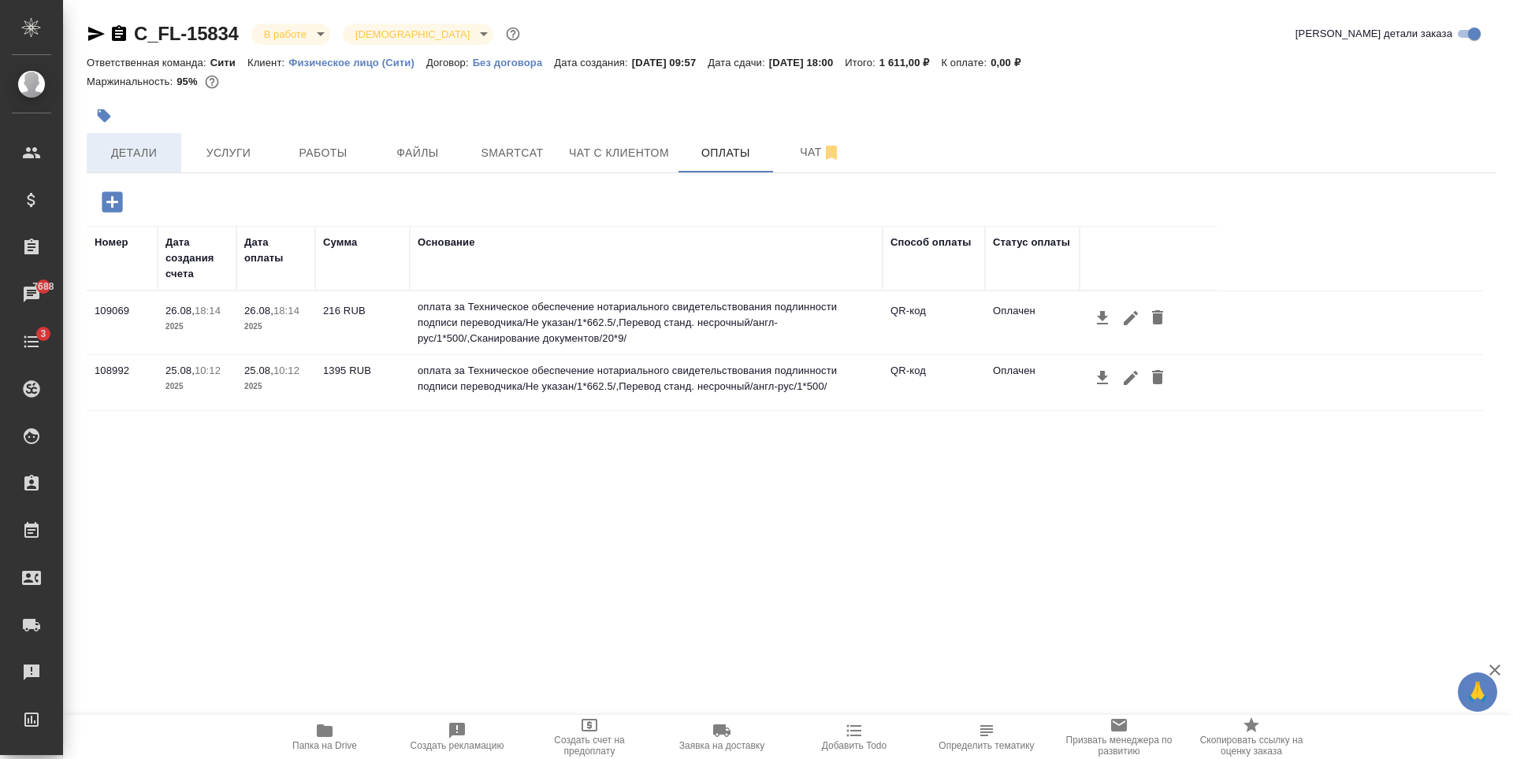
click at [165, 148] on span "Детали" at bounding box center [134, 153] width 76 height 20
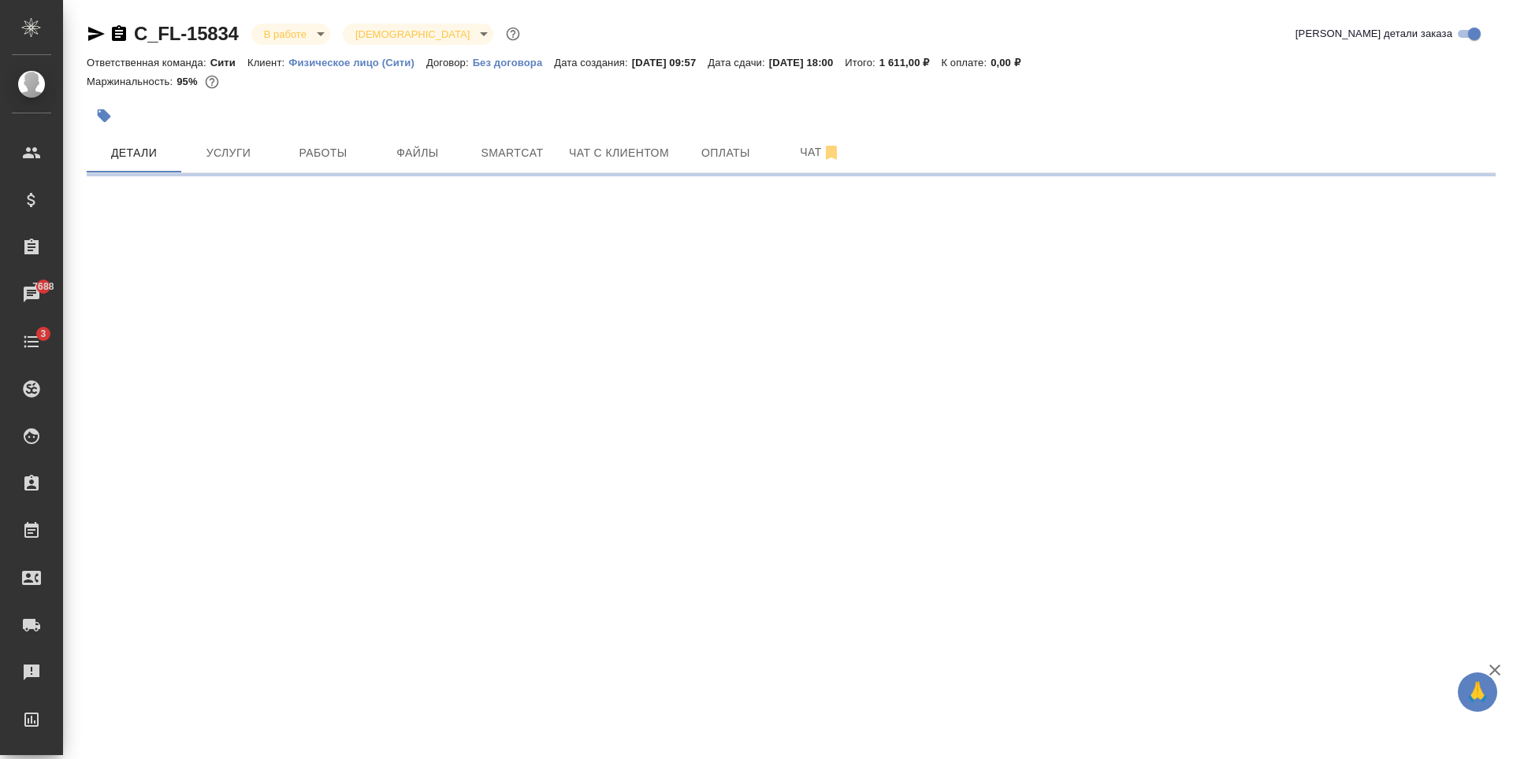
select select "RU"
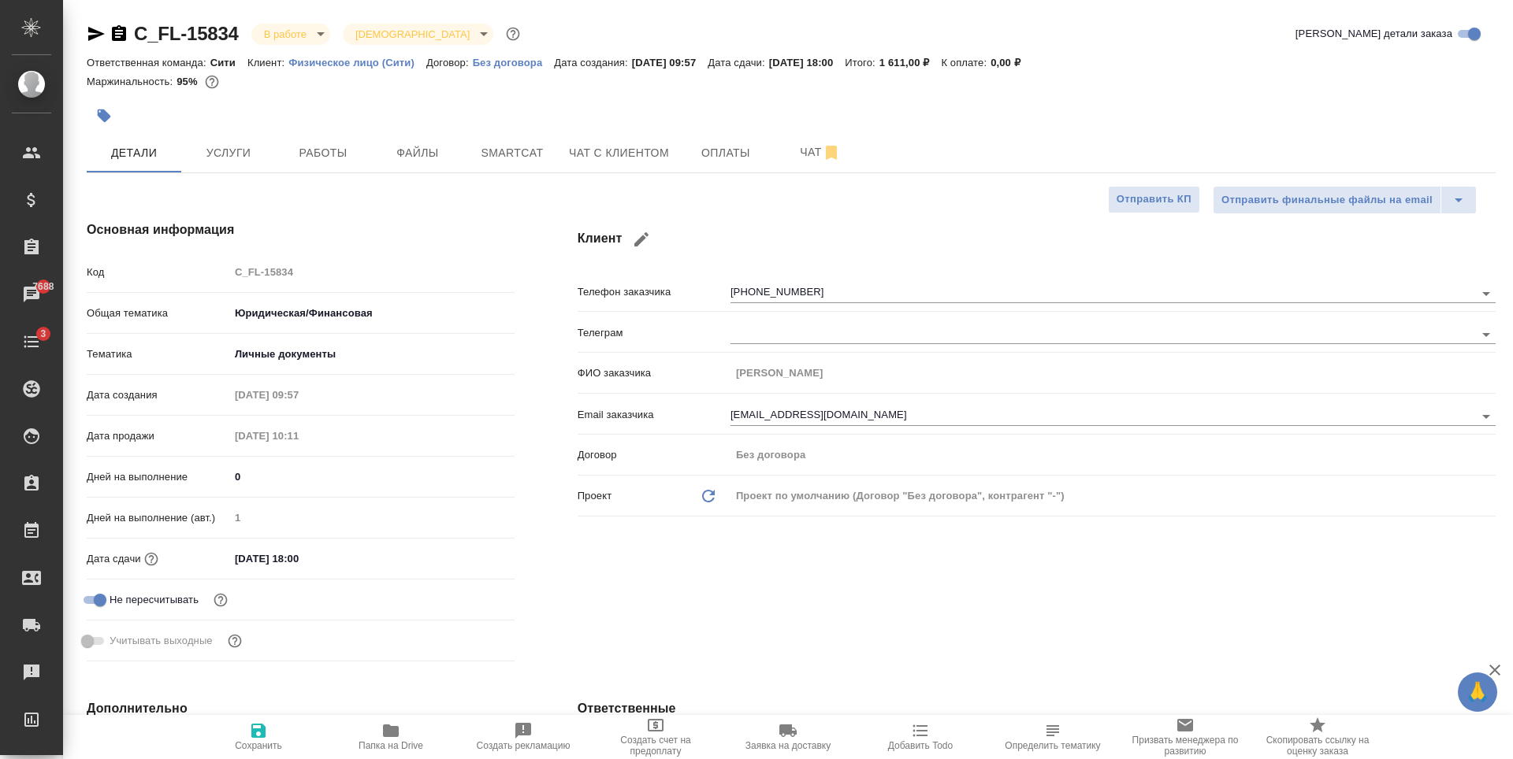
type textarea "x"
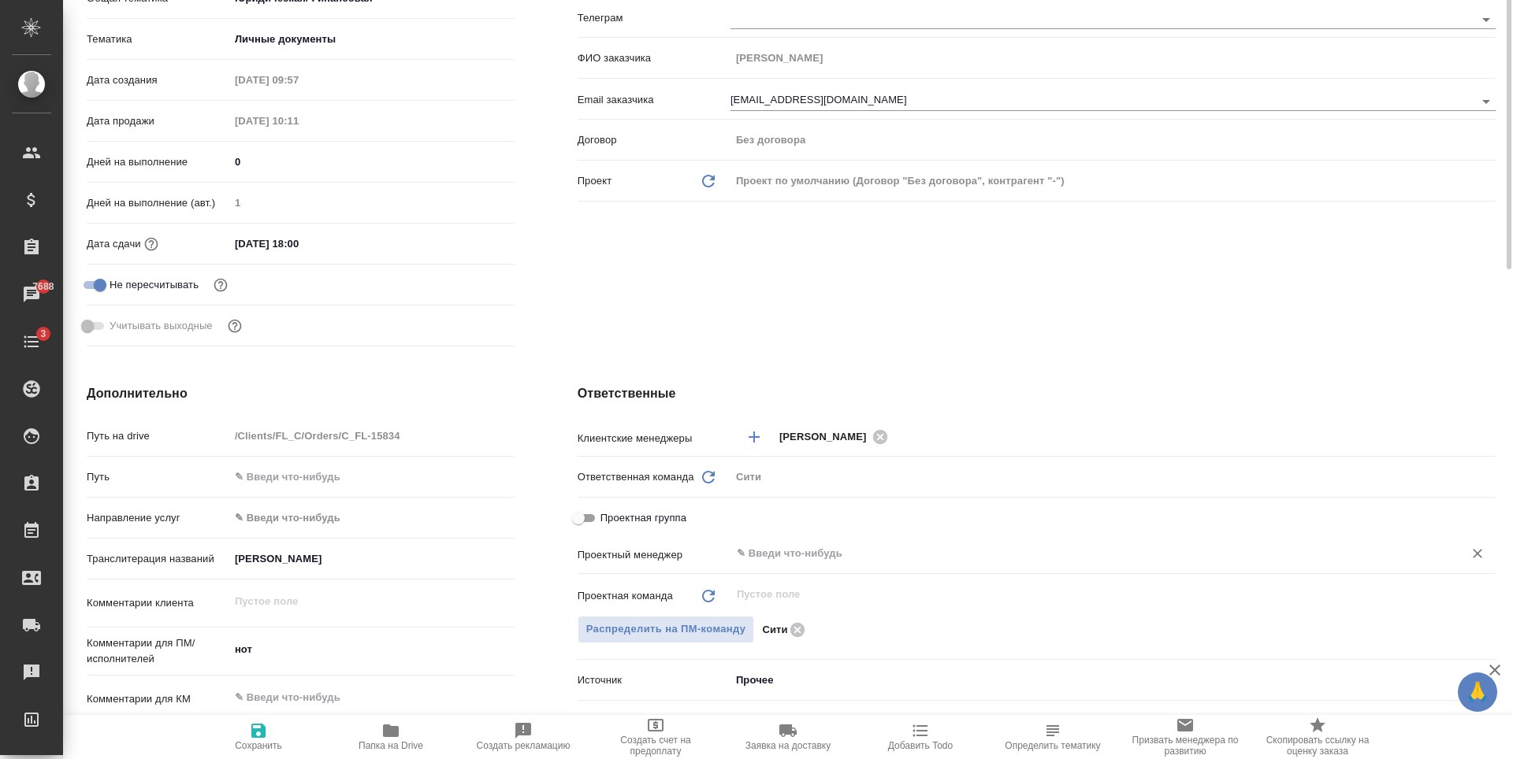
scroll to position [473, 0]
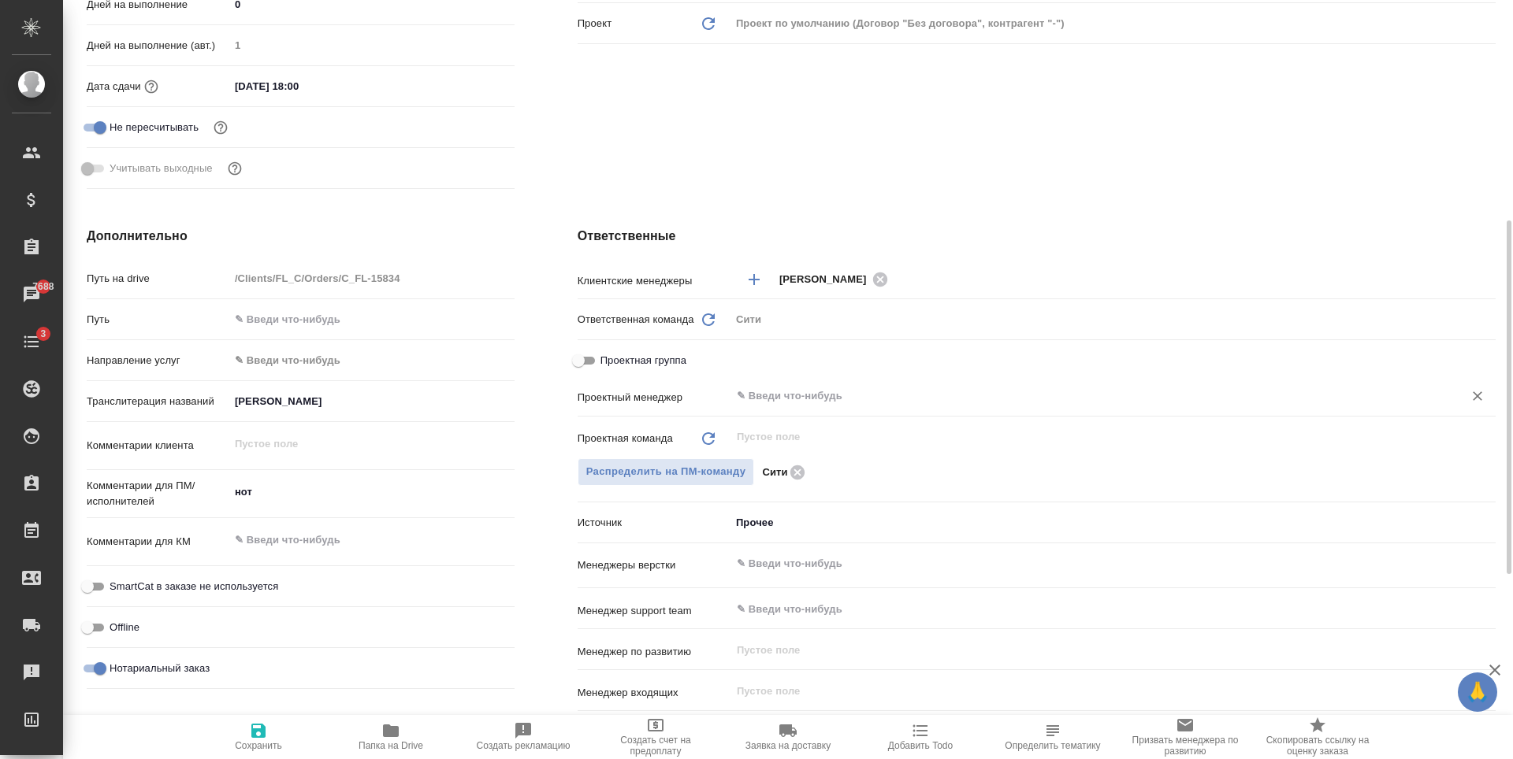
click at [813, 396] on input "text" at bounding box center [1086, 396] width 703 height 19
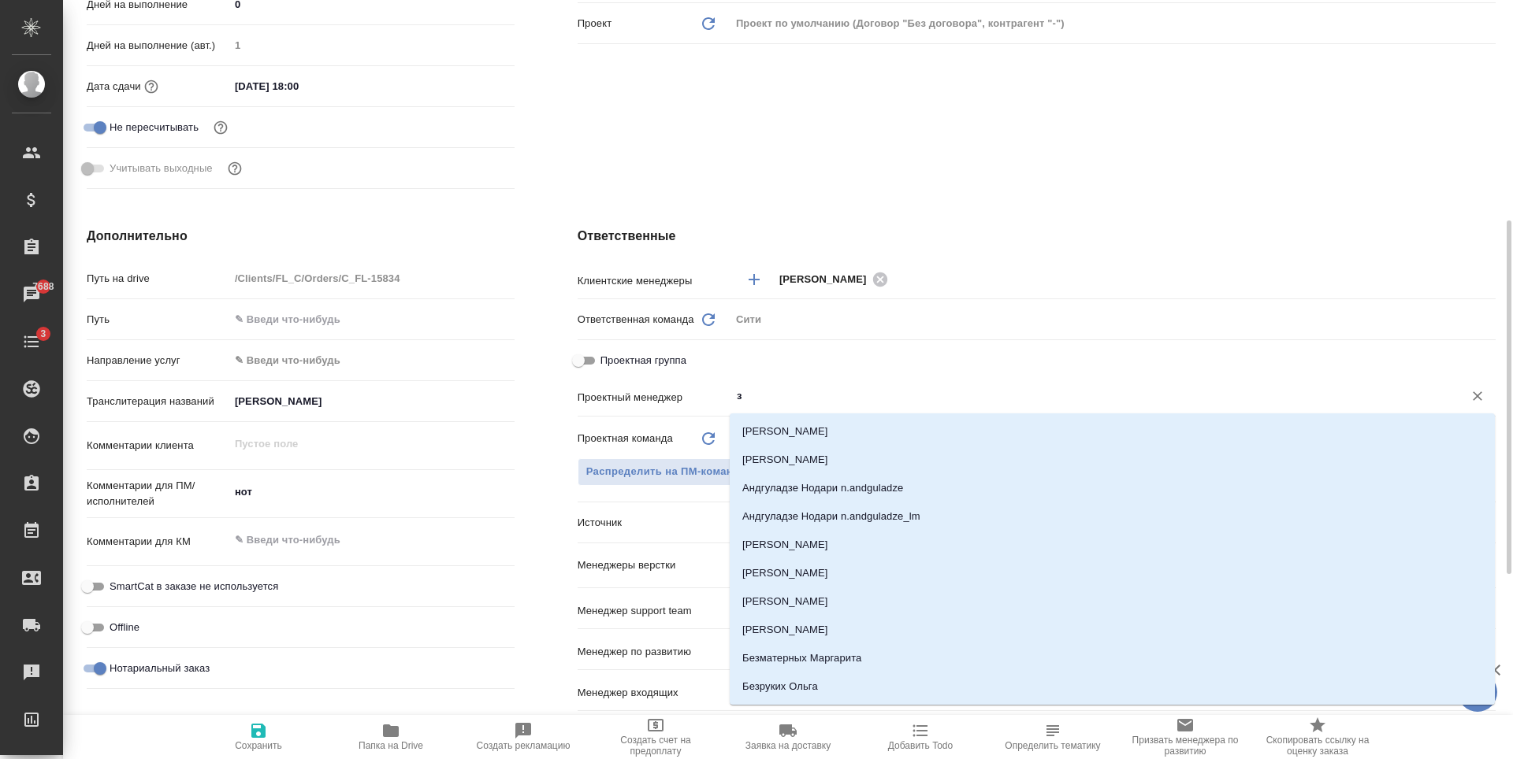
type input "за"
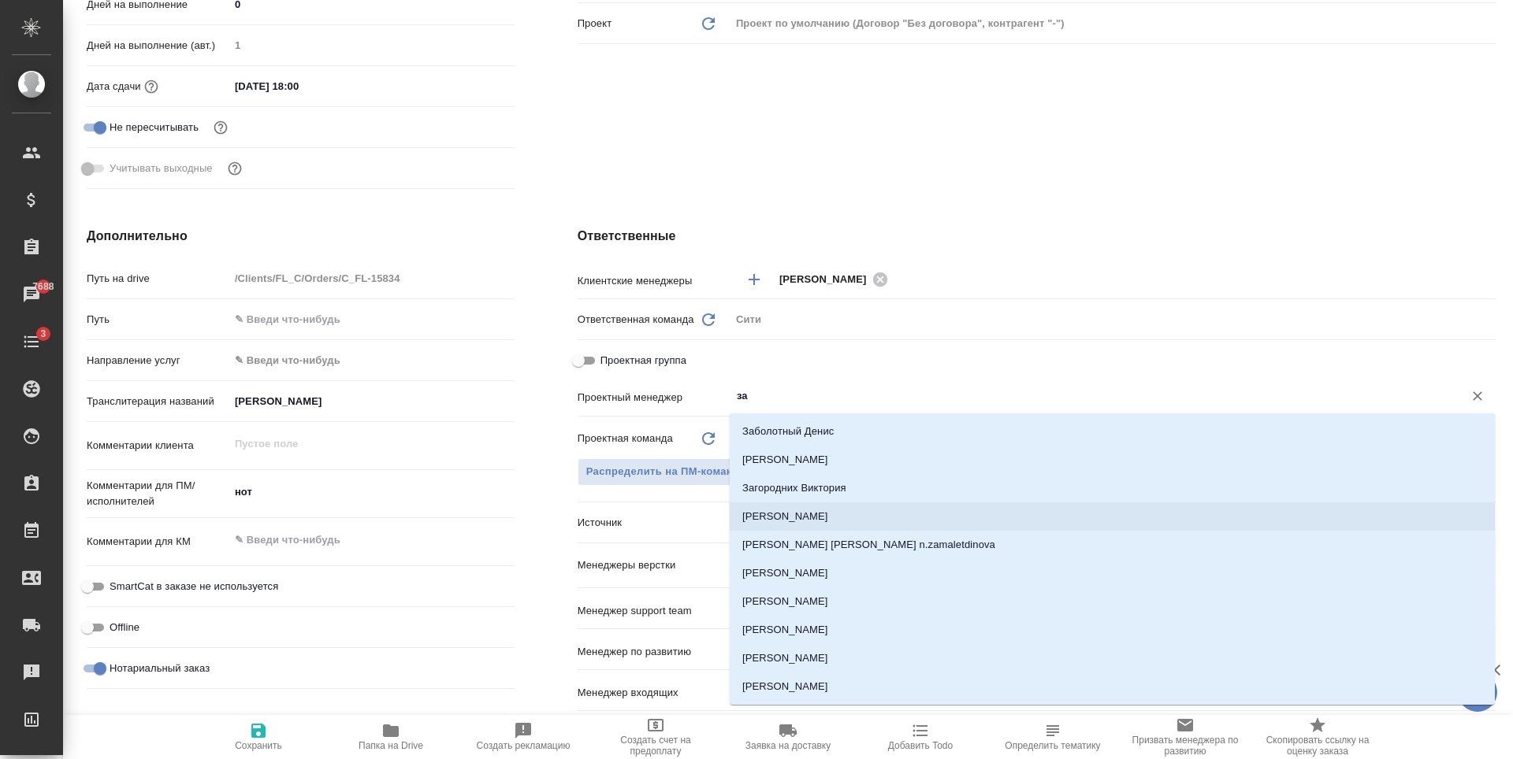
click at [836, 517] on li "[PERSON_NAME] [PERSON_NAME]" at bounding box center [1112, 517] width 765 height 28
type textarea "x"
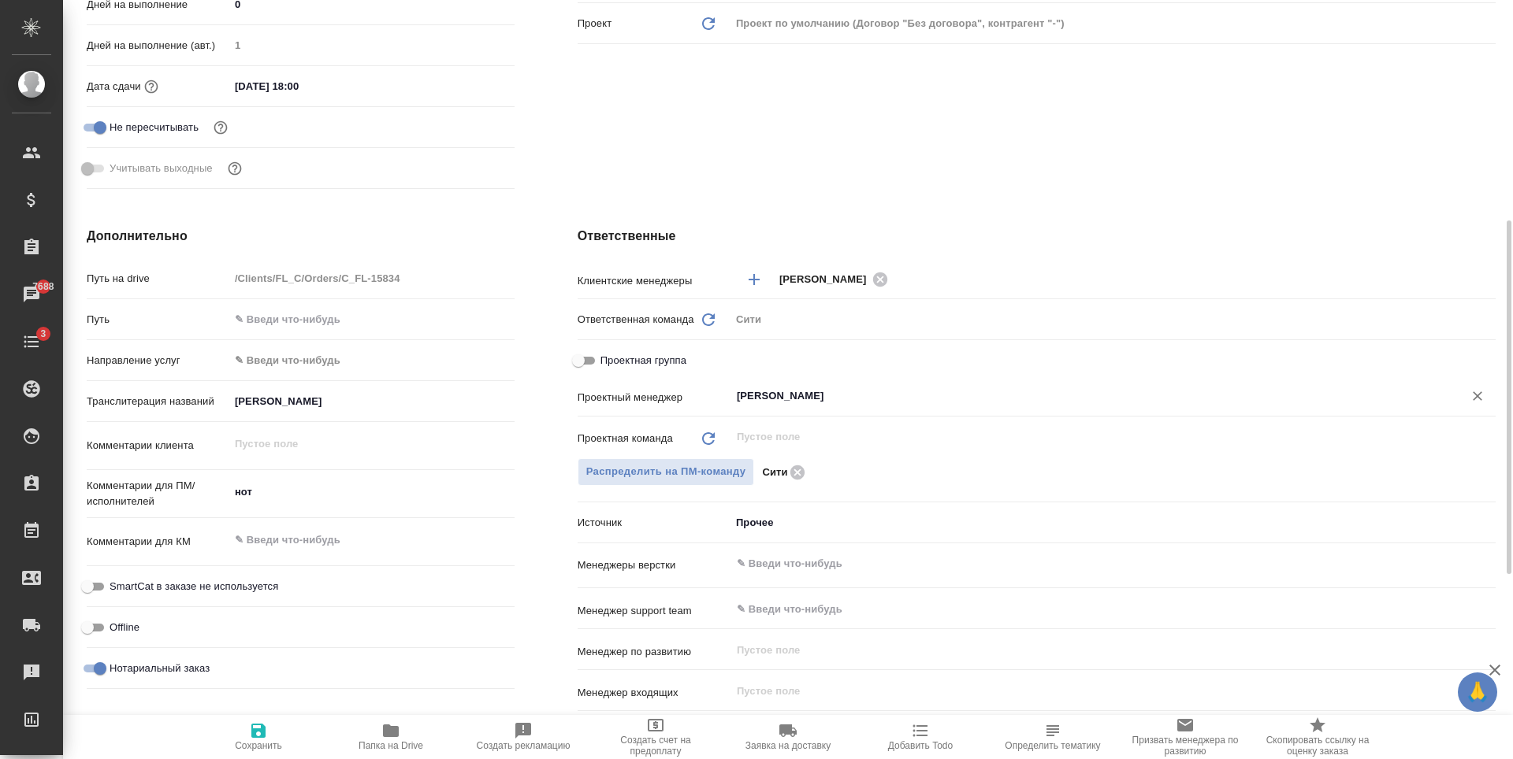
type input "[PERSON_NAME]"
click at [253, 741] on span "Сохранить" at bounding box center [258, 746] width 47 height 11
type textarea "x"
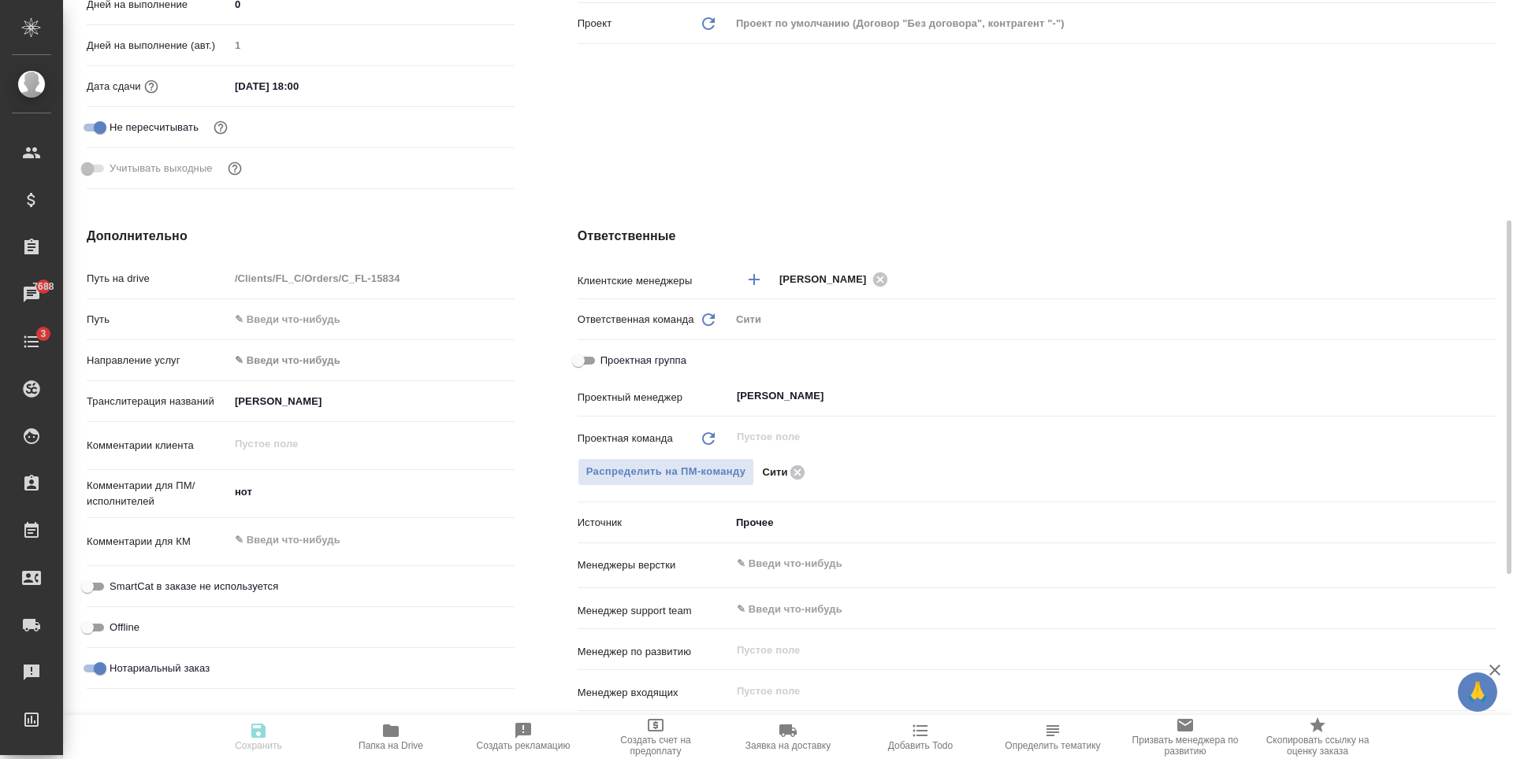
type textarea "x"
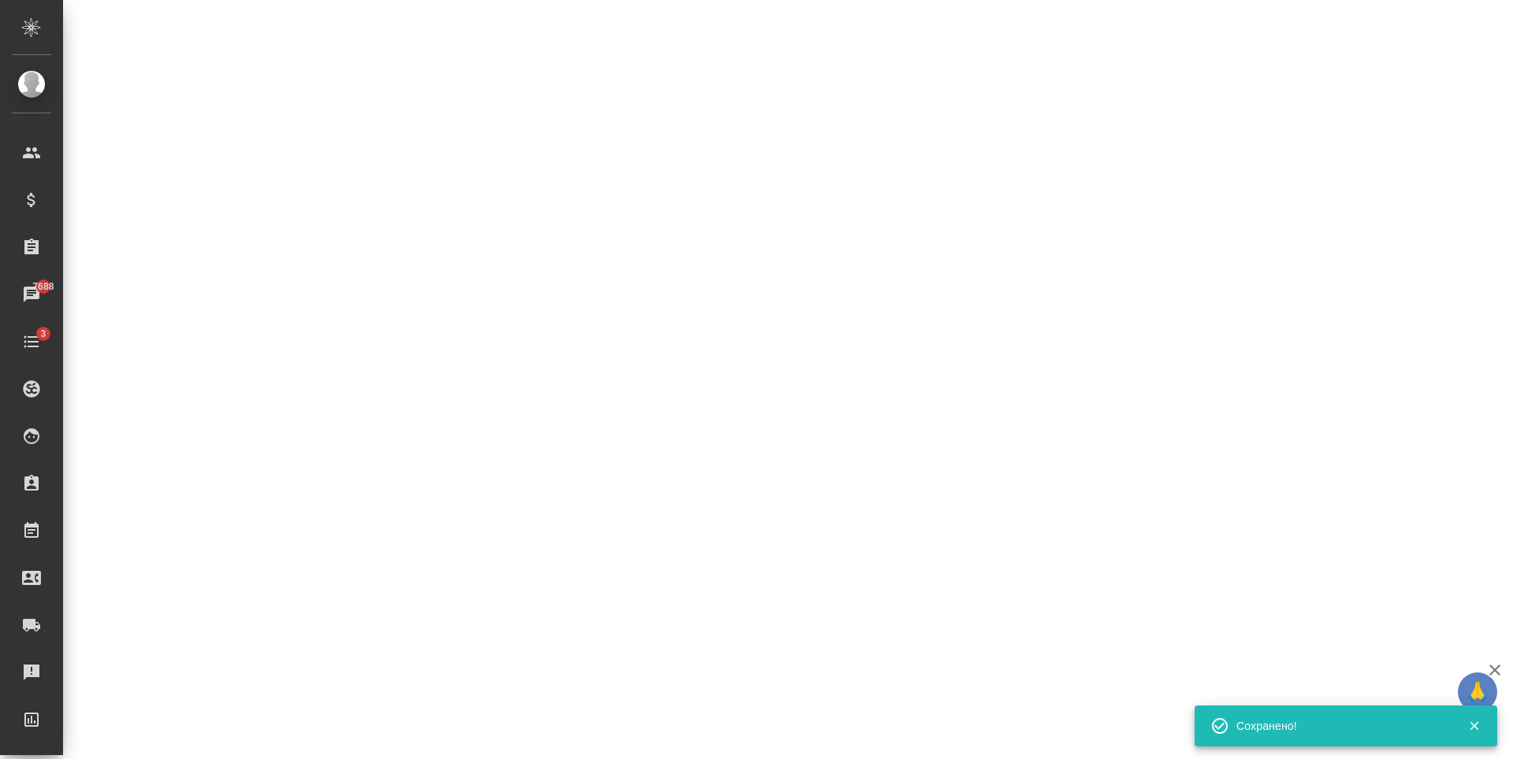
select select "RU"
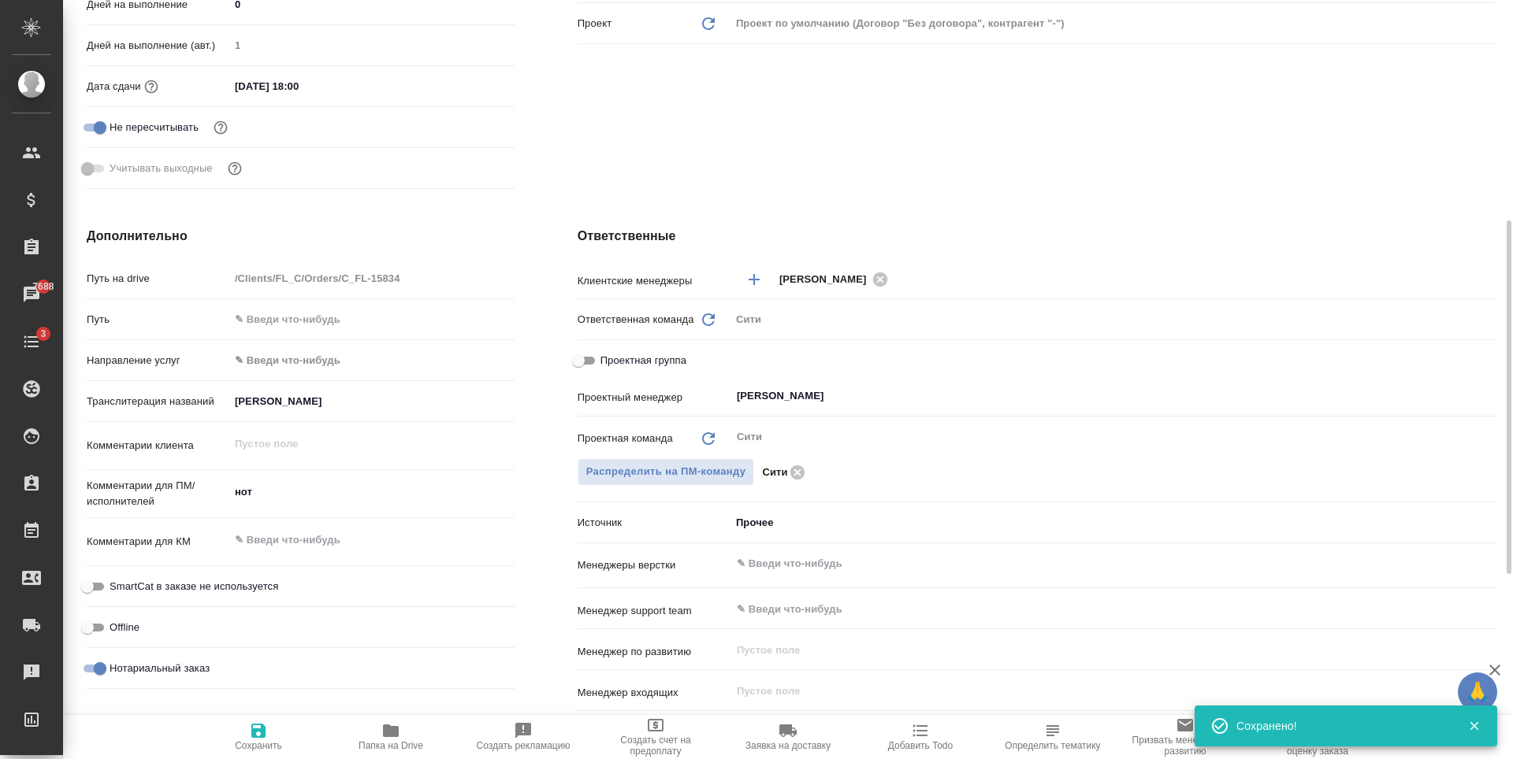
type textarea "x"
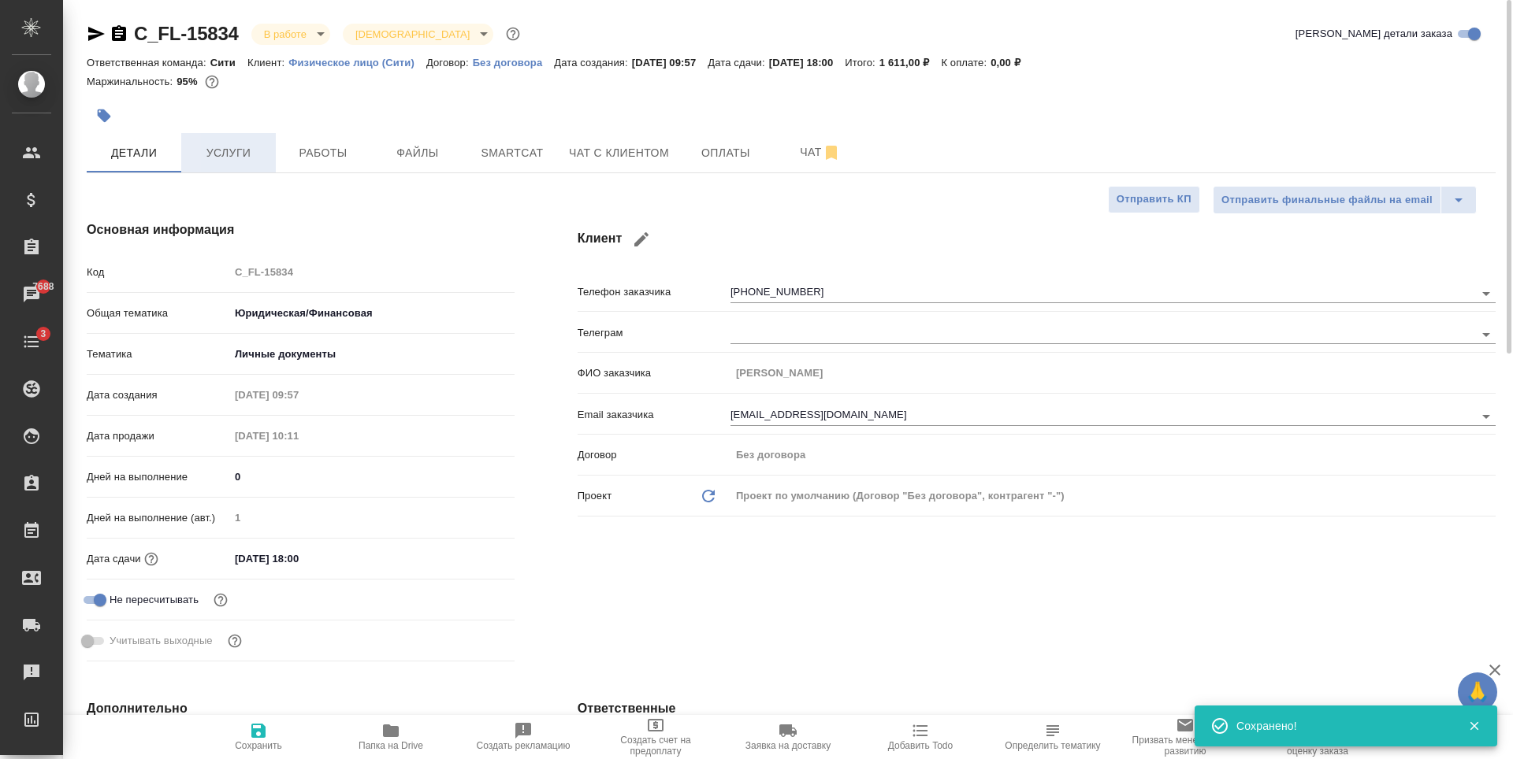
click at [242, 153] on span "Услуги" at bounding box center [229, 153] width 76 height 20
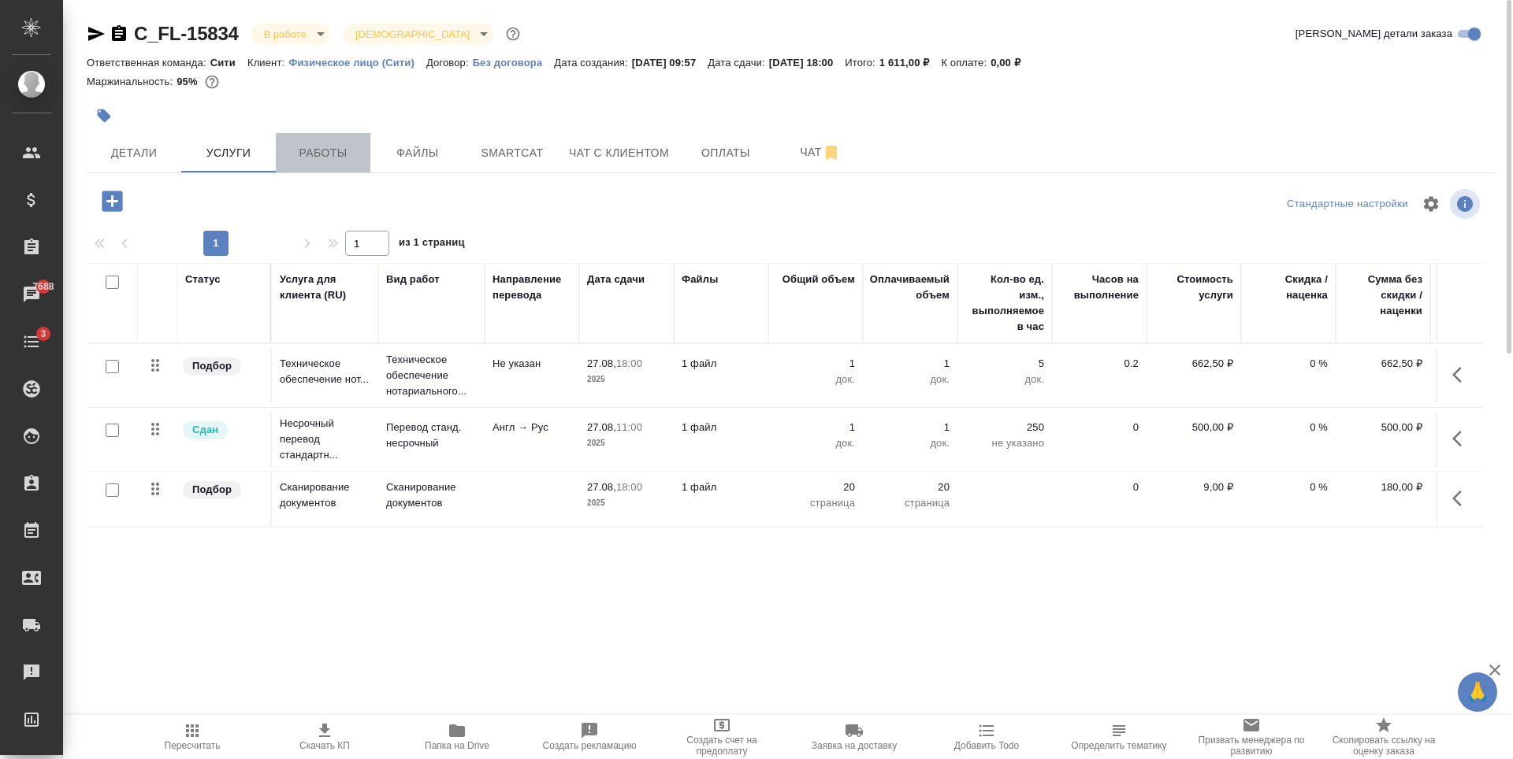
click at [296, 142] on button "Работы" at bounding box center [323, 152] width 95 height 39
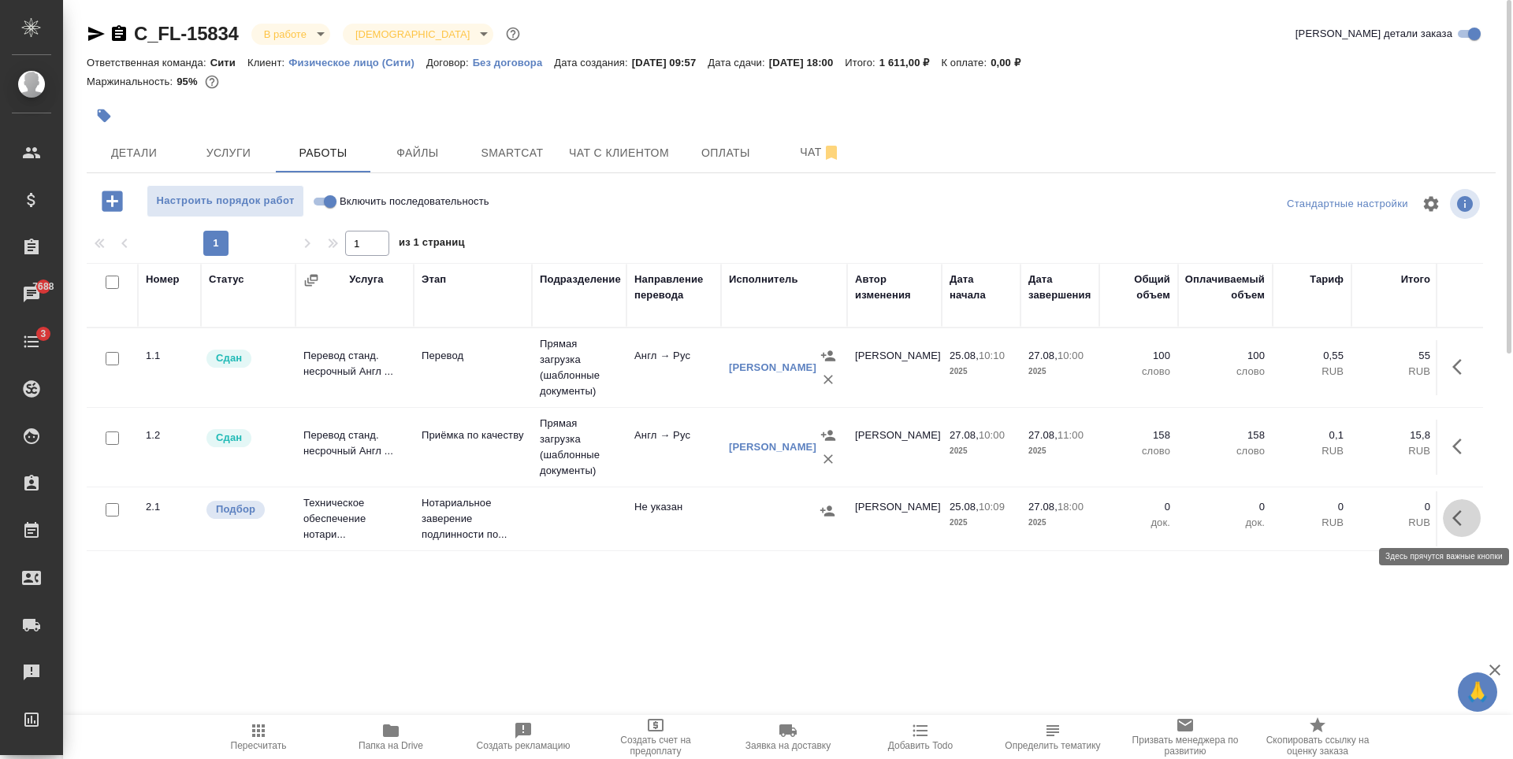
click at [1459, 511] on icon "button" at bounding box center [1456, 519] width 9 height 16
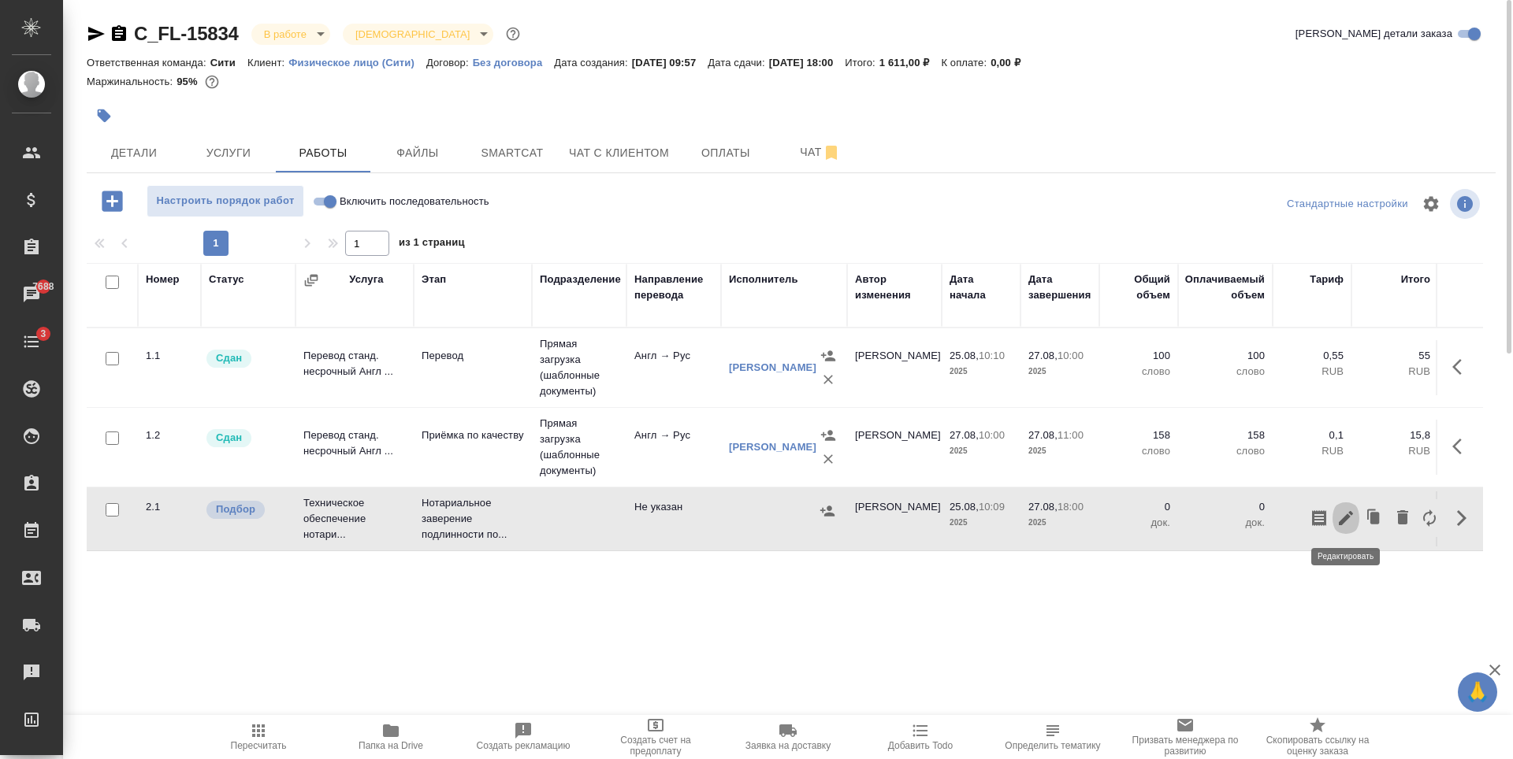
click at [1342, 515] on icon "button" at bounding box center [1345, 518] width 19 height 19
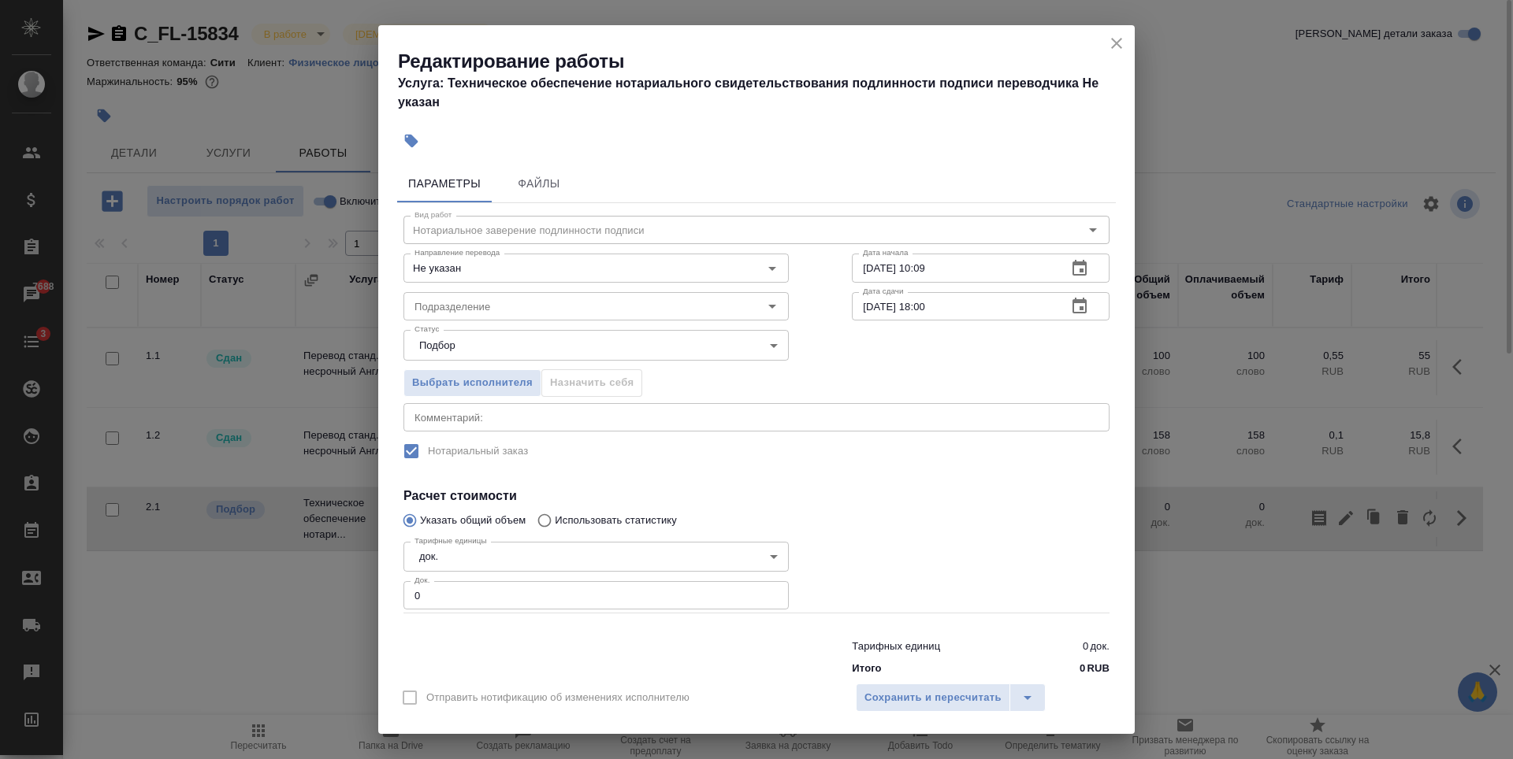
click at [603, 592] on input "0" at bounding box center [595, 595] width 385 height 28
type input "1"
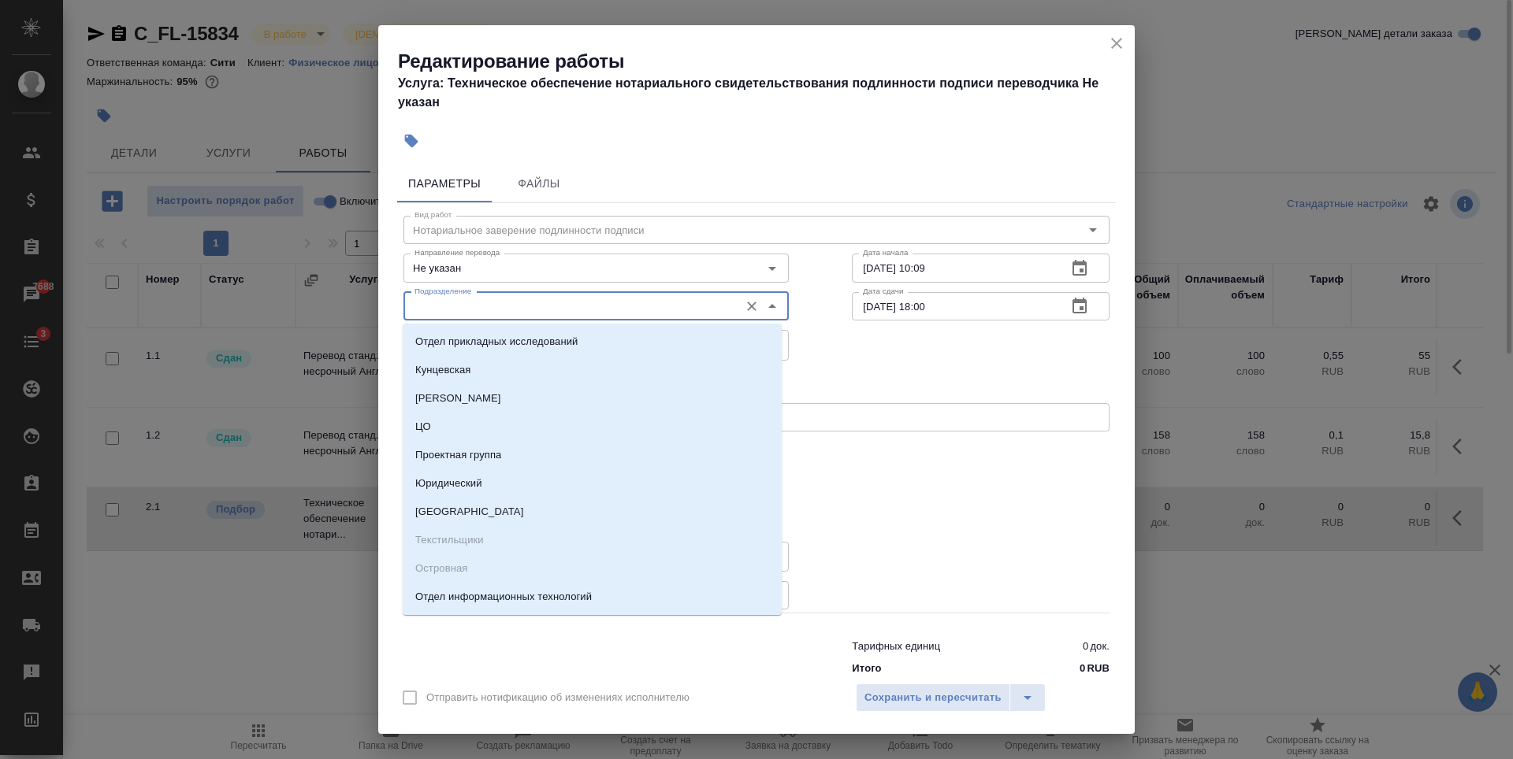
click at [495, 306] on input "Подразделение" at bounding box center [569, 306] width 323 height 19
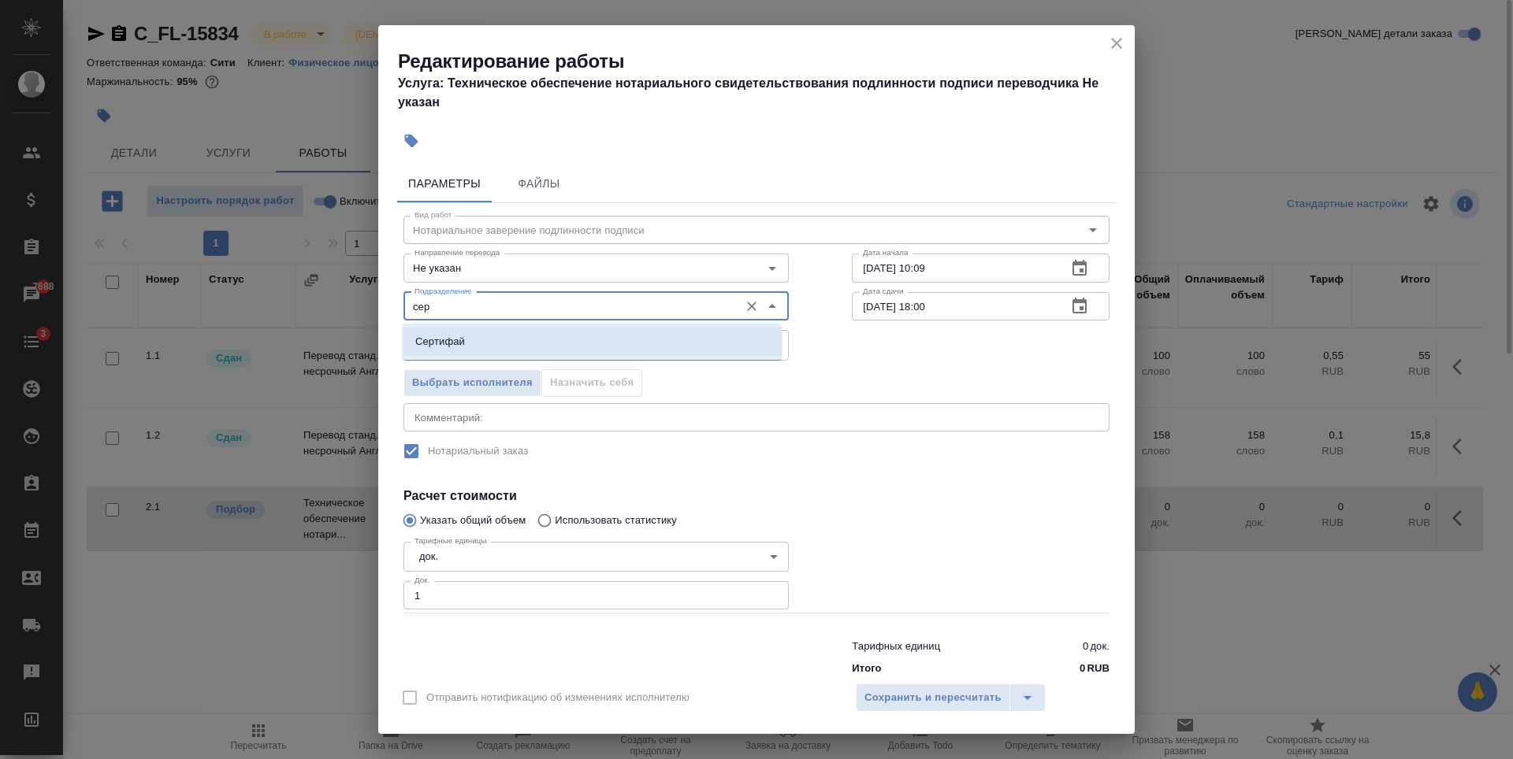
click at [499, 336] on li "Сертифай" at bounding box center [592, 342] width 379 height 28
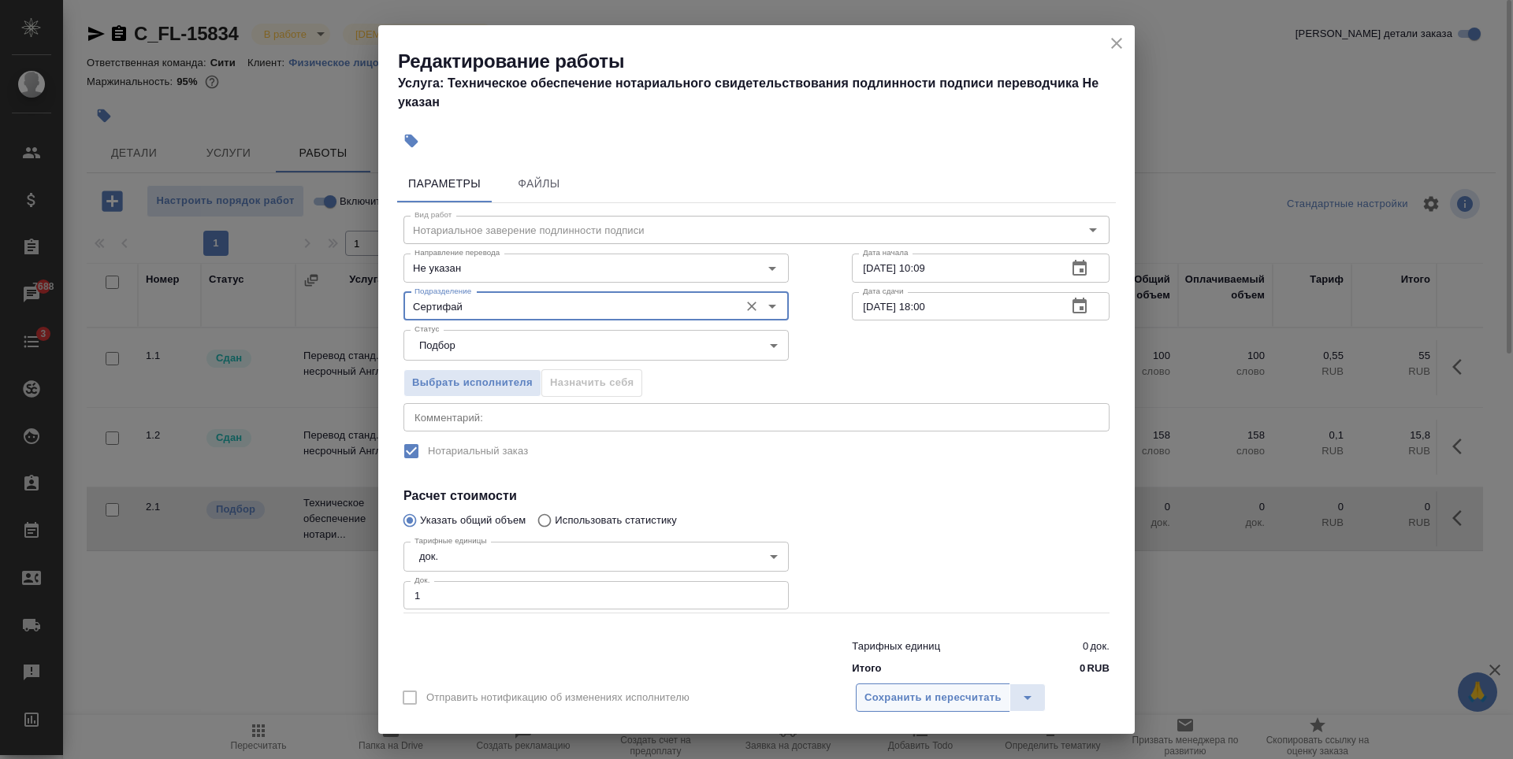
type input "Сертифай"
click at [920, 691] on span "Сохранить и пересчитать" at bounding box center [932, 698] width 137 height 18
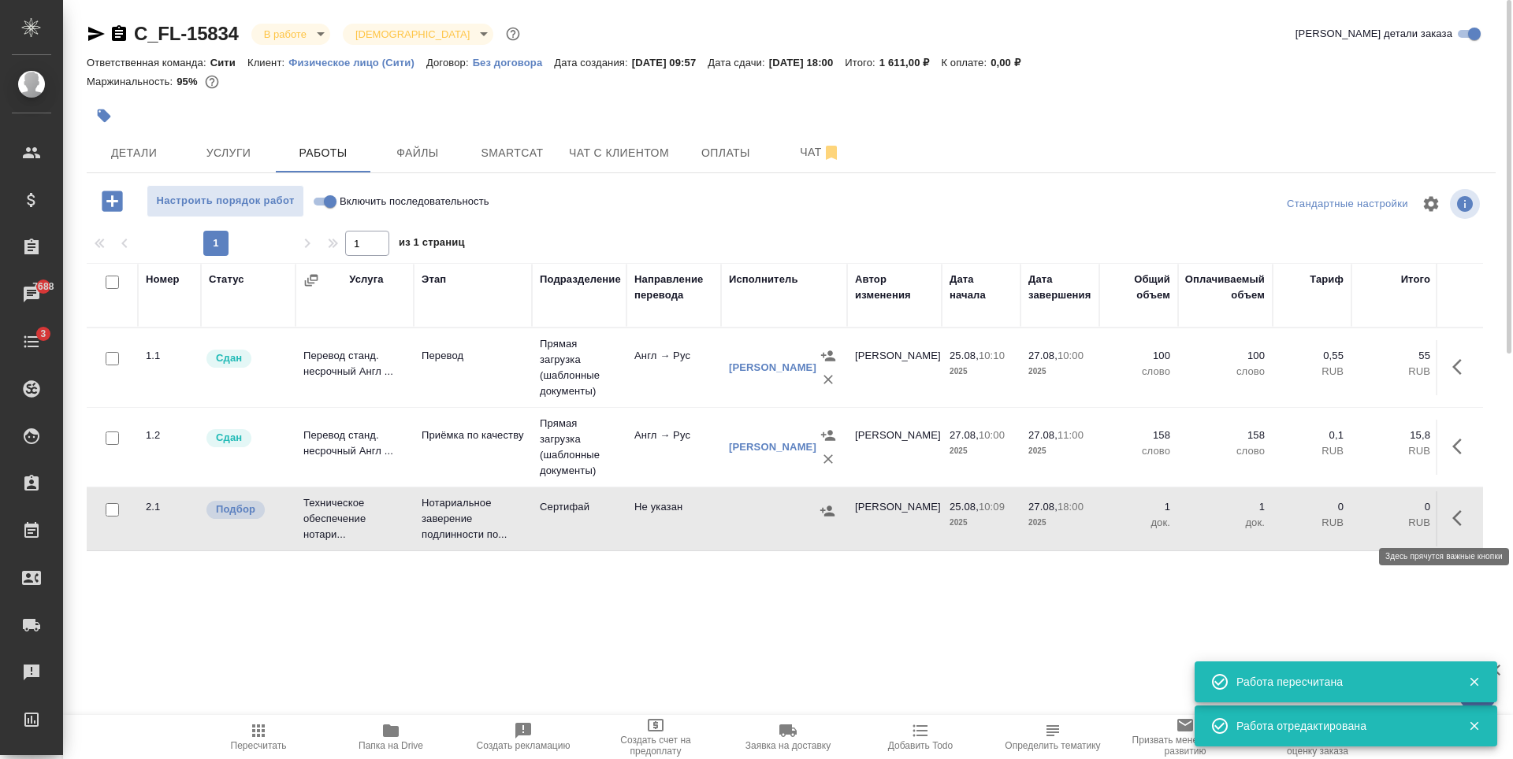
click at [1452, 525] on icon "button" at bounding box center [1461, 518] width 19 height 19
click at [1347, 514] on icon "button" at bounding box center [1346, 518] width 14 height 14
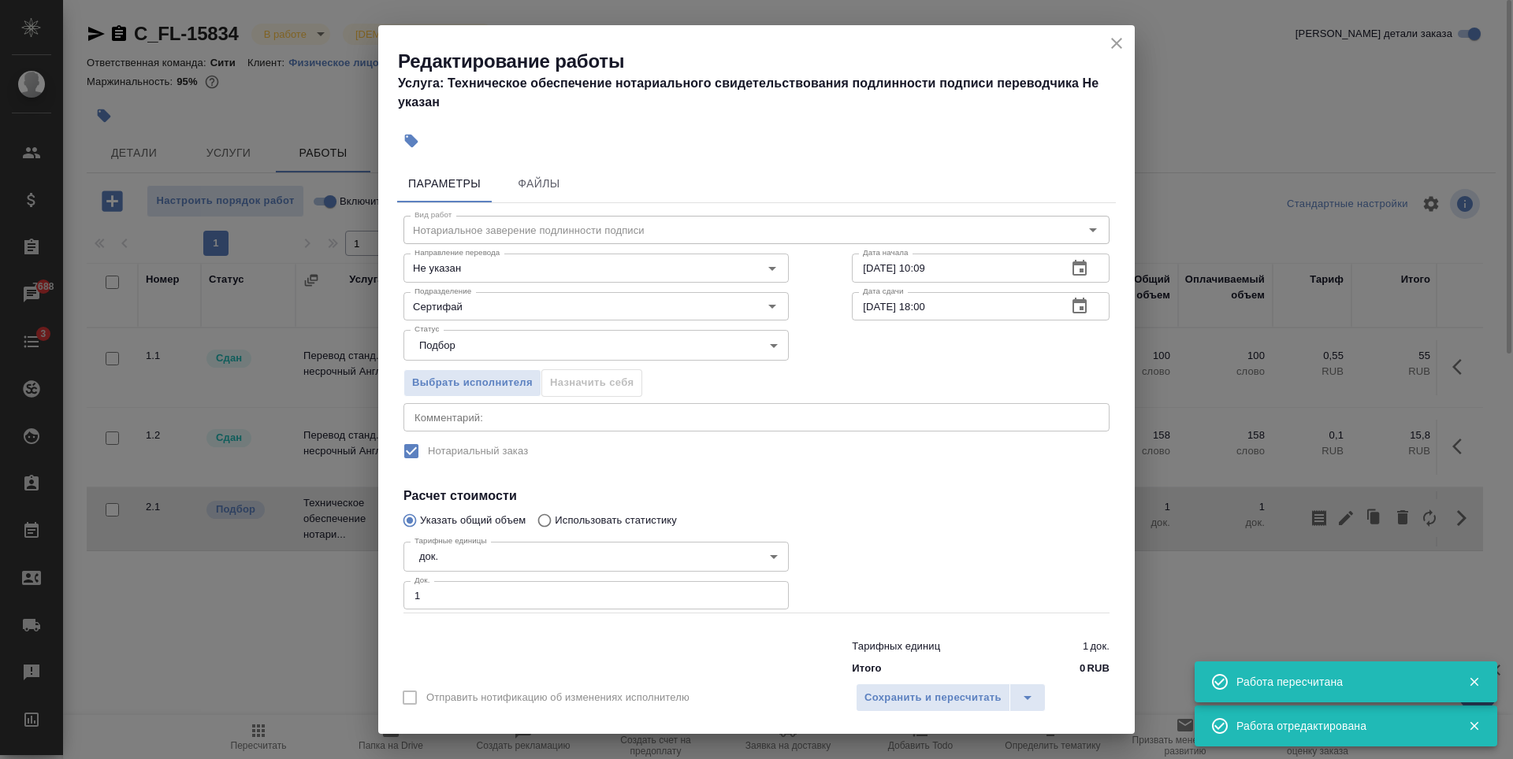
click at [1112, 44] on icon "close" at bounding box center [1116, 43] width 19 height 19
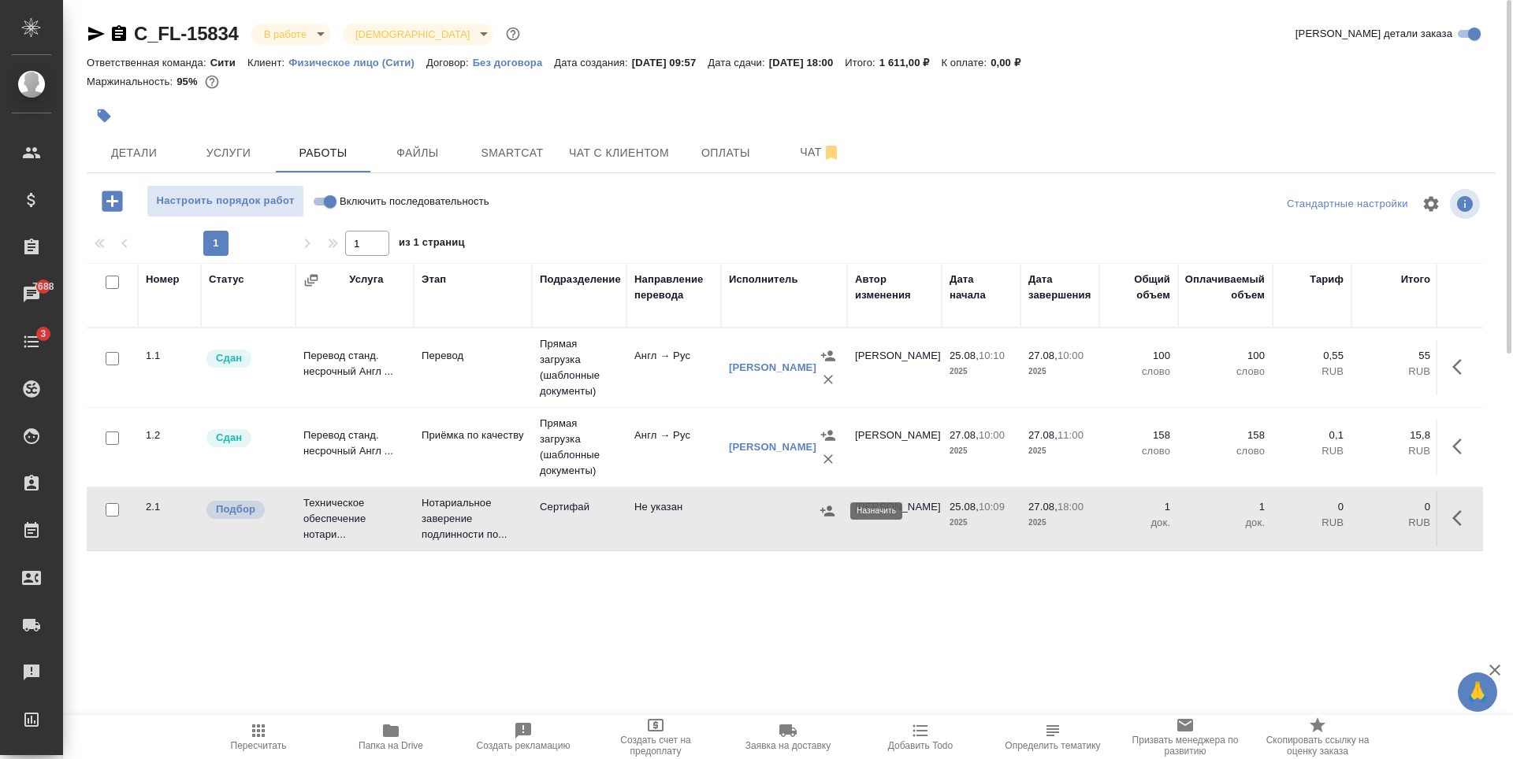
click at [828, 509] on icon "button" at bounding box center [827, 511] width 14 height 10
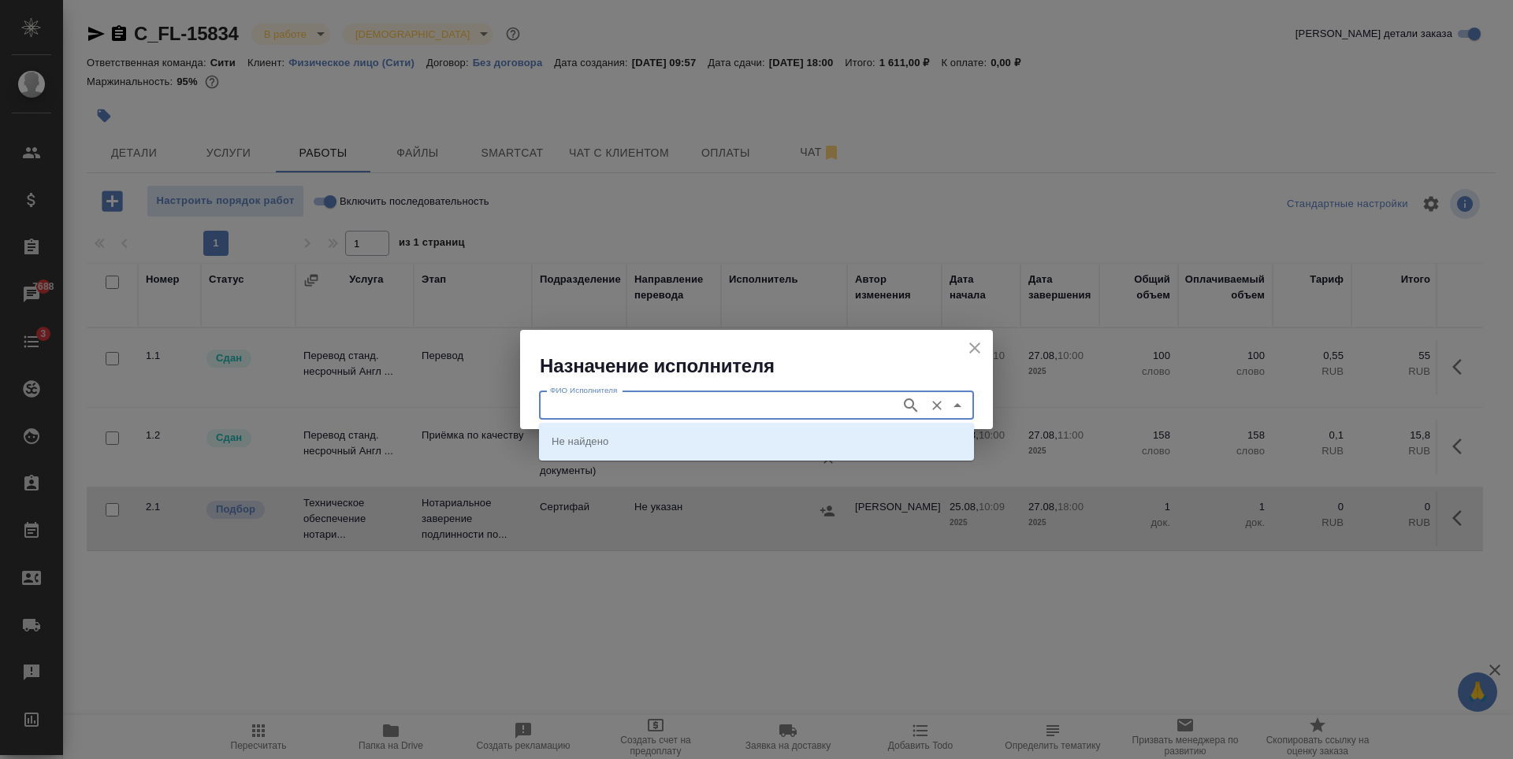
click at [739, 408] on input "ФИО Исполнителя" at bounding box center [718, 405] width 349 height 19
type input "шишенков"
click at [677, 429] on li "[PERSON_NAME]" at bounding box center [756, 441] width 435 height 28
type input "[PERSON_NAME]"
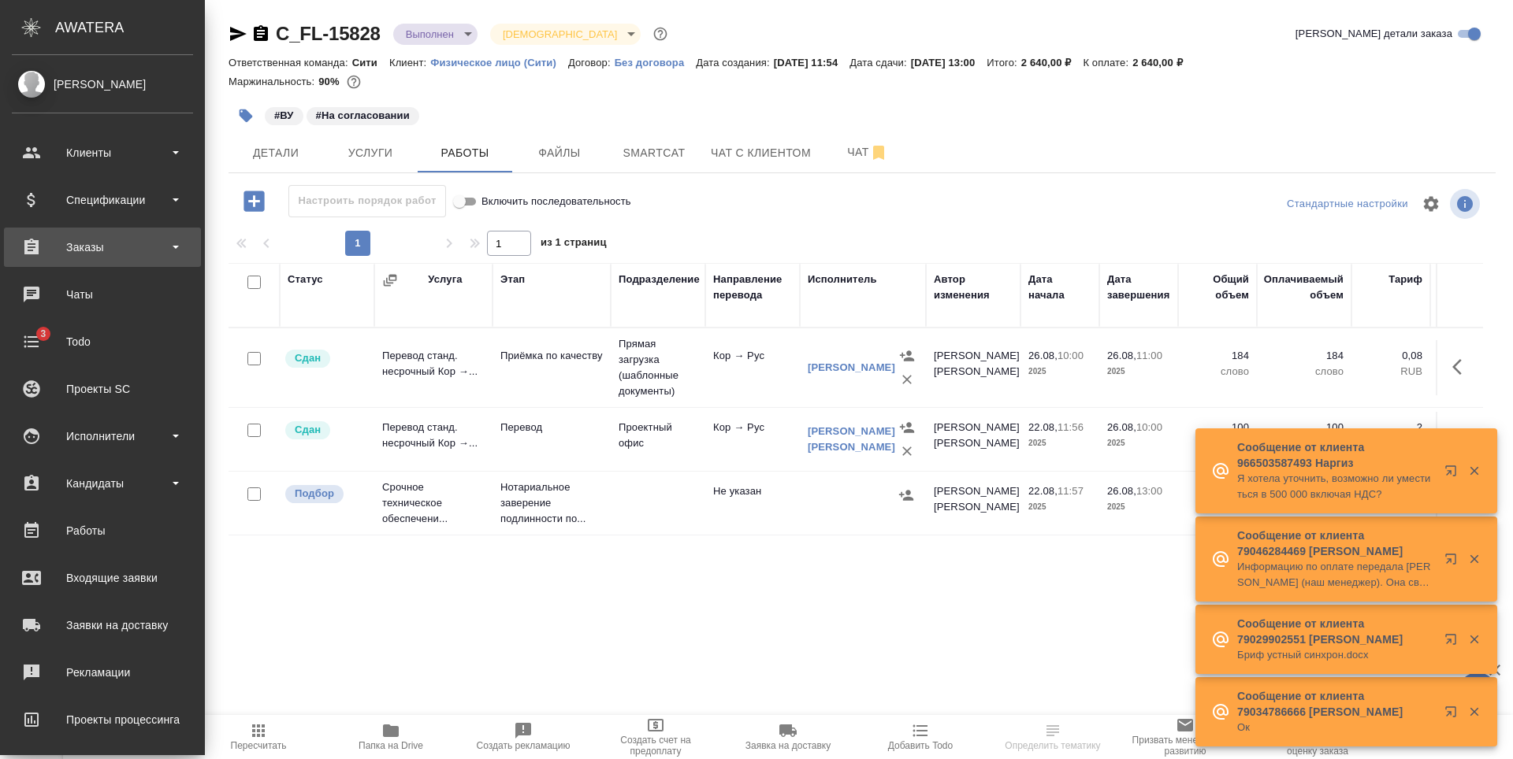
click at [121, 247] on div "Заказы" at bounding box center [102, 248] width 181 height 24
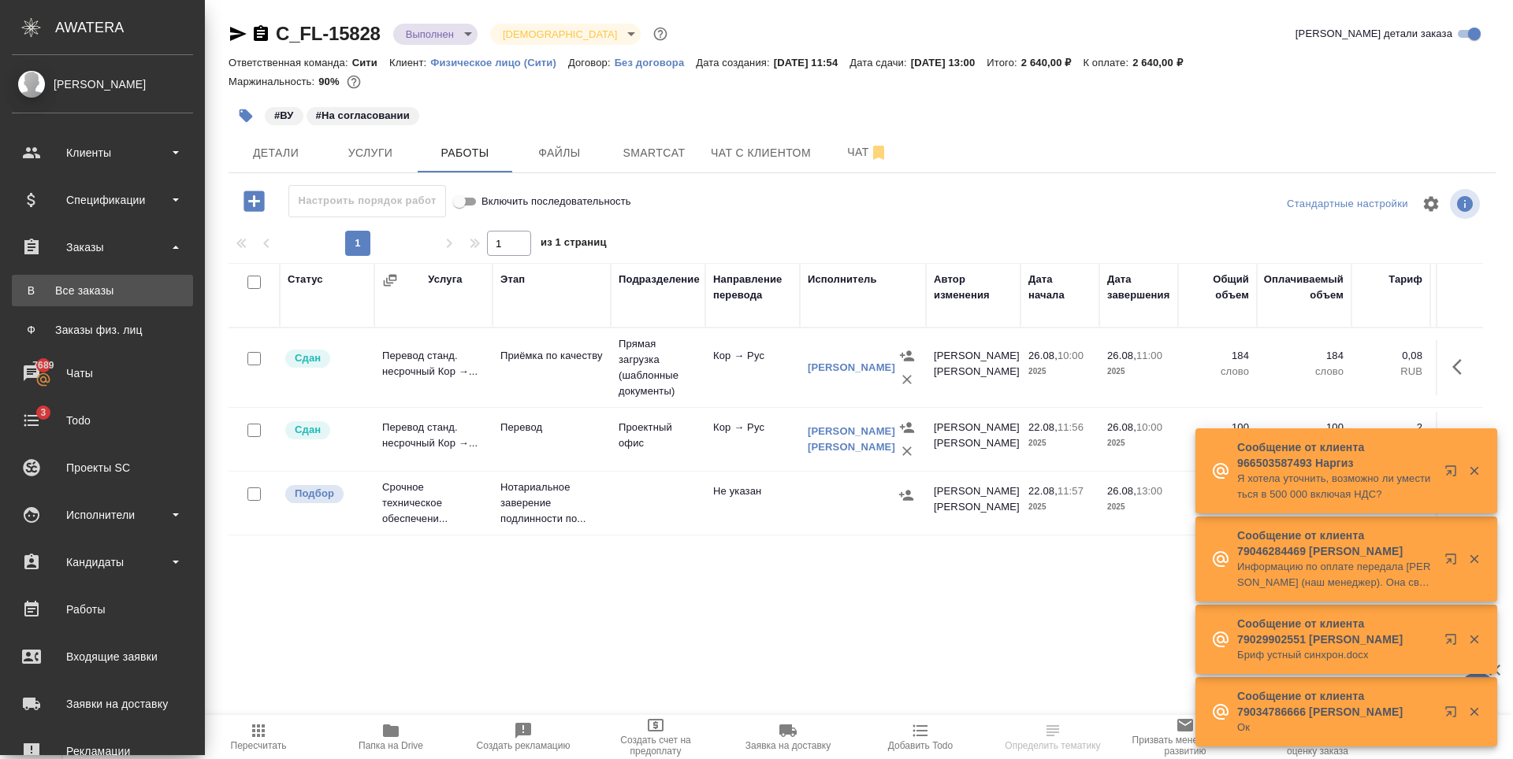
click at [103, 292] on div "Все заказы" at bounding box center [102, 291] width 165 height 16
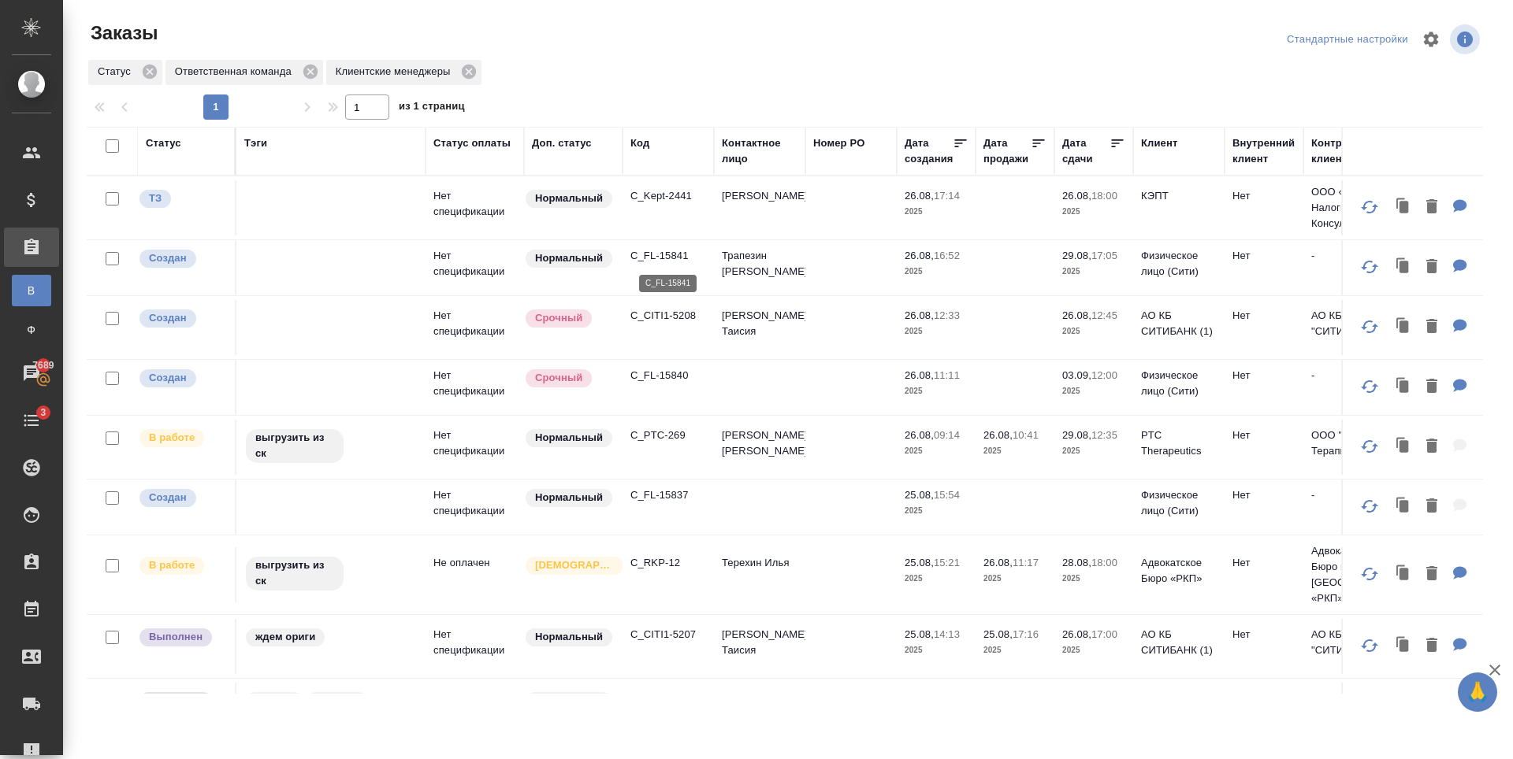
click at [670, 254] on p "C_FL-15841" at bounding box center [668, 256] width 76 height 16
click at [673, 196] on p "C_Kept-2441" at bounding box center [668, 196] width 76 height 16
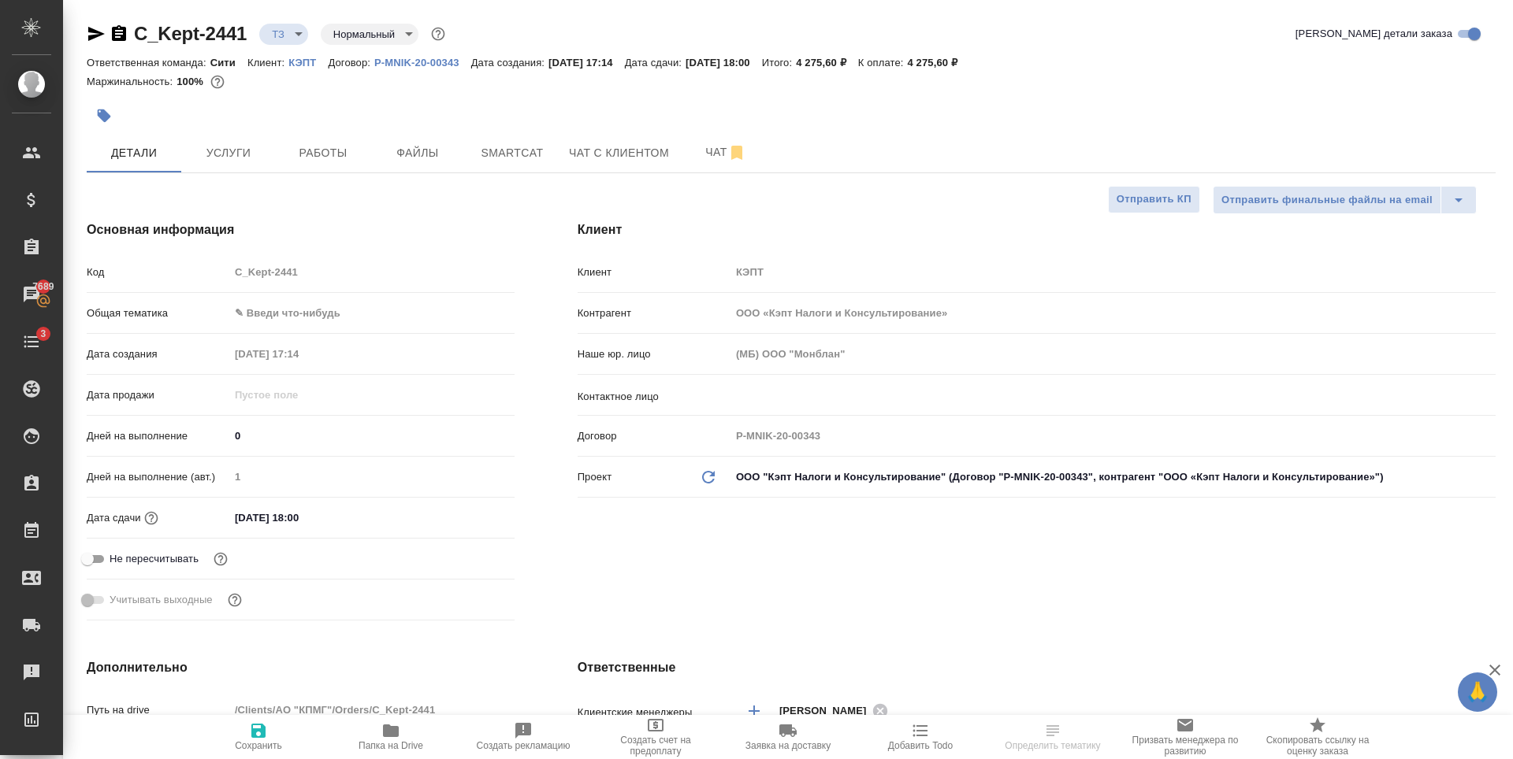
select select "RU"
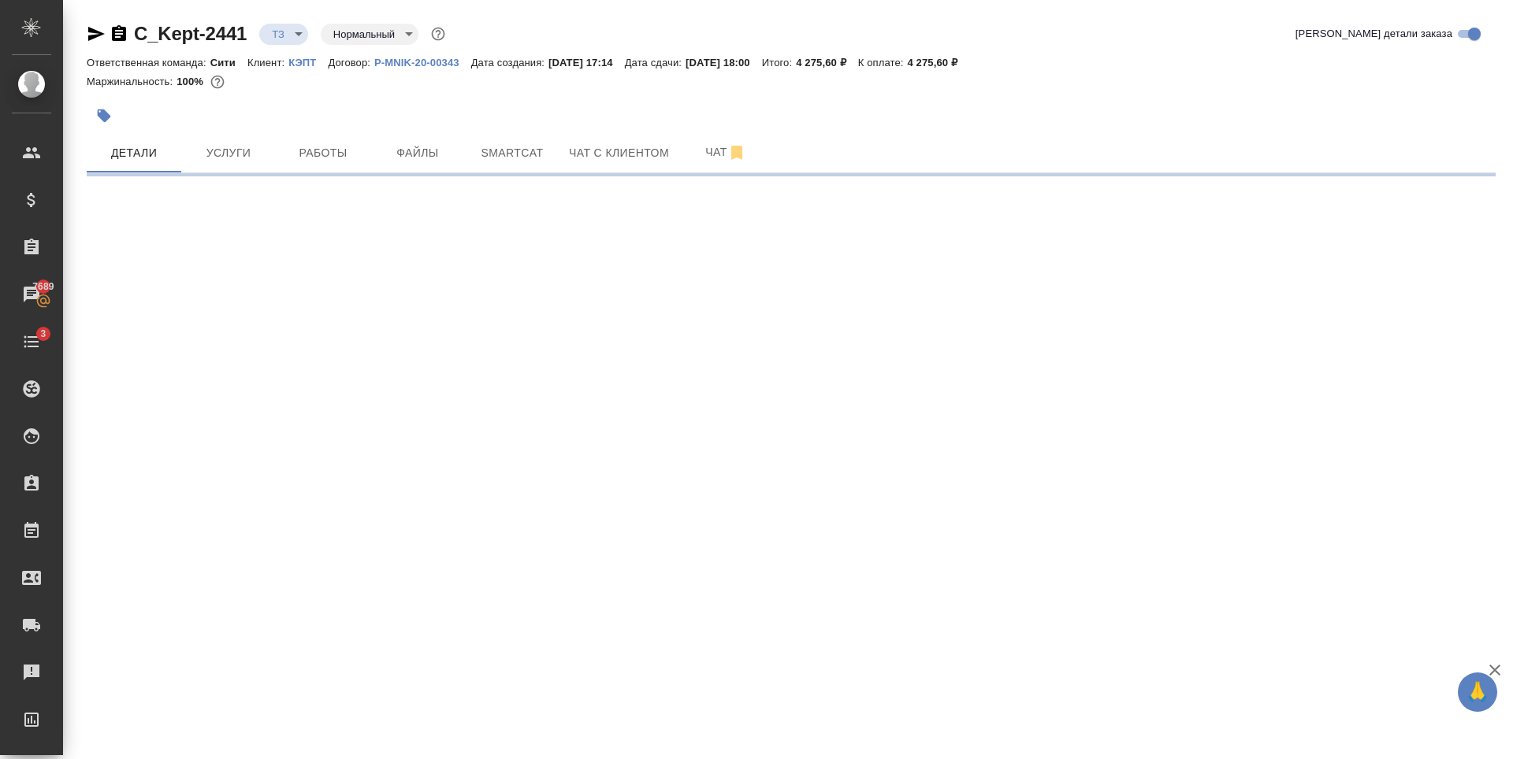
select select "RU"
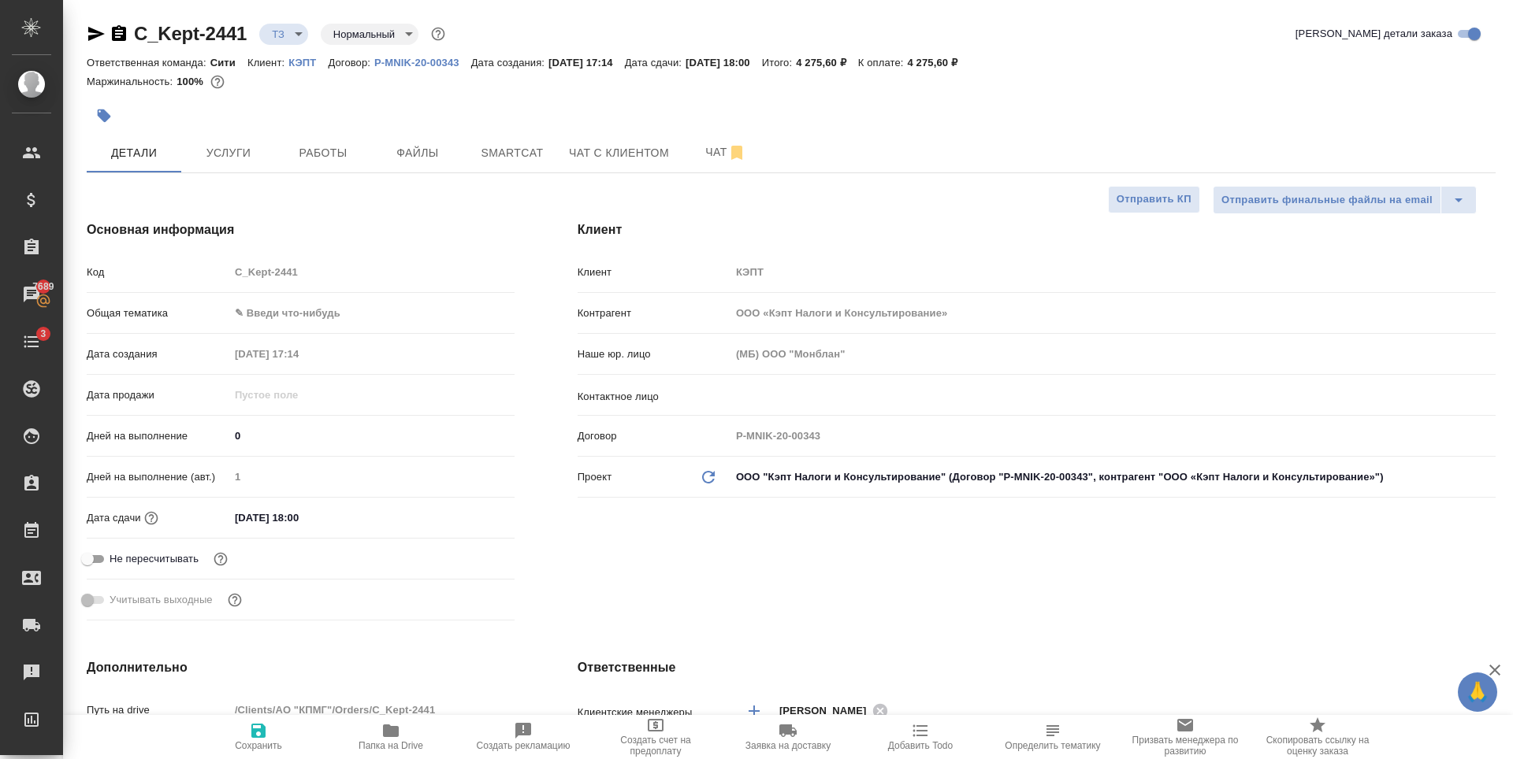
type textarea "x"
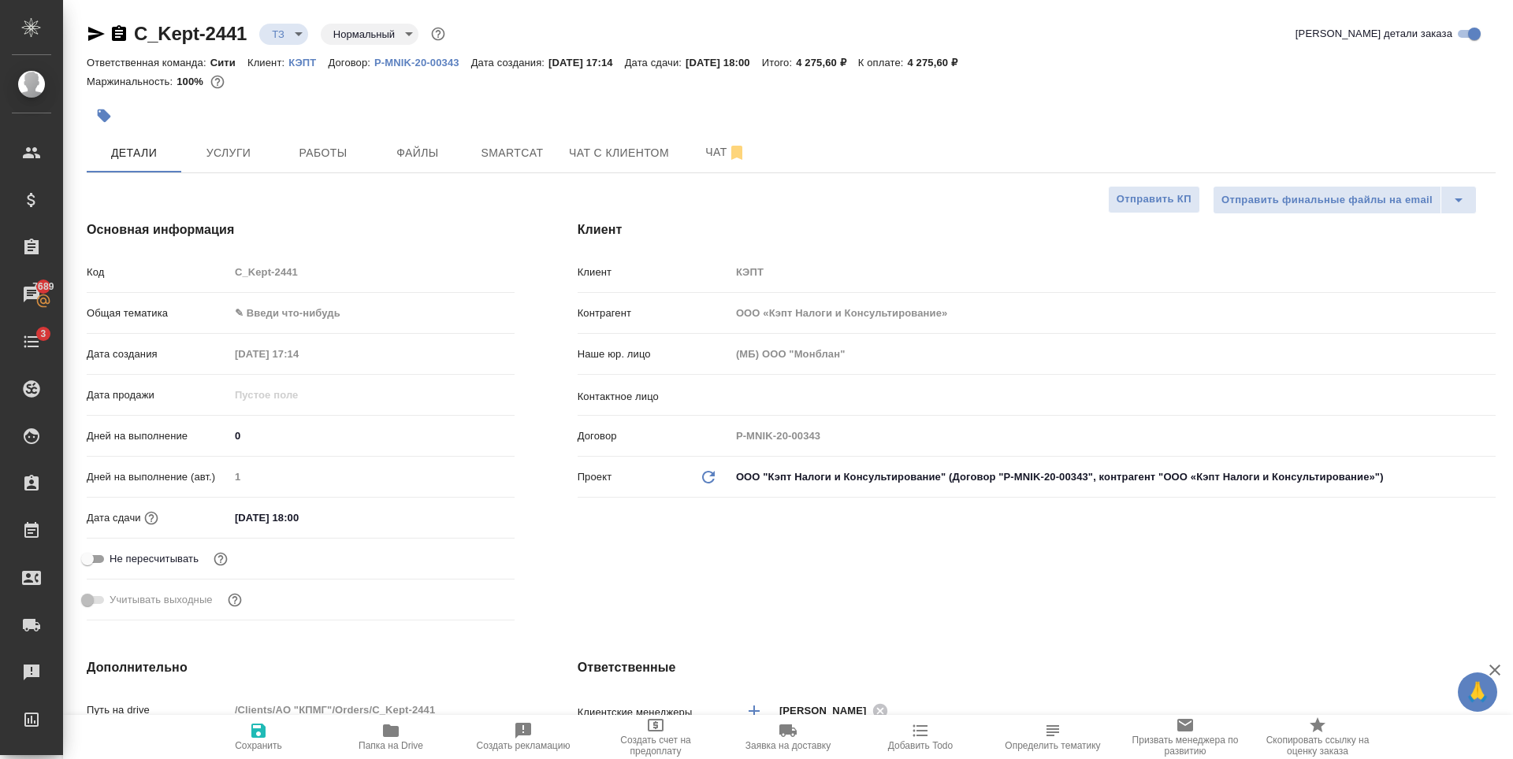
type textarea "x"
click at [715, 139] on button "Чат" at bounding box center [725, 152] width 95 height 39
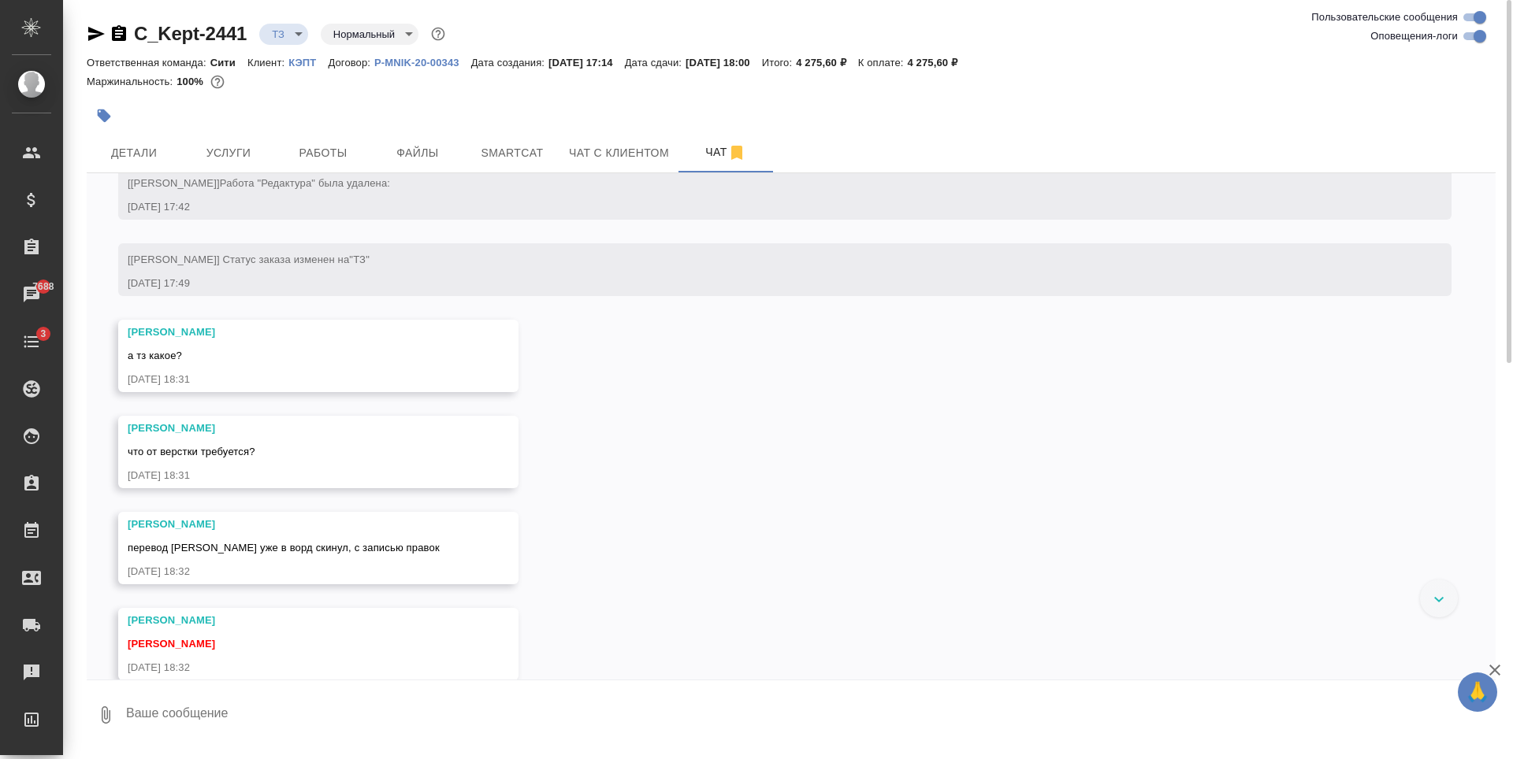
scroll to position [252, 0]
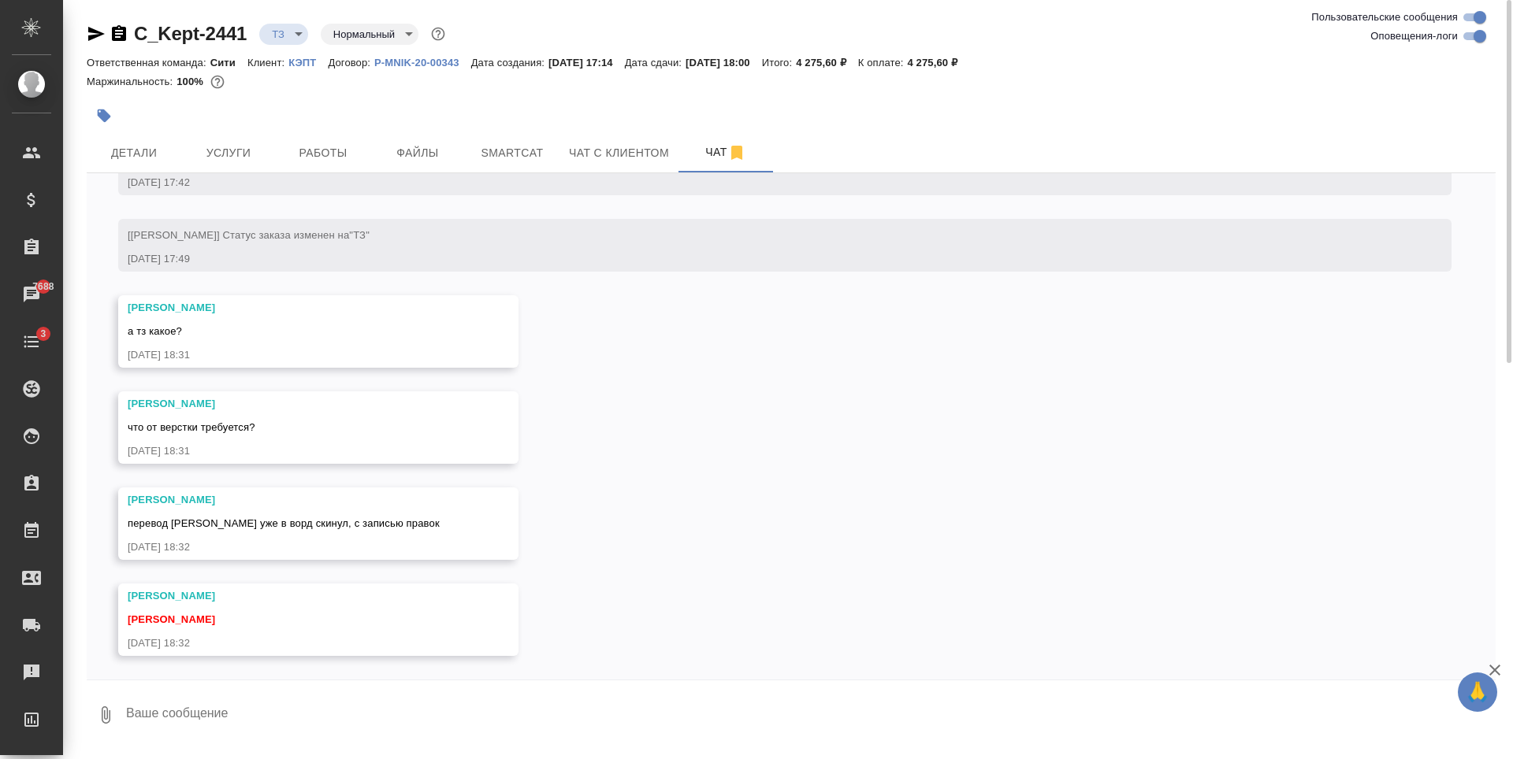
click at [183, 685] on div at bounding box center [791, 685] width 1409 height 8
click at [268, 116] on div at bounding box center [556, 115] width 939 height 35
click at [212, 700] on textarea at bounding box center [809, 716] width 1371 height 54
click at [558, 507] on div at bounding box center [756, 379] width 1513 height 759
click at [239, 232] on button "Ответить на сообщение" at bounding box center [214, 238] width 173 height 31
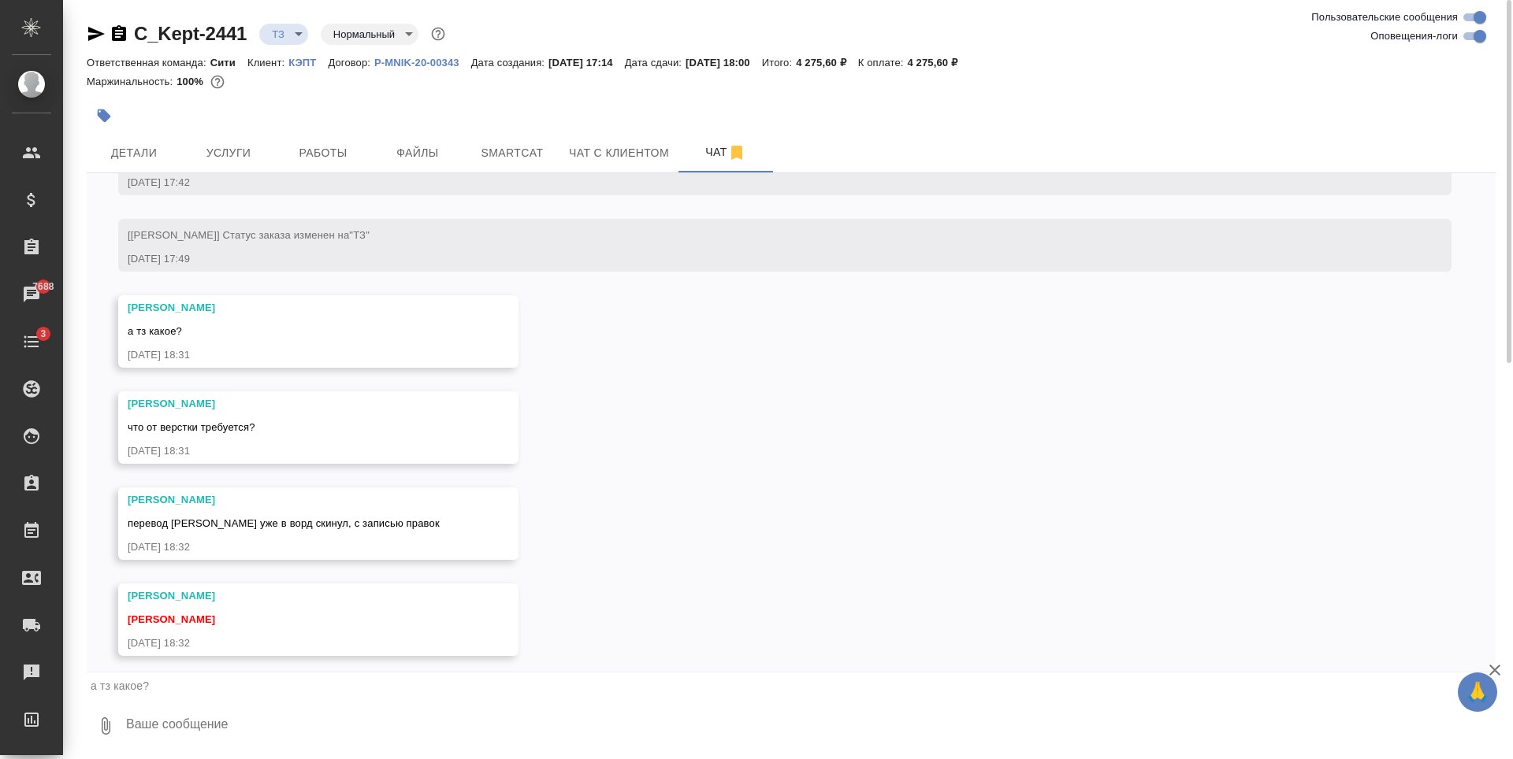
click at [261, 735] on textarea at bounding box center [809, 727] width 1371 height 54
paste textarea "сделать редактуру арабской и русской частей данного перевода в соответствии с п…"
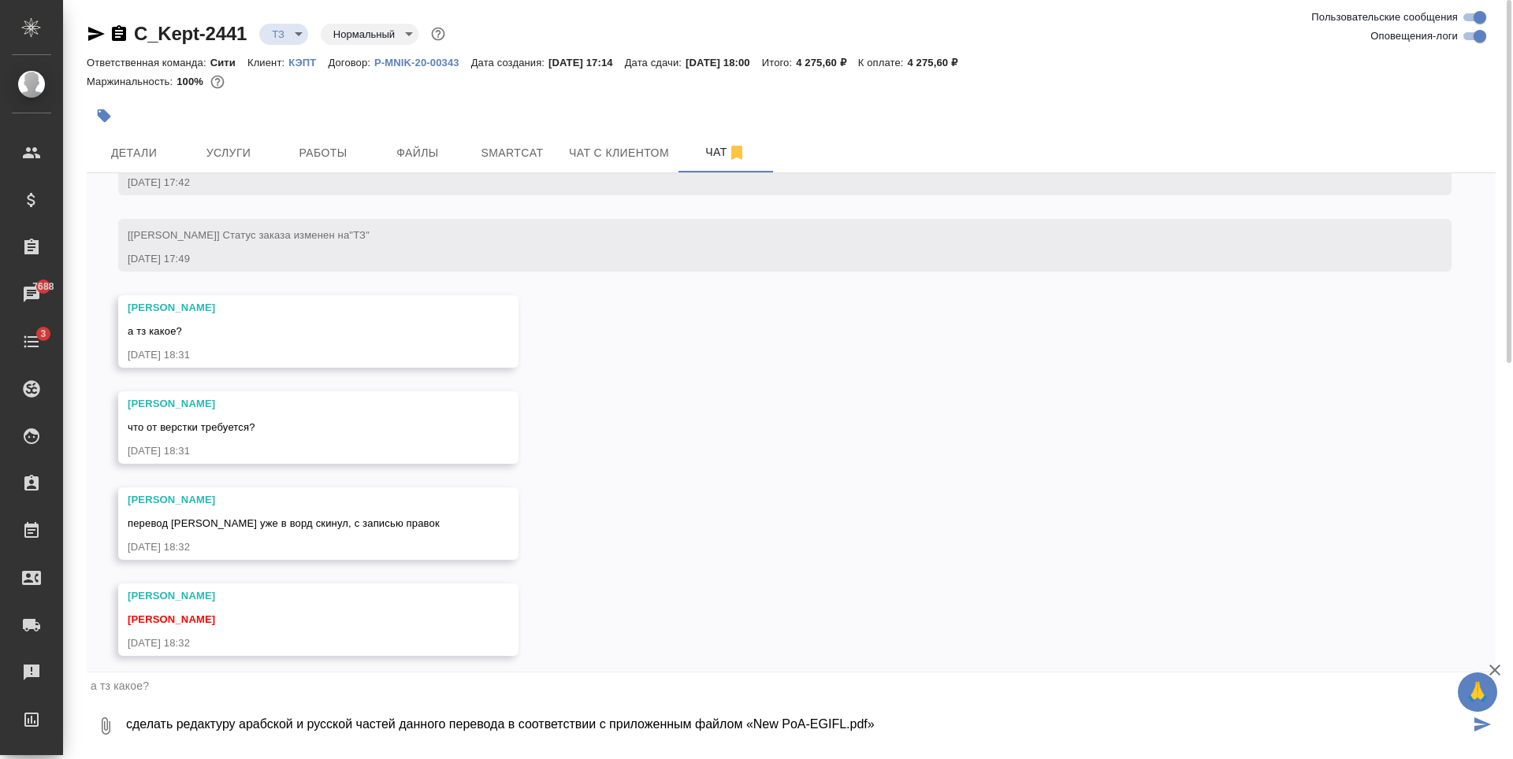
click at [134, 730] on textarea "сделать редактуру арабской и русской частей данного перевода в соответствии с п…" at bounding box center [796, 727] width 1345 height 54
click at [440, 727] on textarea "Сделать редактуру арабской и русской частей данного перевода в соответствии с п…" at bounding box center [796, 727] width 1345 height 54
click at [700, 730] on textarea "Сделать редактуру арабской и русской частей данного перевода в соответствии с п…" at bounding box center [796, 727] width 1345 height 54
click at [629, 719] on textarea "Сделать редактуру арабской и русской частей данного перевода в соответствии с п…" at bounding box center [796, 727] width 1345 height 54
click at [859, 707] on textarea "Сделать редактуру арабской и русской частей данного перевода в соответствии с п…" at bounding box center [796, 727] width 1345 height 54
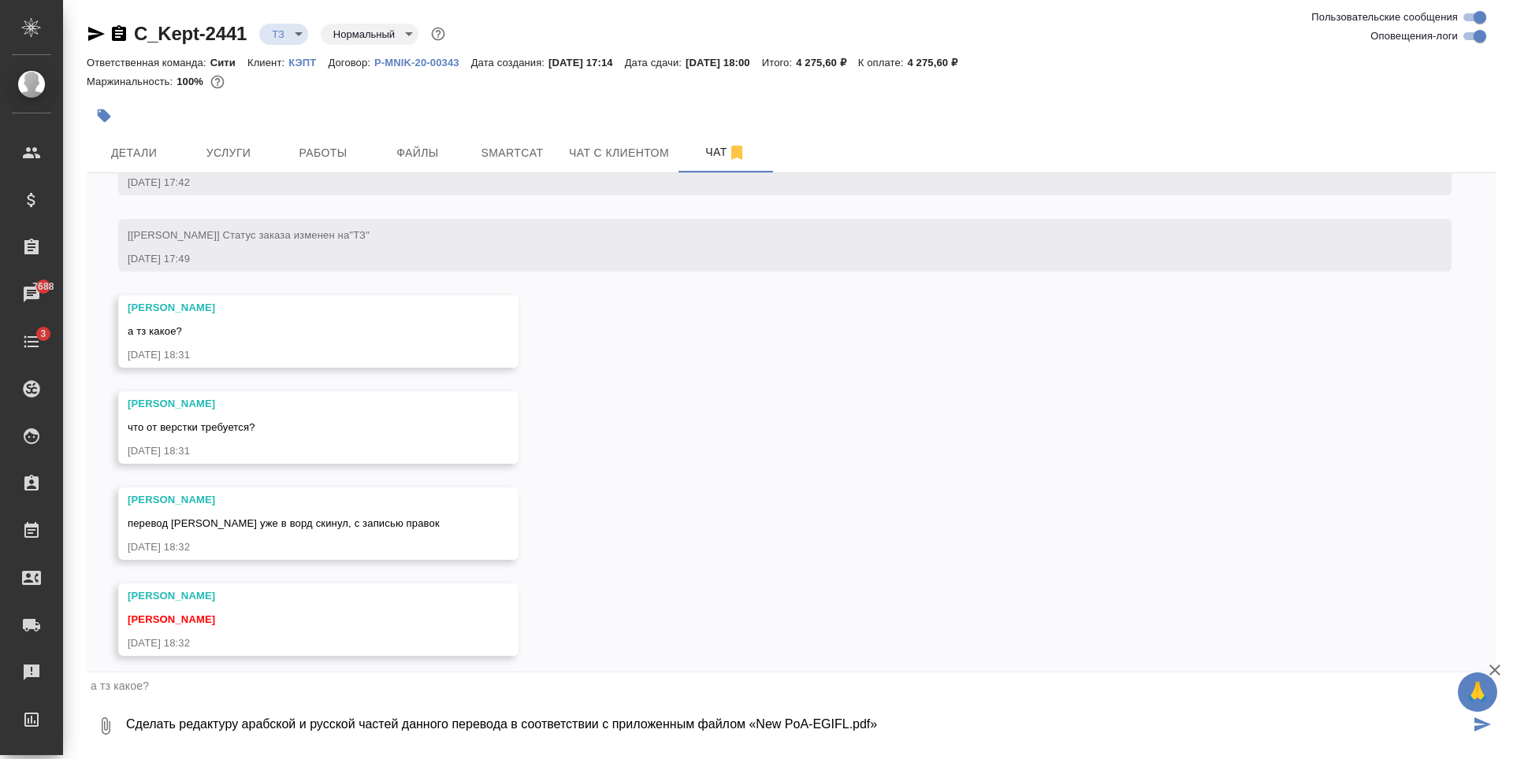
click at [886, 721] on textarea "Сделать редактуру арабской и русской частей данного перевода в соответствии с п…" at bounding box center [796, 727] width 1345 height 54
click at [303, 742] on textarea "Сделать редактуру арабской и русской частей данного перевода в соответствии с п…" at bounding box center [796, 727] width 1345 height 54
click at [449, 734] on textarea "Сделать редактуру арабской и русской частей данного перевода в соответствии с п…" at bounding box center [796, 727] width 1345 height 54
click at [276, 745] on textarea "Сделать редактуру арабской и русской частей данного перевода в соответствии с п…" at bounding box center [796, 727] width 1345 height 54
click at [378, 741] on textarea "Сделать редактуру арабской и русской частей данного перевода в соответствии с п…" at bounding box center [796, 727] width 1345 height 54
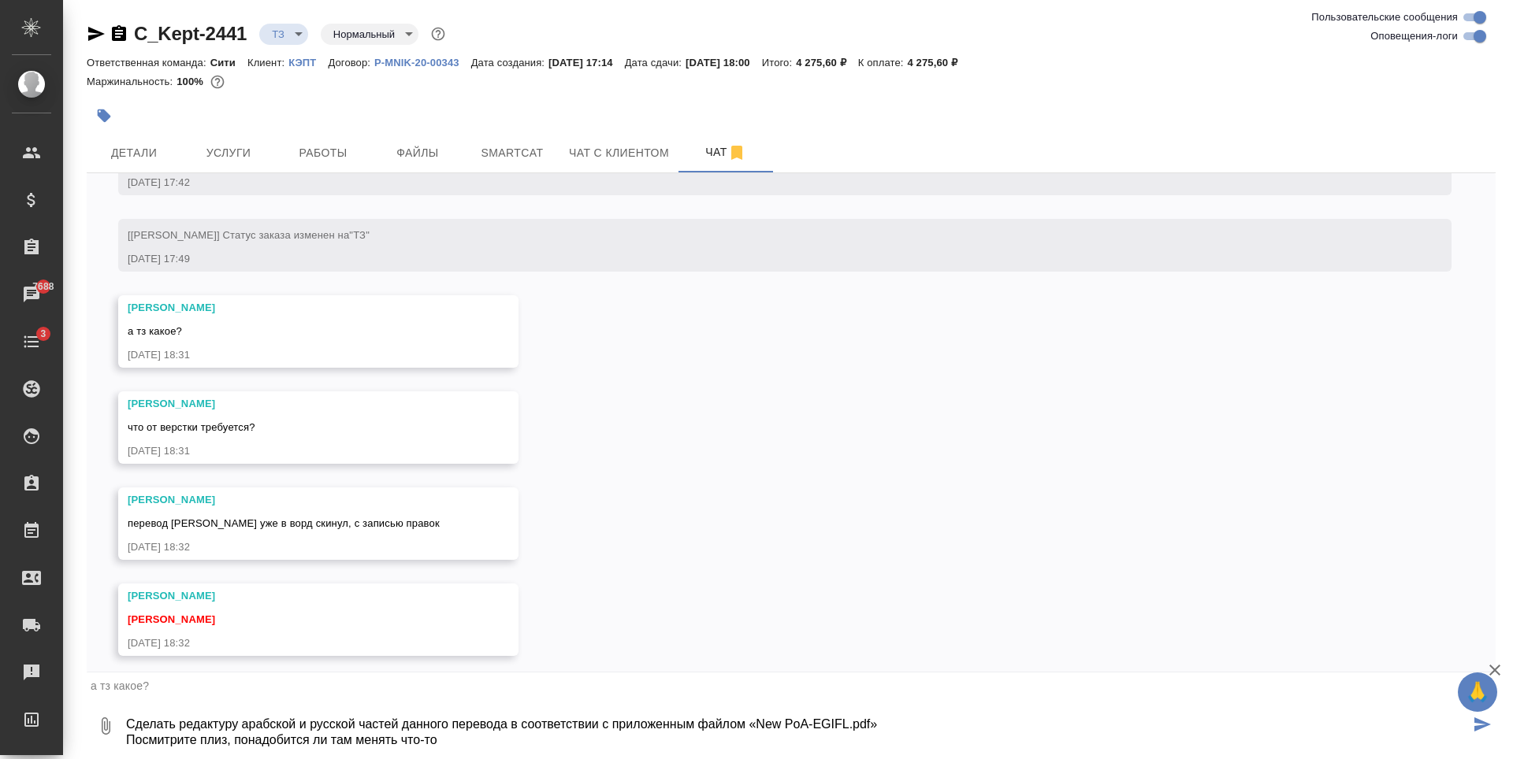
click at [378, 741] on textarea "Сделать редактуру арабской и русской частей данного перевода в соответствии с п…" at bounding box center [796, 727] width 1345 height 54
click at [388, 729] on textarea "Сделать редактуру арабской и русской частей данного перевода в соответствии с п…" at bounding box center [796, 727] width 1345 height 54
click at [492, 735] on textarea "Сделать редактуру арабской и русской частей данного перевода в соответствии с п…" at bounding box center [796, 727] width 1345 height 54
click at [227, 744] on textarea "Сделать редактуру арабской и русской частей данного перевода в соответствии с п…" at bounding box center [796, 727] width 1345 height 54
click at [498, 735] on textarea "Сделать редактуру арабской и русской частей данного перевода в соответствии с п…" at bounding box center [796, 727] width 1345 height 54
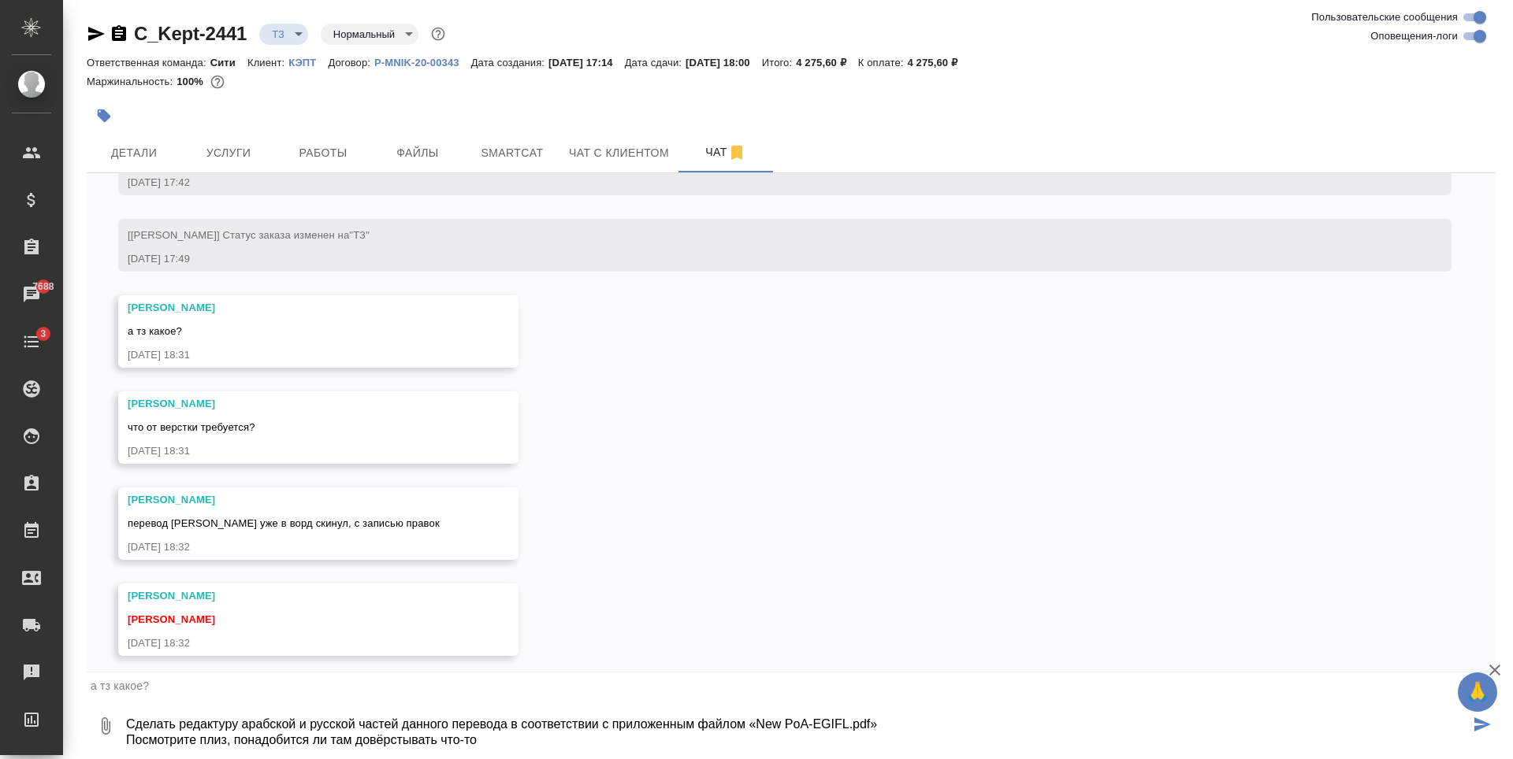
click at [214, 742] on textarea "Сделать редактуру арабской и русской частей данного перевода в соответствии с п…" at bounding box center [796, 727] width 1345 height 54
type textarea "Сделать редактуру арабской и русской частей данного перевода в соответствии с п…"
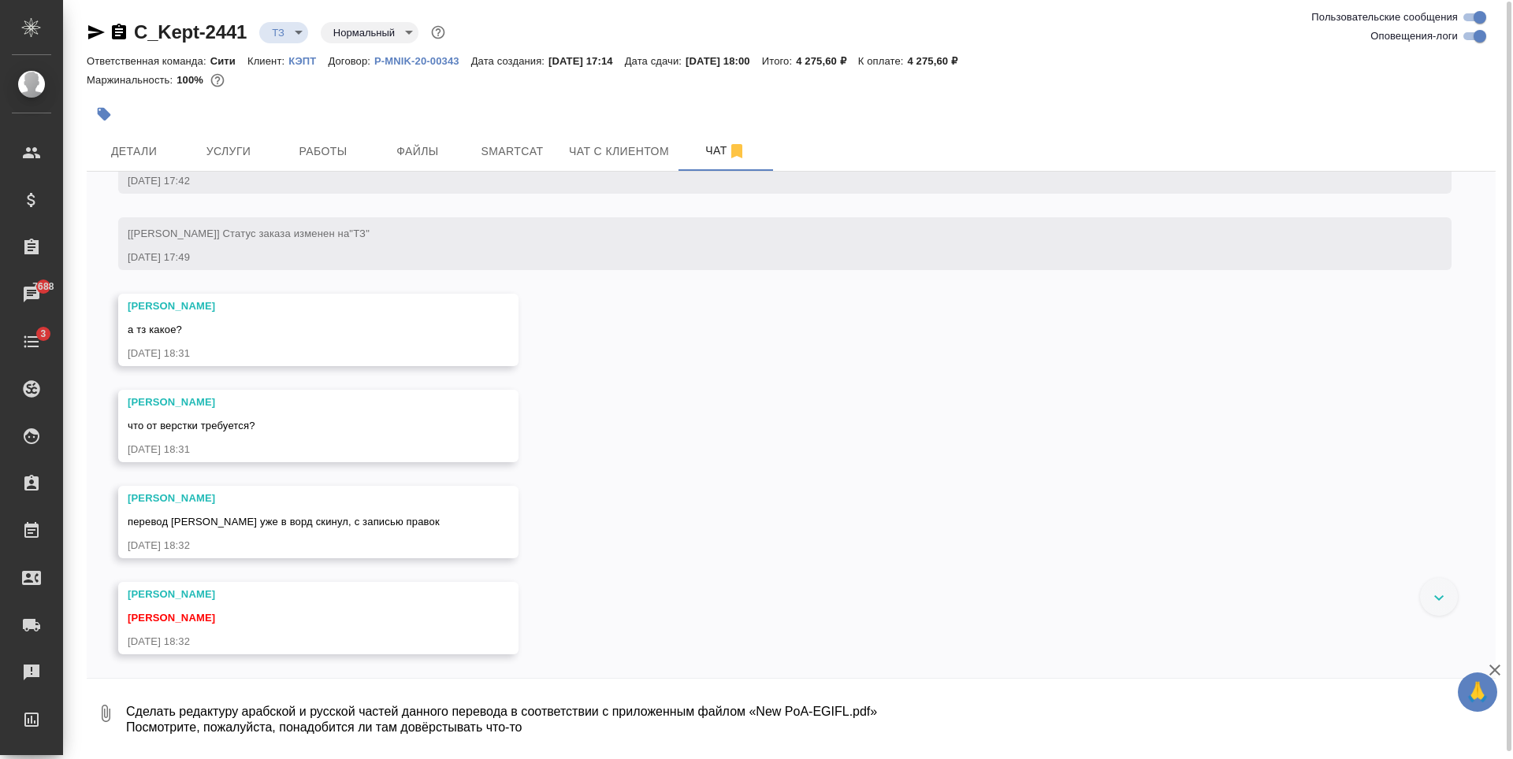
scroll to position [444, 0]
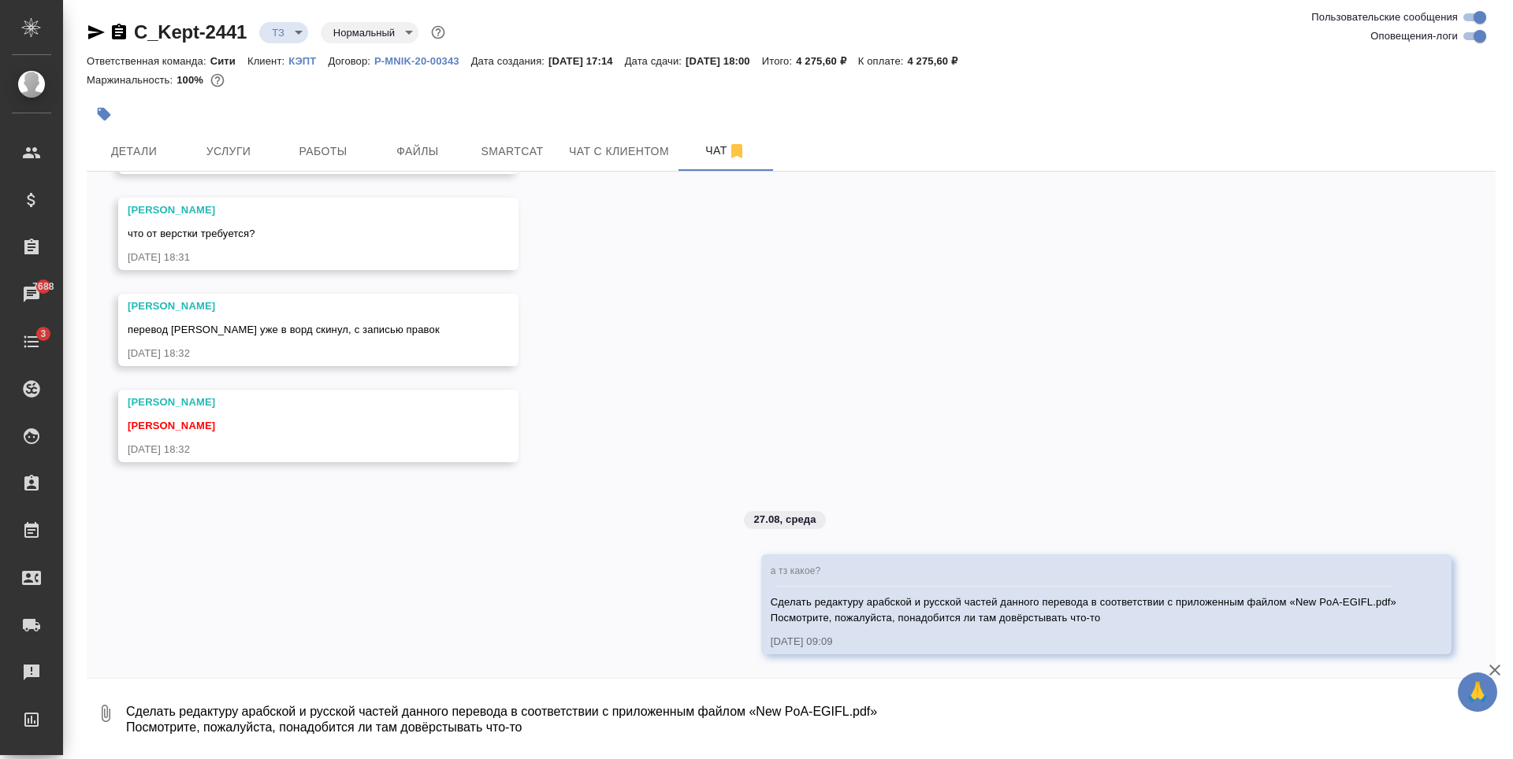
click at [194, 721] on textarea "Сделать редактуру арабской и русской частей данного перевода в соответствии с п…" at bounding box center [809, 714] width 1371 height 54
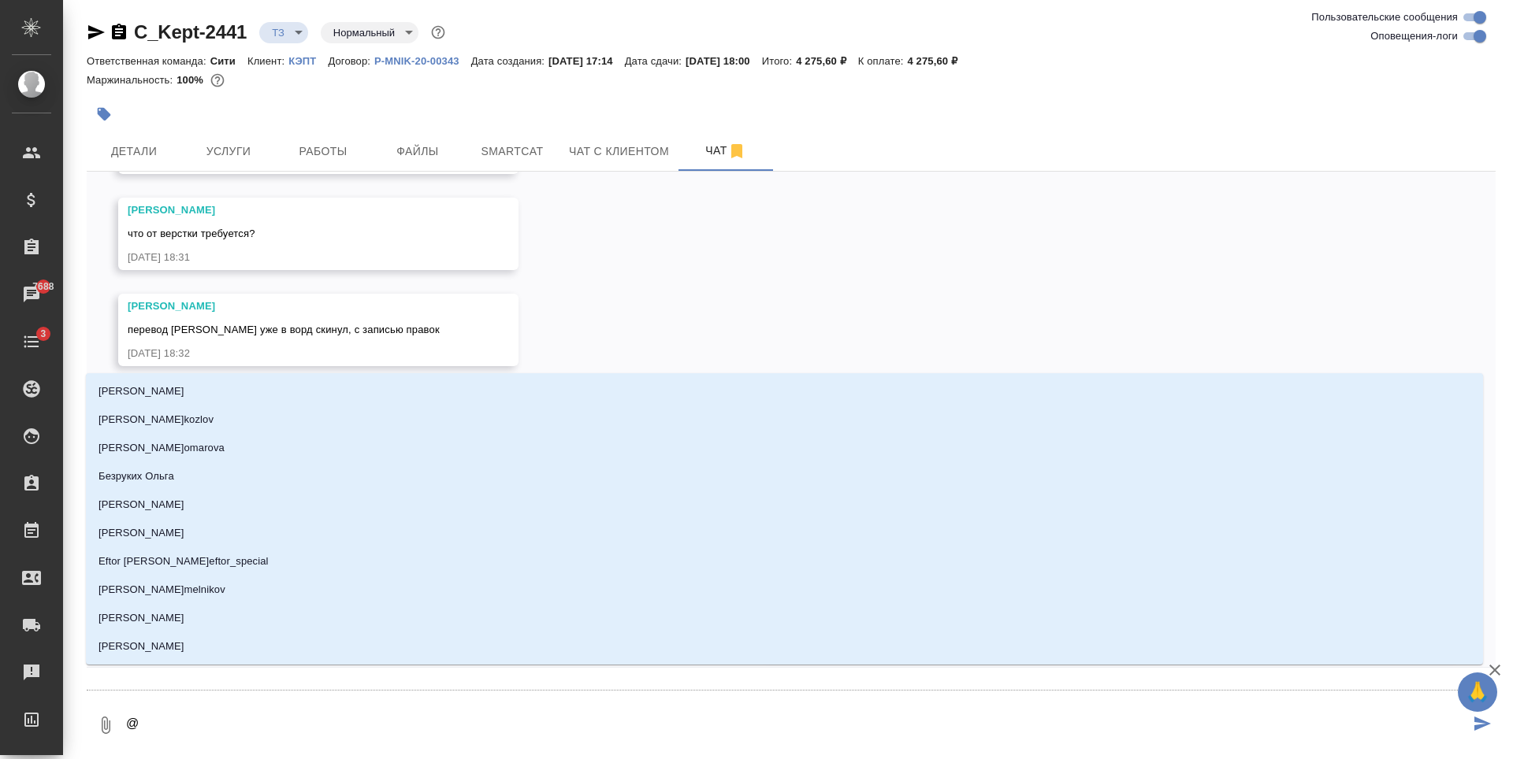
type textarea "@з"
type input "з"
type textarea "@за"
type input "за"
type textarea "@заб"
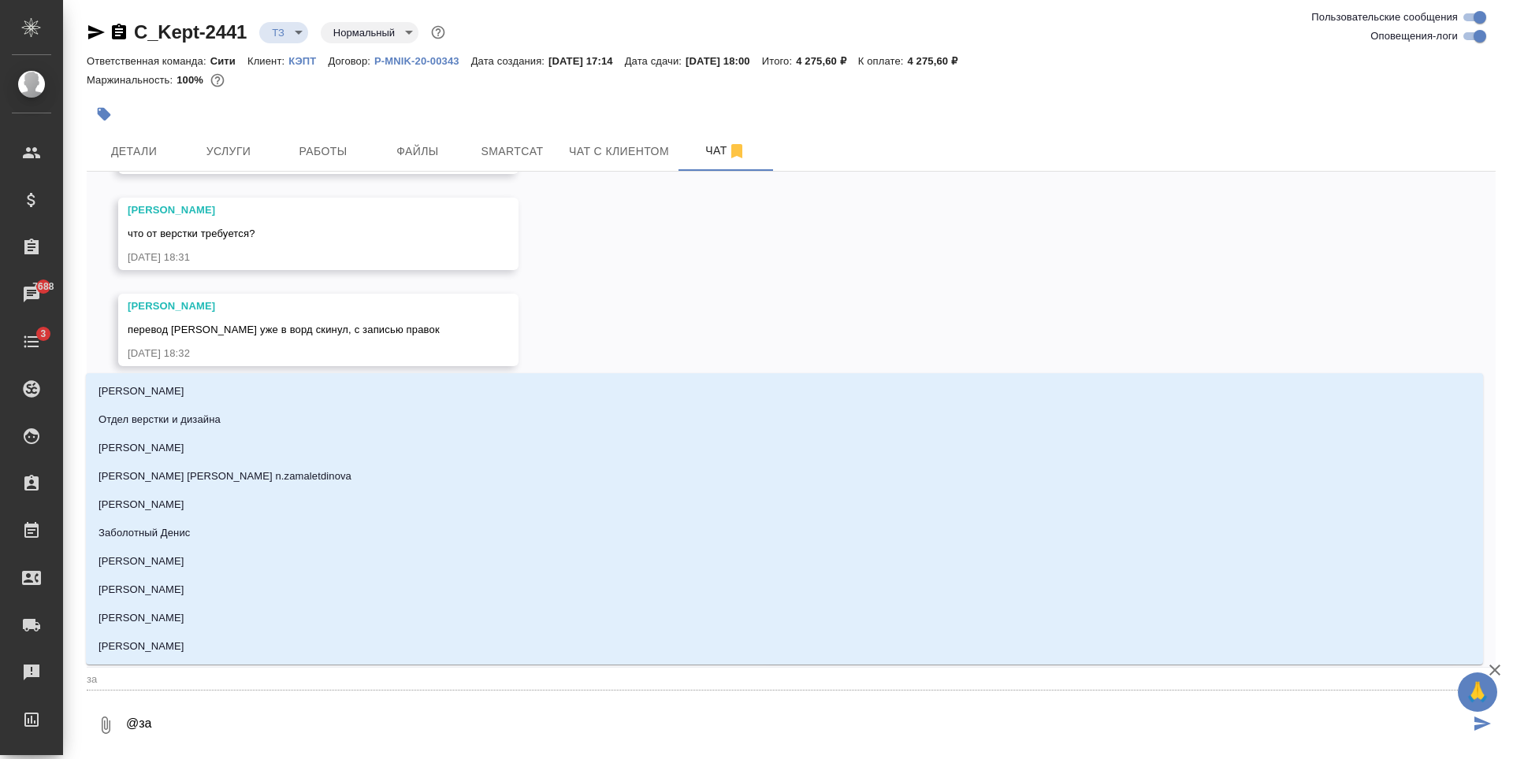
type input "заб"
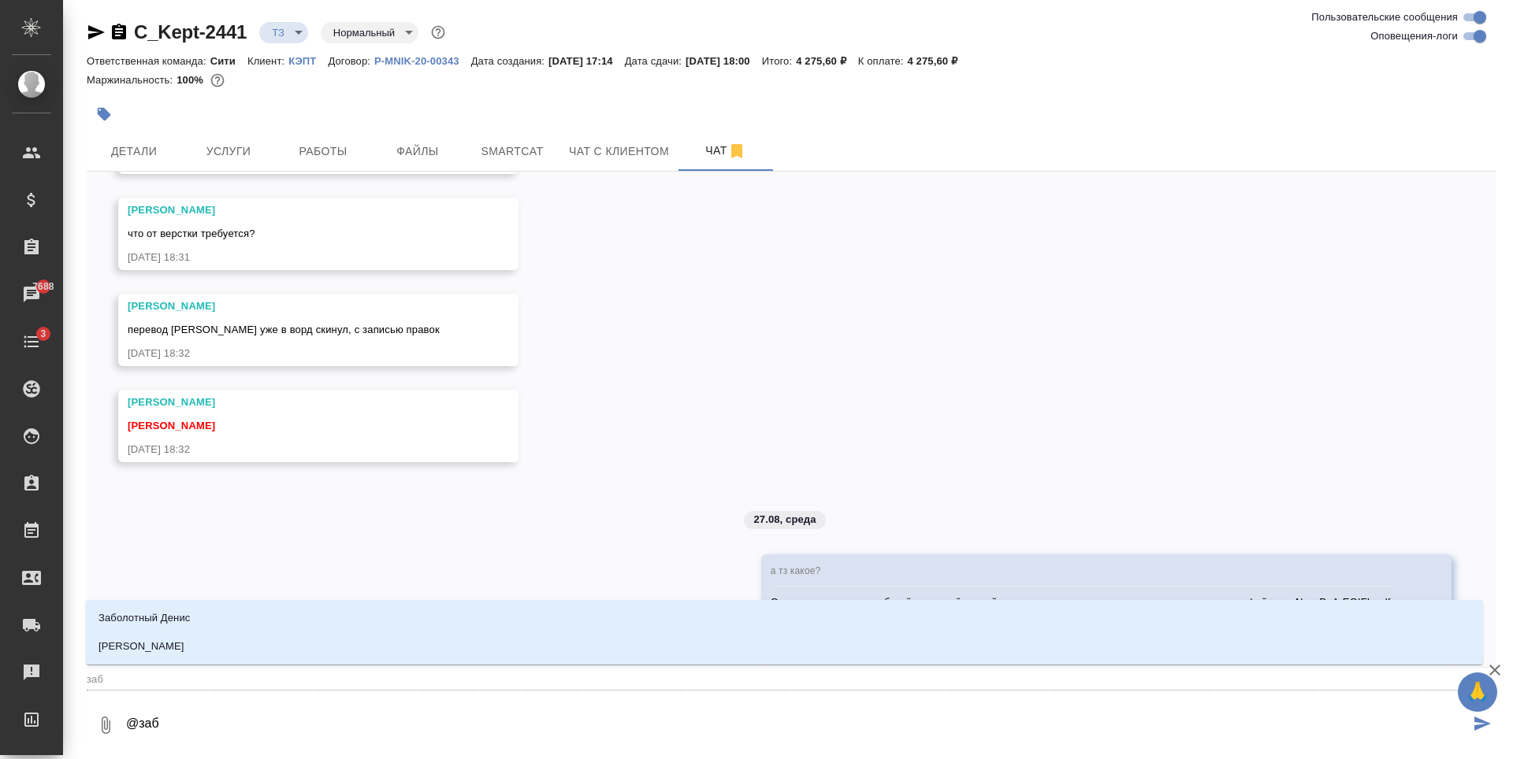
type textarea "@забо"
type input "забо"
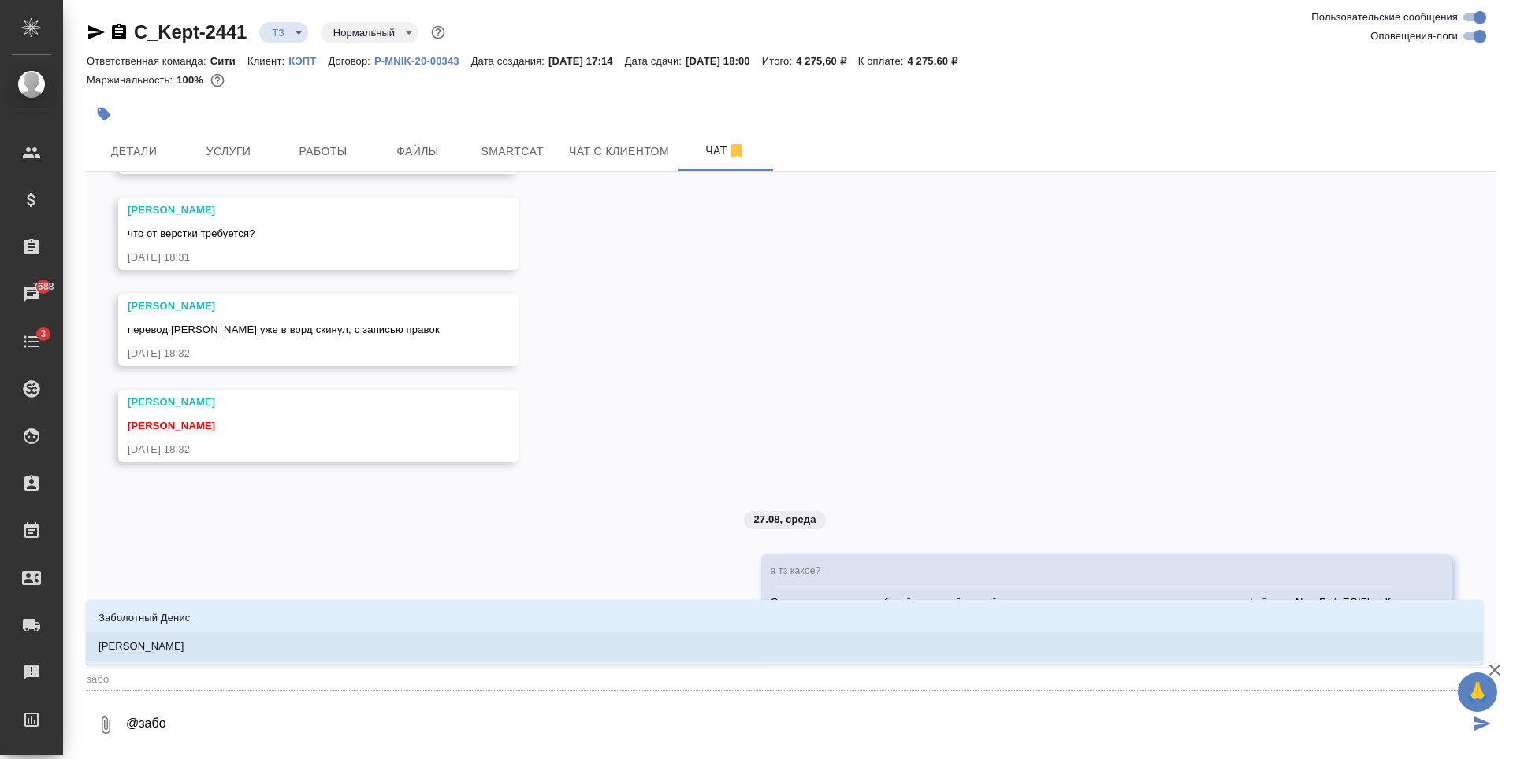
click at [180, 652] on p "Заборова Александра" at bounding box center [141, 647] width 86 height 16
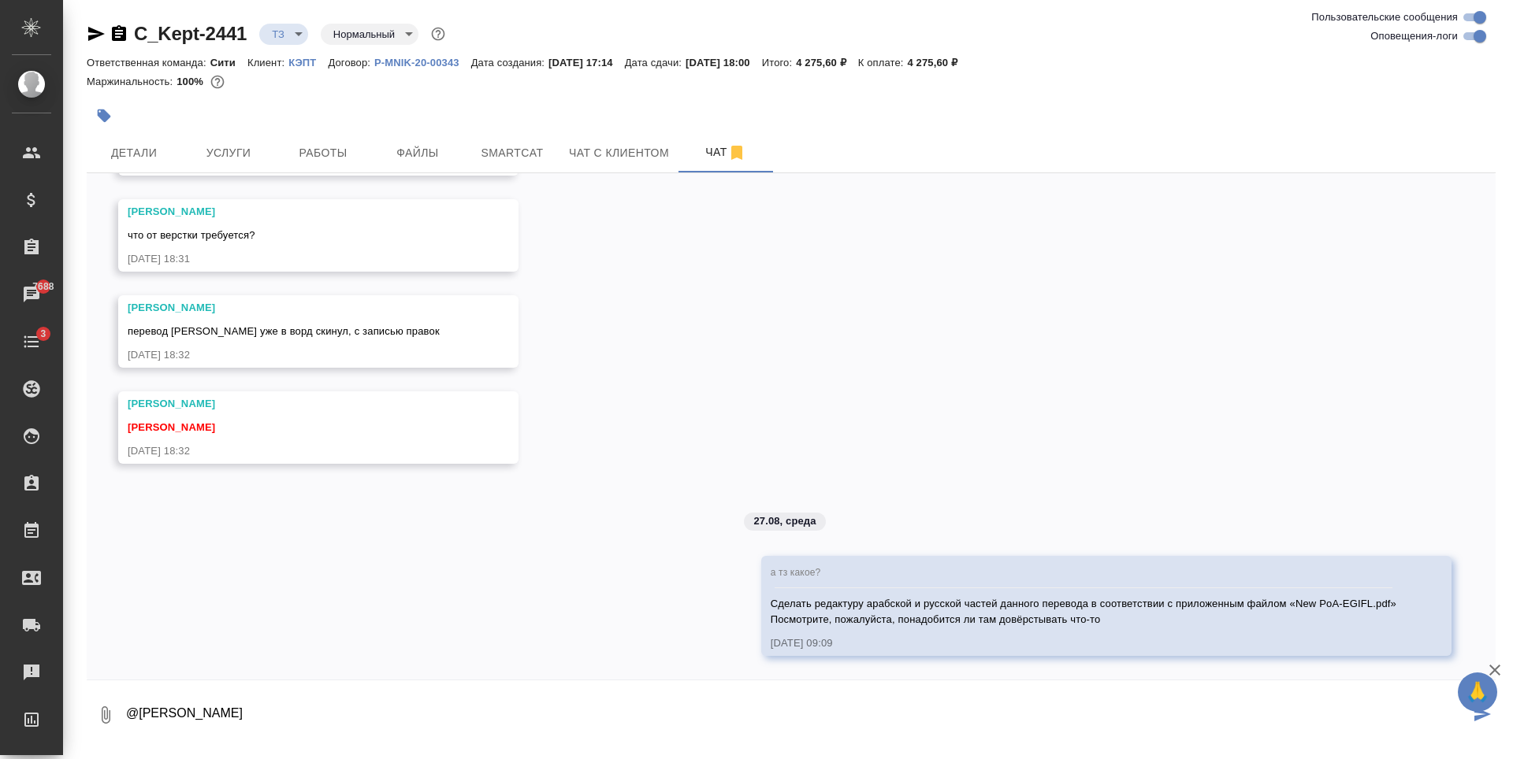
scroll to position [0, 0]
type textarea "@Заборова Александра"
click at [138, 166] on button "Детали" at bounding box center [134, 152] width 95 height 39
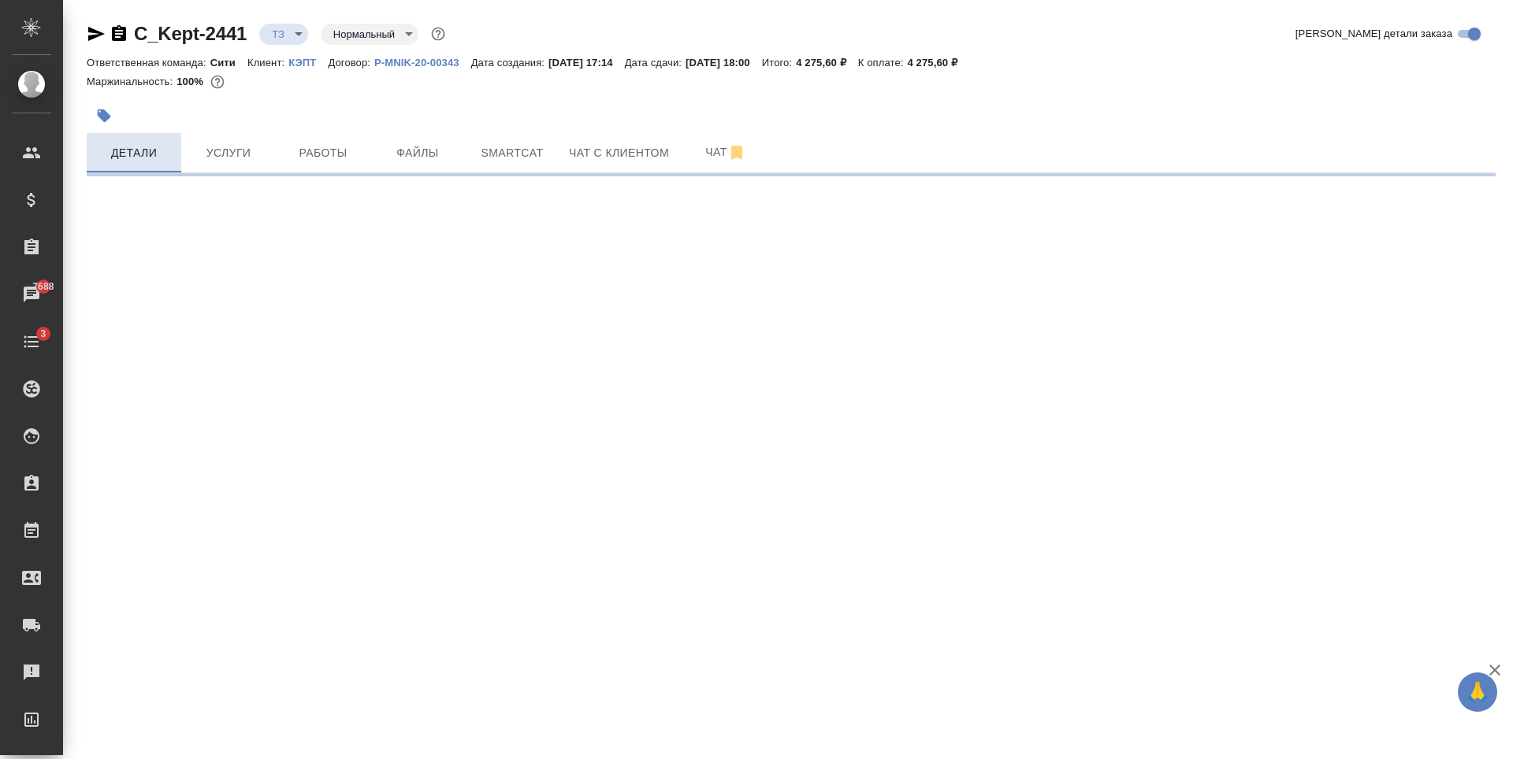
select select "RU"
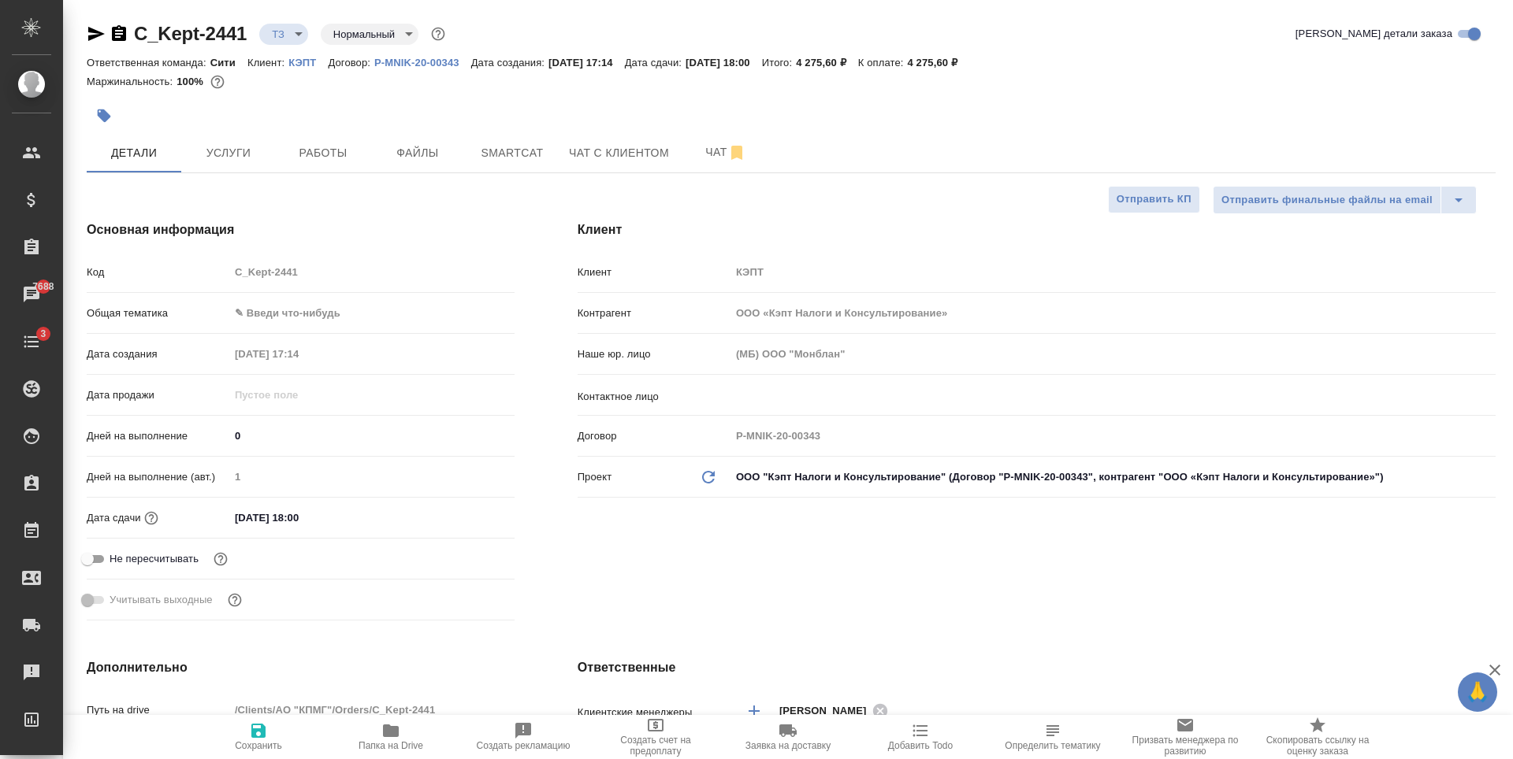
type textarea "x"
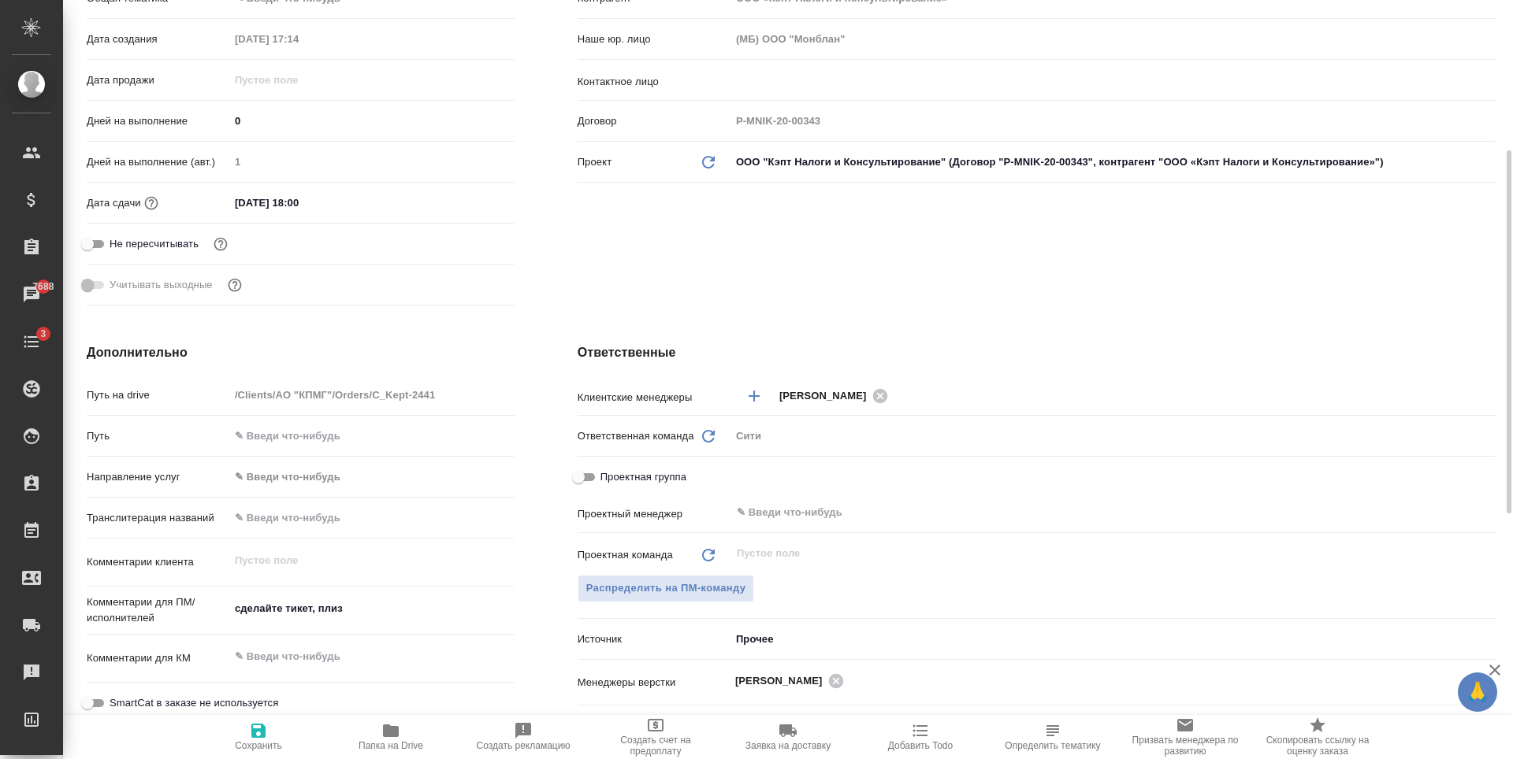
type textarea "x"
click at [351, 606] on textarea "сделайте тикет, плиз" at bounding box center [371, 609] width 285 height 27
type textarea "сделайте тикет, плиз"
type textarea "x"
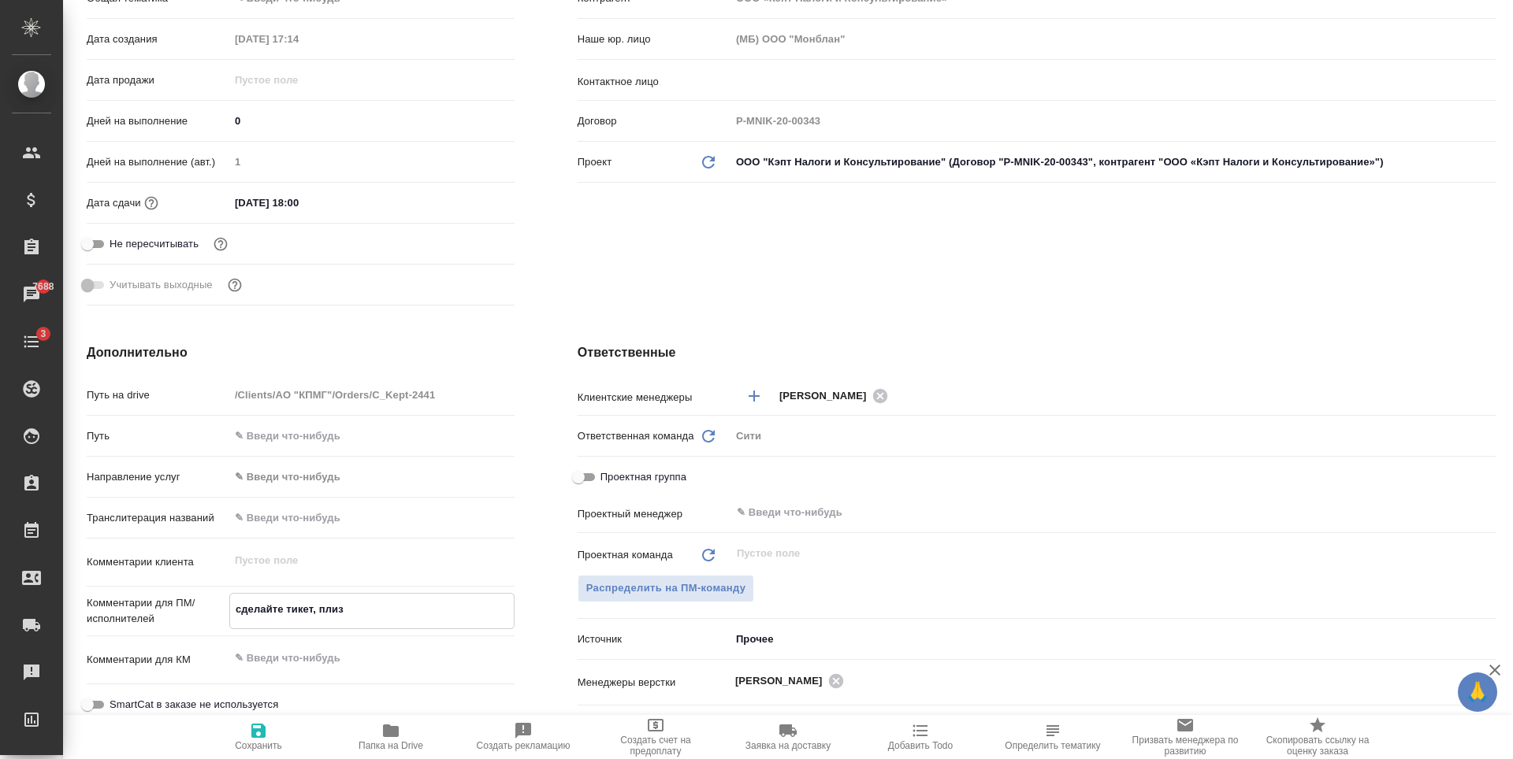
type textarea "x"
type textarea "сделайте тикет, плиз"
type textarea "x"
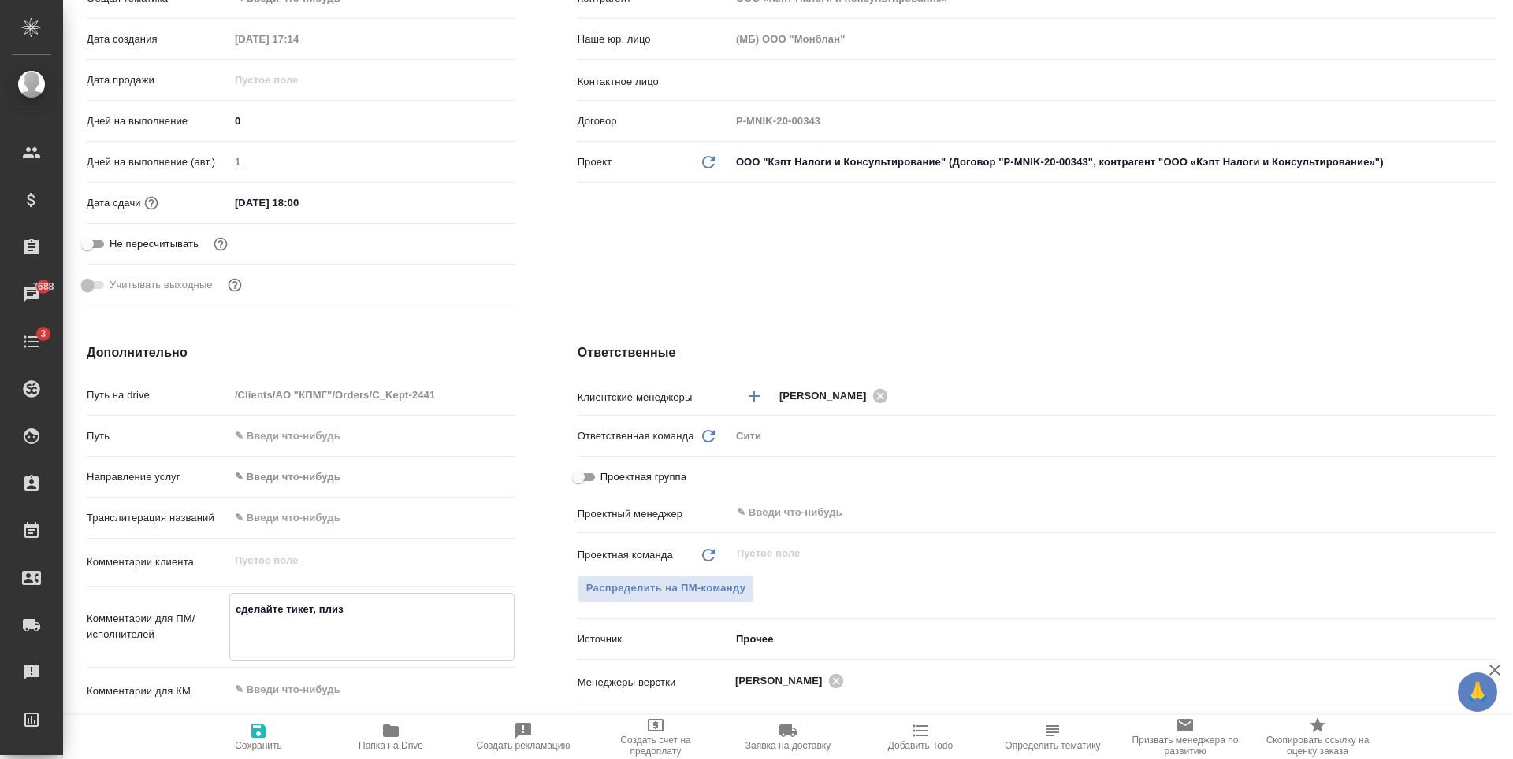
type textarea "сделайте тикет, плиз П"
type textarea "x"
type textarea "сделайте тикет, плиз Пр"
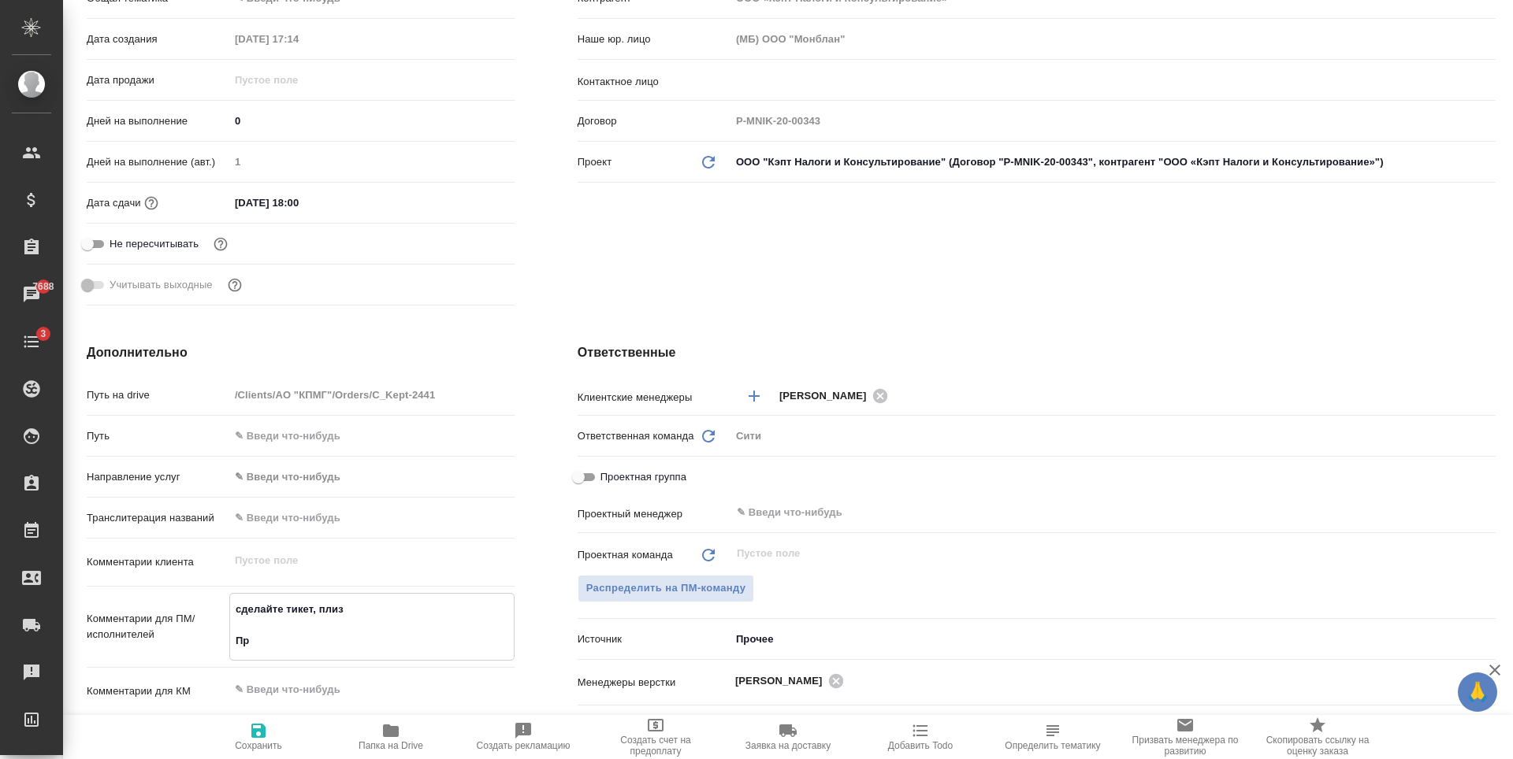
type textarea "x"
type textarea "сделайте тикет, плиз Пра"
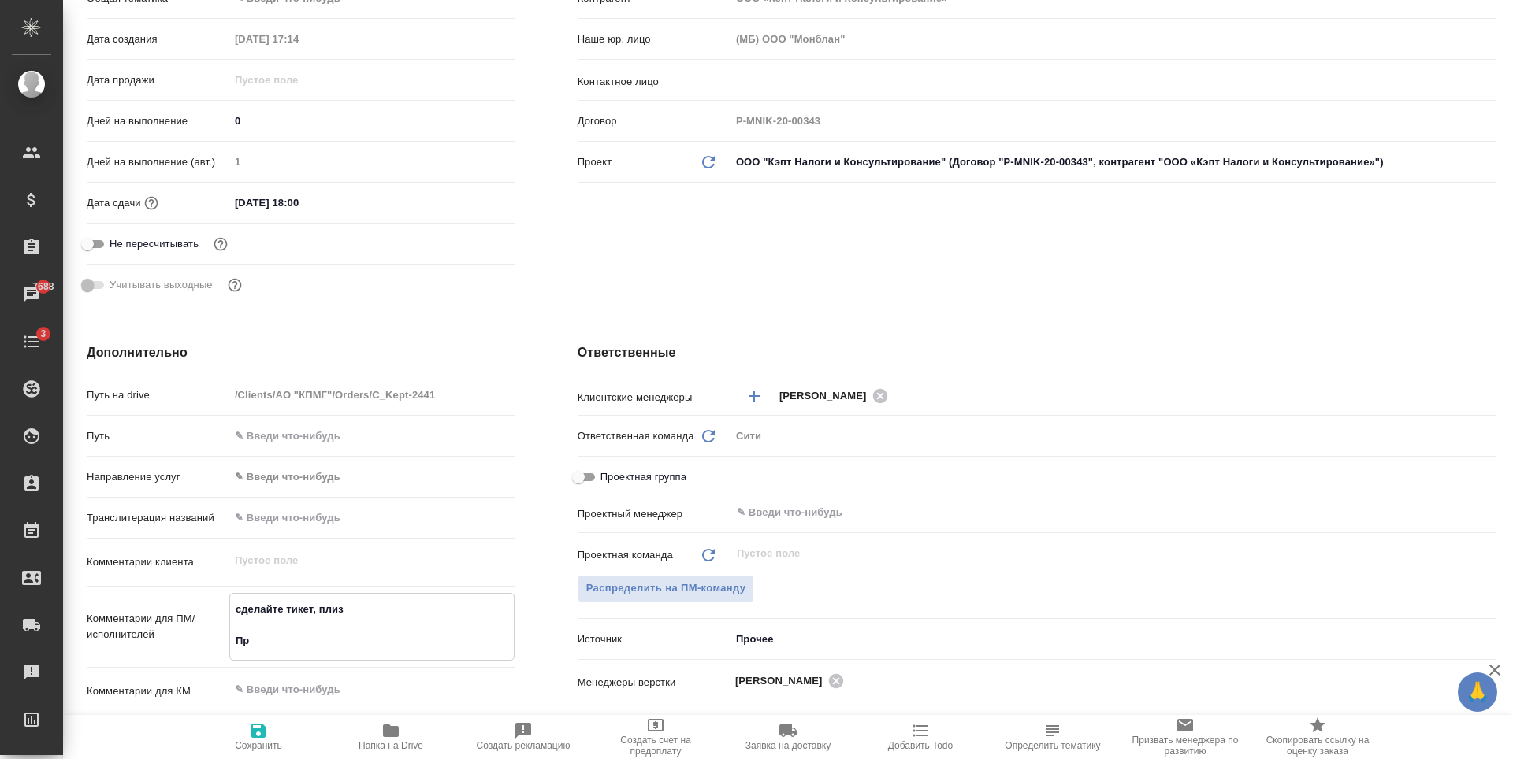
type textarea "x"
type textarea "сделайте тикет, плиз Прав"
type textarea "x"
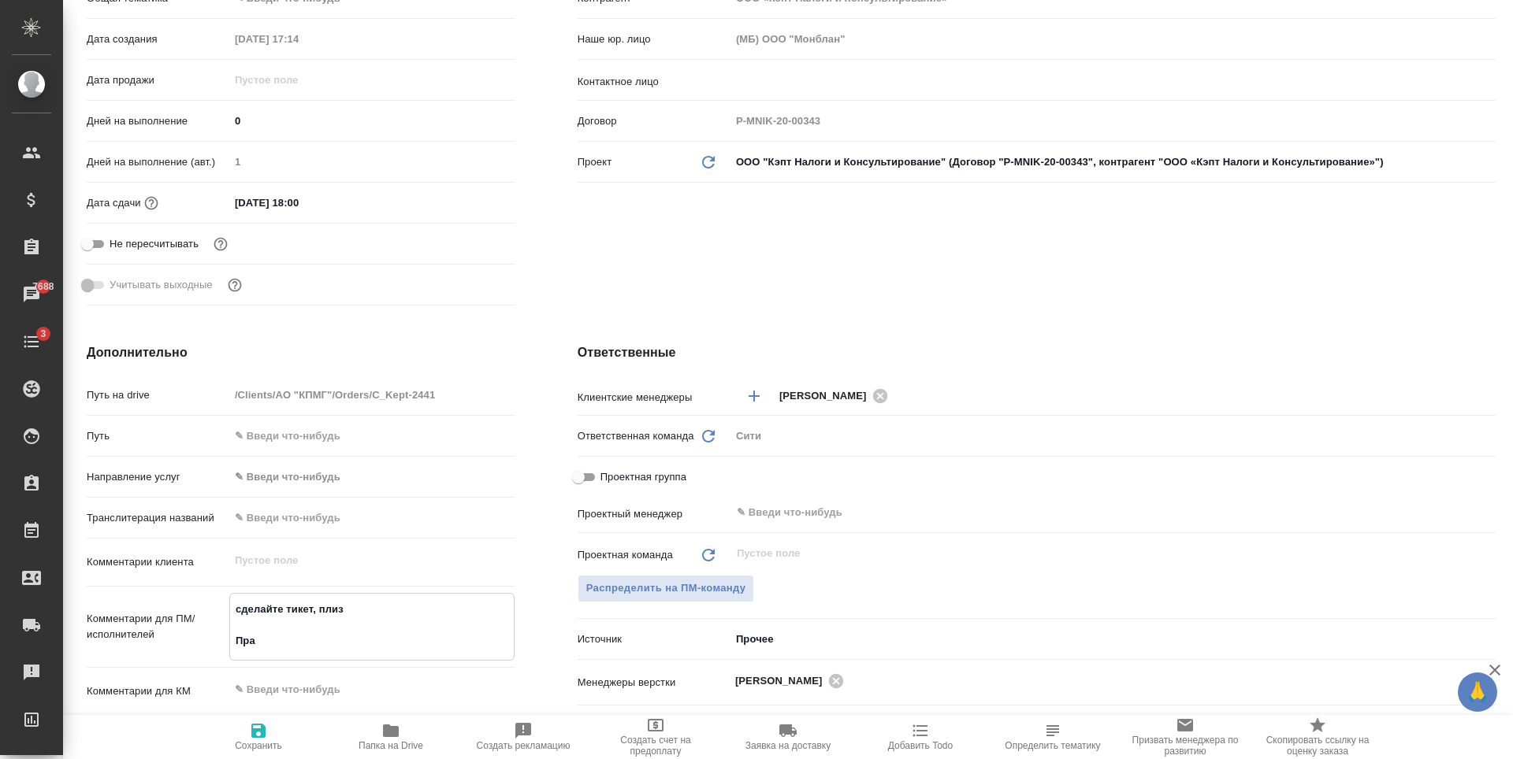
type textarea "x"
type textarea "сделайте тикет, плиз Правки"
type textarea "x"
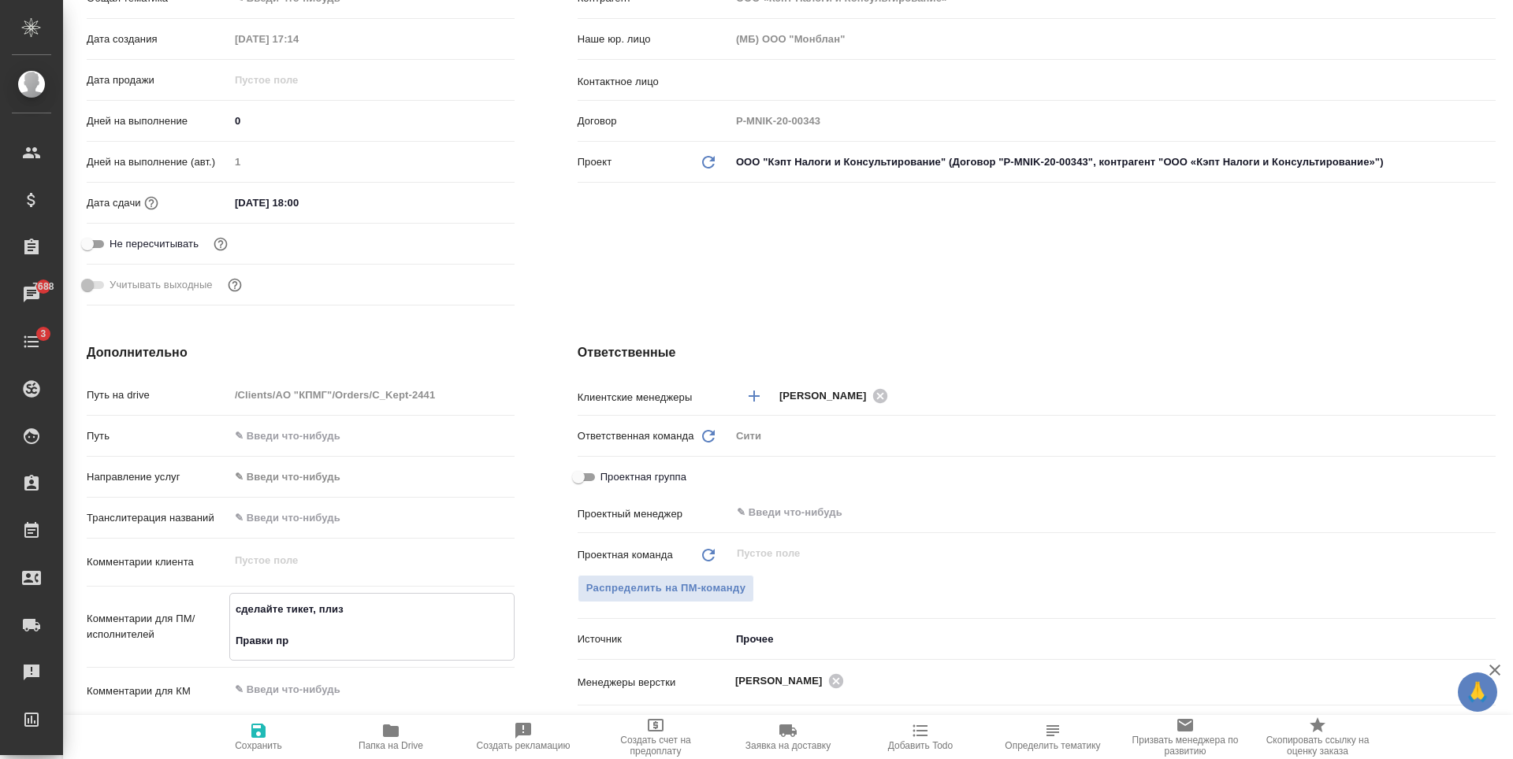
type textarea "сделайте тикет, плиз Правки при"
type textarea "x"
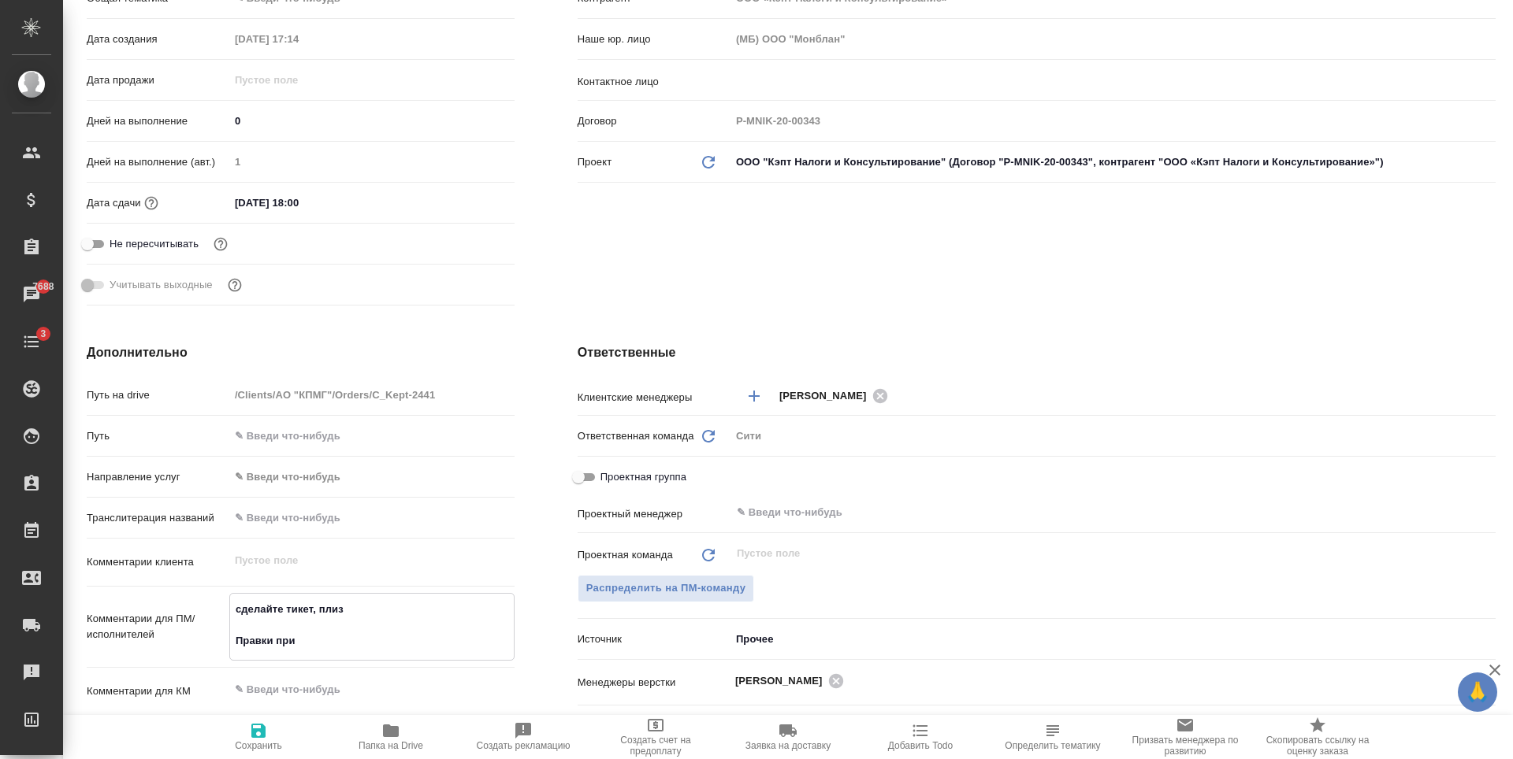
type textarea "сделайте тикет, плиз Правки прин"
type textarea "x"
type textarea "сделайте тикет, плиз Правки прини"
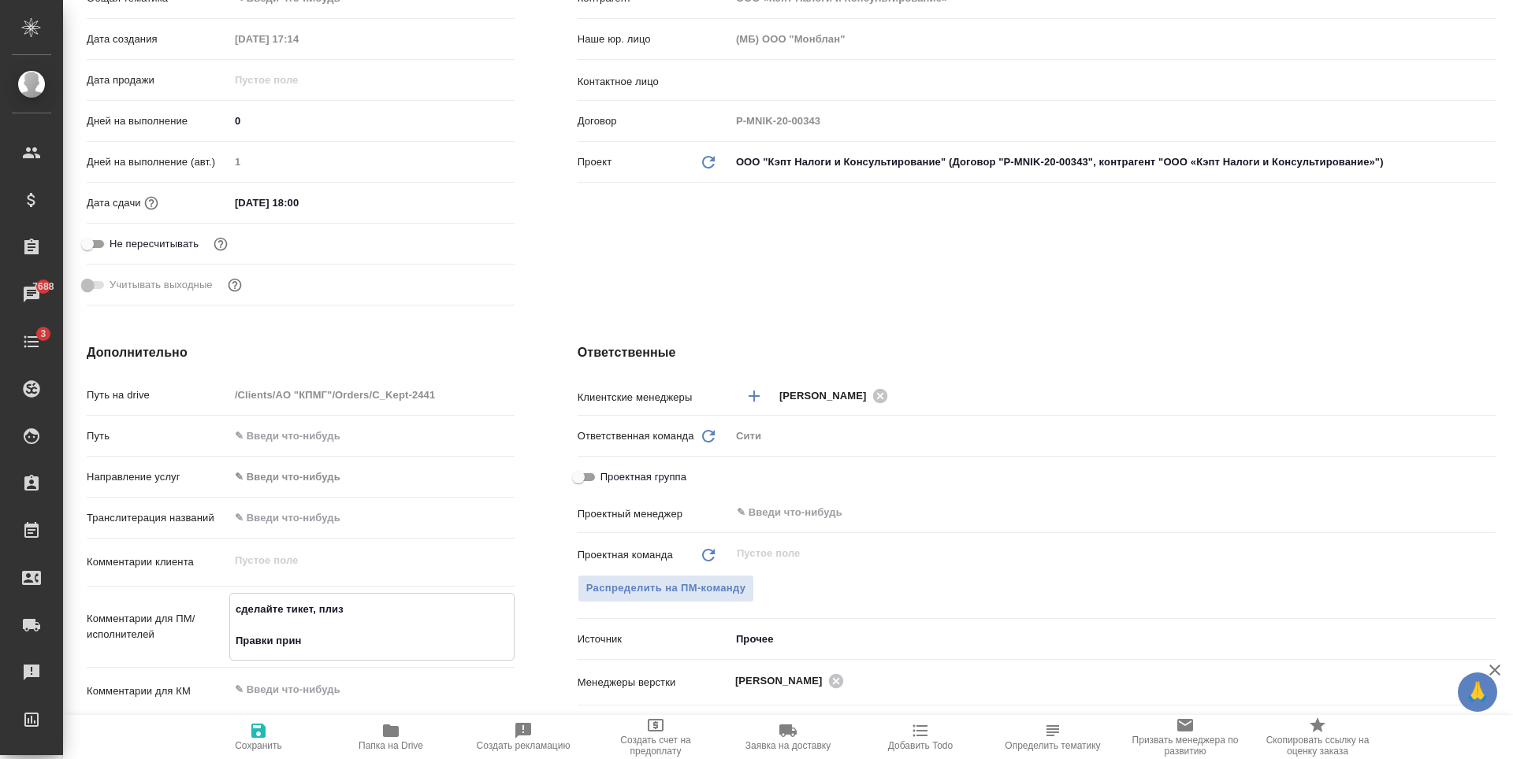
type textarea "x"
type textarea "сделайте тикет, плиз Правки принима"
type textarea "x"
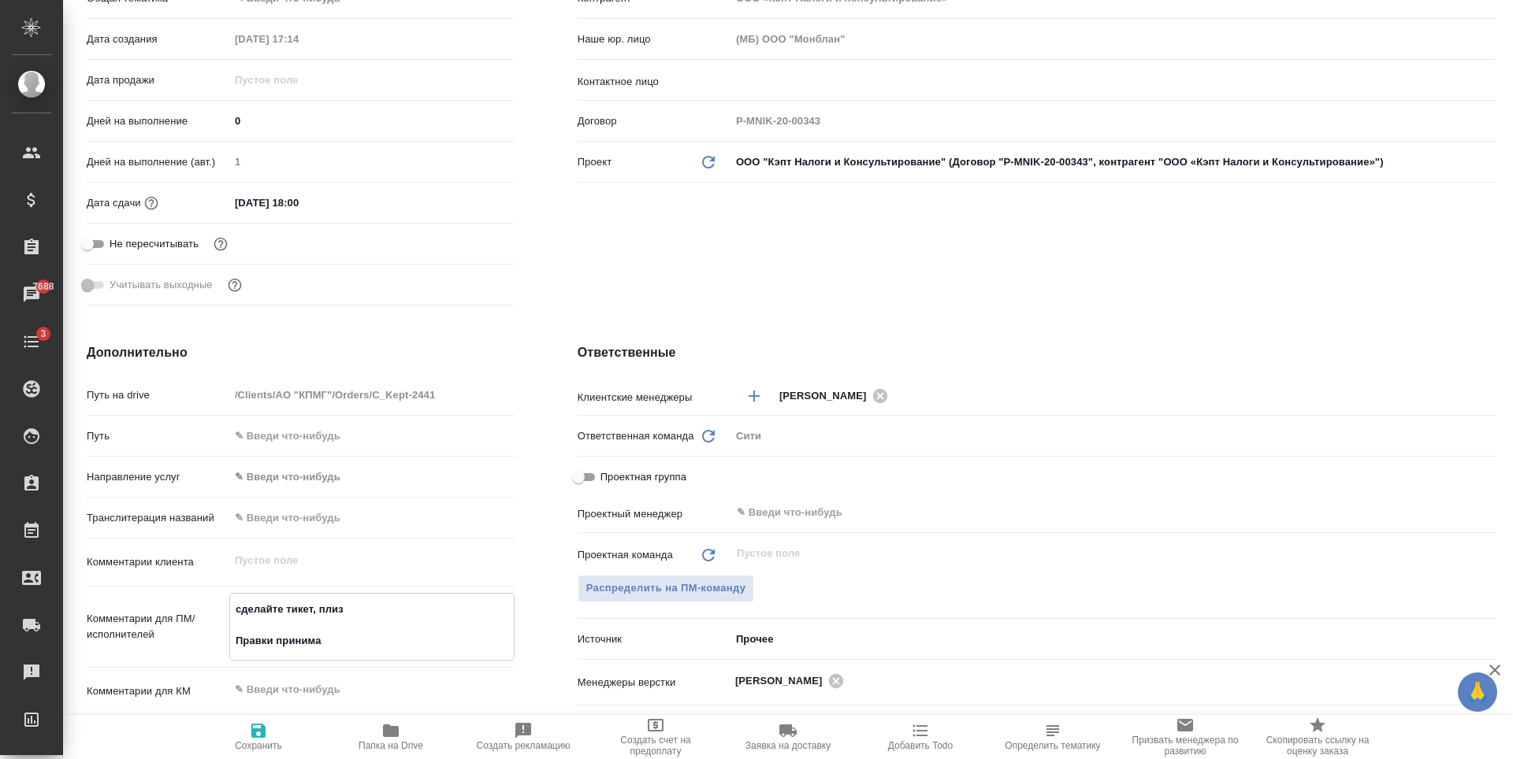
type textarea "x"
type textarea "сделайте тикет, плиз Правки принимае"
type textarea "x"
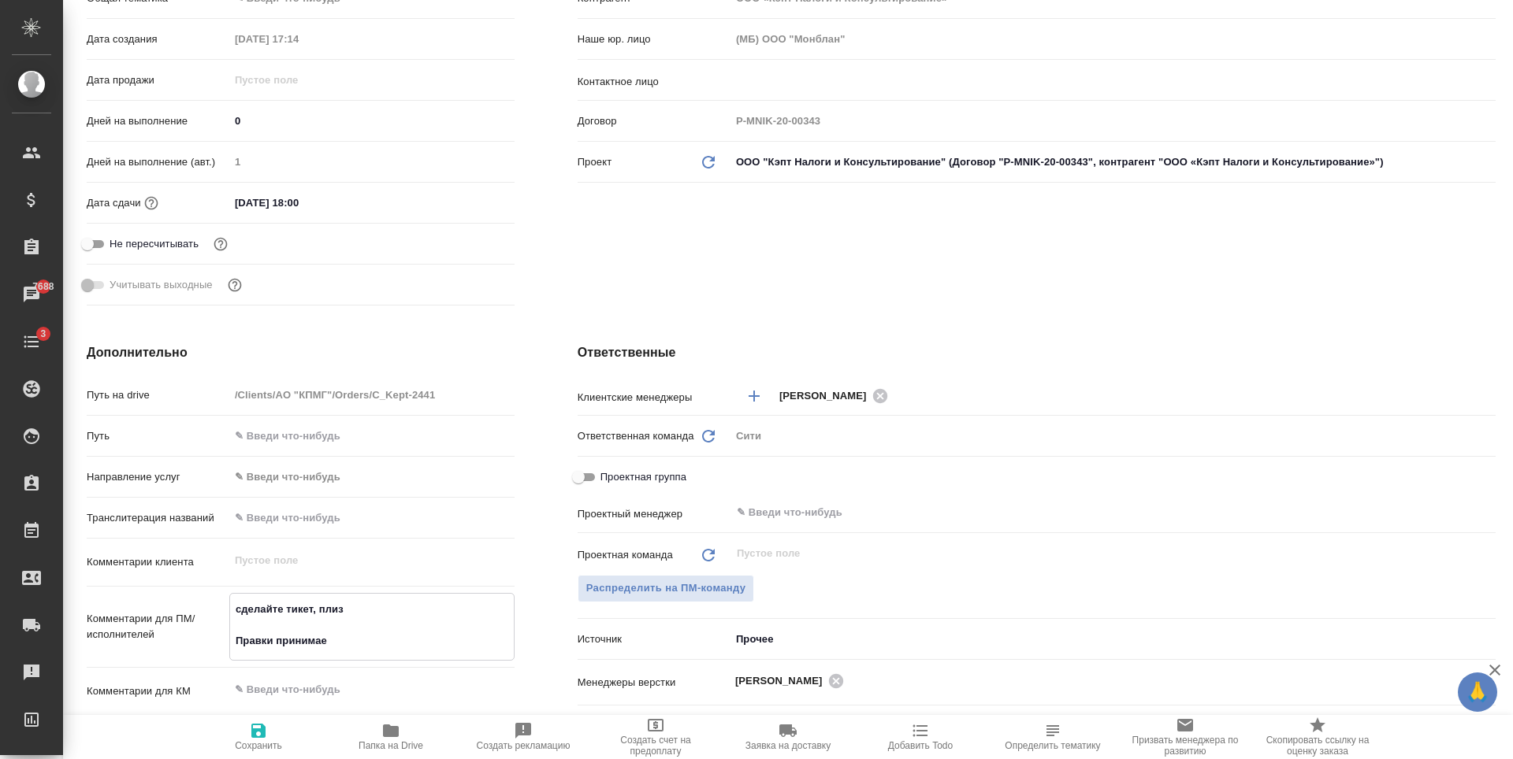
type textarea "сделайте тикет, плиз Правки принимаем"
type textarea "x"
type textarea "сделайте тикет, плиз Правки принимаем"
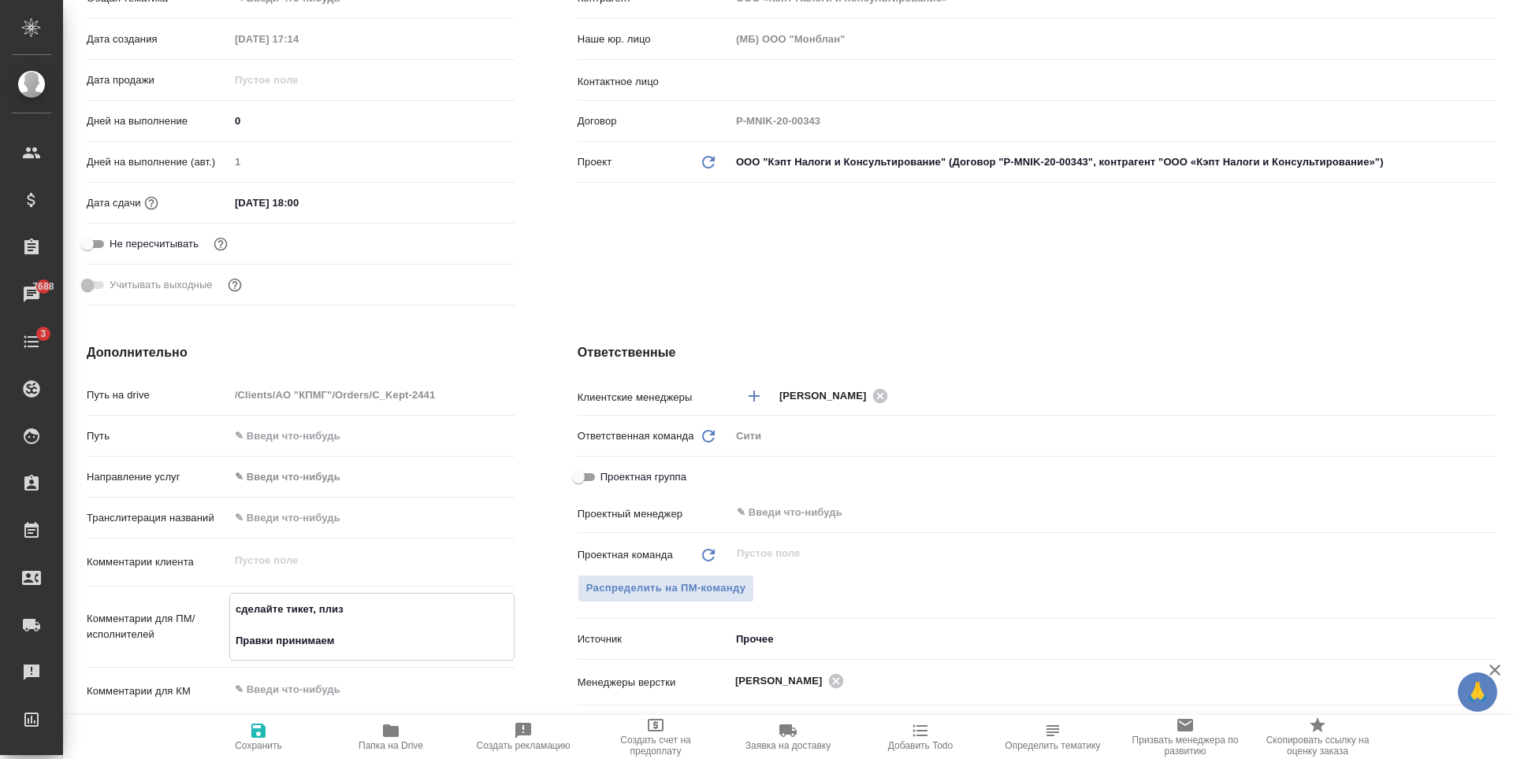
type textarea "x"
click at [251, 738] on icon "button" at bounding box center [258, 731] width 19 height 19
type textarea "x"
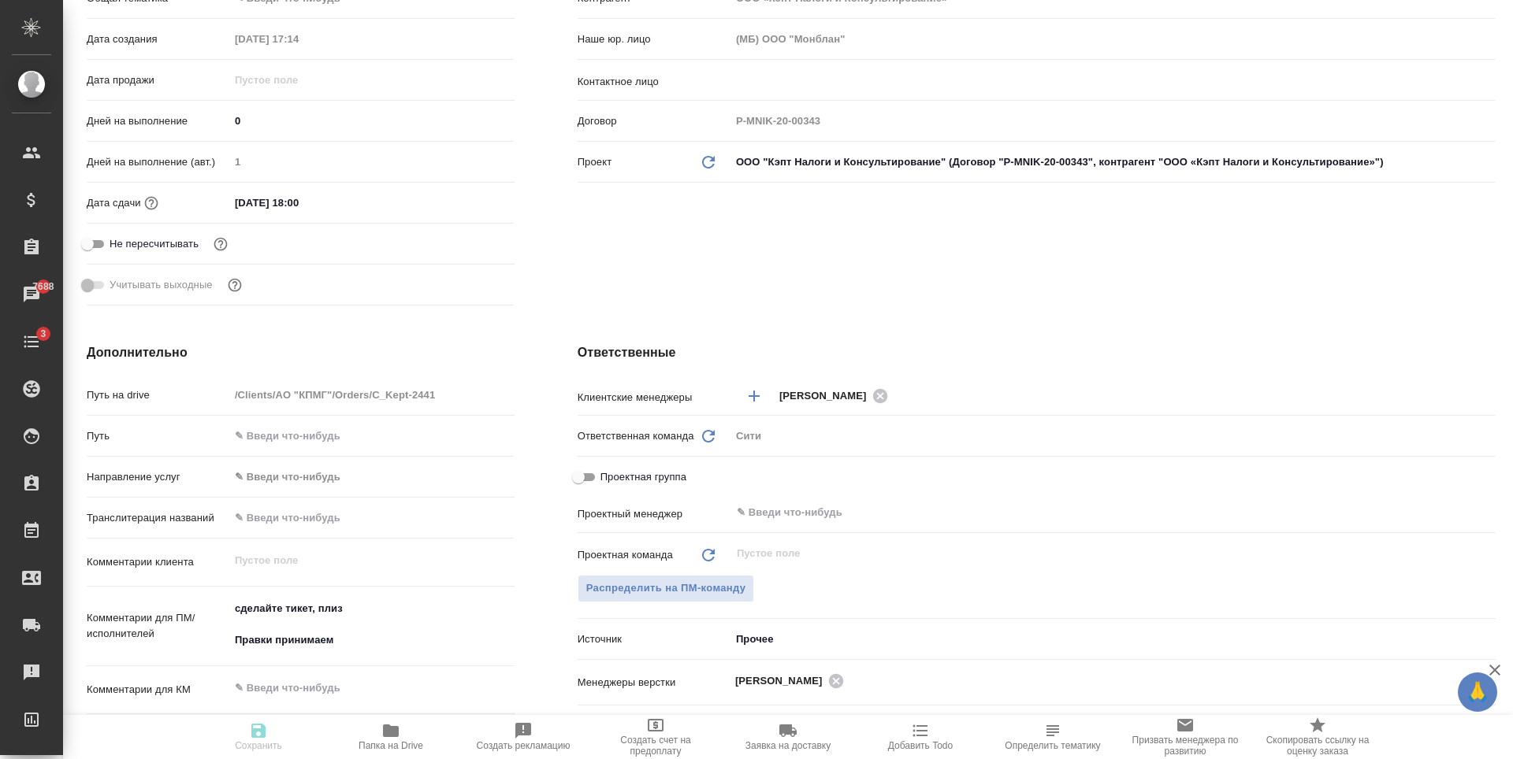
type textarea "x"
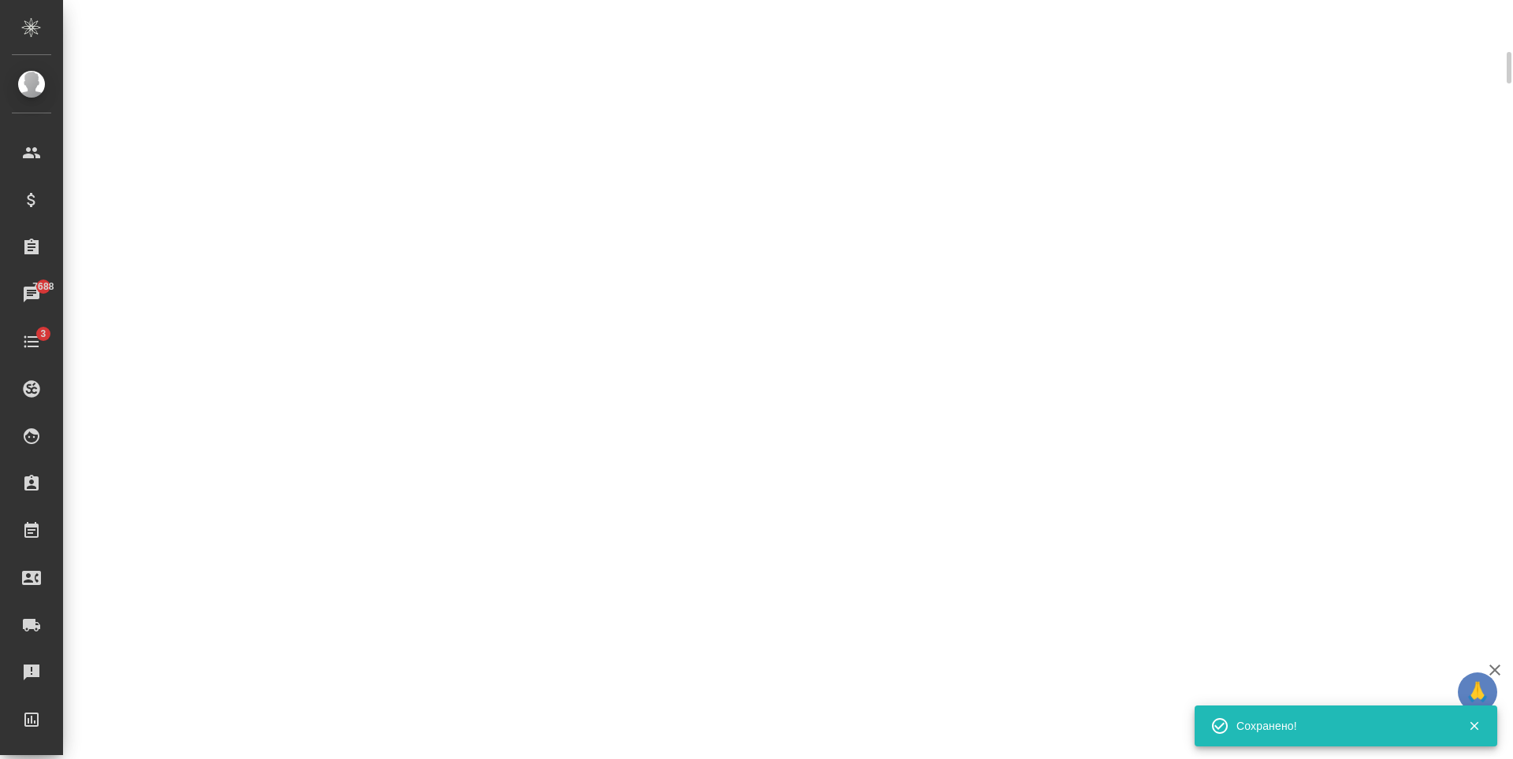
select select "RU"
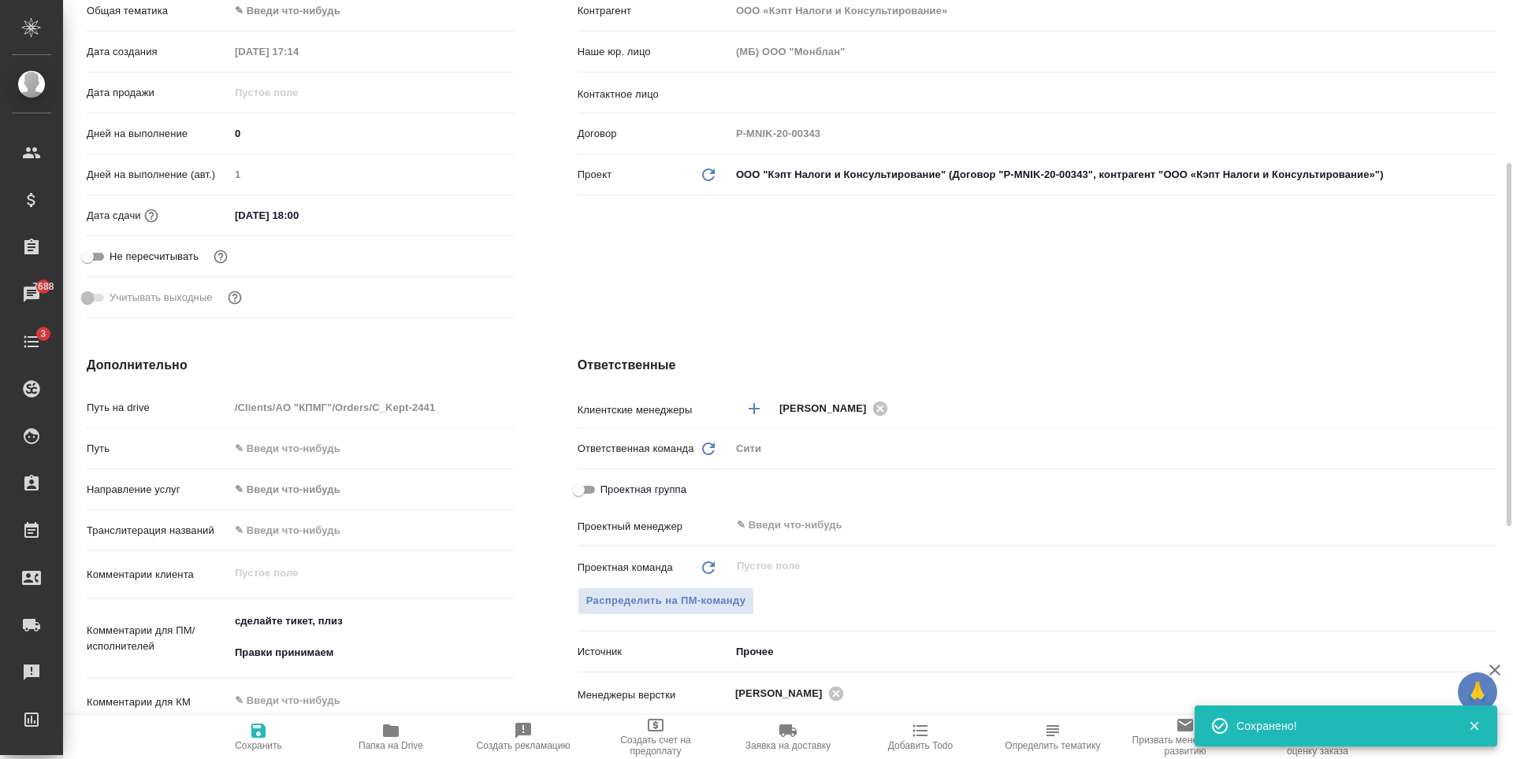
type textarea "x"
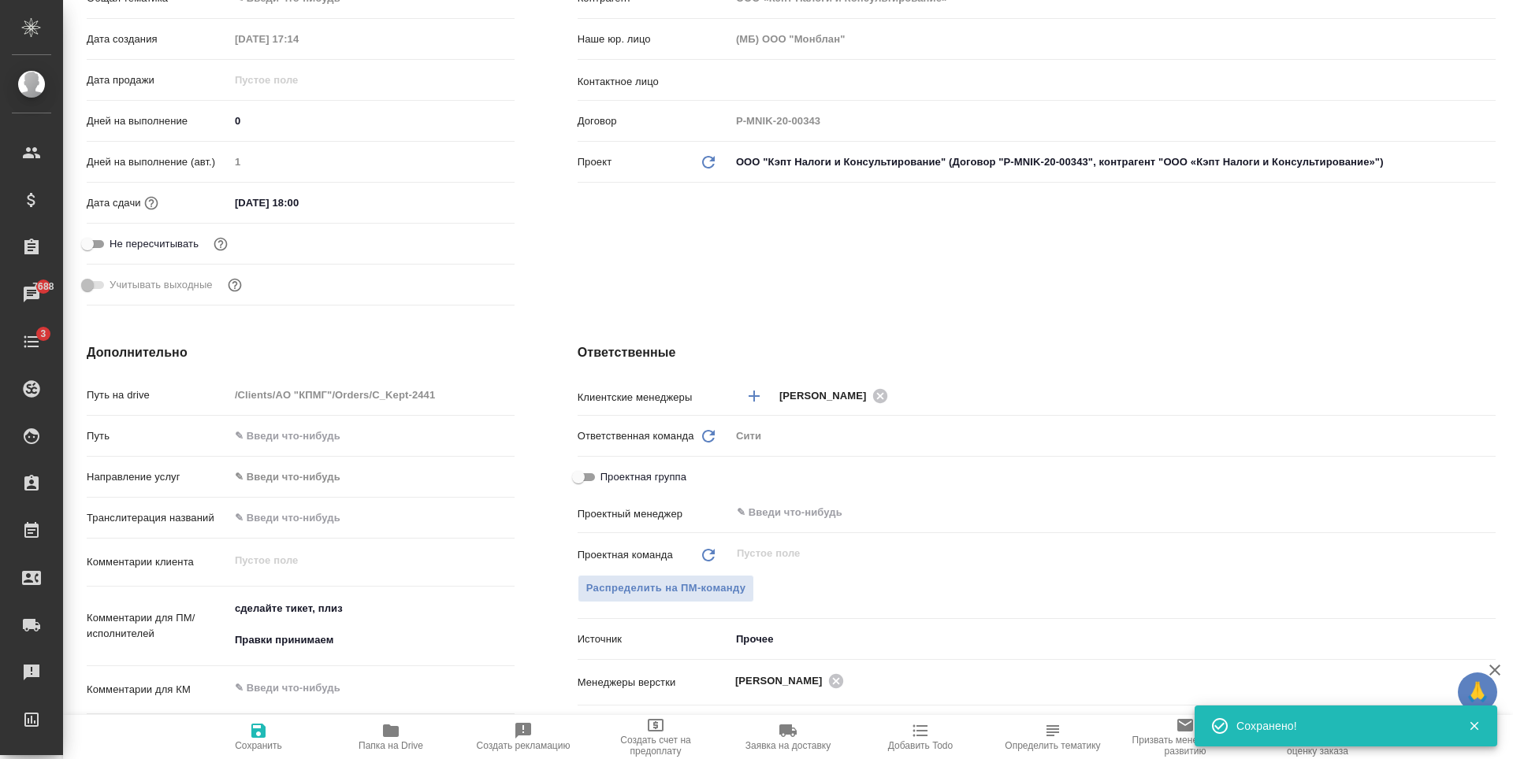
scroll to position [0, 0]
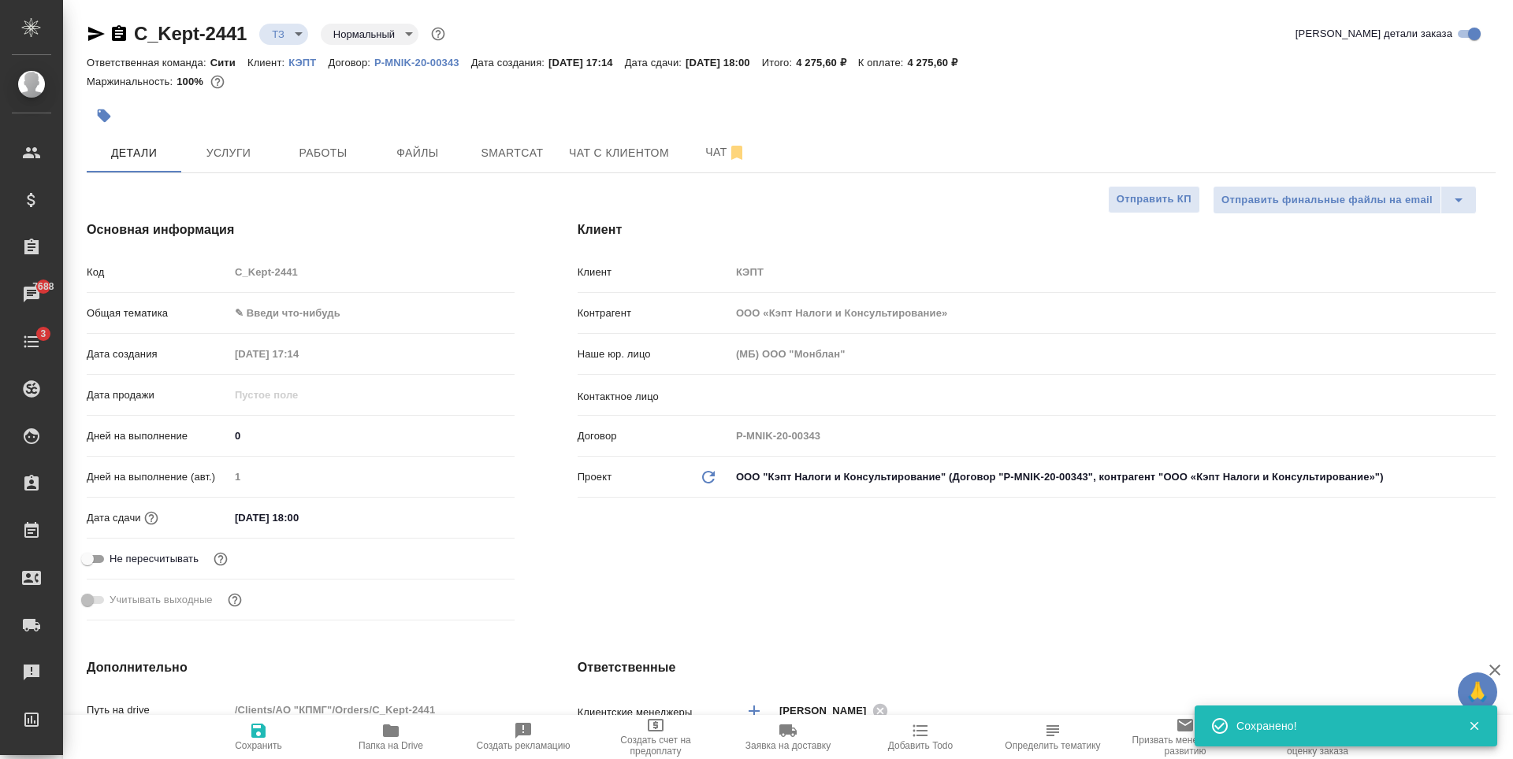
click at [301, 30] on body "🙏 .cls-1 fill:#fff; AWATERA Zaytseva Svetlana Клиенты Спецификации Заказы 7688 …" at bounding box center [756, 379] width 1513 height 759
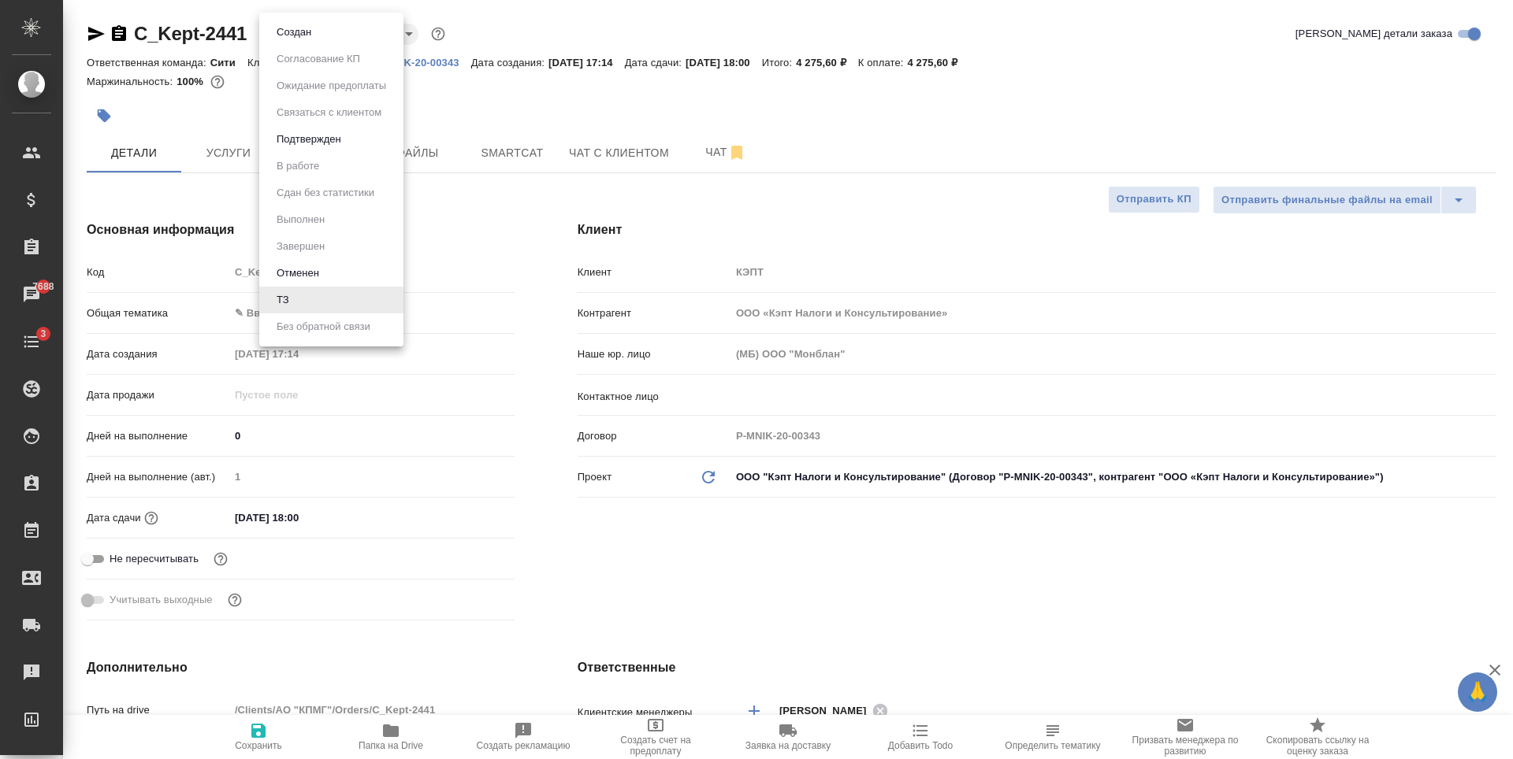
click at [515, 182] on div at bounding box center [756, 379] width 1513 height 759
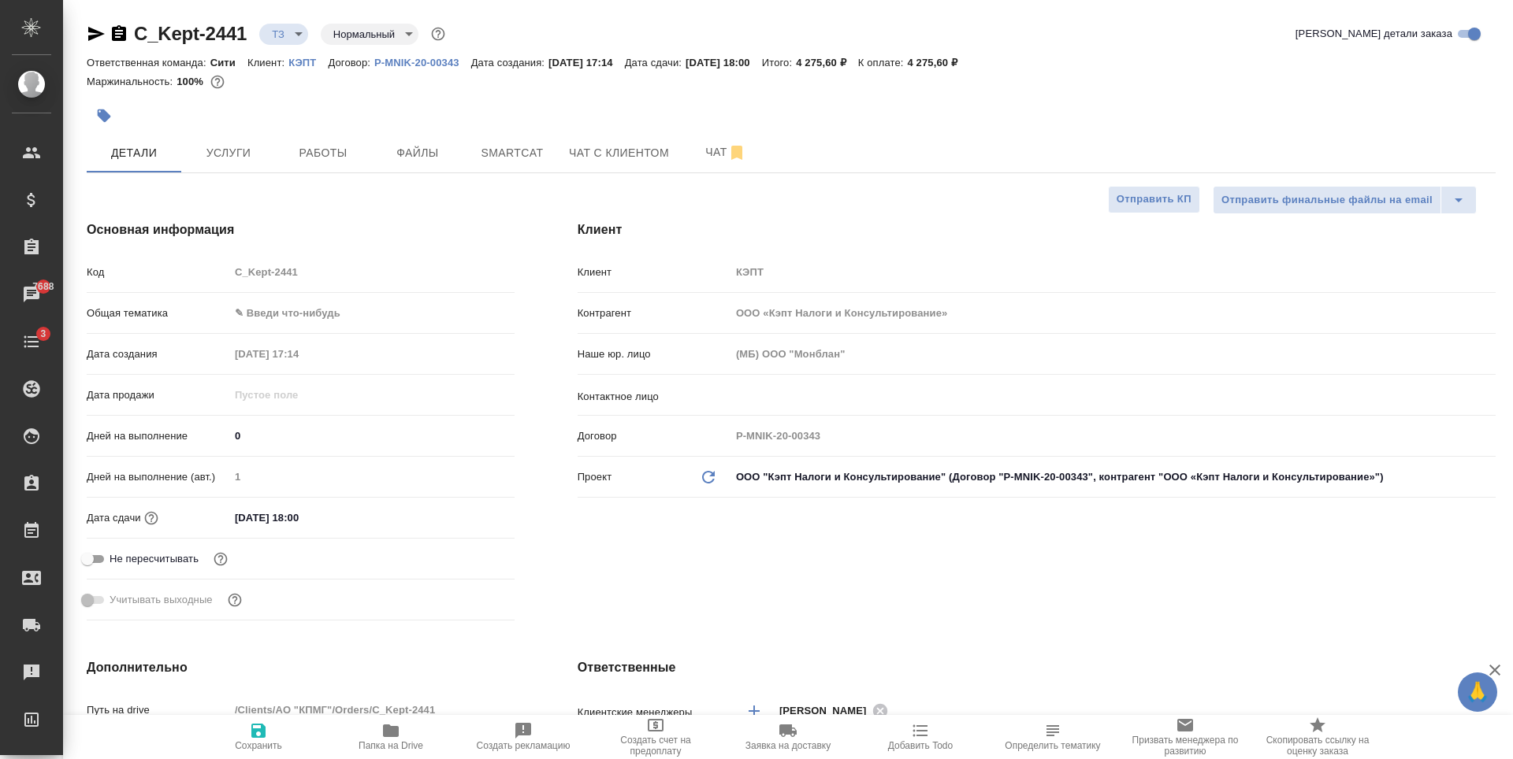
click at [315, 518] on input "26.08.2025 18:00" at bounding box center [298, 518] width 138 height 23
click at [471, 516] on icon "button" at bounding box center [469, 516] width 14 height 16
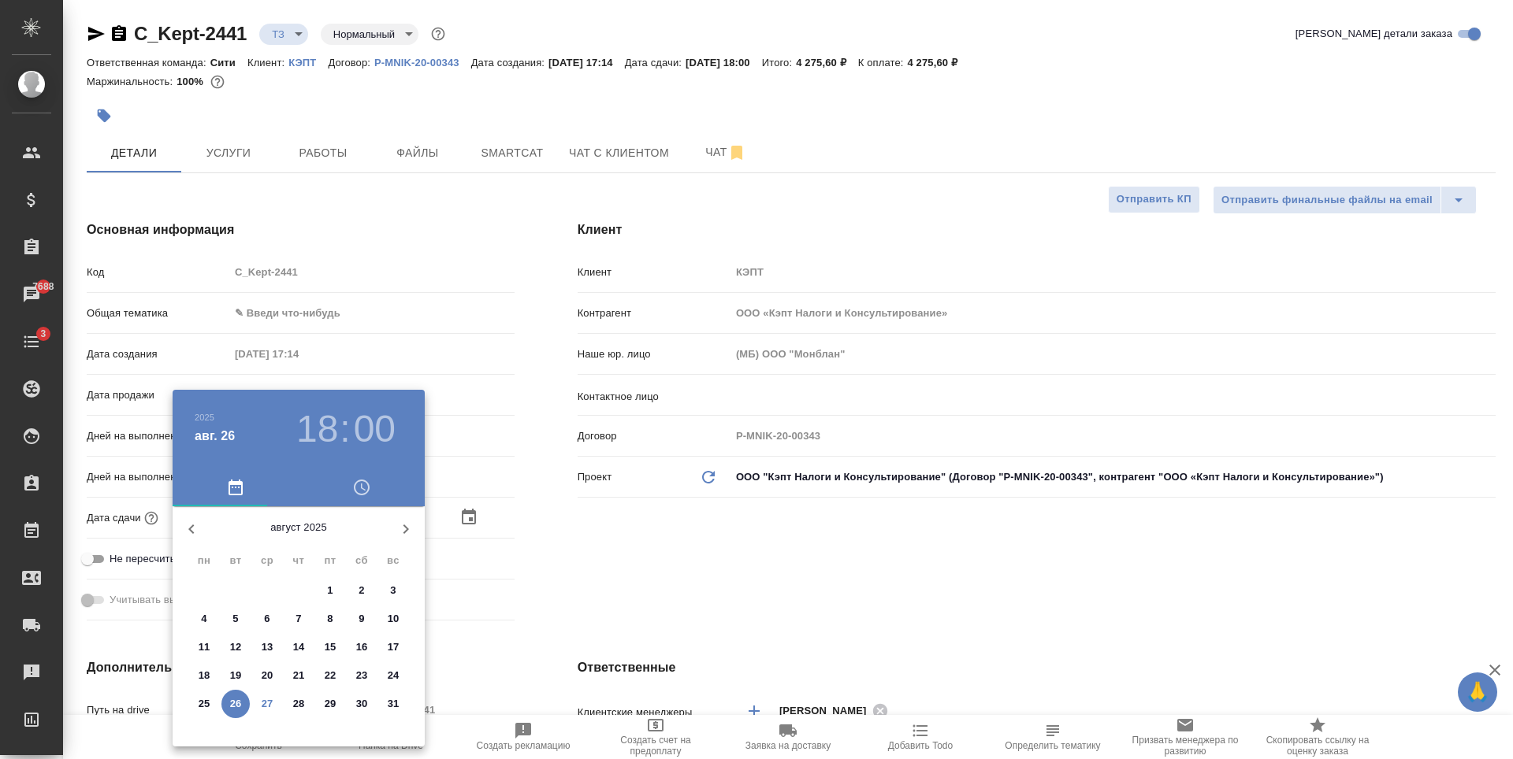
click at [271, 704] on p "27" at bounding box center [268, 704] width 12 height 16
type input "27.08.2025 18:00"
type textarea "x"
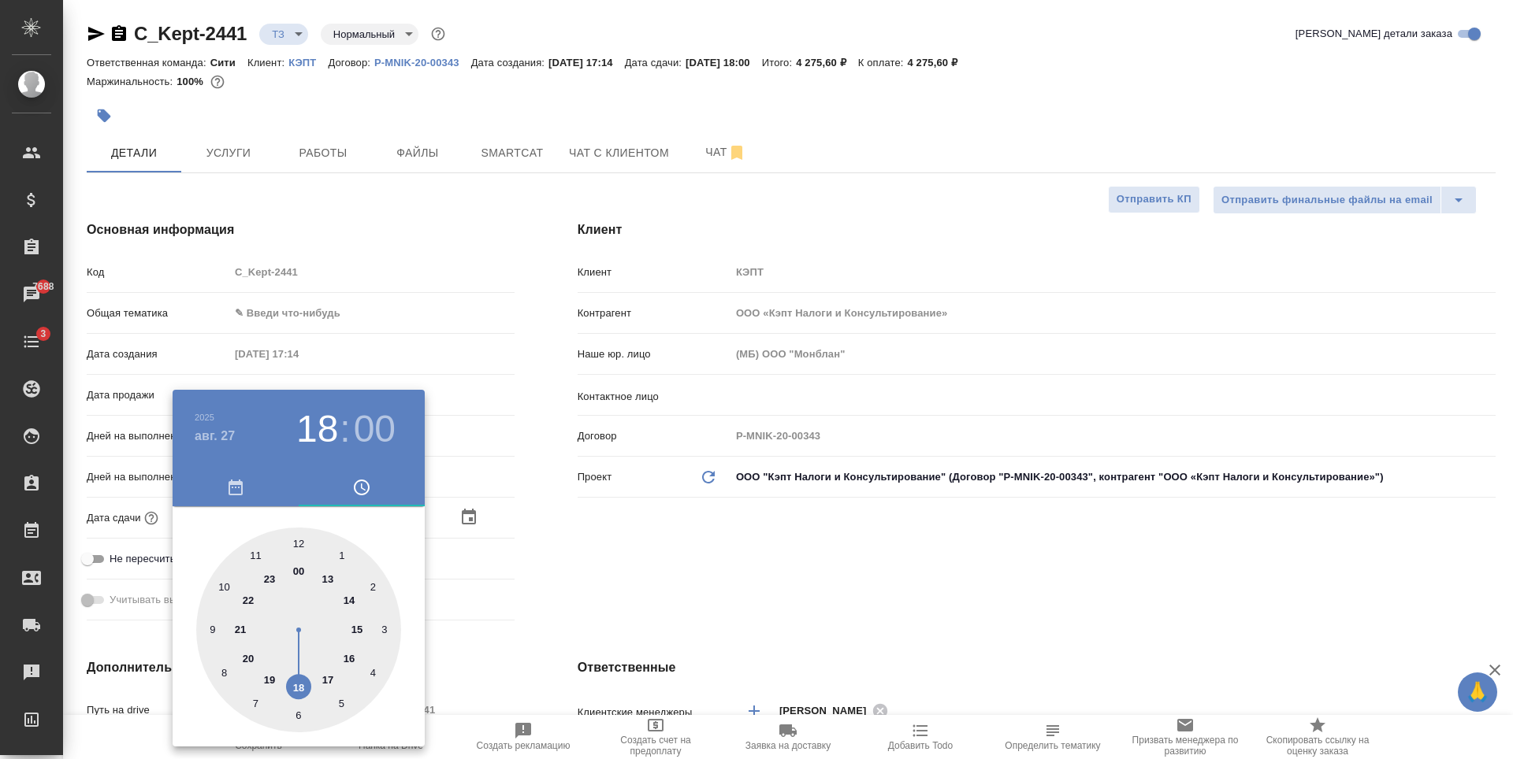
click at [222, 589] on div at bounding box center [298, 630] width 205 height 205
type input "27.08.2025 10:00"
type textarea "x"
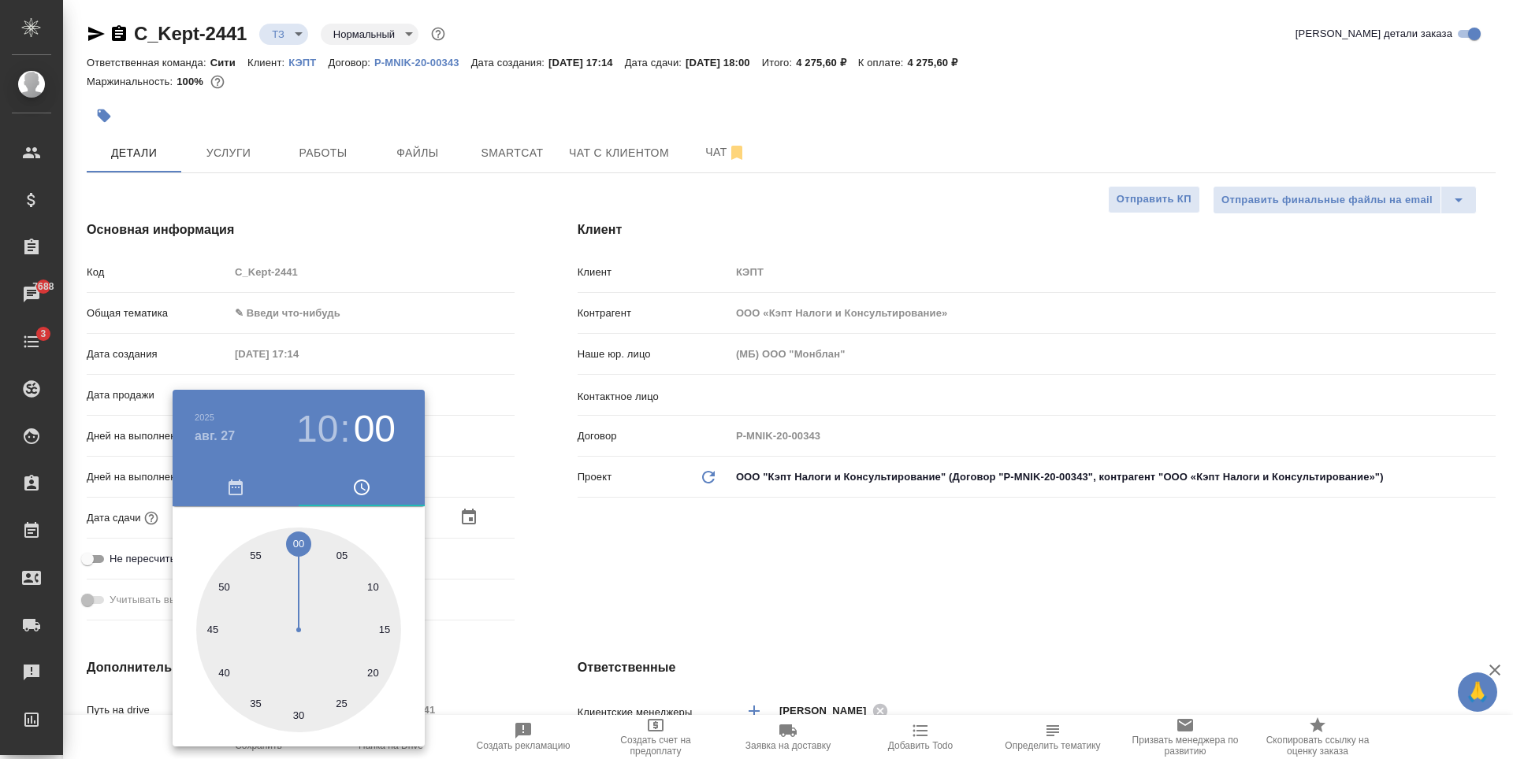
click at [342, 561] on div at bounding box center [298, 630] width 205 height 205
type input "27.08.2025 10:05"
type textarea "x"
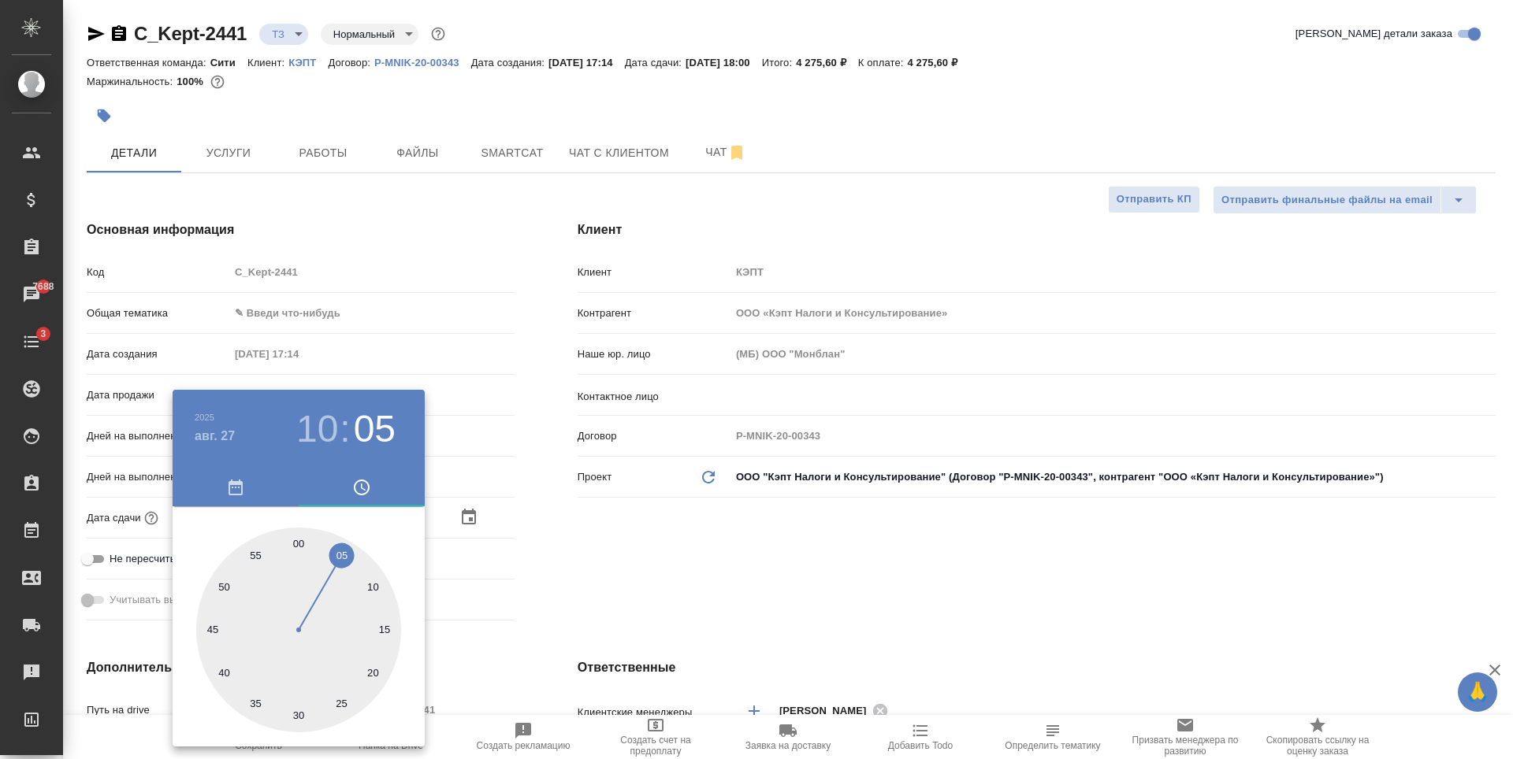
click at [667, 555] on div at bounding box center [756, 379] width 1513 height 759
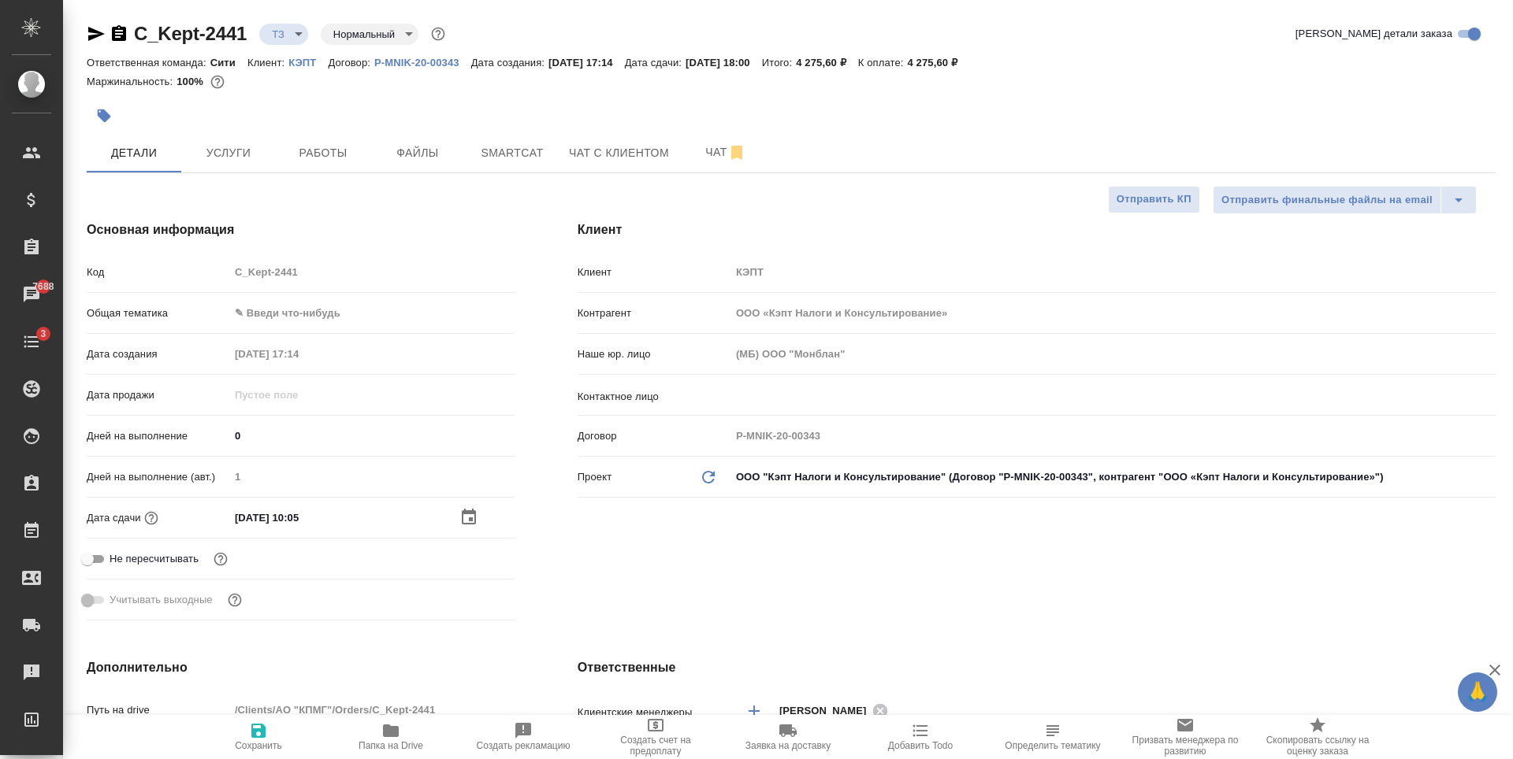
click at [255, 737] on icon "button" at bounding box center [258, 731] width 14 height 14
type textarea "x"
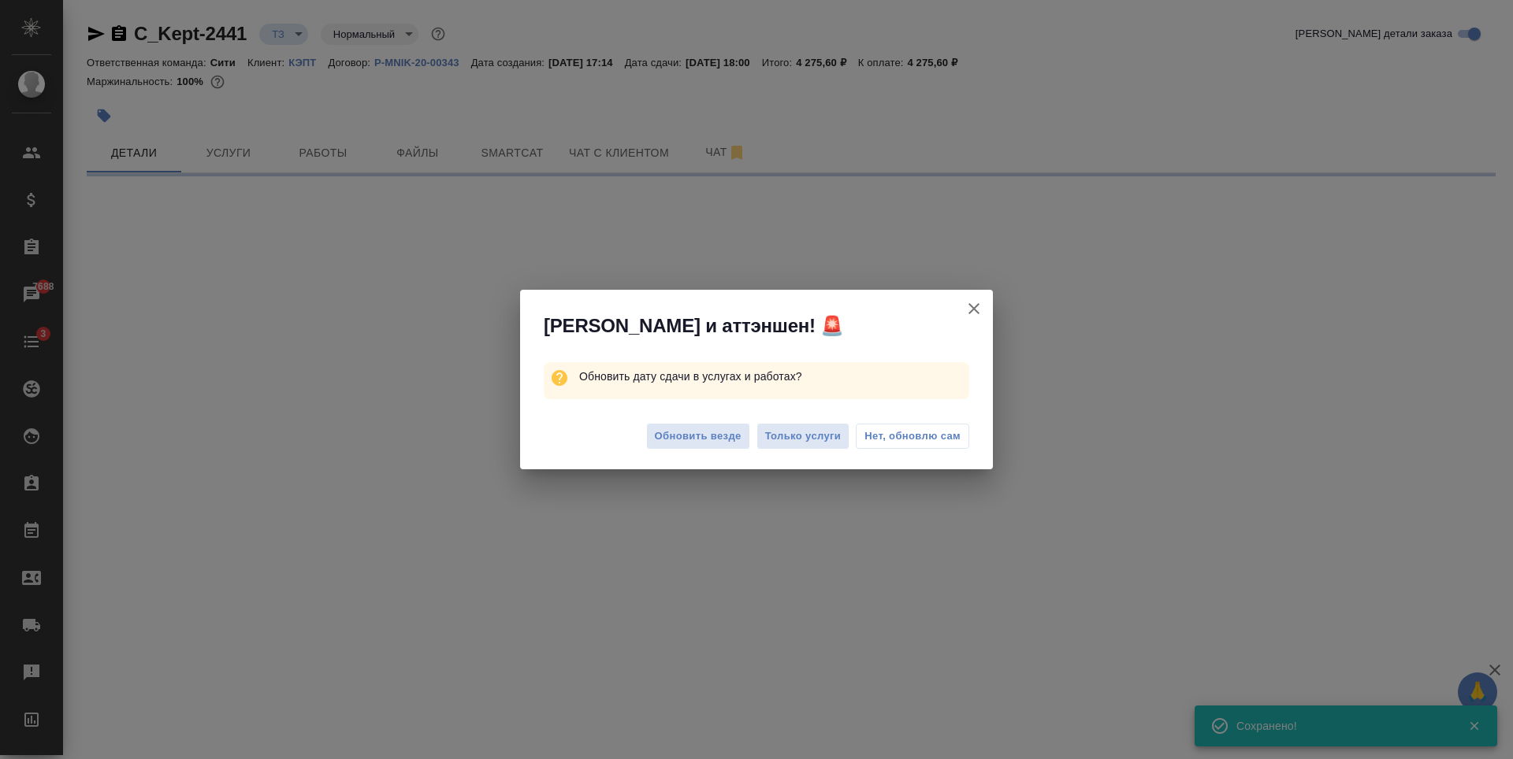
select select "RU"
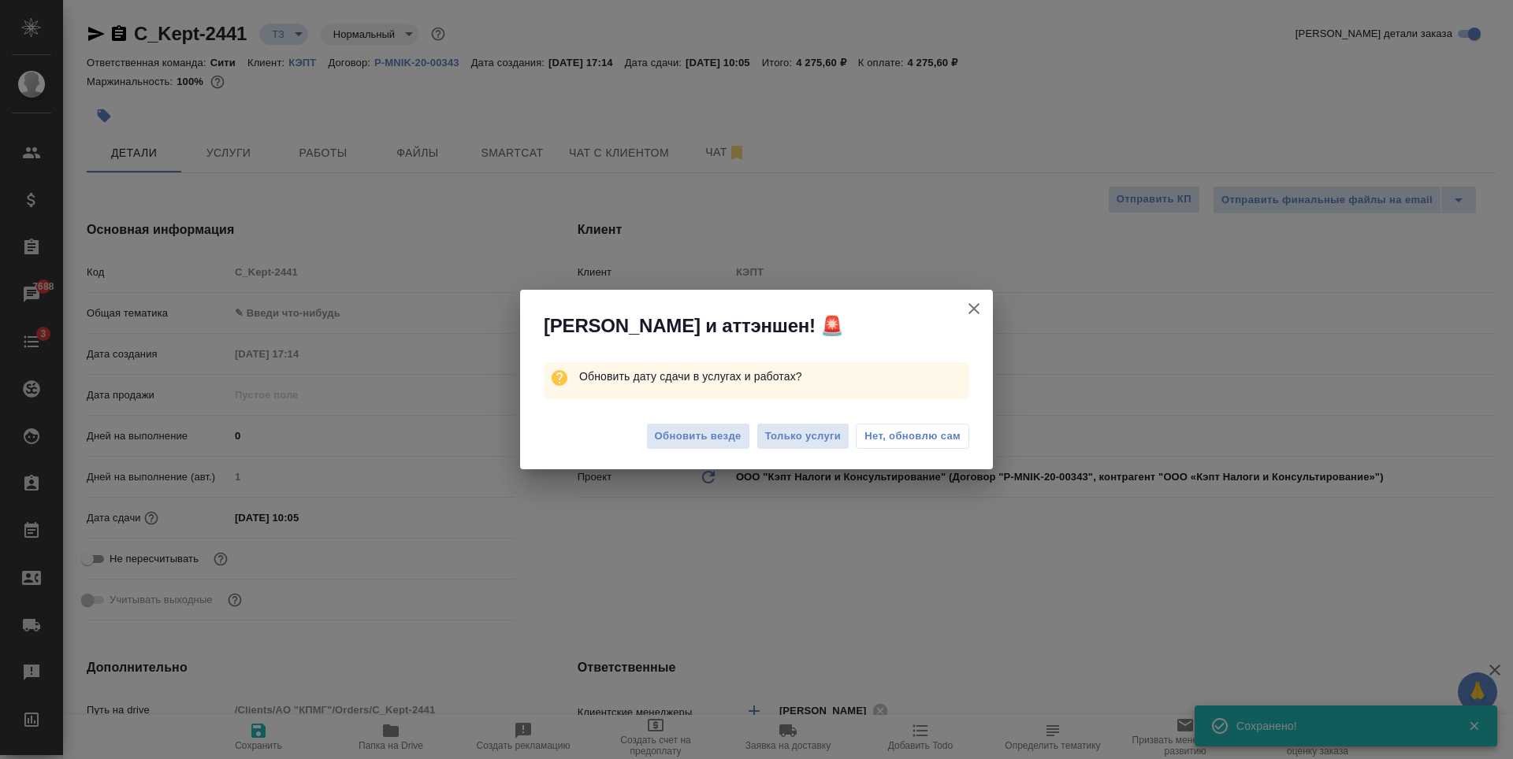
type textarea "x"
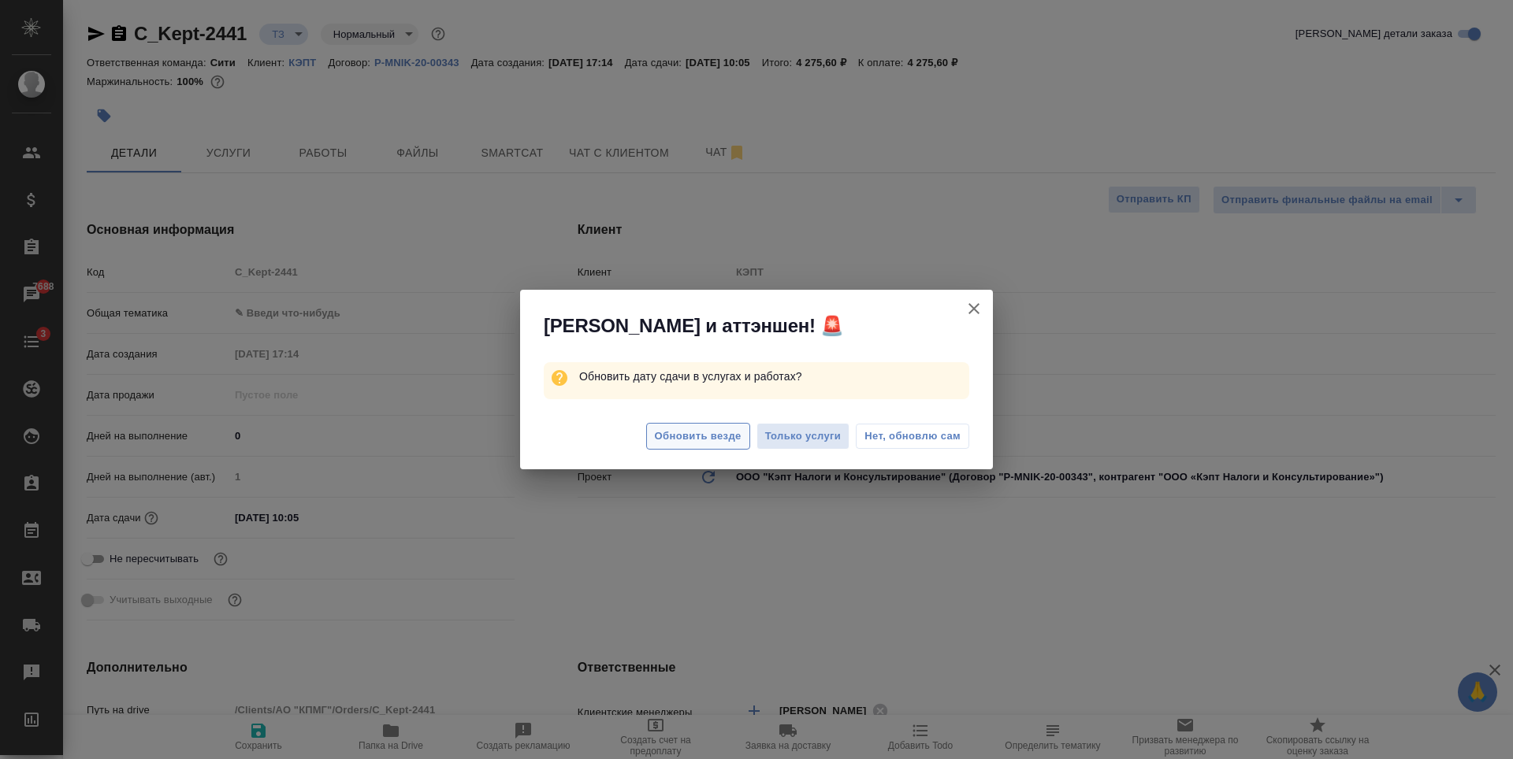
click at [716, 443] on span "Обновить везде" at bounding box center [698, 437] width 87 height 18
type textarea "x"
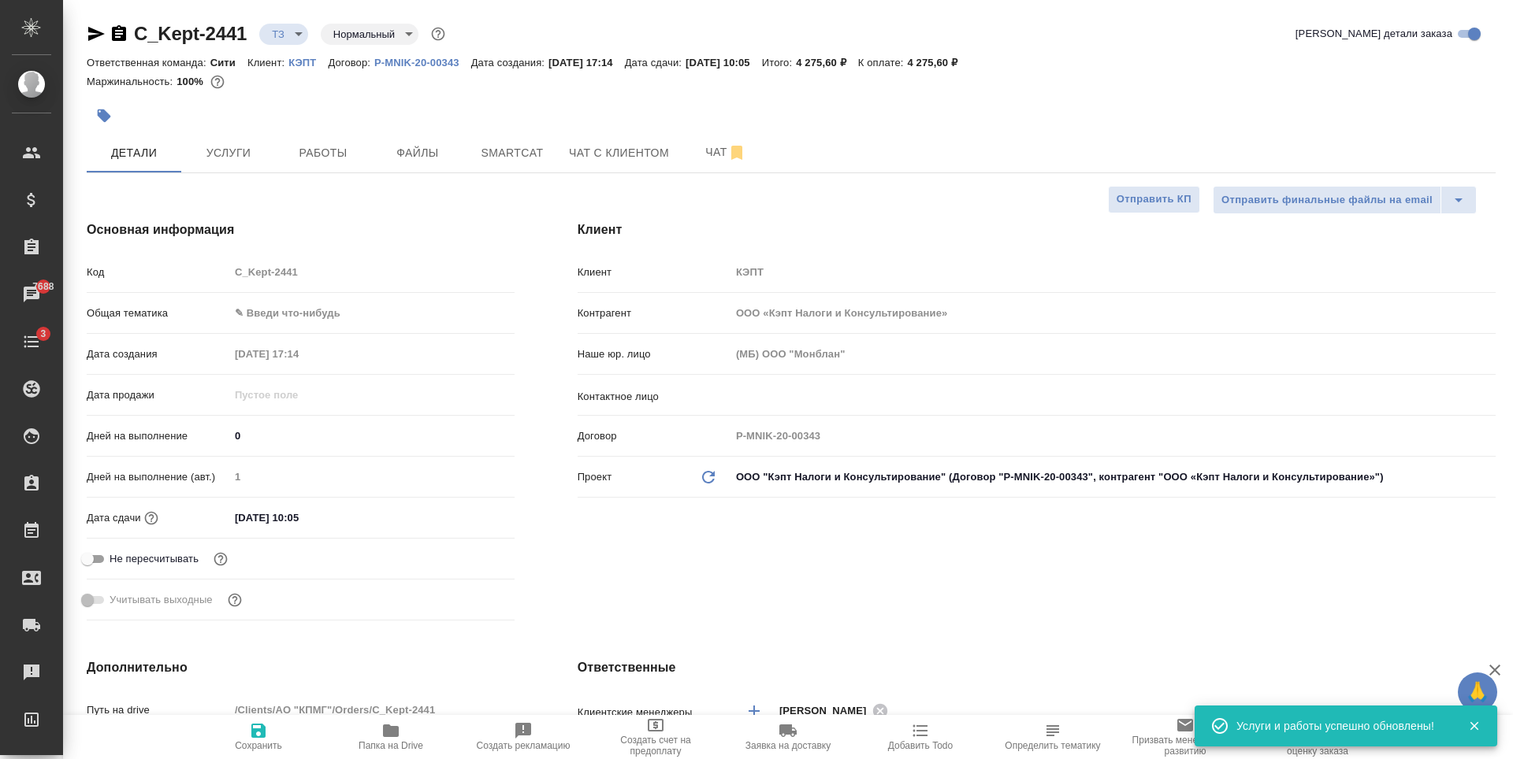
type textarea "x"
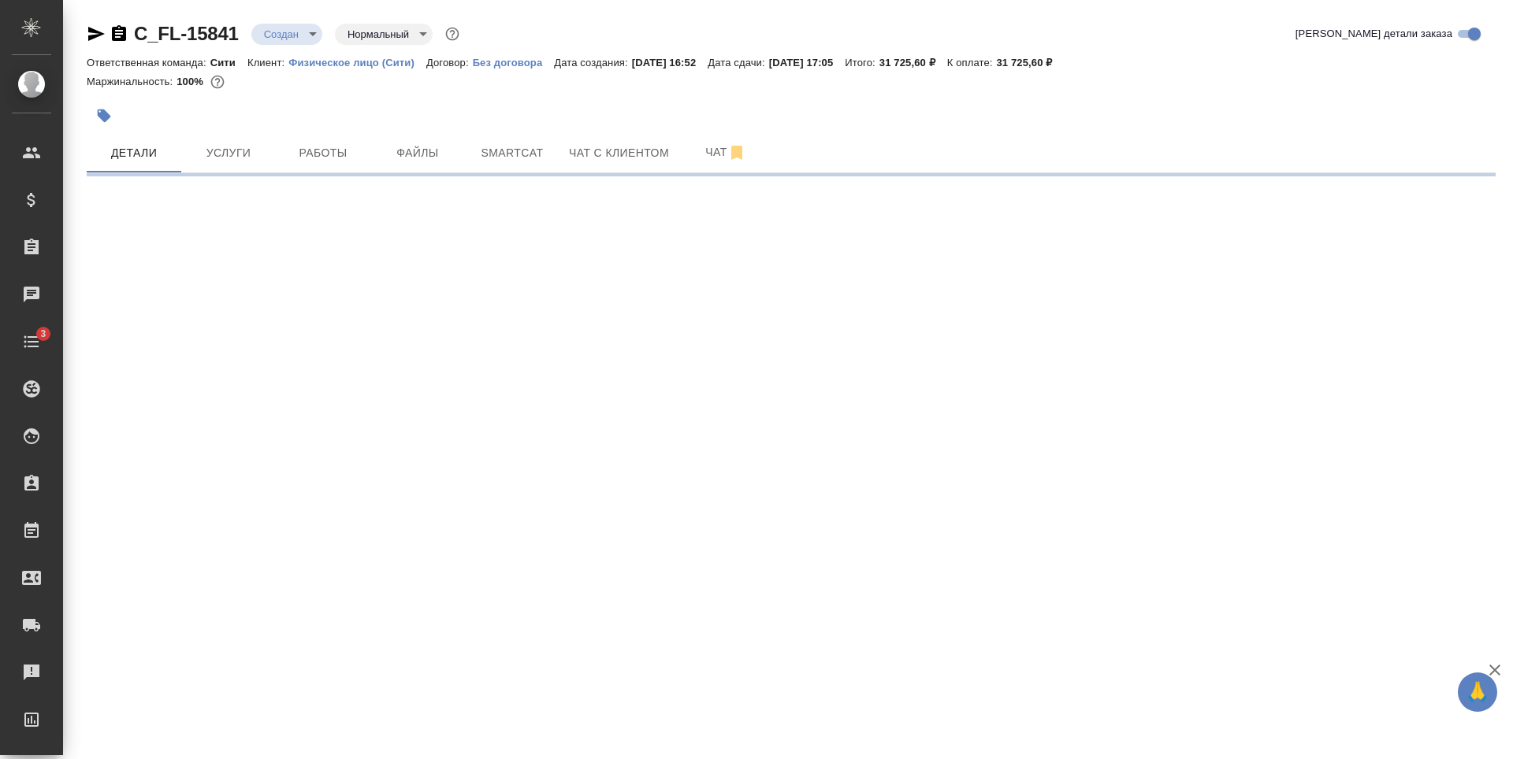
select select "RU"
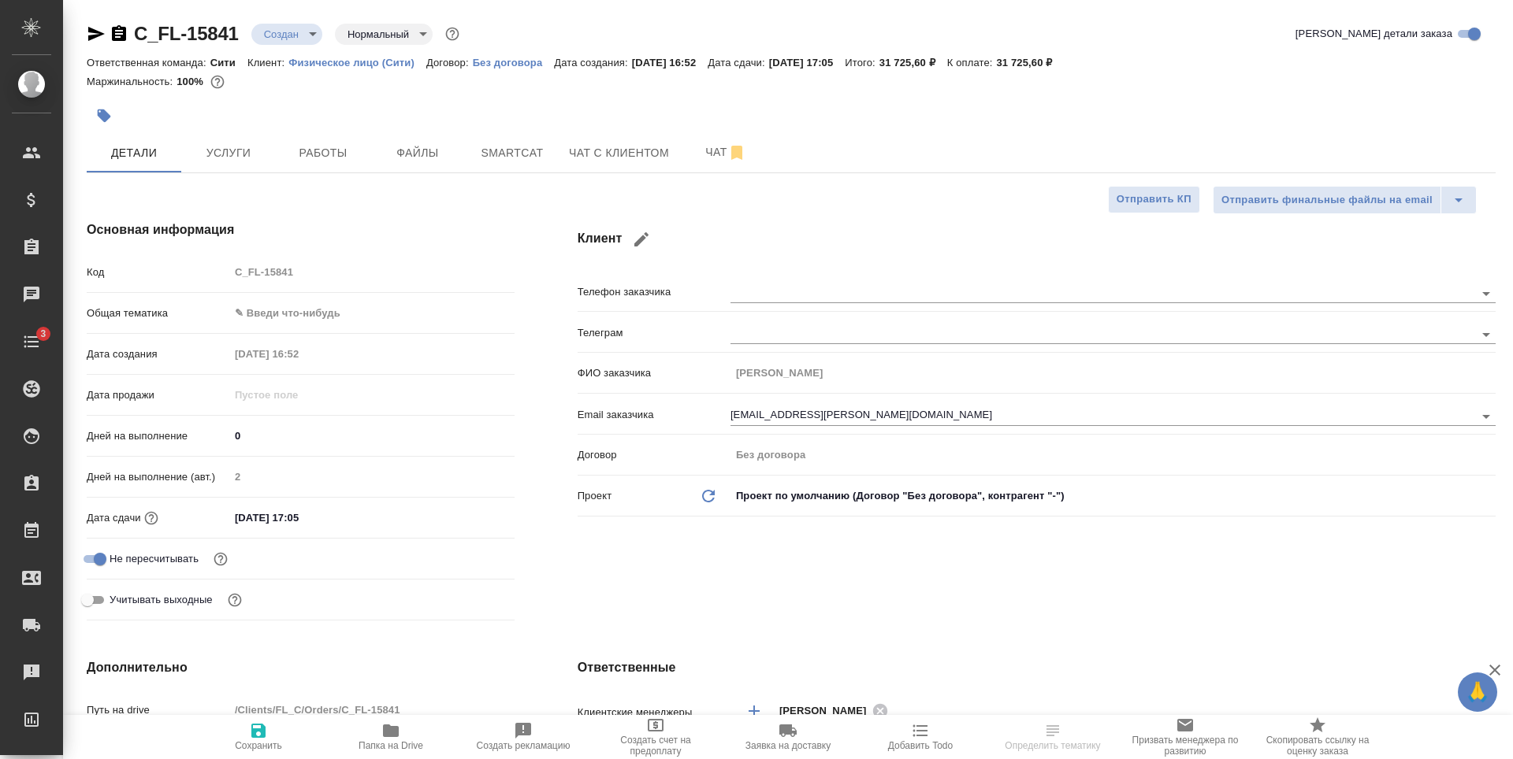
type textarea "x"
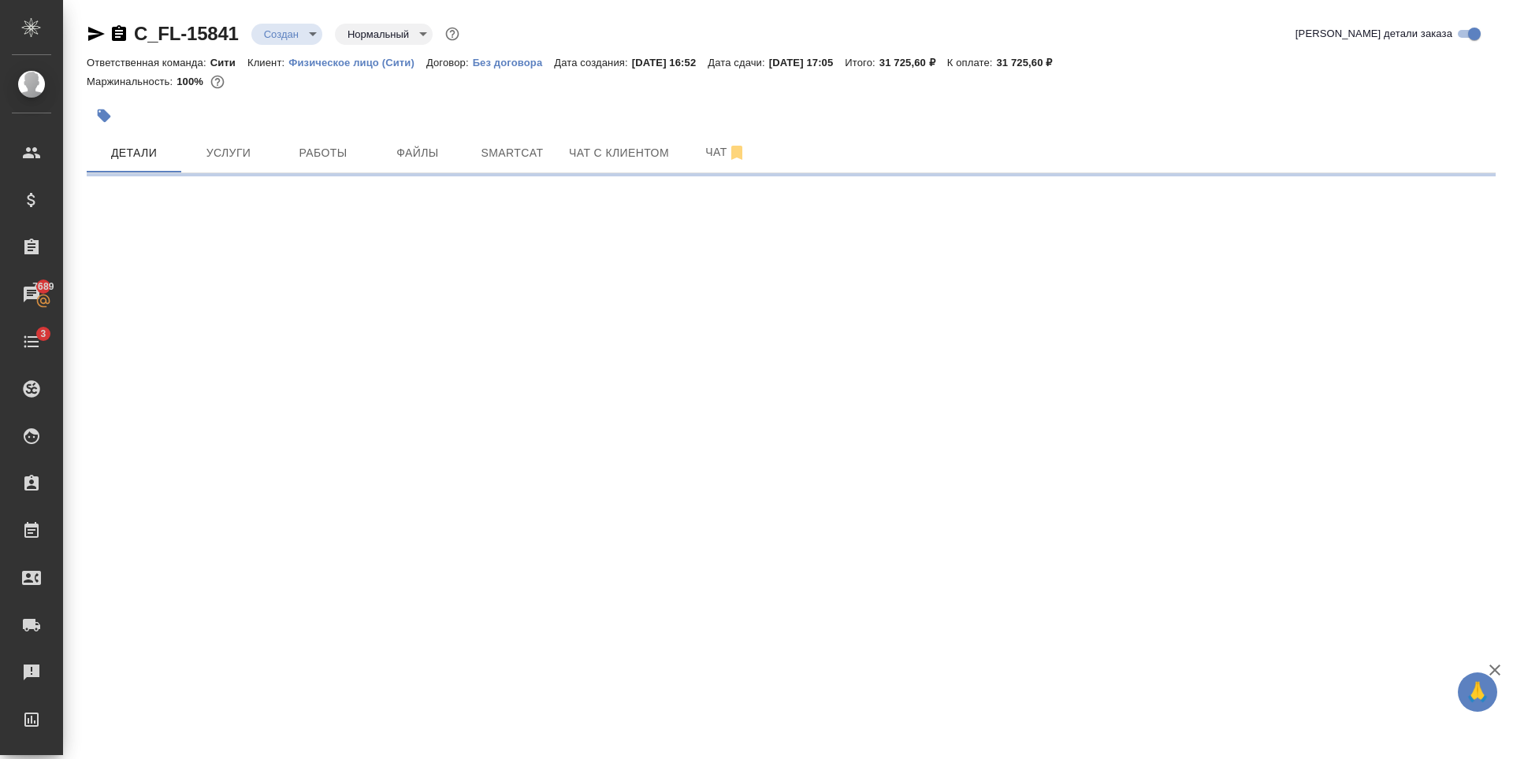
select select "RU"
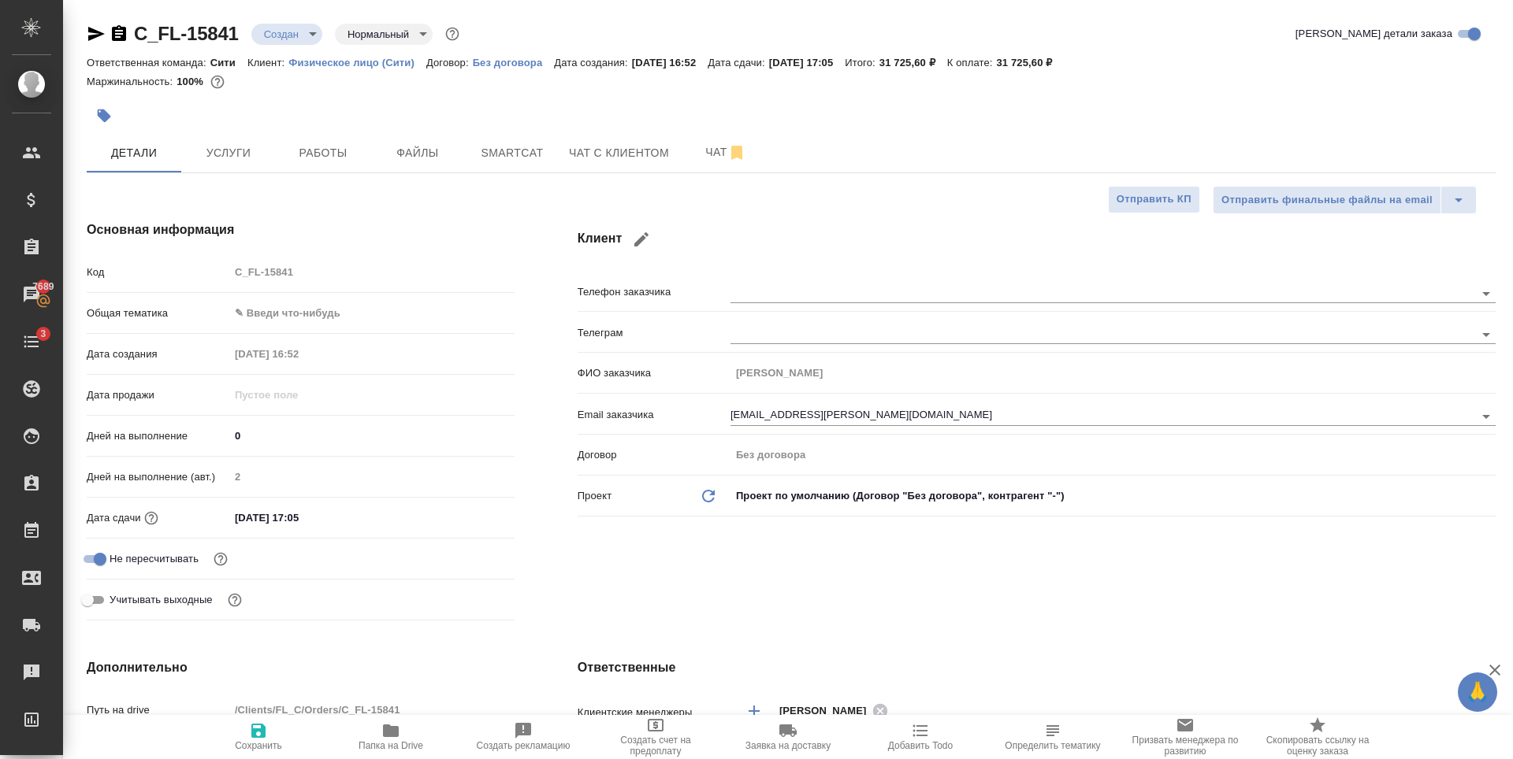
type textarea "x"
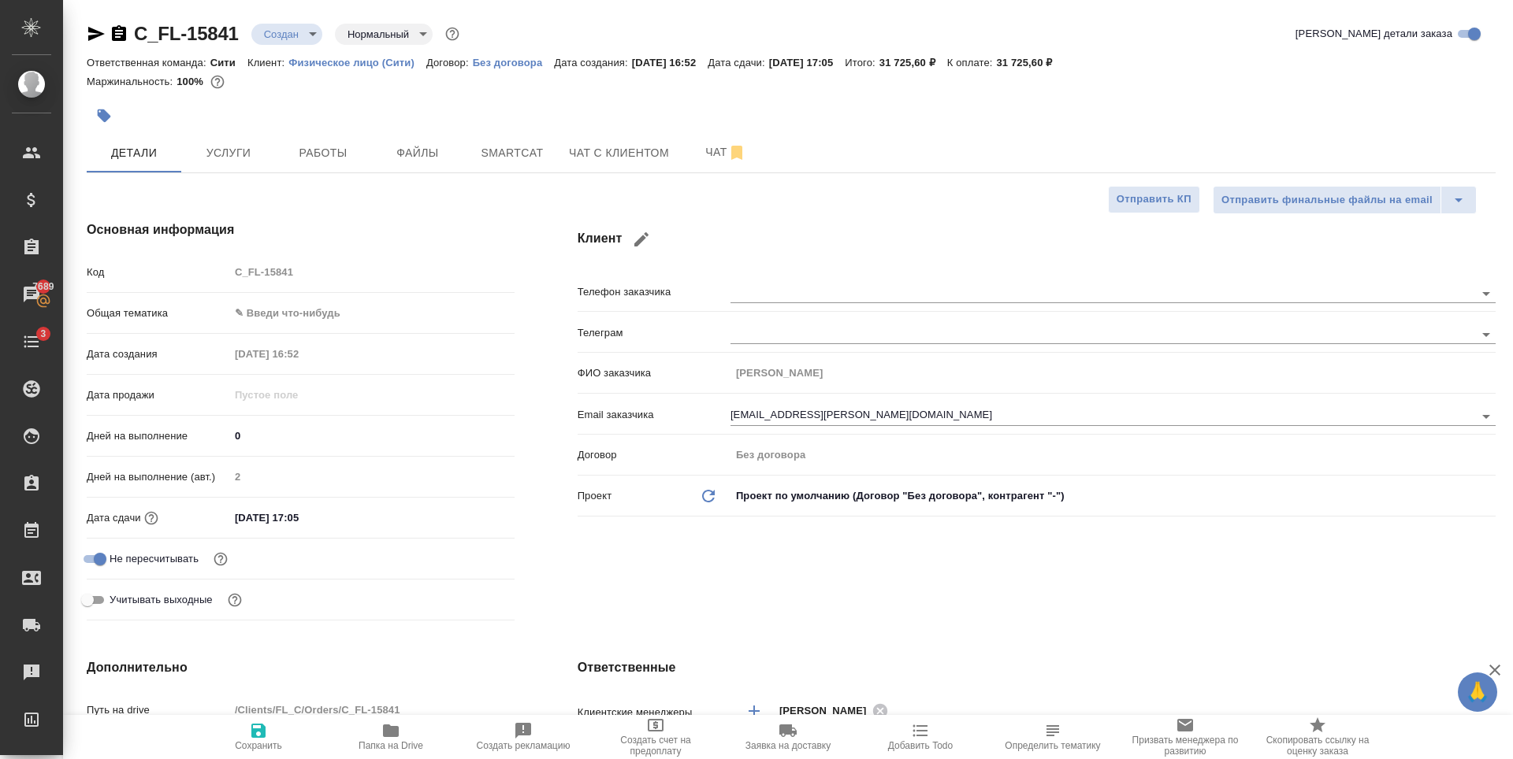
type textarea "x"
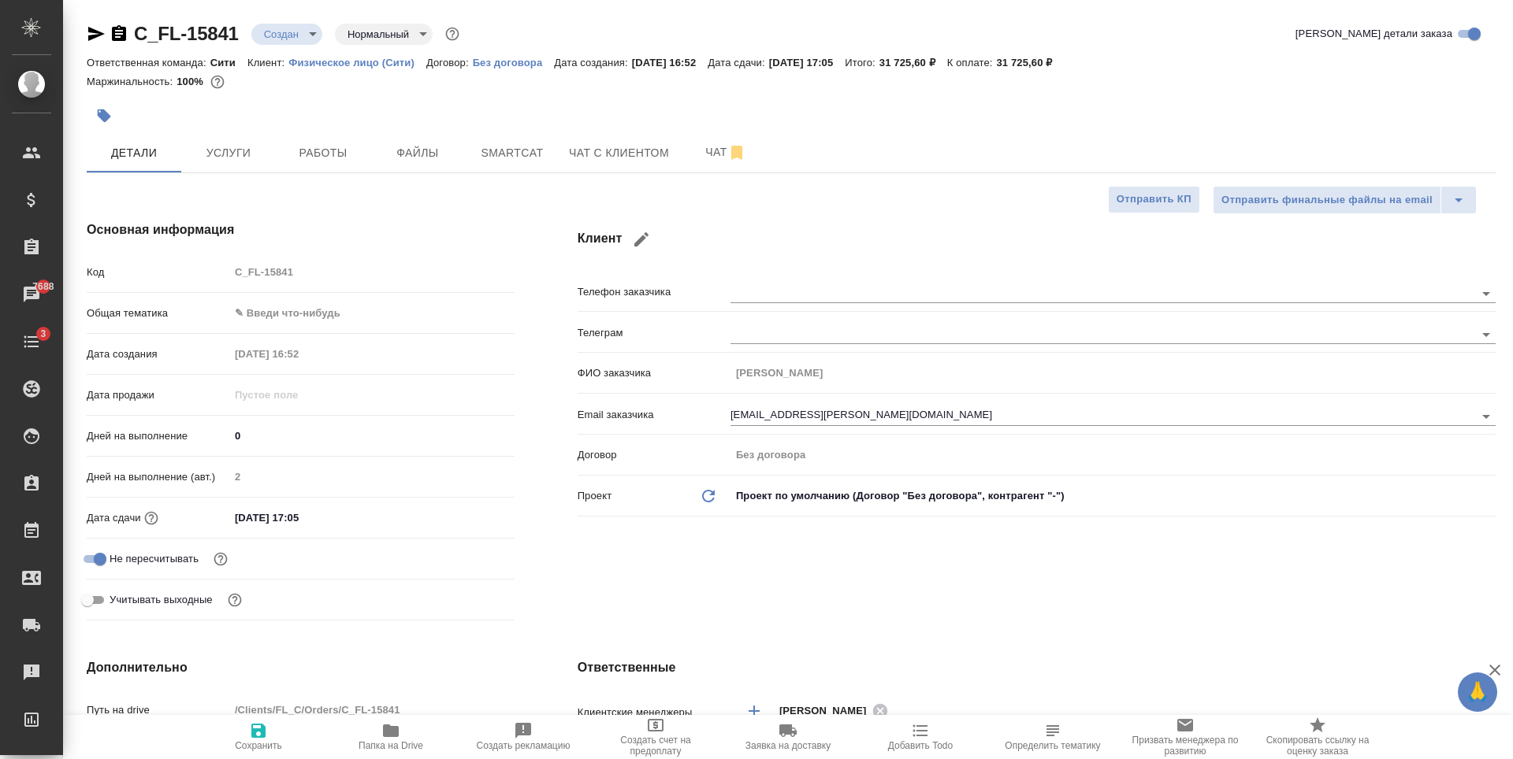
type textarea "x"
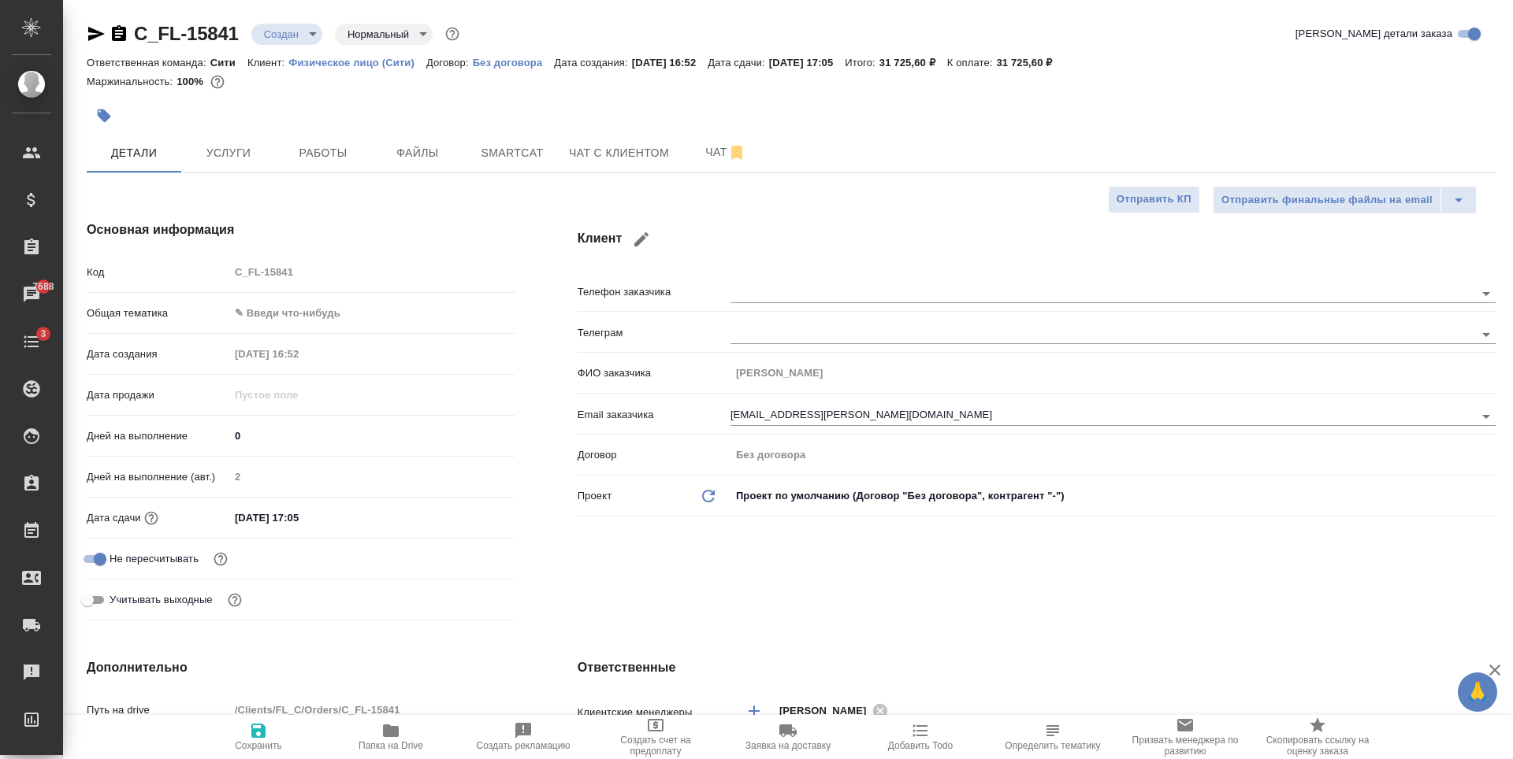
type textarea "x"
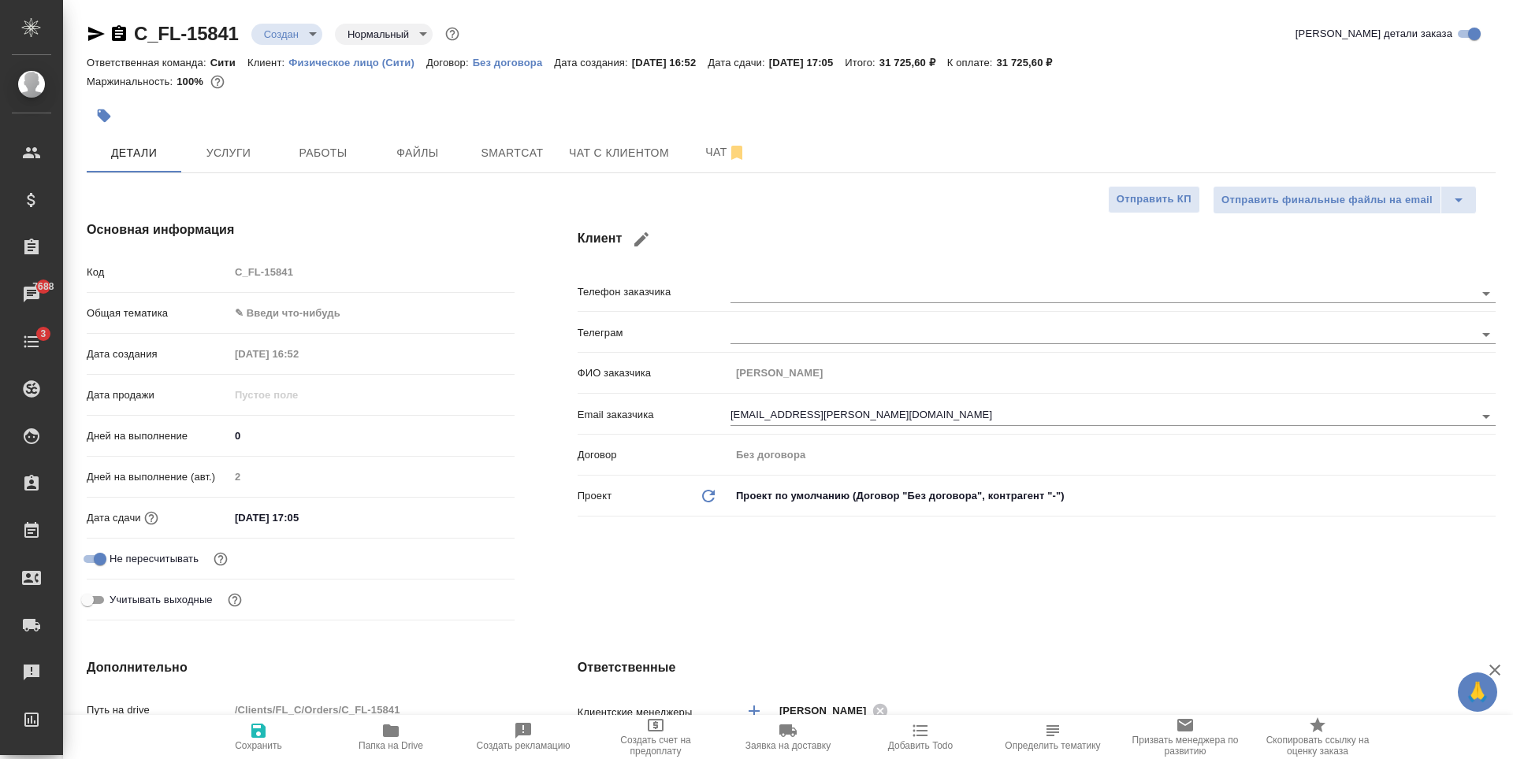
type textarea "x"
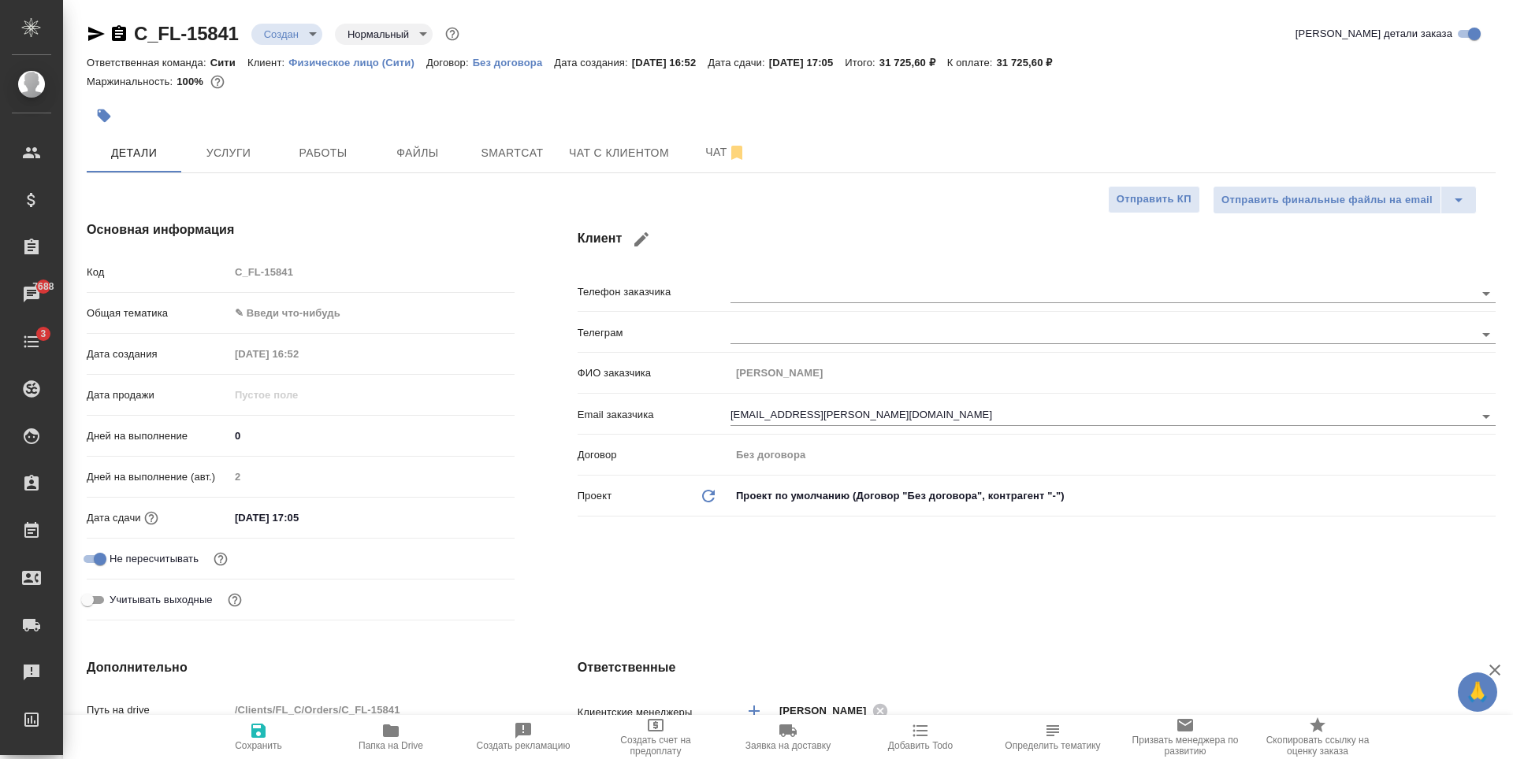
type textarea "x"
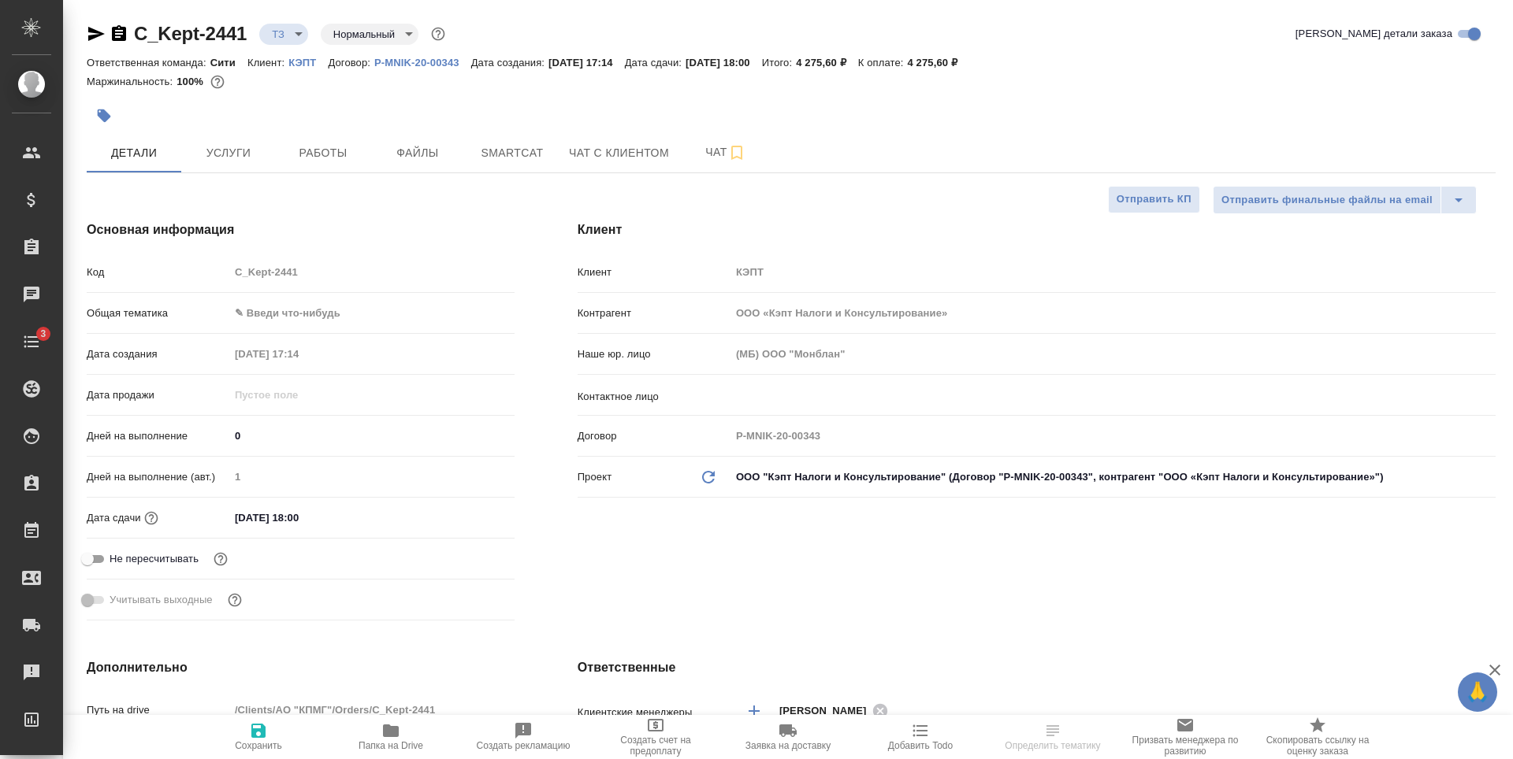
select select "RU"
click at [708, 150] on span "Чат" at bounding box center [726, 153] width 76 height 20
type textarea "x"
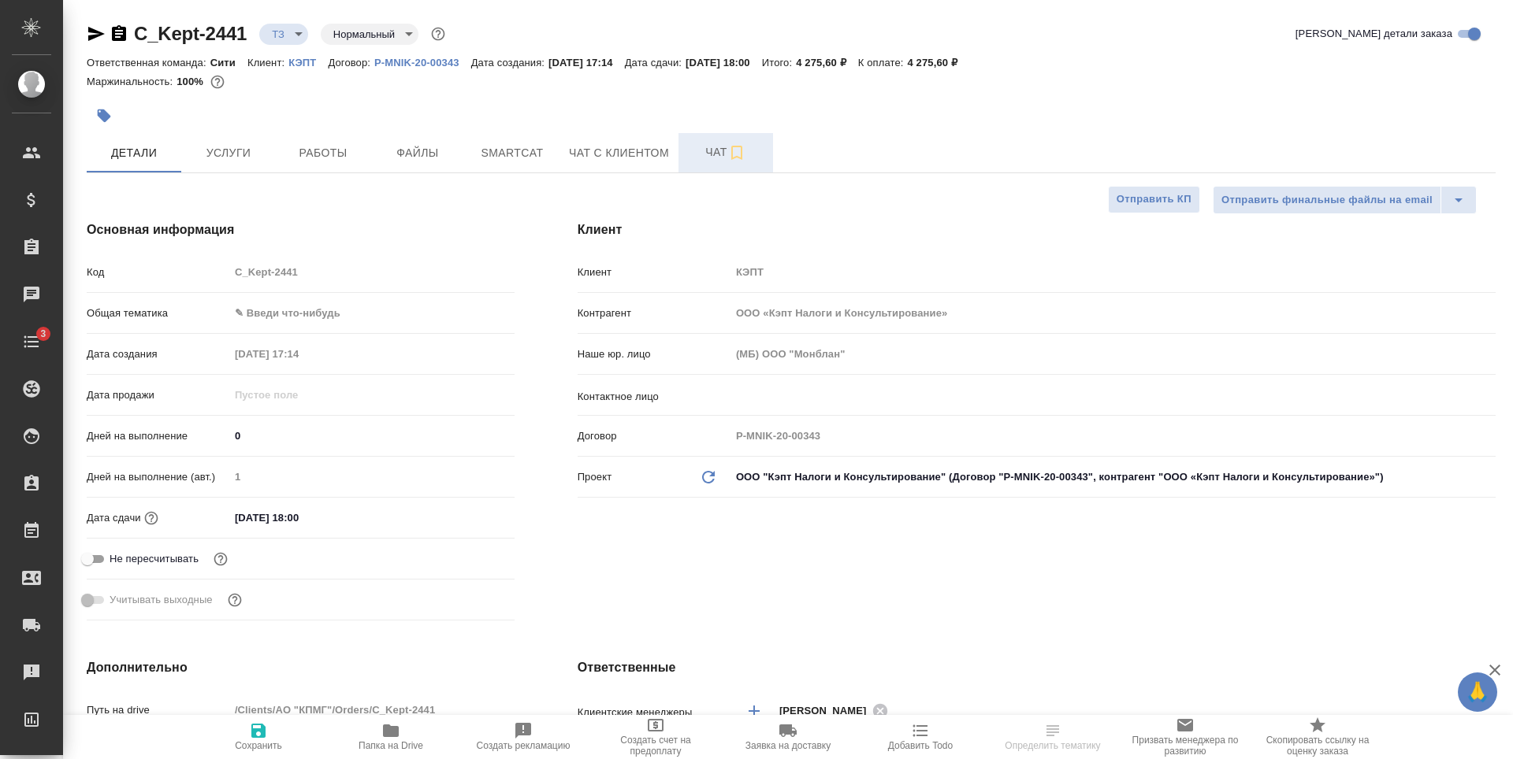
type textarea "x"
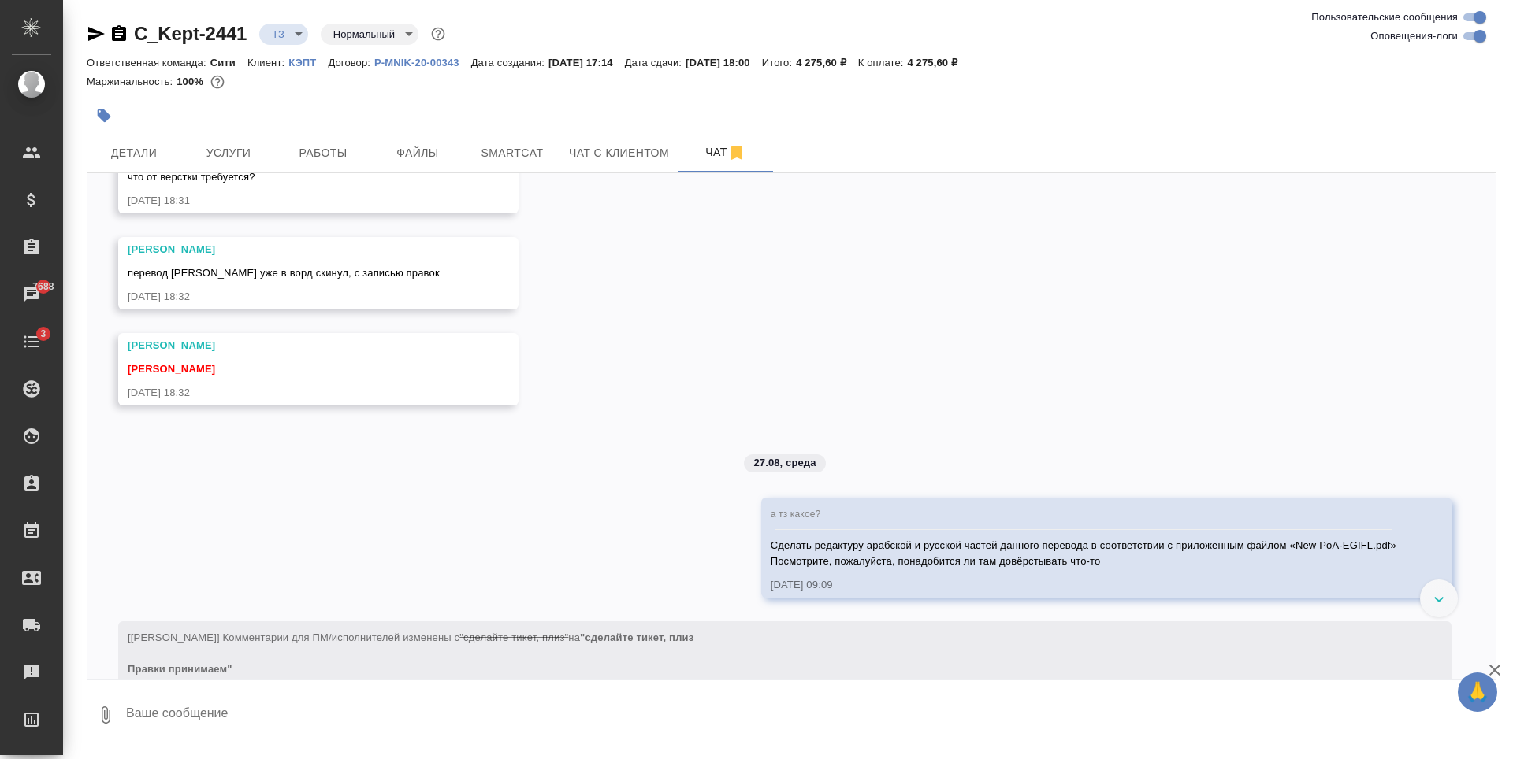
scroll to position [552, 0]
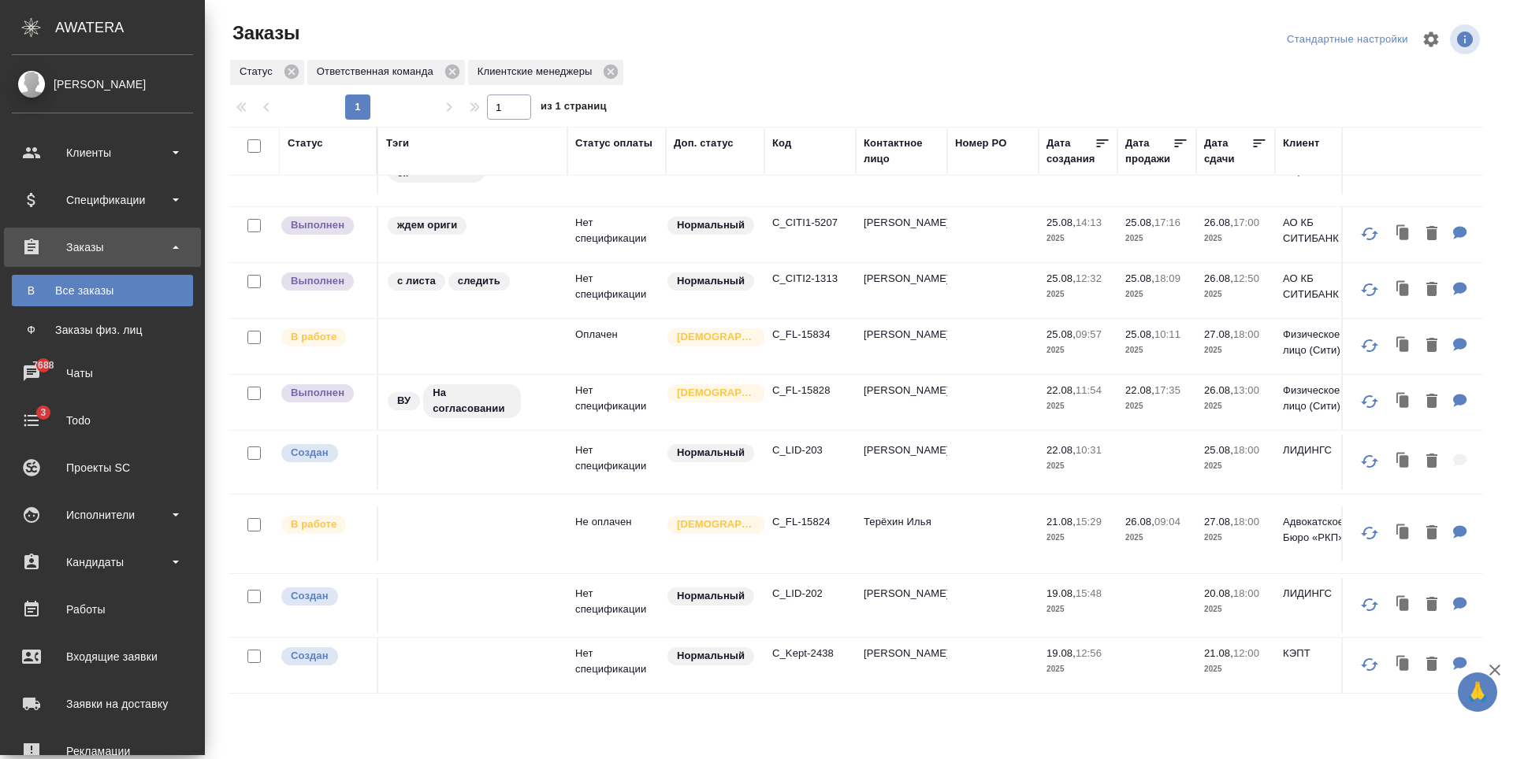
scroll to position [451, 0]
click at [781, 518] on p "C_FL-15824" at bounding box center [810, 522] width 76 height 16
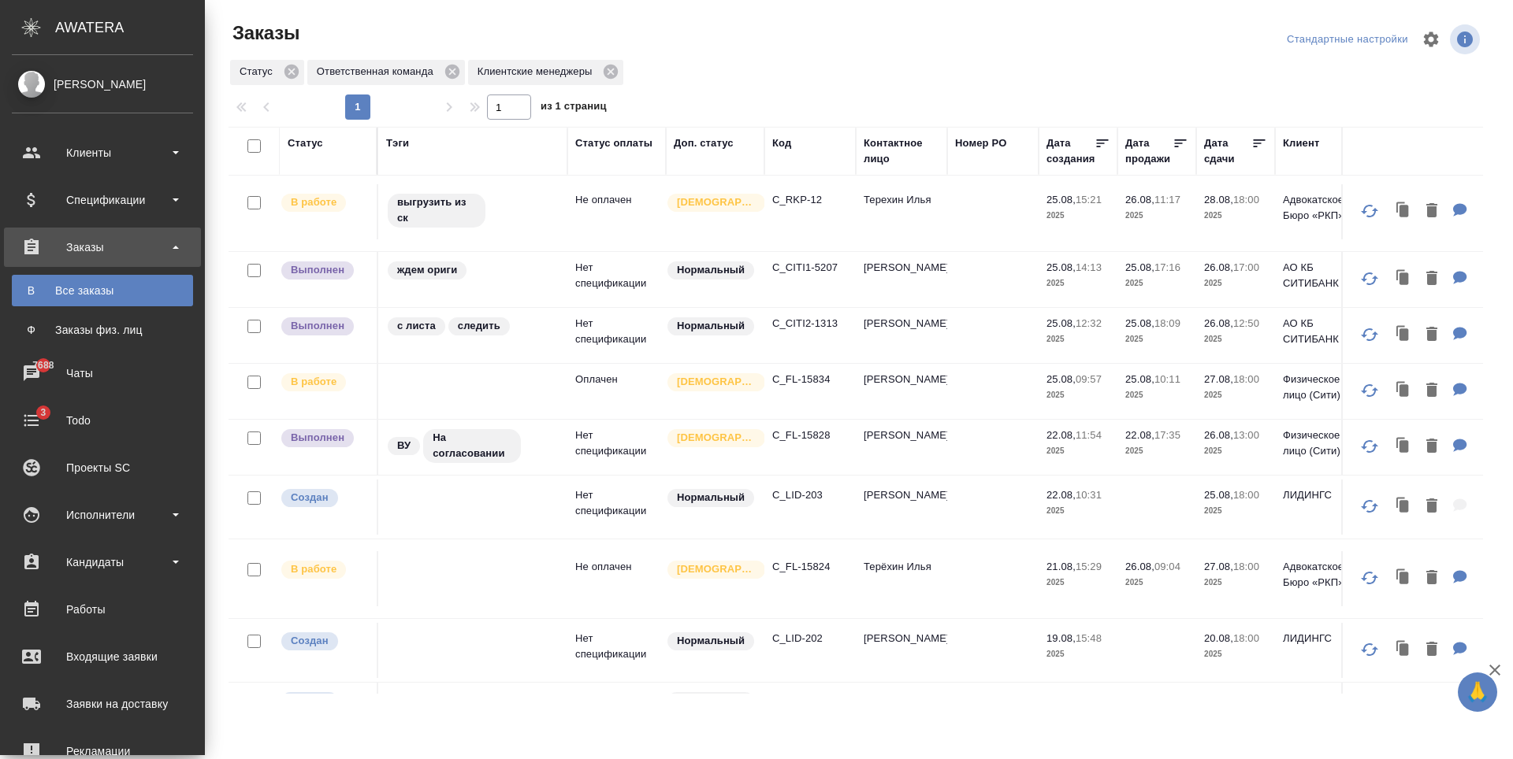
scroll to position [294, 0]
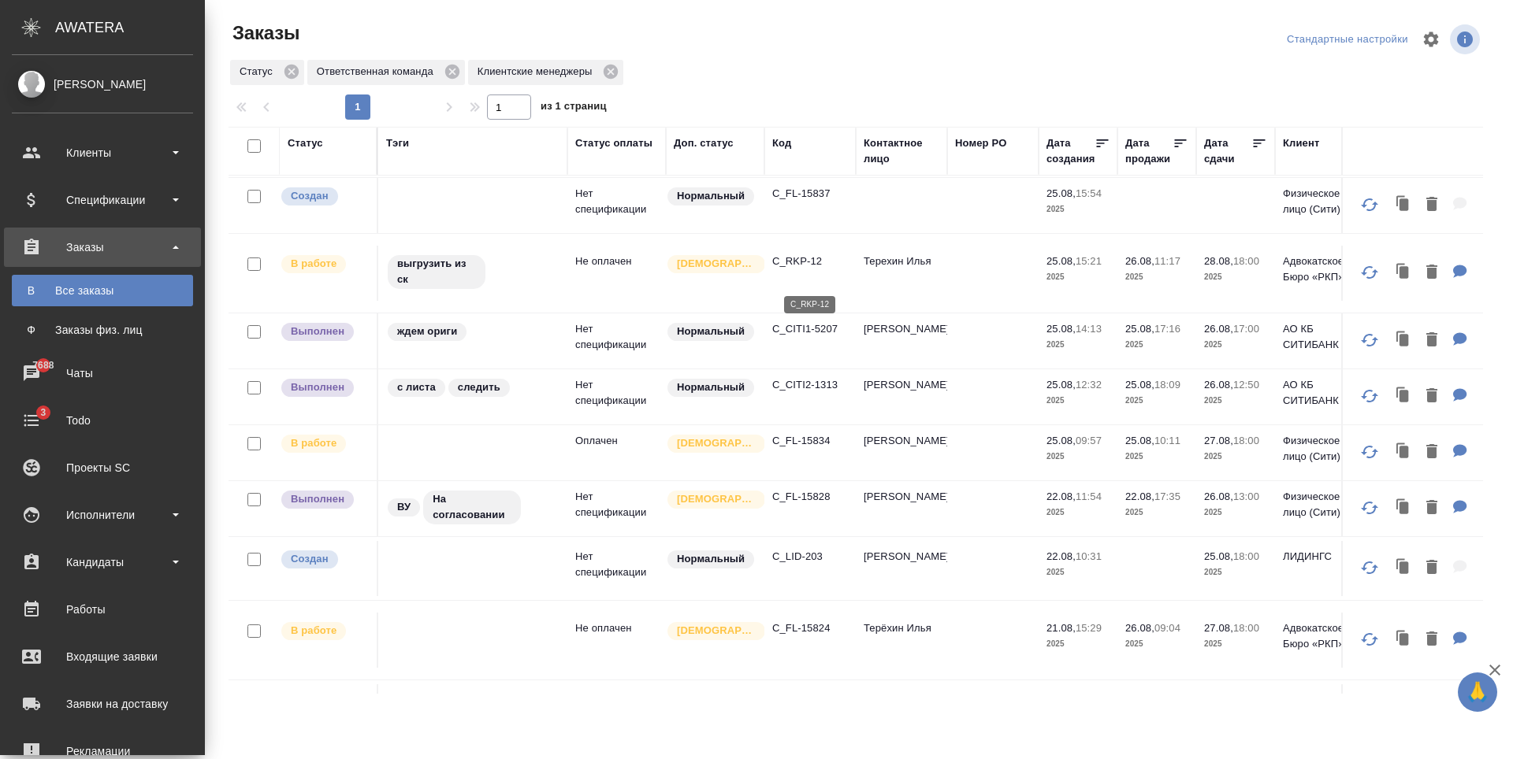
click at [813, 269] on p "C_RKP-12" at bounding box center [810, 262] width 76 height 16
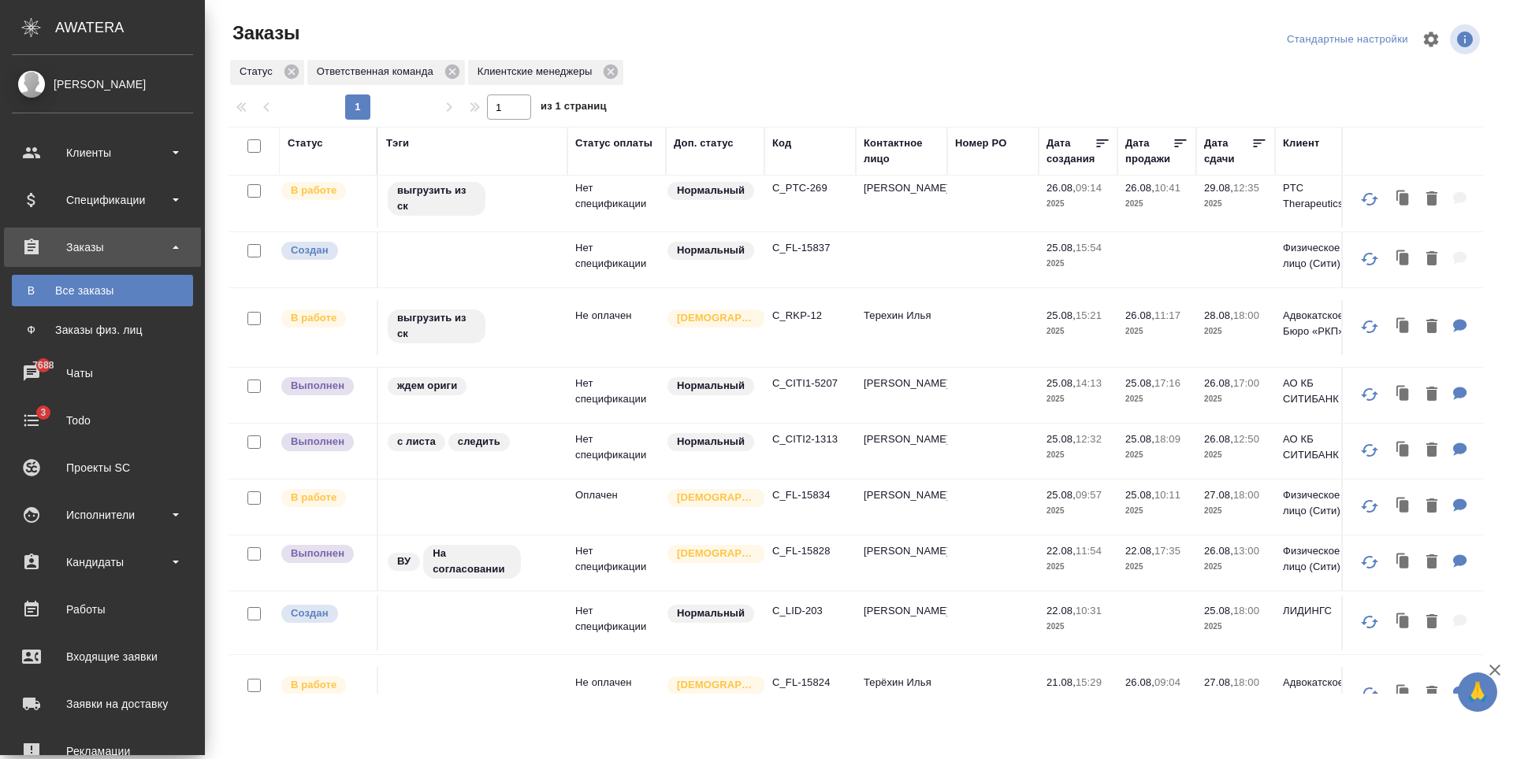
scroll to position [394, 0]
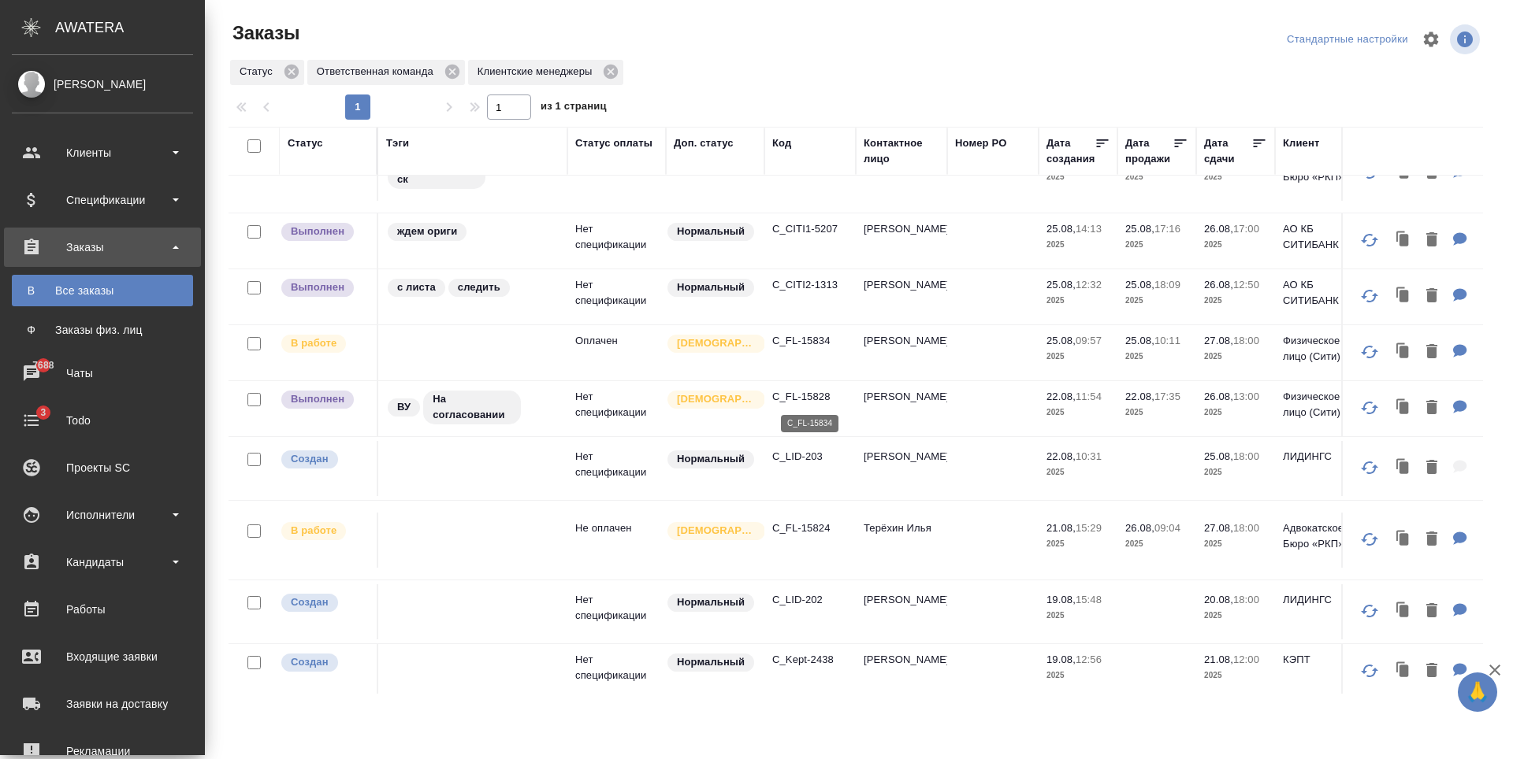
click at [810, 349] on p "C_FL-15834" at bounding box center [810, 341] width 76 height 16
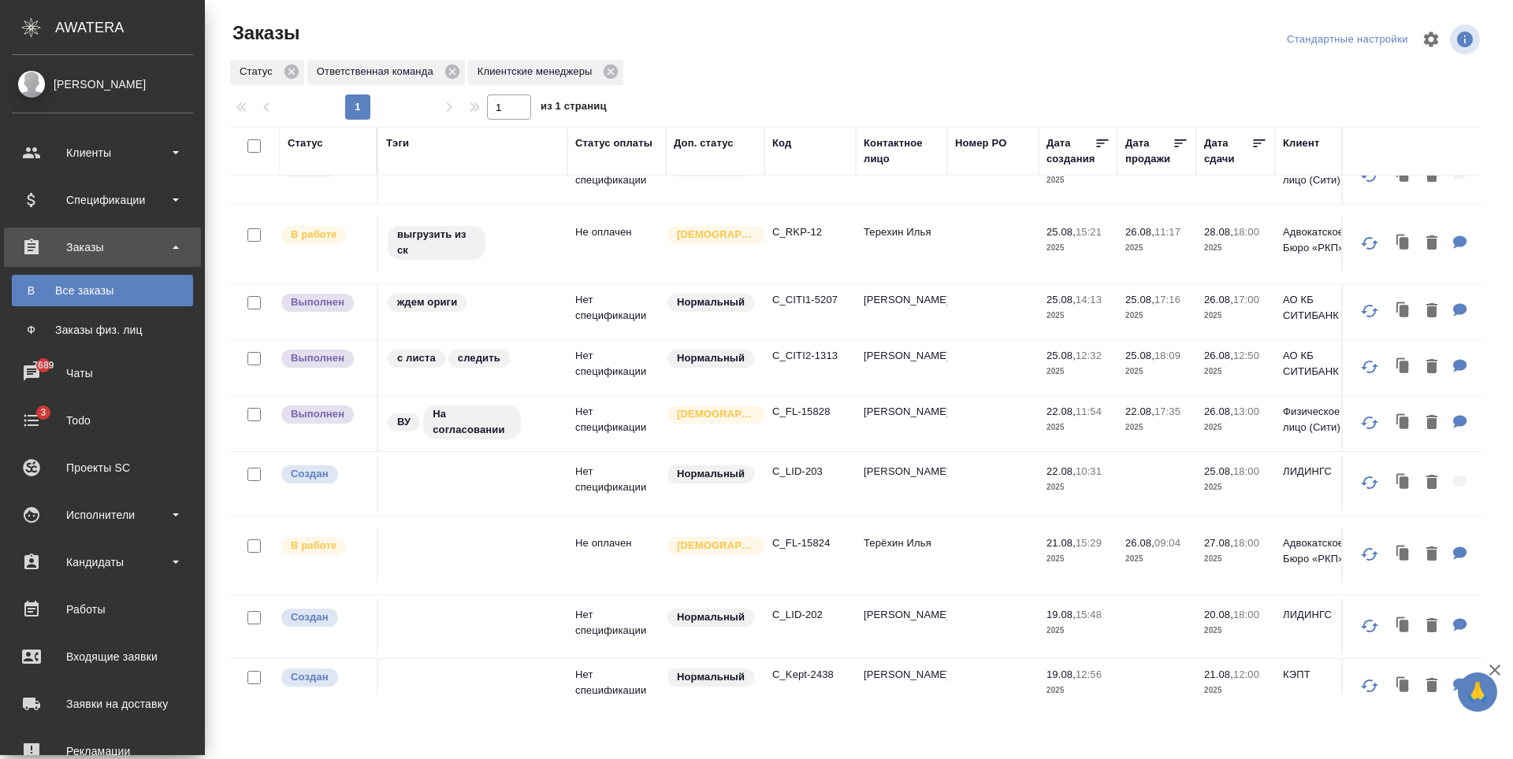
scroll to position [395, 0]
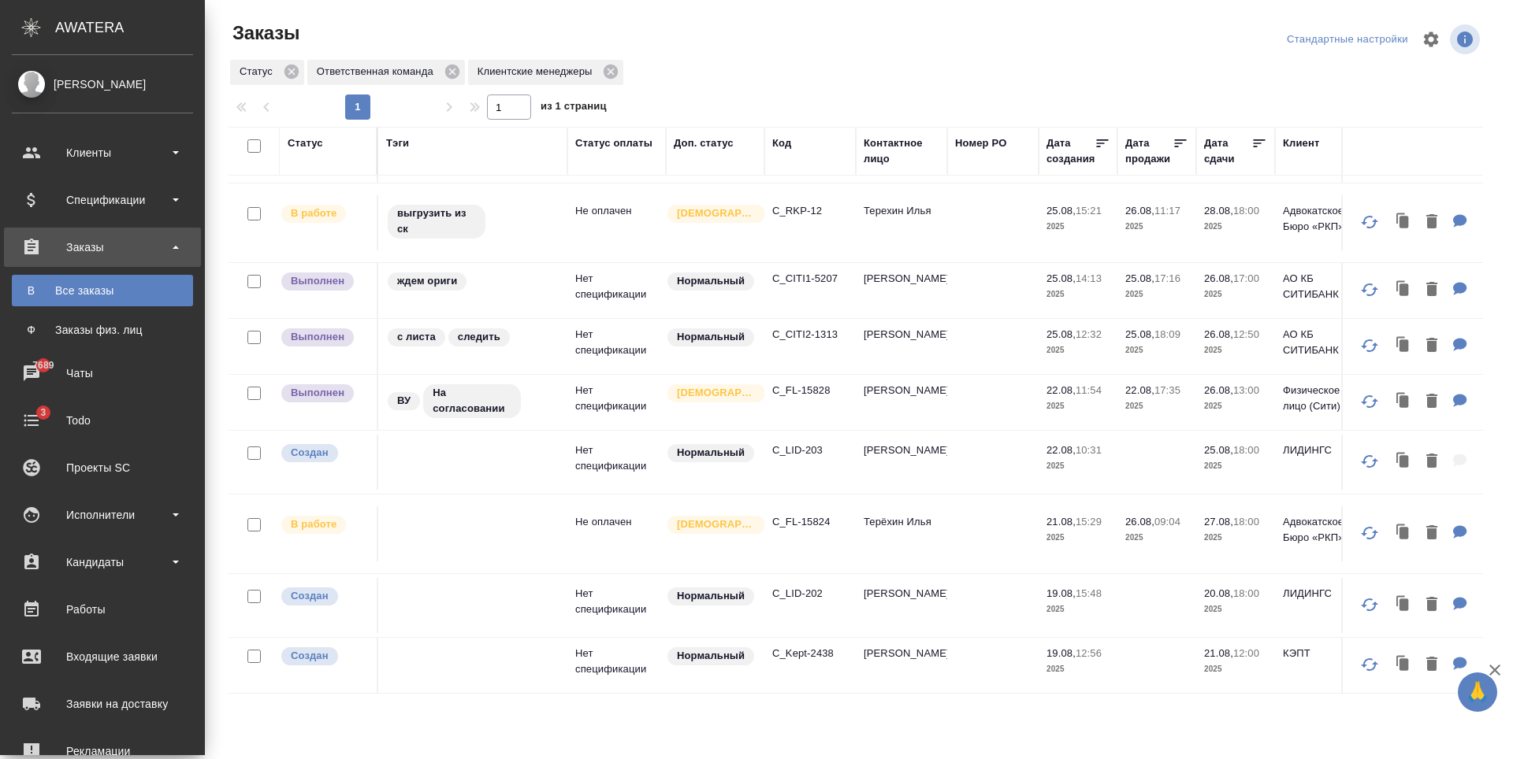
click at [819, 518] on p "C_FL-15824" at bounding box center [810, 522] width 76 height 16
click at [866, 42] on div at bounding box center [862, 39] width 422 height 38
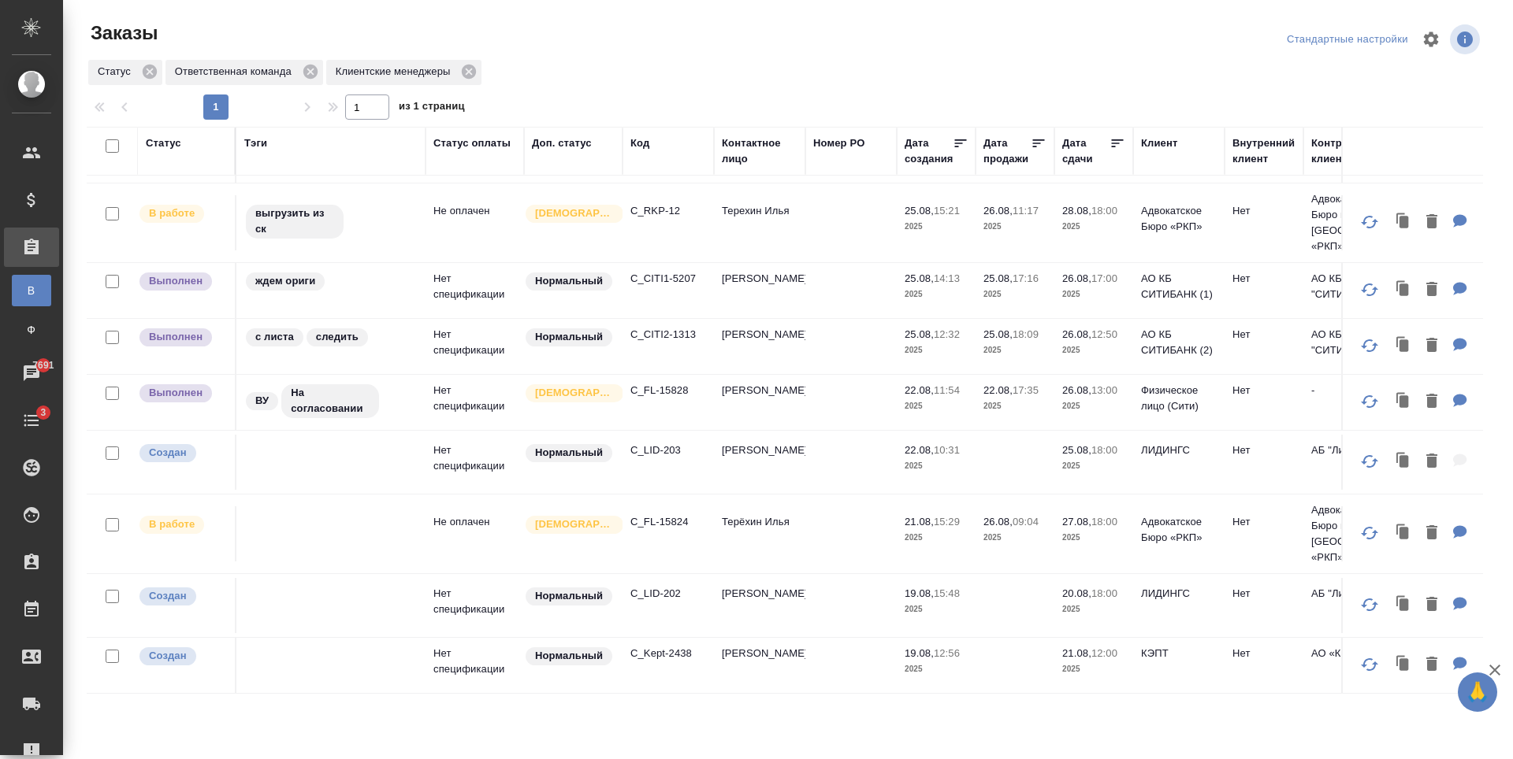
scroll to position [0, 0]
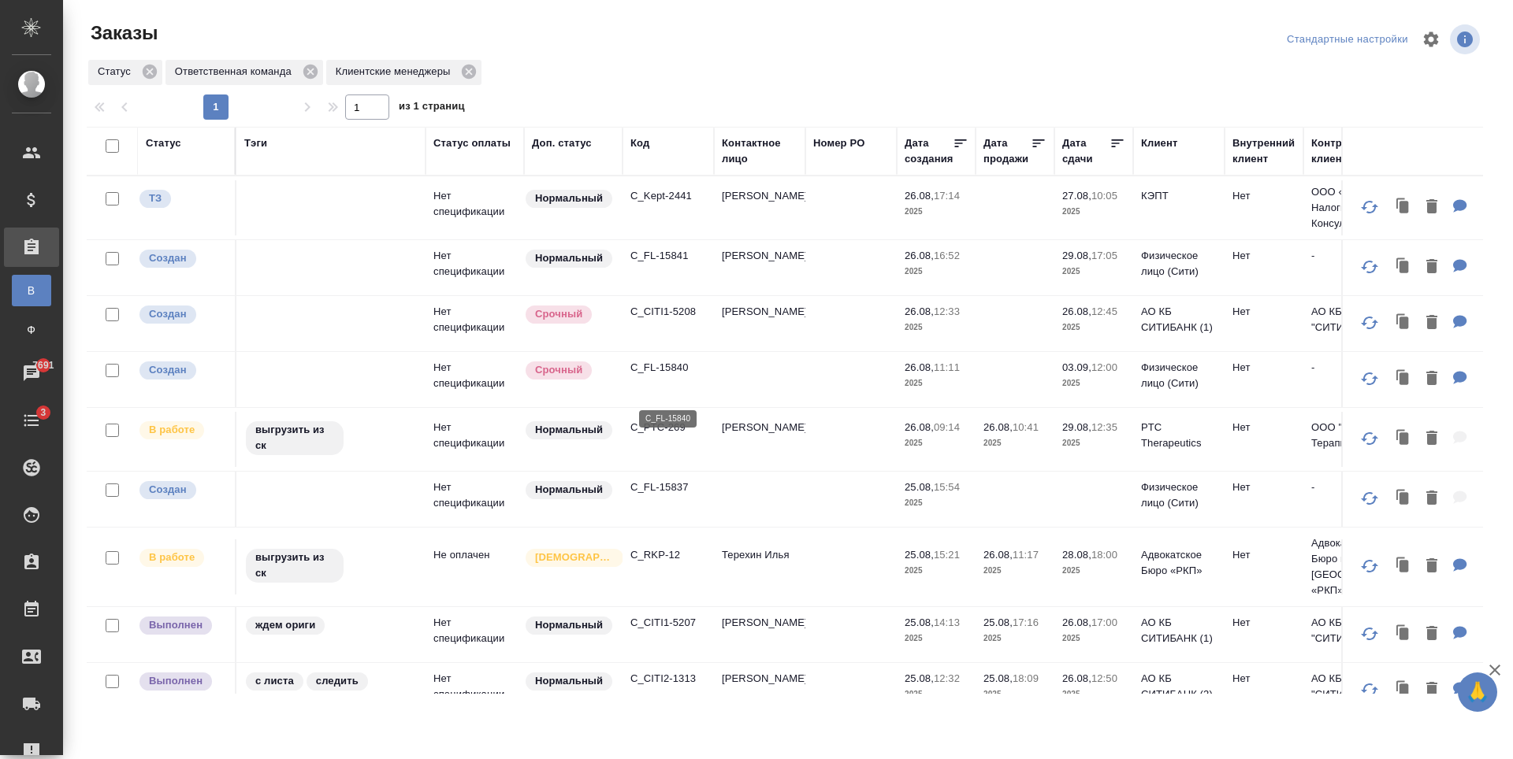
click at [676, 376] on p "C_FL-15840" at bounding box center [668, 368] width 76 height 16
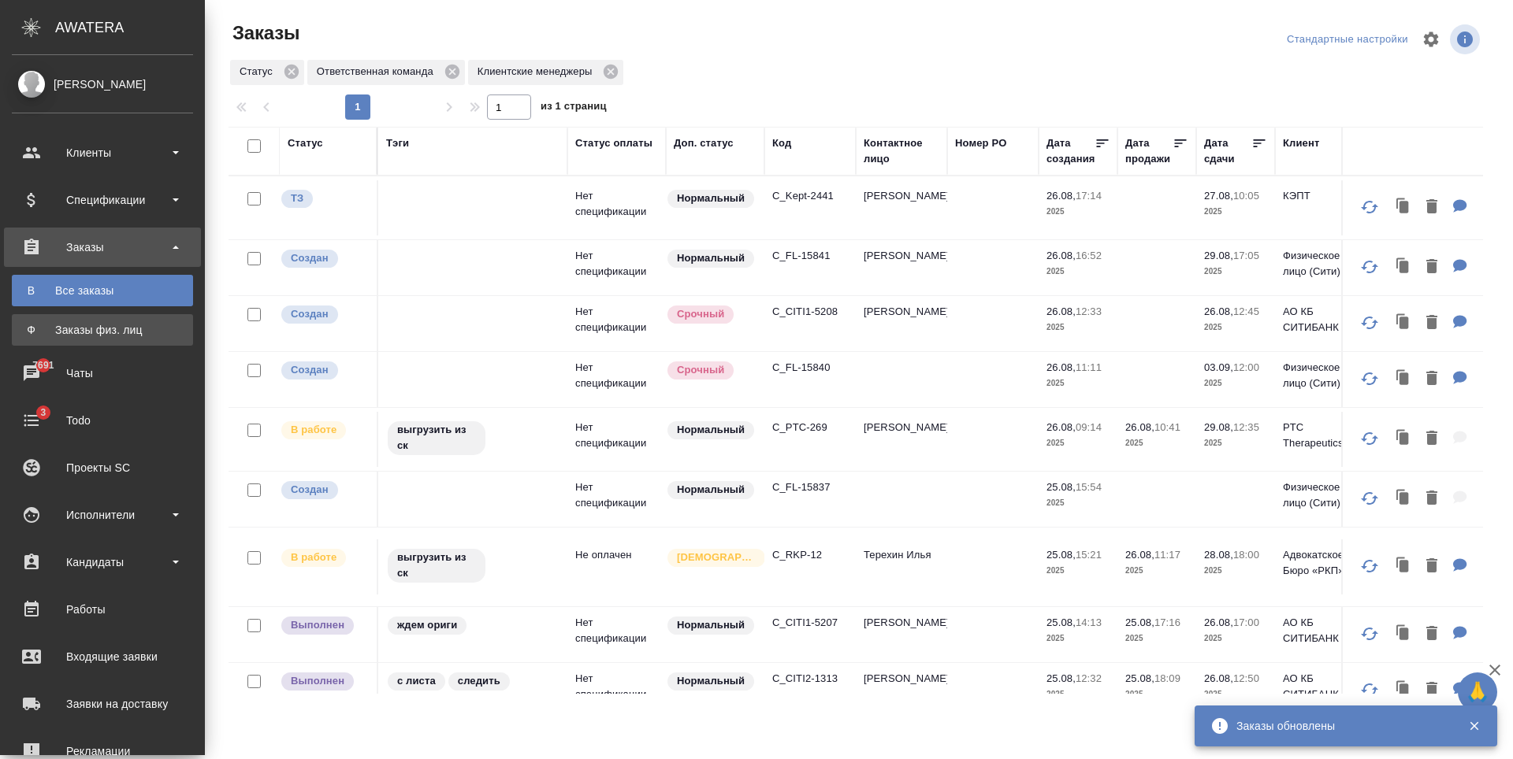
click at [108, 329] on div "Заказы физ. лиц" at bounding box center [102, 330] width 165 height 16
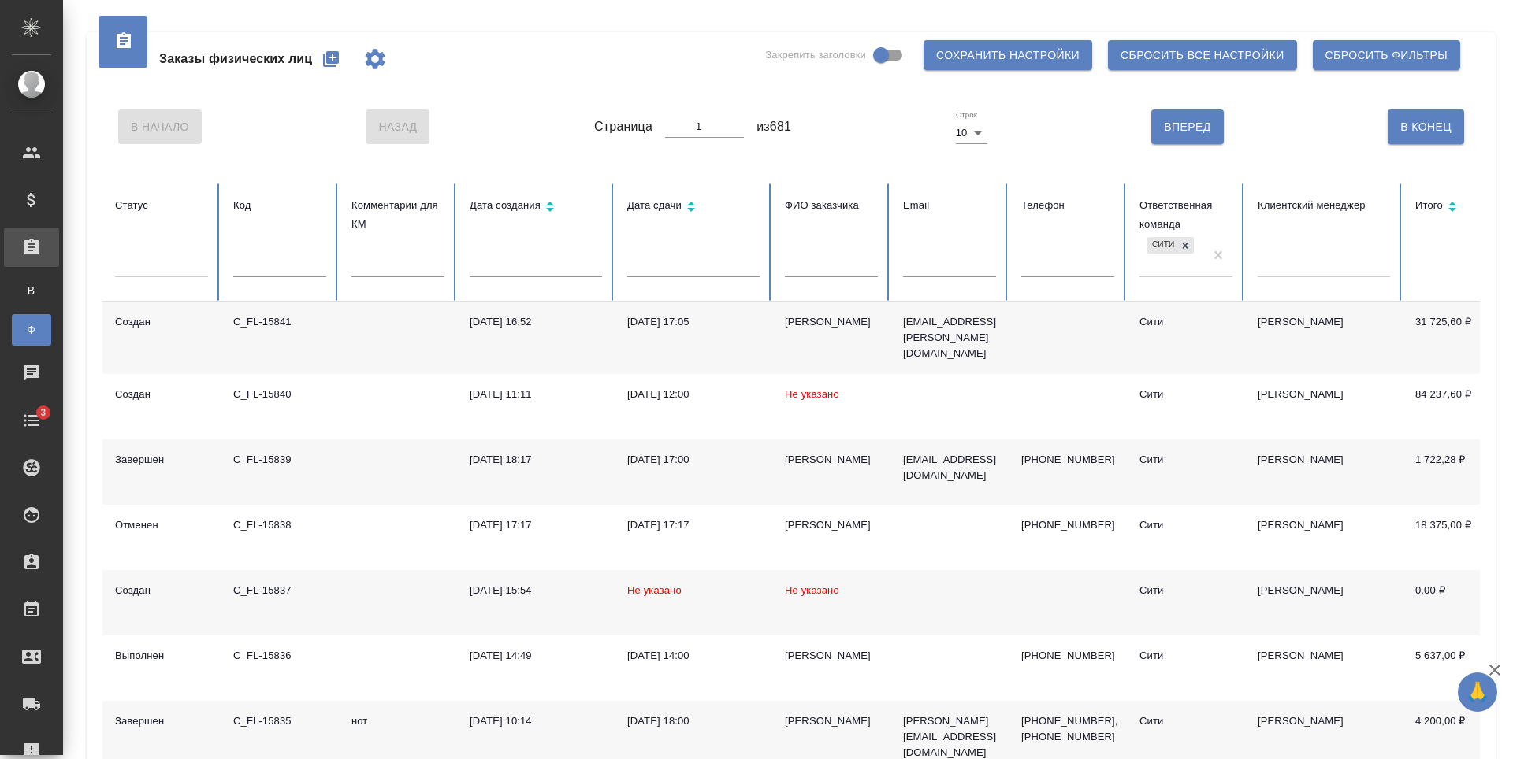
click at [339, 62] on icon "button" at bounding box center [331, 59] width 16 height 16
click at [340, 58] on icon "button" at bounding box center [330, 59] width 19 height 19
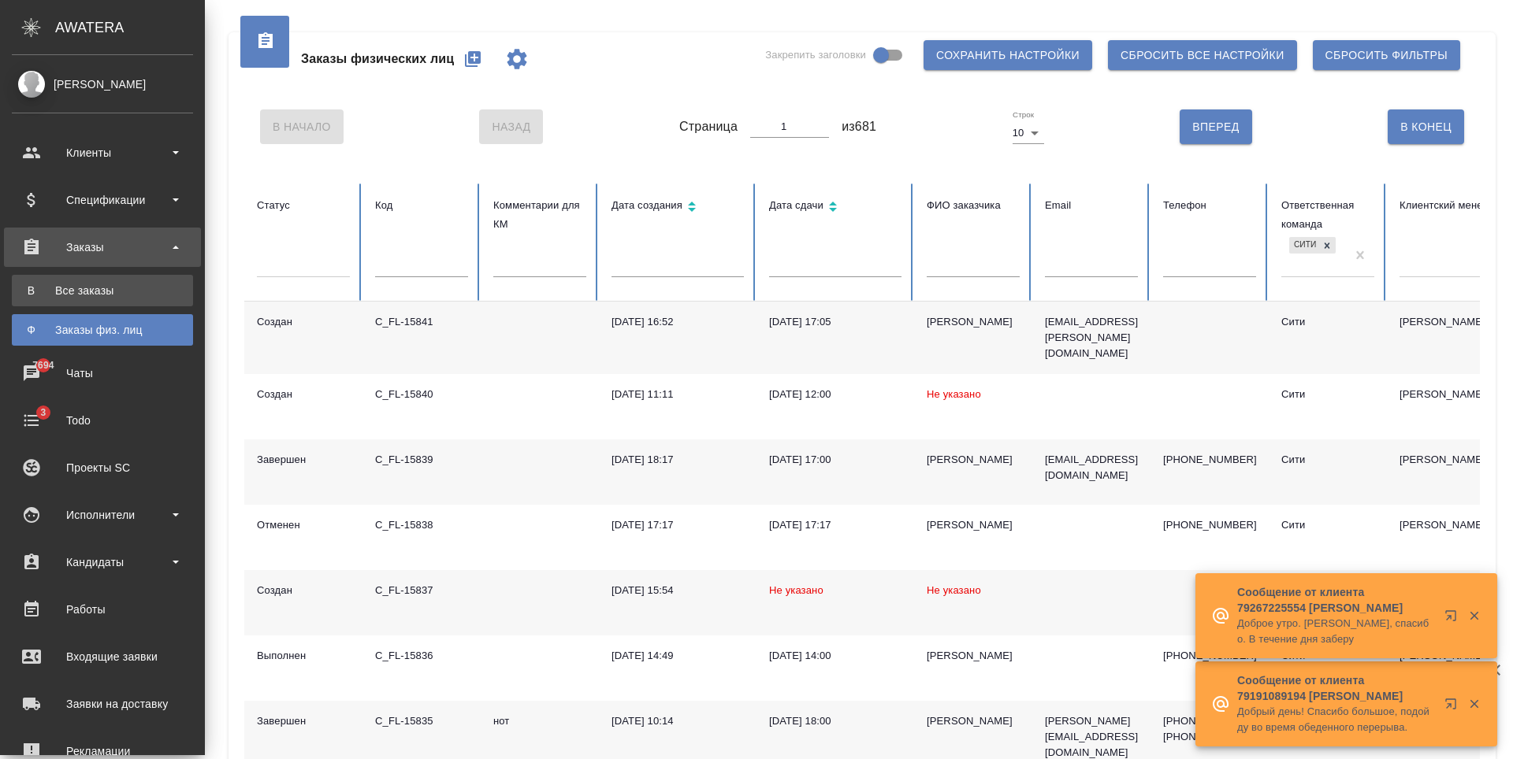
click at [106, 295] on div "Все заказы" at bounding box center [102, 291] width 165 height 16
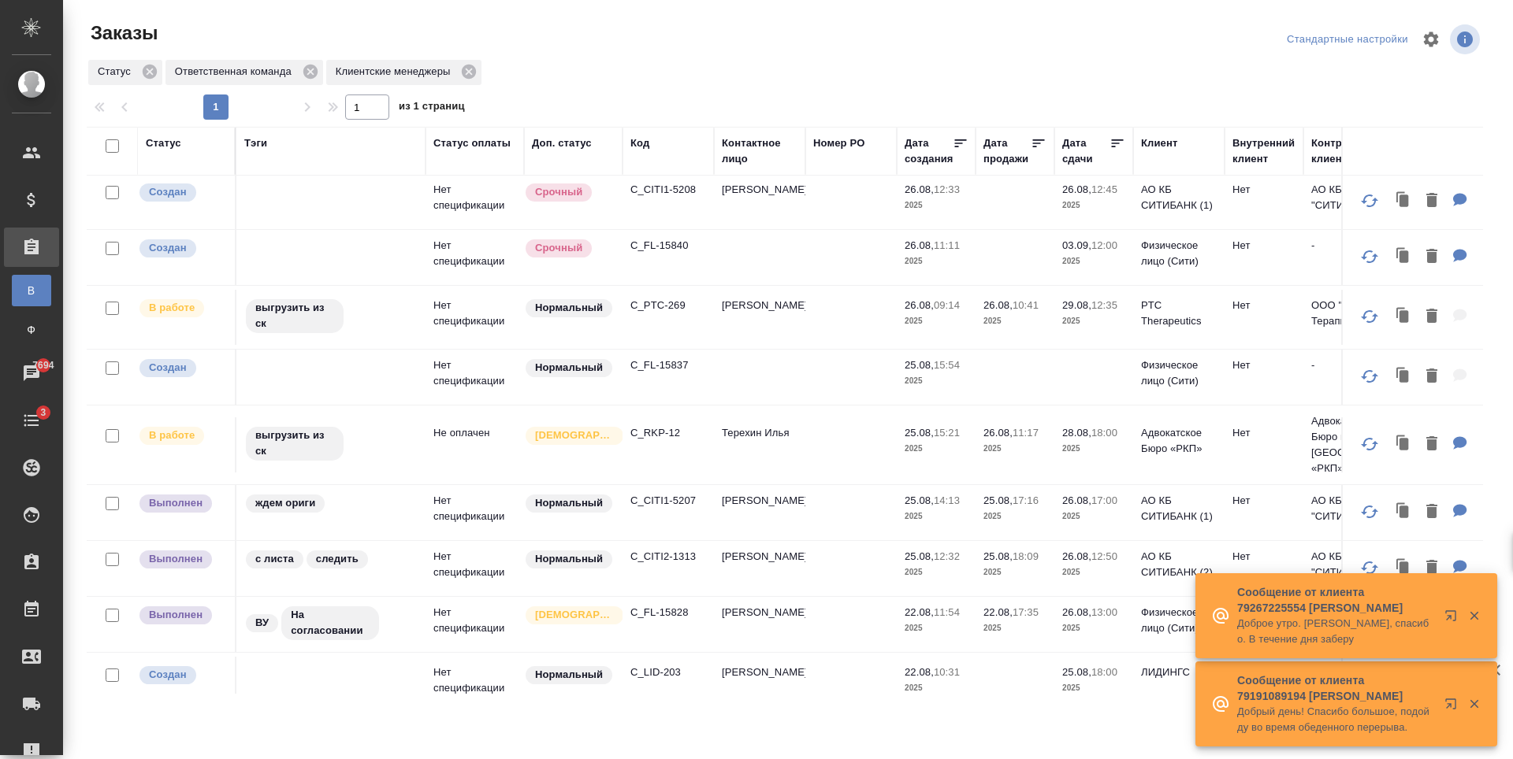
scroll to position [315, 0]
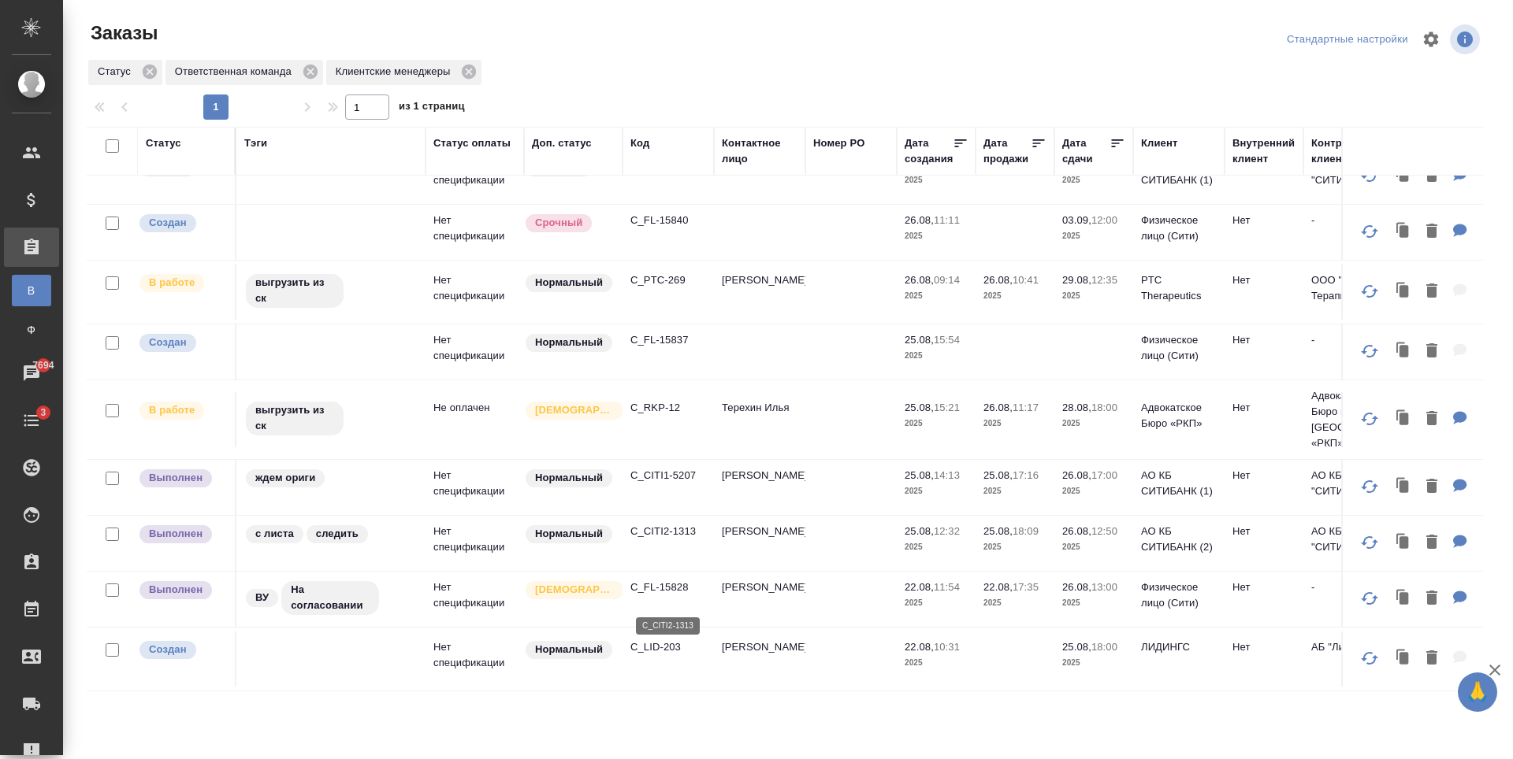
click at [675, 540] on p "C_CITI2-1313" at bounding box center [668, 532] width 76 height 16
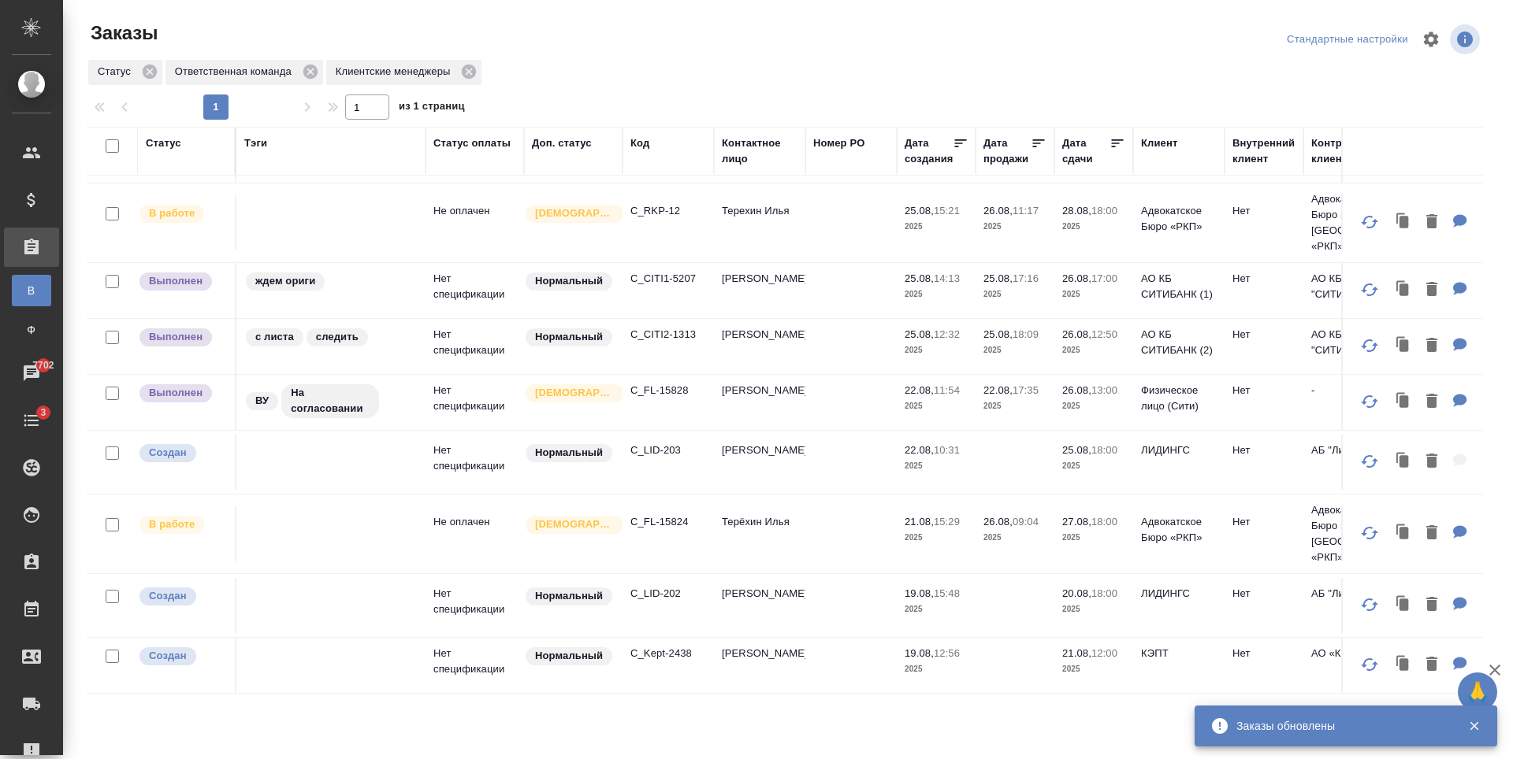
scroll to position [0, 0]
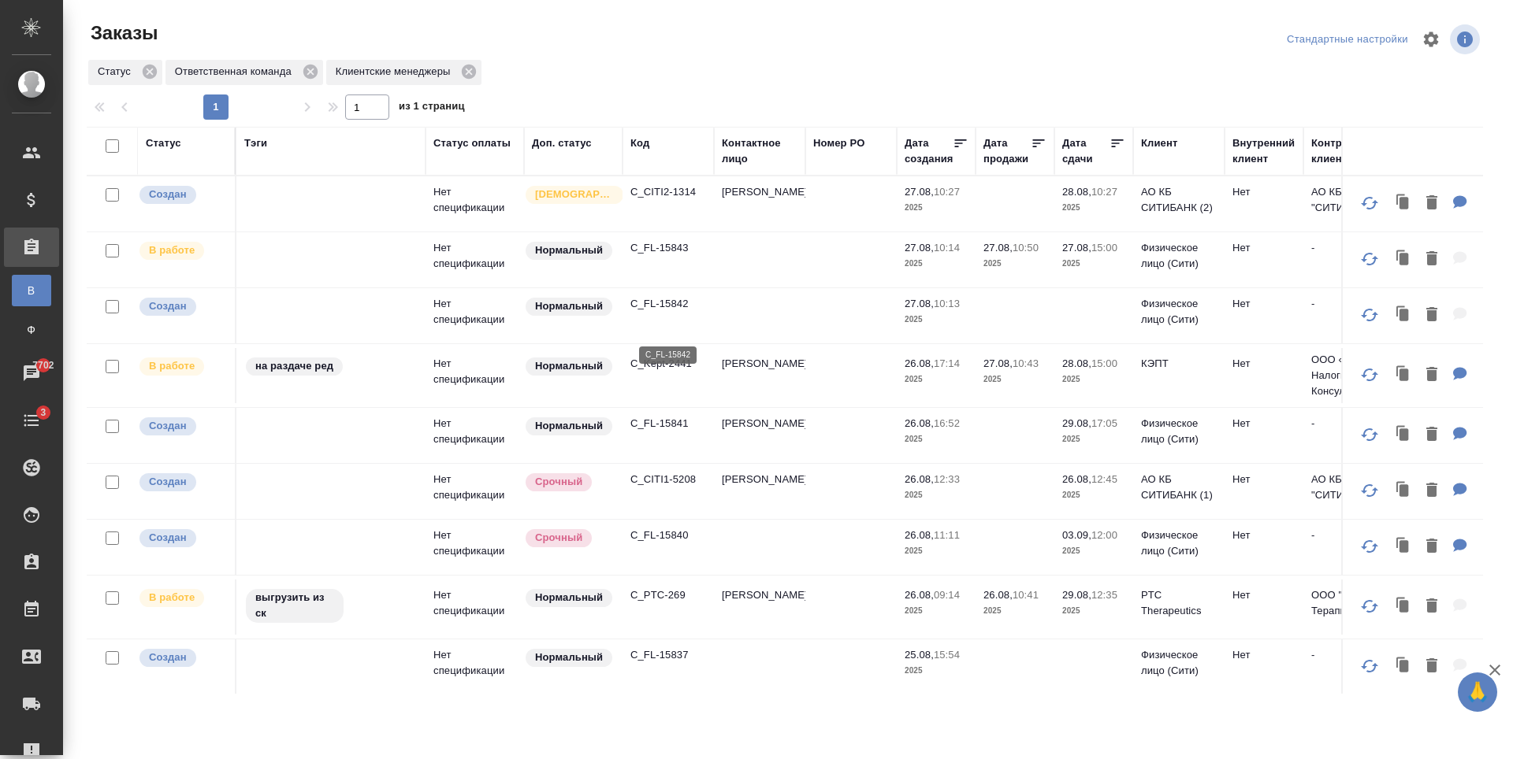
click at [669, 312] on p "C_FL-15842" at bounding box center [668, 304] width 76 height 16
click at [662, 372] on p "C_Kept-2441" at bounding box center [668, 364] width 76 height 16
click at [672, 432] on p "C_FL-15841" at bounding box center [668, 424] width 76 height 16
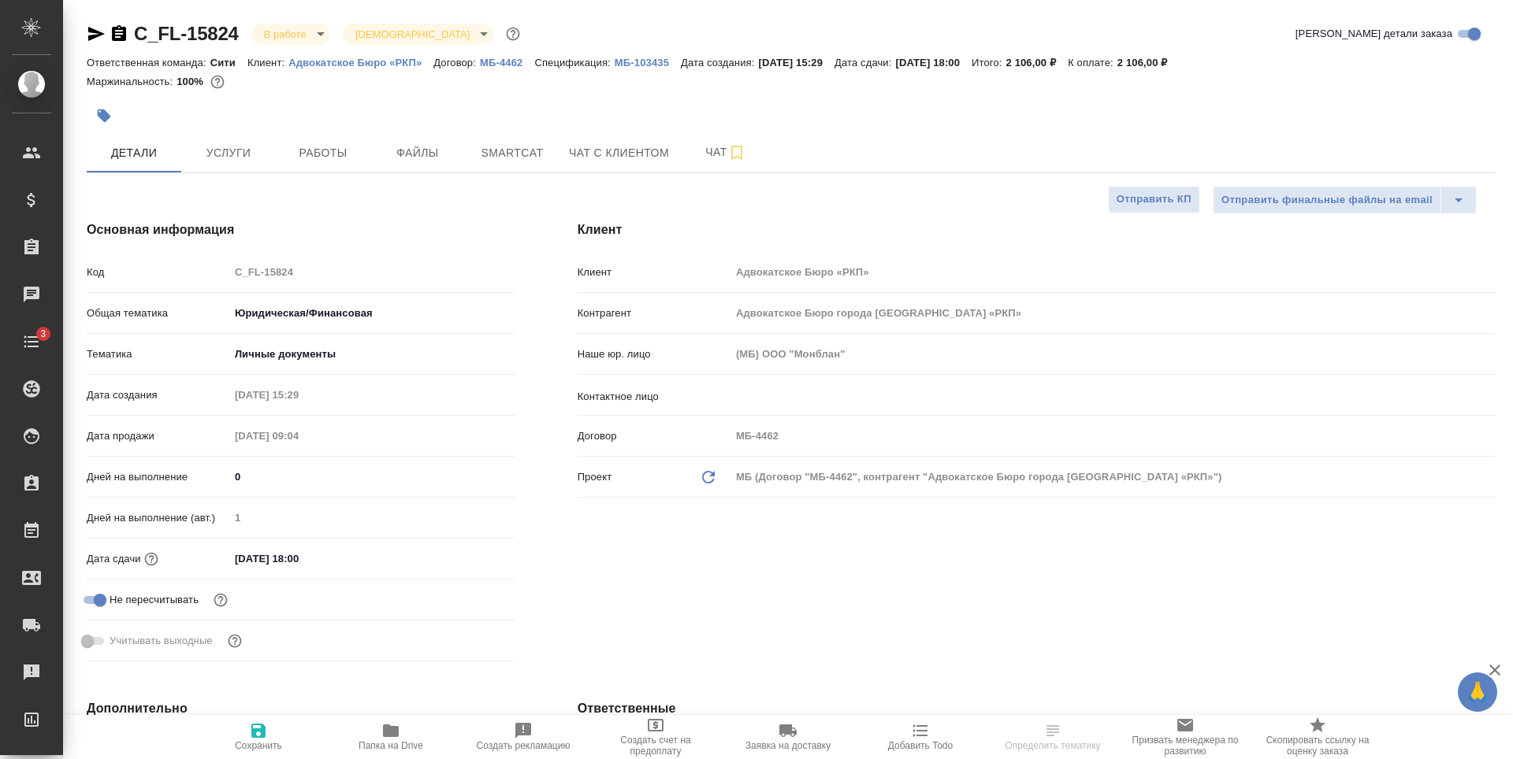
select select "RU"
click at [242, 156] on span "Услуги" at bounding box center [229, 153] width 76 height 20
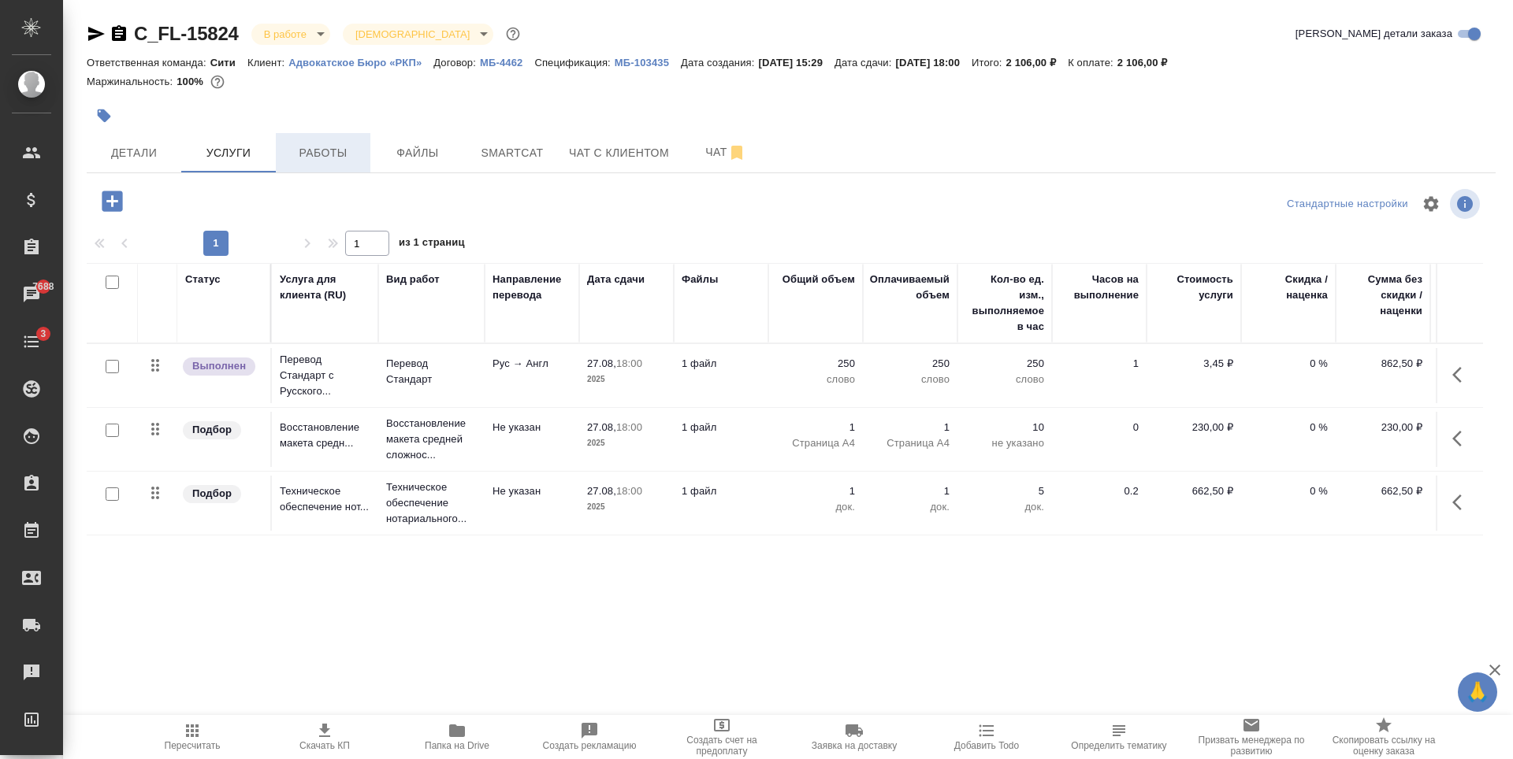
click at [321, 154] on span "Работы" at bounding box center [323, 153] width 76 height 20
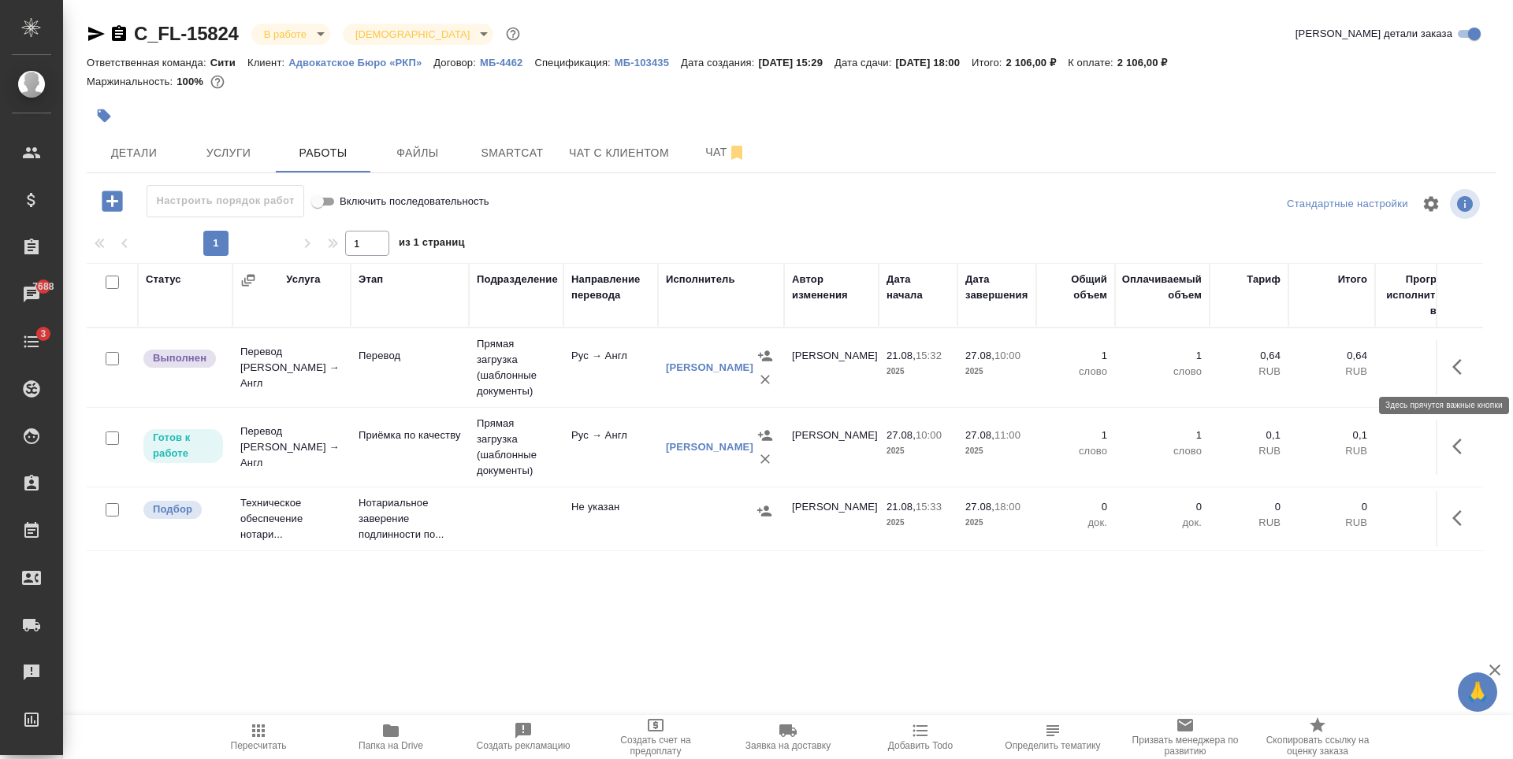
click at [1455, 358] on icon "button" at bounding box center [1461, 367] width 19 height 19
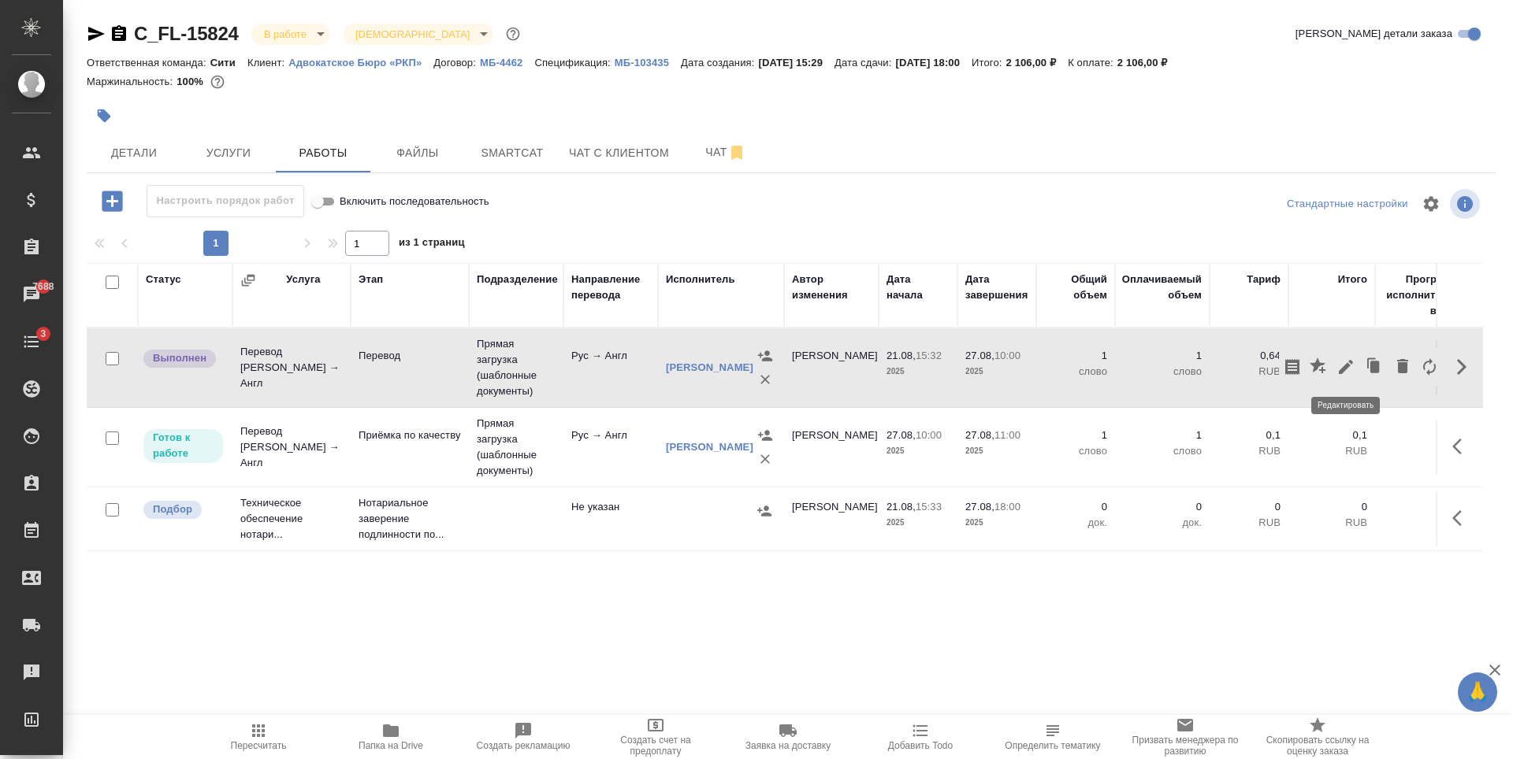
click at [1346, 365] on icon "button" at bounding box center [1346, 367] width 14 height 14
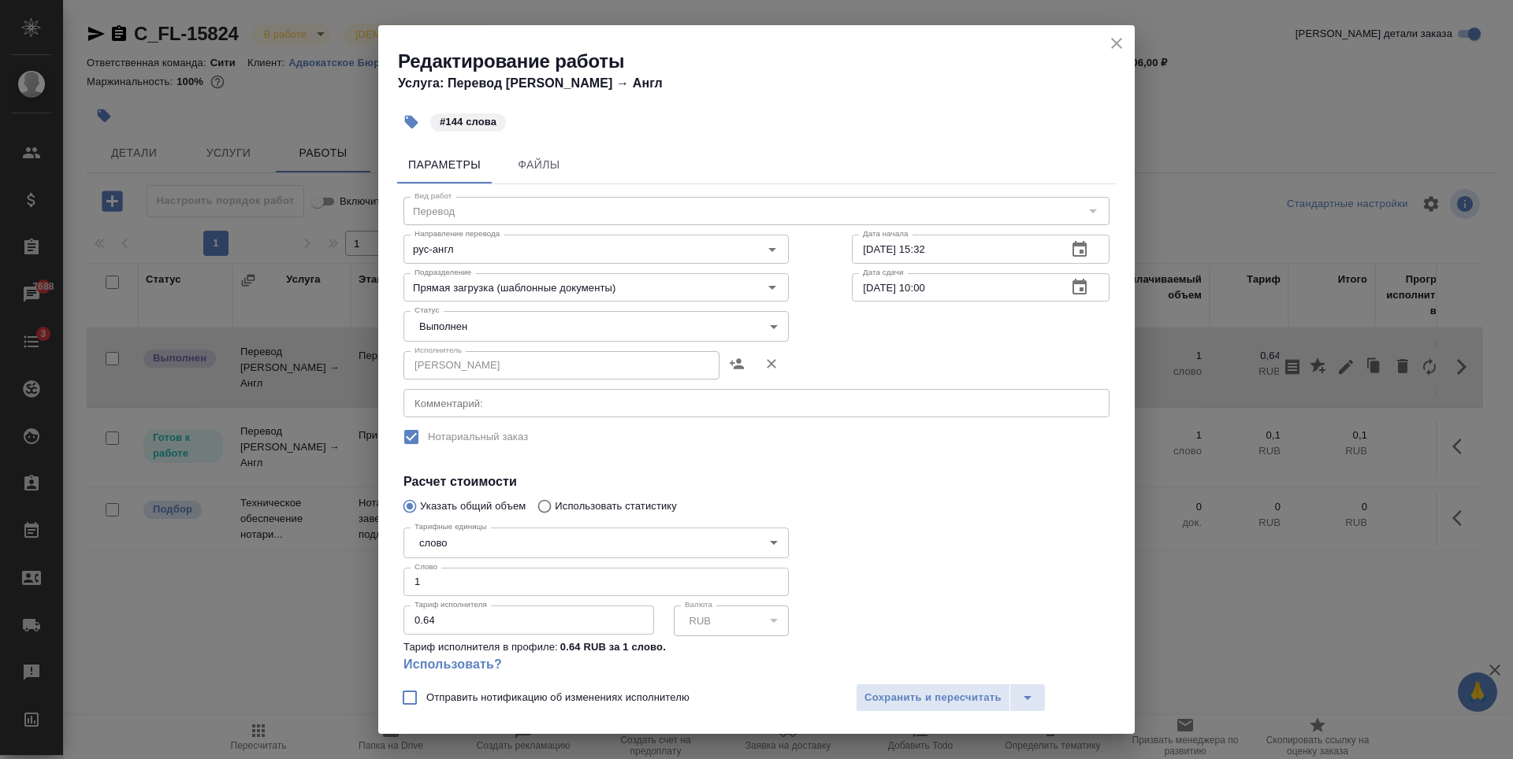
click at [1120, 38] on icon "close" at bounding box center [1116, 43] width 19 height 19
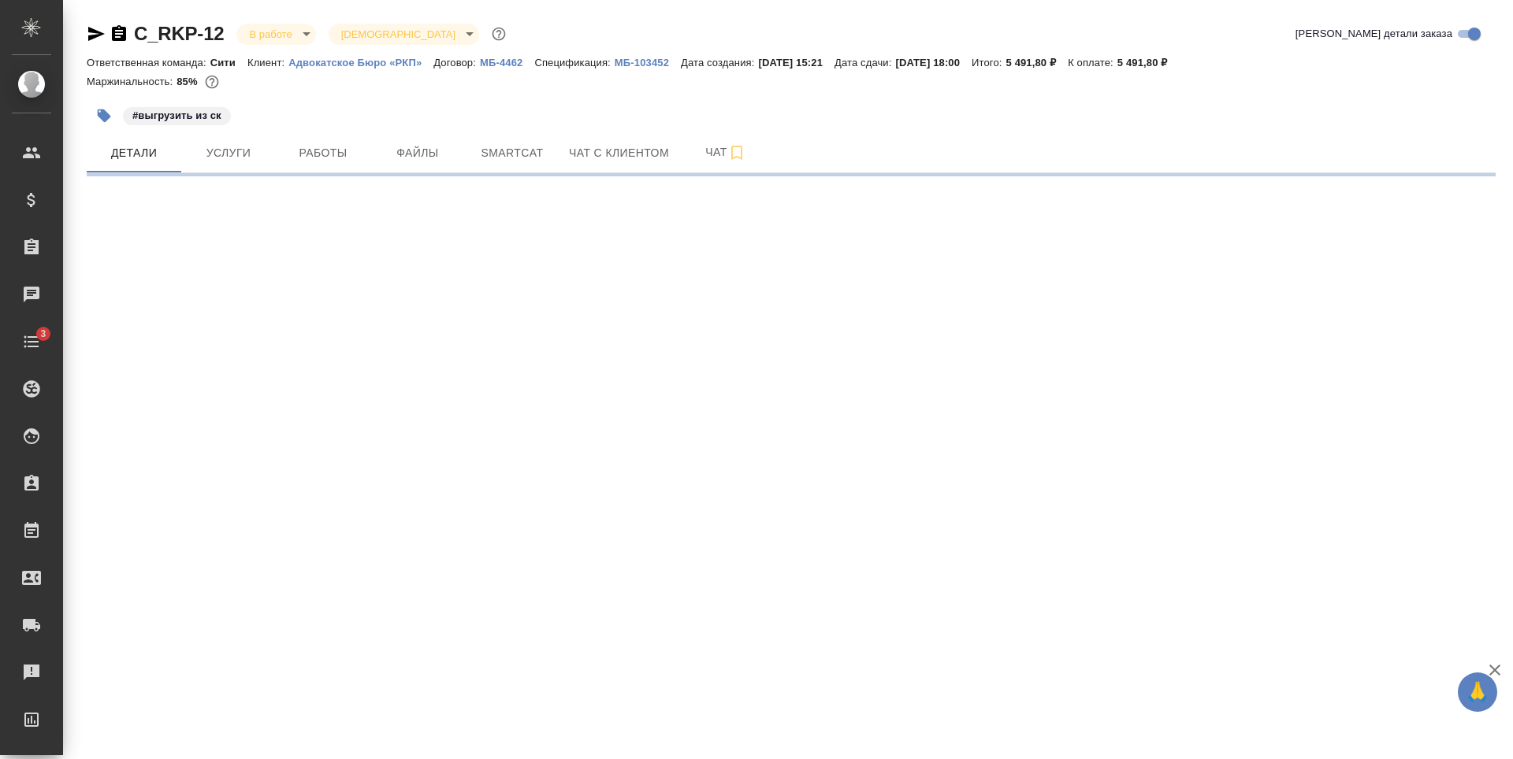
select select "RU"
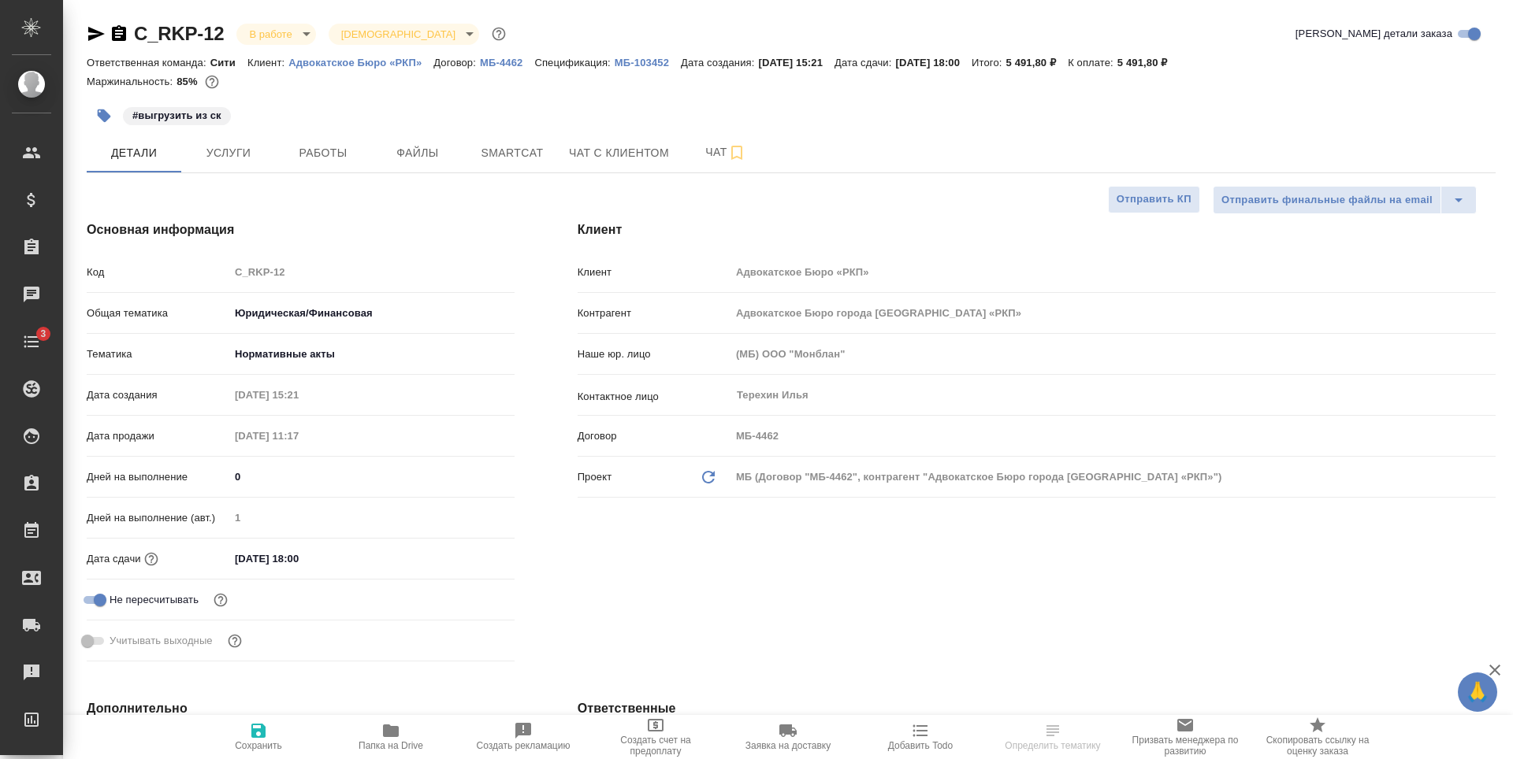
type textarea "x"
click at [253, 152] on span "Услуги" at bounding box center [229, 153] width 76 height 20
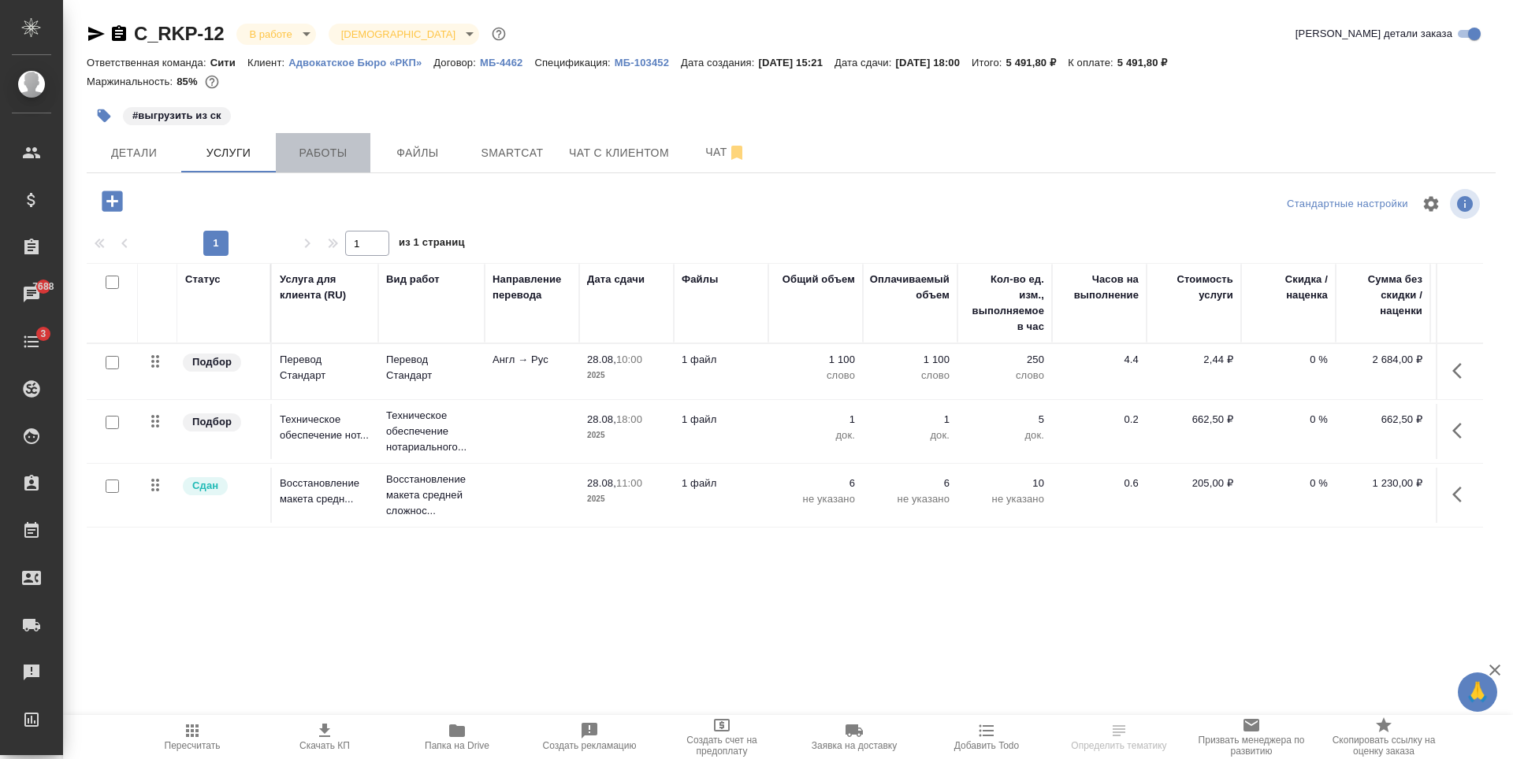
click at [312, 147] on span "Работы" at bounding box center [323, 153] width 76 height 20
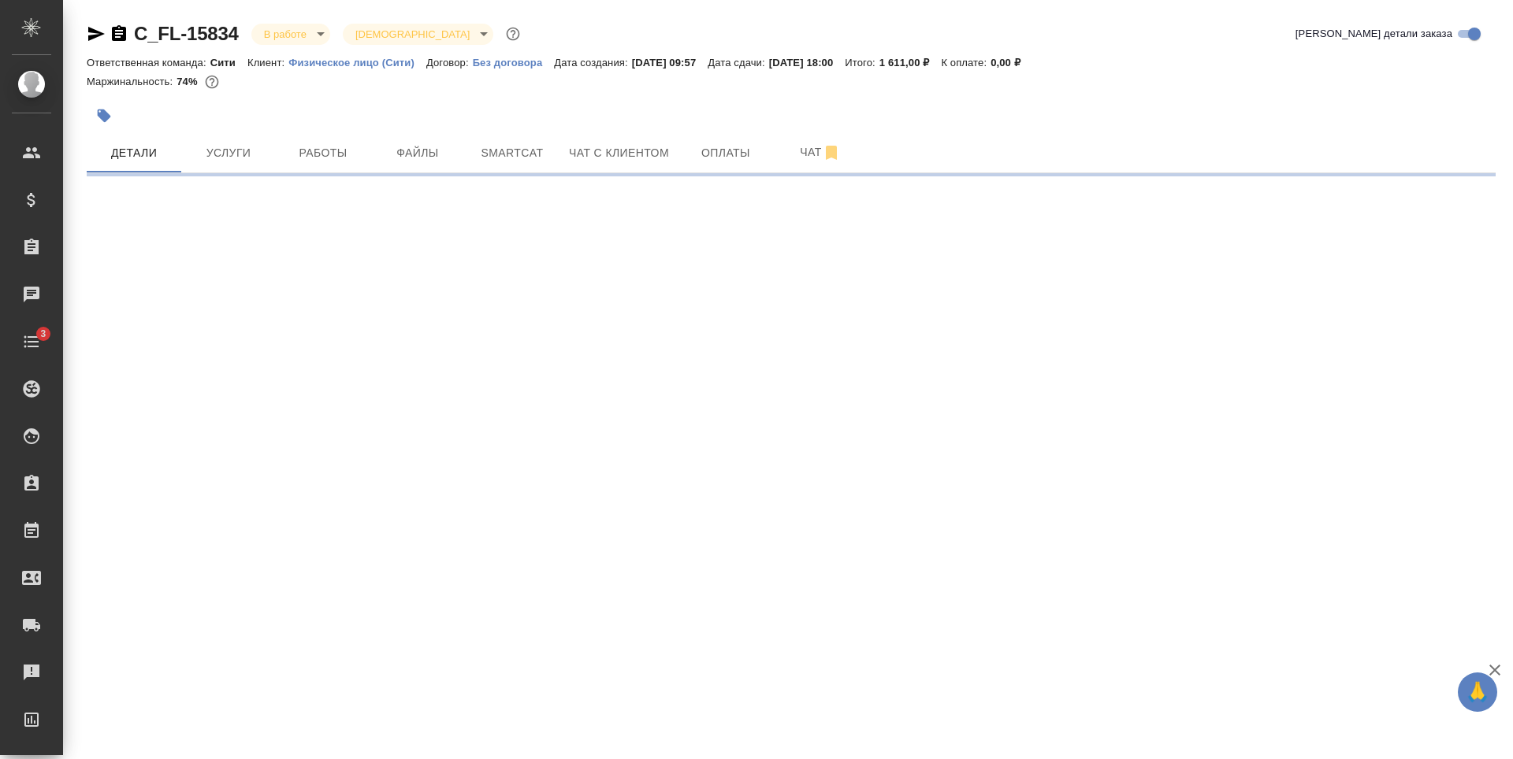
select select "RU"
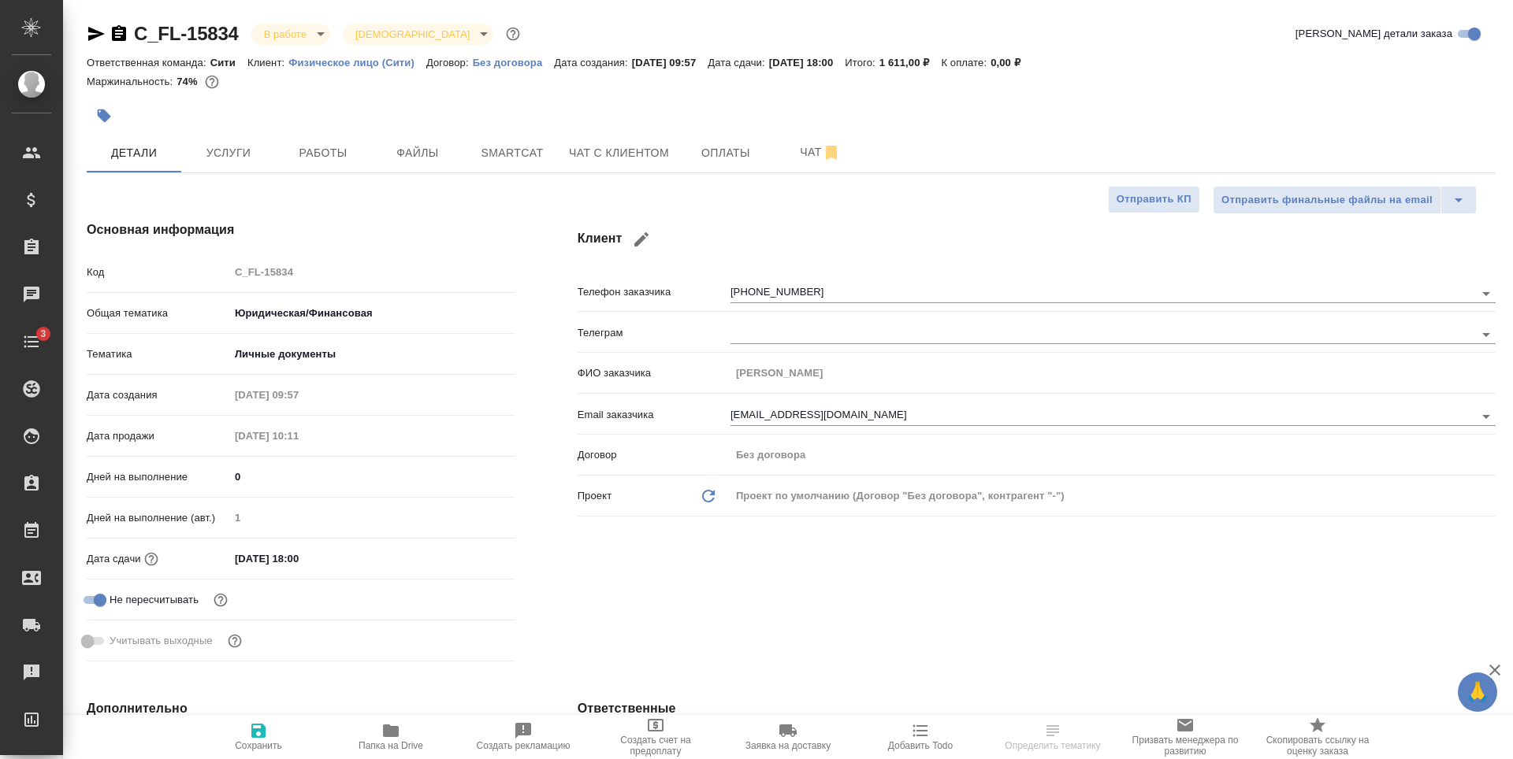
type textarea "x"
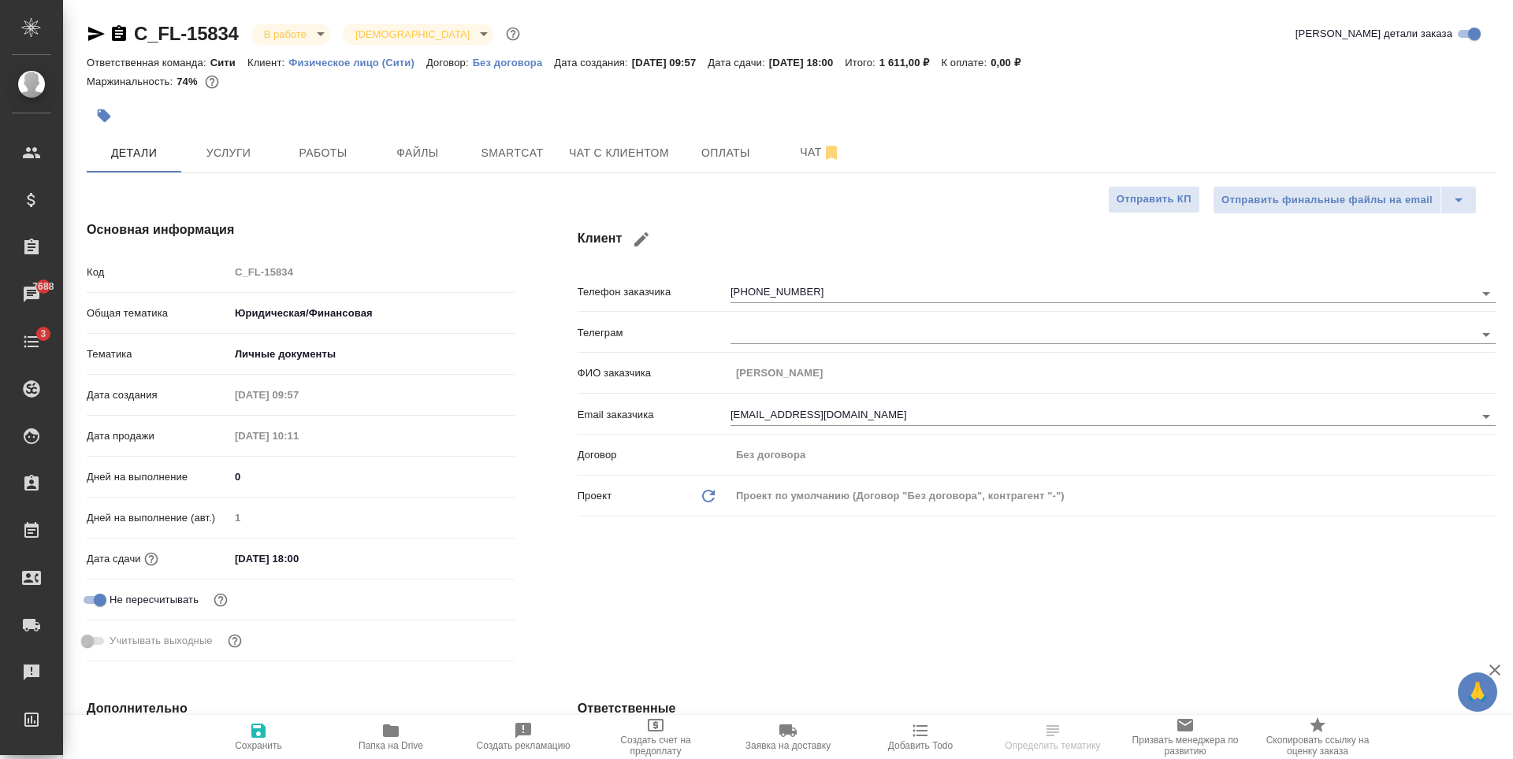
type textarea "x"
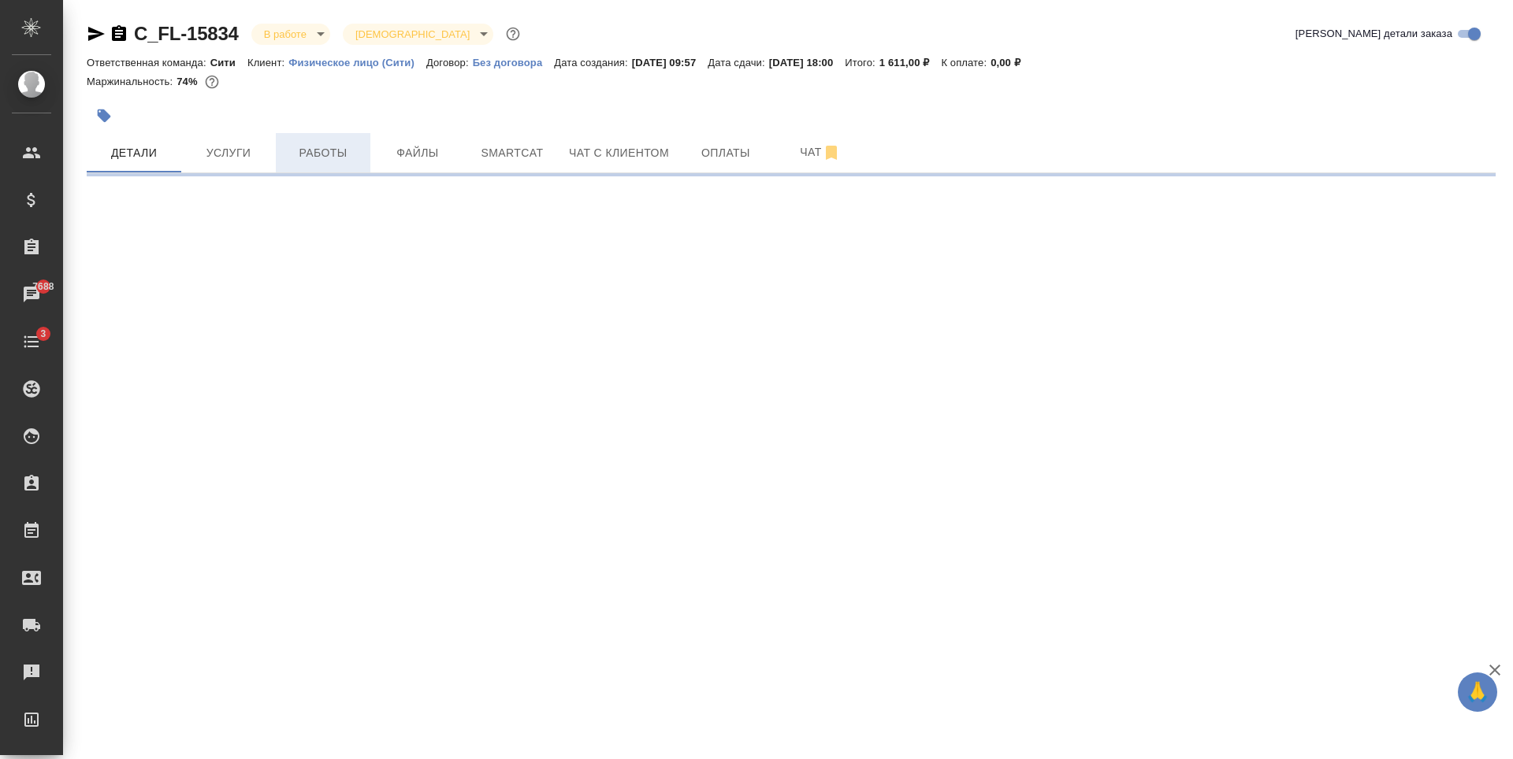
click at [325, 168] on button "Работы" at bounding box center [323, 152] width 95 height 39
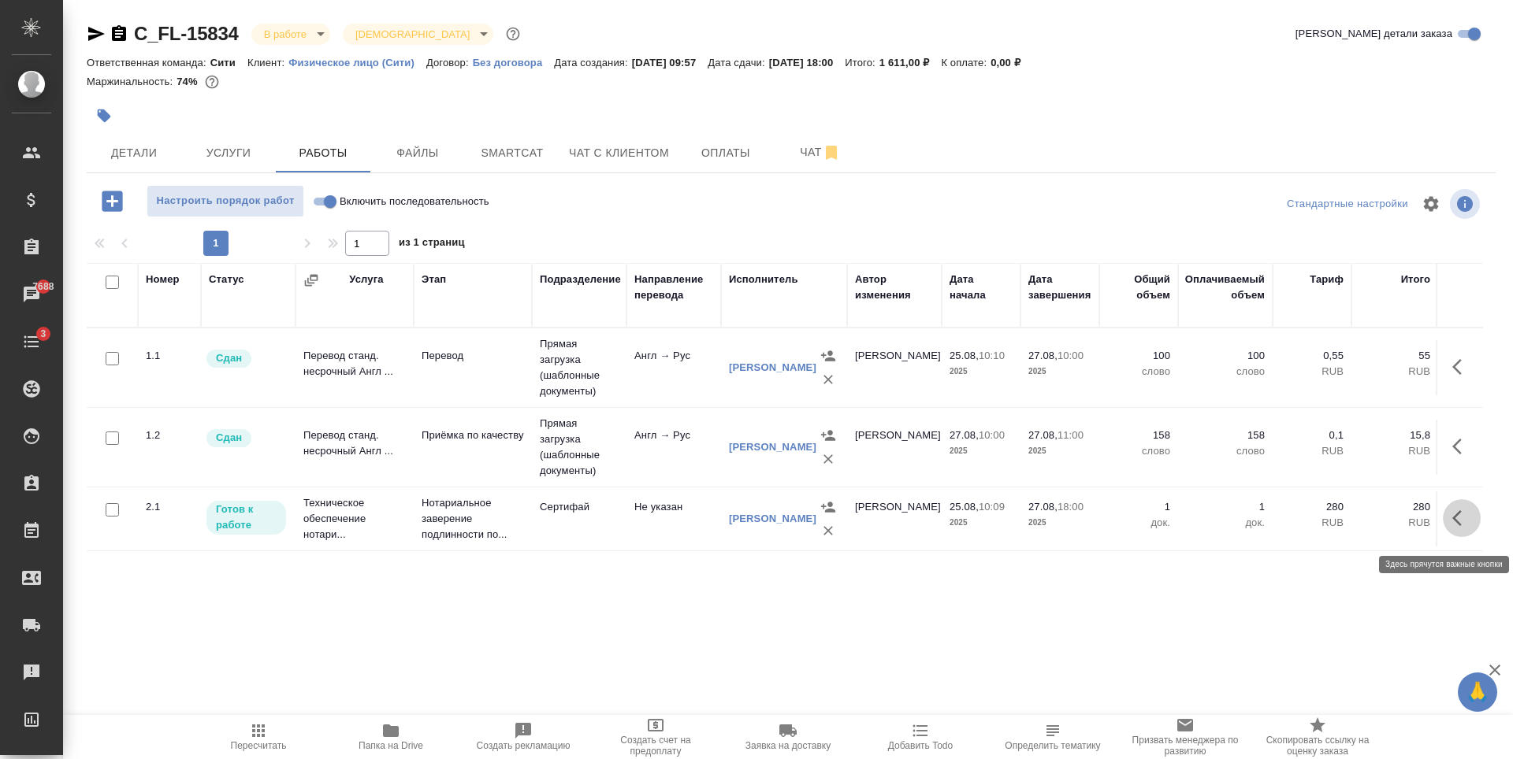
click at [1459, 522] on icon "button" at bounding box center [1461, 518] width 19 height 19
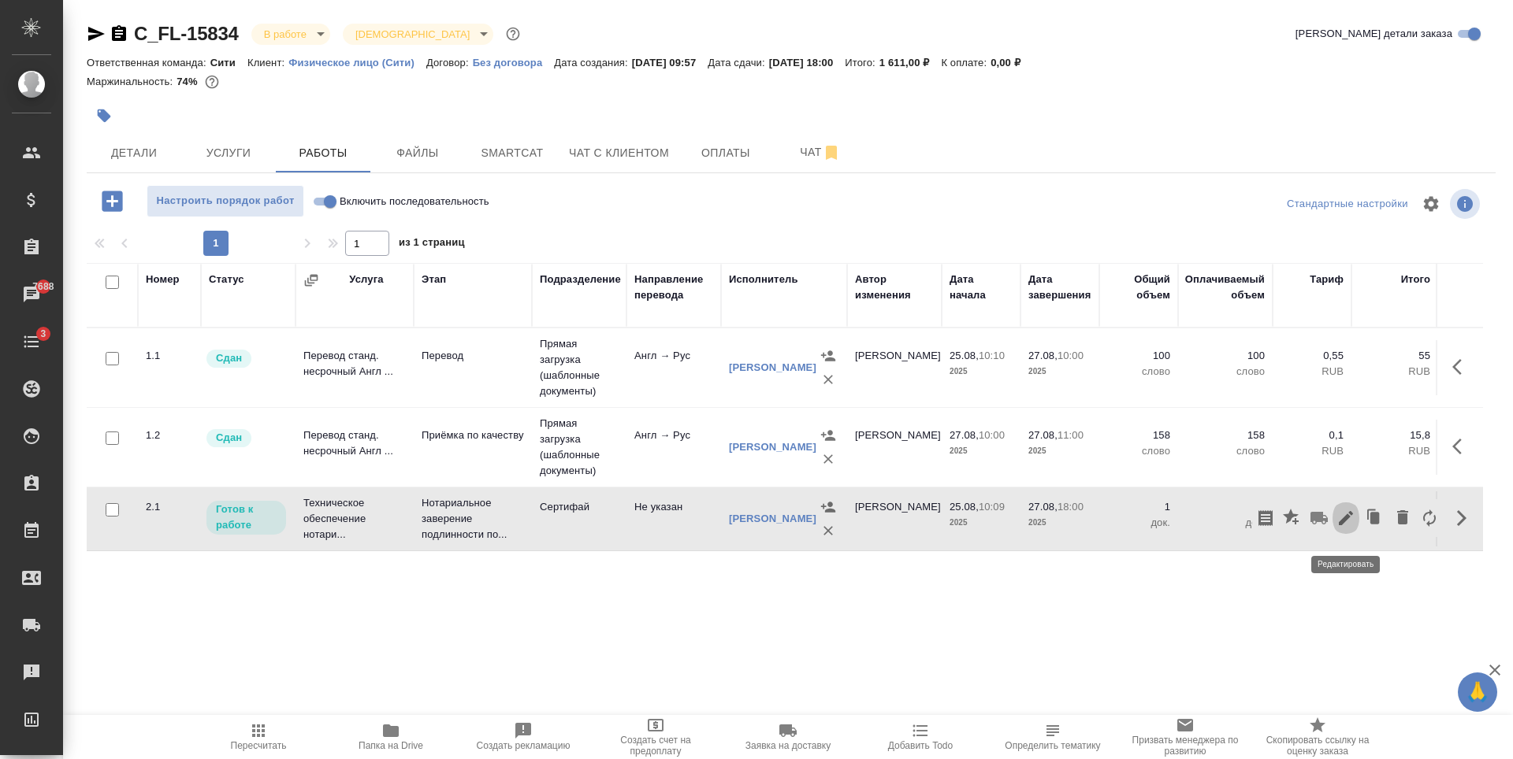
click at [1346, 525] on icon "button" at bounding box center [1346, 518] width 14 height 14
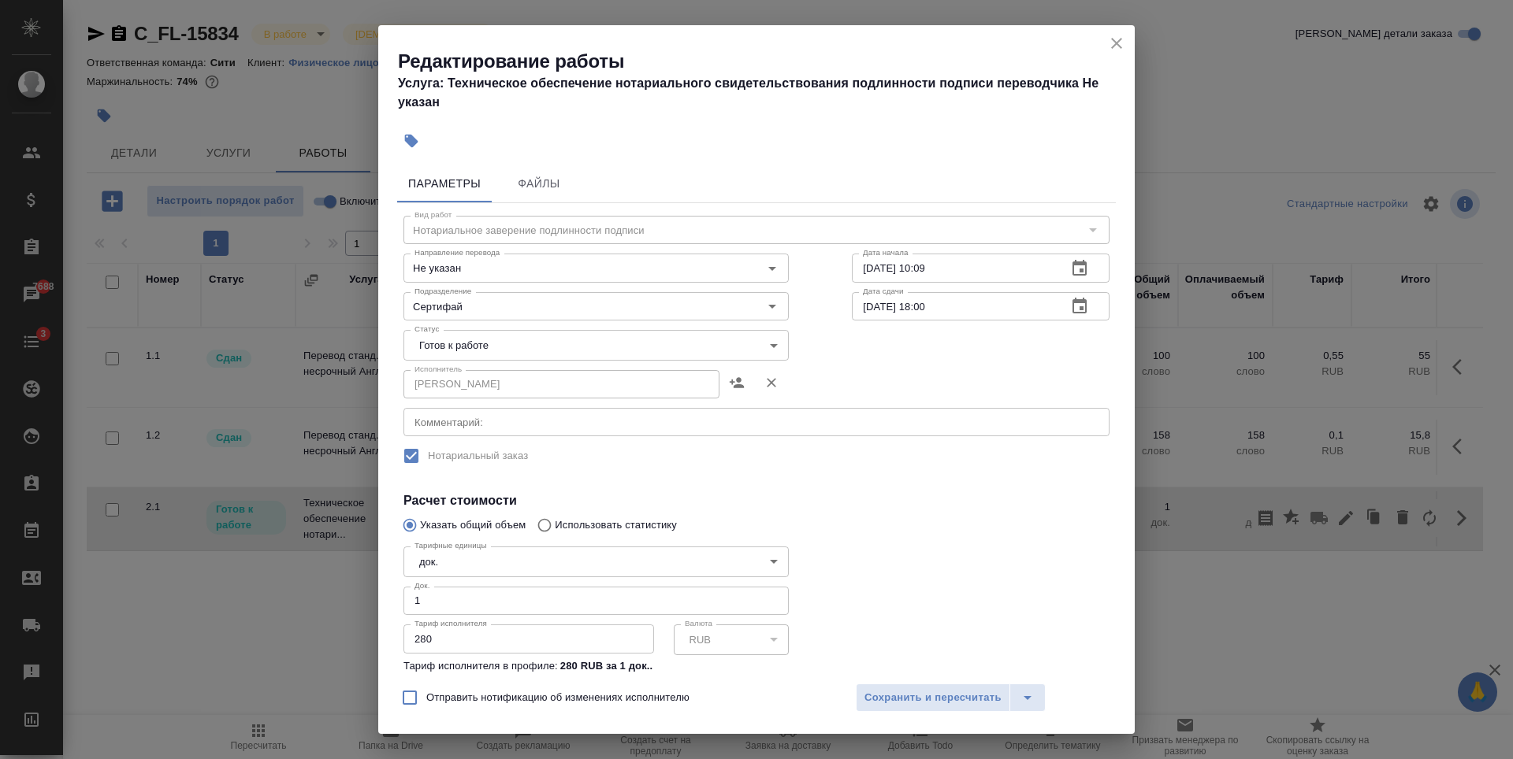
click at [1120, 35] on icon "close" at bounding box center [1116, 43] width 19 height 19
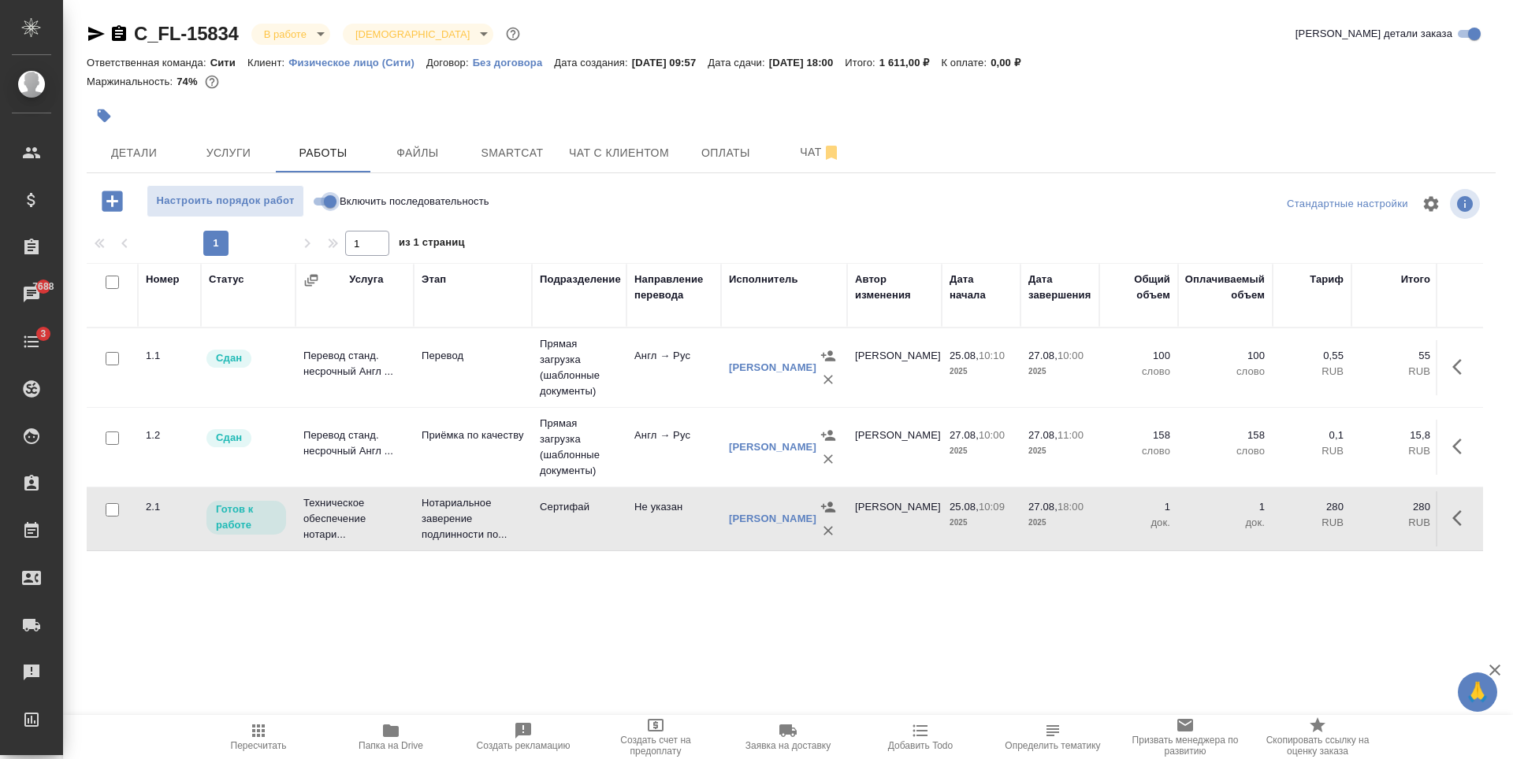
click at [334, 202] on input "Включить последовательность" at bounding box center [330, 201] width 57 height 19
checkbox input "true"
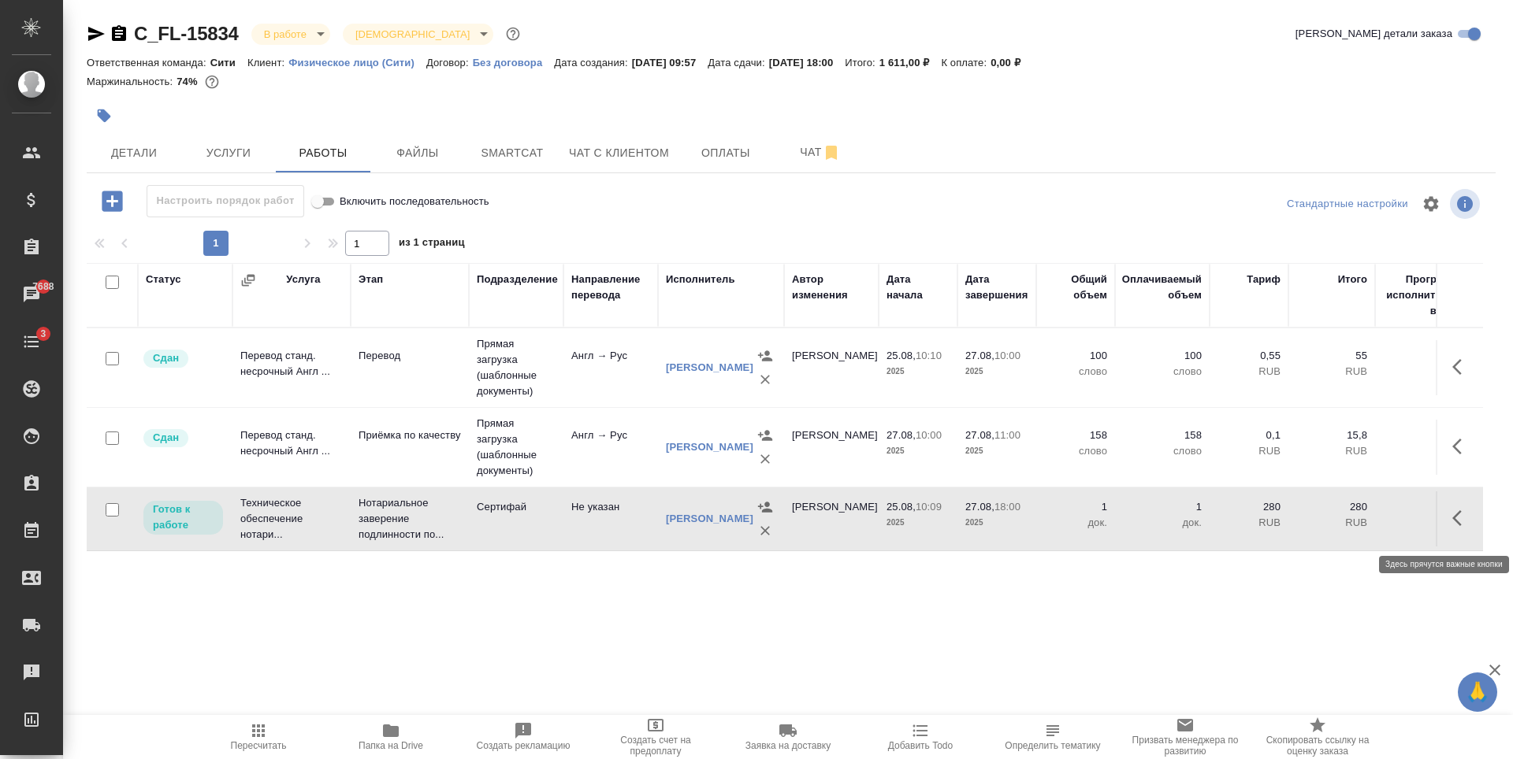
click at [1466, 517] on icon "button" at bounding box center [1461, 518] width 19 height 19
click at [1348, 520] on icon "button" at bounding box center [1345, 518] width 19 height 19
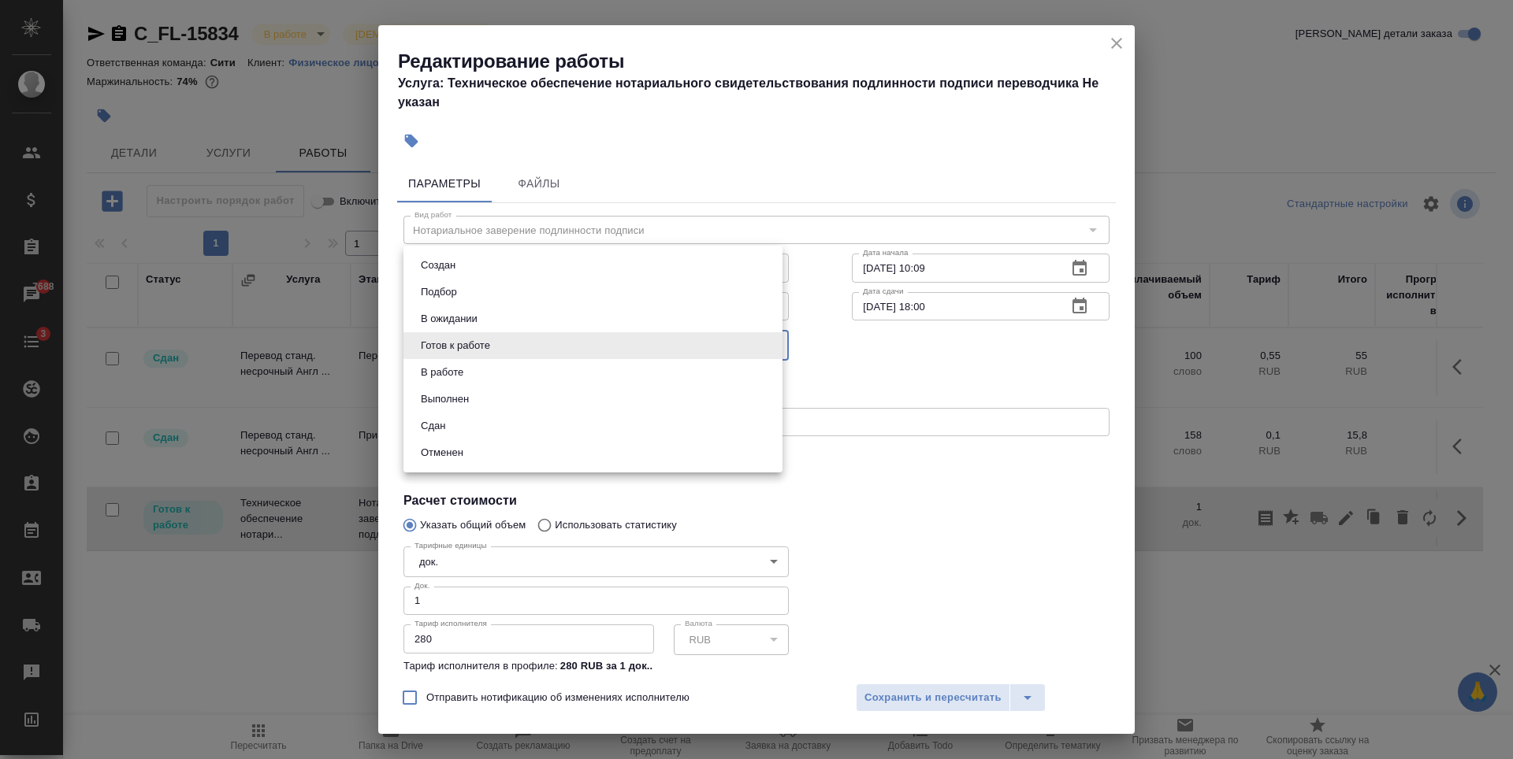
click at [507, 345] on body "🙏 .cls-1 fill:#fff; AWATERA [PERSON_NAME] Спецификации Заказы 7688 Чаты 3 Todo …" at bounding box center [756, 379] width 1513 height 759
click at [455, 415] on li "Сдан" at bounding box center [592, 426] width 379 height 27
type input "closed"
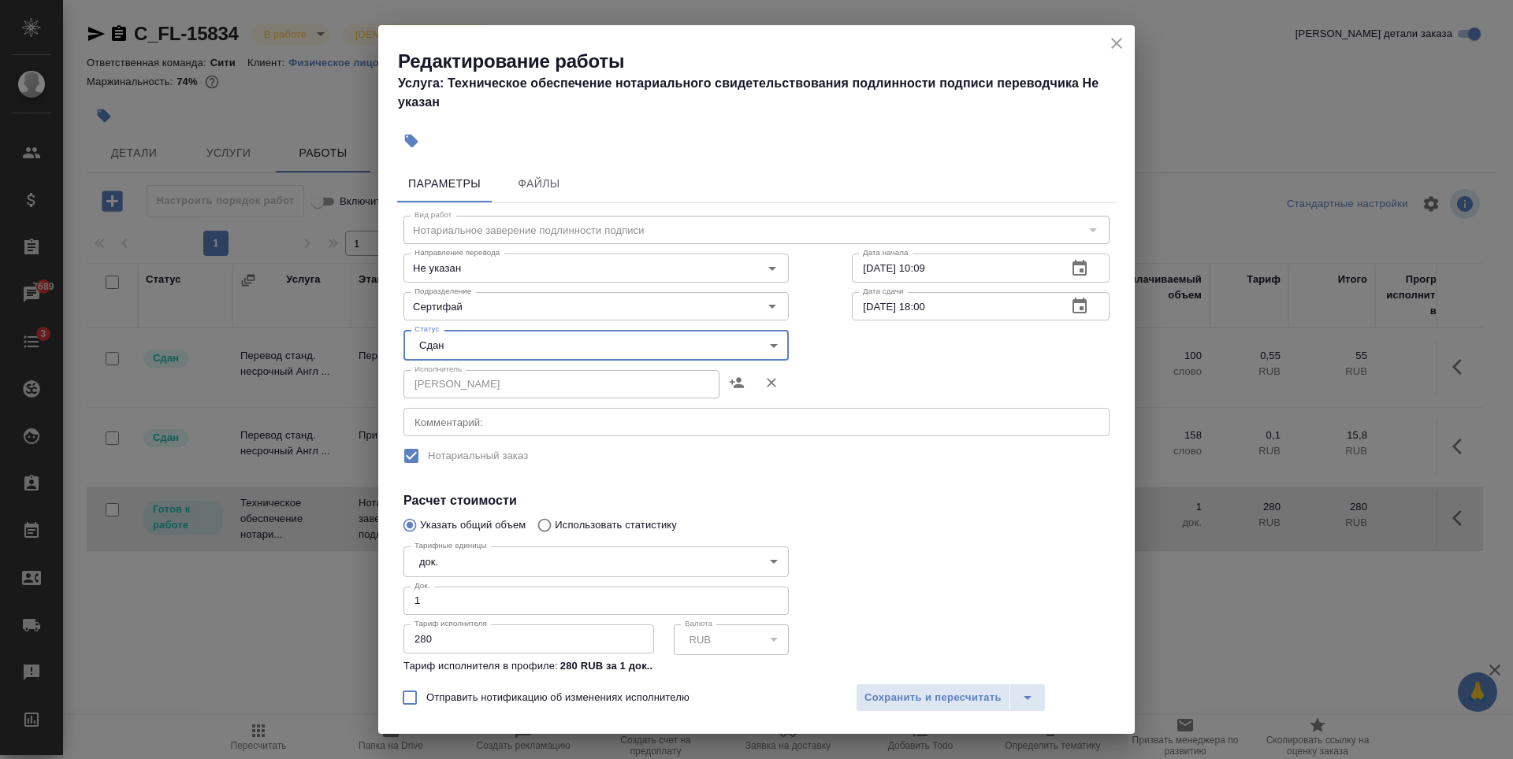
click at [921, 383] on div "Исполнитель [PERSON_NAME] Исполнитель" at bounding box center [756, 382] width 769 height 101
click at [918, 696] on span "Сохранить и пересчитать" at bounding box center [932, 698] width 137 height 18
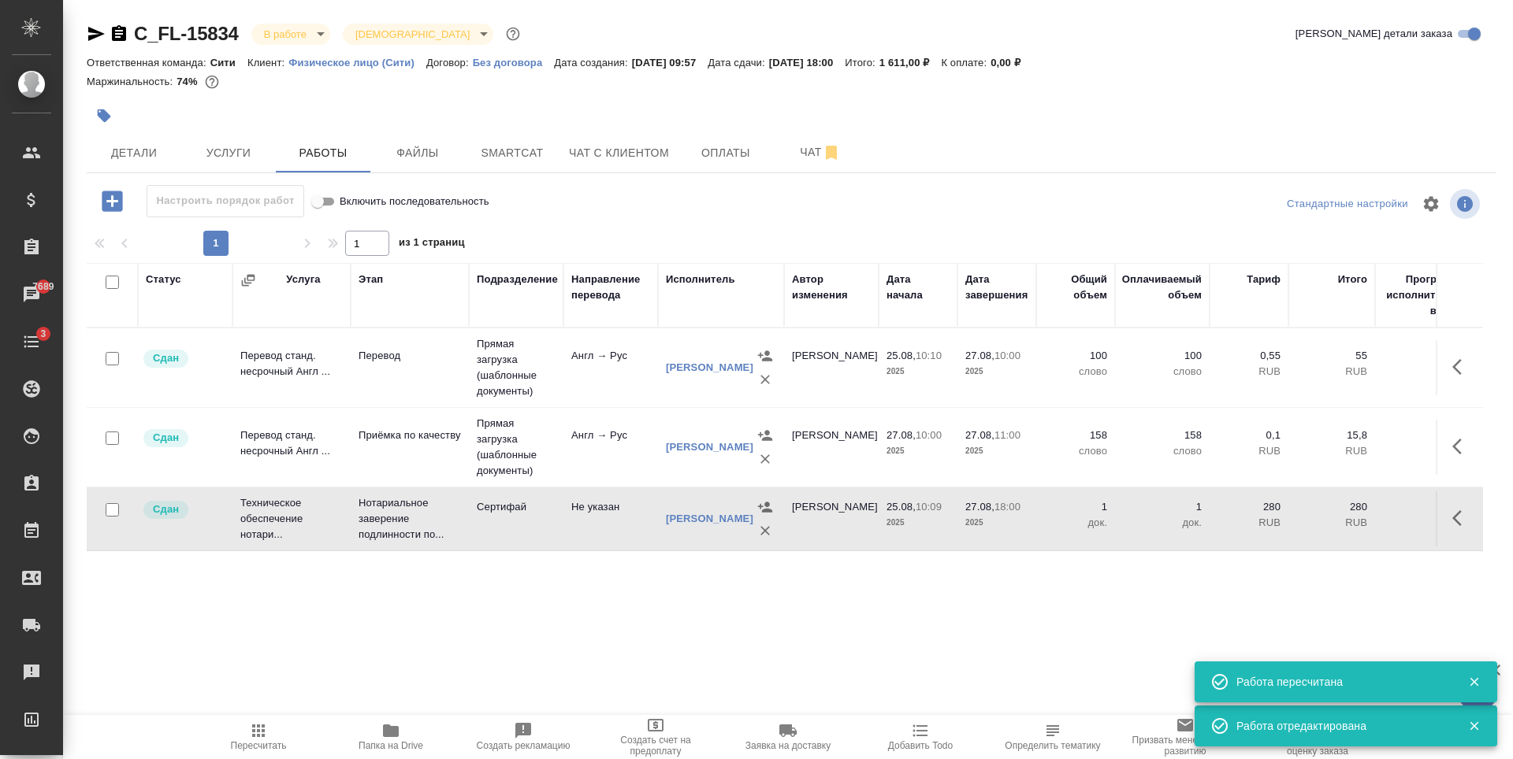
click at [463, 124] on div at bounding box center [556, 115] width 939 height 35
click at [151, 154] on span "Детали" at bounding box center [134, 153] width 76 height 20
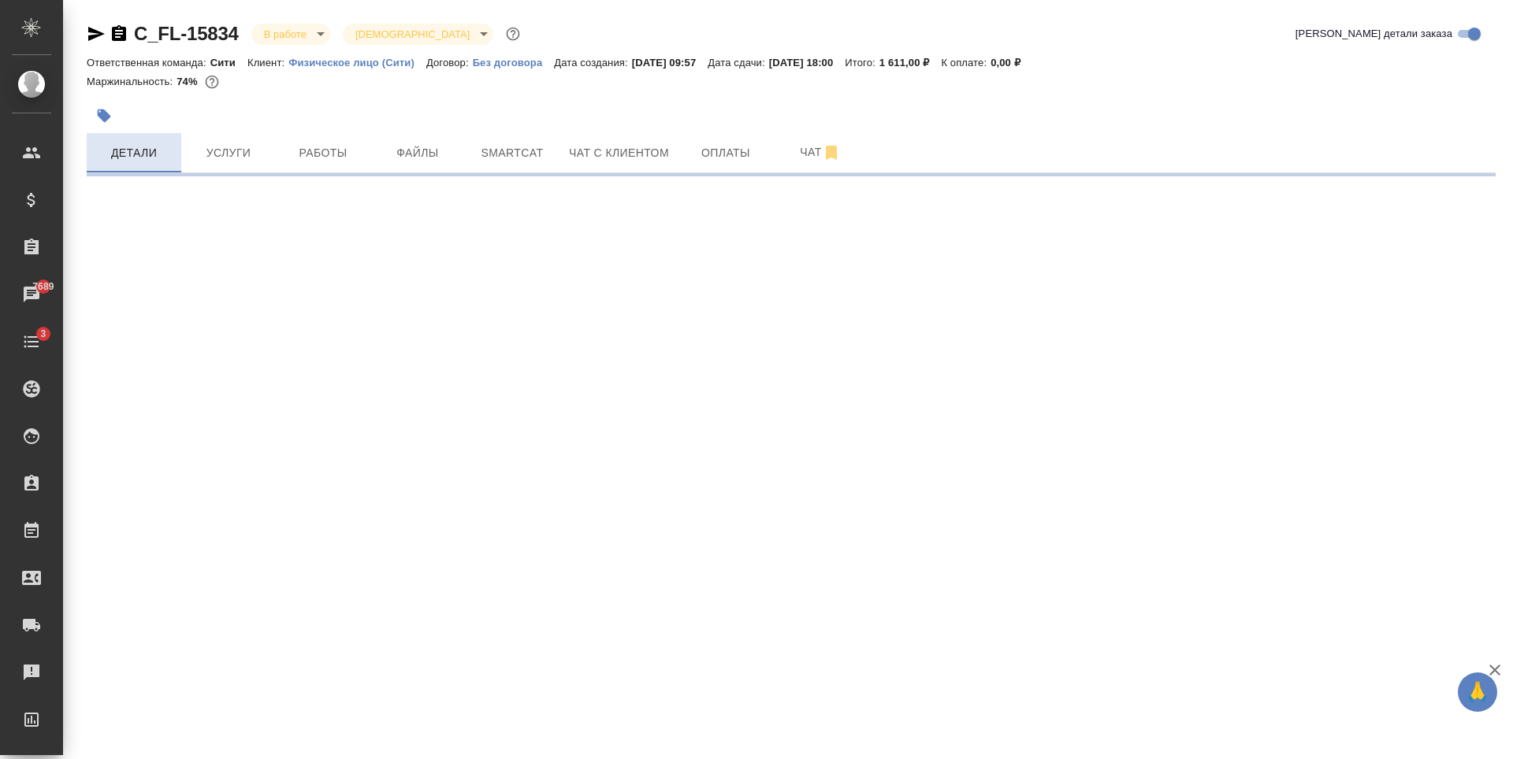
select select "RU"
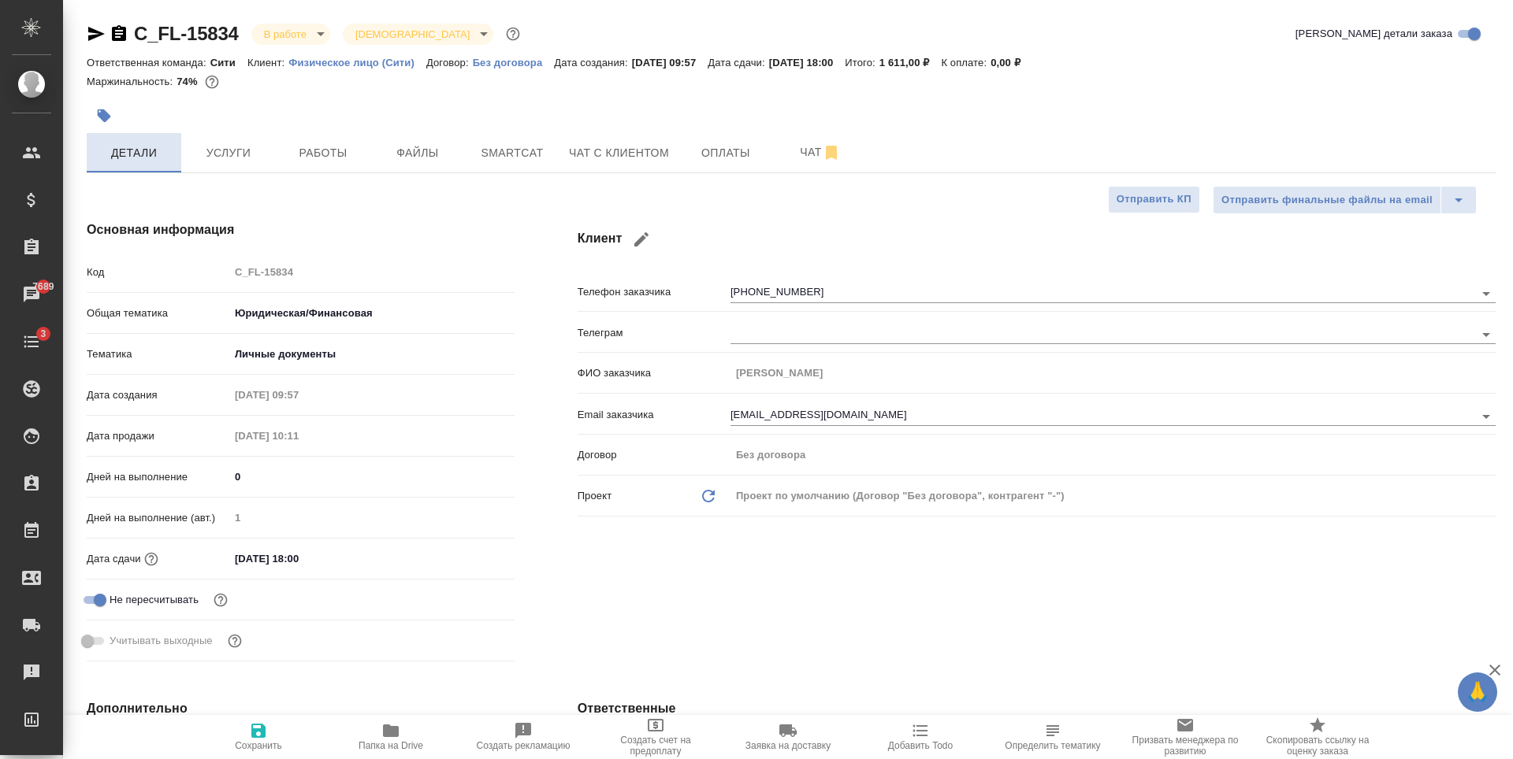
type textarea "x"
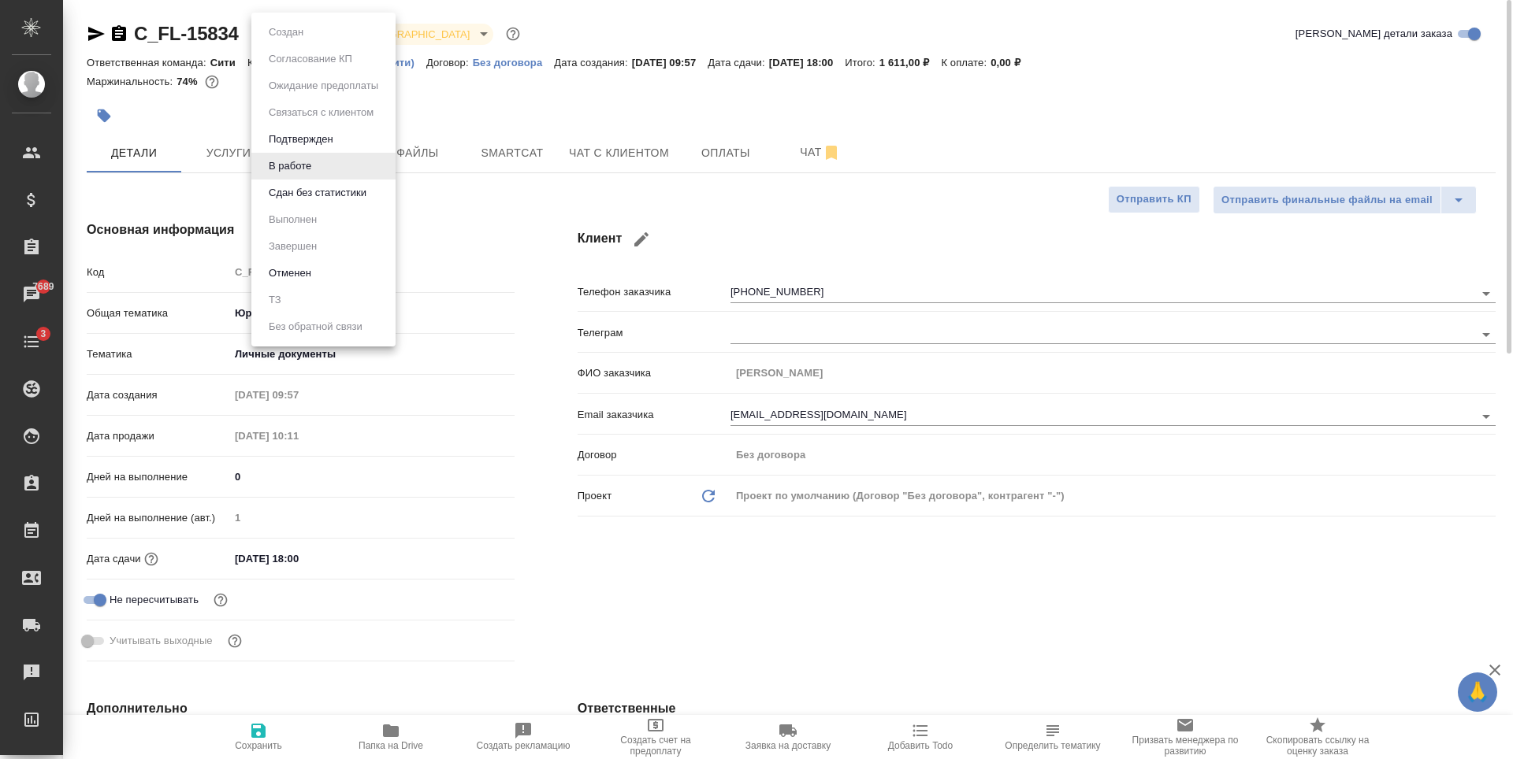
click at [291, 37] on body "🙏 .cls-1 fill:#fff; AWATERA Zaytseva Svetlana Клиенты Спецификации Заказы 7689 …" at bounding box center [756, 379] width 1513 height 759
click at [306, 191] on button "Сдан без статистики" at bounding box center [317, 192] width 107 height 17
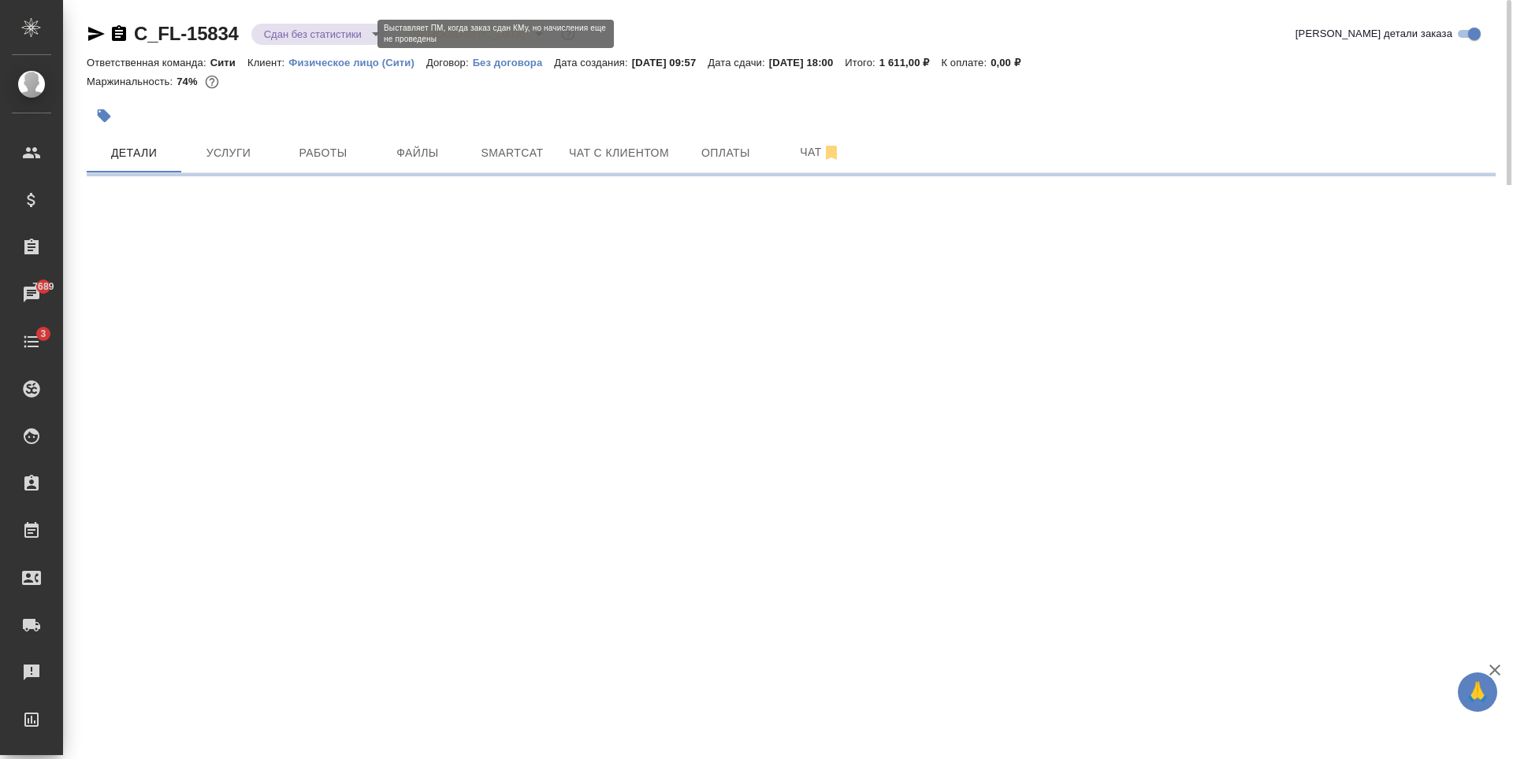
click at [285, 35] on body "🙏 .cls-1 fill:#fff; AWATERA Zaytseva Svetlana Клиенты Спецификации Заказы 7689 …" at bounding box center [756, 379] width 1513 height 759
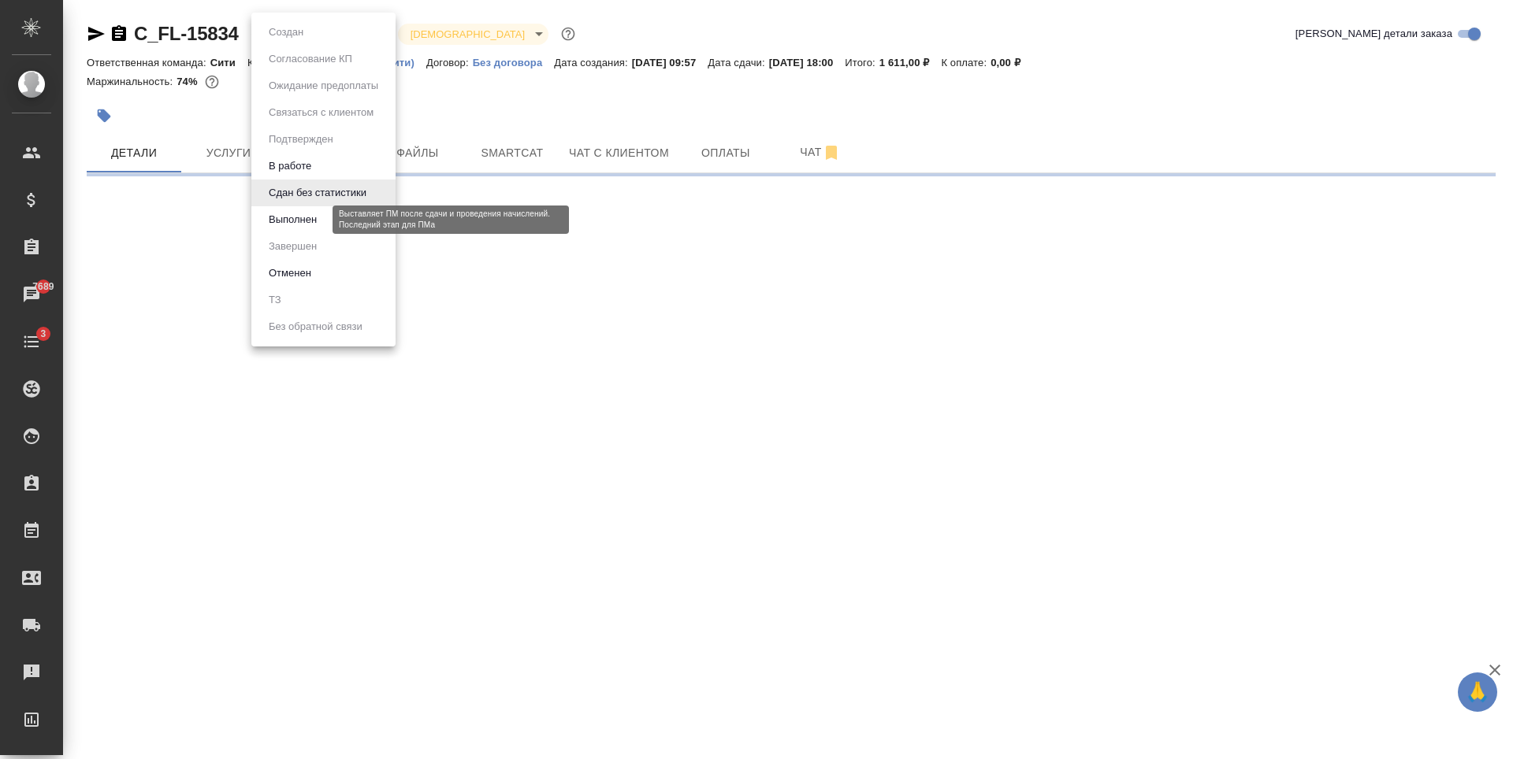
click at [299, 215] on button "Выполнен" at bounding box center [293, 219] width 58 height 17
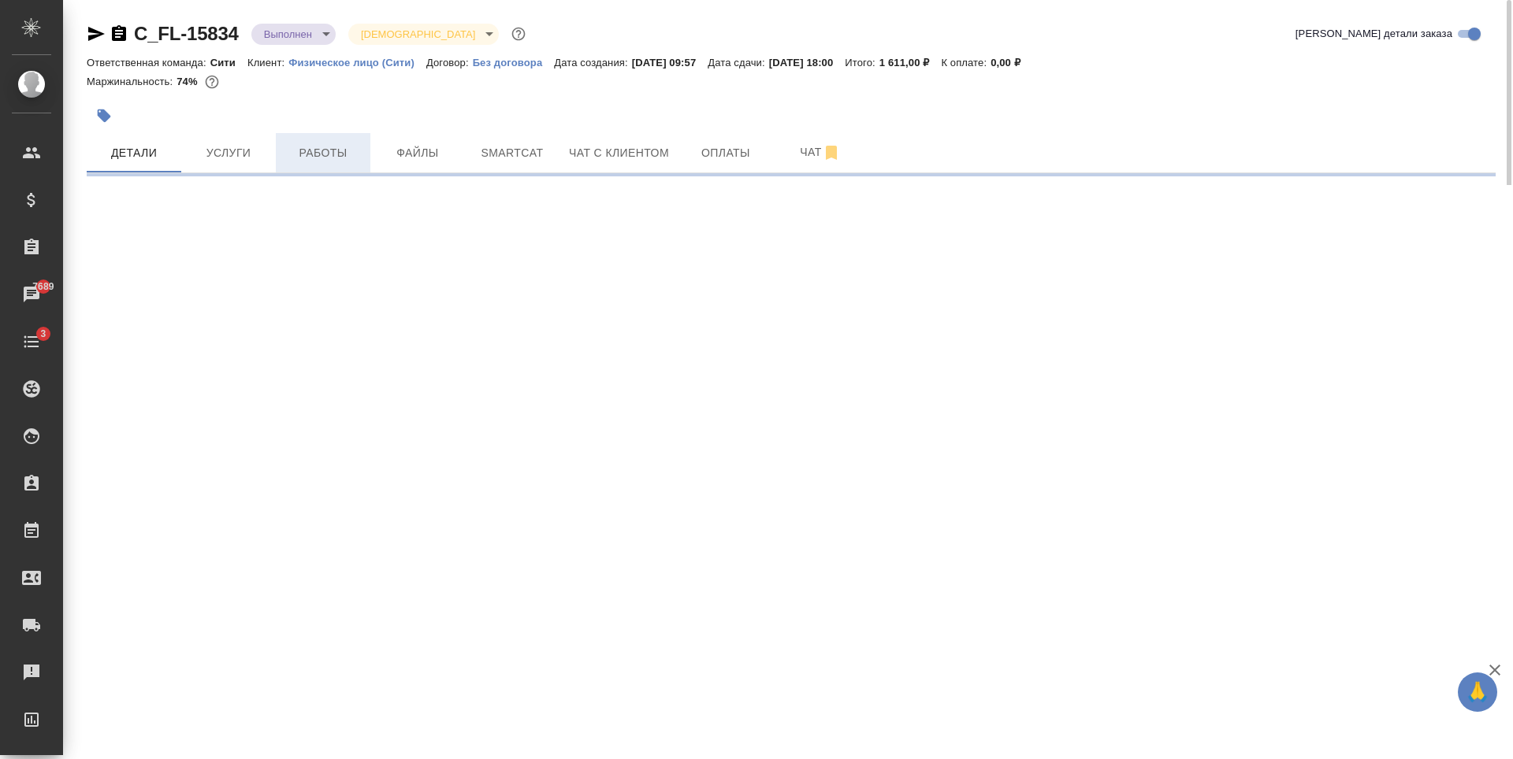
click at [277, 143] on button "Работы" at bounding box center [323, 152] width 95 height 39
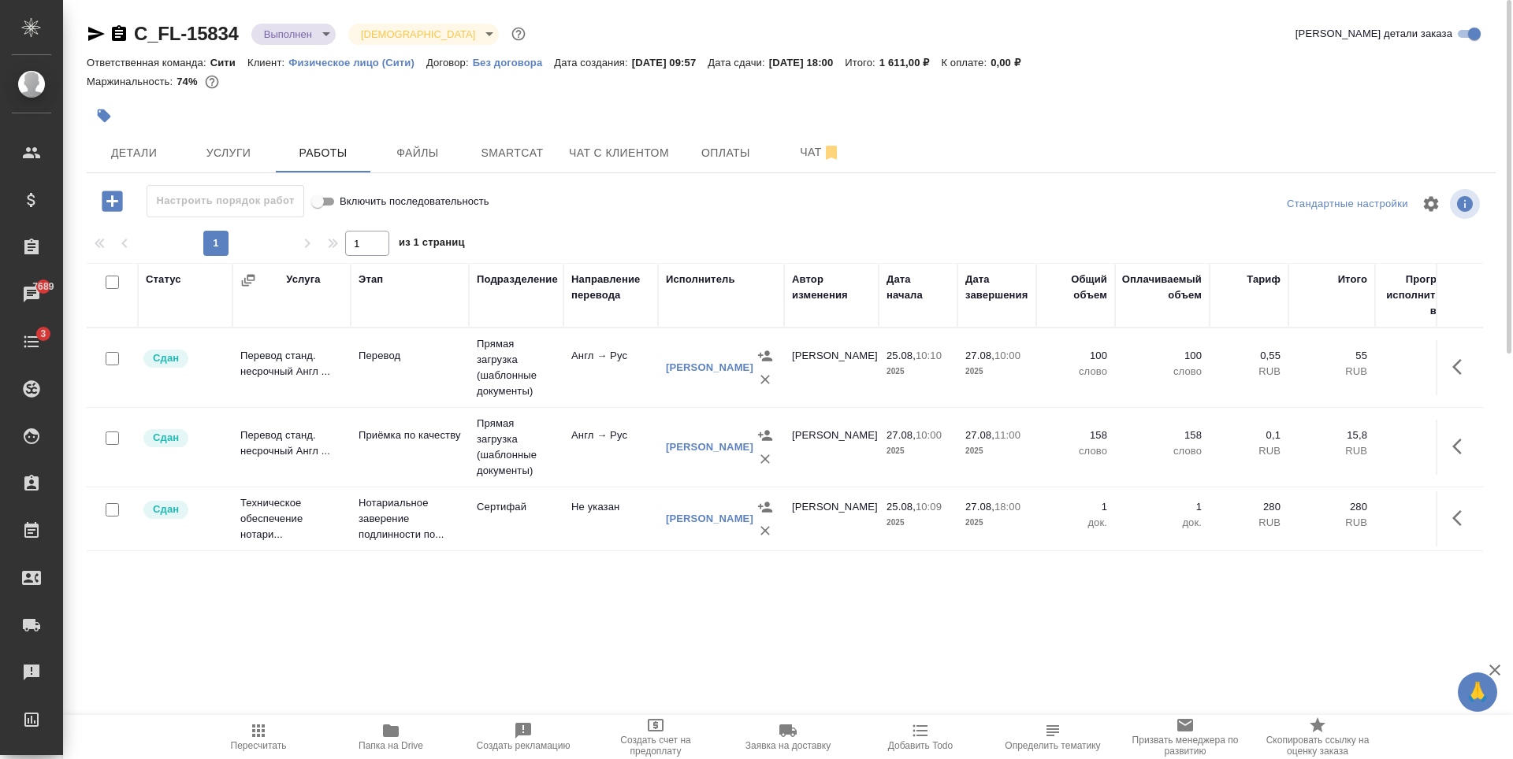
click at [288, 32] on body "🙏 .cls-1 fill:#fff; AWATERA Zaytseva Svetlana Клиенты Спецификации Заказы 7689 …" at bounding box center [756, 379] width 1513 height 759
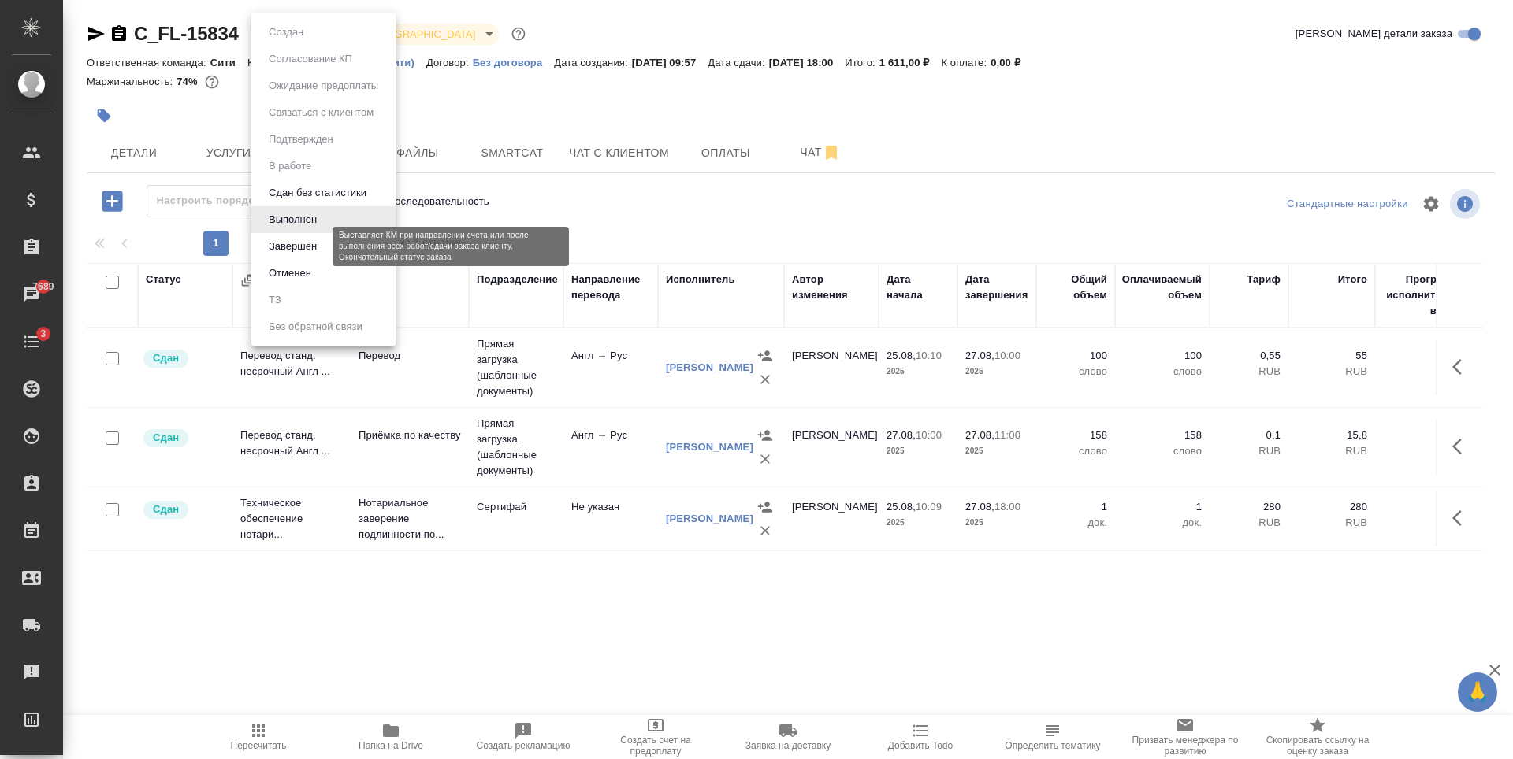
click at [319, 242] on button "Завершен" at bounding box center [293, 246] width 58 height 17
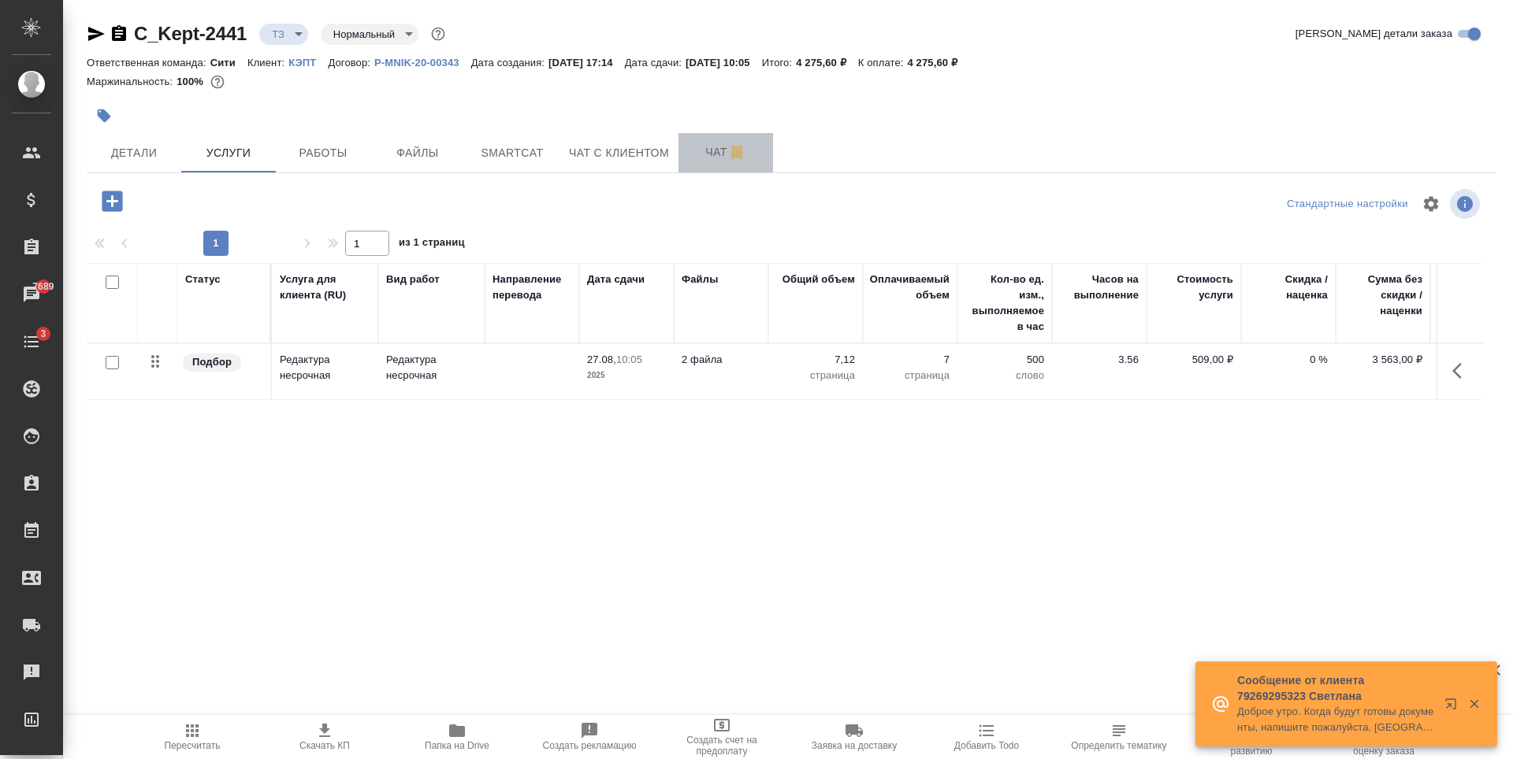
click at [704, 165] on button "Чат" at bounding box center [725, 152] width 95 height 39
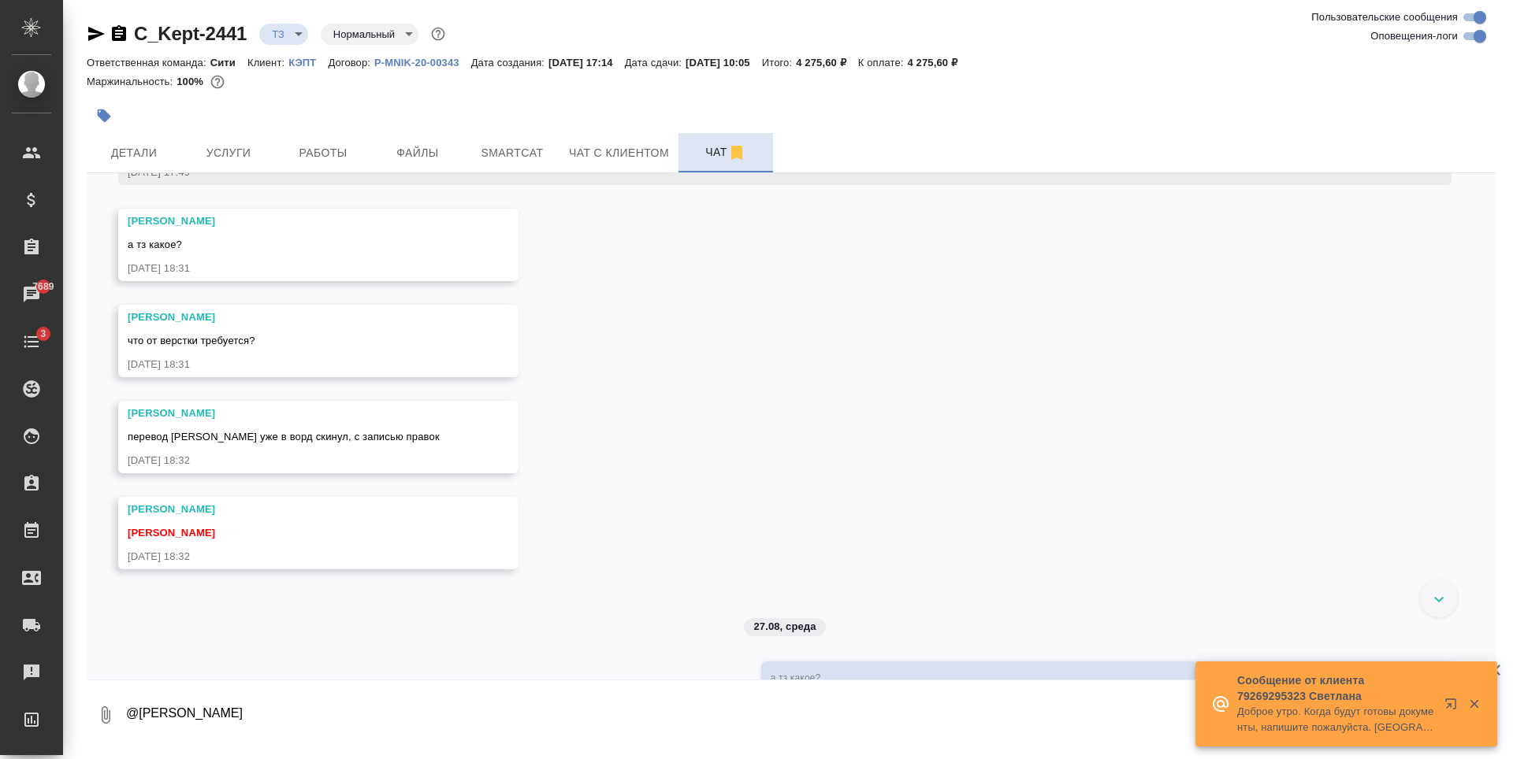
scroll to position [552, 0]
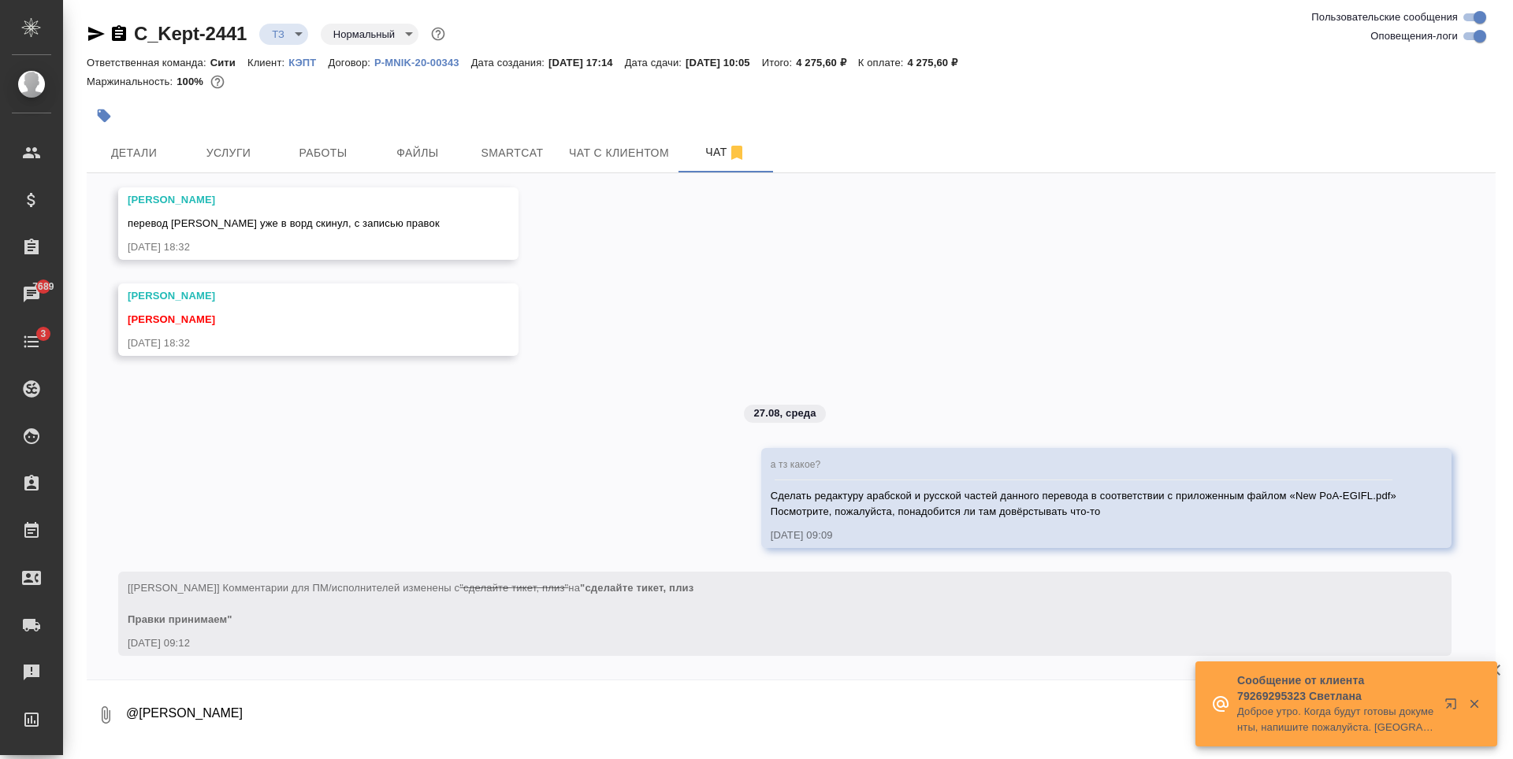
click at [291, 710] on textarea "@[PERSON_NAME]" at bounding box center [809, 716] width 1371 height 54
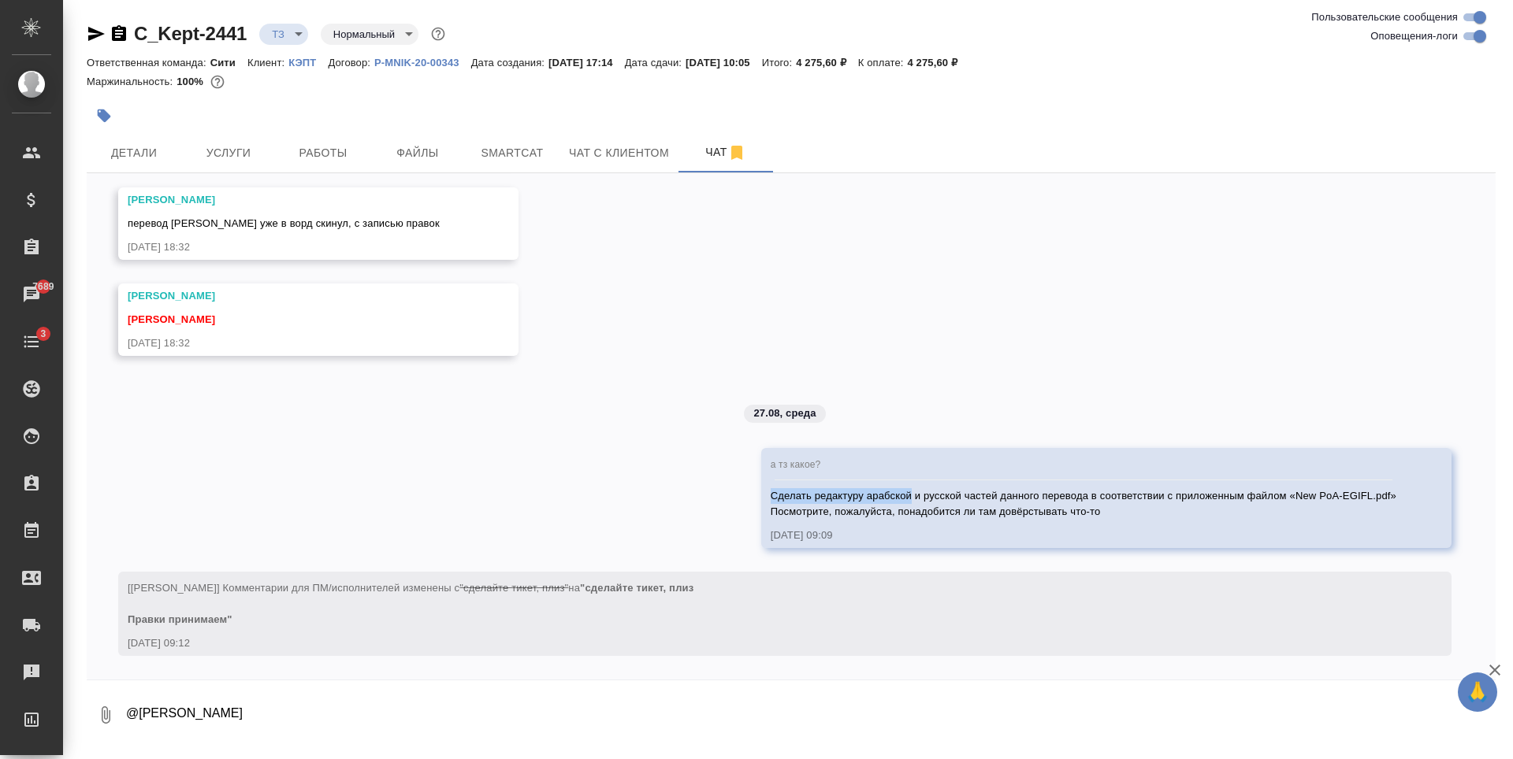
drag, startPoint x: 760, startPoint y: 496, endPoint x: 900, endPoint y: 492, distance: 139.5
click at [900, 492] on span "Сделать редактуру арабской и русской частей данного перевода в соответствии с п…" at bounding box center [1084, 504] width 626 height 28
click at [898, 505] on div "Сделать редактуру арабской и русской частей данного перевода в соответствии с п…" at bounding box center [1084, 502] width 626 height 35
click at [295, 698] on textarea "@[PERSON_NAME]" at bounding box center [809, 716] width 1371 height 54
type textarea "@[PERSON_NAME]"
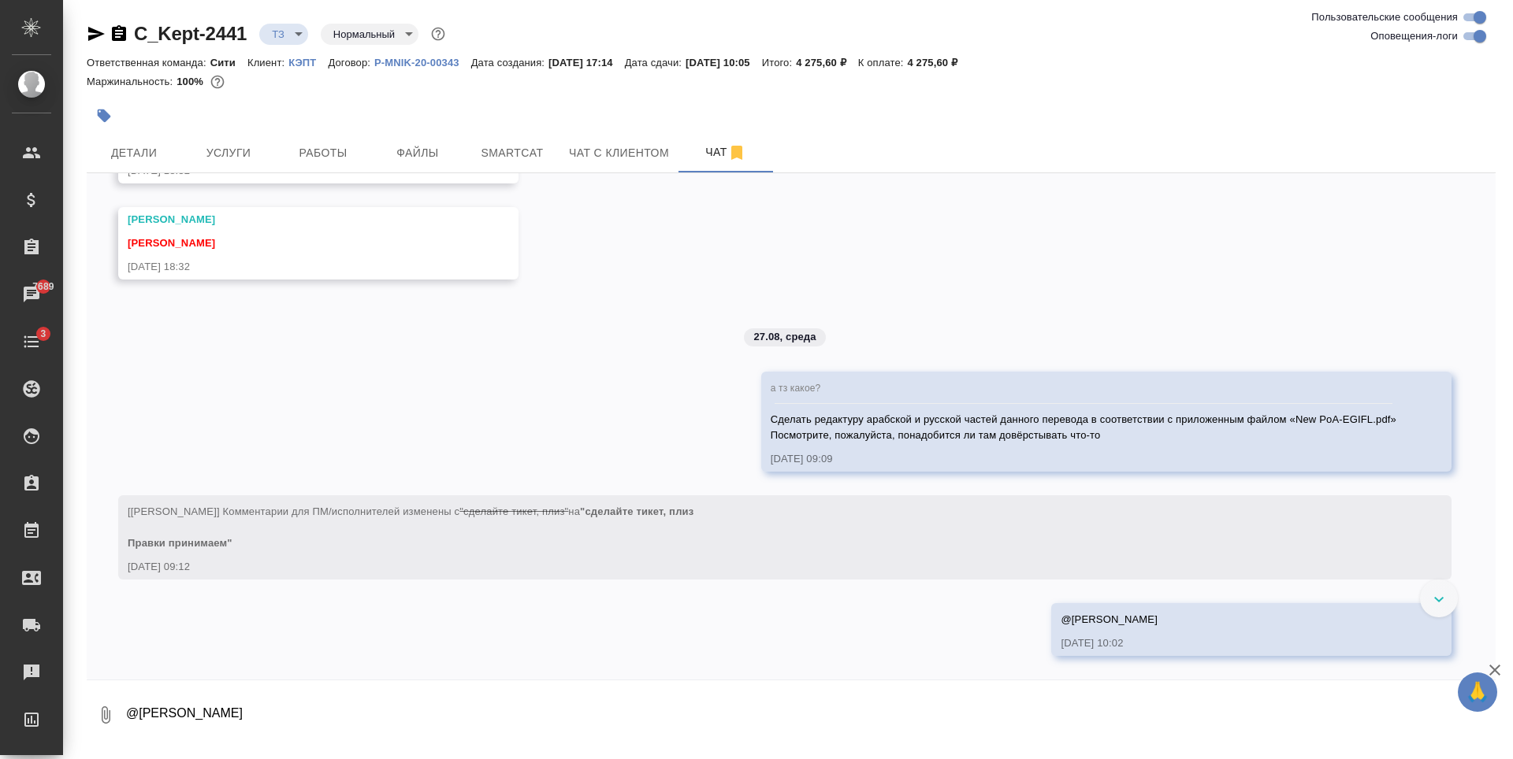
scroll to position [392, 0]
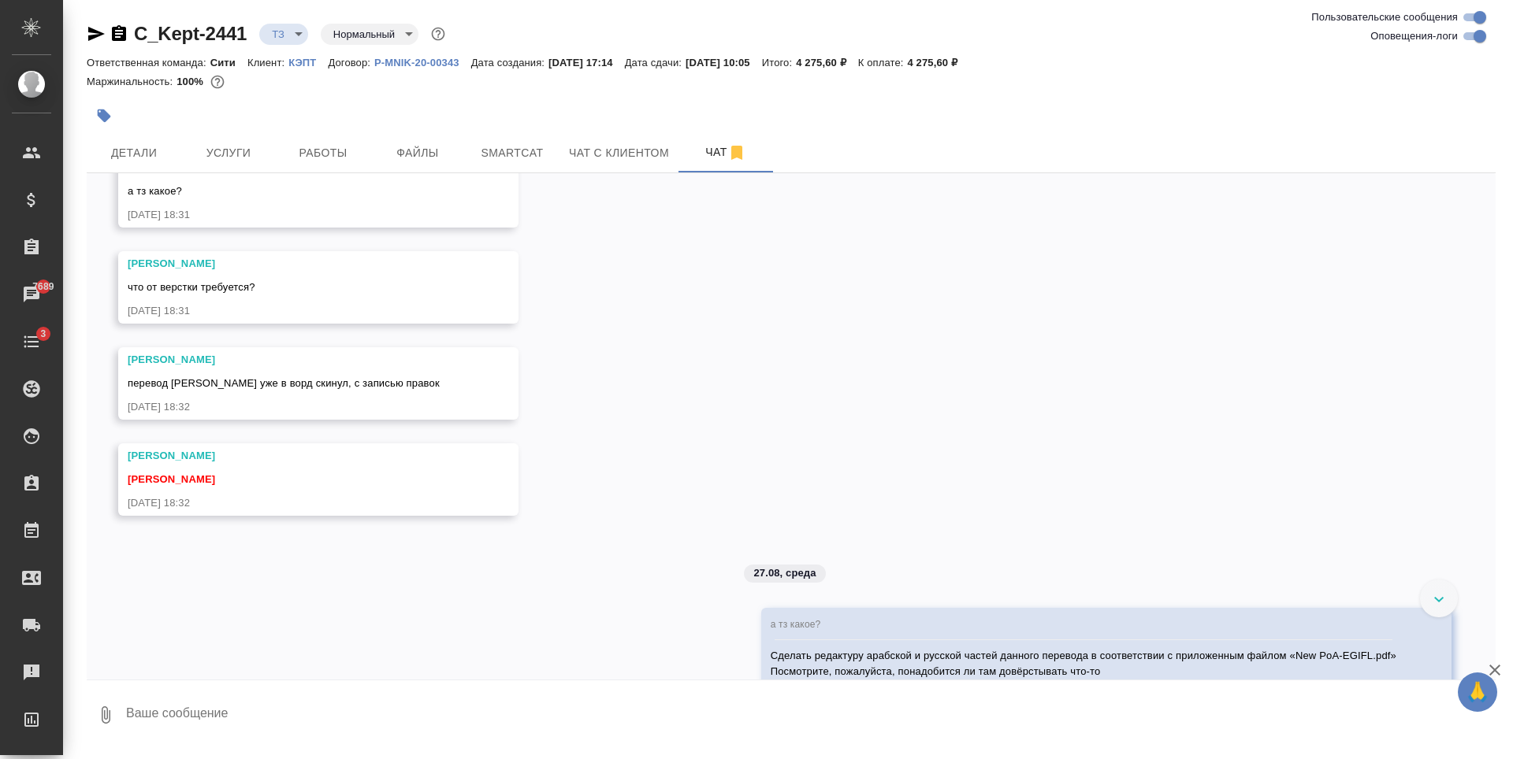
click at [193, 483] on span "[PERSON_NAME]" at bounding box center [171, 479] width 87 height 12
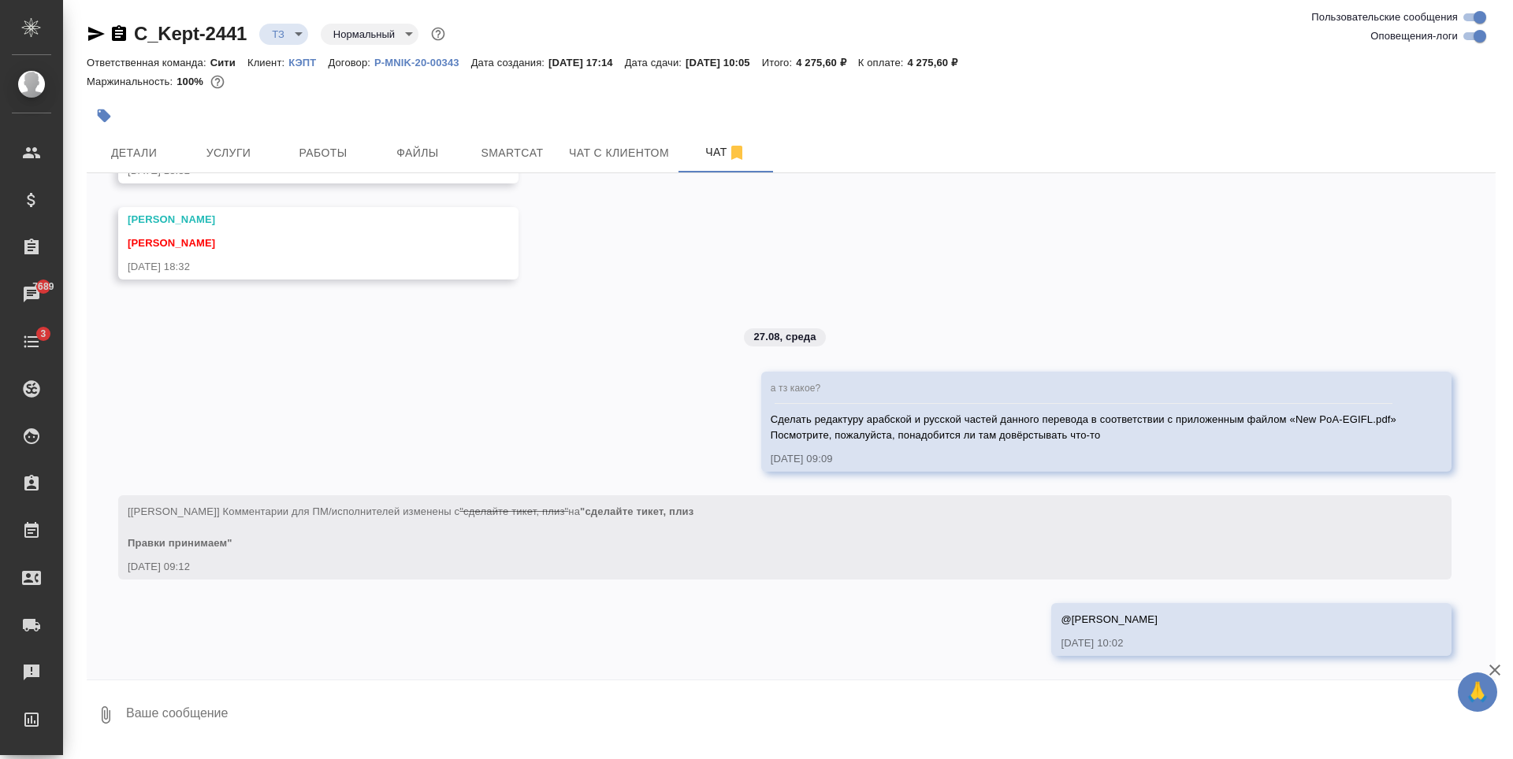
click at [961, 645] on div "26.08, [DATE] [[PERSON_NAME]] [PERSON_NAME] оставил комментарий: "ответственная…" at bounding box center [791, 426] width 1409 height 507
click at [1380, 632] on div "@Заборова Александра 27.08.25, 10:02" at bounding box center [1228, 629] width 336 height 43
click at [960, 644] on div at bounding box center [756, 379] width 1513 height 759
click at [182, 241] on span "[PERSON_NAME]" at bounding box center [171, 243] width 87 height 12
click at [132, 247] on span "[PERSON_NAME]" at bounding box center [171, 243] width 87 height 12
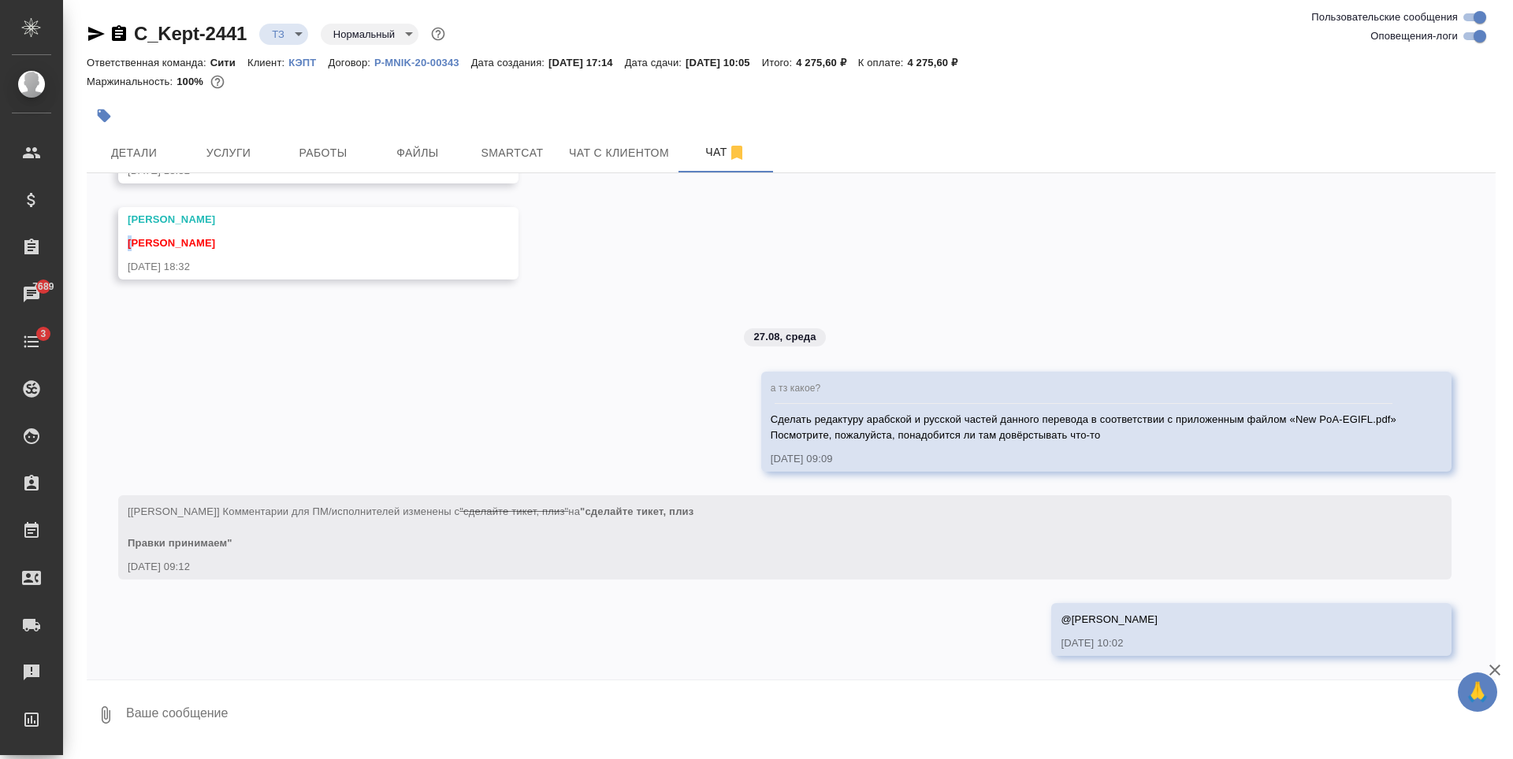
click at [132, 247] on span "[PERSON_NAME]" at bounding box center [171, 243] width 87 height 12
click at [202, 249] on div "[PERSON_NAME]" at bounding box center [296, 242] width 336 height 20
click at [265, 716] on textarea at bounding box center [809, 716] width 1371 height 54
type textarea """
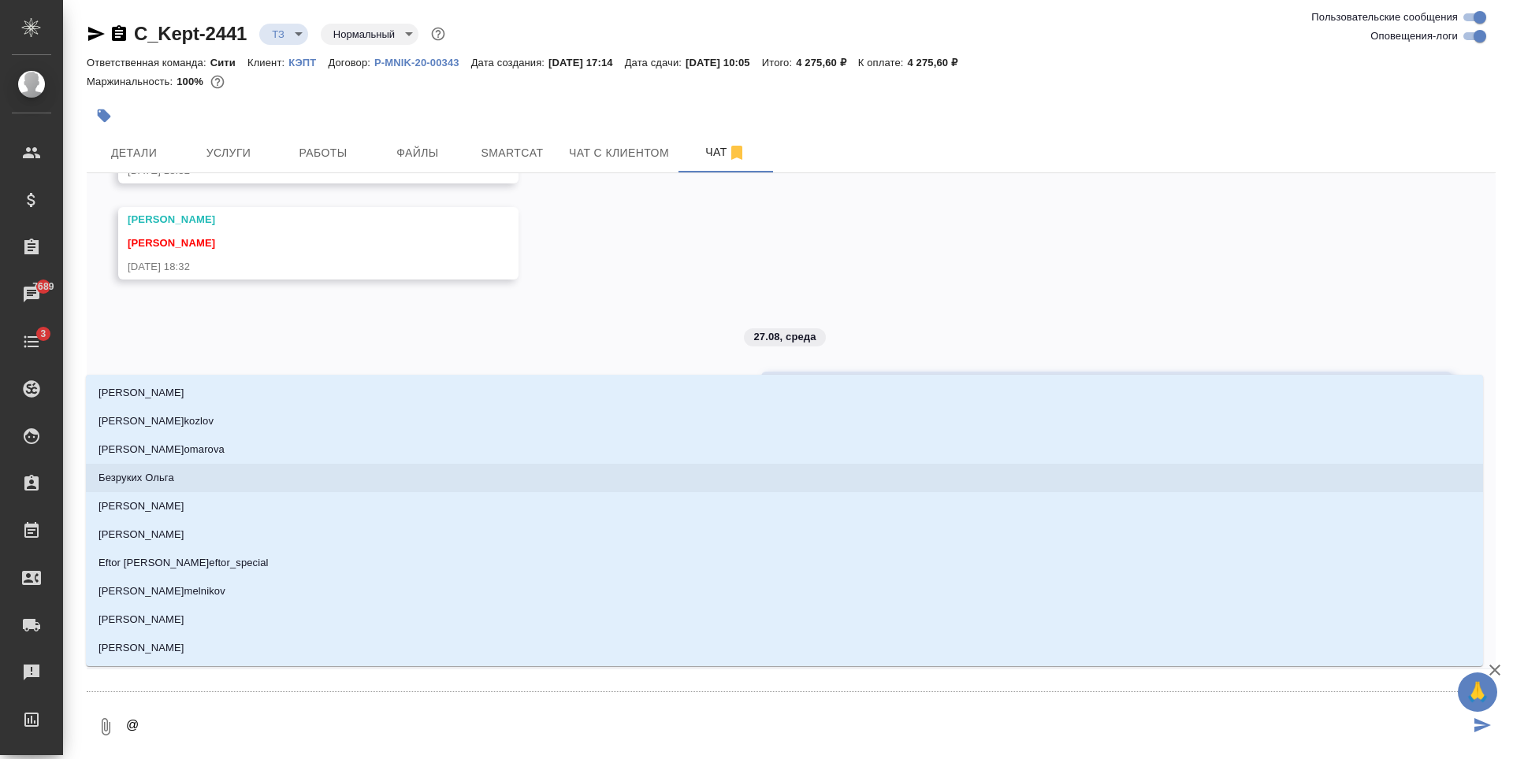
type textarea "@з"
type input "з"
type textarea "@за"
type input "за"
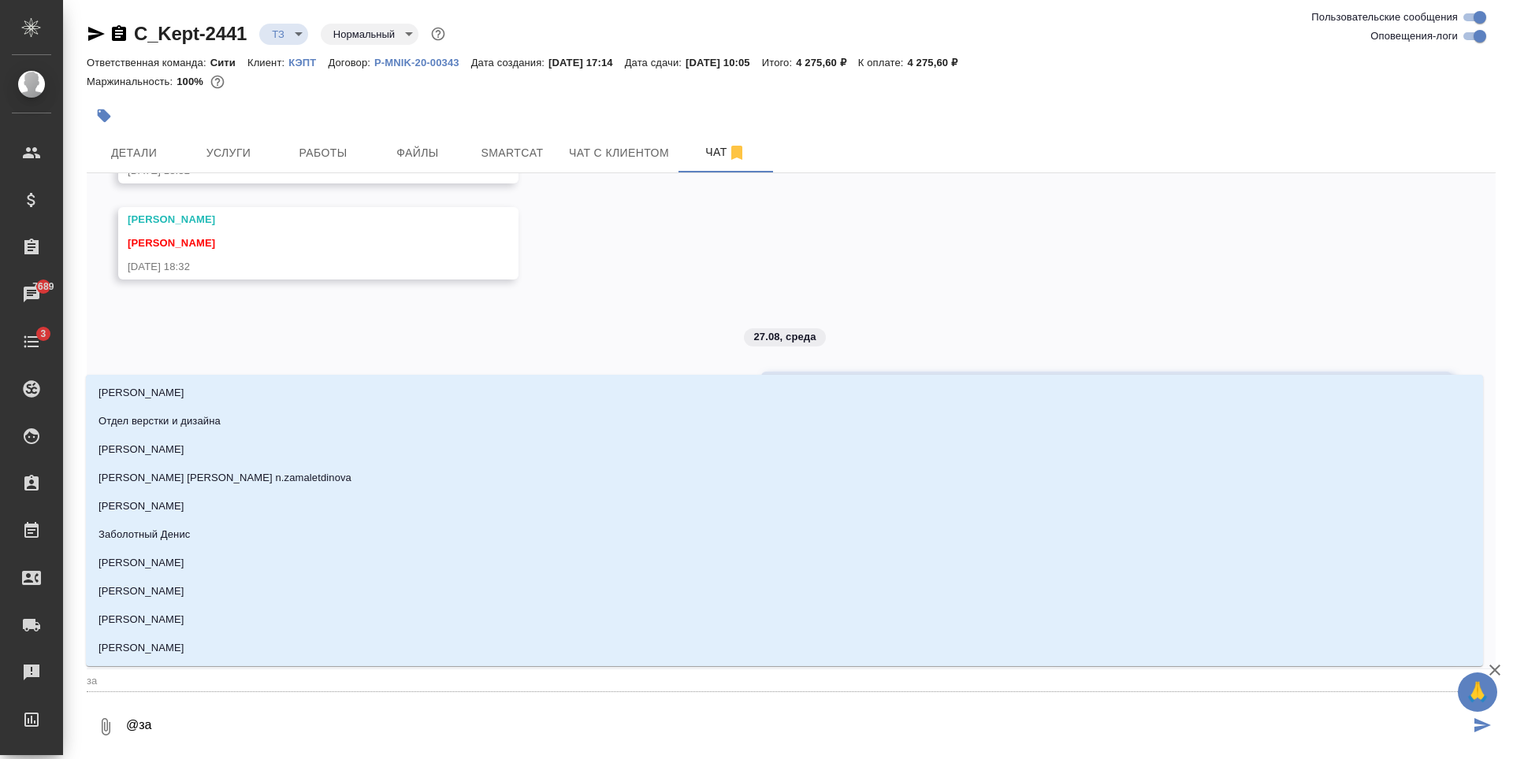
type textarea "@заб"
type input "заб"
type textarea "@забо"
type input "забо"
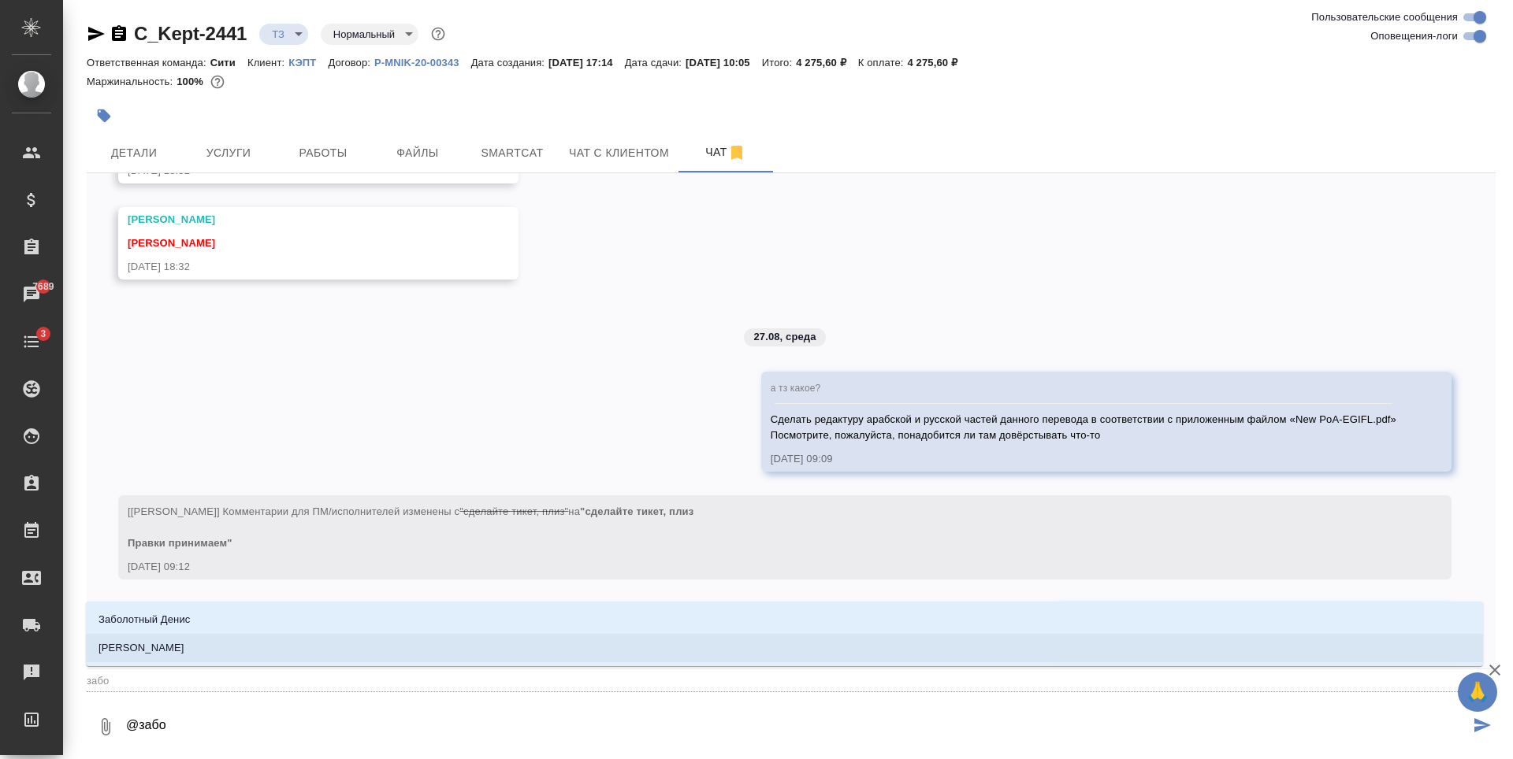
click at [184, 648] on p "Заборова Александра" at bounding box center [141, 649] width 86 height 16
type textarea "@Заборова Александра"
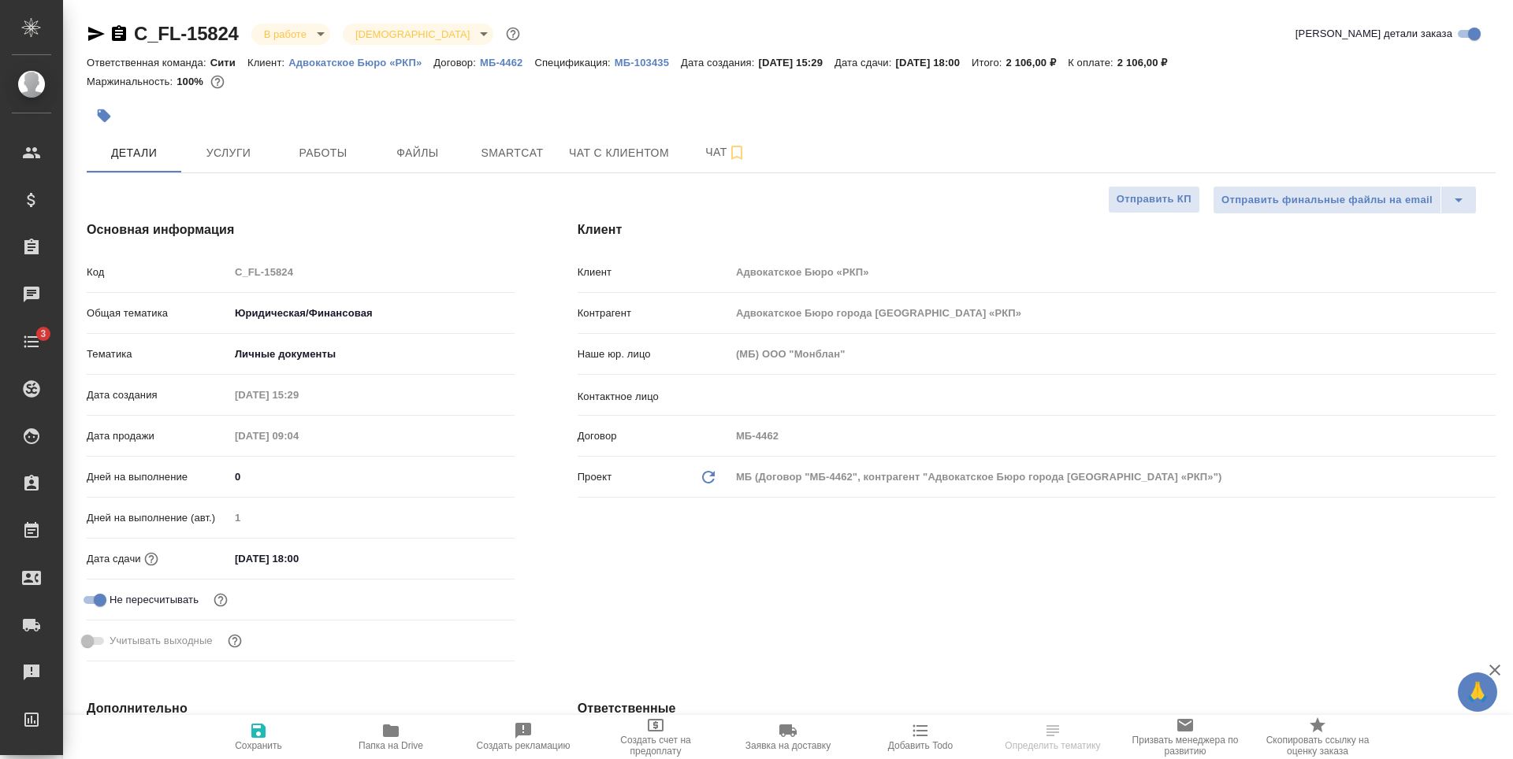
select select "RU"
type input "Газизов Ринат"
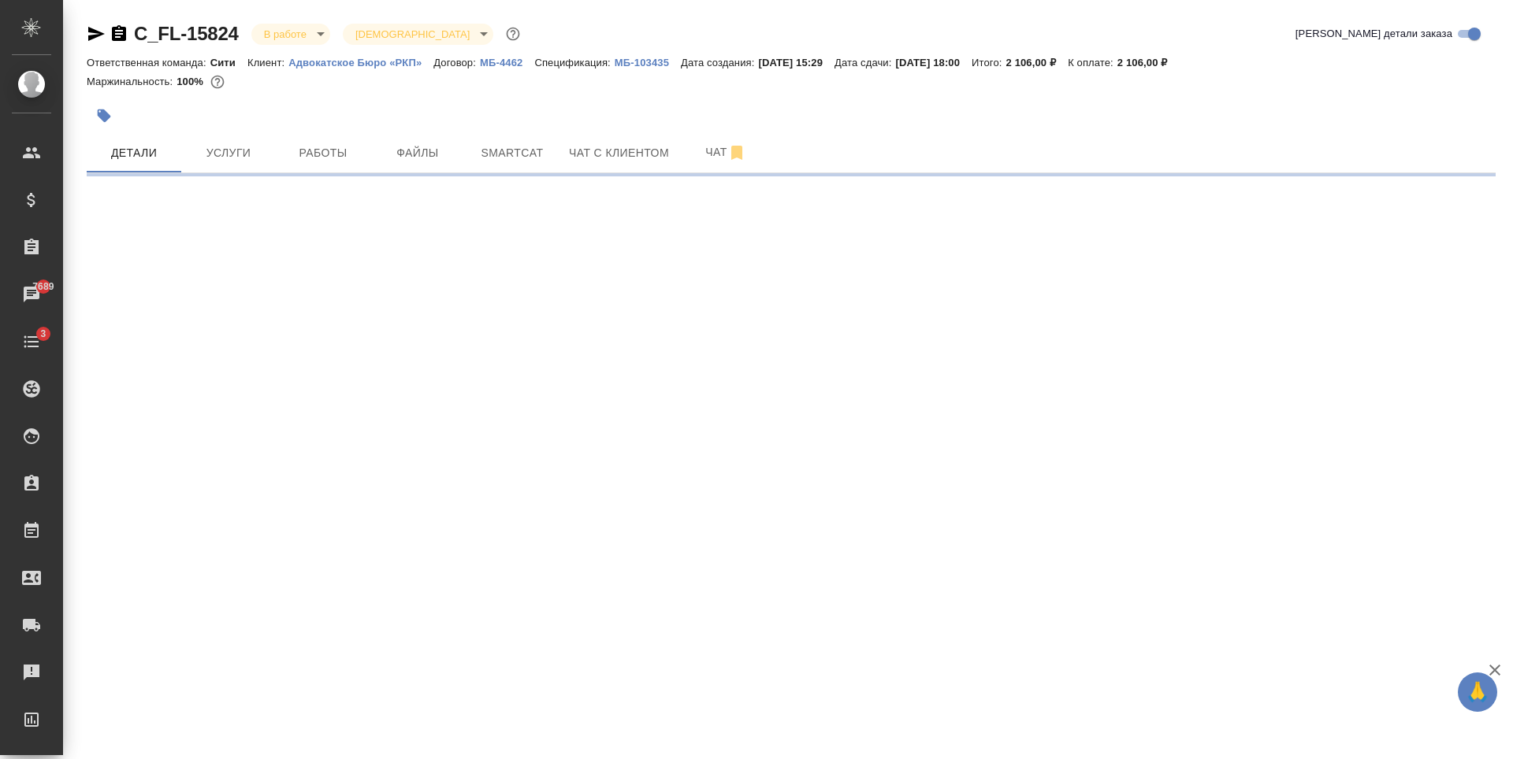
select select "RU"
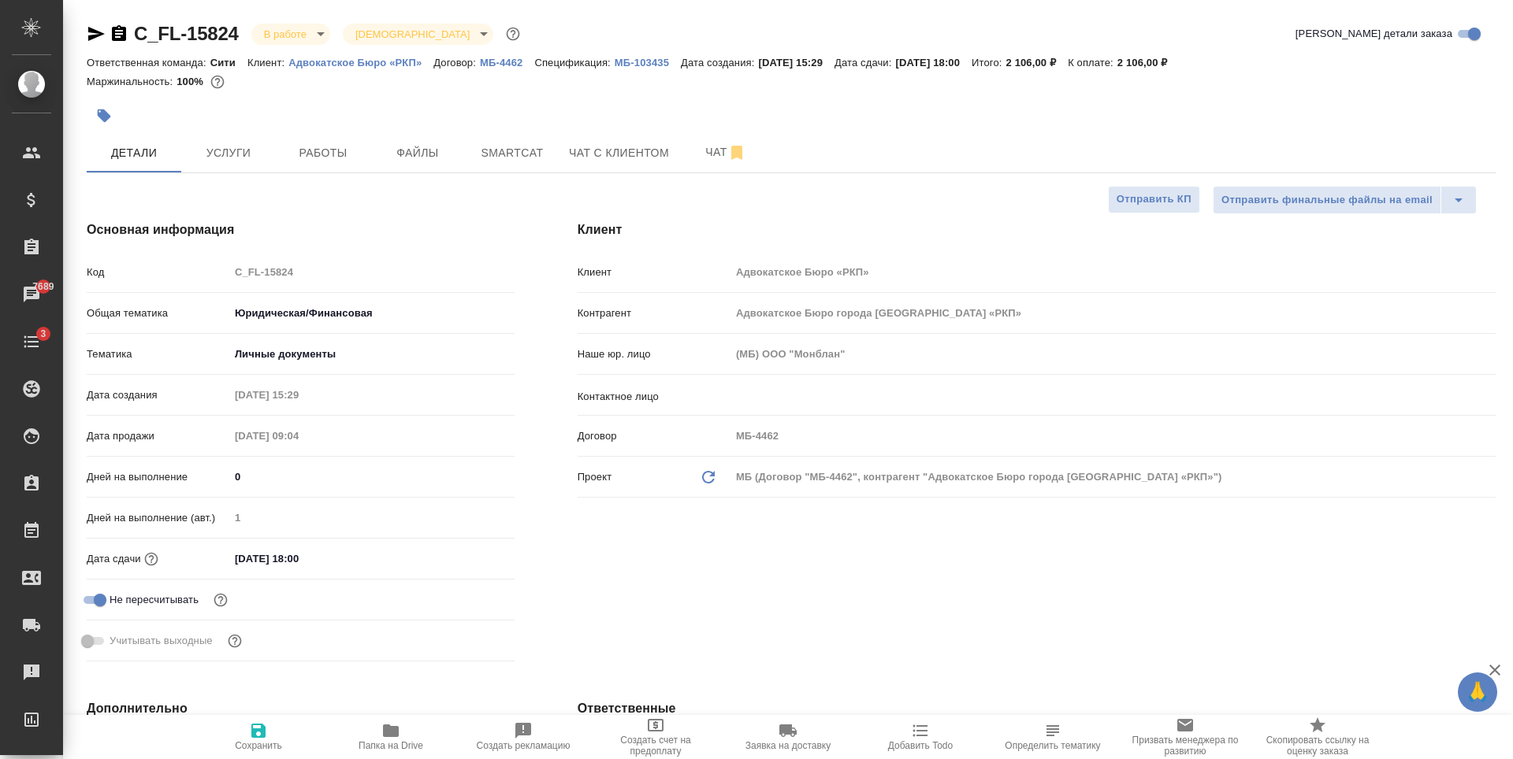
type textarea "x"
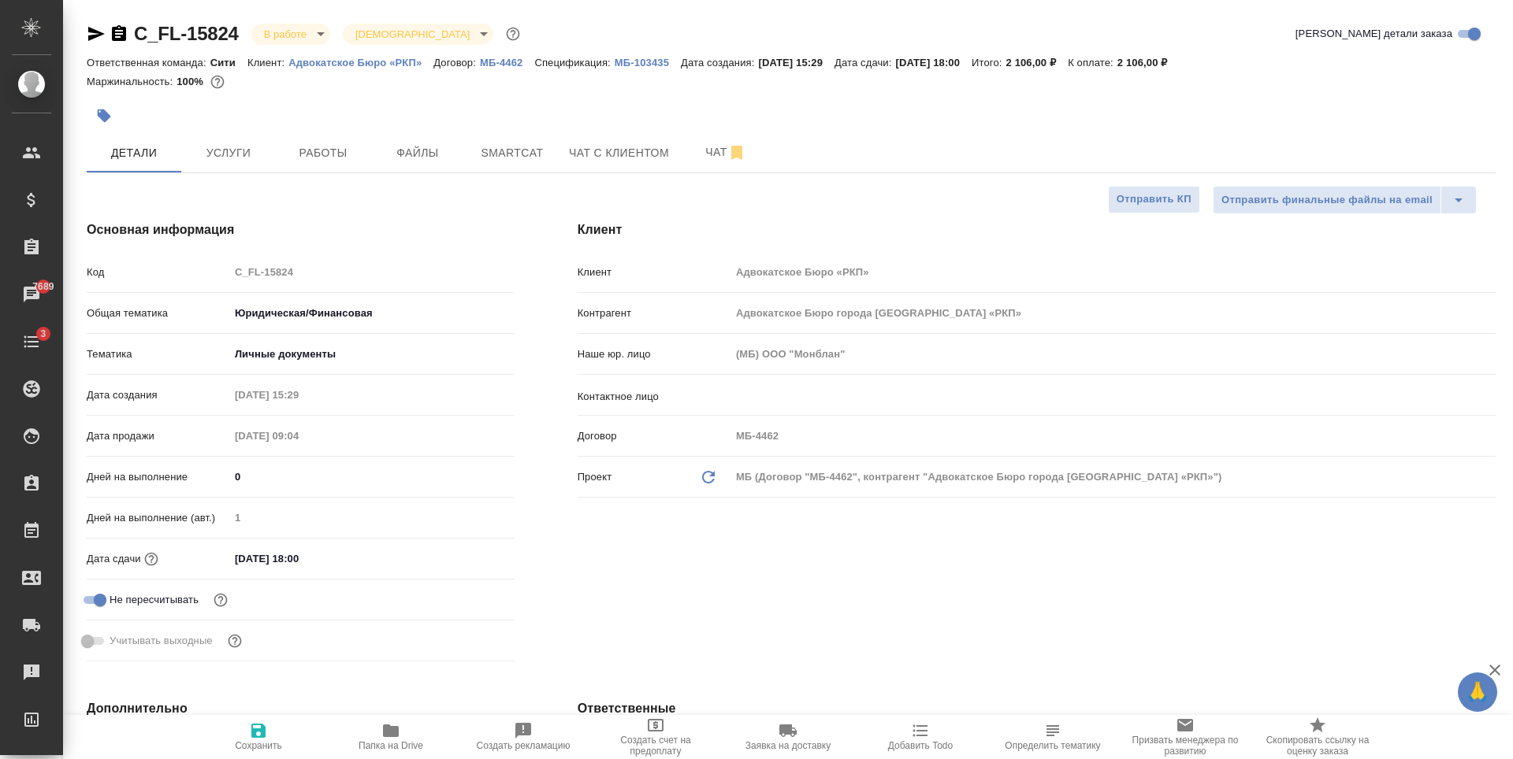
type textarea "x"
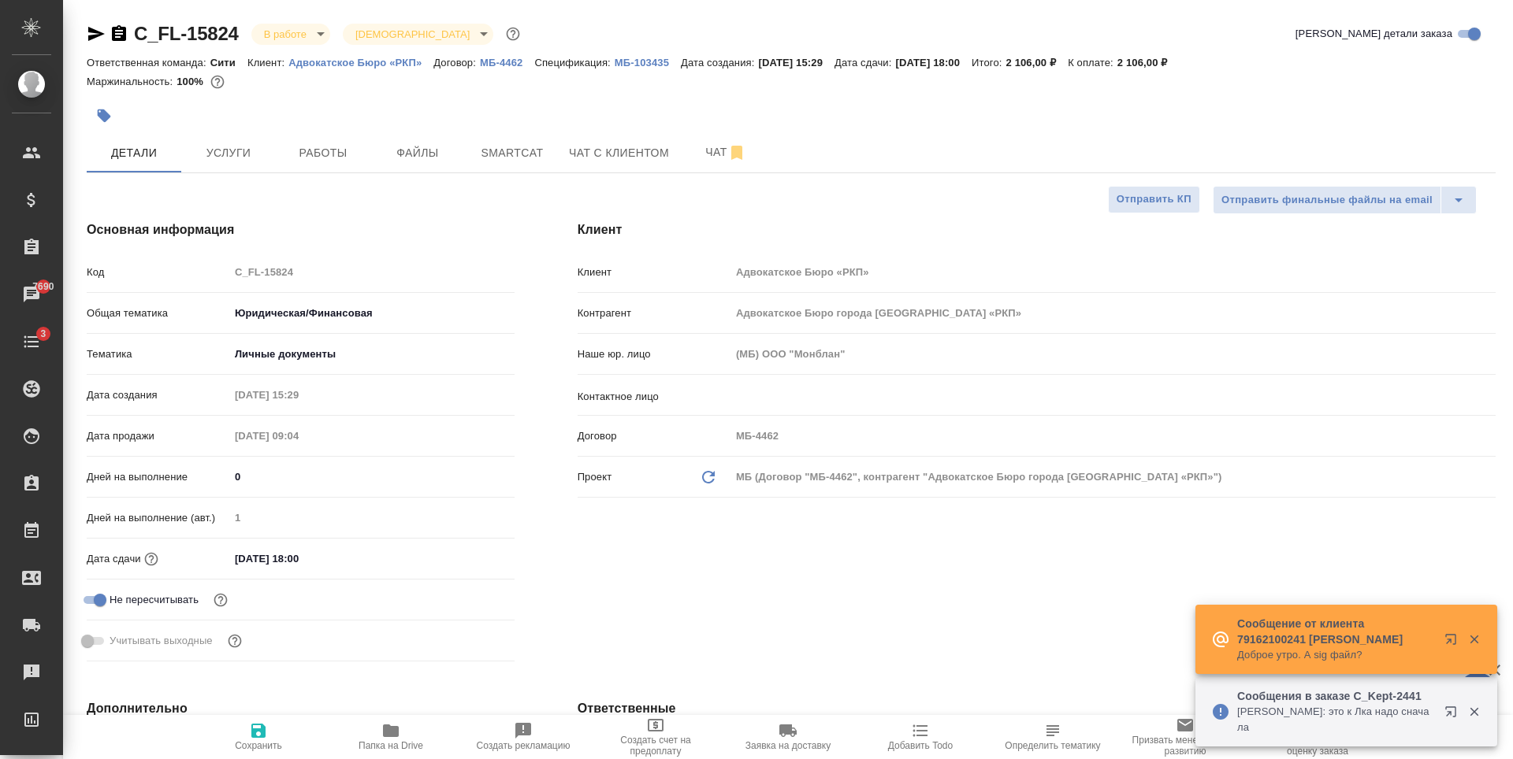
type textarea "x"
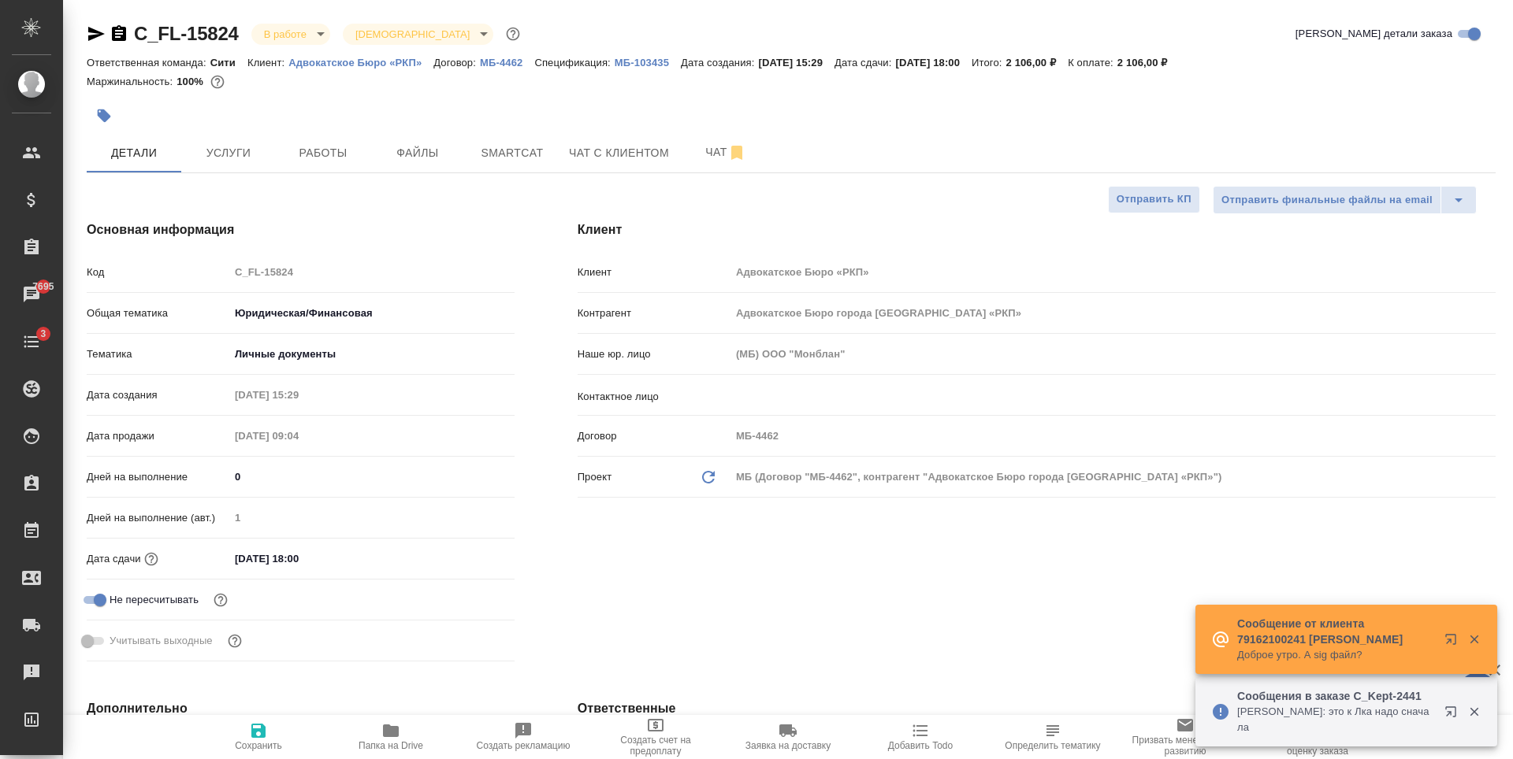
type textarea "x"
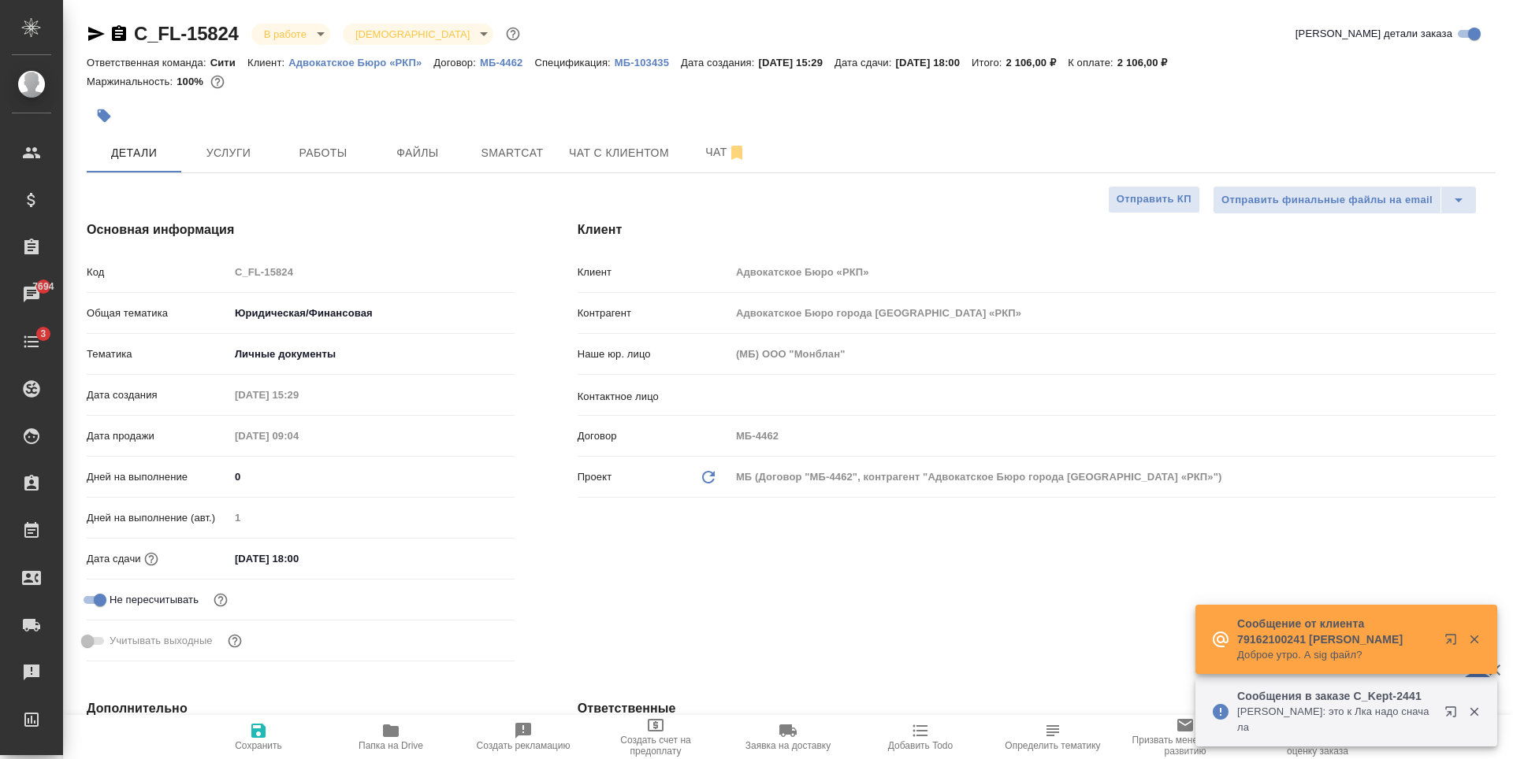
type textarea "x"
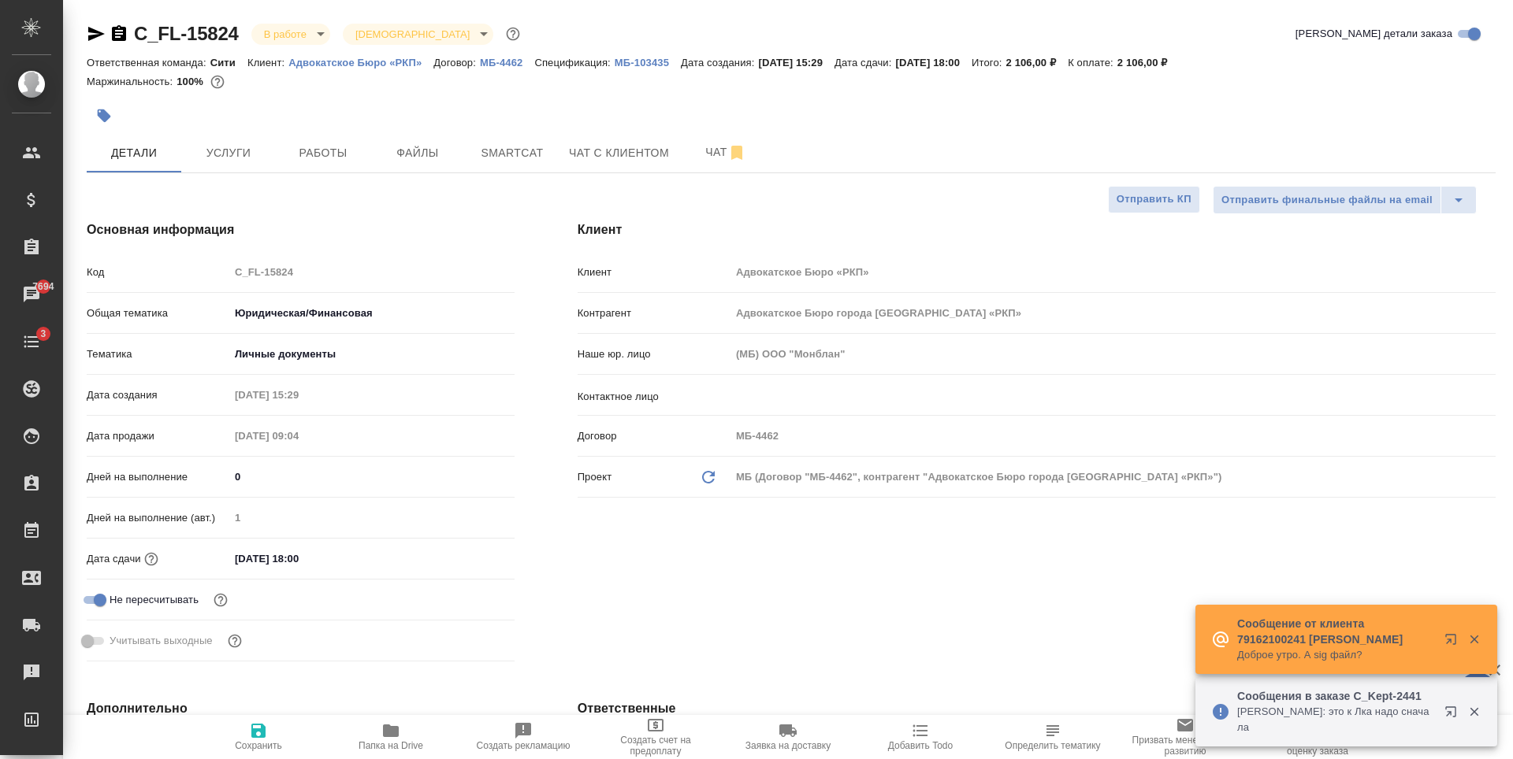
type textarea "x"
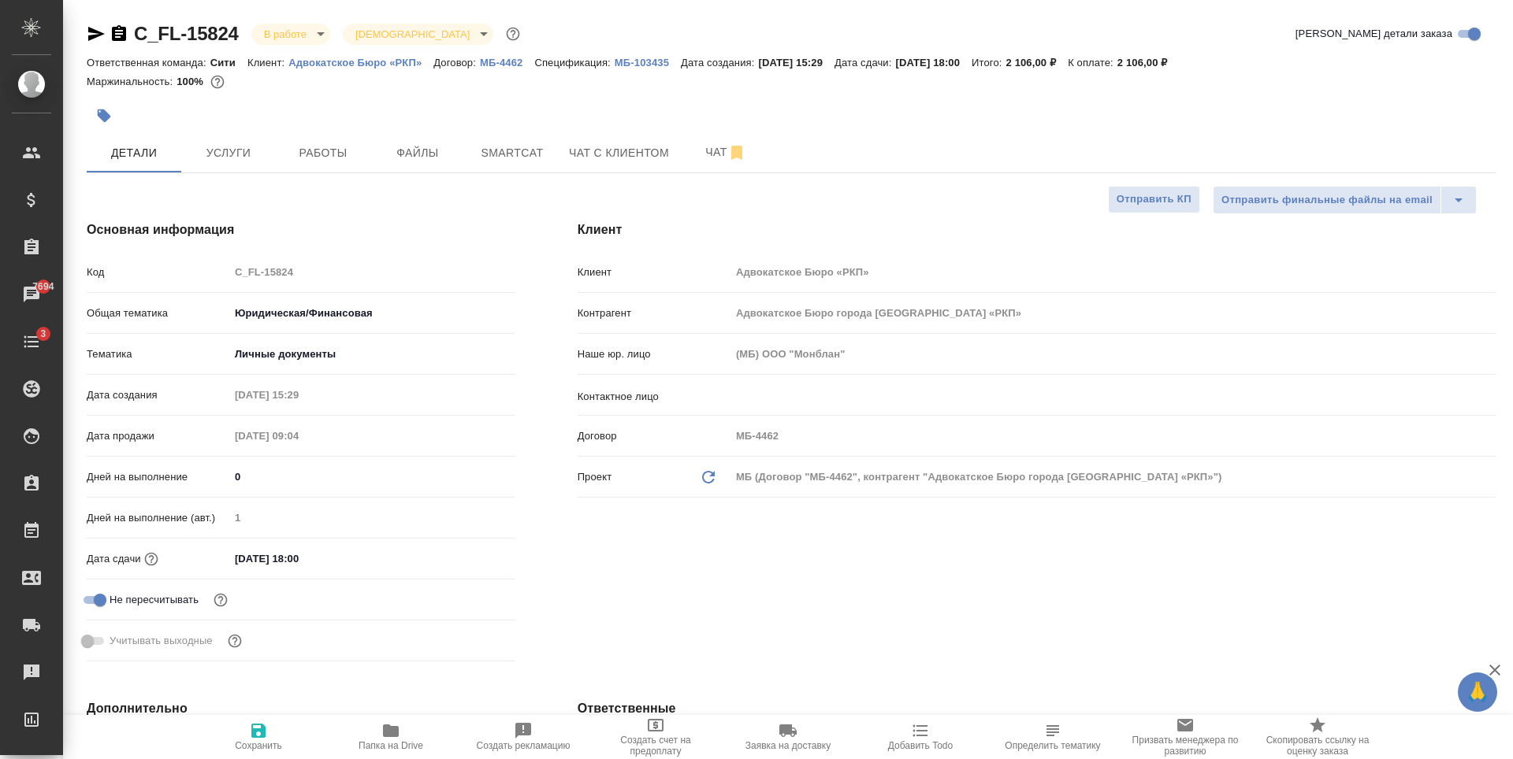
type textarea "x"
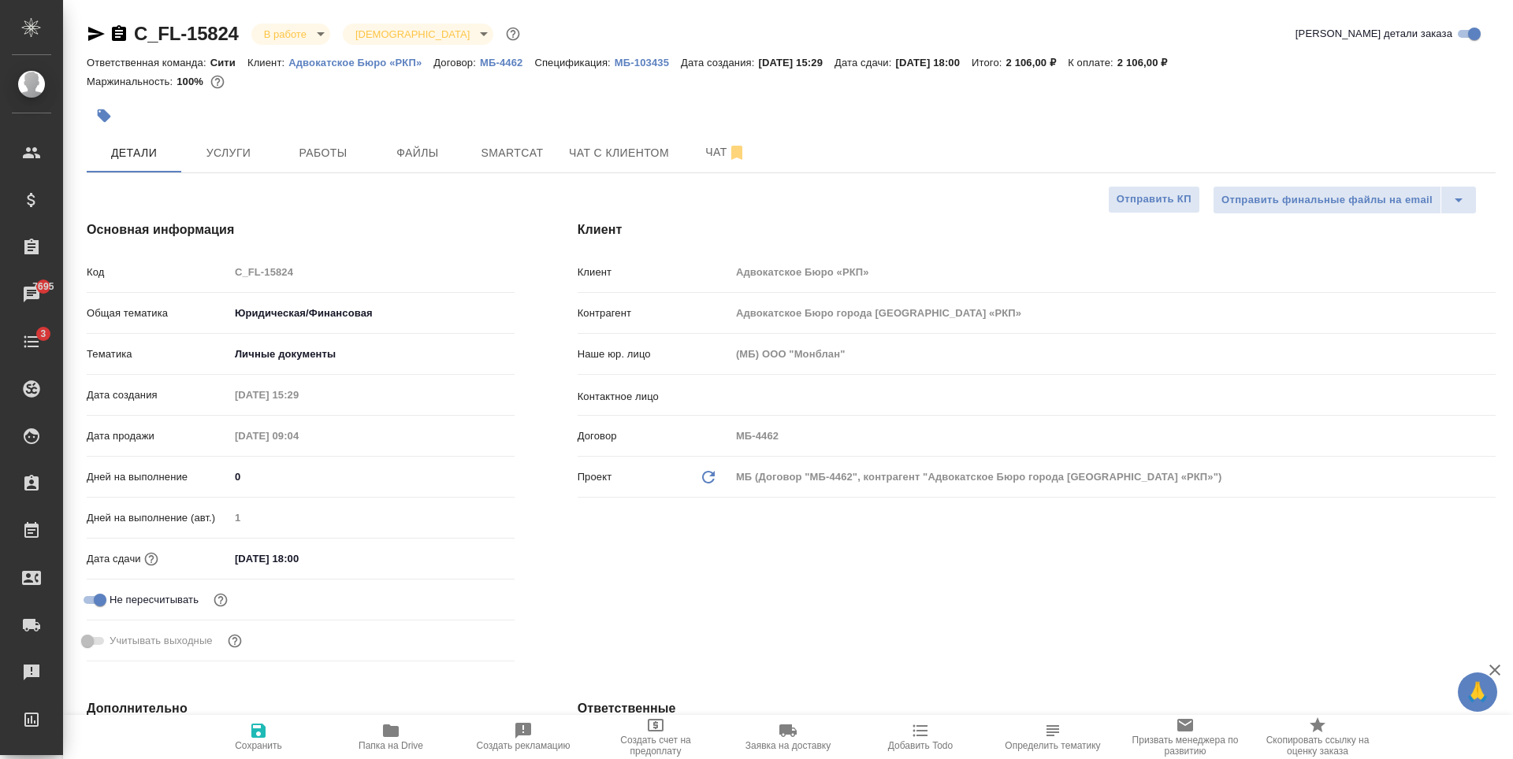
type textarea "x"
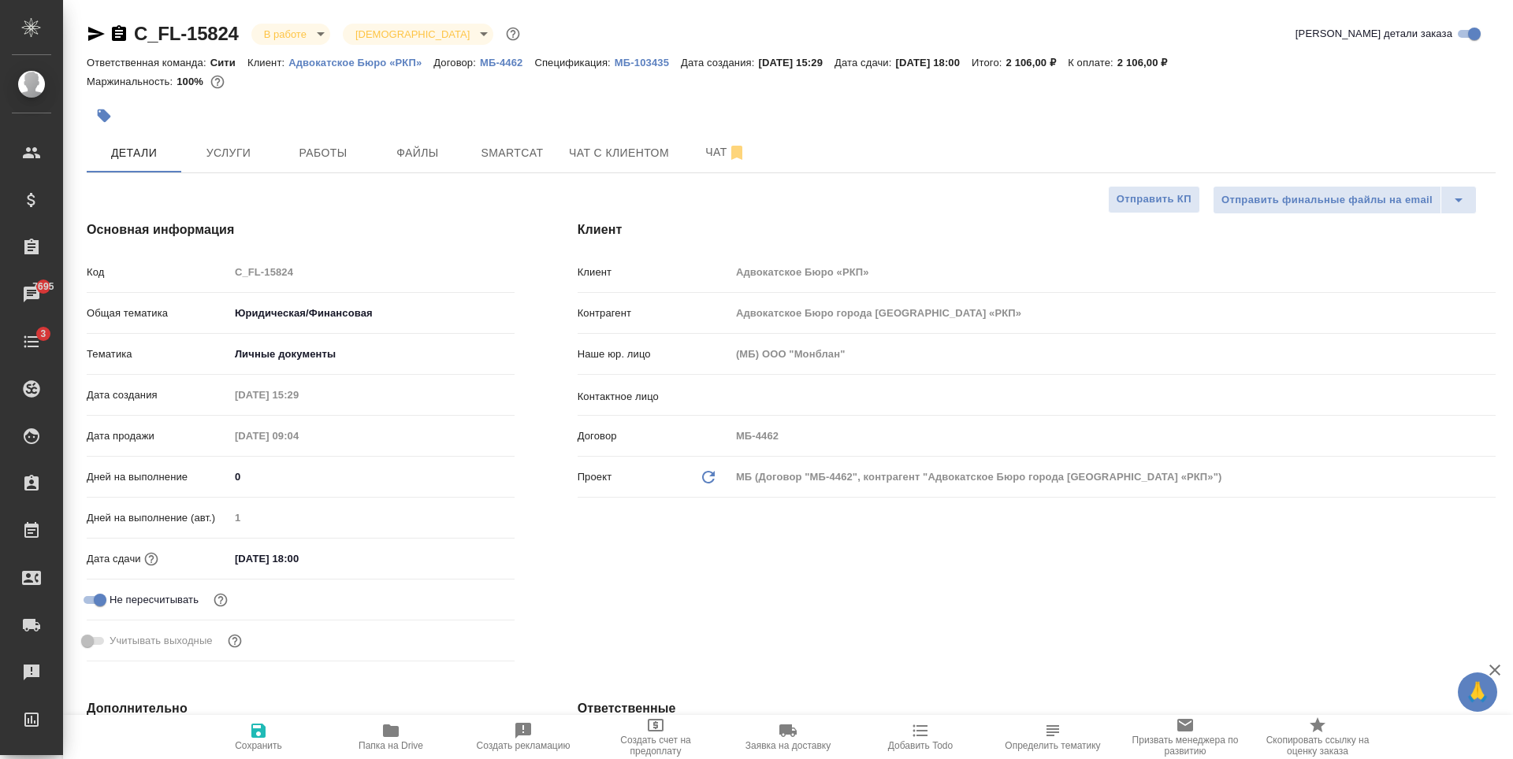
type textarea "x"
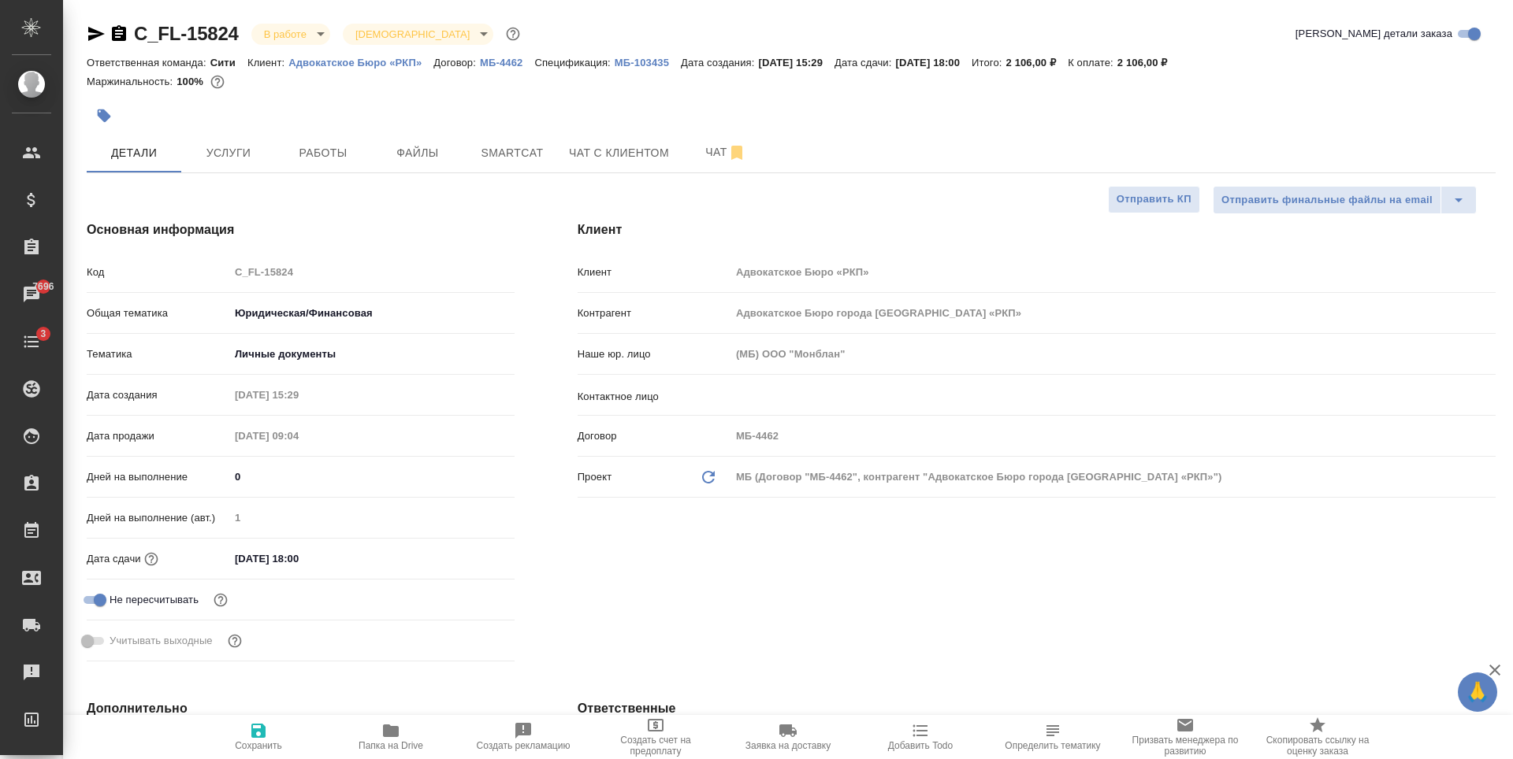
type textarea "x"
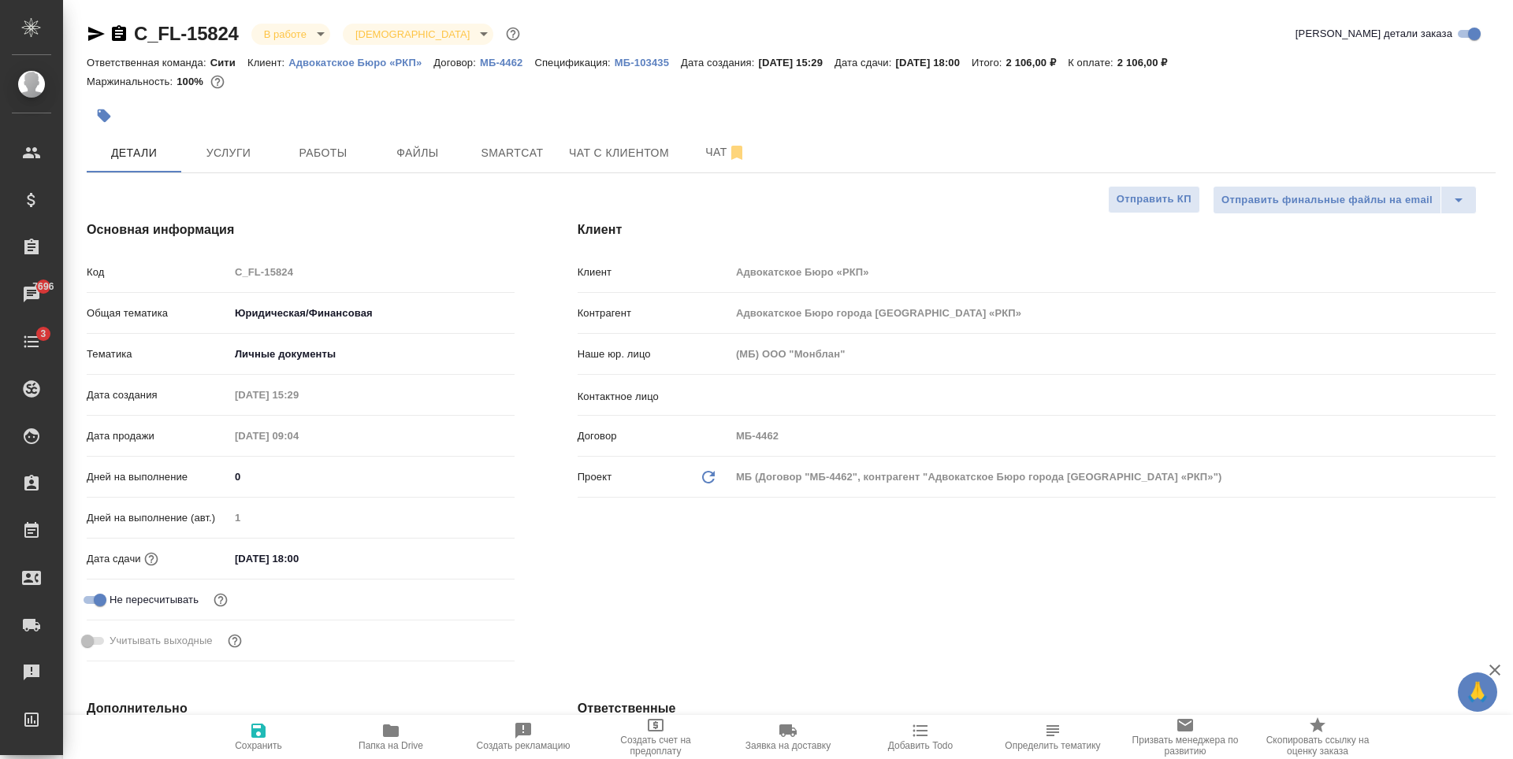
type textarea "x"
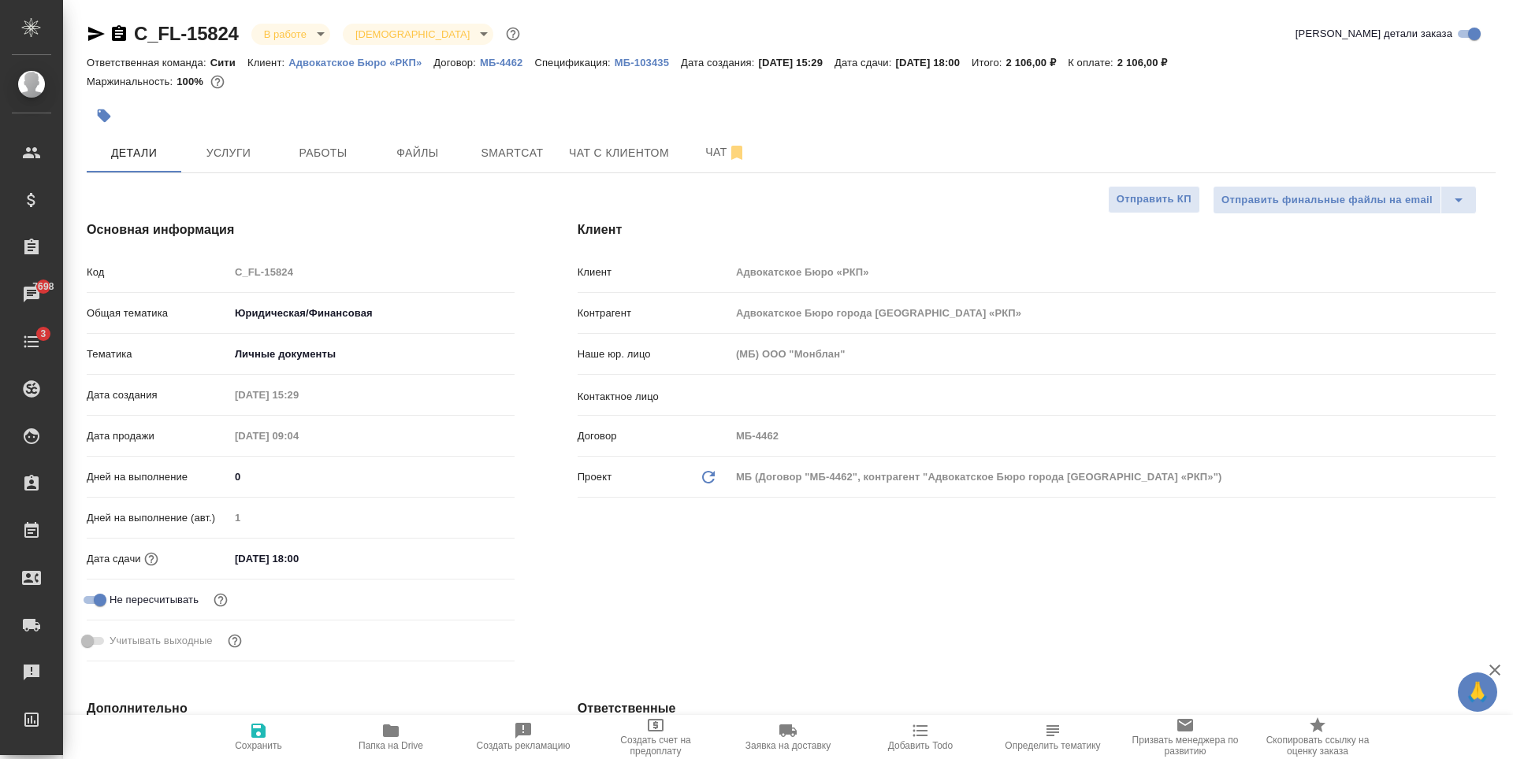
type textarea "x"
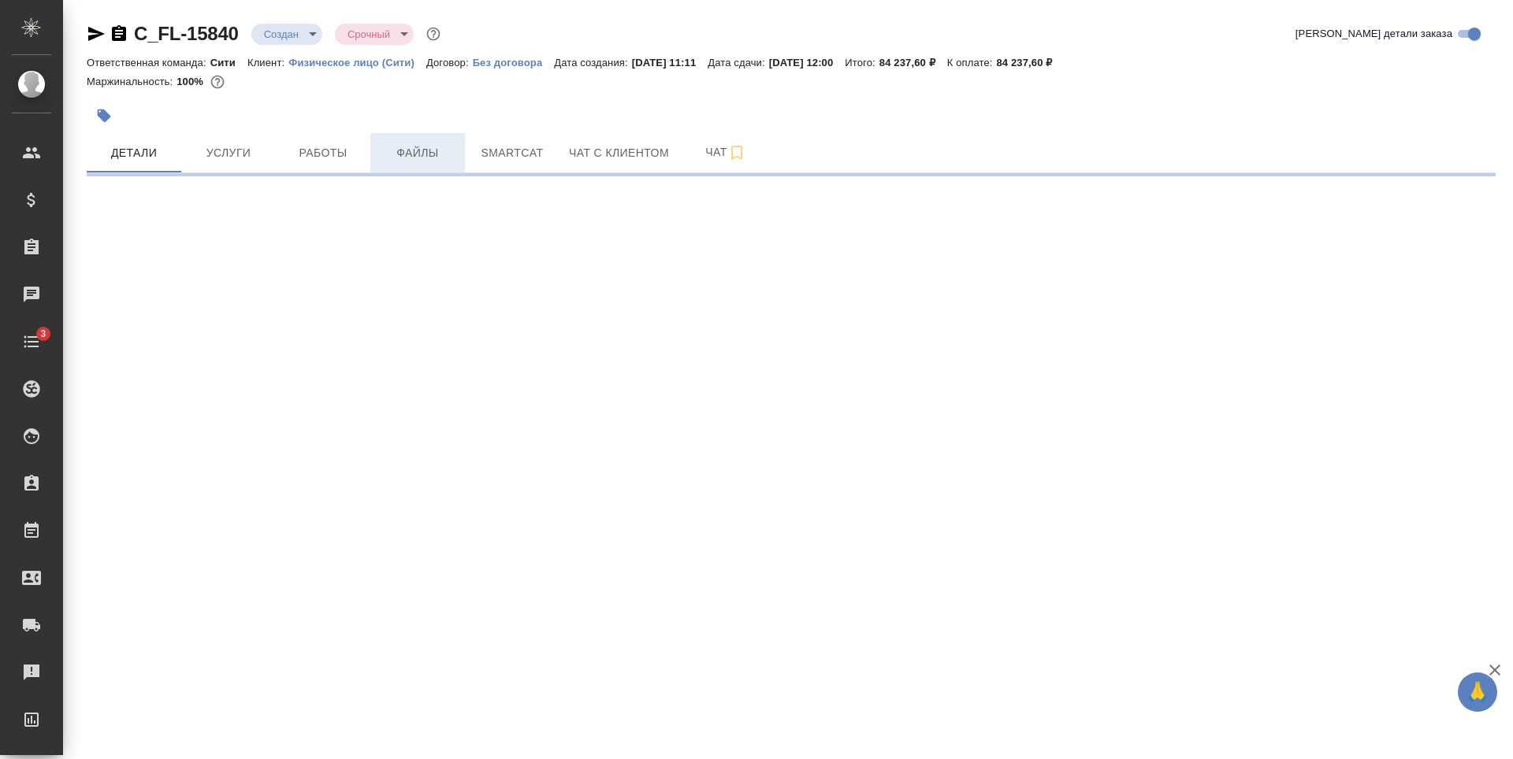
click at [427, 145] on span "Файлы" at bounding box center [418, 153] width 76 height 20
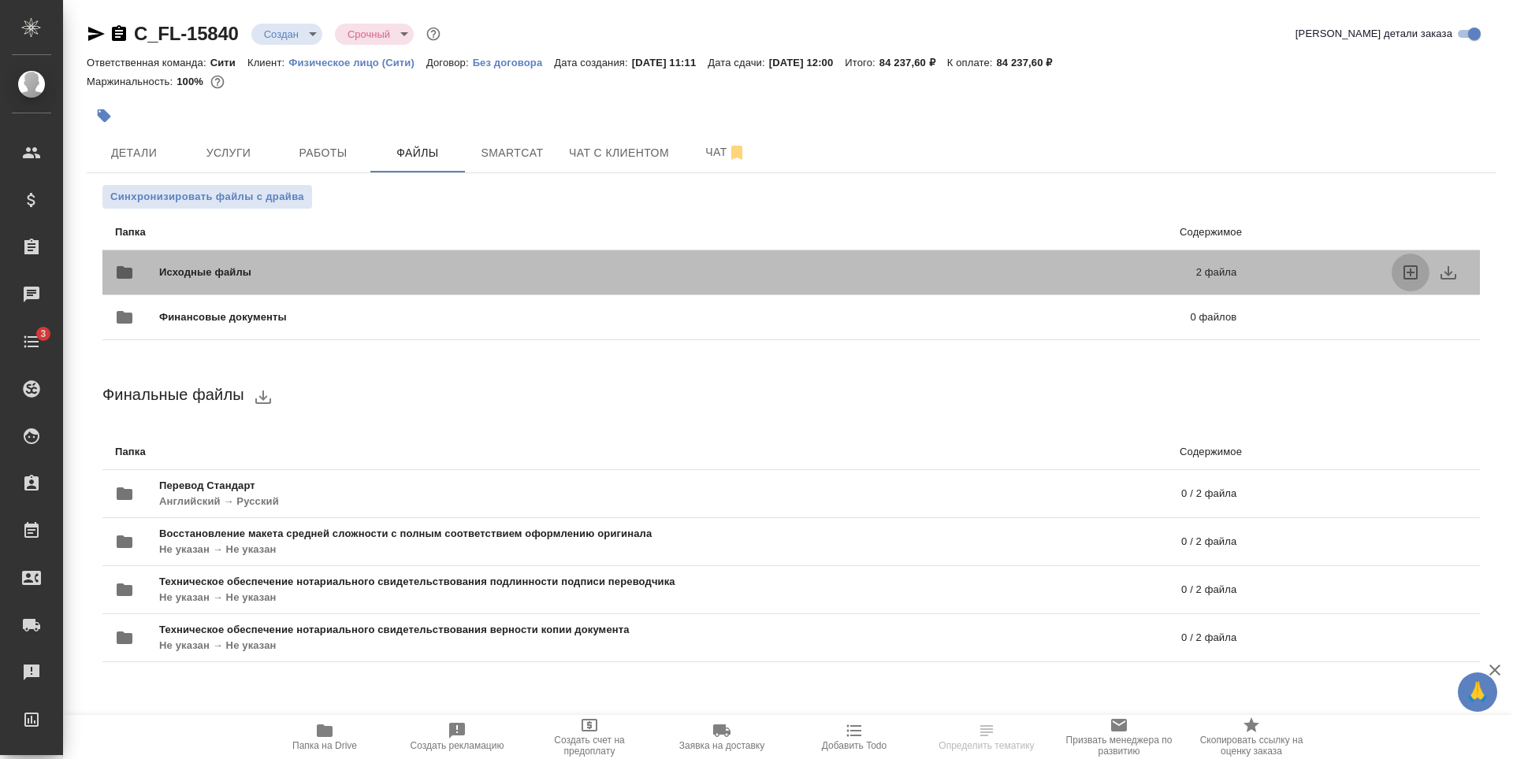
click at [1416, 272] on icon "uploadFiles" at bounding box center [1410, 273] width 14 height 14
click at [0, 0] on input "uploadFiles" at bounding box center [0, 0] width 0 height 0
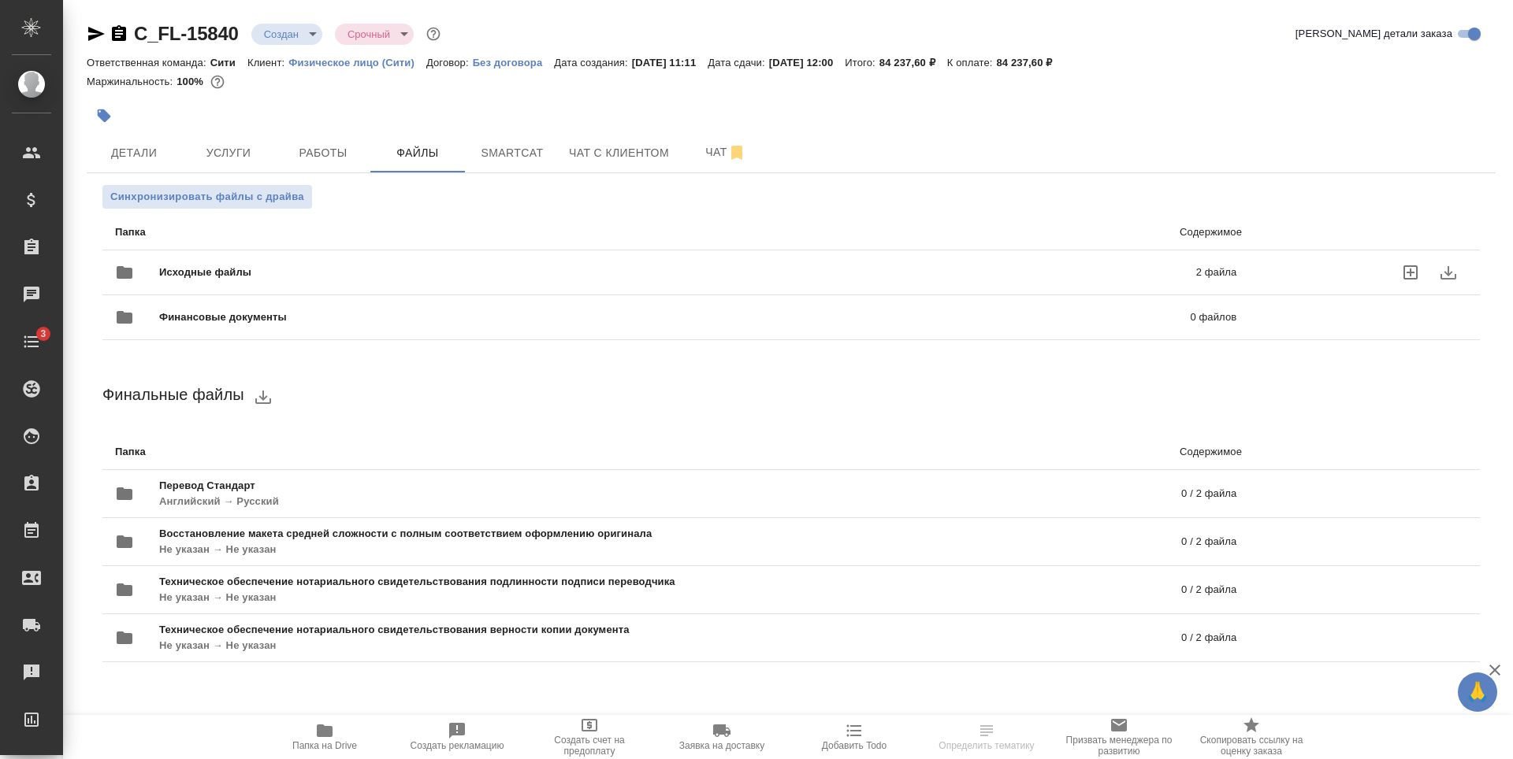
click at [575, 275] on span "Исходные файлы" at bounding box center [441, 273] width 564 height 16
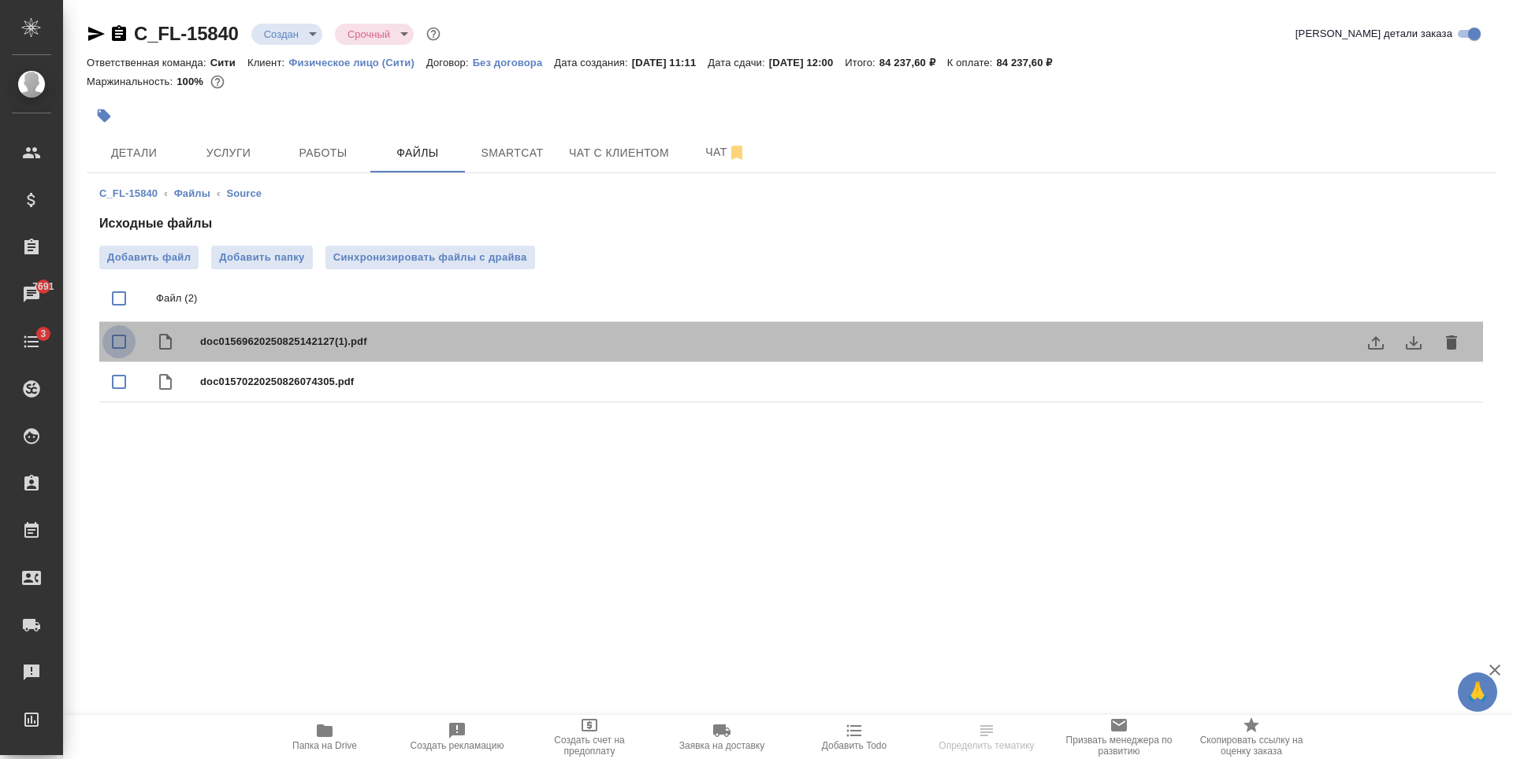
click at [115, 345] on input "checkbox" at bounding box center [118, 341] width 33 height 33
checkbox input "true"
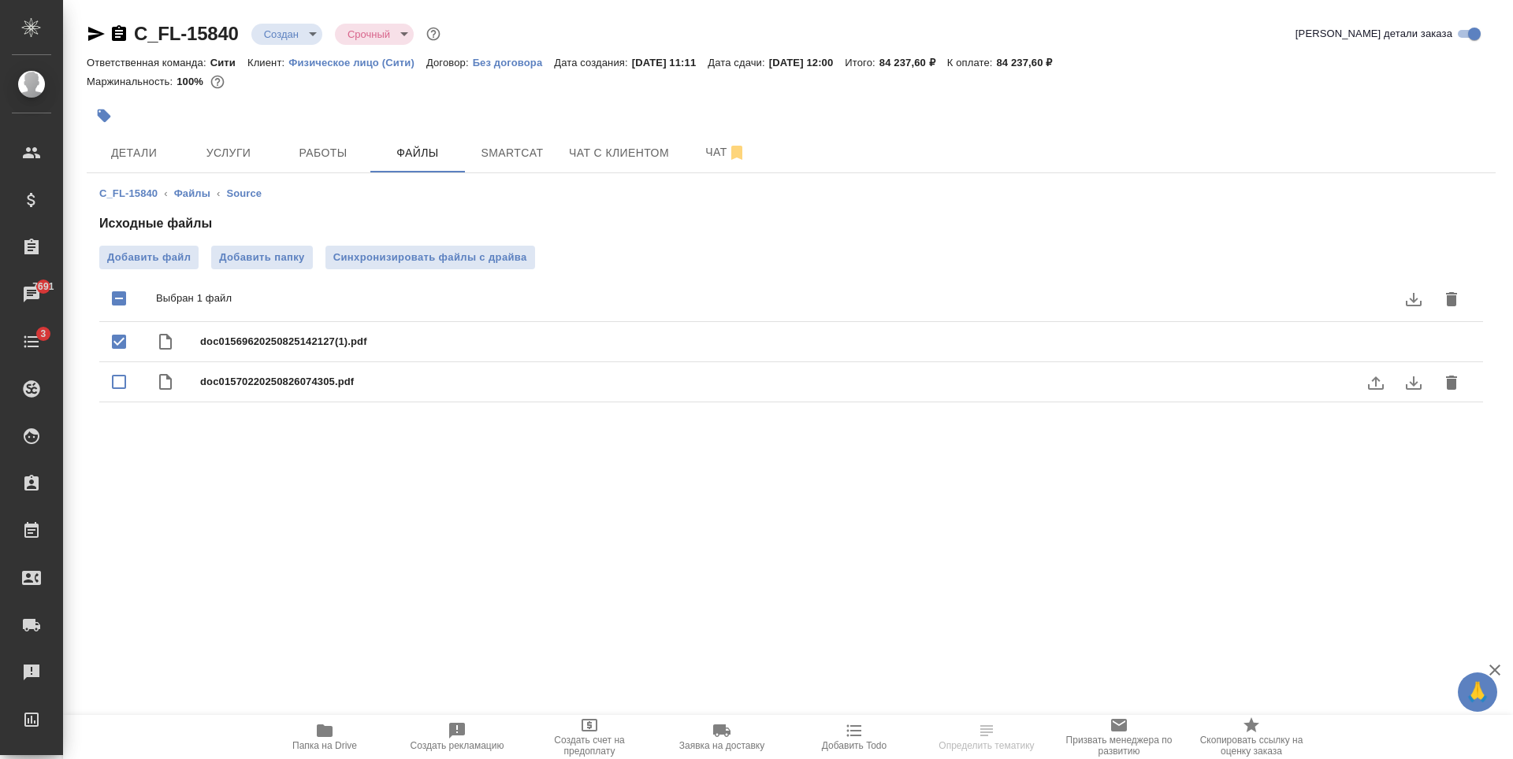
click at [122, 377] on input "checkbox" at bounding box center [118, 382] width 33 height 33
checkbox input "true"
click at [1457, 300] on icon "delete" at bounding box center [1451, 299] width 19 height 19
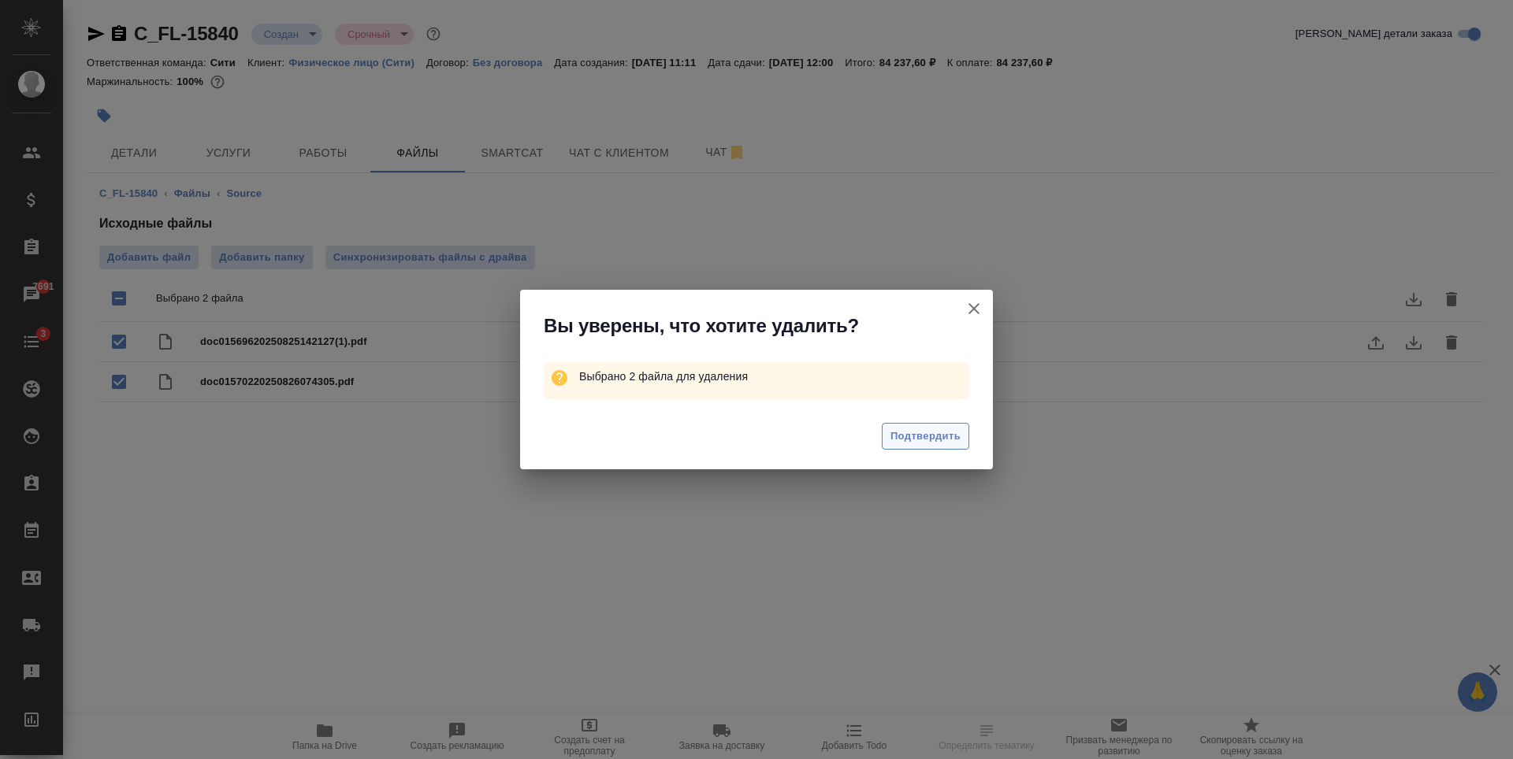
click at [947, 428] on span "Подтвердить" at bounding box center [925, 437] width 70 height 18
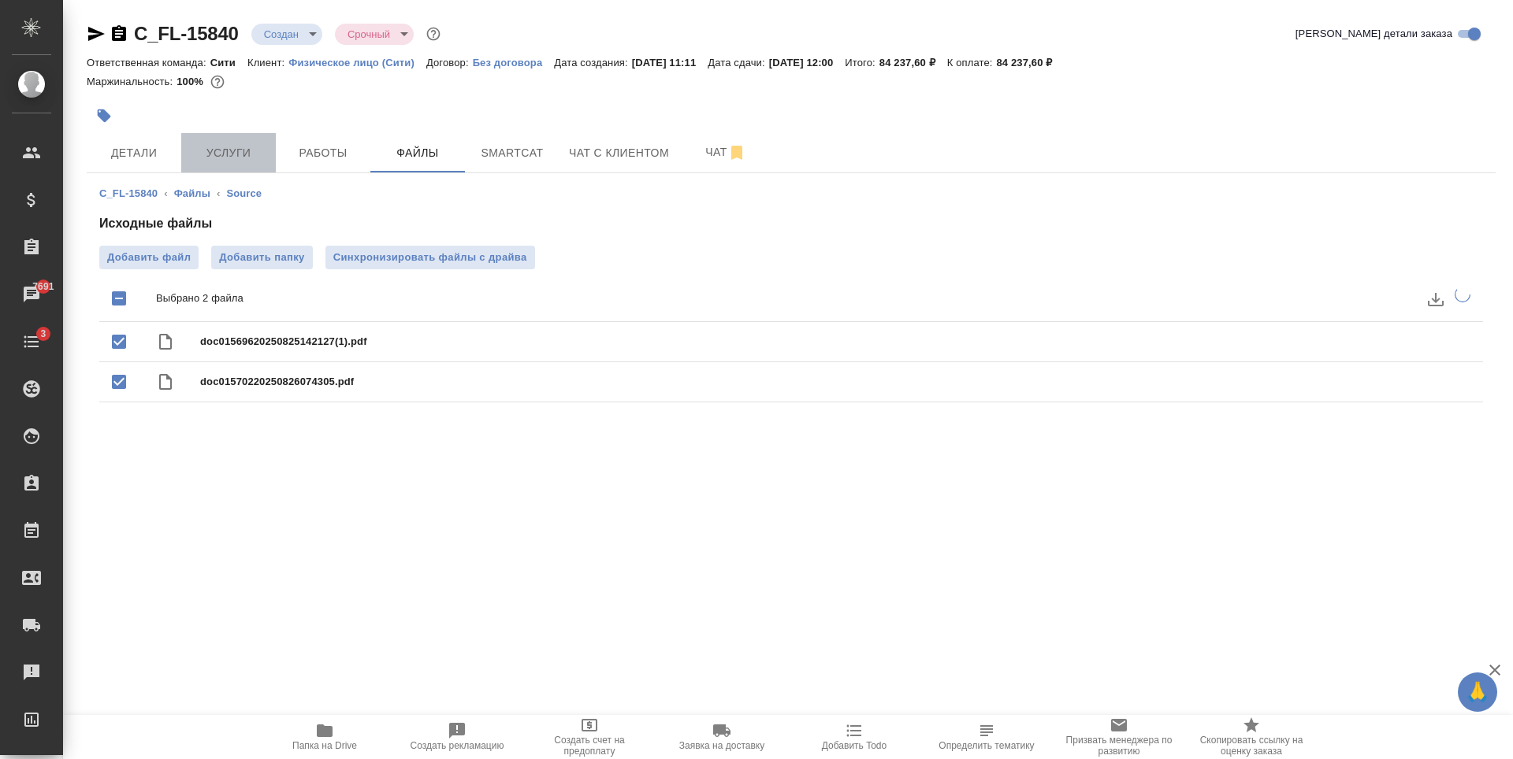
click at [213, 150] on span "Услуги" at bounding box center [229, 153] width 76 height 20
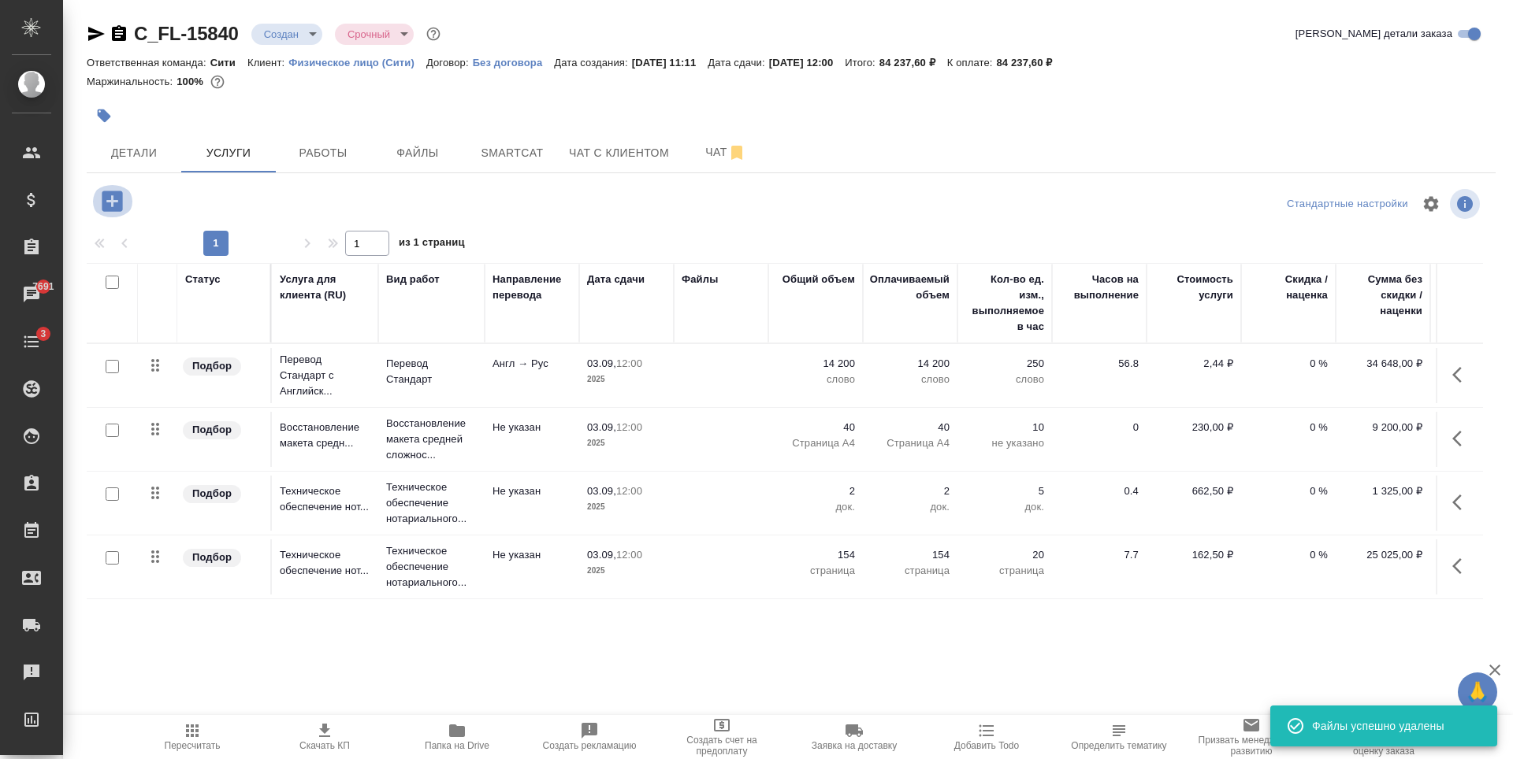
click at [122, 198] on icon "button" at bounding box center [112, 201] width 20 height 20
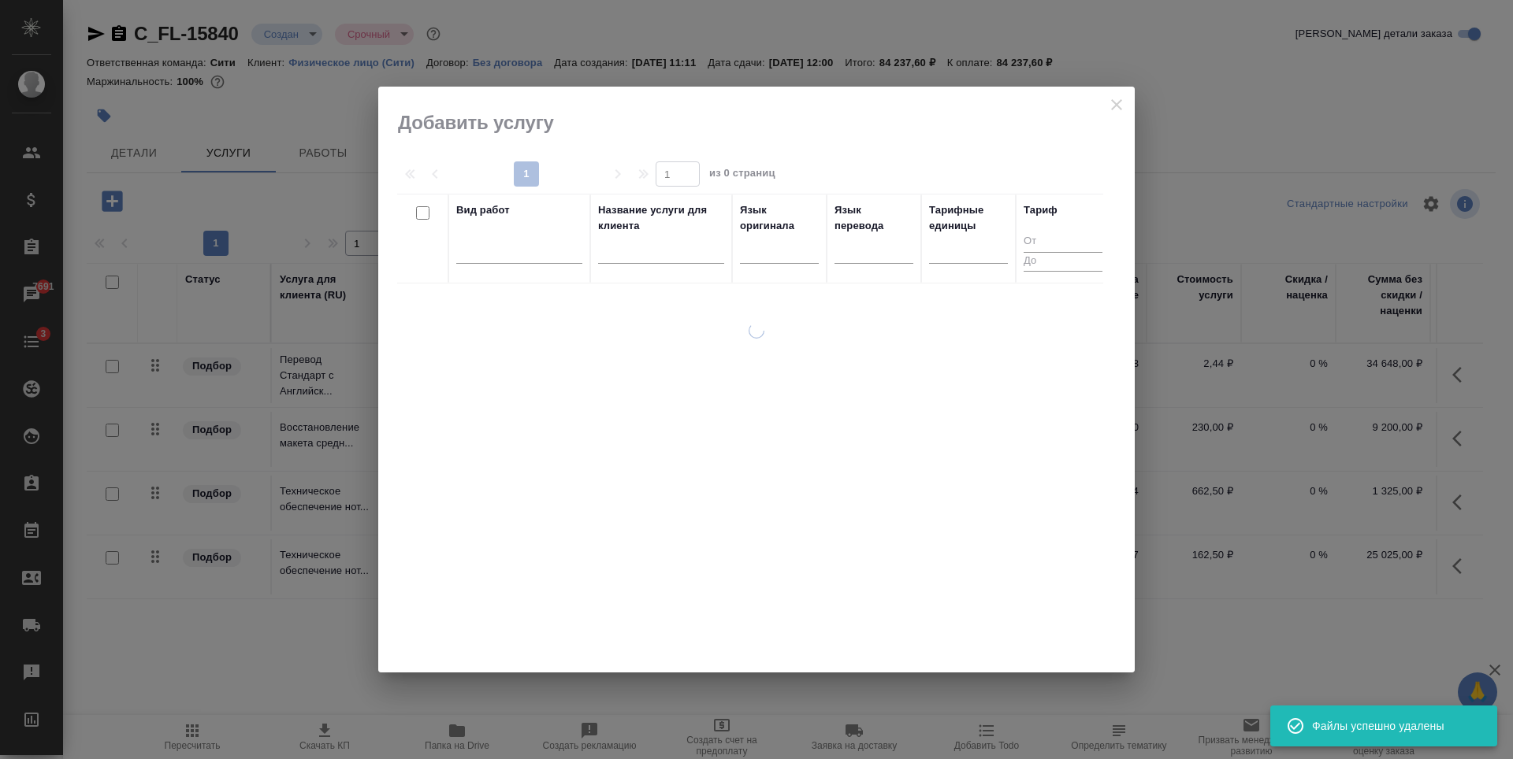
click at [1109, 107] on div at bounding box center [756, 380] width 756 height 586
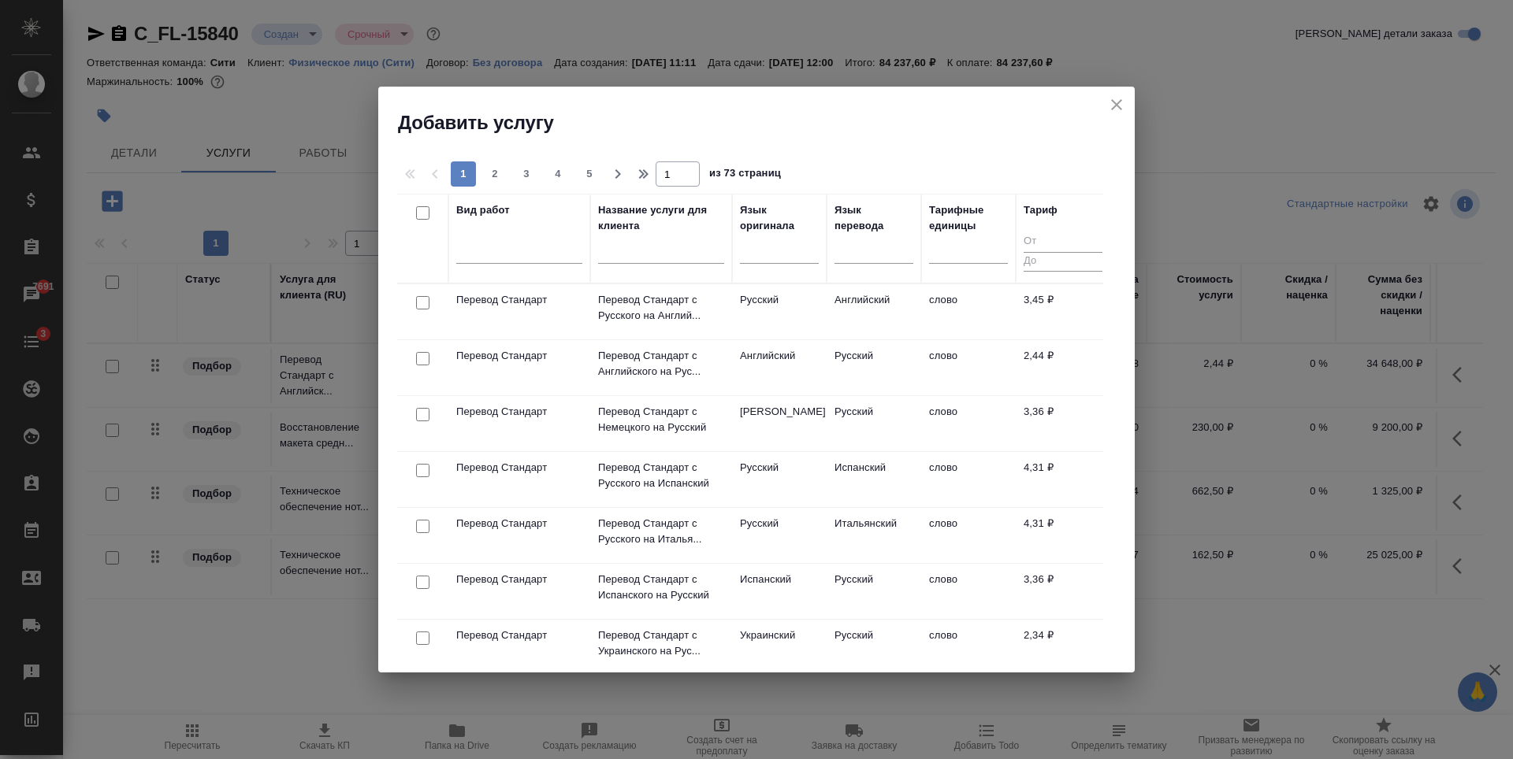
click at [1118, 107] on icon "close" at bounding box center [1116, 104] width 11 height 11
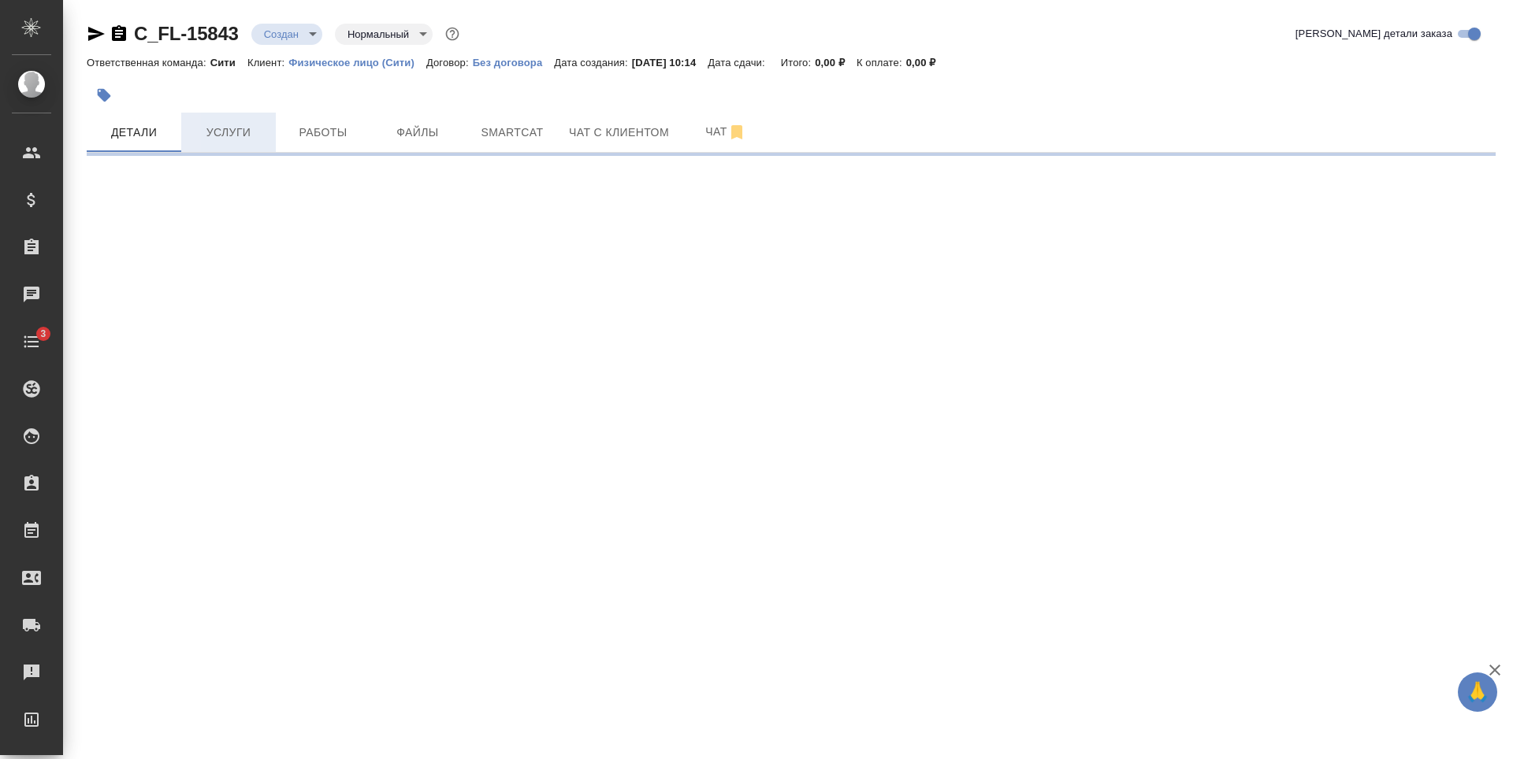
click at [228, 139] on span "Услуги" at bounding box center [229, 133] width 76 height 20
select select "RU"
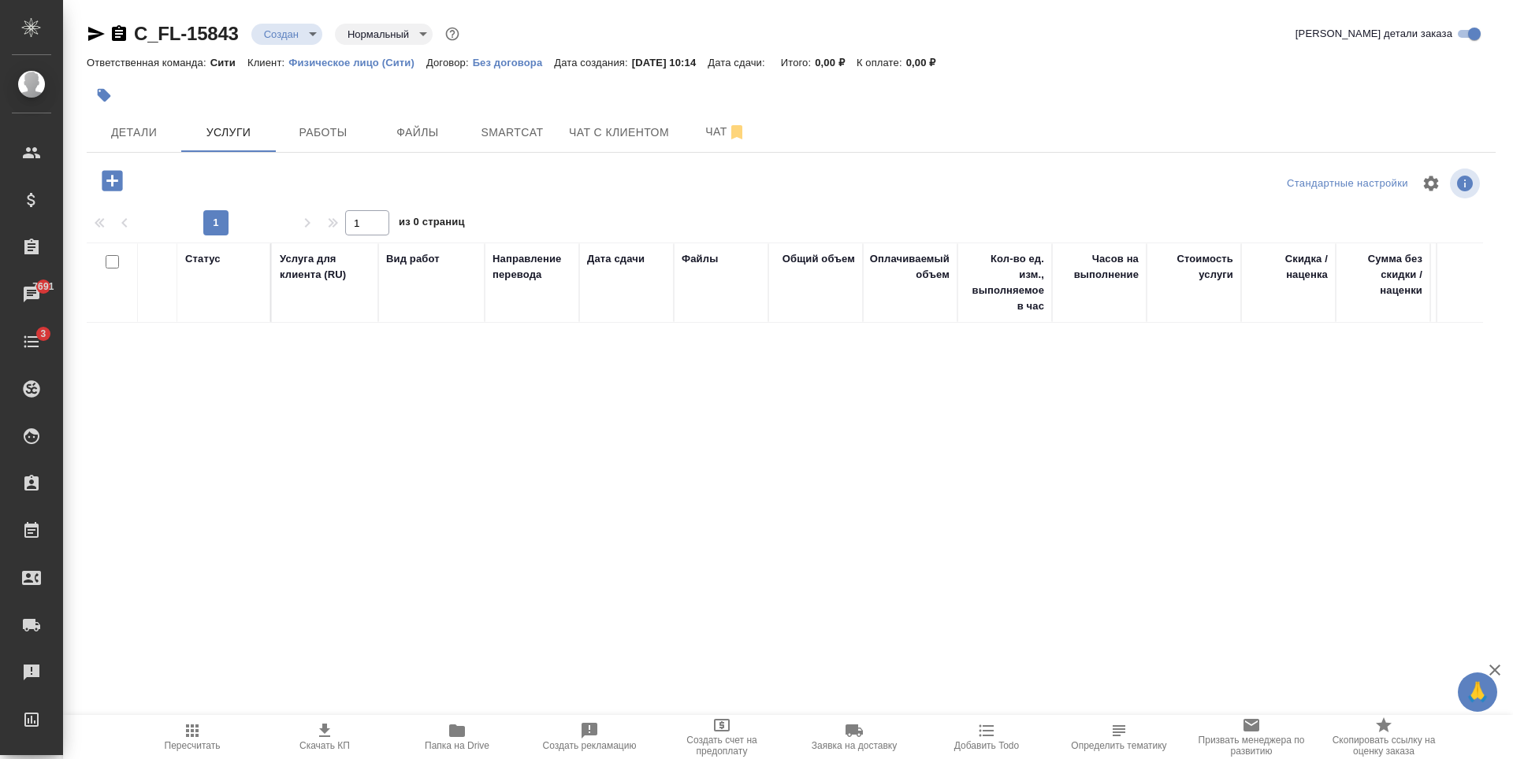
click at [124, 183] on icon "button" at bounding box center [112, 181] width 28 height 28
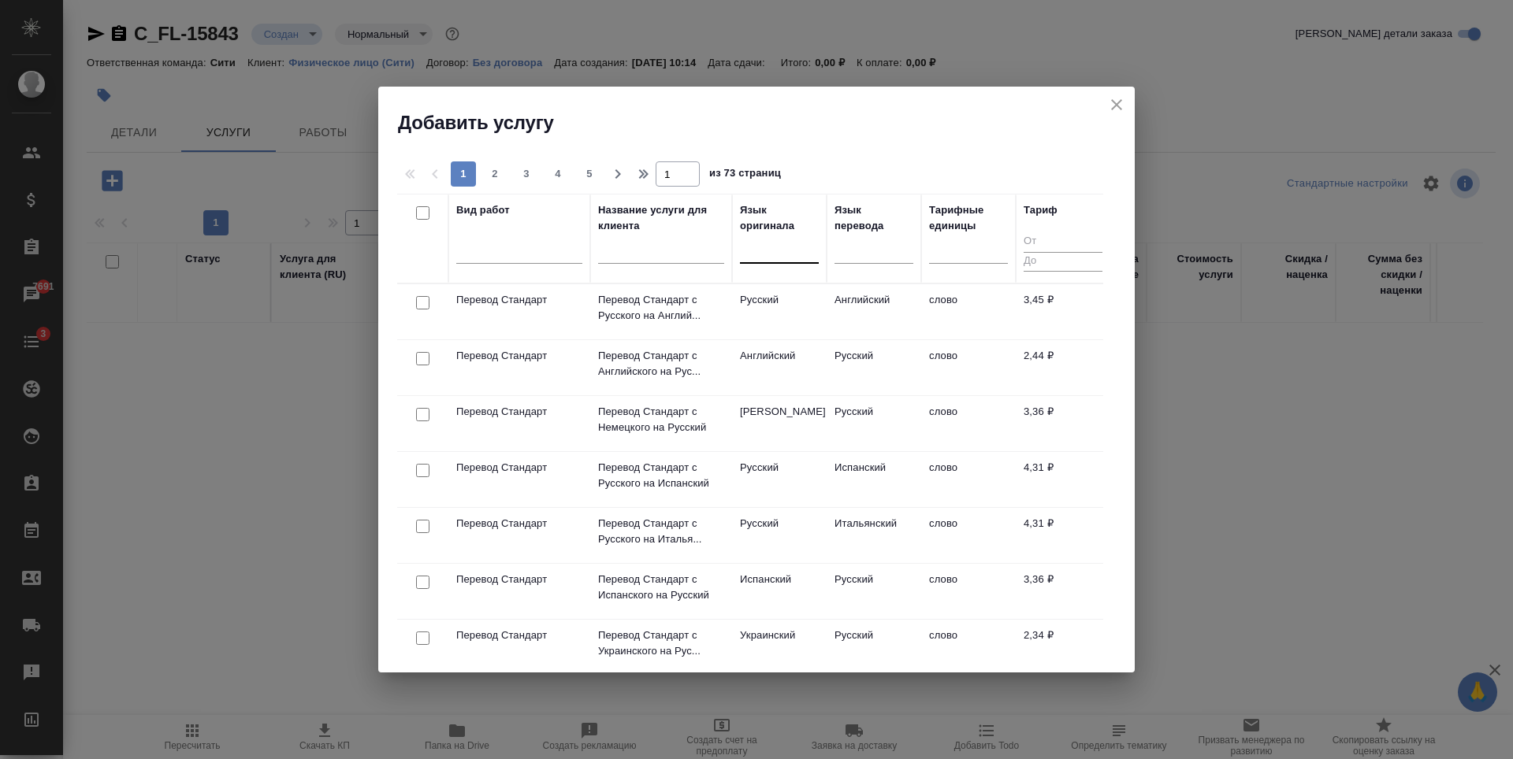
click at [795, 247] on div at bounding box center [779, 247] width 79 height 23
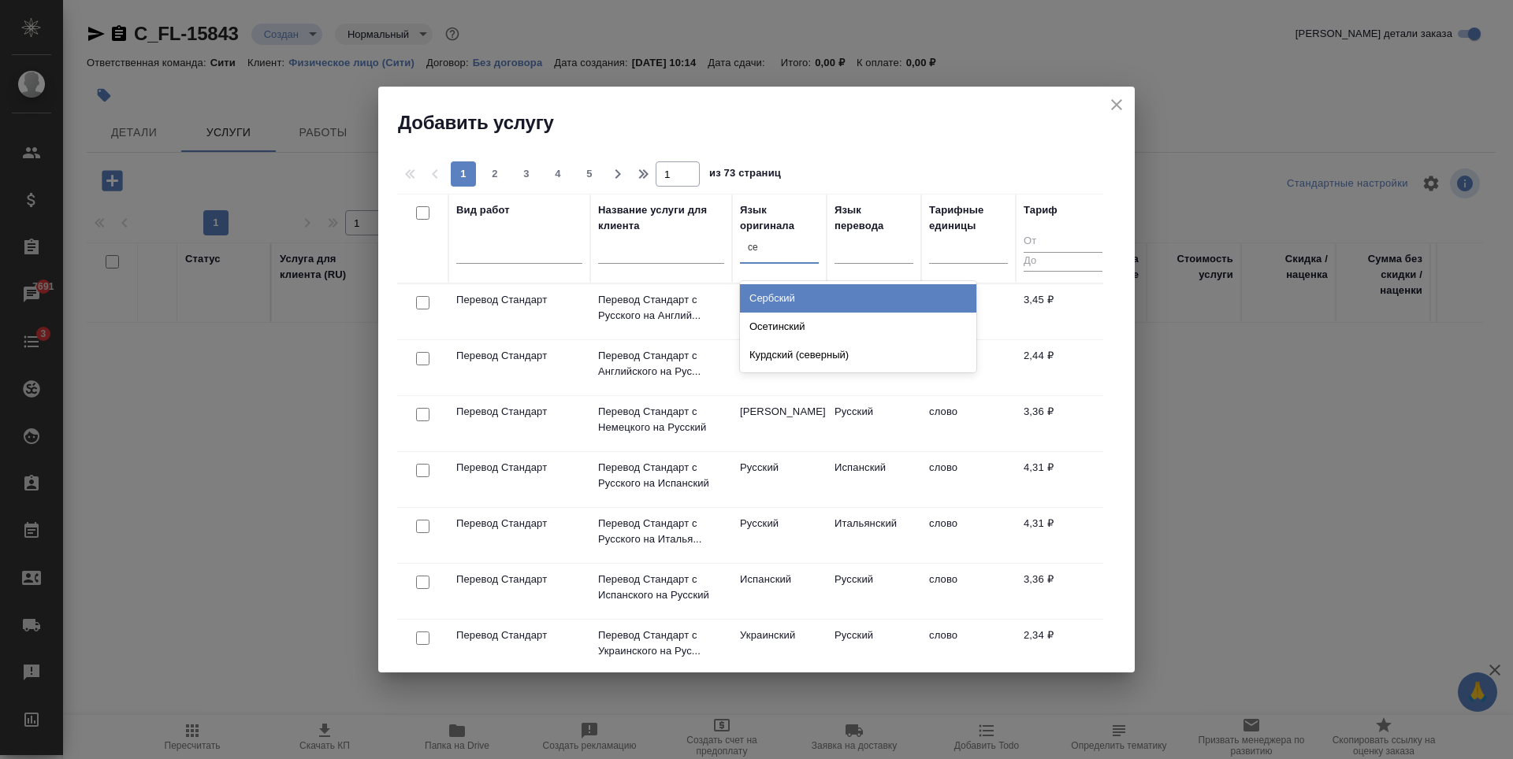
type input "сер"
click at [809, 297] on div "Сербский" at bounding box center [858, 298] width 236 height 28
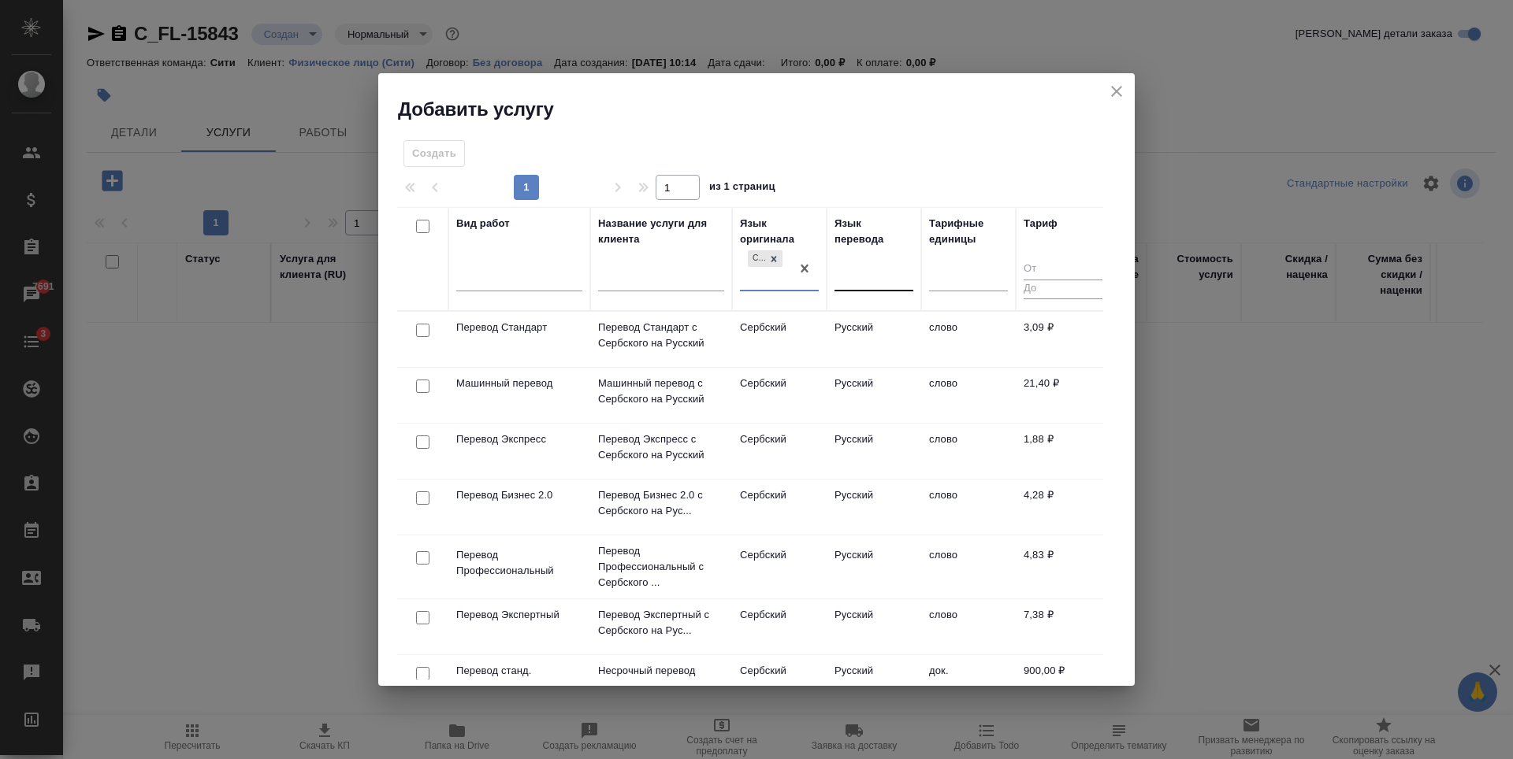
click at [864, 273] on div at bounding box center [873, 276] width 79 height 23
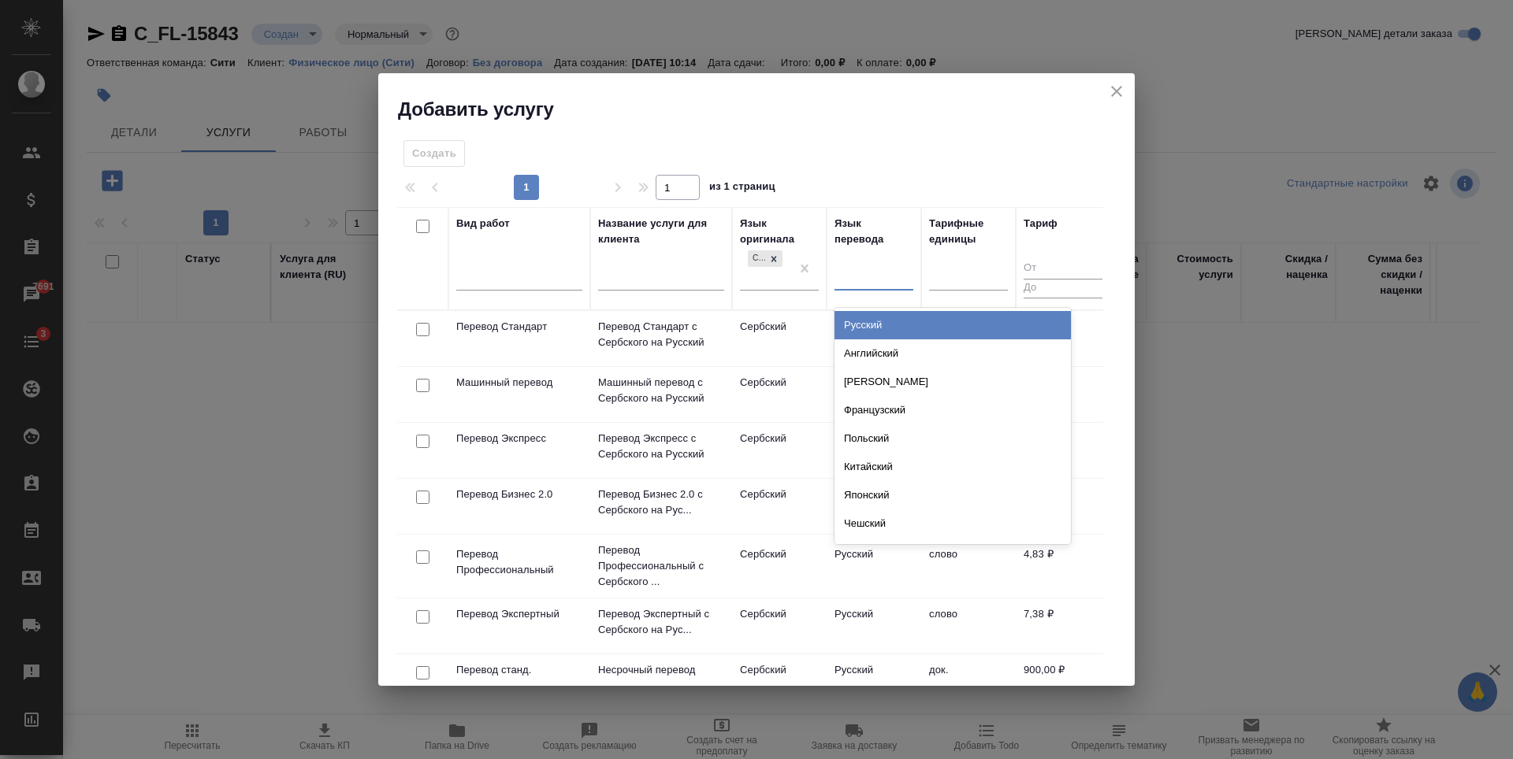
click at [879, 321] on div "Русский" at bounding box center [952, 325] width 236 height 28
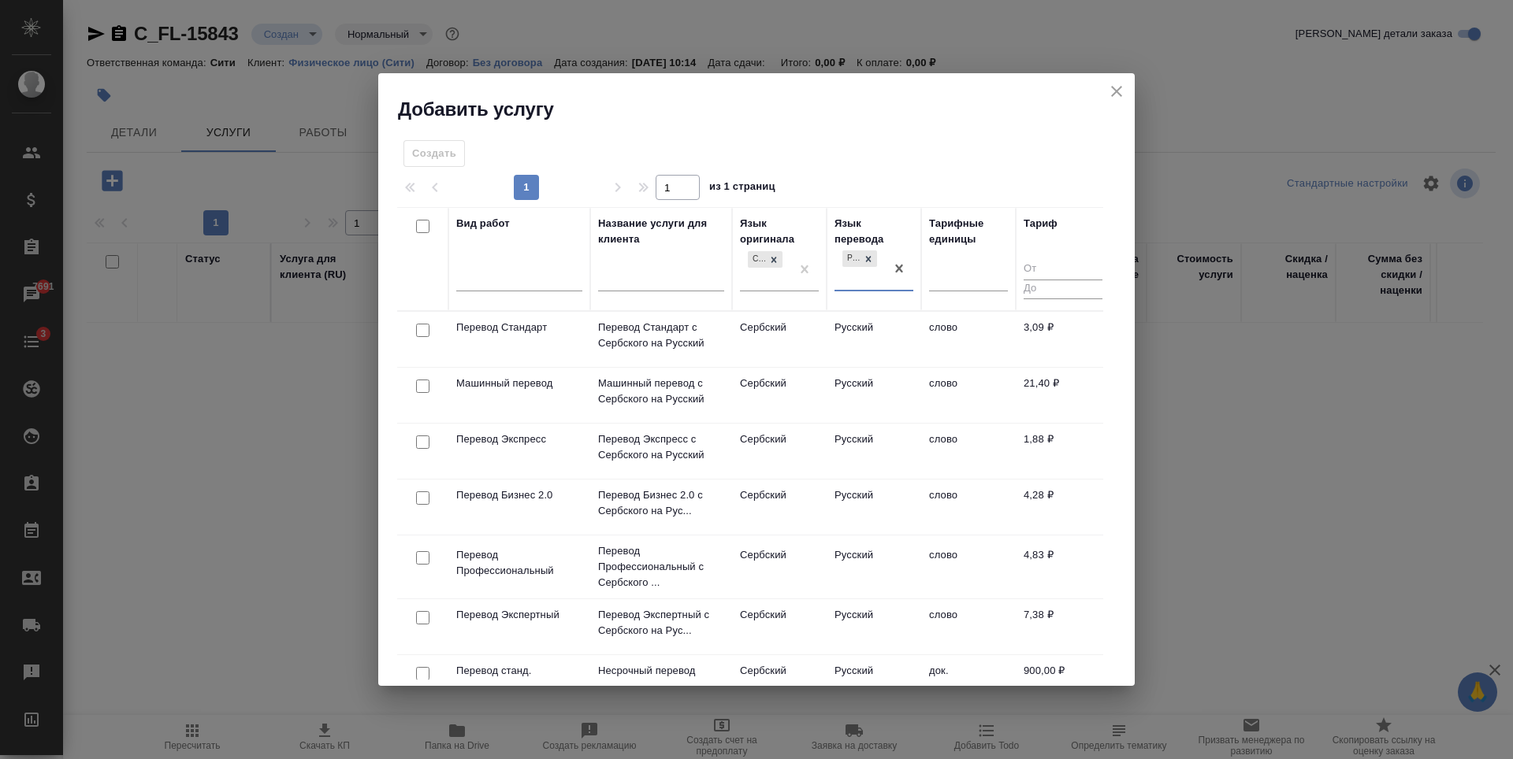
click at [413, 332] on div at bounding box center [422, 331] width 35 height 22
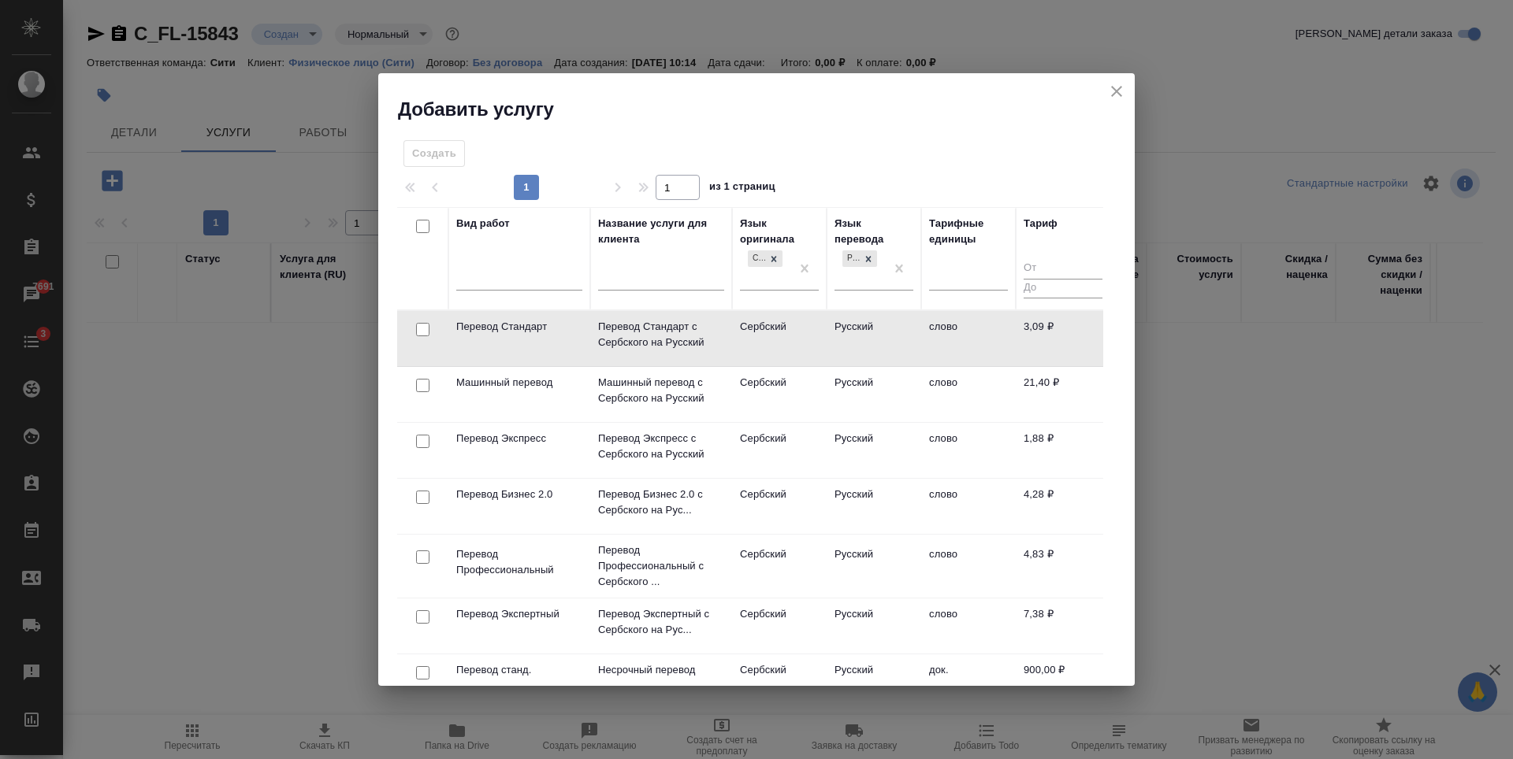
click at [421, 332] on input "checkbox" at bounding box center [422, 329] width 13 height 13
checkbox input "true"
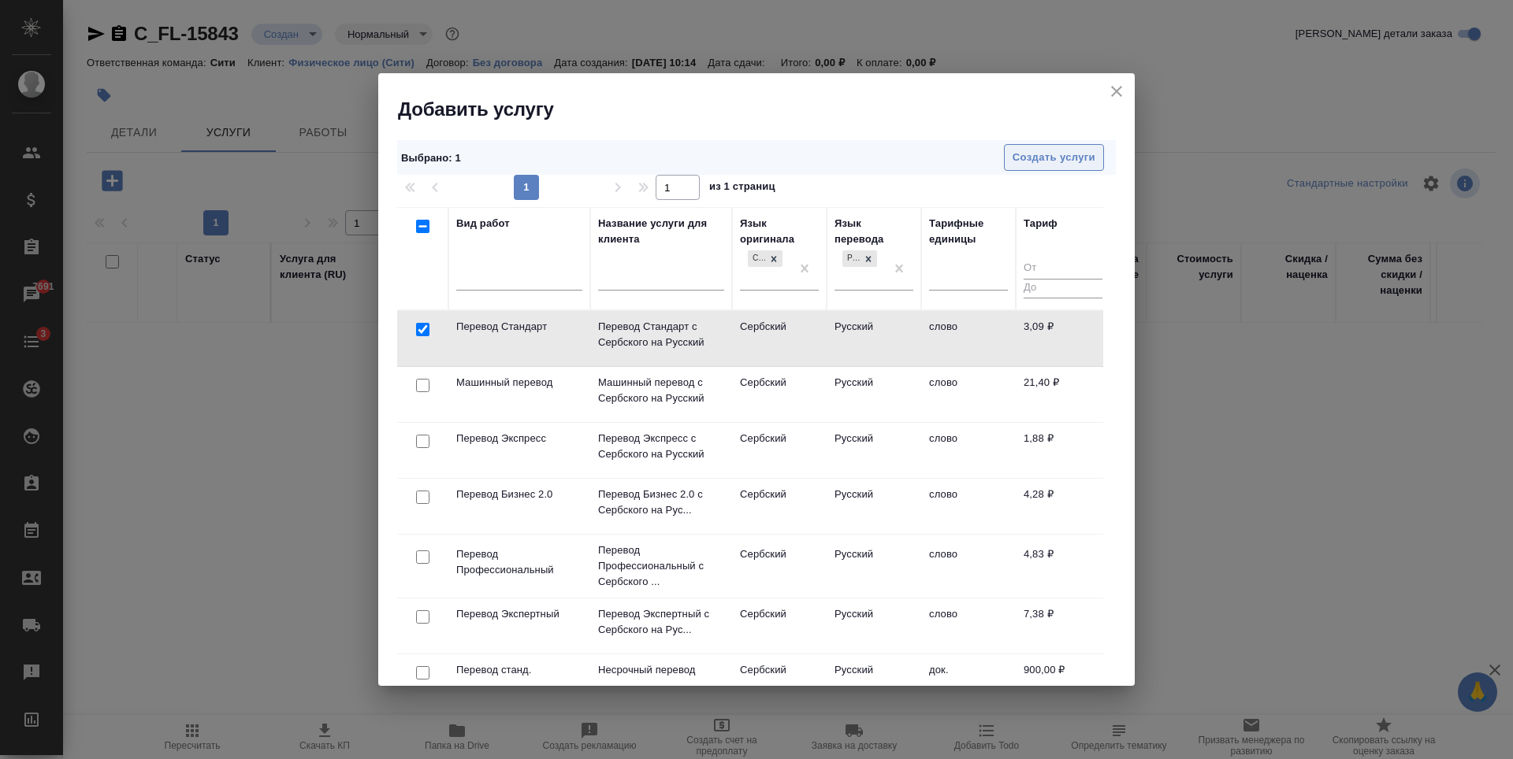
click at [1057, 163] on span "Создать услуги" at bounding box center [1053, 158] width 83 height 18
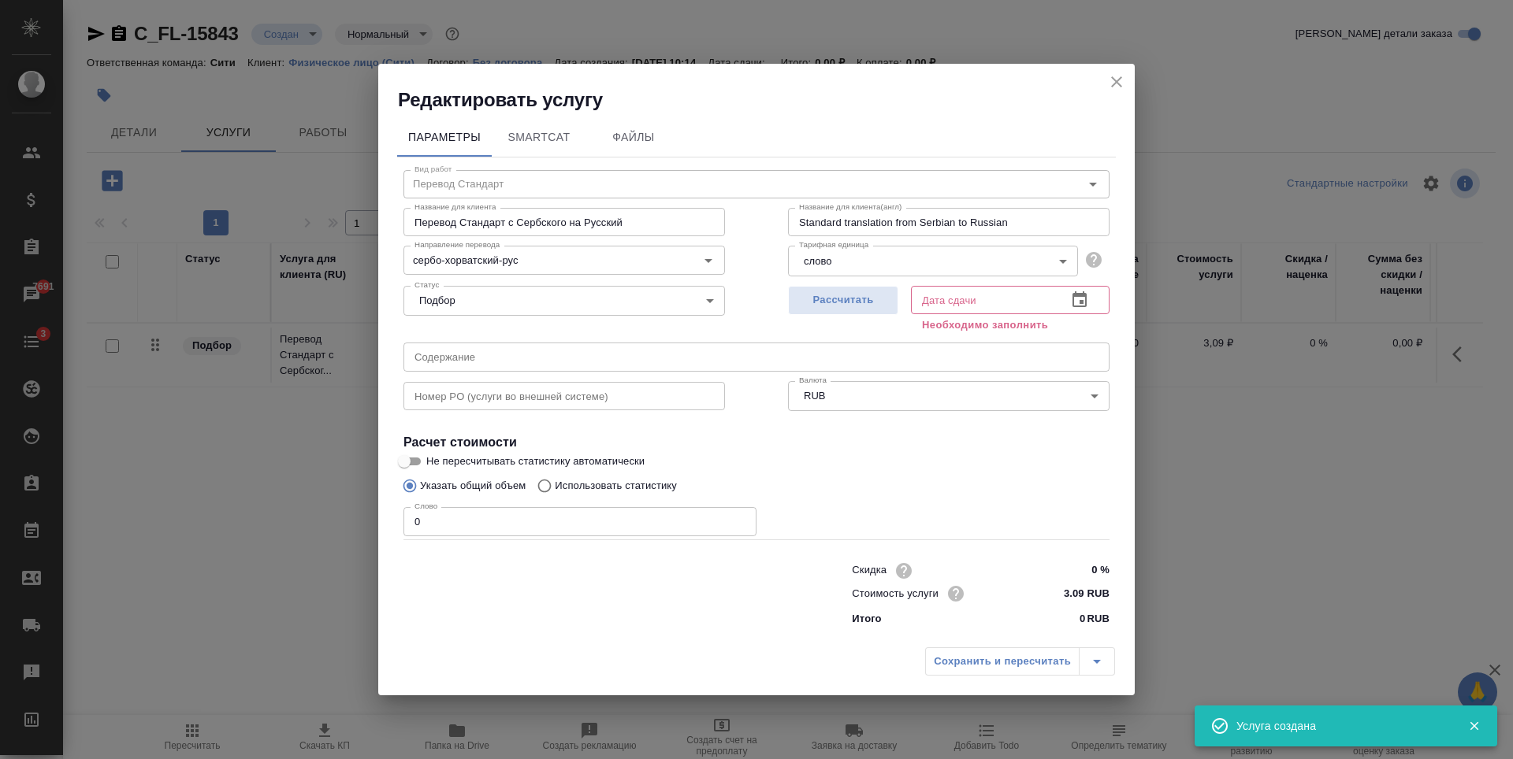
click at [641, 535] on input "0" at bounding box center [579, 521] width 353 height 28
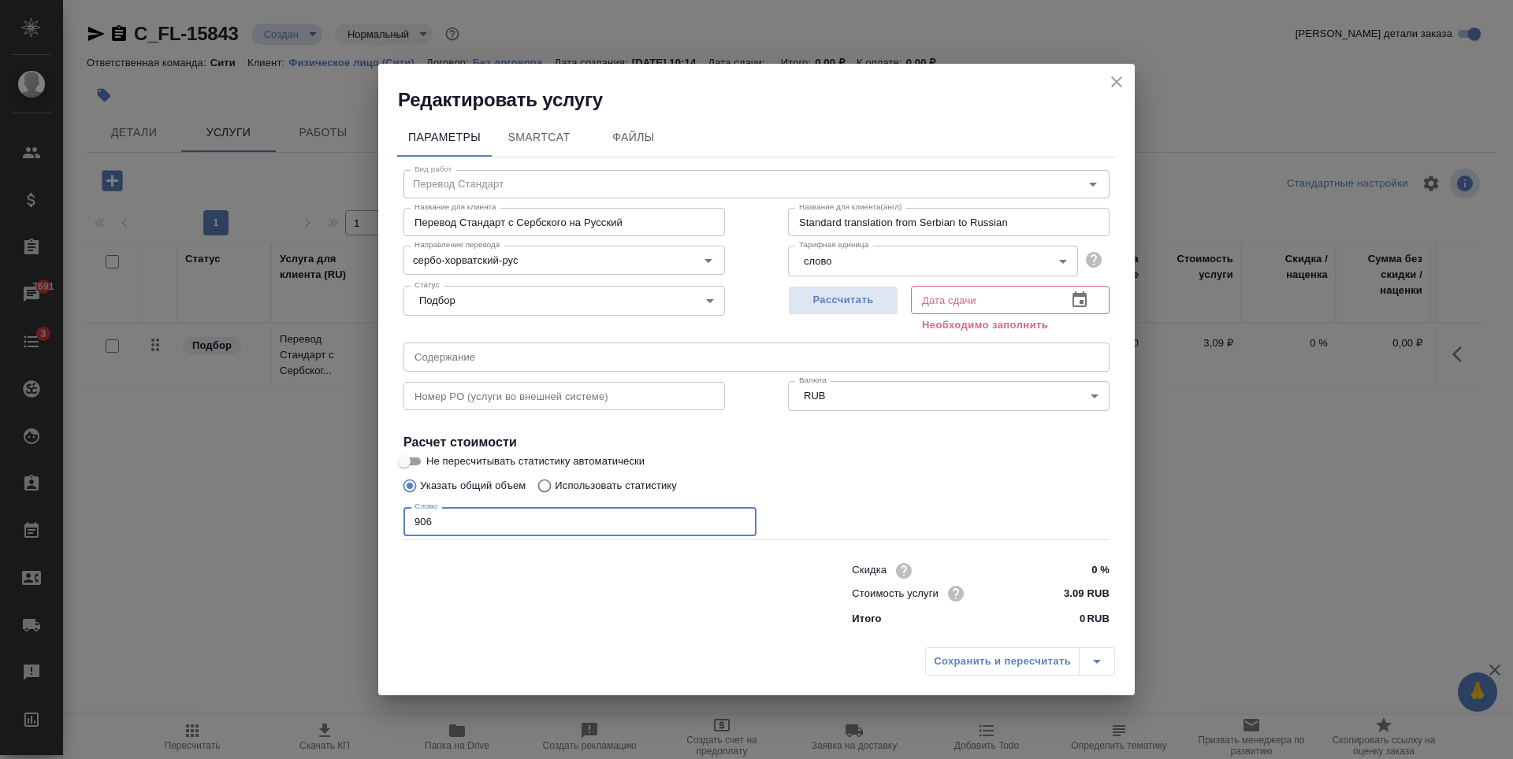
type input "906"
click at [1083, 300] on icon "button" at bounding box center [1079, 300] width 19 height 19
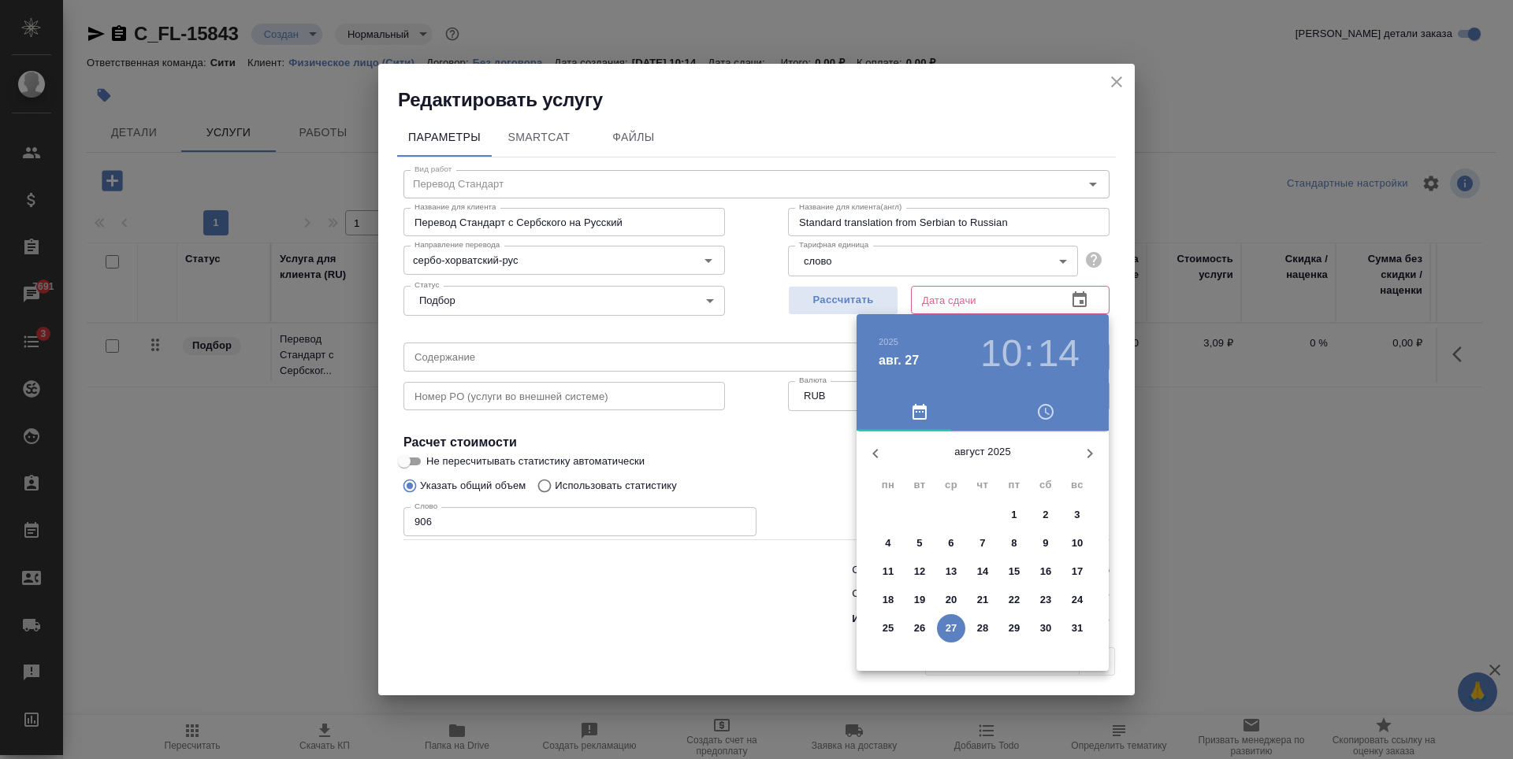
click at [882, 293] on div at bounding box center [756, 379] width 1513 height 759
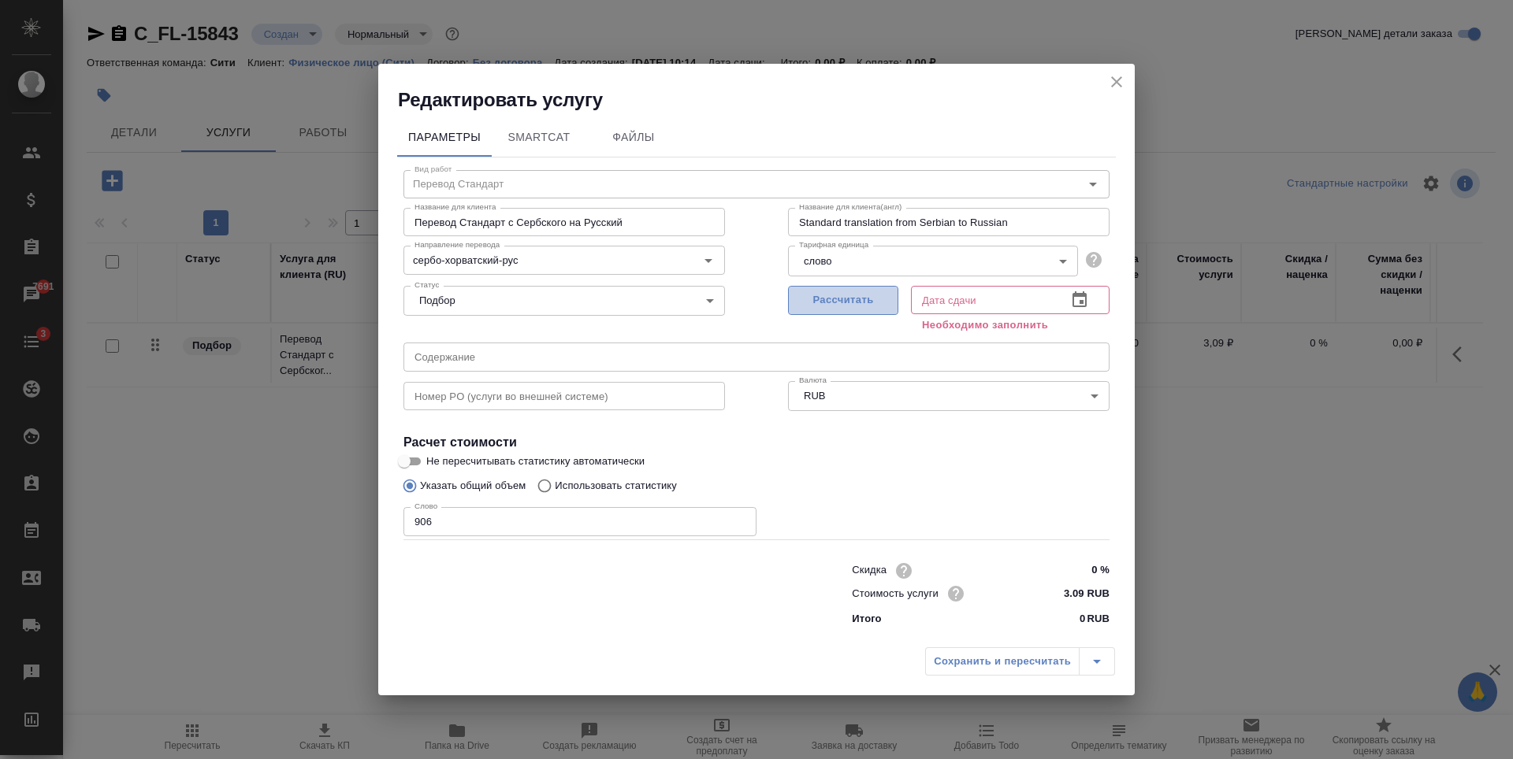
click at [858, 299] on span "Рассчитать" at bounding box center [843, 301] width 93 height 18
click at [858, 299] on span "Рассчитано" at bounding box center [843, 301] width 93 height 18
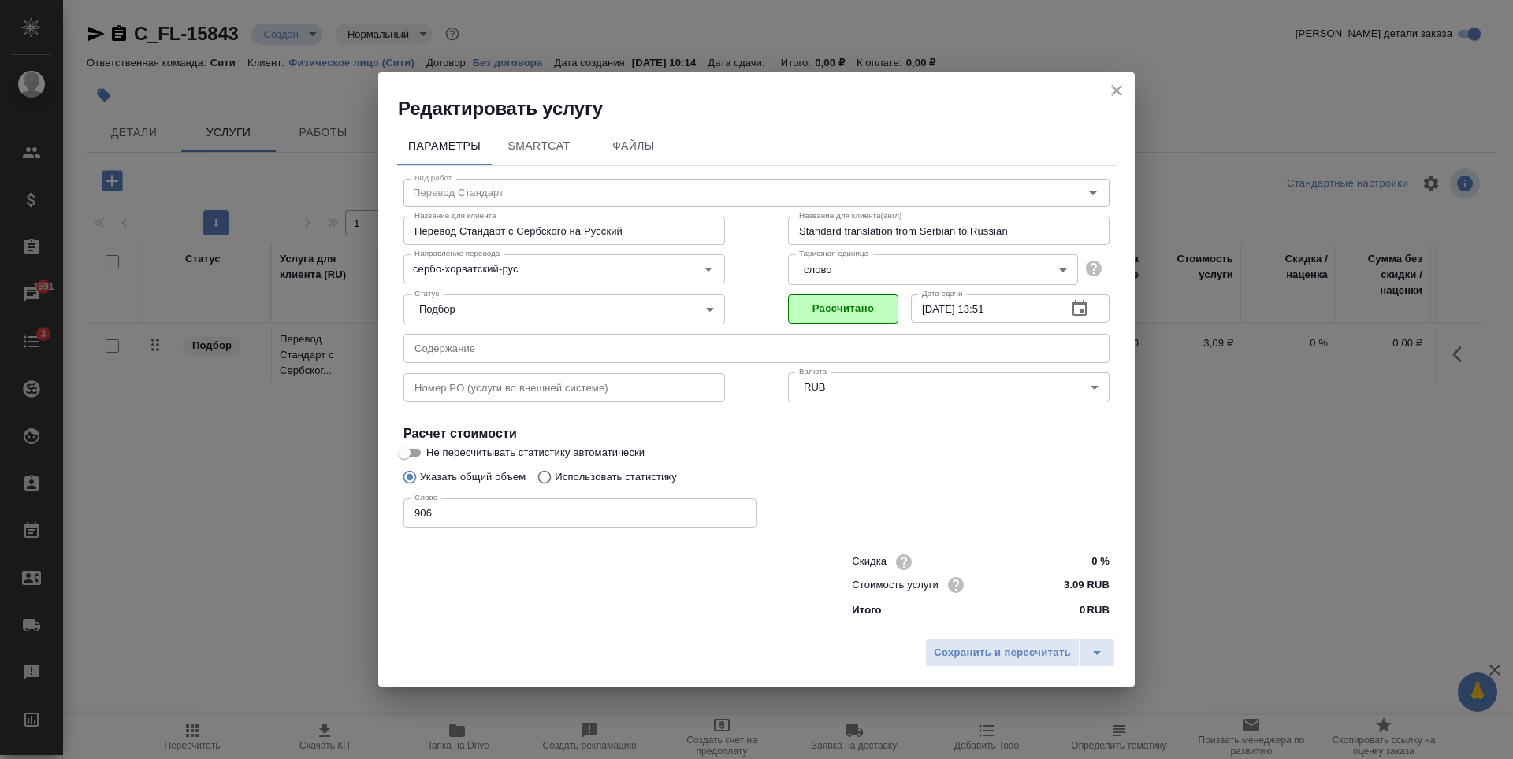
click at [1084, 310] on icon "button" at bounding box center [1079, 308] width 19 height 19
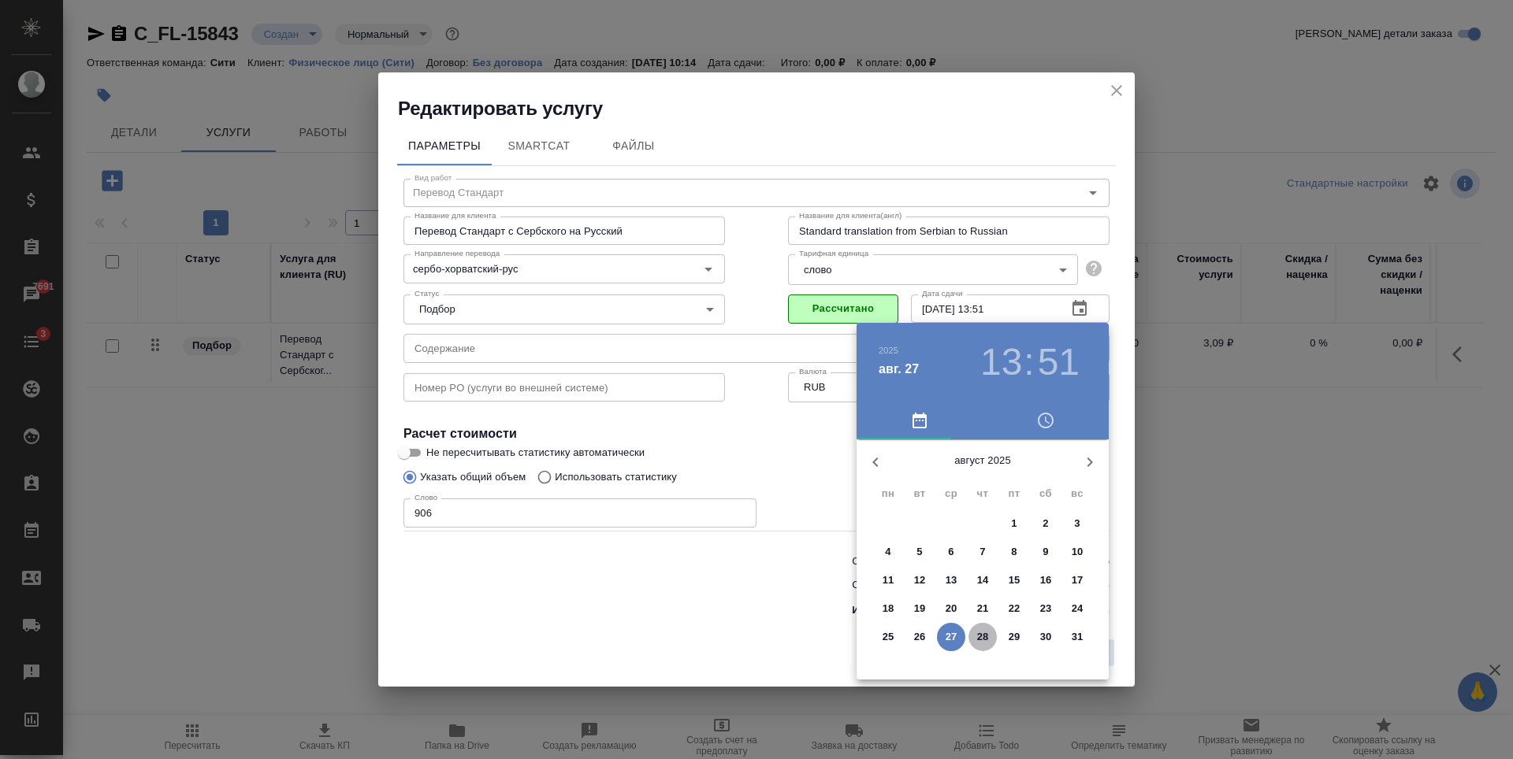
click at [985, 636] on p "28" at bounding box center [983, 637] width 12 height 16
type input "28.08.2025 13:51"
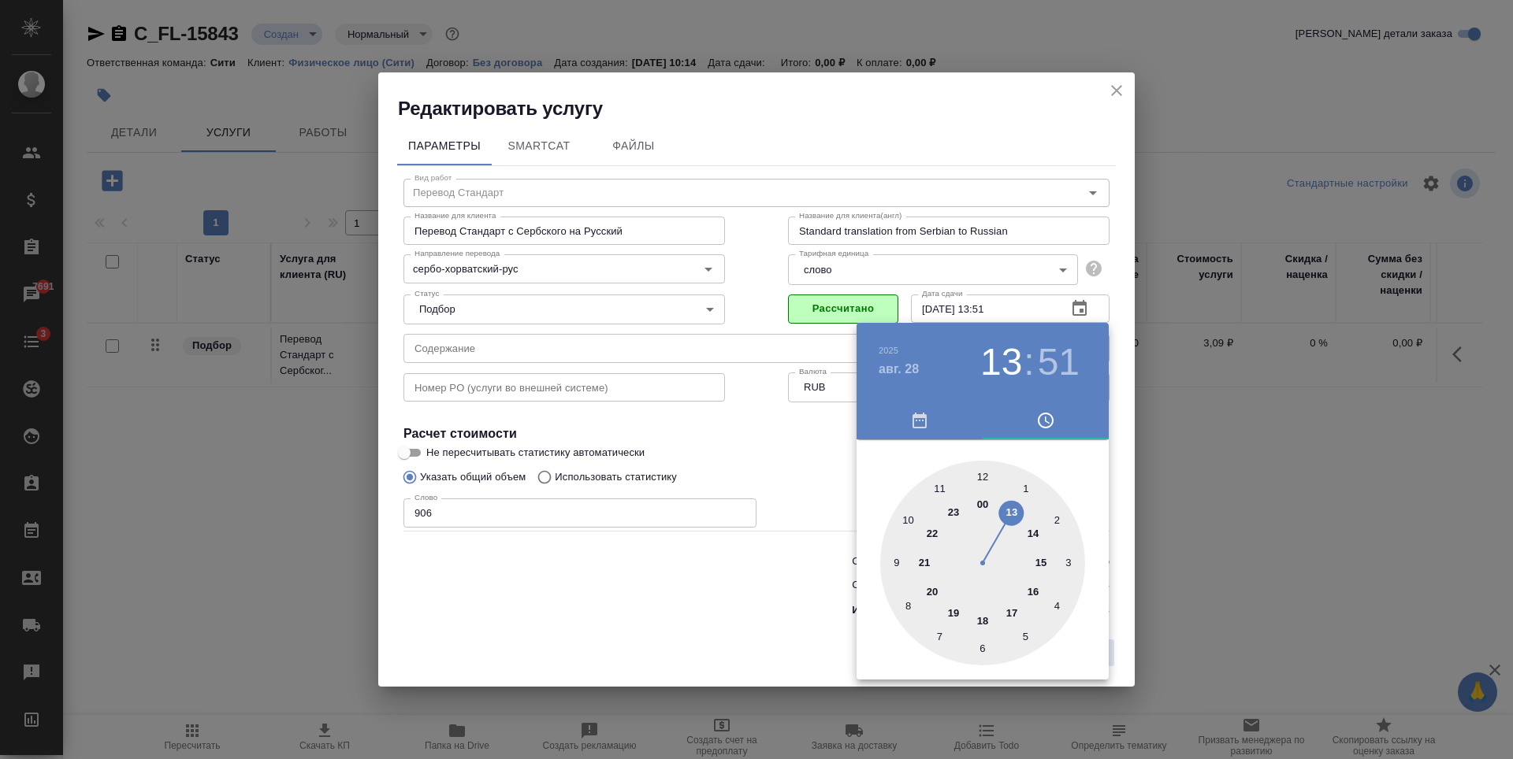
click at [789, 440] on div at bounding box center [756, 379] width 1513 height 759
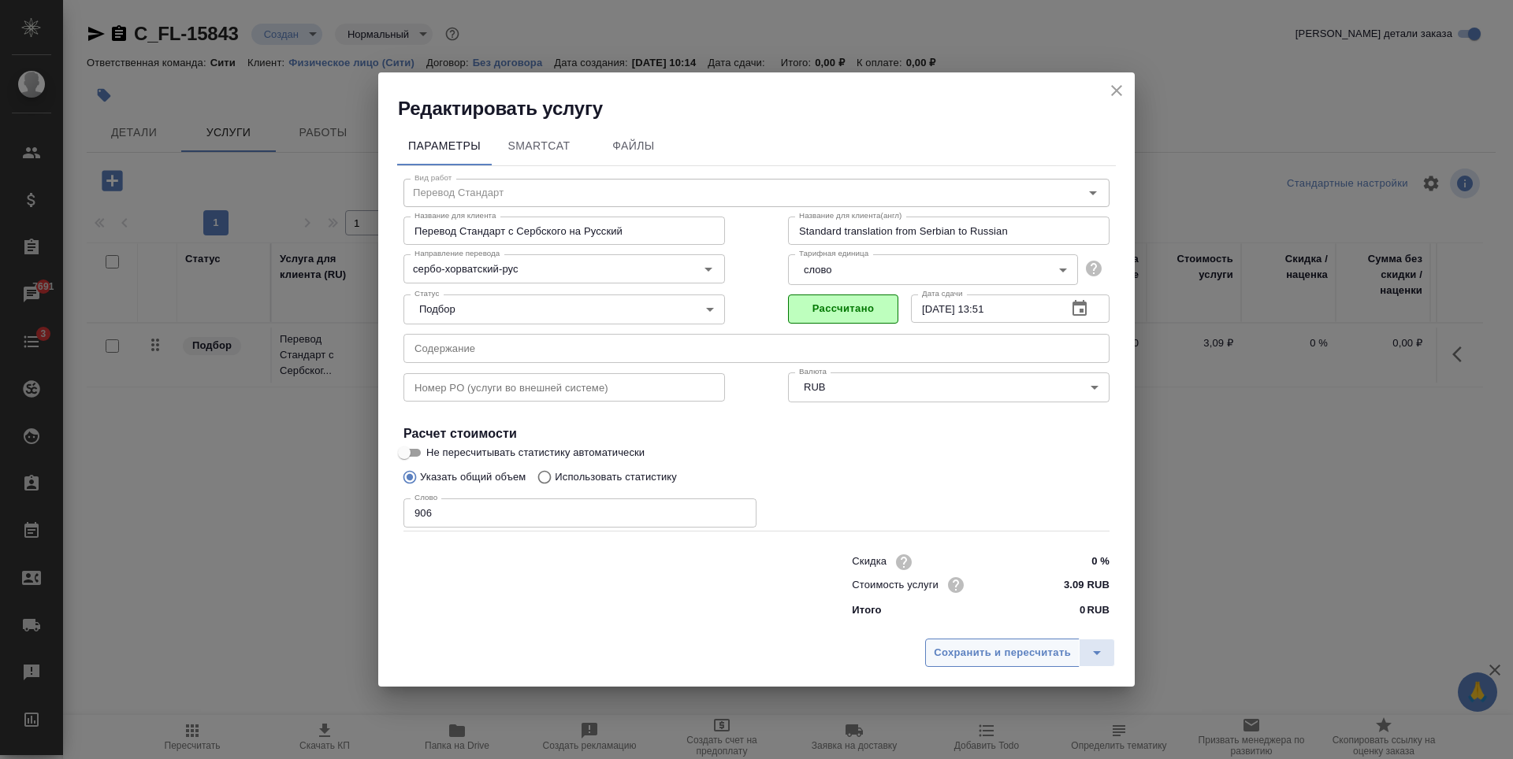
click at [961, 655] on span "Сохранить и пересчитать" at bounding box center [1002, 653] width 137 height 18
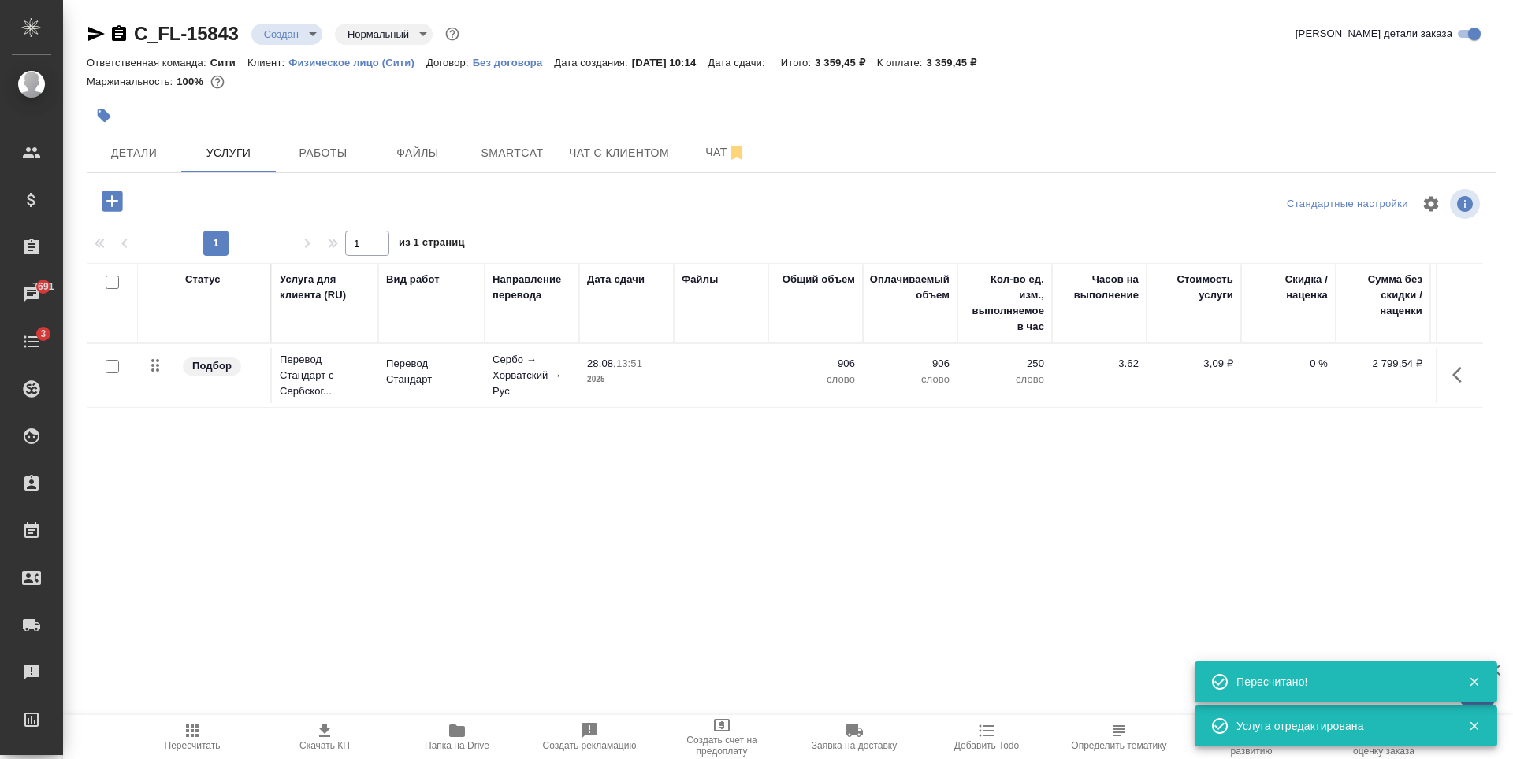
click at [93, 35] on icon "button" at bounding box center [96, 33] width 19 height 19
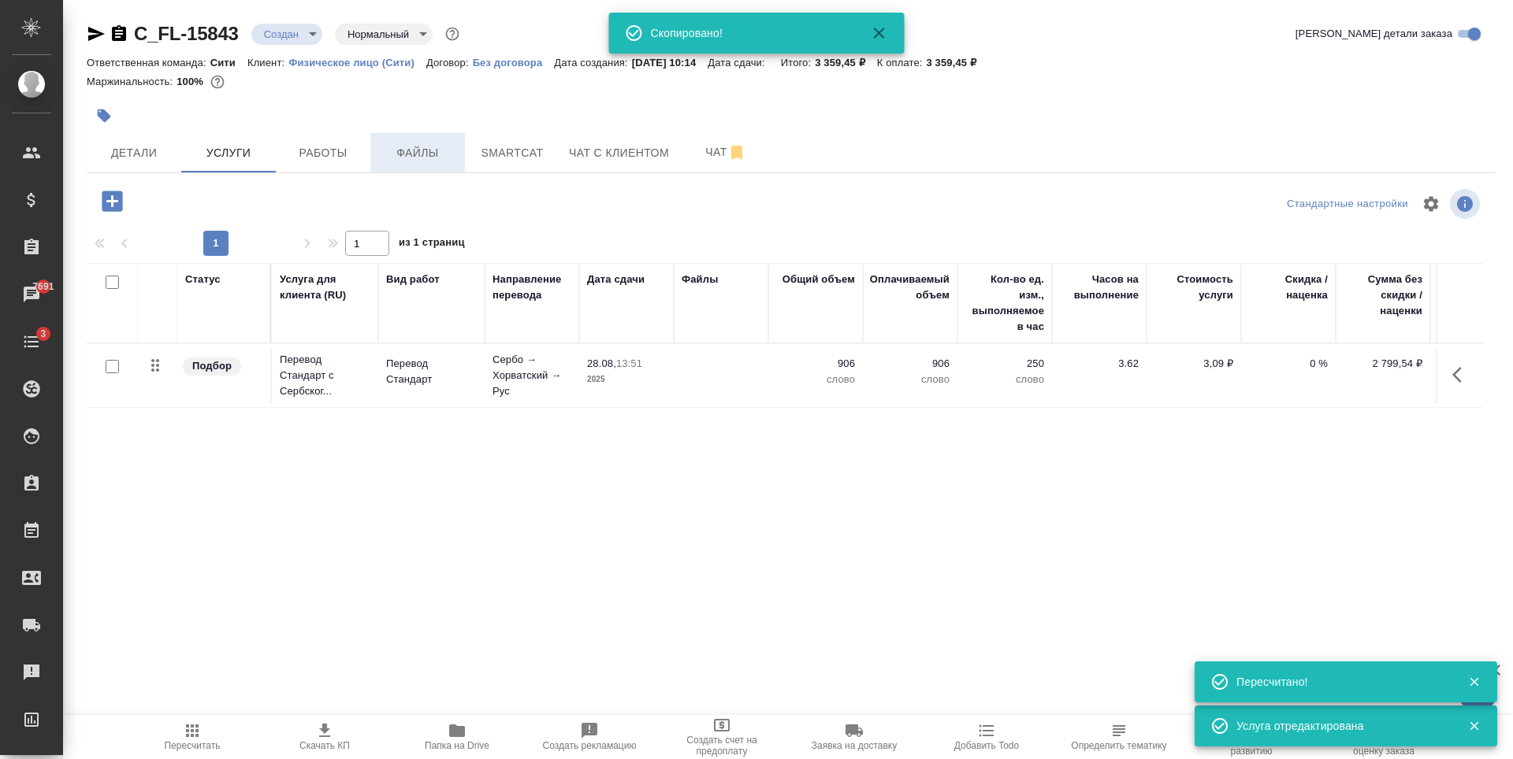
click at [429, 158] on span "Файлы" at bounding box center [418, 153] width 76 height 20
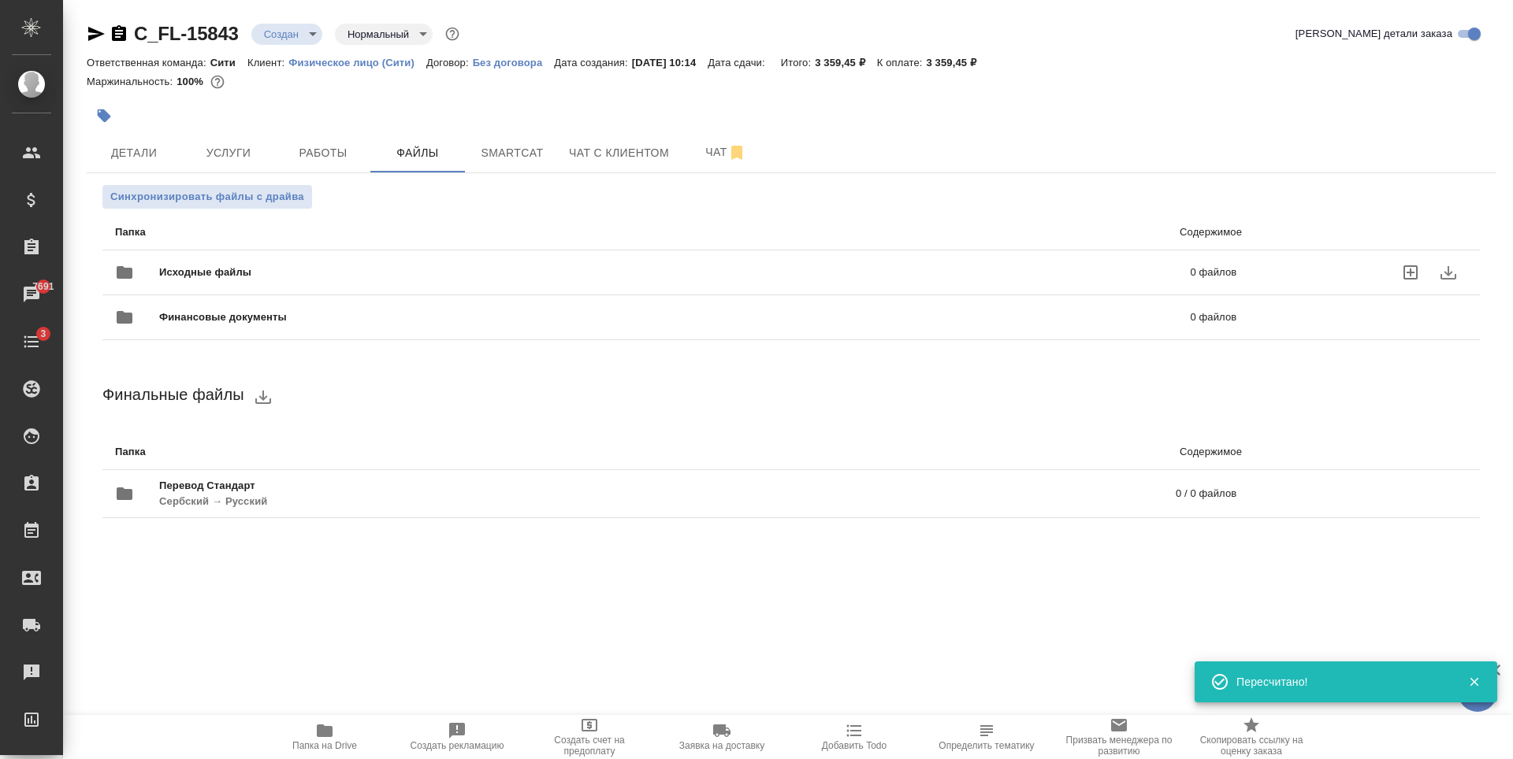
click at [1409, 274] on icon "uploadFiles" at bounding box center [1410, 272] width 19 height 19
click at [0, 0] on input "uploadFiles" at bounding box center [0, 0] width 0 height 0
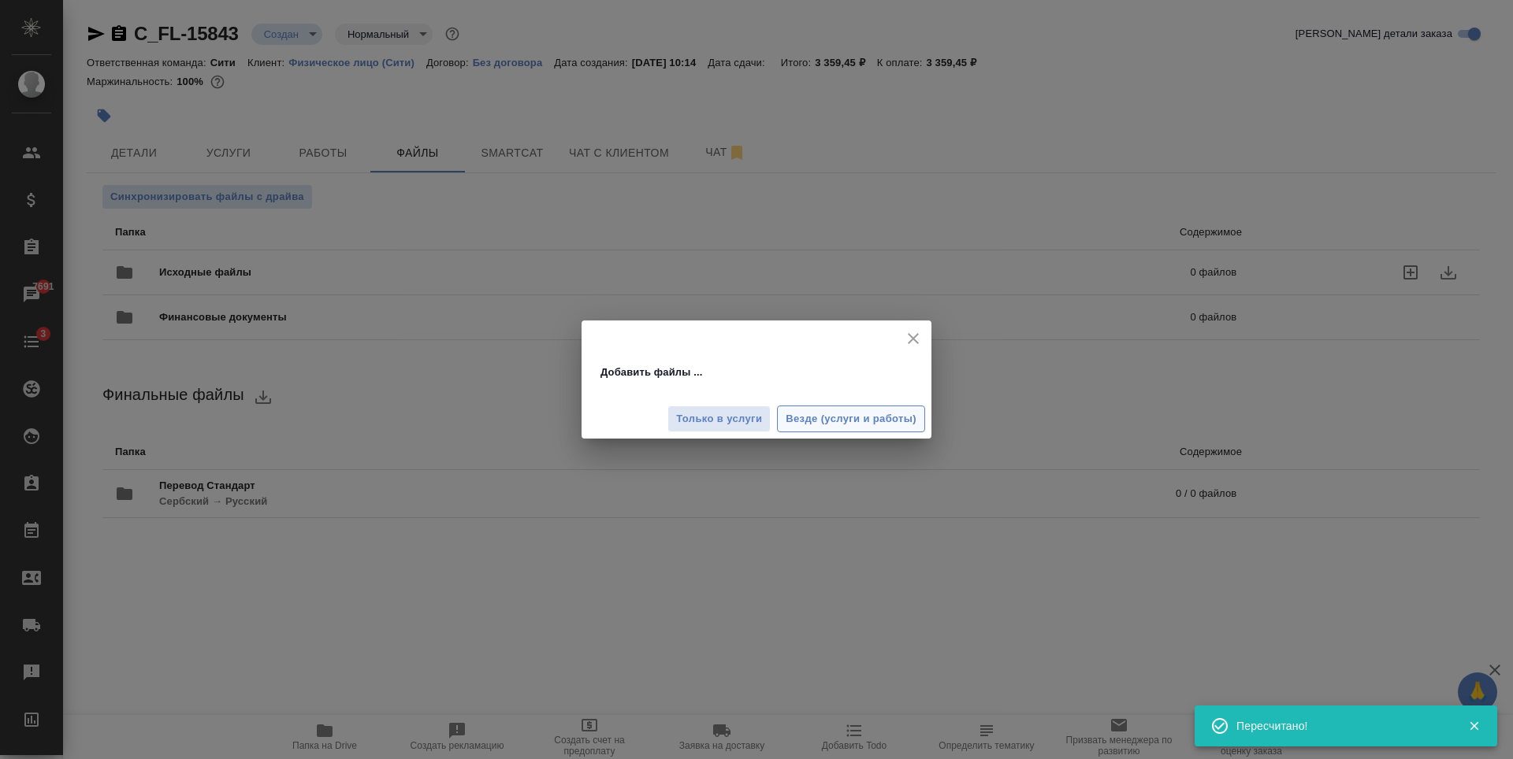
click at [810, 425] on span "Везде (услуги и работы)" at bounding box center [850, 419] width 131 height 18
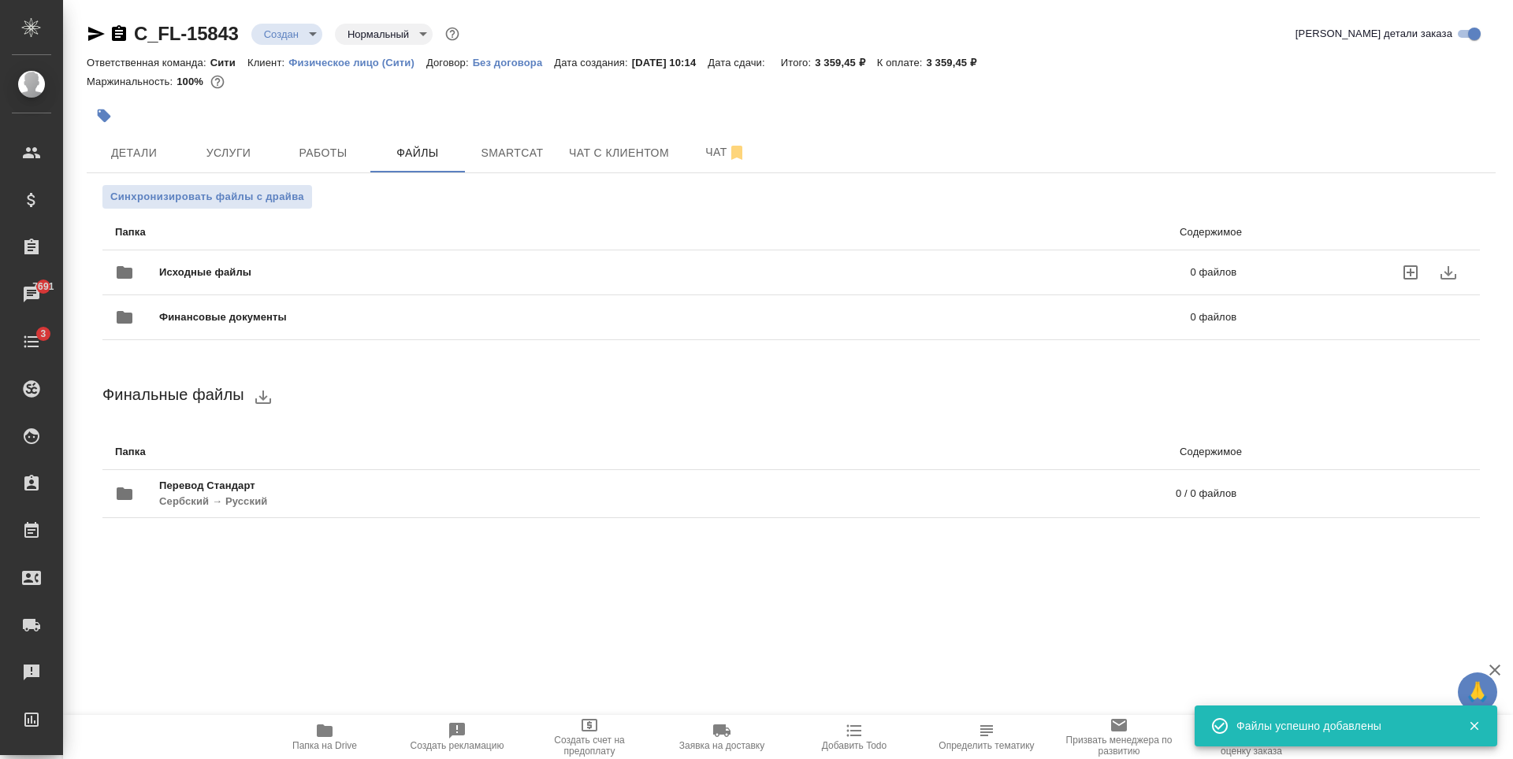
click at [627, 120] on div at bounding box center [556, 115] width 939 height 35
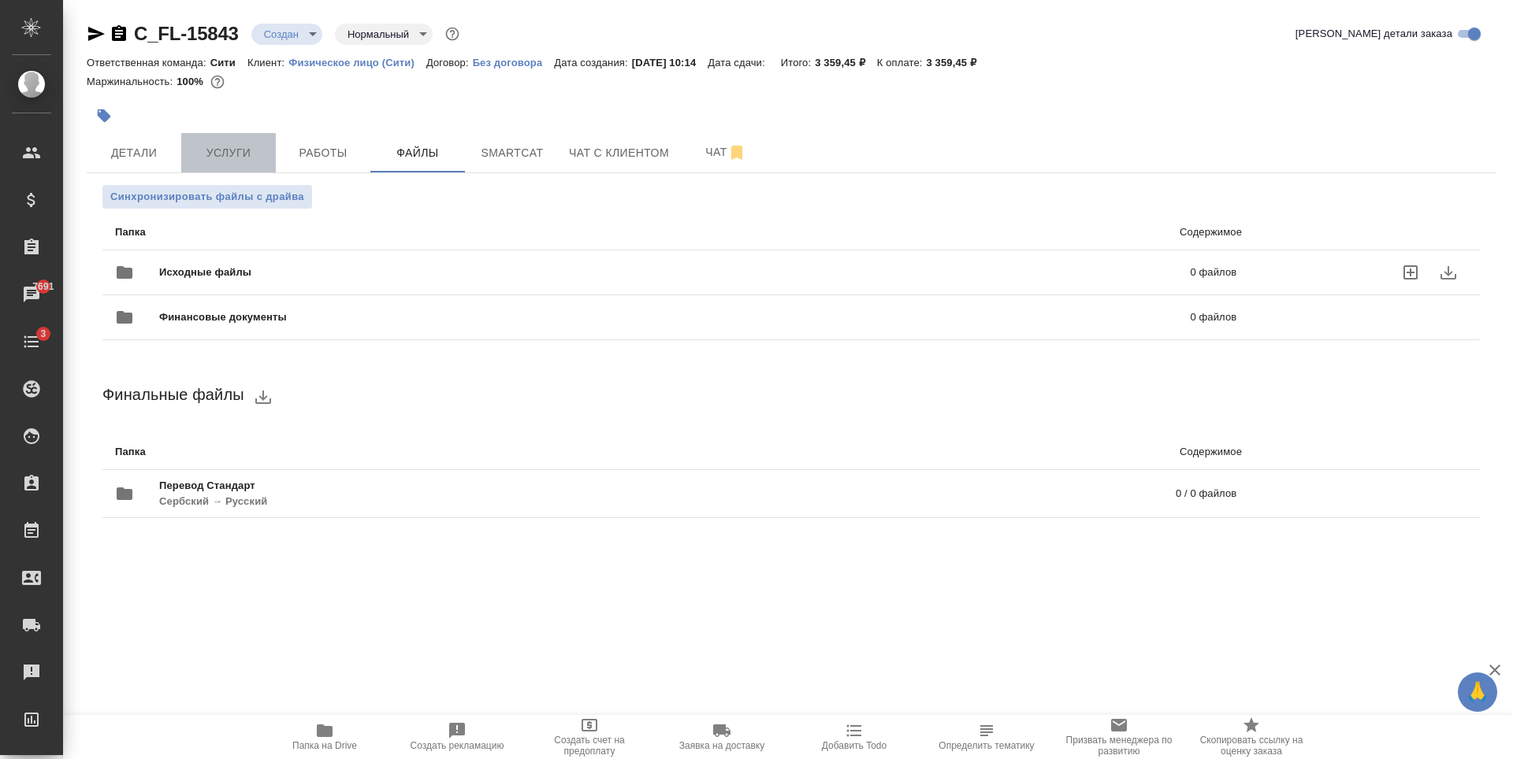
click at [236, 139] on button "Услуги" at bounding box center [228, 152] width 95 height 39
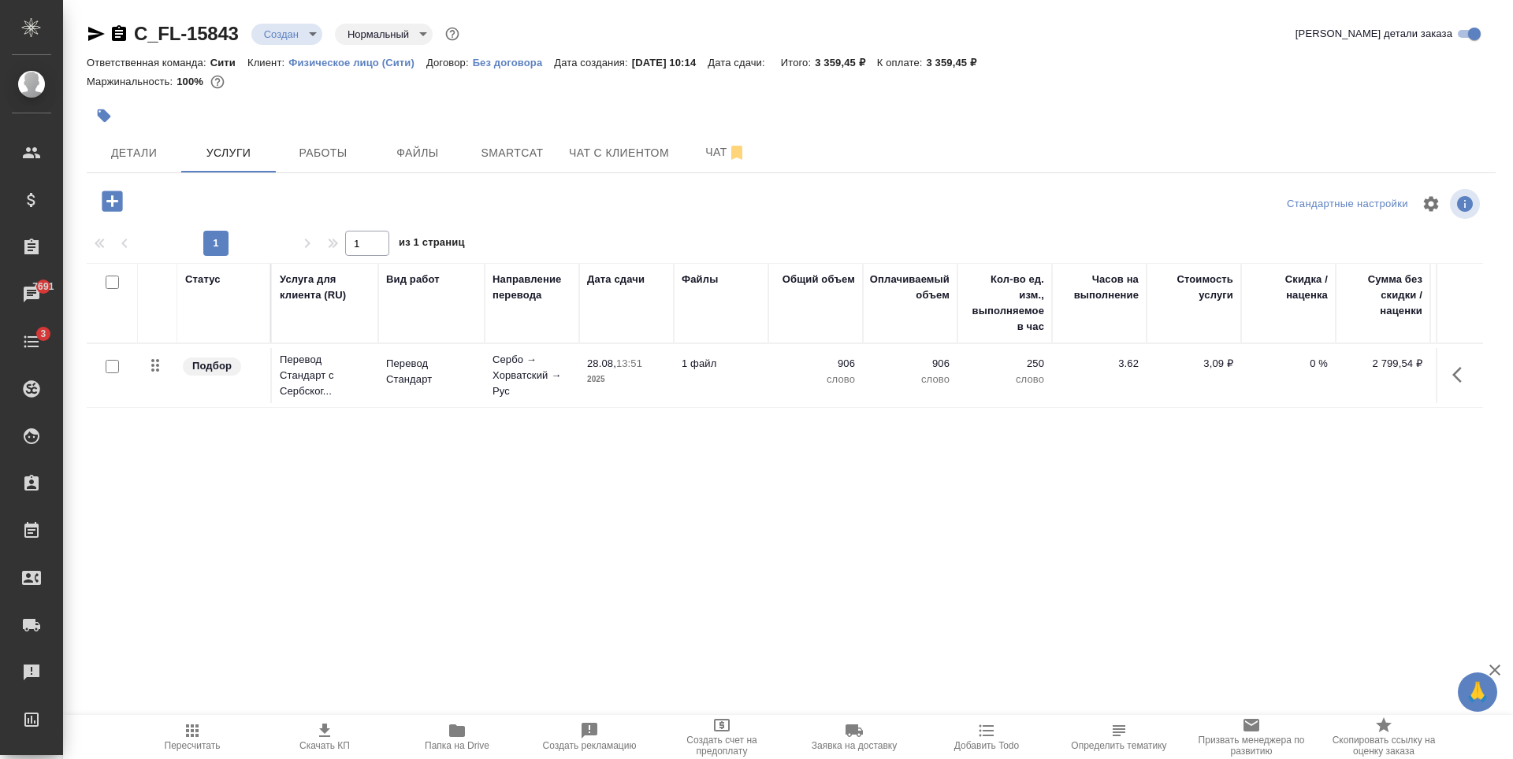
click at [742, 504] on div "Статус Услуга для клиента (RU) Вид работ Направление перевода Дата сдачи Файлы …" at bounding box center [785, 432] width 1396 height 339
click at [587, 456] on div "Статус Услуга для клиента (RU) Вид работ Направление перевода Дата сдачи Файлы …" at bounding box center [785, 432] width 1396 height 339
drag, startPoint x: 994, startPoint y: 109, endPoint x: 599, endPoint y: 59, distance: 398.6
click at [993, 109] on div at bounding box center [556, 115] width 939 height 35
click at [411, 158] on span "Файлы" at bounding box center [418, 153] width 76 height 20
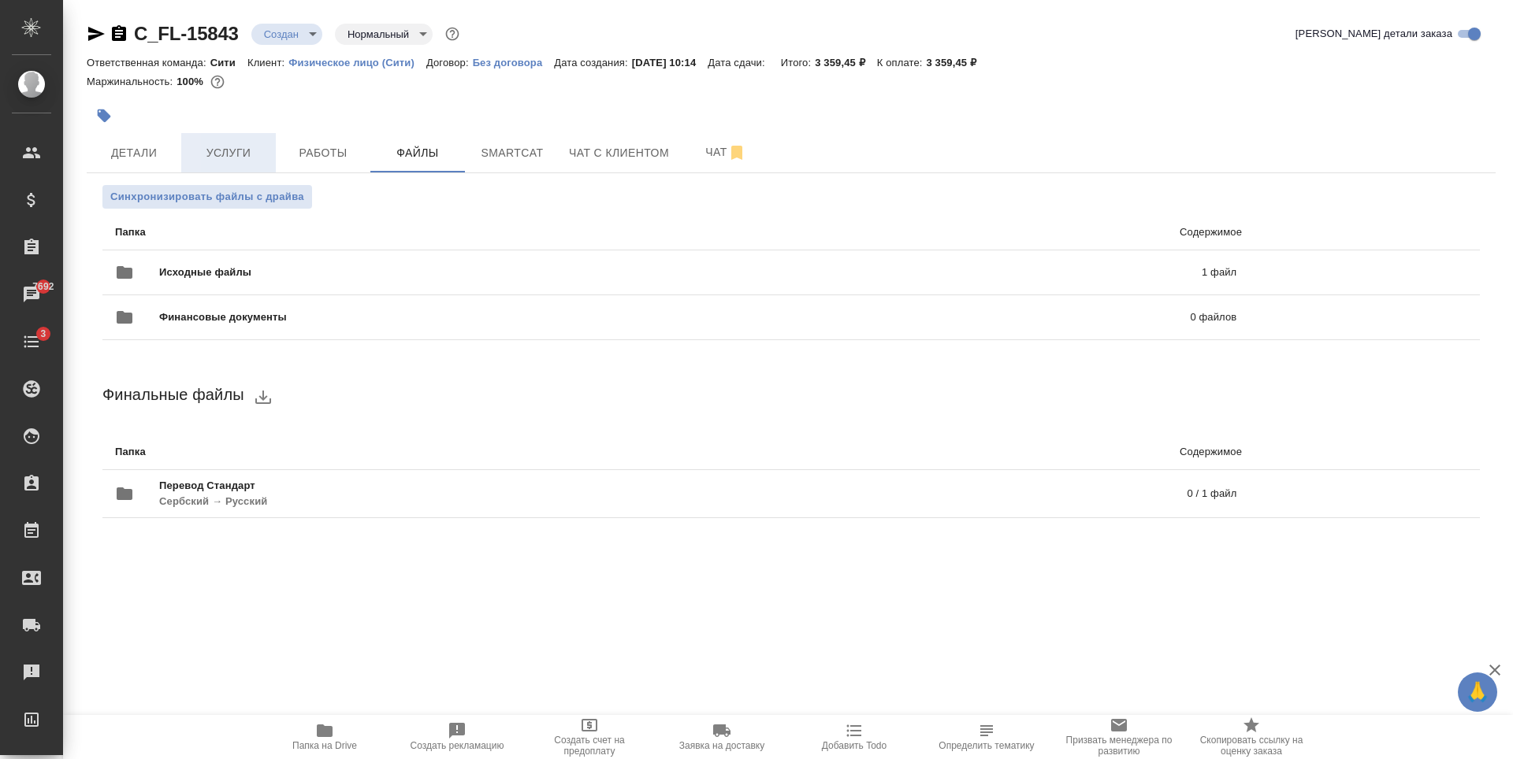
click at [266, 158] on span "Услуги" at bounding box center [229, 153] width 76 height 20
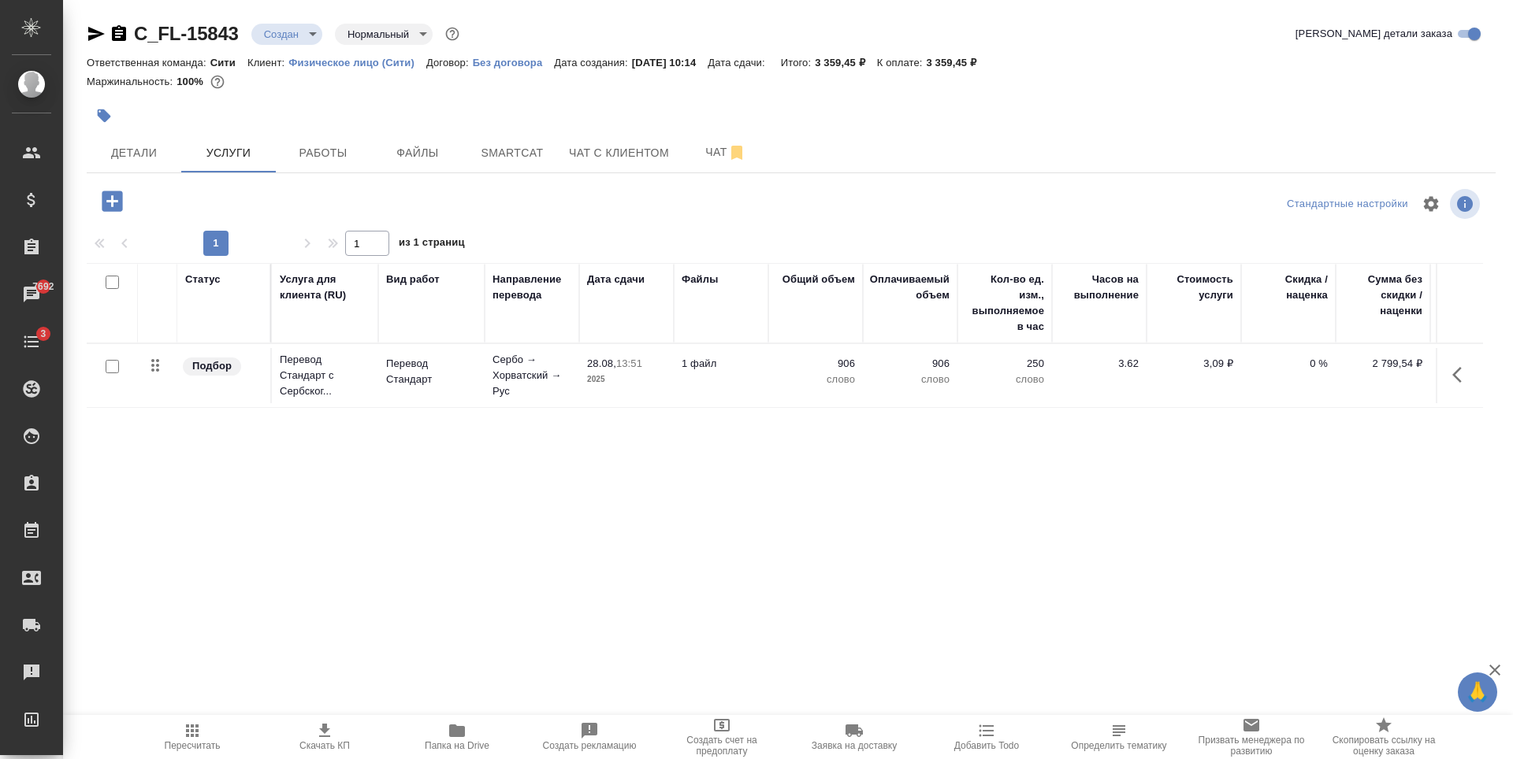
click at [1313, 361] on p "0 %" at bounding box center [1288, 364] width 79 height 16
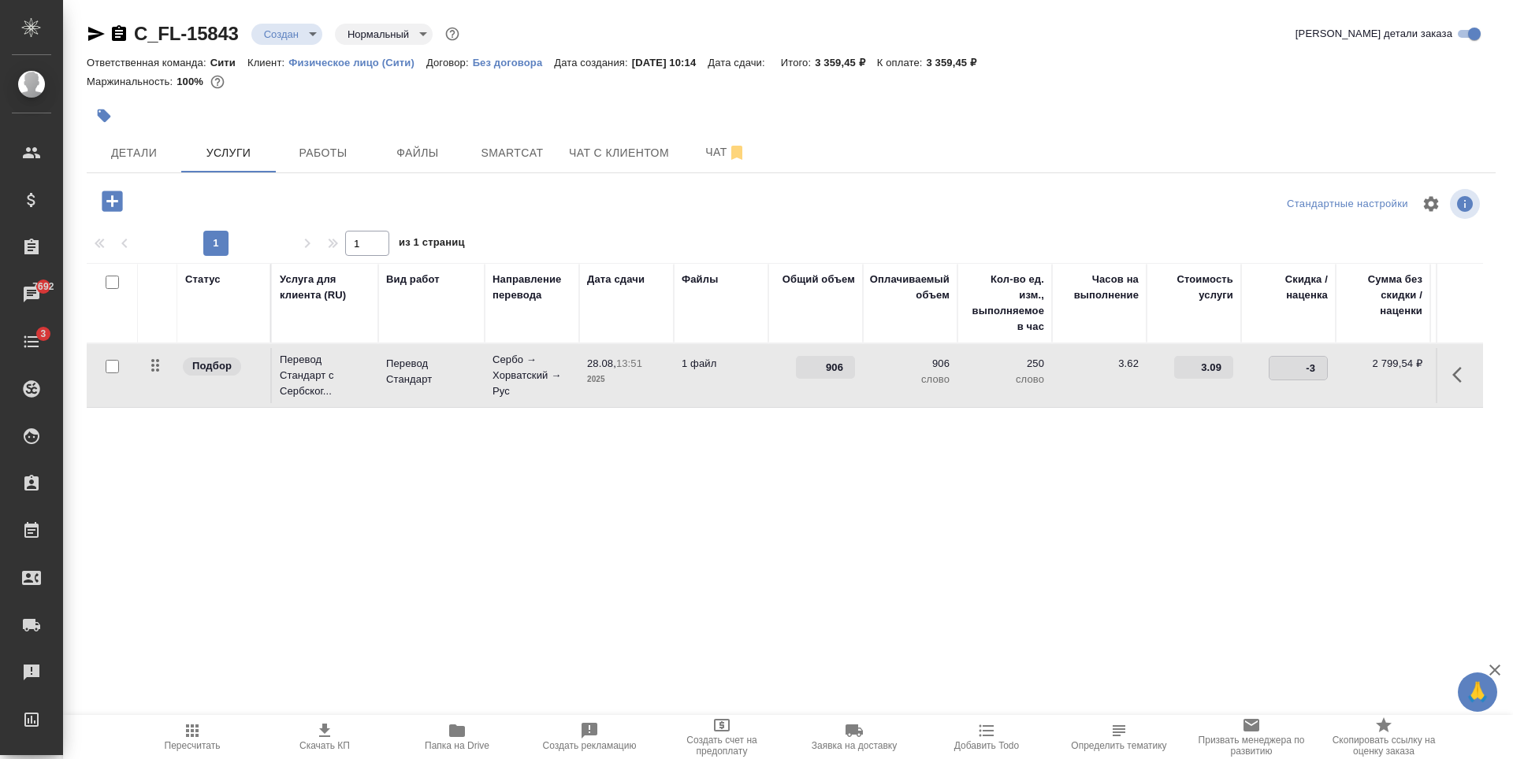
type input "-30"
click at [1235, 473] on div "Статус Услуга для клиента (RU) Вид работ Направление перевода Дата сдачи Файлы …" at bounding box center [785, 432] width 1396 height 339
click at [504, 98] on div at bounding box center [791, 96] width 1409 height 3
click at [541, 503] on div "Статус Услуга для клиента (RU) Вид работ Направление перевода Дата сдачи Файлы …" at bounding box center [785, 432] width 1396 height 339
click at [824, 107] on div at bounding box center [556, 115] width 939 height 35
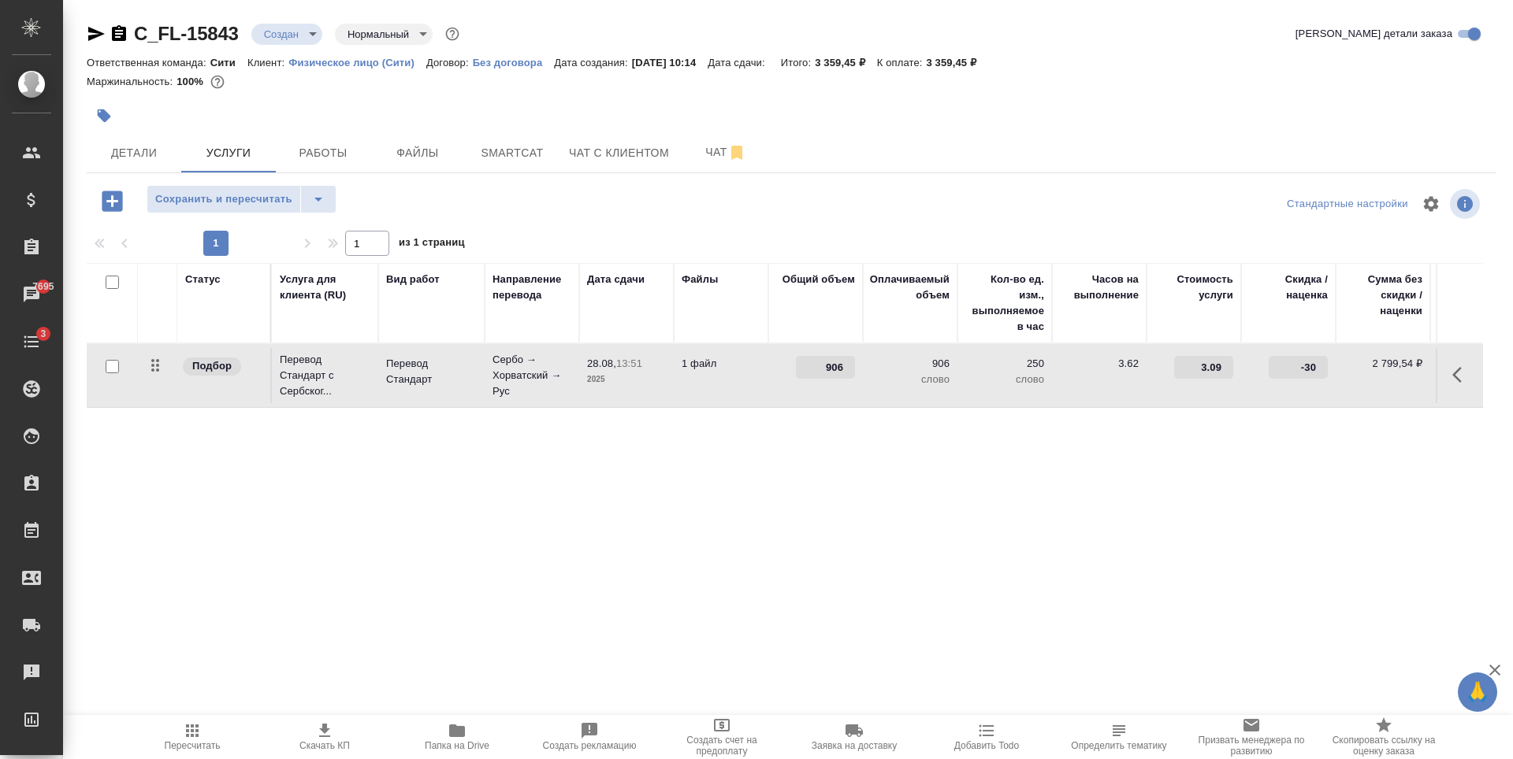
click at [936, 95] on div at bounding box center [791, 96] width 1409 height 3
click at [1201, 478] on div "Статус Услуга для клиента (RU) Вид работ Направление перевода Дата сдачи Файлы …" at bounding box center [785, 432] width 1396 height 339
click at [224, 208] on span "Сохранить и пересчитать" at bounding box center [223, 200] width 137 height 18
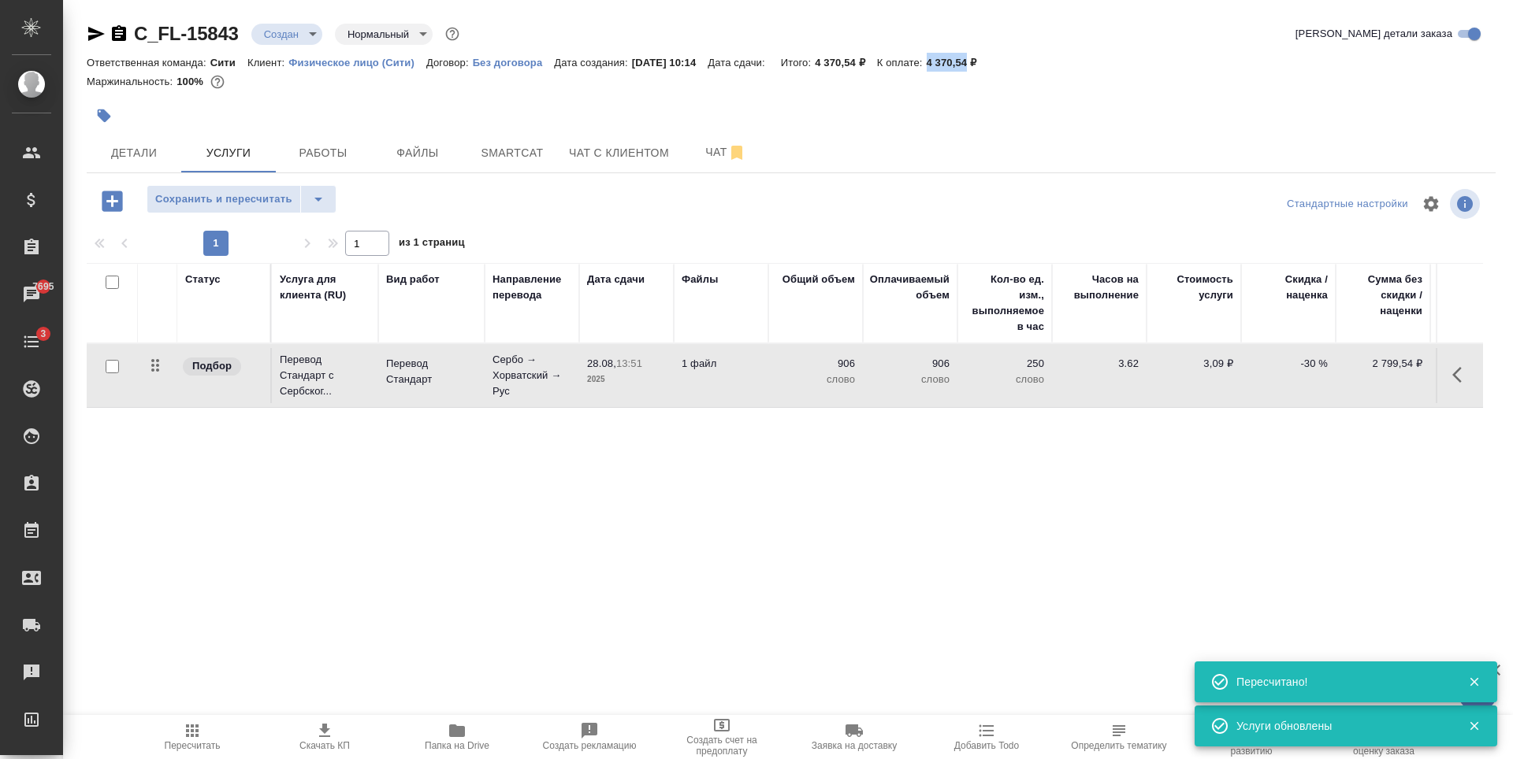
drag, startPoint x: 941, startPoint y: 64, endPoint x: 986, endPoint y: 65, distance: 44.9
click at [986, 65] on div "Ответственная команда: Сити Клиент: Физическое лицо (Сити) Договор: Без договор…" at bounding box center [791, 62] width 1409 height 19
copy p "4 370,54"
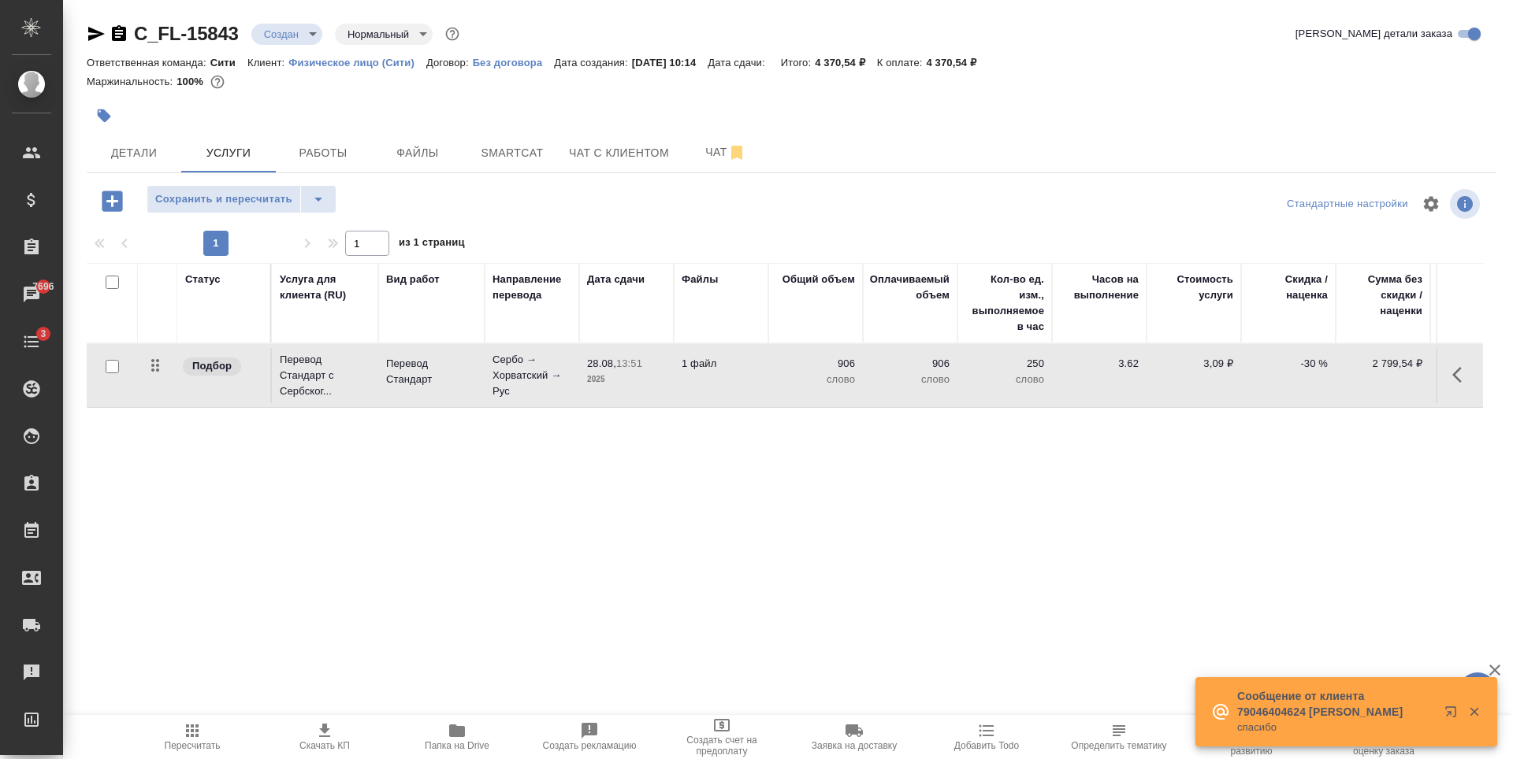
click at [767, 488] on div "Статус Услуга для клиента (RU) Вид работ Направление перевода Дата сдачи Файлы …" at bounding box center [785, 432] width 1396 height 339
click at [272, 37] on body "🙏 .cls-1 fill:#fff; AWATERA Zaytseva Svetlana Клиенты Спецификации Заказы 7696 …" at bounding box center [756, 379] width 1513 height 759
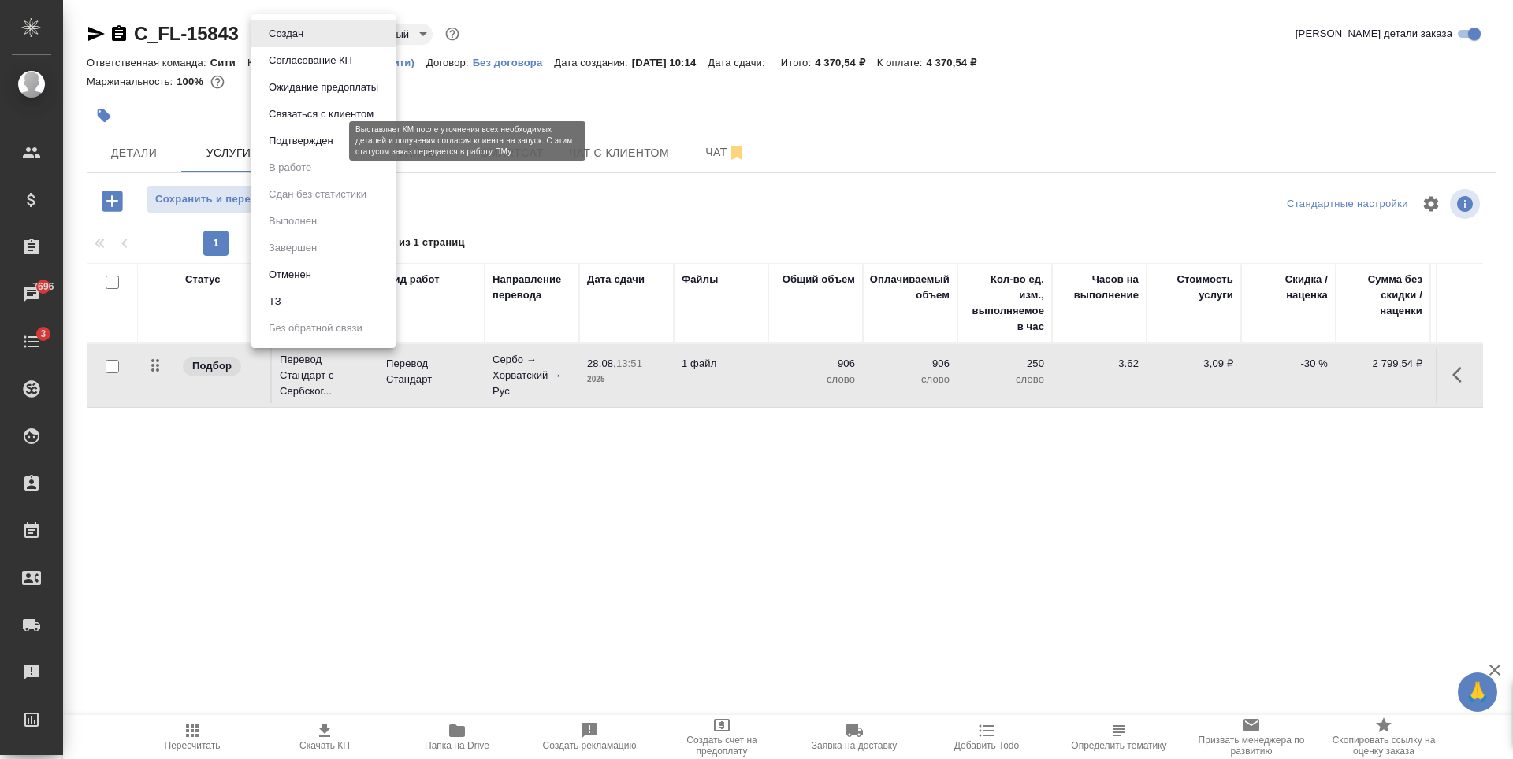
click at [323, 147] on button "Подтвержден" at bounding box center [301, 140] width 74 height 17
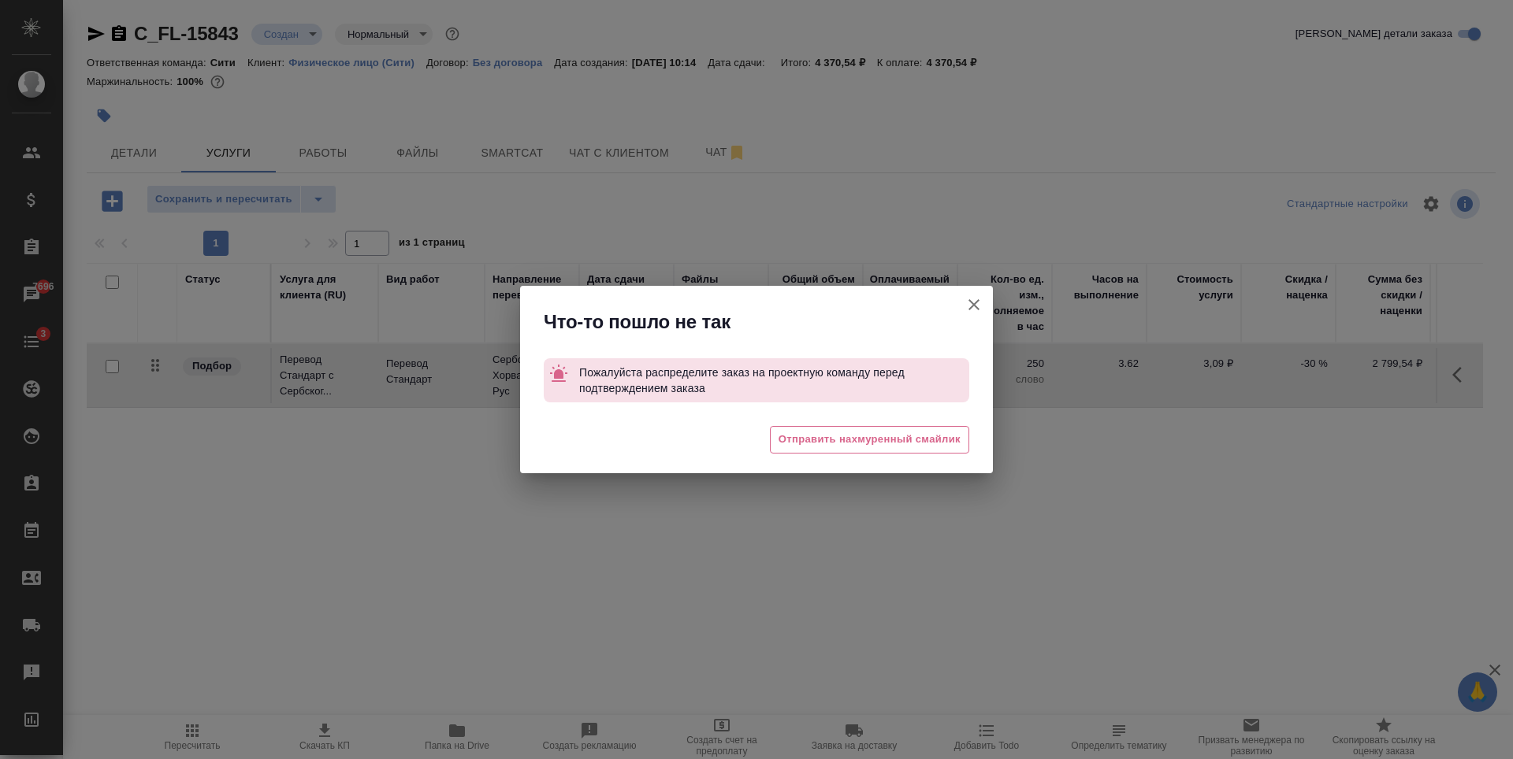
click at [971, 305] on icon "button" at bounding box center [973, 304] width 19 height 19
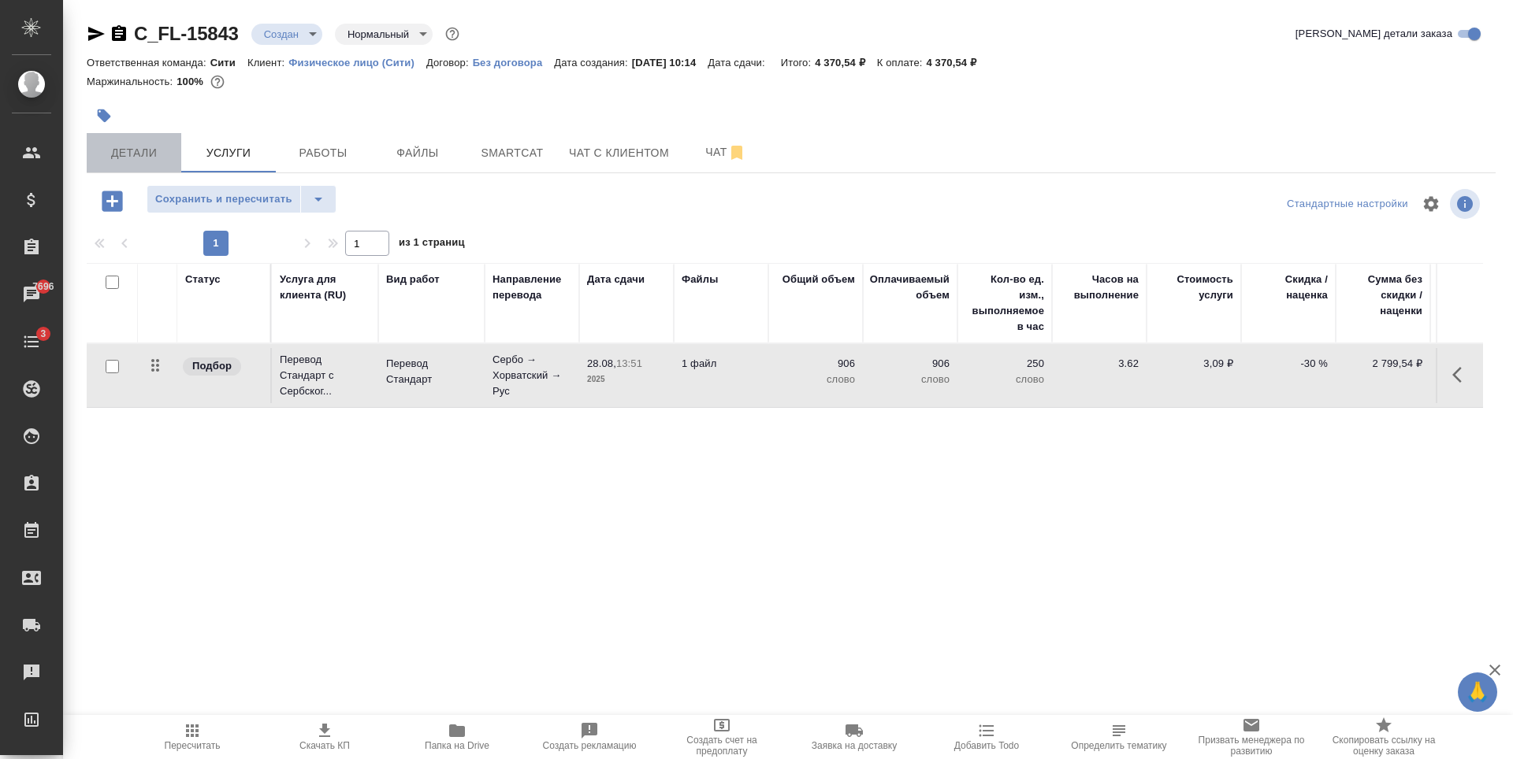
click at [115, 157] on span "Детали" at bounding box center [134, 153] width 76 height 20
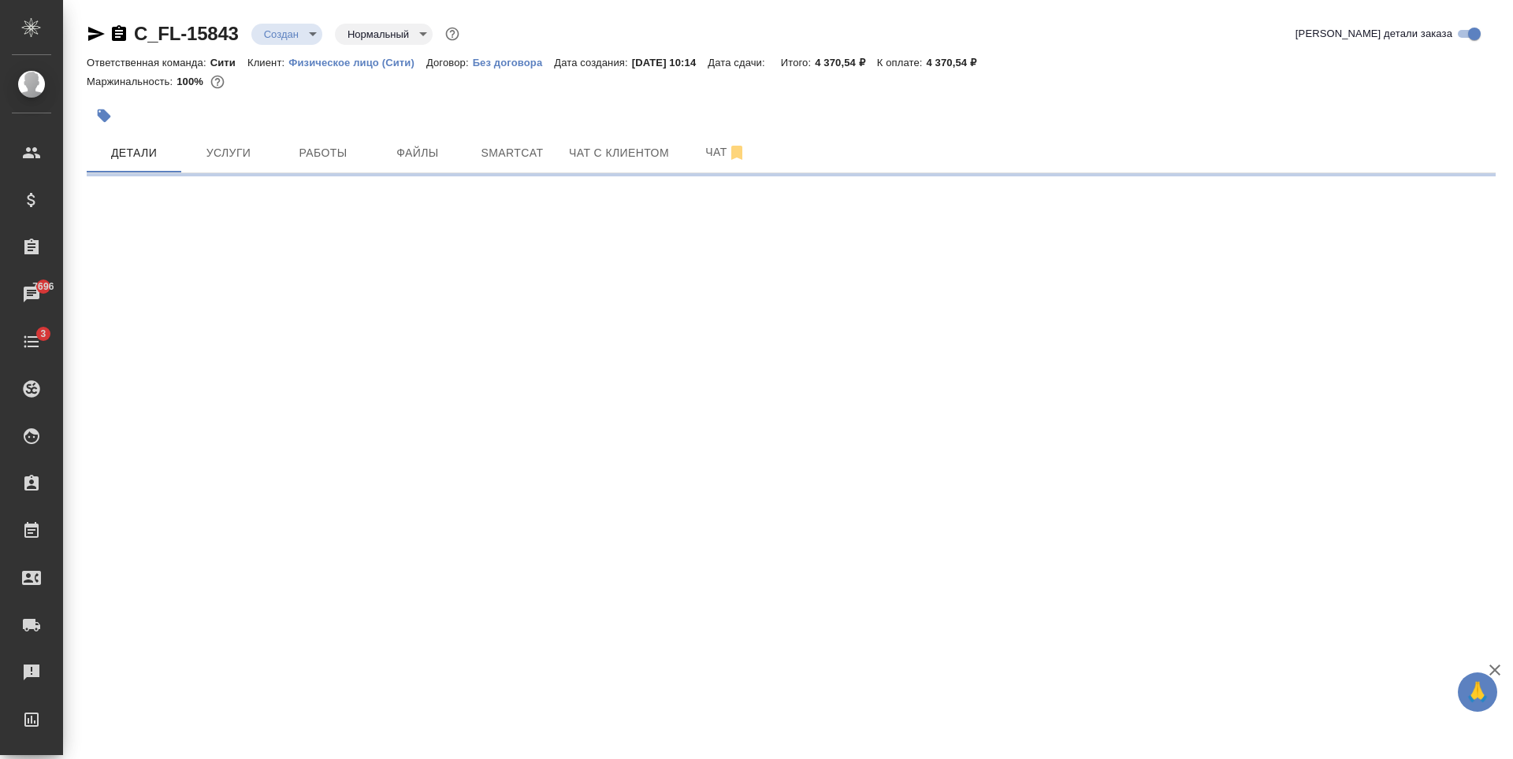
select select "RU"
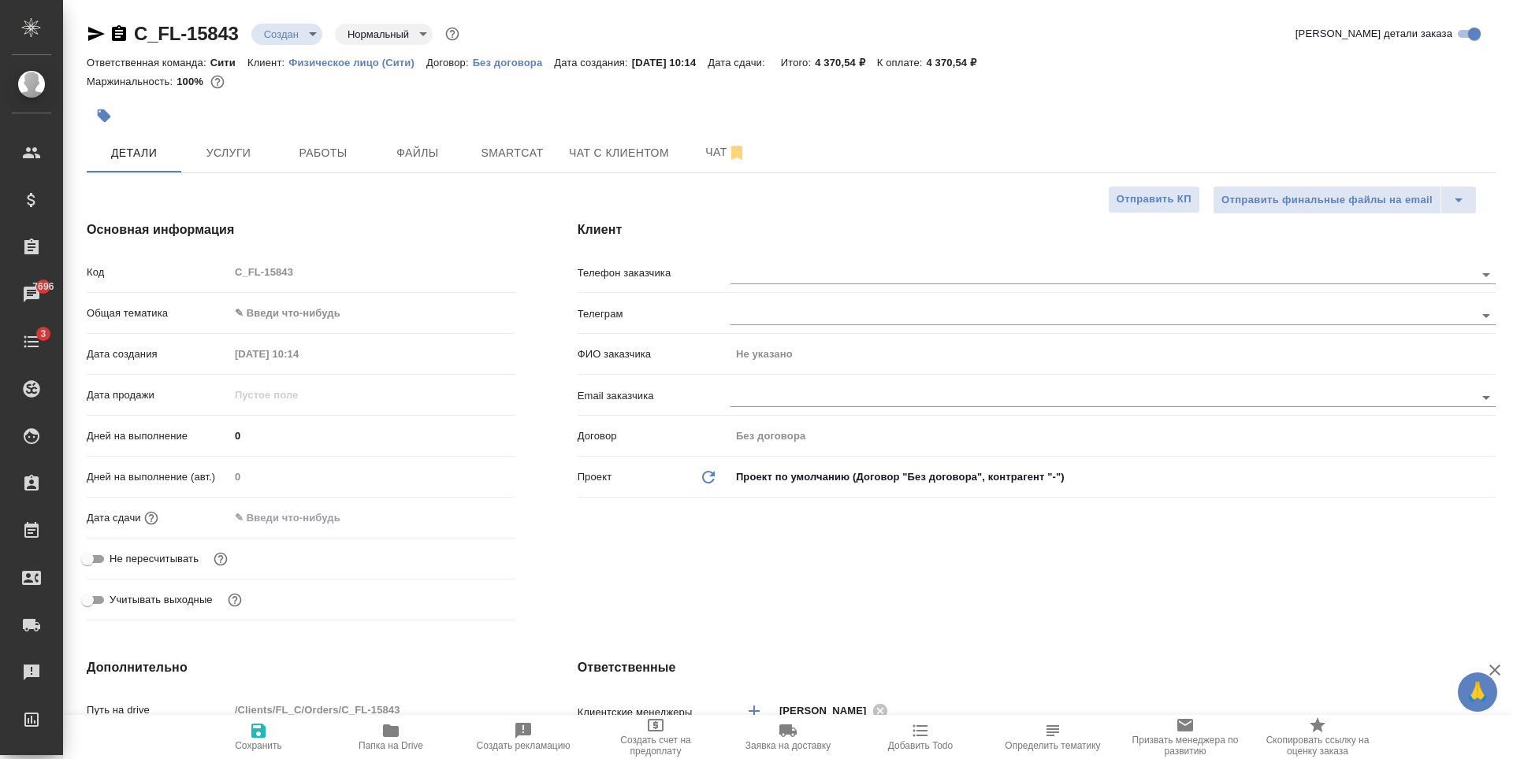
type textarea "x"
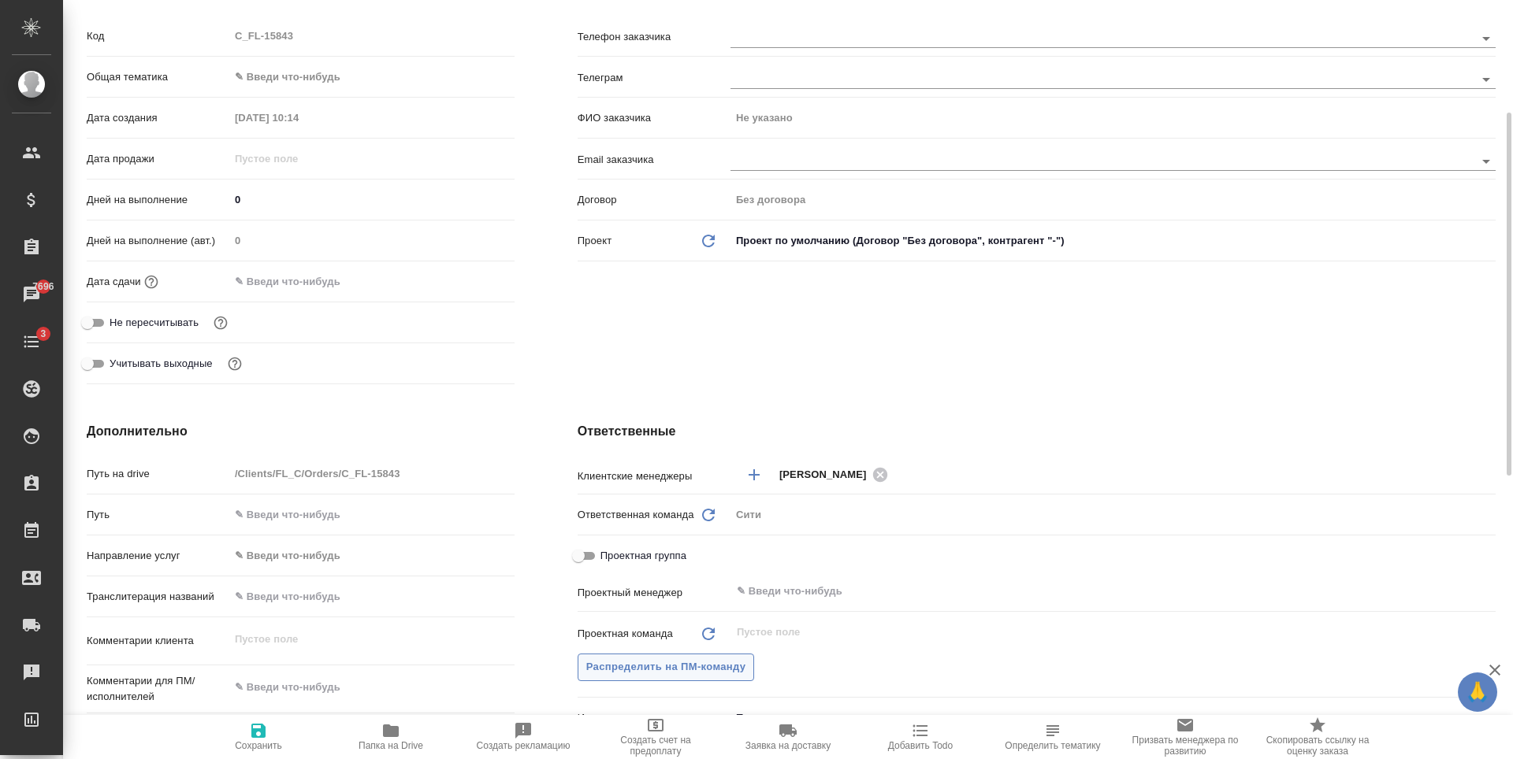
click at [725, 660] on span "Распределить на ПМ-команду" at bounding box center [666, 668] width 160 height 18
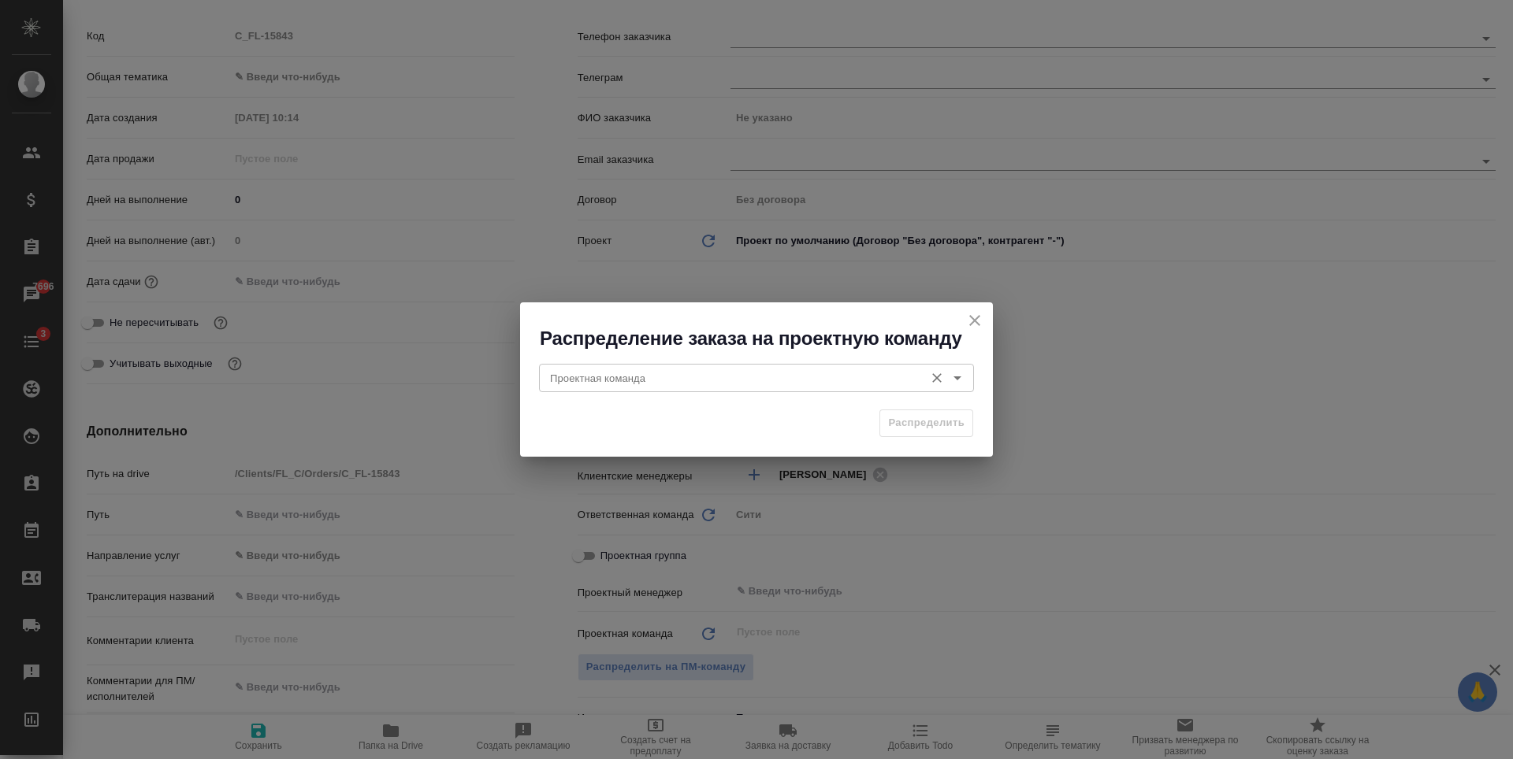
click at [793, 379] on input "Проектная команда" at bounding box center [730, 378] width 373 height 19
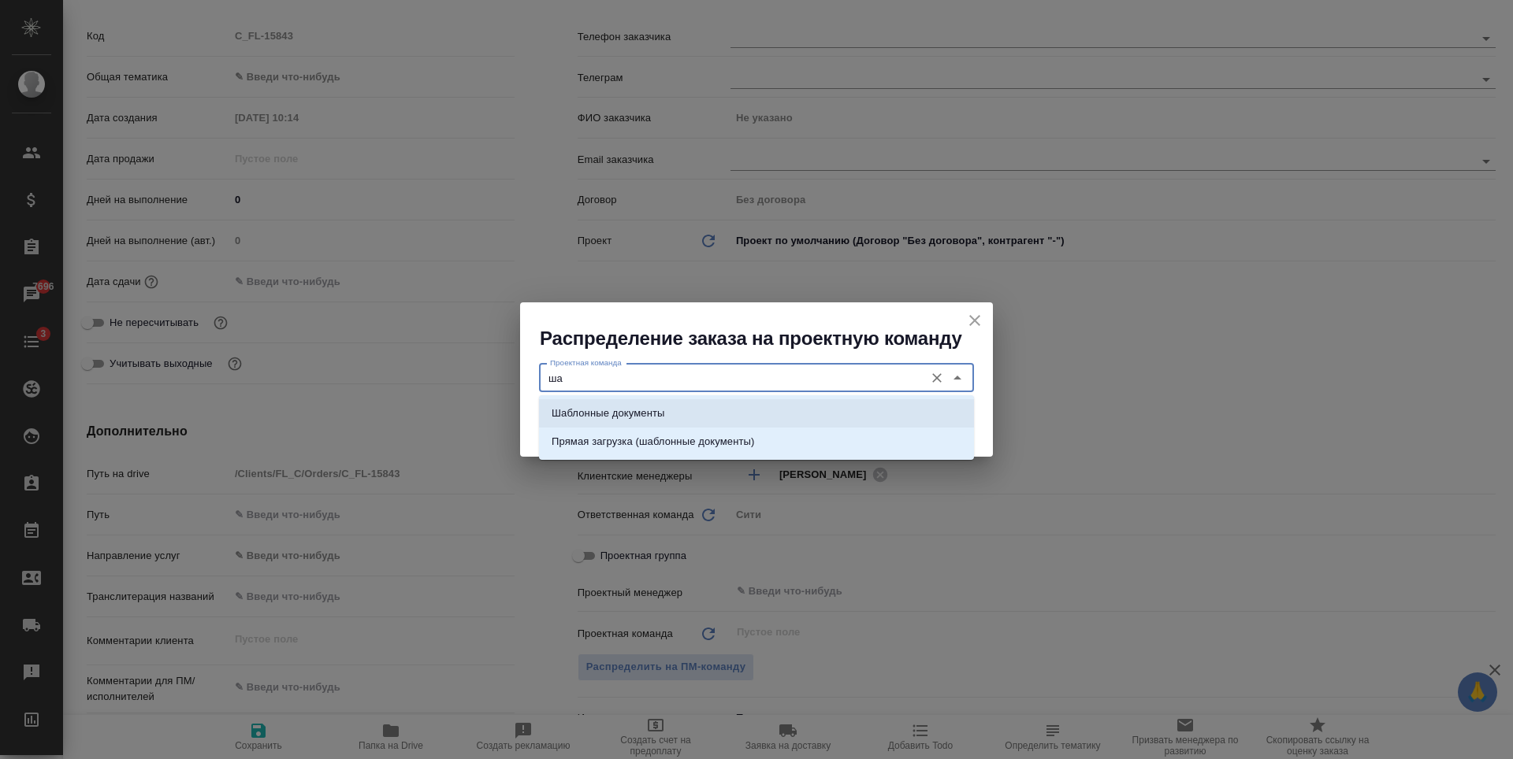
click at [789, 414] on li "Шаблонные документы" at bounding box center [756, 413] width 435 height 28
type input "Шаблонные документы"
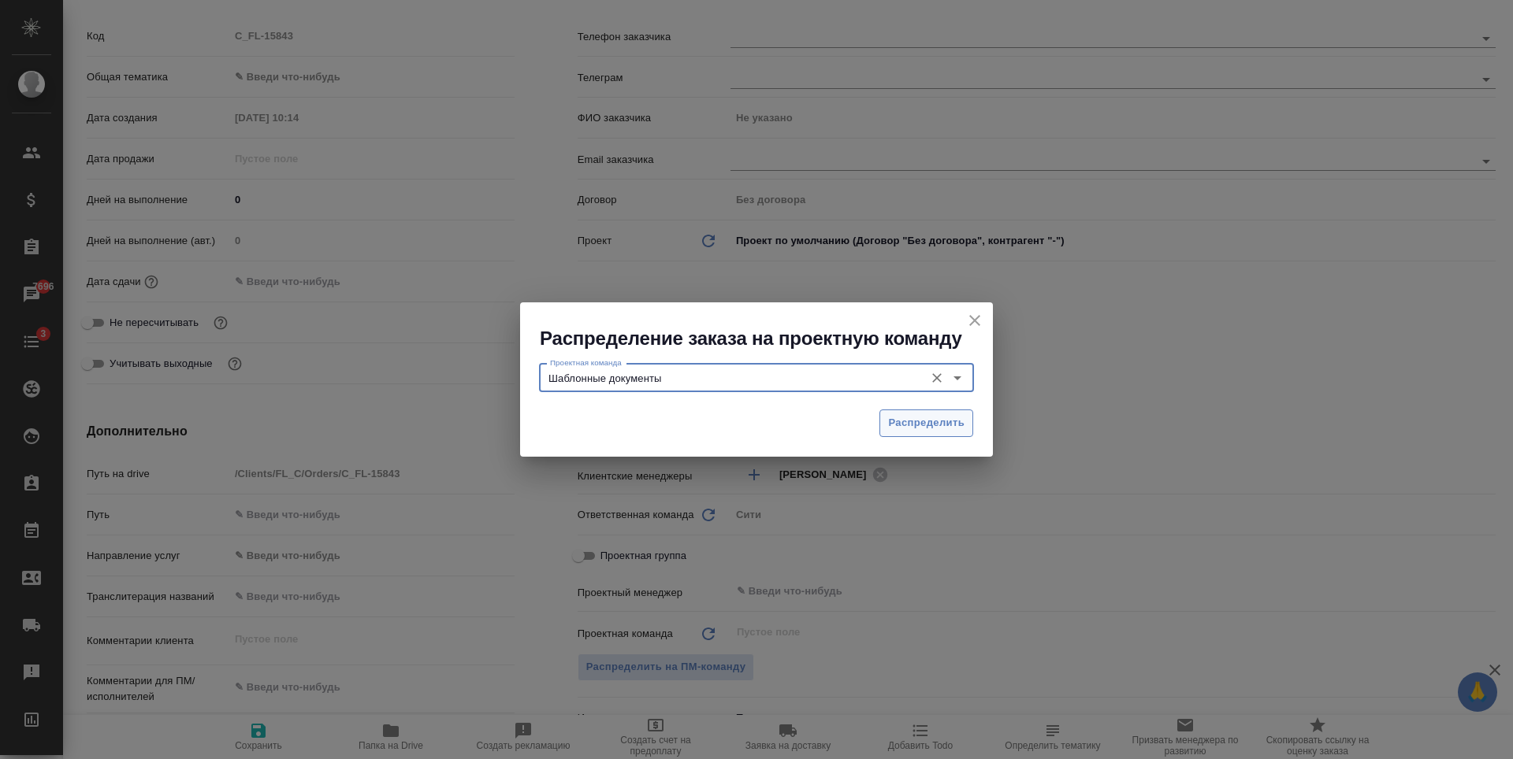
click at [949, 430] on span "Распределить" at bounding box center [926, 423] width 76 height 18
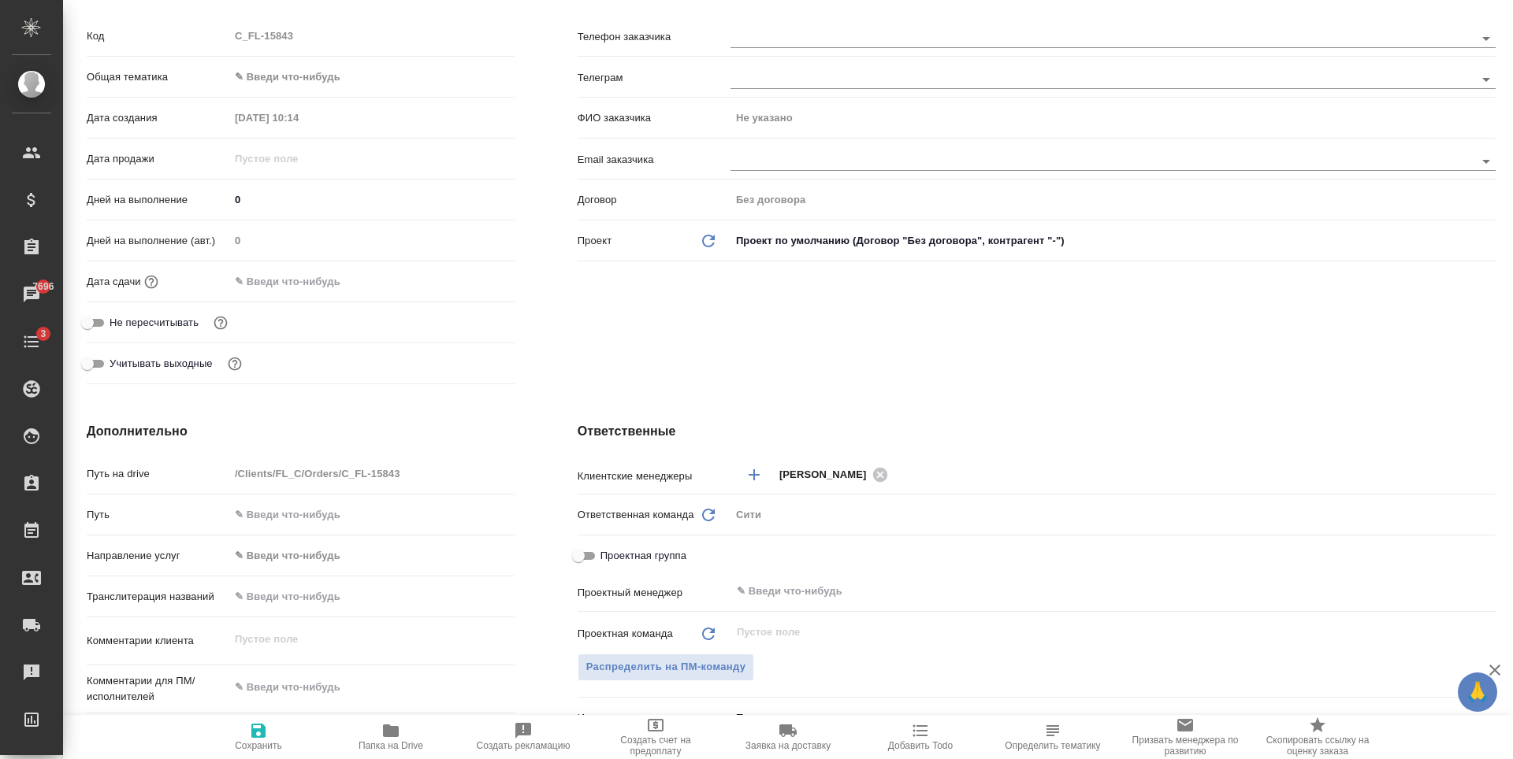
type textarea "x"
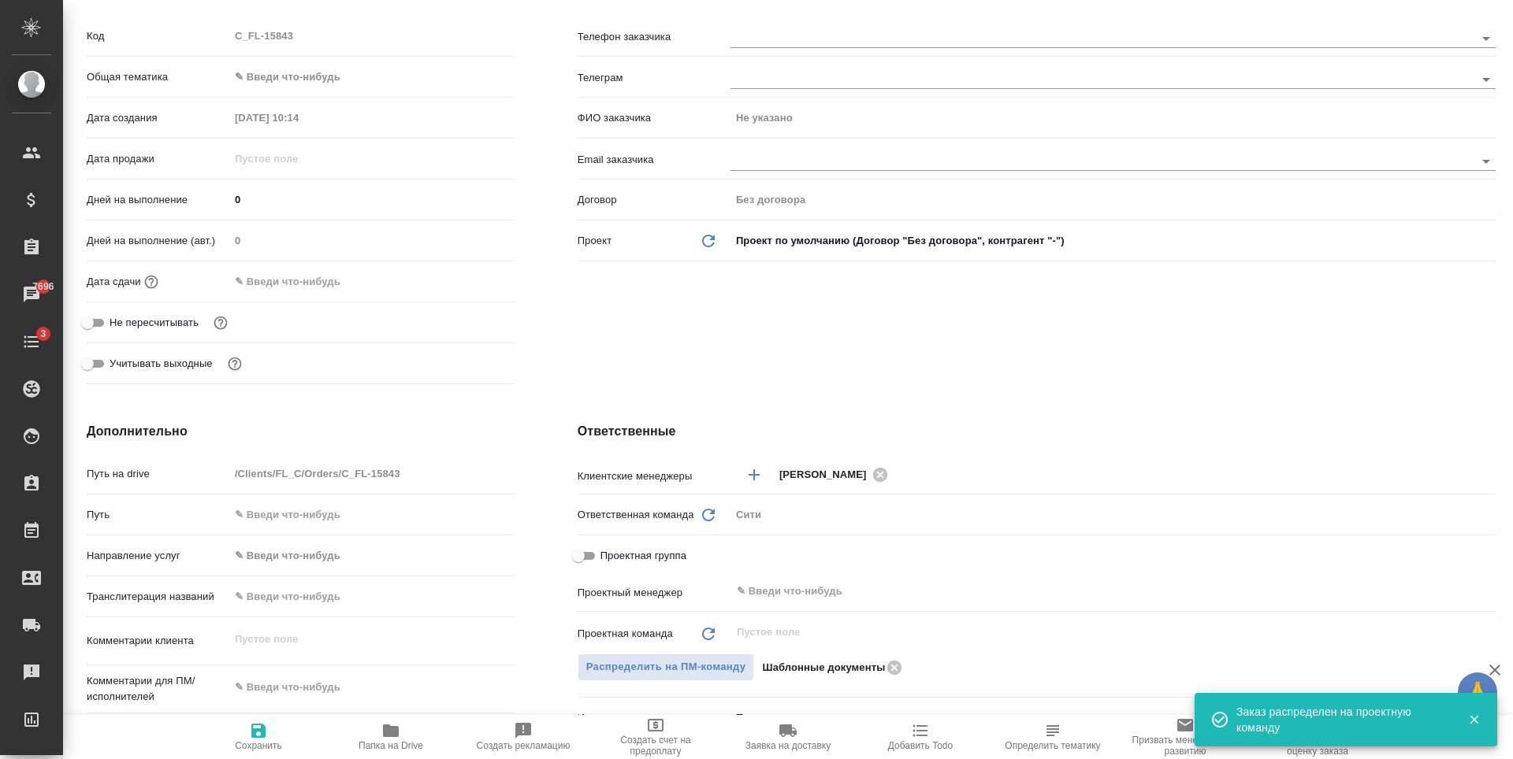
drag, startPoint x: 271, startPoint y: 294, endPoint x: 285, endPoint y: 288, distance: 15.5
click at [271, 293] on div "Дата сдачи" at bounding box center [301, 282] width 428 height 28
click at [291, 284] on input "text" at bounding box center [298, 281] width 138 height 23
click at [464, 277] on icon "button" at bounding box center [468, 280] width 19 height 19
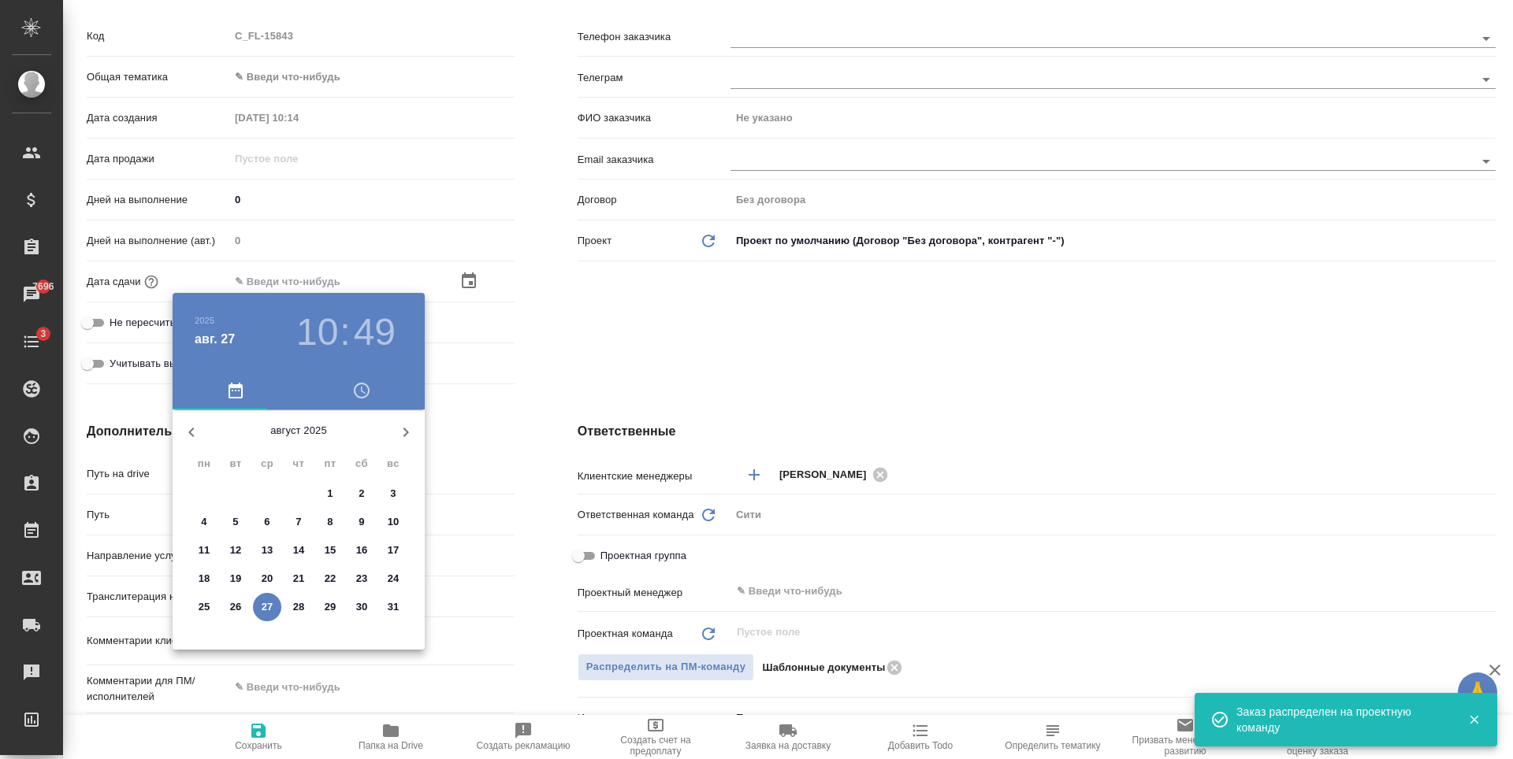
click at [271, 610] on p "27" at bounding box center [268, 608] width 12 height 16
type input "27.08.2025 10:49"
type textarea "x"
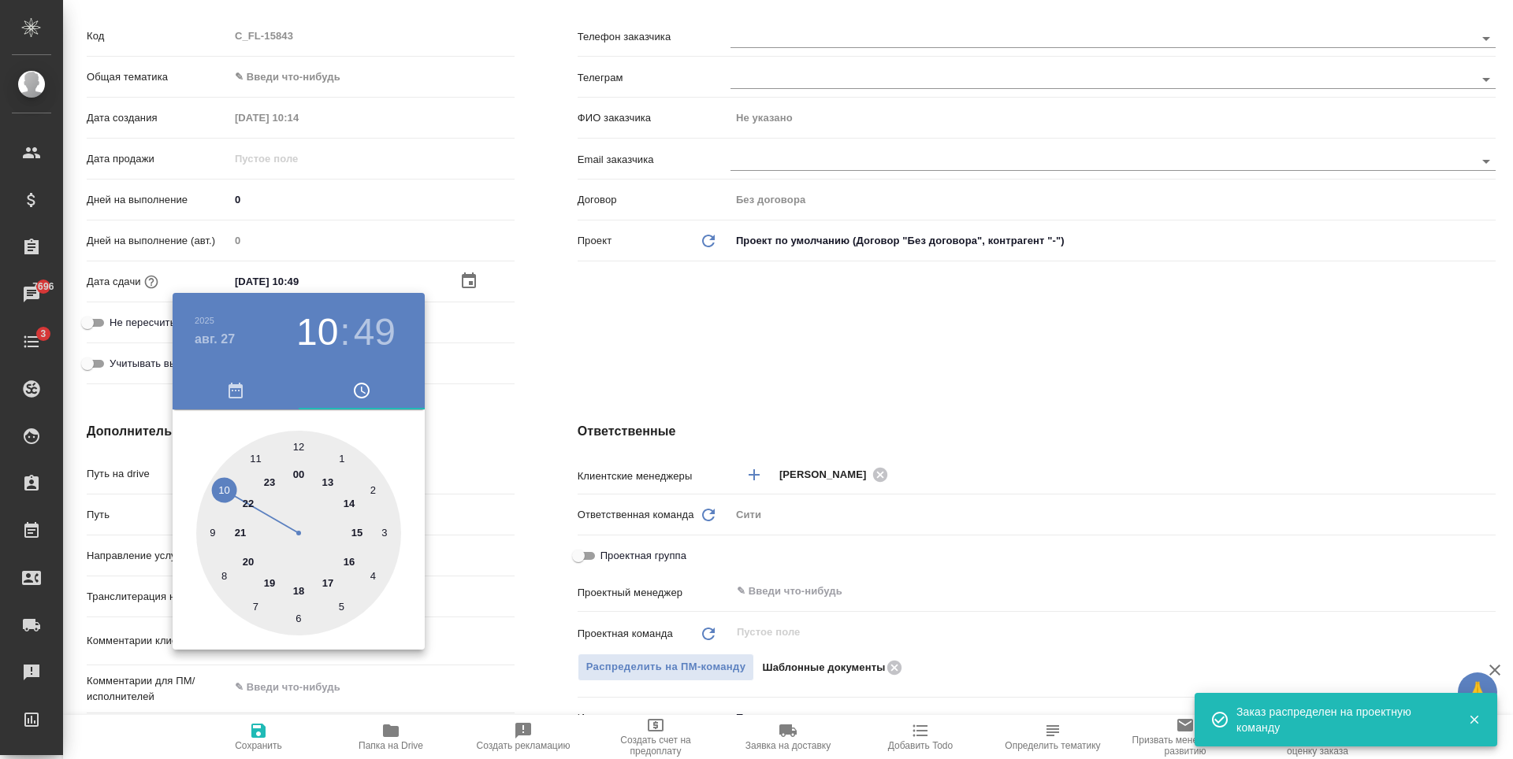
drag, startPoint x: 355, startPoint y: 533, endPoint x: 327, endPoint y: 474, distance: 64.8
click at [356, 533] on div at bounding box center [298, 533] width 205 height 205
type input "27.08.2025 15:49"
type textarea "x"
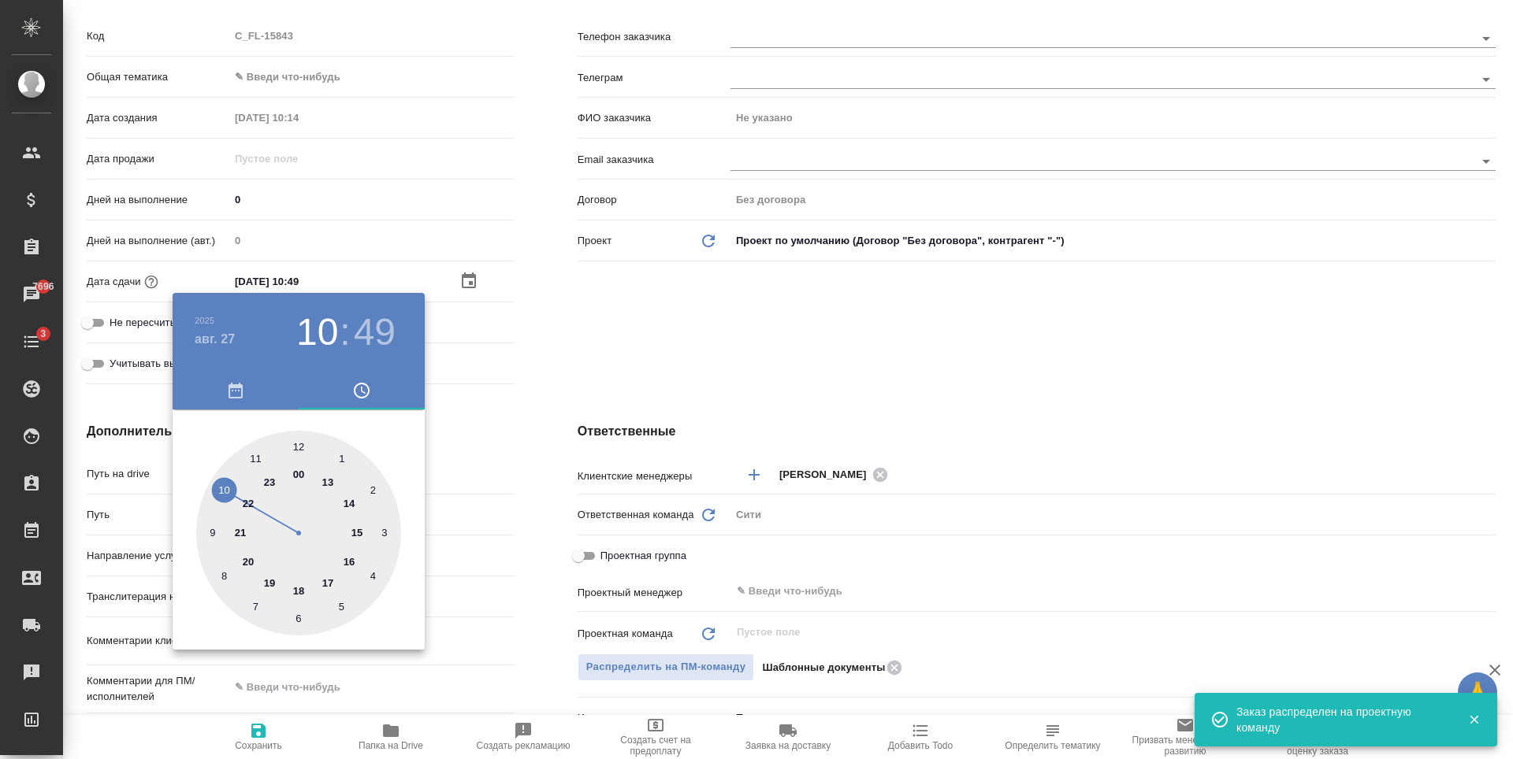
type textarea "x"
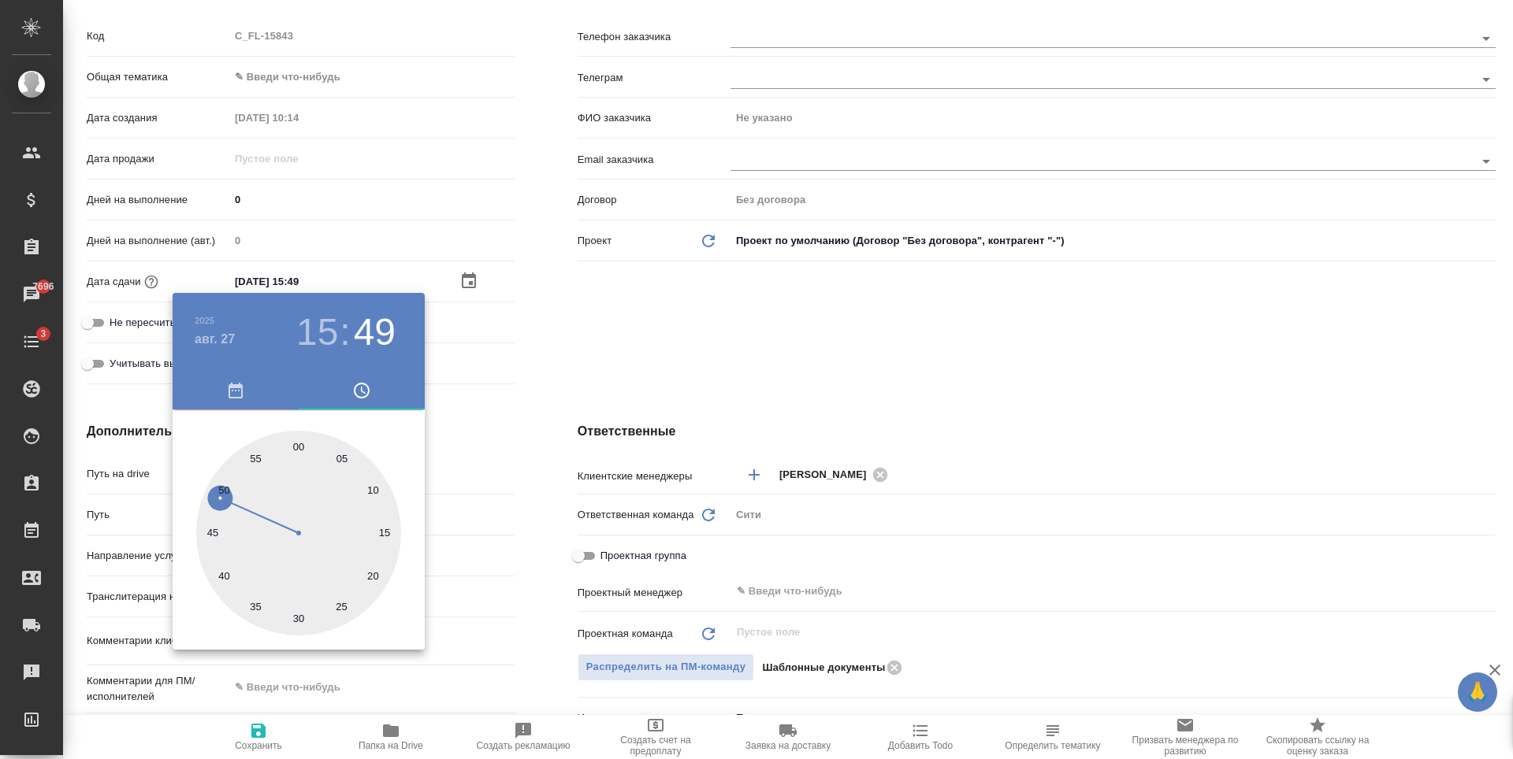
click at [296, 447] on div at bounding box center [298, 533] width 205 height 205
type input "27.08.2025 15:00"
type textarea "x"
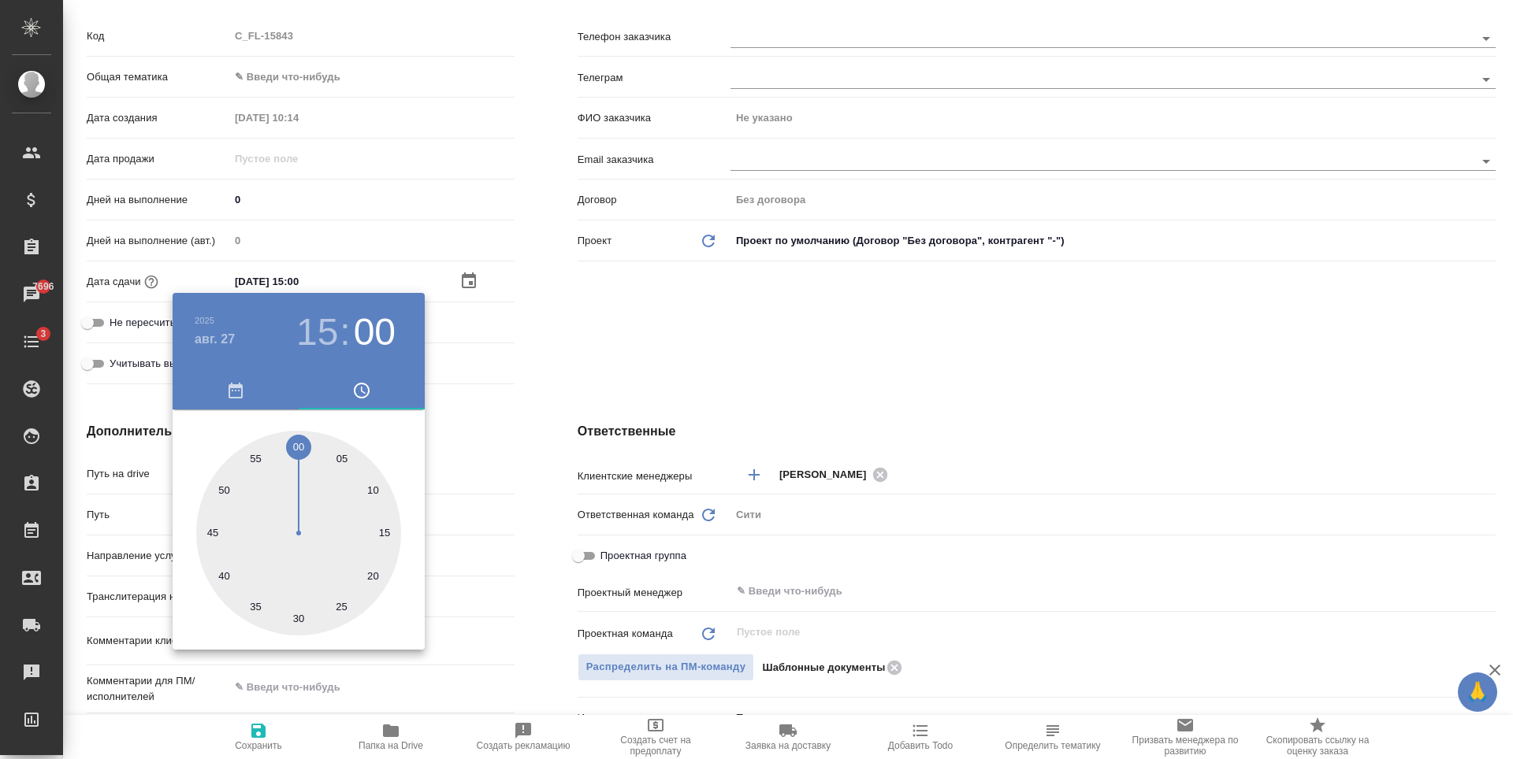
click at [658, 359] on div at bounding box center [756, 379] width 1513 height 759
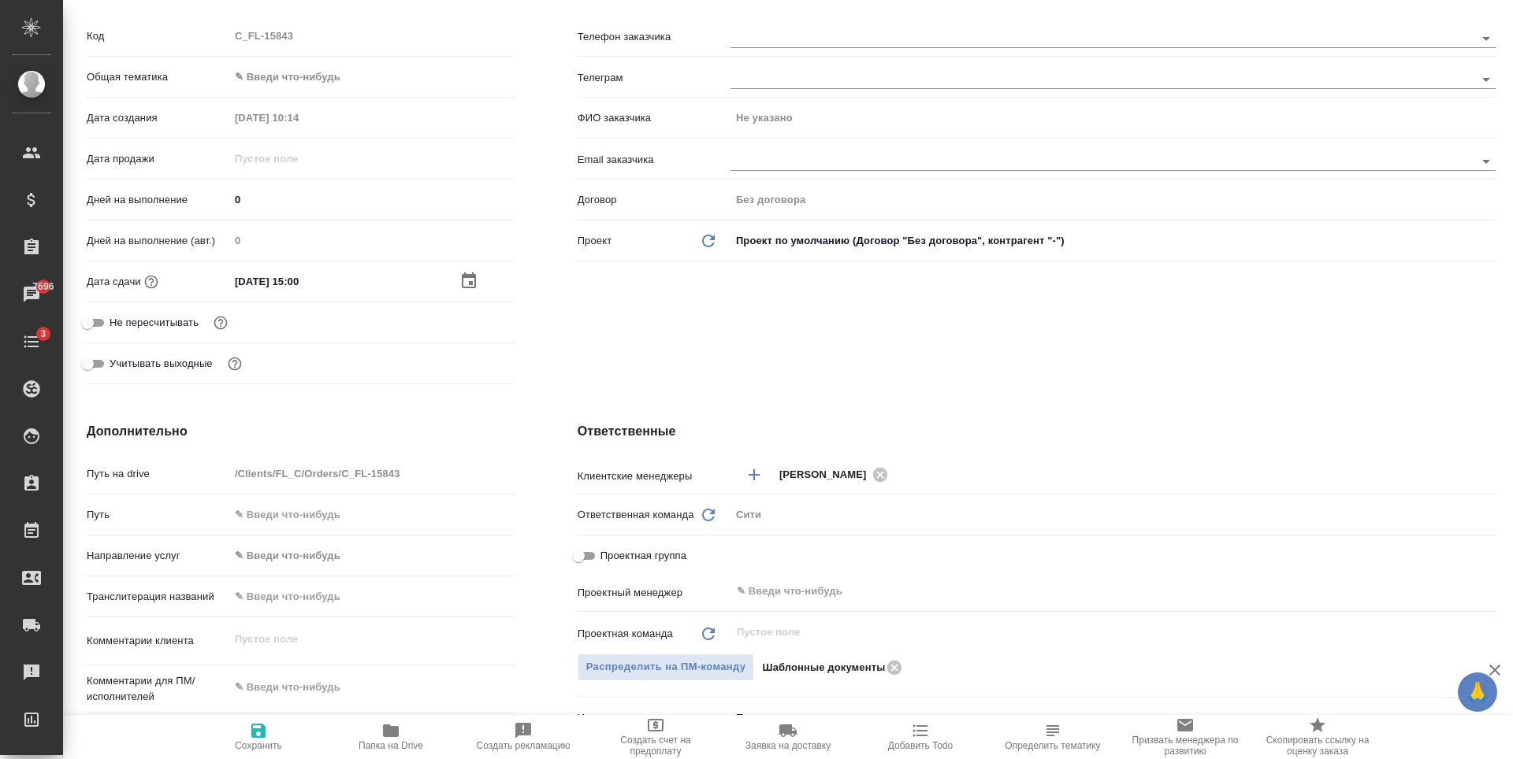
click at [262, 731] on icon "button" at bounding box center [258, 731] width 14 height 14
type textarea "x"
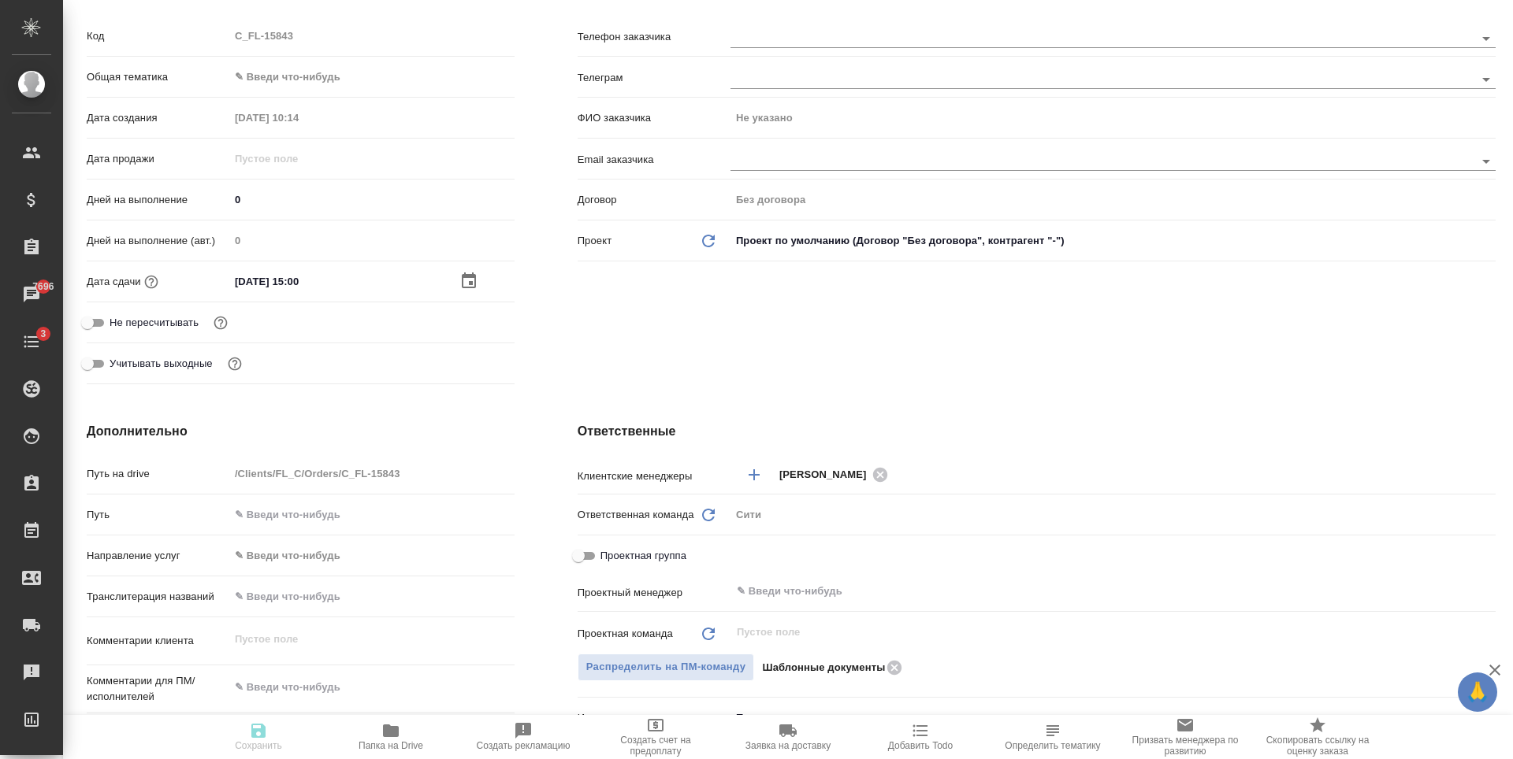
type textarea "x"
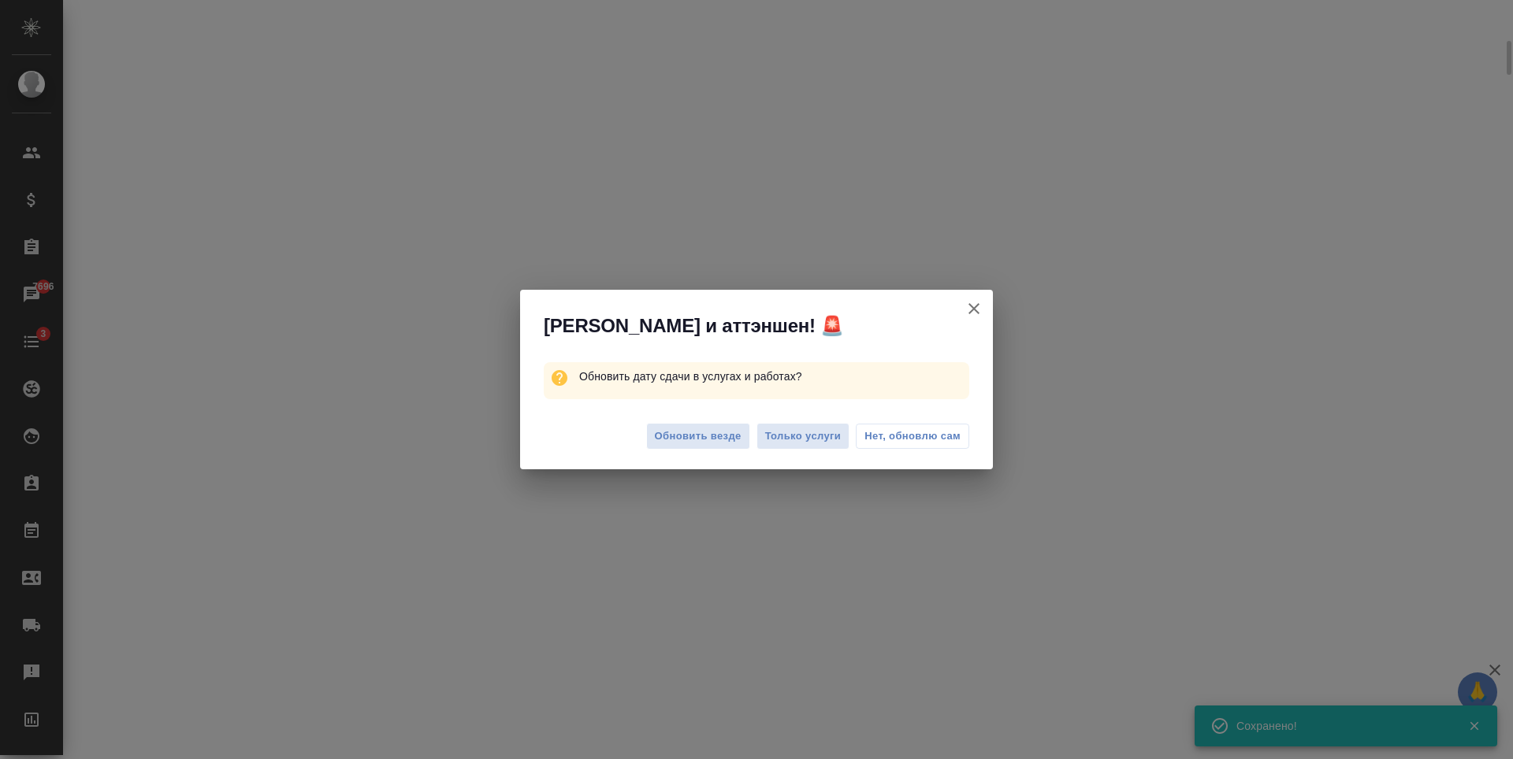
scroll to position [224, 0]
click at [701, 432] on span "Обновить везде" at bounding box center [698, 437] width 87 height 18
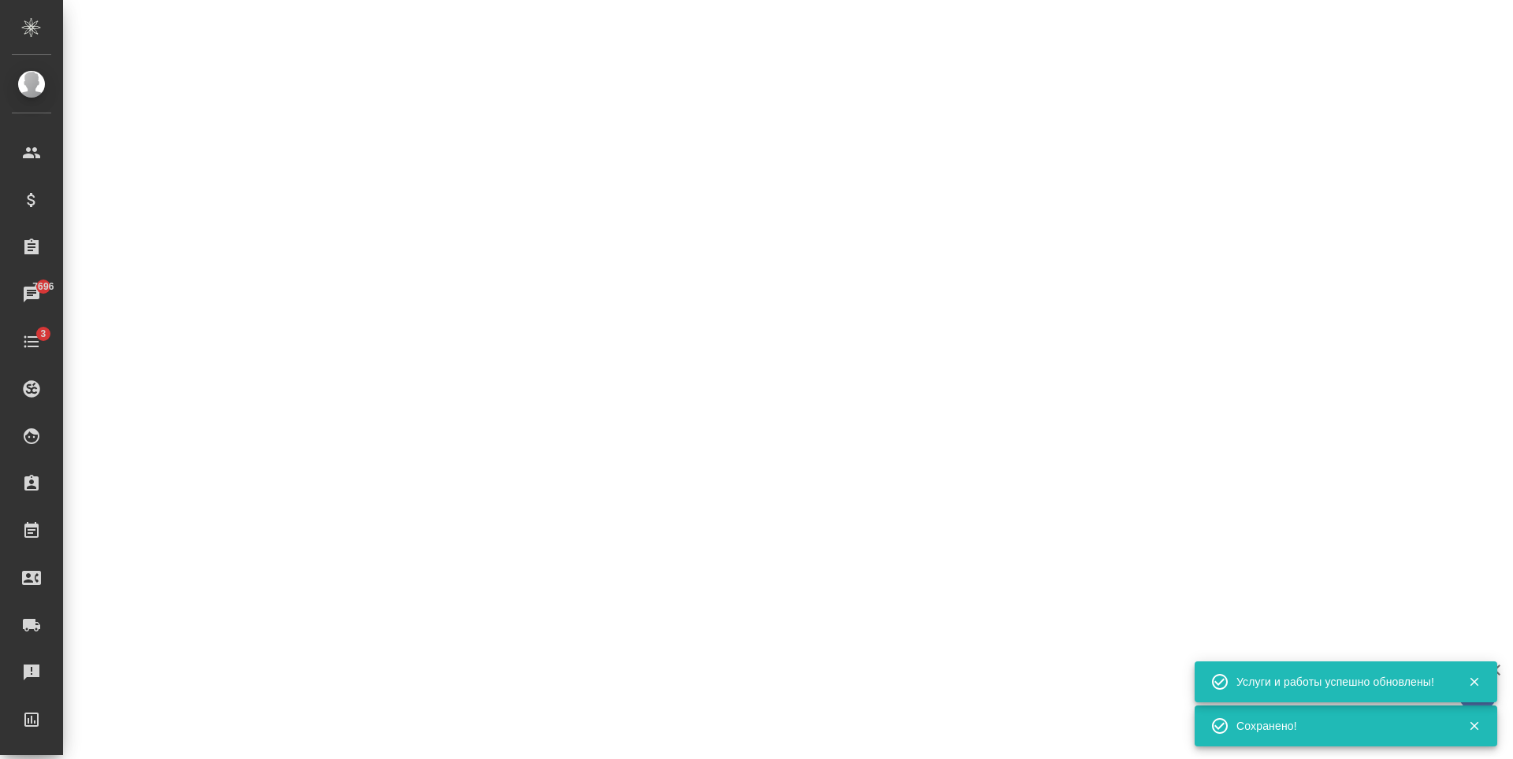
select select "RU"
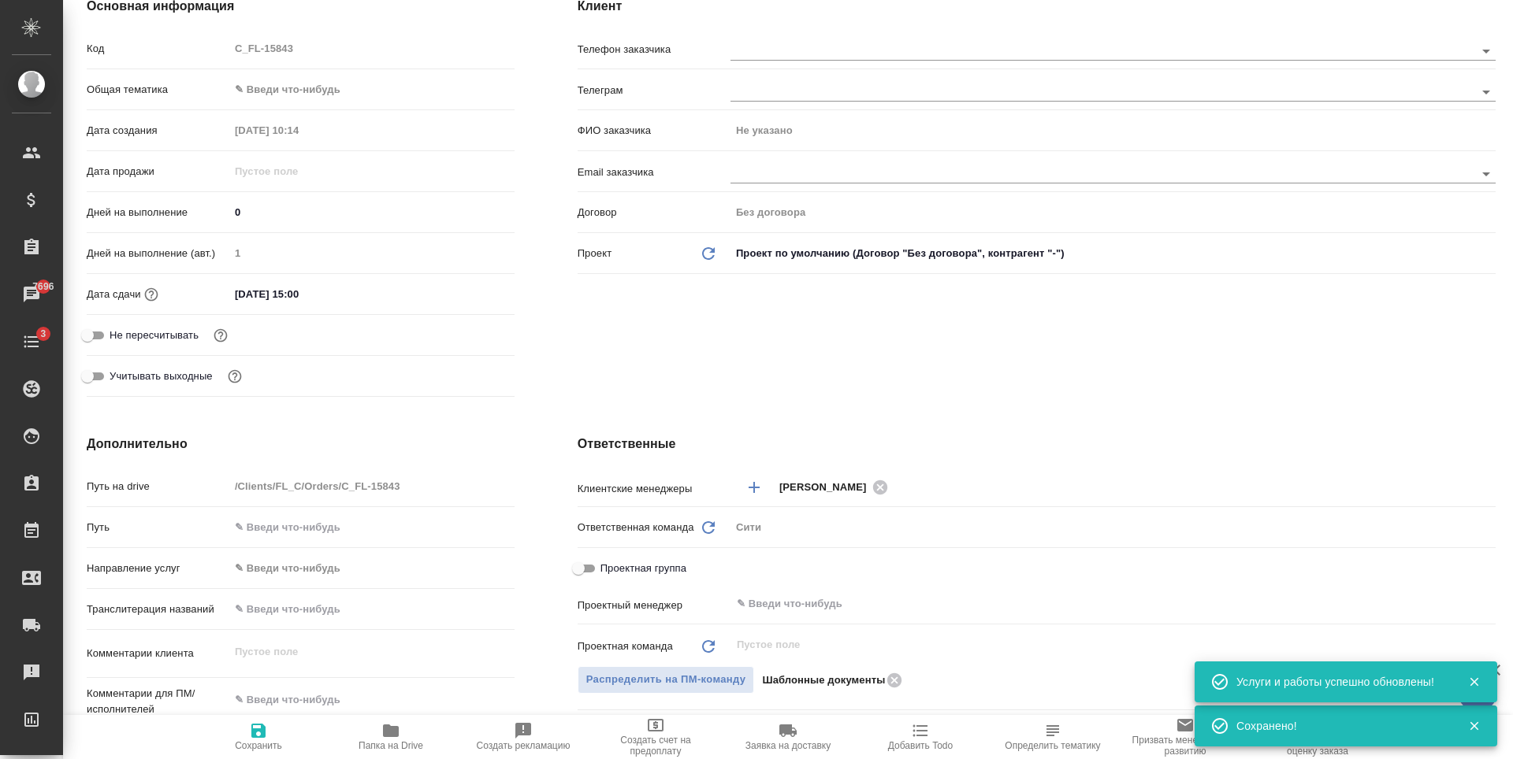
type textarea "x"
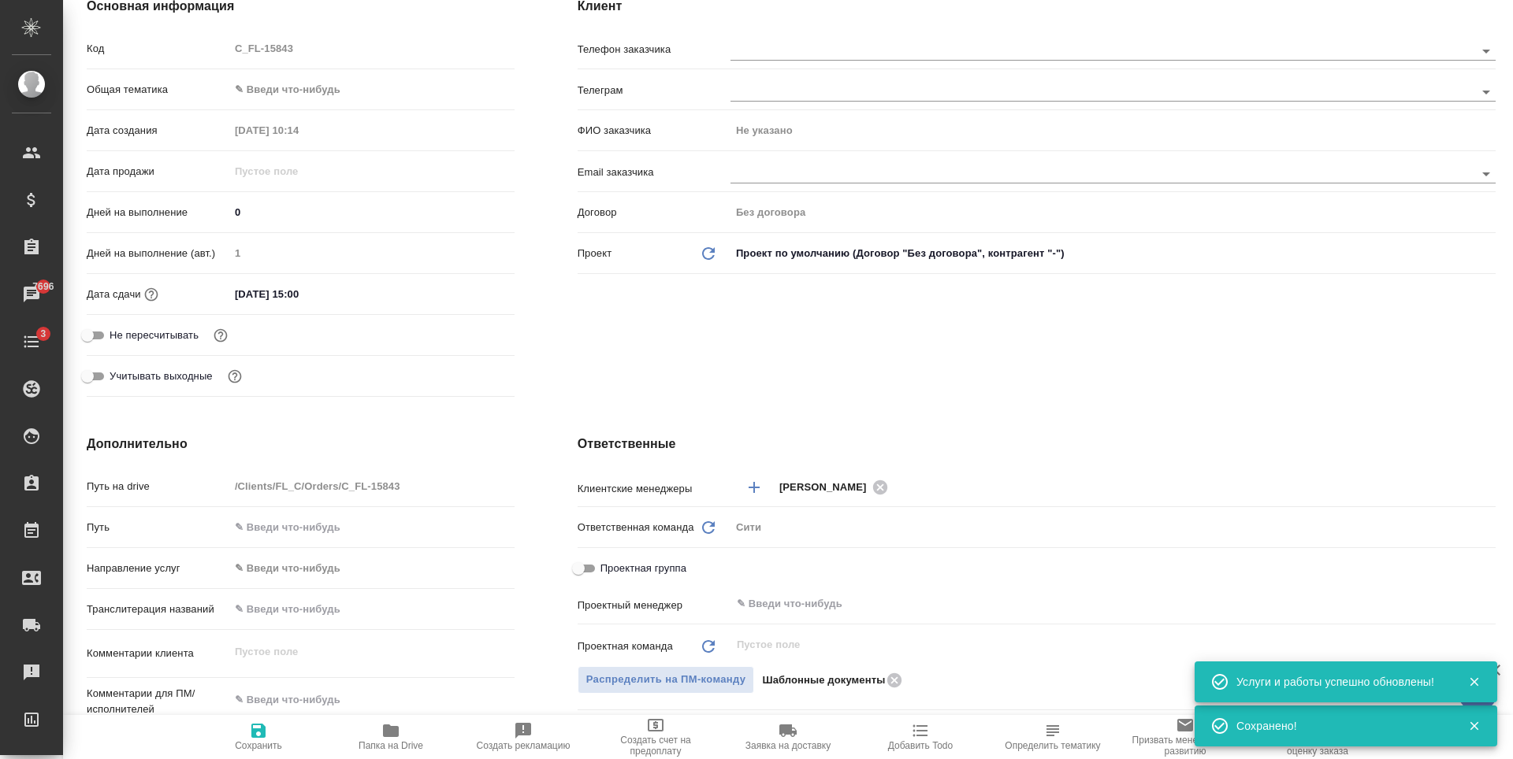
type textarea "x"
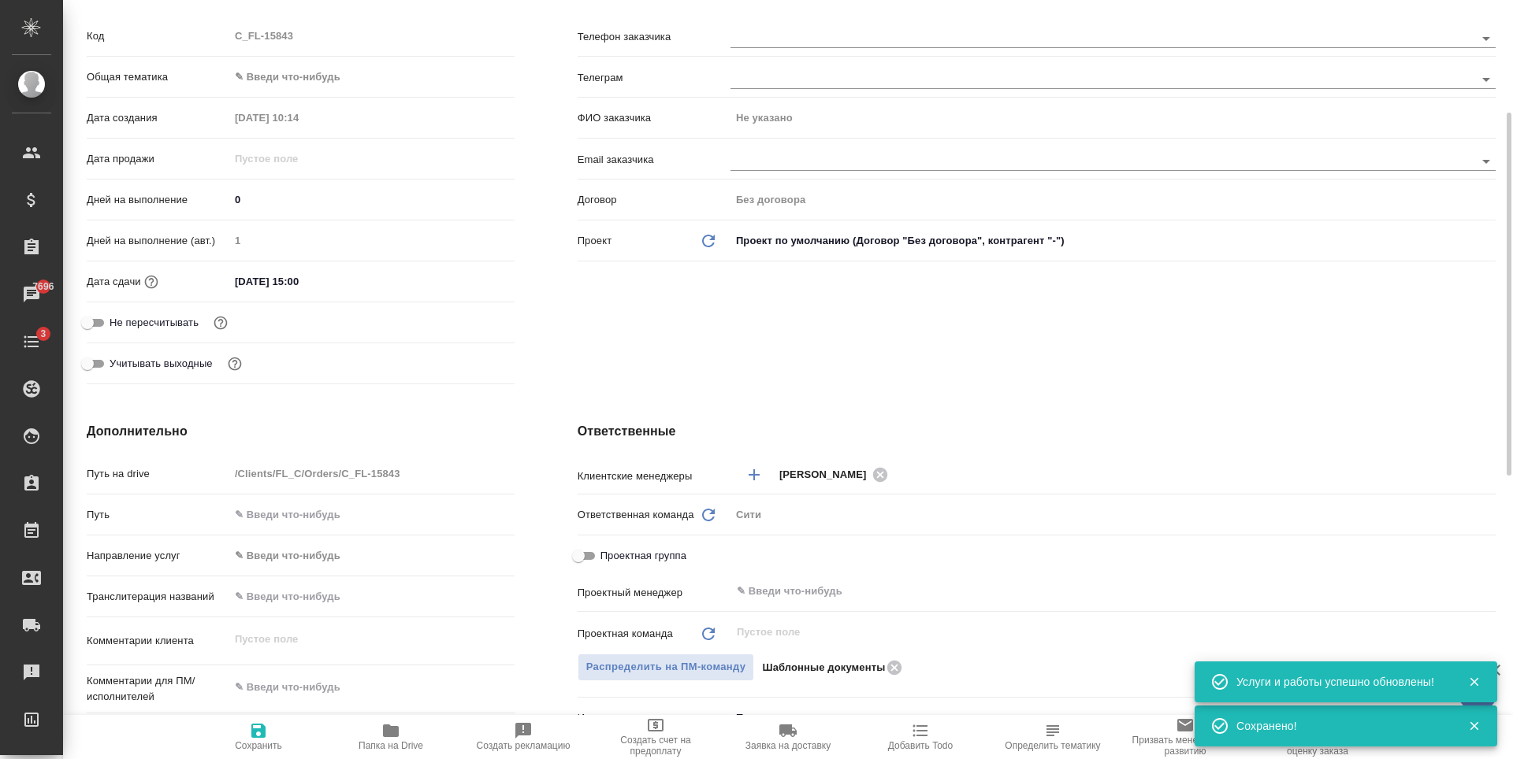
type textarea "x"
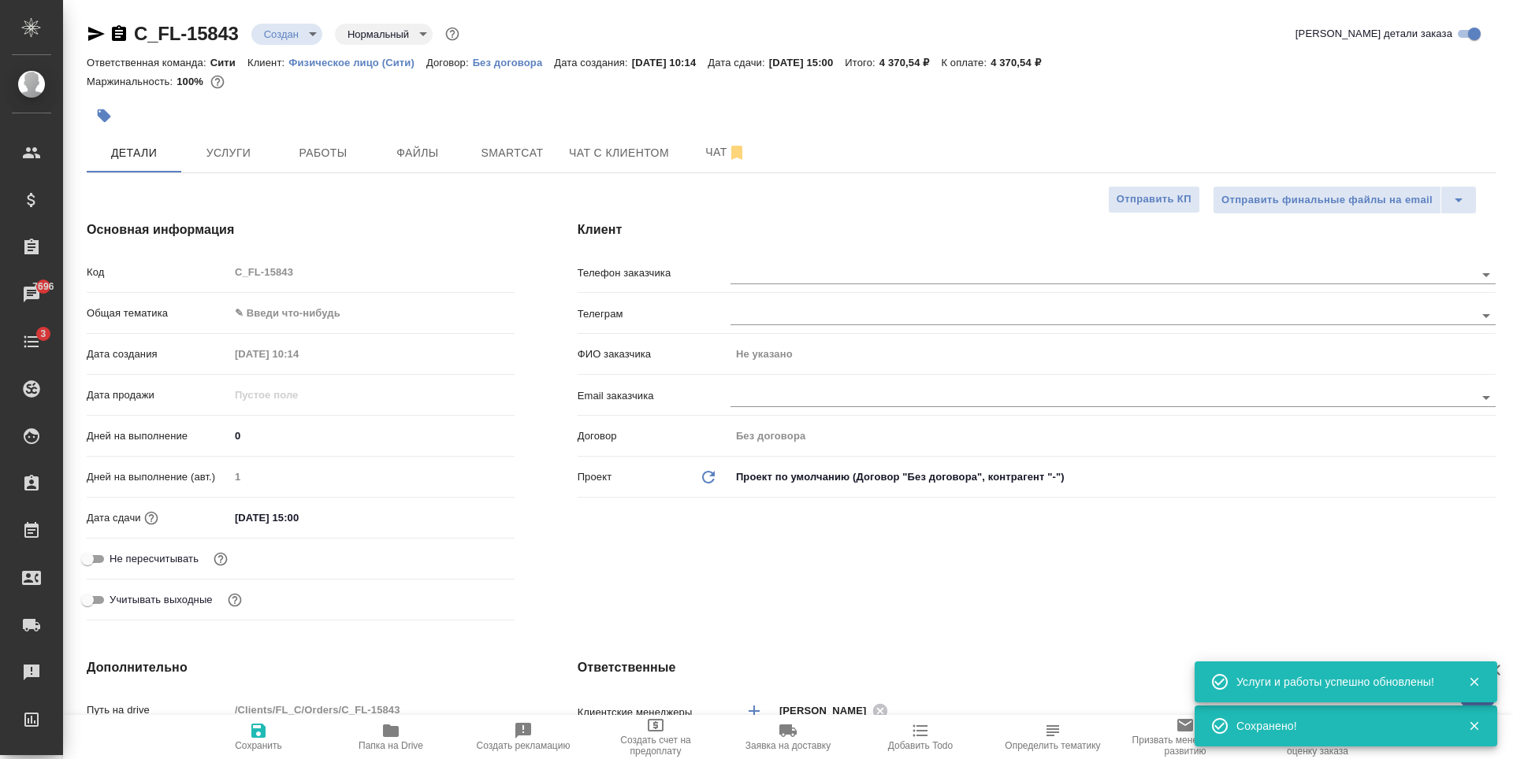
click at [98, 29] on icon "button" at bounding box center [96, 33] width 19 height 19
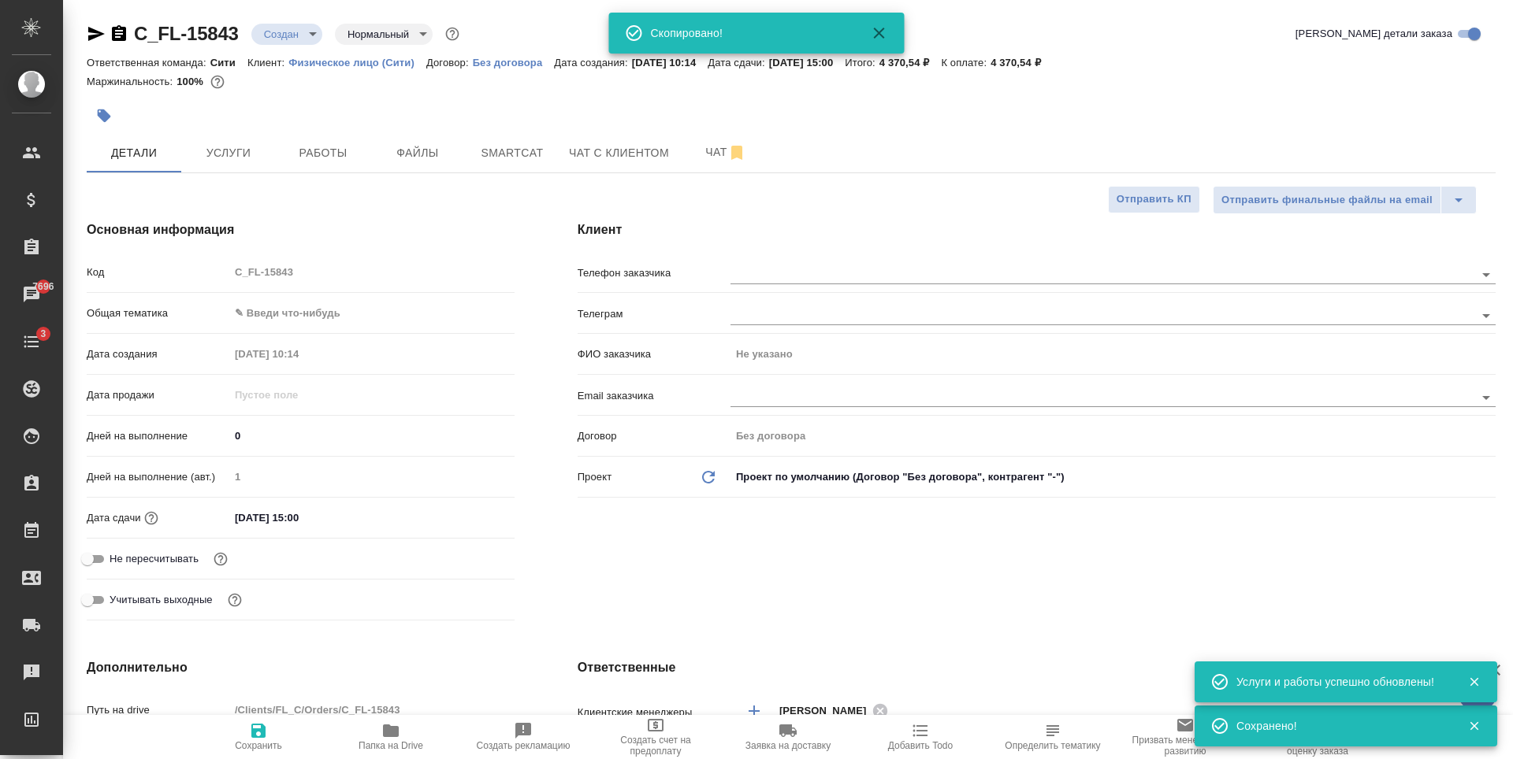
type textarea "x"
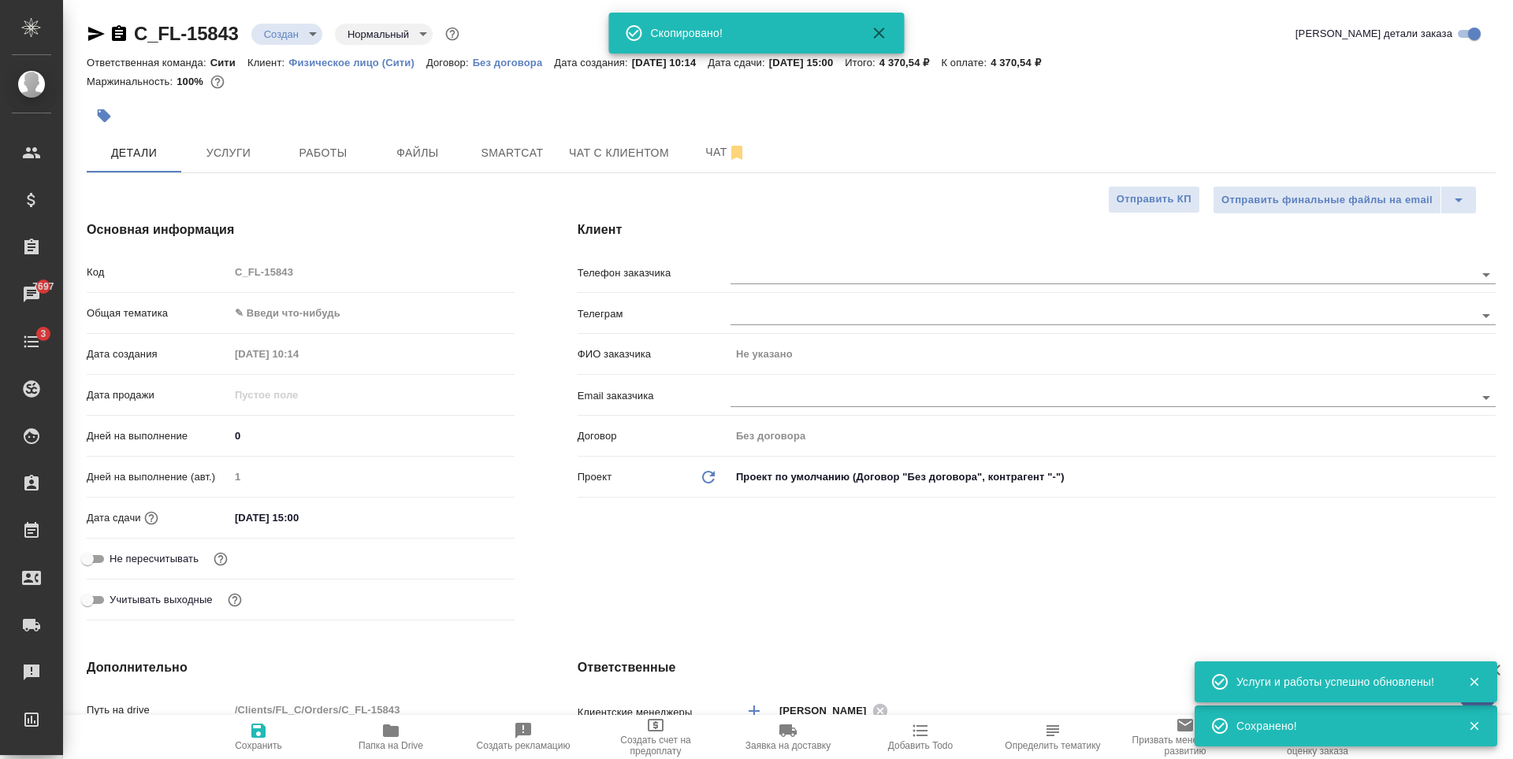
type textarea "x"
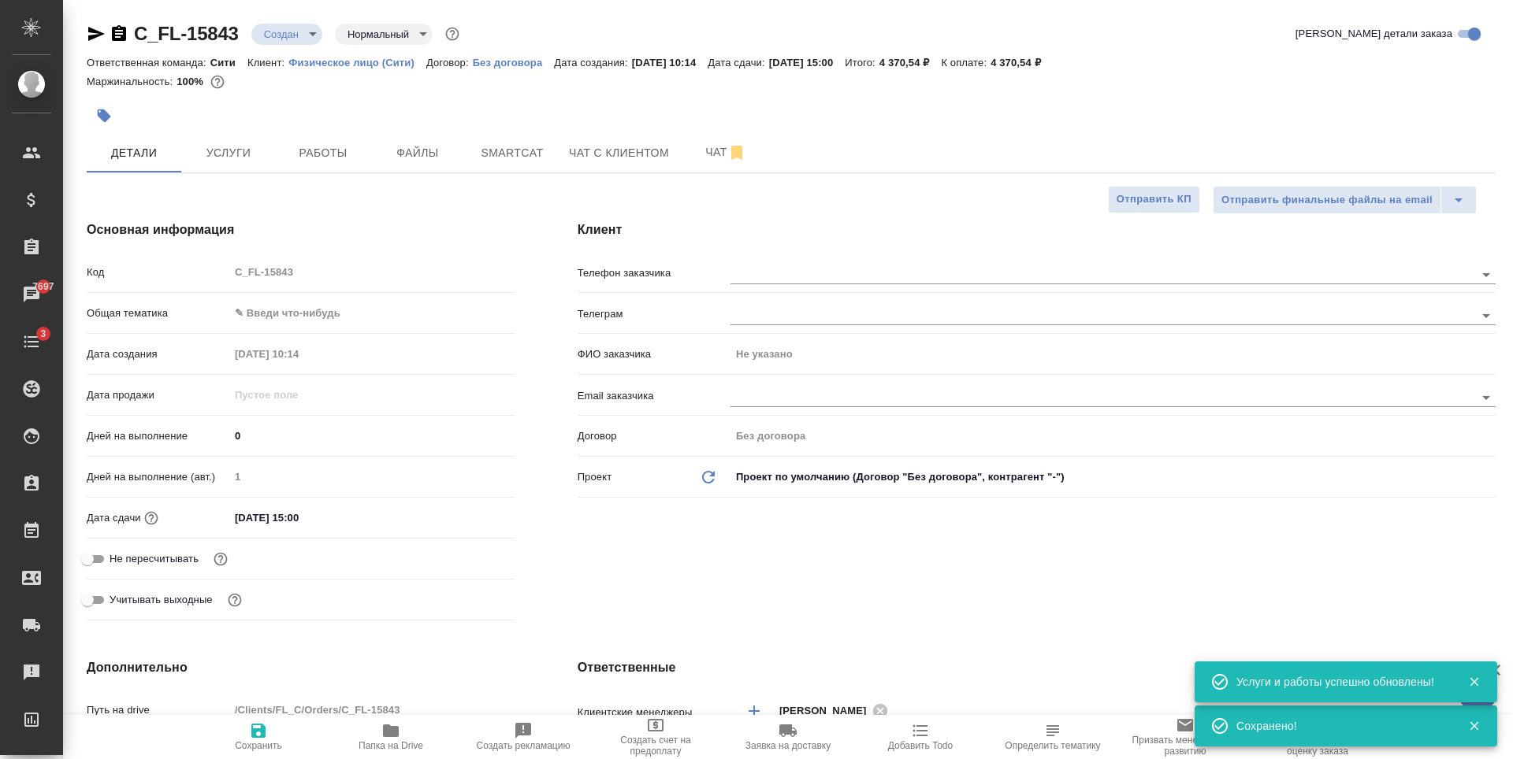
click at [317, 318] on body "🙏 .cls-1 fill:#fff; AWATERA Zaytseva Svetlana Клиенты Спецификации Заказы 7697 …" at bounding box center [756, 379] width 1513 height 759
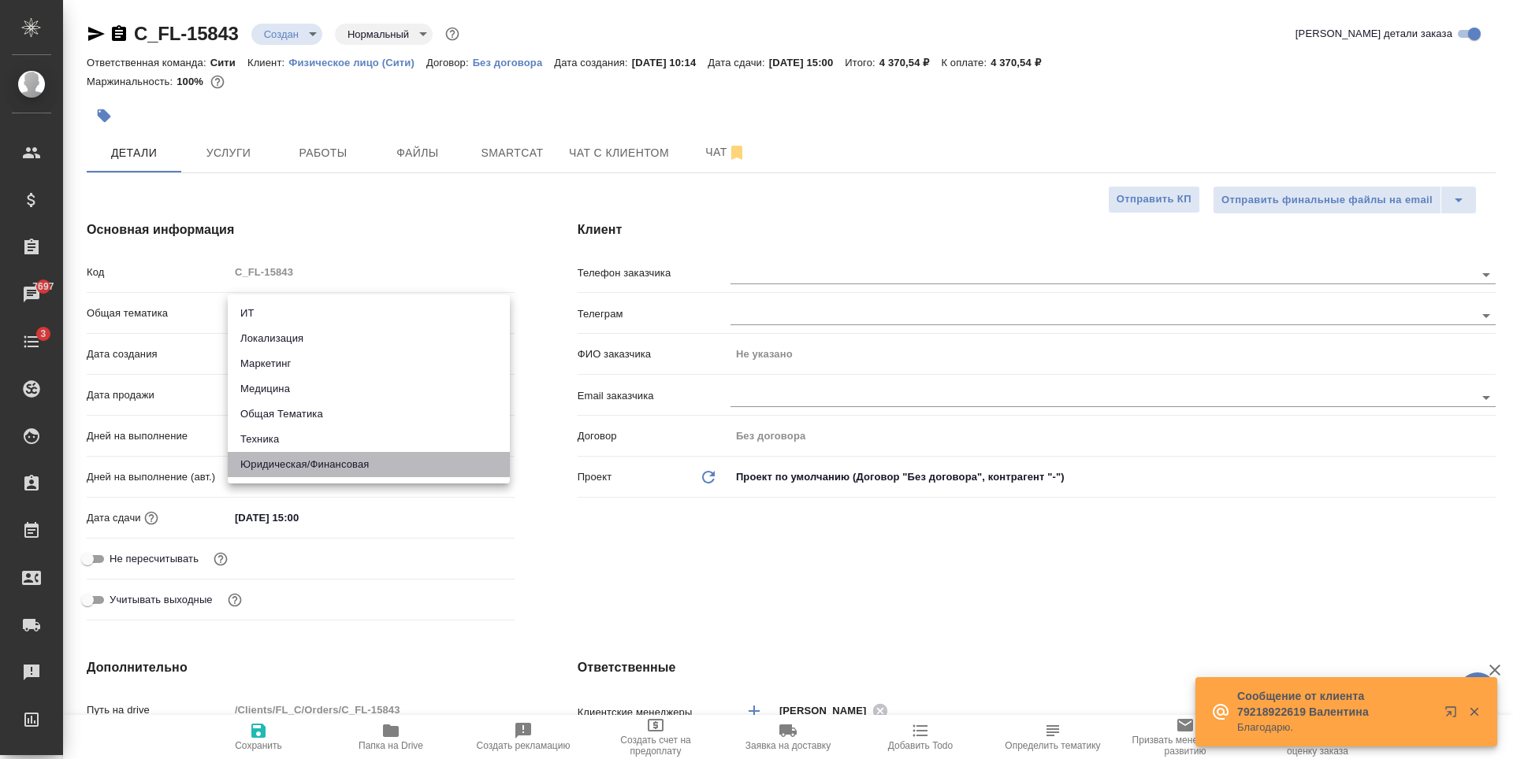
click at [328, 466] on li "Юридическая/Финансовая" at bounding box center [369, 464] width 282 height 25
type input "yr-fn"
type textarea "x"
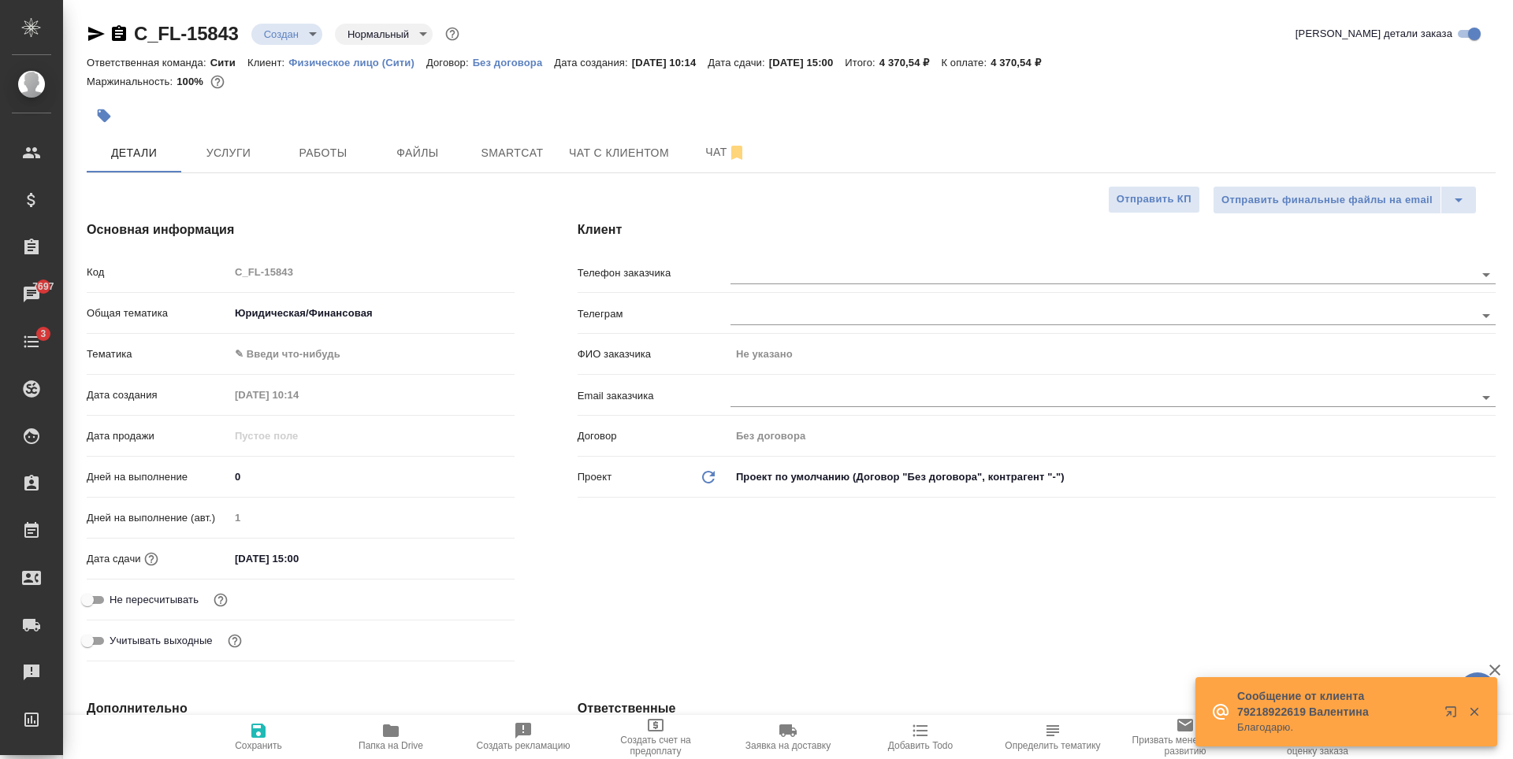
click at [288, 350] on body "🙏 .cls-1 fill:#fff; AWATERA Zaytseva Svetlana Клиенты Спецификации Заказы 7697 …" at bounding box center [756, 379] width 1513 height 759
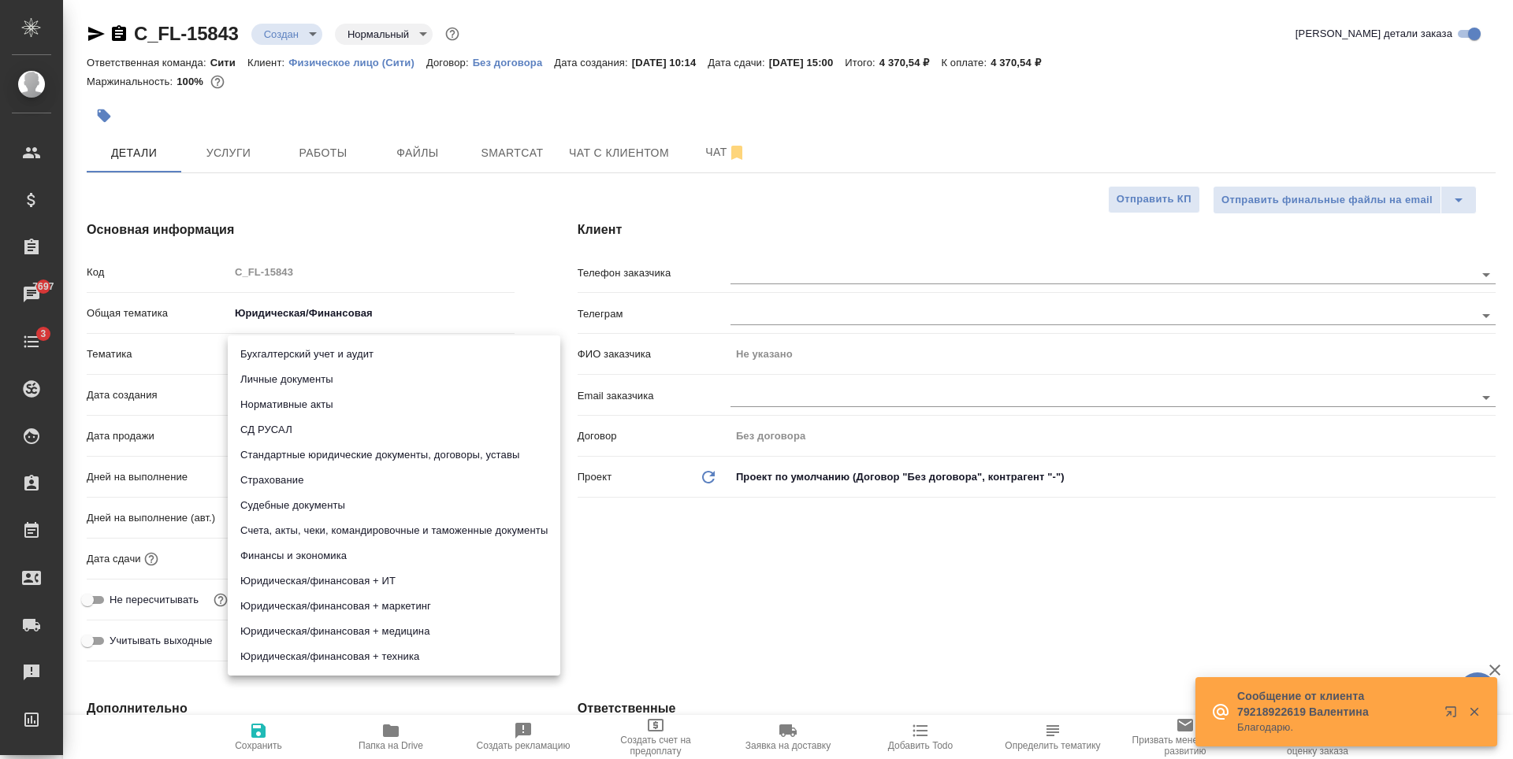
click at [310, 383] on li "Личные документы" at bounding box center [394, 379] width 332 height 25
type textarea "x"
type input "5a8b8b956a9677013d343cfe"
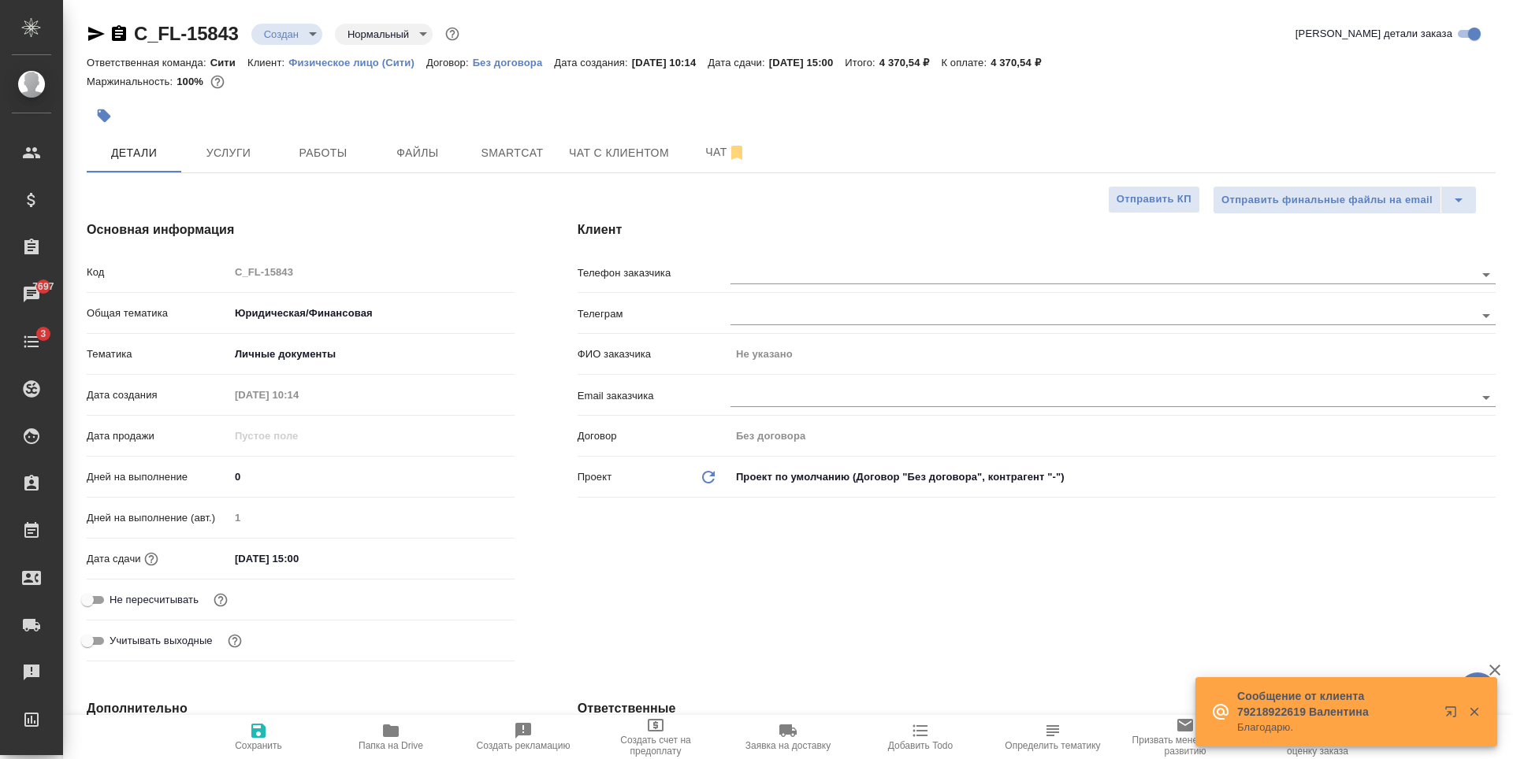
click at [250, 739] on icon "button" at bounding box center [258, 731] width 19 height 19
type textarea "x"
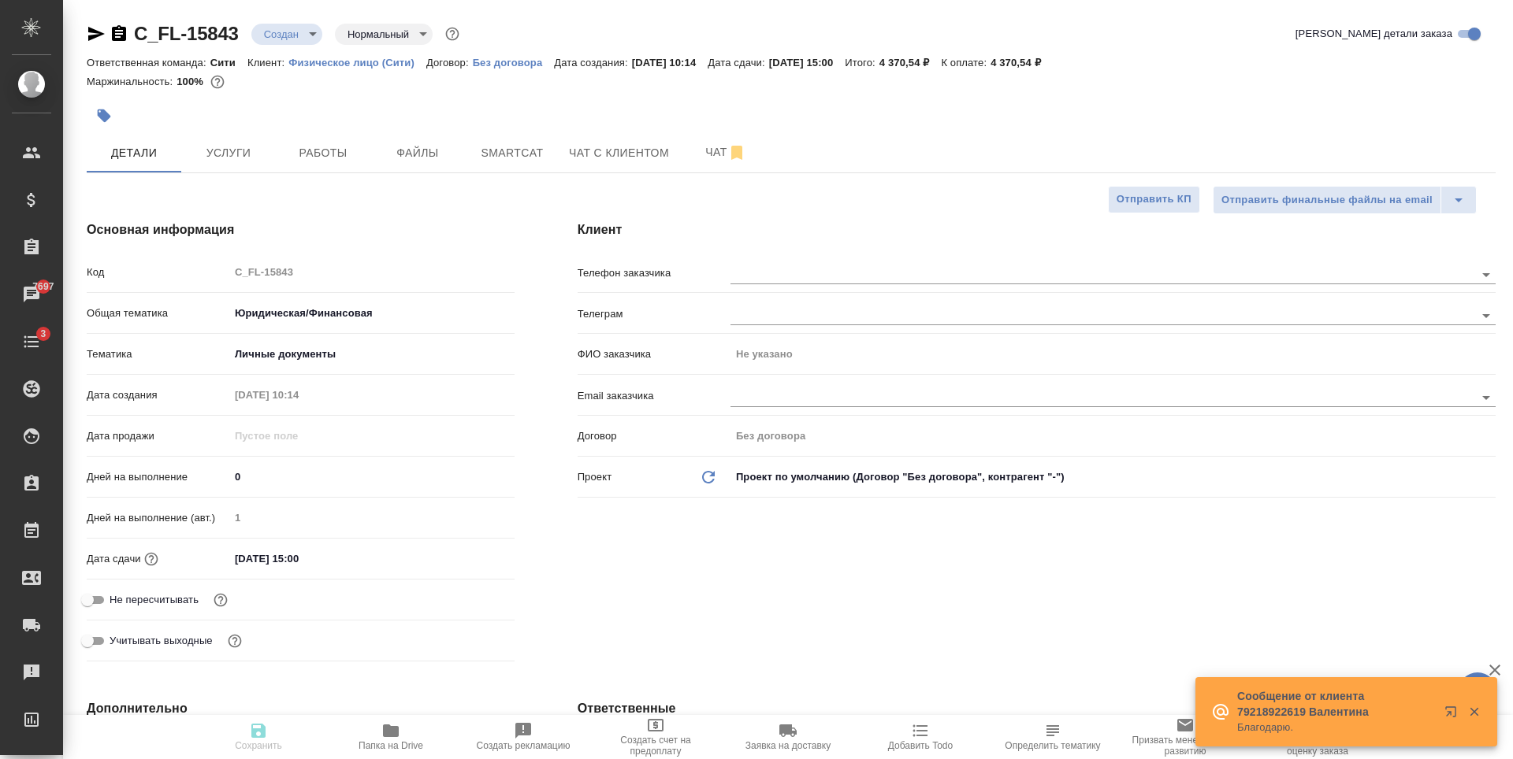
type textarea "x"
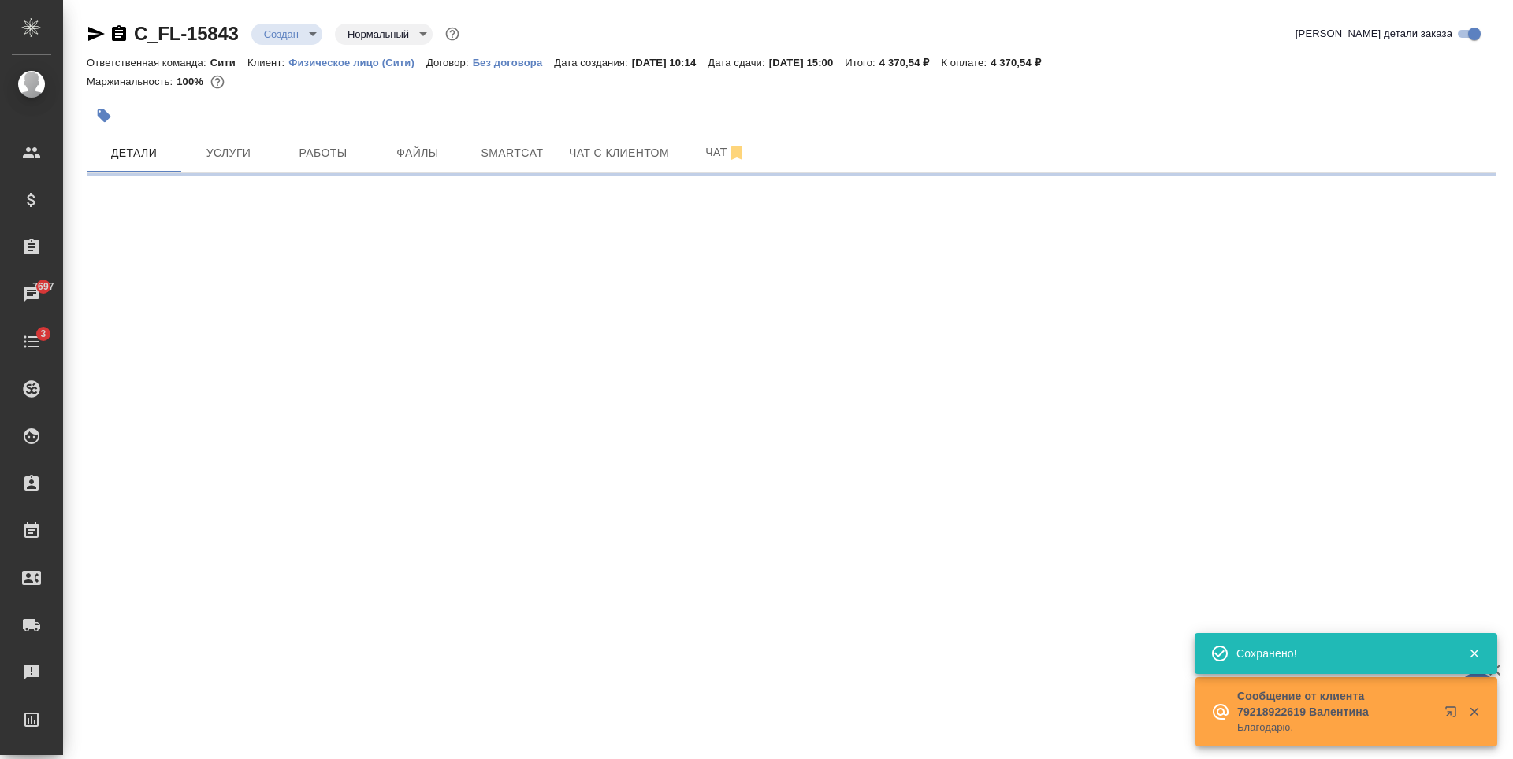
click at [97, 603] on div ".cls-1 fill:#fff; AWATERA Zaytseva Svetlana Клиенты Спецификации Заказы 7697 Ча…" at bounding box center [756, 379] width 1513 height 759
select select "RU"
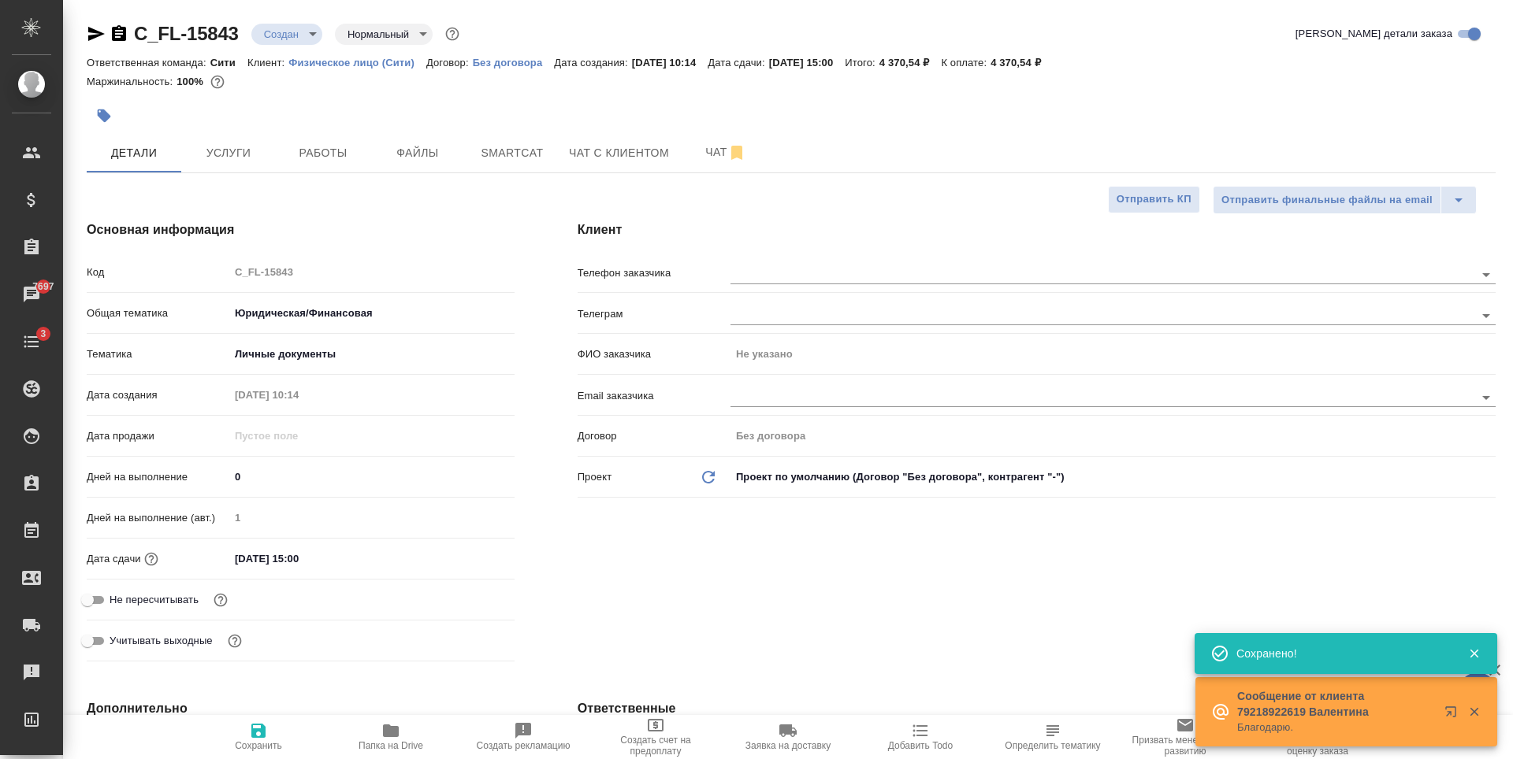
type textarea "x"
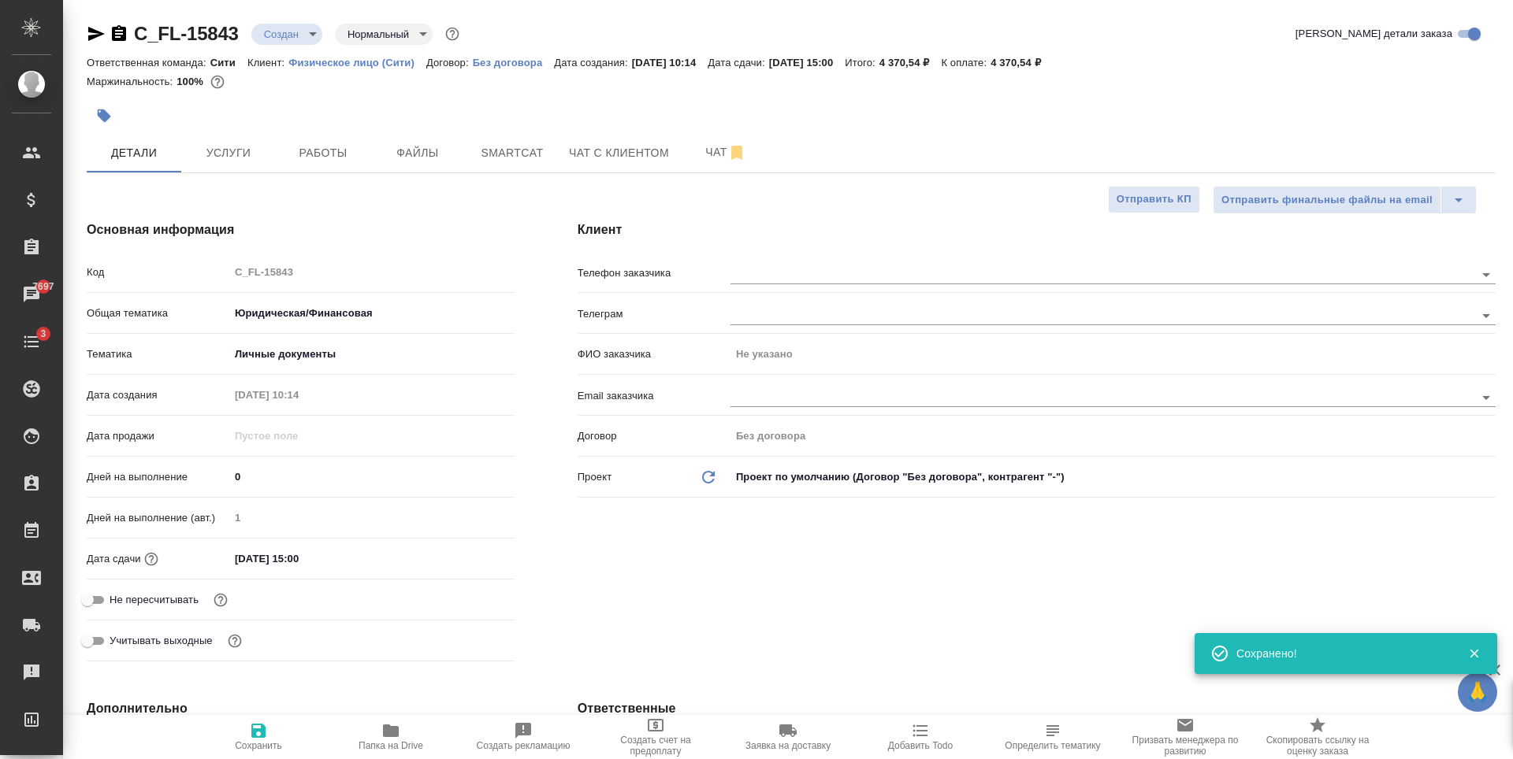
click at [98, 603] on input "Не пересчитывать" at bounding box center [87, 600] width 57 height 19
checkbox input "true"
type textarea "x"
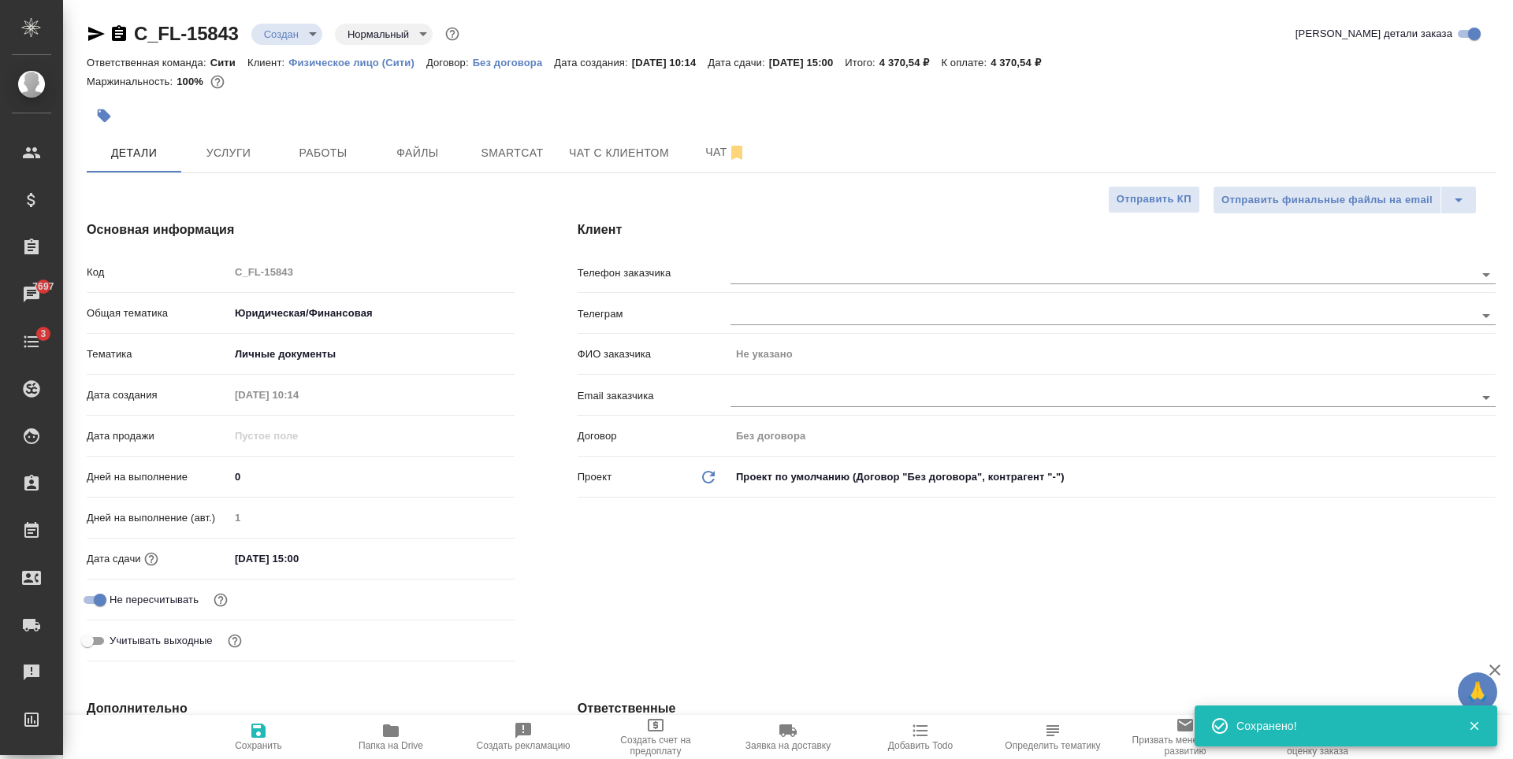
scroll to position [315, 0]
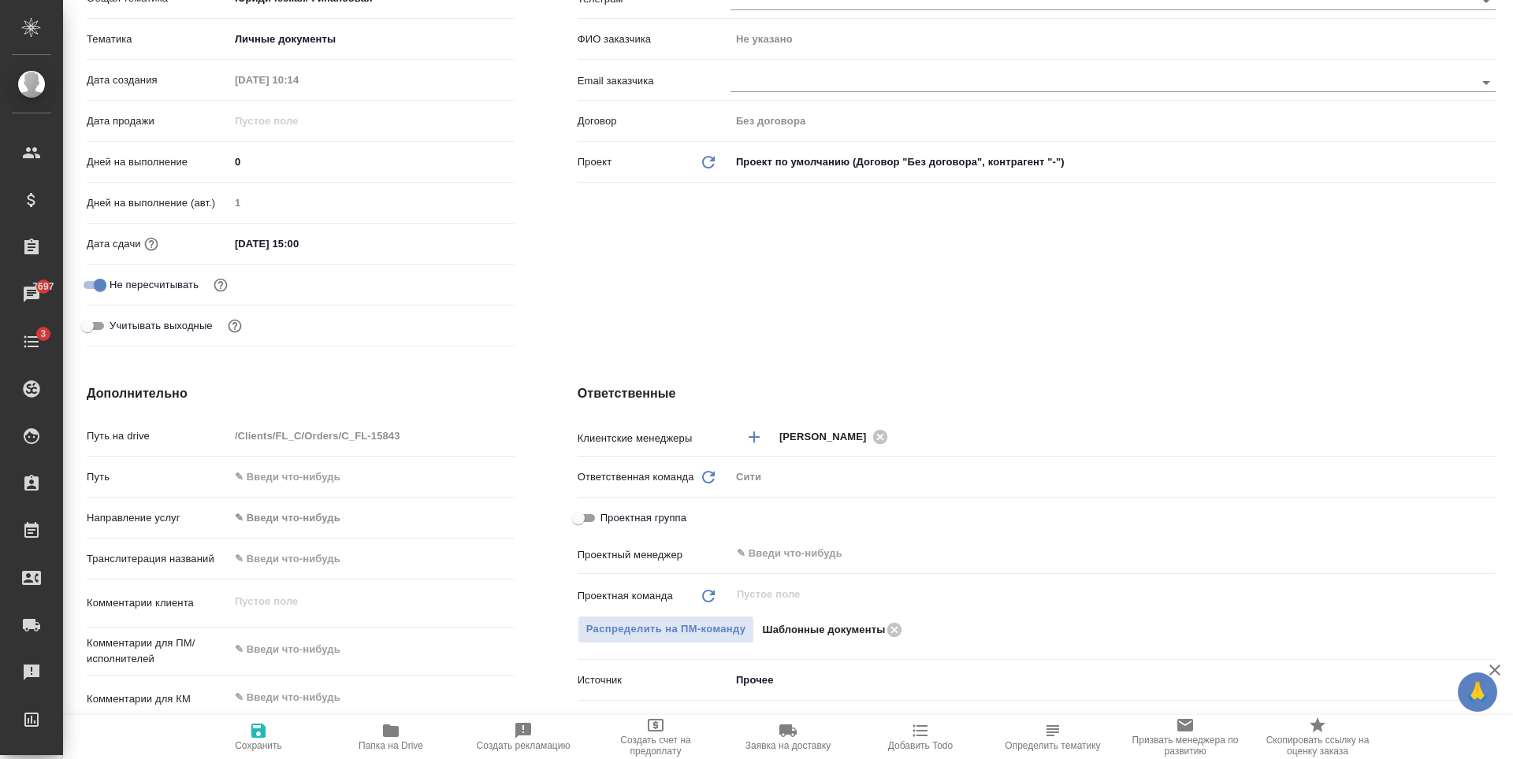
click at [254, 729] on icon "button" at bounding box center [258, 731] width 14 height 14
type textarea "x"
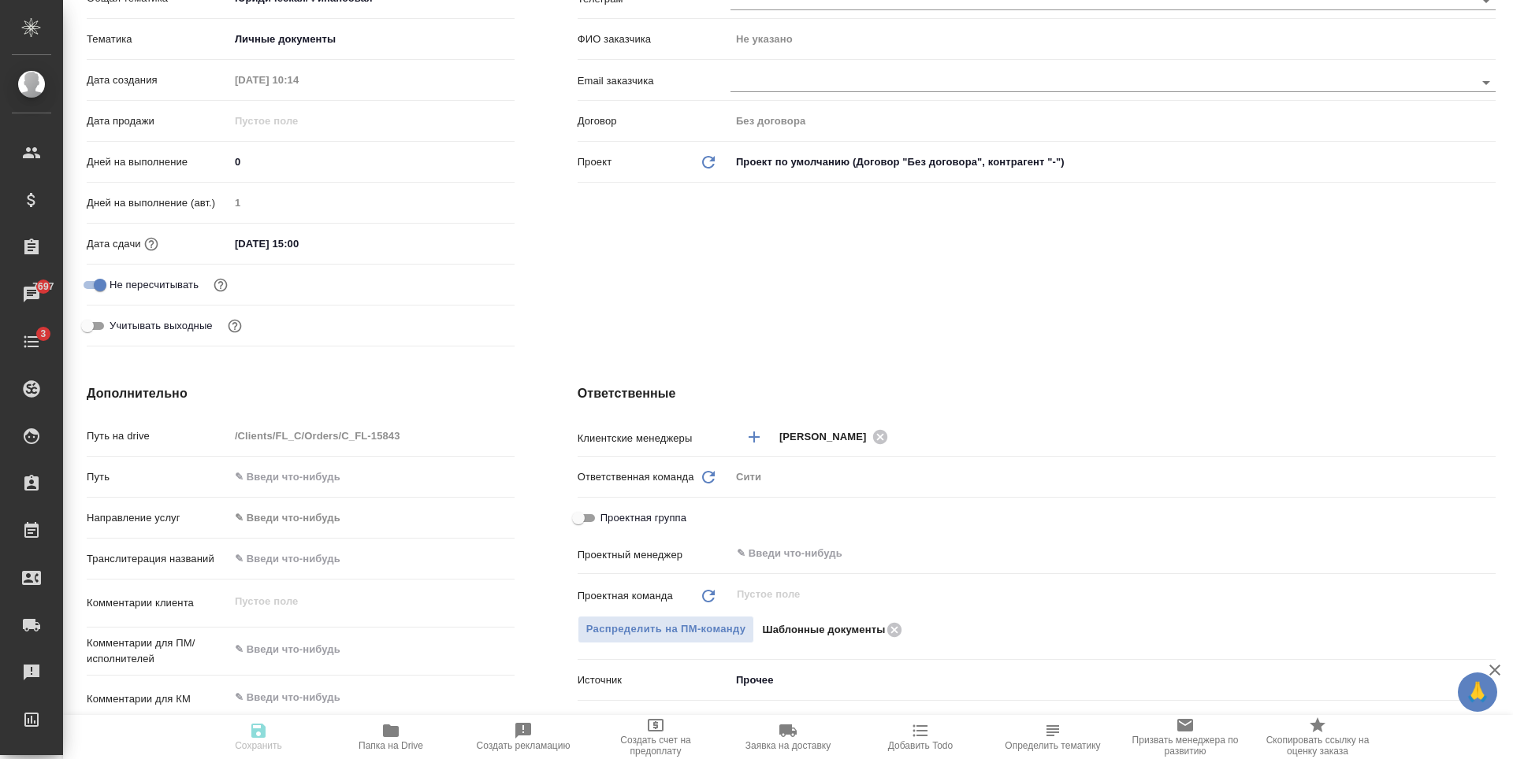
type textarea "x"
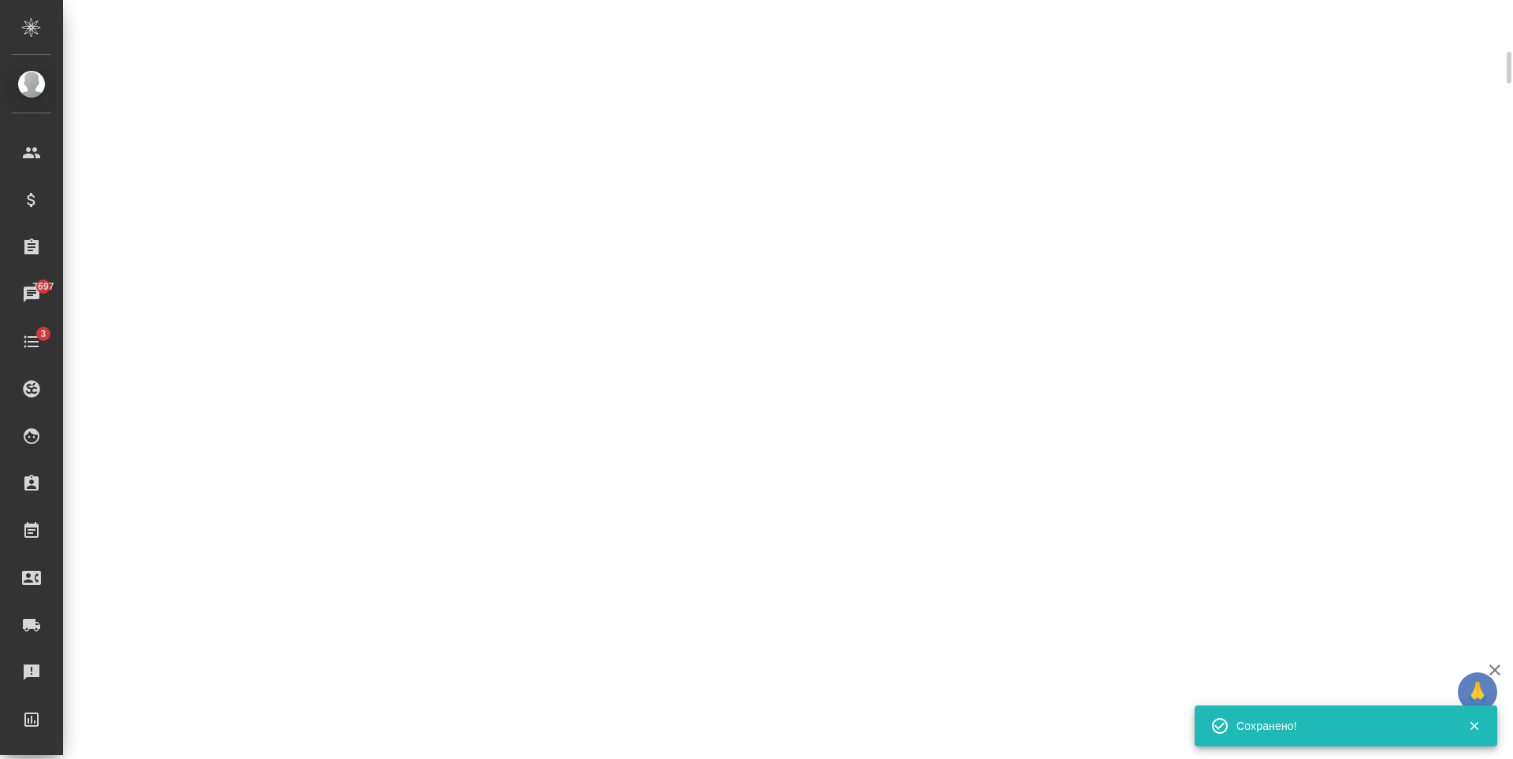
scroll to position [303, 0]
select select "RU"
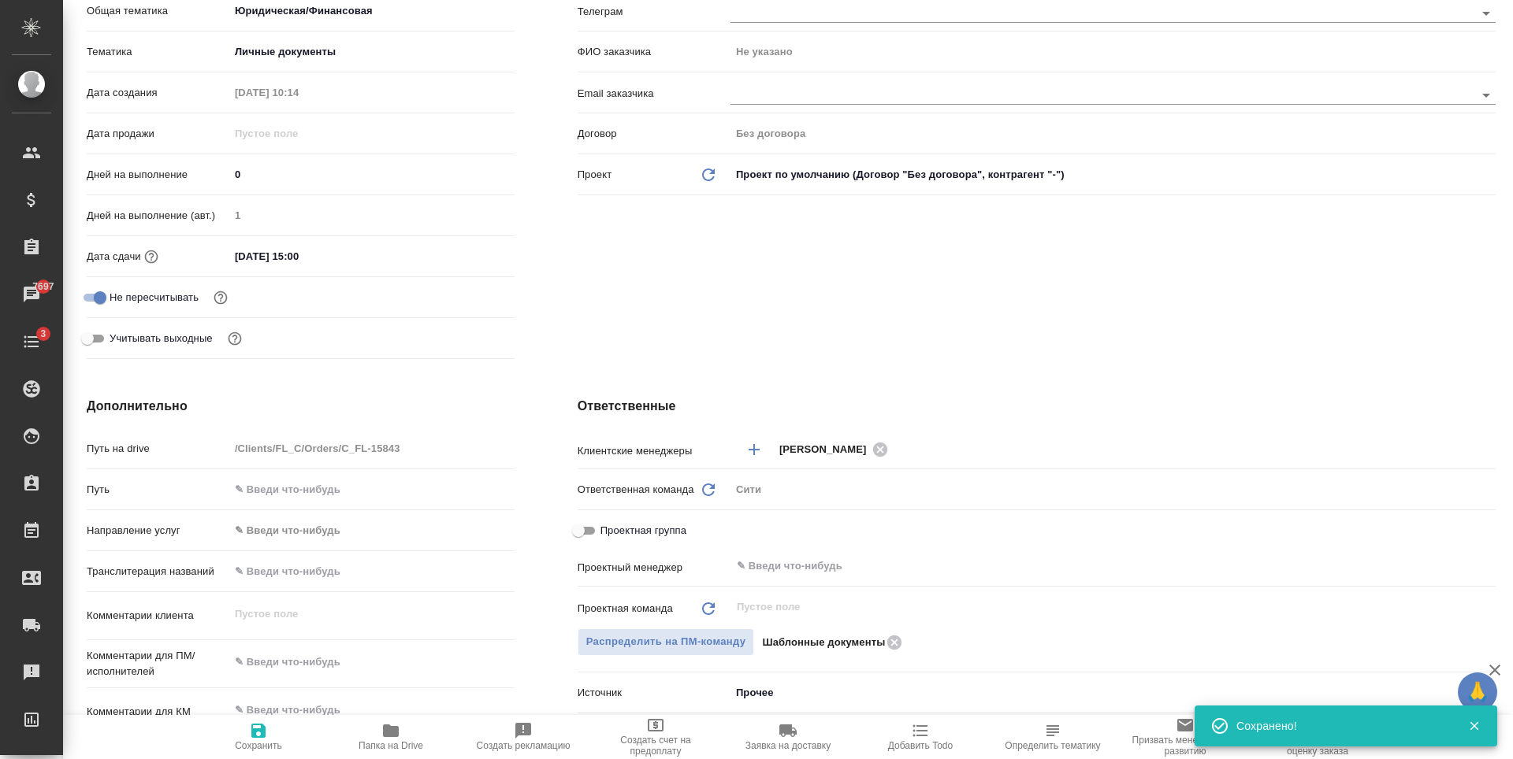
type textarea "x"
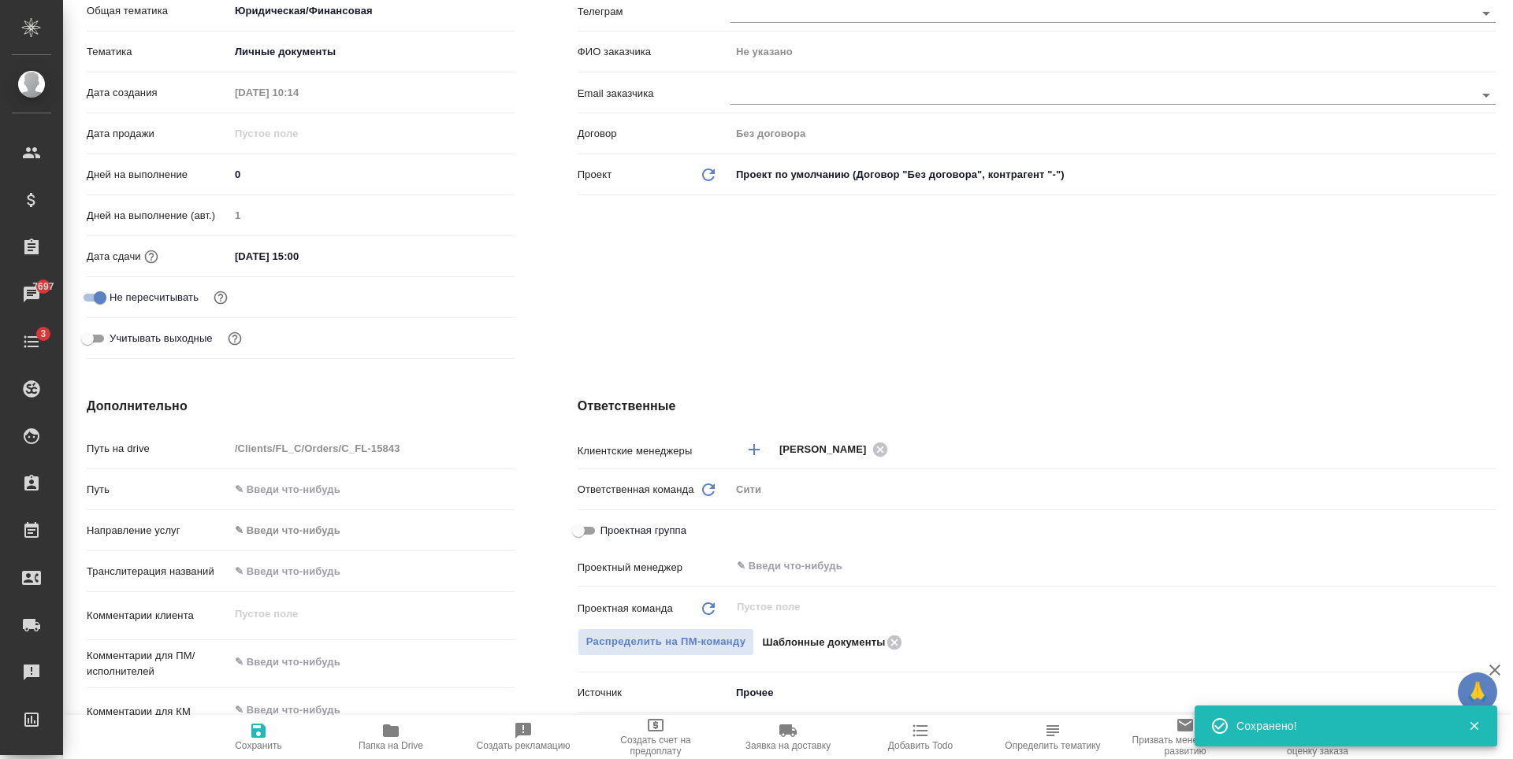
type textarea "x"
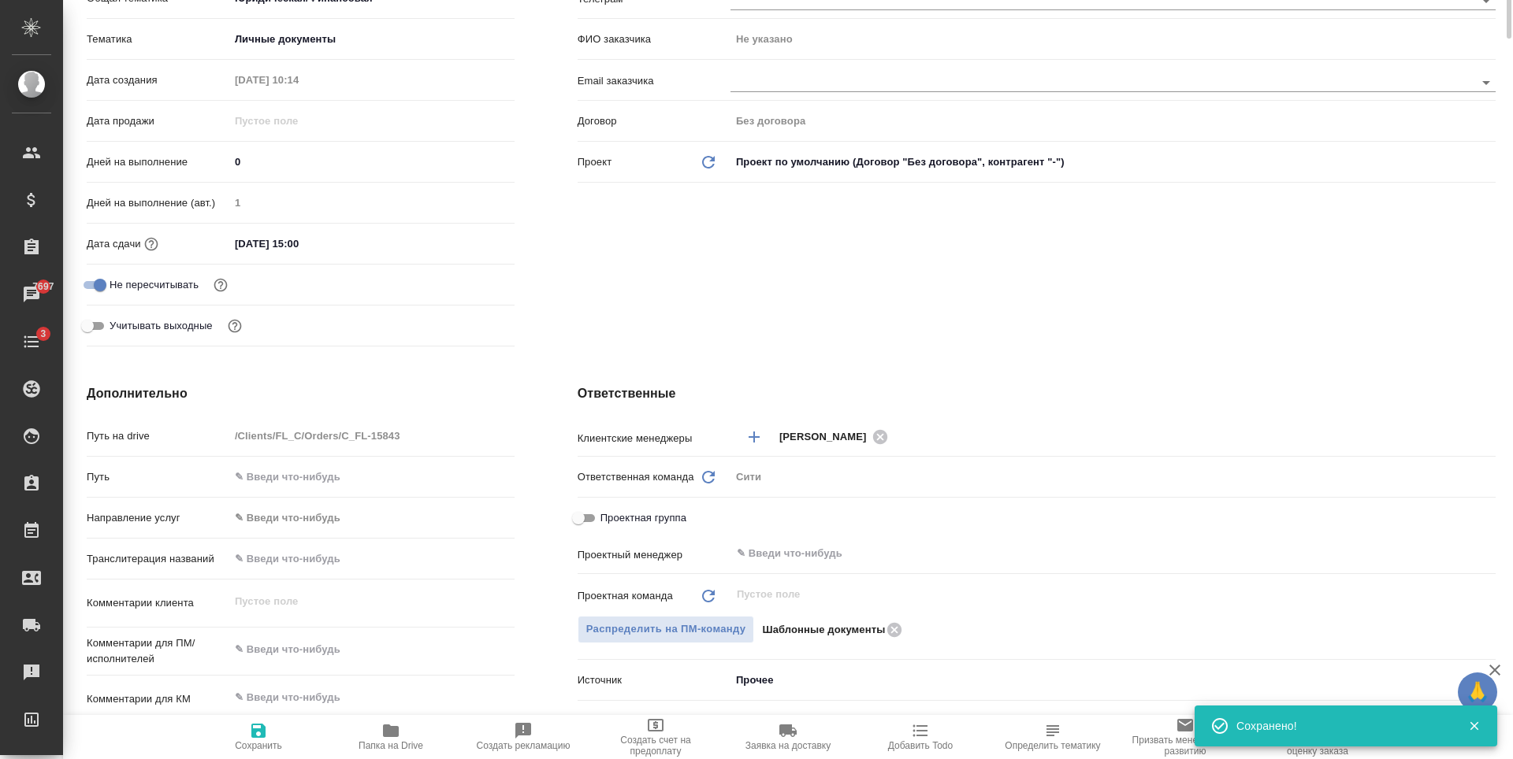
scroll to position [0, 0]
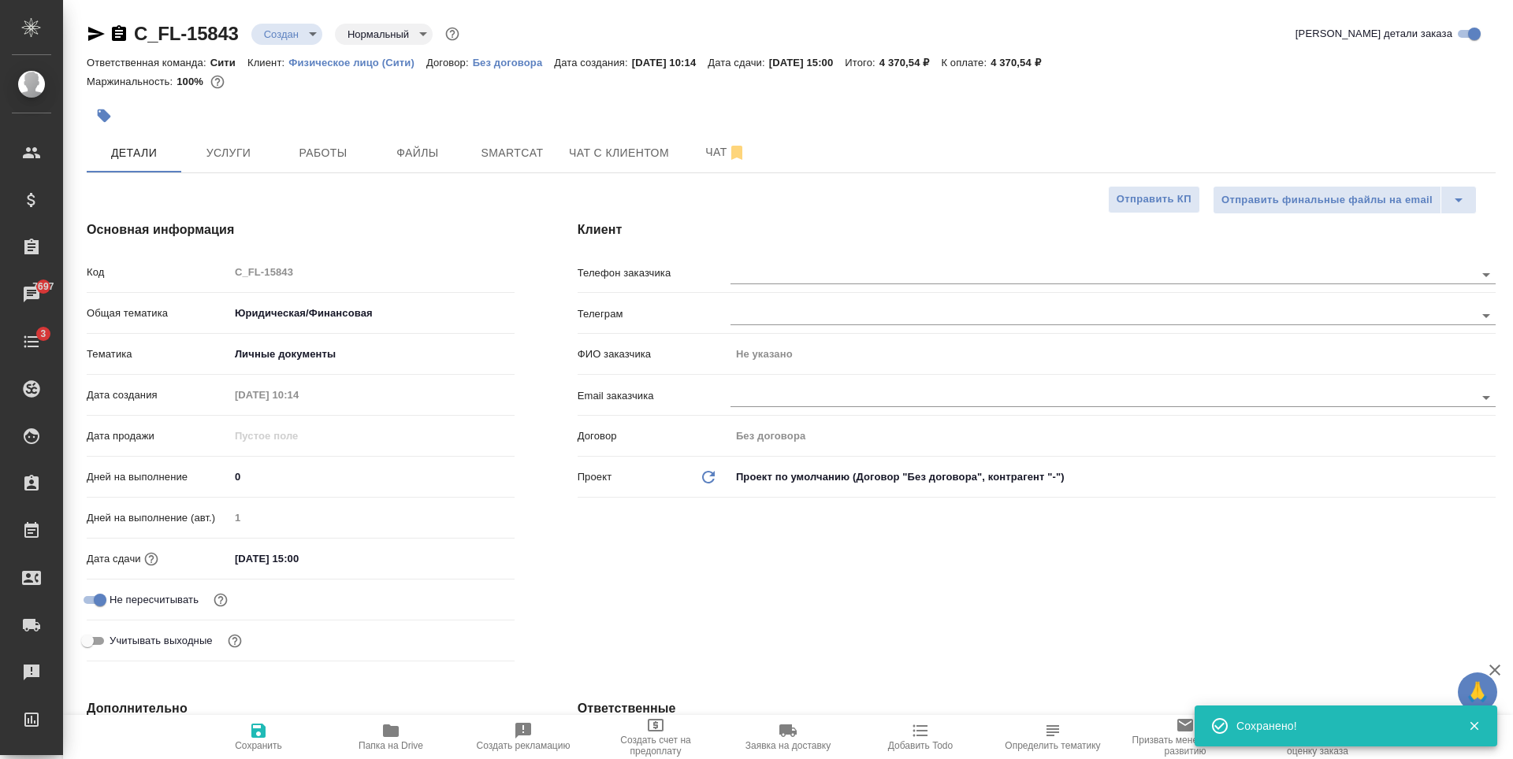
click at [295, 21] on div "C_FL-15843 Создан new Нормальный normal" at bounding box center [275, 33] width 376 height 25
click at [298, 28] on body "🙏 .cls-1 fill:#fff; AWATERA Zaytseva Svetlana Клиенты Спецификации Заказы 7697 …" at bounding box center [756, 379] width 1513 height 759
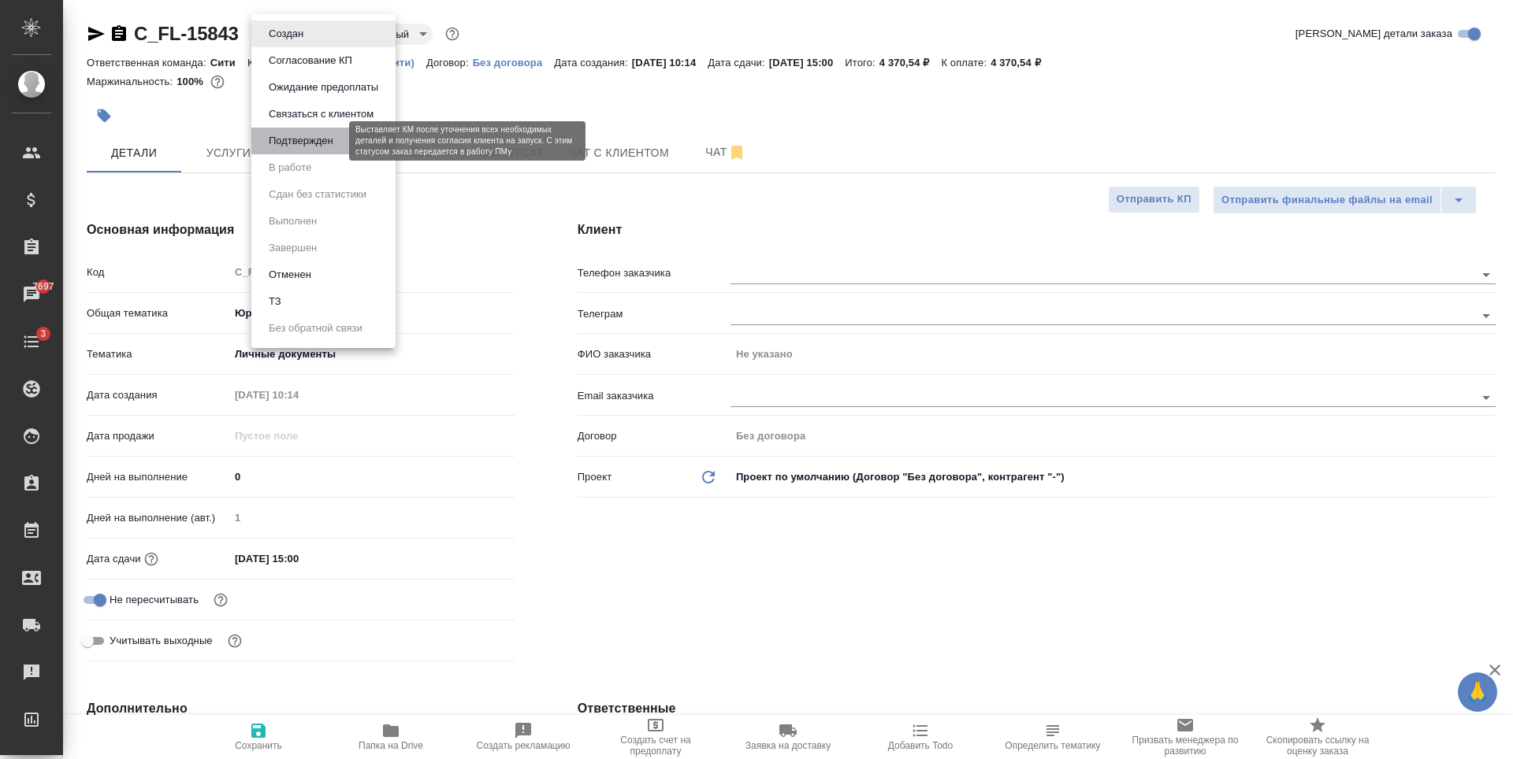
click at [314, 134] on button "Подтвержден" at bounding box center [301, 140] width 74 height 17
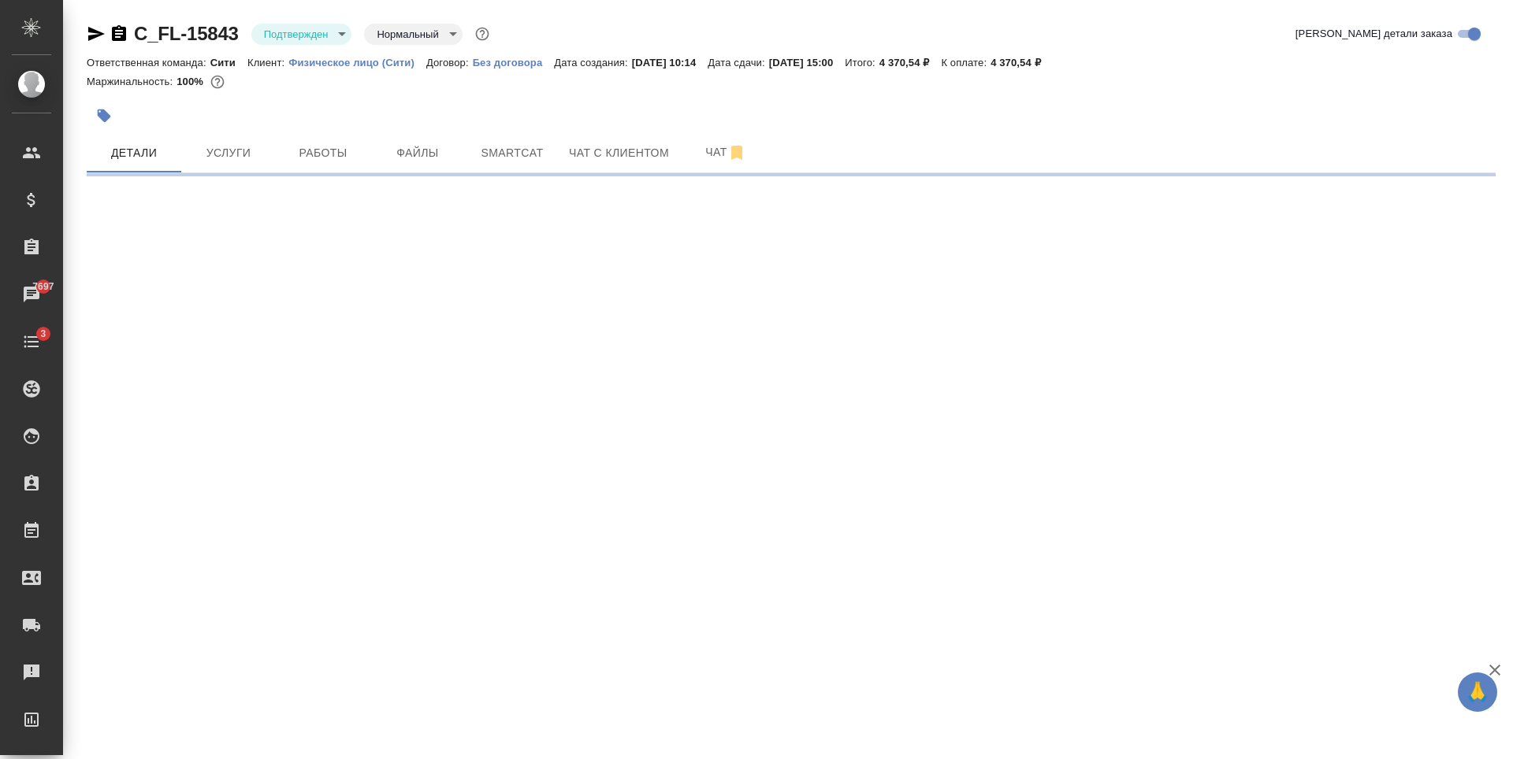
click at [338, 98] on div at bounding box center [556, 115] width 939 height 35
select select "RU"
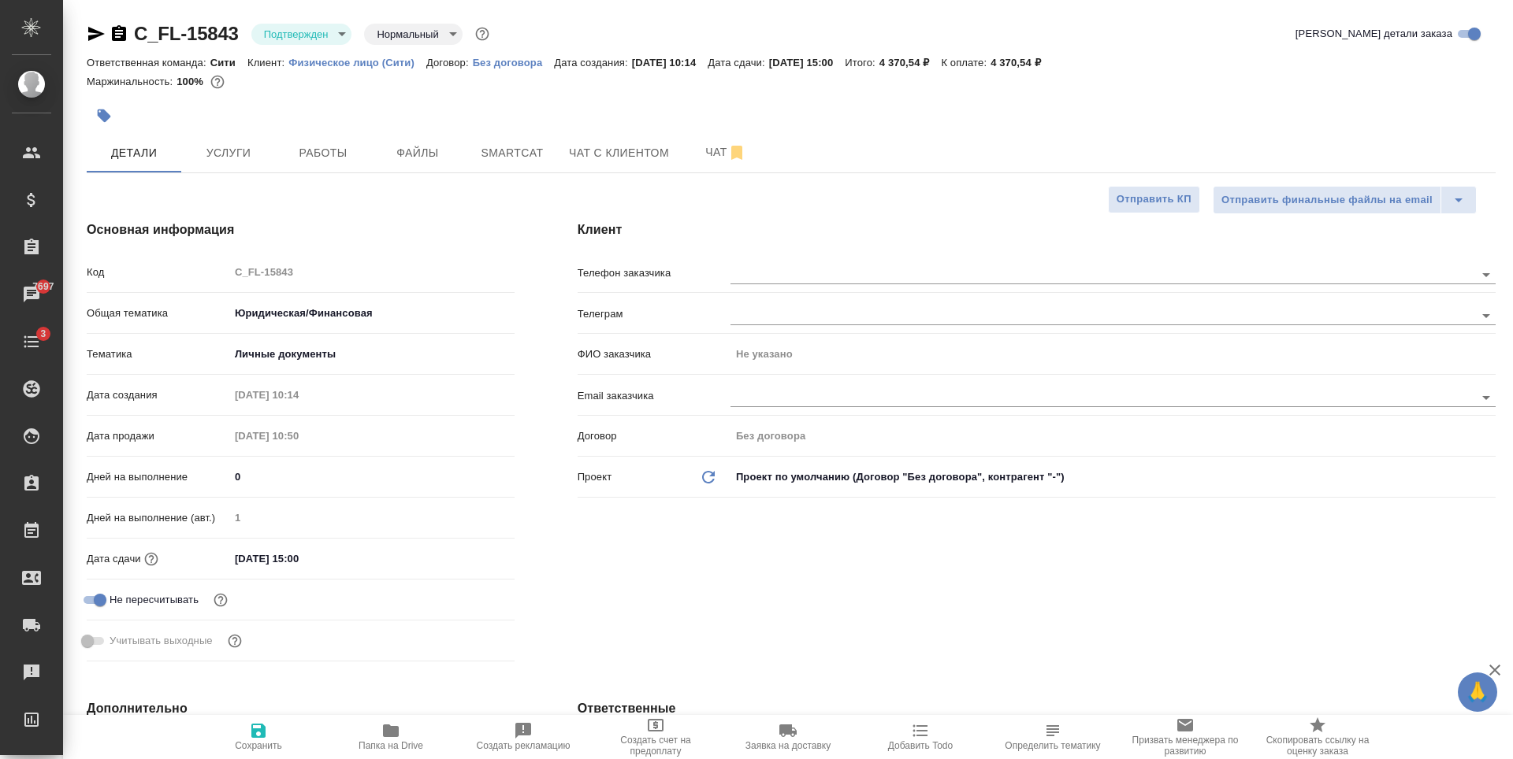
type textarea "x"
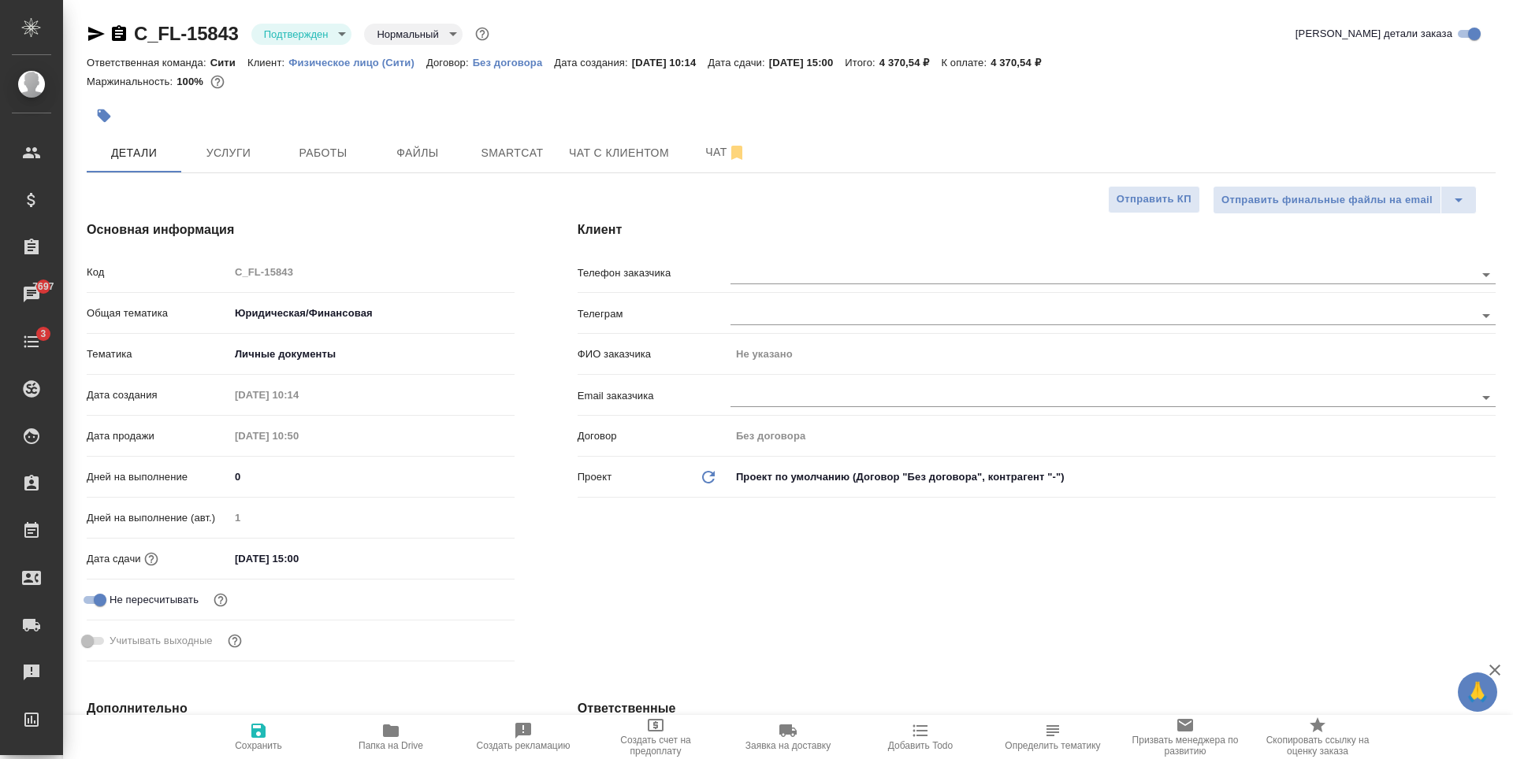
type textarea "x"
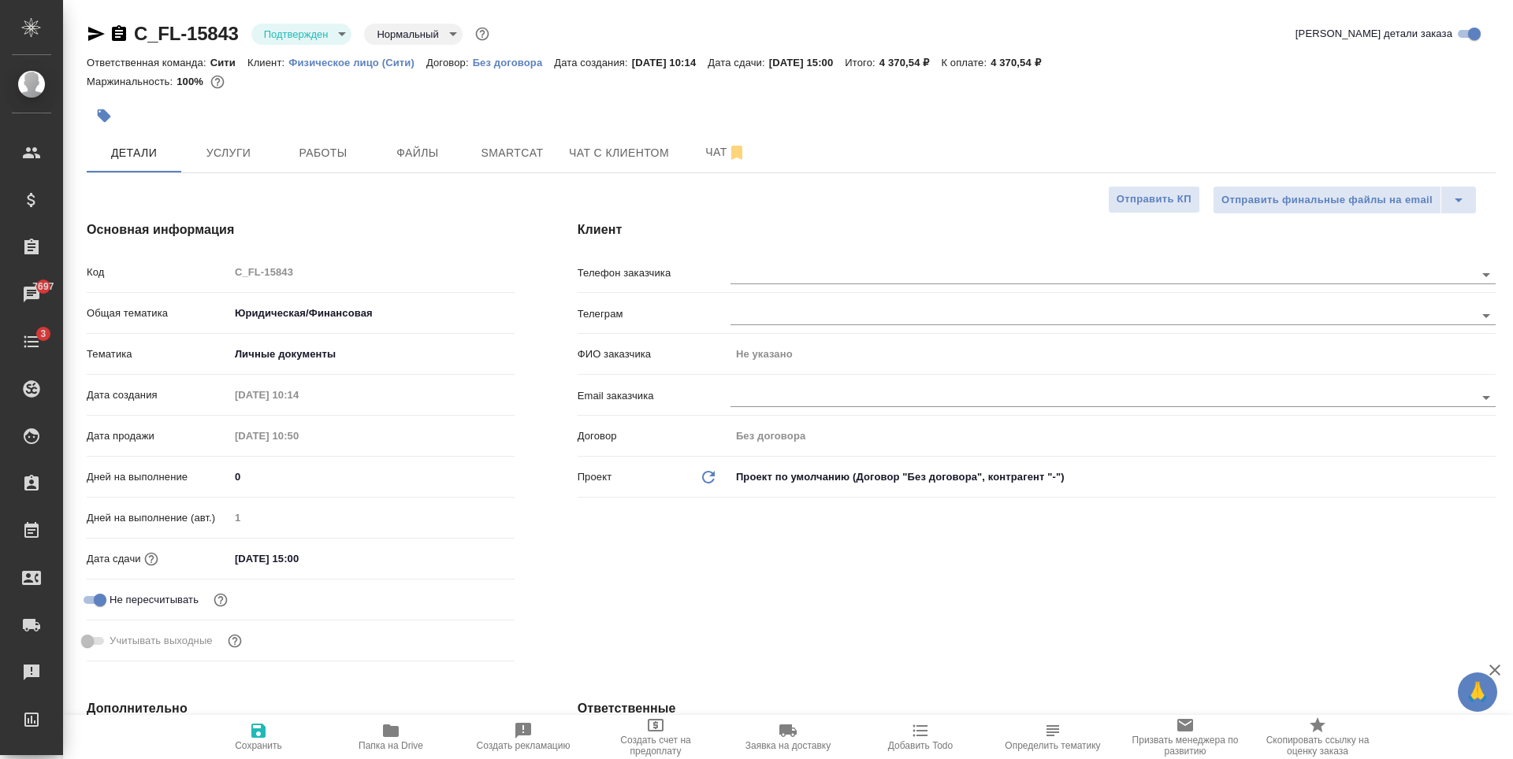
type textarea "x"
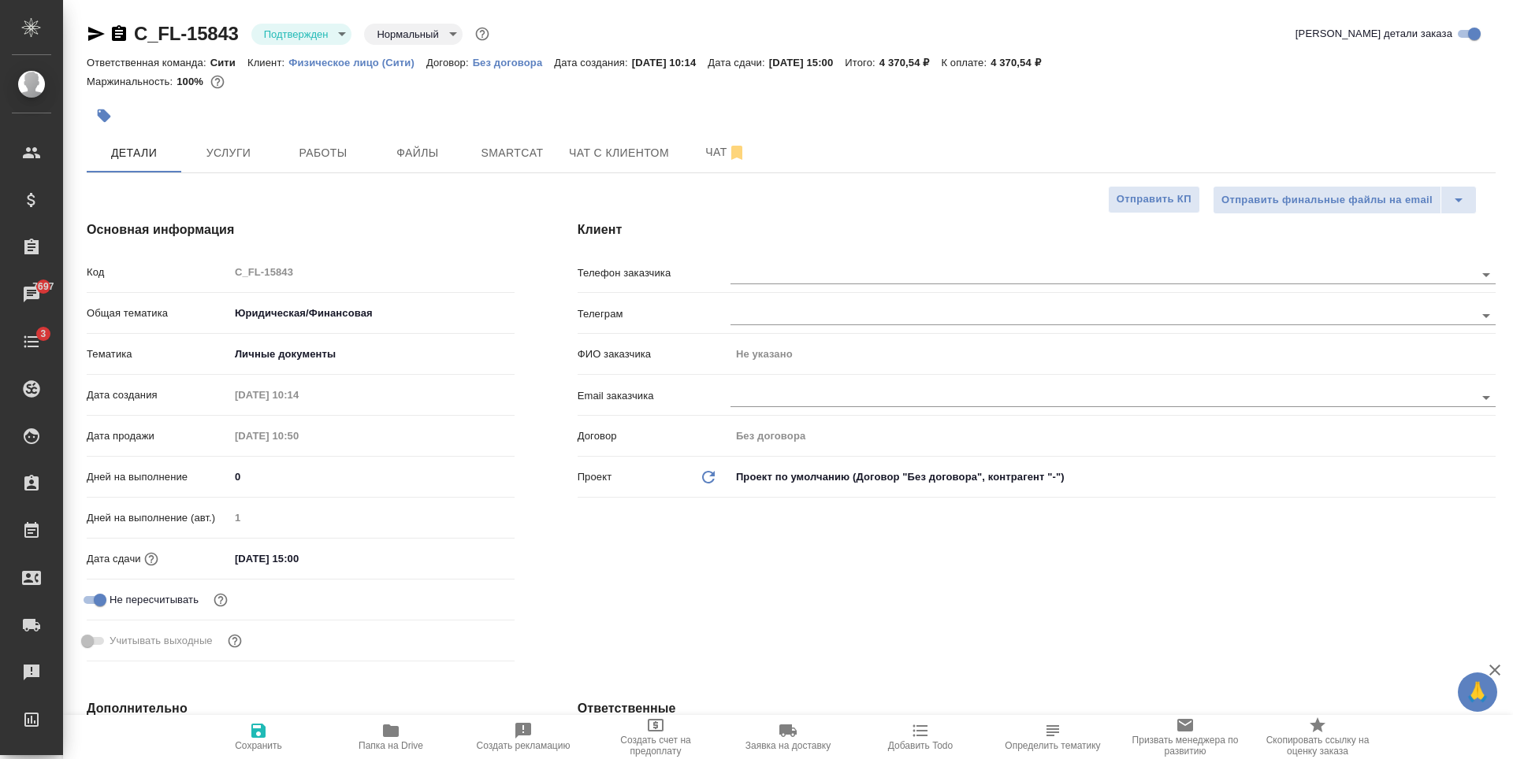
click at [629, 95] on div at bounding box center [791, 93] width 1409 height 3
click at [263, 163] on button "Услуги" at bounding box center [228, 152] width 95 height 39
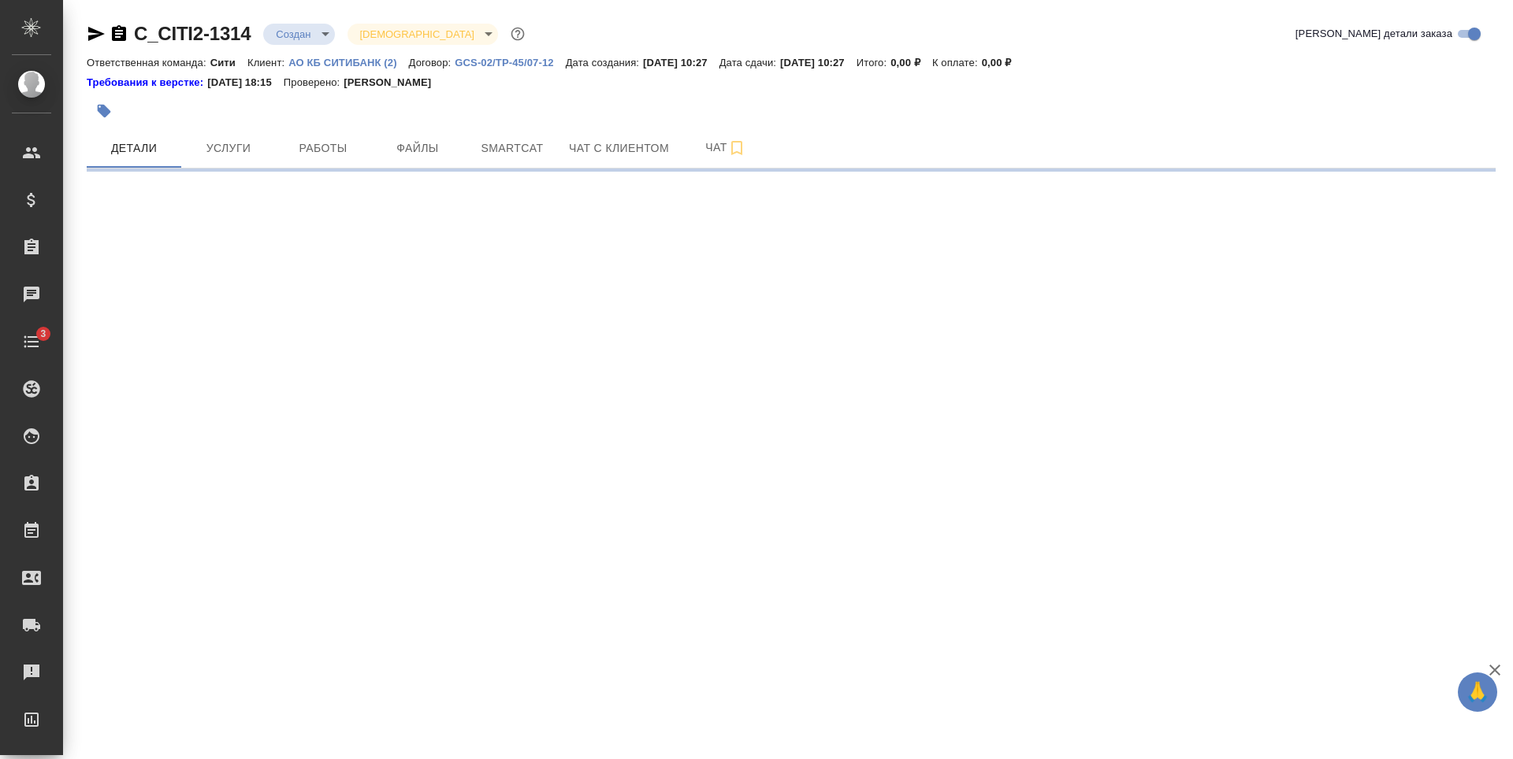
select select "RU"
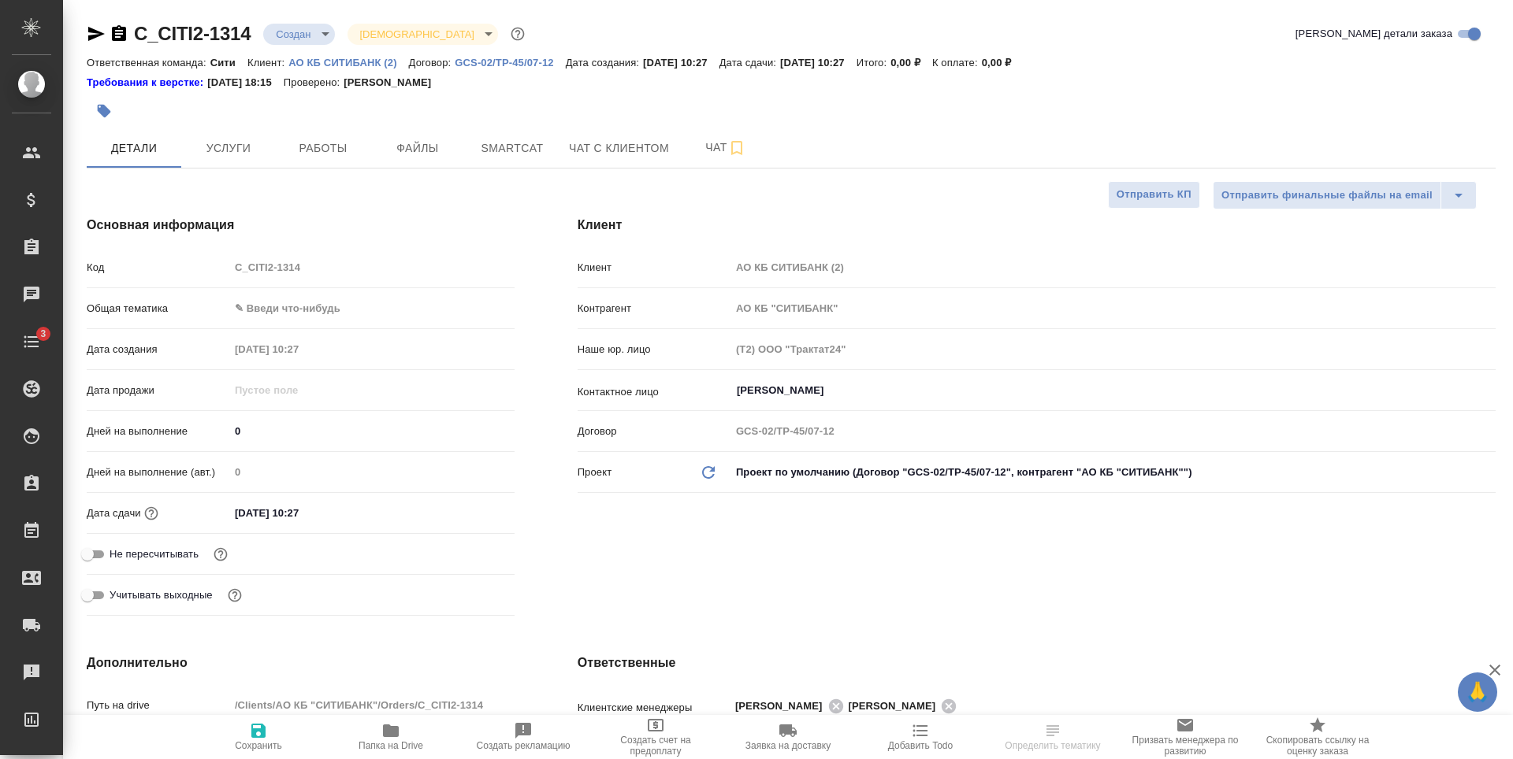
type textarea "x"
click at [236, 147] on span "Услуги" at bounding box center [229, 149] width 76 height 20
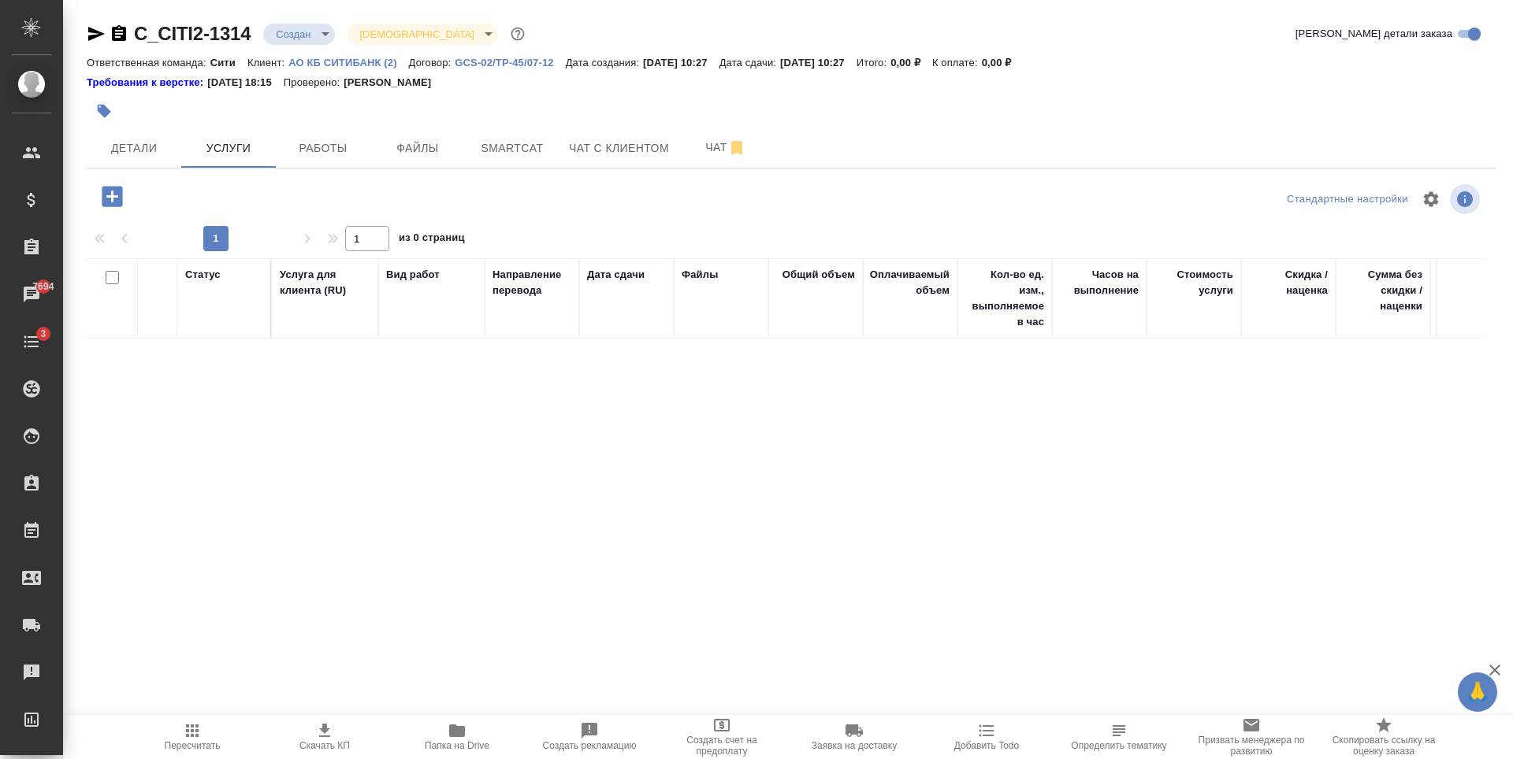
click at [114, 189] on icon "button" at bounding box center [112, 196] width 20 height 20
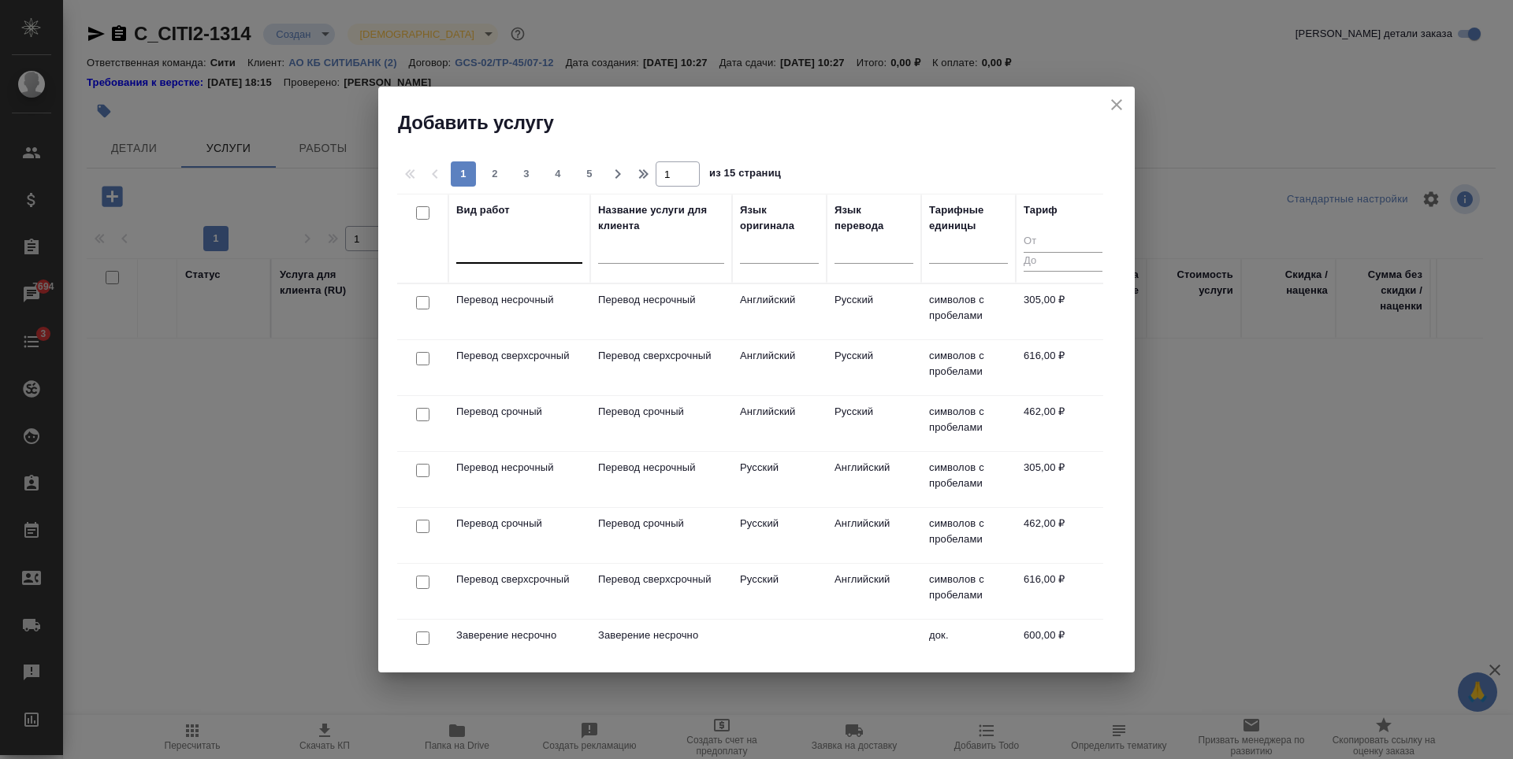
click at [517, 251] on div at bounding box center [519, 247] width 126 height 23
type input "R"
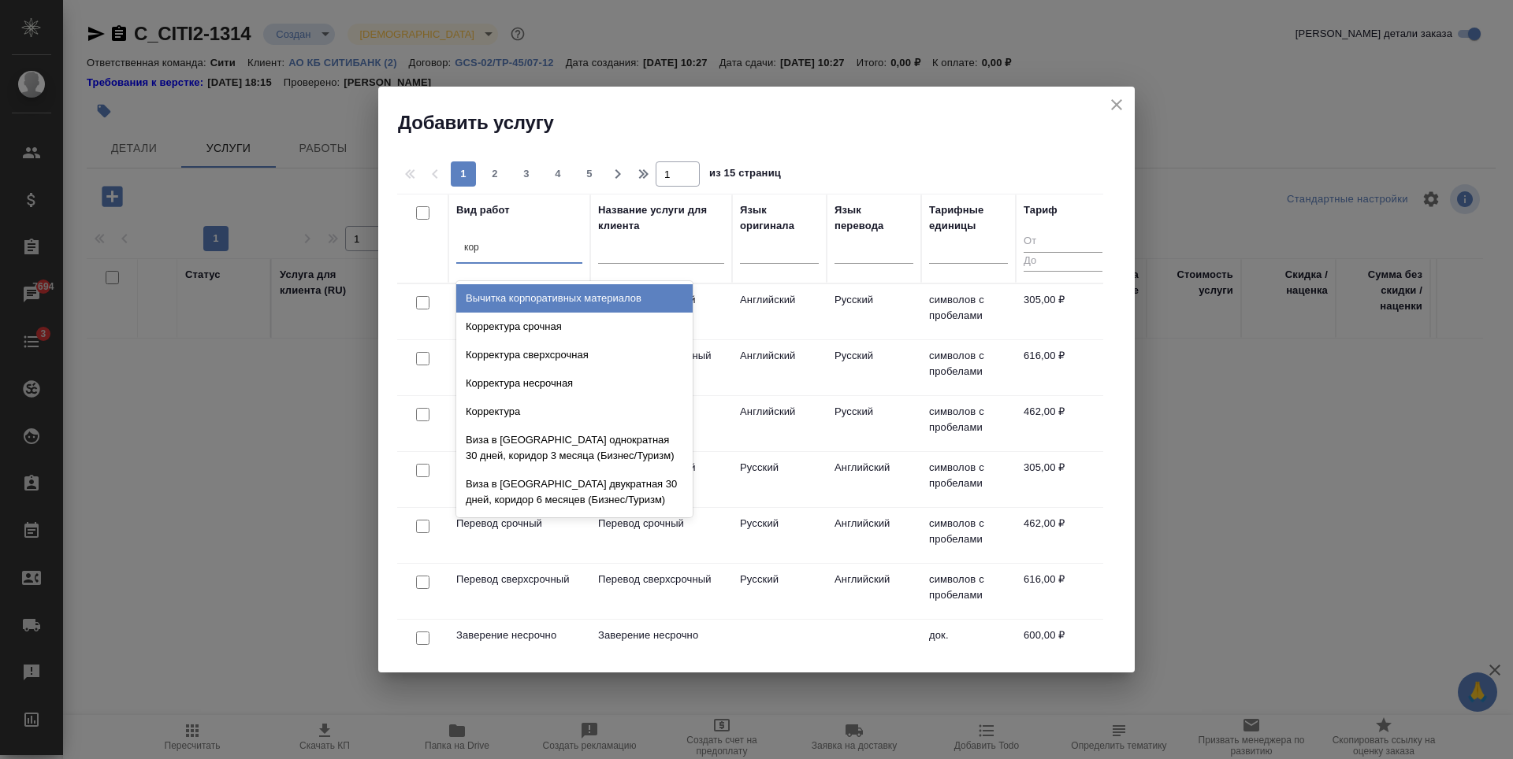
type input "корр"
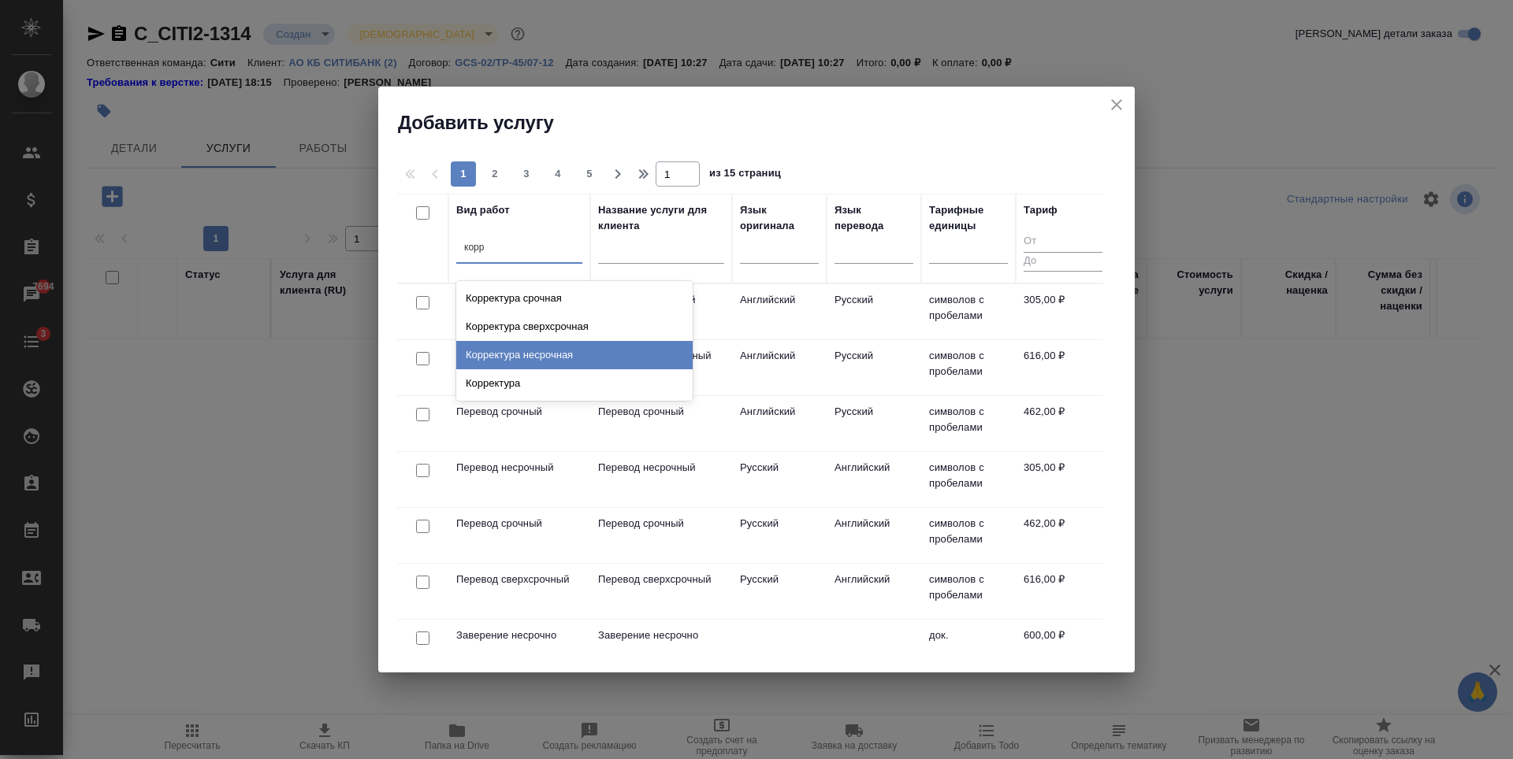
click at [559, 361] on div "Корректура несрочная" at bounding box center [574, 355] width 236 height 28
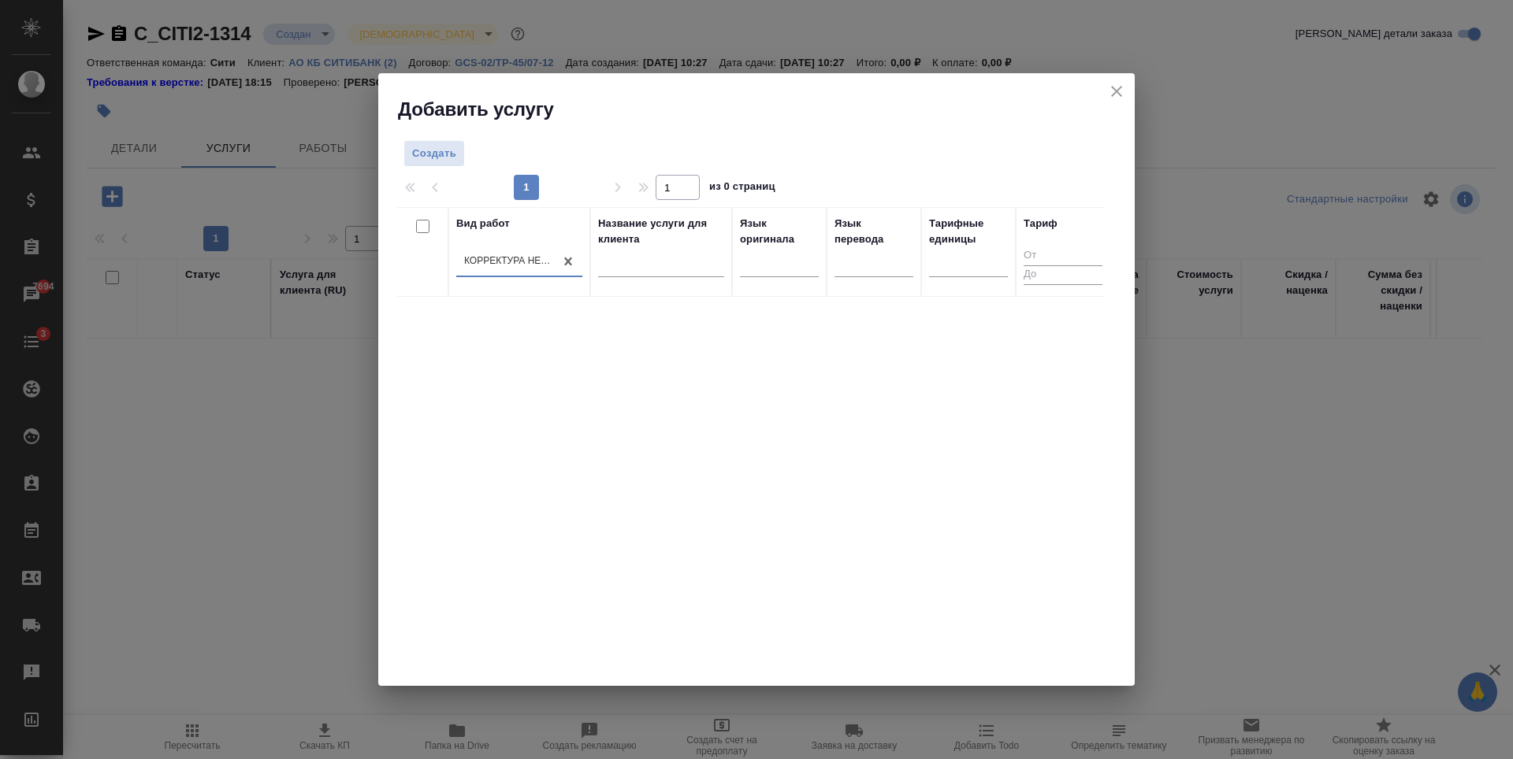
drag, startPoint x: 956, startPoint y: 358, endPoint x: 841, endPoint y: 332, distance: 117.3
click at [956, 358] on div "Вид работ option Корректура несрочная, selected. 0 results available. Select is…" at bounding box center [750, 443] width 706 height 473
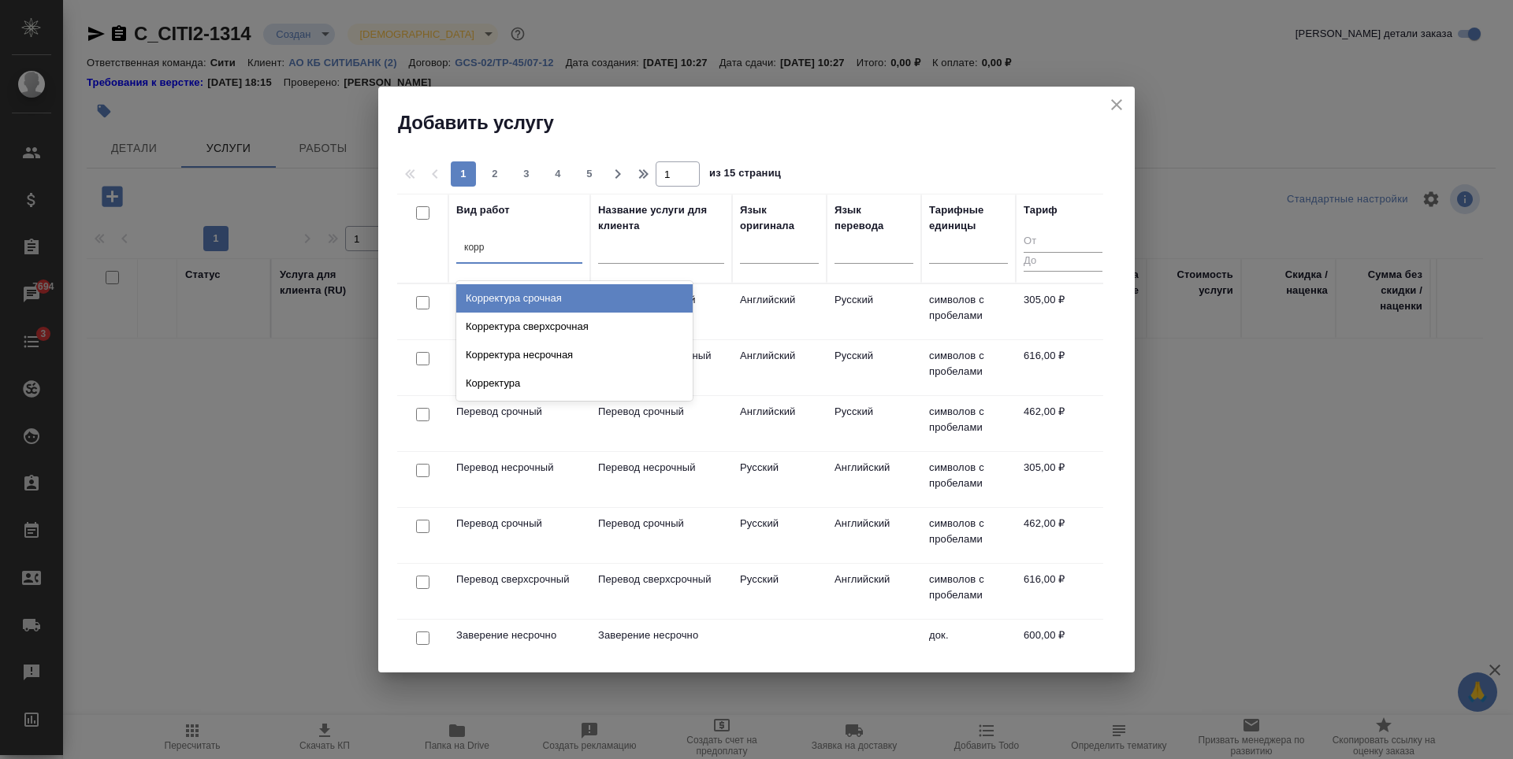
type input "корре"
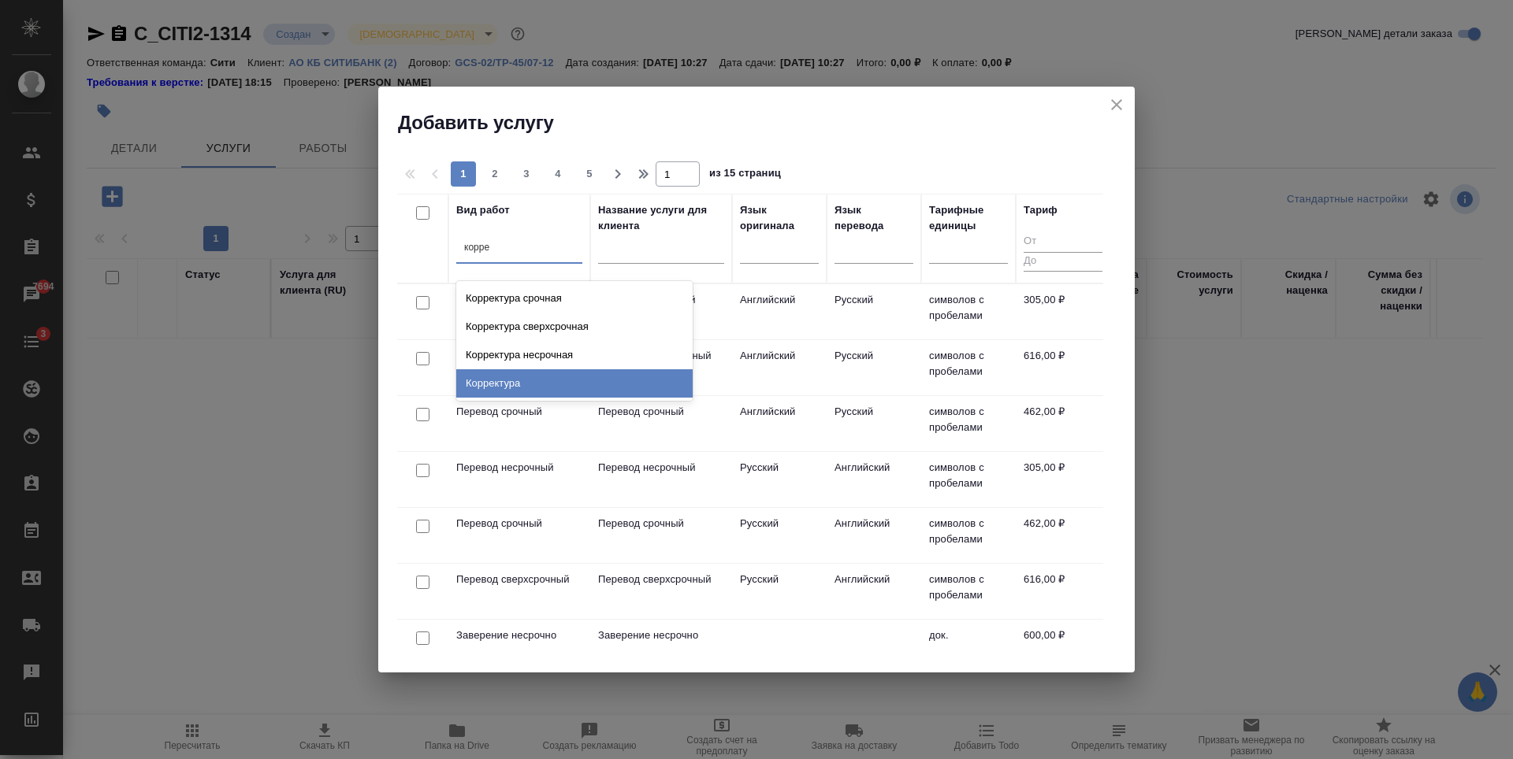
click at [584, 378] on div "Корректура" at bounding box center [574, 383] width 236 height 28
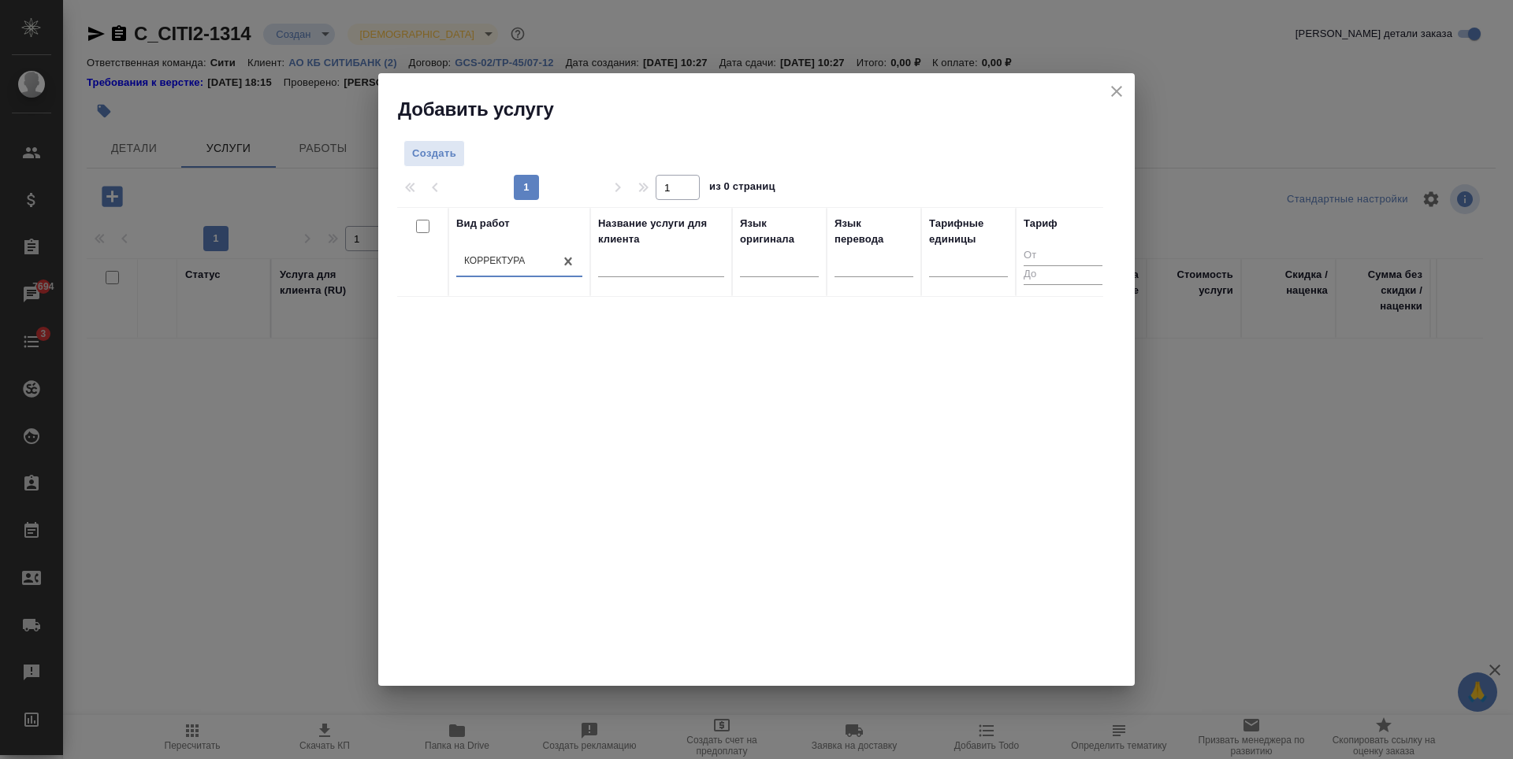
drag, startPoint x: 766, startPoint y: 544, endPoint x: 618, endPoint y: 381, distance: 220.9
click at [766, 544] on div "Вид работ option Корректура, selected. 0 results available. Select is focused ,…" at bounding box center [750, 443] width 706 height 473
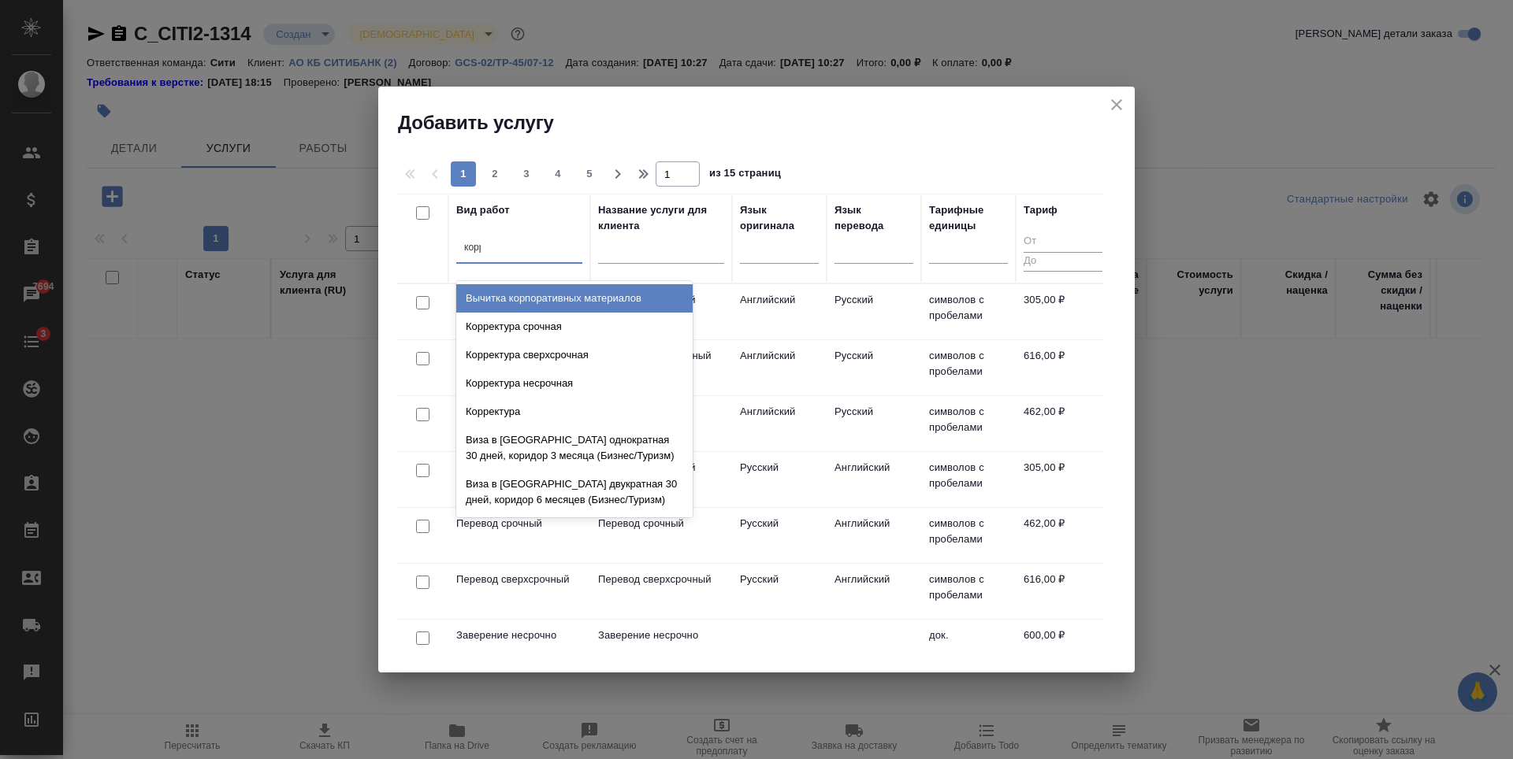
type input "корре"
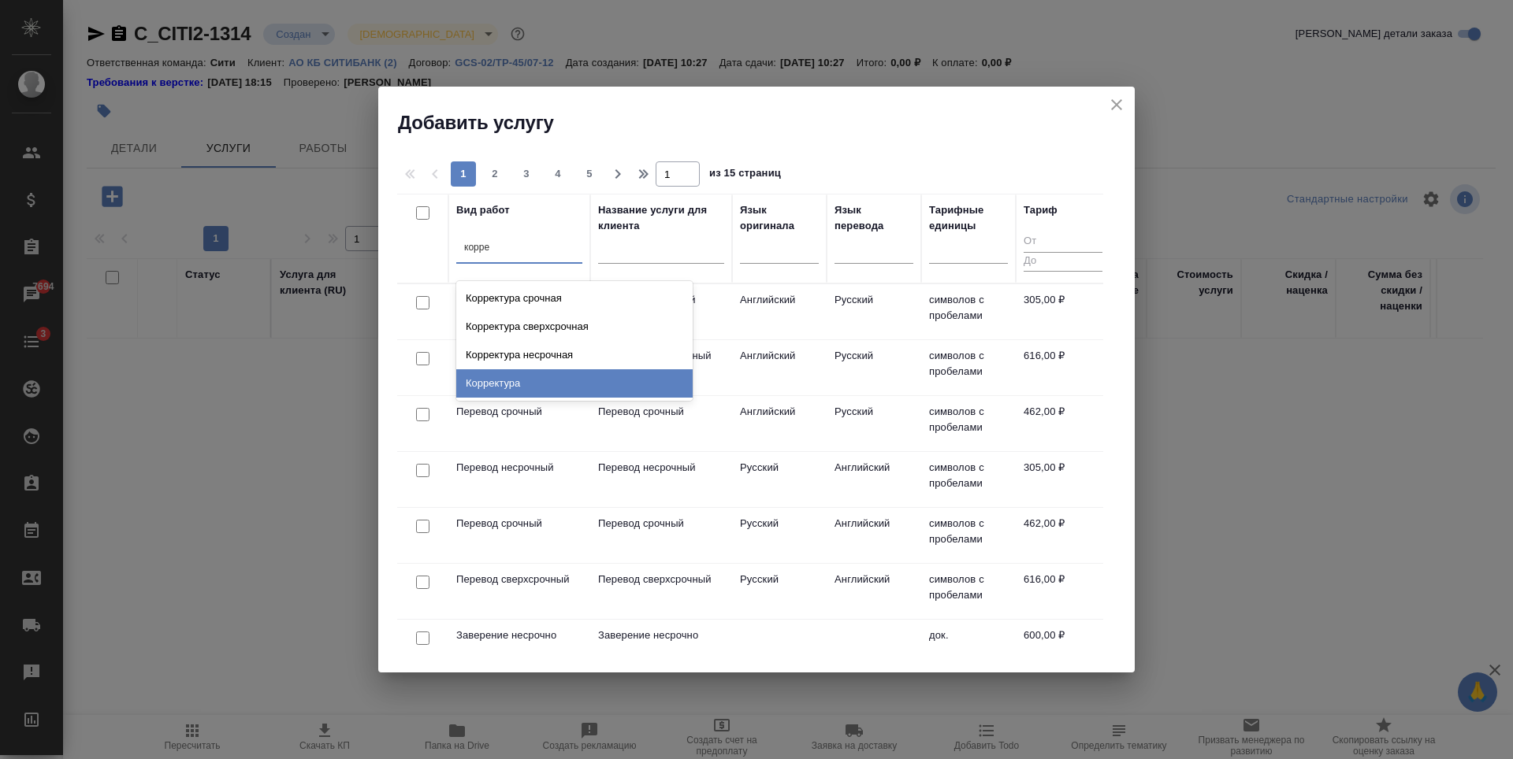
click at [529, 377] on div "Корректура" at bounding box center [574, 383] width 236 height 28
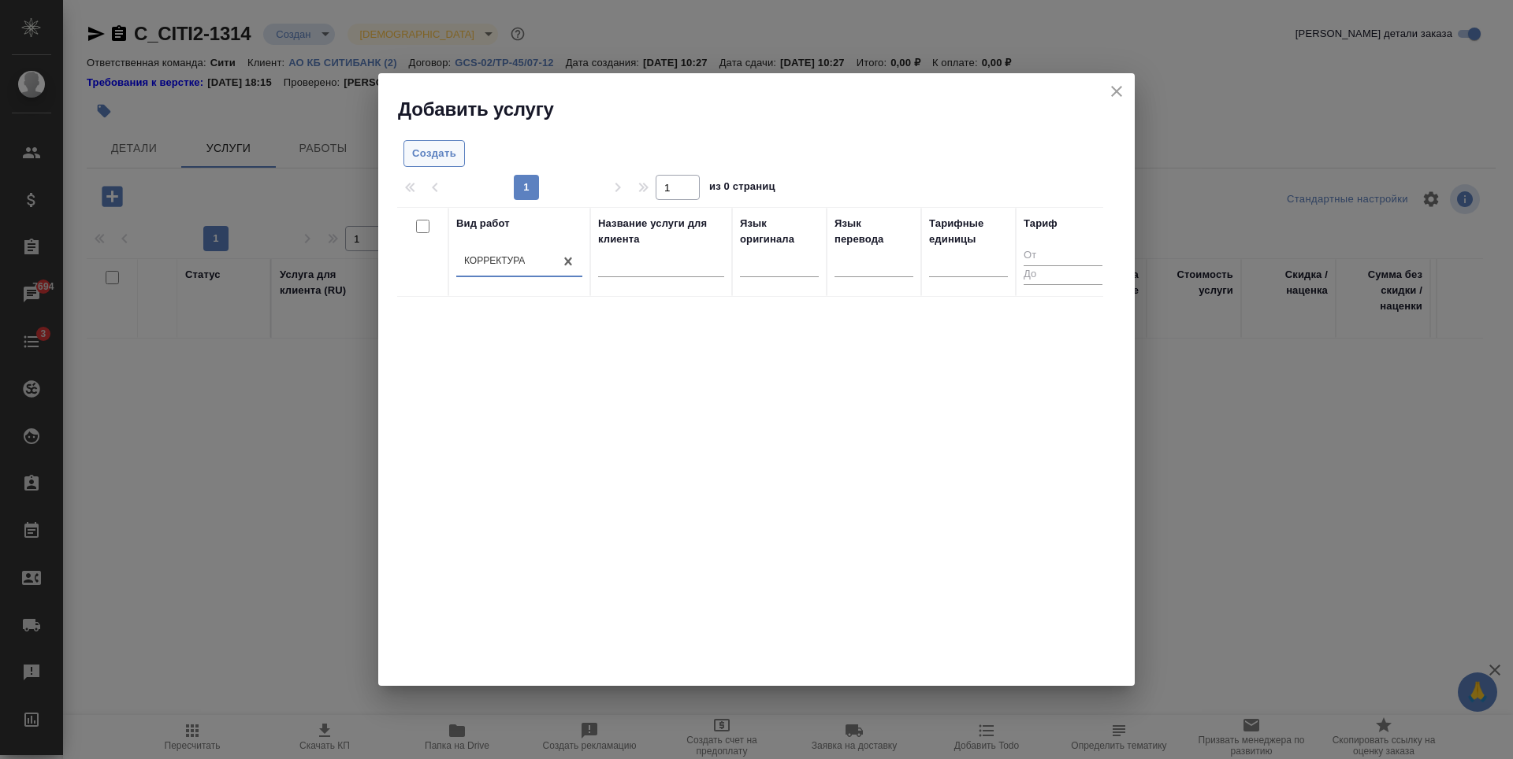
click at [442, 154] on span "Создать" at bounding box center [434, 154] width 44 height 18
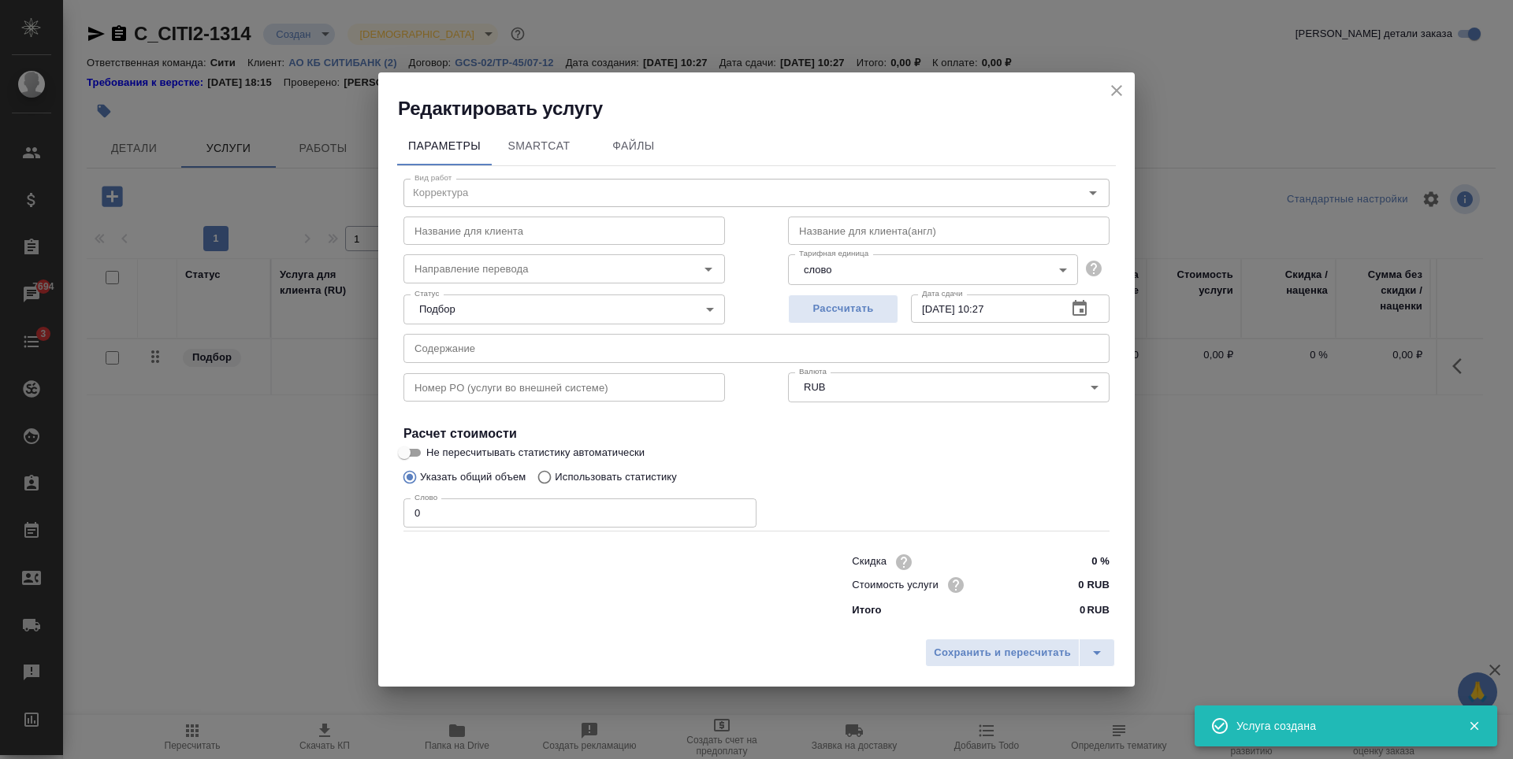
click at [1082, 584] on input "0 RUB" at bounding box center [1079, 585] width 59 height 23
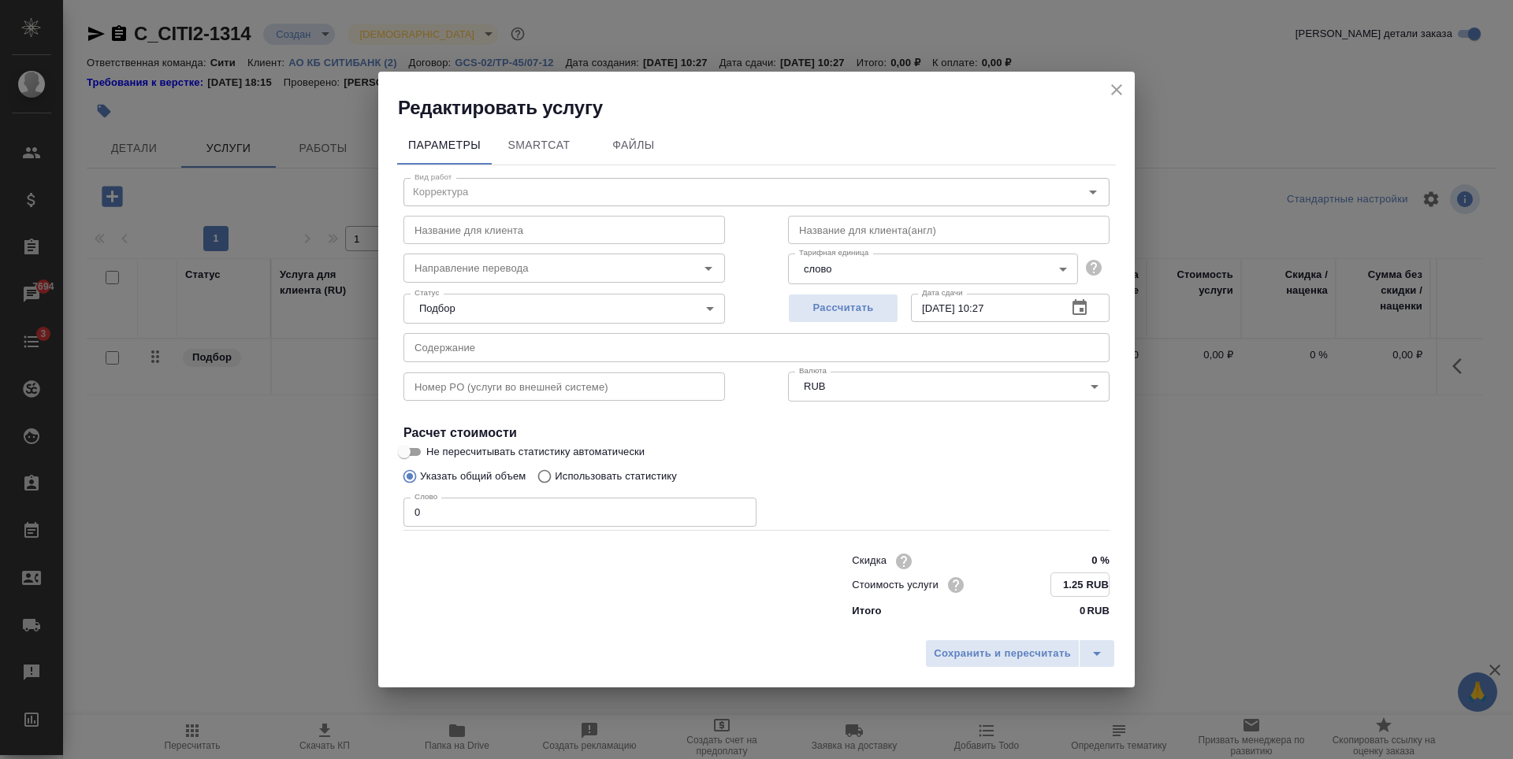
type input "1.25 RUB"
click at [590, 503] on input "0" at bounding box center [579, 512] width 353 height 28
click at [529, 511] on input "0" at bounding box center [579, 513] width 353 height 28
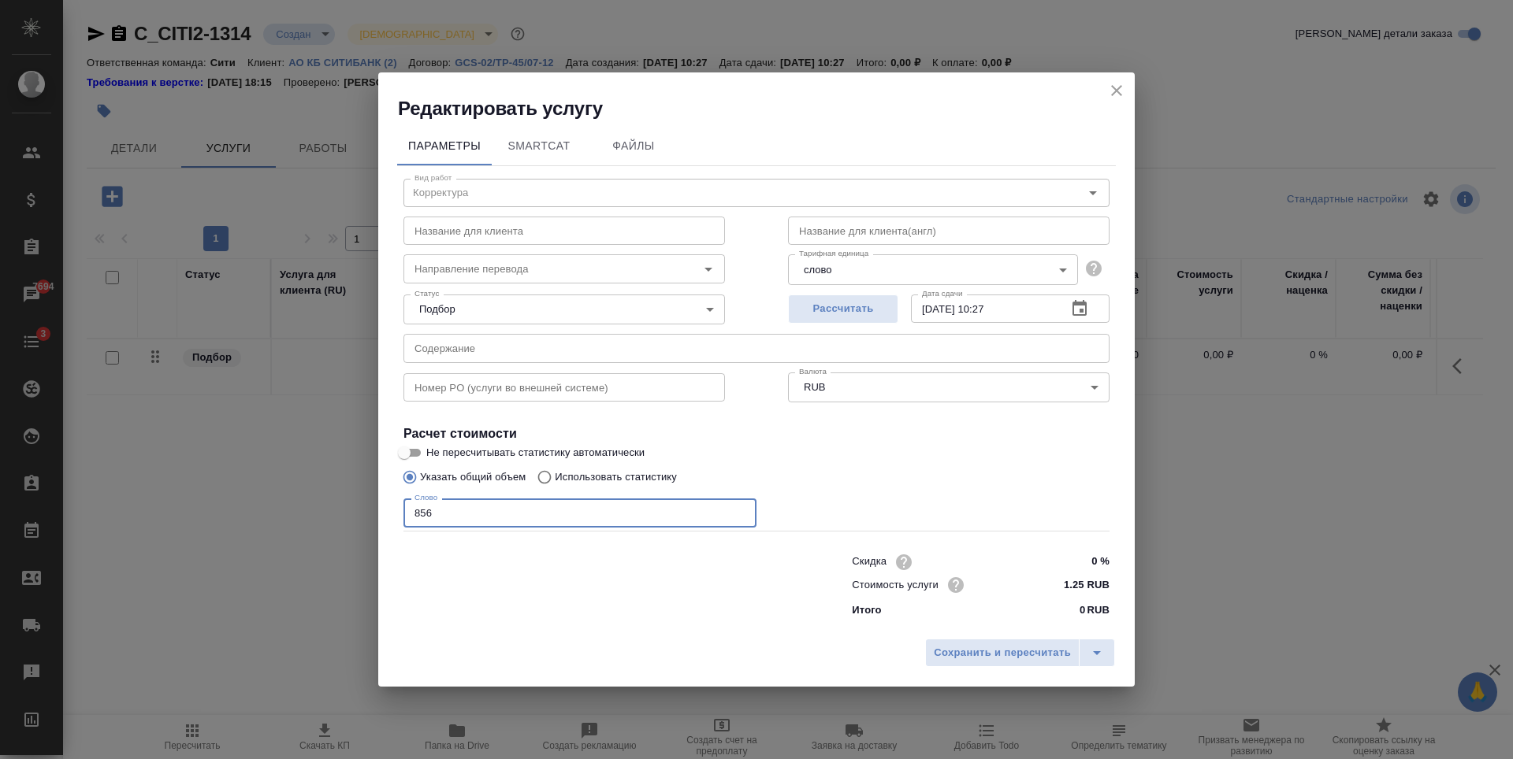
type input "856"
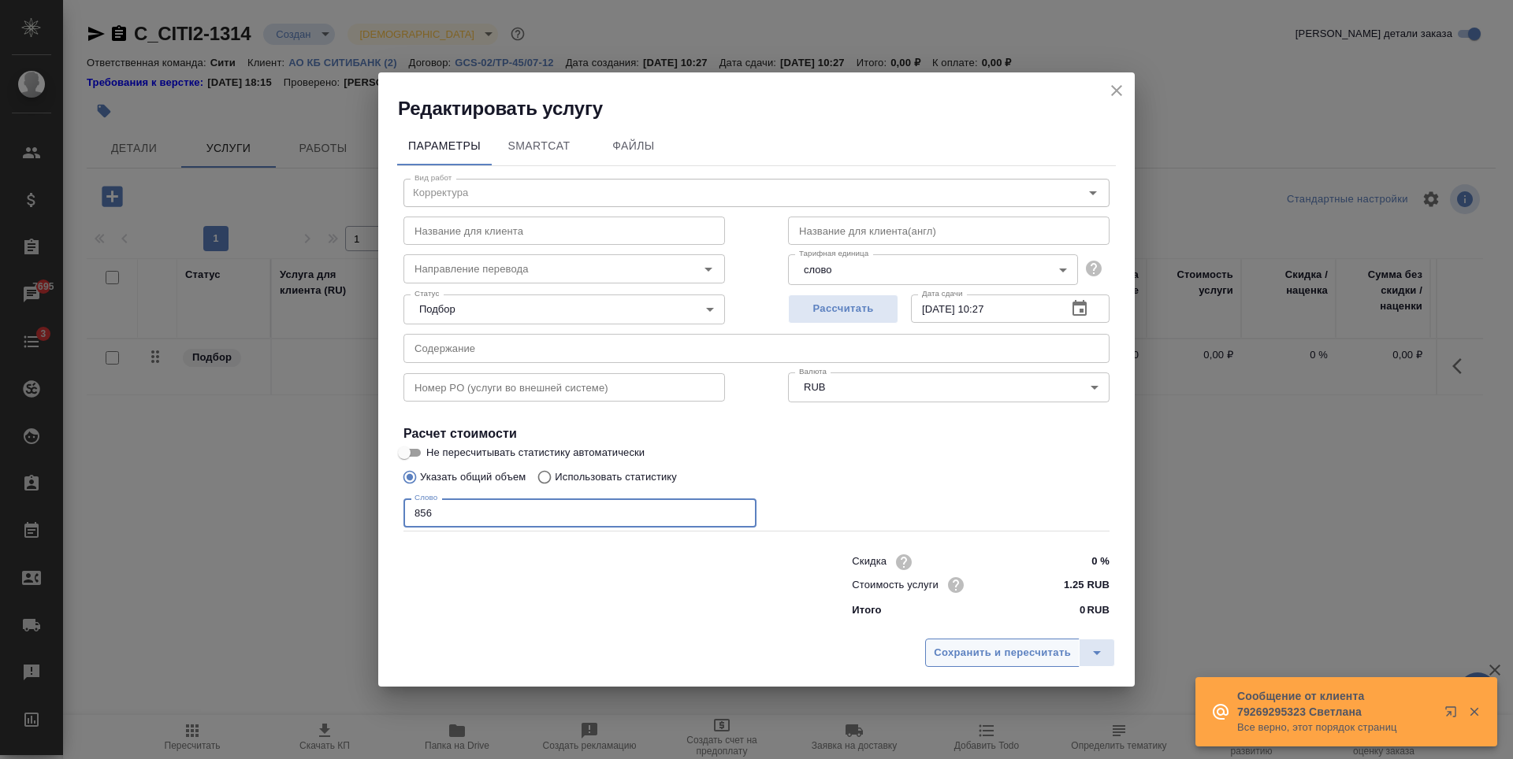
click at [985, 645] on span "Сохранить и пересчитать" at bounding box center [1002, 653] width 137 height 18
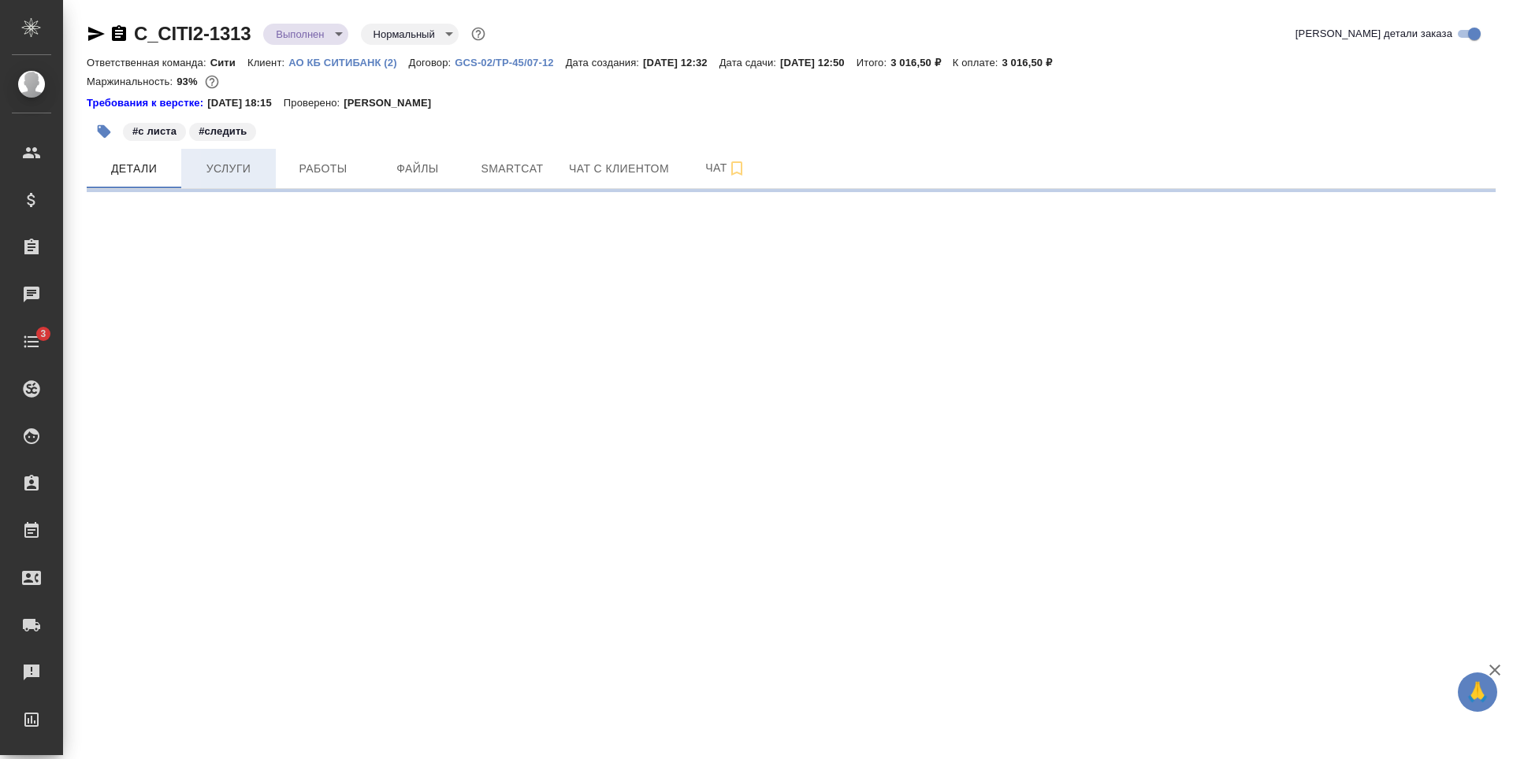
click at [220, 168] on span "Услуги" at bounding box center [229, 169] width 76 height 20
select select "RU"
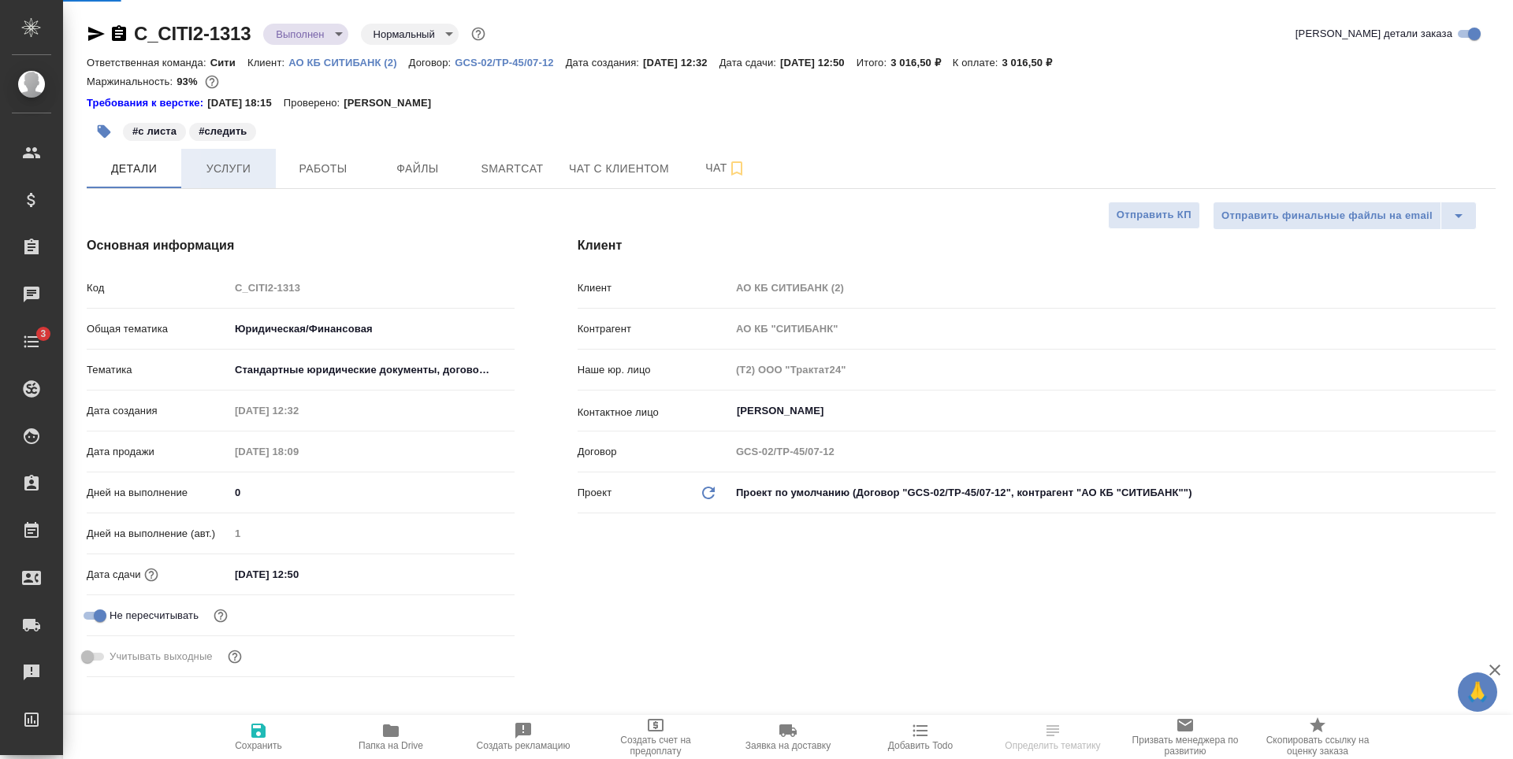
type textarea "x"
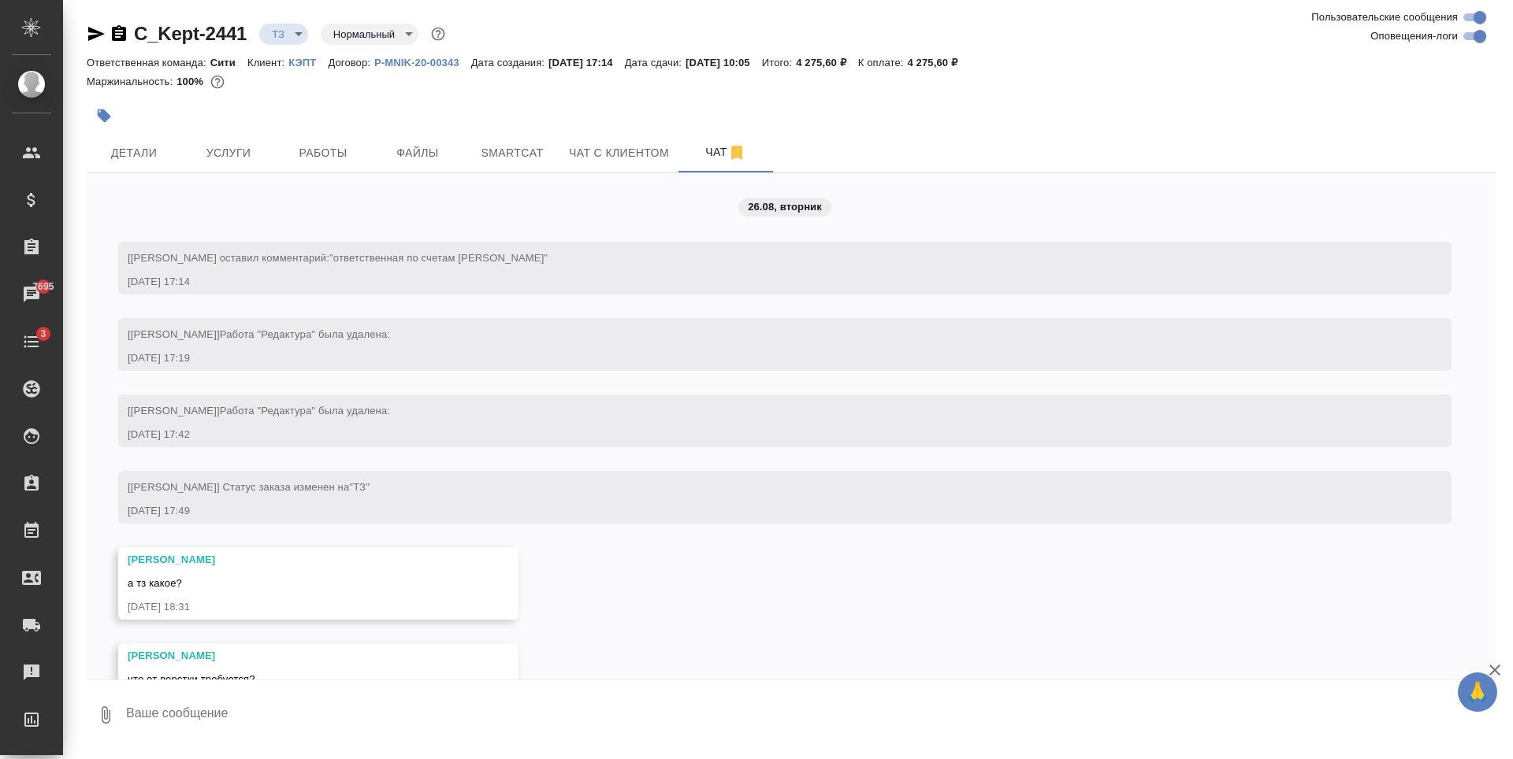
scroll to position [725, 0]
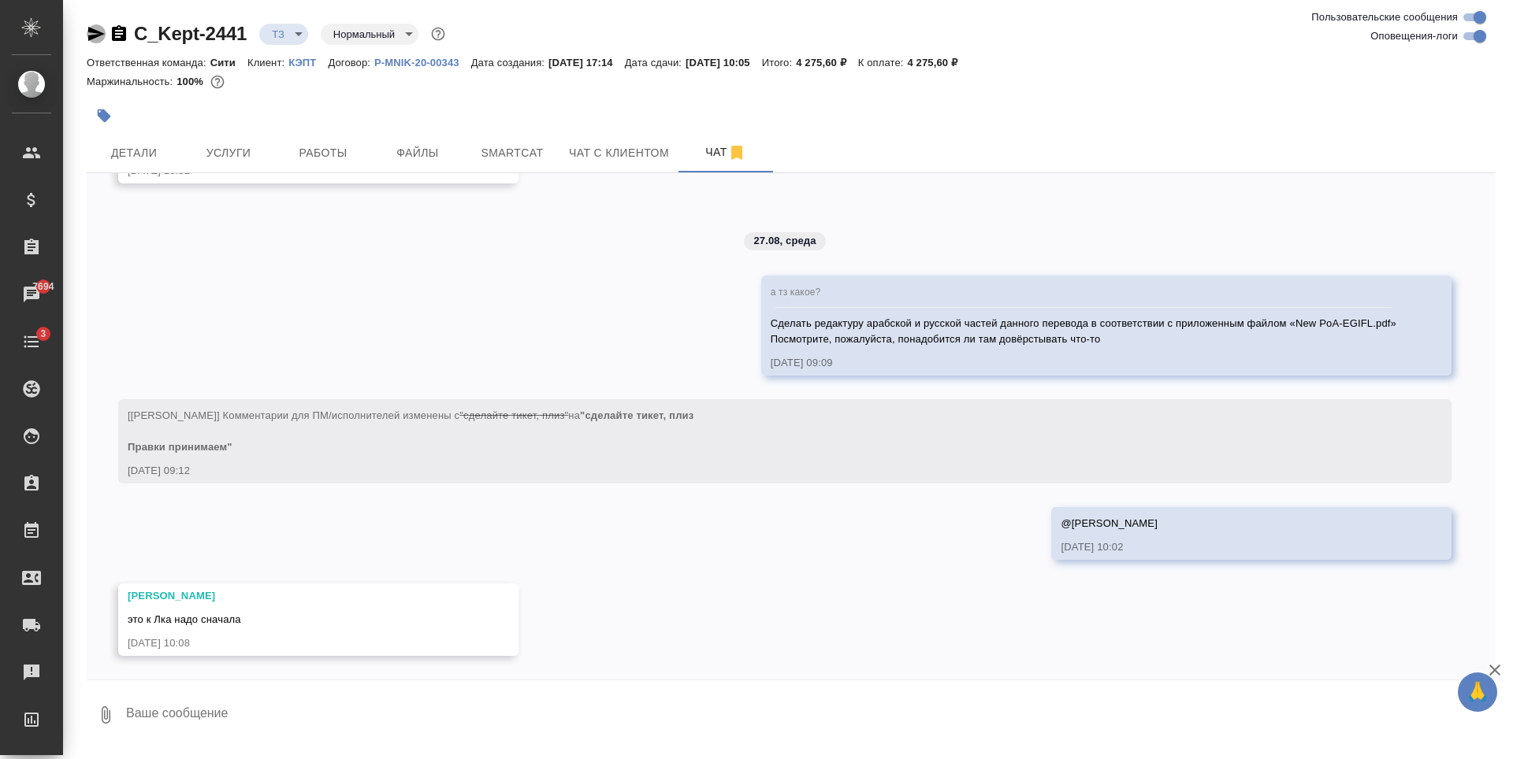
click at [89, 36] on icon "button" at bounding box center [96, 34] width 17 height 14
click at [232, 137] on button "Услуги" at bounding box center [228, 152] width 95 height 39
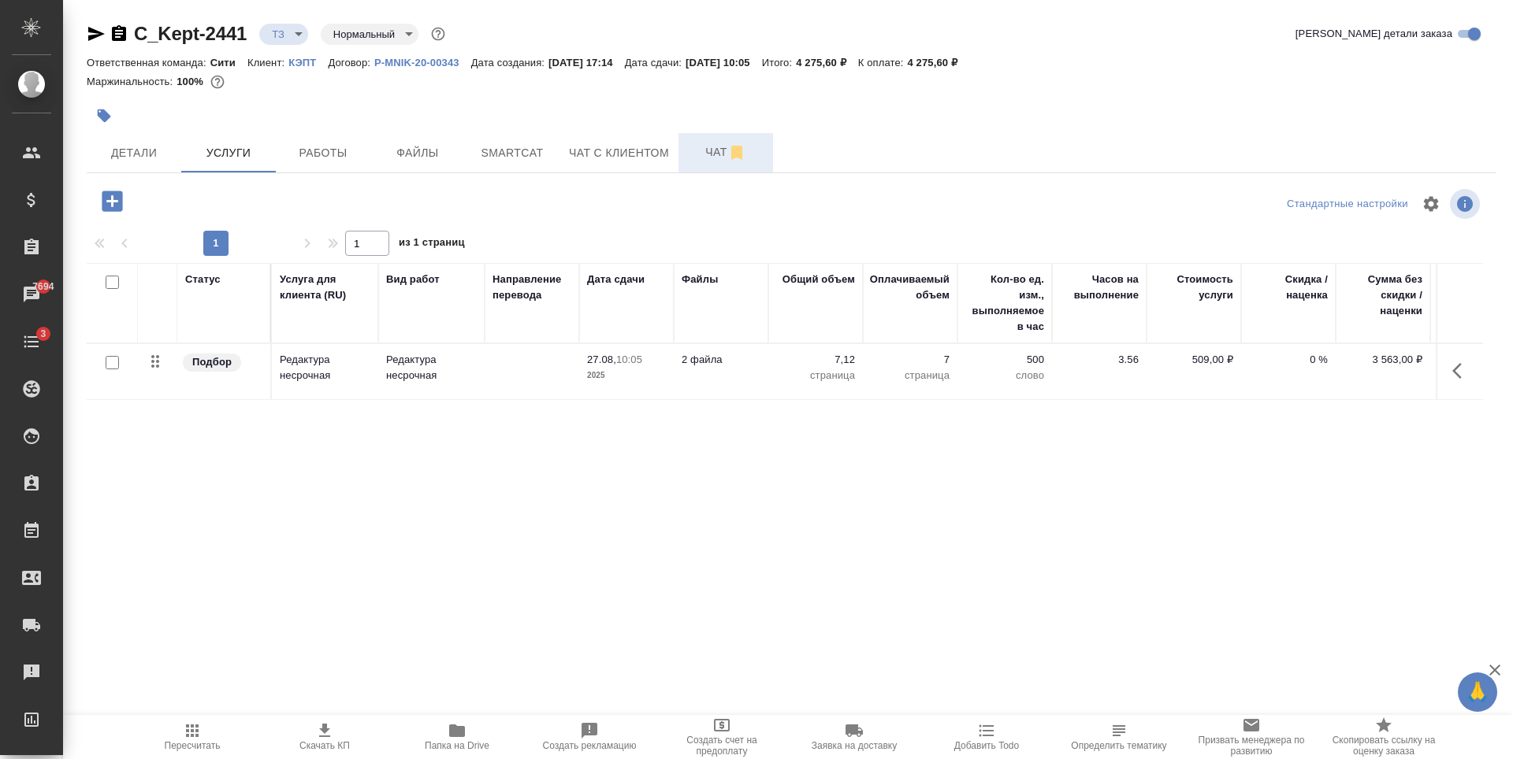
click at [693, 150] on span "Чат" at bounding box center [726, 153] width 76 height 20
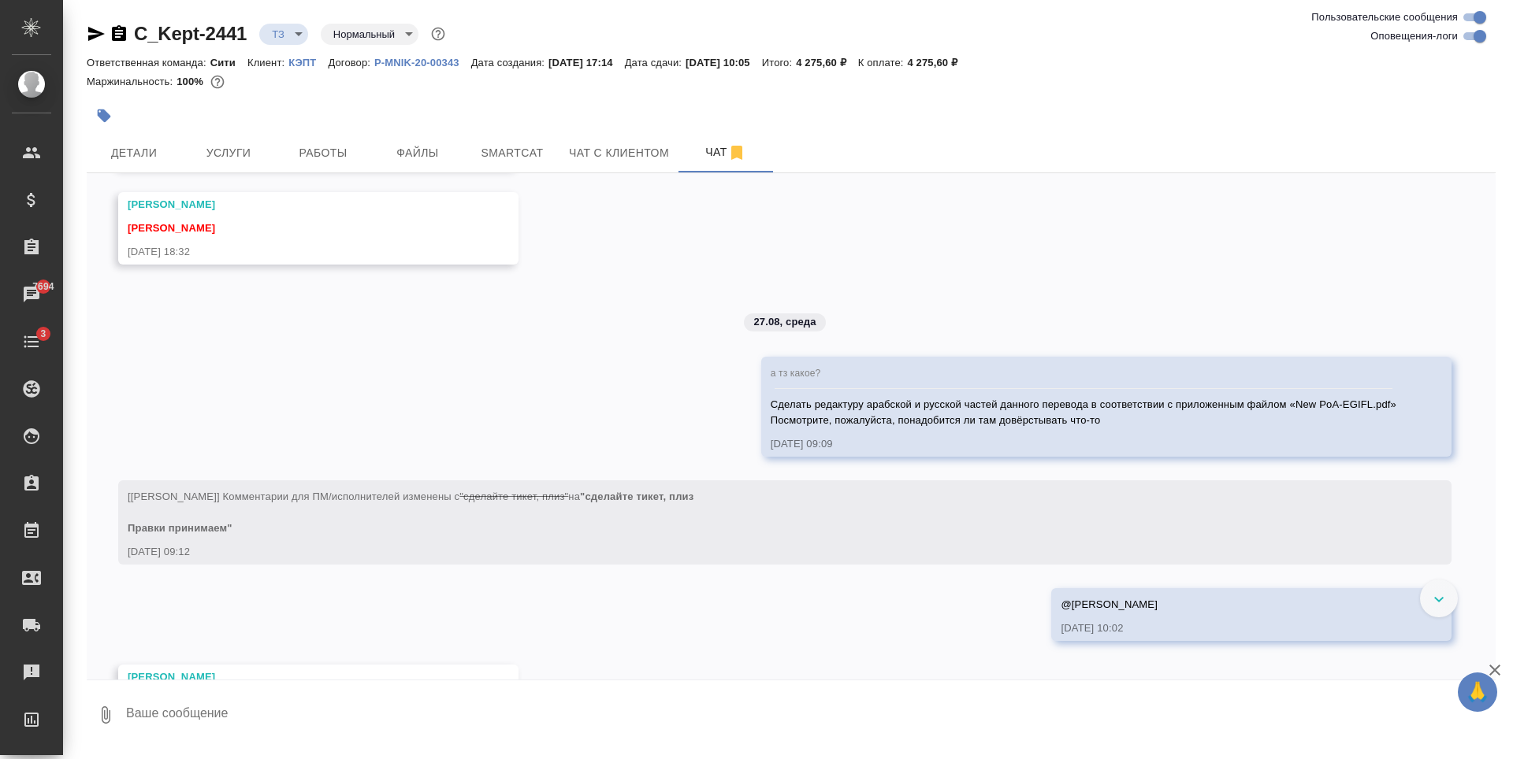
scroll to position [725, 0]
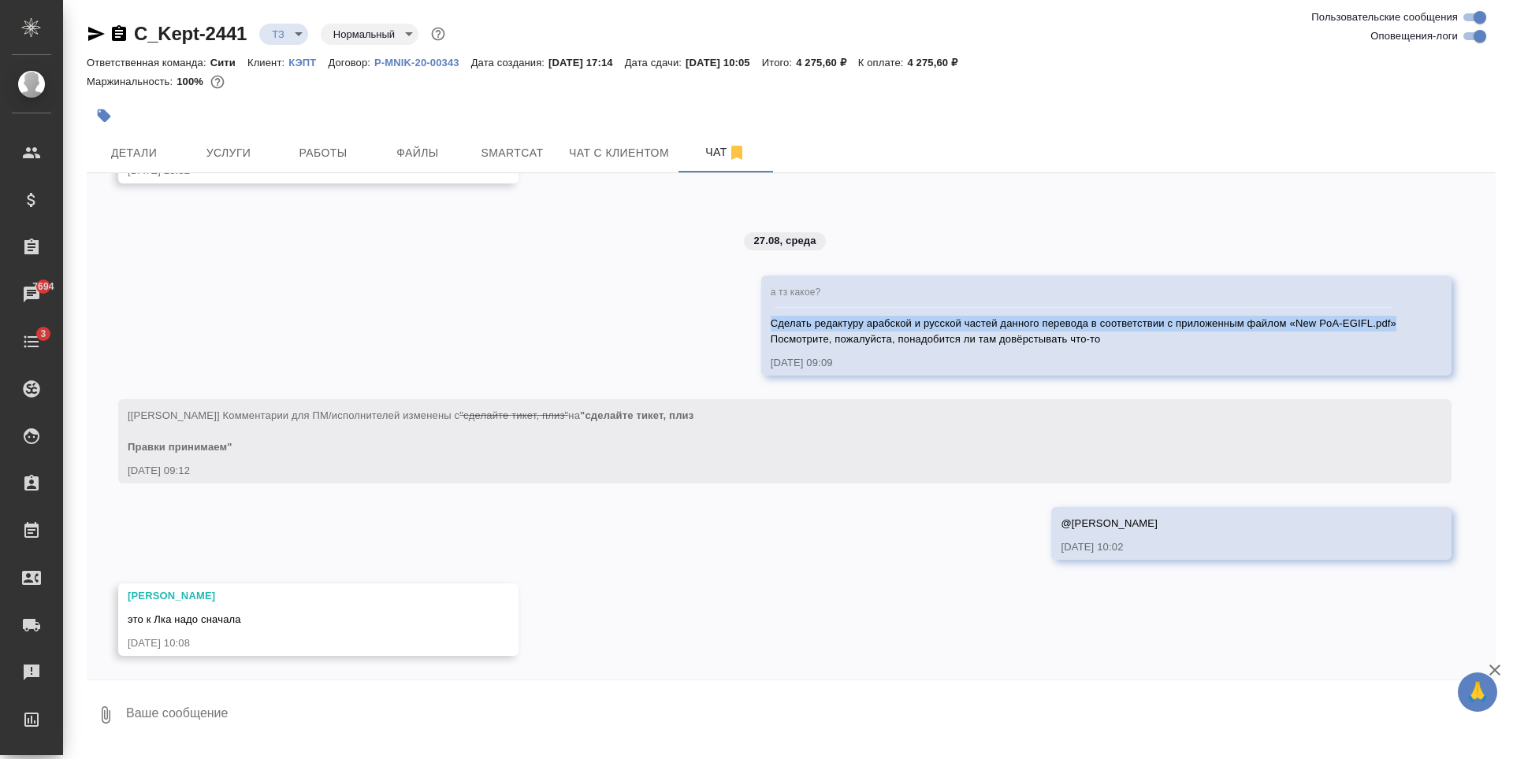
drag, startPoint x: 759, startPoint y: 324, endPoint x: 1384, endPoint y: 327, distance: 624.8
click at [1384, 327] on div "а тз какое? Сделать редактуру арабской и русской частей данного перевода в соот…" at bounding box center [1106, 326] width 690 height 100
copy span "Сделать редактуру арабской и русской частей данного перевода в соответствии с п…"
click at [704, 681] on div at bounding box center [791, 685] width 1409 height 8
click at [291, 32] on body "🙏 .cls-1 fill:#fff; AWATERA [PERSON_NAME] Спецификации Заказы 7695 Чаты 3 Todo …" at bounding box center [756, 379] width 1513 height 759
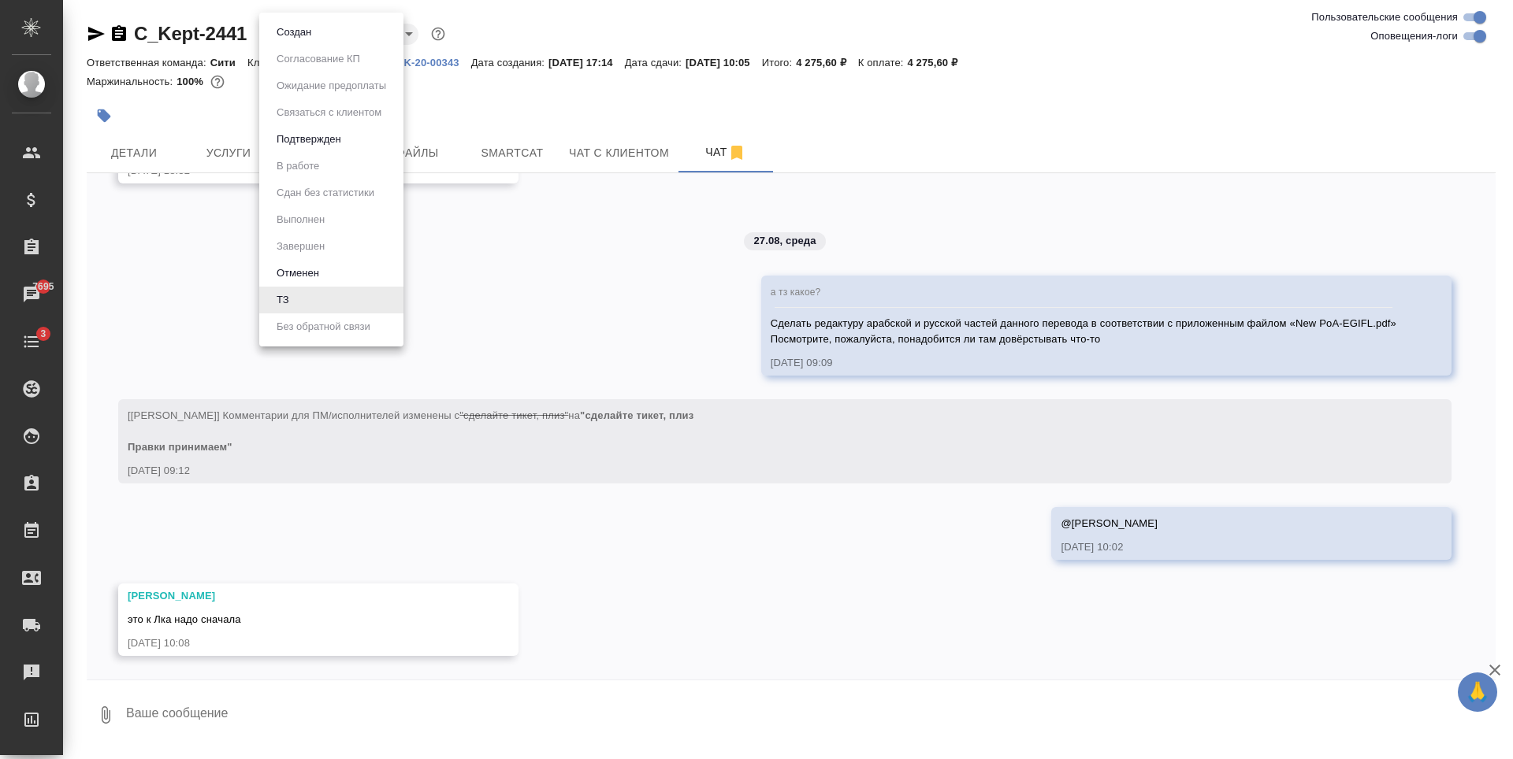
click at [288, 149] on li "Подтвержден" at bounding box center [331, 139] width 144 height 27
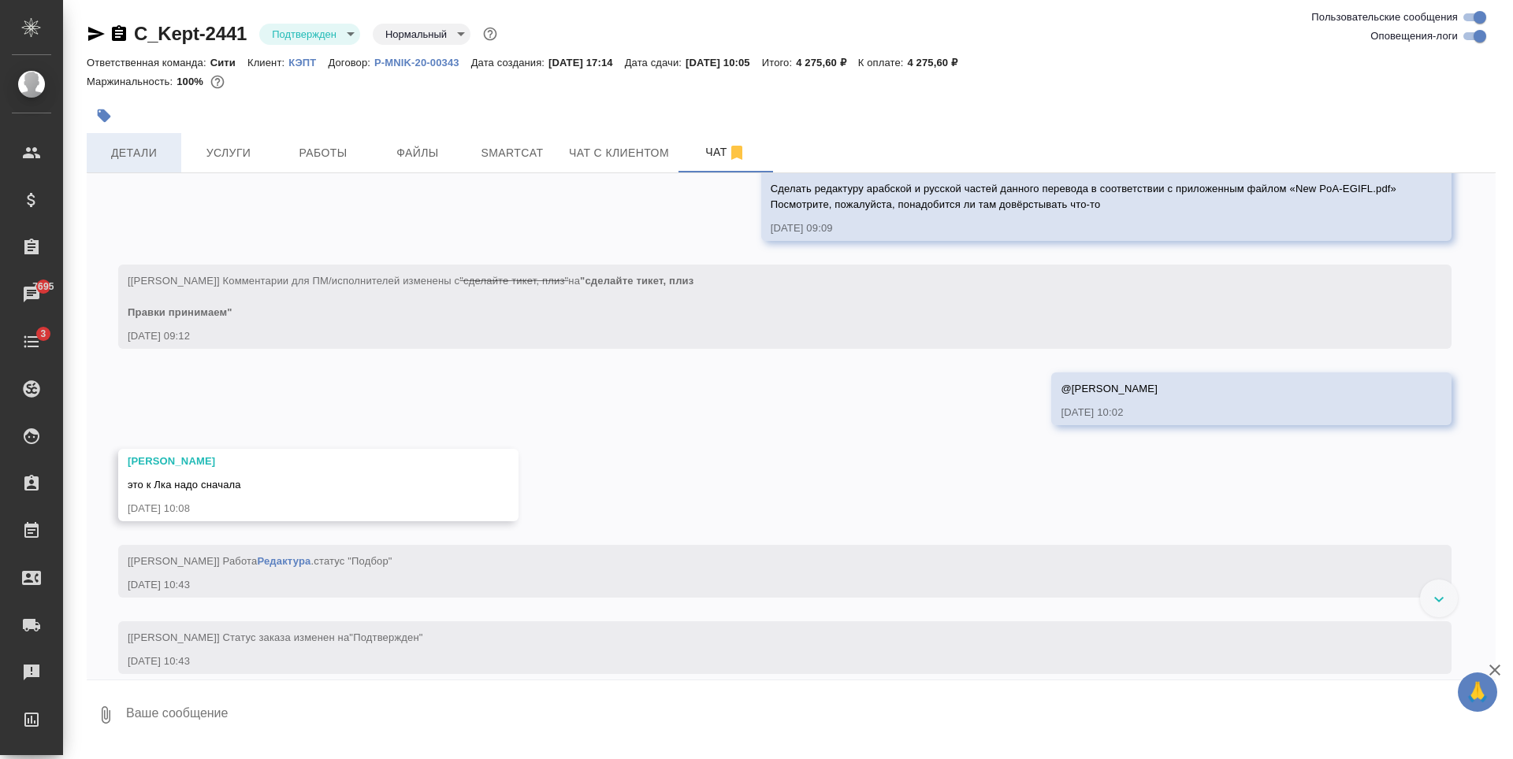
scroll to position [878, 0]
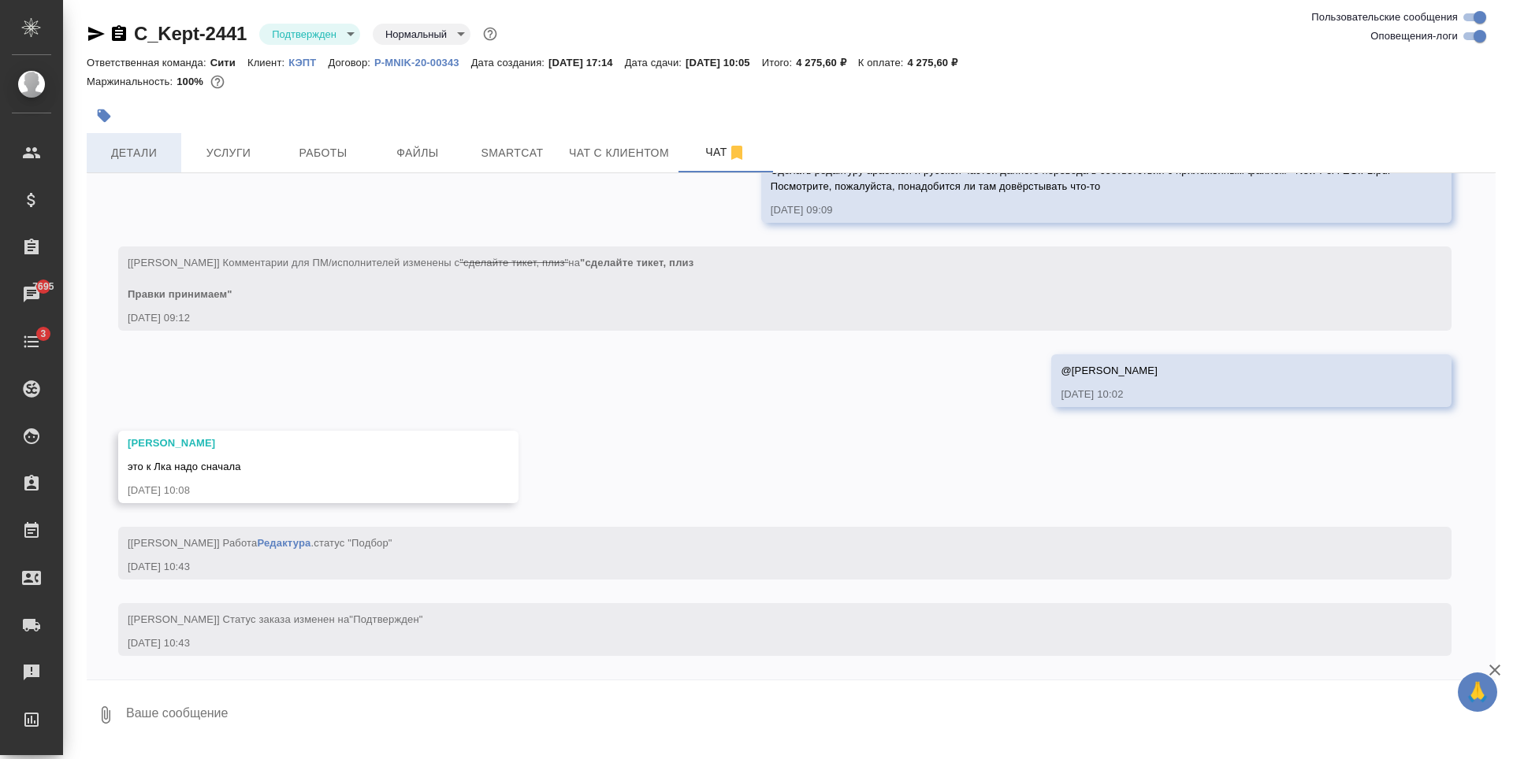
click at [151, 156] on span "Детали" at bounding box center [134, 153] width 76 height 20
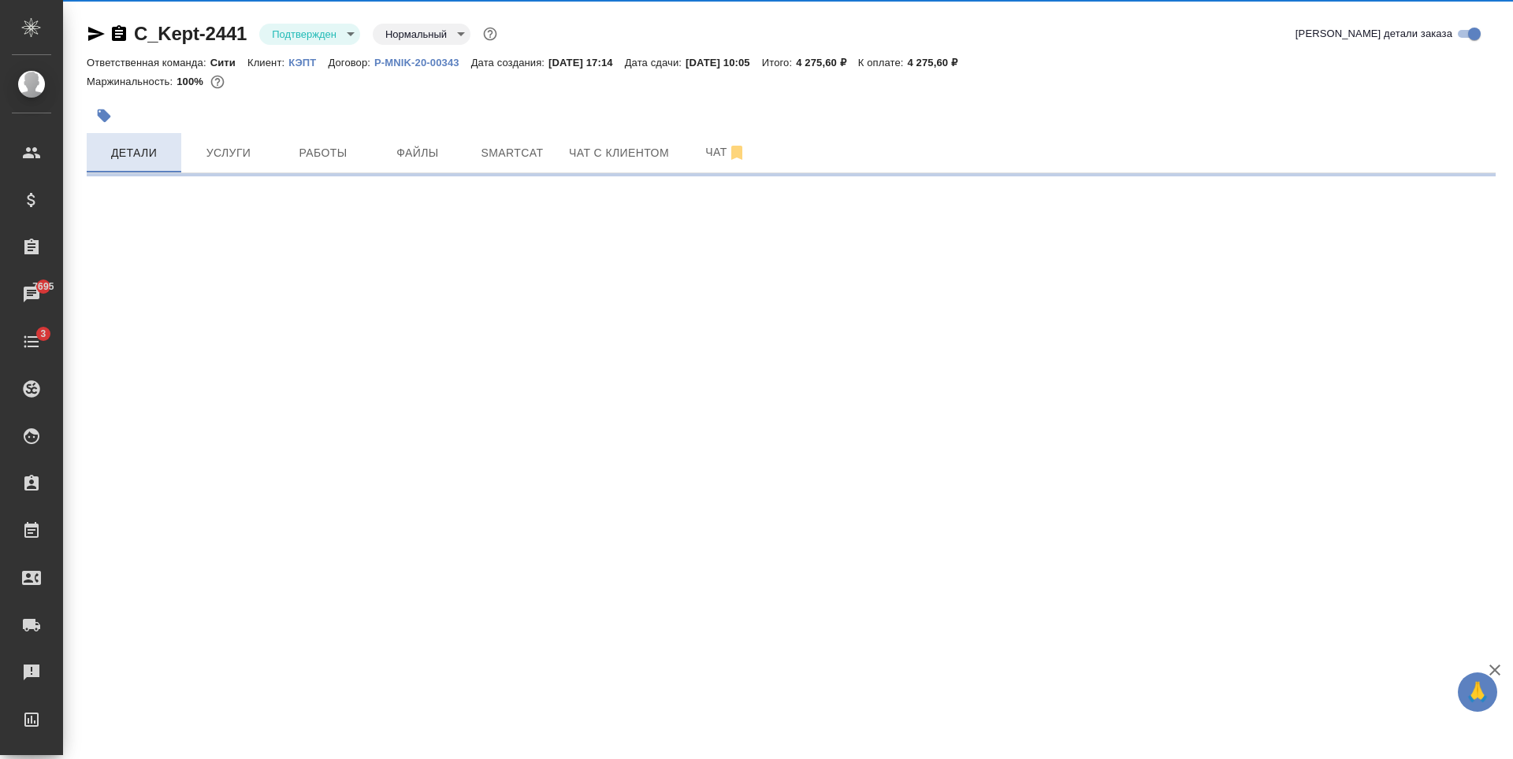
select select "RU"
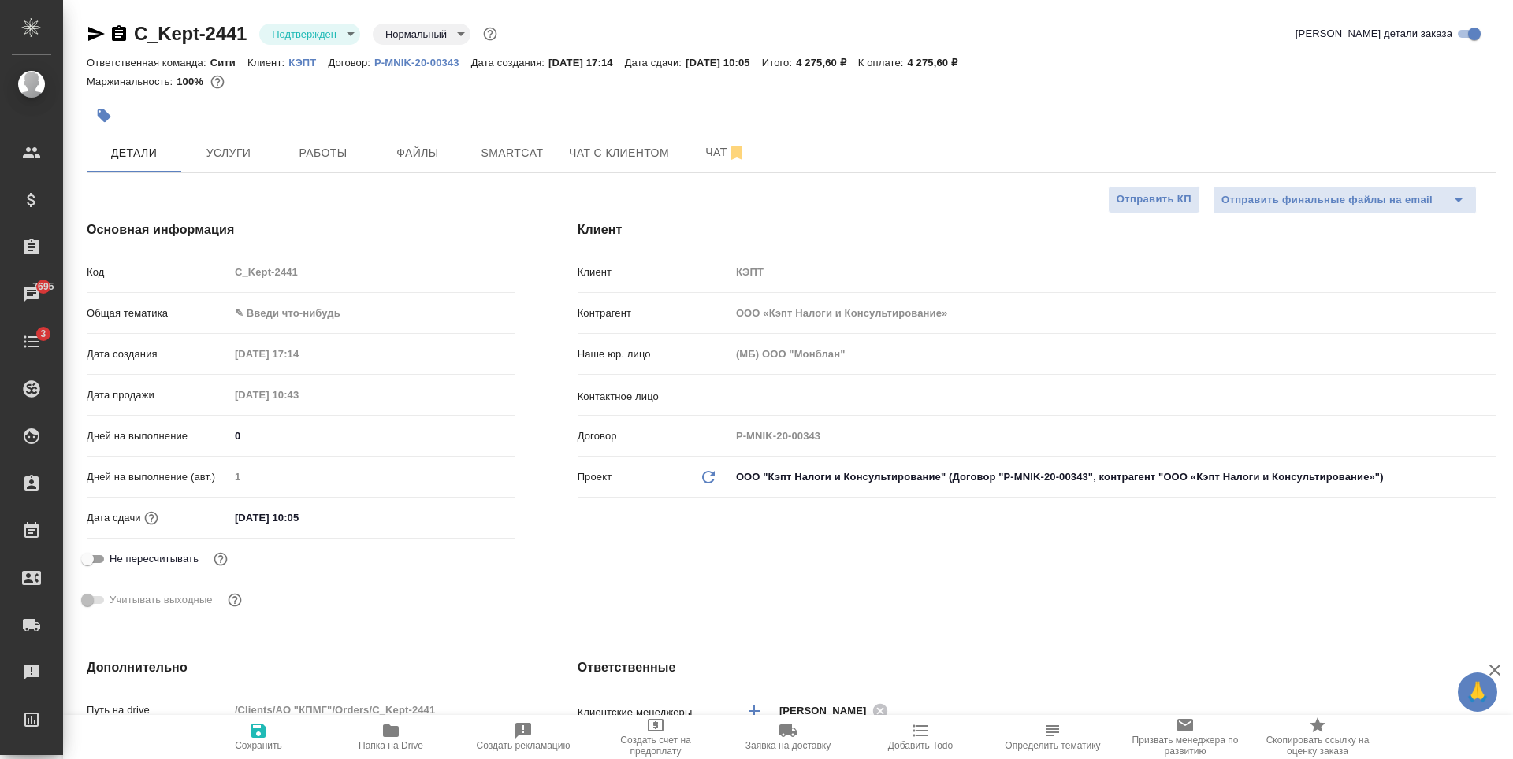
type textarea "x"
click at [257, 150] on span "Услуги" at bounding box center [229, 153] width 76 height 20
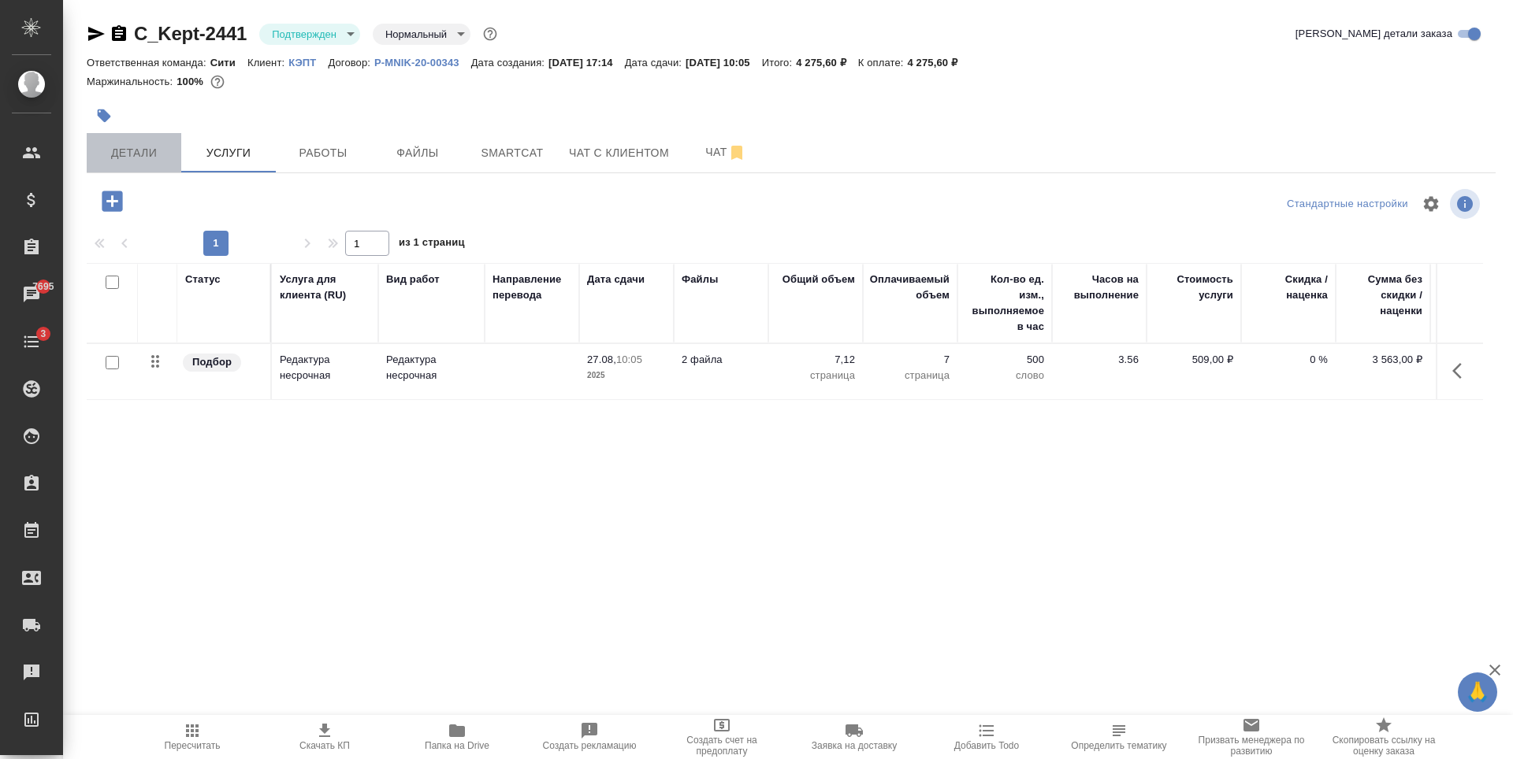
click at [113, 146] on span "Детали" at bounding box center [134, 153] width 76 height 20
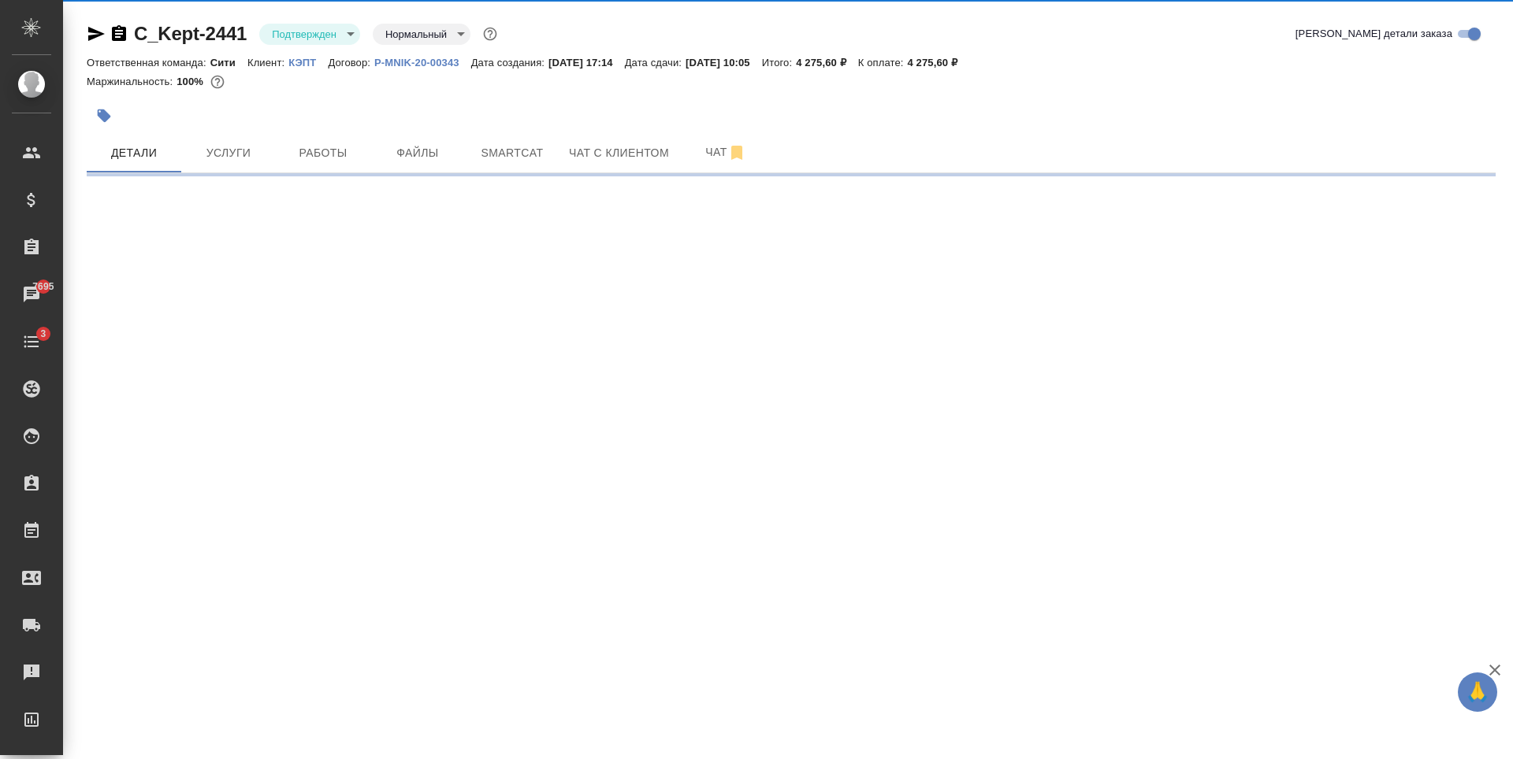
select select "RU"
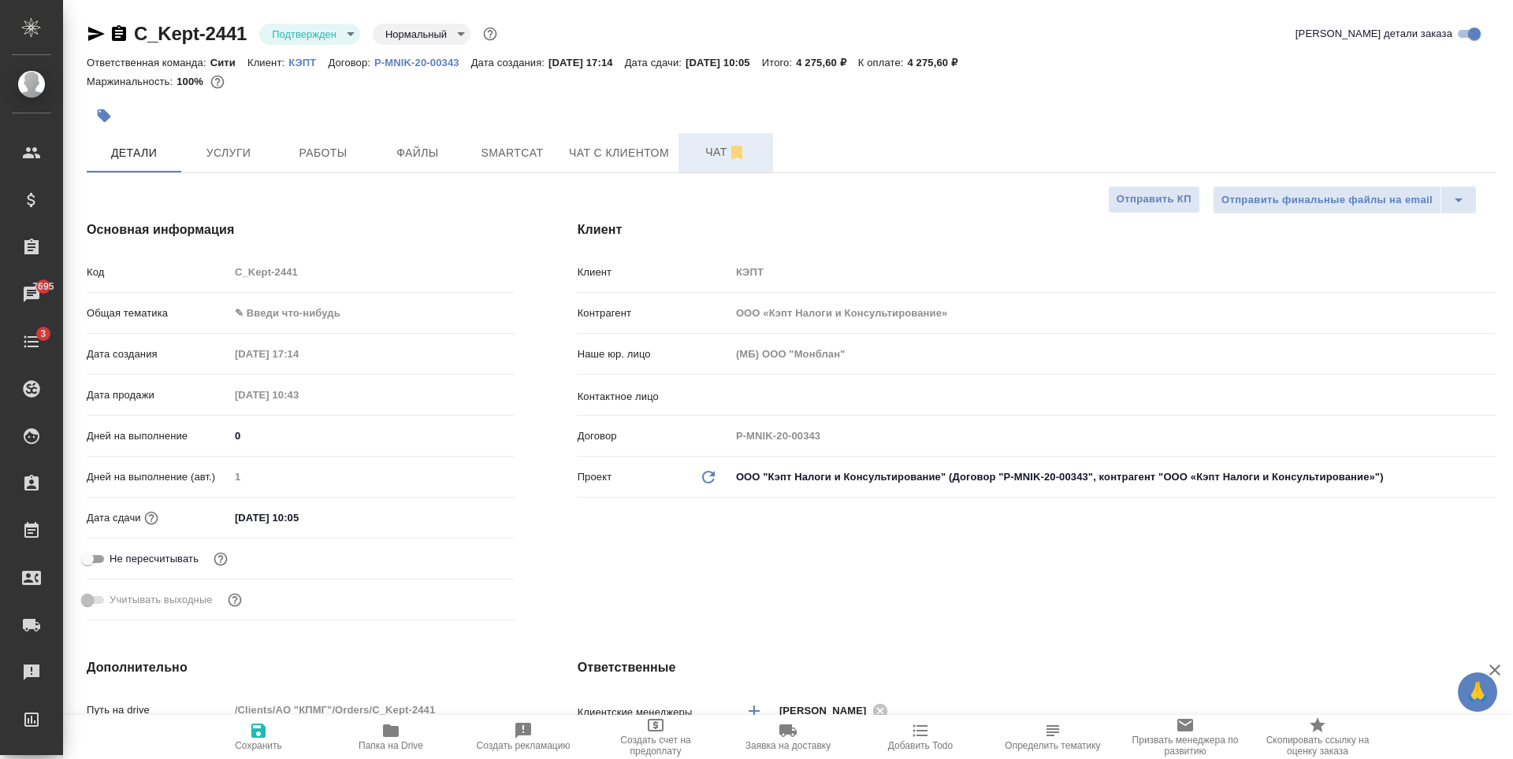
type textarea "x"
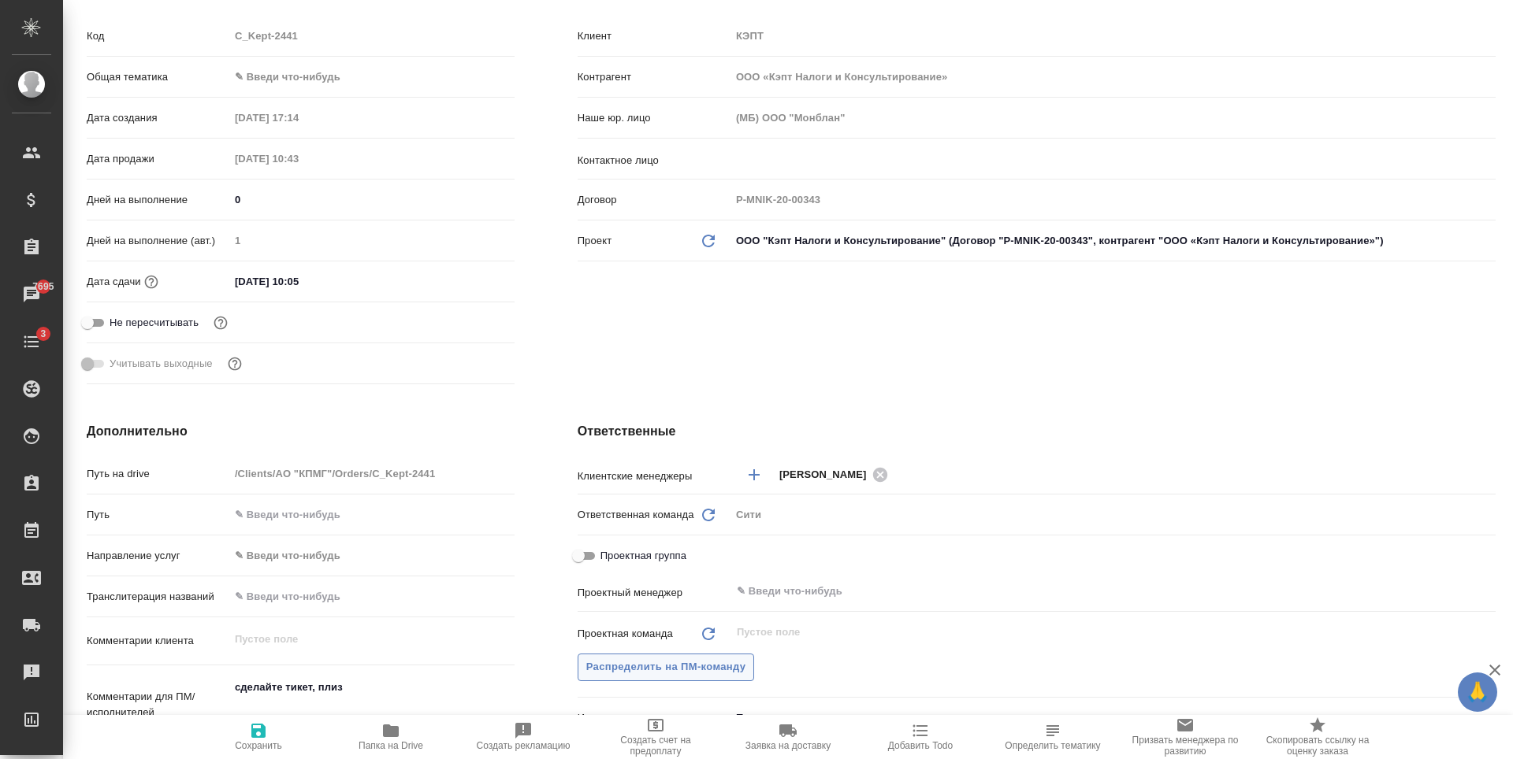
click at [700, 665] on span "Распределить на ПМ-команду" at bounding box center [666, 668] width 160 height 18
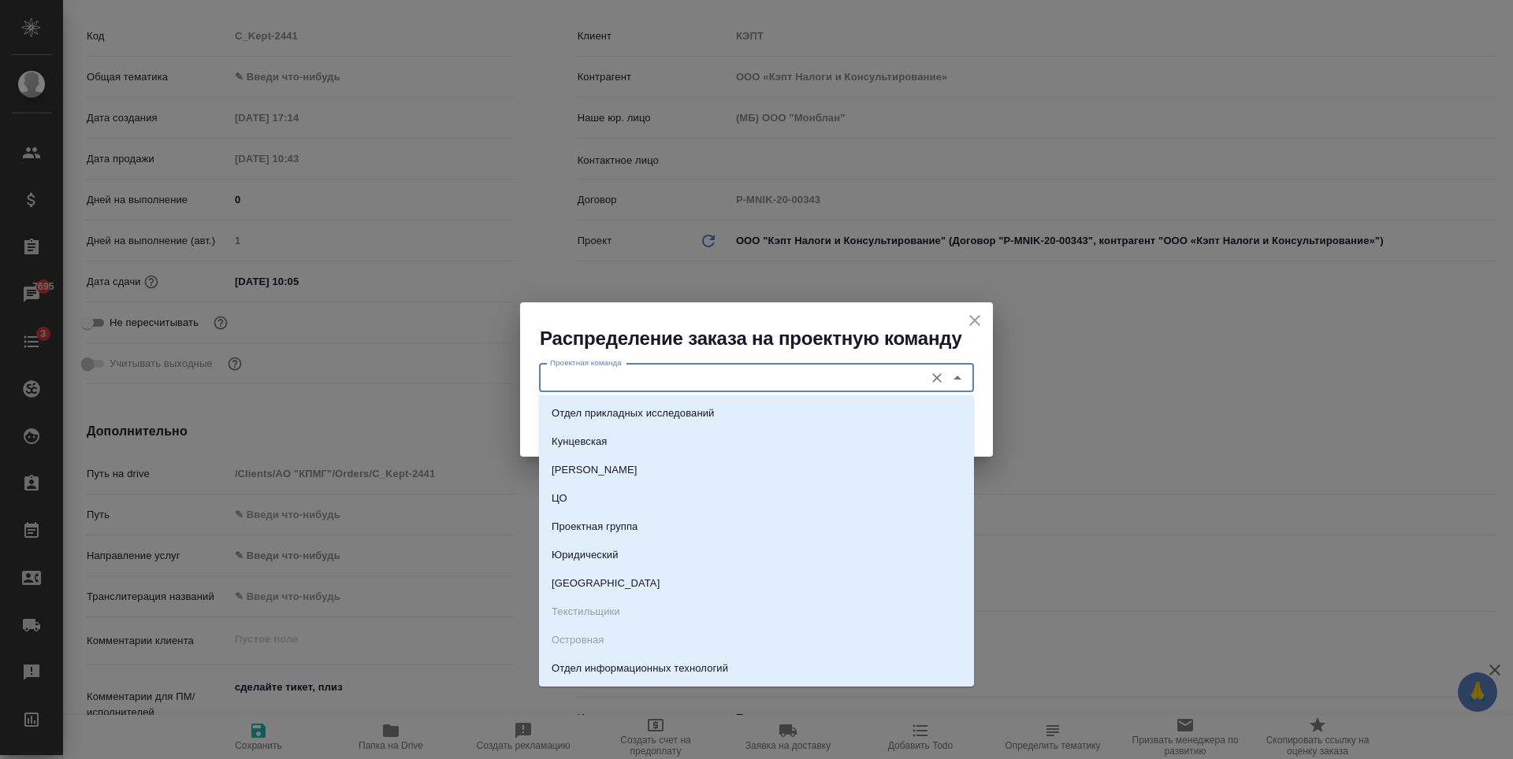
click at [678, 377] on input "Проектная команда" at bounding box center [730, 378] width 373 height 19
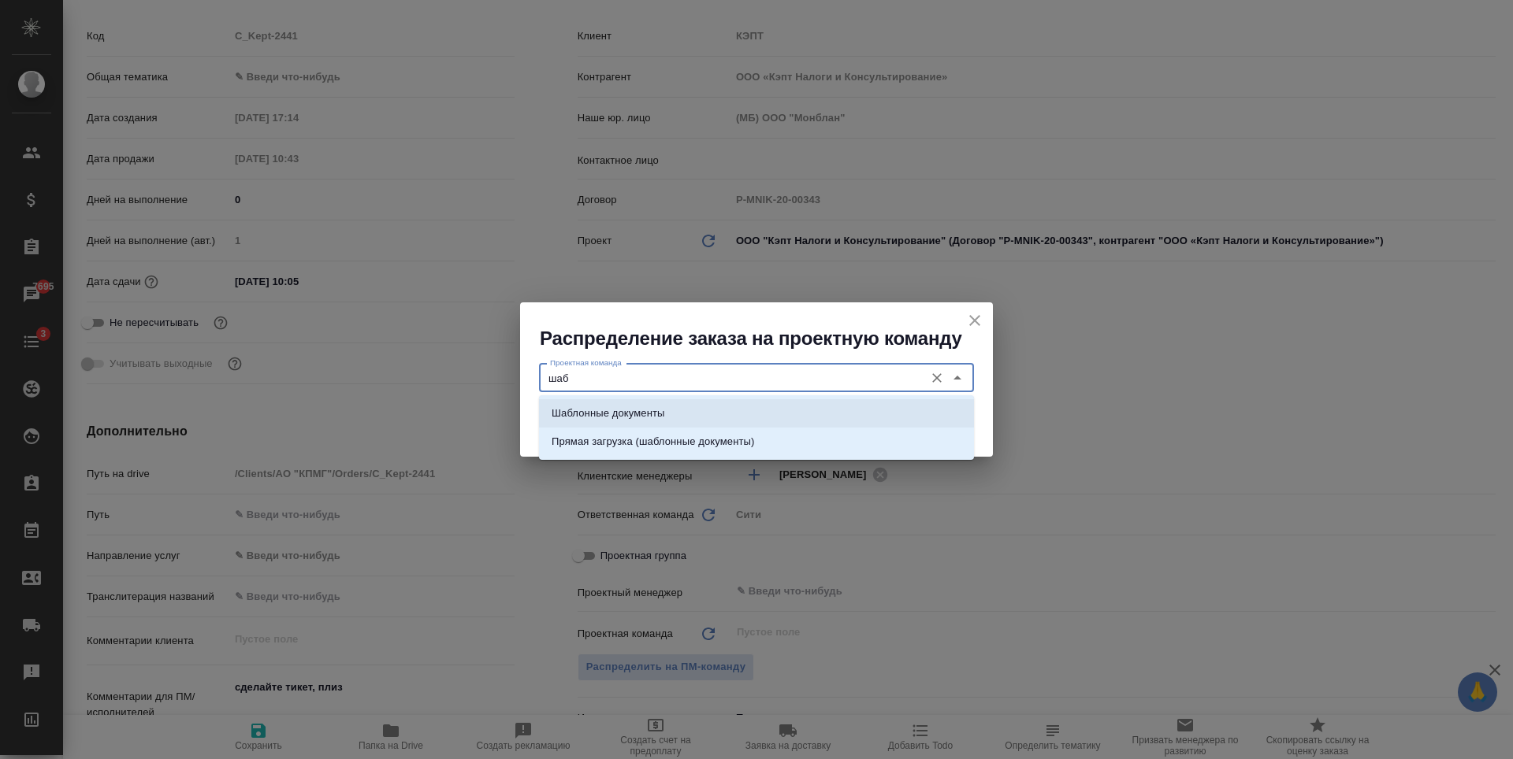
click at [684, 410] on li "Шаблонные документы" at bounding box center [756, 413] width 435 height 28
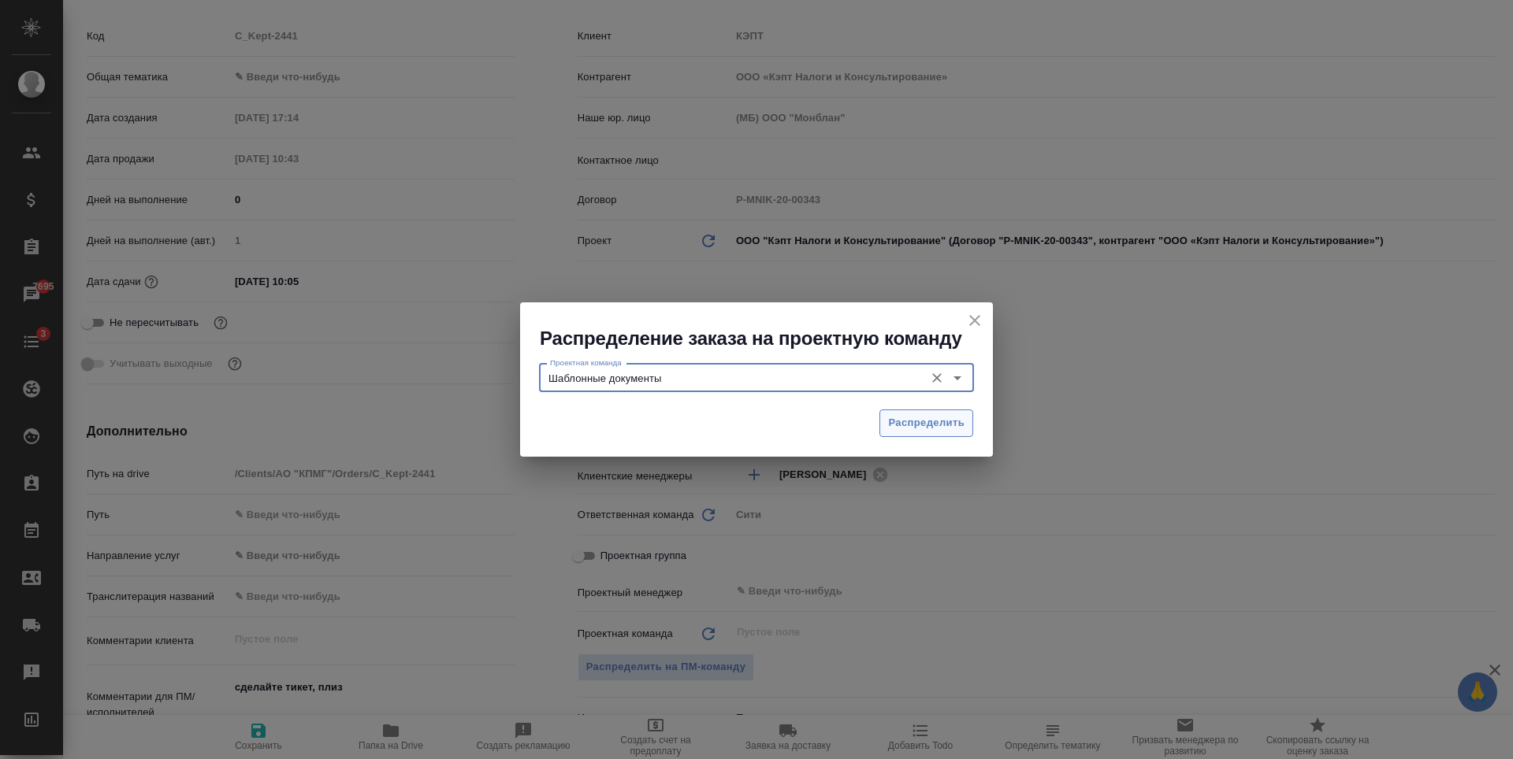
type input "Шаблонные документы"
click at [934, 418] on span "Распределить" at bounding box center [926, 423] width 76 height 18
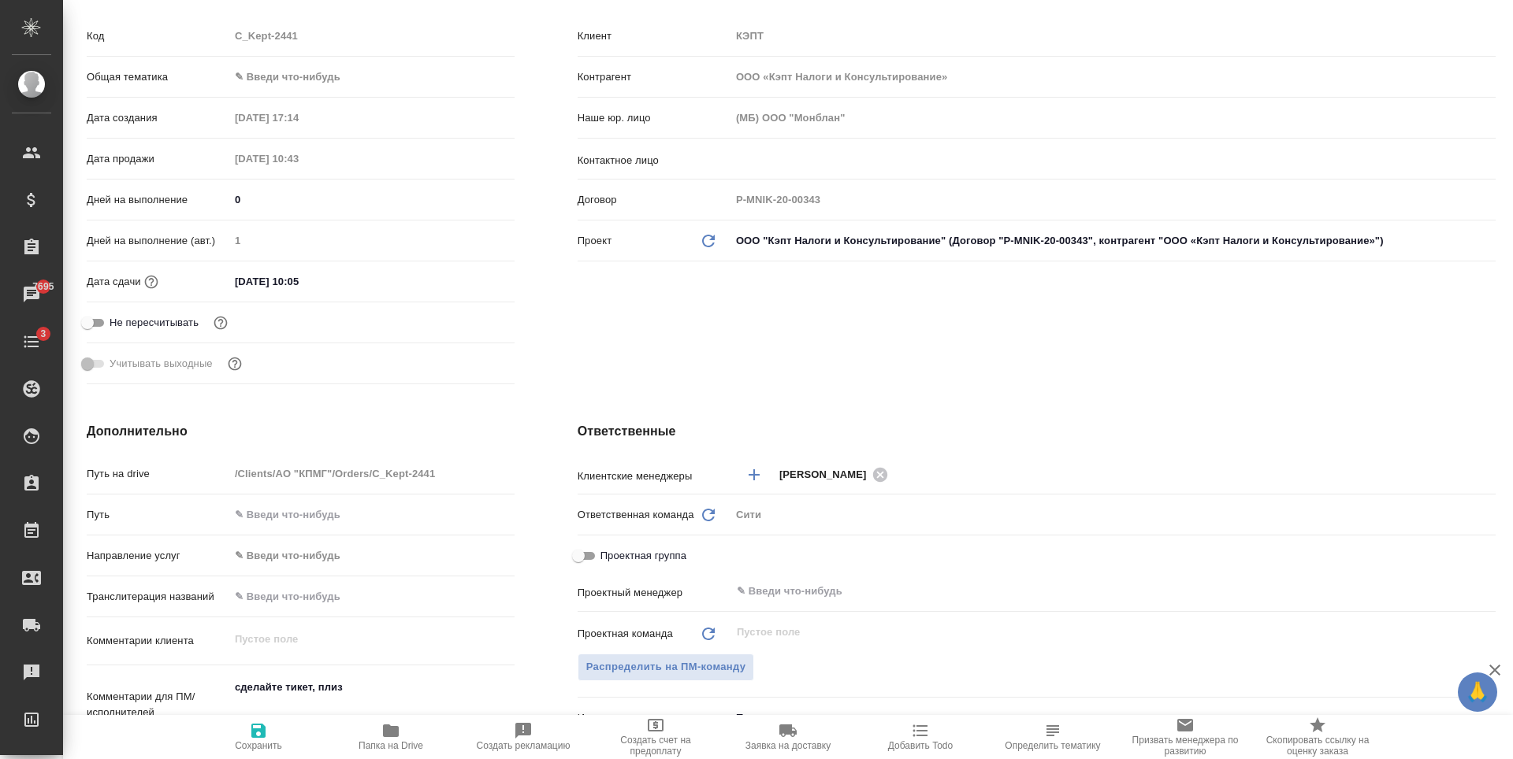
type textarea "x"
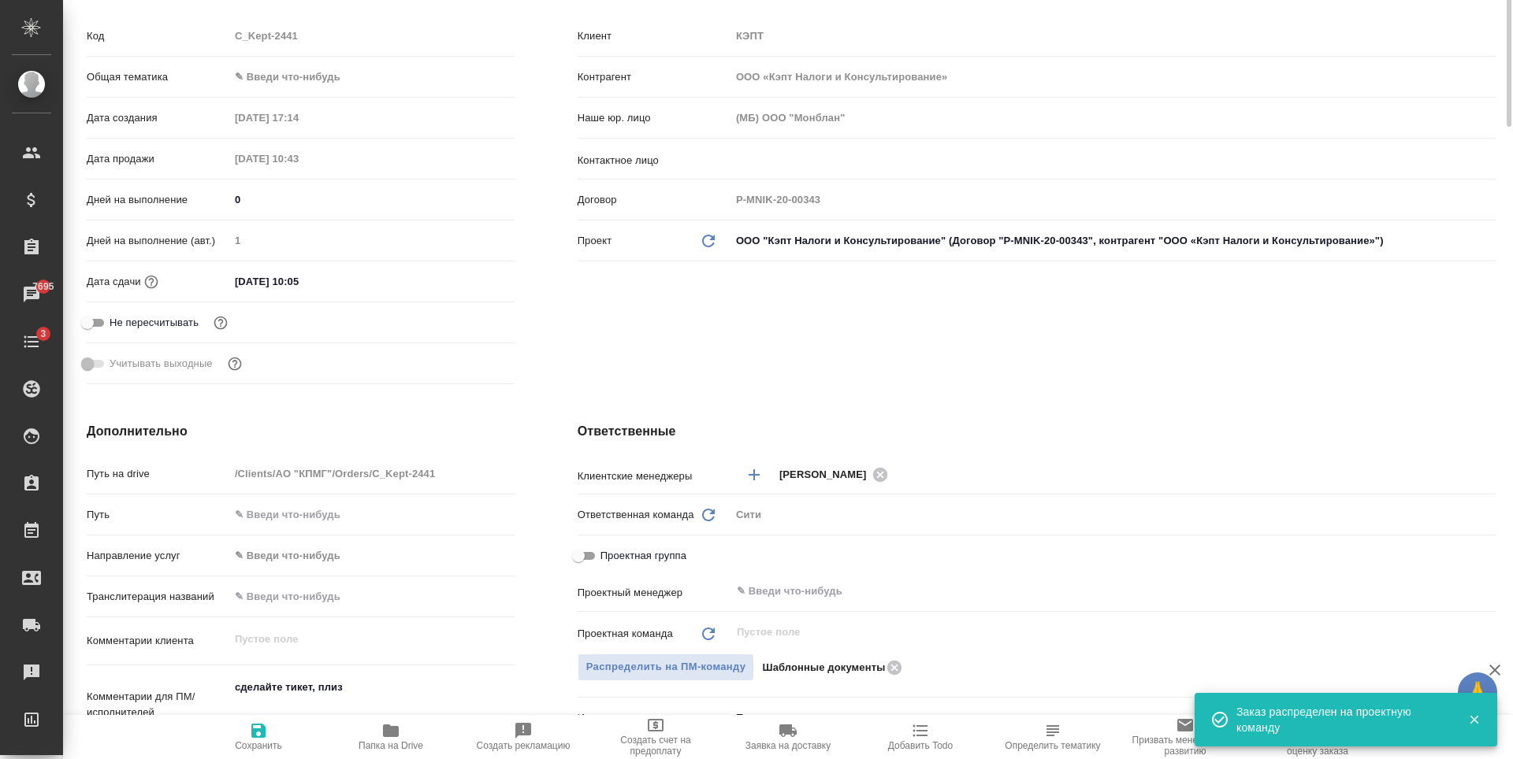
scroll to position [0, 0]
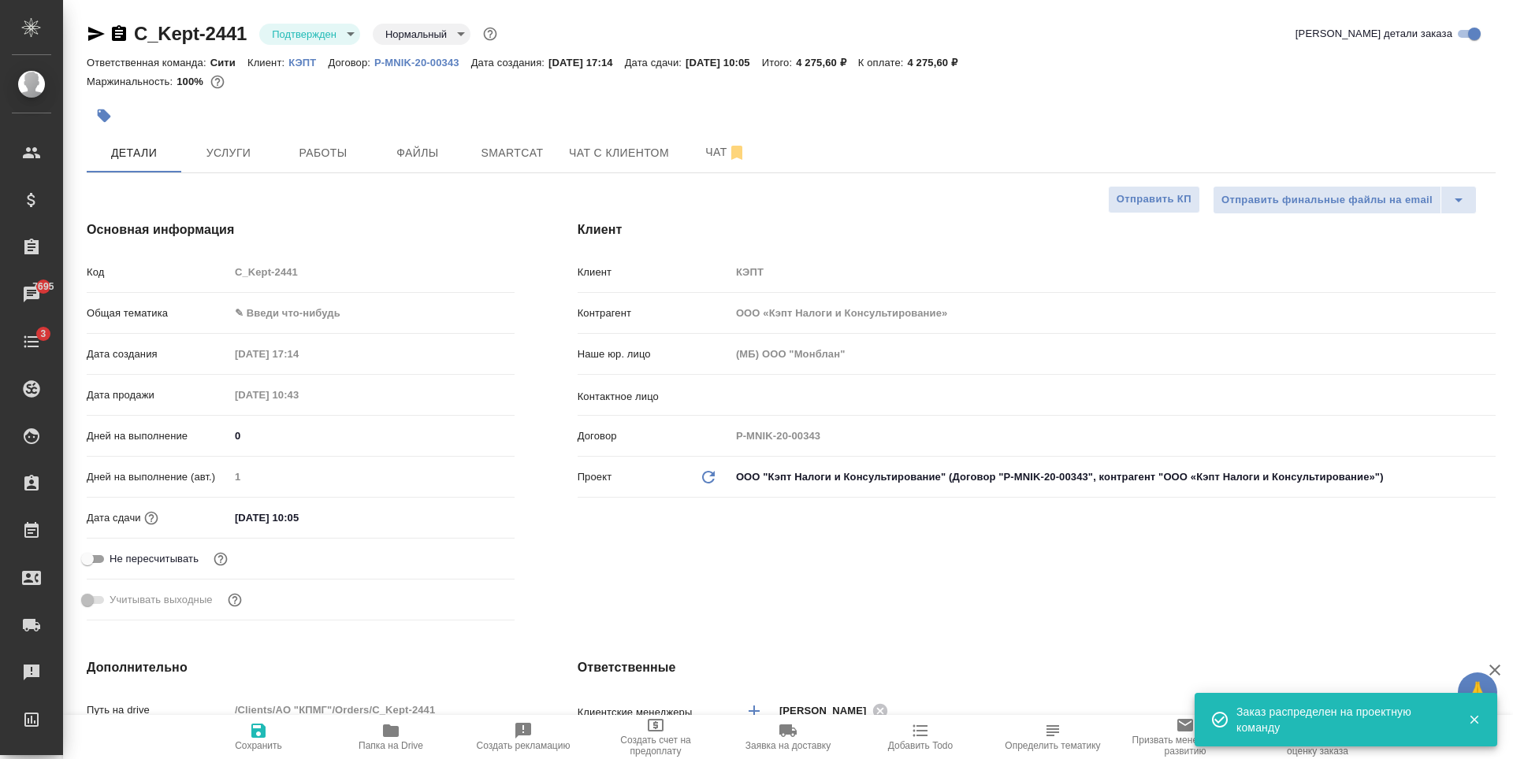
type textarea "x"
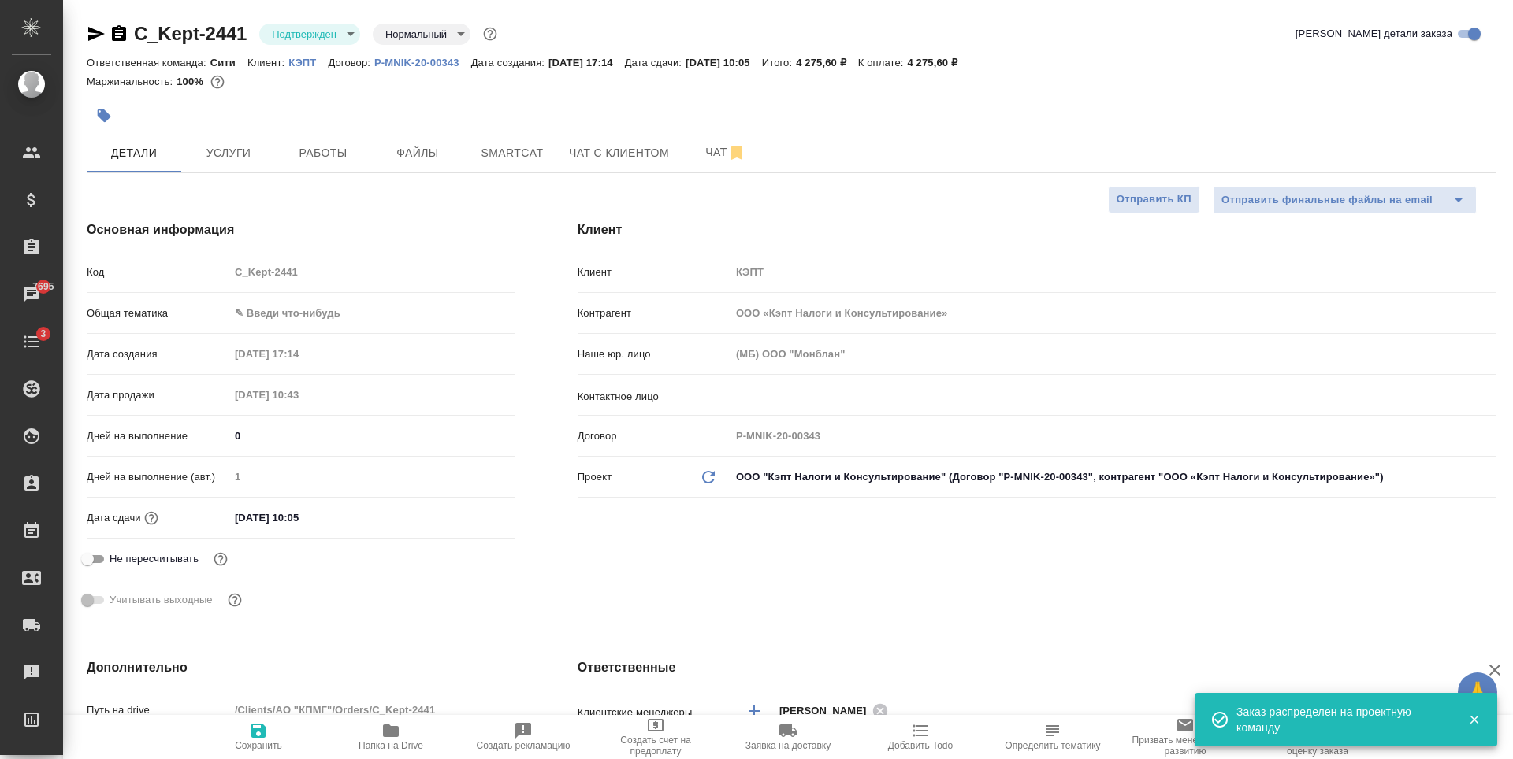
type textarea "x"
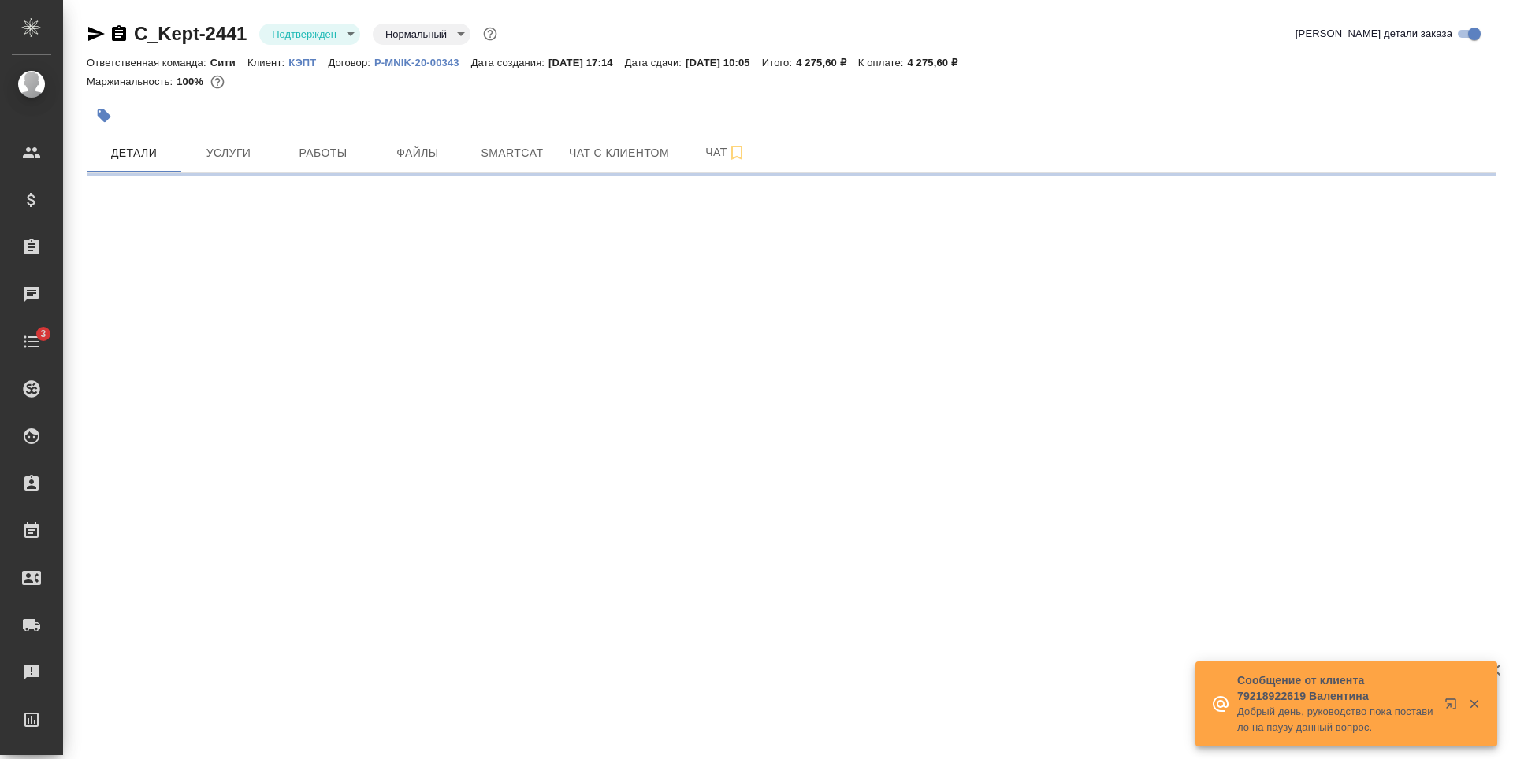
select select "RU"
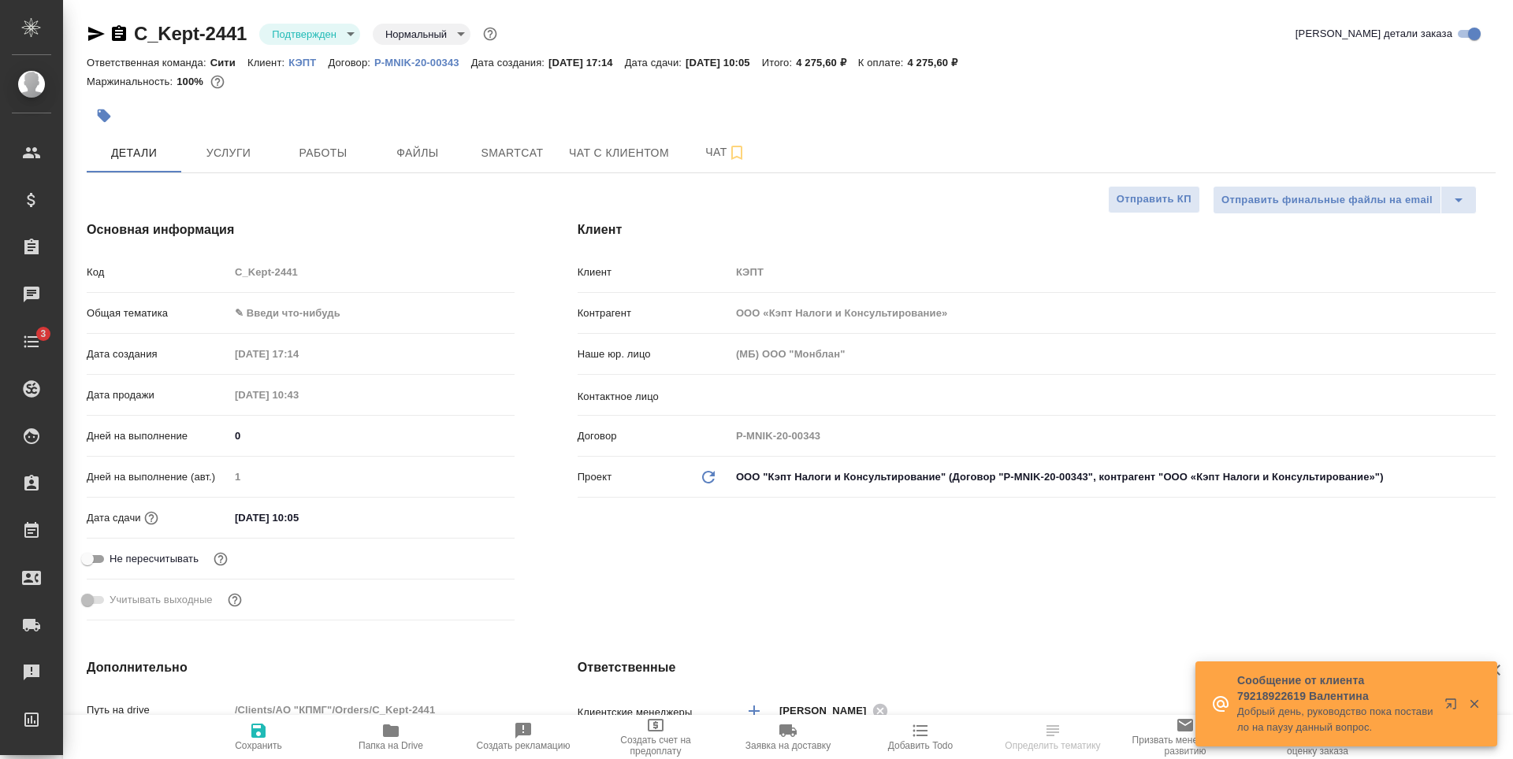
type textarea "x"
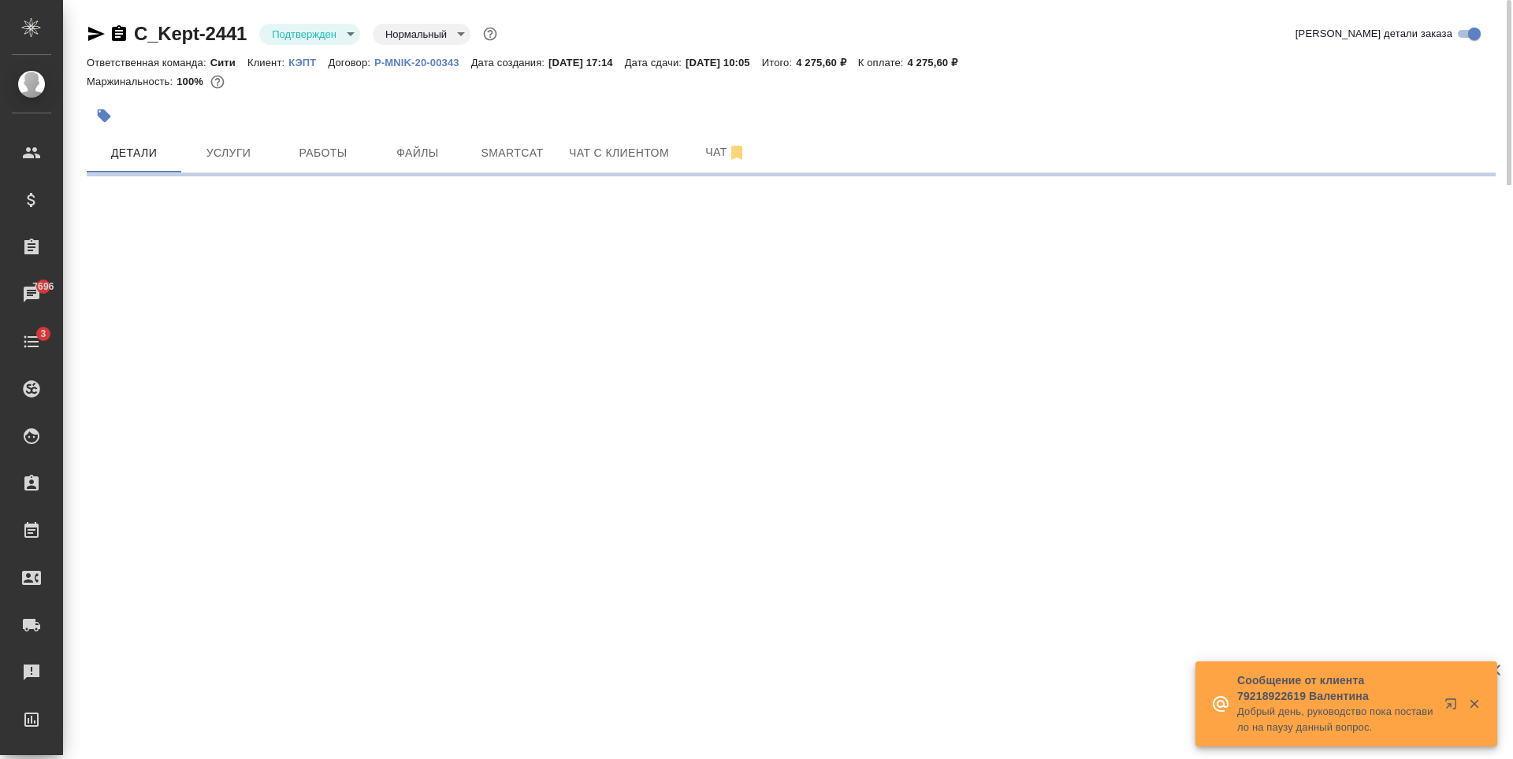
select select "RU"
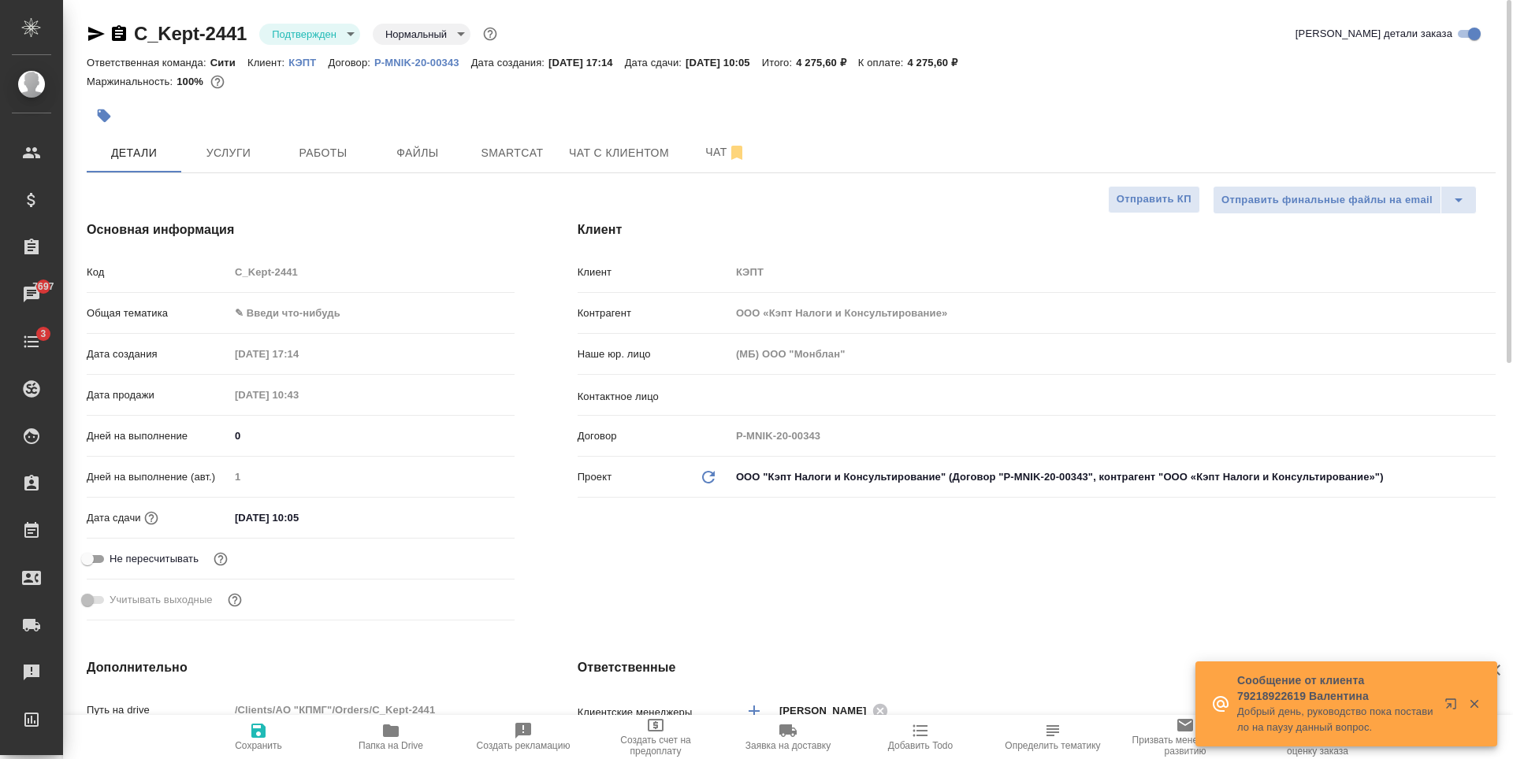
type textarea "x"
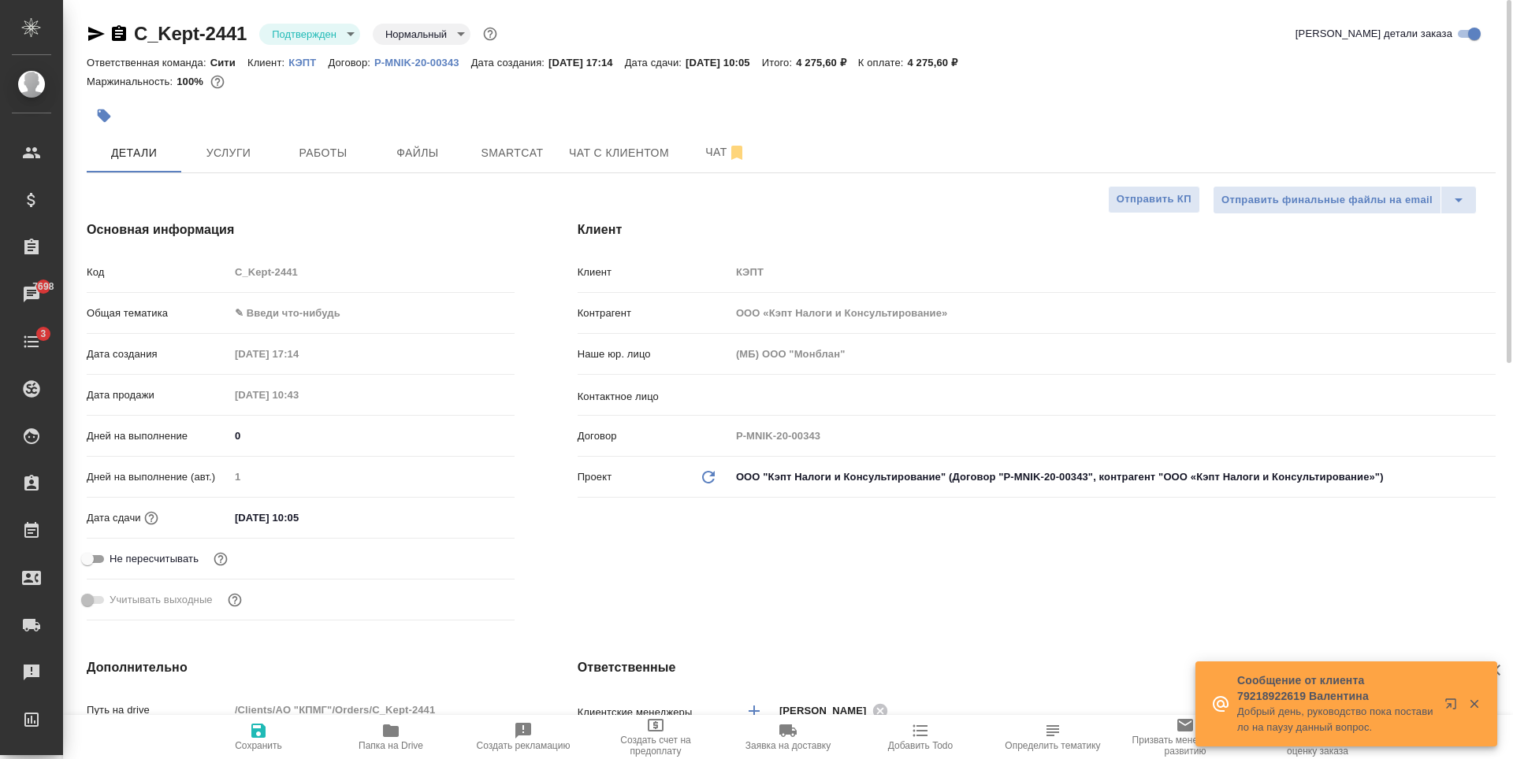
type textarea "x"
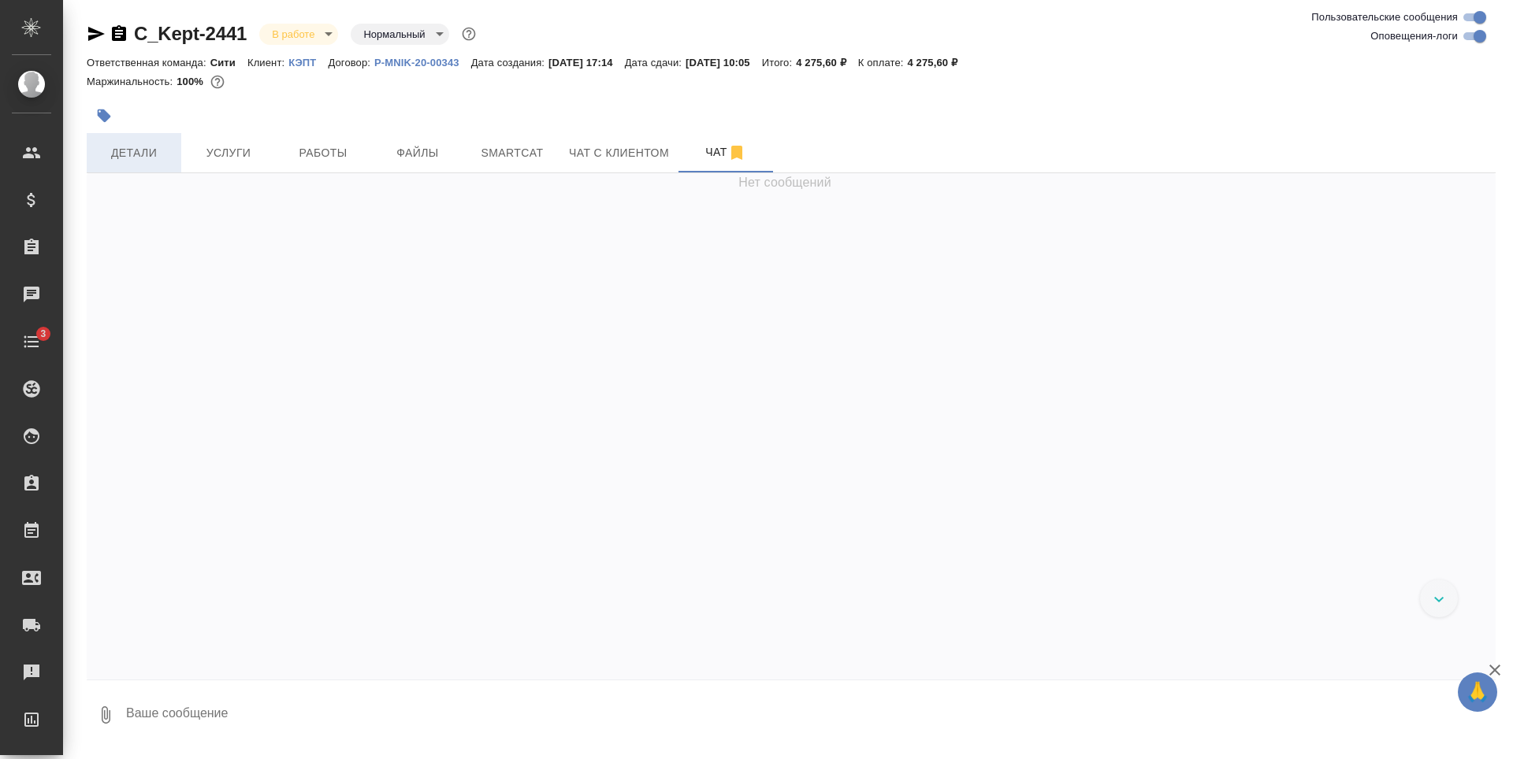
click at [136, 161] on span "Детали" at bounding box center [134, 153] width 76 height 20
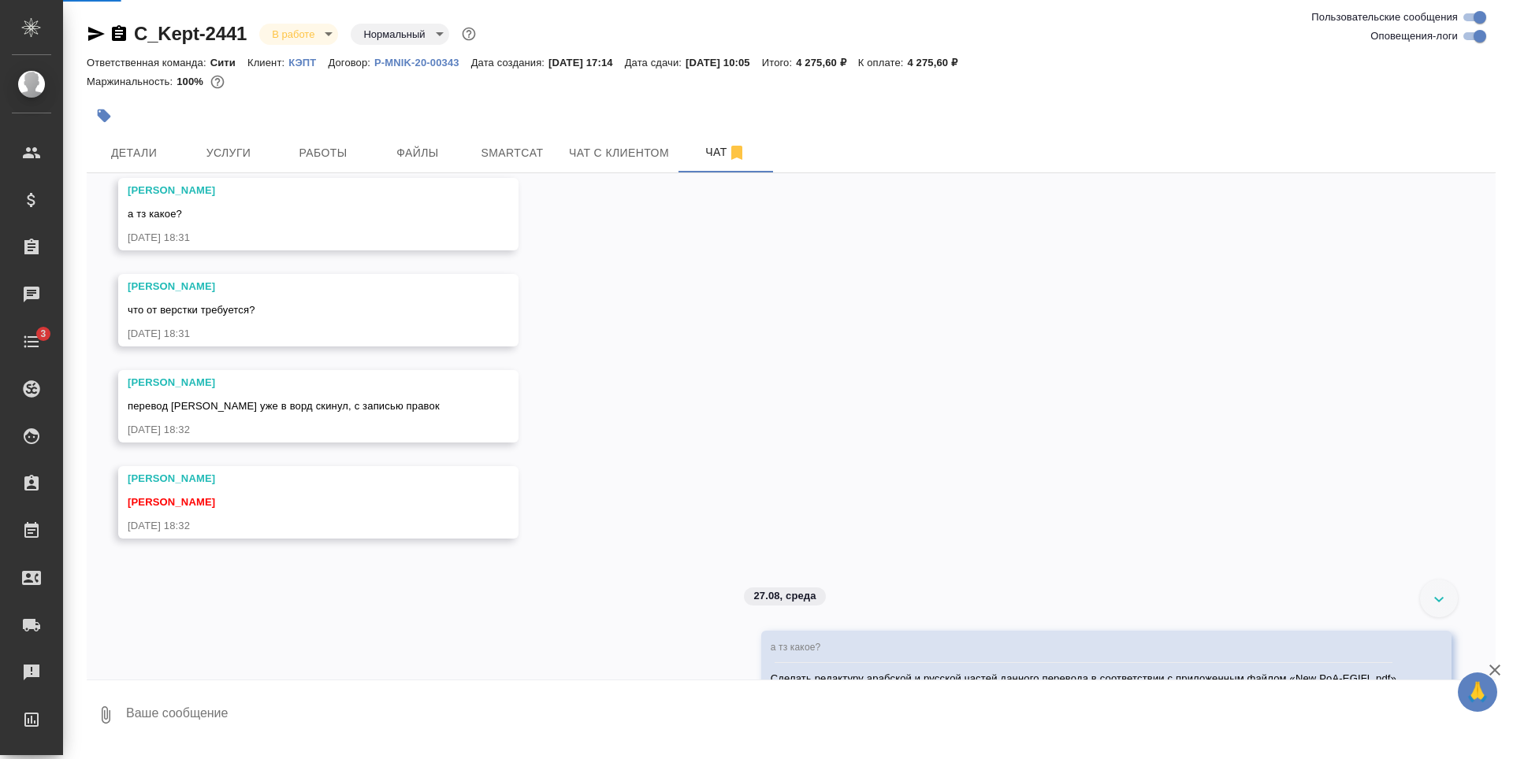
scroll to position [740, 0]
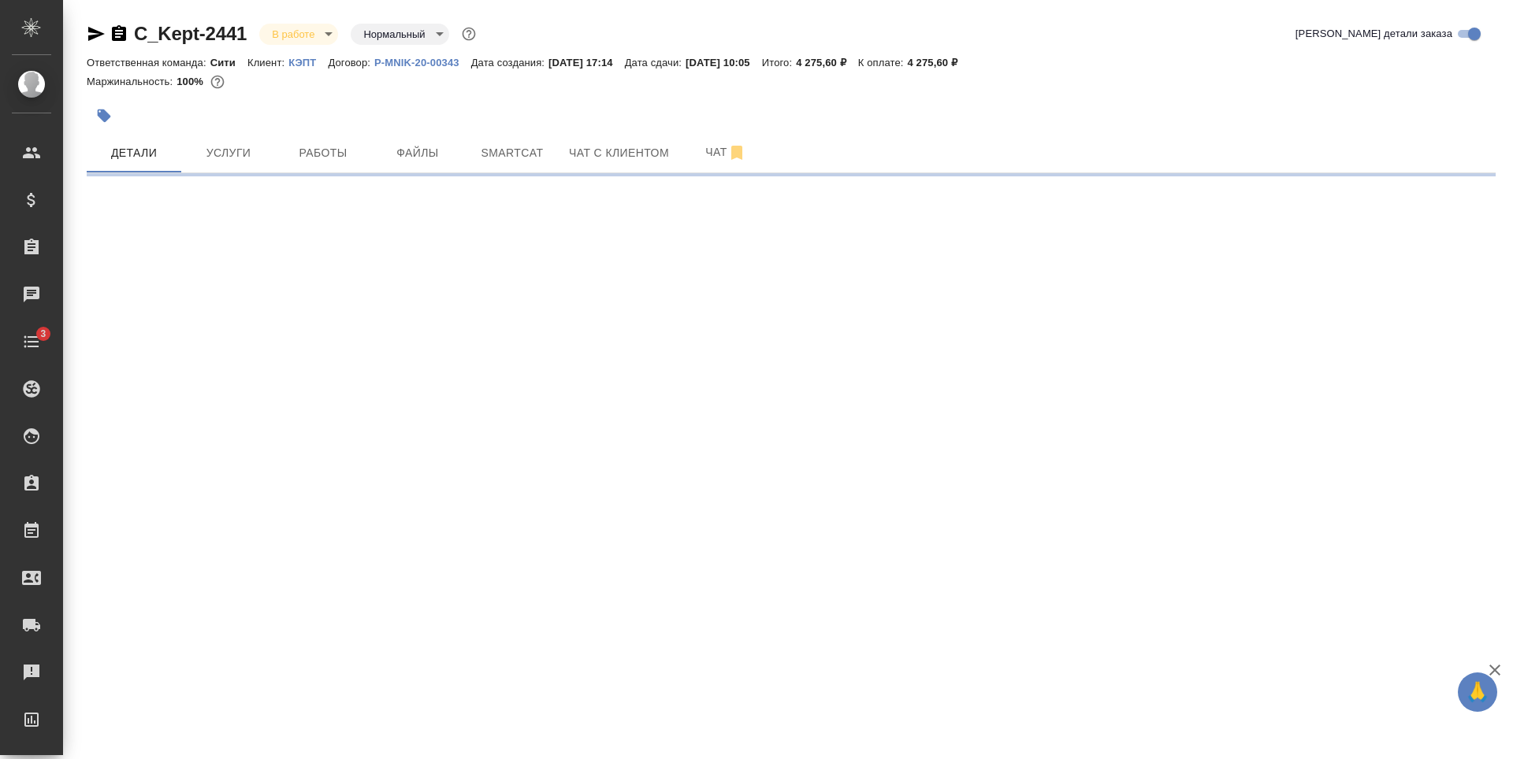
select select "RU"
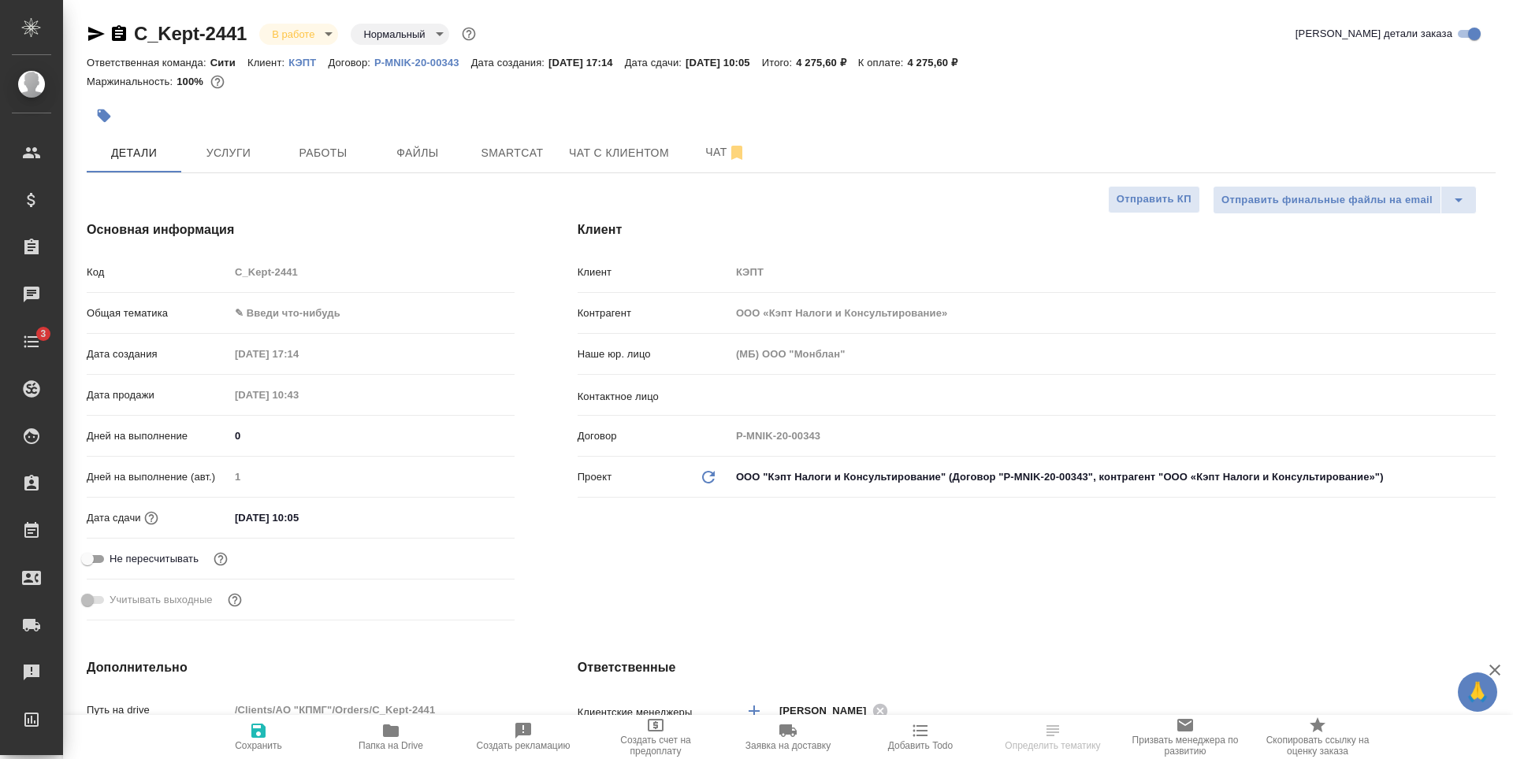
type textarea "x"
click at [347, 511] on input "27.08.2025 10:05" at bounding box center [298, 518] width 138 height 23
click at [472, 512] on icon "button" at bounding box center [469, 517] width 14 height 16
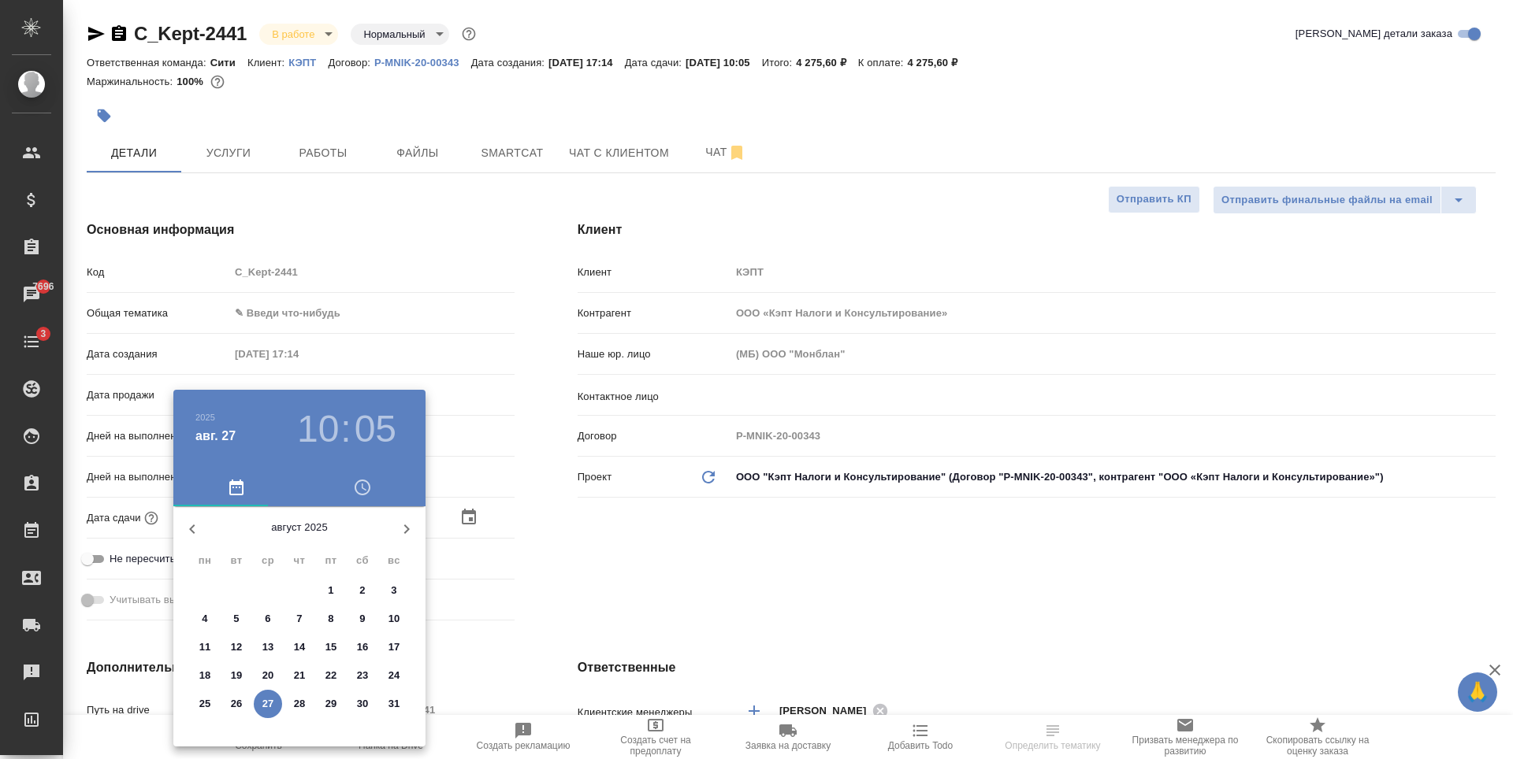
click at [269, 705] on p "27" at bounding box center [268, 704] width 12 height 16
type textarea "x"
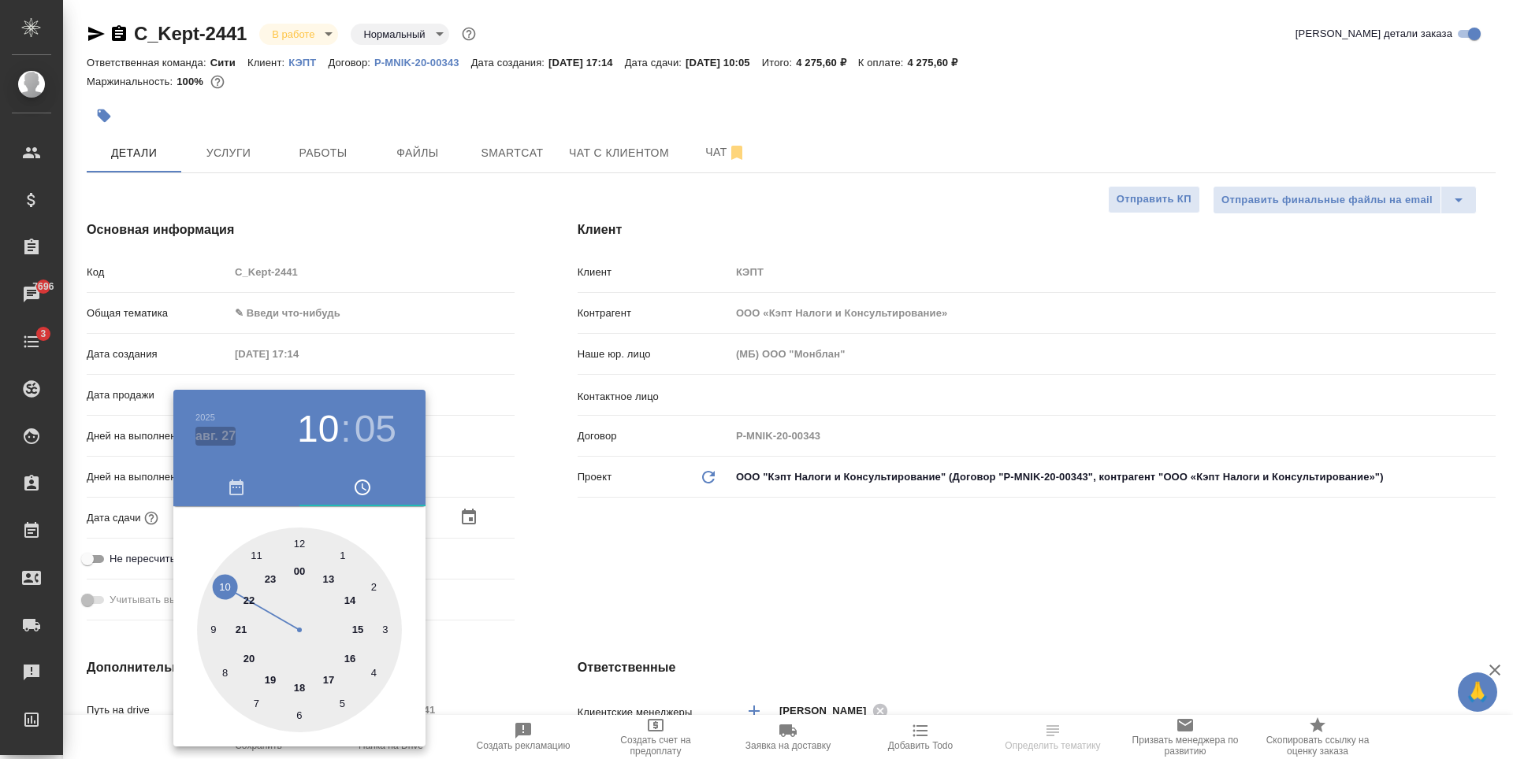
click at [218, 431] on h4 "авг. 27" at bounding box center [215, 436] width 40 height 19
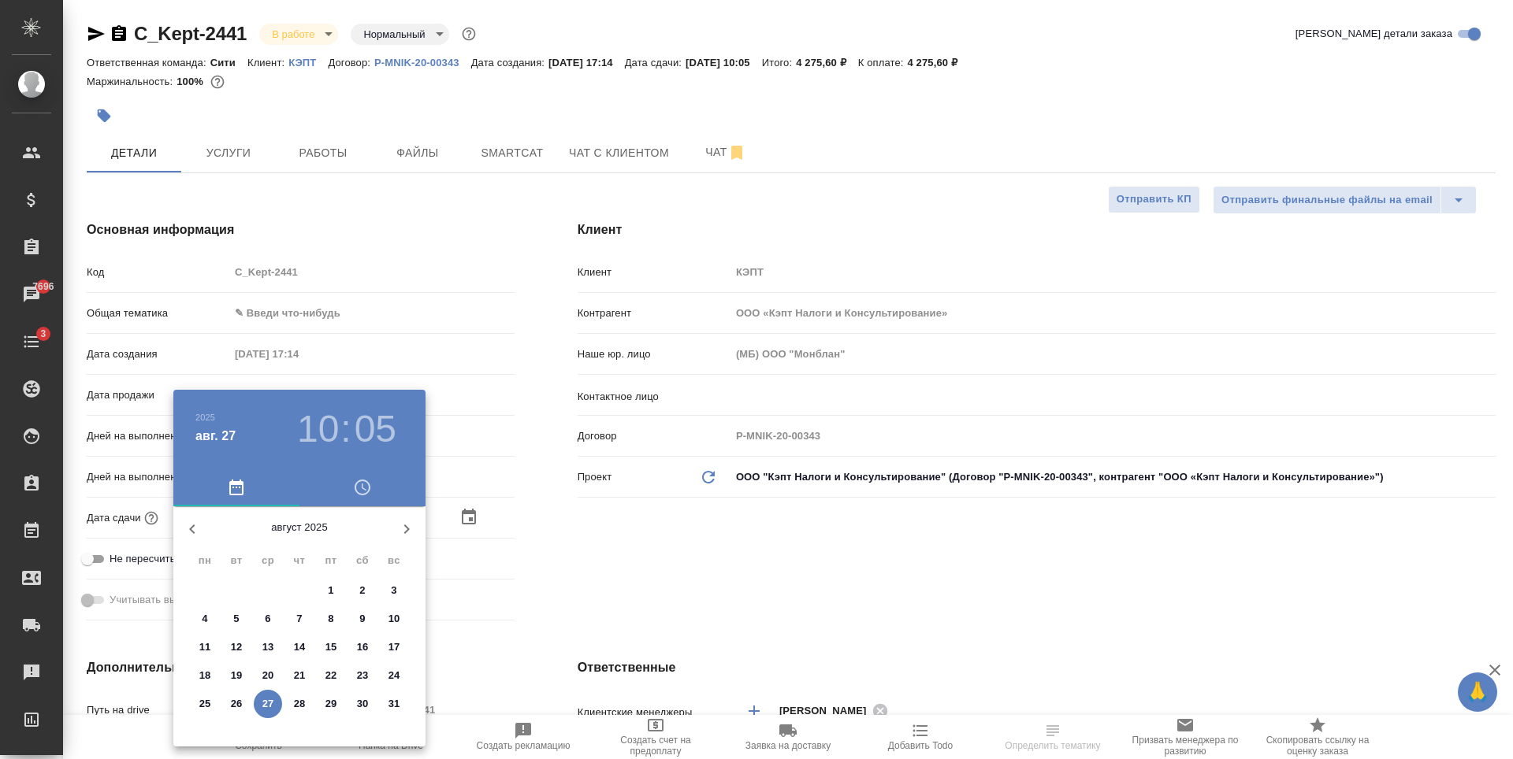
click at [300, 707] on p "28" at bounding box center [300, 704] width 12 height 16
type input "28.08.2025 10:05"
type textarea "x"
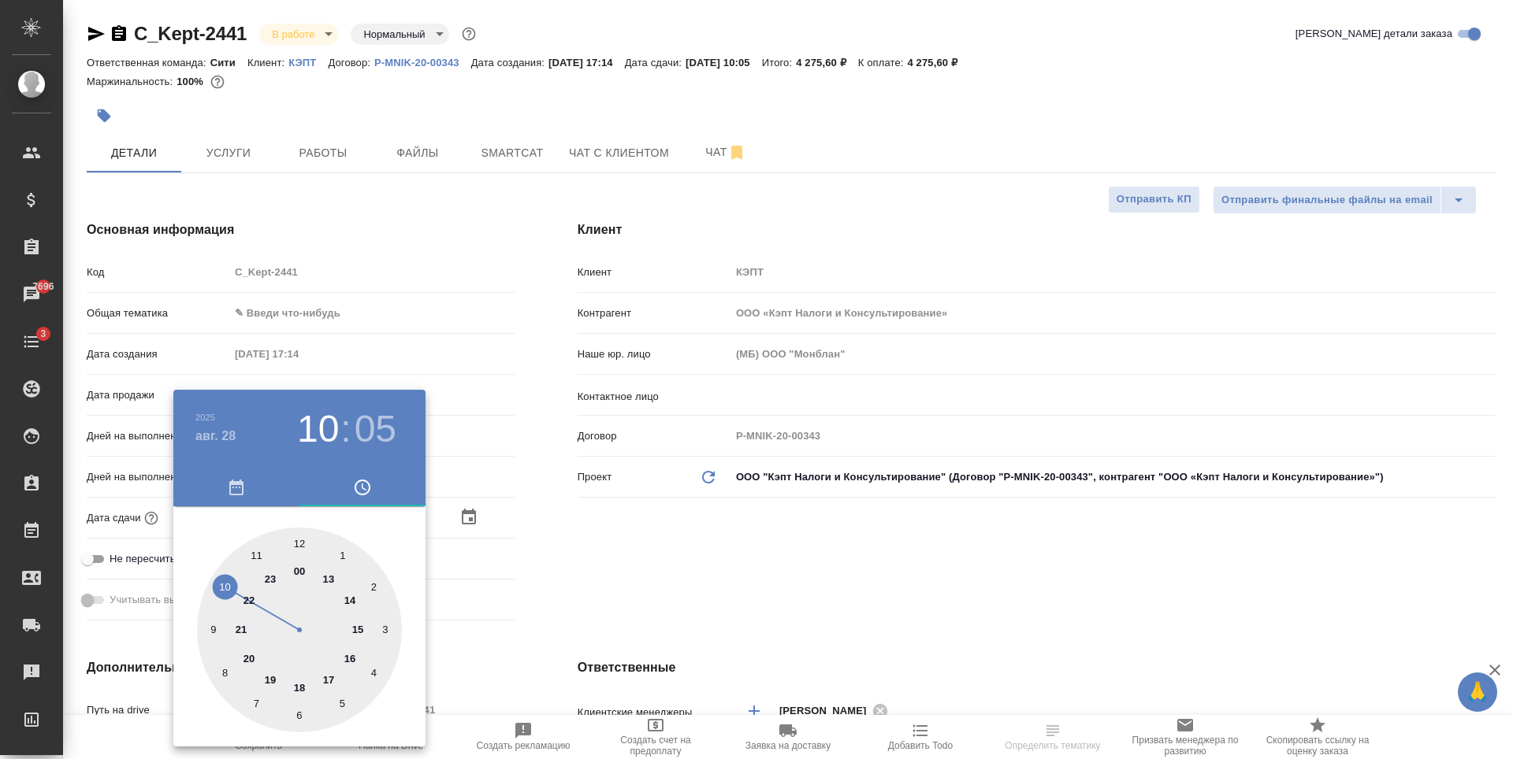
click at [359, 628] on div ".cls-1 fill:#fff; AWATERA Zaytseva Svetlana Клиенты Спецификации Заказы 7696 Ча…" at bounding box center [756, 379] width 1513 height 759
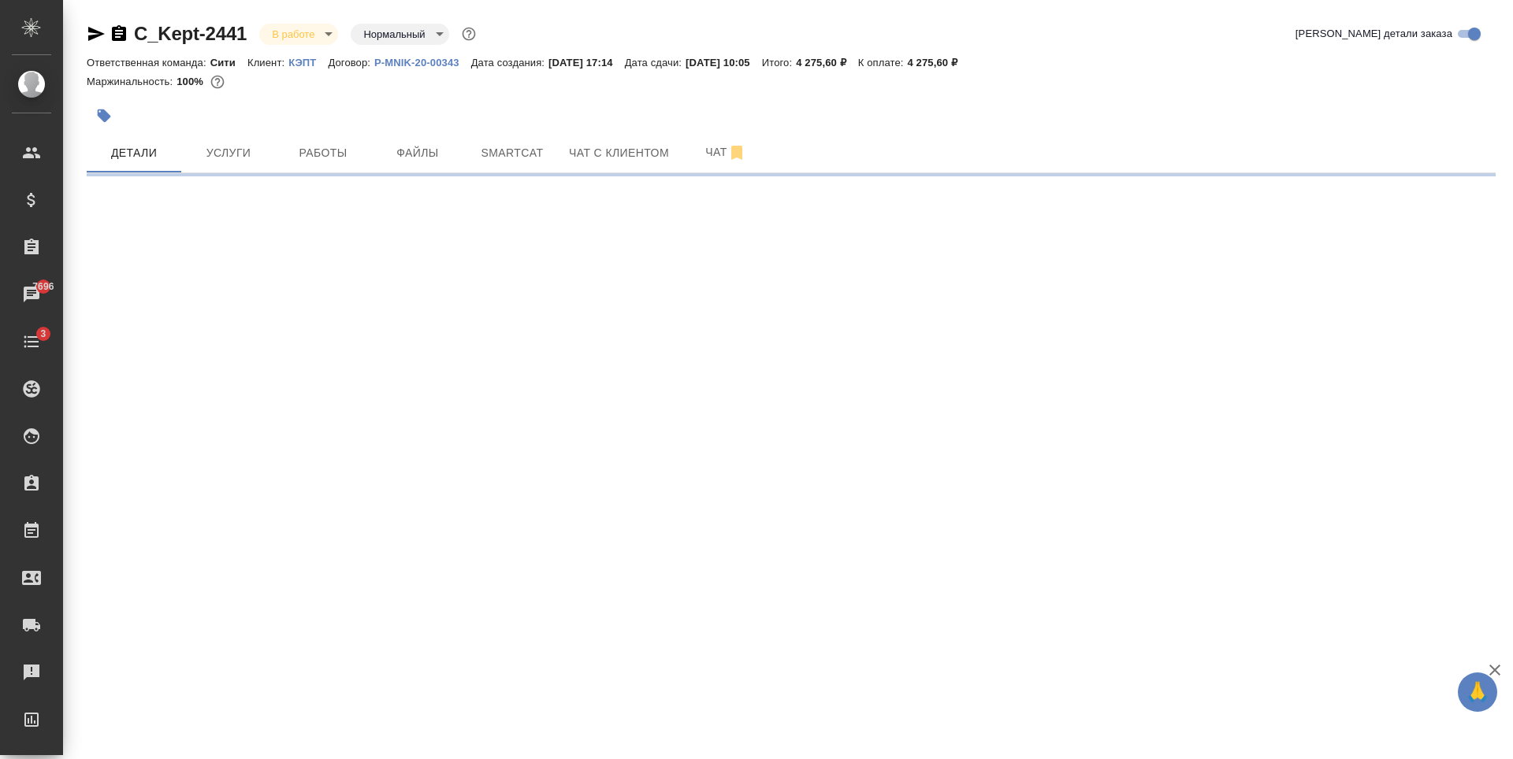
select select "RU"
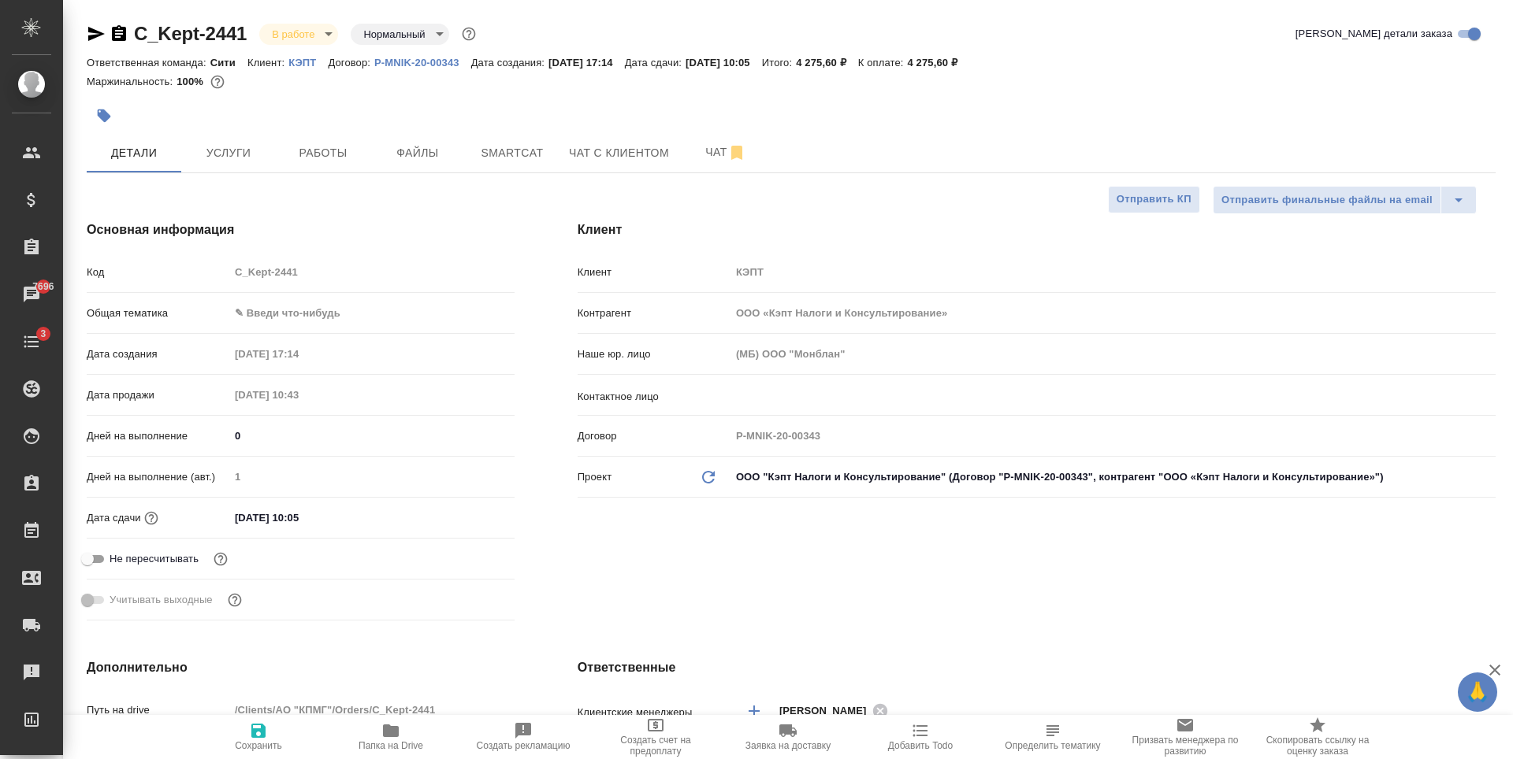
type textarea "x"
click at [273, 523] on input "27.08.2025 10:05" at bounding box center [299, 518] width 138 height 23
click at [473, 514] on icon "button" at bounding box center [468, 516] width 19 height 19
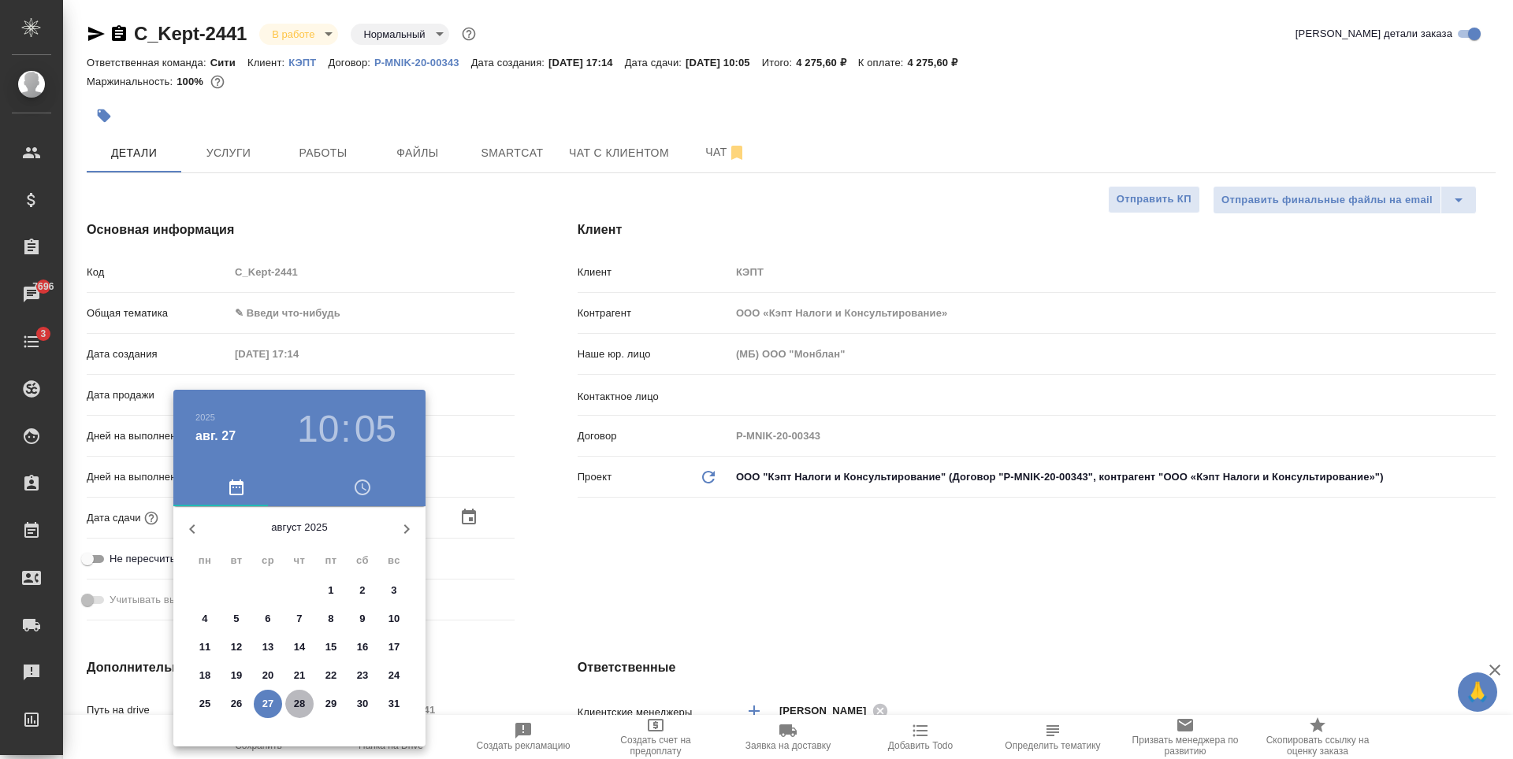
click at [299, 704] on p "28" at bounding box center [300, 704] width 12 height 16
type input "28.08.2025 10:05"
type textarea "x"
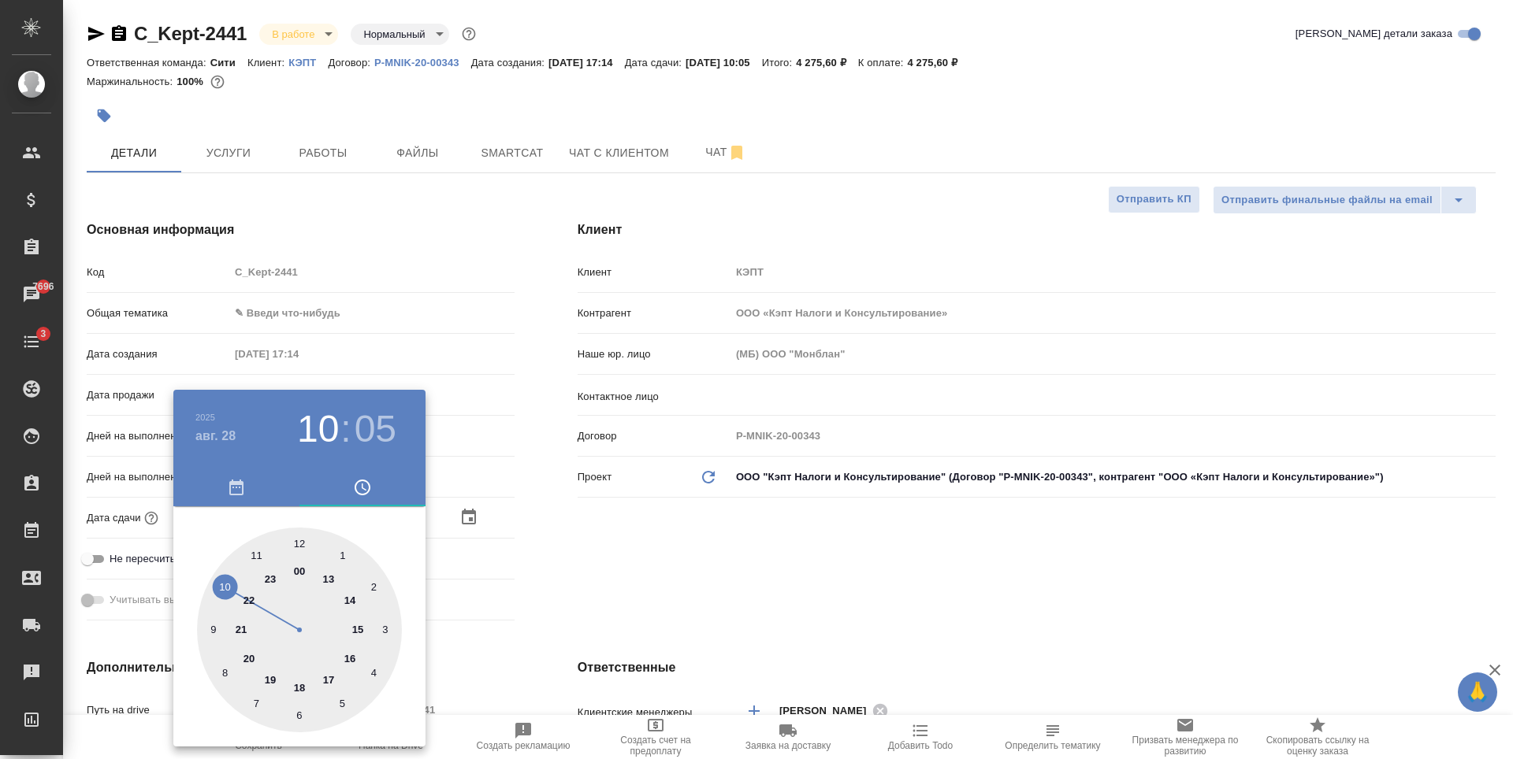
click at [361, 627] on div at bounding box center [299, 630] width 205 height 205
type input "28.08.2025 15:05"
type textarea "x"
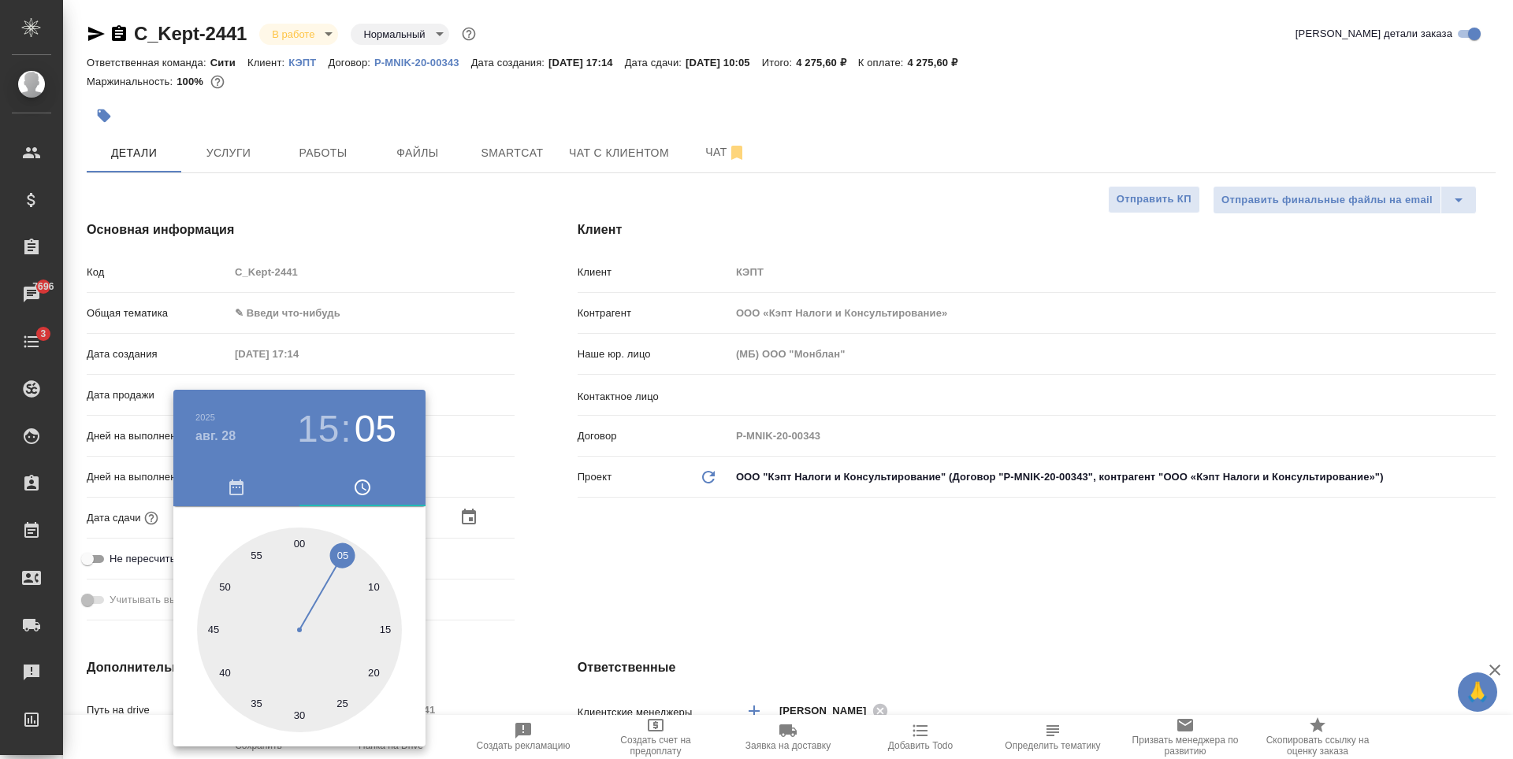
click at [299, 543] on div at bounding box center [299, 630] width 205 height 205
type input "28.08.2025 15:00"
type textarea "x"
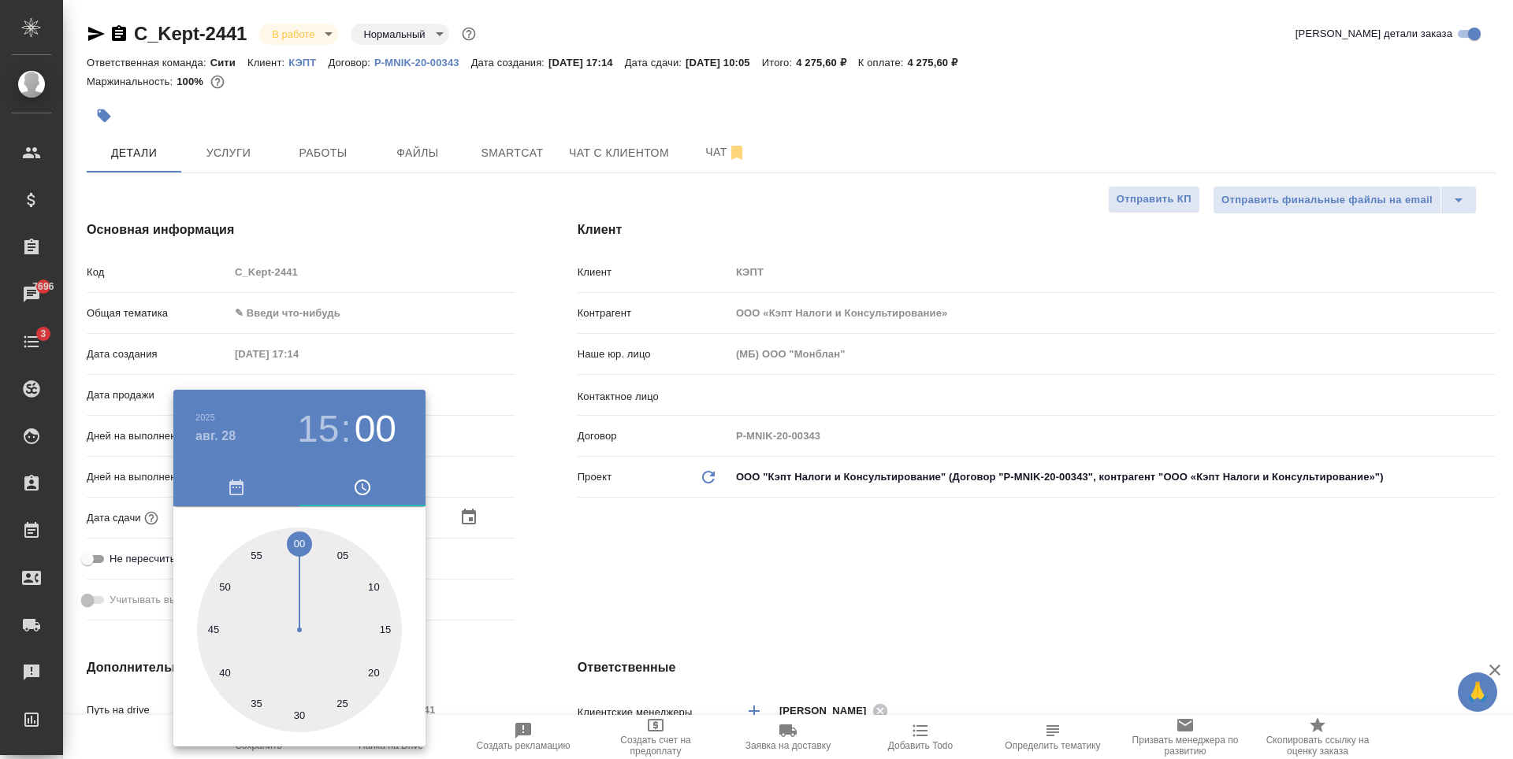
click at [688, 540] on div at bounding box center [756, 379] width 1513 height 759
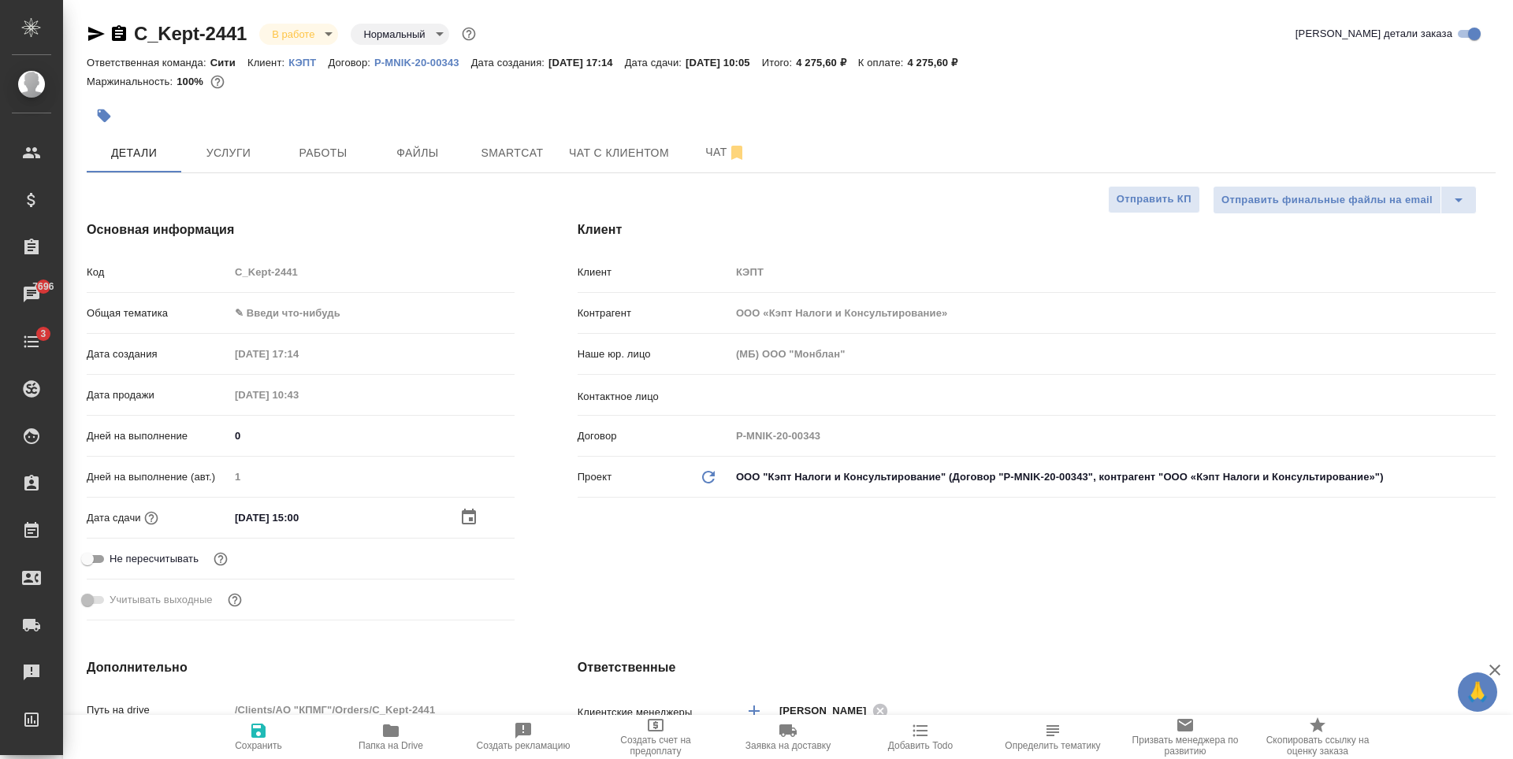
click at [261, 728] on icon "button" at bounding box center [258, 731] width 14 height 14
type textarea "x"
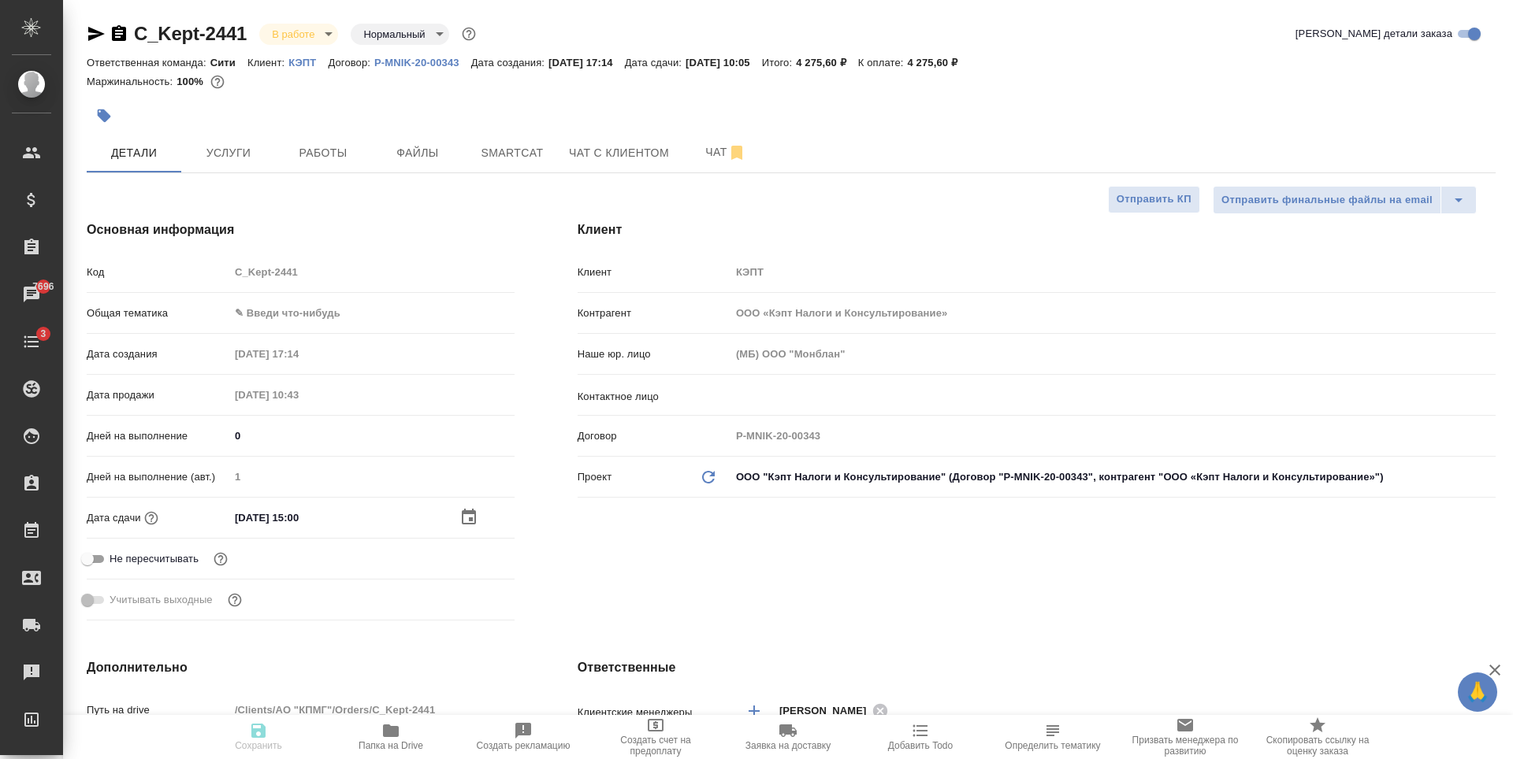
type textarea "x"
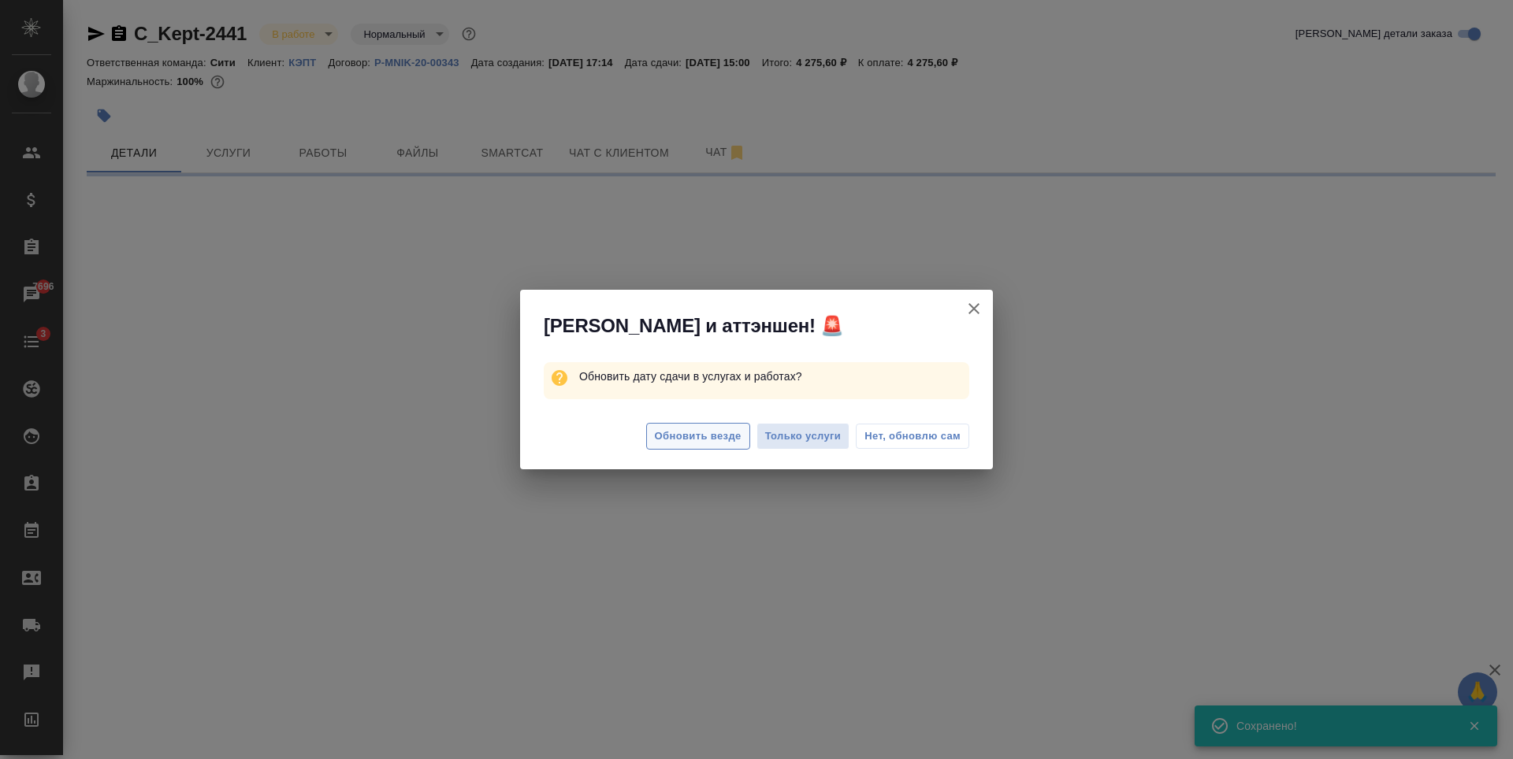
click at [685, 438] on span "Обновить везде" at bounding box center [698, 437] width 87 height 18
select select "RU"
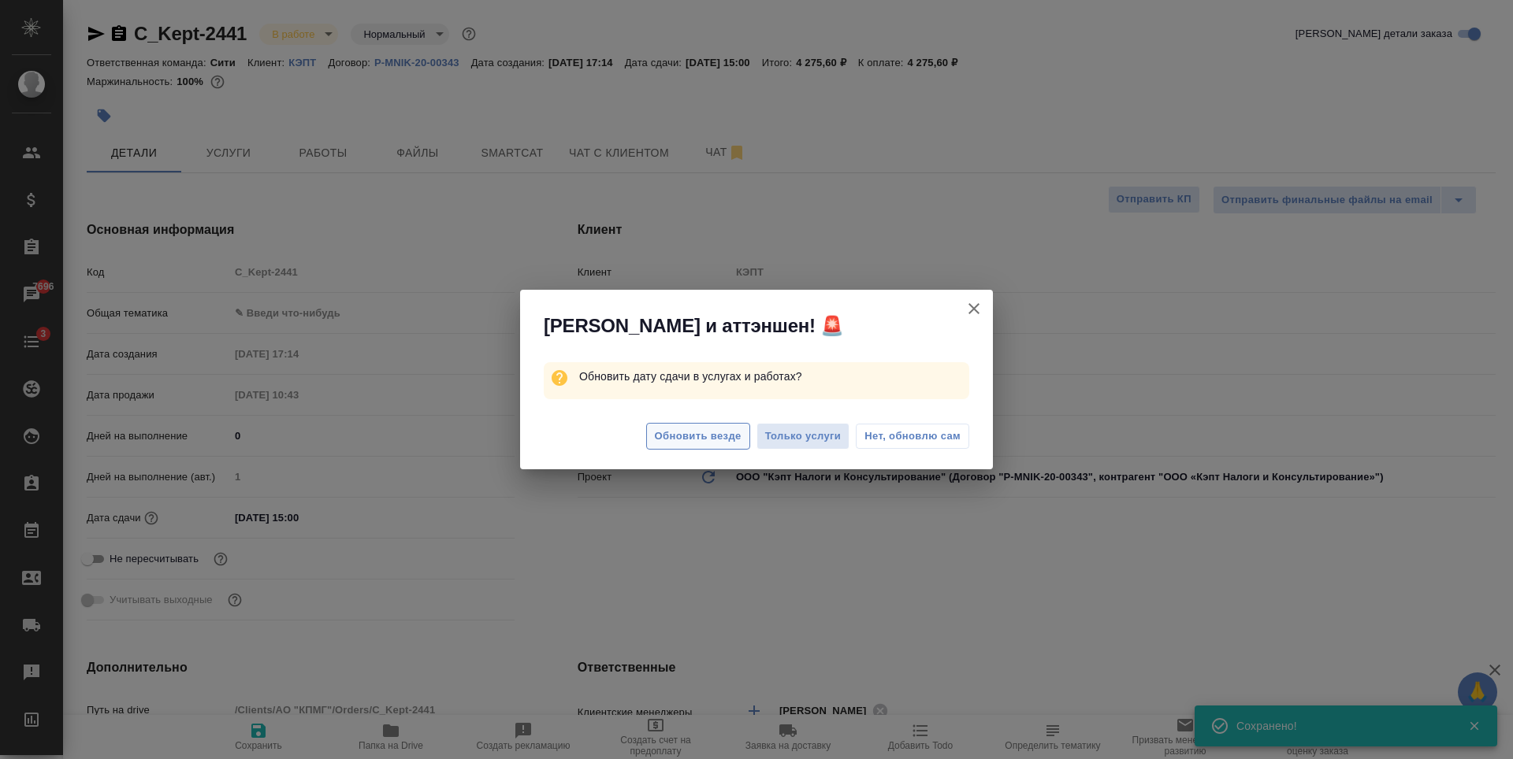
type textarea "x"
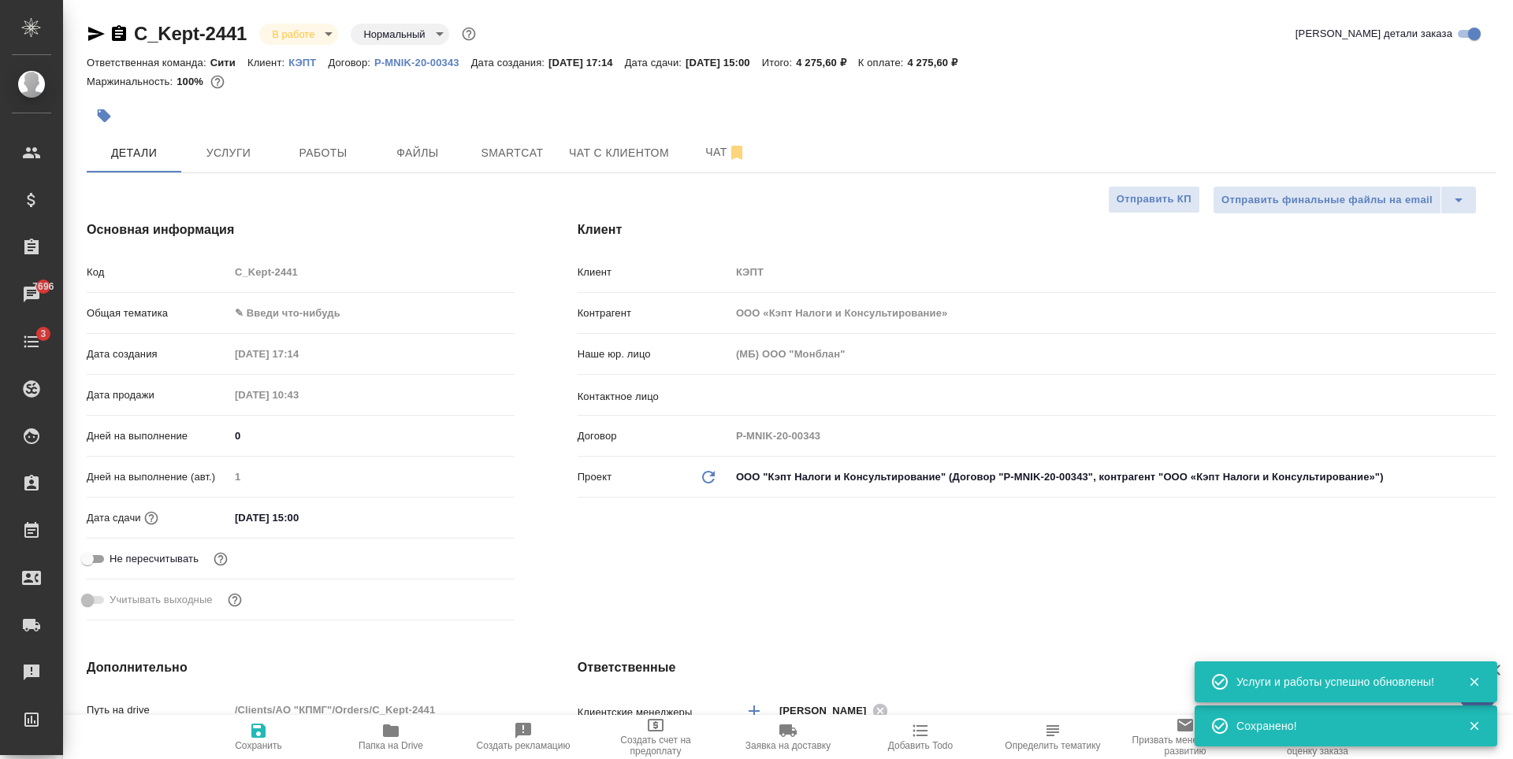
type textarea "x"
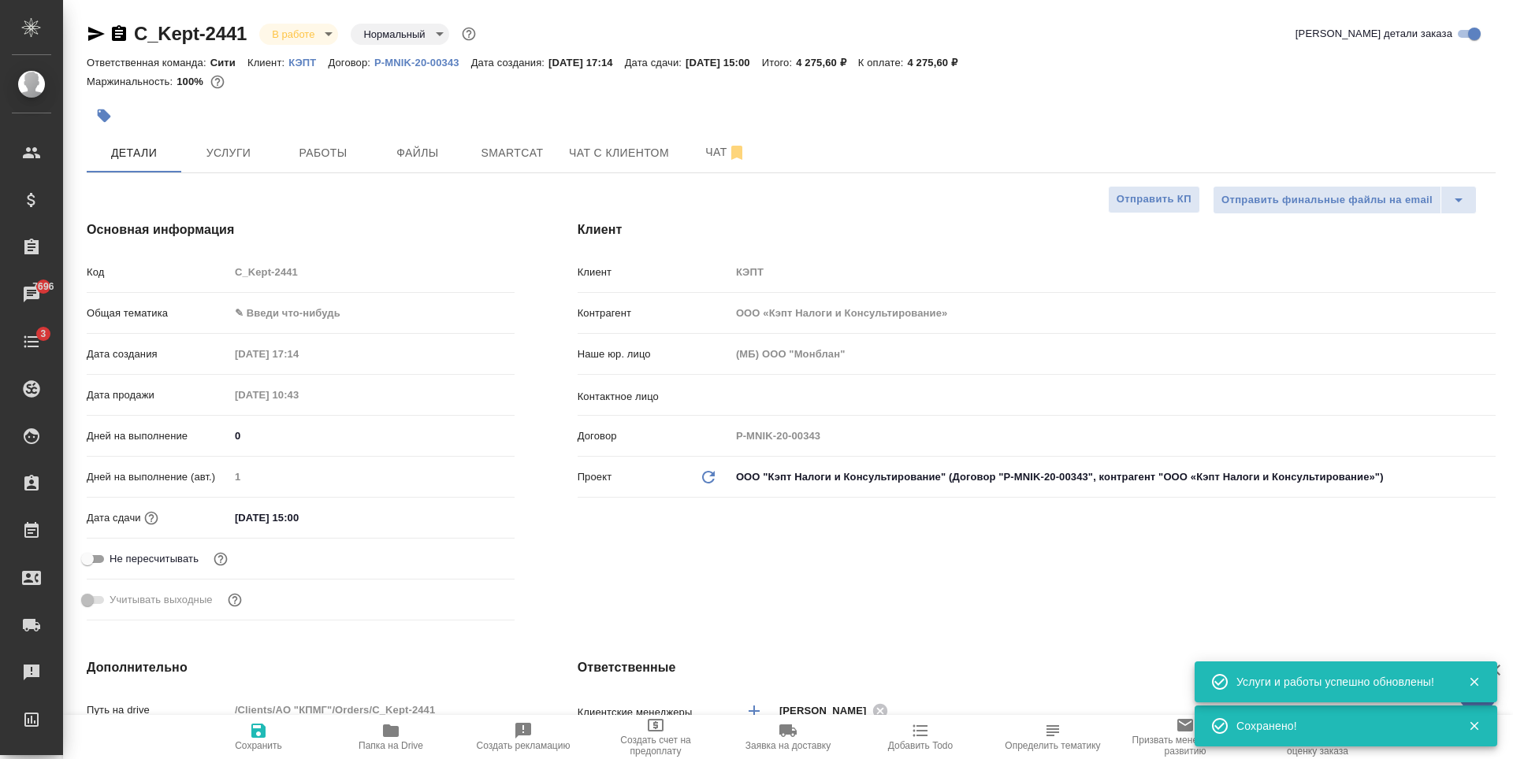
type textarea "x"
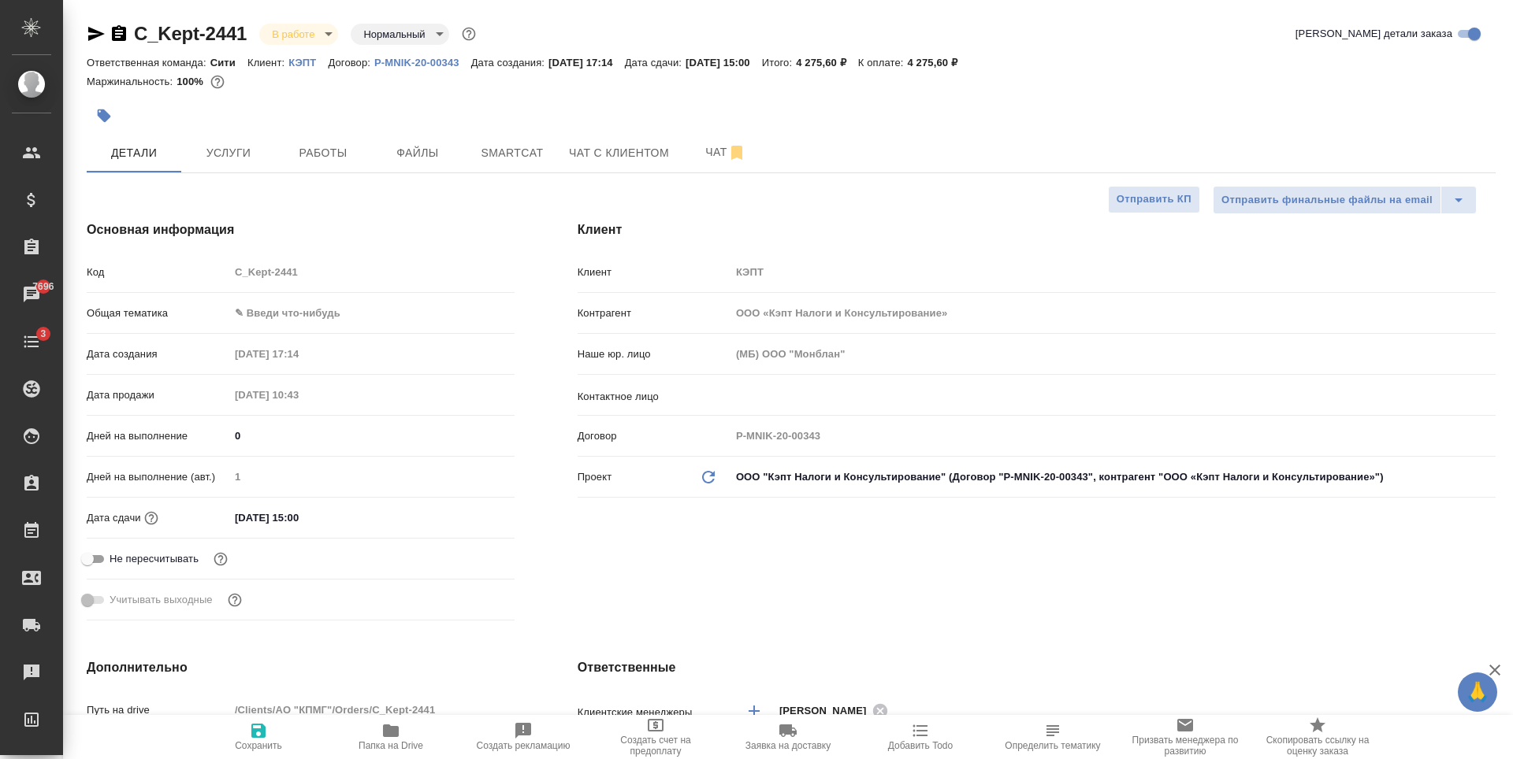
type textarea "x"
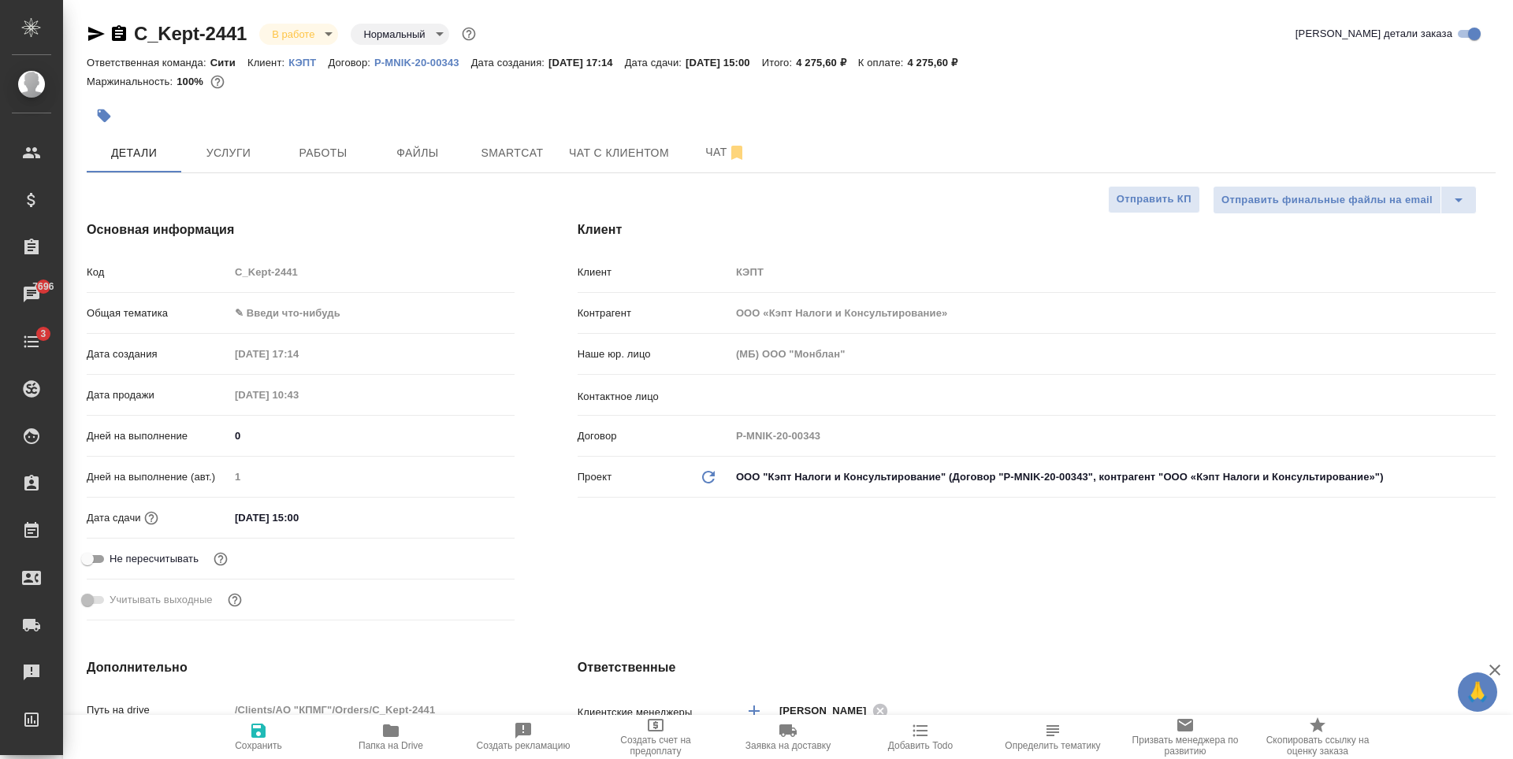
type textarea "x"
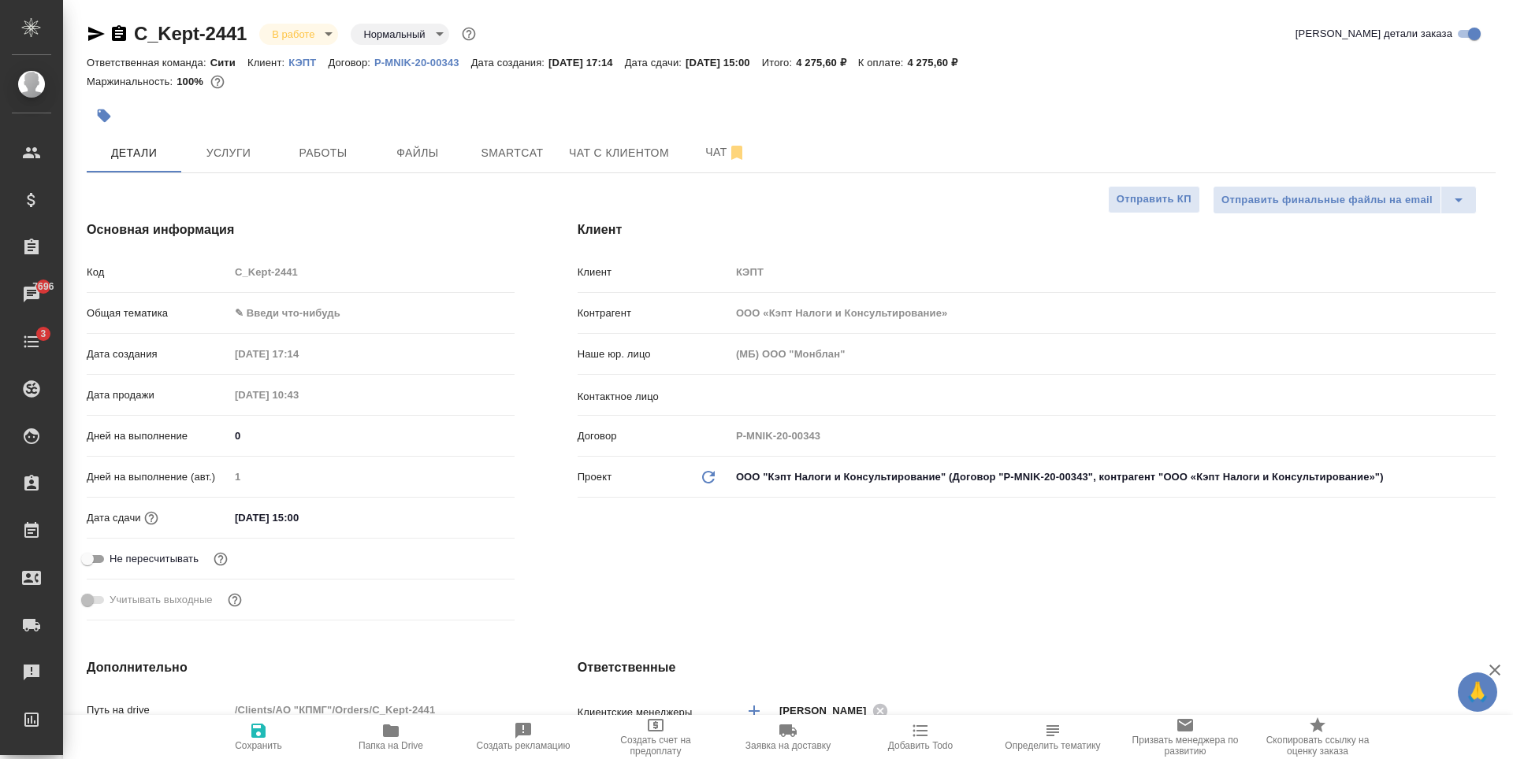
type textarea "x"
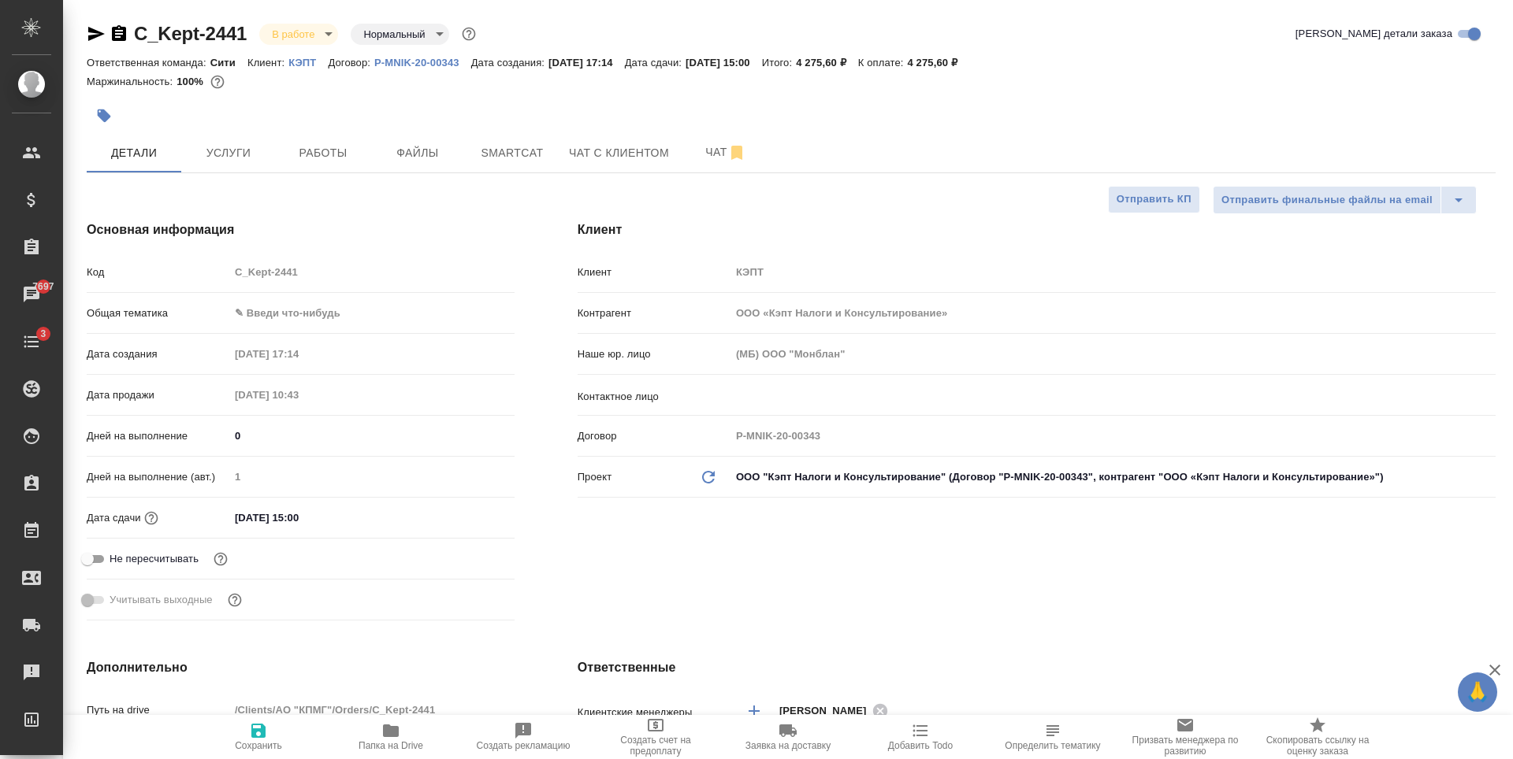
type textarea "x"
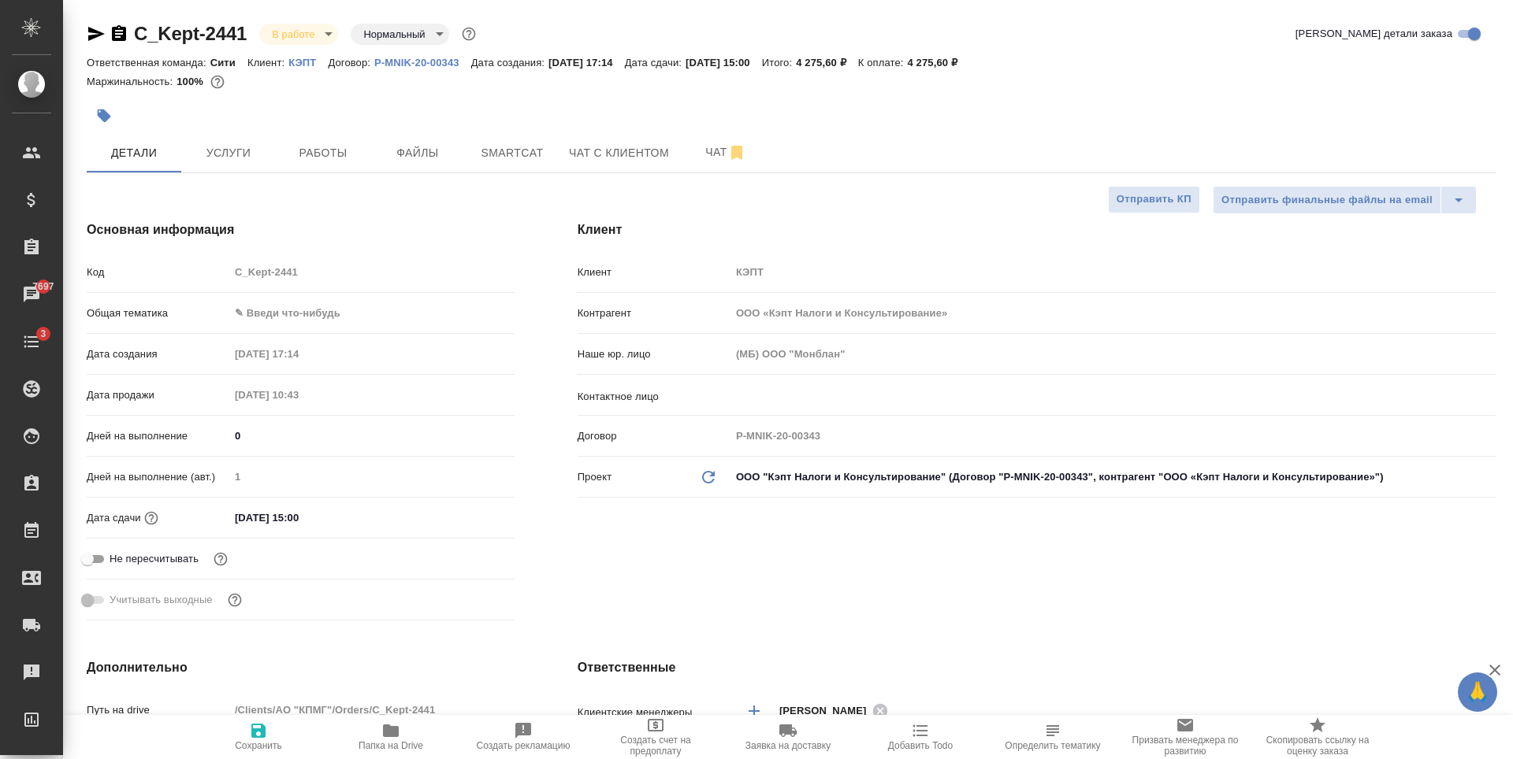
type textarea "x"
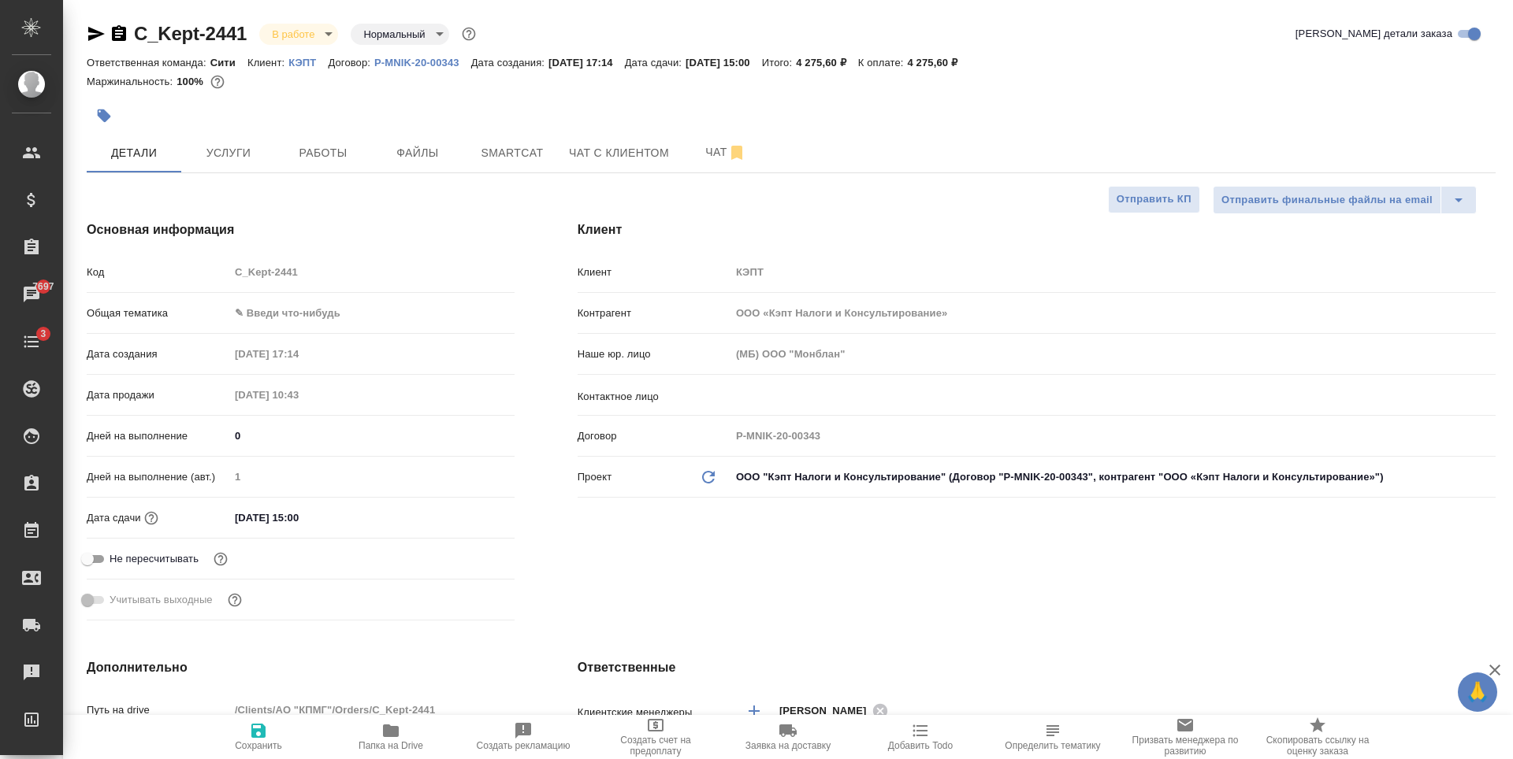
type textarea "x"
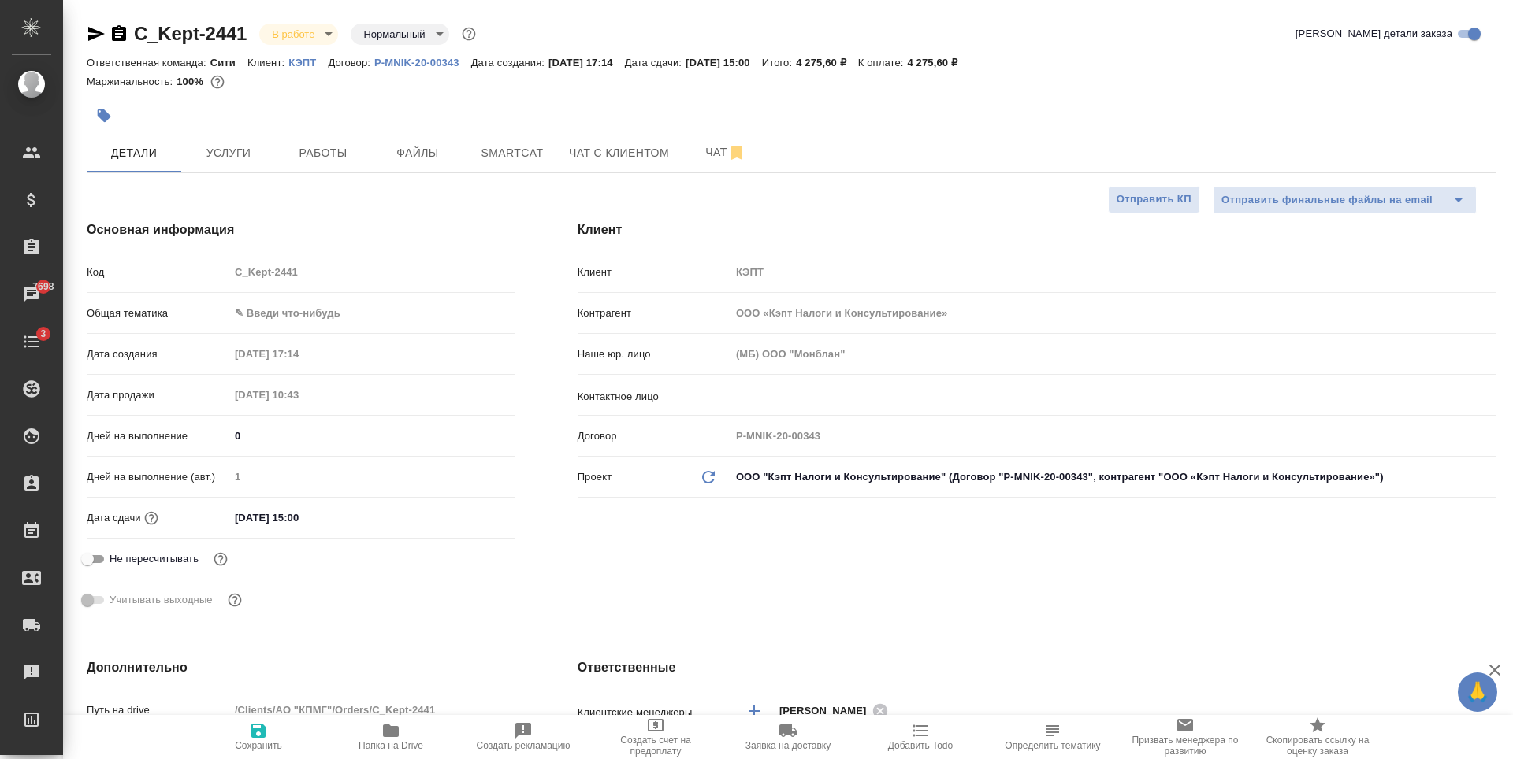
type textarea "x"
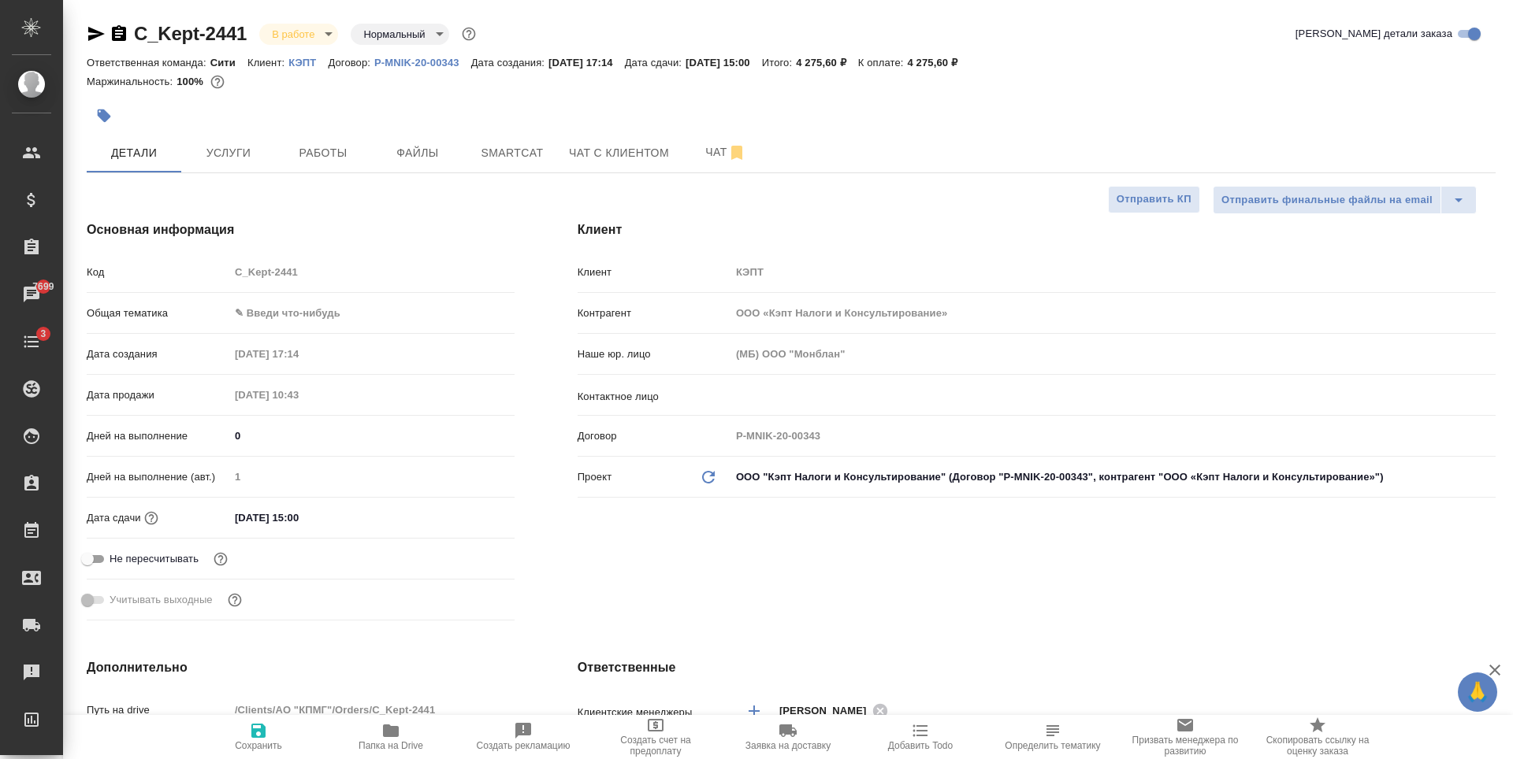
type textarea "x"
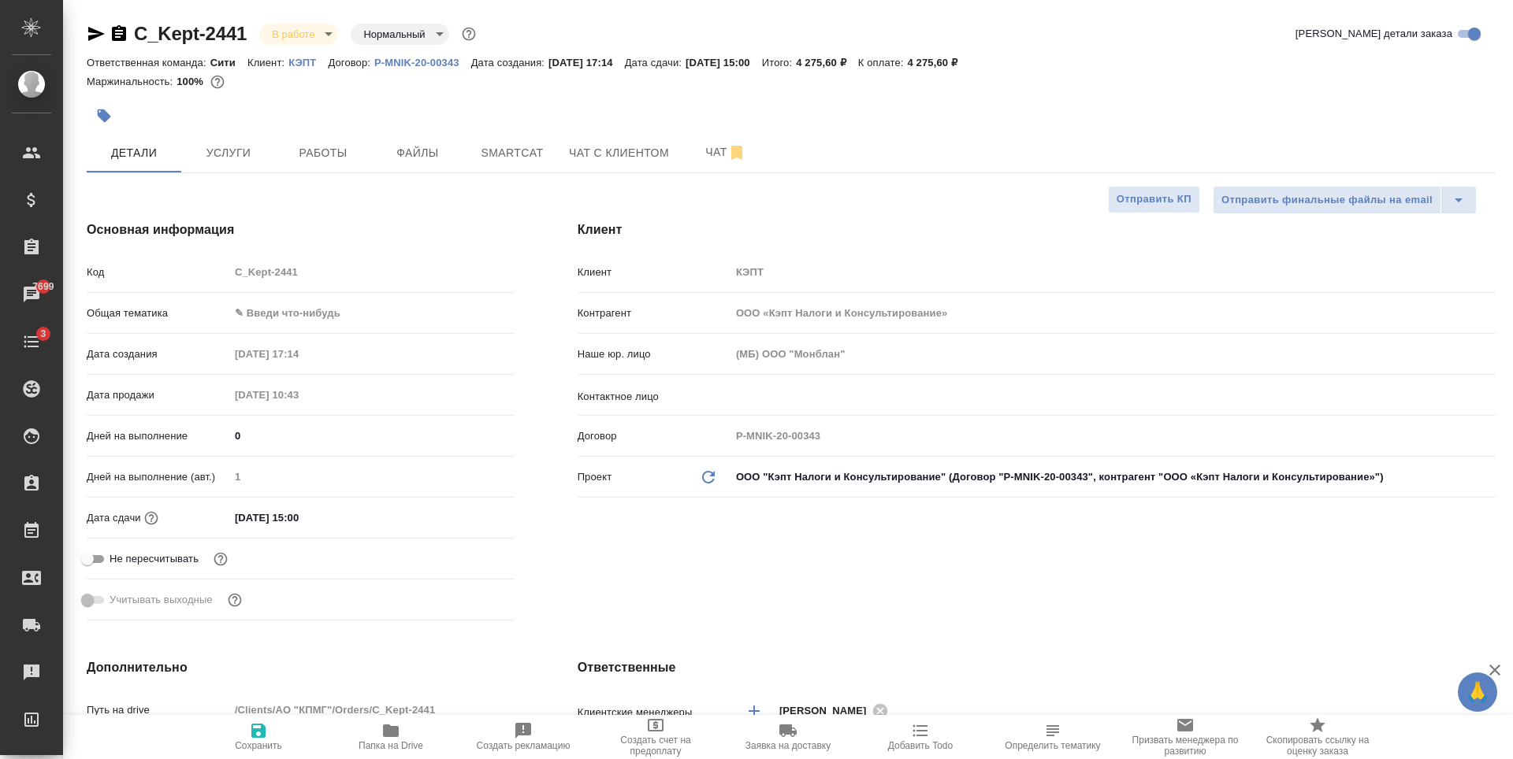
type textarea "x"
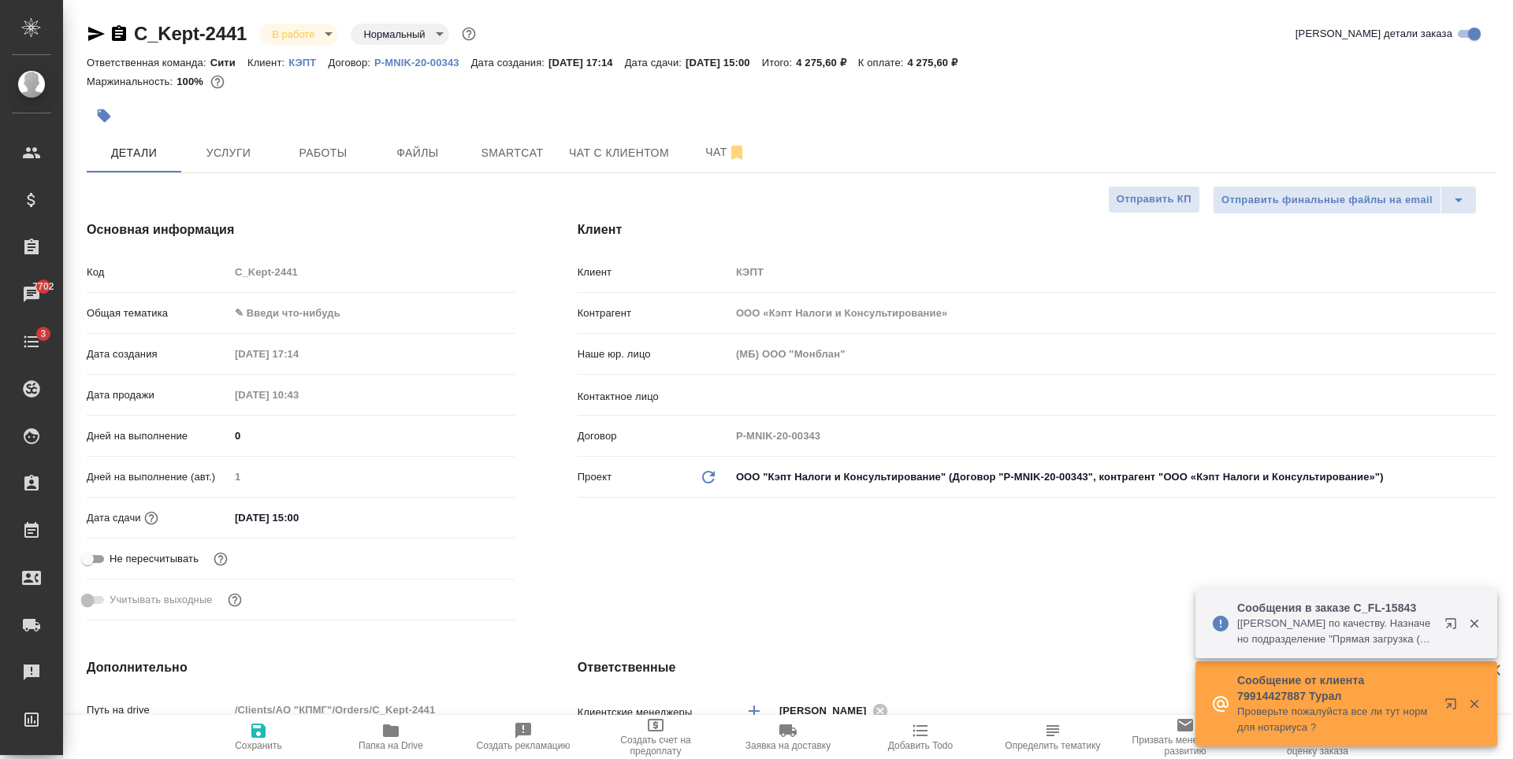
type textarea "x"
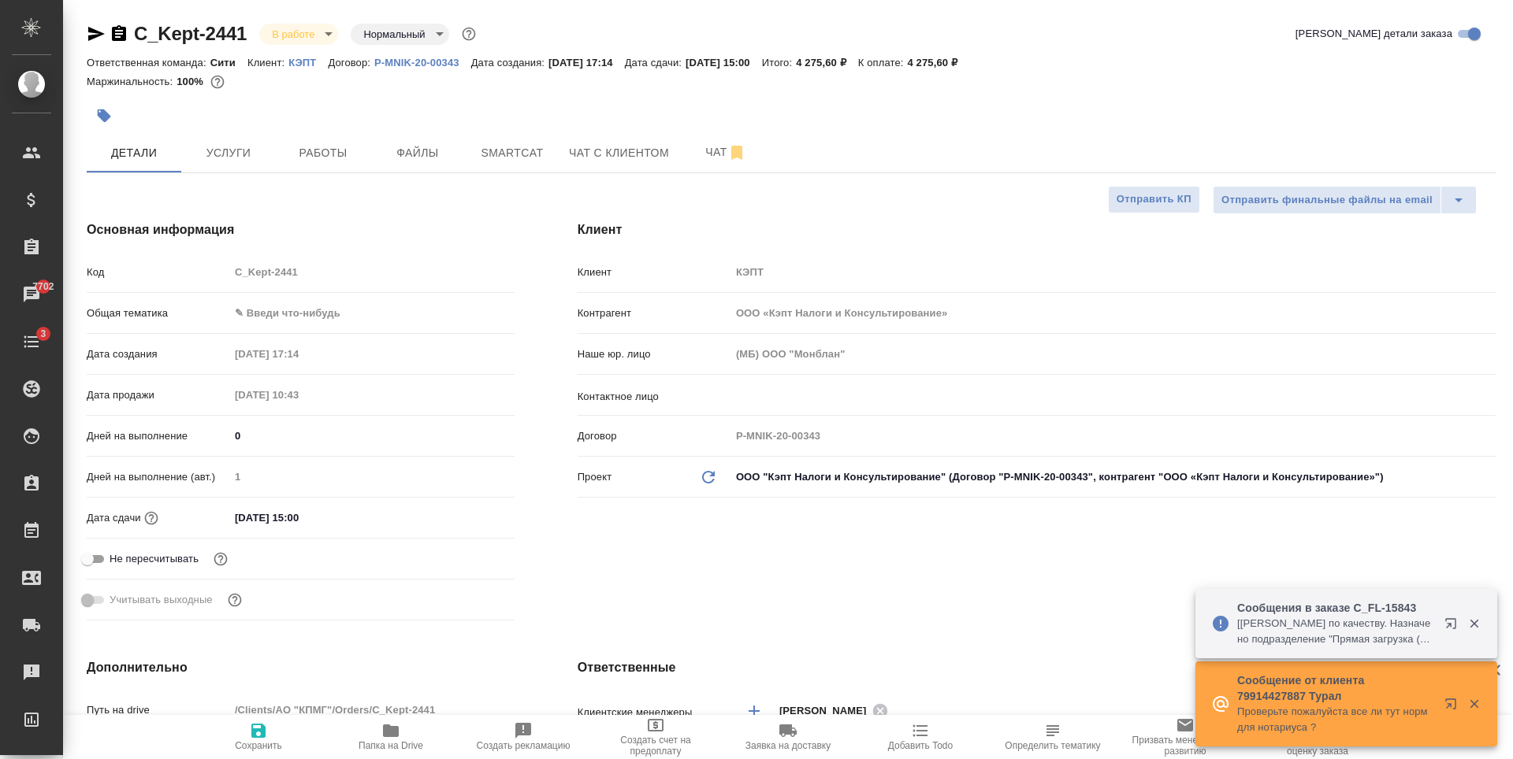
type textarea "x"
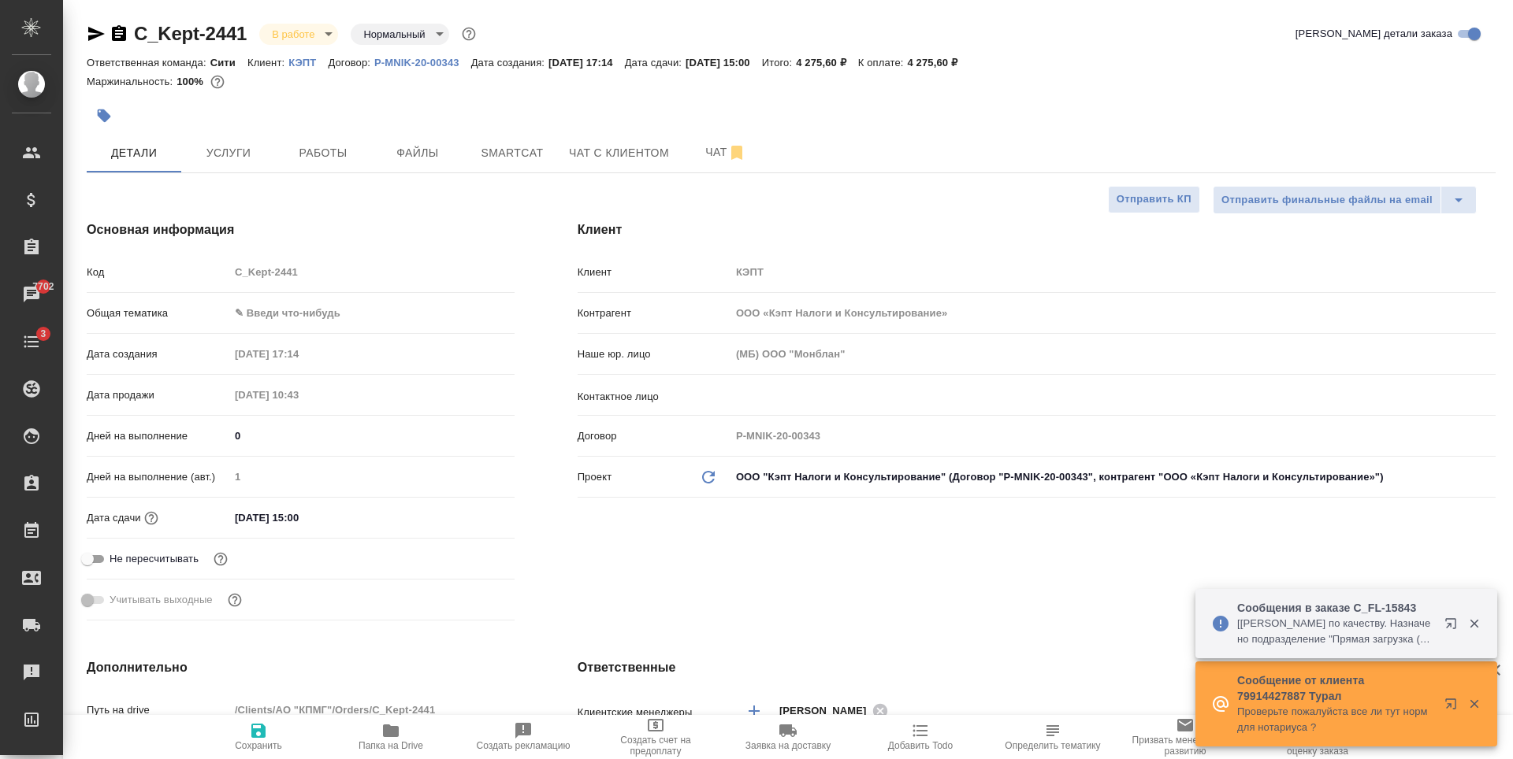
type textarea "x"
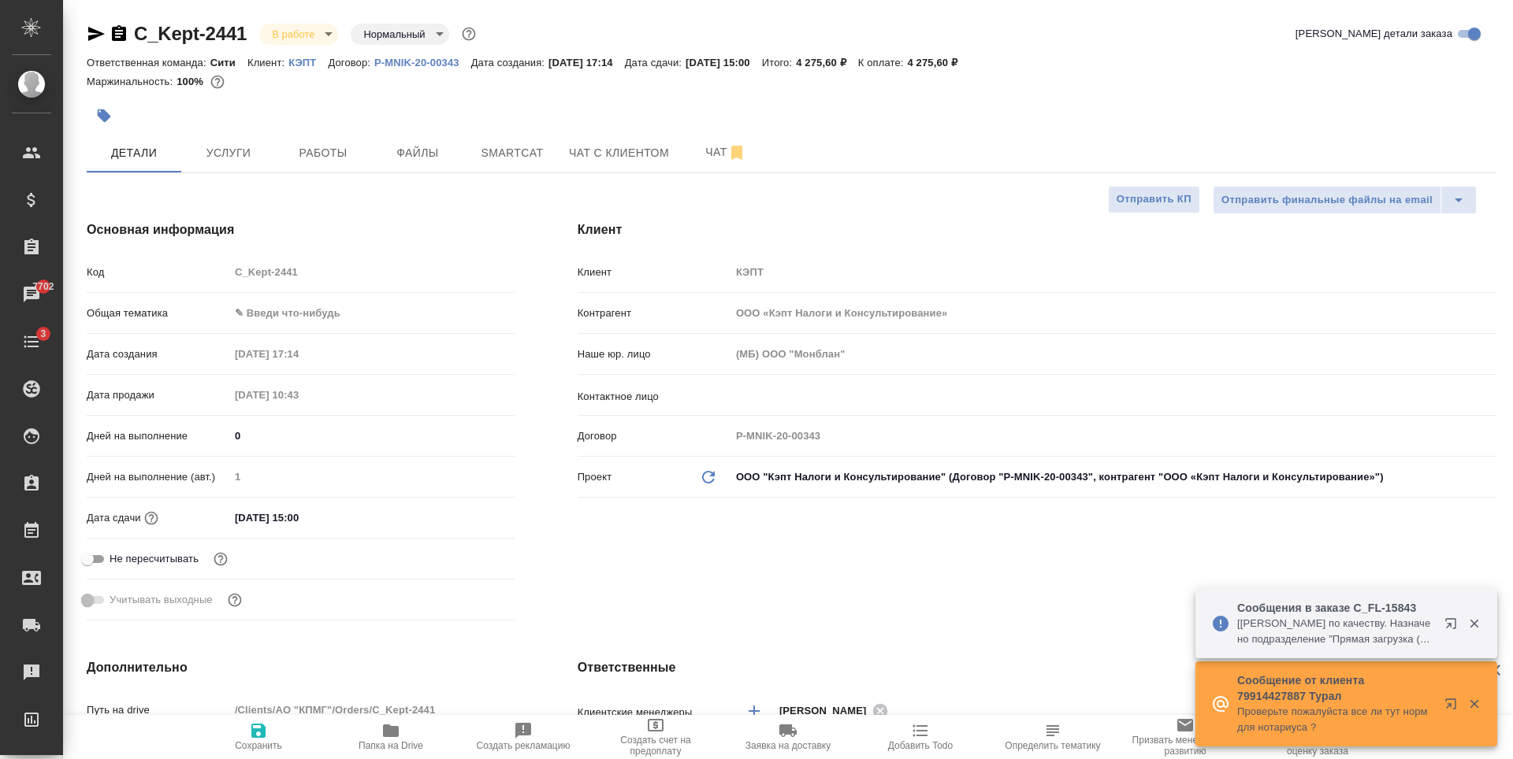
type textarea "x"
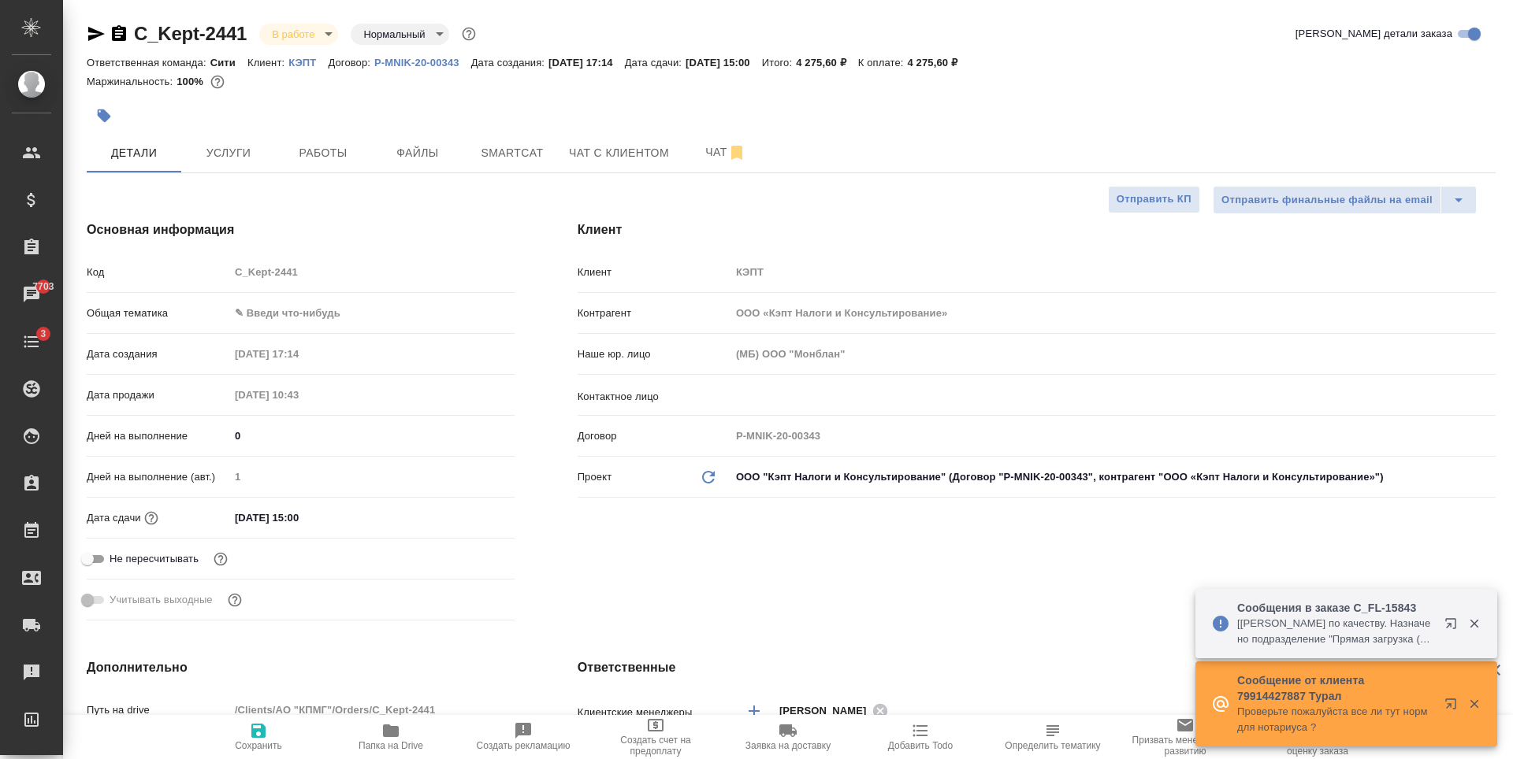
type textarea "x"
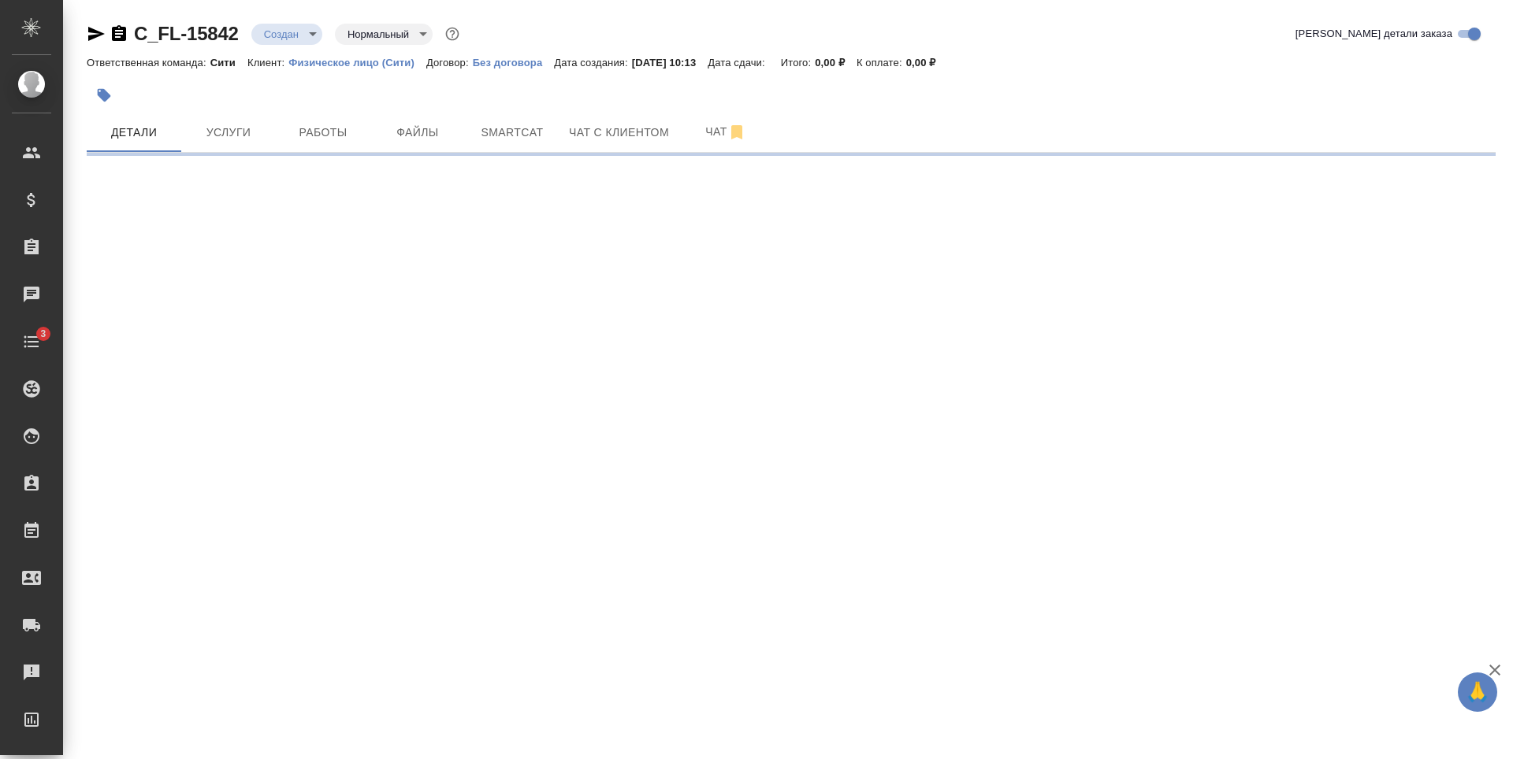
select select "RU"
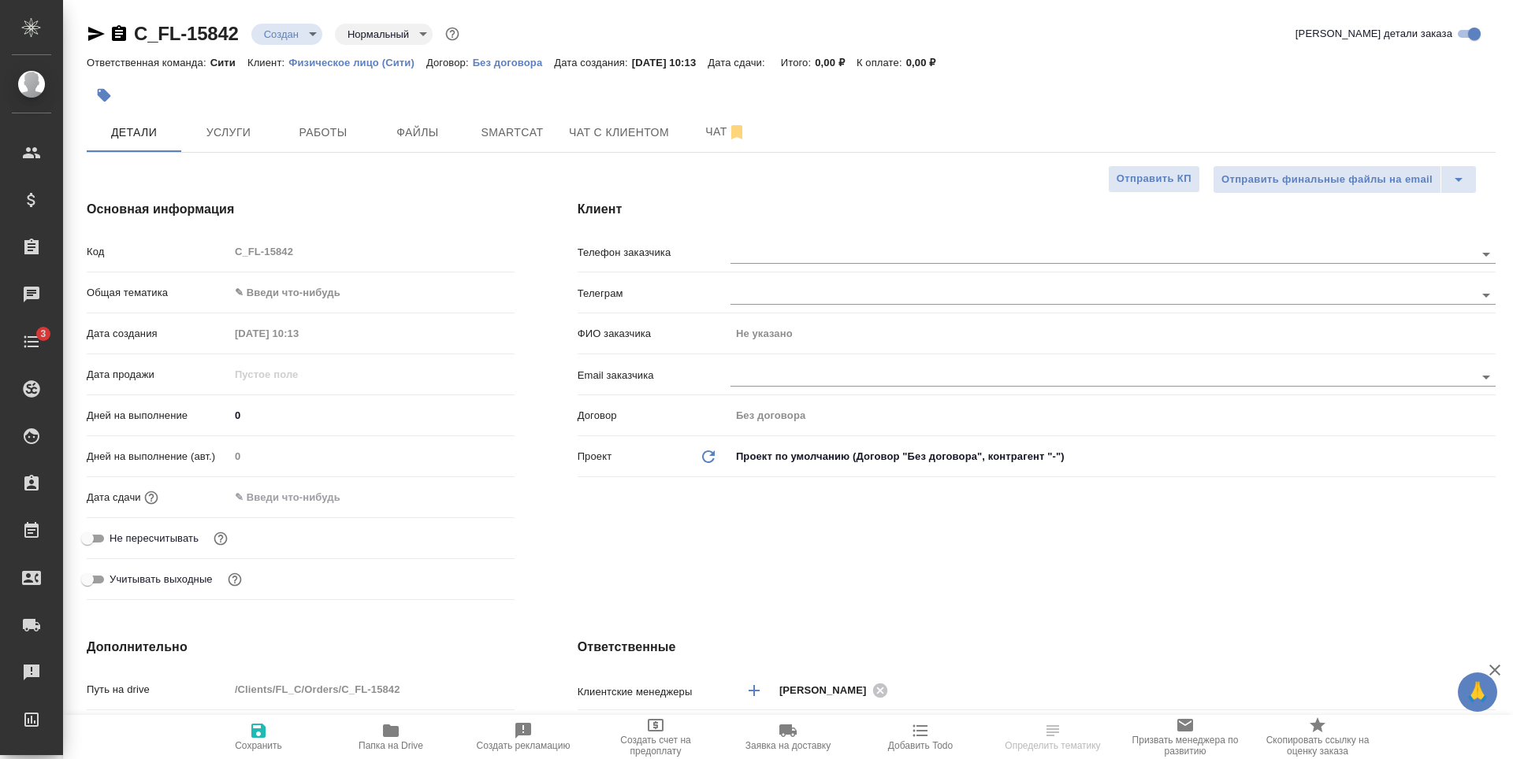
type textarea "x"
click at [241, 143] on button "Услуги" at bounding box center [228, 132] width 95 height 39
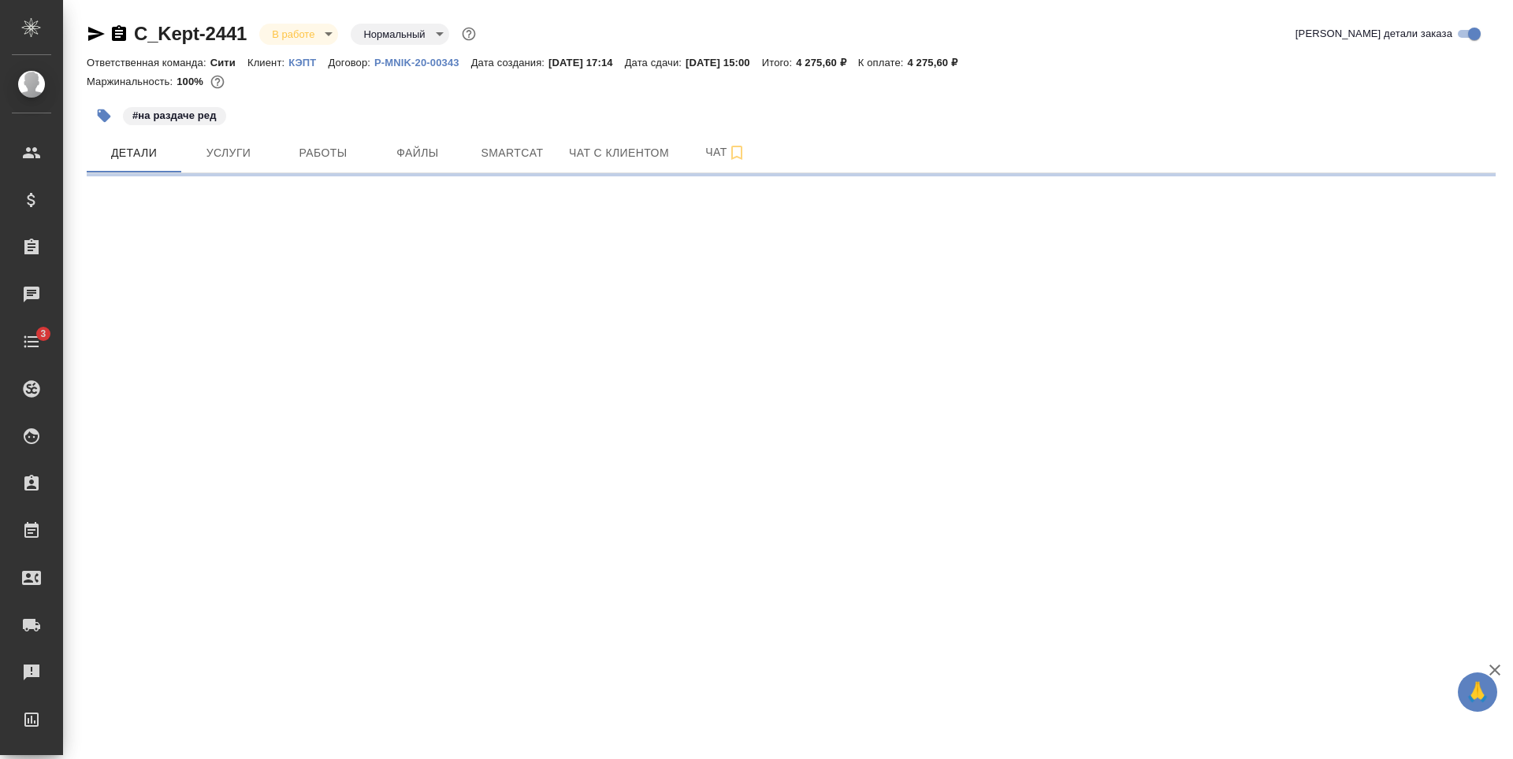
select select "RU"
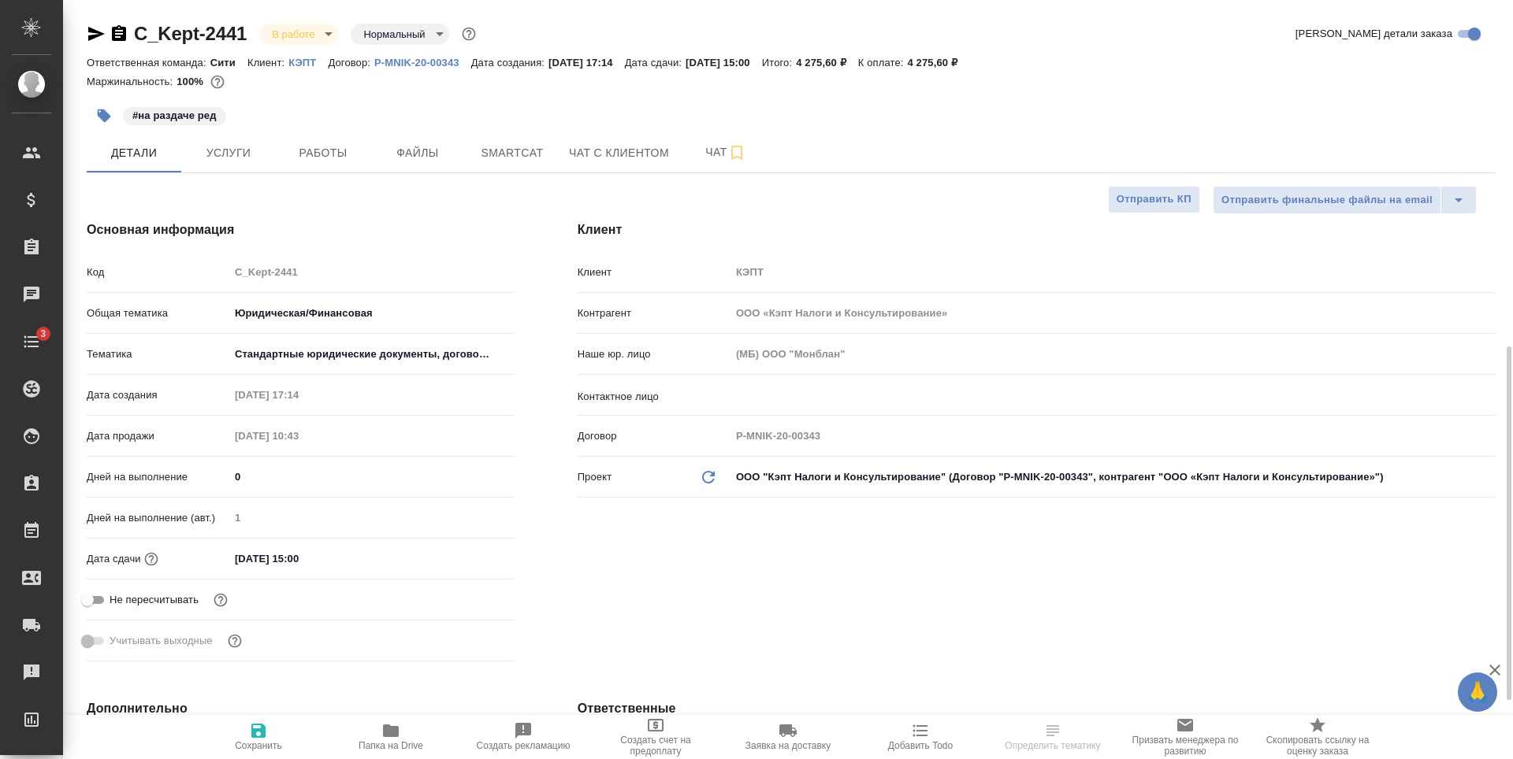
type textarea "x"
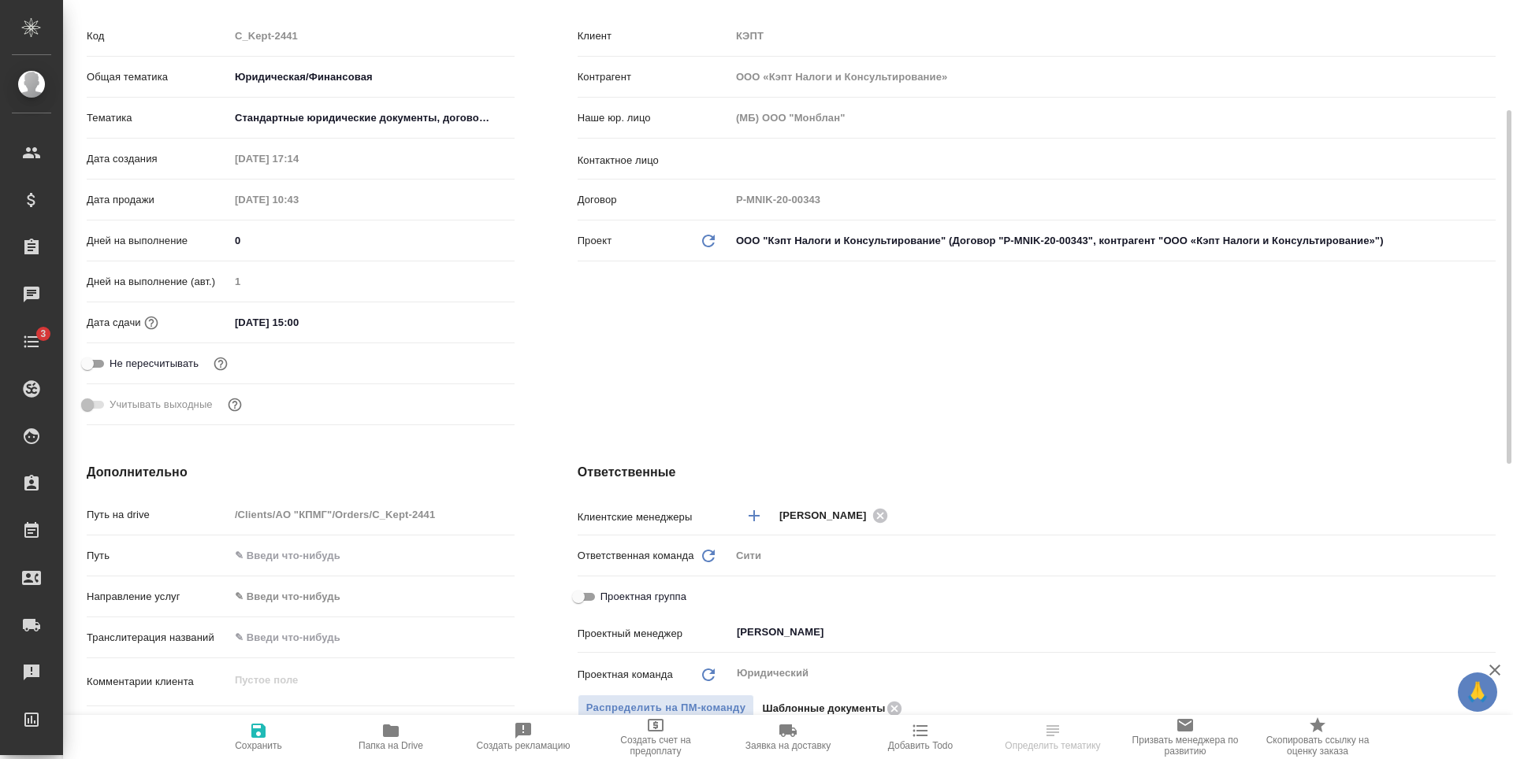
type textarea "x"
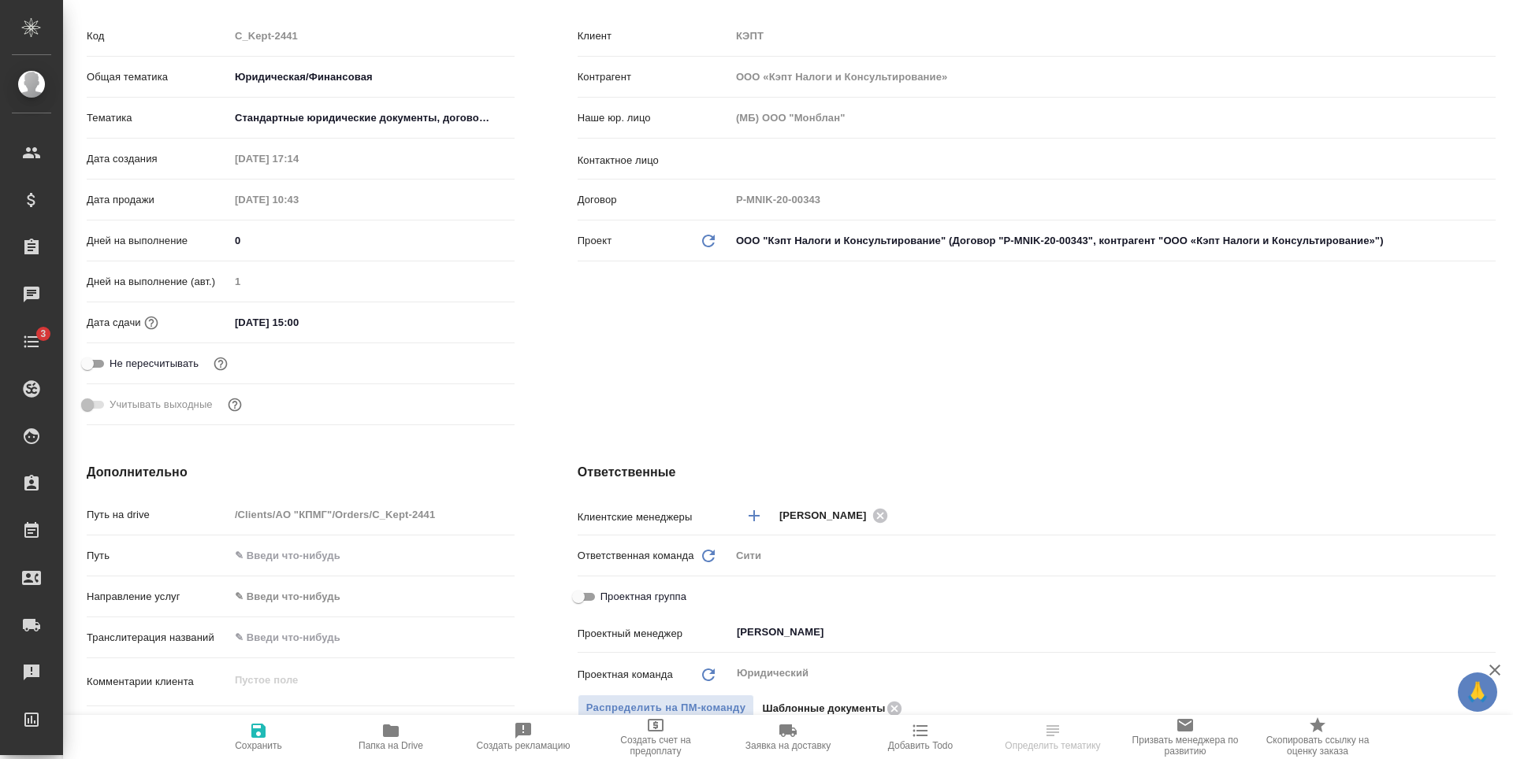
type textarea "x"
select select "RU"
type textarea "x"
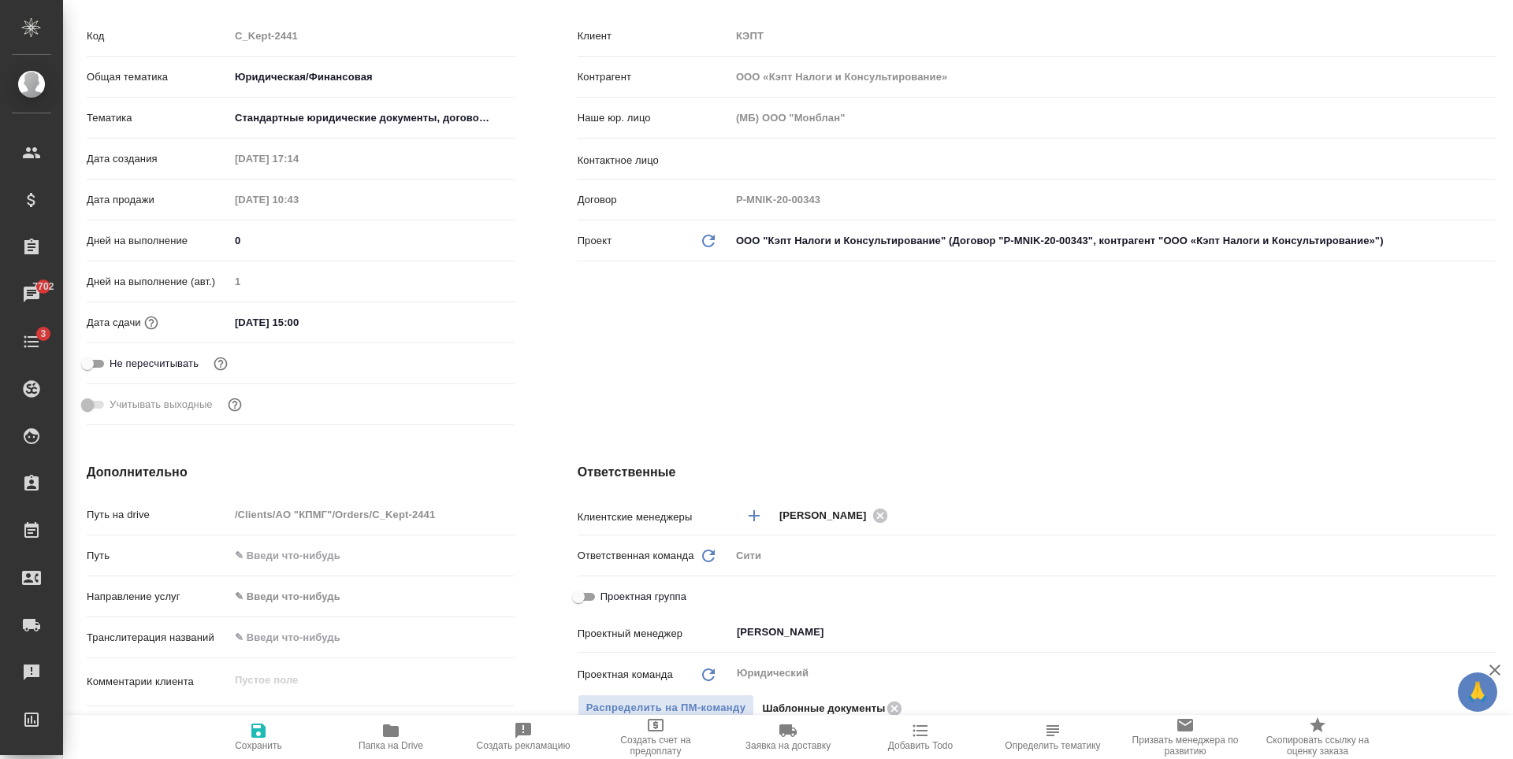
type textarea "x"
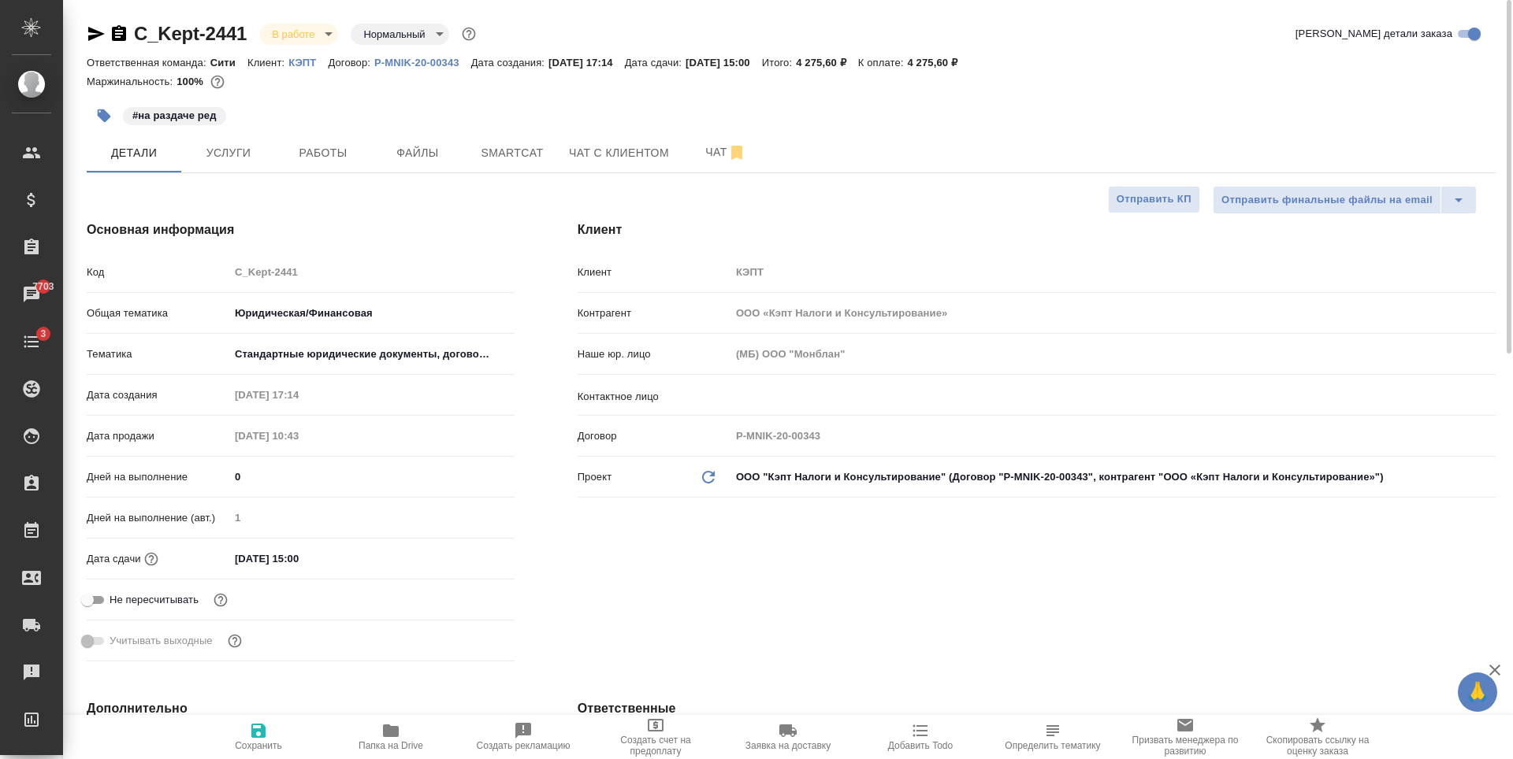
type textarea "x"
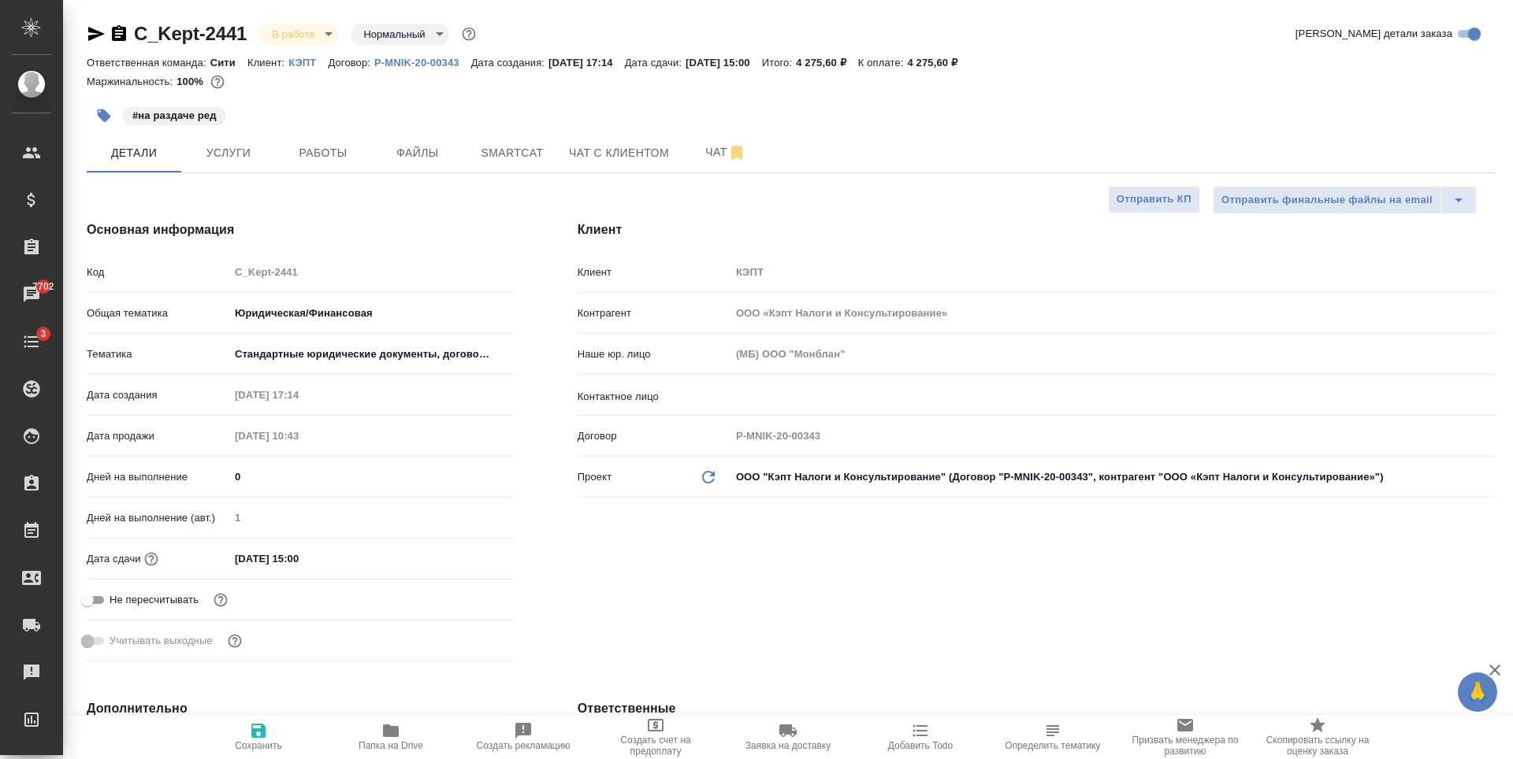
type textarea "x"
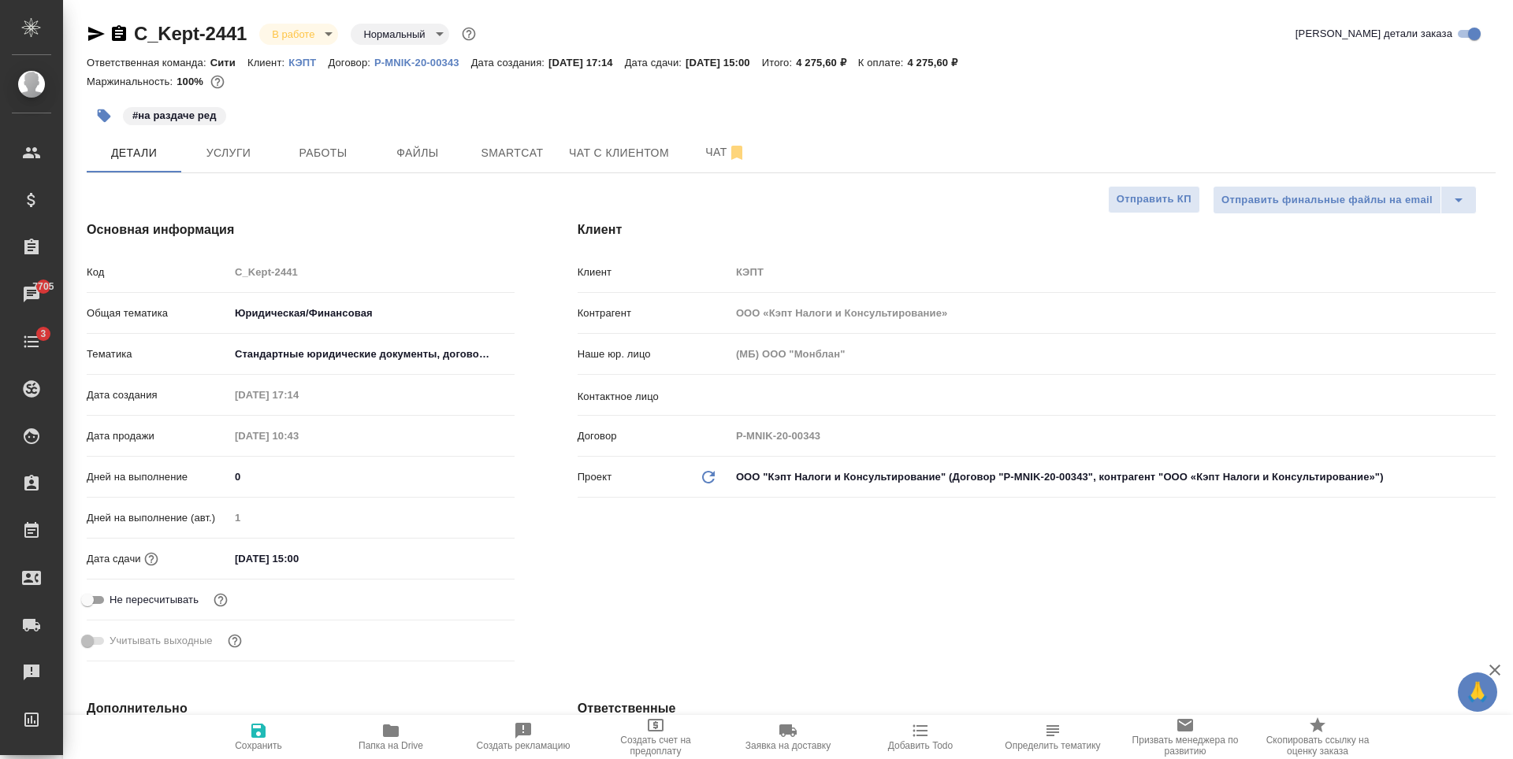
type textarea "x"
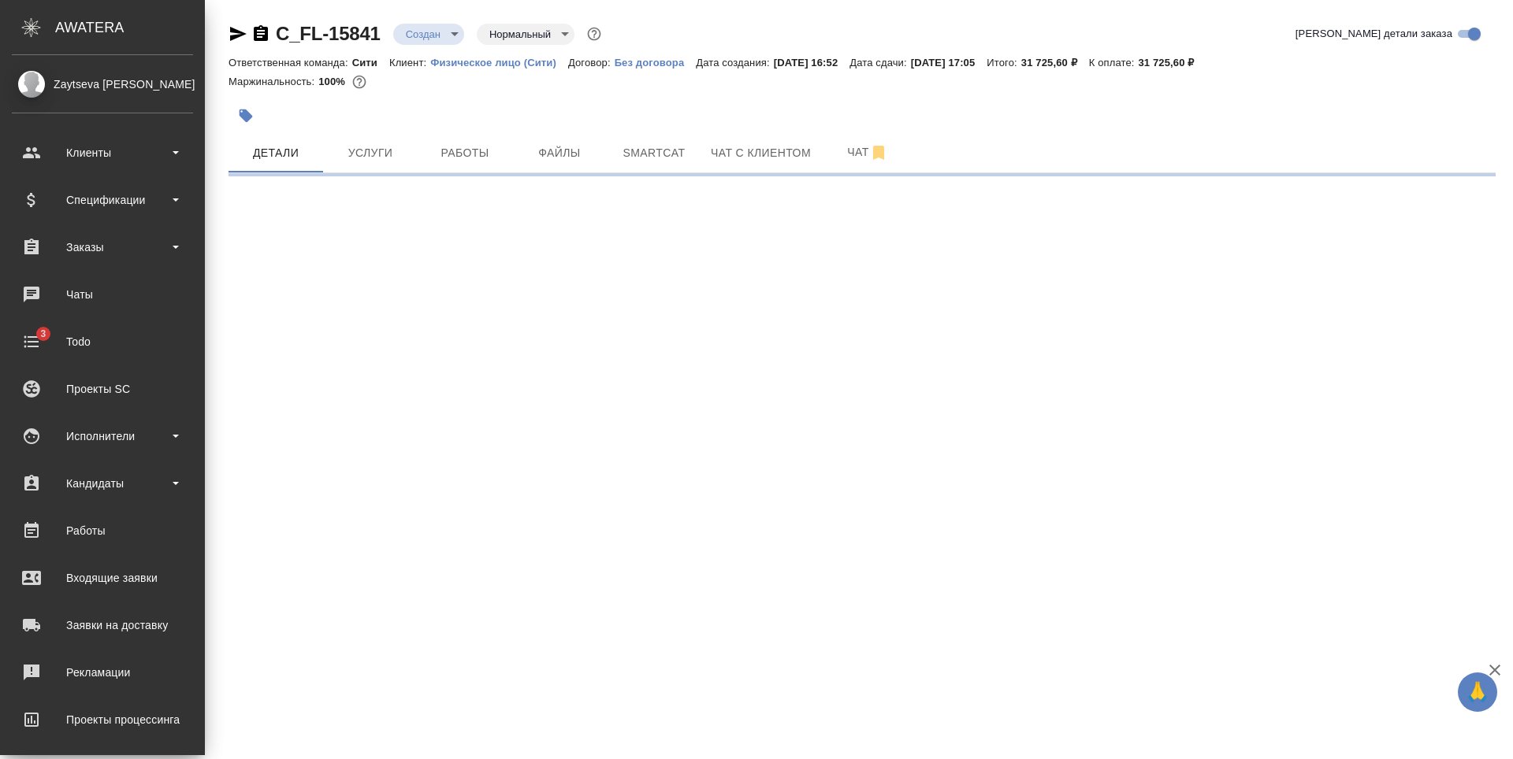
select select "RU"
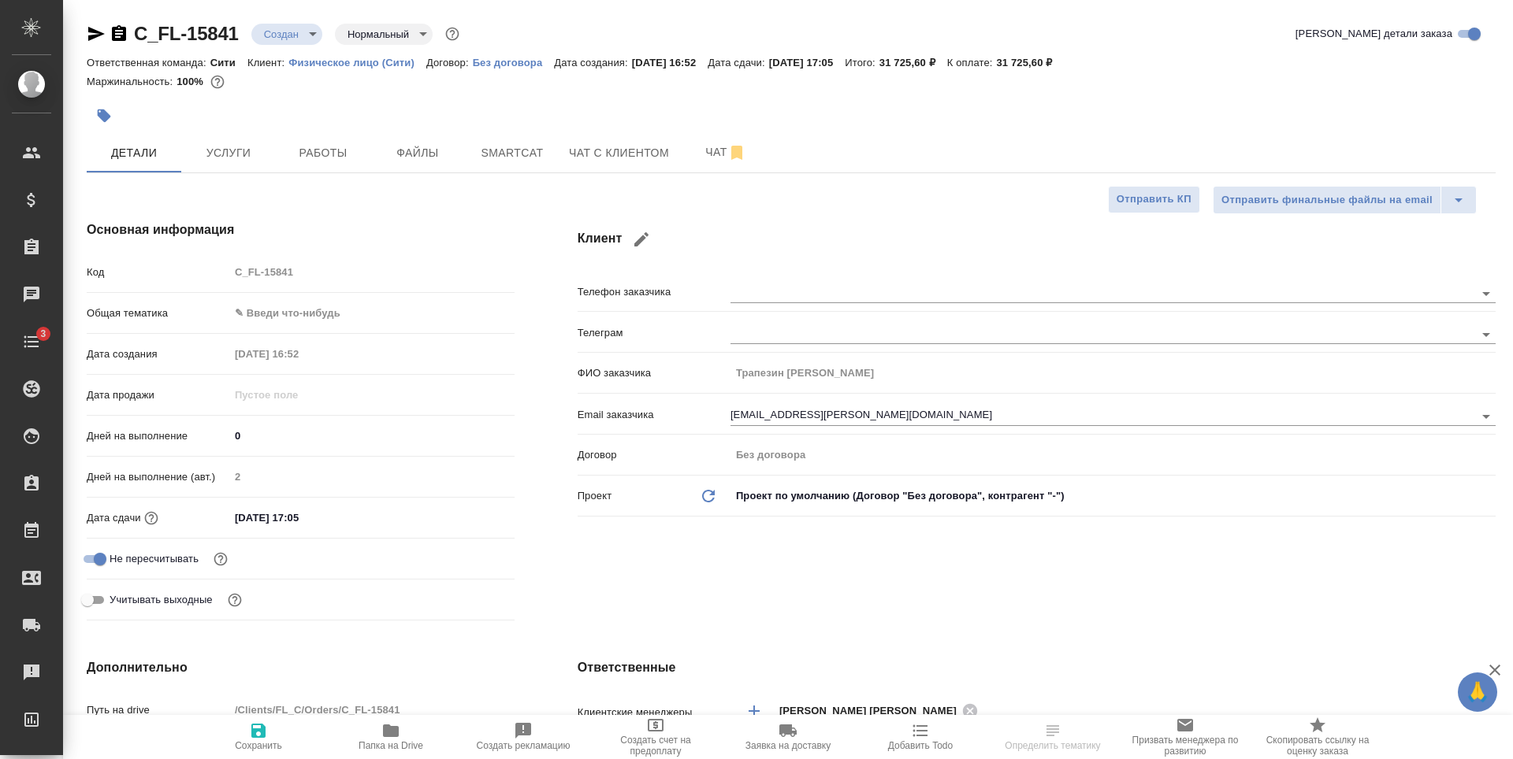
type textarea "x"
click at [258, 147] on span "Услуги" at bounding box center [229, 153] width 76 height 20
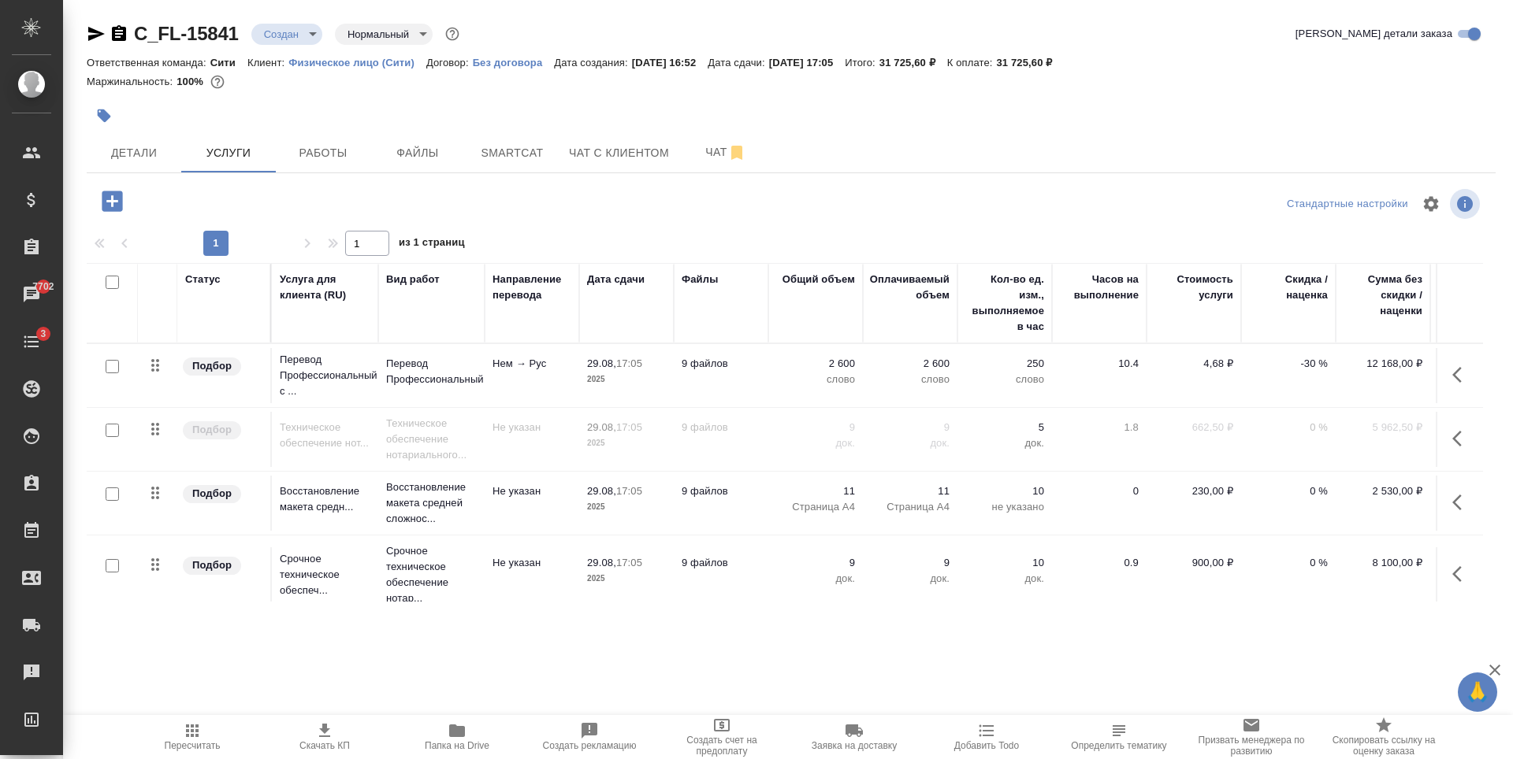
scroll to position [25, 0]
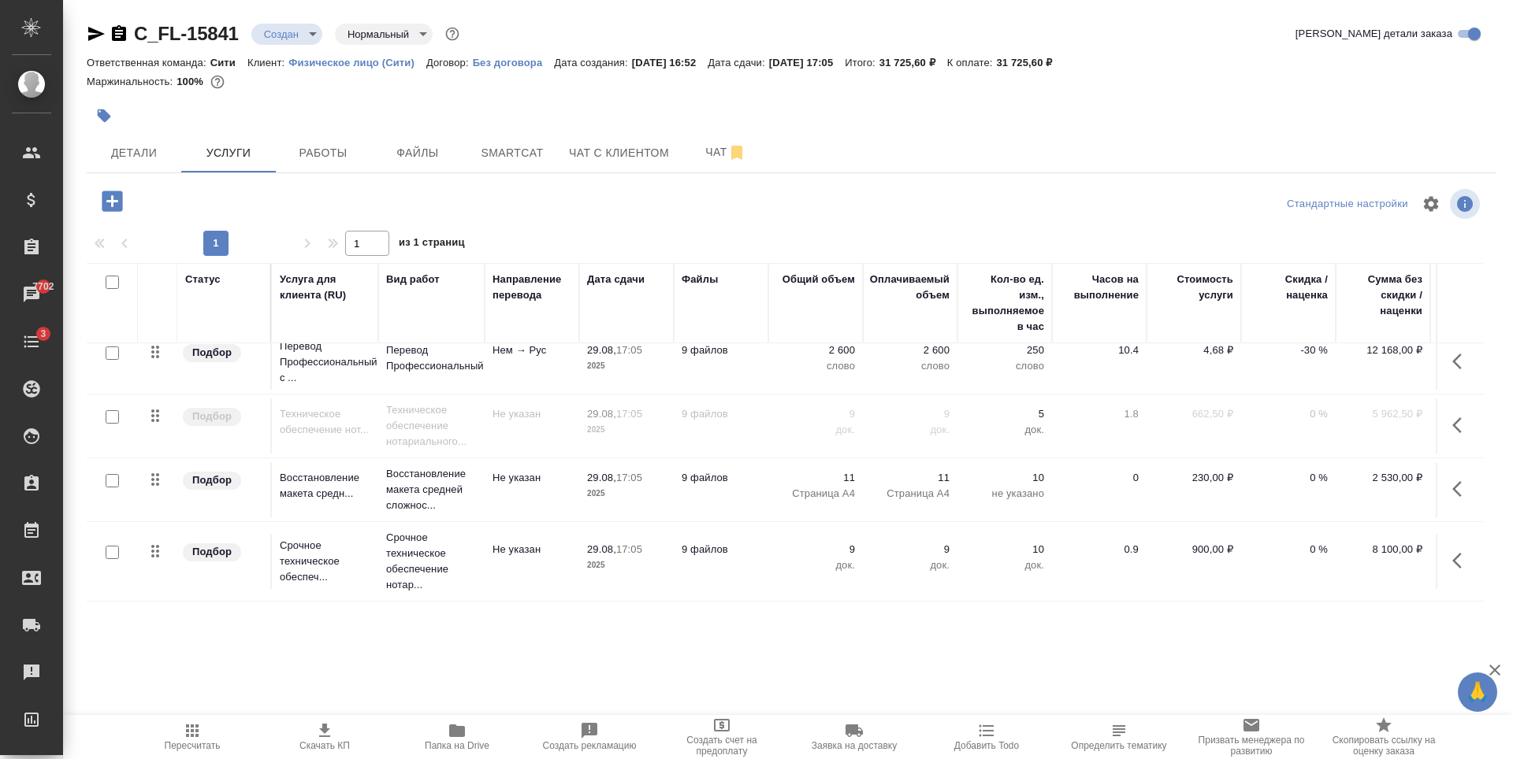
click at [110, 546] on input "checkbox" at bounding box center [112, 552] width 13 height 13
checkbox input "true"
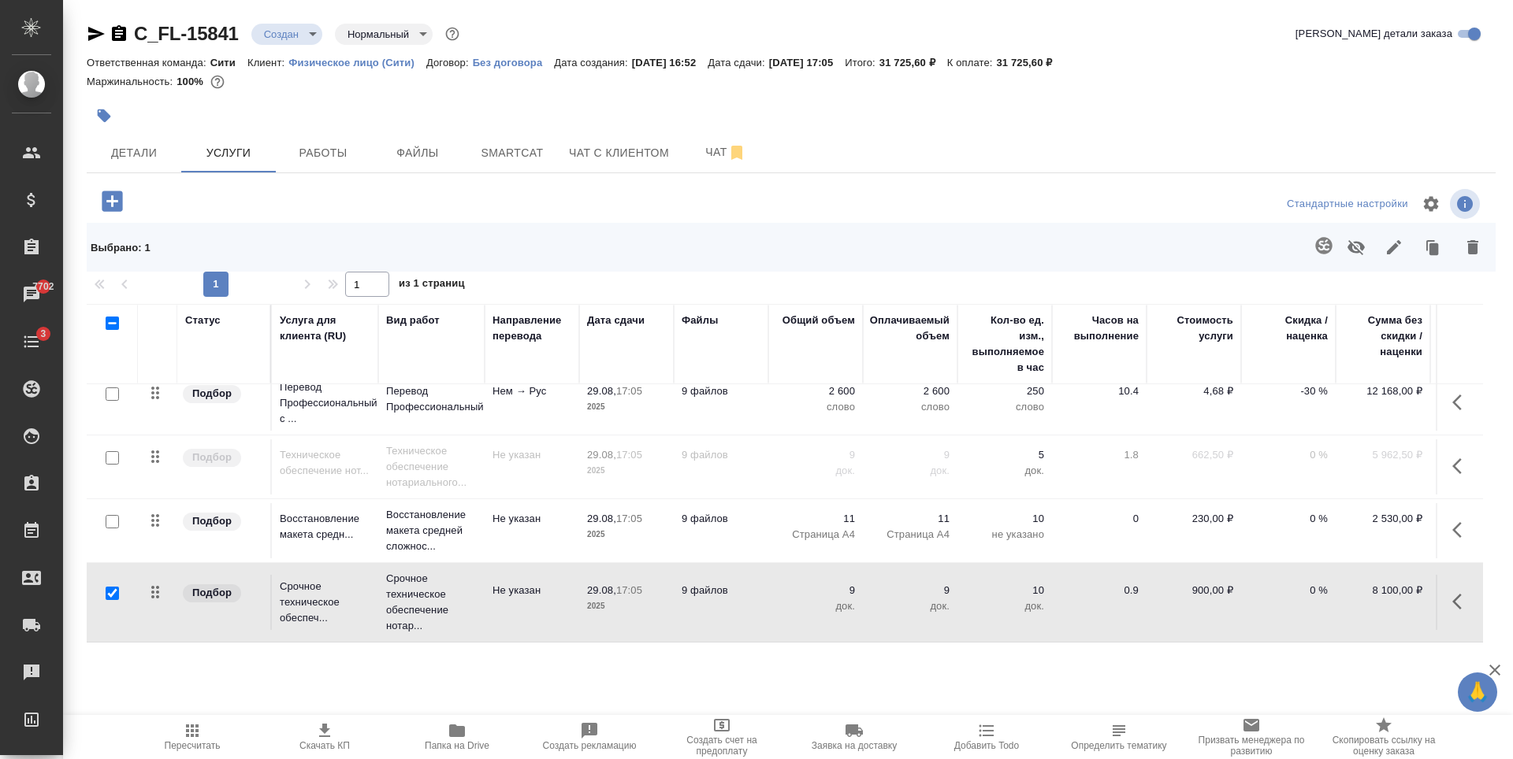
click at [1476, 247] on icon "button" at bounding box center [1472, 247] width 11 height 14
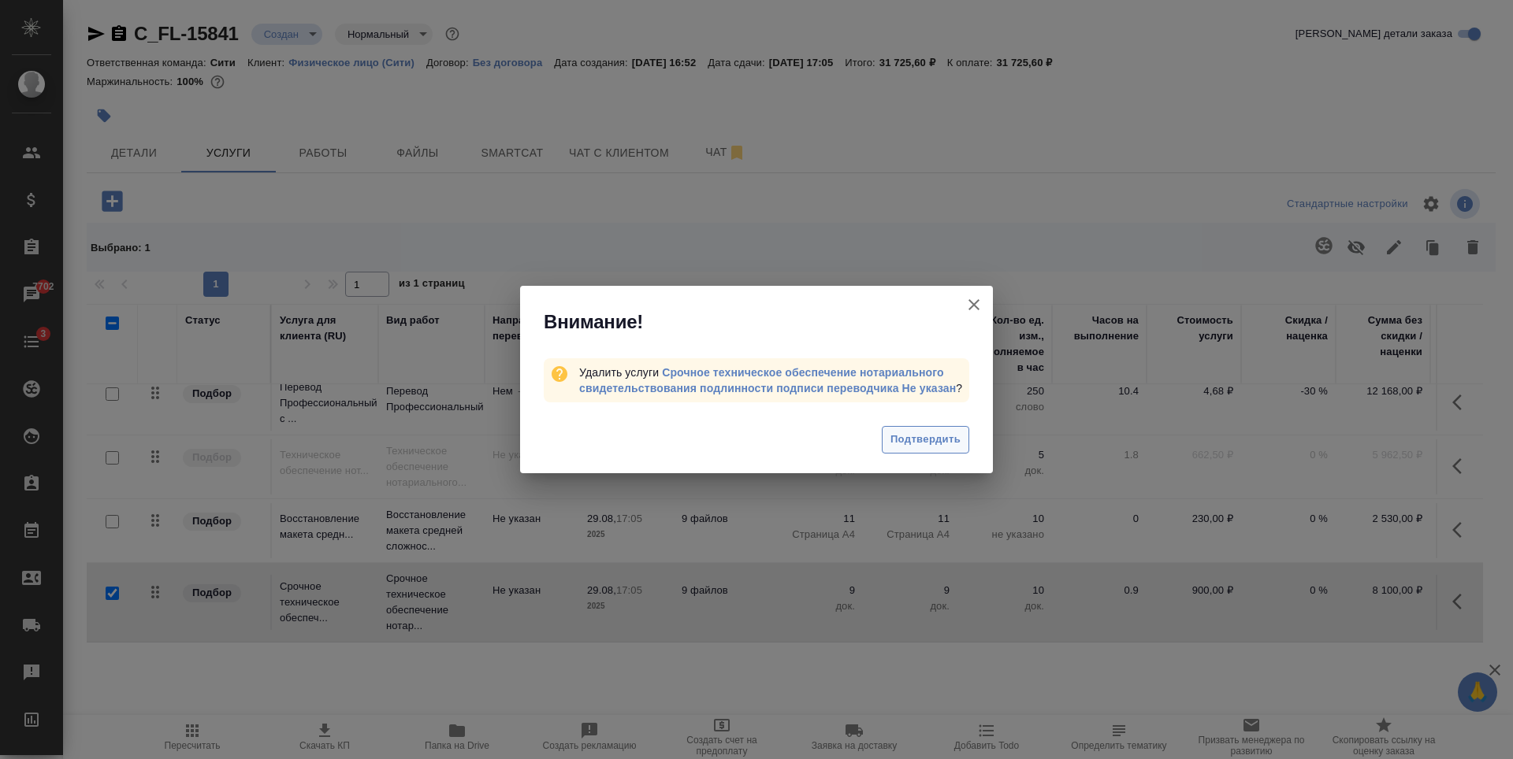
click at [936, 437] on span "Подтвердить" at bounding box center [925, 440] width 70 height 18
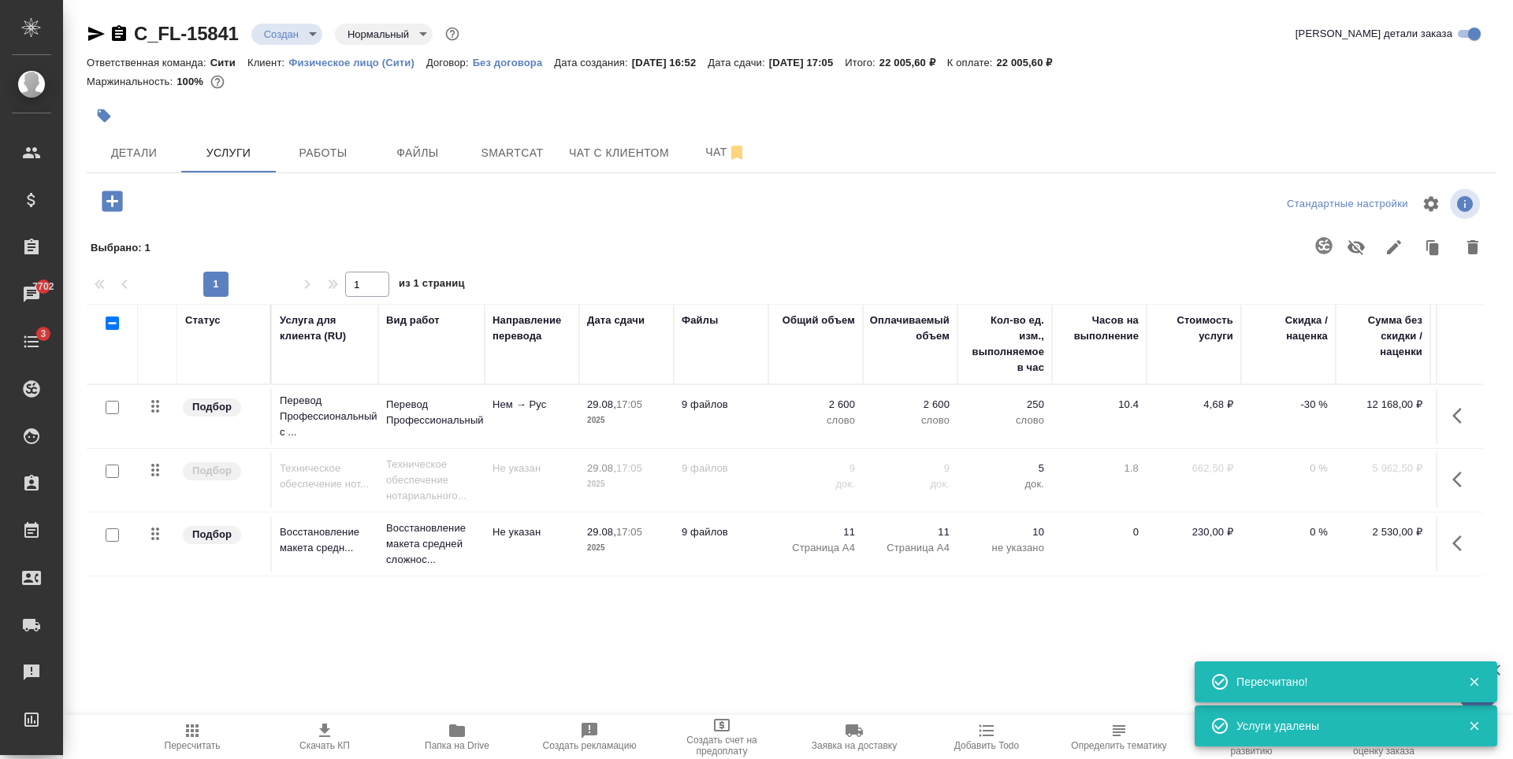
scroll to position [0, 0]
click at [112, 473] on input "checkbox" at bounding box center [112, 471] width 13 height 13
checkbox input "true"
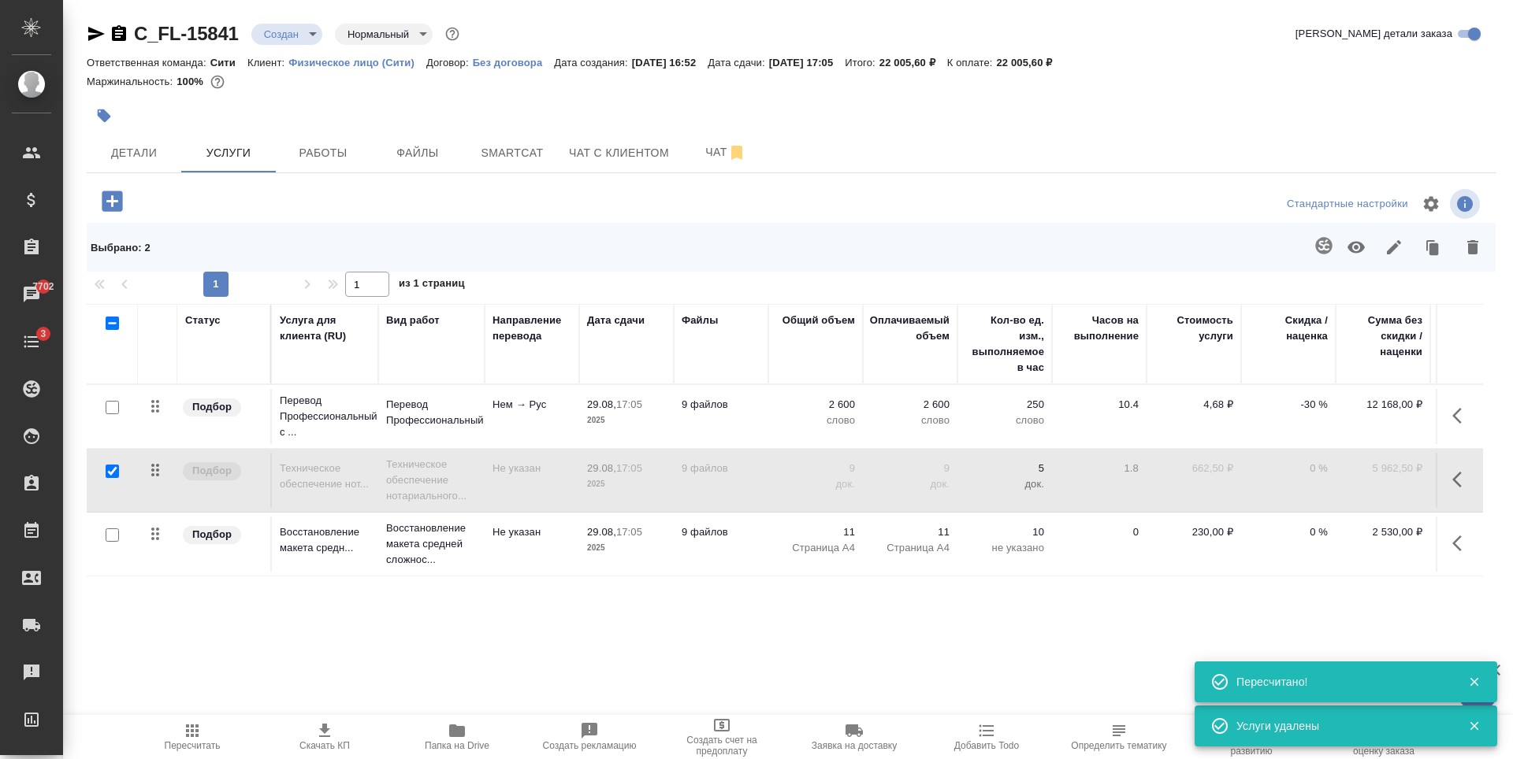
click at [1354, 247] on icon "button" at bounding box center [1355, 248] width 17 height 12
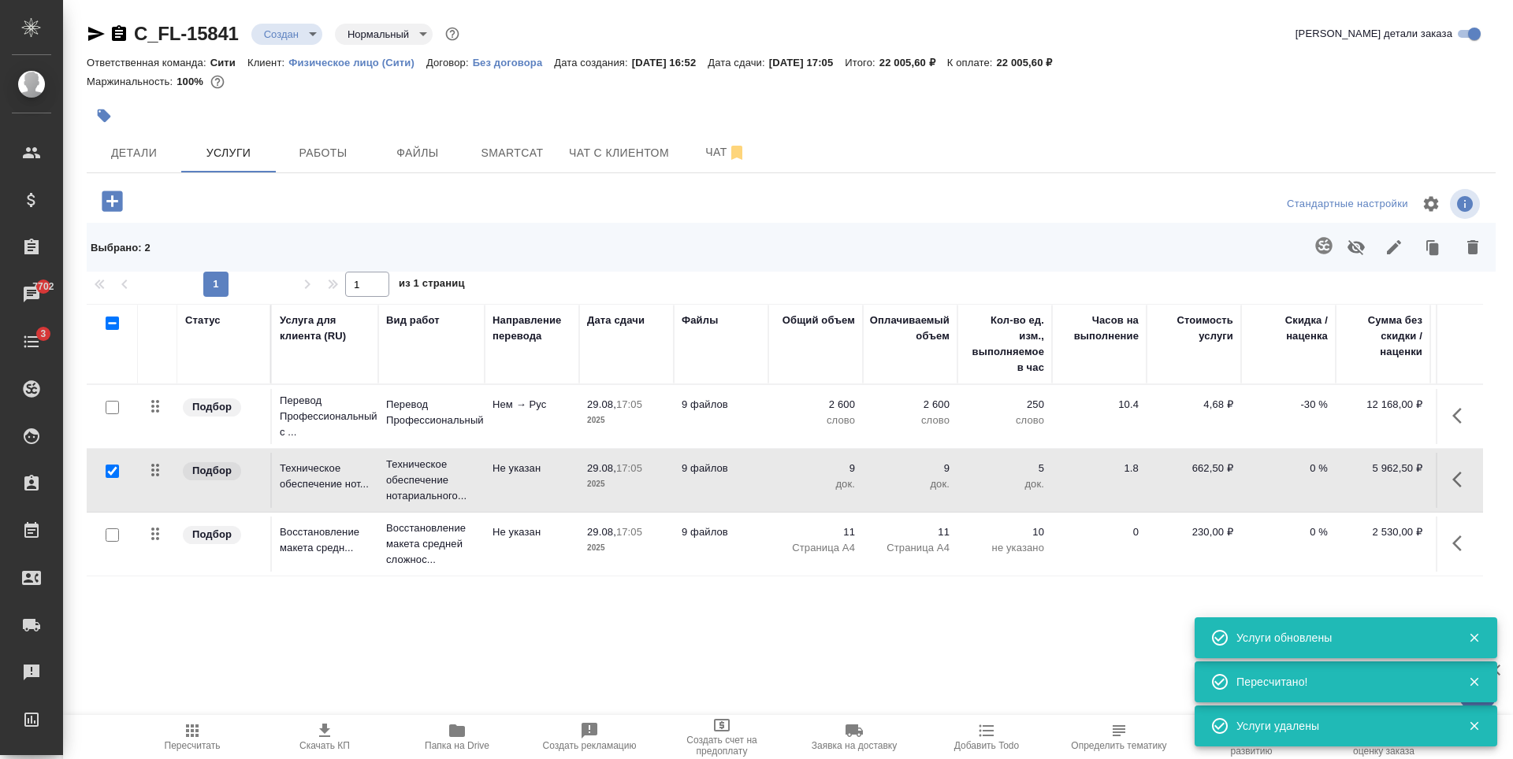
click at [1304, 403] on p "-30 %" at bounding box center [1288, 405] width 79 height 16
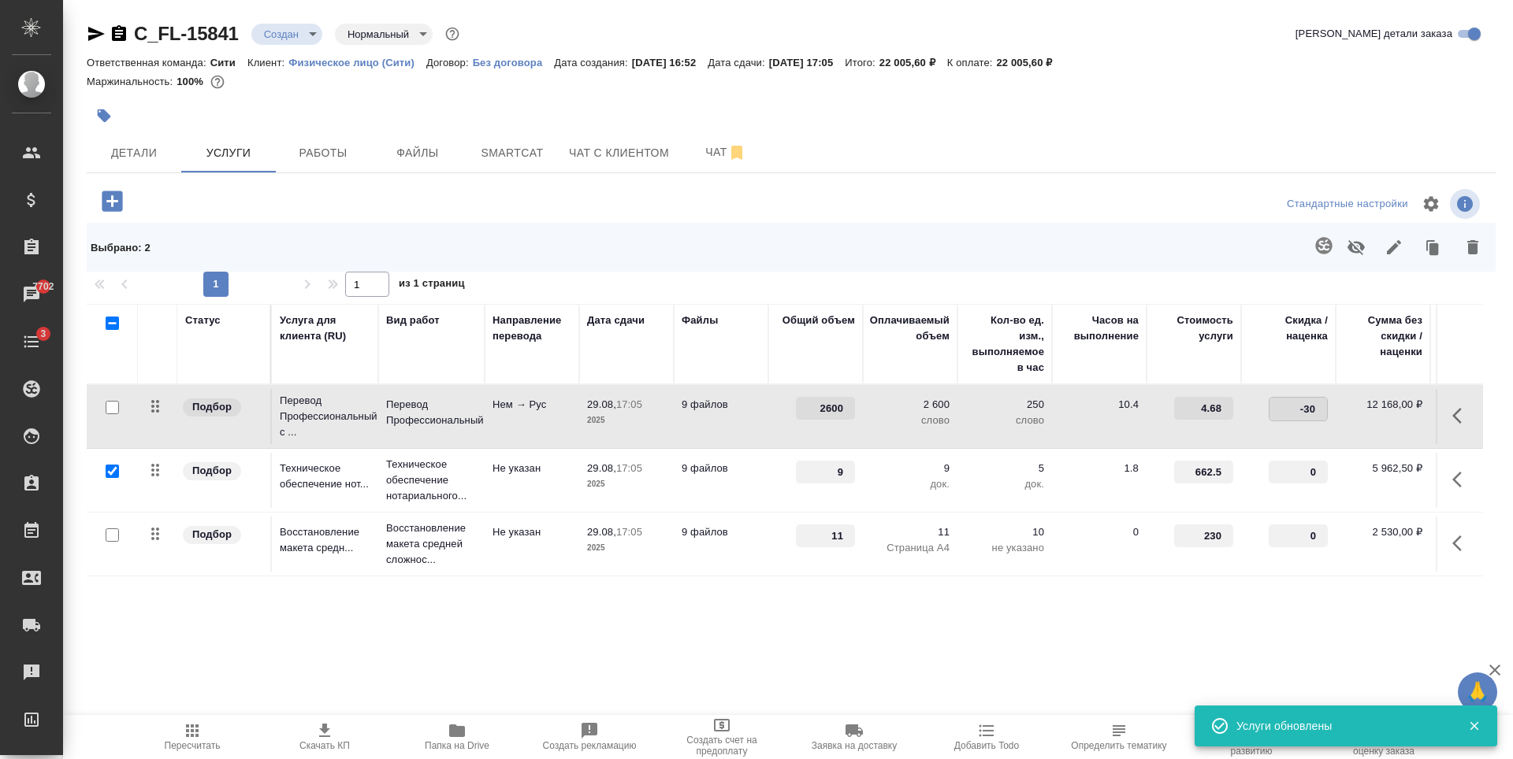
type input "0"
click at [339, 214] on div at bounding box center [322, 201] width 470 height 32
click at [273, 198] on span "Сохранить и пересчитать" at bounding box center [223, 200] width 137 height 18
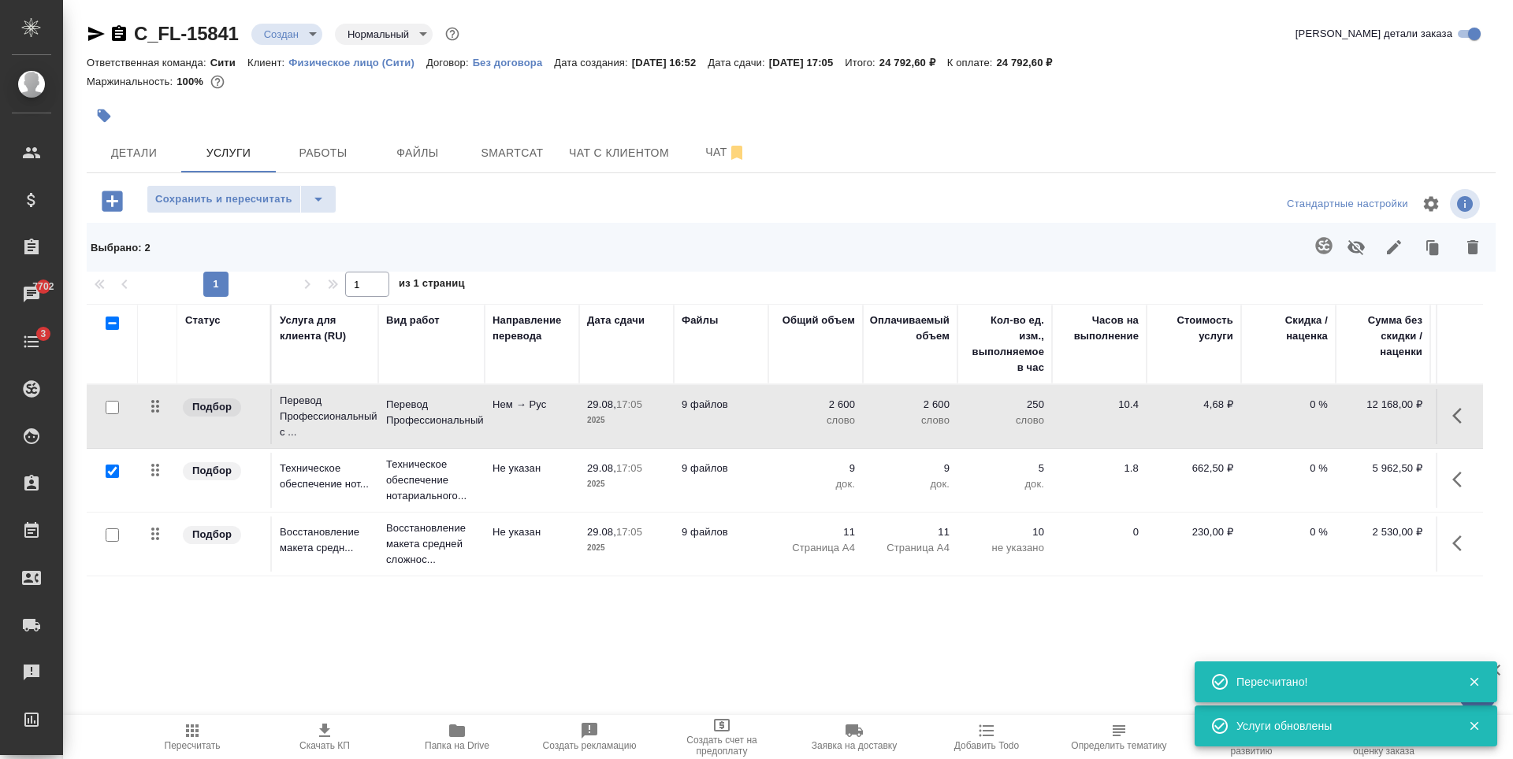
scroll to position [0, 89]
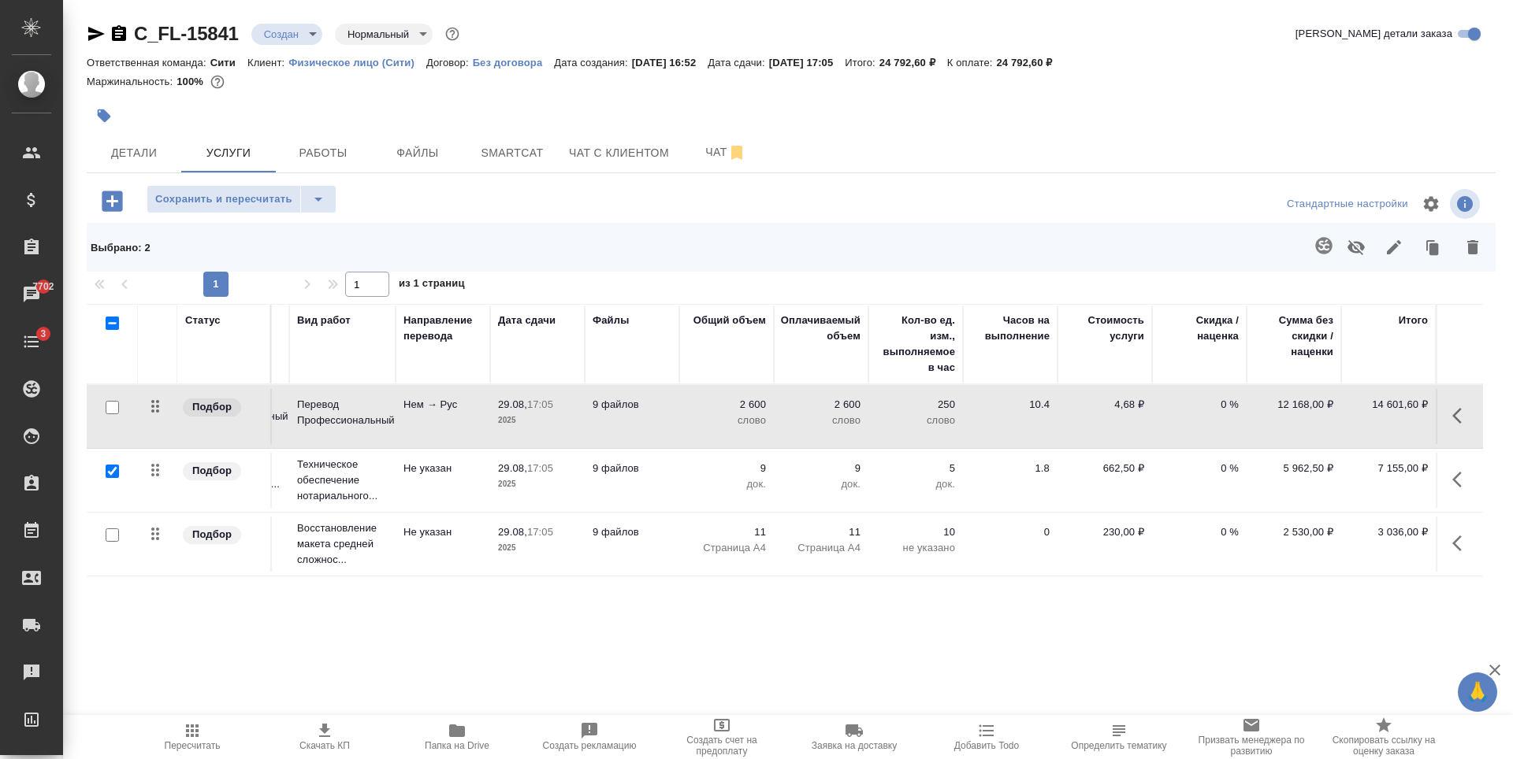
click at [491, 106] on div at bounding box center [556, 115] width 939 height 35
click at [133, 160] on span "Детали" at bounding box center [134, 153] width 76 height 20
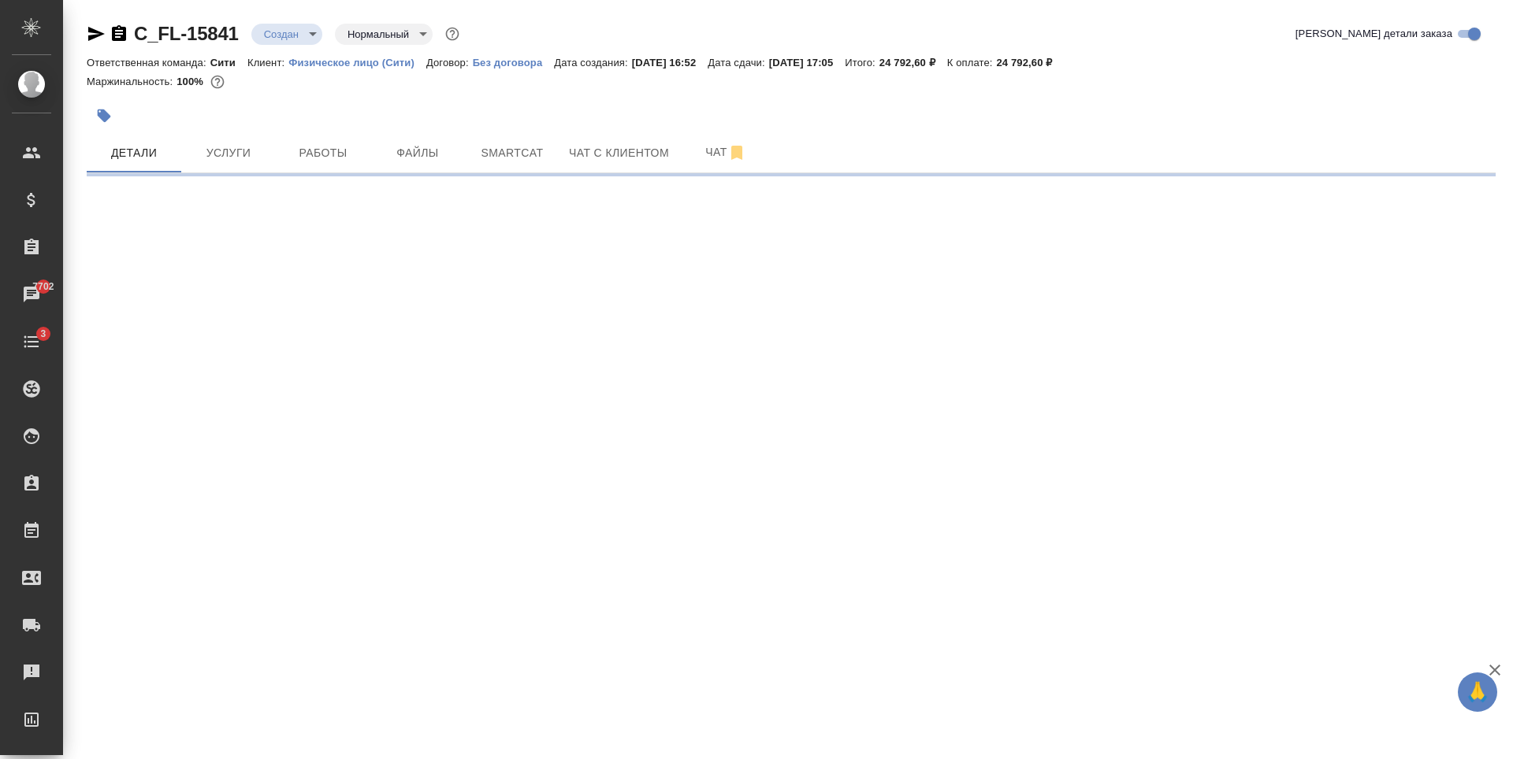
select select "RU"
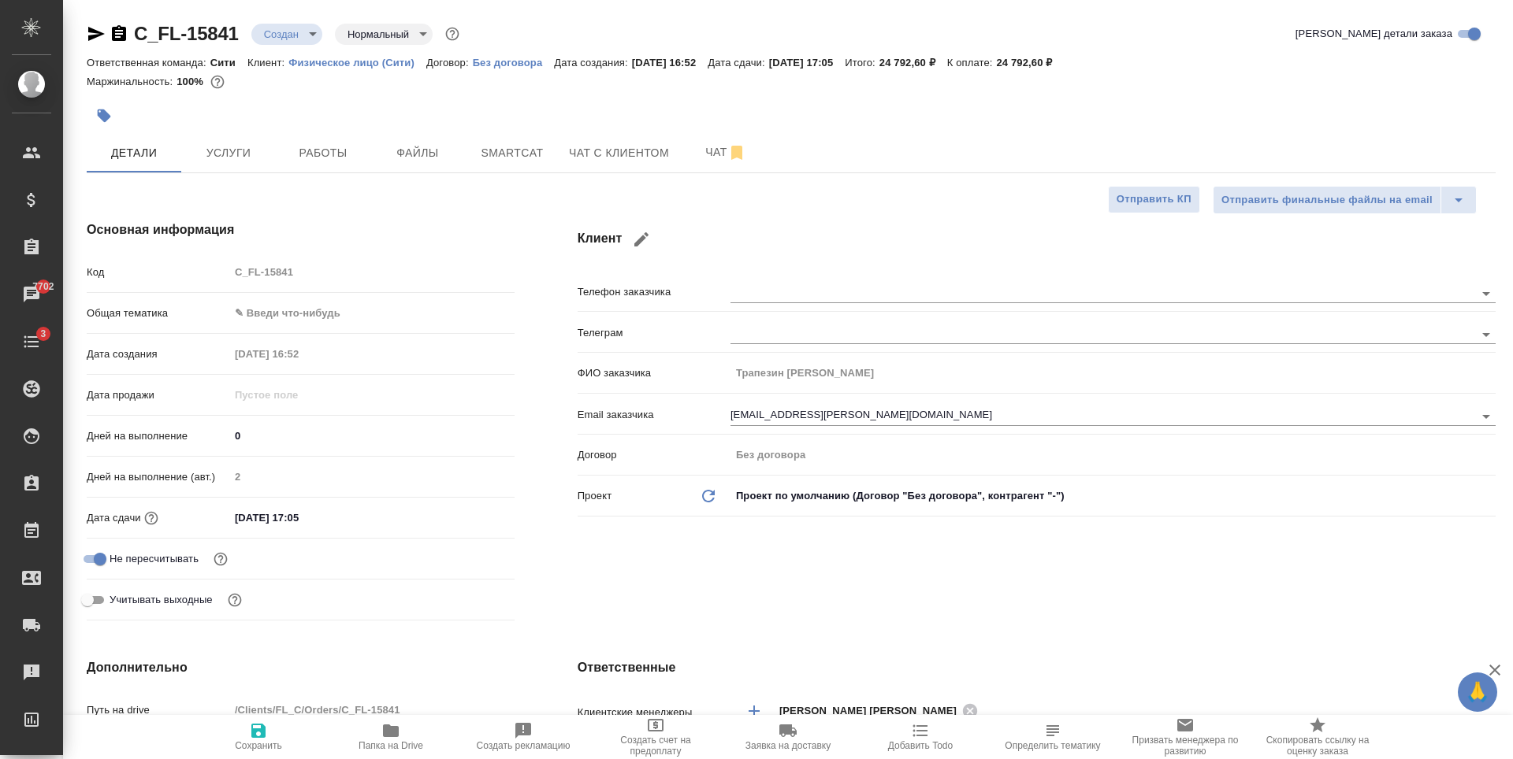
type textarea "x"
click at [280, 306] on body "🙏 .cls-1 fill:#fff; AWATERA Zaytseva Svetlana Клиенты Спецификации Заказы 7702 …" at bounding box center [756, 379] width 1513 height 759
click at [308, 384] on li "Медицина" at bounding box center [369, 389] width 282 height 25
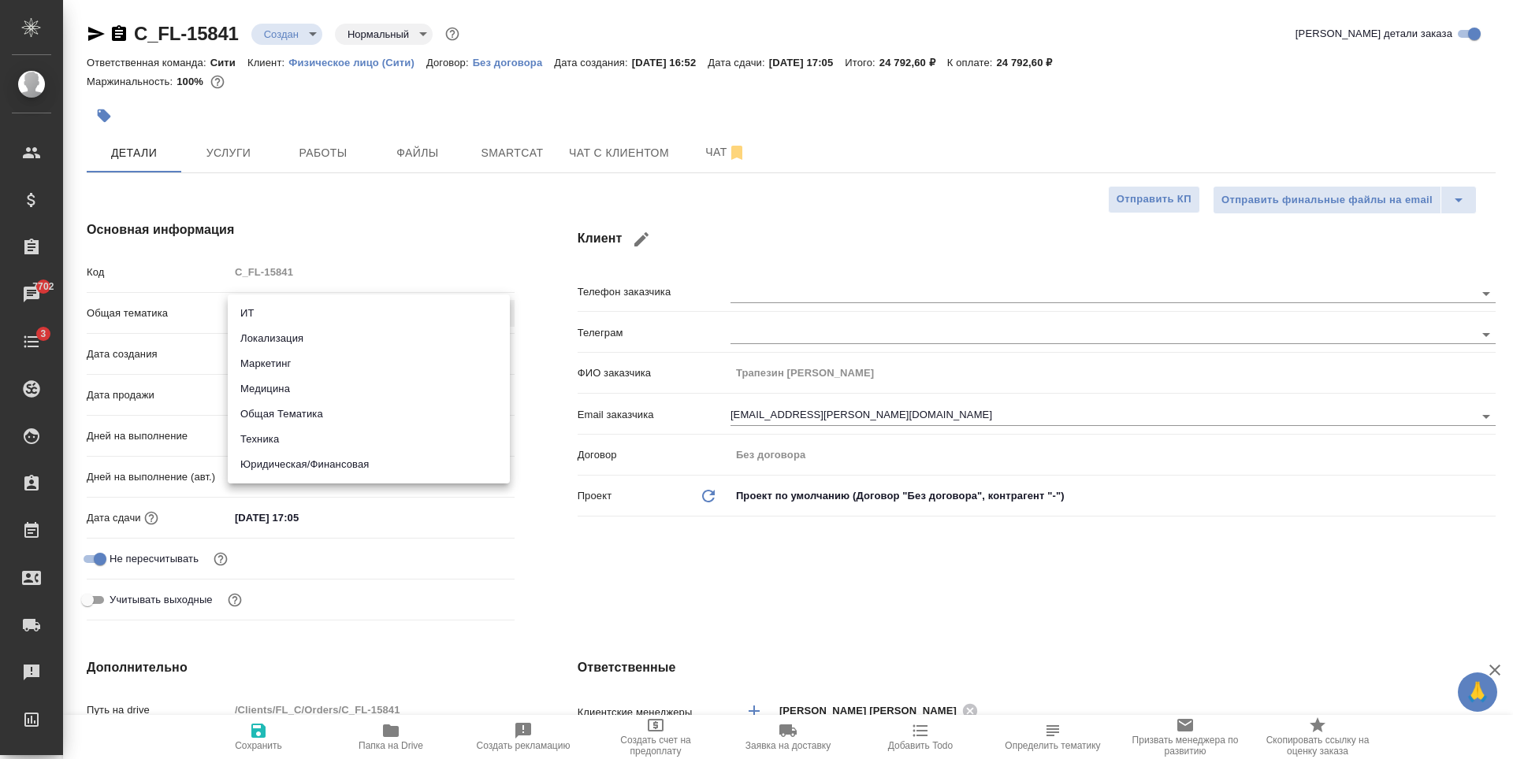
type input "med"
type textarea "x"
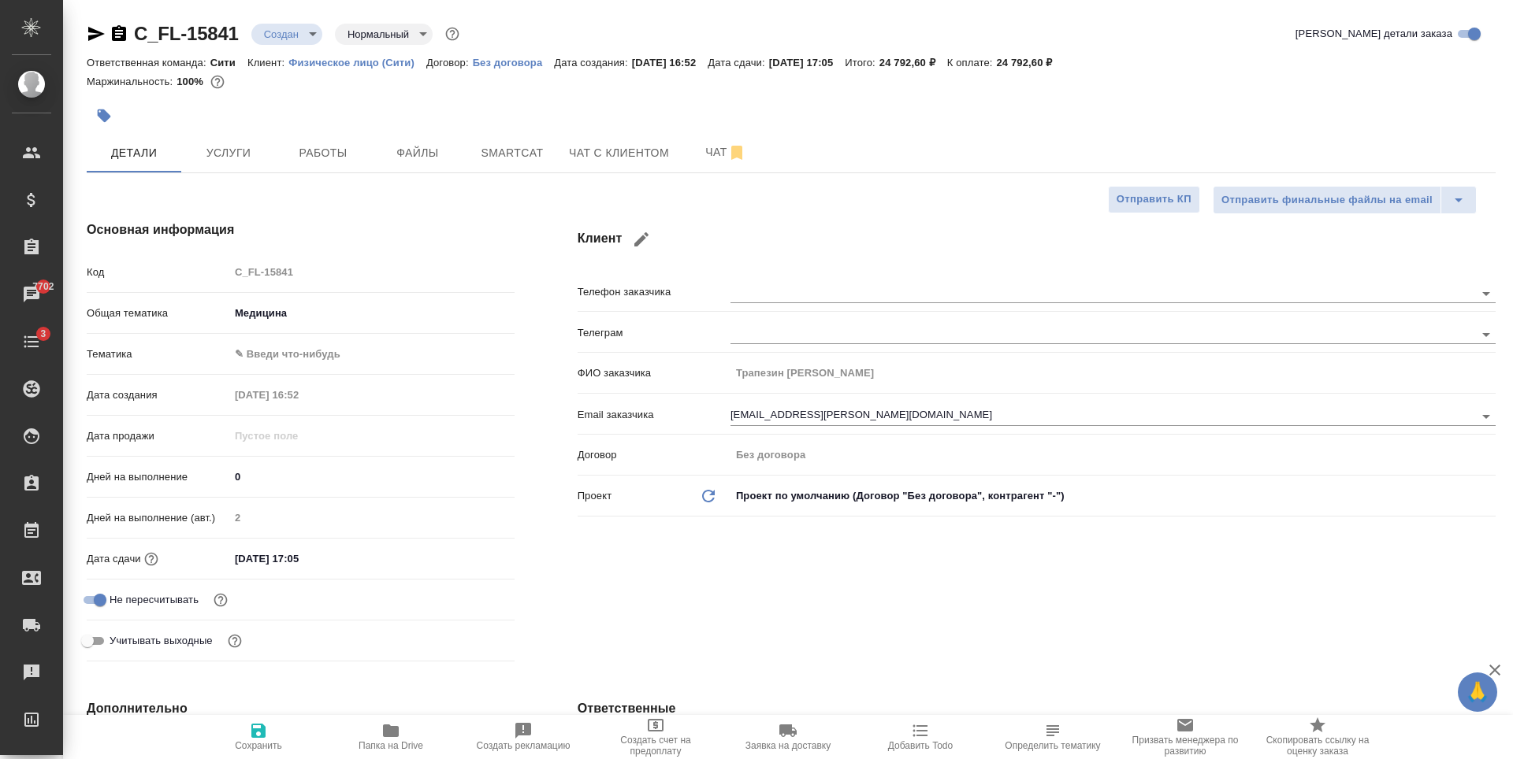
click at [307, 347] on body "🙏 .cls-1 fill:#fff; AWATERA Zaytseva Svetlana Клиенты Спецификации Заказы 7702 …" at bounding box center [756, 379] width 1513 height 759
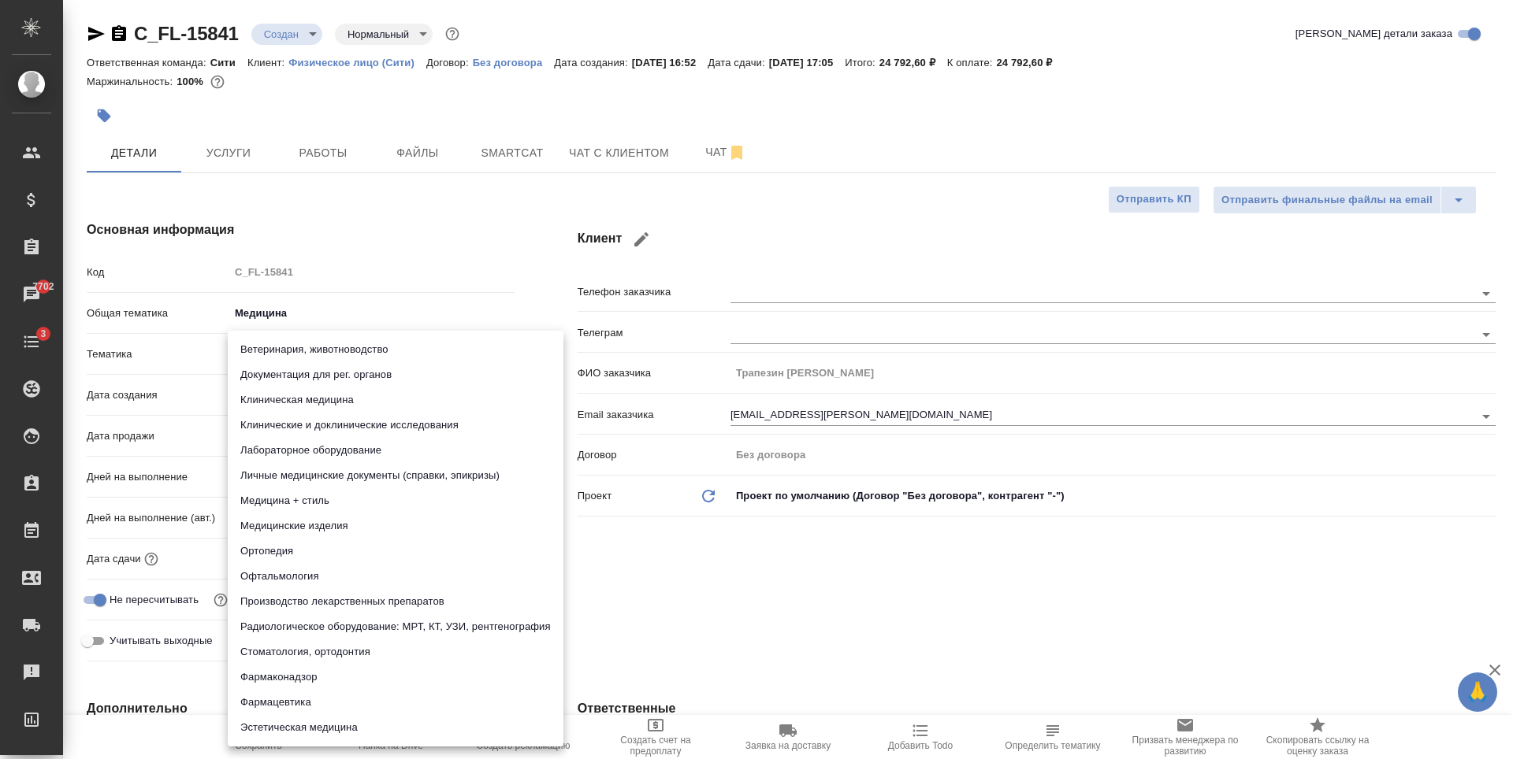
click at [292, 695] on li "Фармацевтика" at bounding box center [396, 702] width 336 height 25
type textarea "x"
type input "6149832f2b7be24903fd7a82"
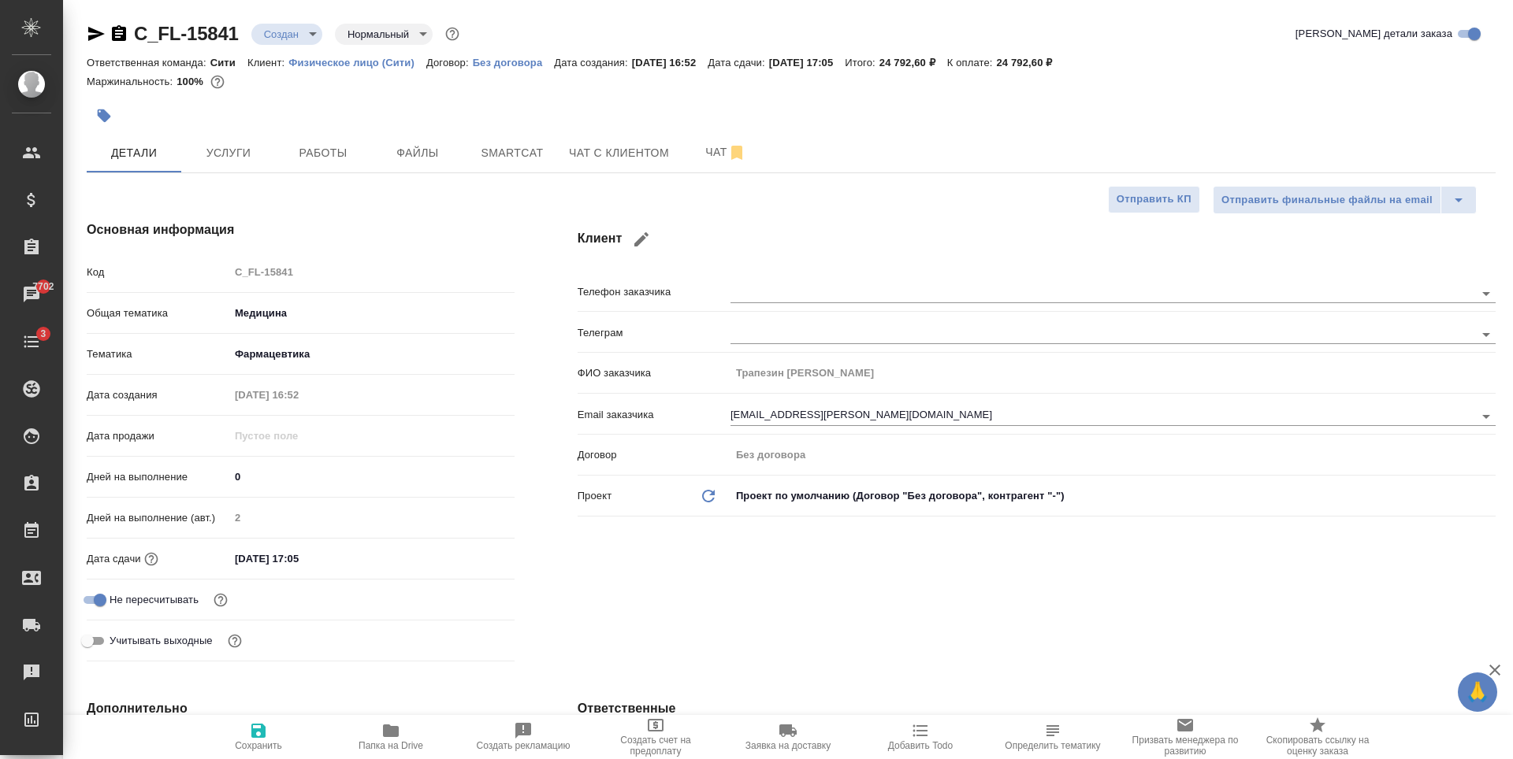
click at [250, 733] on icon "button" at bounding box center [258, 731] width 19 height 19
type textarea "x"
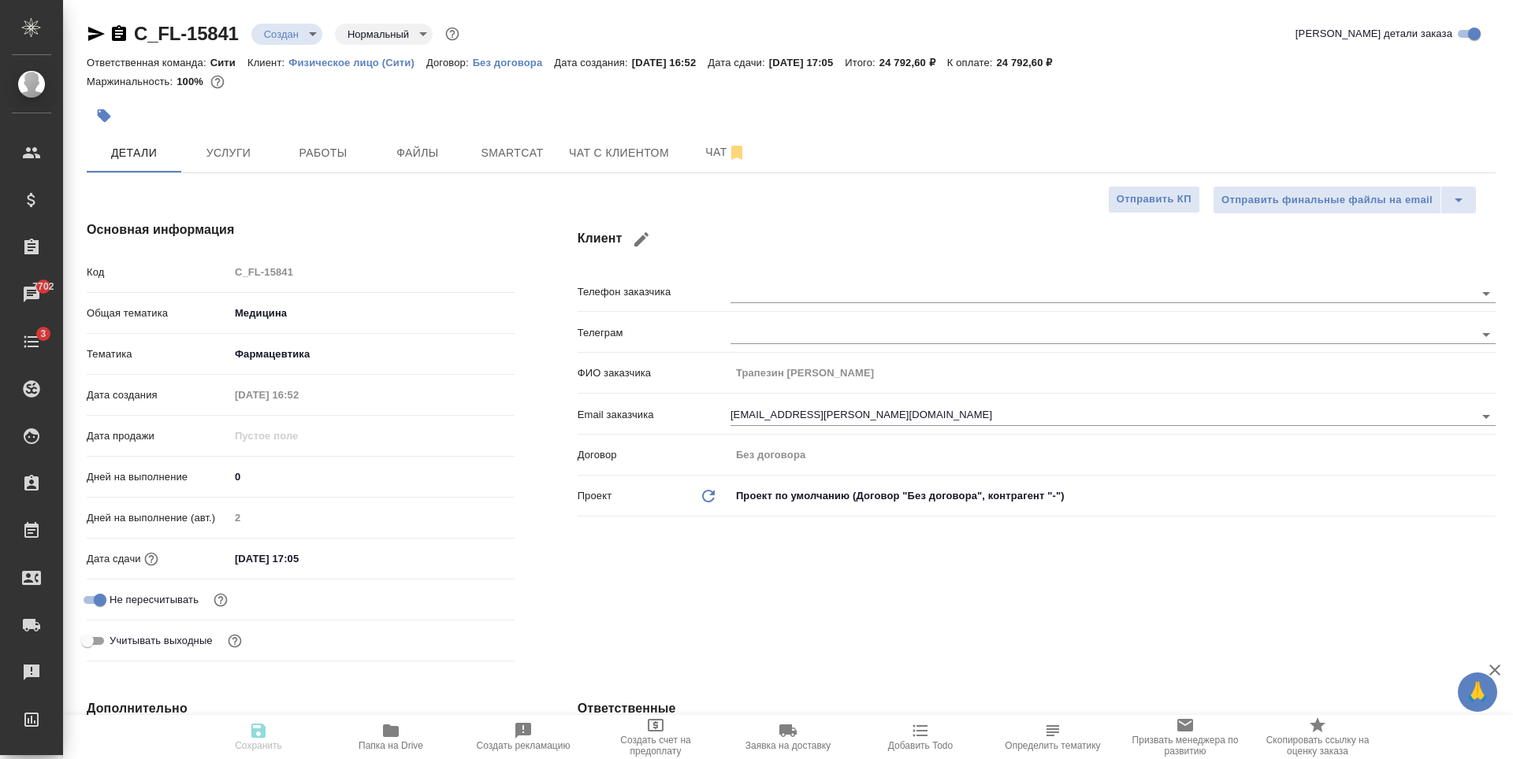
type textarea "x"
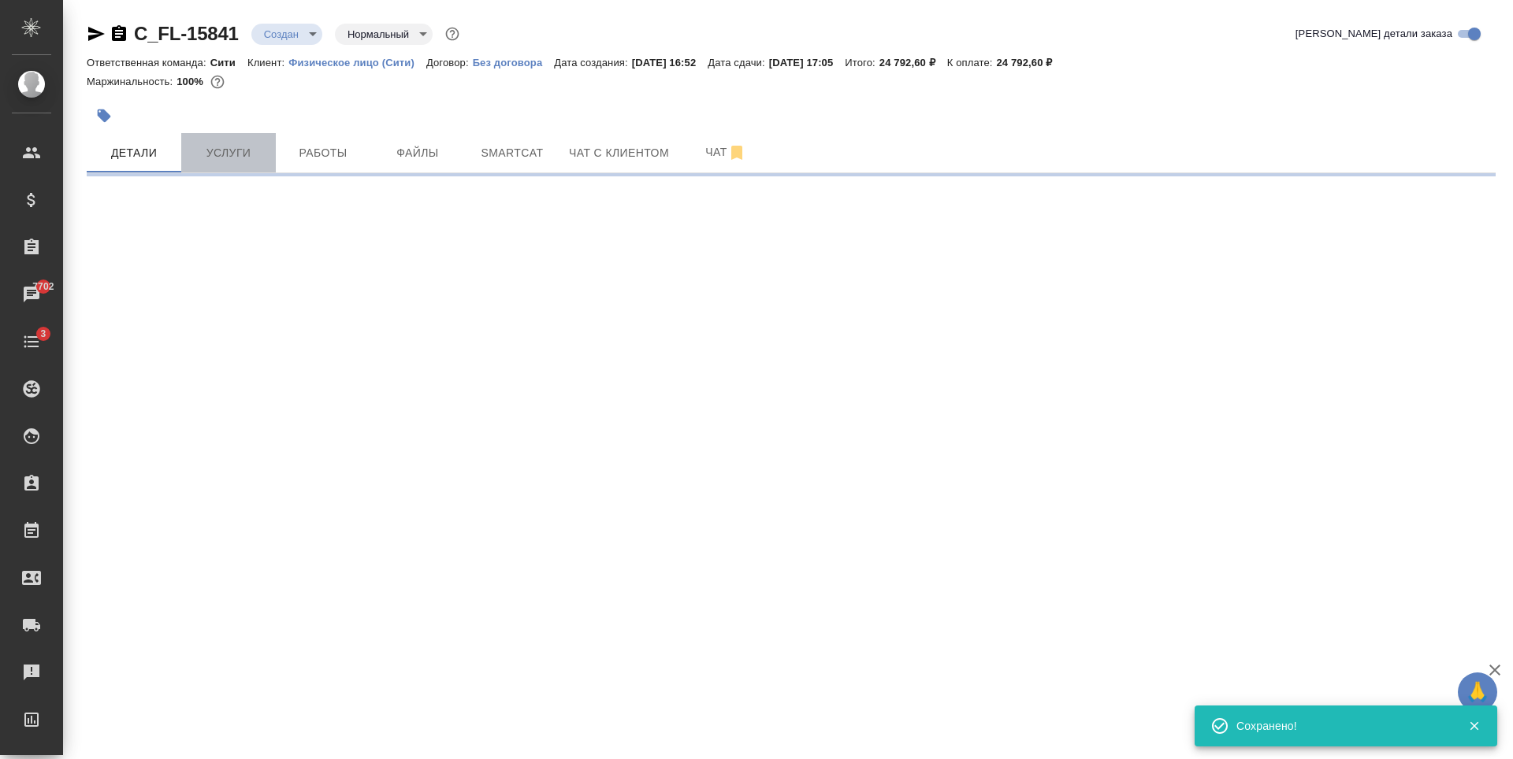
click at [252, 147] on span "Услуги" at bounding box center [229, 153] width 76 height 20
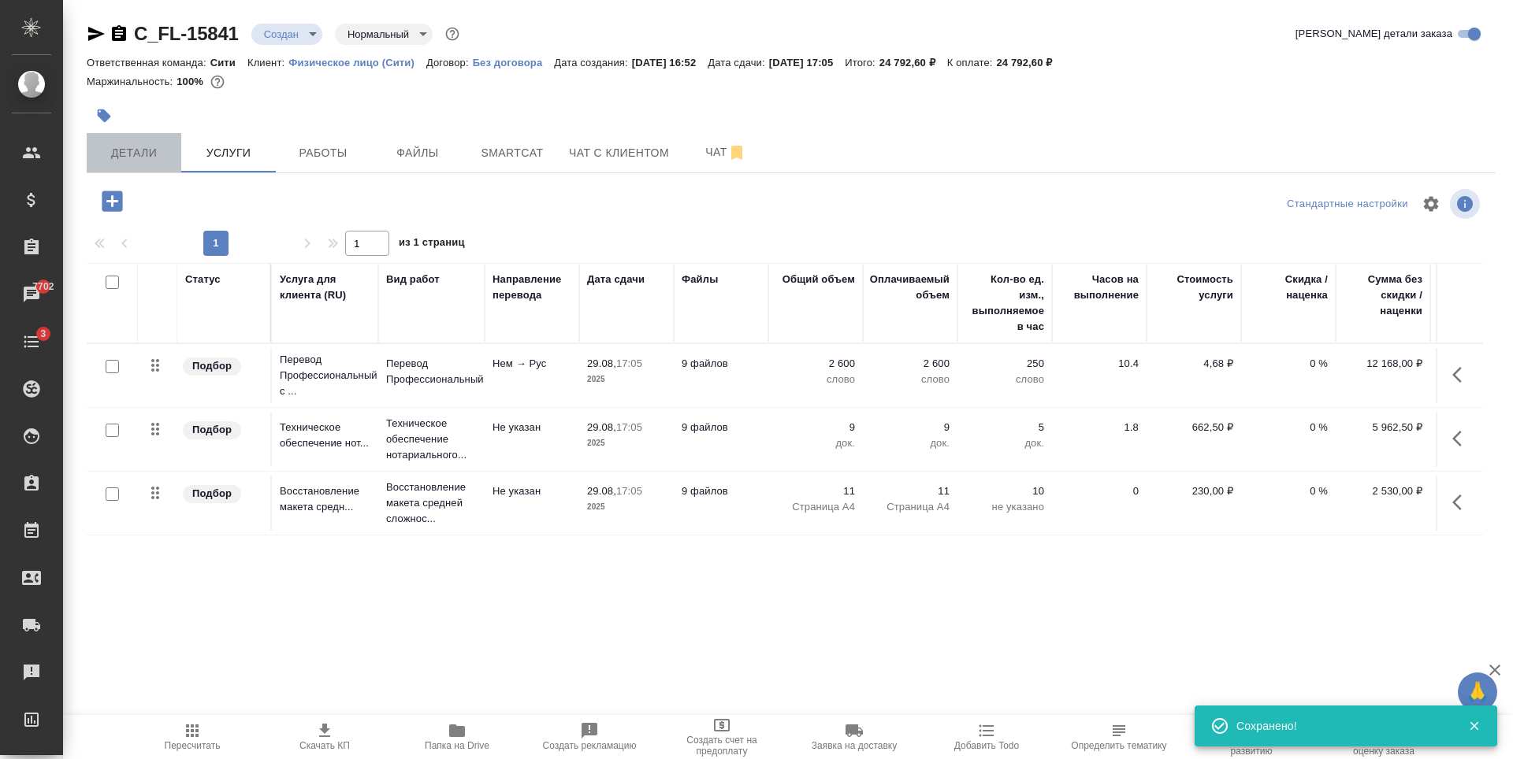
click at [152, 156] on span "Детали" at bounding box center [134, 153] width 76 height 20
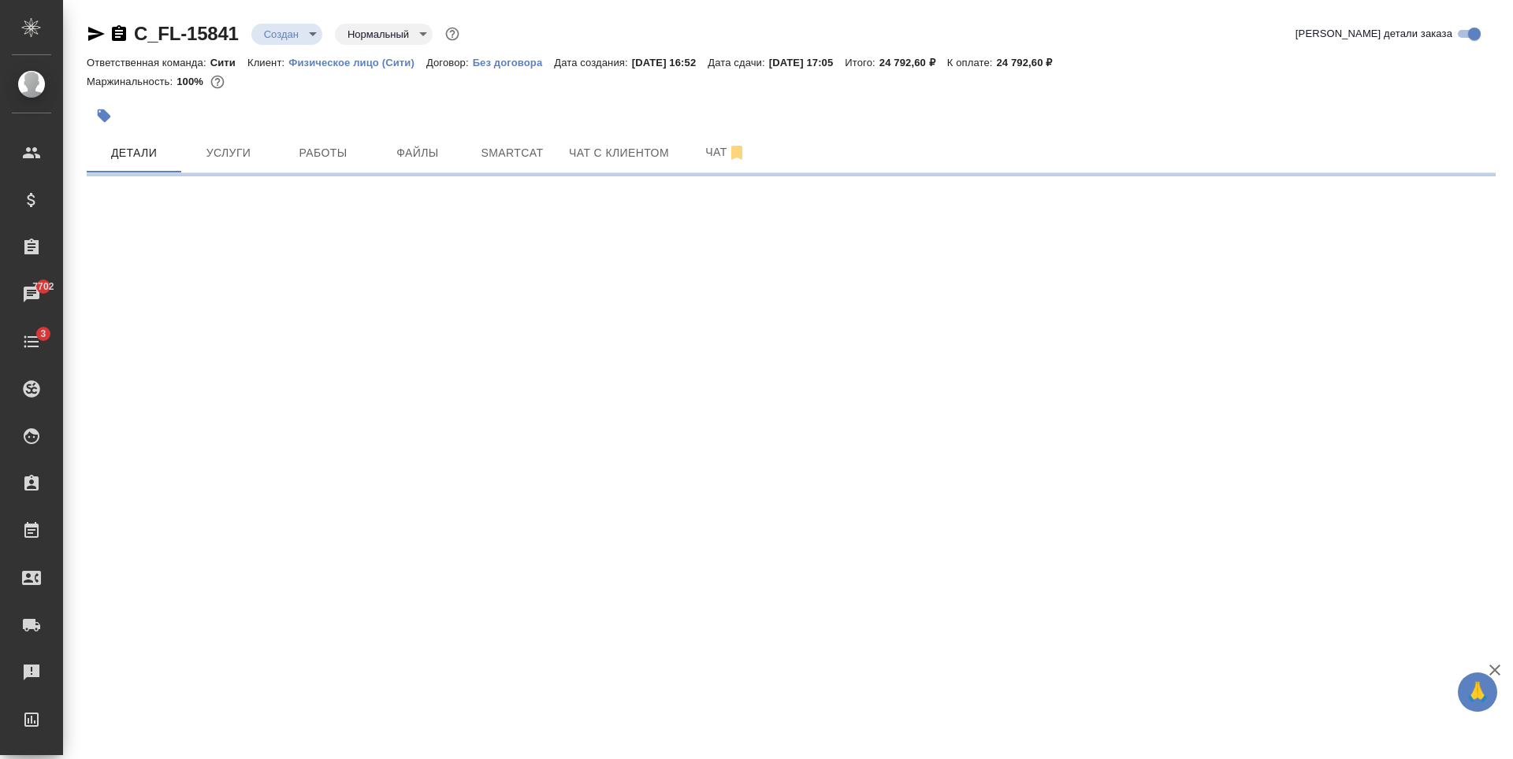
select select "RU"
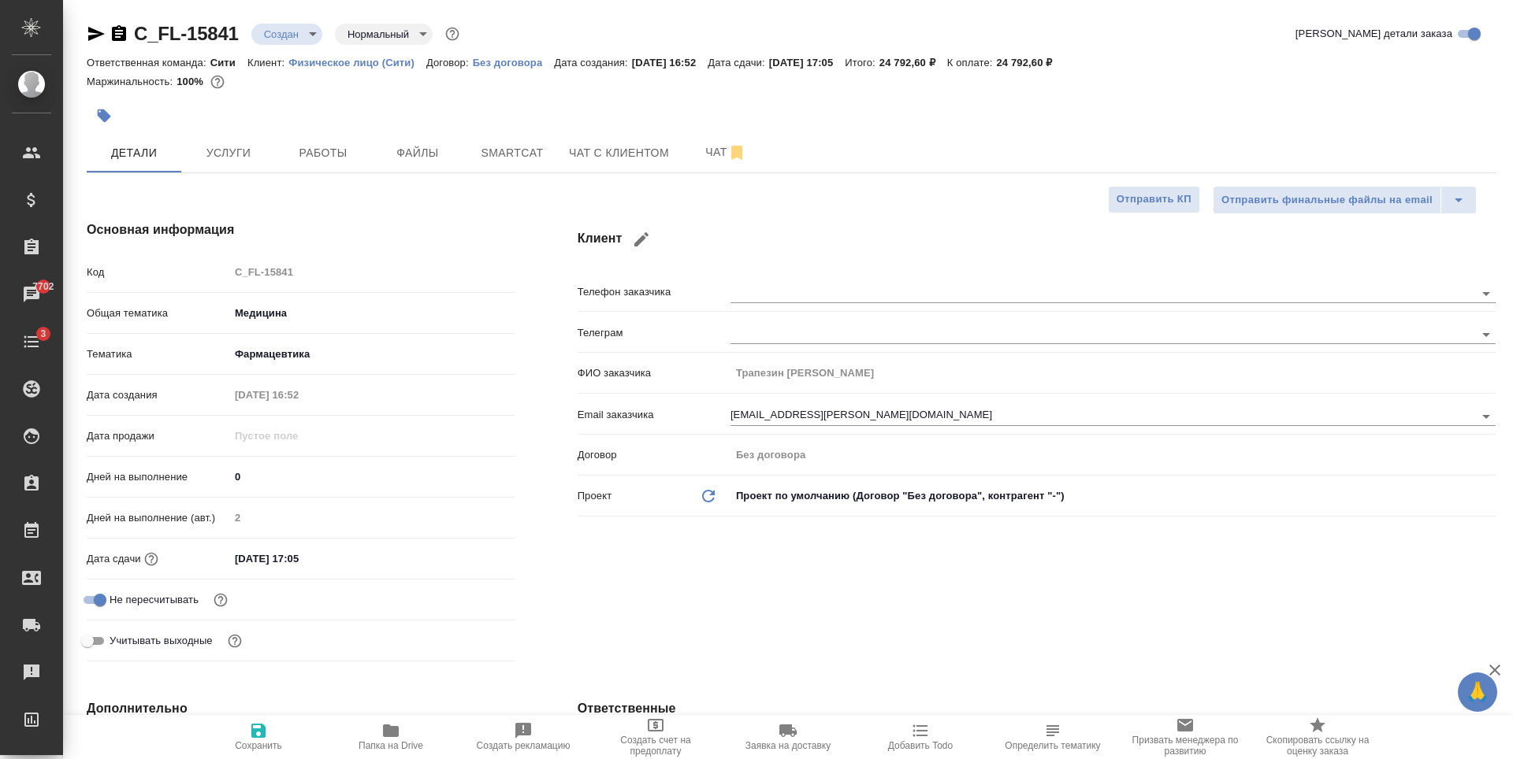
type textarea "x"
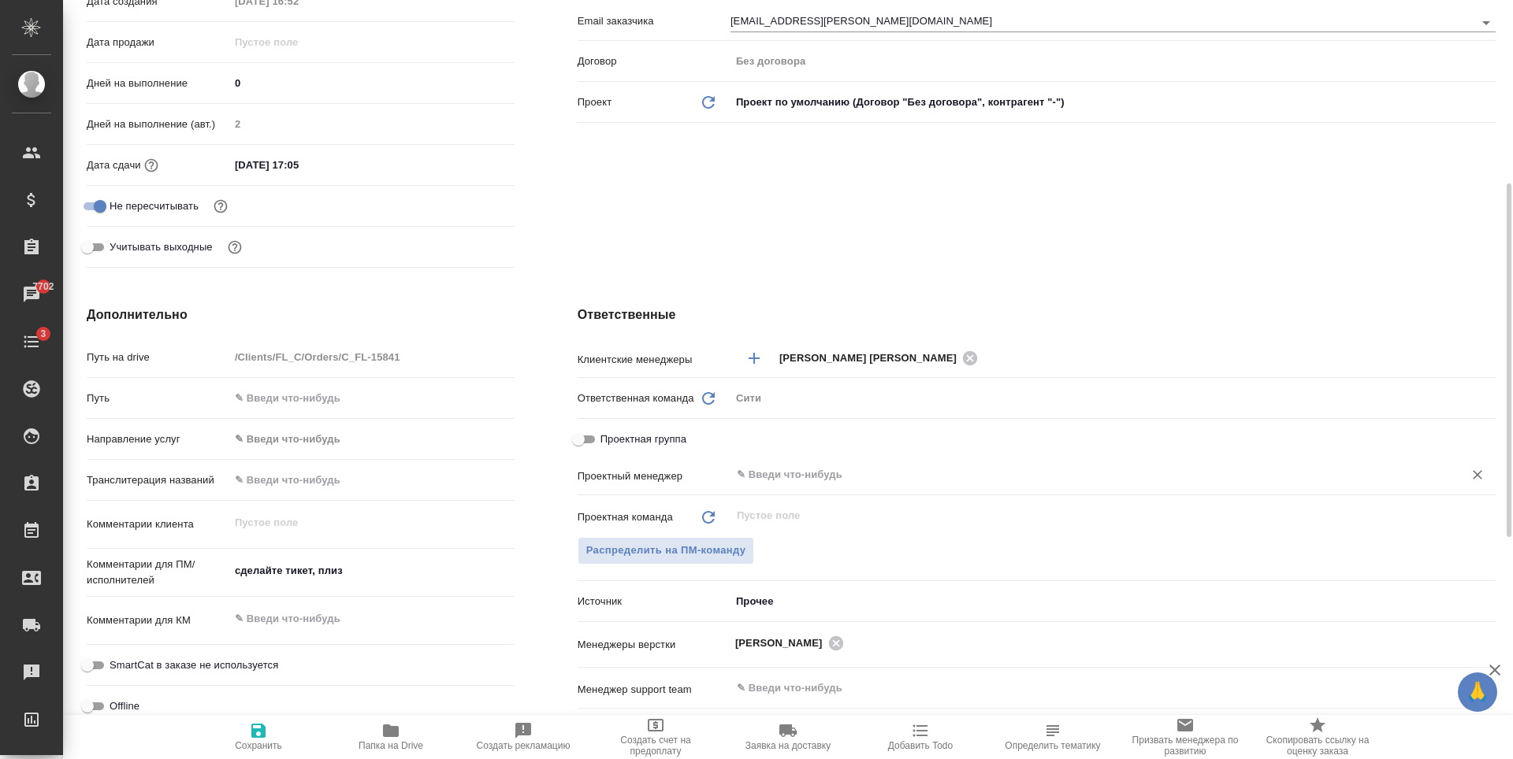
click at [779, 478] on input "text" at bounding box center [1086, 475] width 703 height 19
click at [719, 546] on span "Распределить на ПМ-команду" at bounding box center [666, 551] width 160 height 18
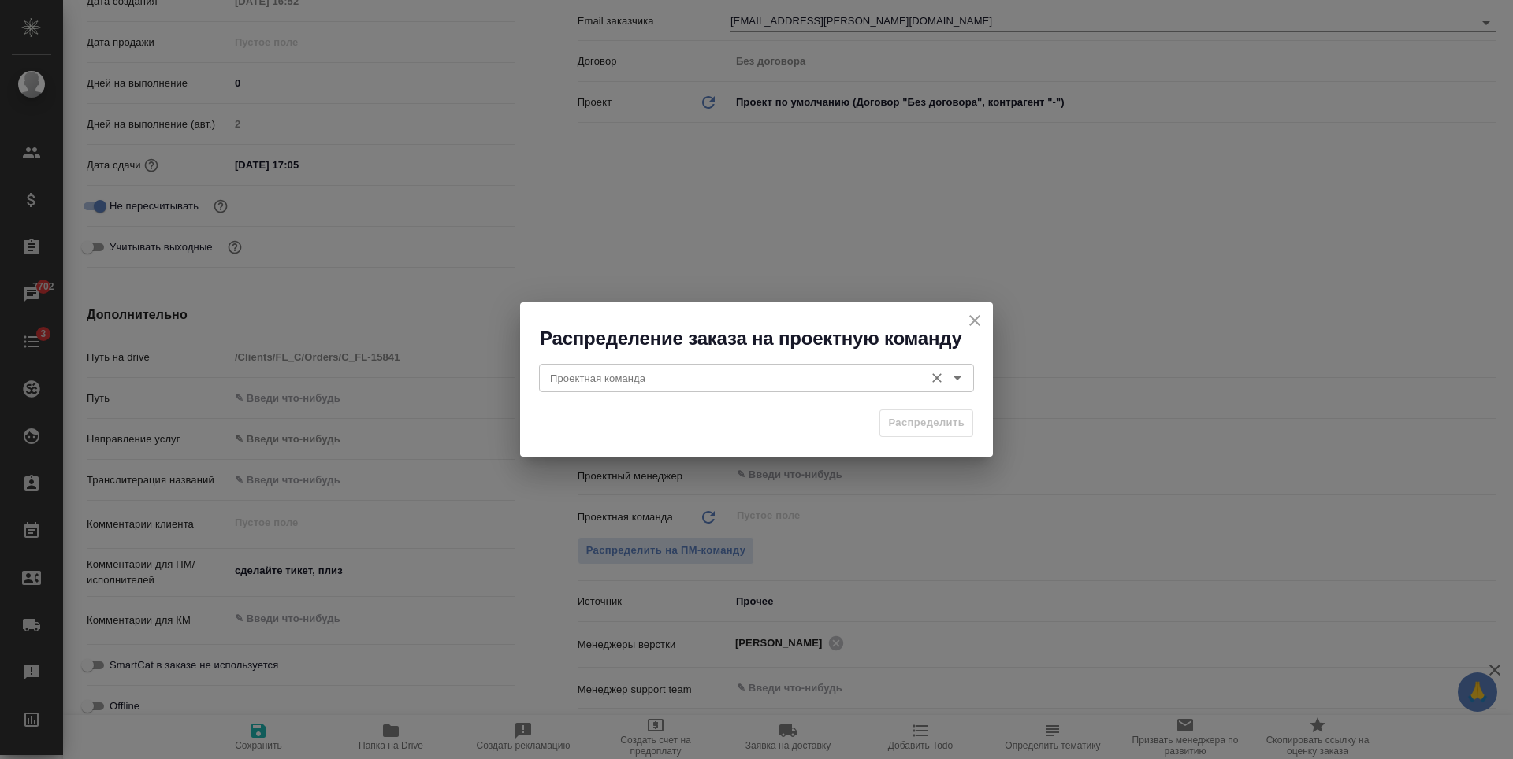
click at [704, 383] on input "Проектная команда" at bounding box center [730, 378] width 373 height 19
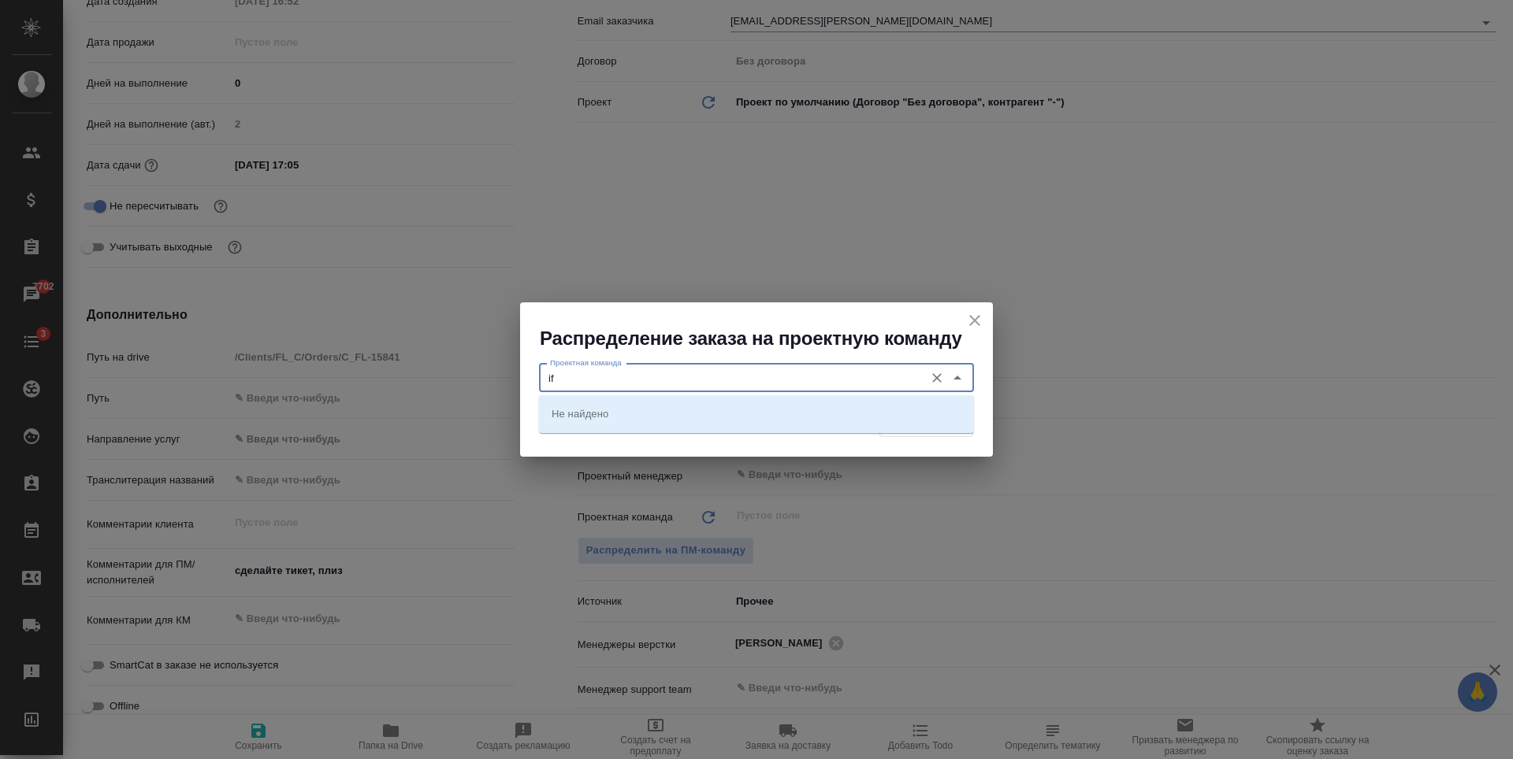
type input "i"
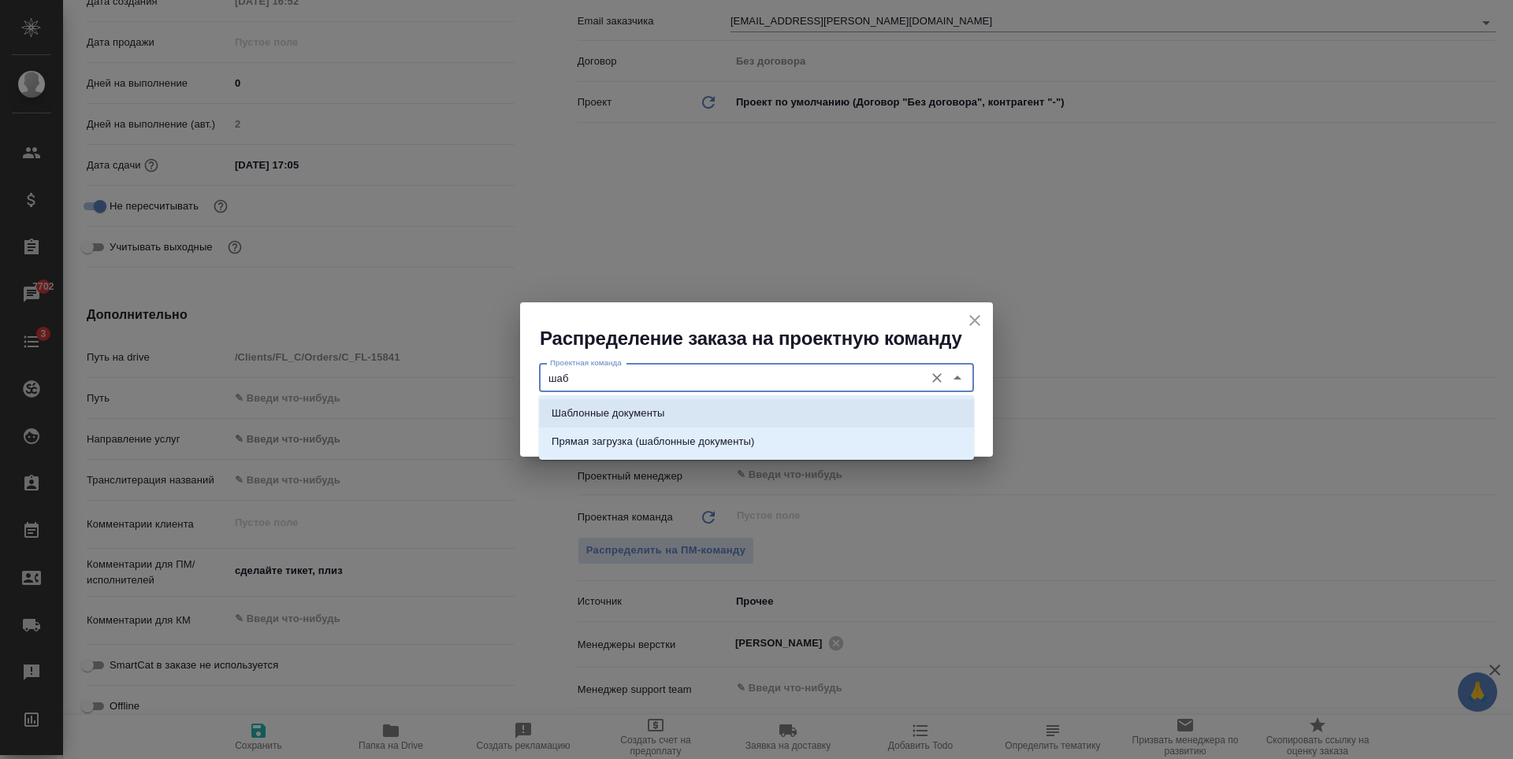
click at [653, 415] on p "Шаблонные документы" at bounding box center [607, 414] width 113 height 16
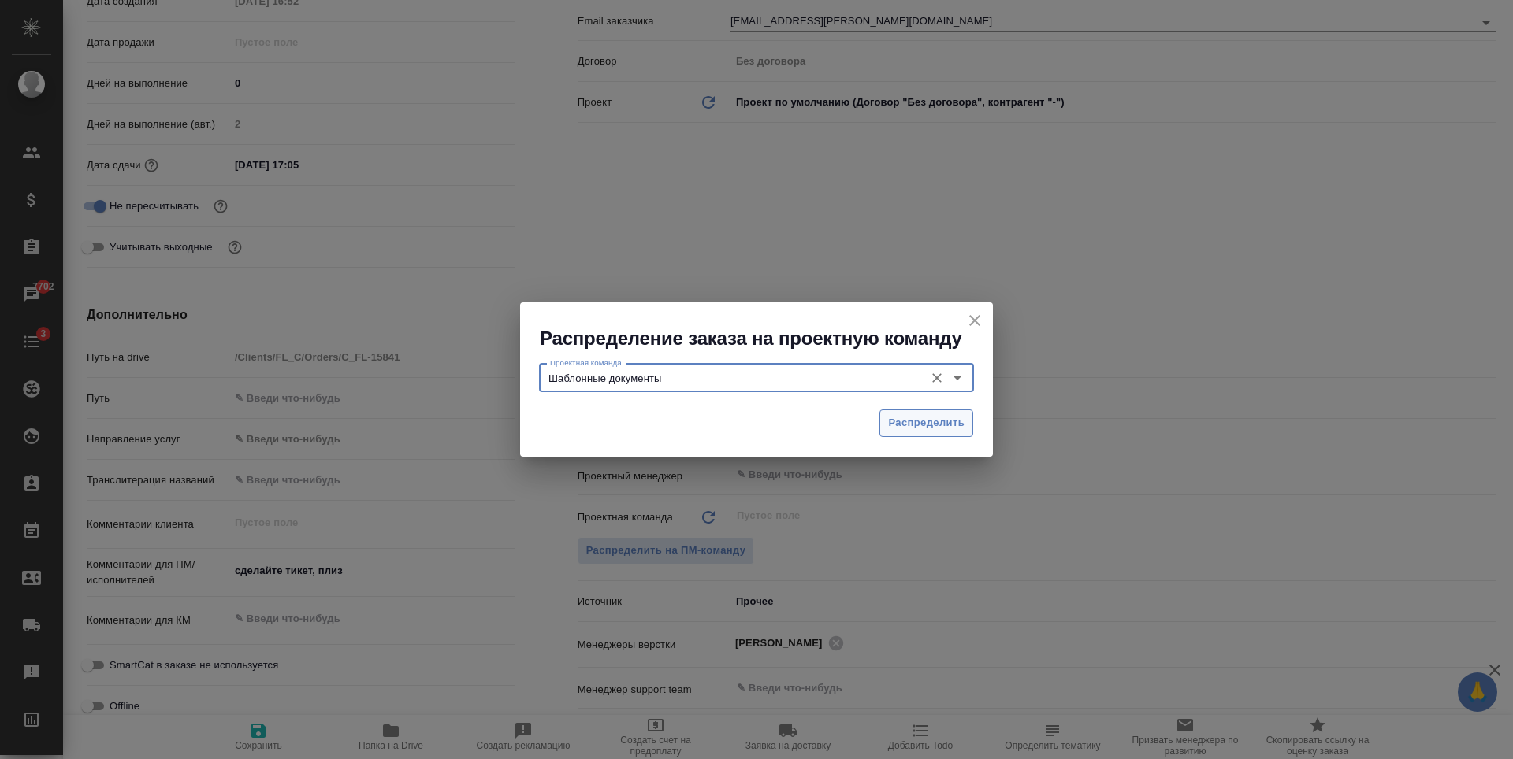
type input "Шаблонные документы"
click at [896, 425] on span "Распределить" at bounding box center [926, 423] width 76 height 18
type textarea "x"
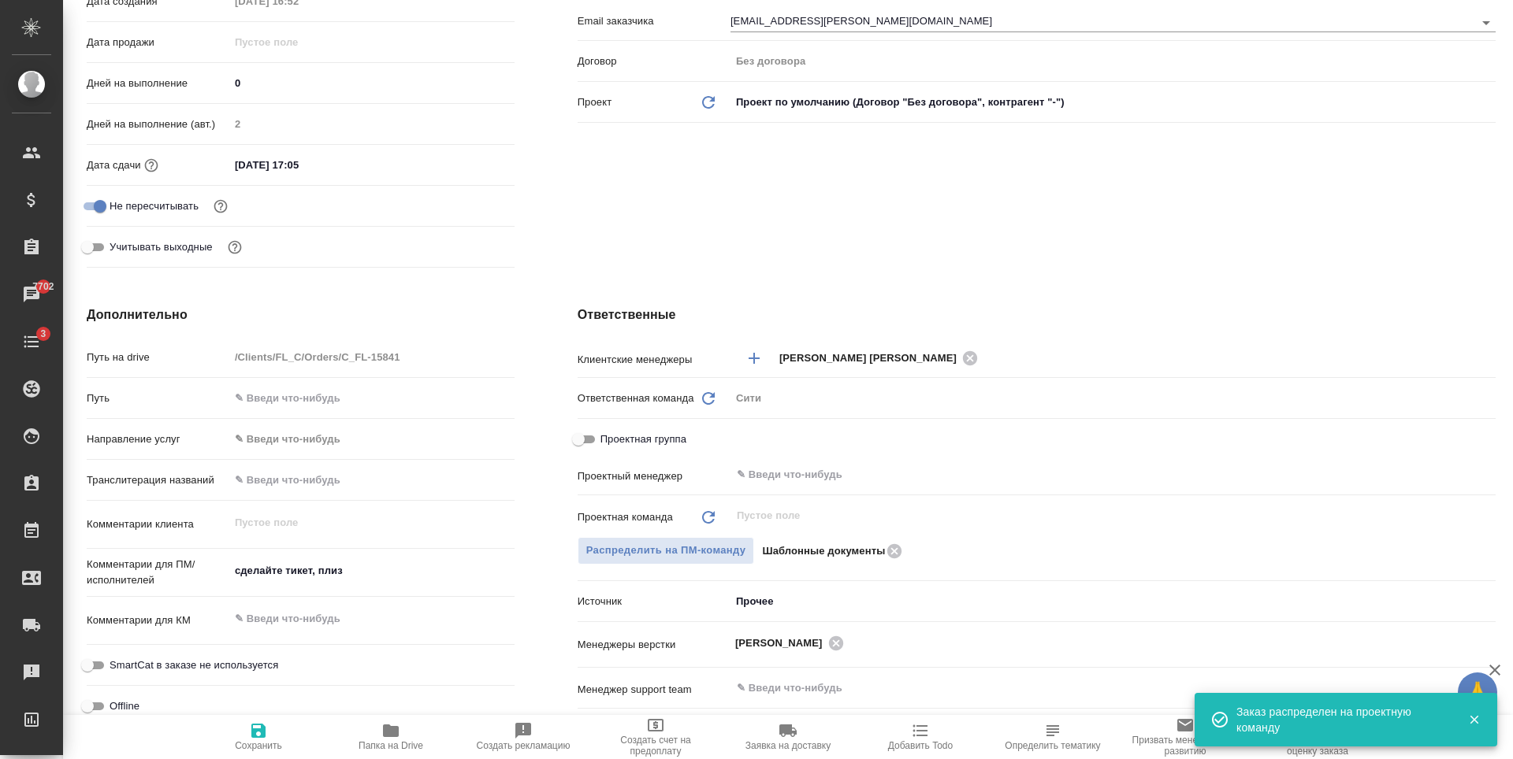
type textarea "x"
click at [310, 567] on textarea "сделайте тикет, плиз" at bounding box center [372, 572] width 284 height 27
type textarea "x"
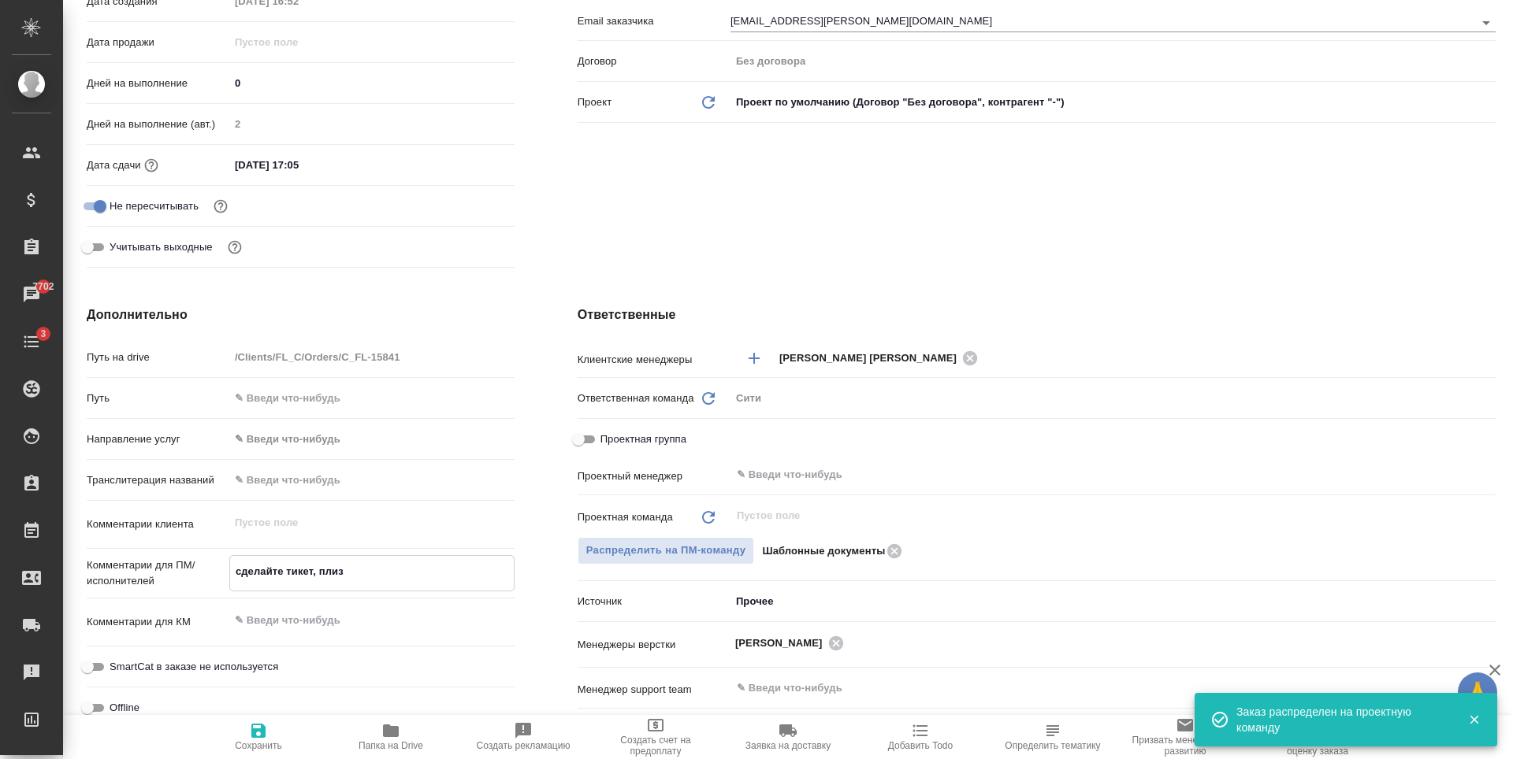
type textarea "н"
type textarea "x"
type textarea "нот"
type textarea "x"
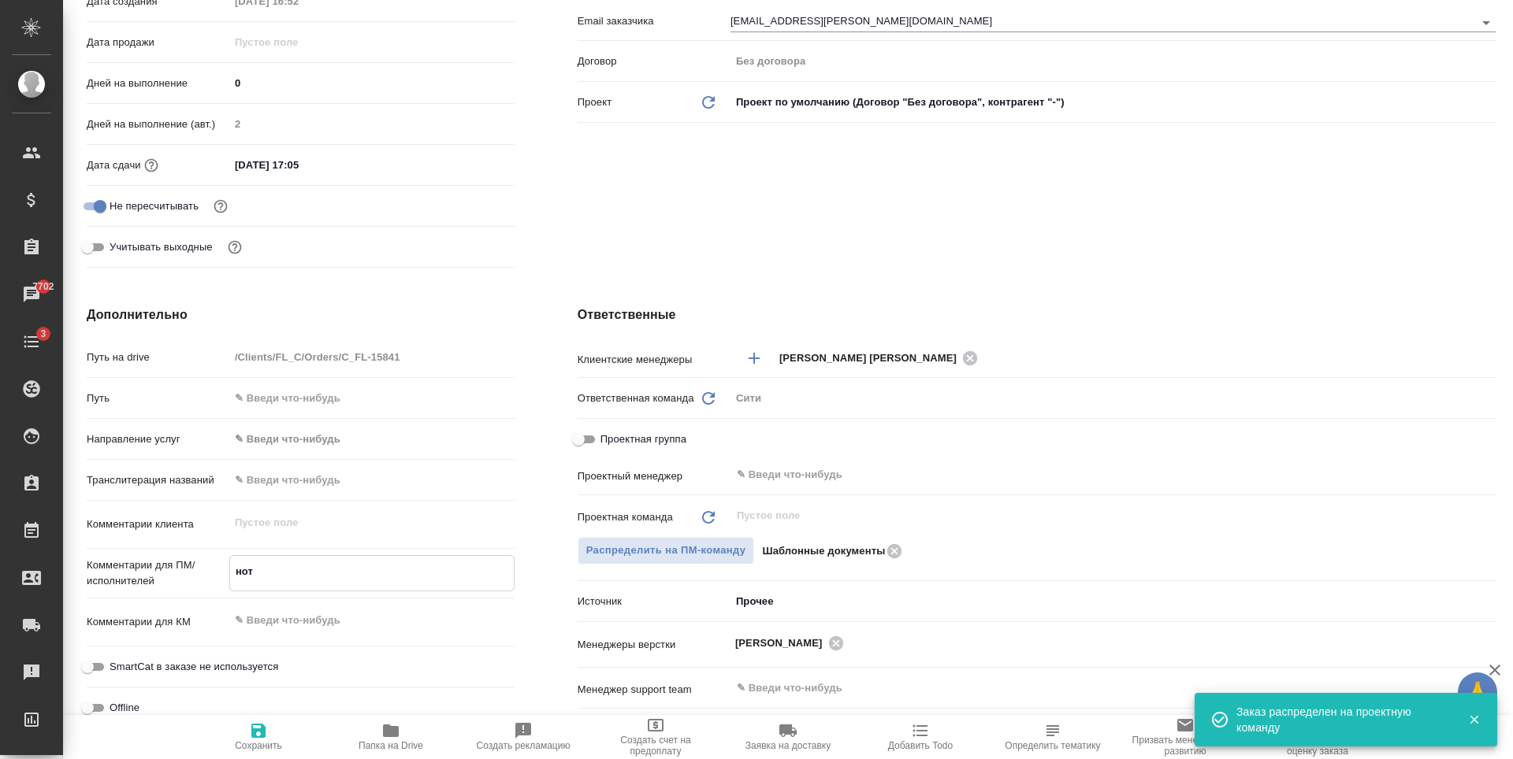
type textarea "x"
type textarea "нот"
type textarea "x"
click at [249, 738] on icon "button" at bounding box center [258, 731] width 19 height 19
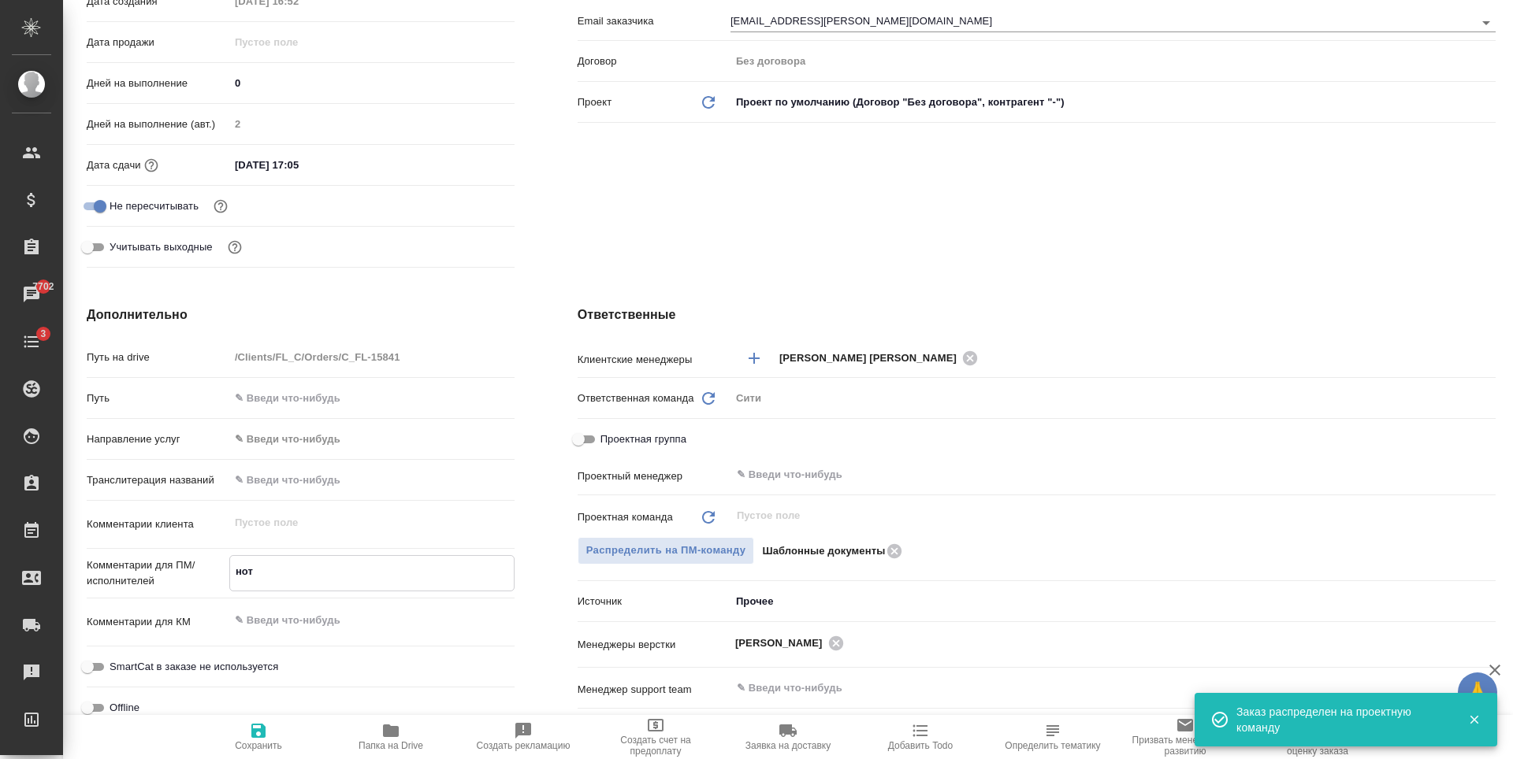
type textarea "x"
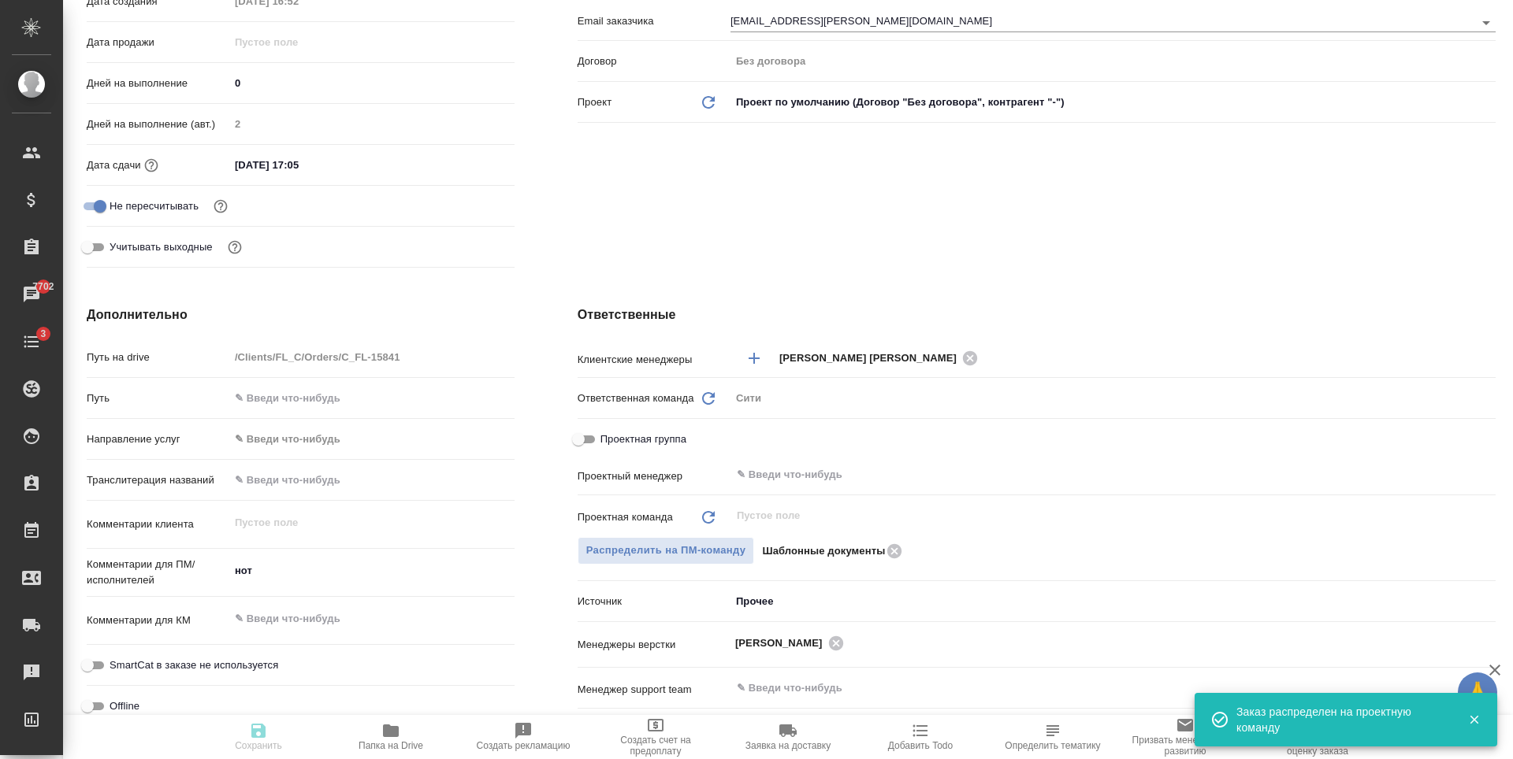
type textarea "x"
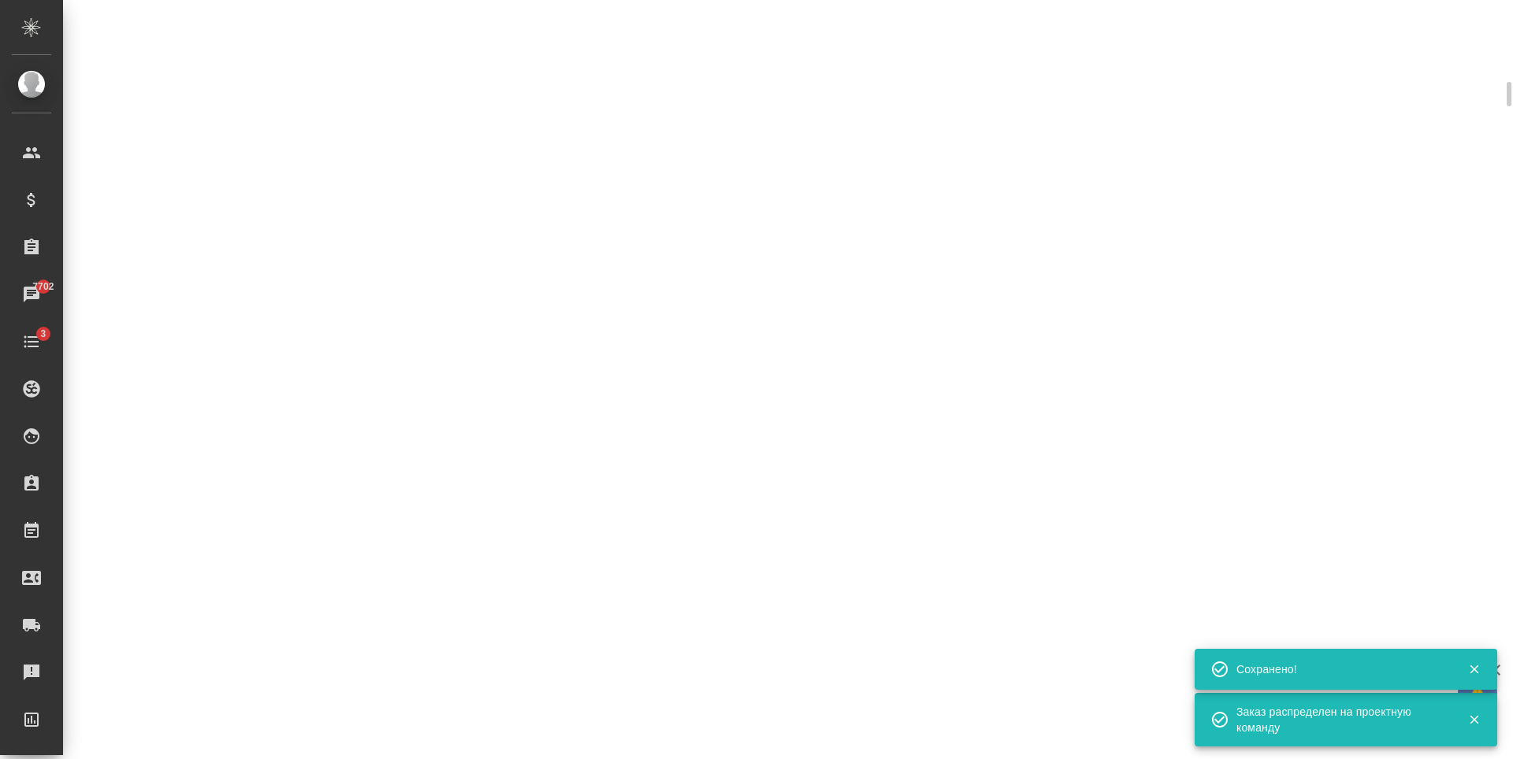
scroll to position [618, 0]
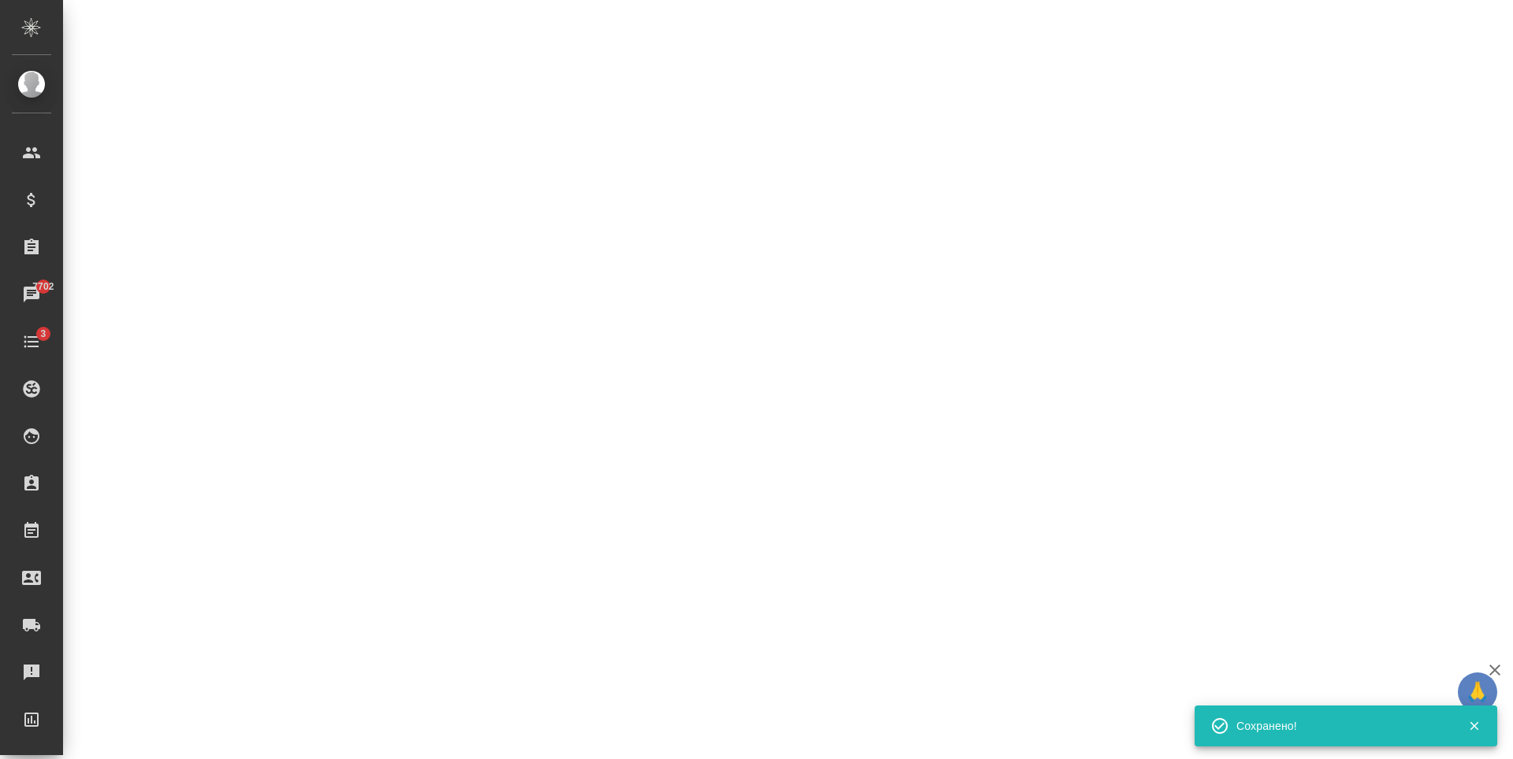
select select "RU"
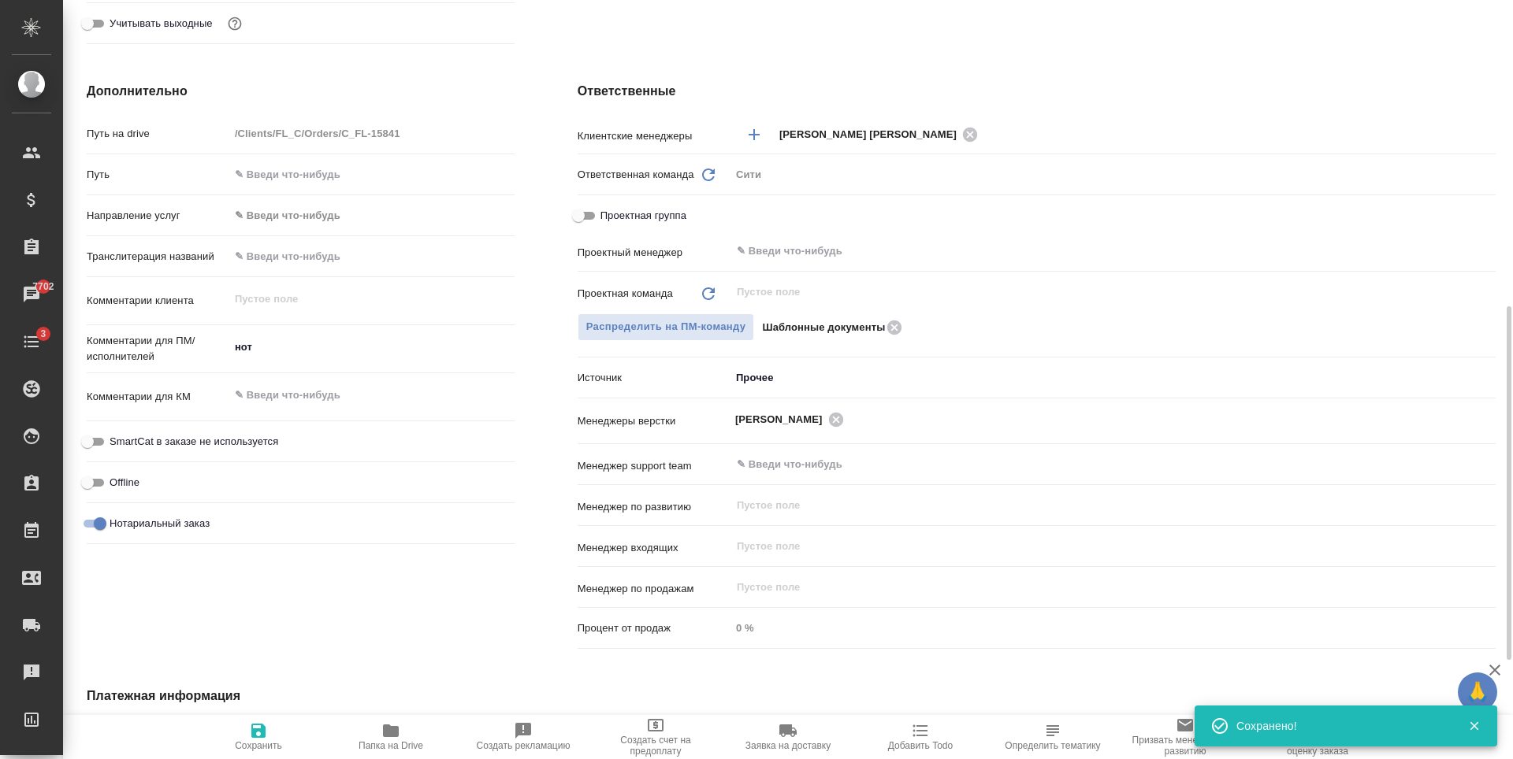
type textarea "x"
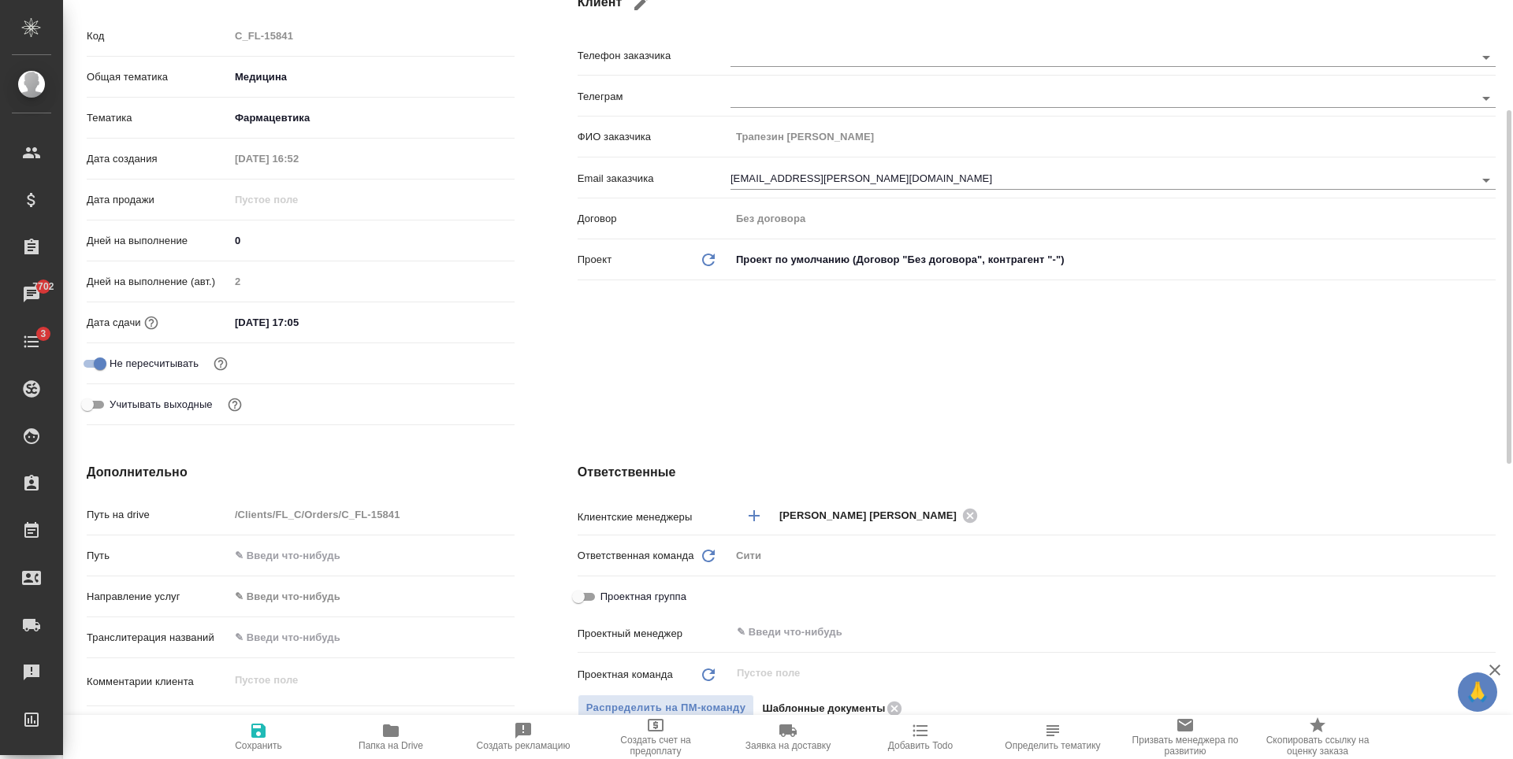
scroll to position [0, 0]
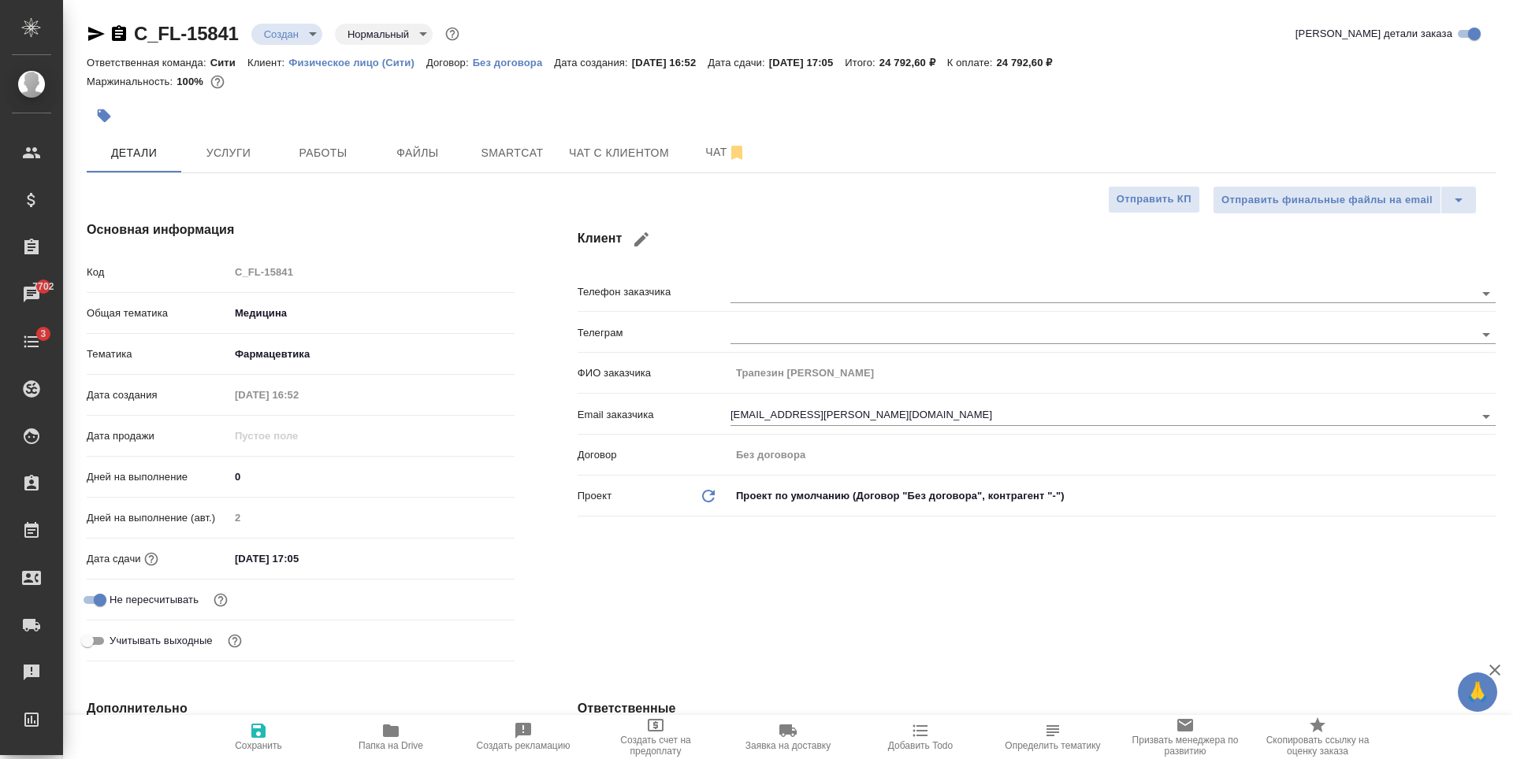
click at [293, 36] on body "🙏 .cls-1 fill:#fff; AWATERA Zaytseva Svetlana Клиенты Спецификации Заказы 7702 …" at bounding box center [756, 379] width 1513 height 759
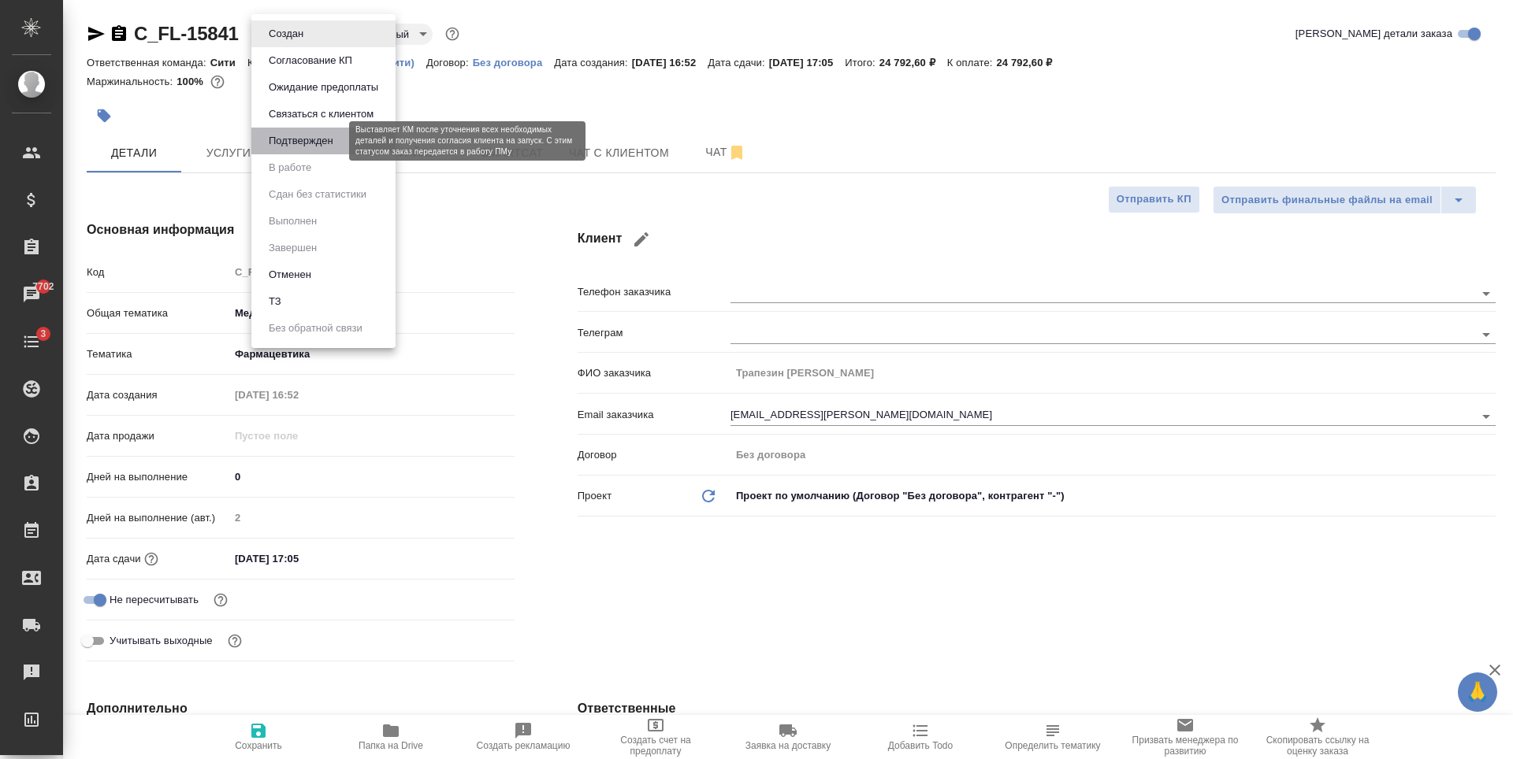
click at [320, 139] on button "Подтвержден" at bounding box center [301, 140] width 74 height 17
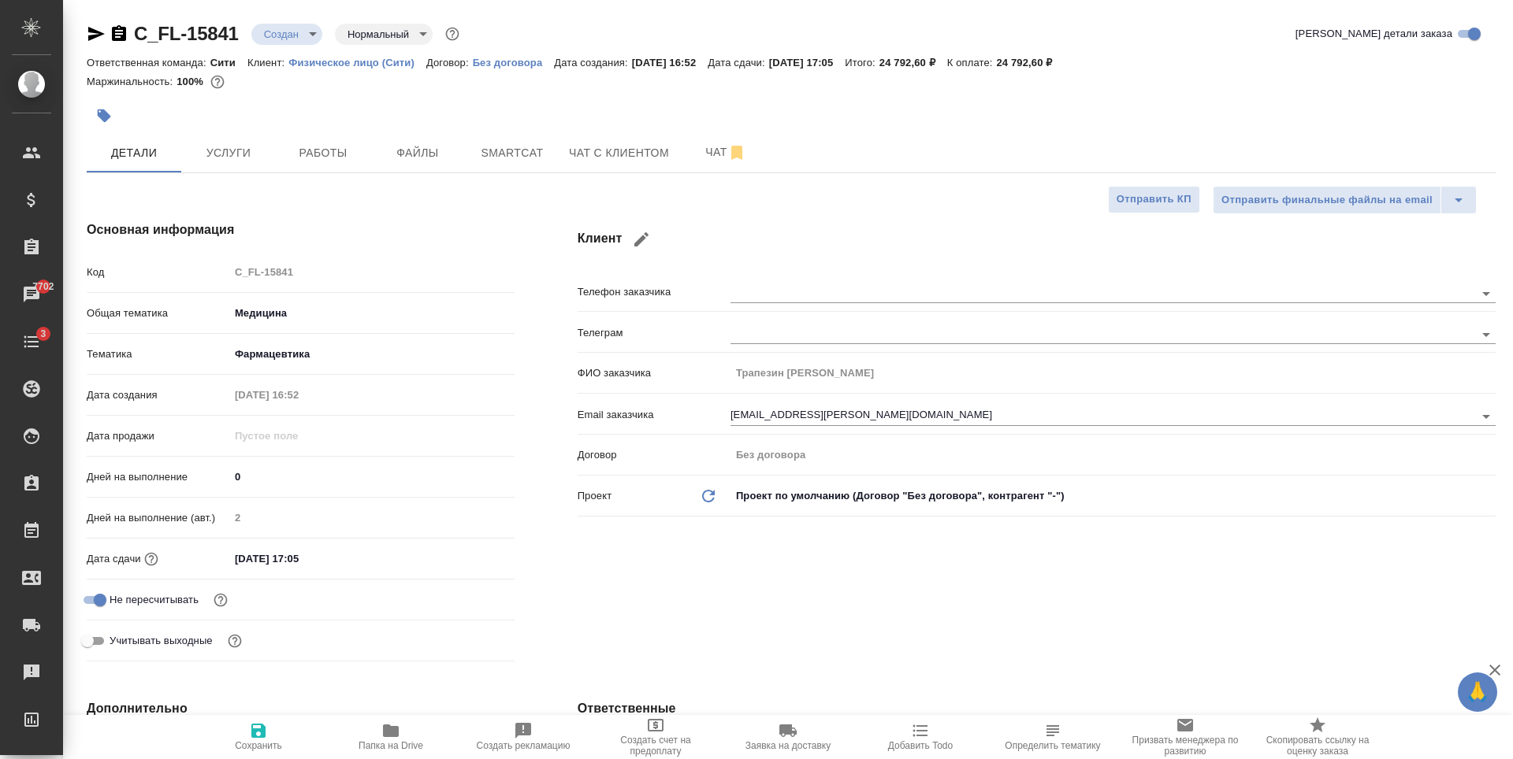
type textarea "x"
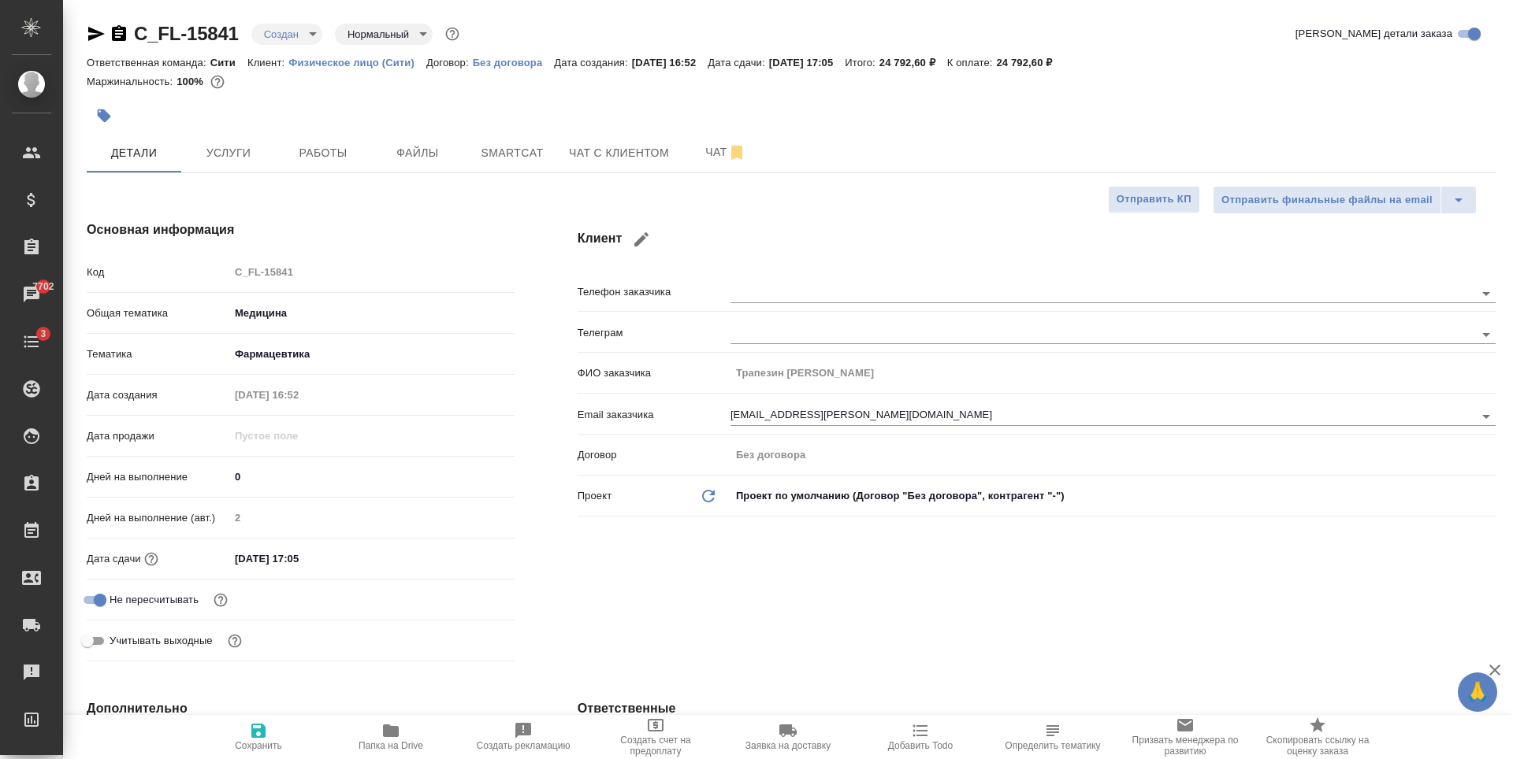
type textarea "x"
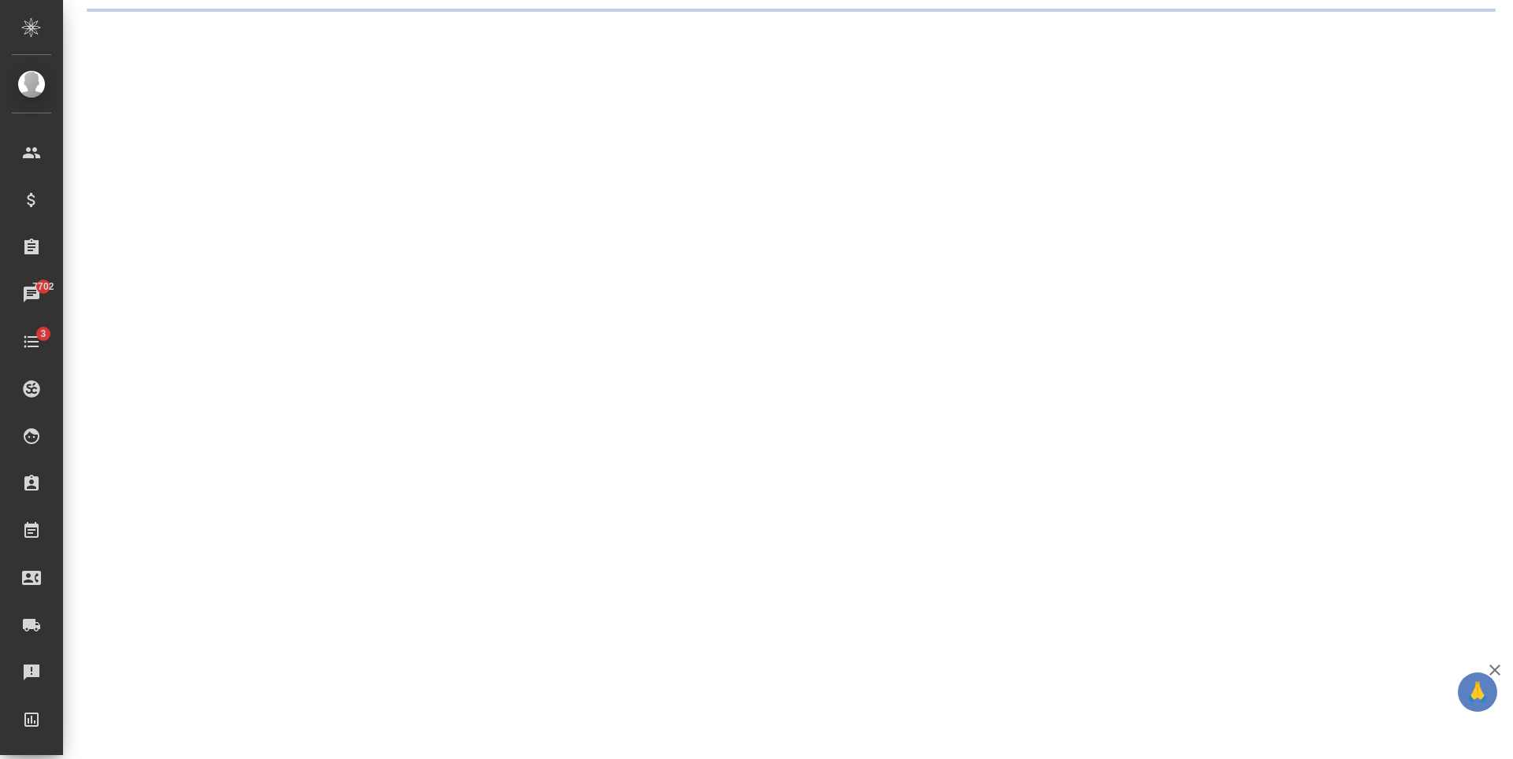
click at [212, 165] on div ".cls-1 fill:#fff; AWATERA Zaytseva Svetlana Клиенты Спецификации Заказы 7702 Ча…" at bounding box center [756, 379] width 1513 height 759
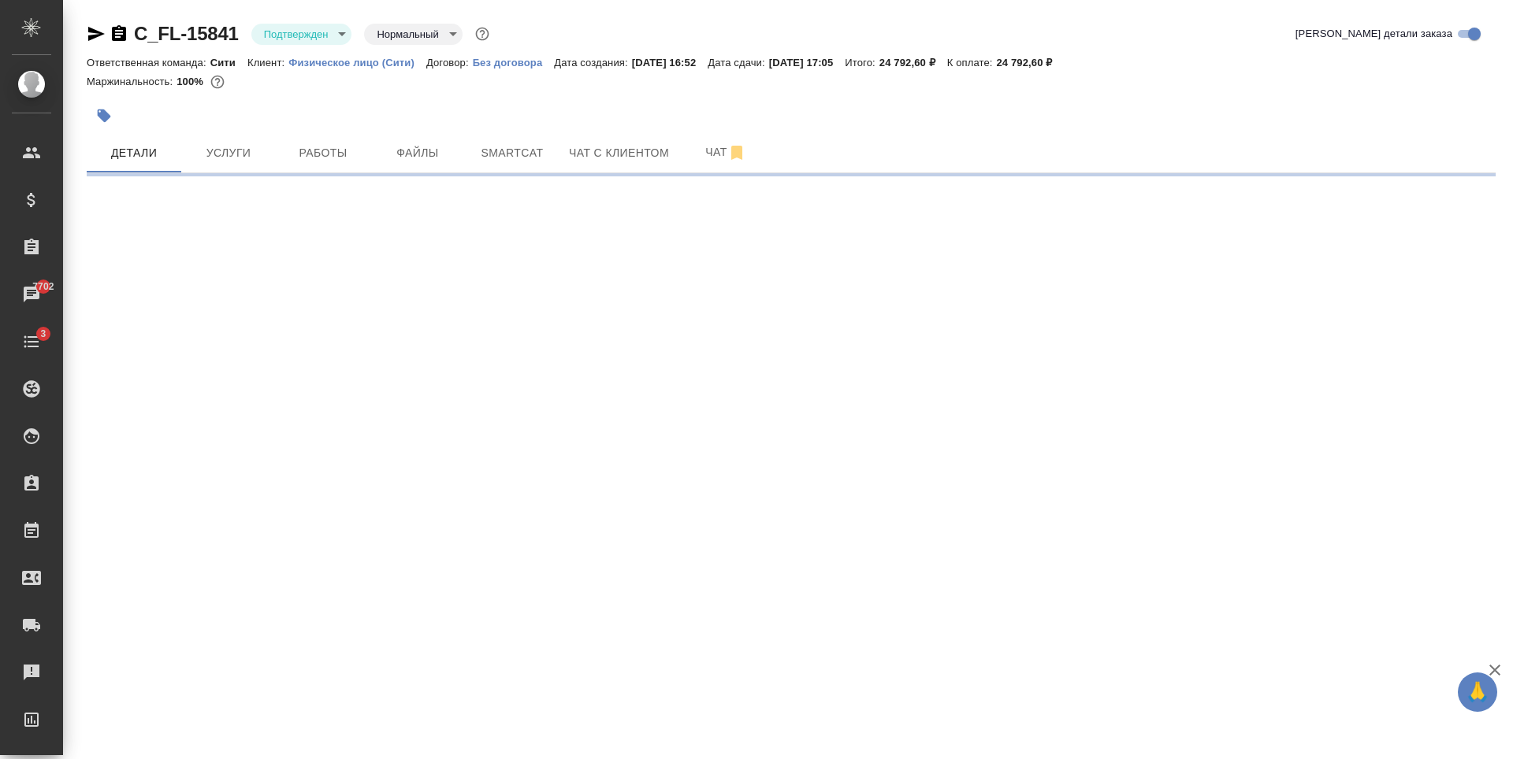
click at [212, 165] on button "Услуги" at bounding box center [228, 152] width 95 height 39
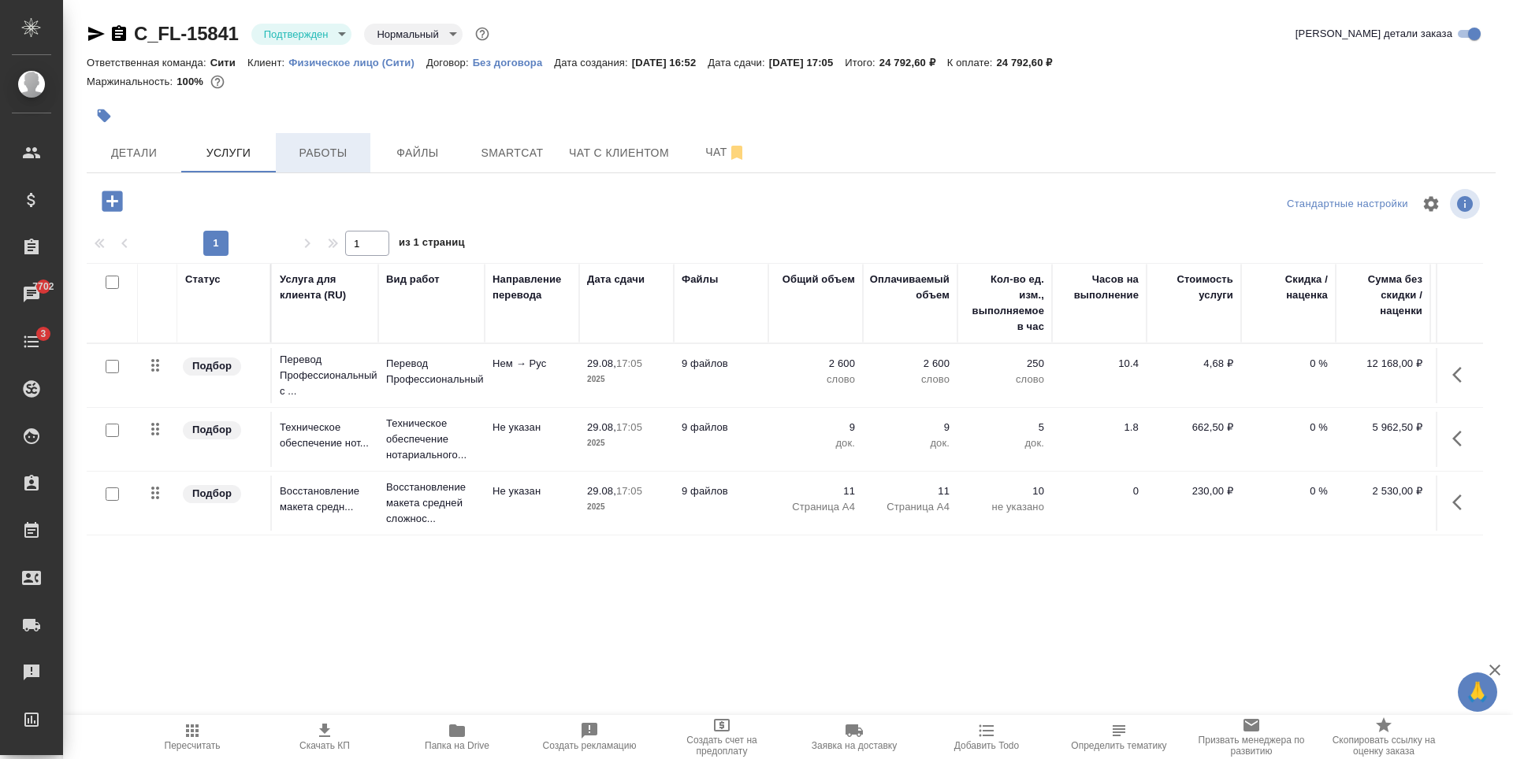
click at [348, 158] on span "Работы" at bounding box center [323, 153] width 76 height 20
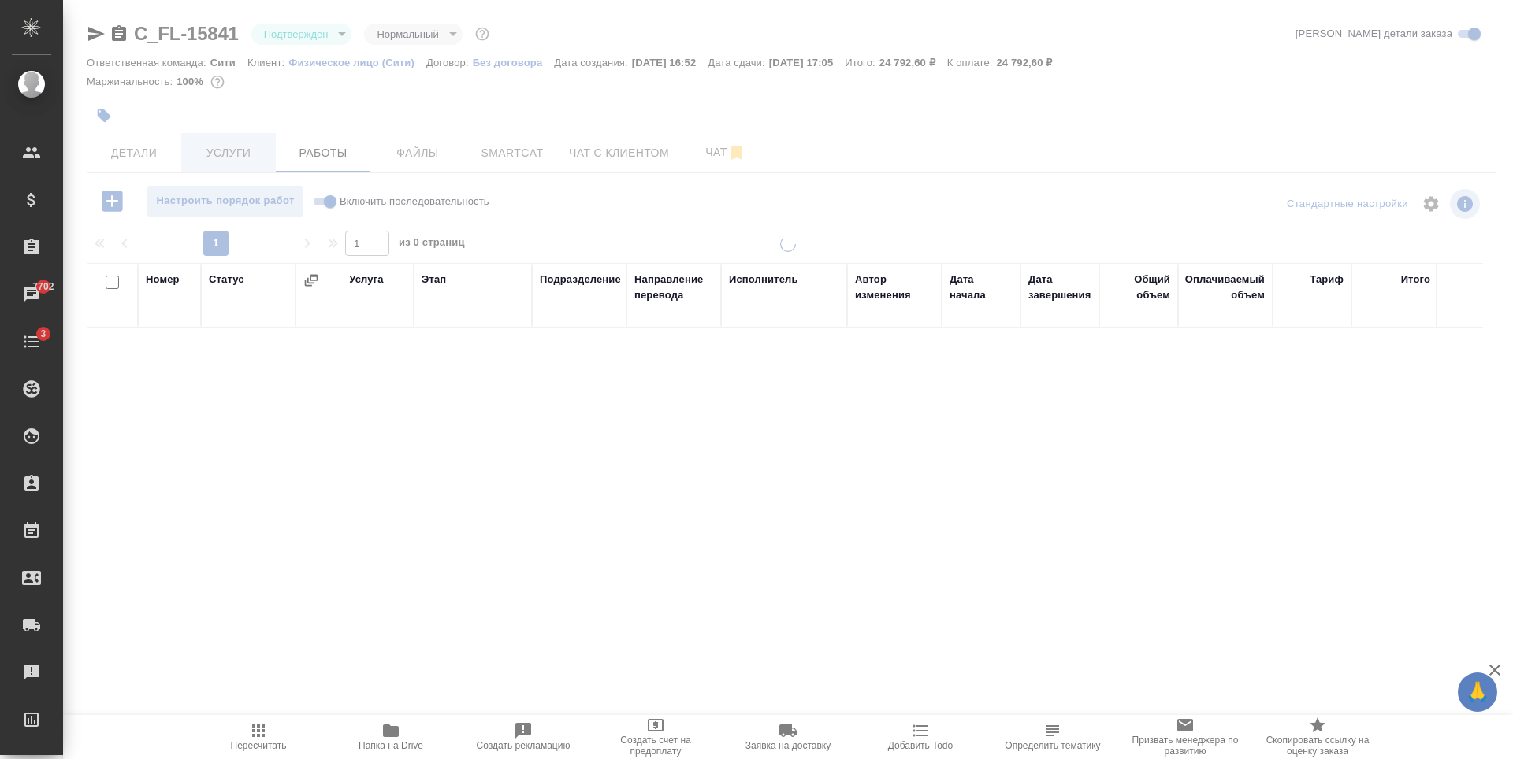
click at [251, 163] on button "Услуги" at bounding box center [228, 152] width 95 height 39
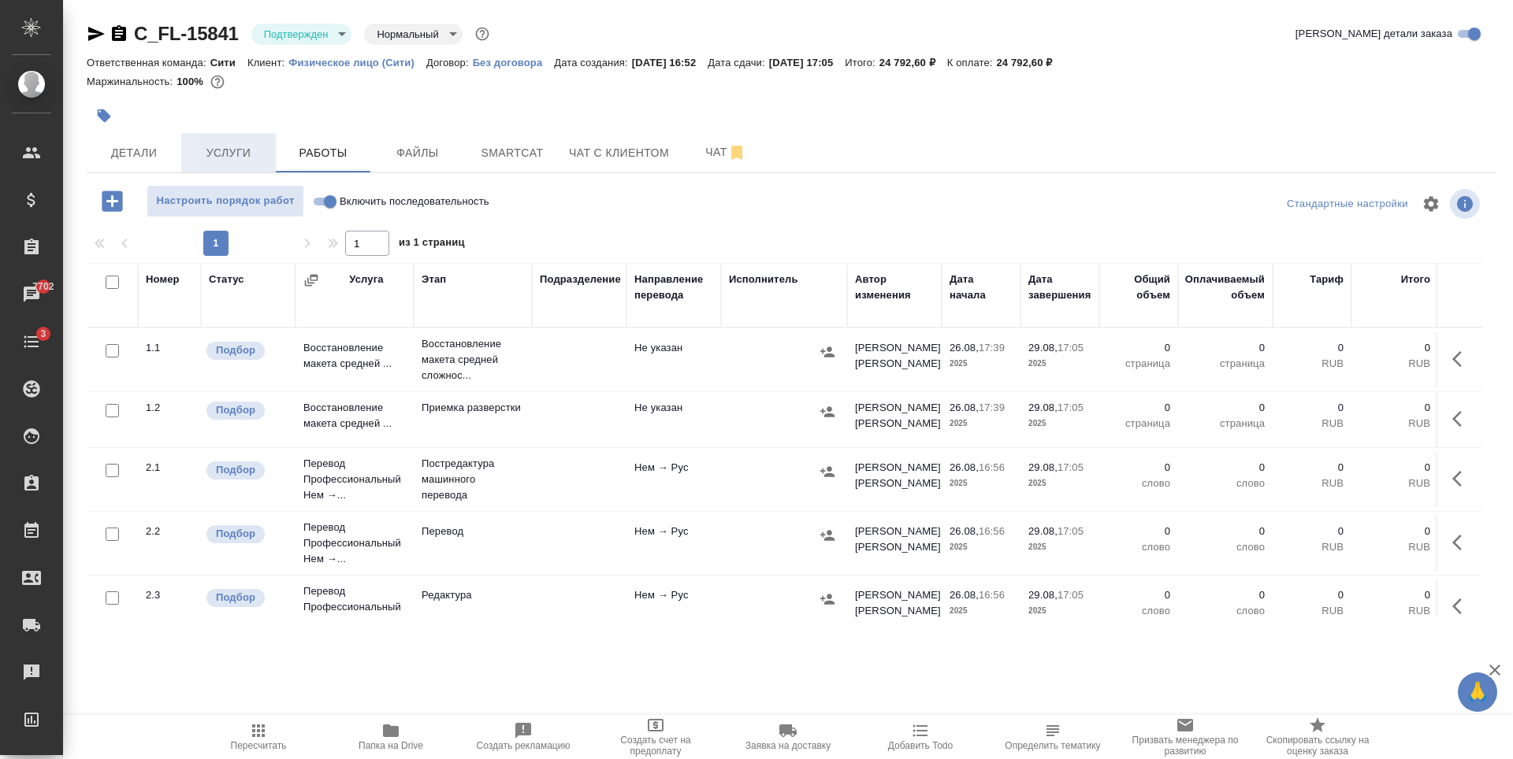
click at [251, 163] on button "Услуги" at bounding box center [228, 152] width 95 height 39
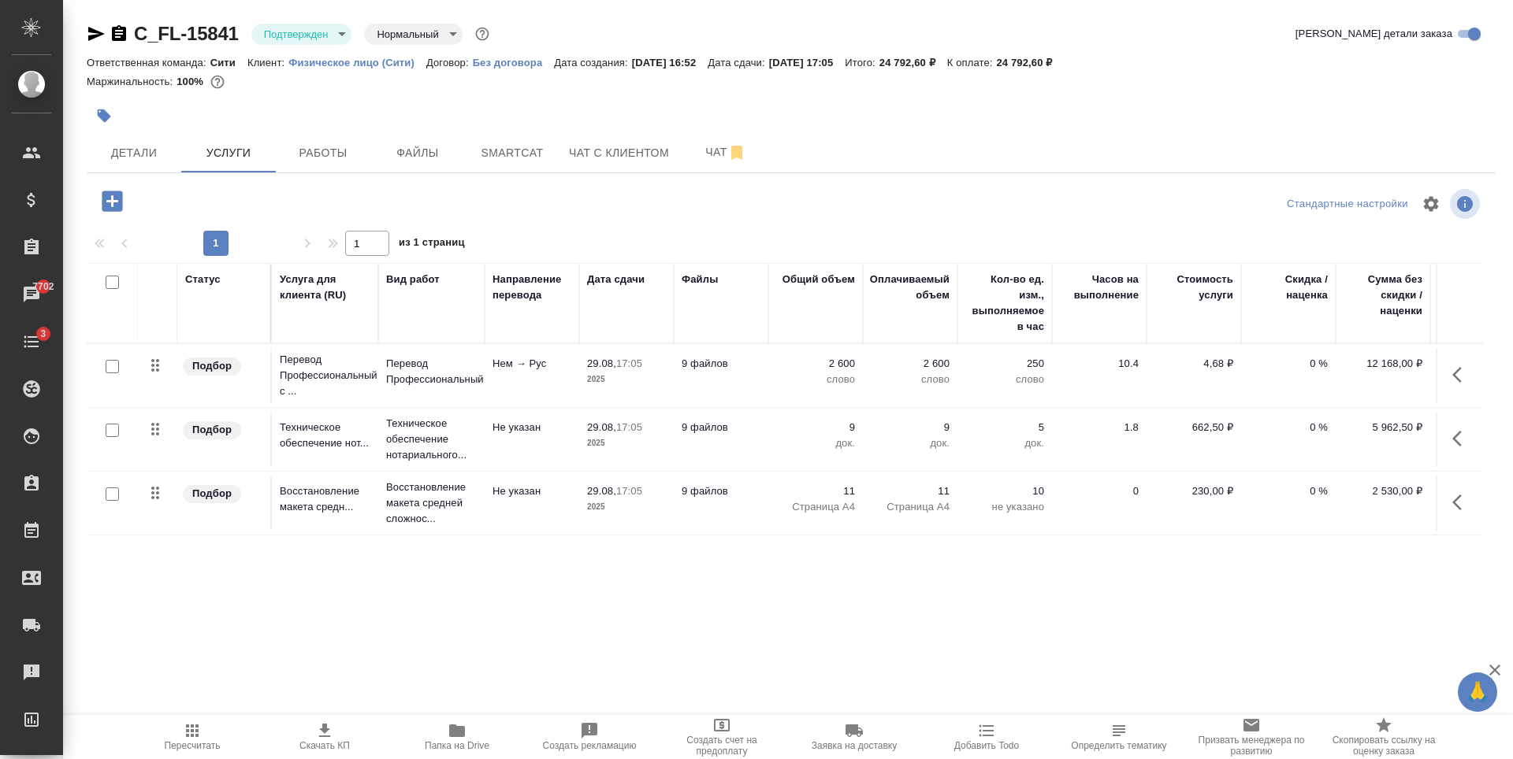
click at [1452, 375] on icon "button" at bounding box center [1461, 375] width 19 height 19
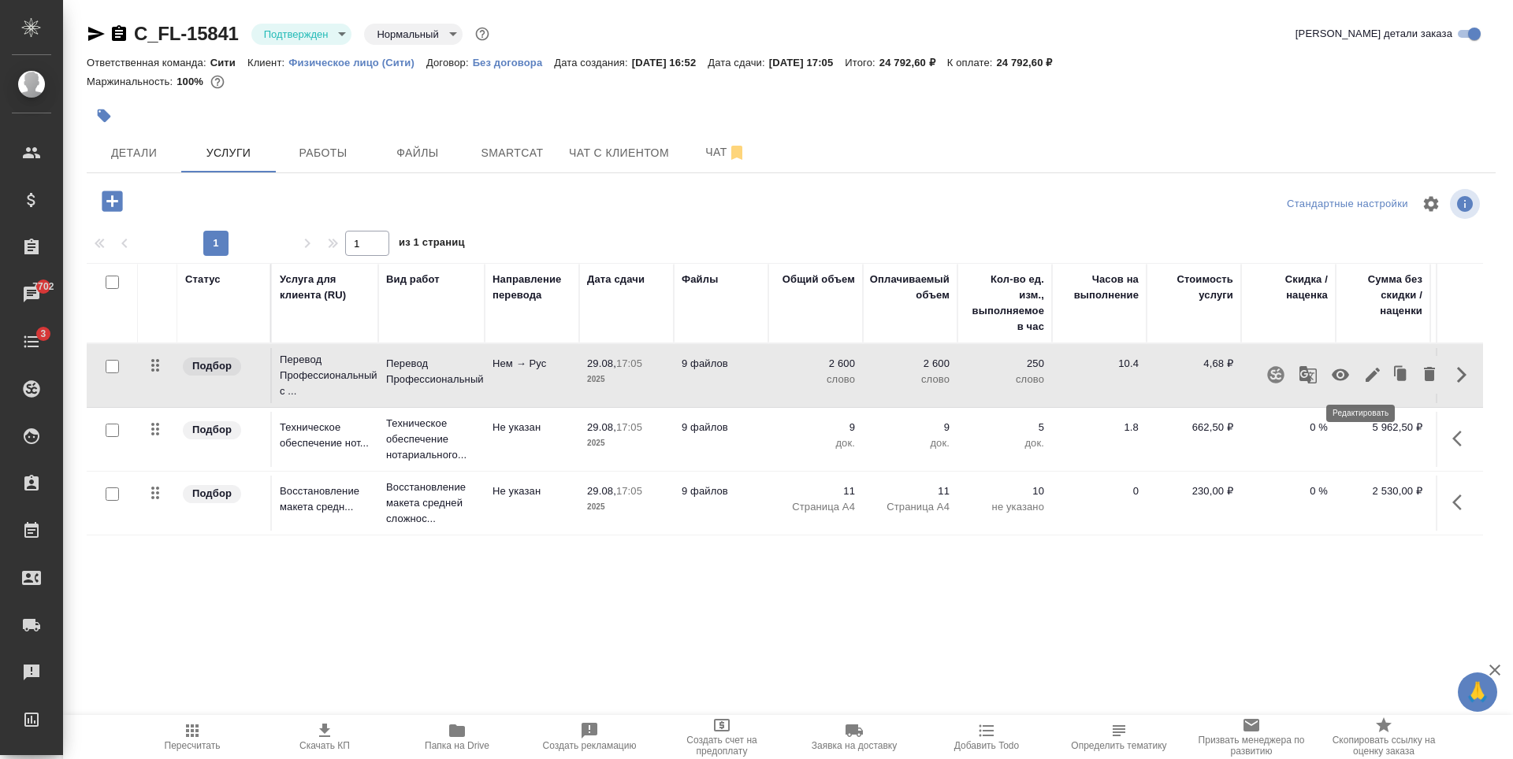
click at [1363, 373] on icon "button" at bounding box center [1372, 375] width 19 height 19
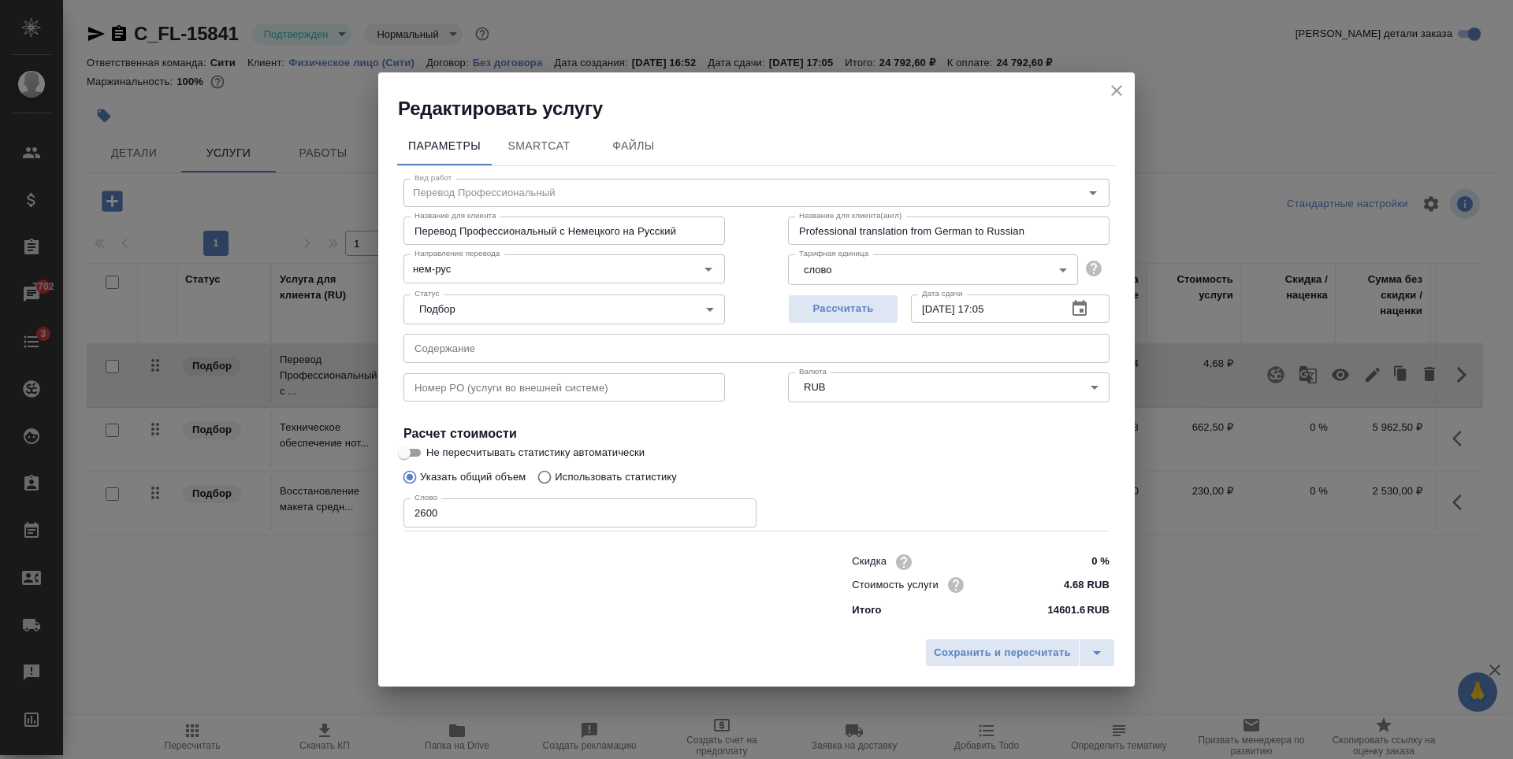
click at [1086, 309] on icon "button" at bounding box center [1079, 308] width 14 height 16
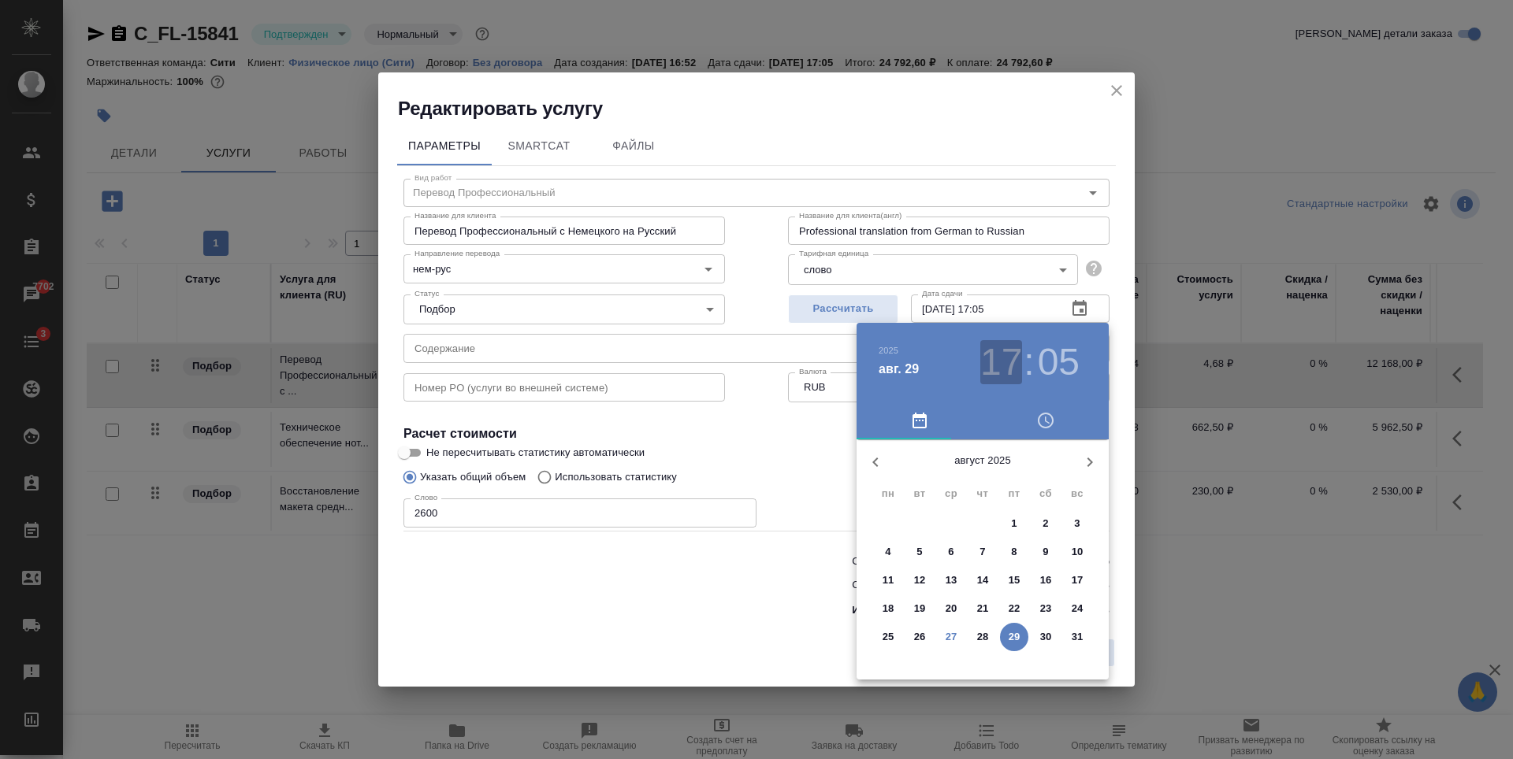
click at [1006, 348] on h3 "17" at bounding box center [1001, 362] width 42 height 44
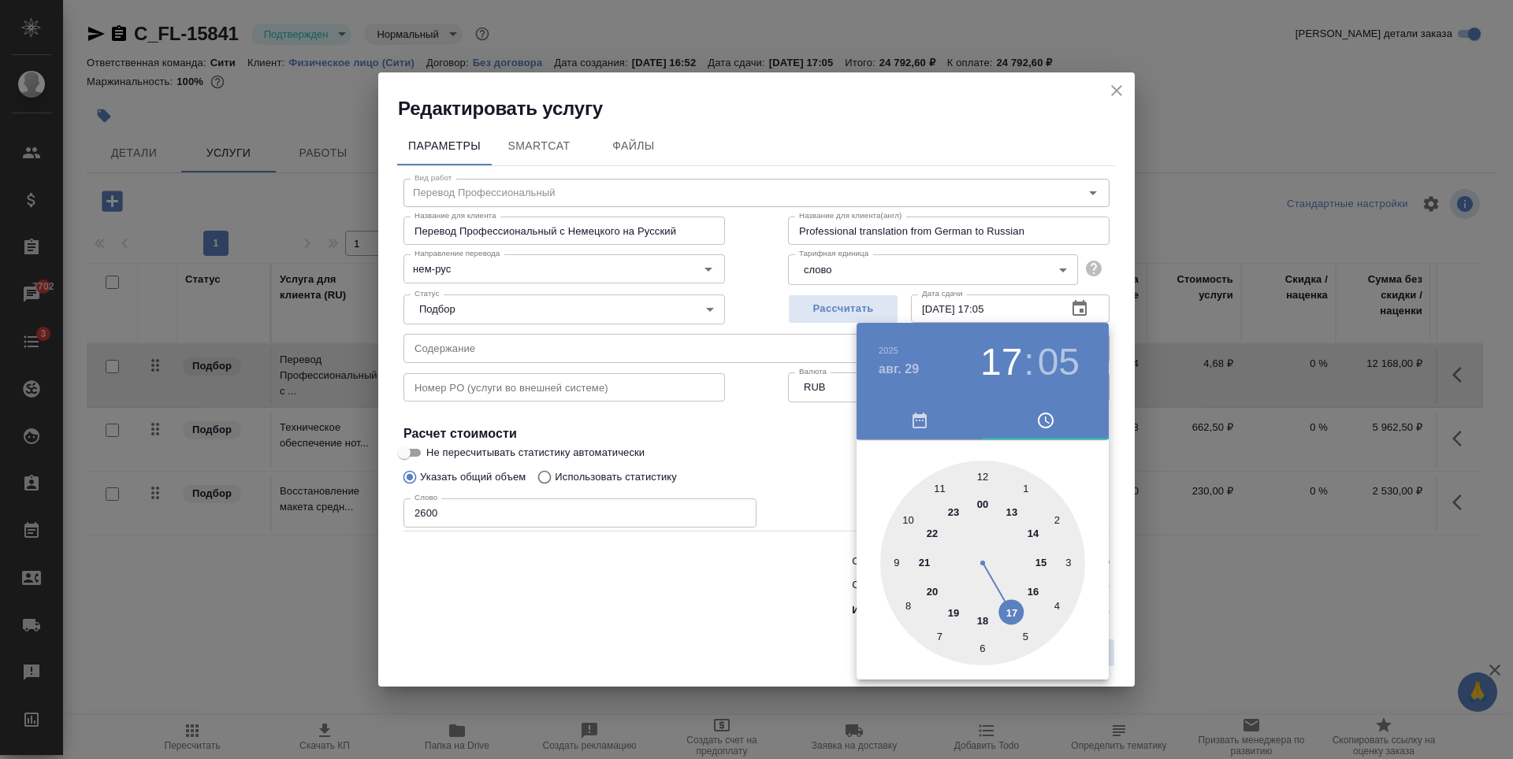
click at [939, 488] on div at bounding box center [982, 563] width 205 height 205
click at [982, 474] on div at bounding box center [982, 563] width 205 height 205
type input "29.08.2025 11:00"
drag, startPoint x: 769, startPoint y: 454, endPoint x: 960, endPoint y: 574, distance: 225.1
click at [770, 454] on div at bounding box center [756, 379] width 1513 height 759
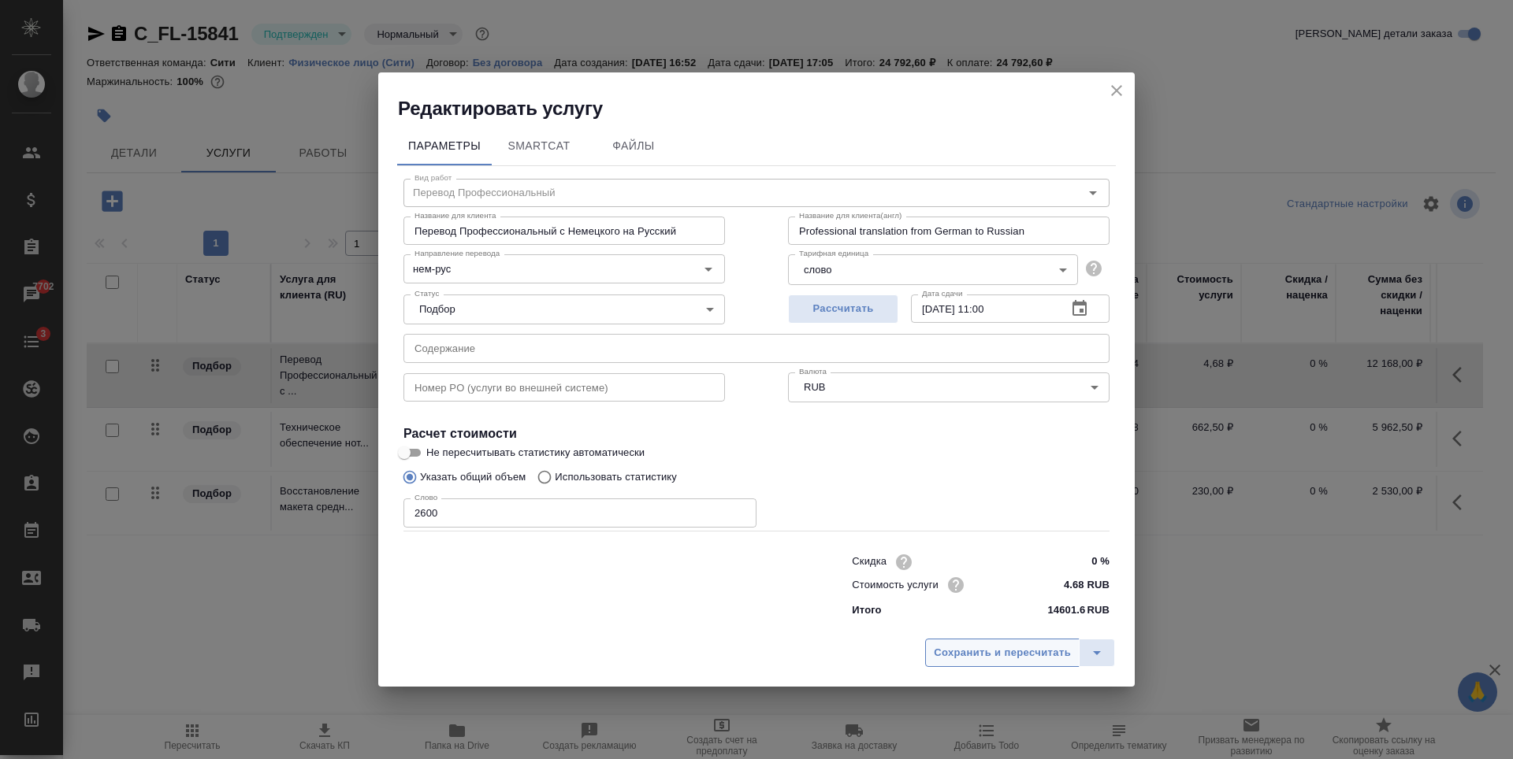
click at [986, 653] on span "Сохранить и пересчитать" at bounding box center [1002, 653] width 137 height 18
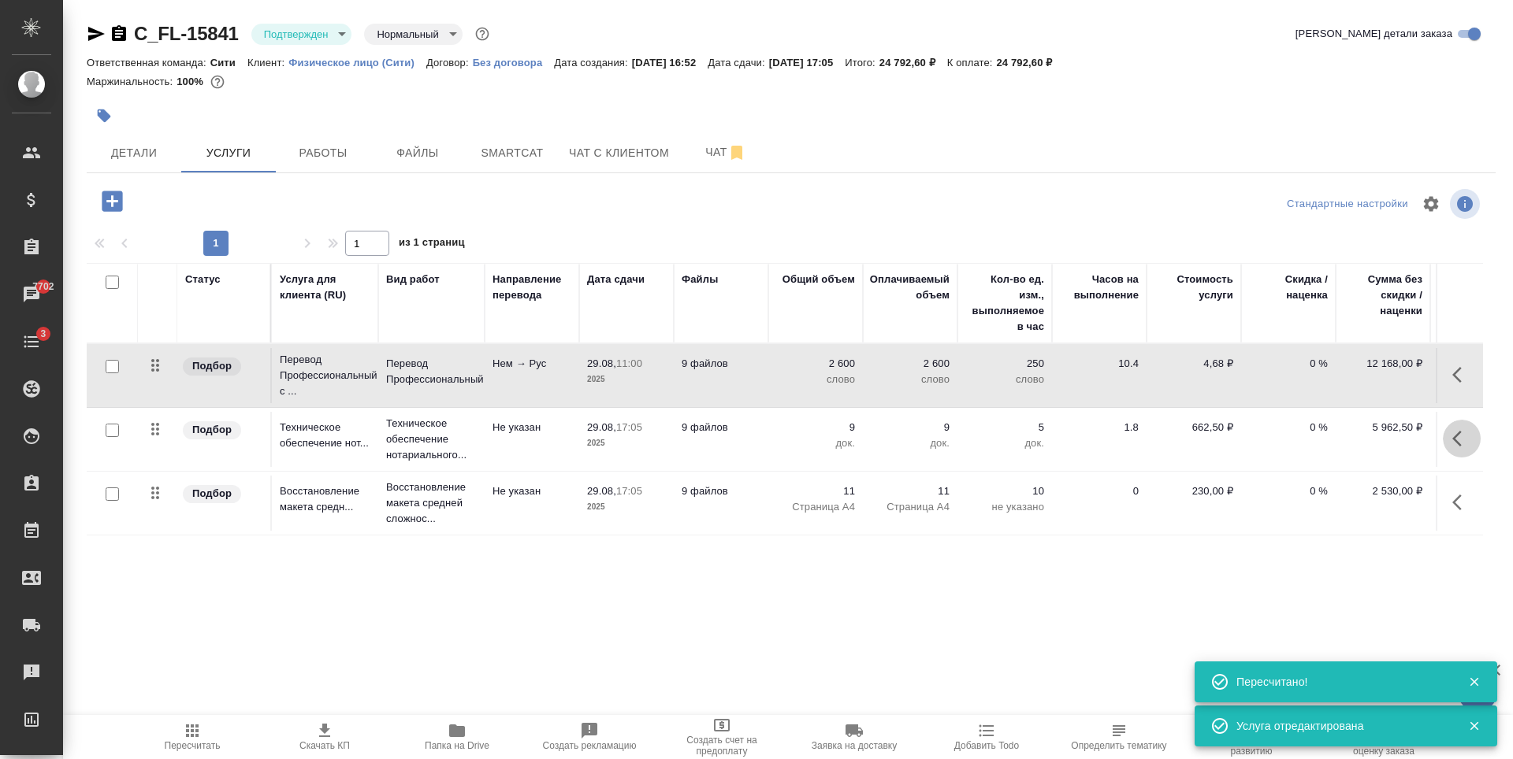
click at [1452, 440] on icon "button" at bounding box center [1456, 439] width 9 height 16
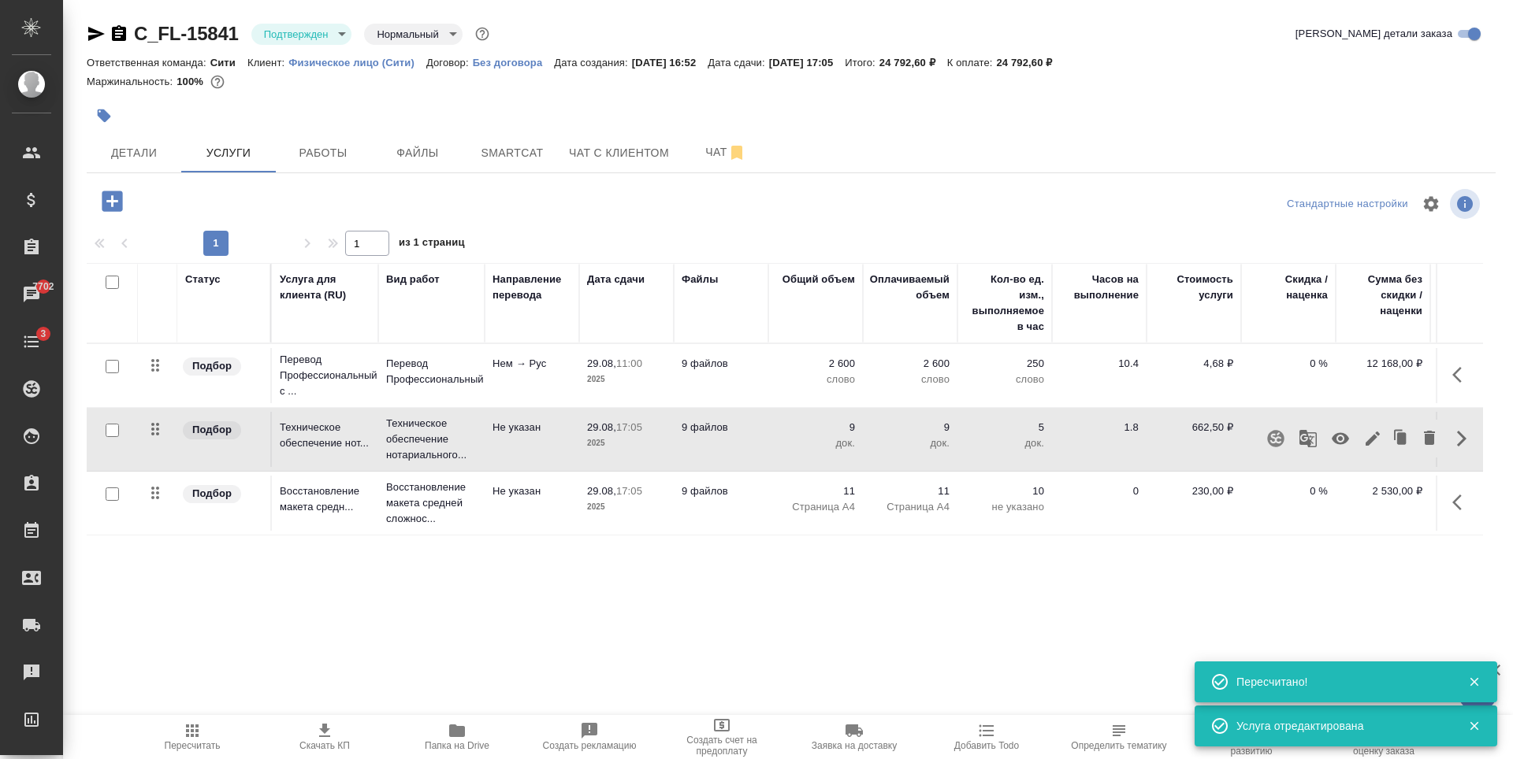
click at [1454, 507] on icon "button" at bounding box center [1461, 502] width 19 height 19
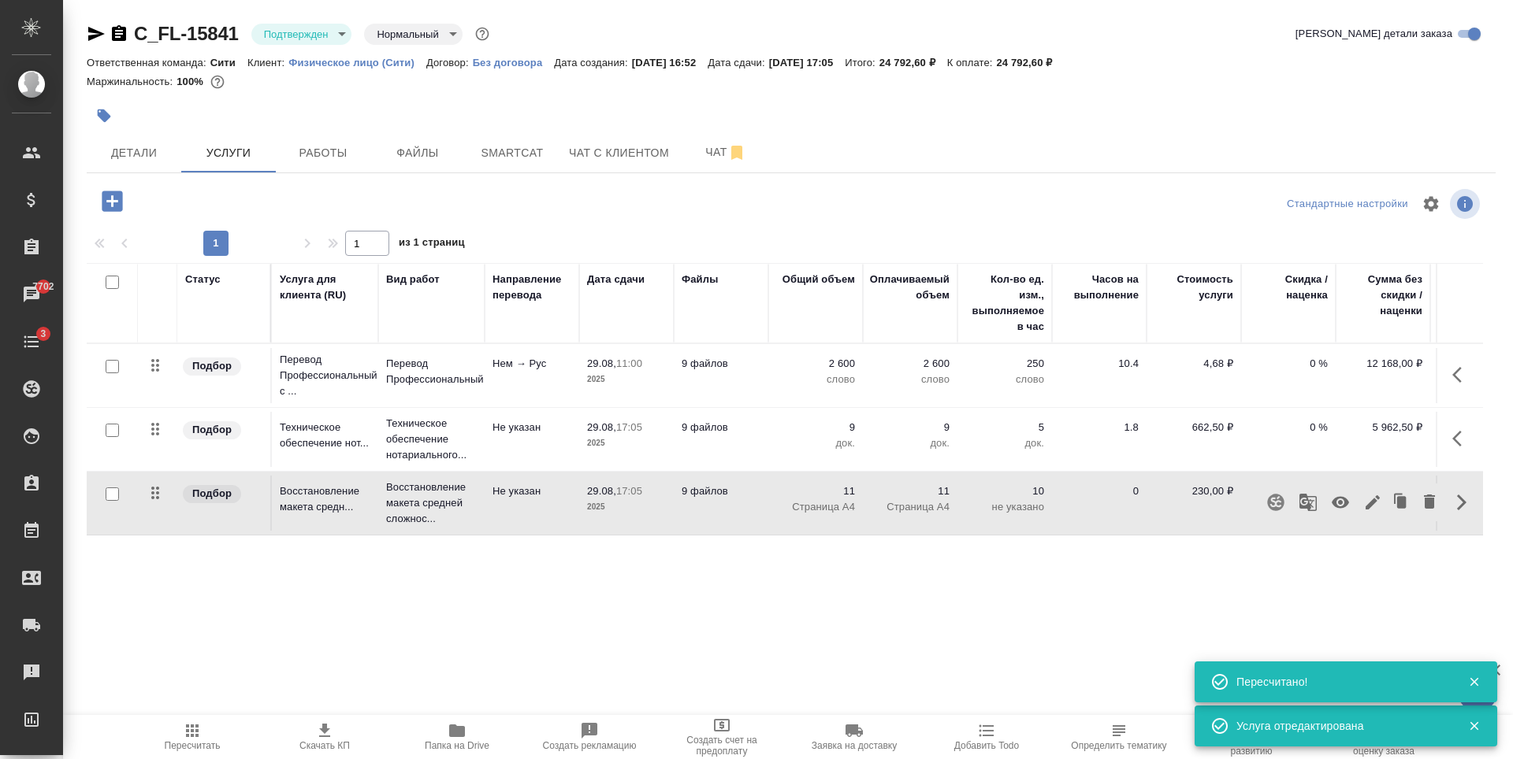
click at [1363, 497] on icon "button" at bounding box center [1372, 502] width 19 height 19
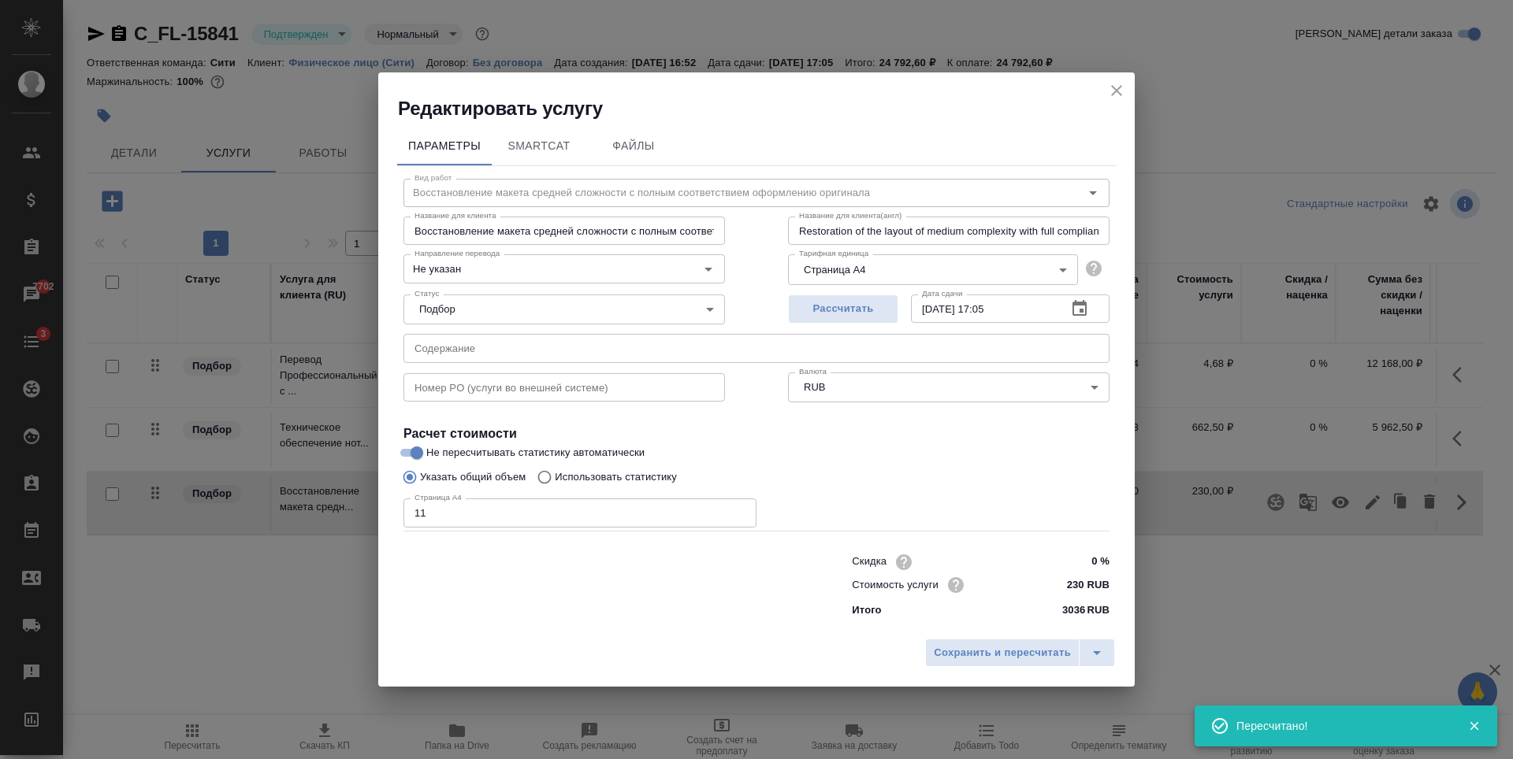
click at [1081, 310] on icon "button" at bounding box center [1079, 308] width 14 height 16
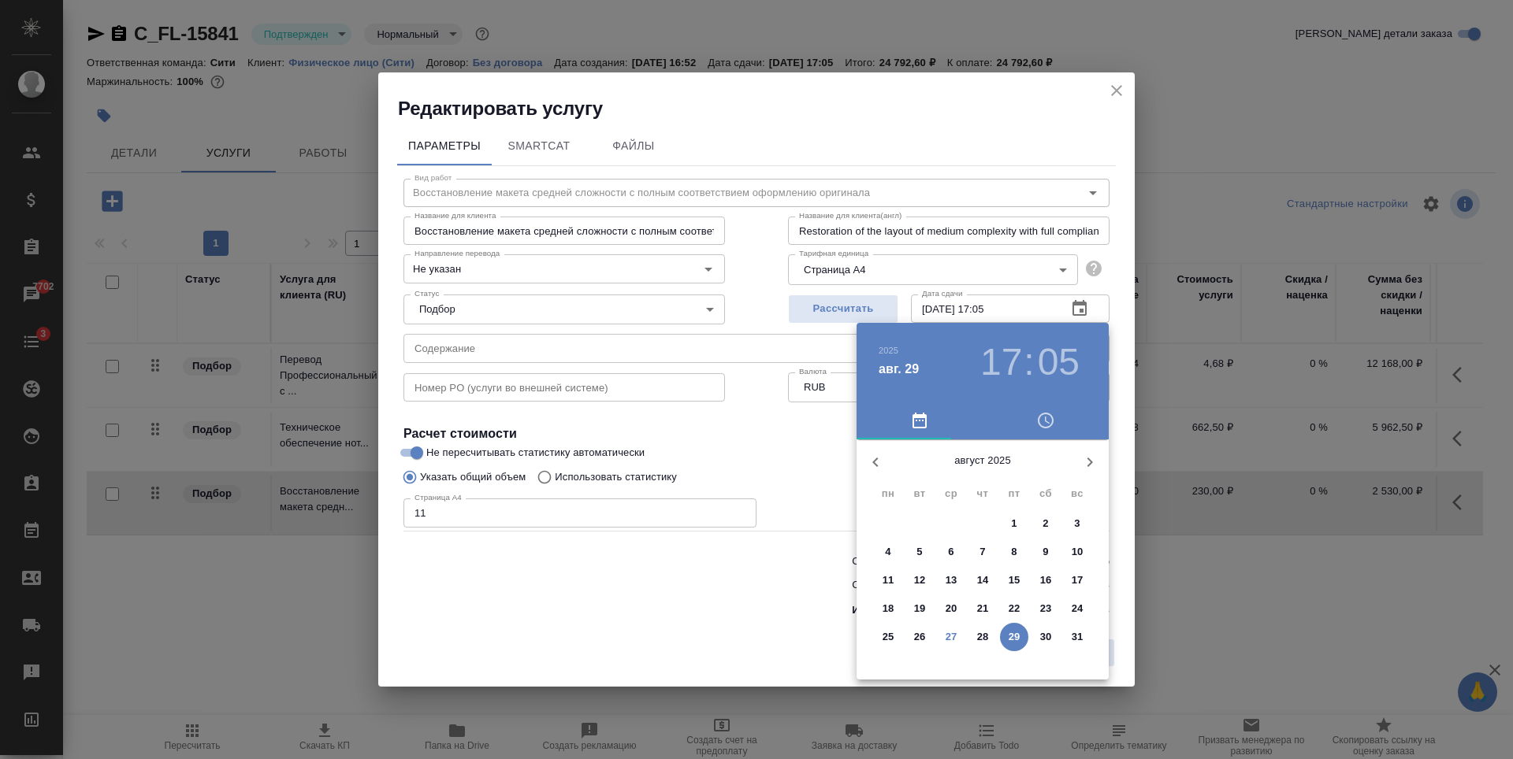
click at [1034, 354] on div "17 : 05" at bounding box center [1029, 362] width 113 height 44
click at [1008, 351] on h3 "17" at bounding box center [1001, 362] width 42 height 44
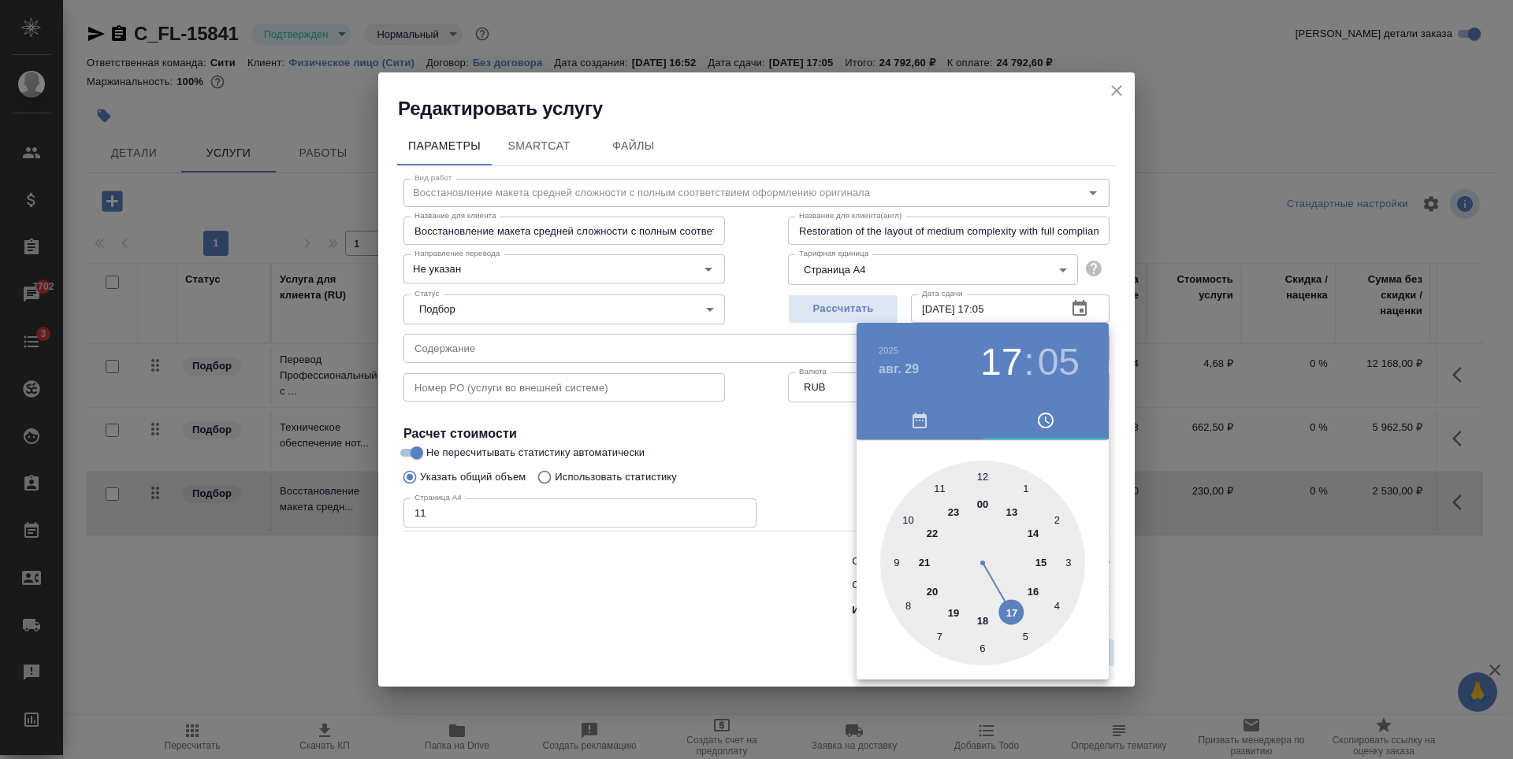
click at [940, 488] on div at bounding box center [982, 563] width 205 height 205
click at [982, 475] on div at bounding box center [982, 563] width 205 height 205
type input "29.08.2025 11:00"
click at [705, 410] on div at bounding box center [756, 379] width 1513 height 759
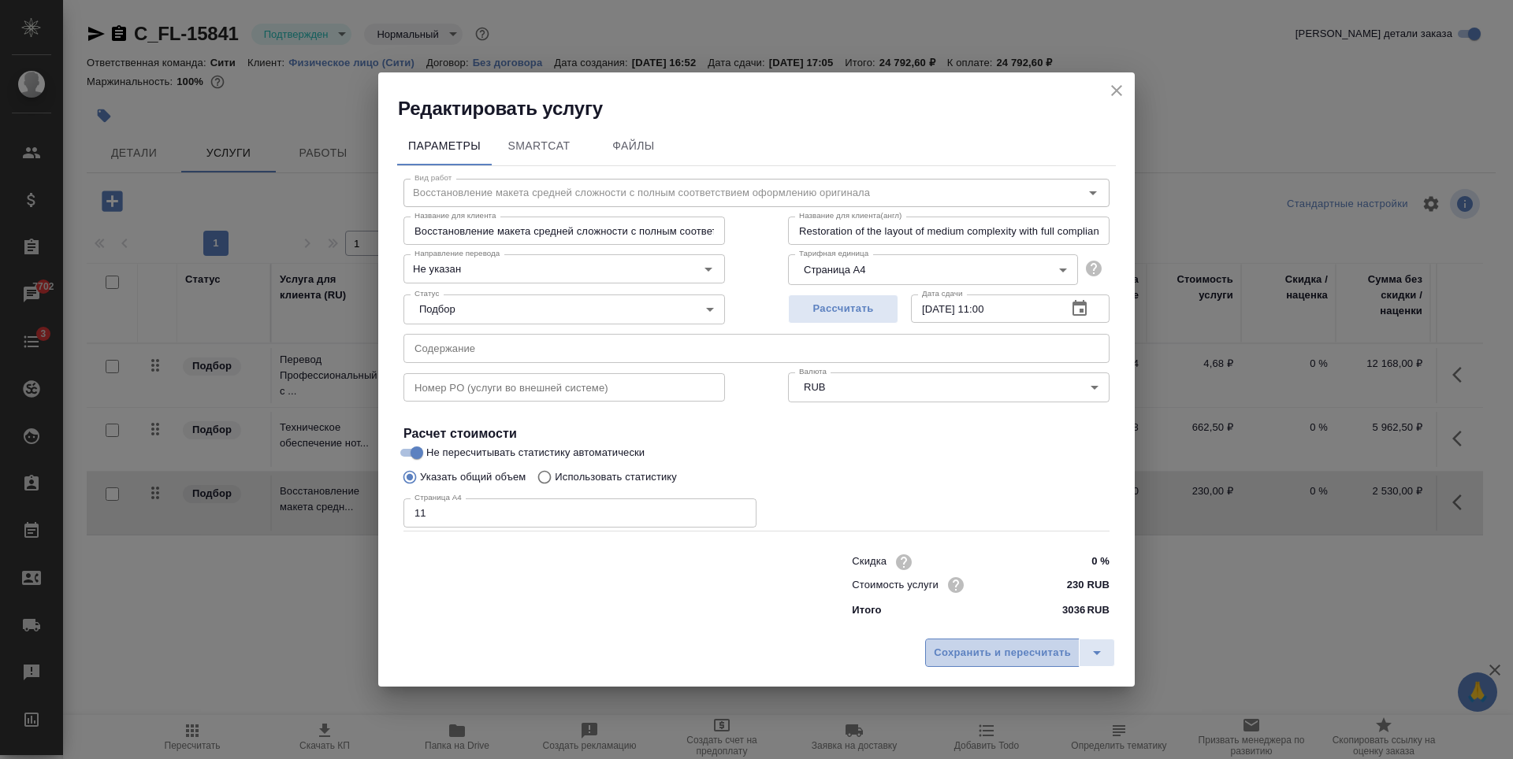
click at [968, 650] on span "Сохранить и пересчитать" at bounding box center [1002, 653] width 137 height 18
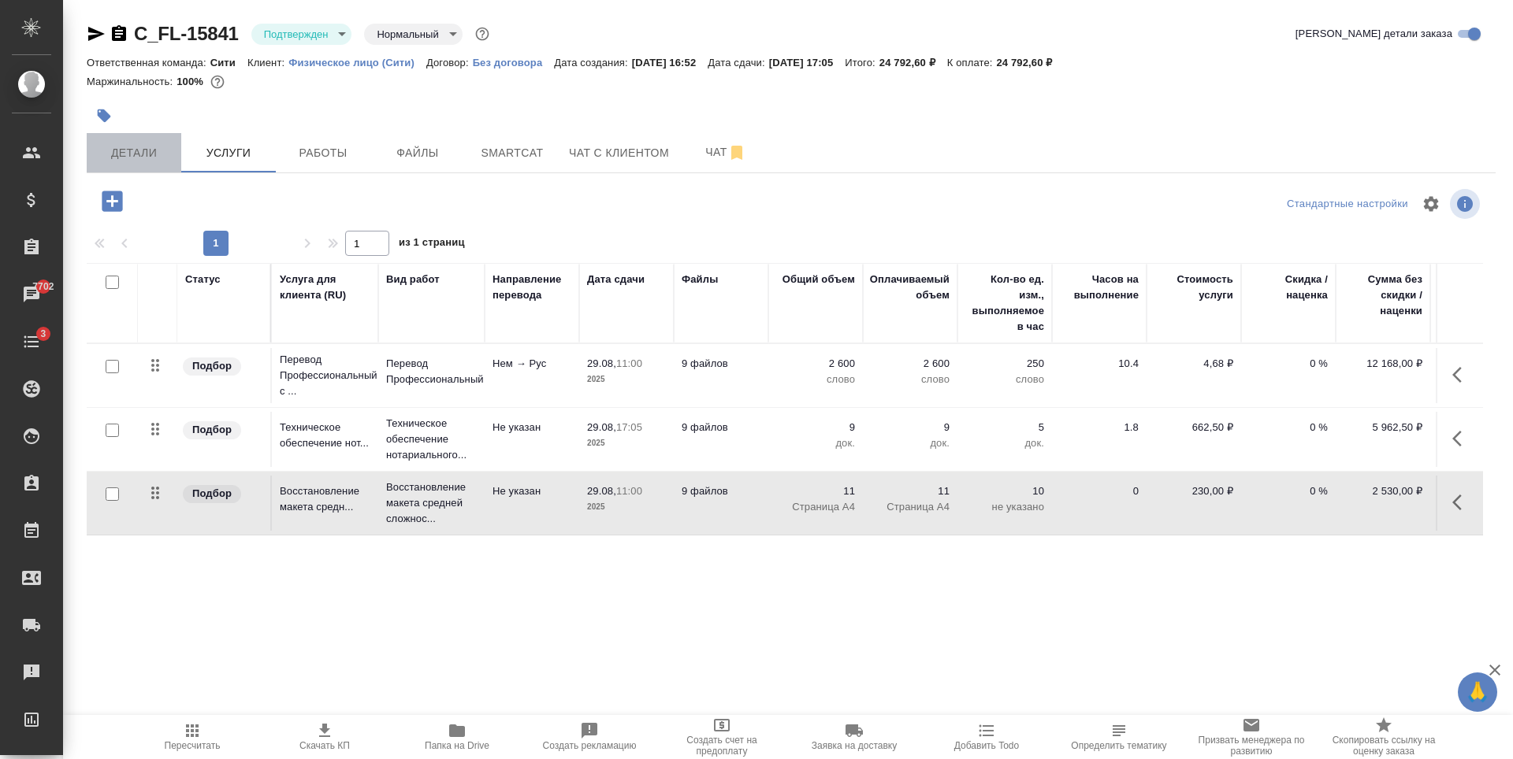
click at [113, 160] on span "Детали" at bounding box center [134, 153] width 76 height 20
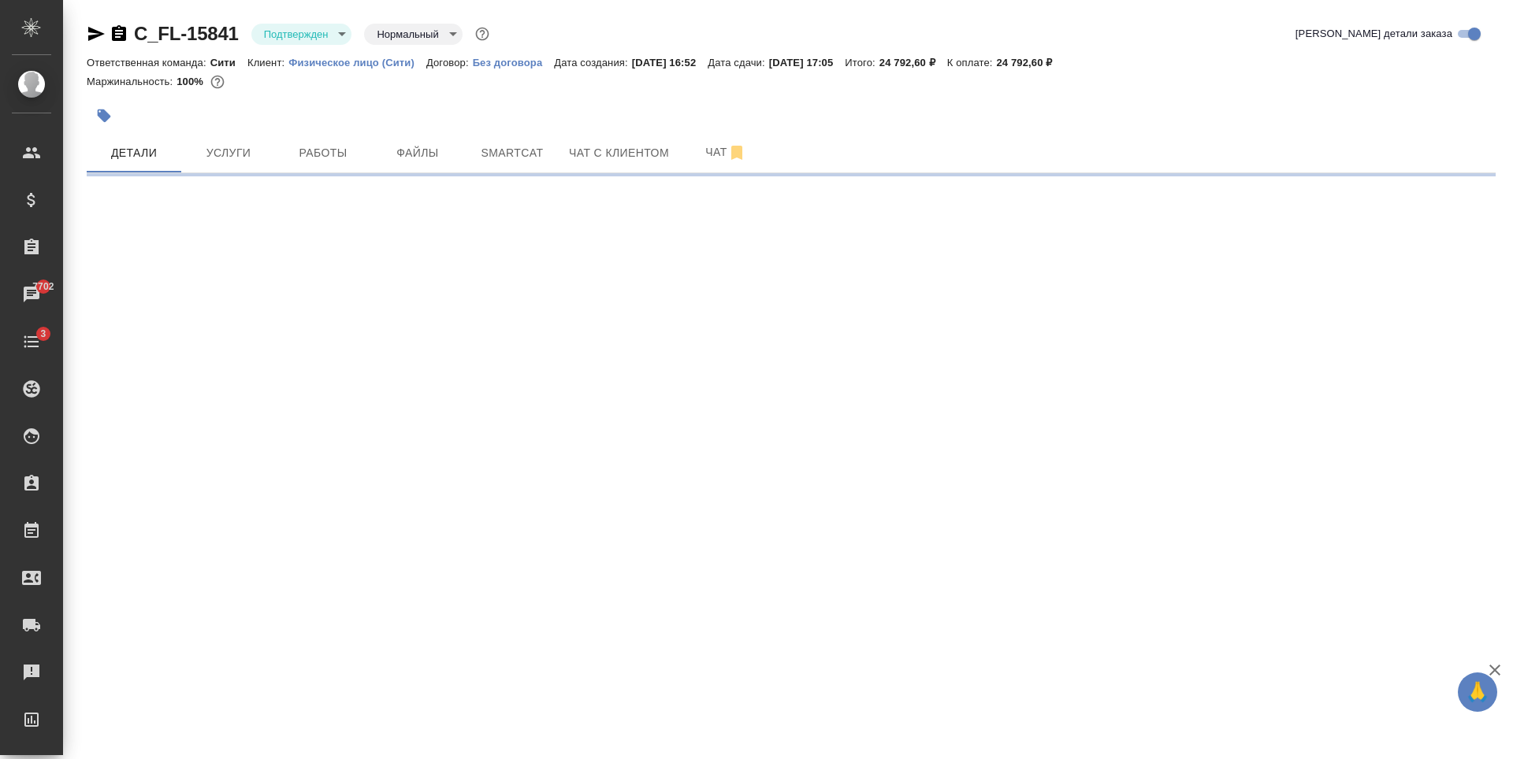
select select "RU"
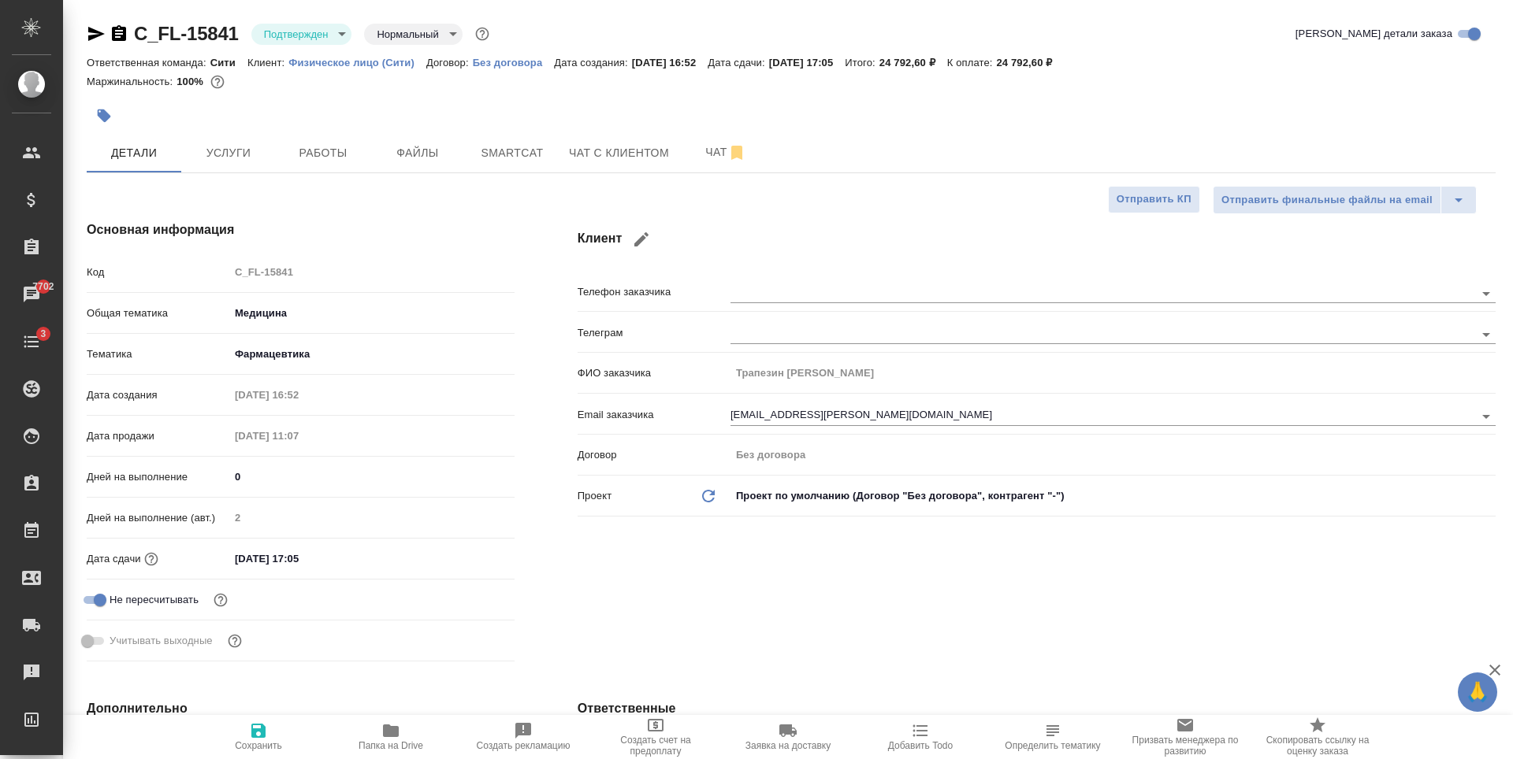
type textarea "x"
click at [381, 555] on div "29.08.2025 17:05" at bounding box center [371, 559] width 285 height 23
click at [313, 555] on input "29.08.2025 17:05" at bounding box center [299, 559] width 138 height 23
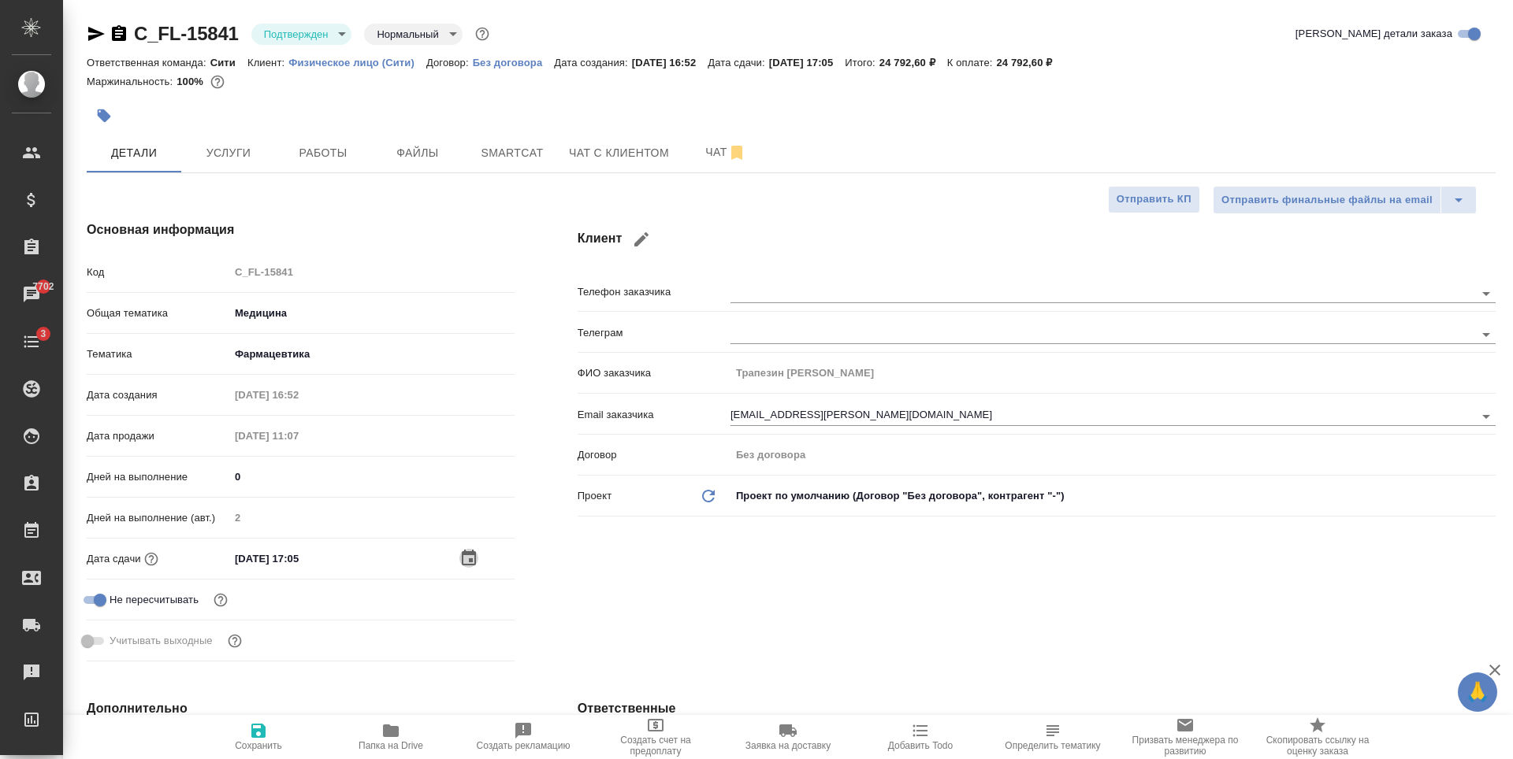
click at [466, 557] on icon "button" at bounding box center [468, 558] width 19 height 19
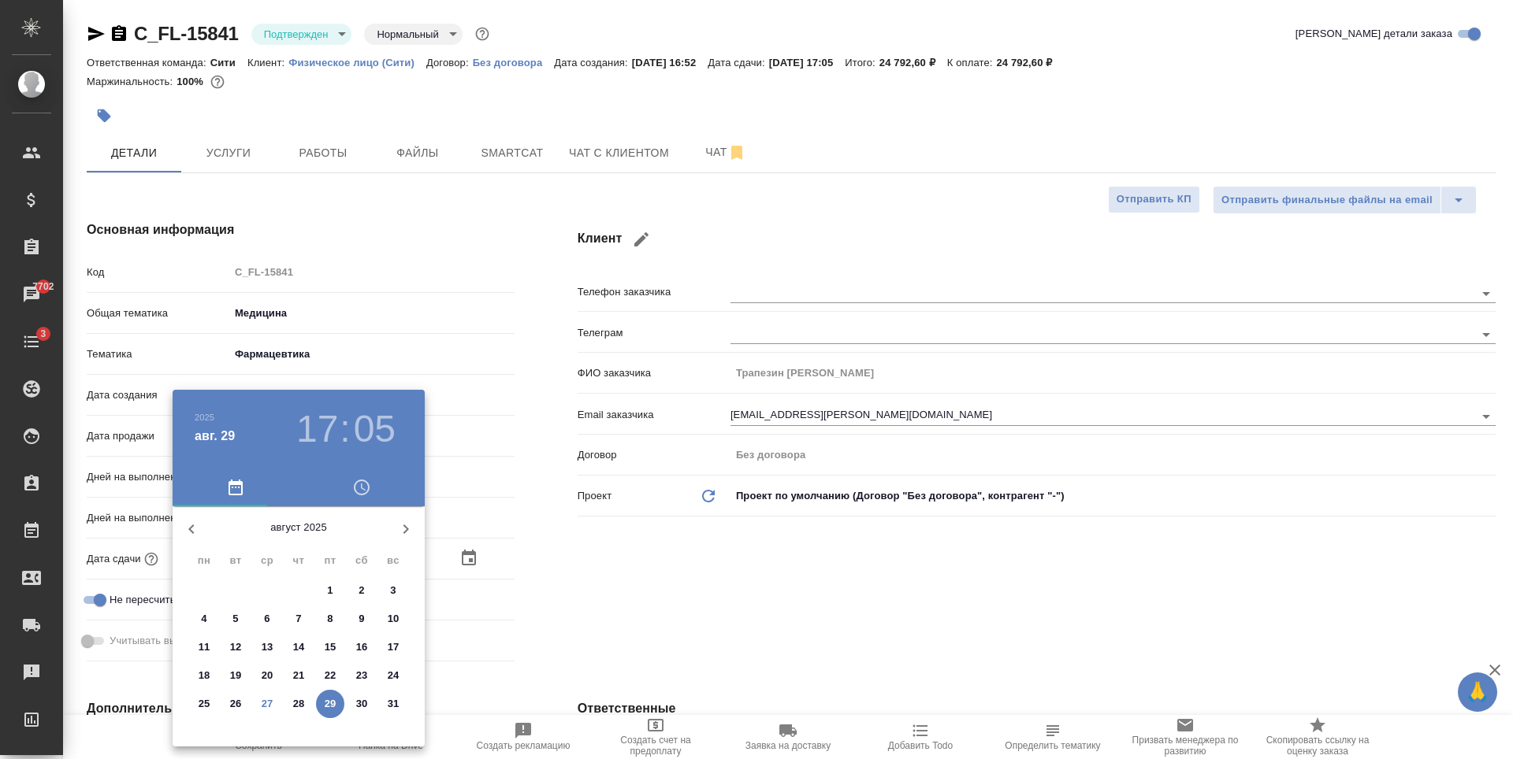
click at [410, 530] on icon "button" at bounding box center [405, 529] width 19 height 19
click at [206, 592] on p "1" at bounding box center [204, 591] width 6 height 16
type input "01.09.2025 17:05"
type textarea "x"
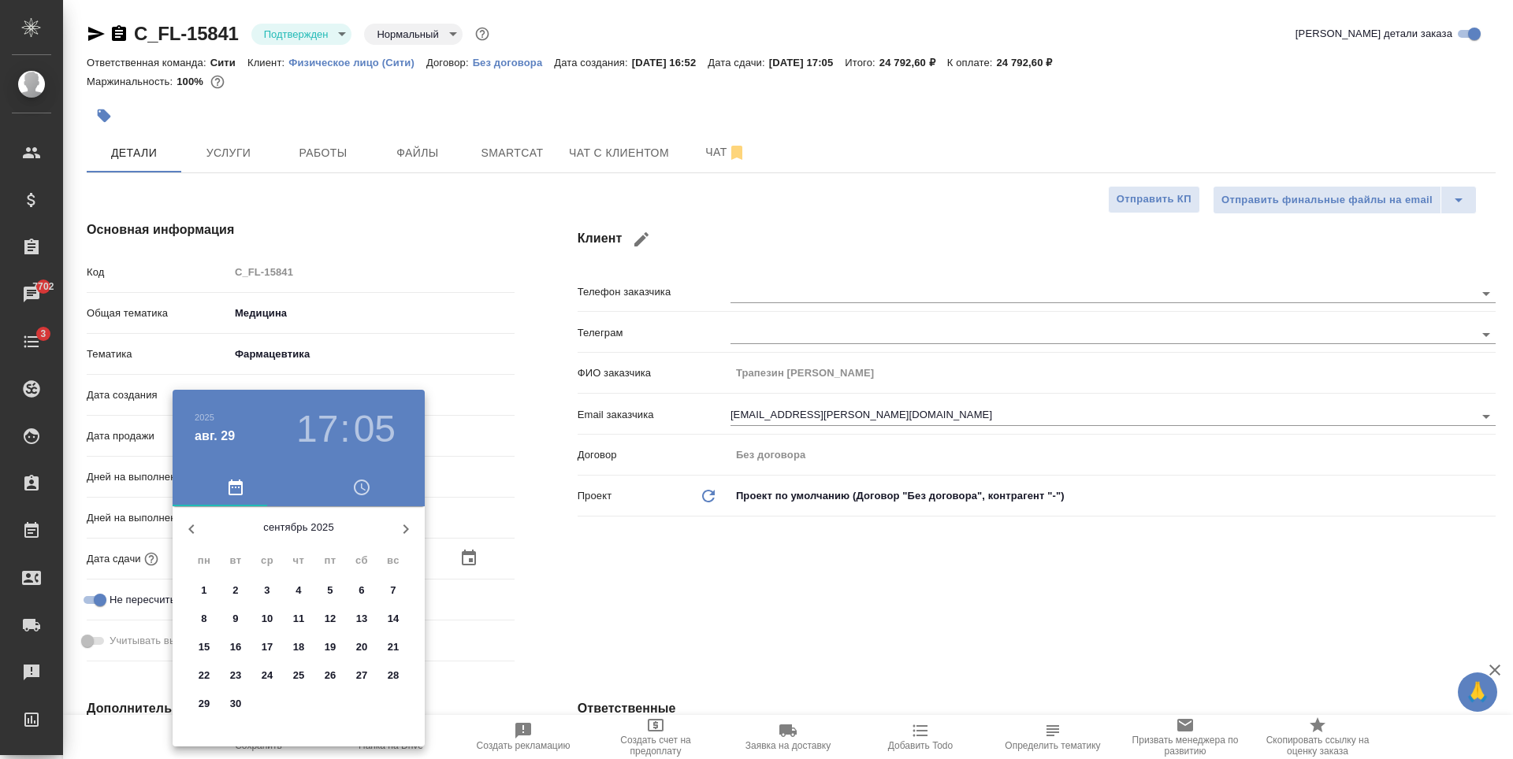
type textarea "x"
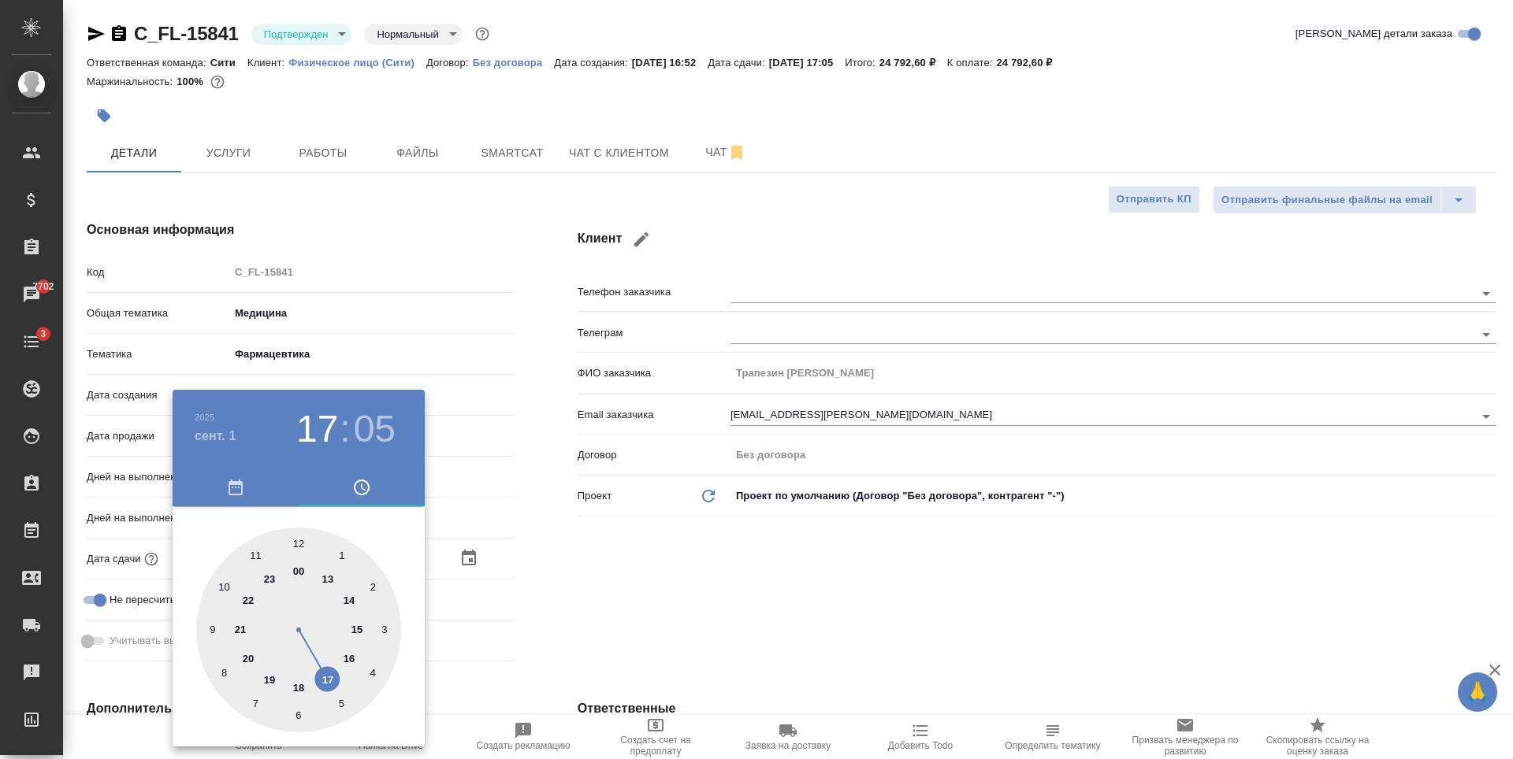
click at [255, 554] on div at bounding box center [298, 630] width 205 height 205
type input "01.09.2025 11:05"
type textarea "x"
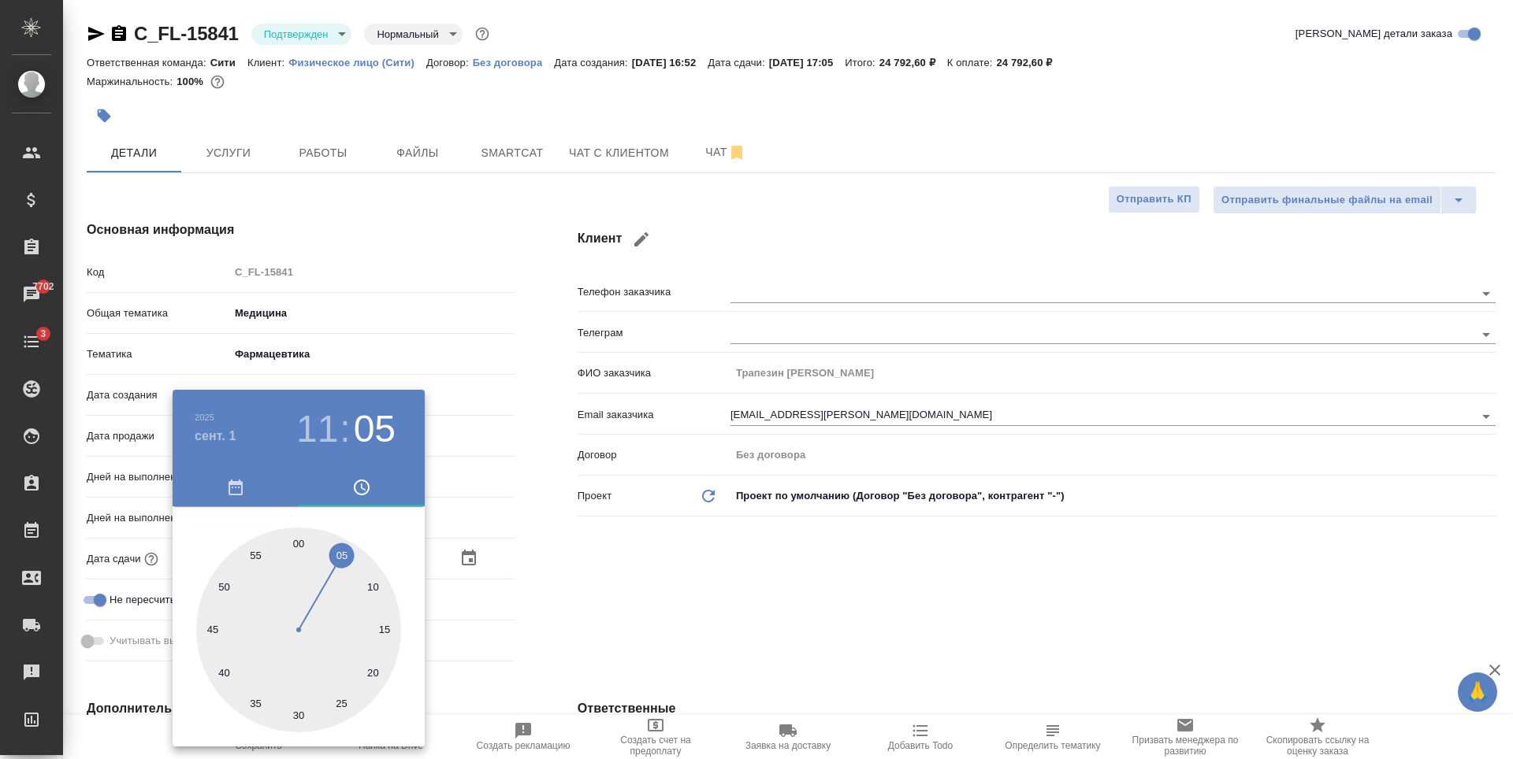
click at [297, 544] on div at bounding box center [298, 630] width 205 height 205
type input "01.09.2025 11:00"
type textarea "x"
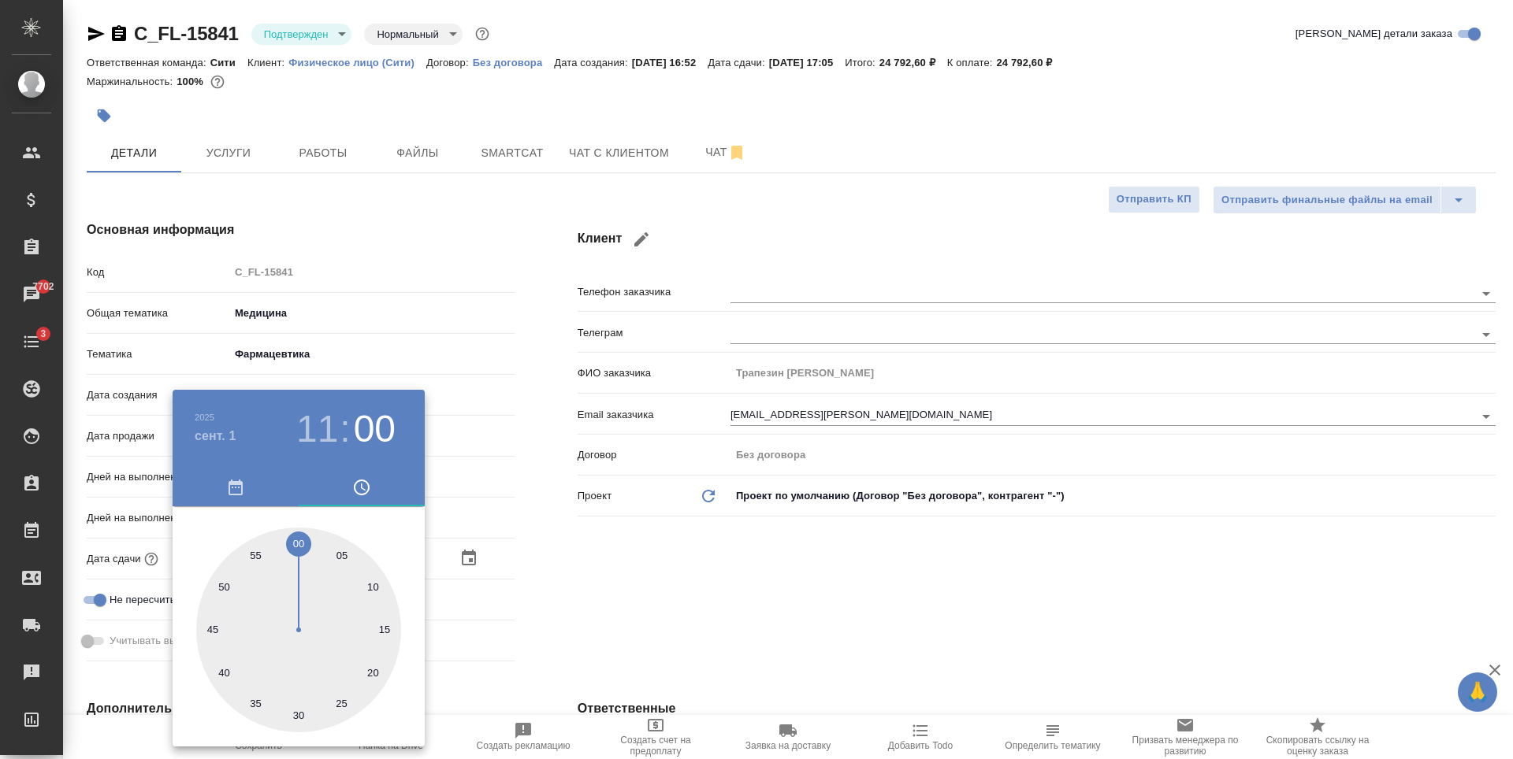
click at [753, 537] on div at bounding box center [756, 379] width 1513 height 759
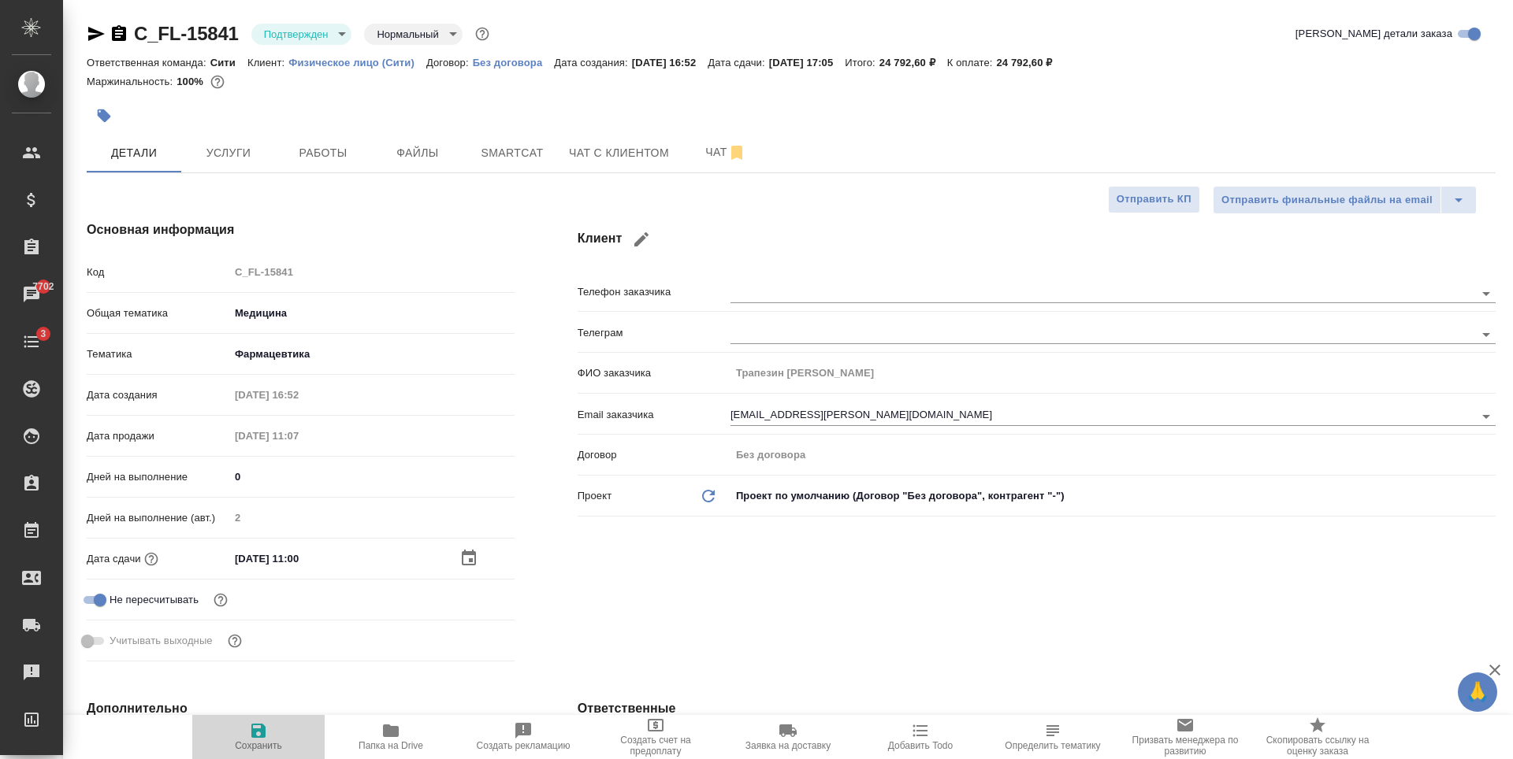
click at [266, 726] on icon "button" at bounding box center [258, 731] width 19 height 19
type textarea "x"
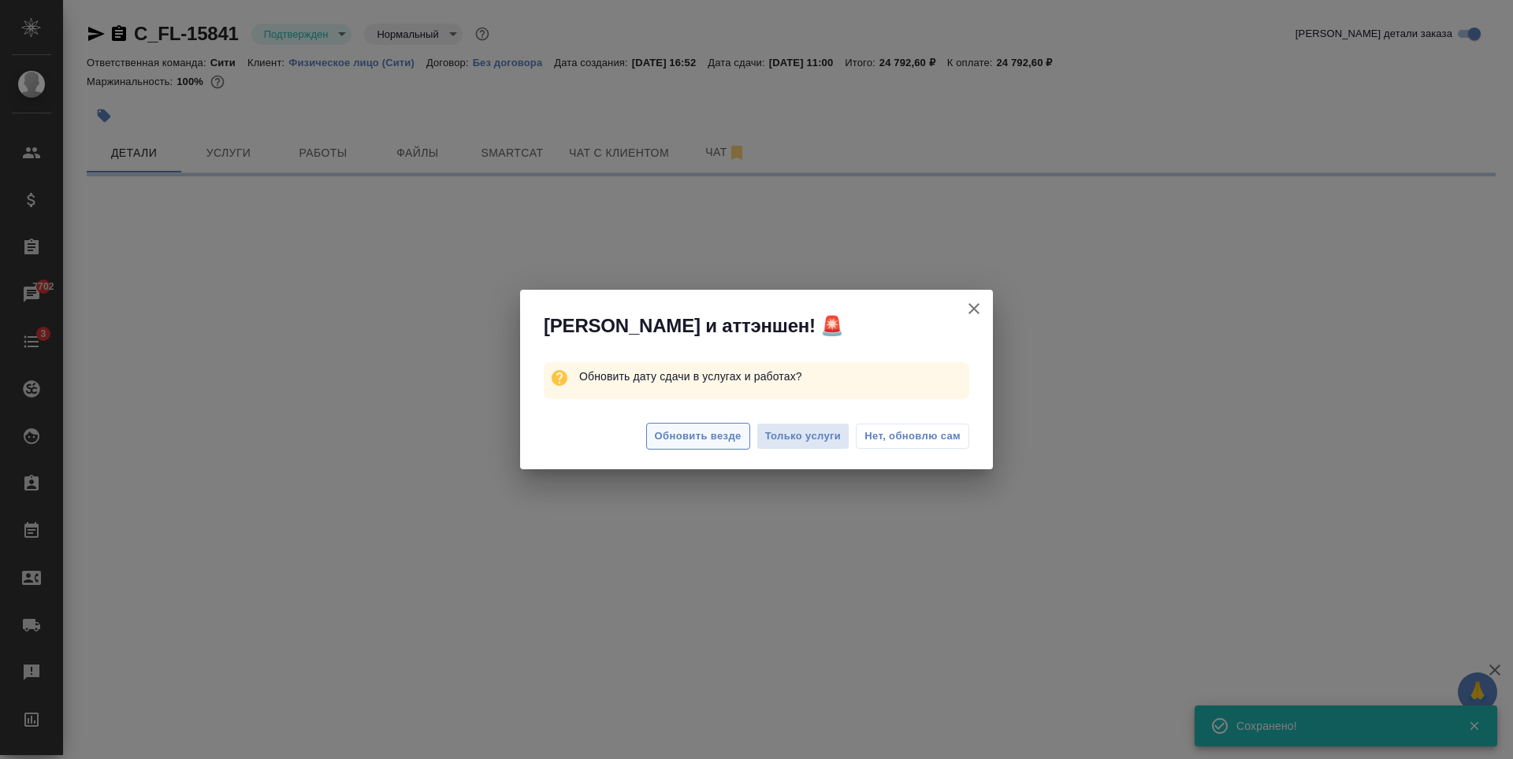
click at [729, 437] on span "Обновить везде" at bounding box center [698, 437] width 87 height 18
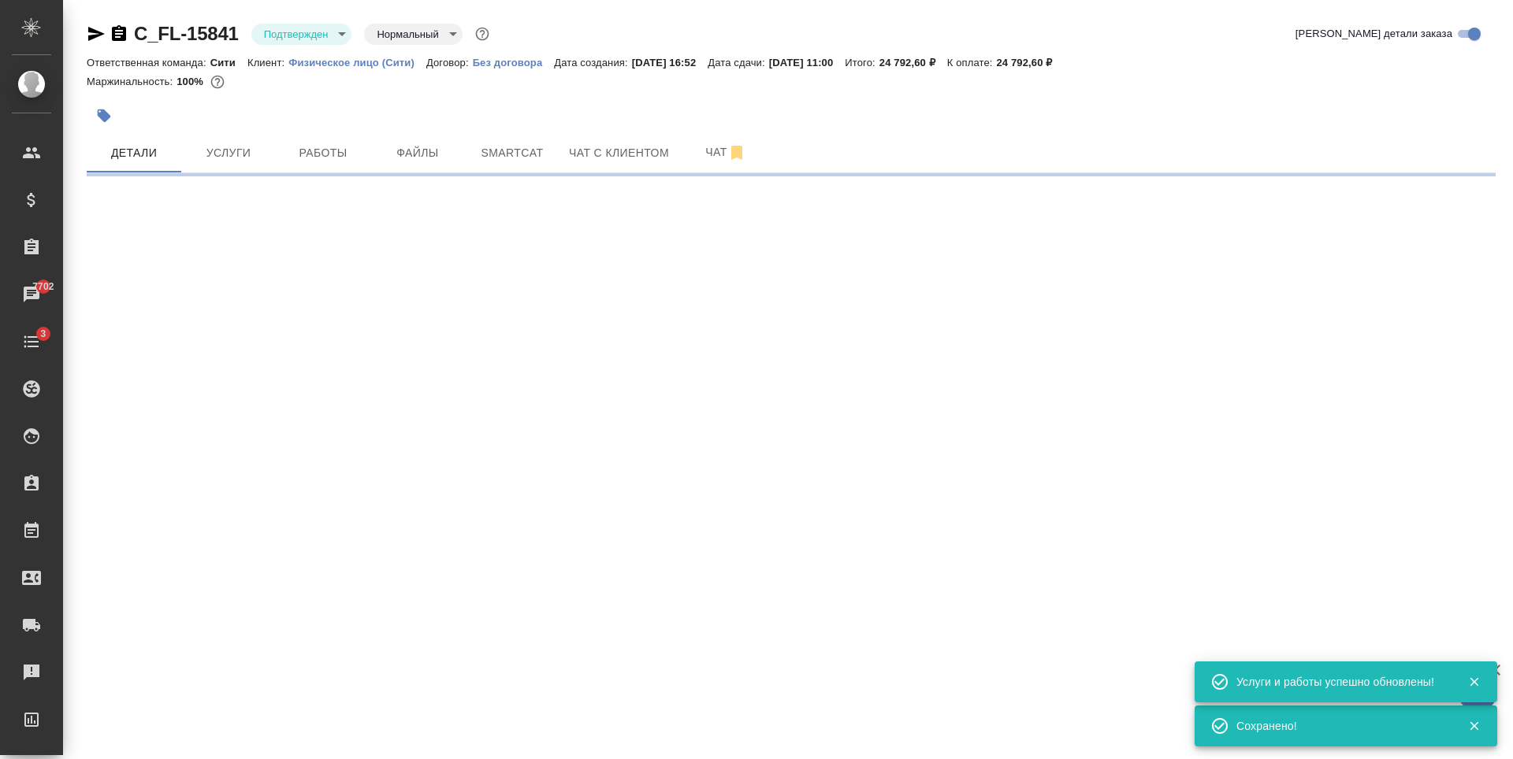
select select "RU"
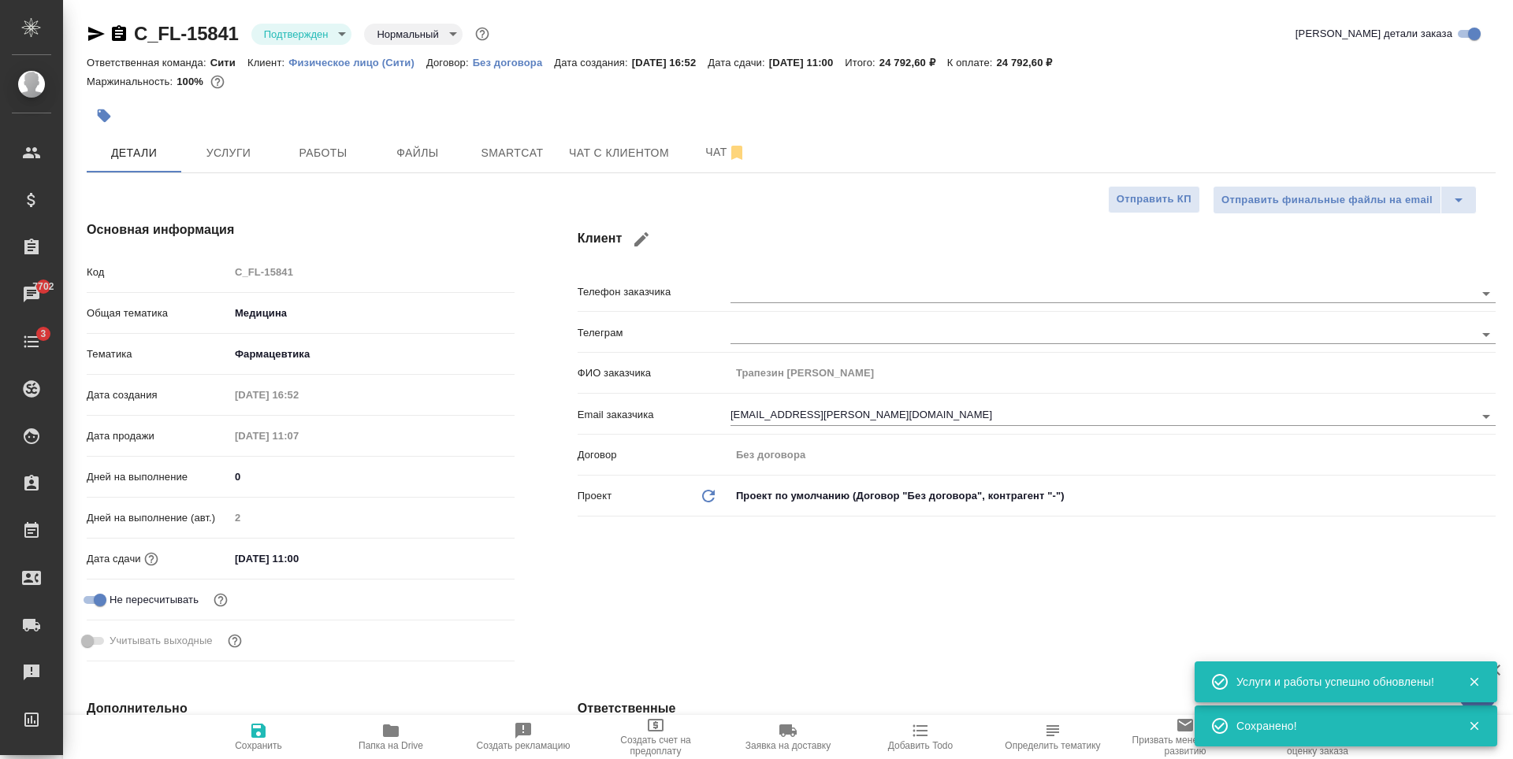
type textarea "x"
click at [291, 561] on input "01.09.2025 11:00" at bounding box center [298, 559] width 138 height 23
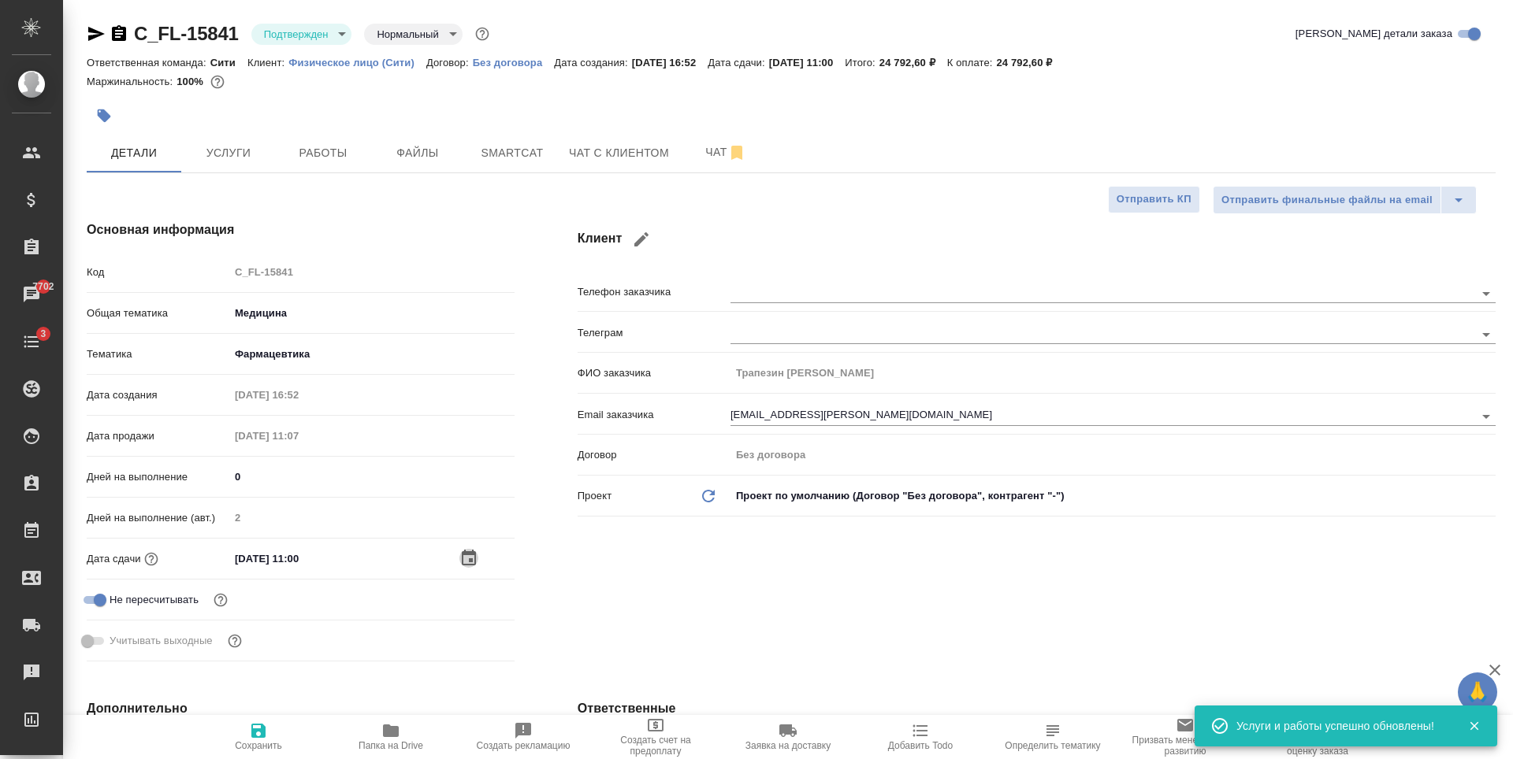
click at [462, 557] on icon "button" at bounding box center [469, 558] width 14 height 16
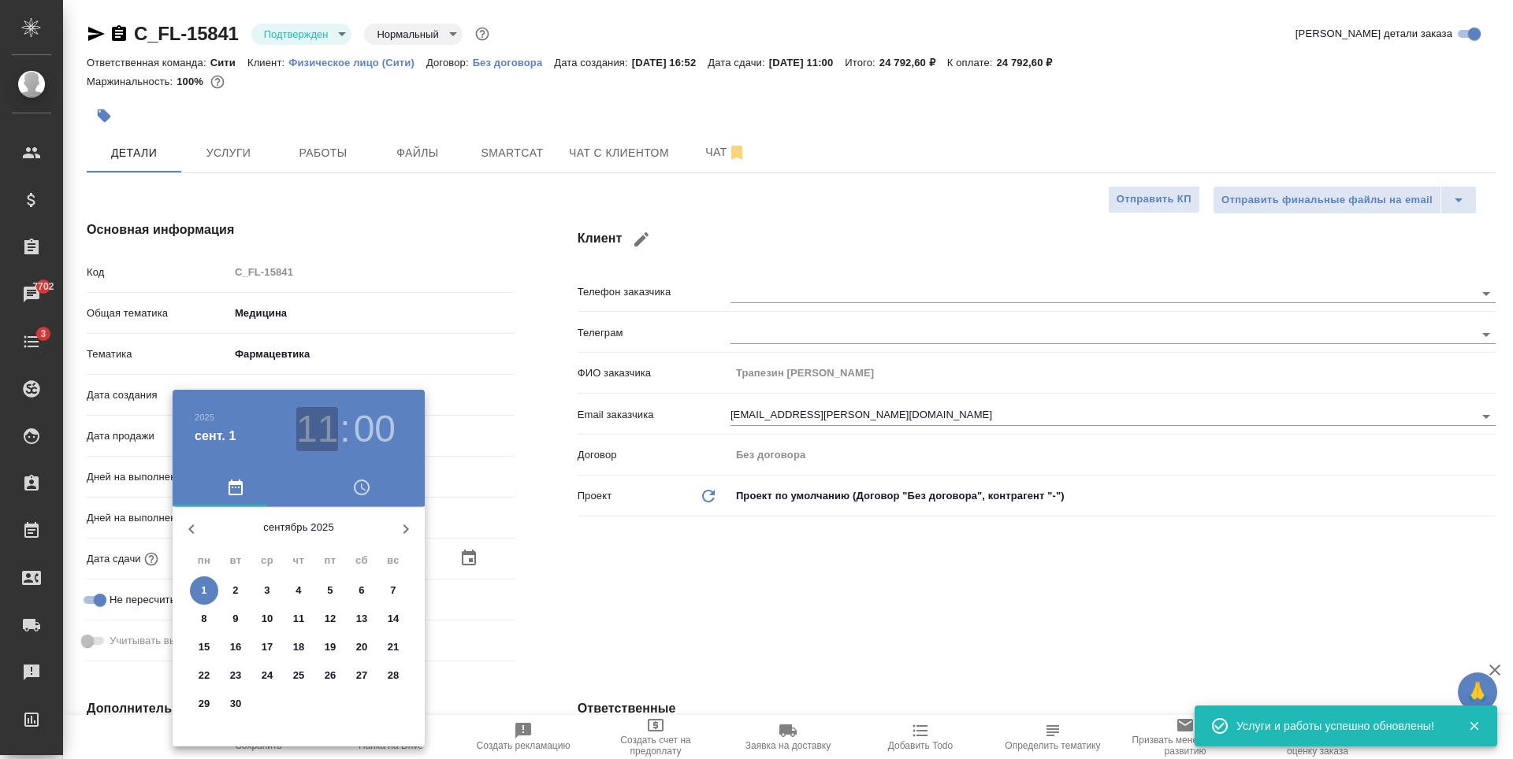
click at [333, 432] on h3 "11" at bounding box center [317, 429] width 42 height 44
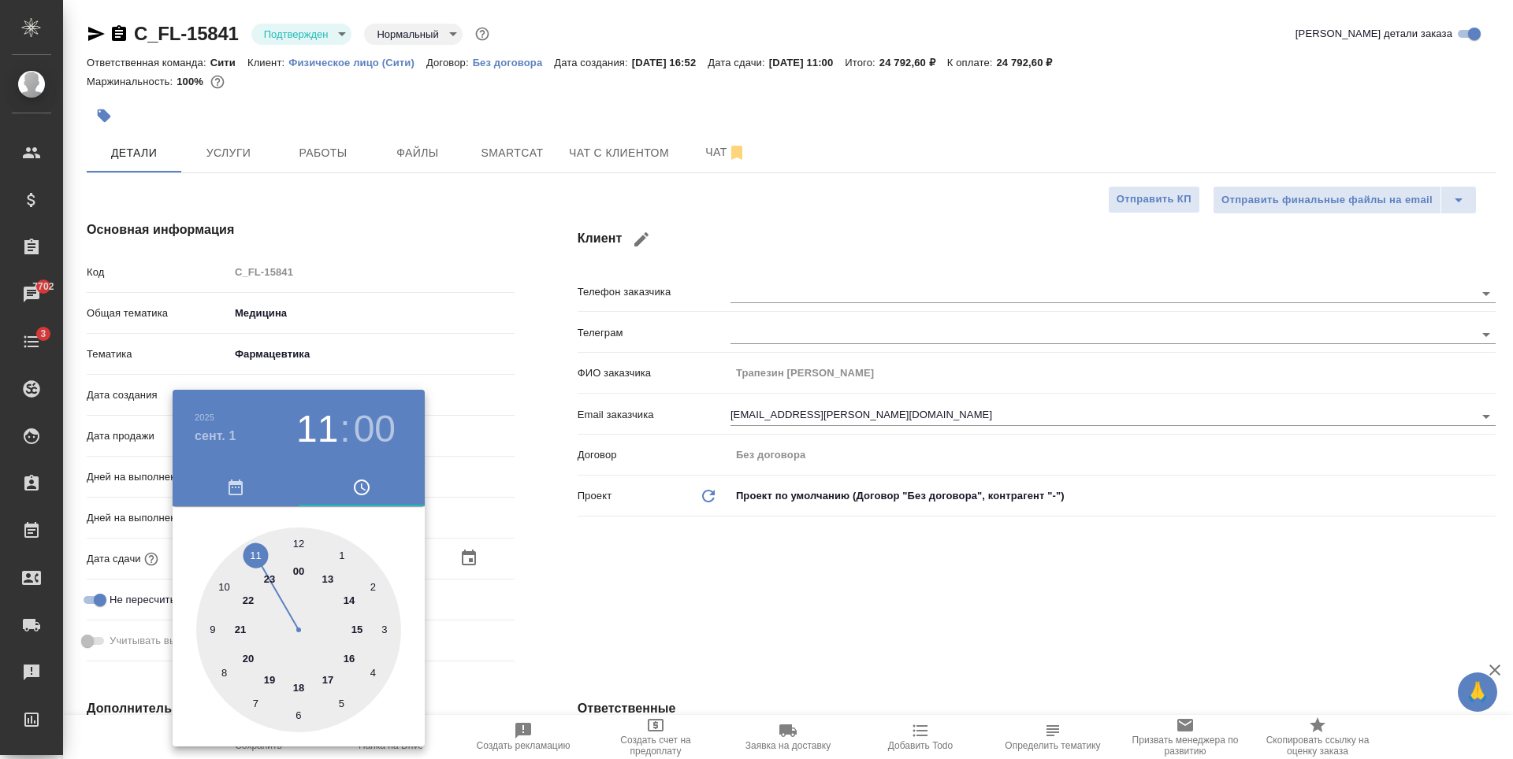
click at [296, 686] on div at bounding box center [298, 630] width 205 height 205
type input "01.09.2025 18:00"
type textarea "x"
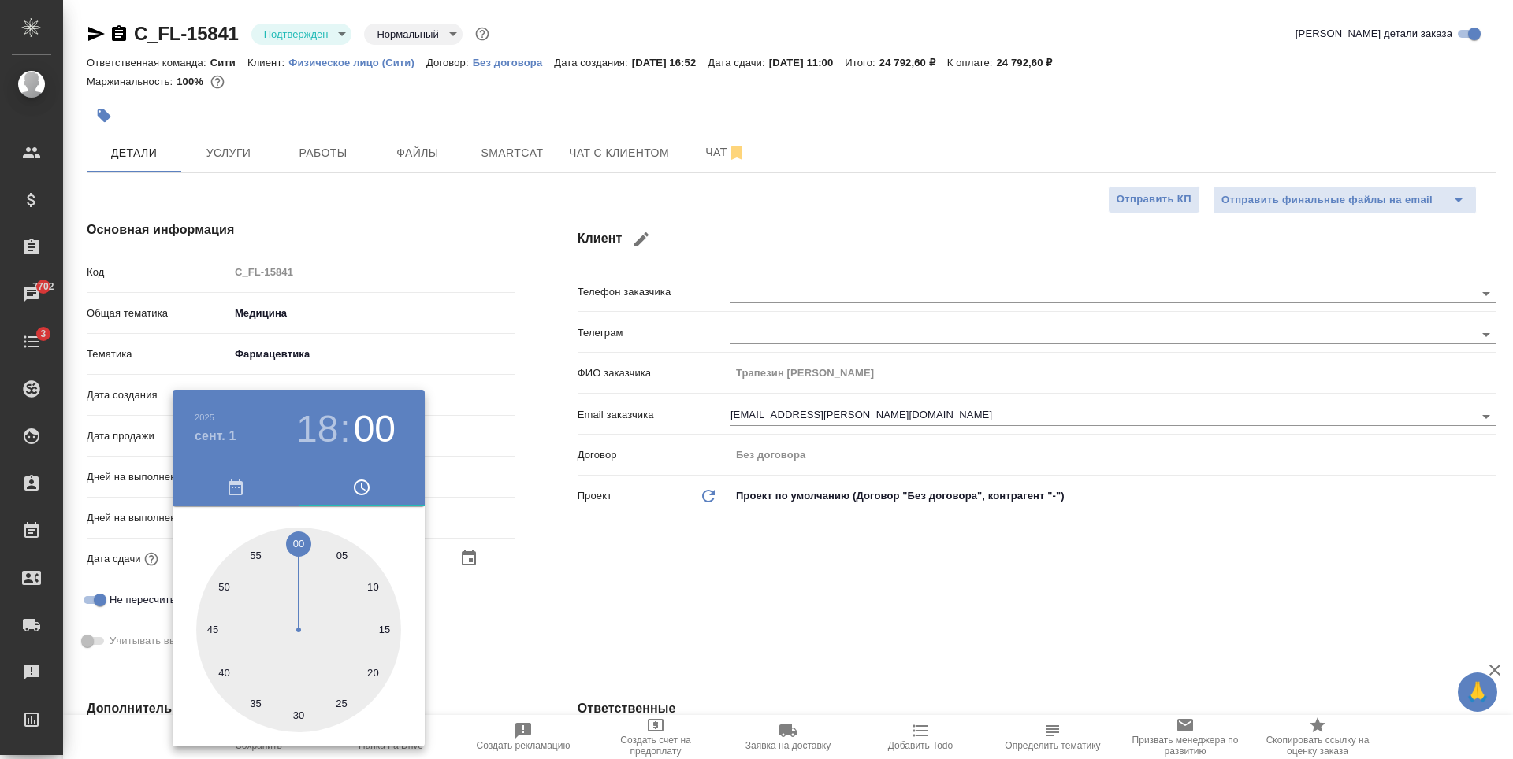
click at [667, 574] on div at bounding box center [756, 379] width 1513 height 759
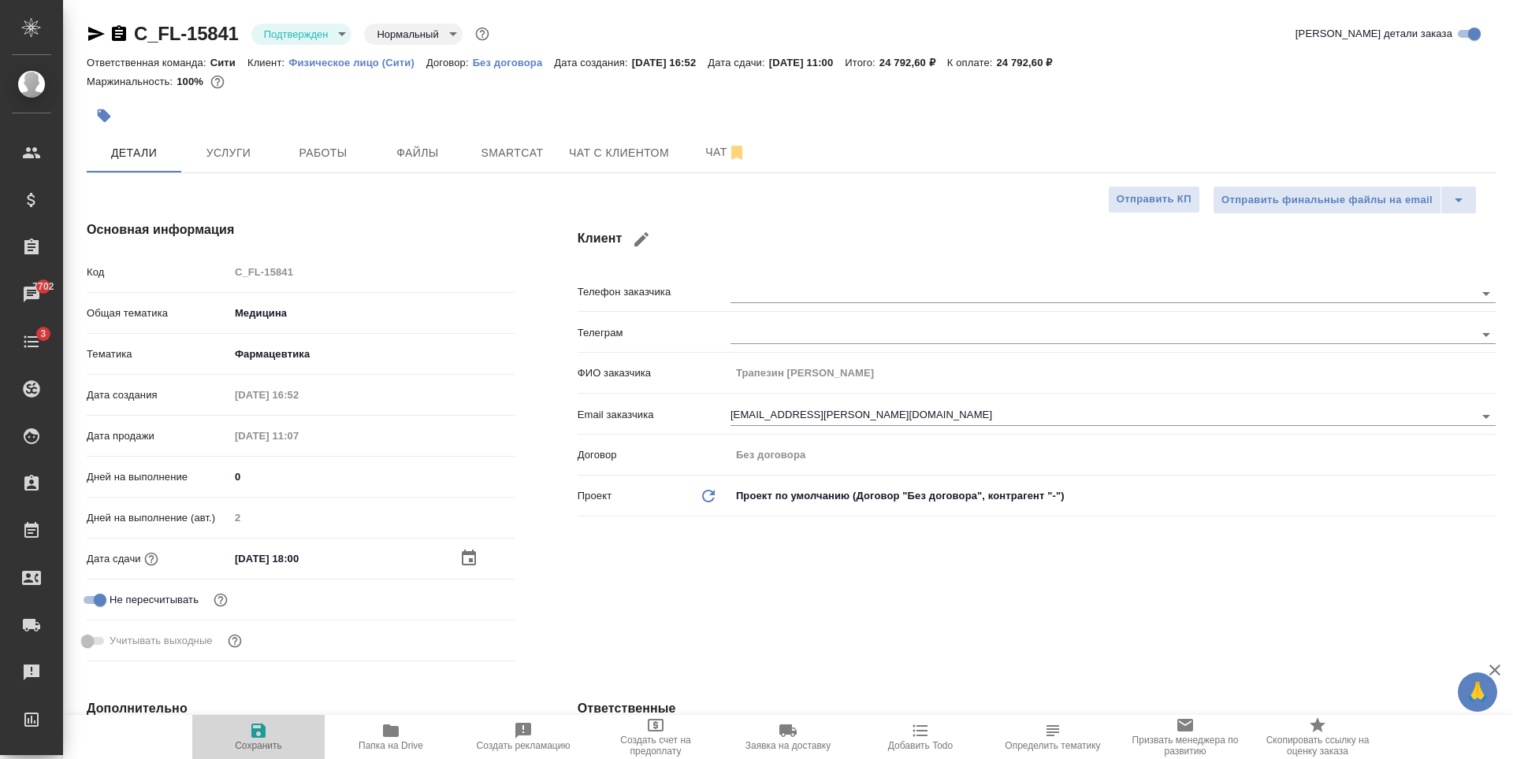
click at [257, 738] on icon "button" at bounding box center [258, 731] width 14 height 14
type textarea "x"
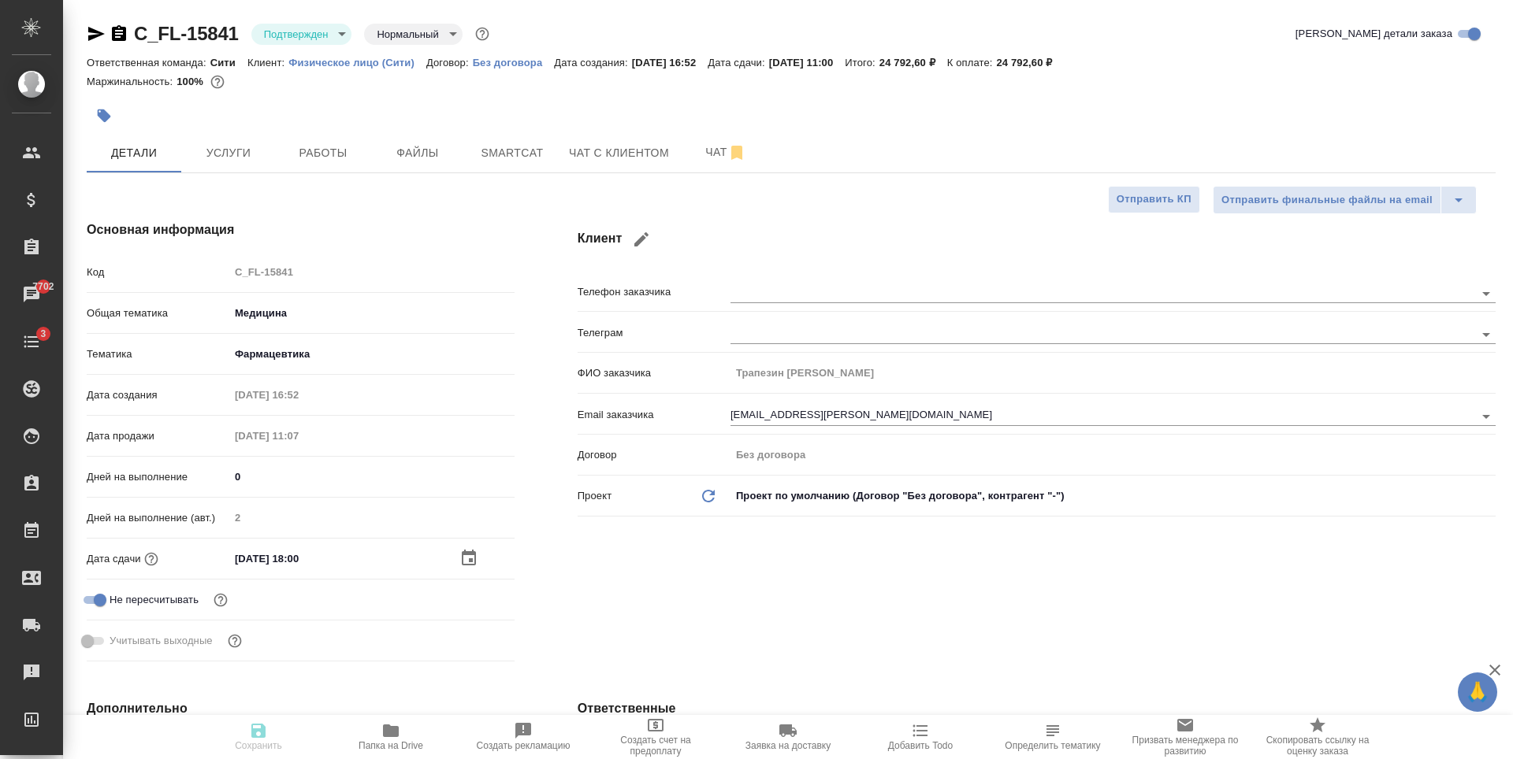
type textarea "x"
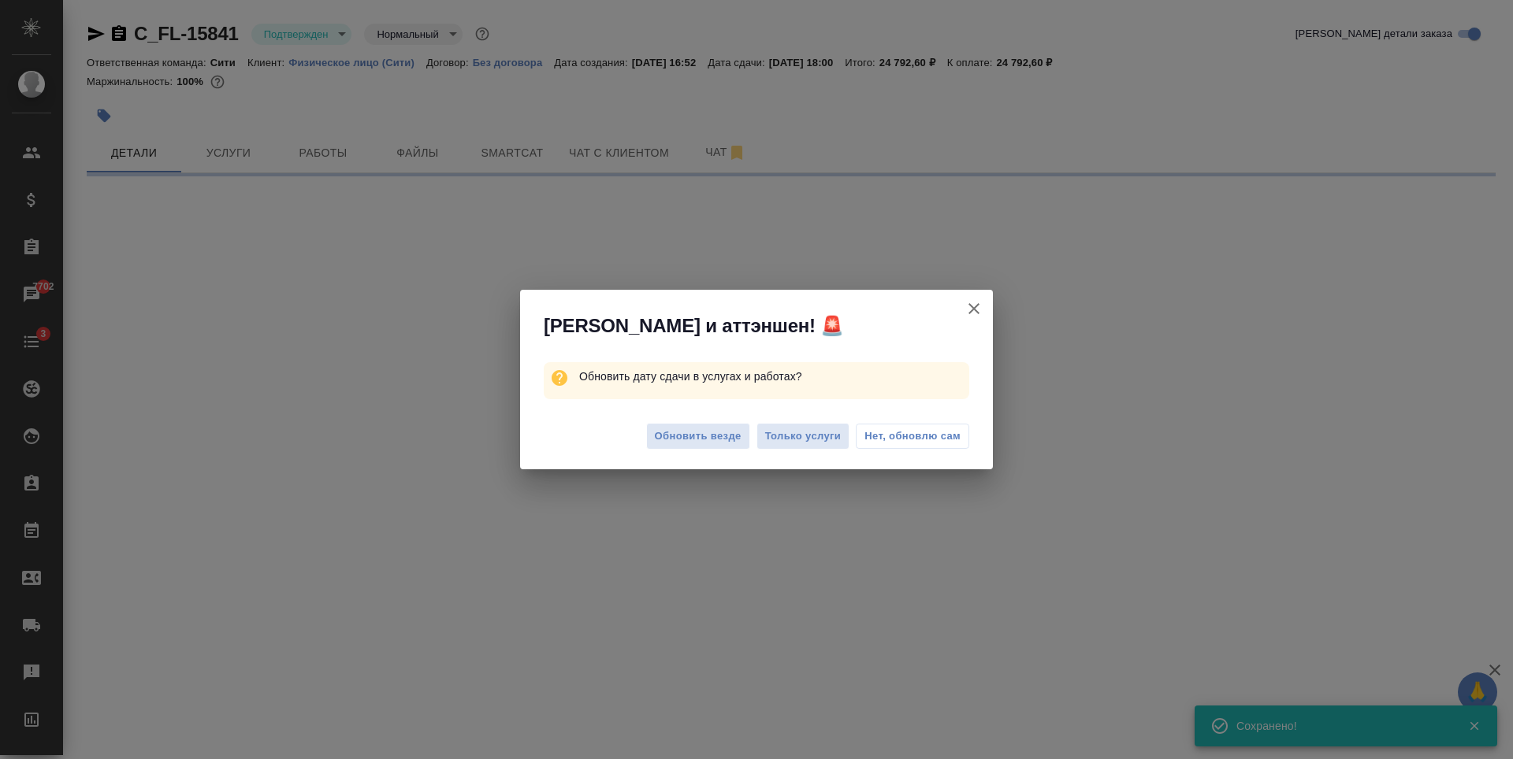
click at [934, 444] on button "Нет, обновлю сам" at bounding box center [912, 436] width 113 height 25
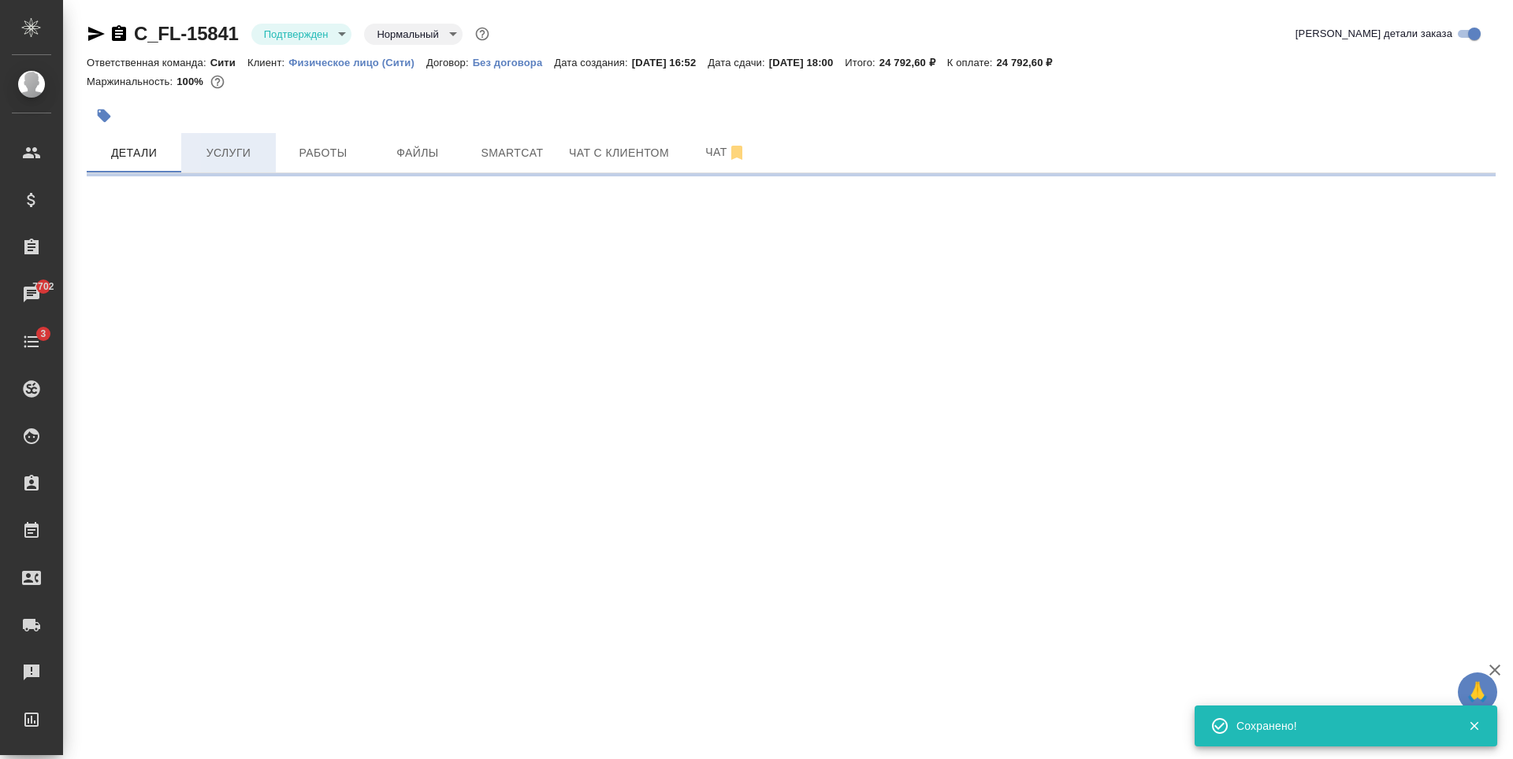
select select "RU"
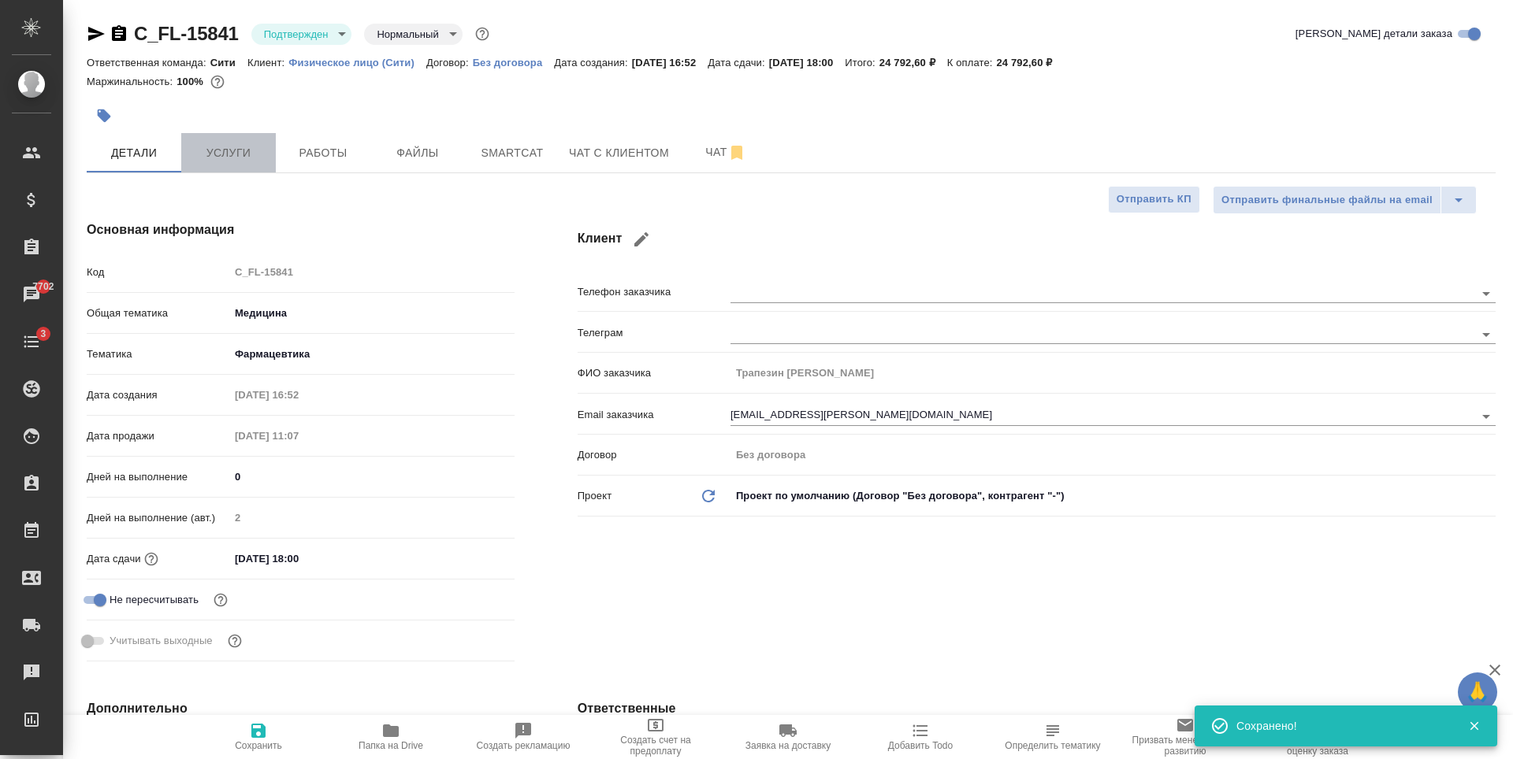
click at [259, 158] on span "Услуги" at bounding box center [229, 153] width 76 height 20
type textarea "x"
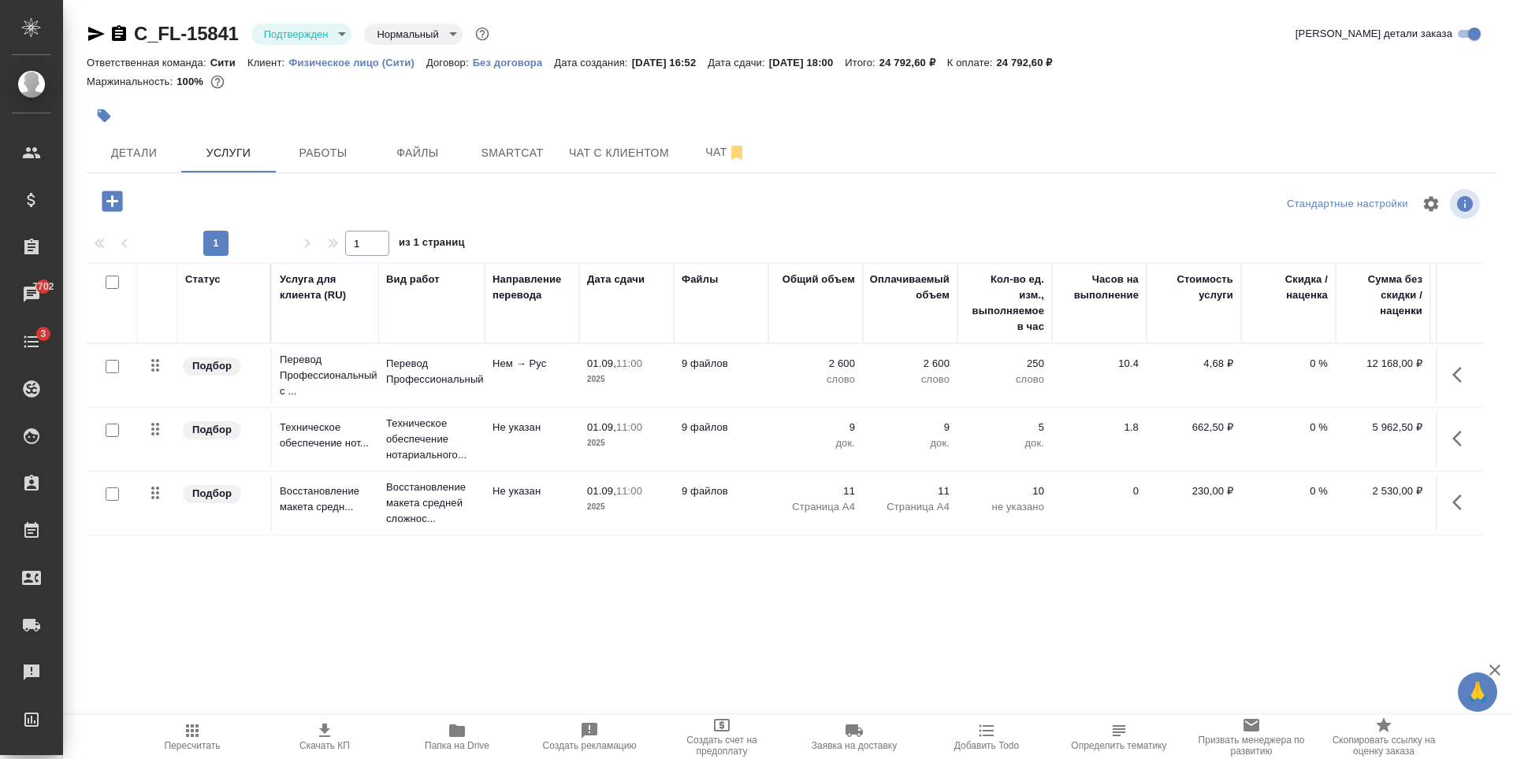
click at [1455, 435] on icon "button" at bounding box center [1461, 438] width 19 height 19
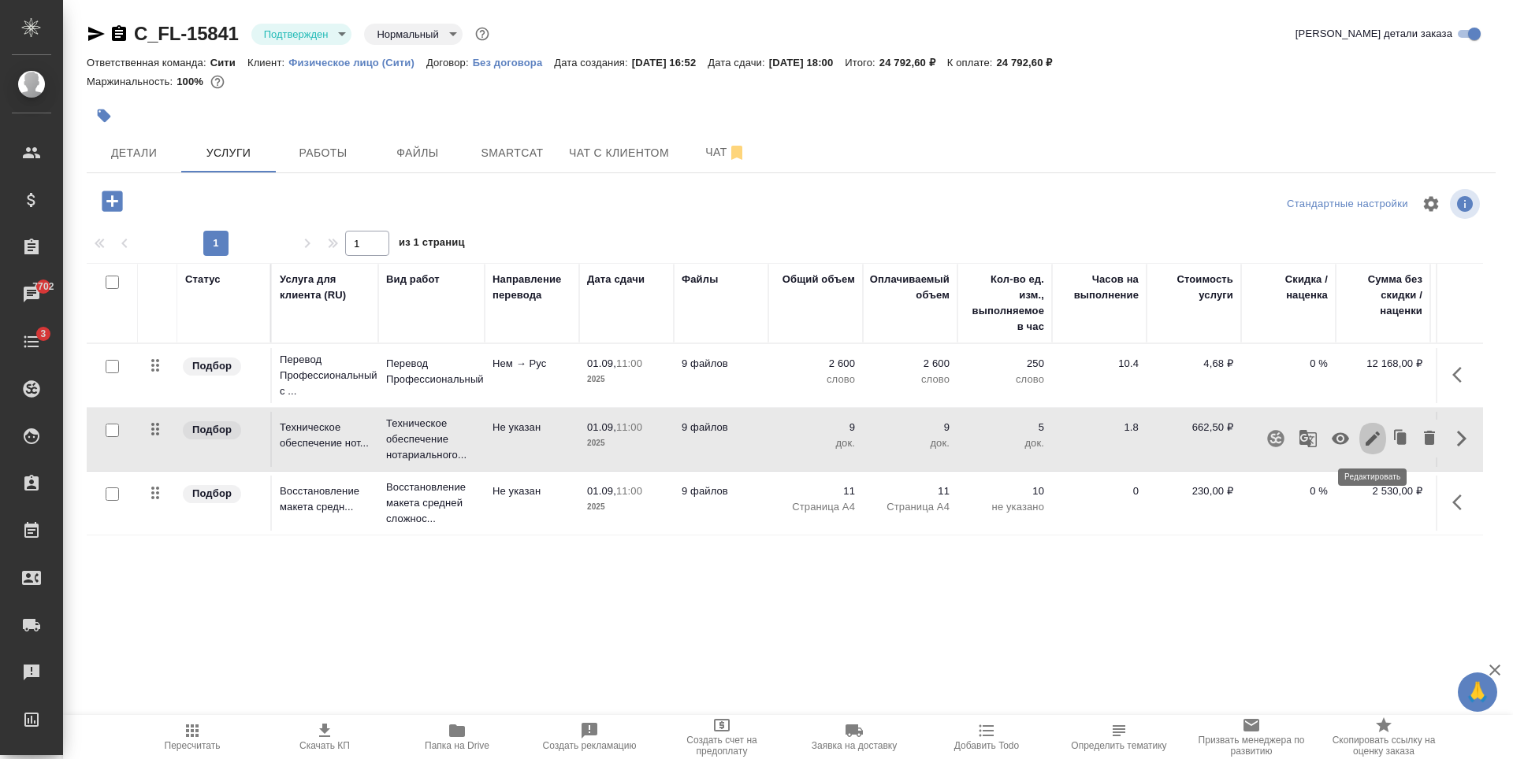
click at [1372, 433] on icon "button" at bounding box center [1372, 438] width 19 height 19
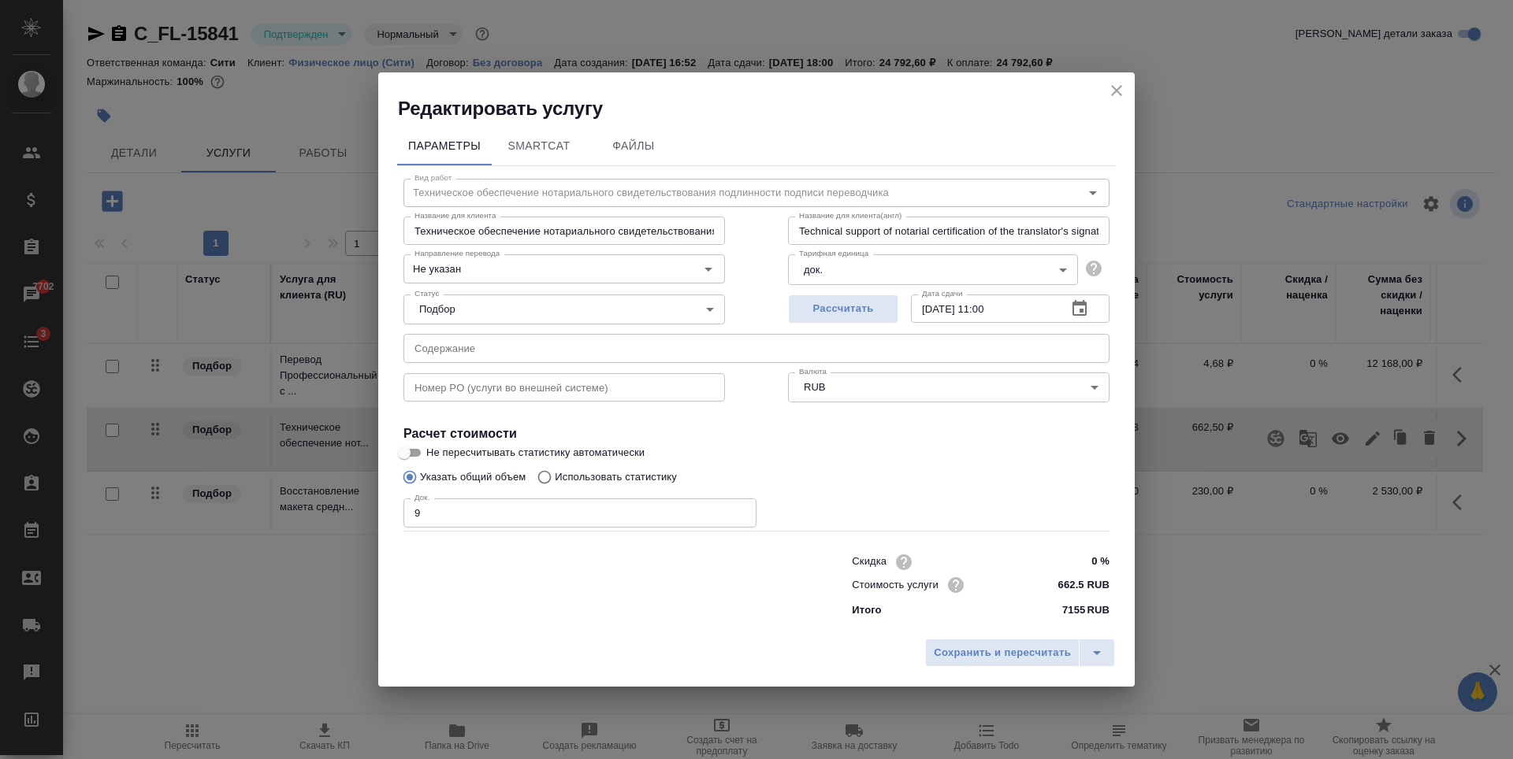
click at [986, 308] on input "01.09.2025 11:00" at bounding box center [982, 309] width 143 height 28
type input "01.09.2025 18:00"
click at [1014, 650] on span "Сохранить и пересчитать" at bounding box center [1002, 653] width 137 height 18
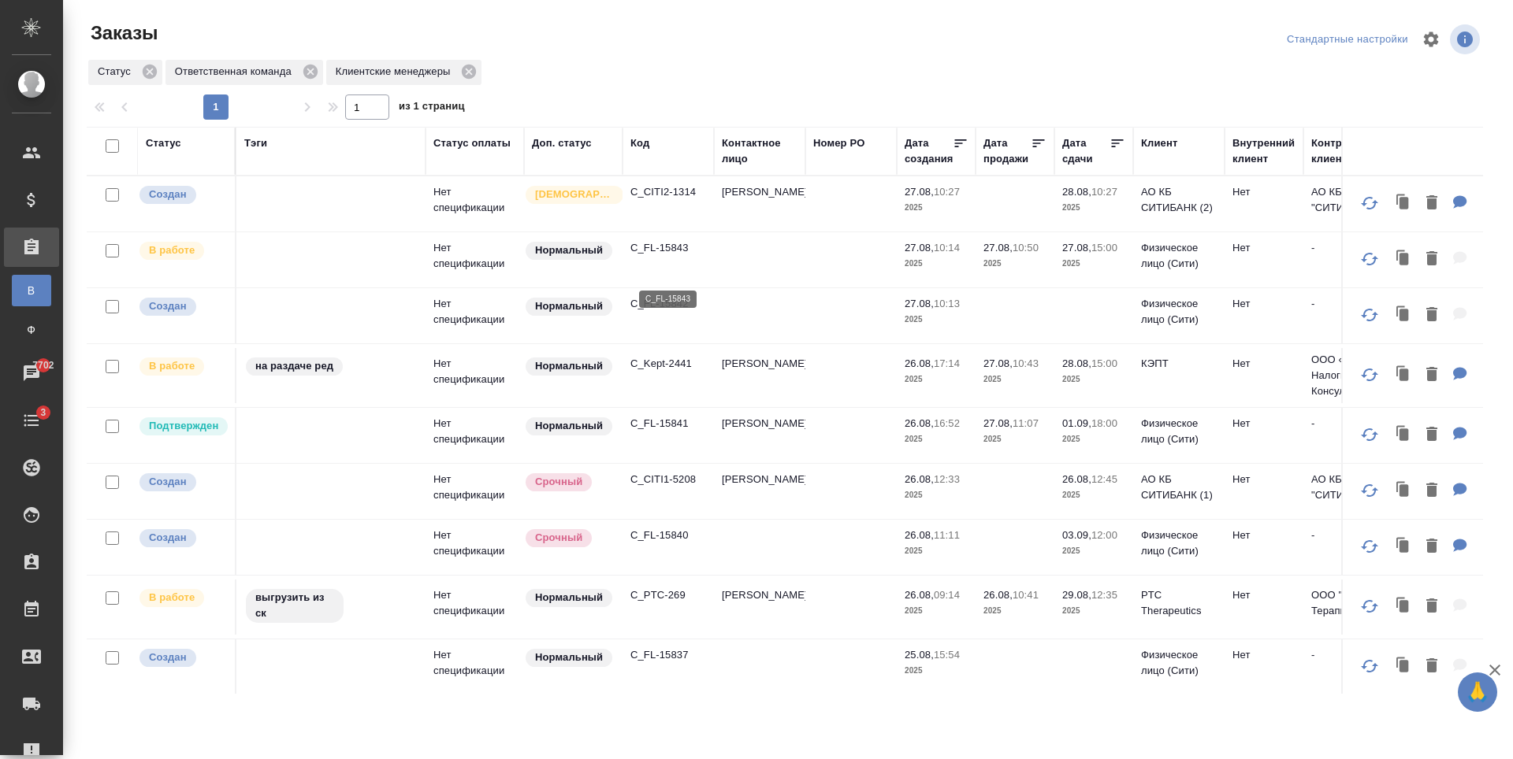
click at [657, 256] on p "C_FL-15843" at bounding box center [668, 248] width 76 height 16
click at [673, 200] on p "C_CITI2-1314" at bounding box center [668, 192] width 76 height 16
click at [638, 256] on p "C_FL-15843" at bounding box center [668, 248] width 76 height 16
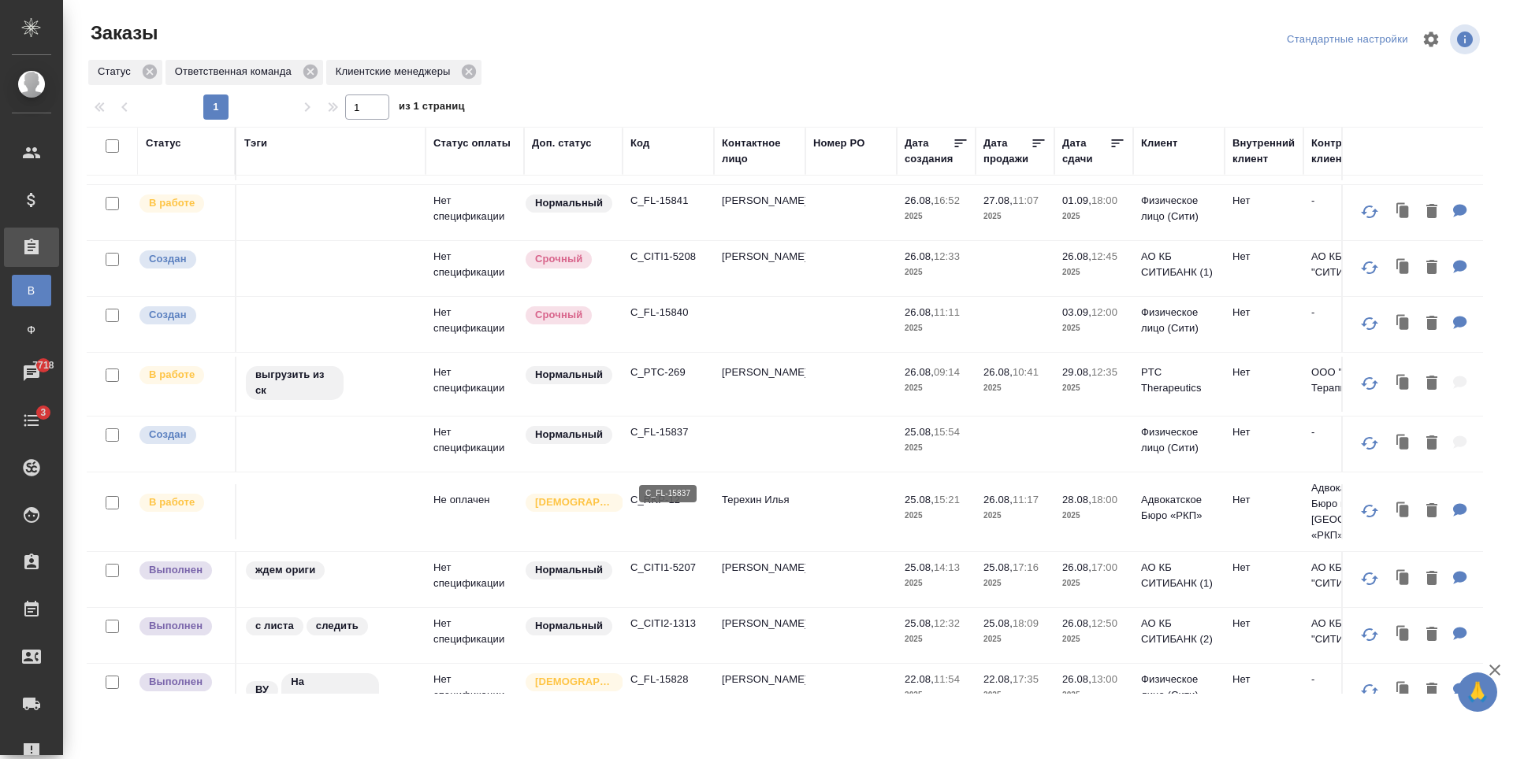
scroll to position [236, 0]
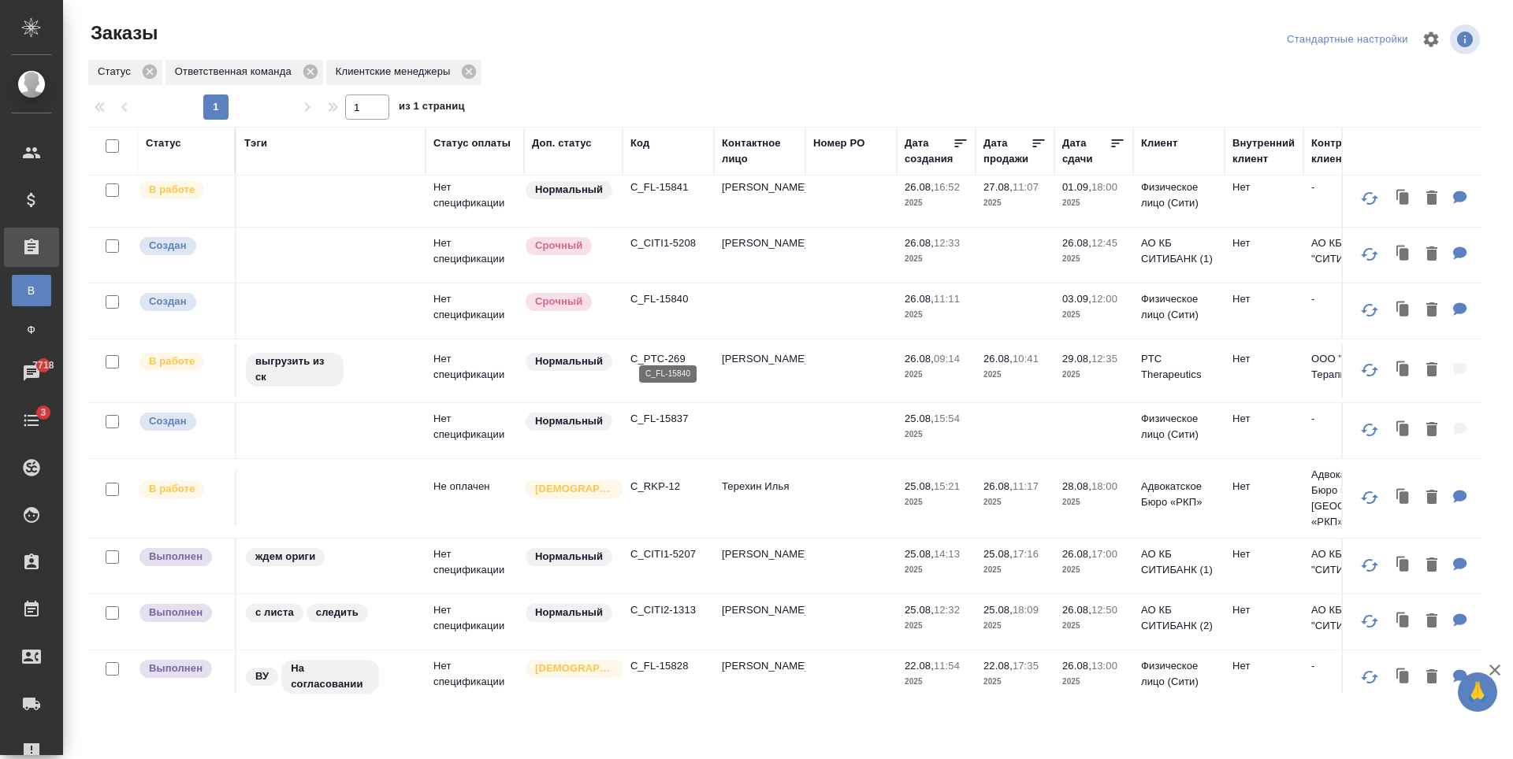
click at [659, 307] on p "C_FL-15840" at bounding box center [668, 300] width 76 height 16
click at [666, 427] on p "C_FL-15837" at bounding box center [668, 419] width 76 height 16
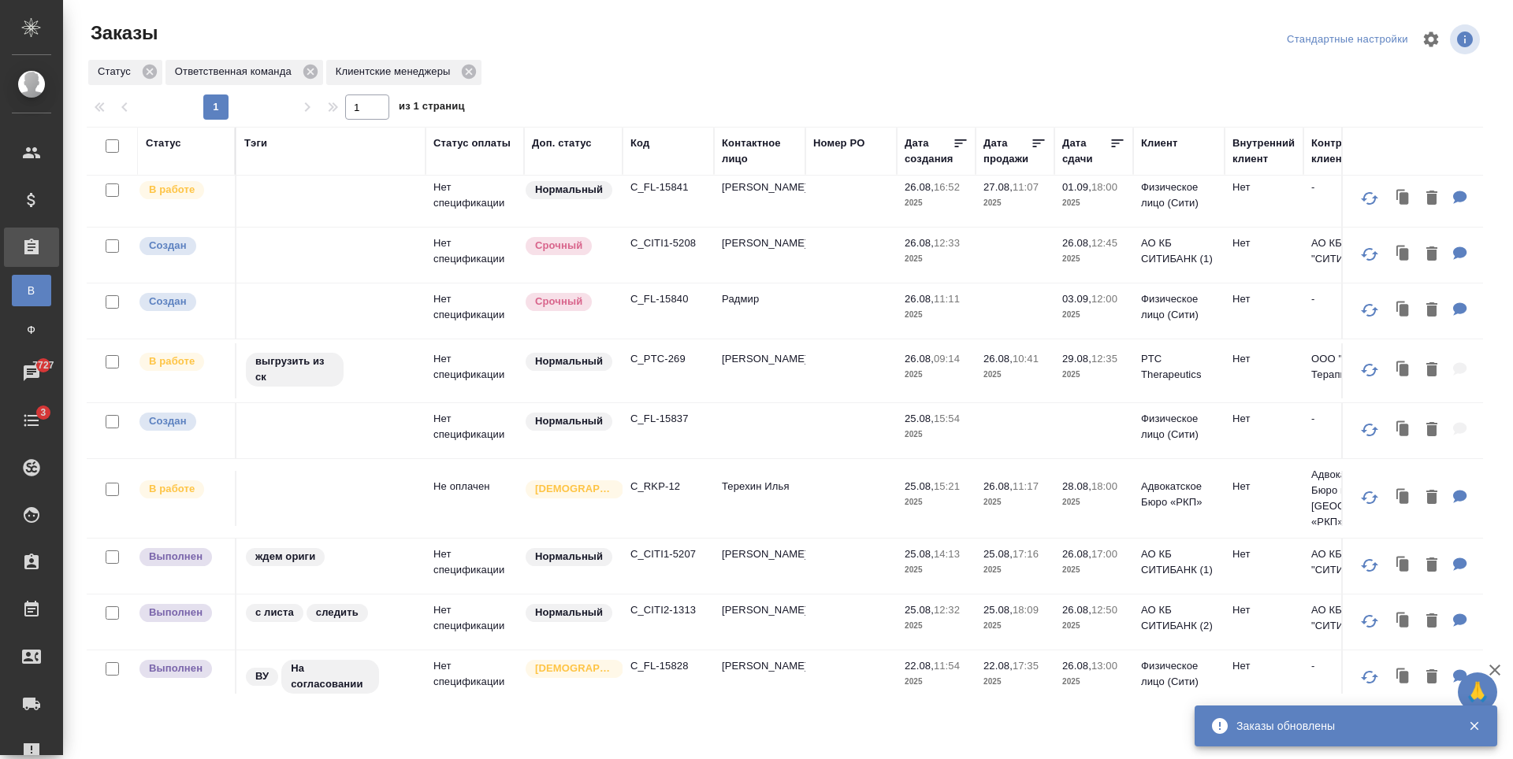
scroll to position [0, 0]
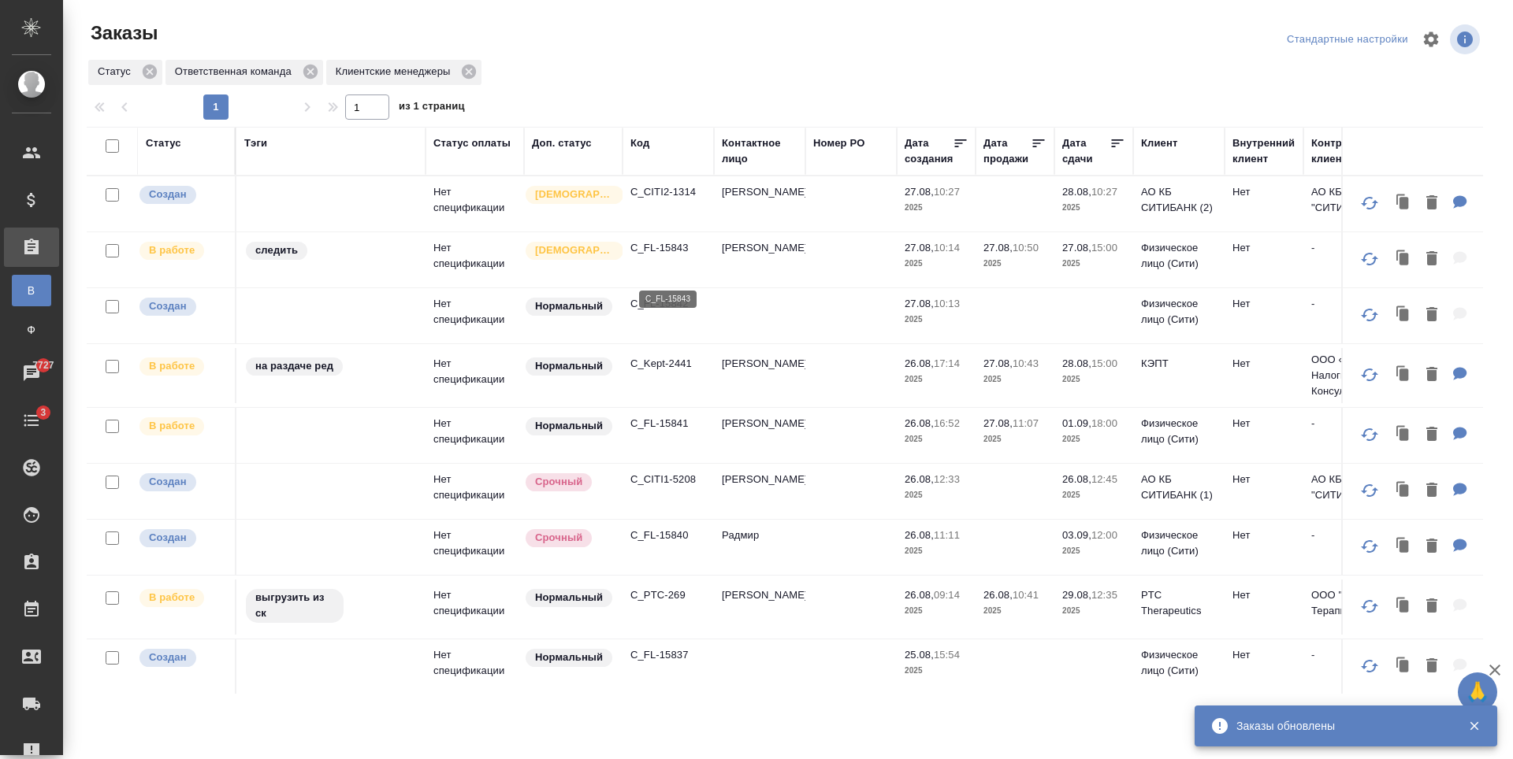
click at [667, 256] on p "C_FL-15843" at bounding box center [668, 248] width 76 height 16
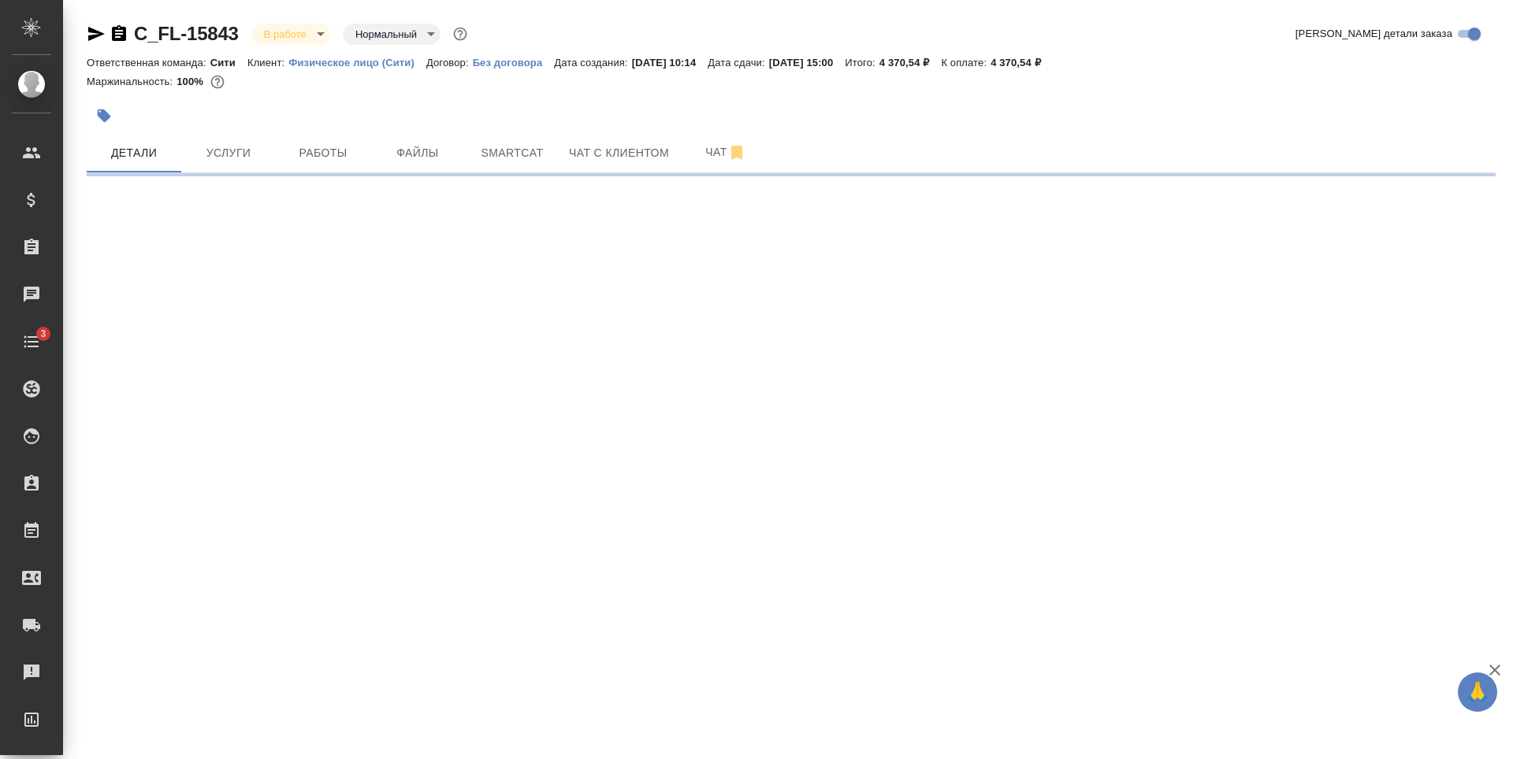
select select "RU"
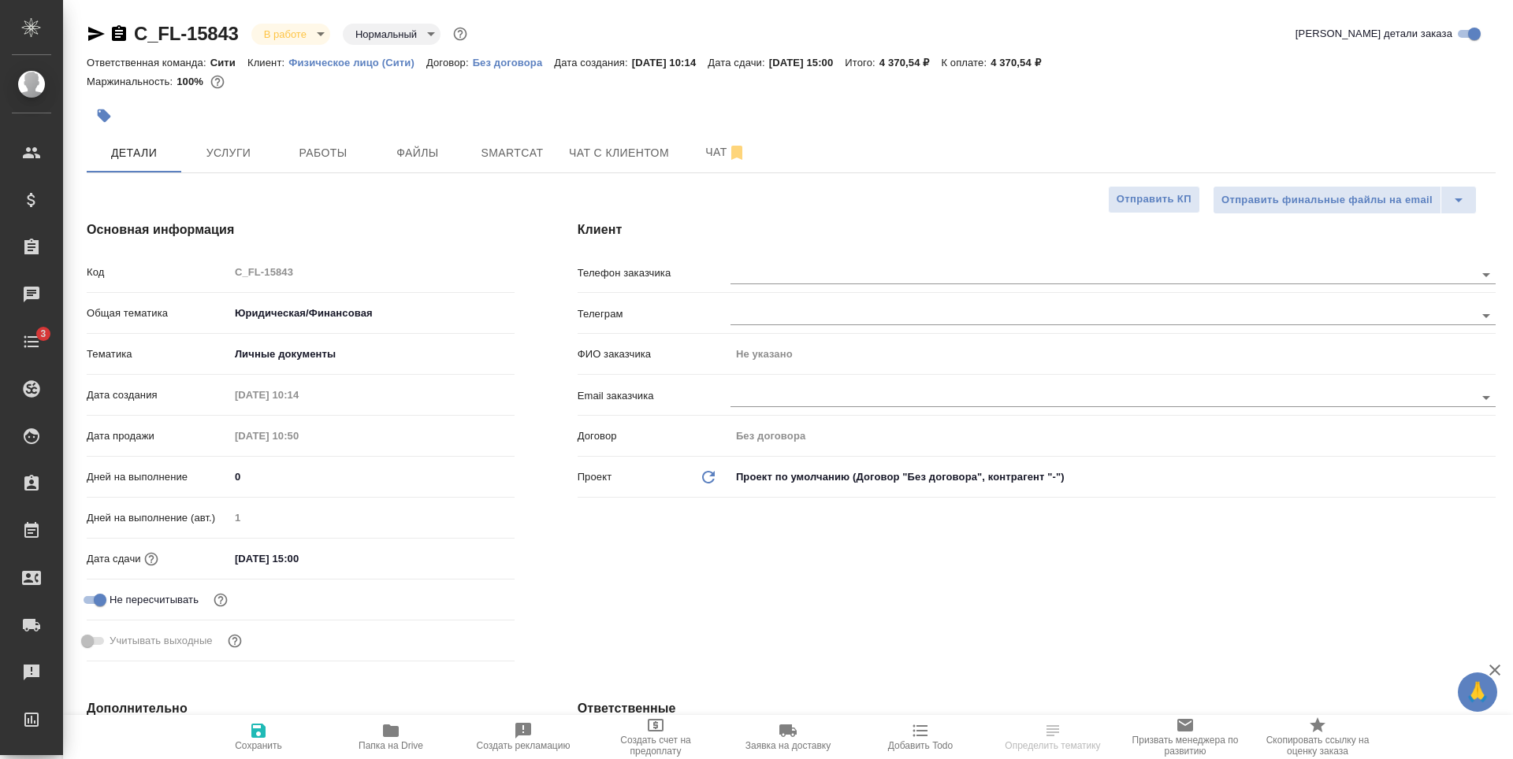
type textarea "x"
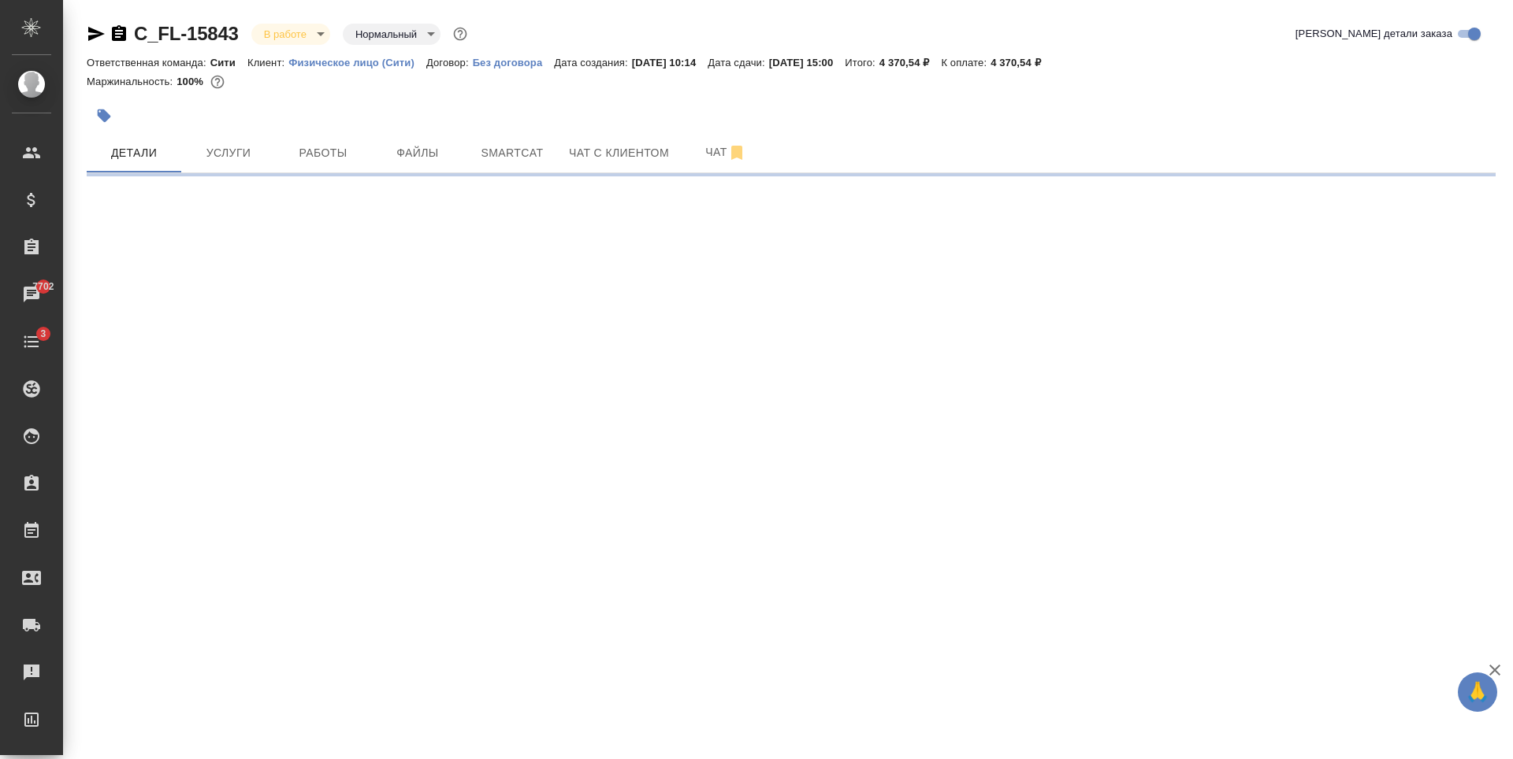
select select "RU"
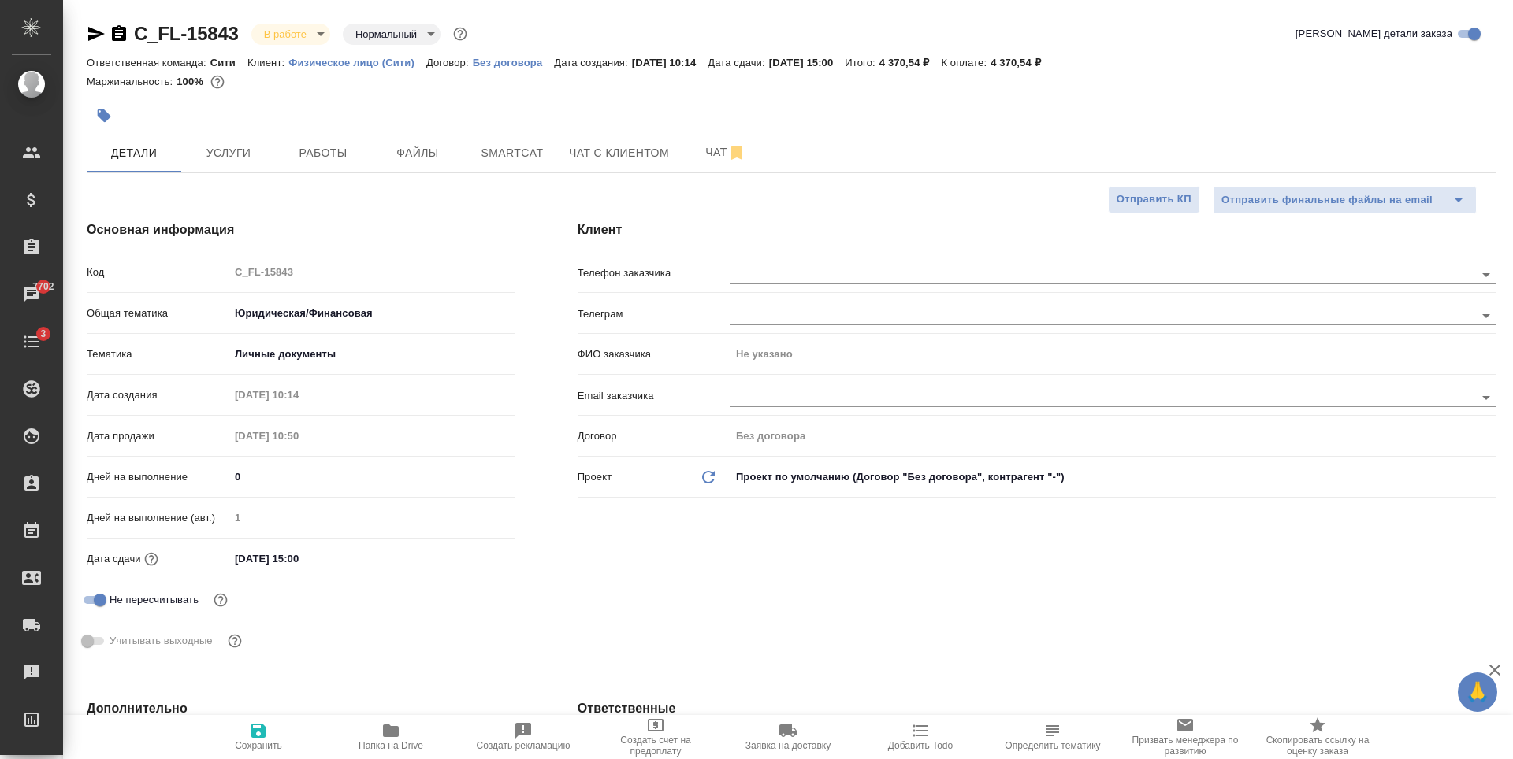
type textarea "x"
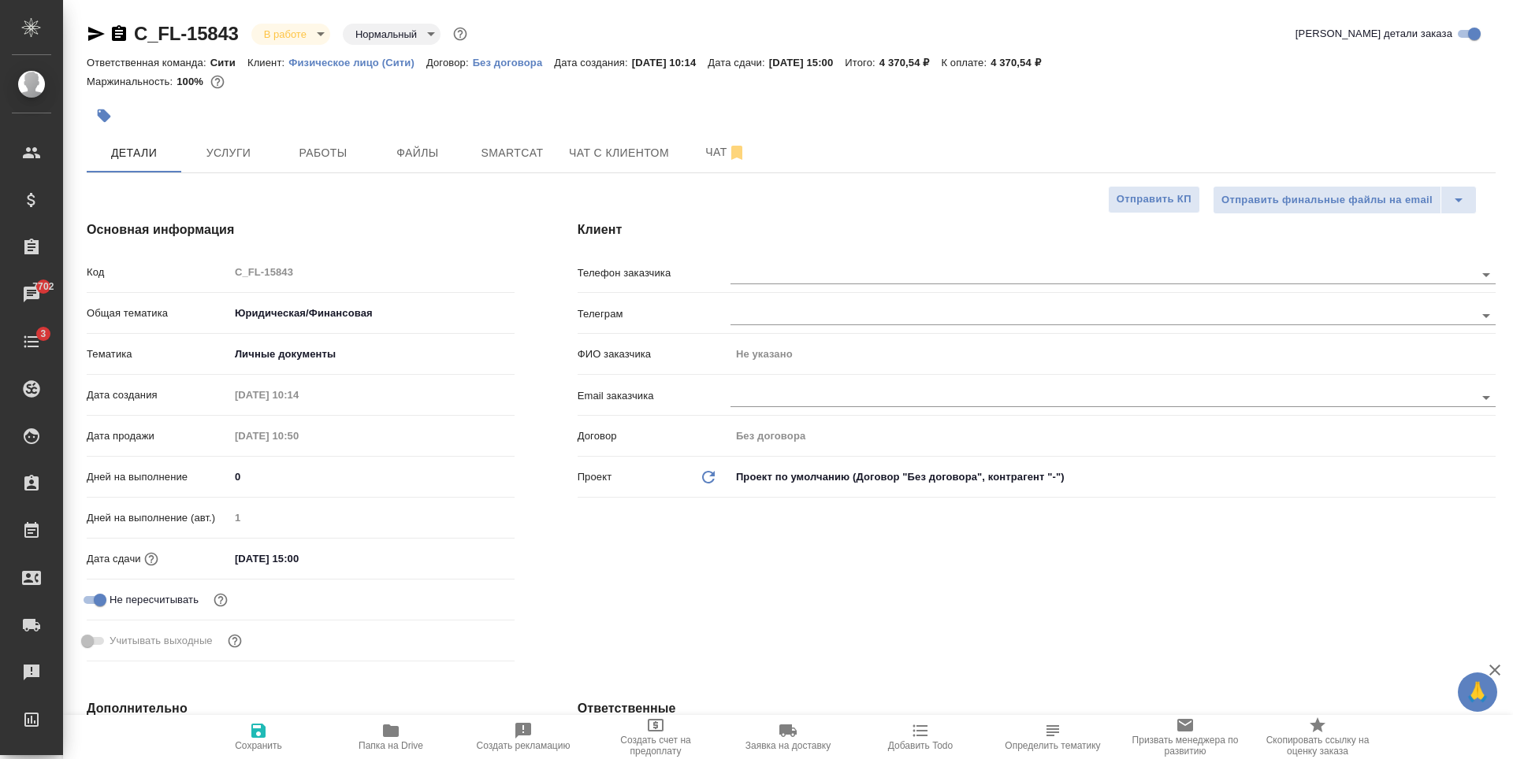
type textarea "x"
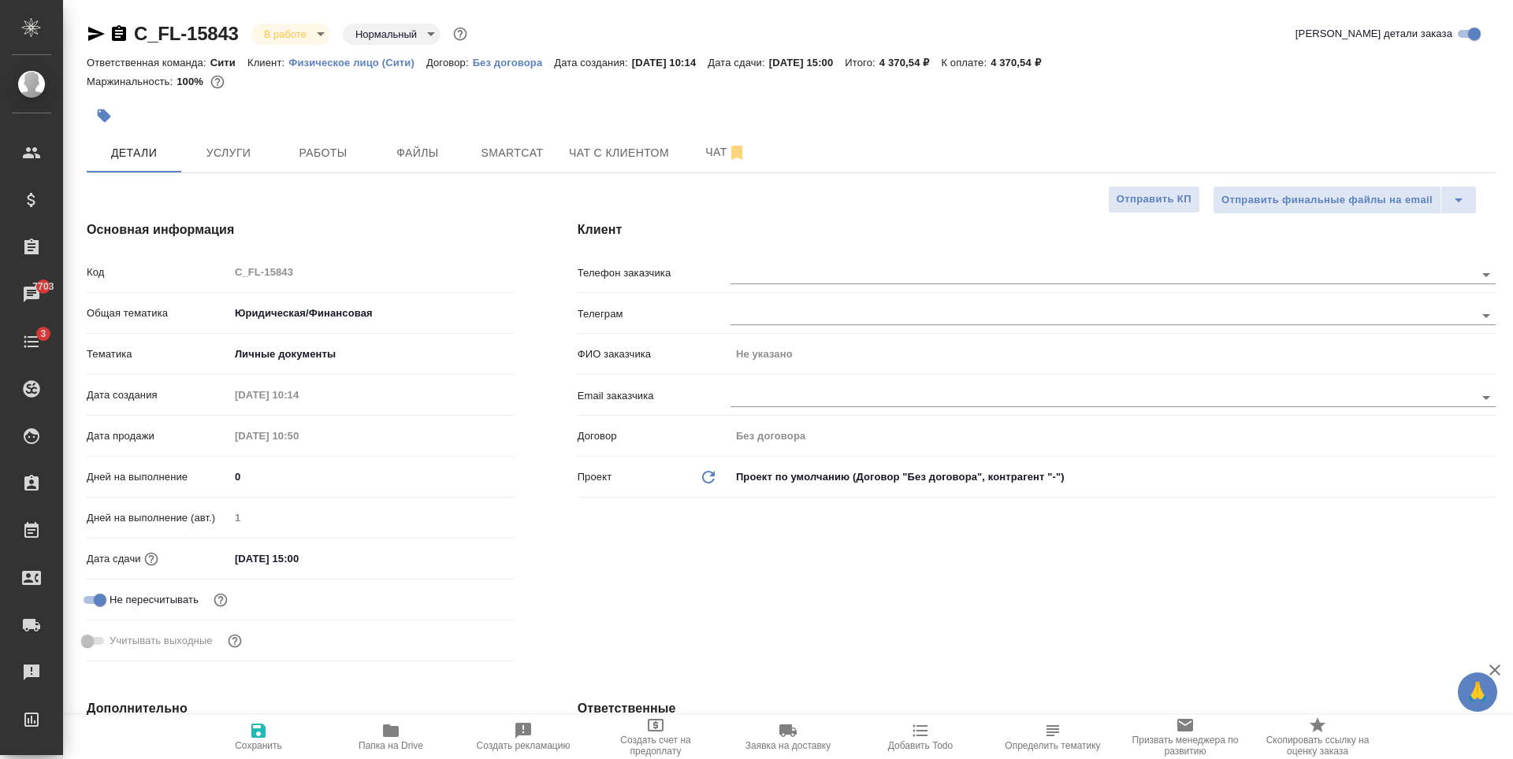
type textarea "x"
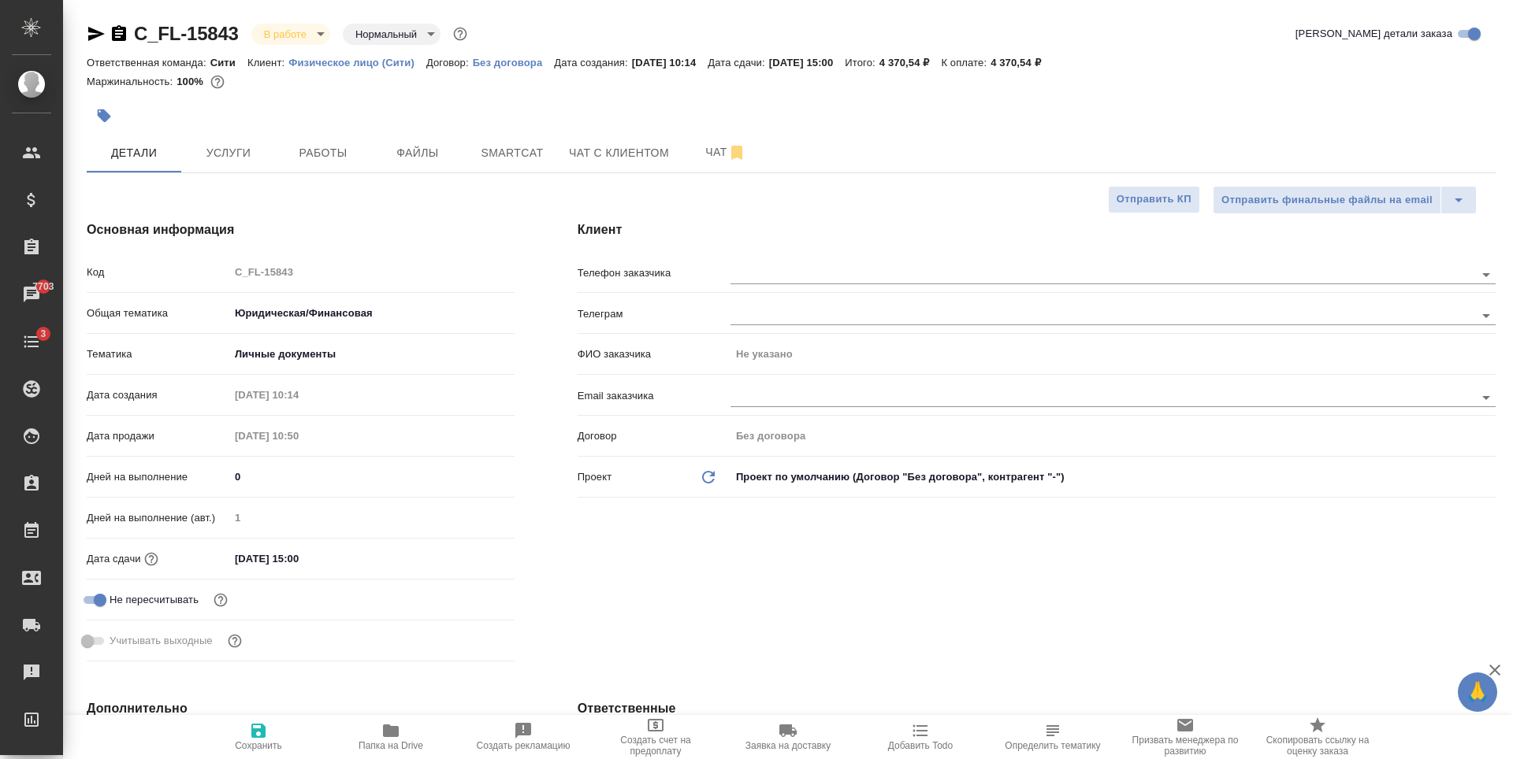
type textarea "x"
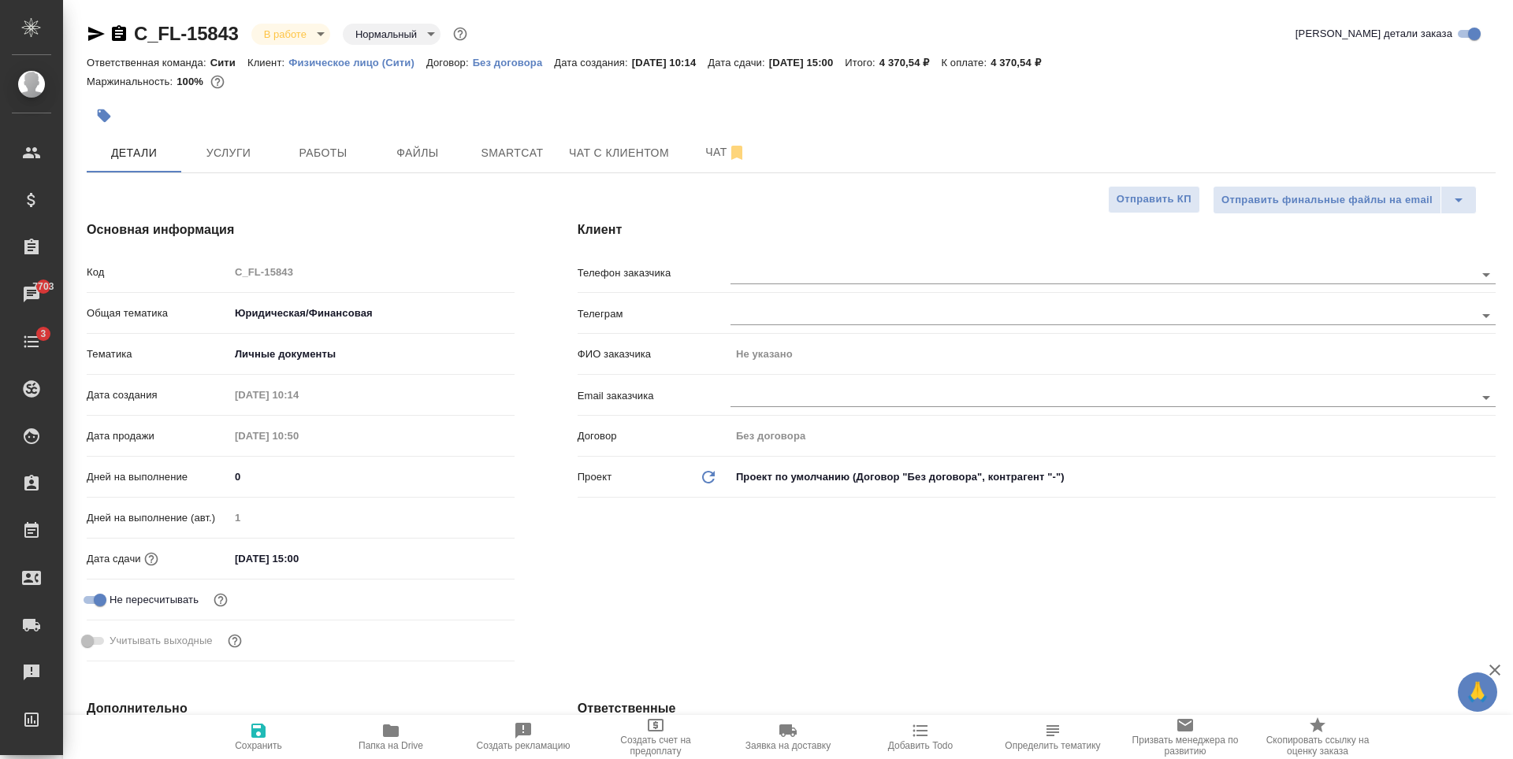
type textarea "x"
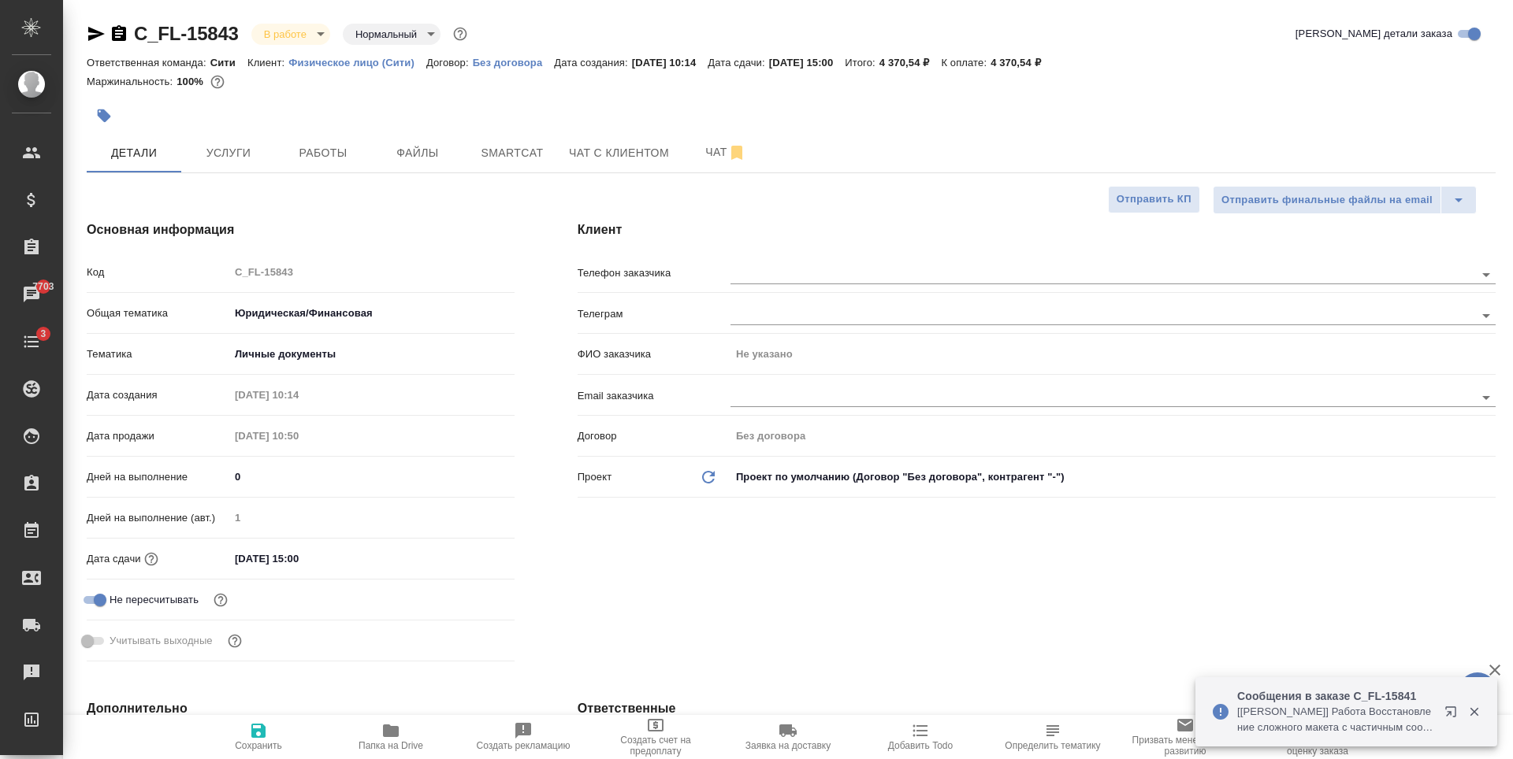
type textarea "x"
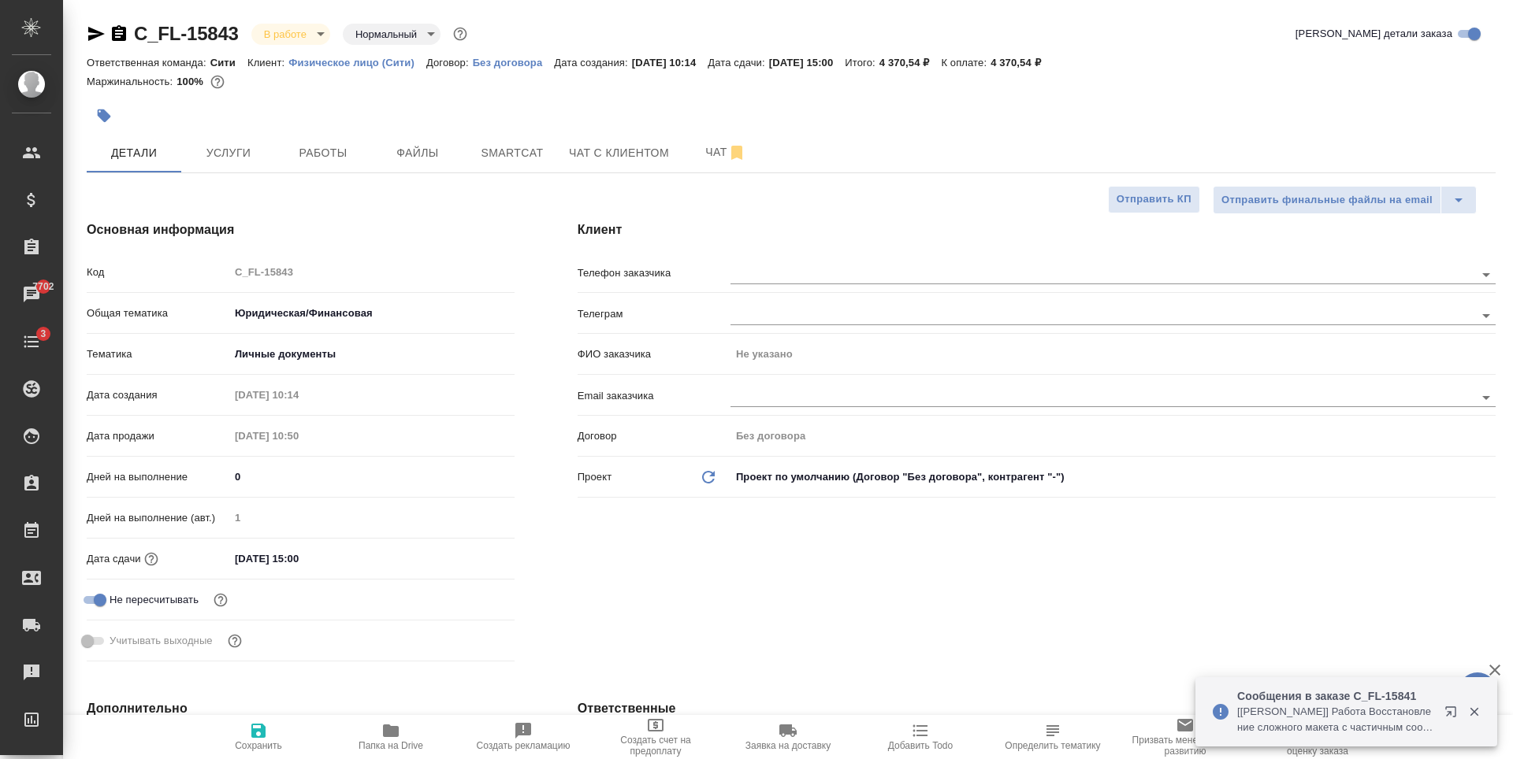
type textarea "x"
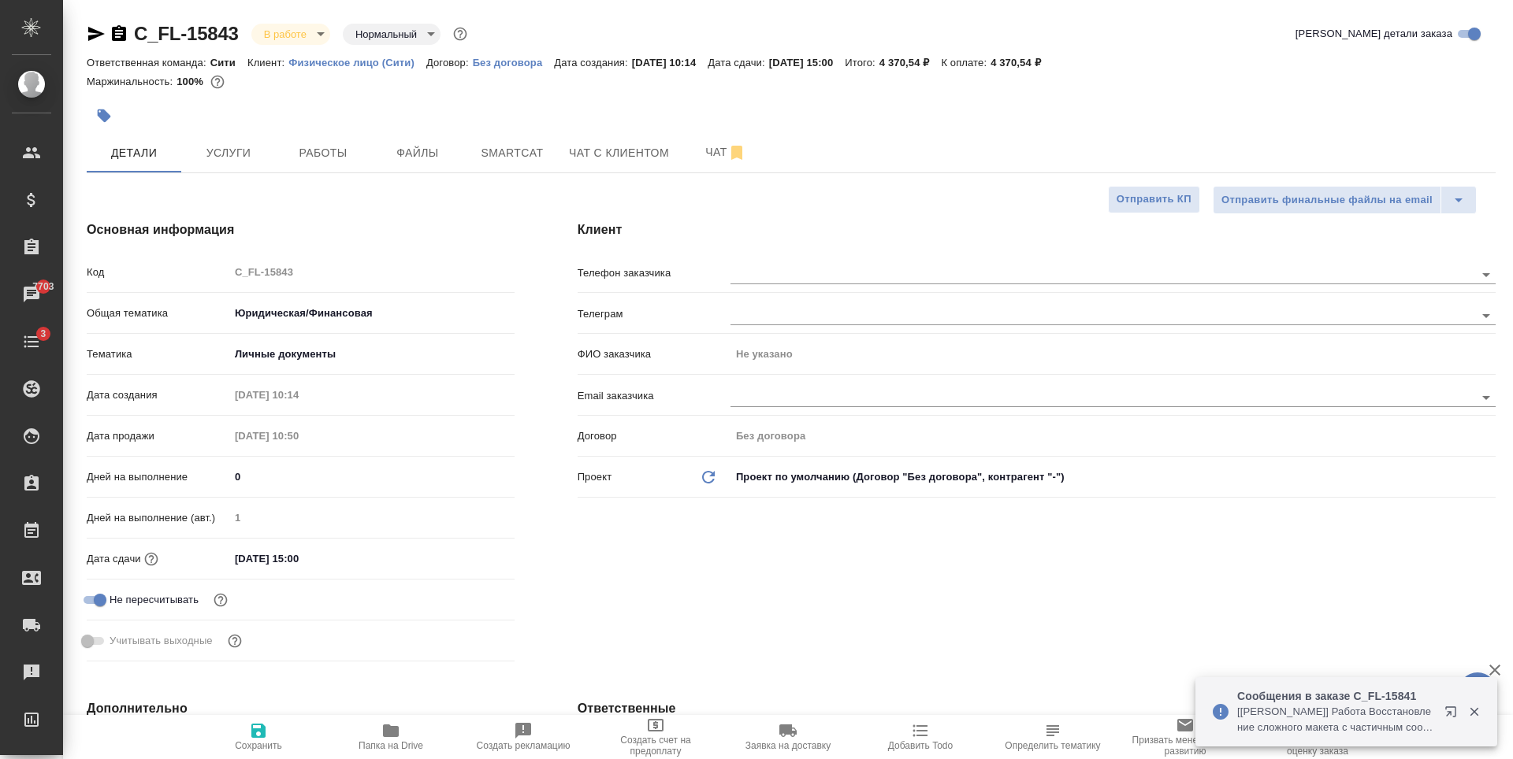
type textarea "x"
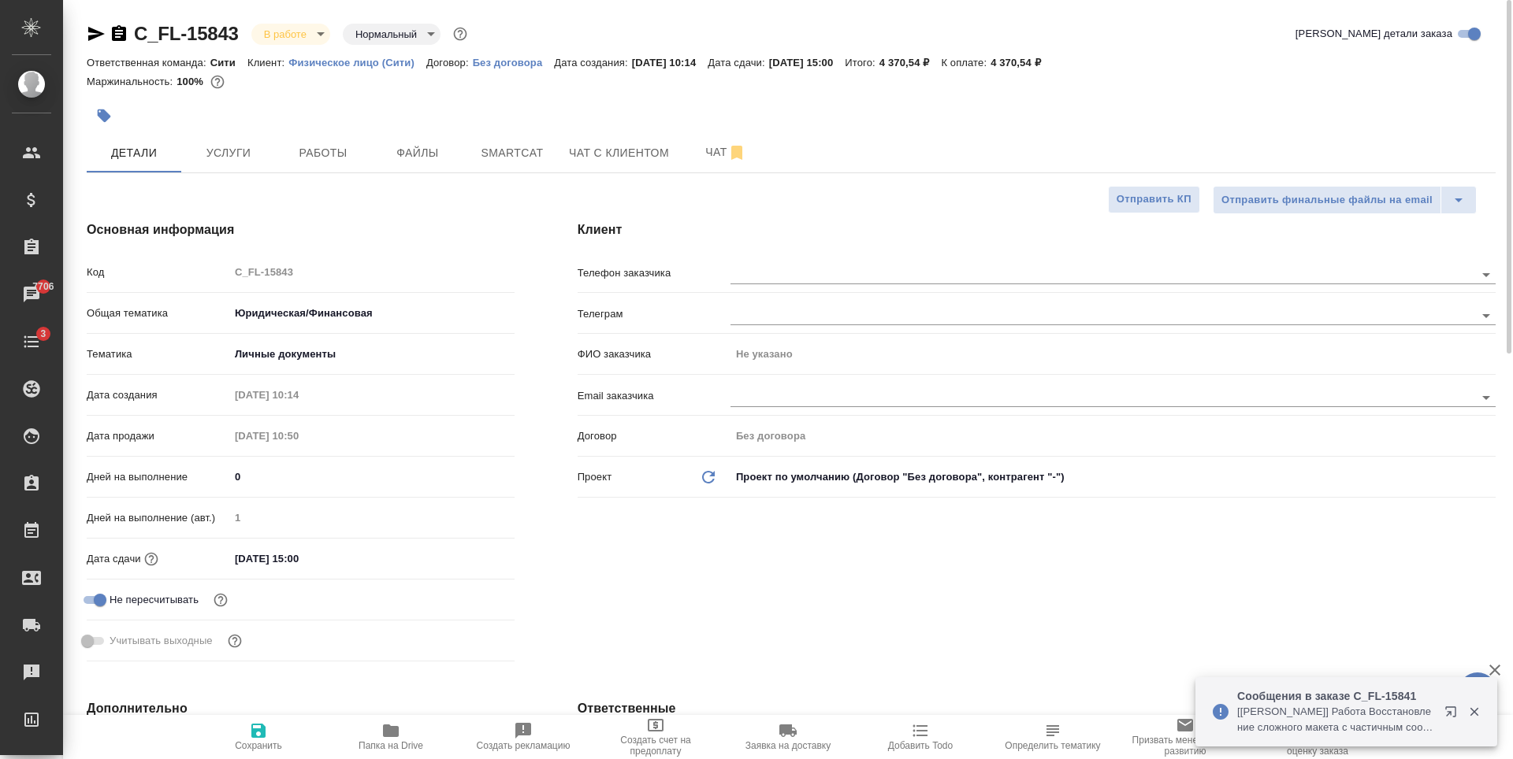
type textarea "x"
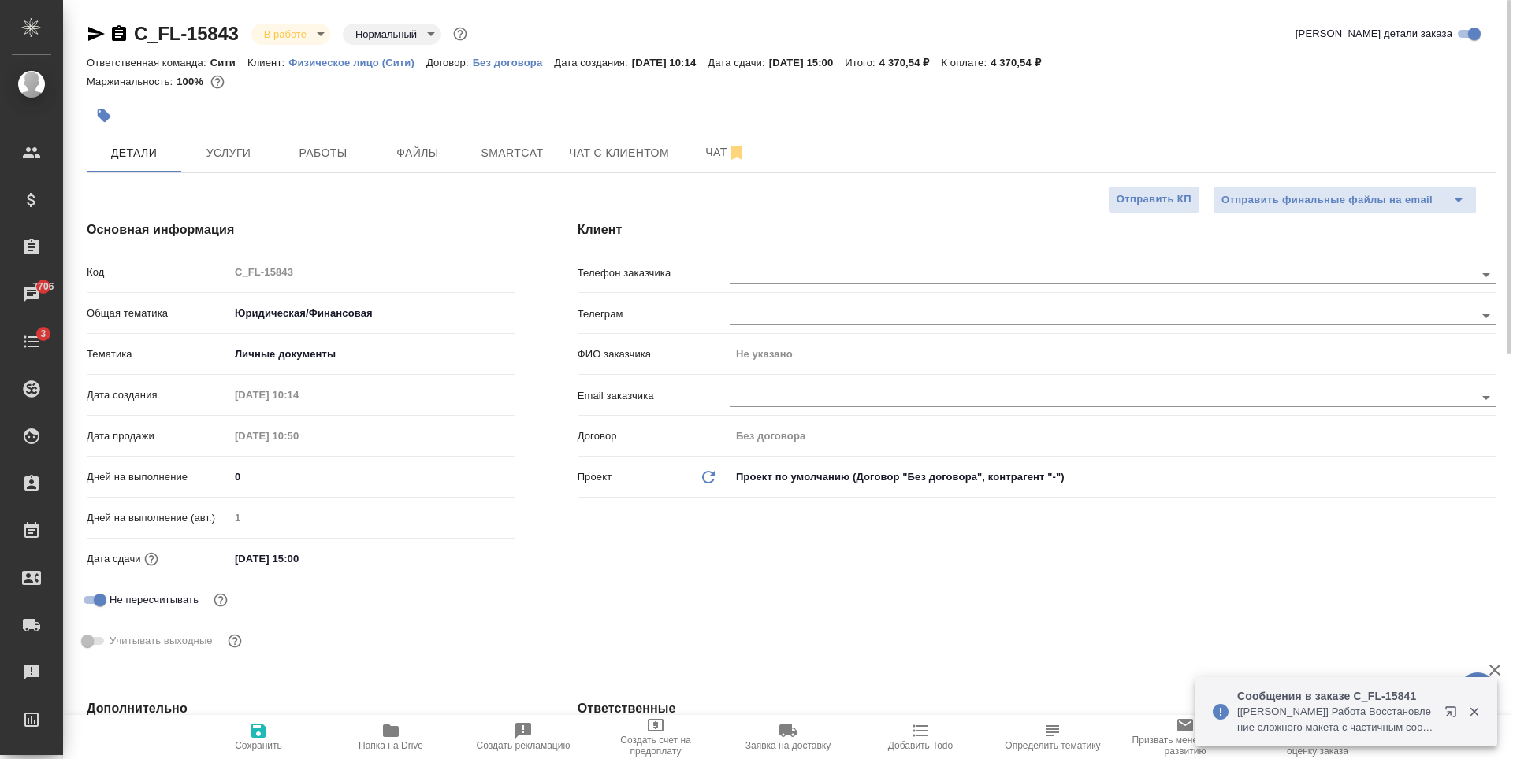
type textarea "x"
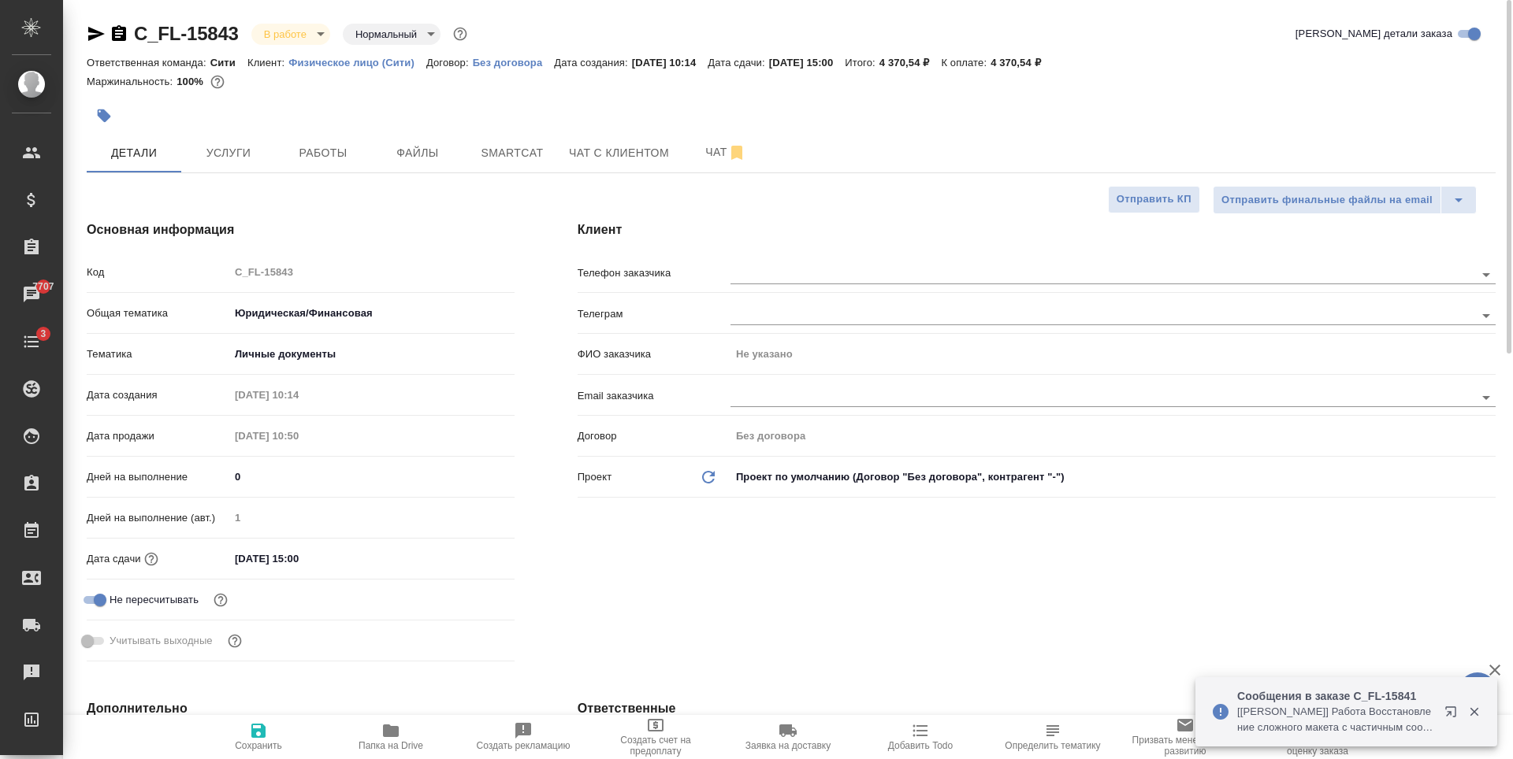
type textarea "x"
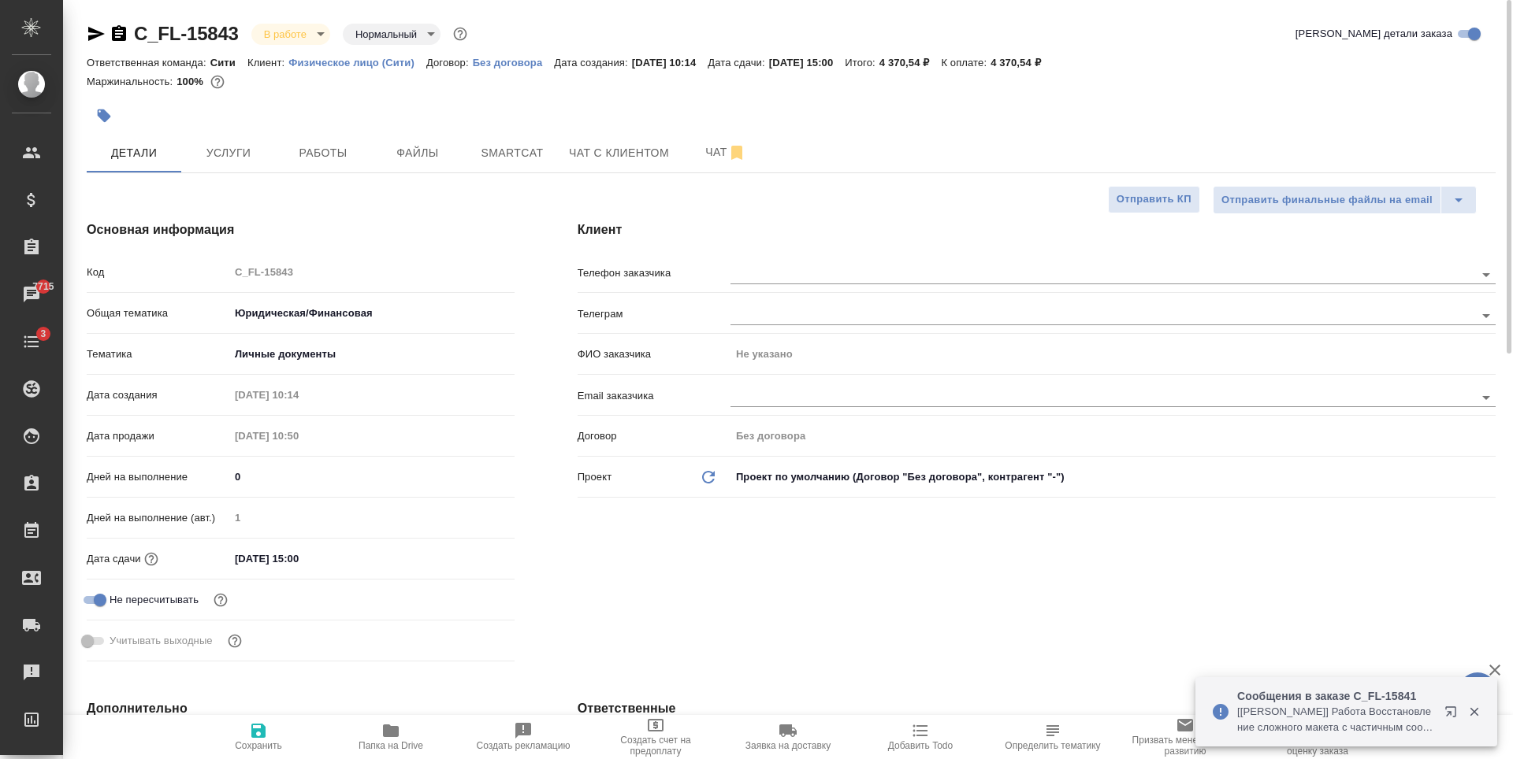
type textarea "x"
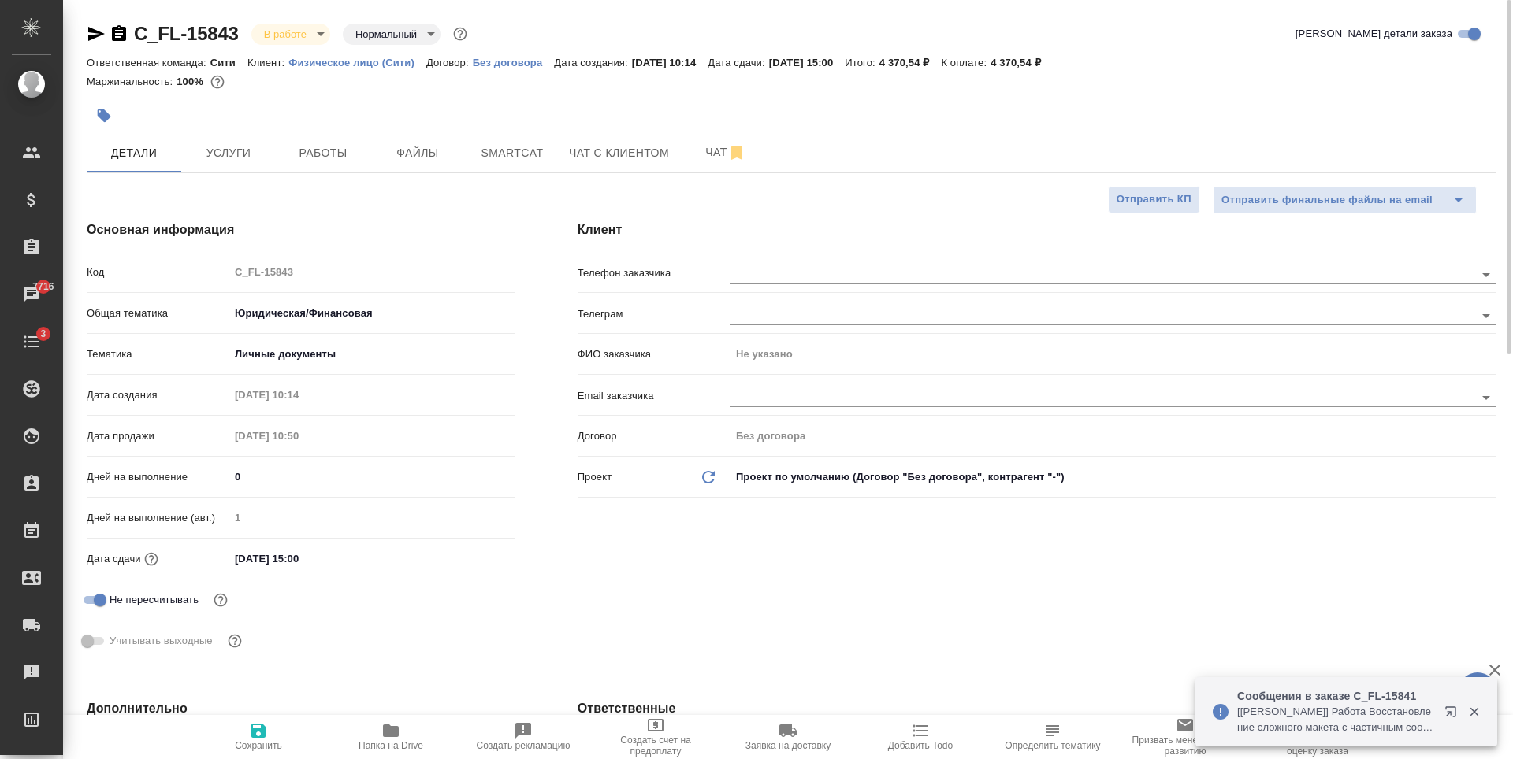
type textarea "x"
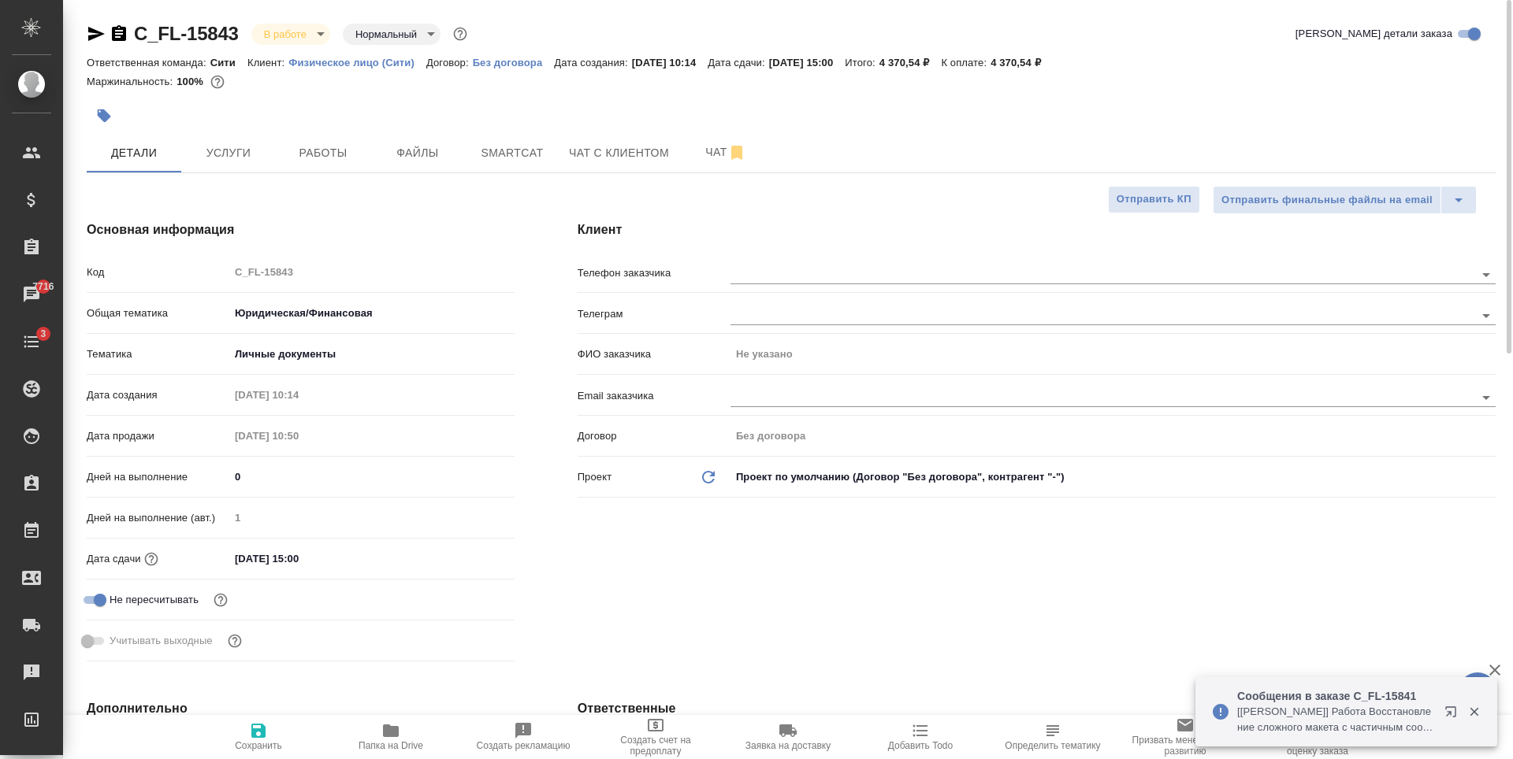
type textarea "x"
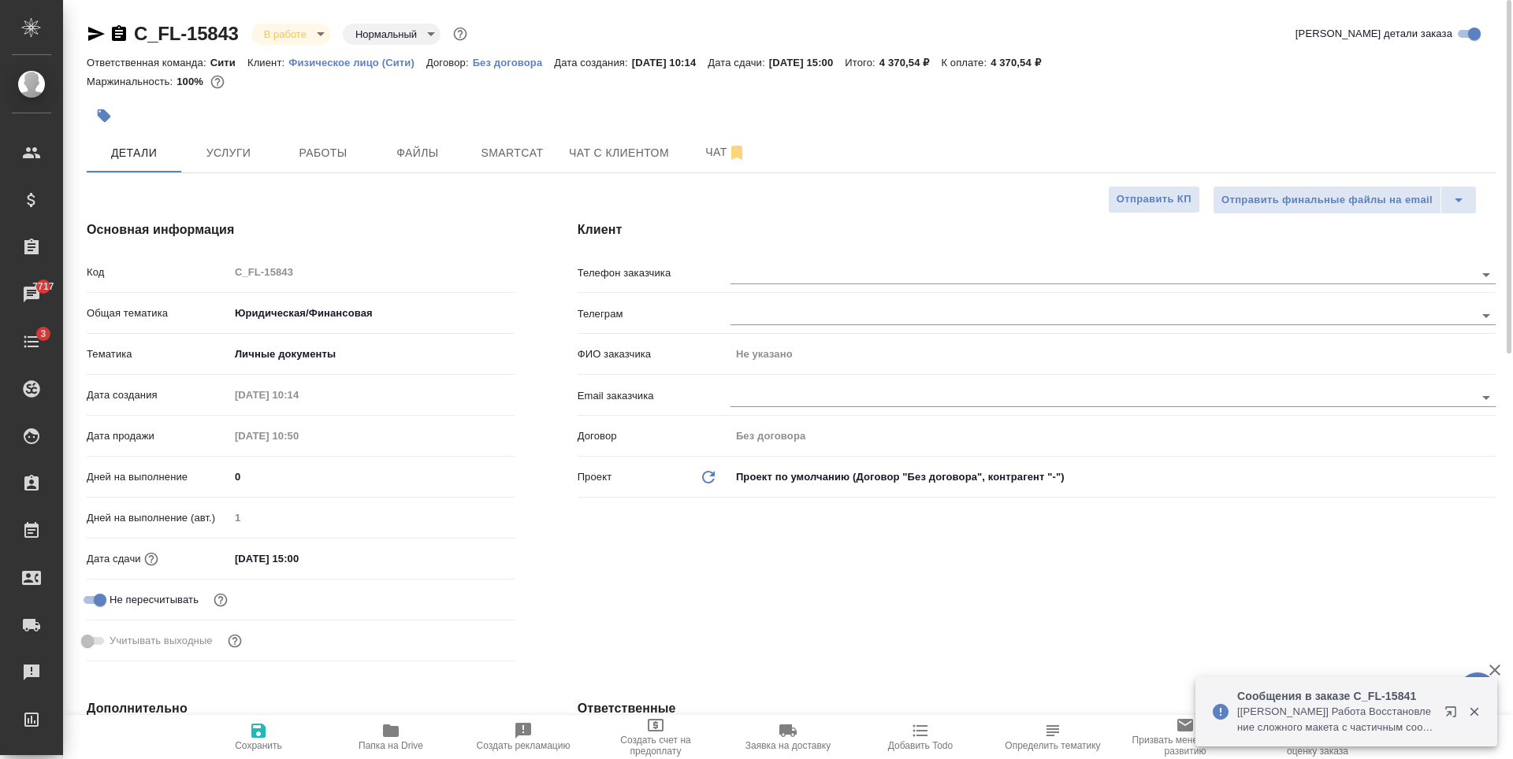
type textarea "x"
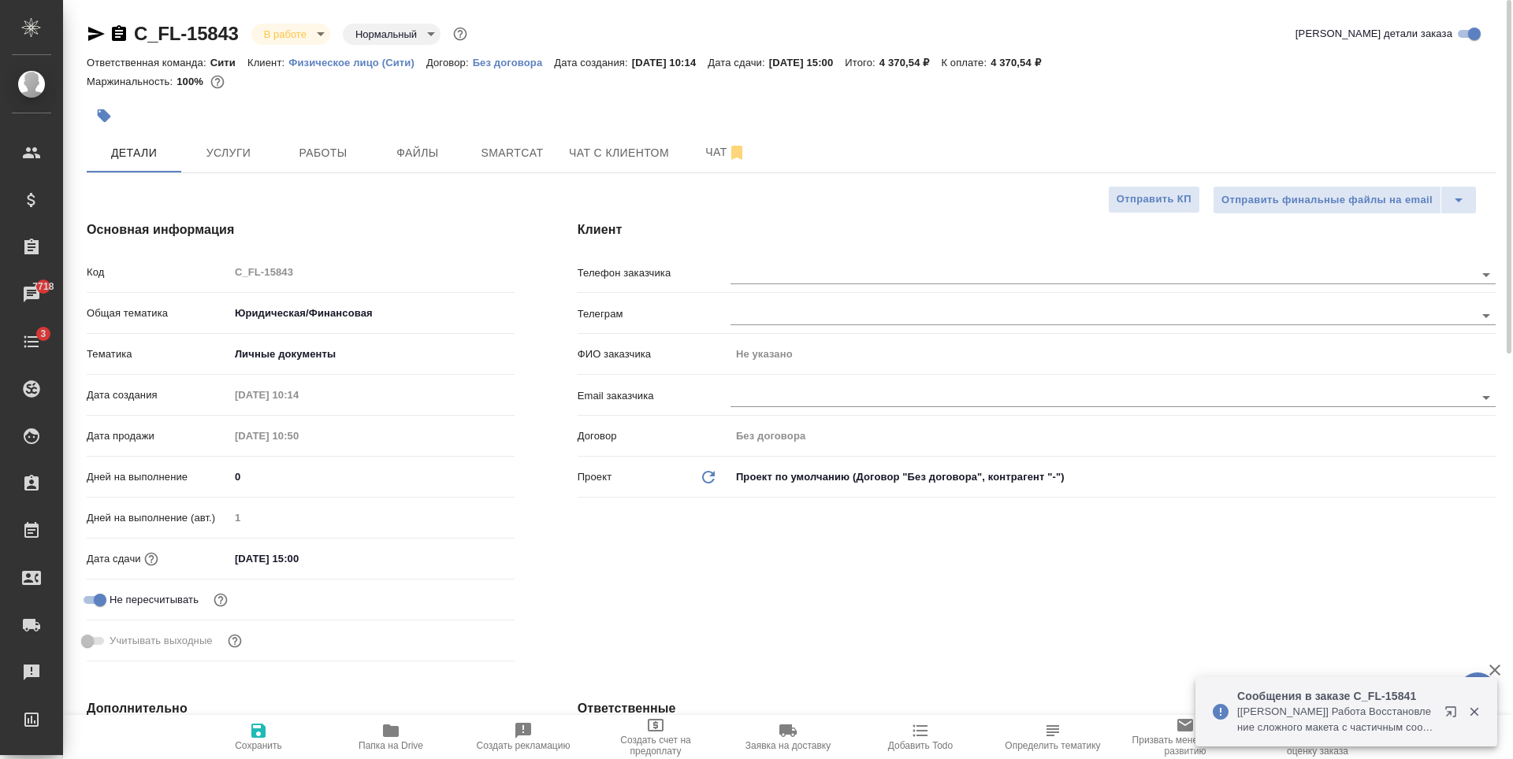
type textarea "x"
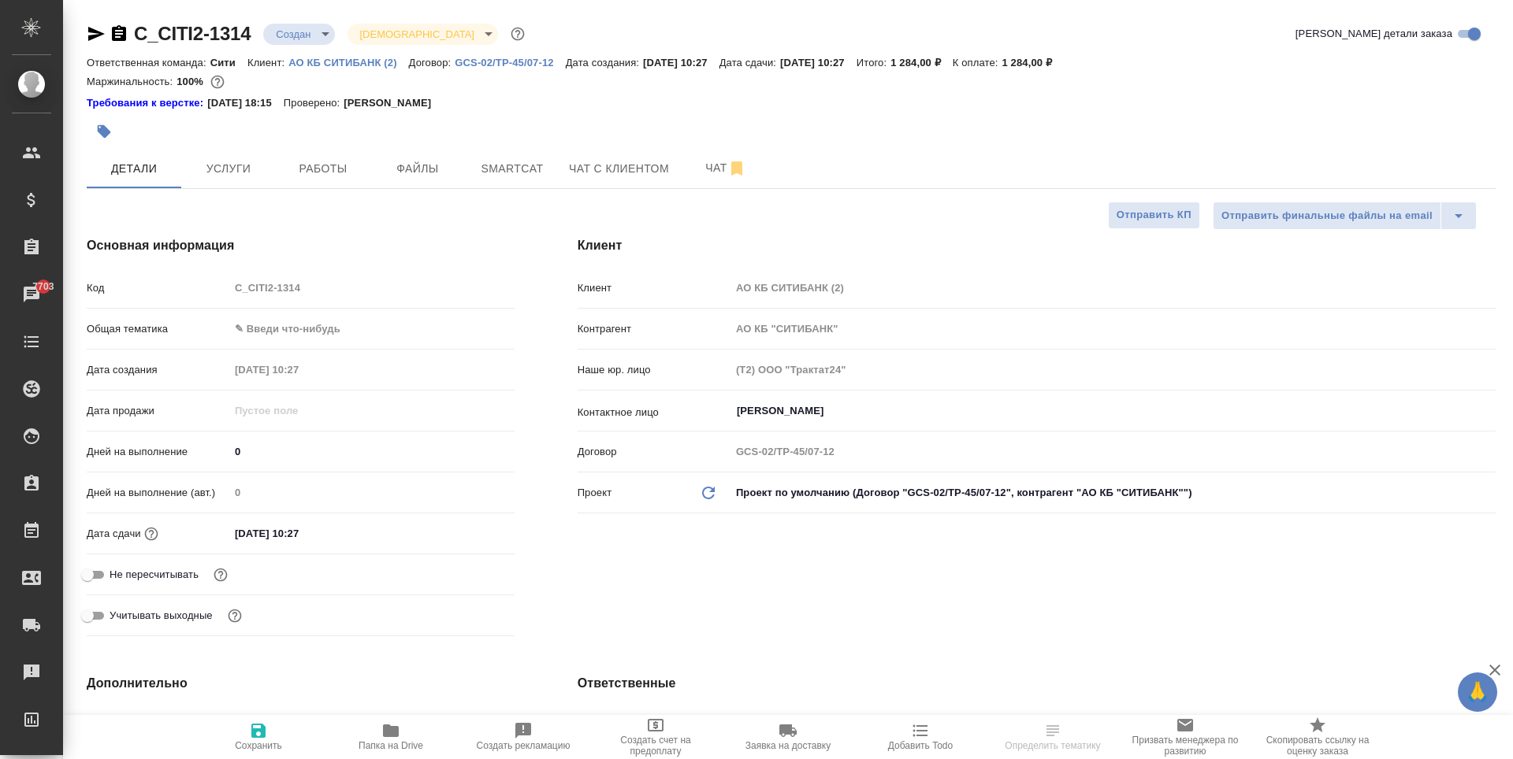
select select "RU"
type textarea "x"
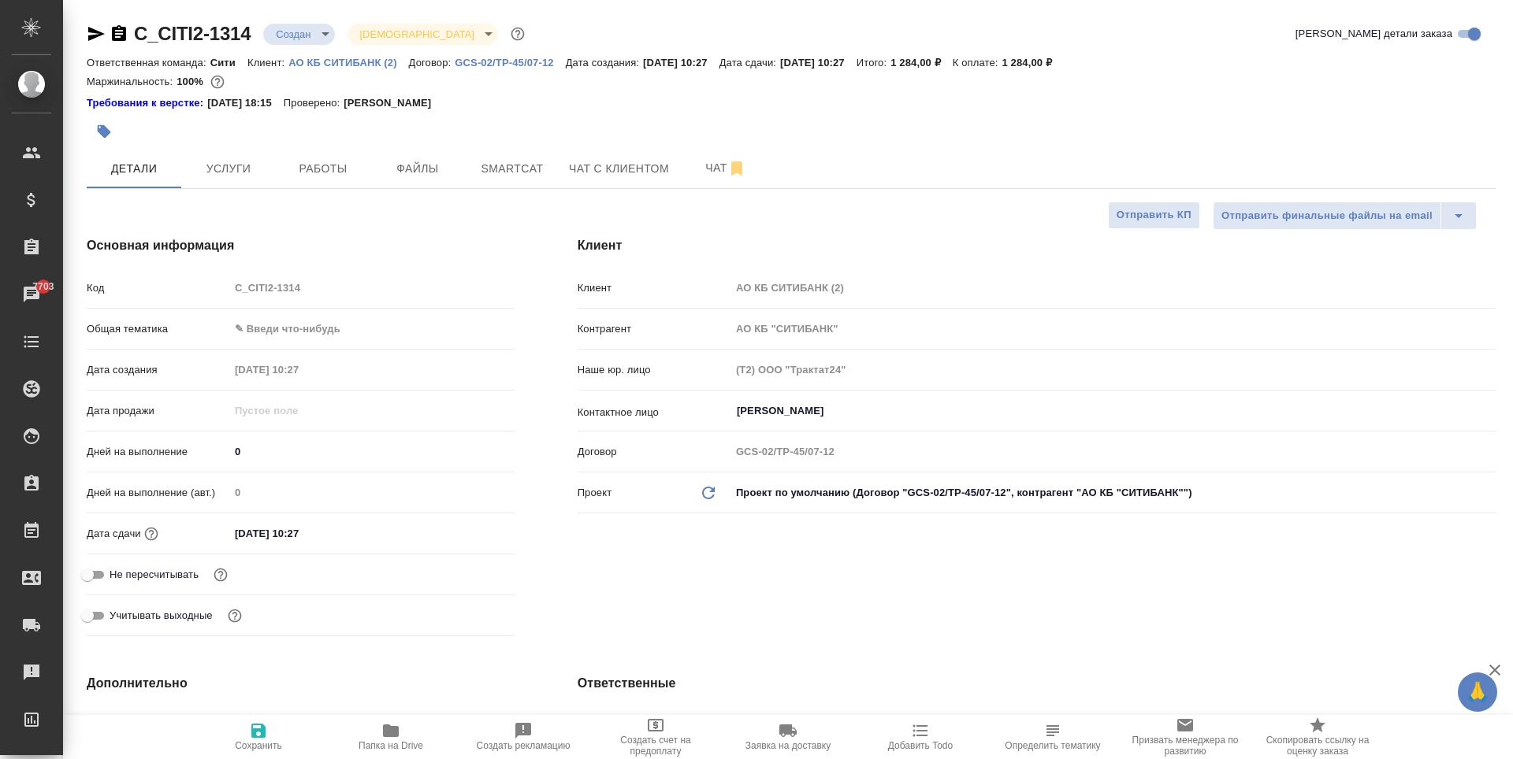
type textarea "x"
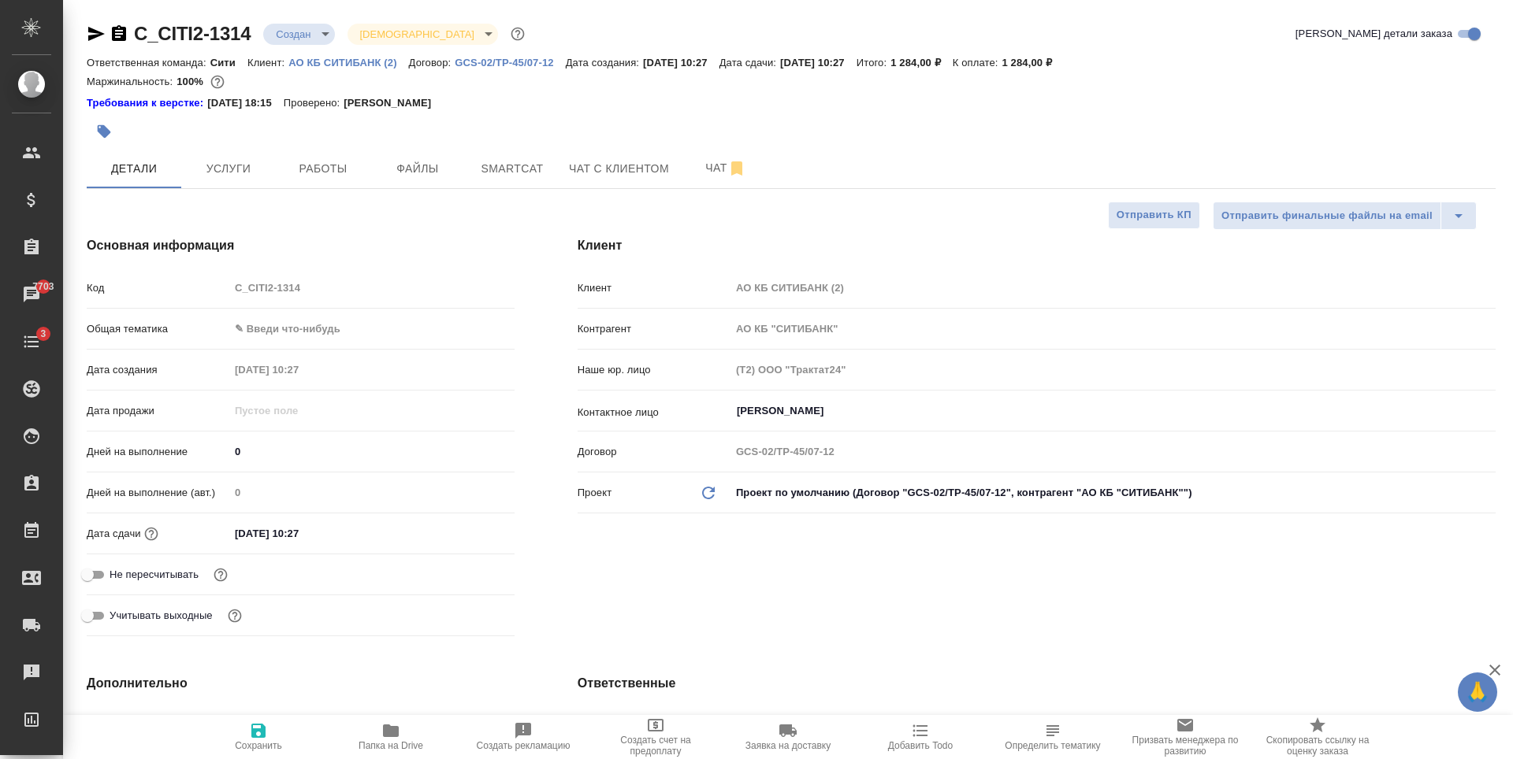
type textarea "x"
click at [250, 165] on span "Услуги" at bounding box center [229, 169] width 76 height 20
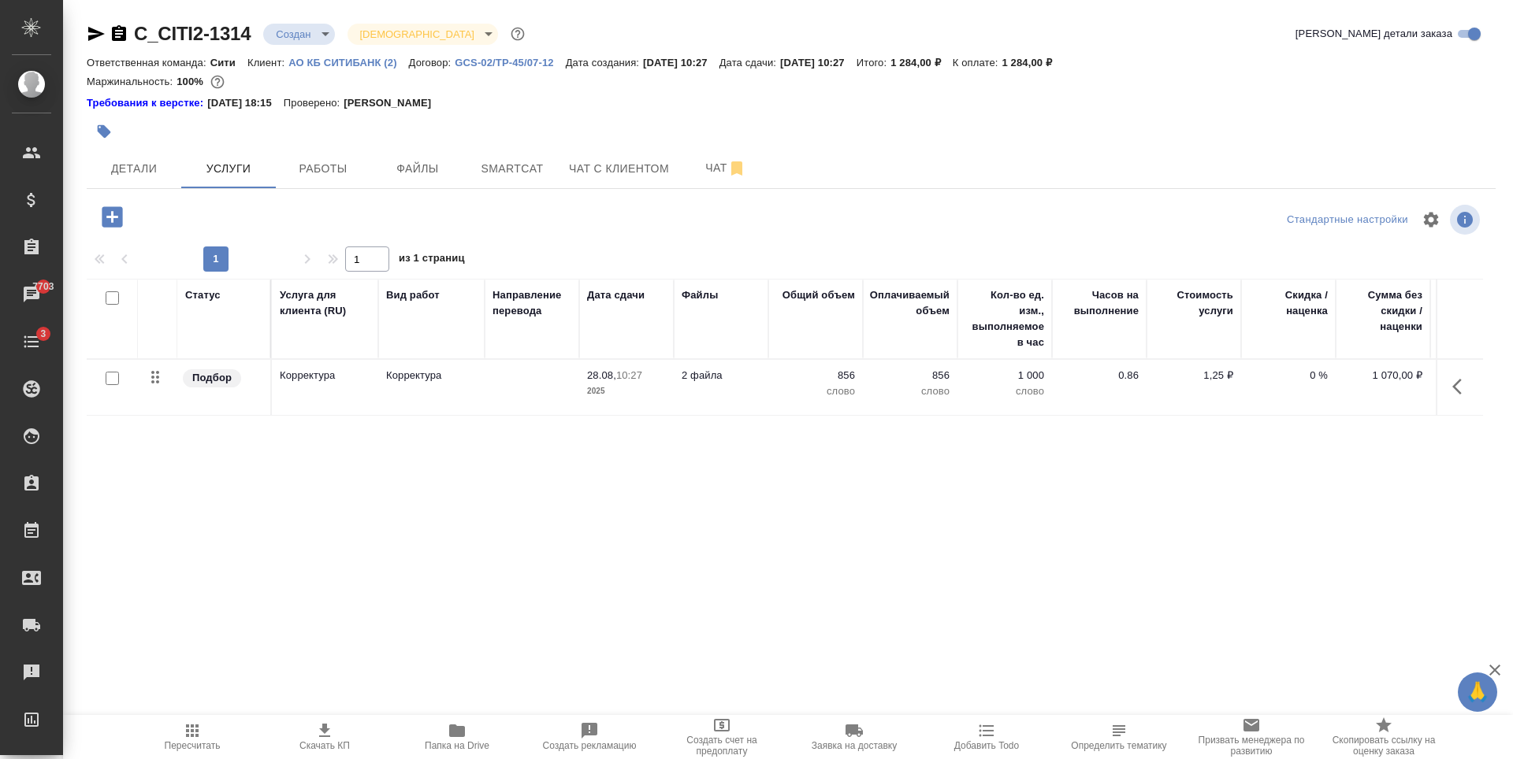
click at [989, 462] on div "Статус Услуга для клиента (RU) Вид работ Направление перевода Дата сдачи Файлы …" at bounding box center [785, 448] width 1396 height 339
click at [434, 168] on span "Файлы" at bounding box center [418, 169] width 76 height 20
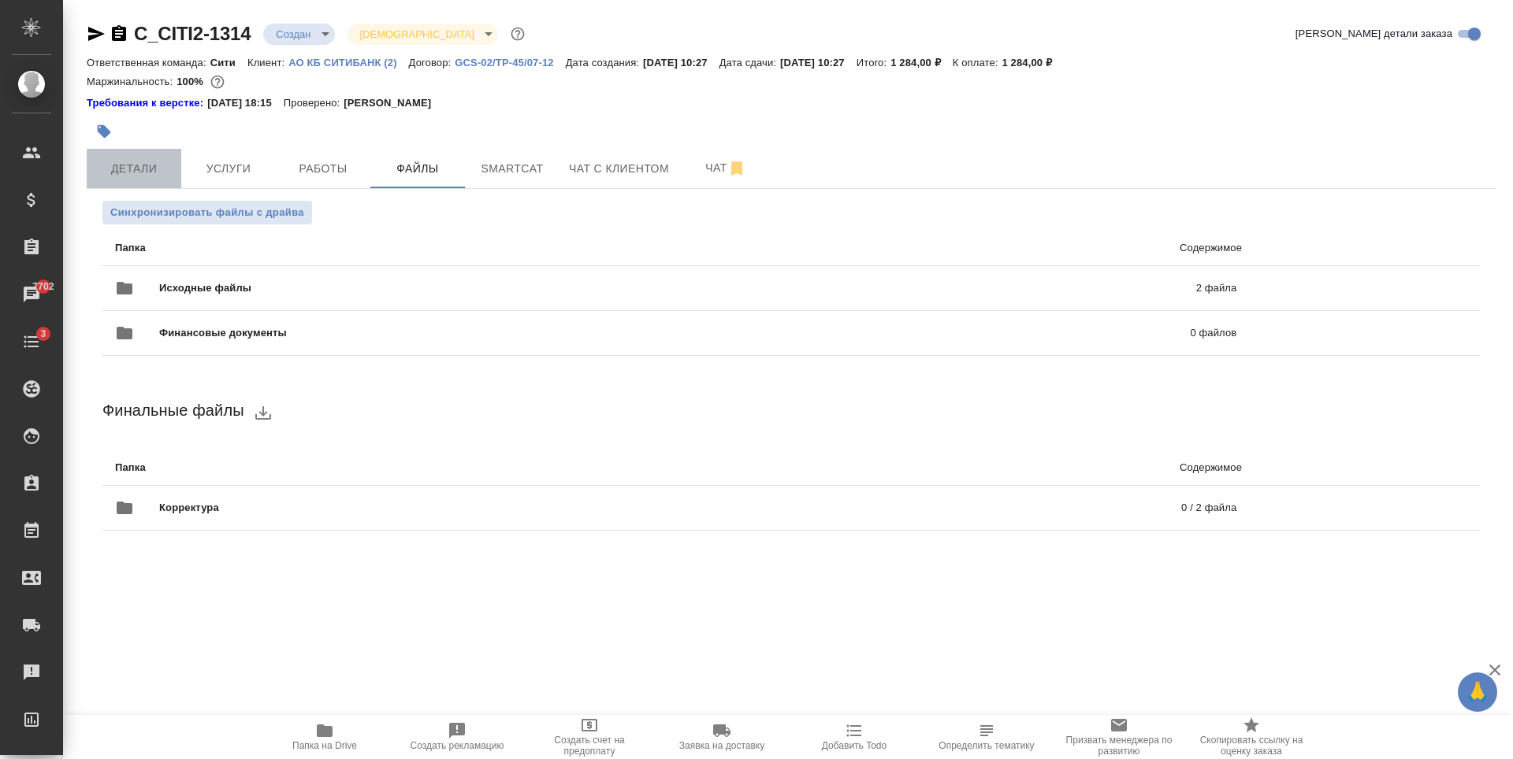
click at [146, 178] on span "Детали" at bounding box center [134, 169] width 76 height 20
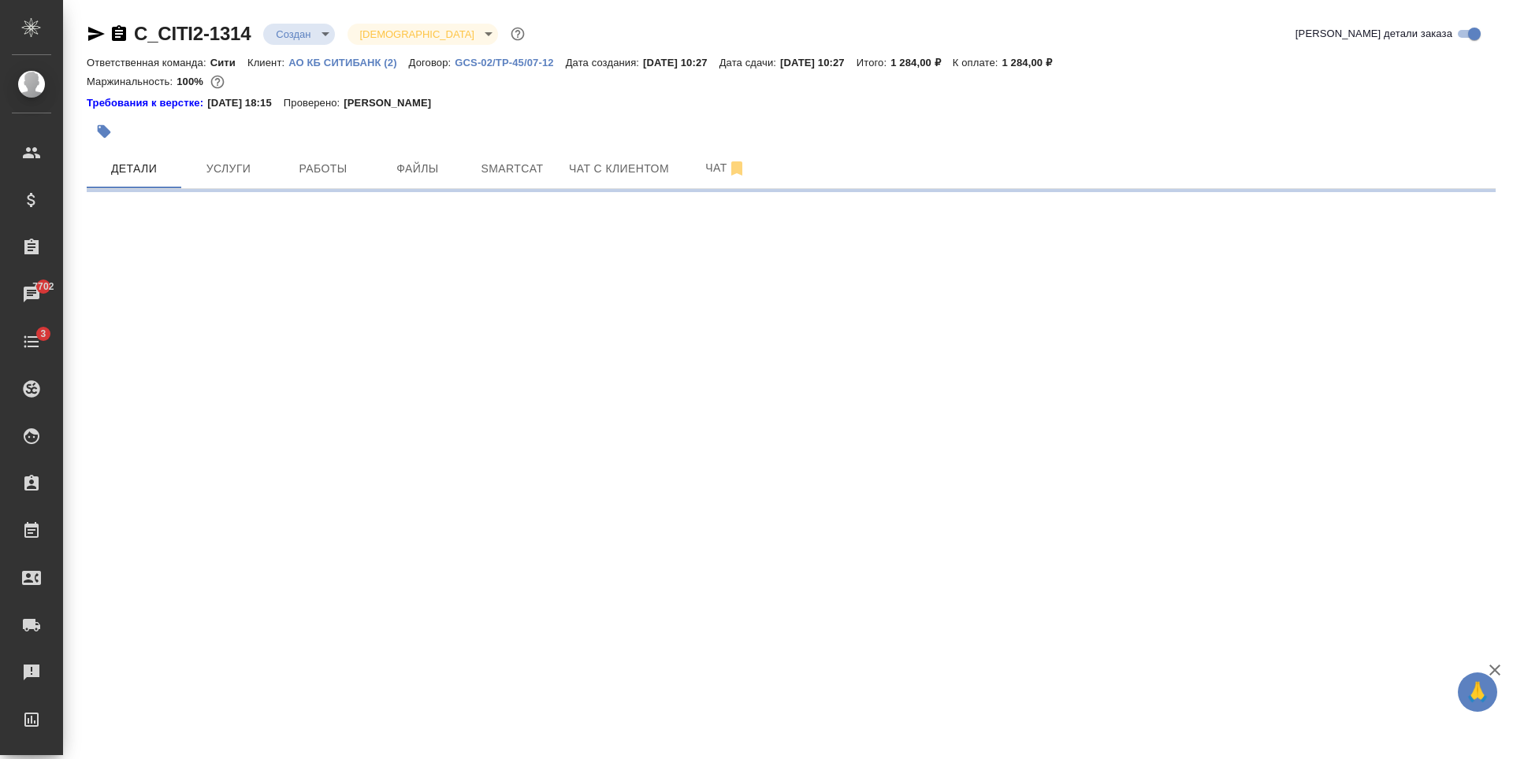
select select "RU"
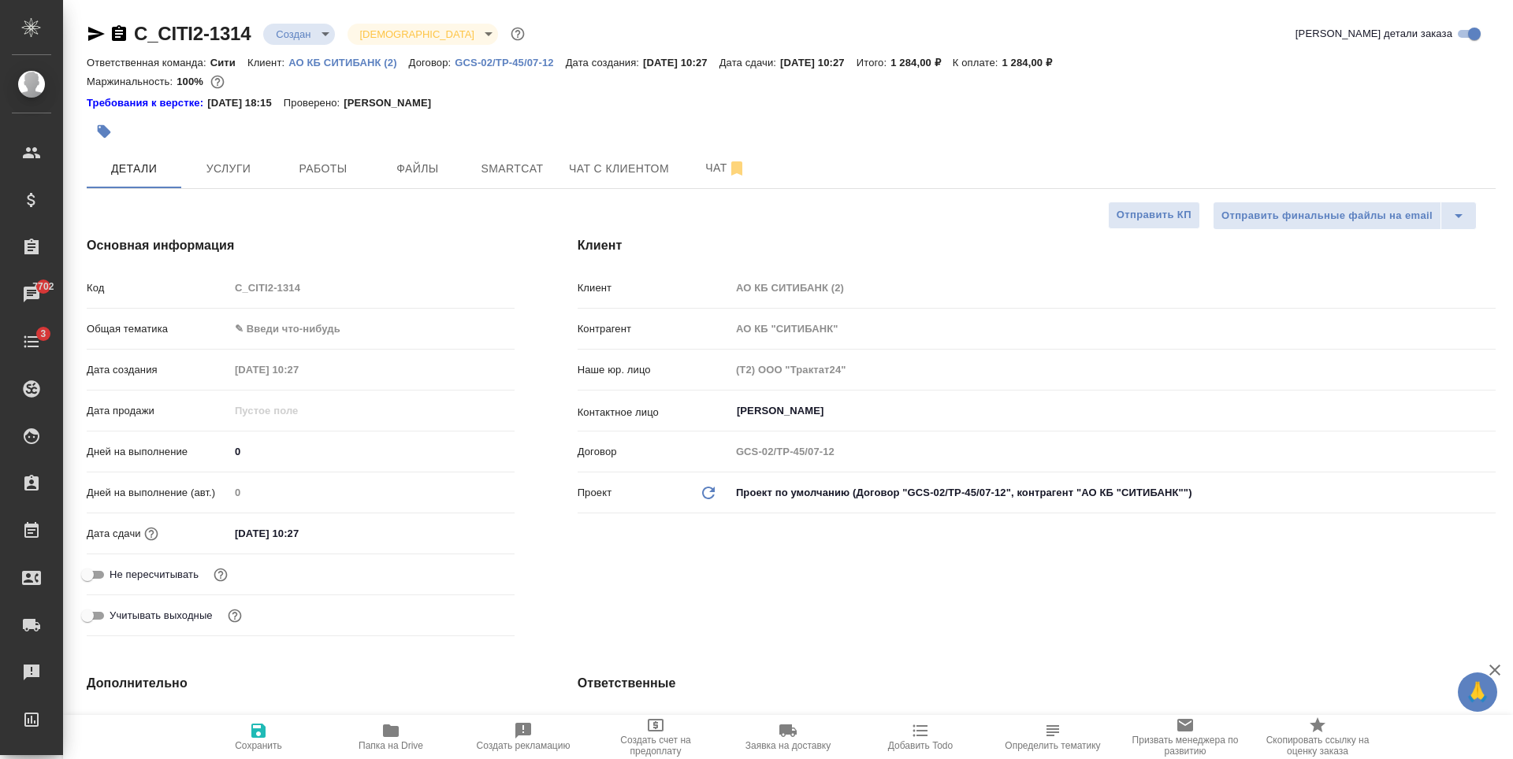
type textarea "x"
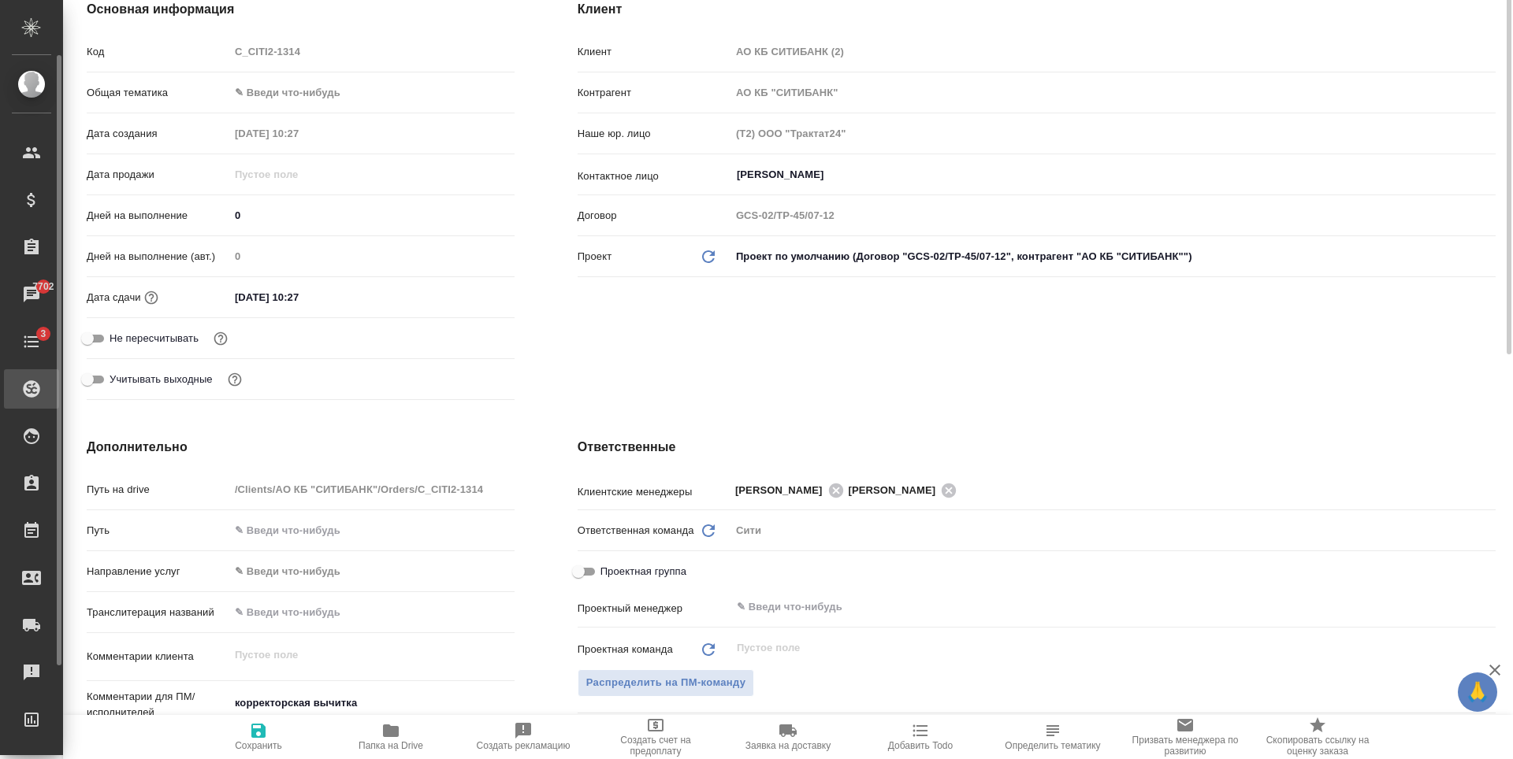
type textarea "x"
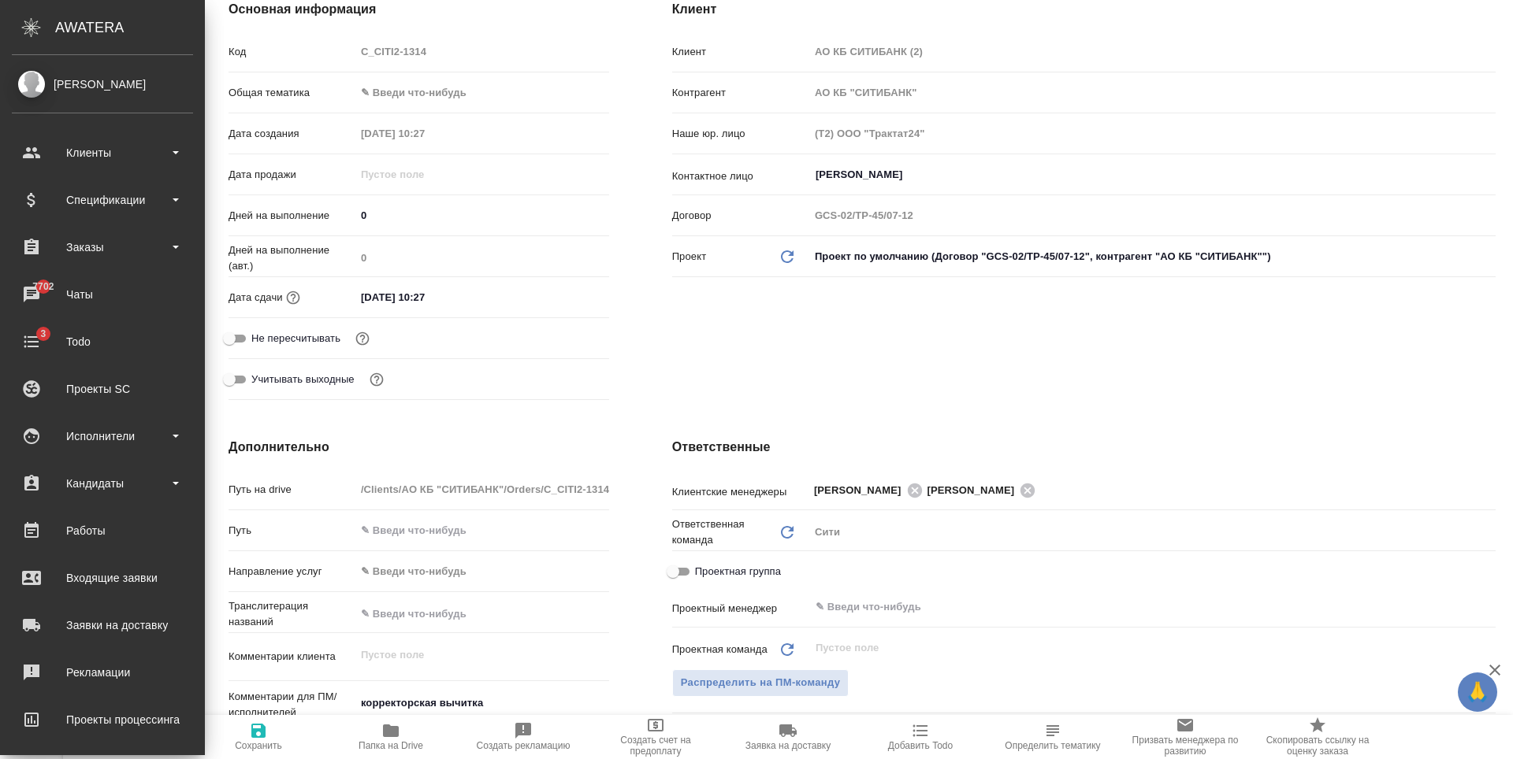
type textarea "x"
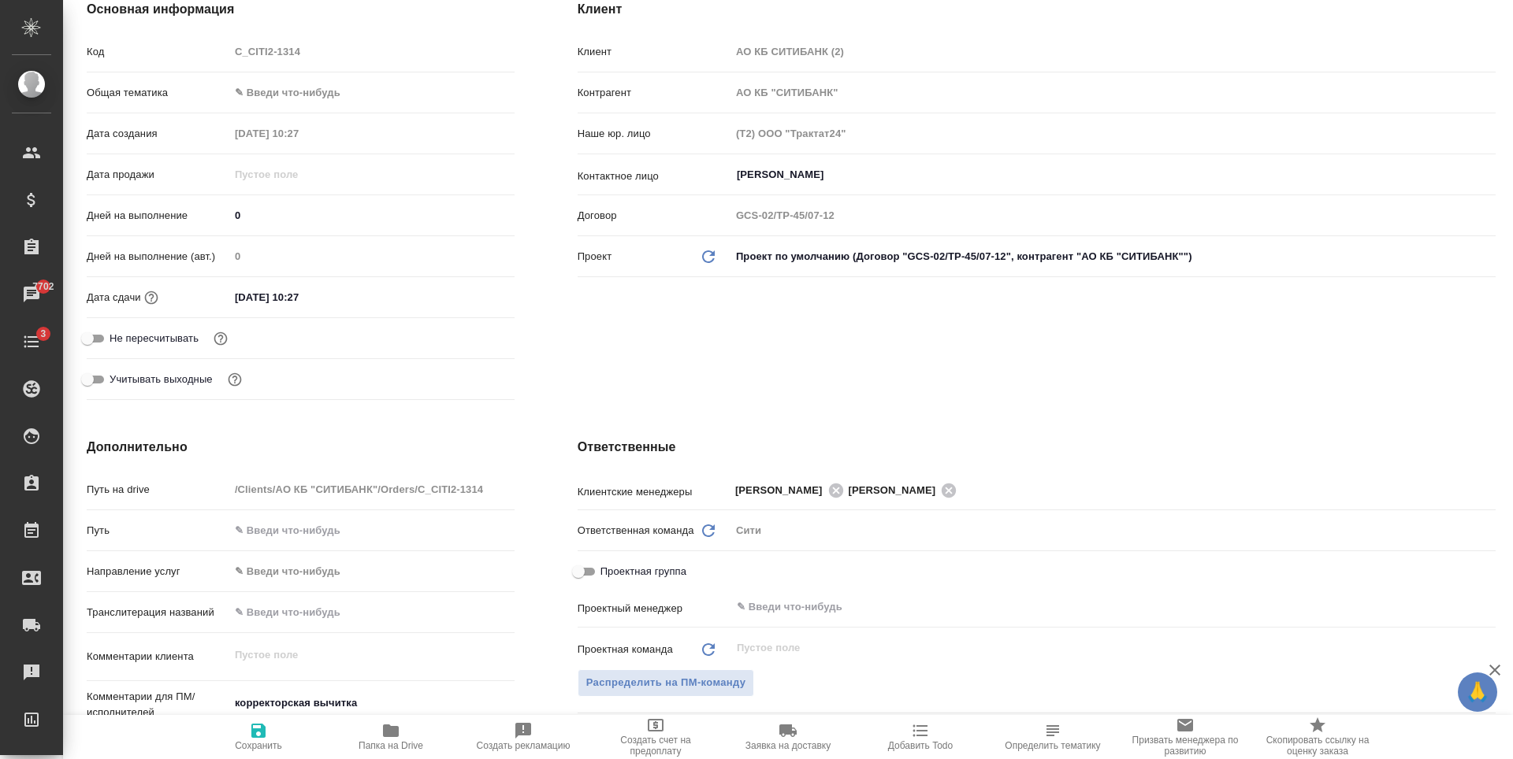
click at [101, 334] on input "Не пересчитывать" at bounding box center [87, 338] width 57 height 19
checkbox input "true"
type textarea "x"
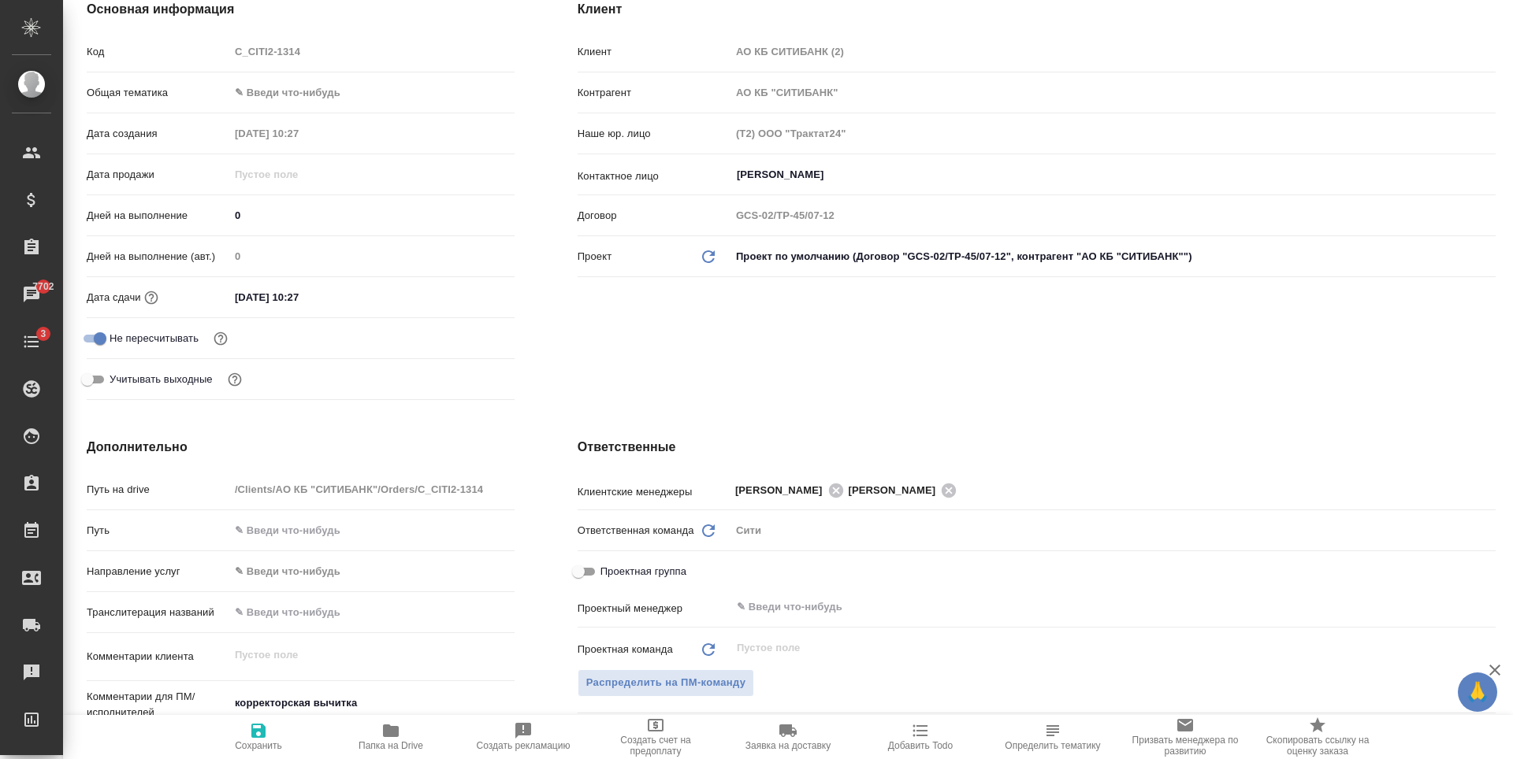
scroll to position [473, 0]
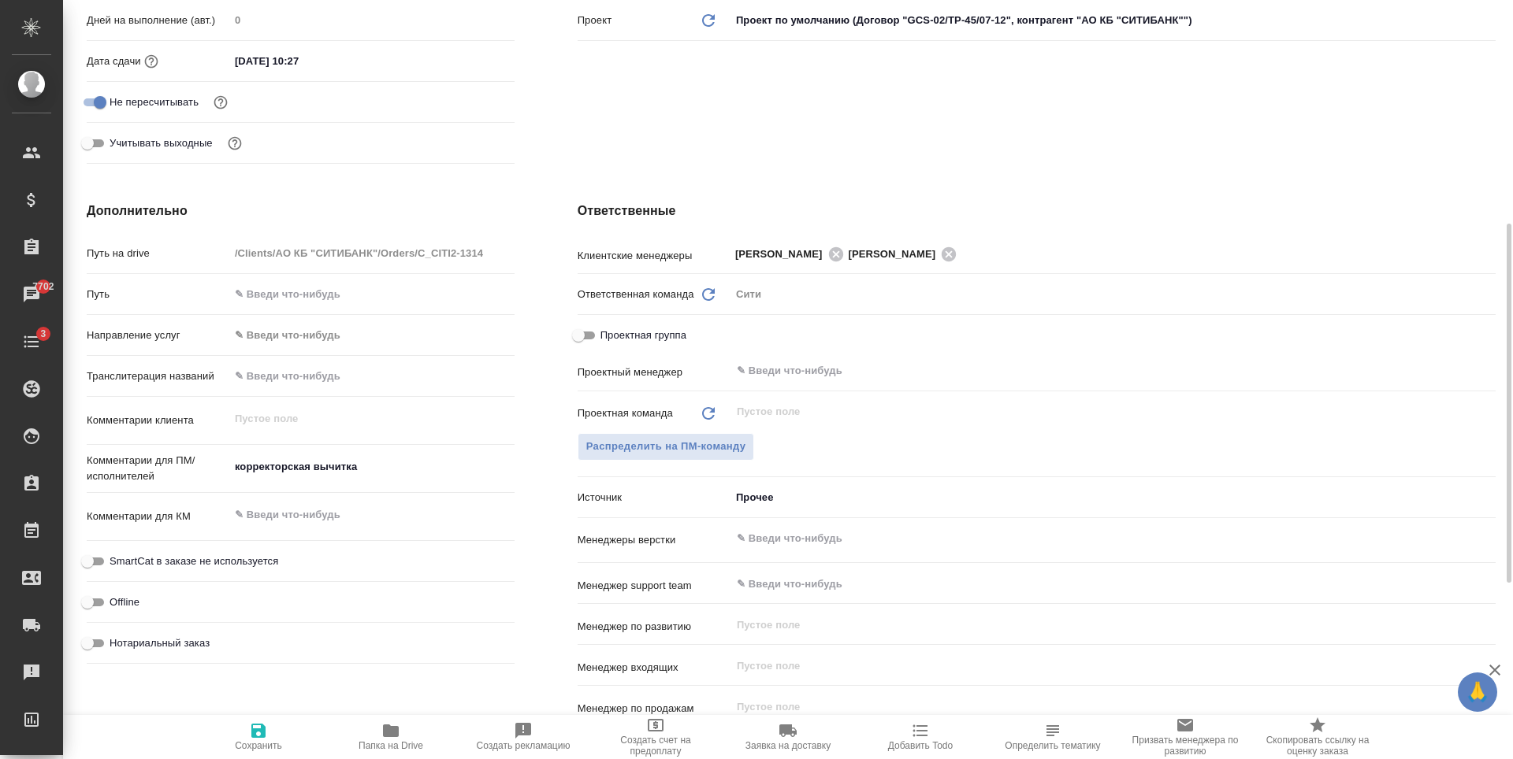
type textarea "x"
click at [338, 469] on textarea "корректорская вычитка" at bounding box center [371, 467] width 285 height 27
click at [232, 470] on textarea "корректорская вычитка" at bounding box center [372, 468] width 284 height 27
type textarea "корректорская вычитка"
type textarea "x"
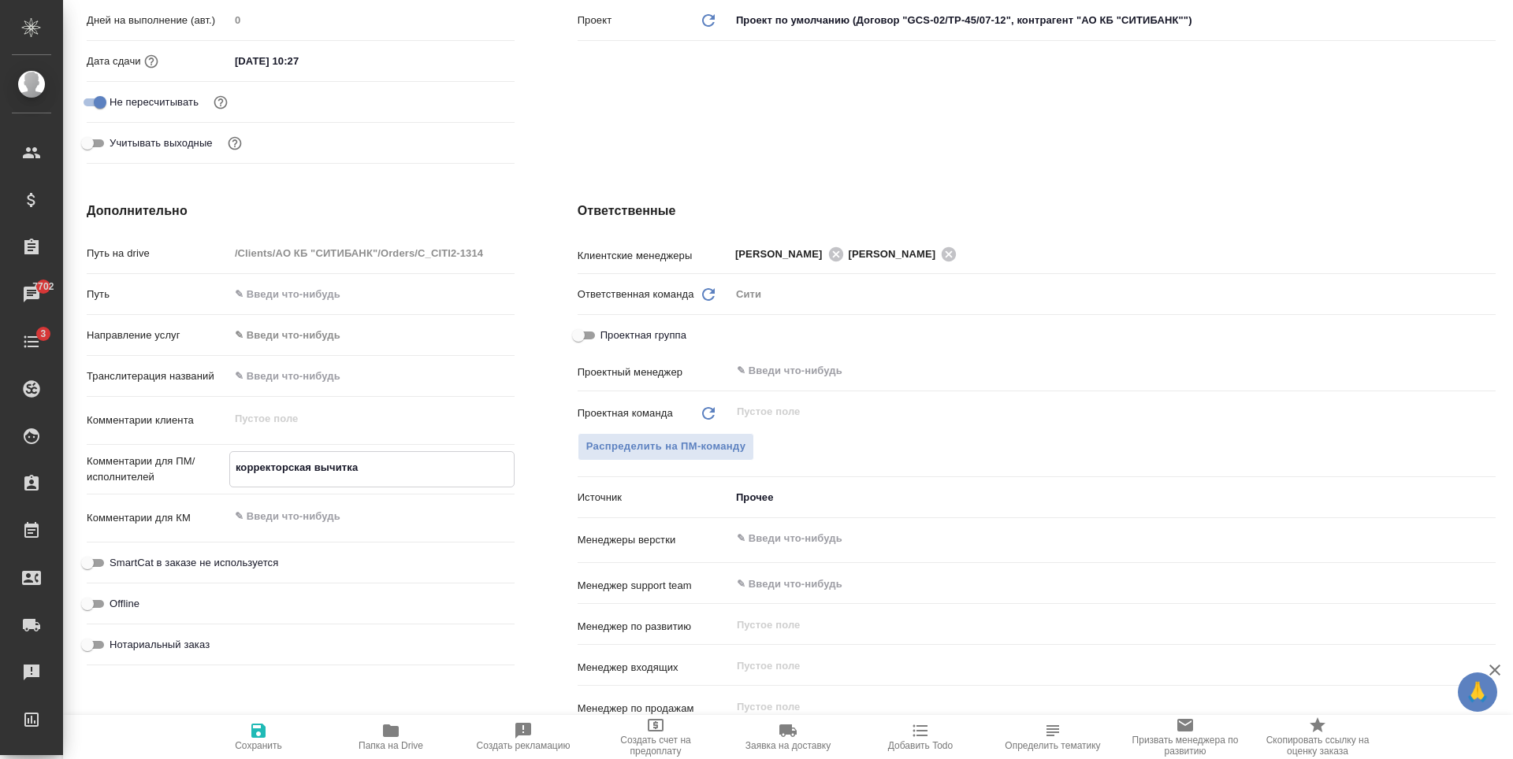
type textarea "x"
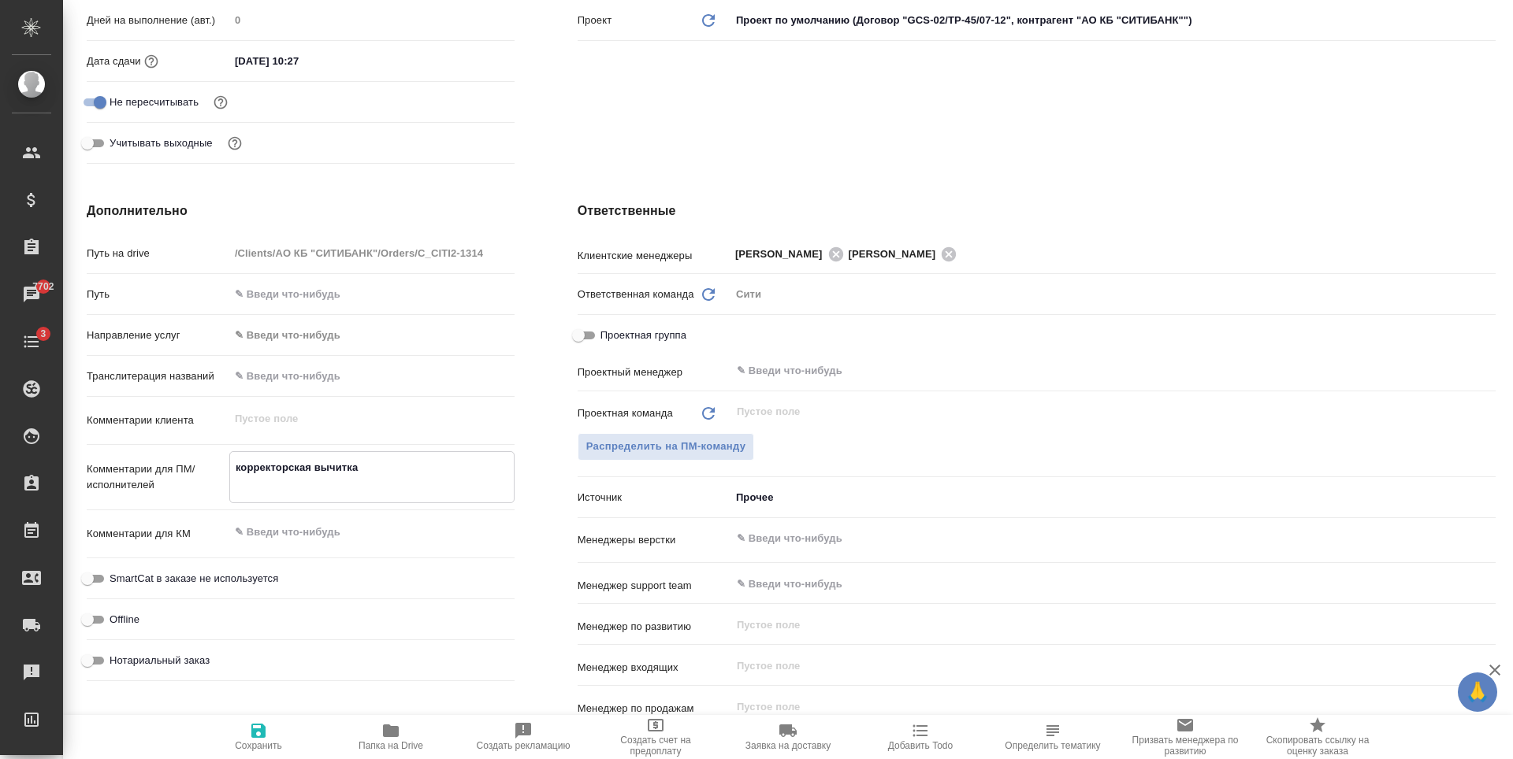
type textarea "корректорская вычитка"
type textarea "x"
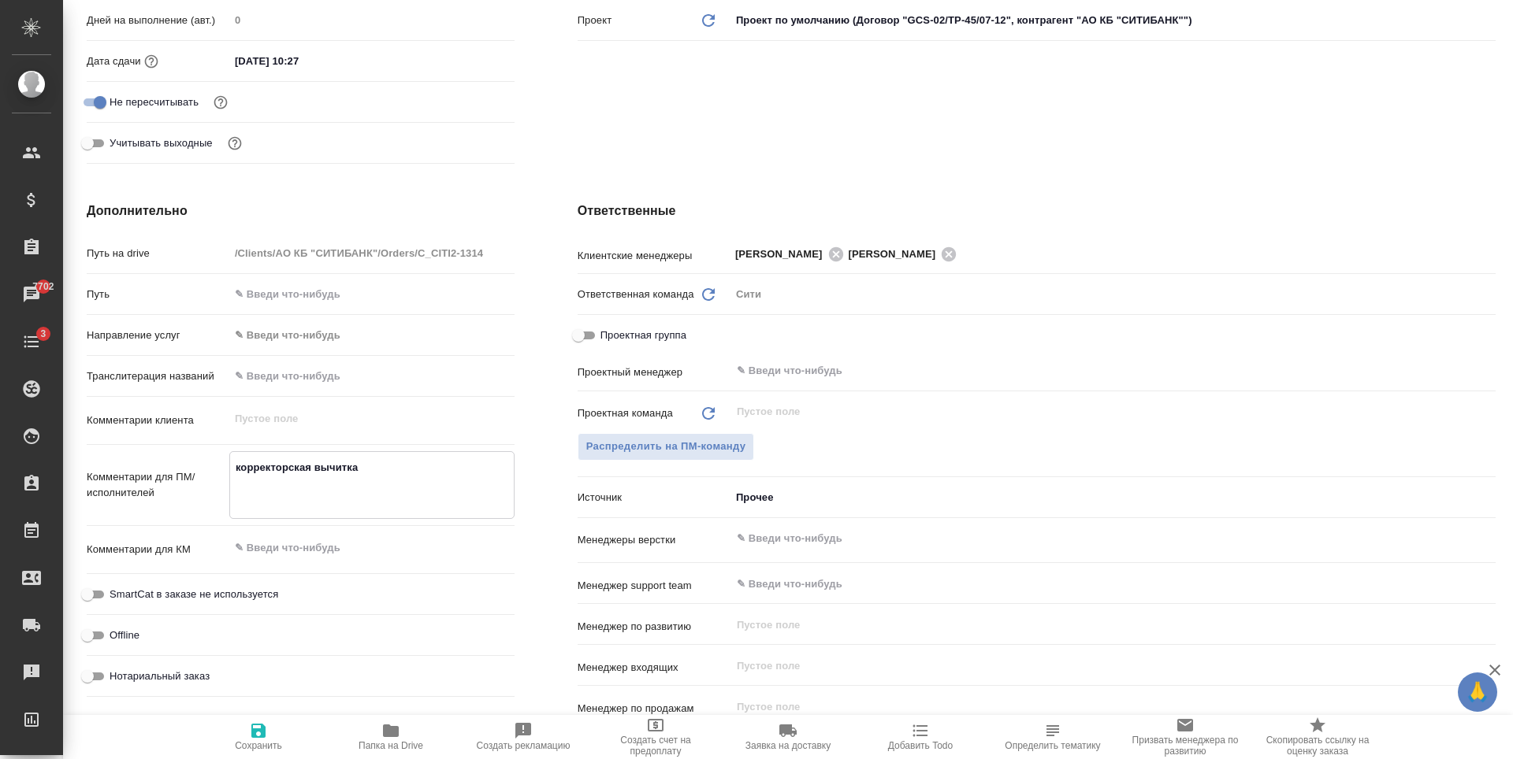
type textarea "С корректорская вычитка"
type textarea "x"
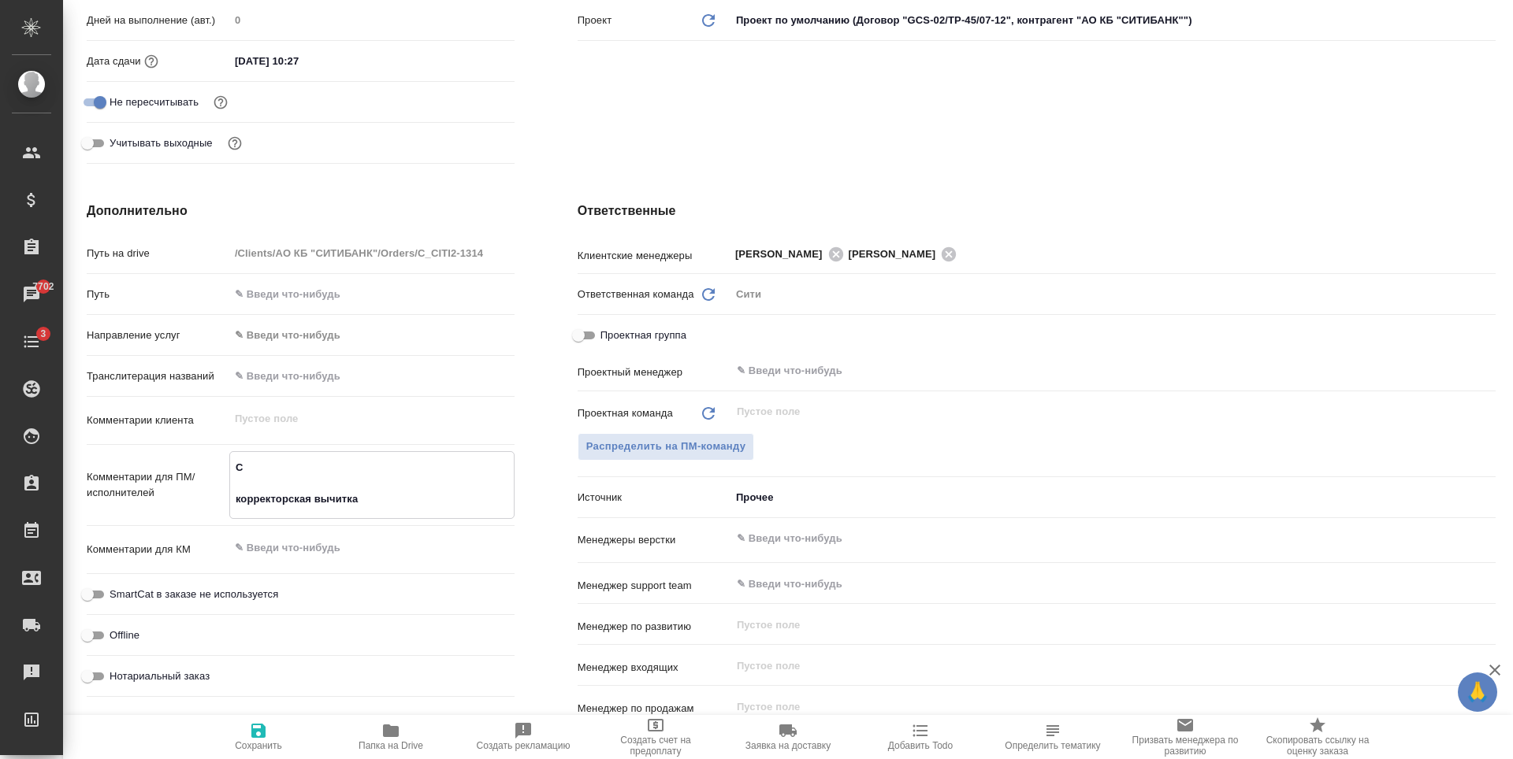
type textarea "Сд корректорская вычитка"
type textarea "x"
type textarea "Сдела корректорская вычитка"
type textarea "x"
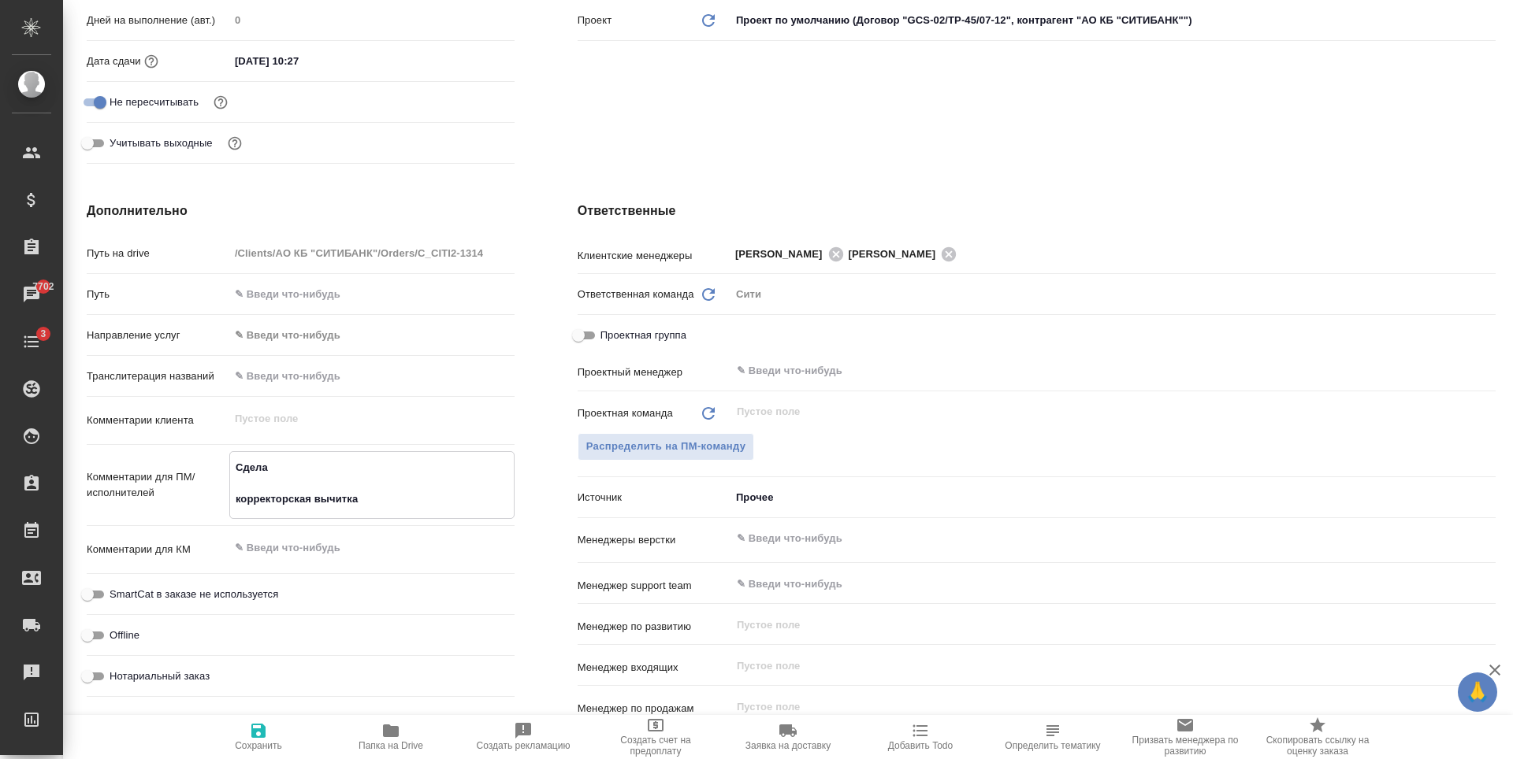
type textarea "x"
type textarea "Сделай корректорская вычитка"
type textarea "x"
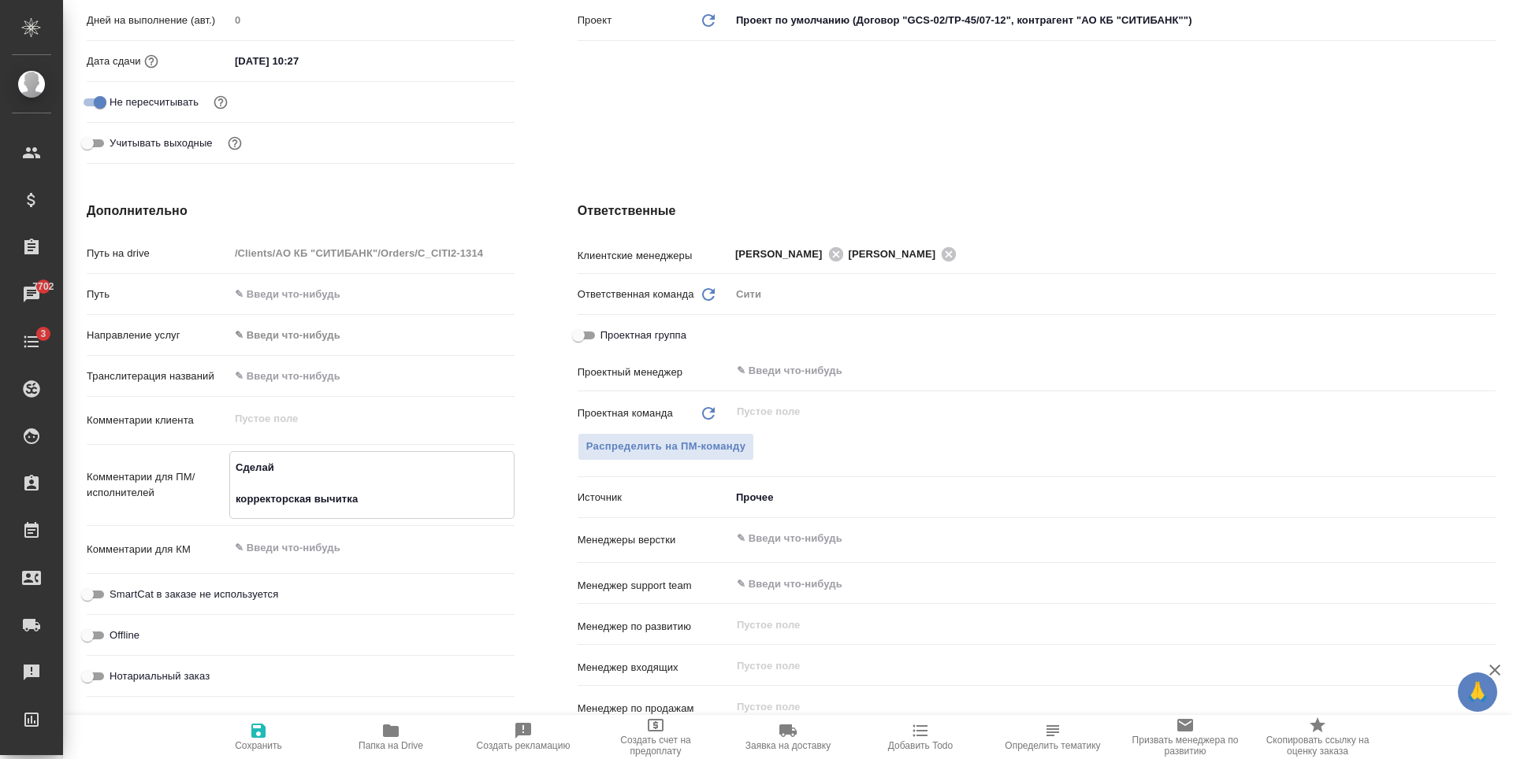
type textarea "x"
type textarea "Сделайт корректорская вычитка"
type textarea "x"
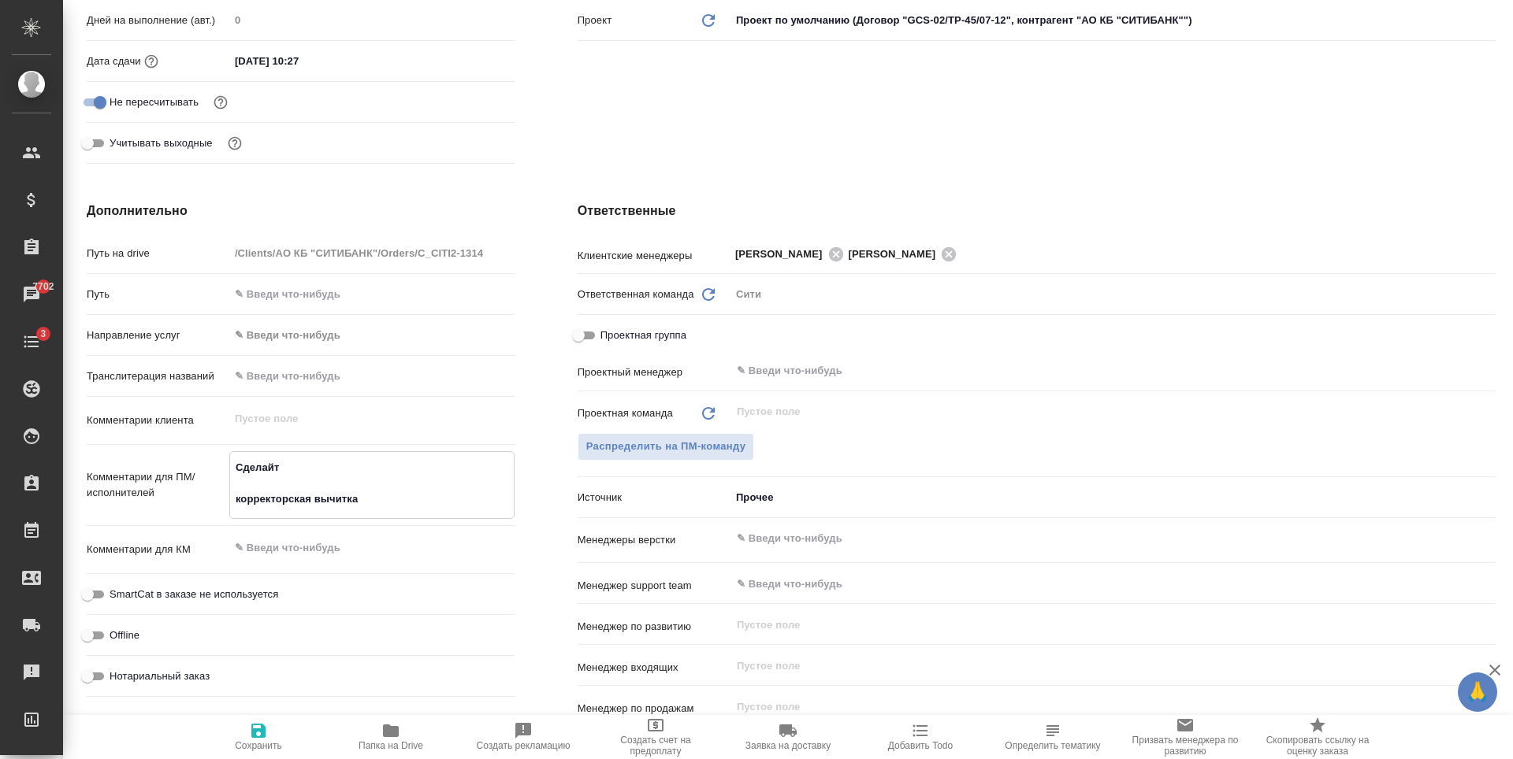
type textarea "Сделайте корректорская вычитка"
type textarea "x"
type textarea "Сделайте корректорская вычитка"
type textarea "x"
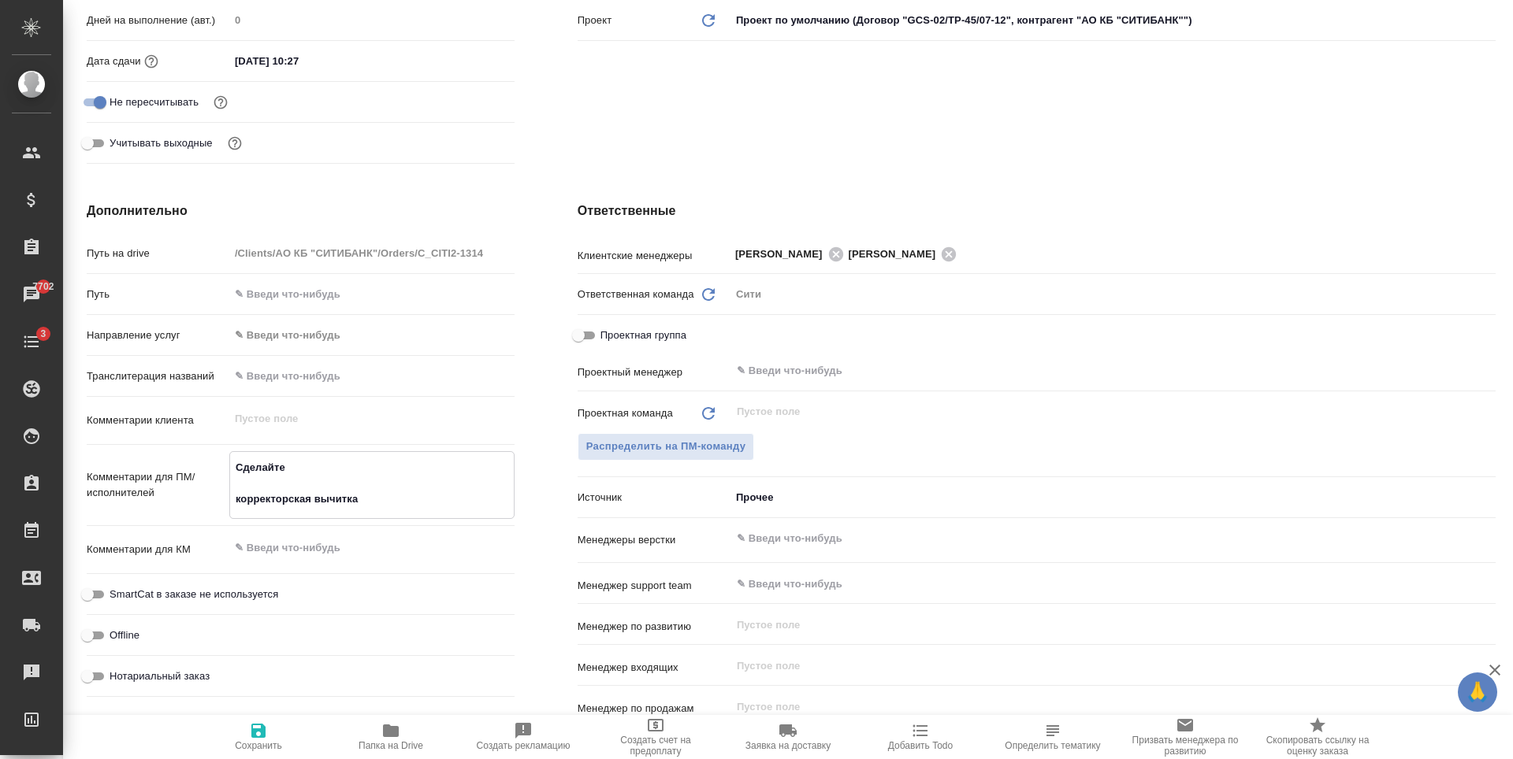
type textarea "Сделайте т корректорская вычитка"
type textarea "x"
type textarea "Сделайте тик корректорская вычитка"
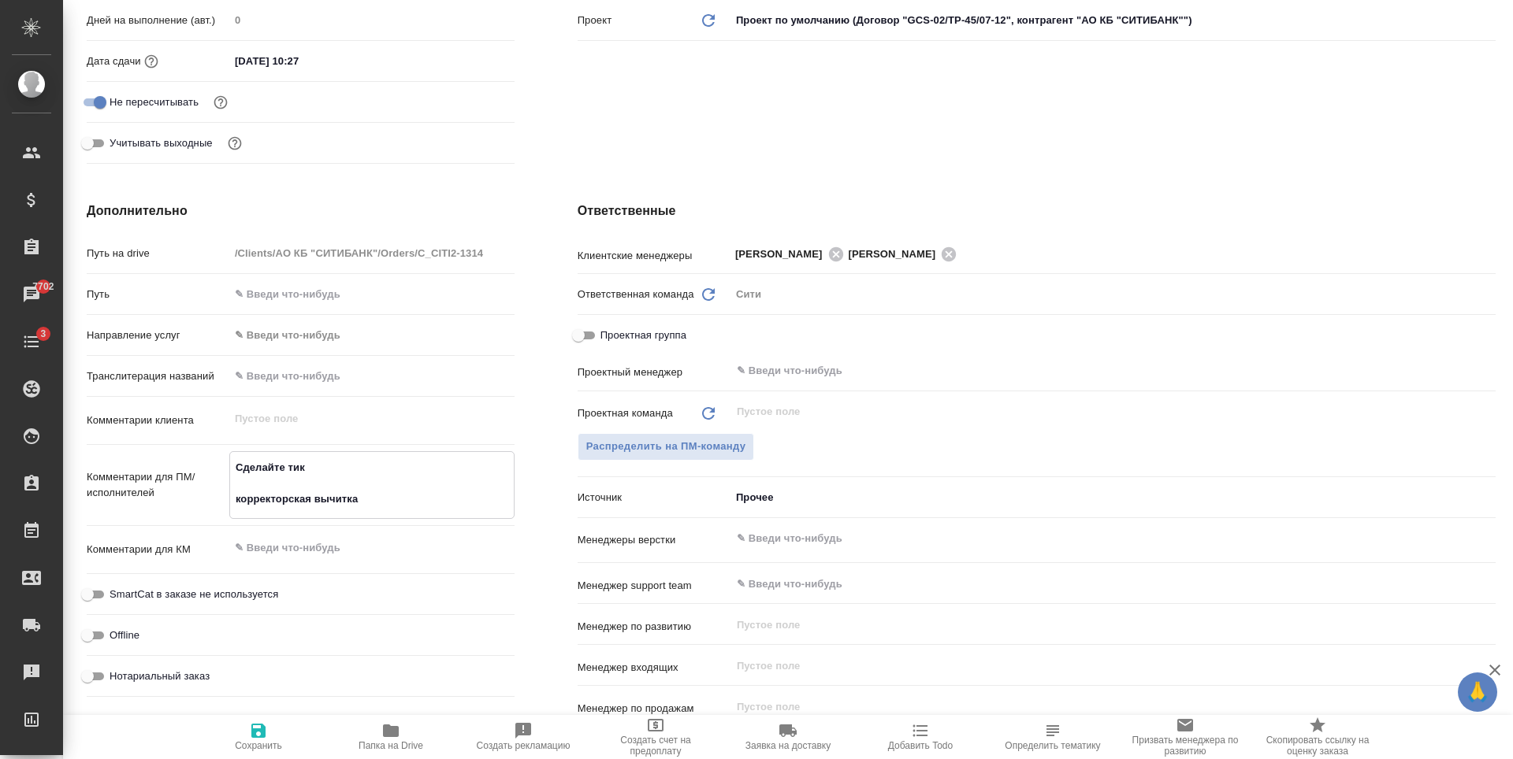
type textarea "x"
type textarea "Сделайте тике корректорская вычитка"
type textarea "x"
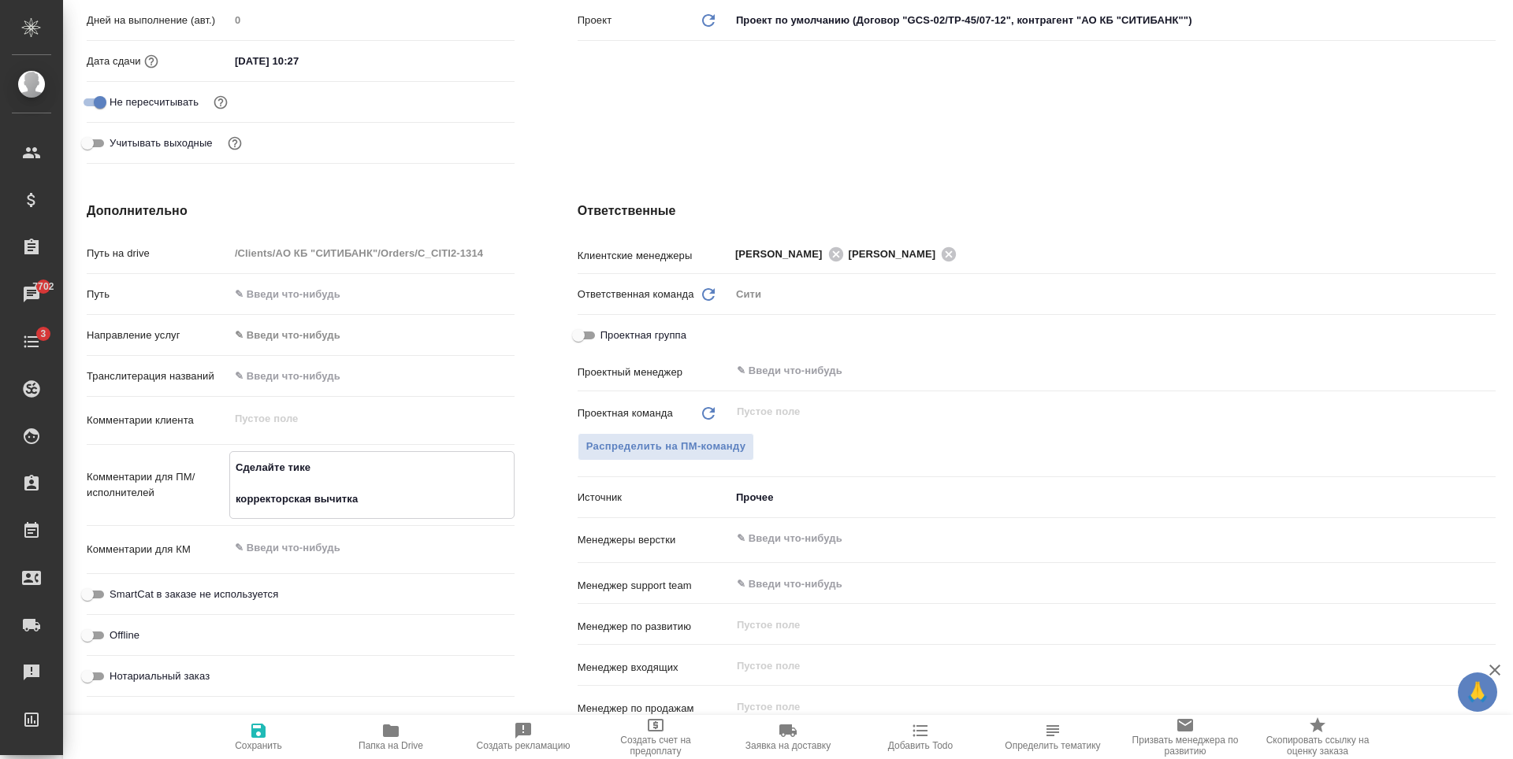
type textarea "x"
type textarea "Сделайте тикет корректорская вычитка"
type textarea "x"
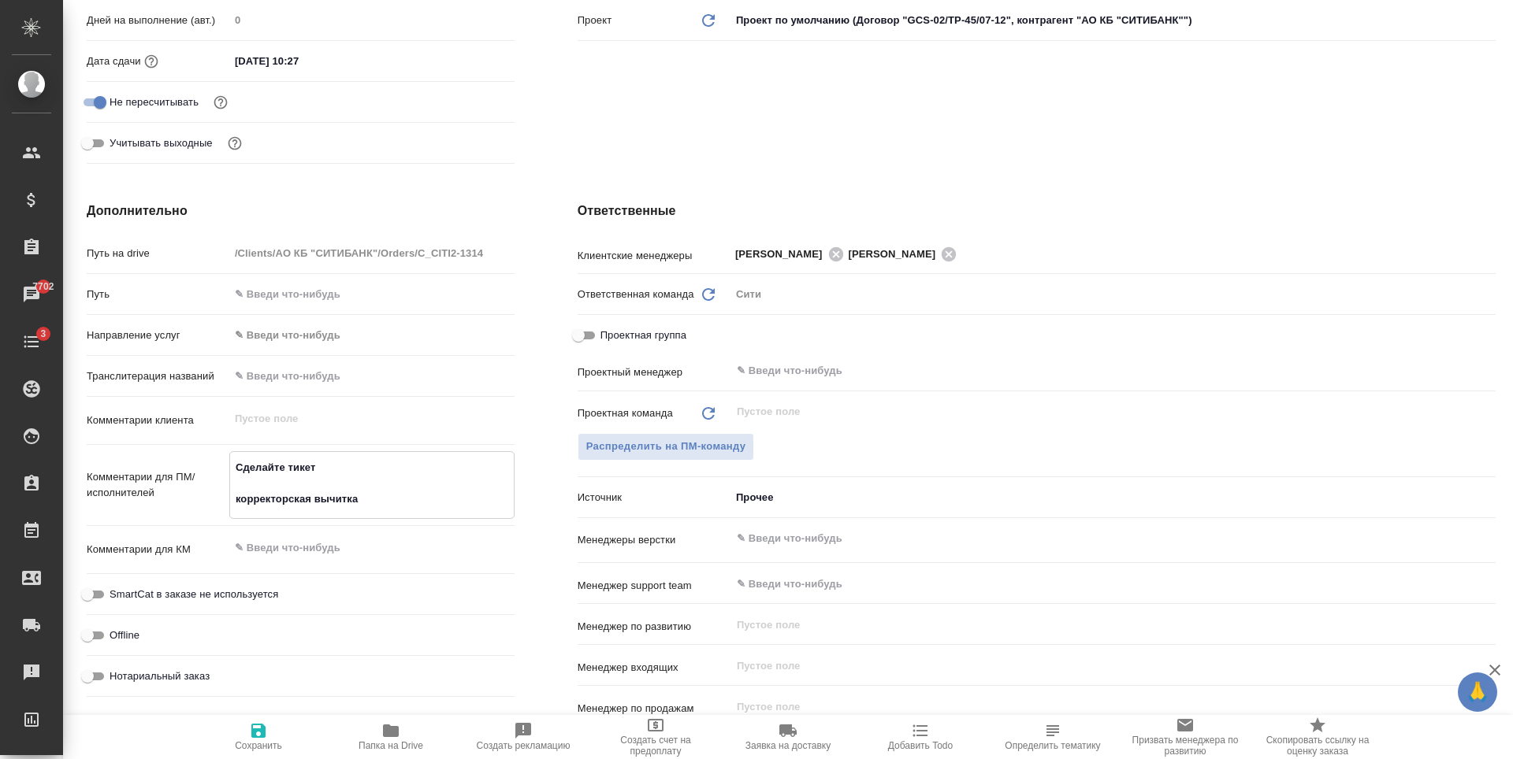
type textarea "x"
type textarea "Сделайте тикет, корректорская вычитка"
type textarea "x"
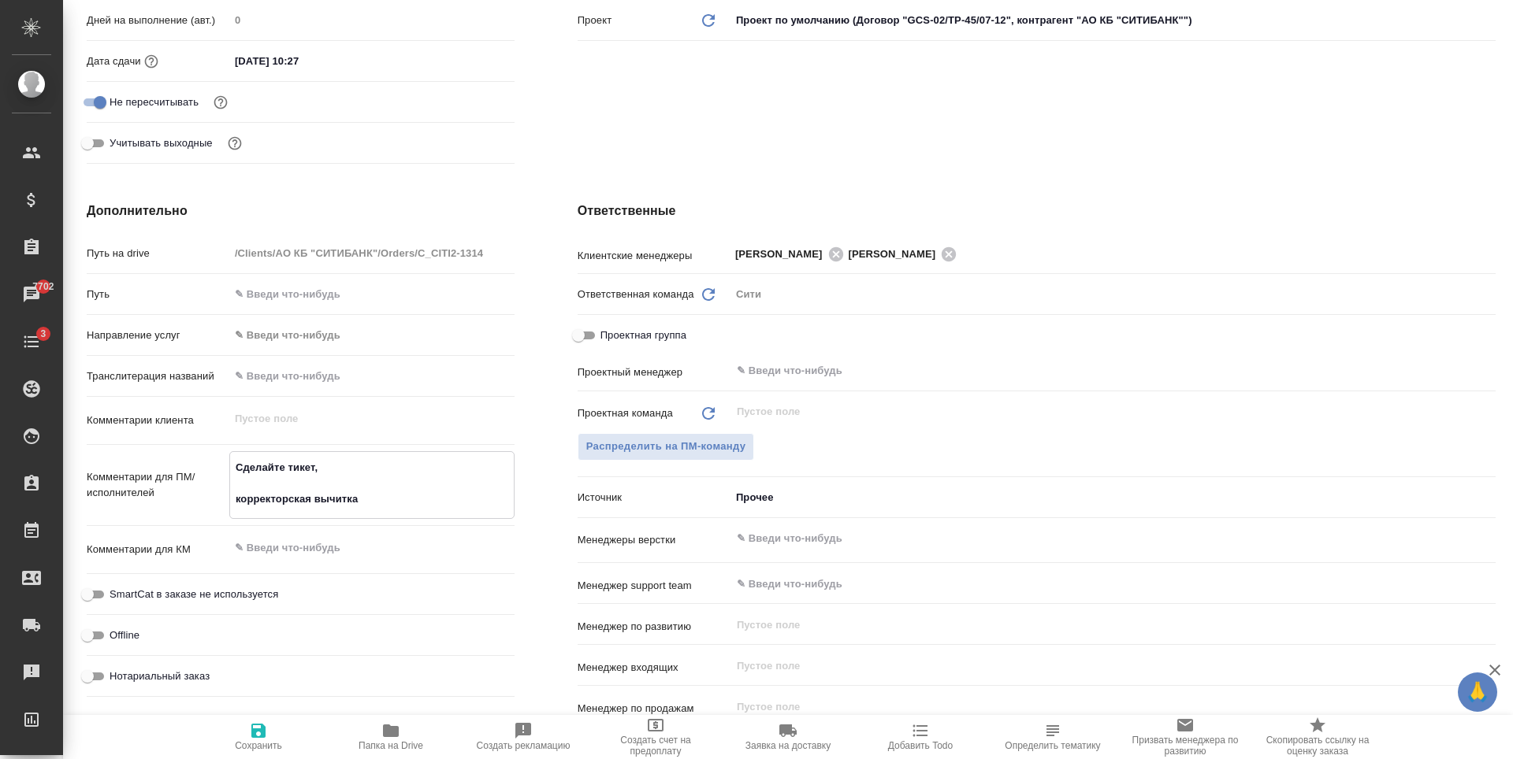
type textarea "Сделайте тикет, корректорская вычитка"
type textarea "x"
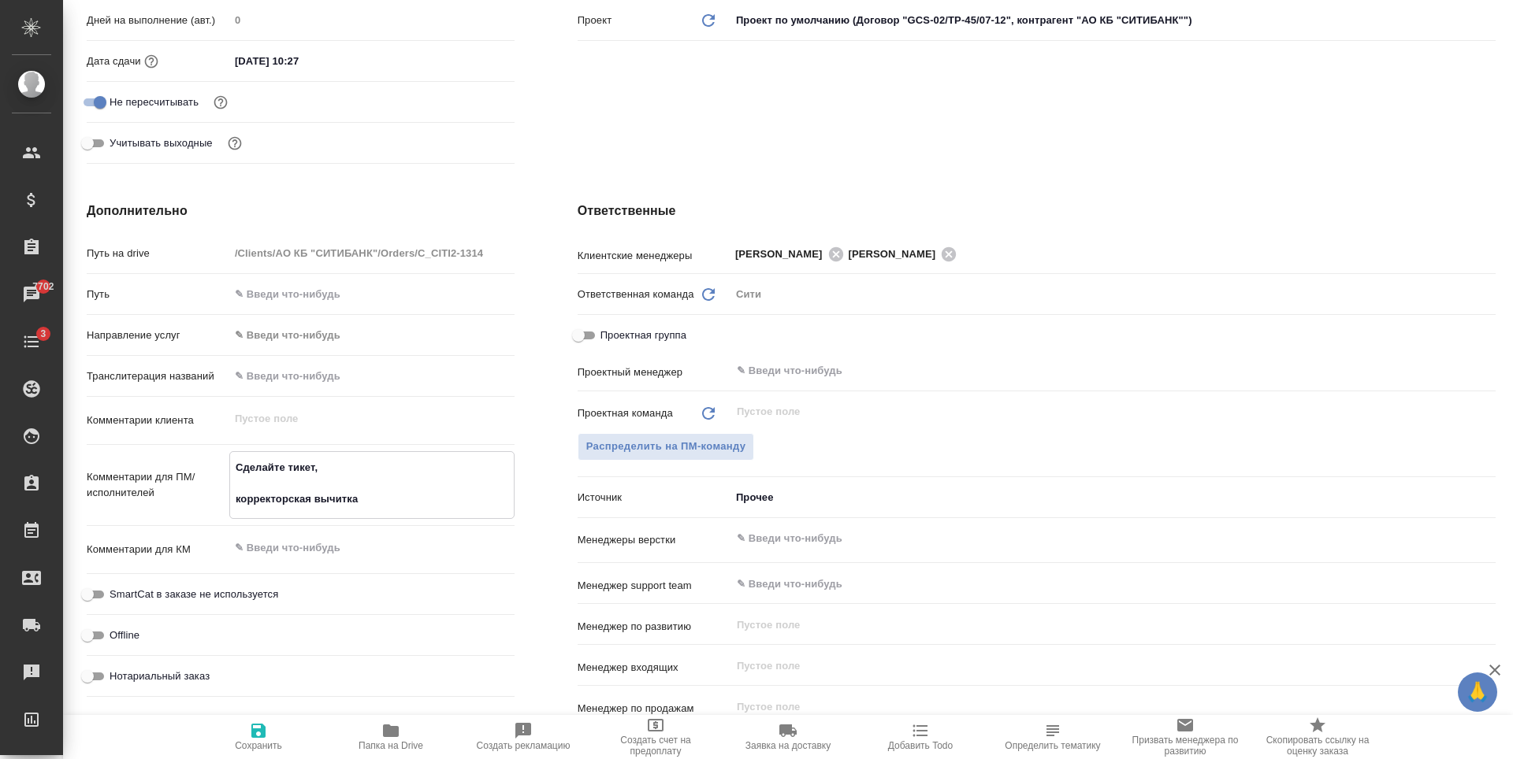
type textarea "Сделайте тикет, п корректорская вычитка"
type textarea "x"
type textarea "Сделайте тикет, пл корректорская вычитка"
type textarea "x"
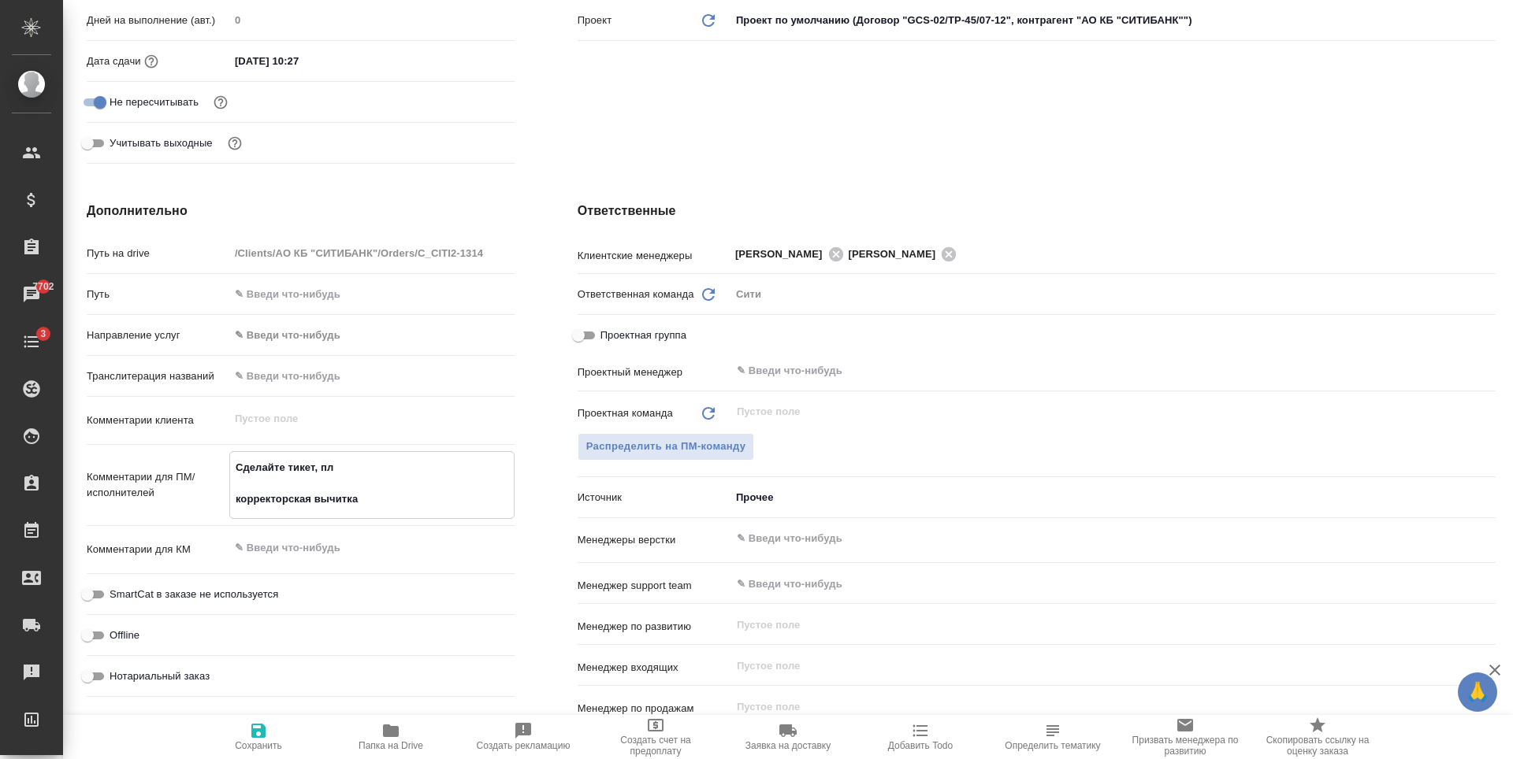
type textarea "x"
type textarea "Сделайте тикет, пли корректорская вычитка"
type textarea "x"
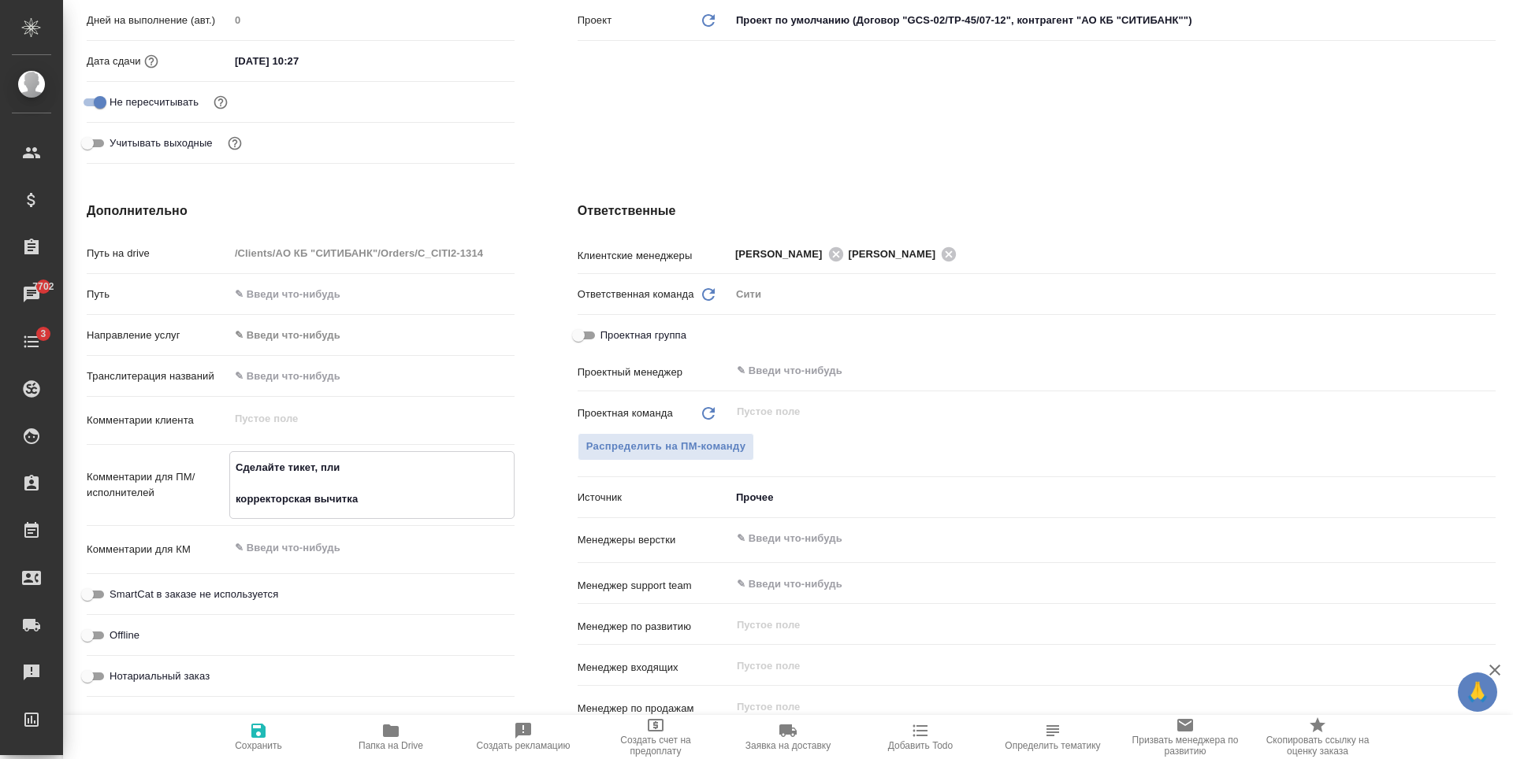
type textarea "x"
type textarea "Сделайте тикет, плиз корректорская вычитка"
type textarea "x"
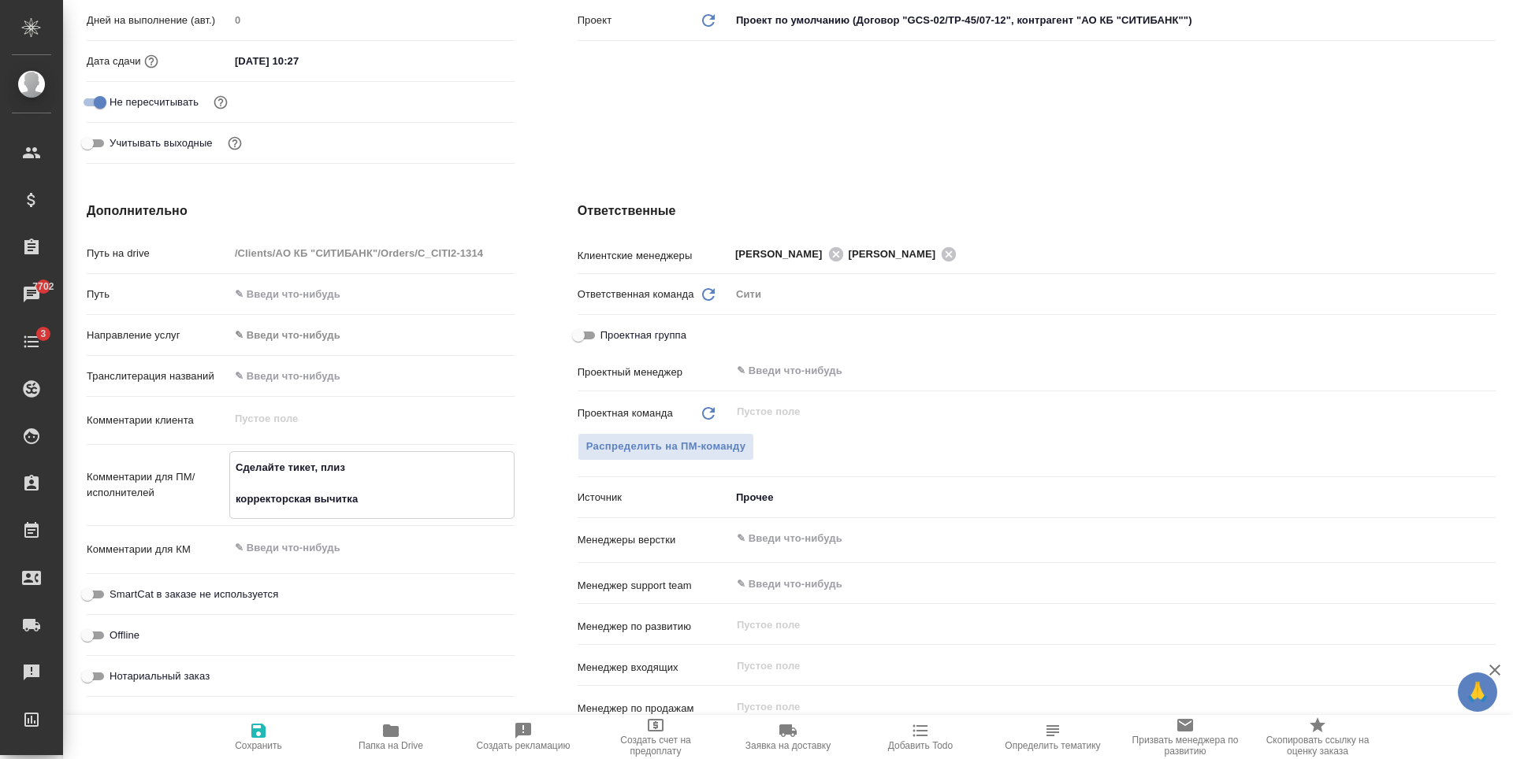
type textarea "Сделайте тикет, плиз корректорская вычитка"
click at [785, 542] on input "text" at bounding box center [1086, 538] width 703 height 19
type textarea "x"
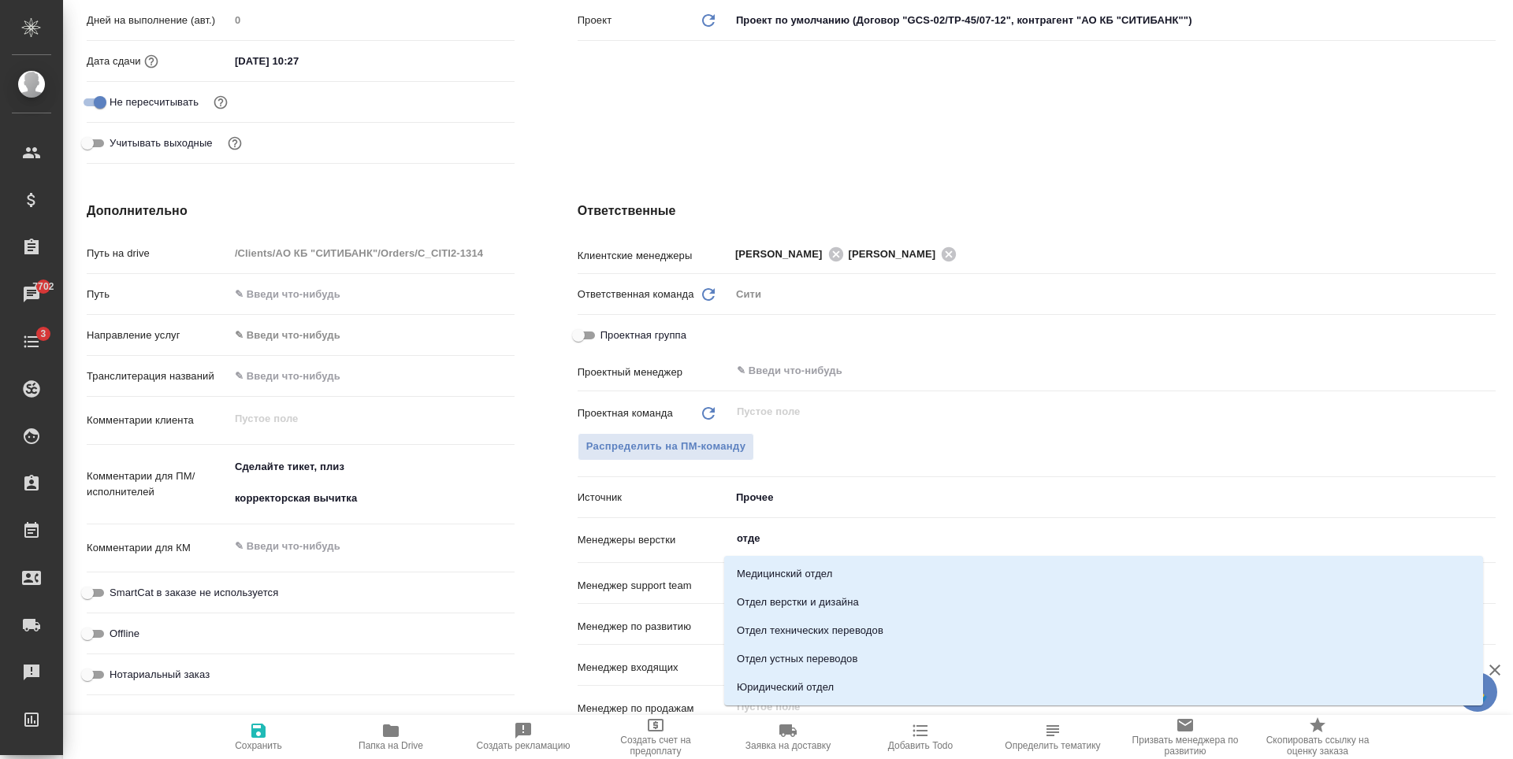
type input "отдел"
click at [803, 605] on li "Отдел верстки и дизайна" at bounding box center [1103, 603] width 759 height 28
type textarea "x"
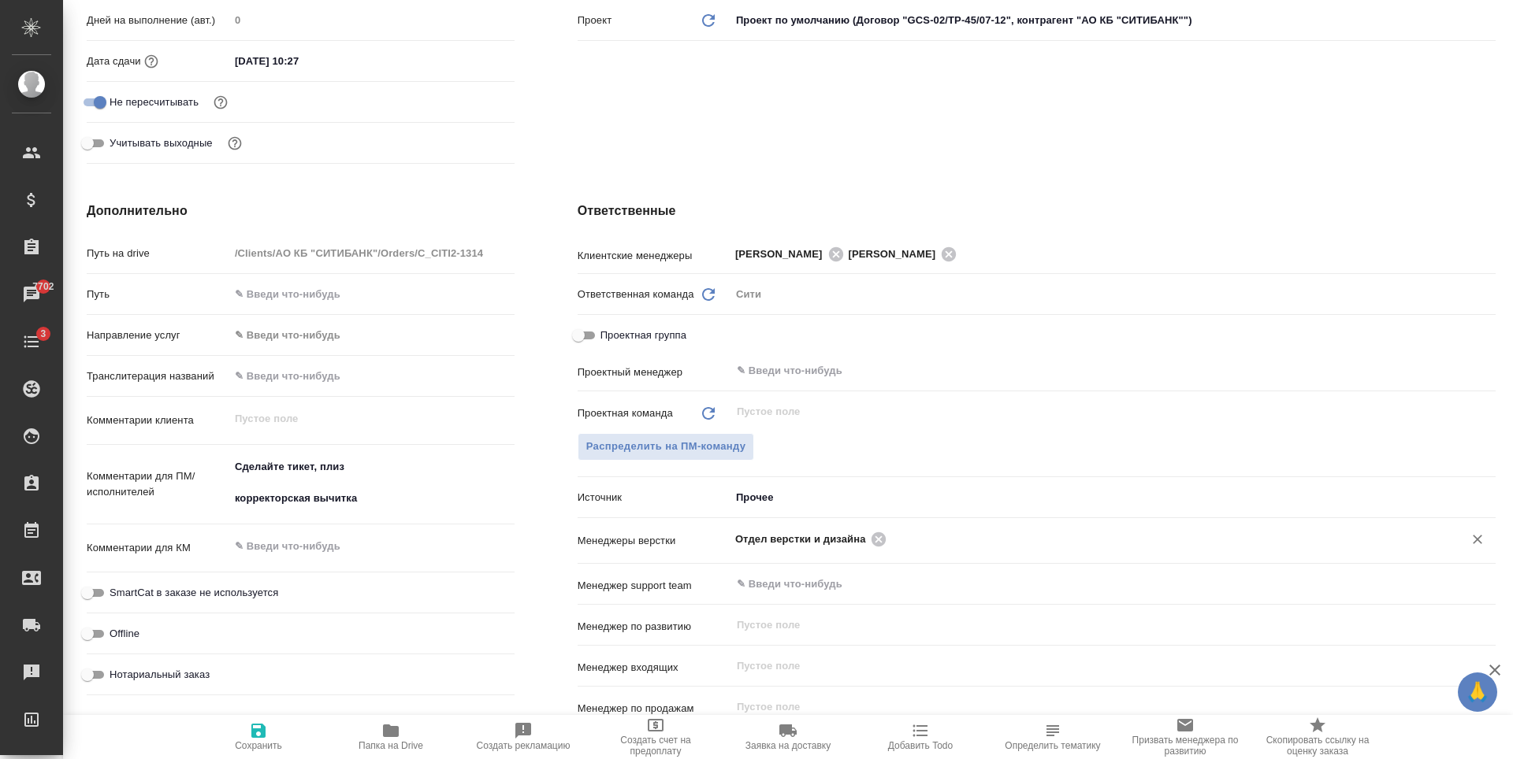
click at [273, 730] on span "Сохранить" at bounding box center [258, 737] width 113 height 30
type textarea "x"
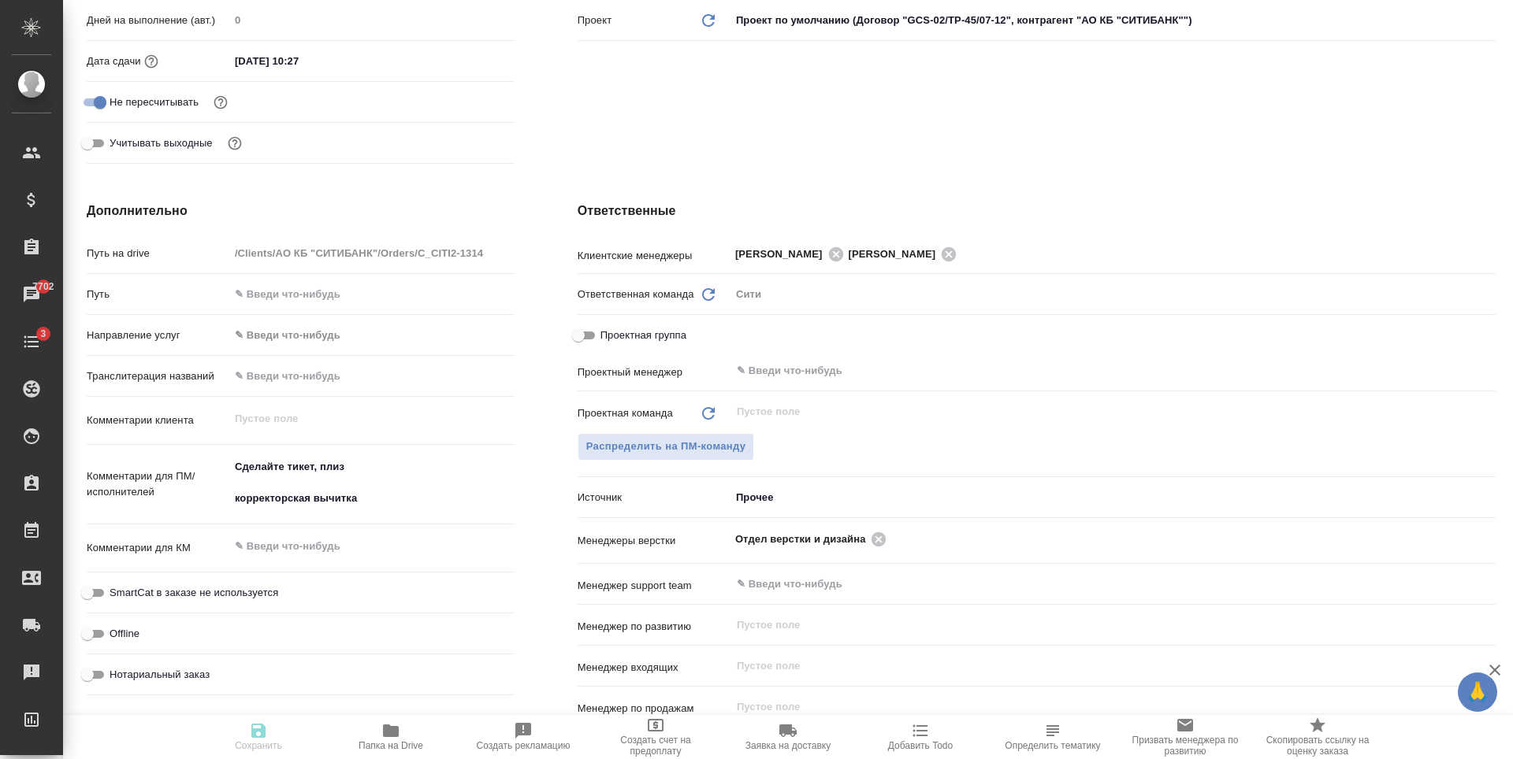
type textarea "x"
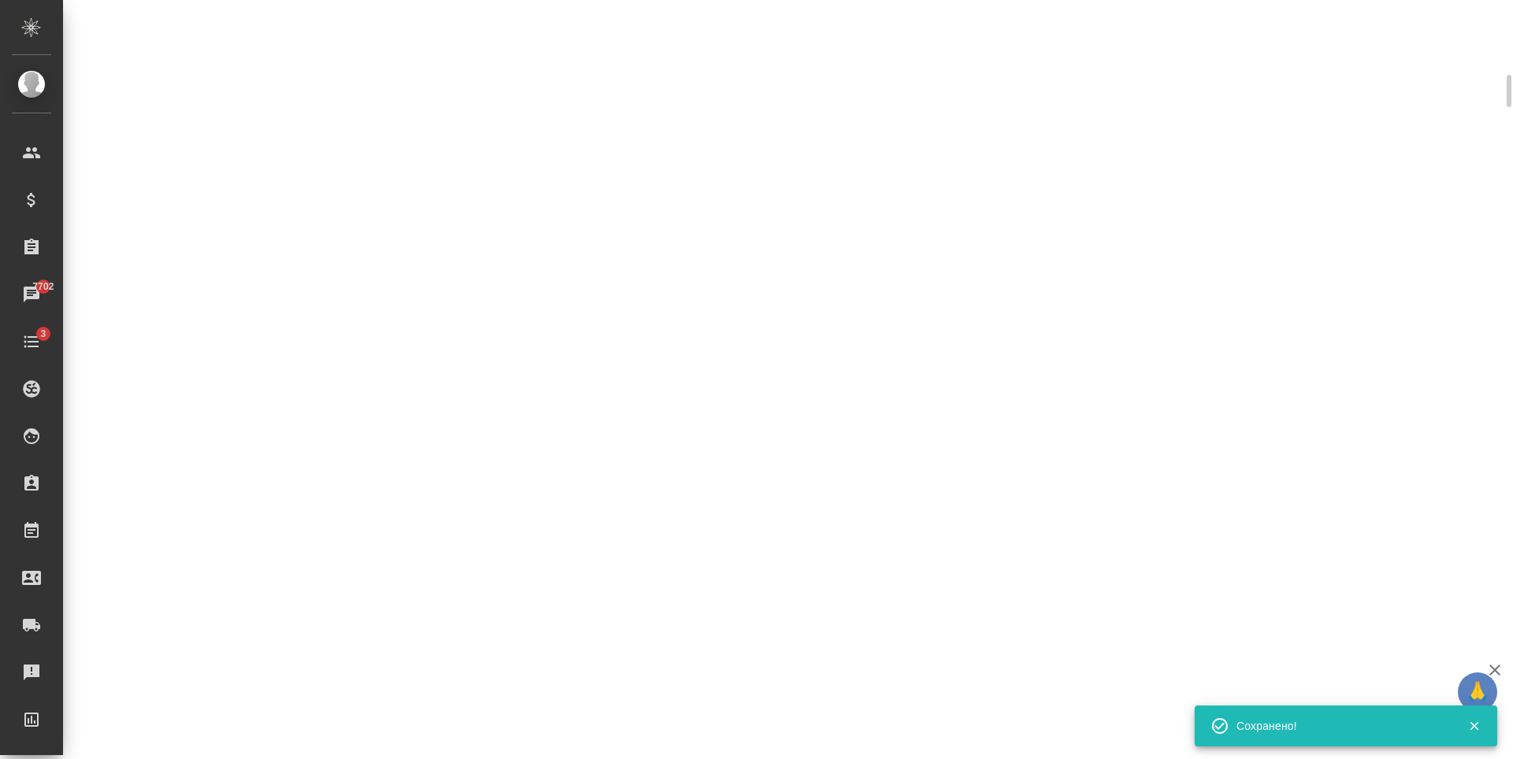
select select "RU"
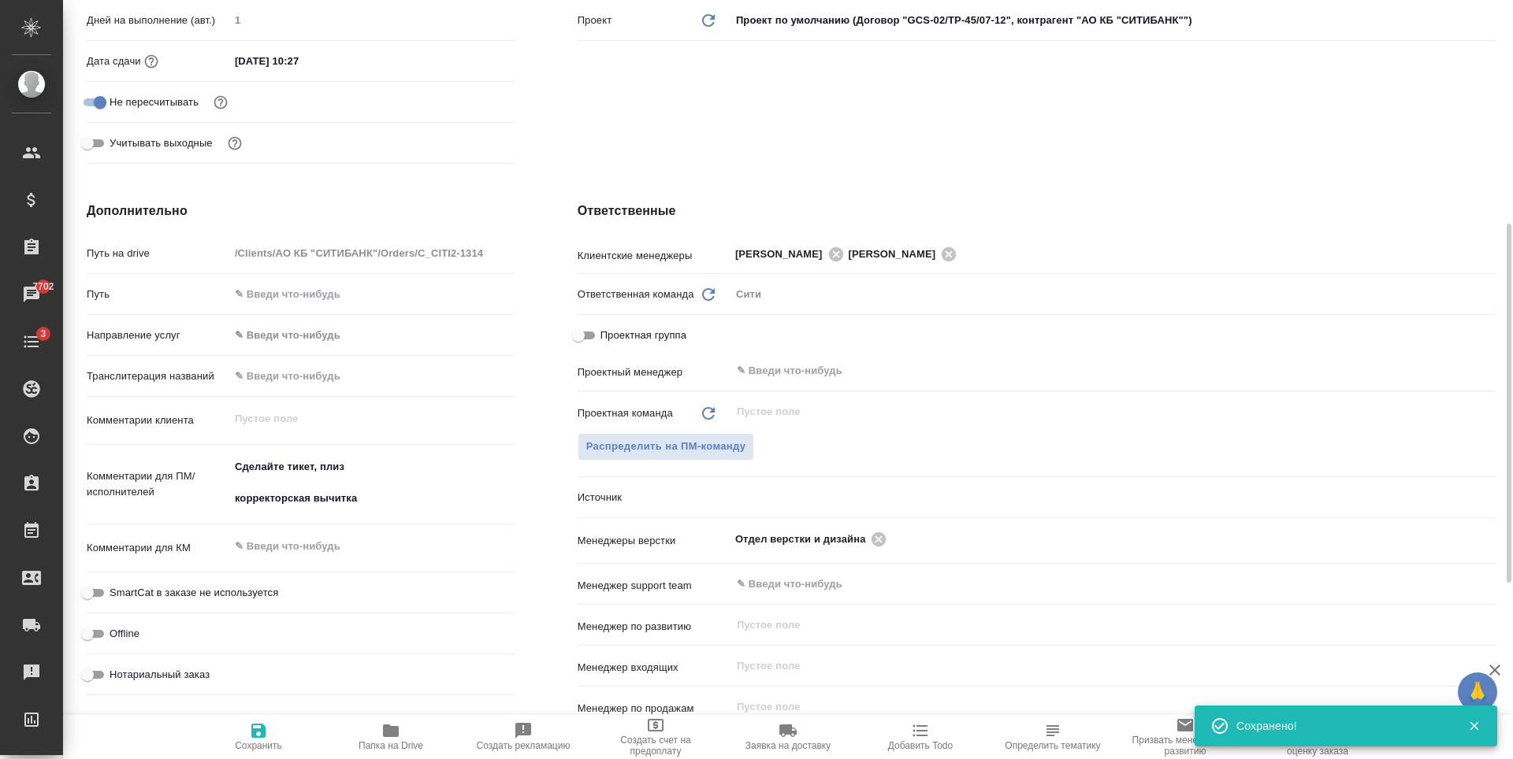
type textarea "x"
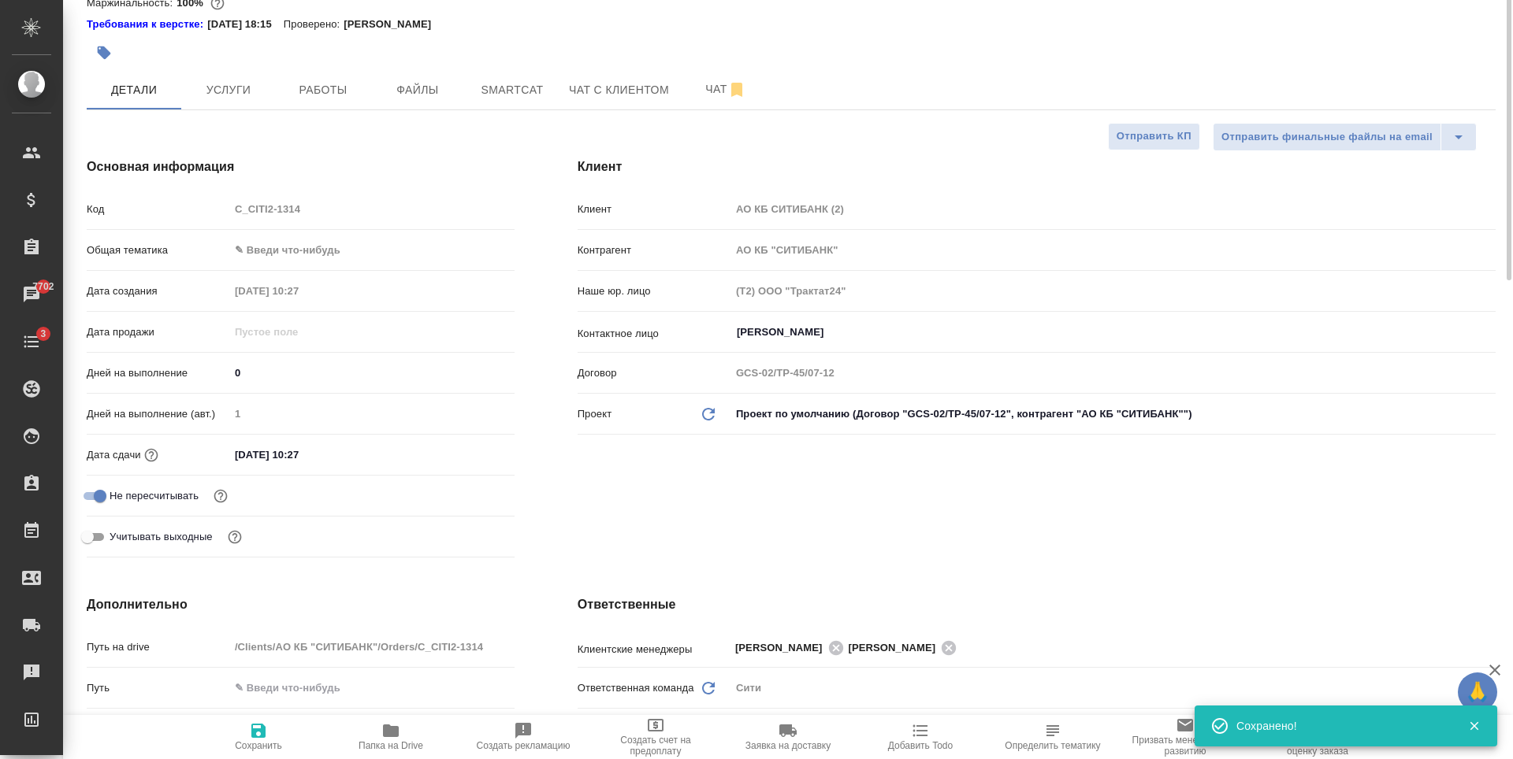
scroll to position [0, 0]
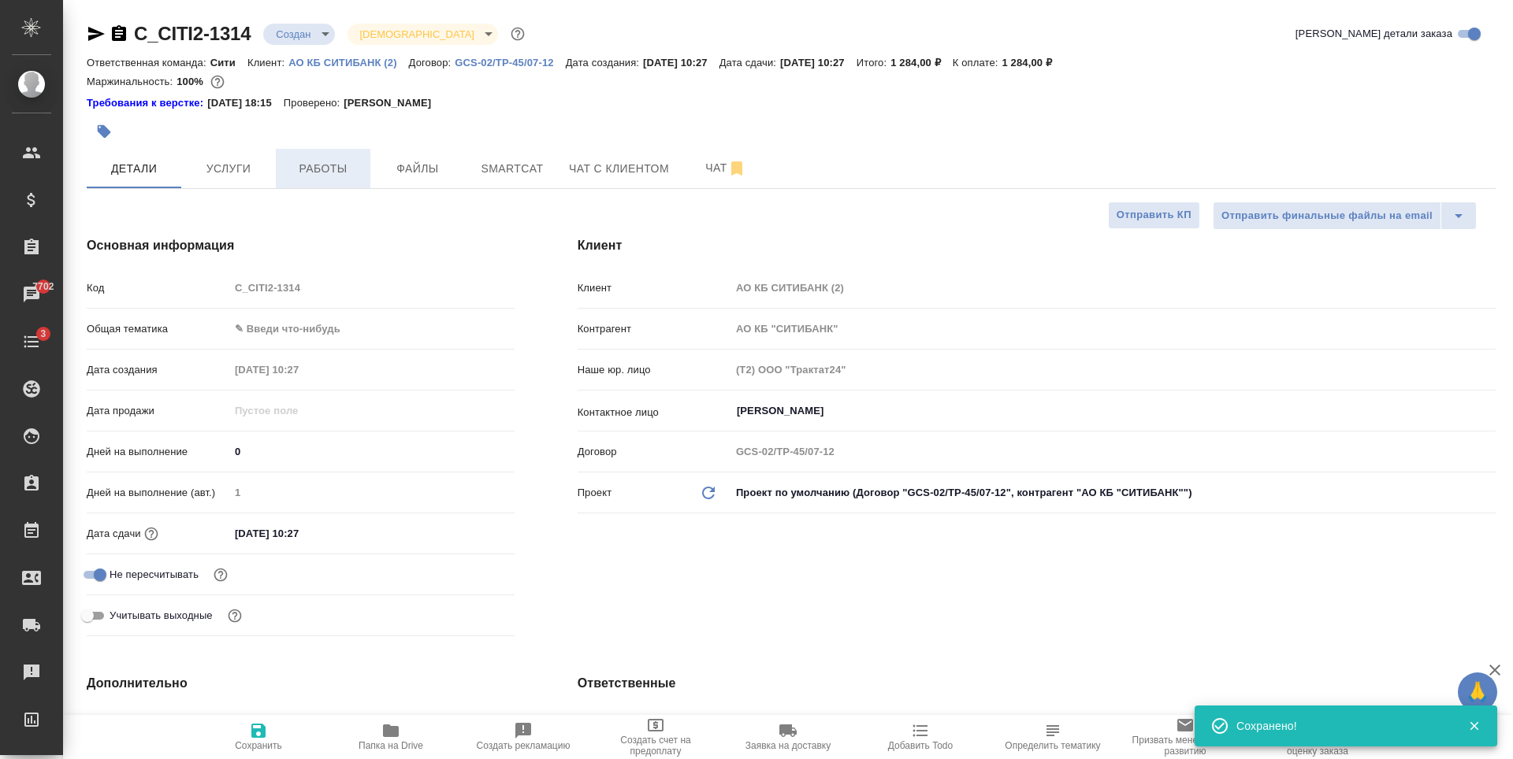
click at [328, 165] on span "Работы" at bounding box center [323, 169] width 76 height 20
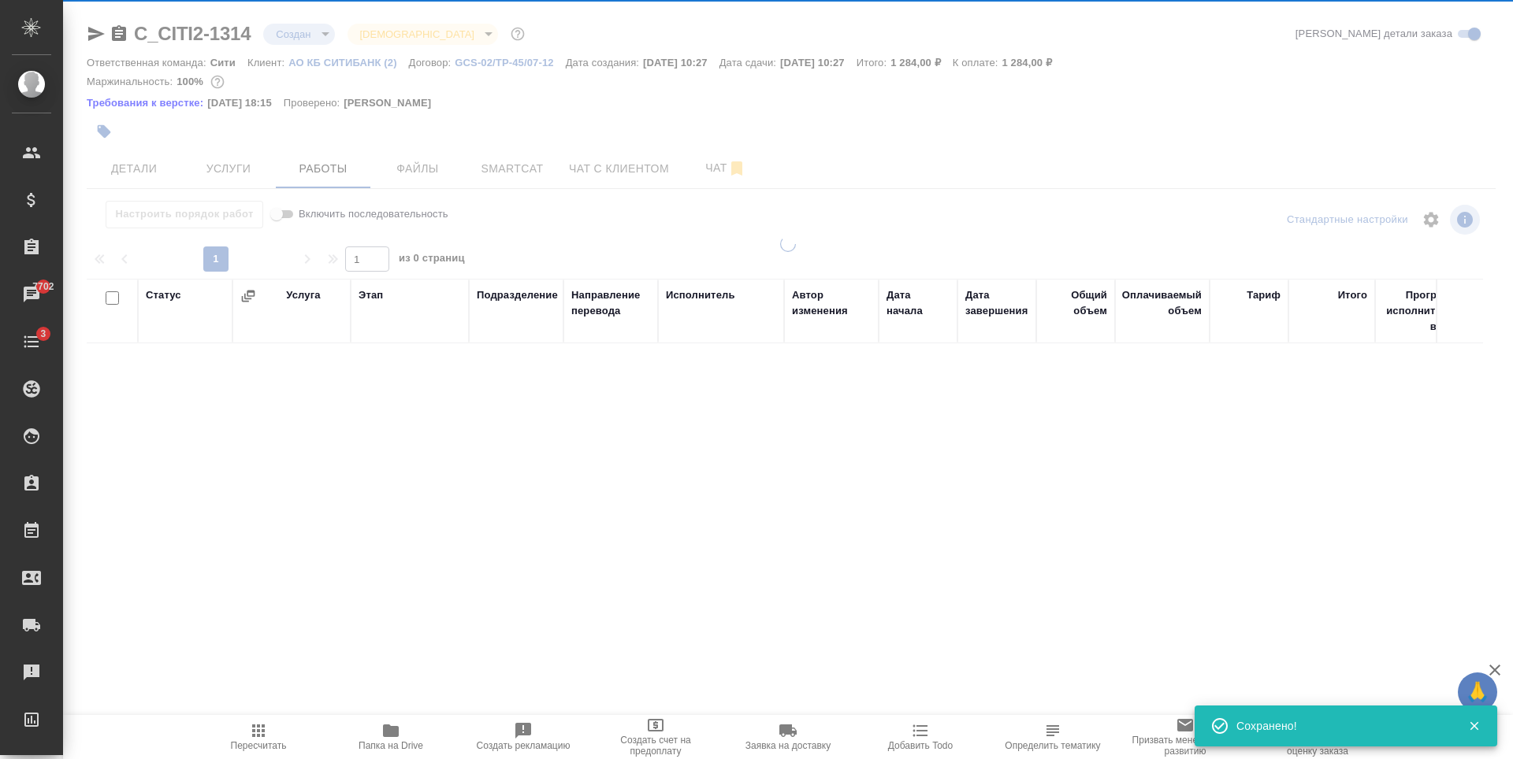
click at [436, 168] on div at bounding box center [788, 337] width 1450 height 674
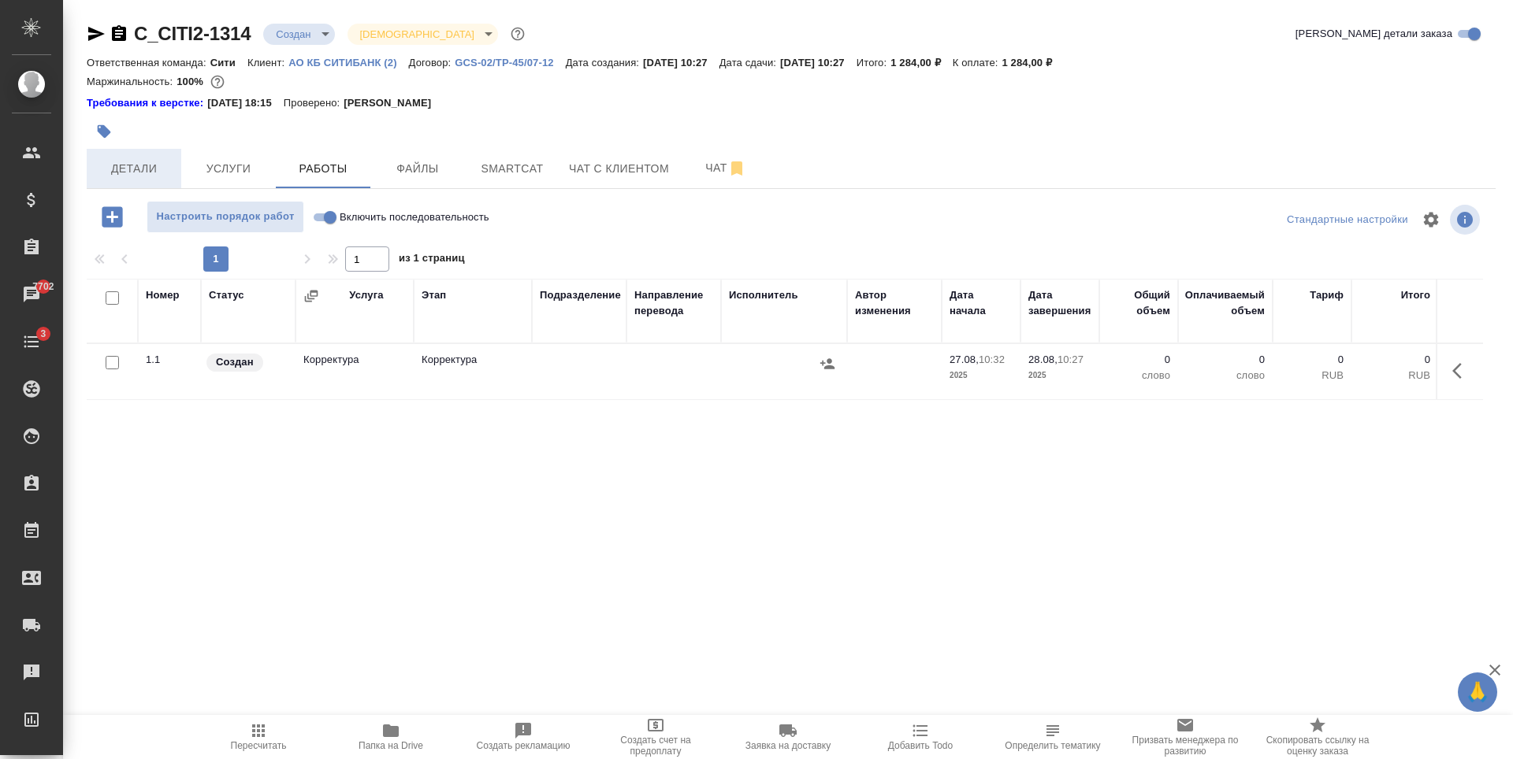
click at [136, 171] on span "Детали" at bounding box center [134, 169] width 76 height 20
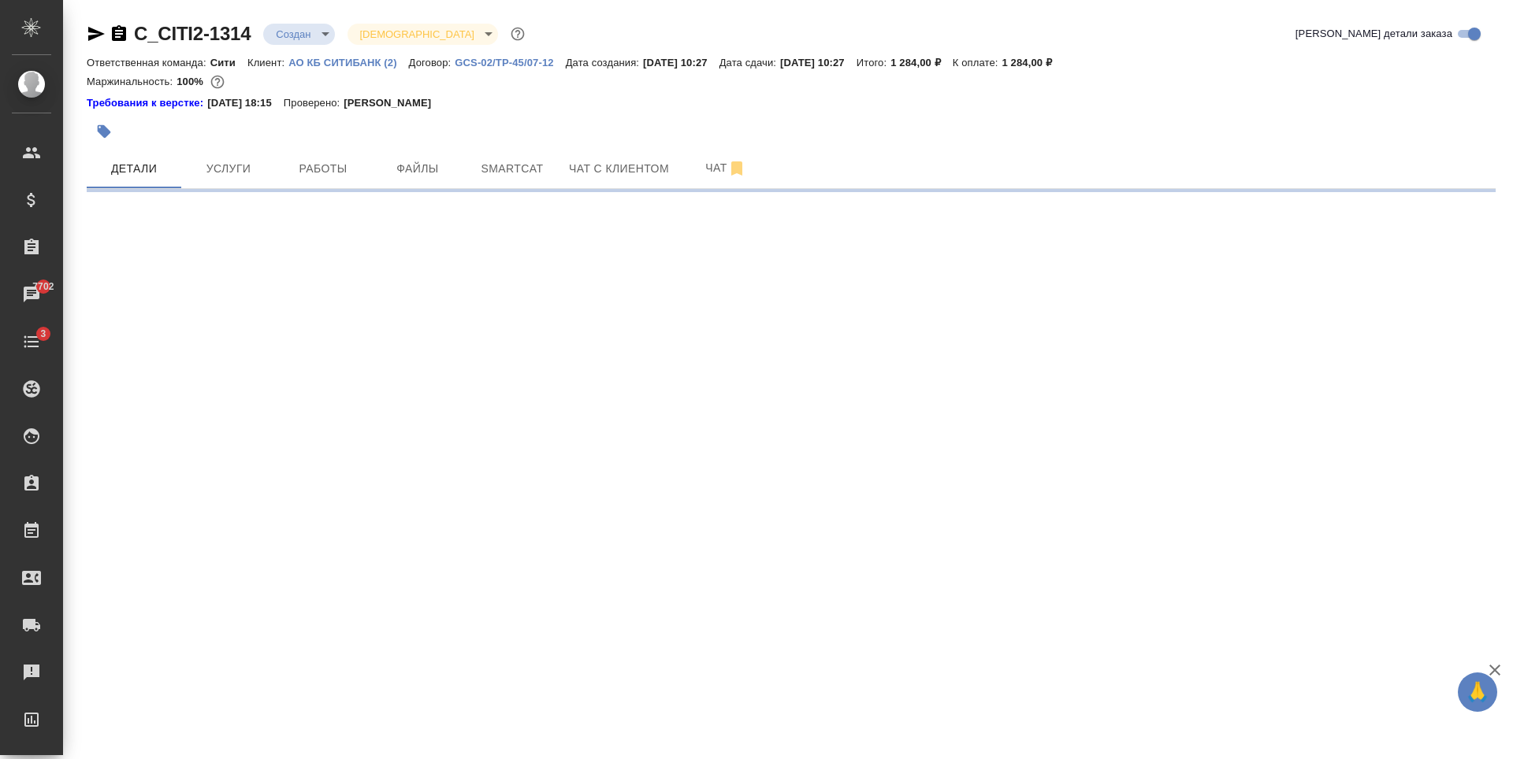
select select "RU"
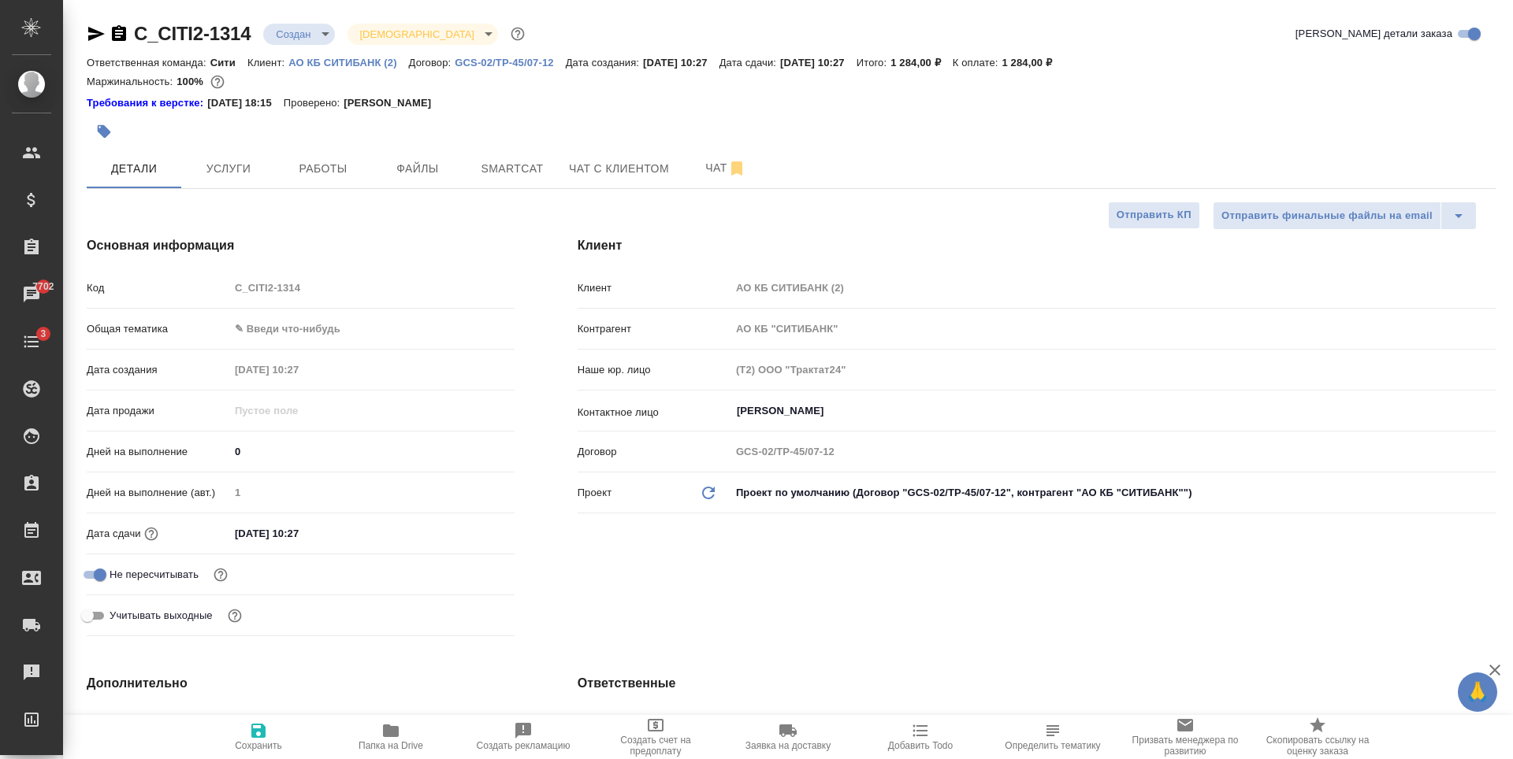
type textarea "x"
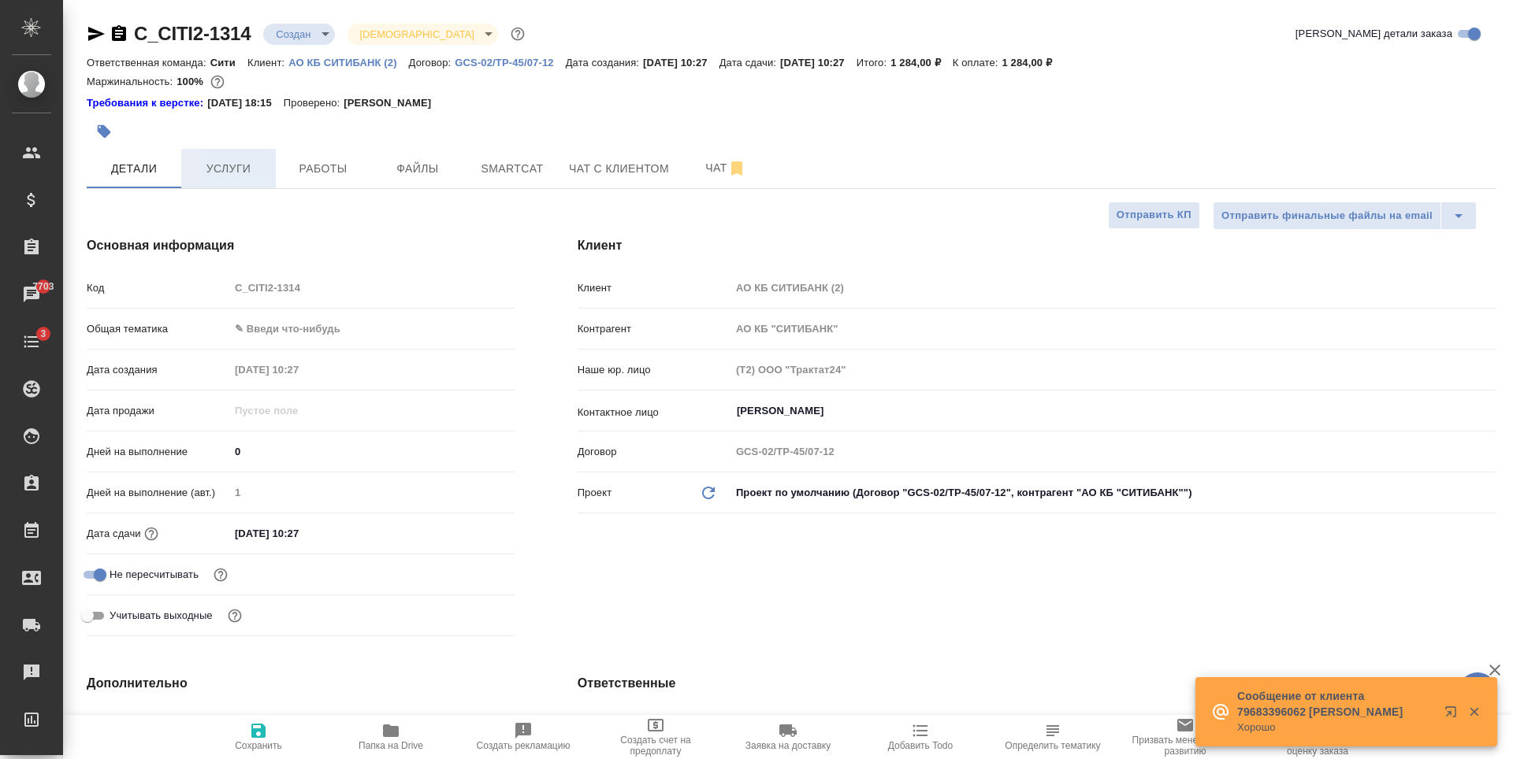
drag, startPoint x: 219, startPoint y: 221, endPoint x: 210, endPoint y: 181, distance: 40.5
click at [219, 221] on div "Основная информация Код C_CITI2-1314 Общая тематика ✎ Введи что-нибудь Дата соз…" at bounding box center [300, 440] width 491 height 470
click at [210, 168] on span "Услуги" at bounding box center [229, 169] width 76 height 20
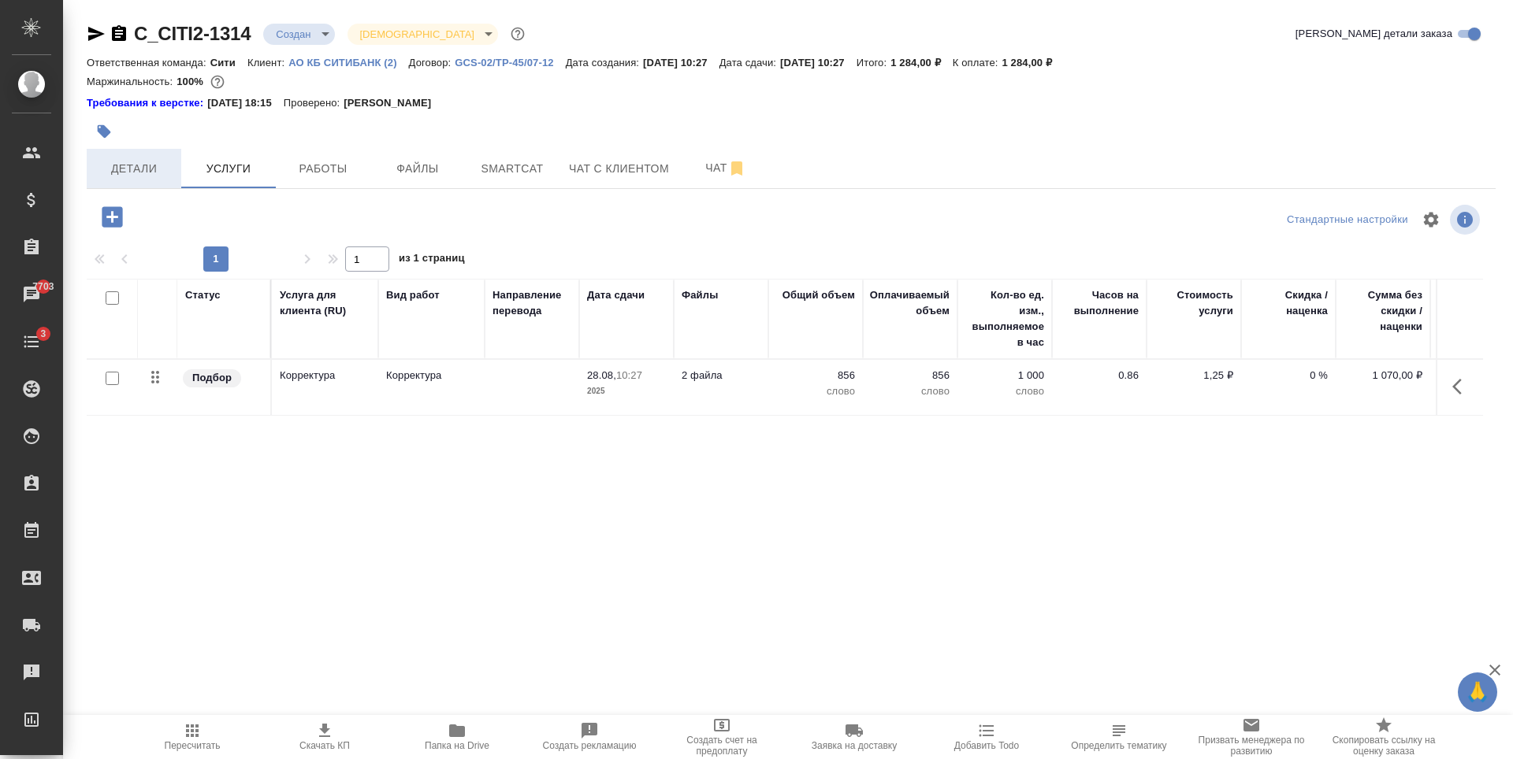
click at [156, 159] on span "Детали" at bounding box center [134, 169] width 76 height 20
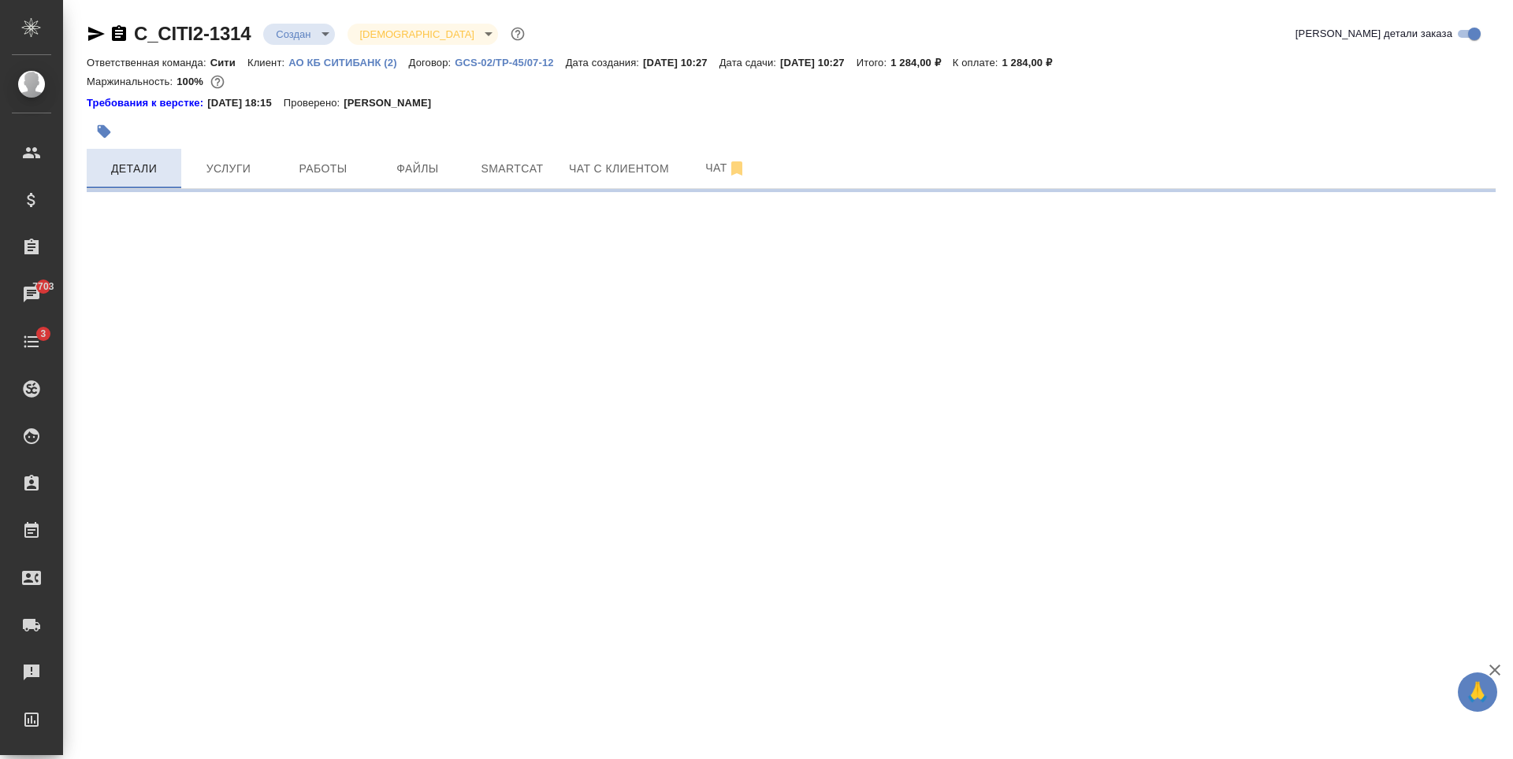
select select "RU"
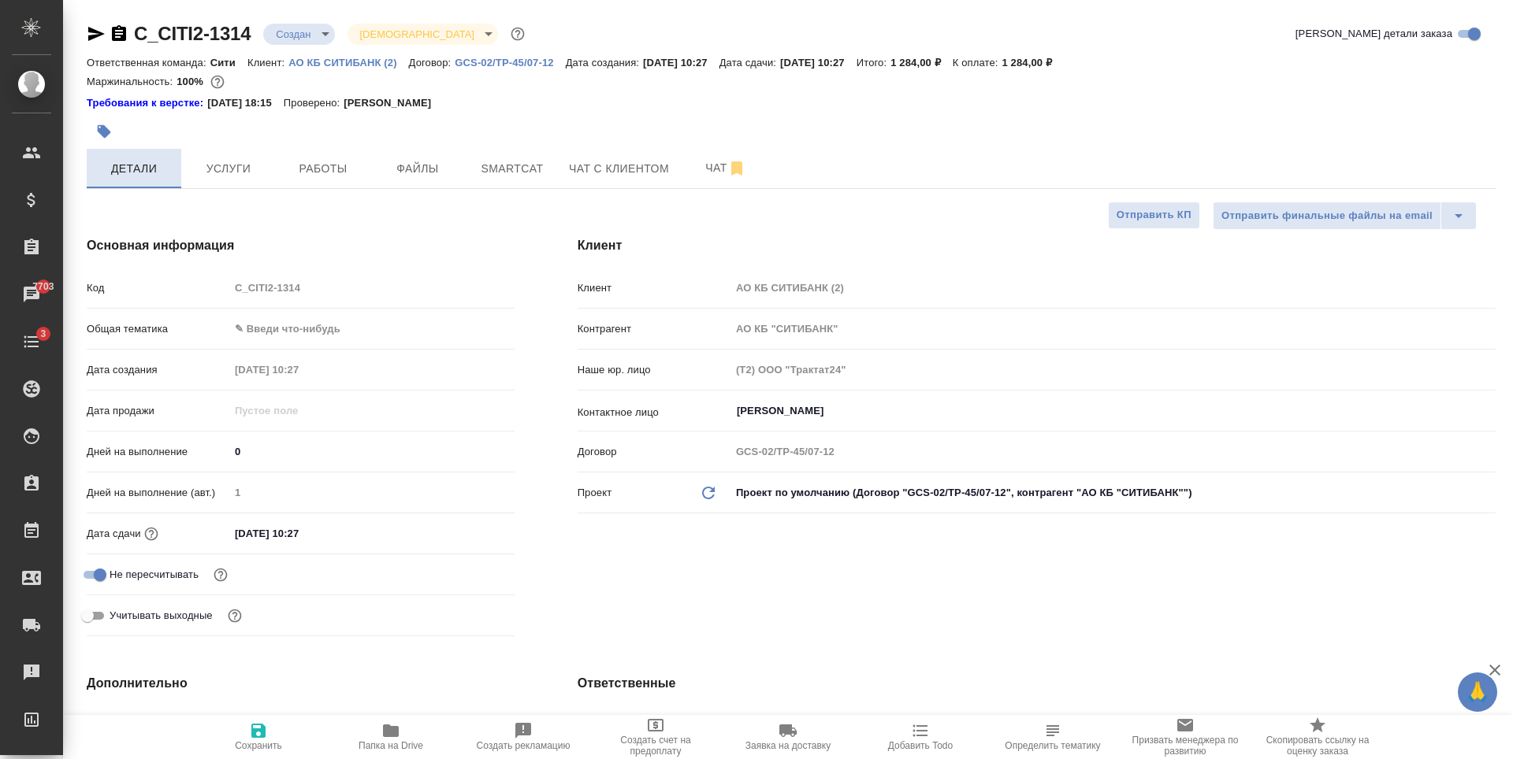
type textarea "x"
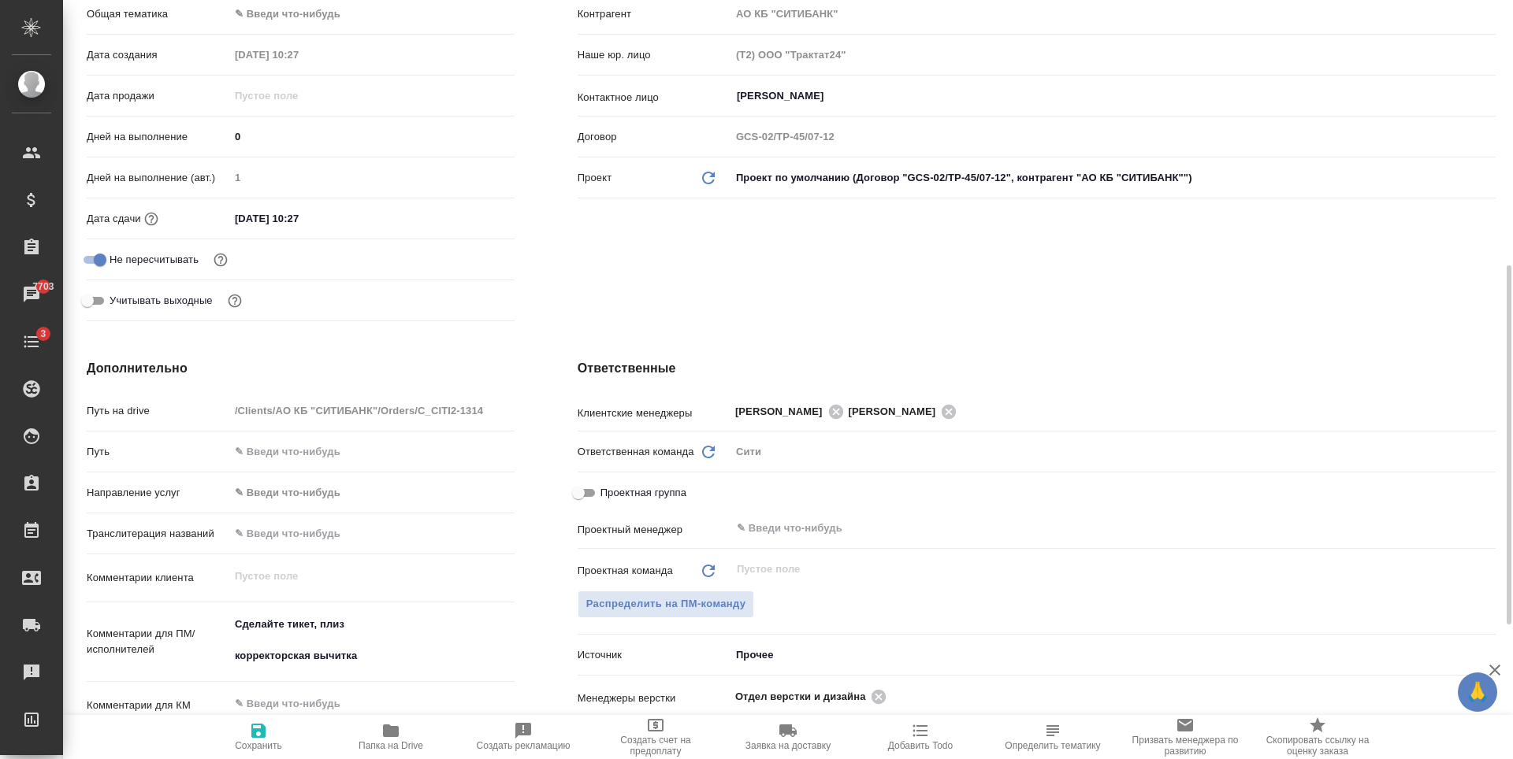
scroll to position [473, 0]
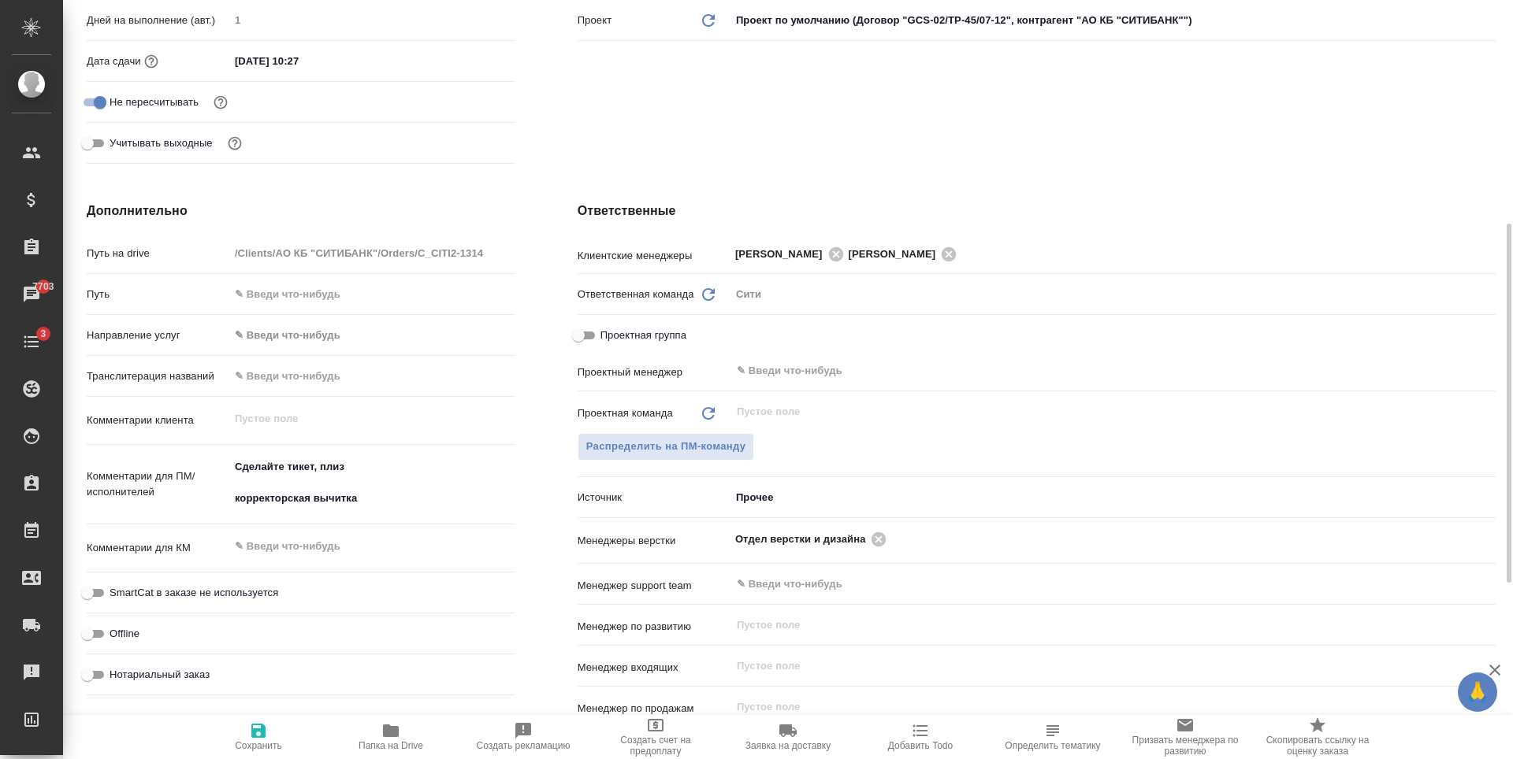
type textarea "x"
click at [345, 483] on textarea "Сделайте тикет, плиз корректорская вычитка" at bounding box center [372, 484] width 284 height 58
drag, startPoint x: 251, startPoint y: 470, endPoint x: 236, endPoint y: 470, distance: 15.8
click at [236, 470] on textarea "Сделайте тикет, плиз корректорская вычитка" at bounding box center [372, 484] width 284 height 58
click at [235, 470] on textarea "Сделайте тикет, плиз корректорская вычитка" at bounding box center [372, 484] width 284 height 58
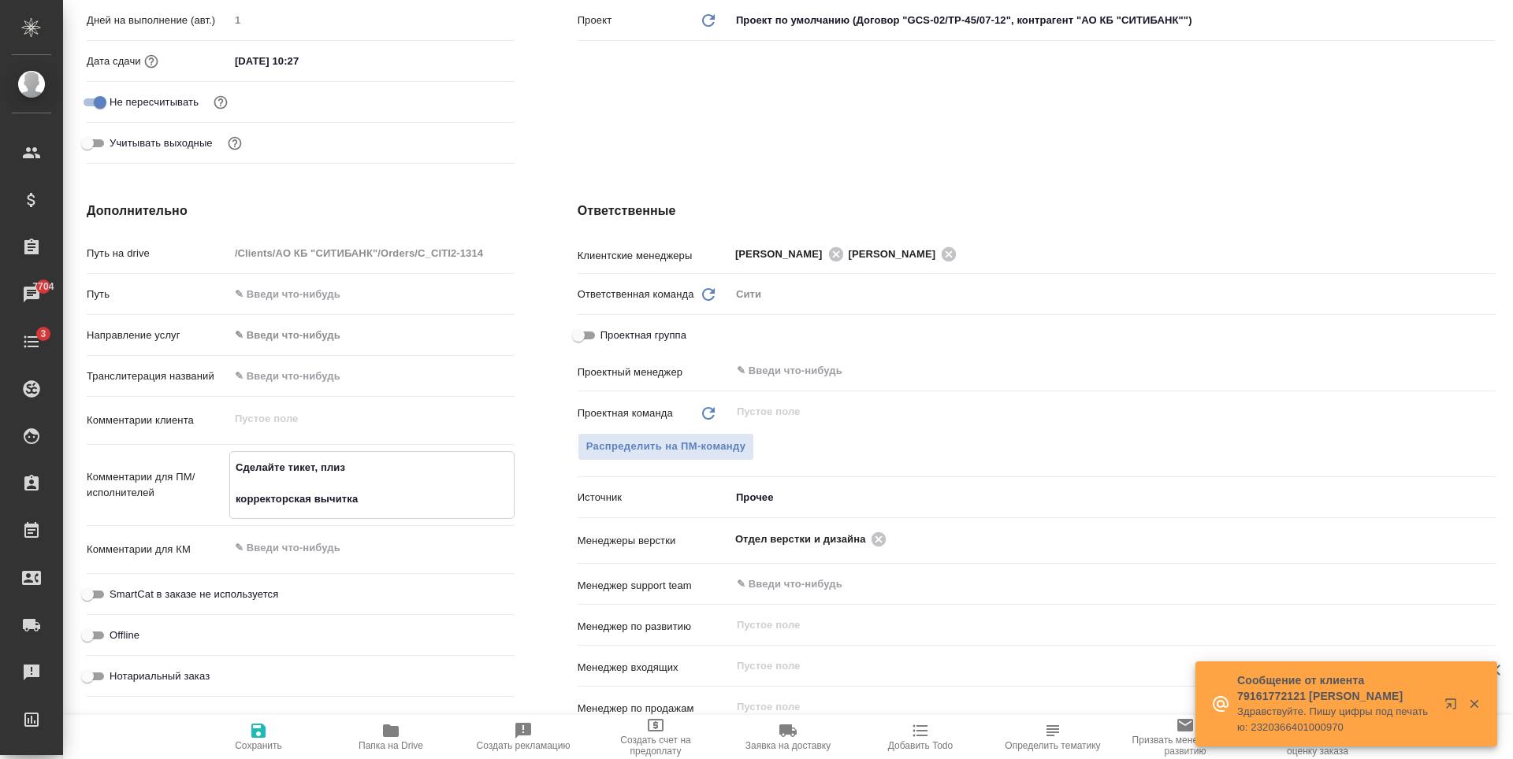
drag, startPoint x: 248, startPoint y: 469, endPoint x: 389, endPoint y: 477, distance: 141.3
click at [389, 477] on textarea "Сделайте тикет, плиз корректорская вычитка" at bounding box center [372, 484] width 284 height 58
type textarea "корректорская вычитка"
type textarea "x"
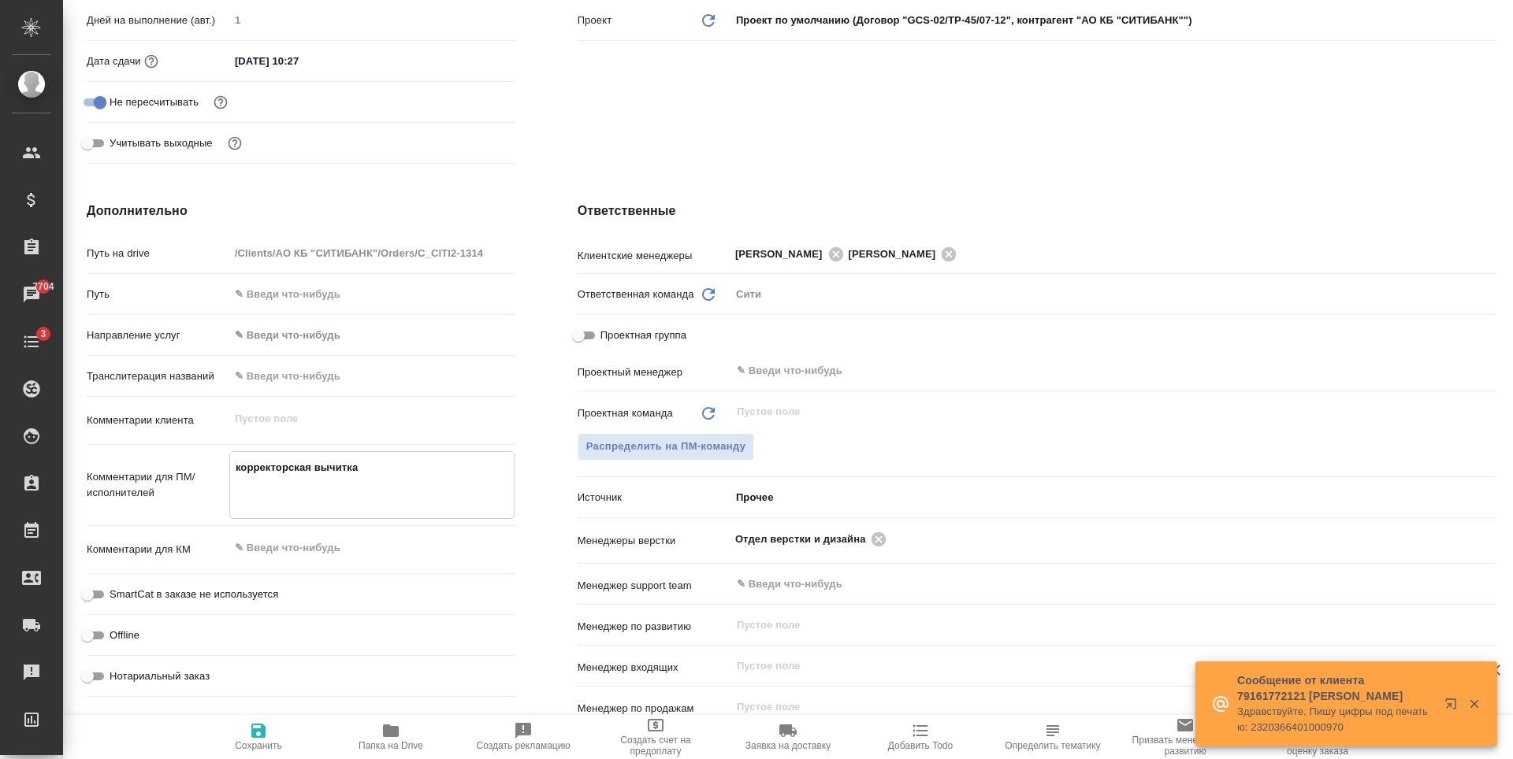
type textarea "x"
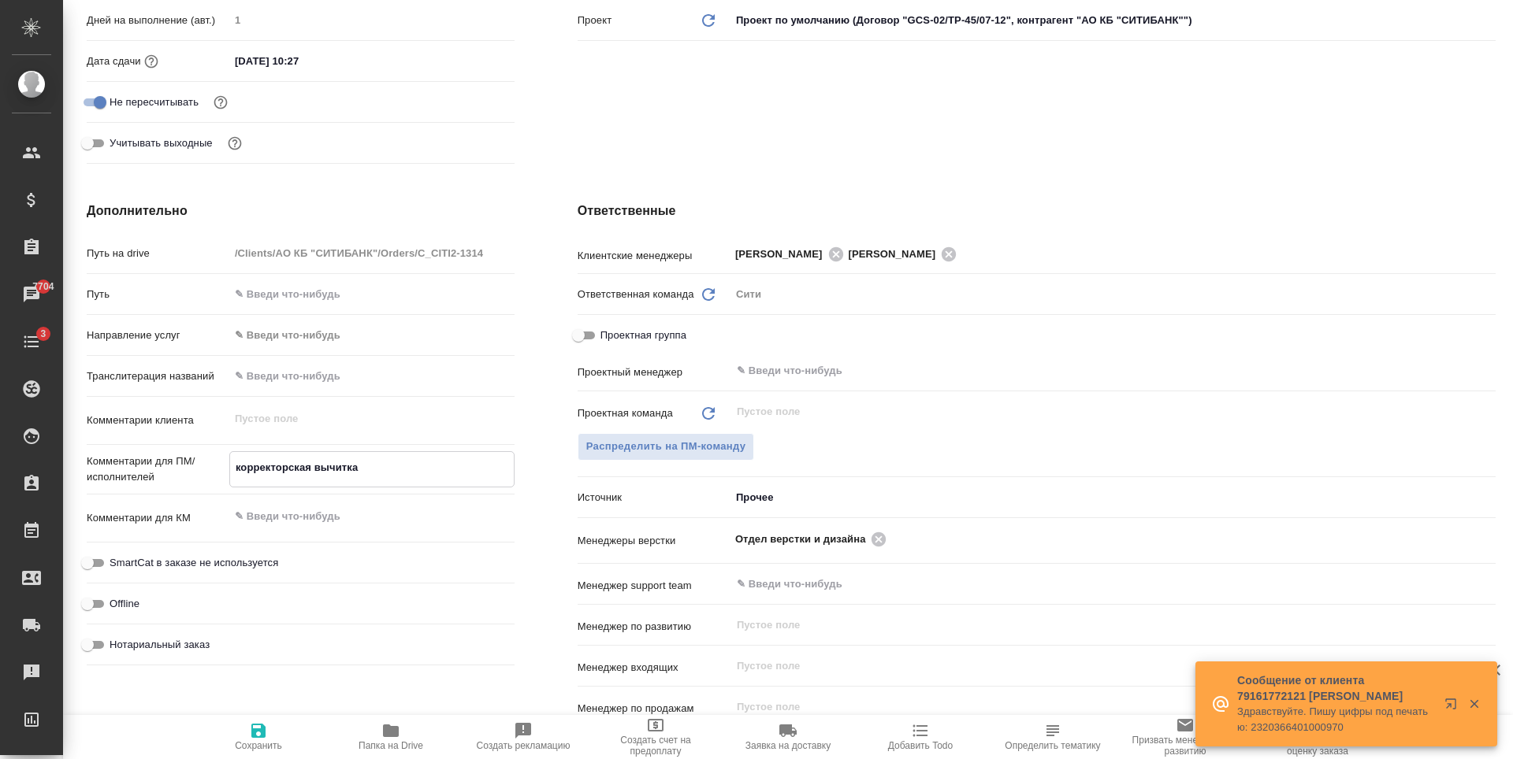
type textarea "корректорская вычитка"
type textarea "x"
click at [875, 546] on icon at bounding box center [878, 539] width 14 height 14
type textarea "x"
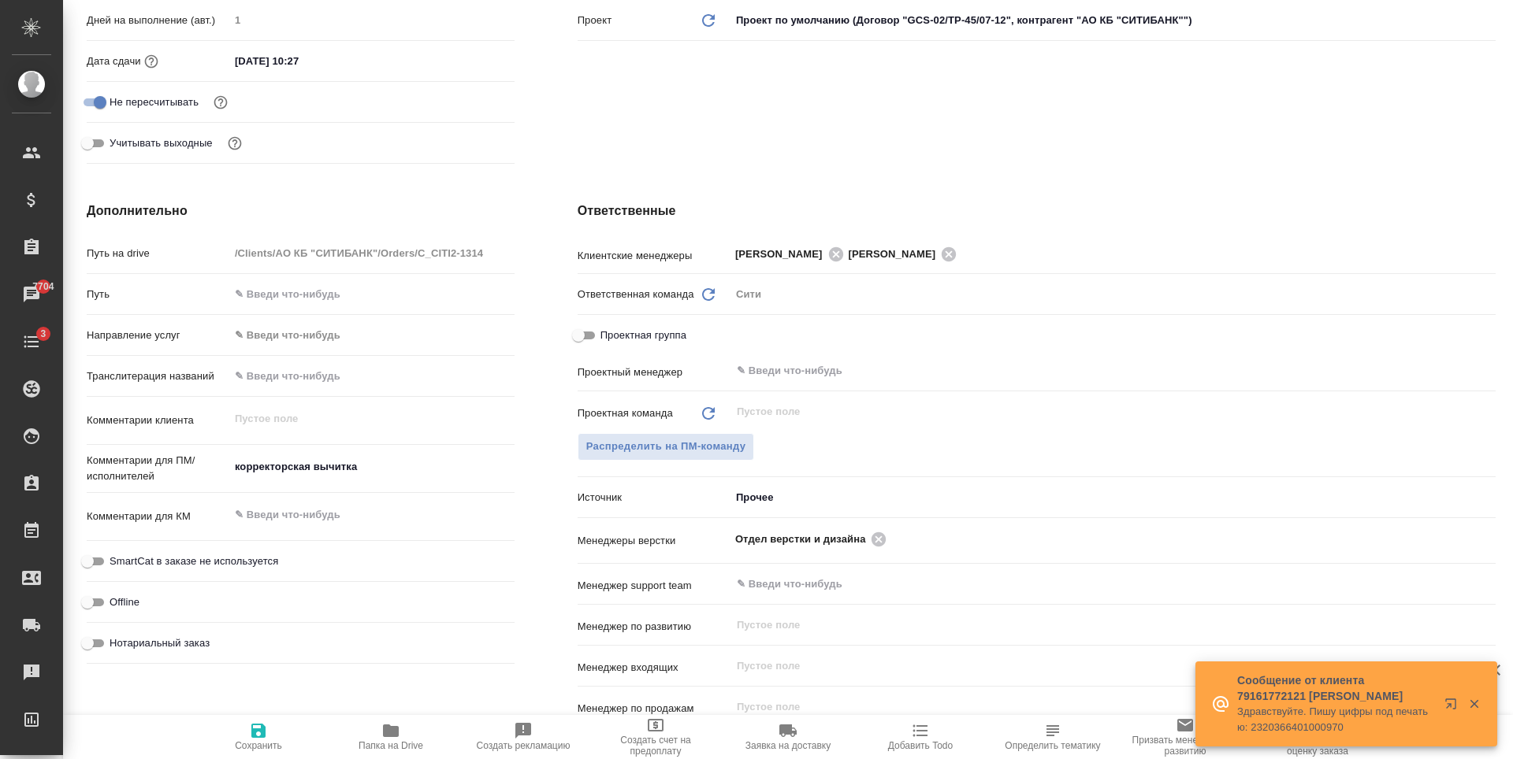
type textarea "x"
click at [263, 735] on icon "button" at bounding box center [258, 731] width 14 height 14
type textarea "x"
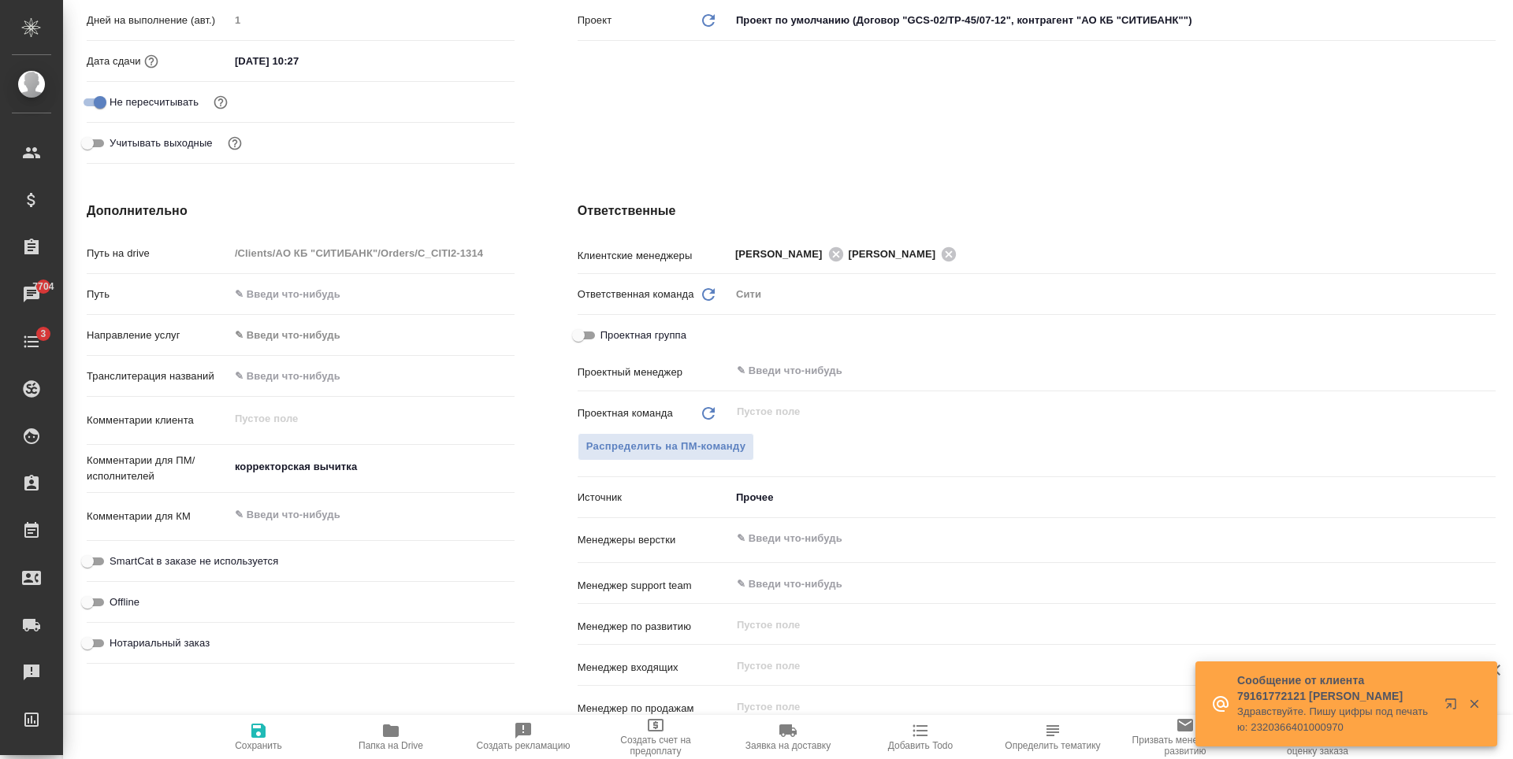
type textarea "x"
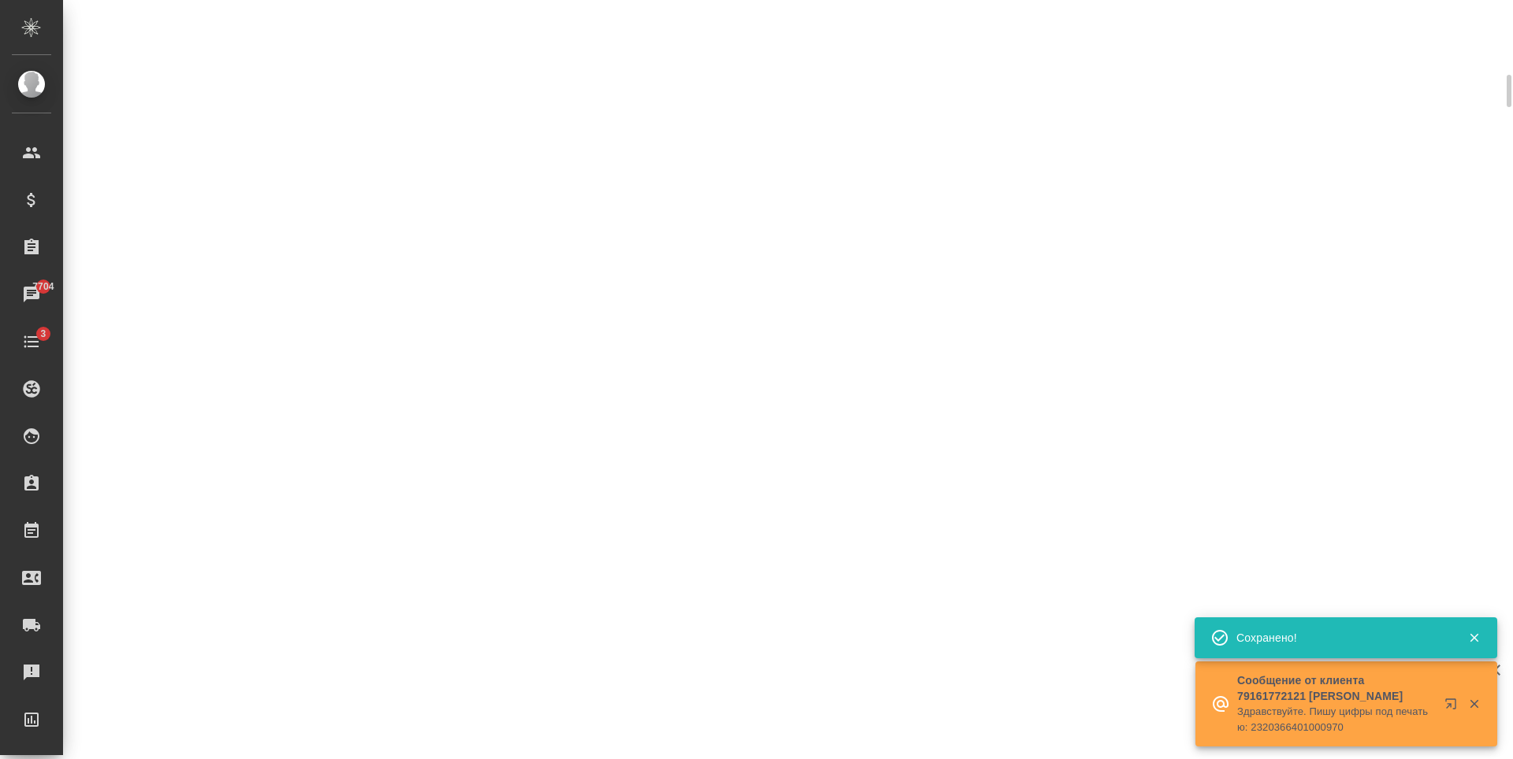
select select "RU"
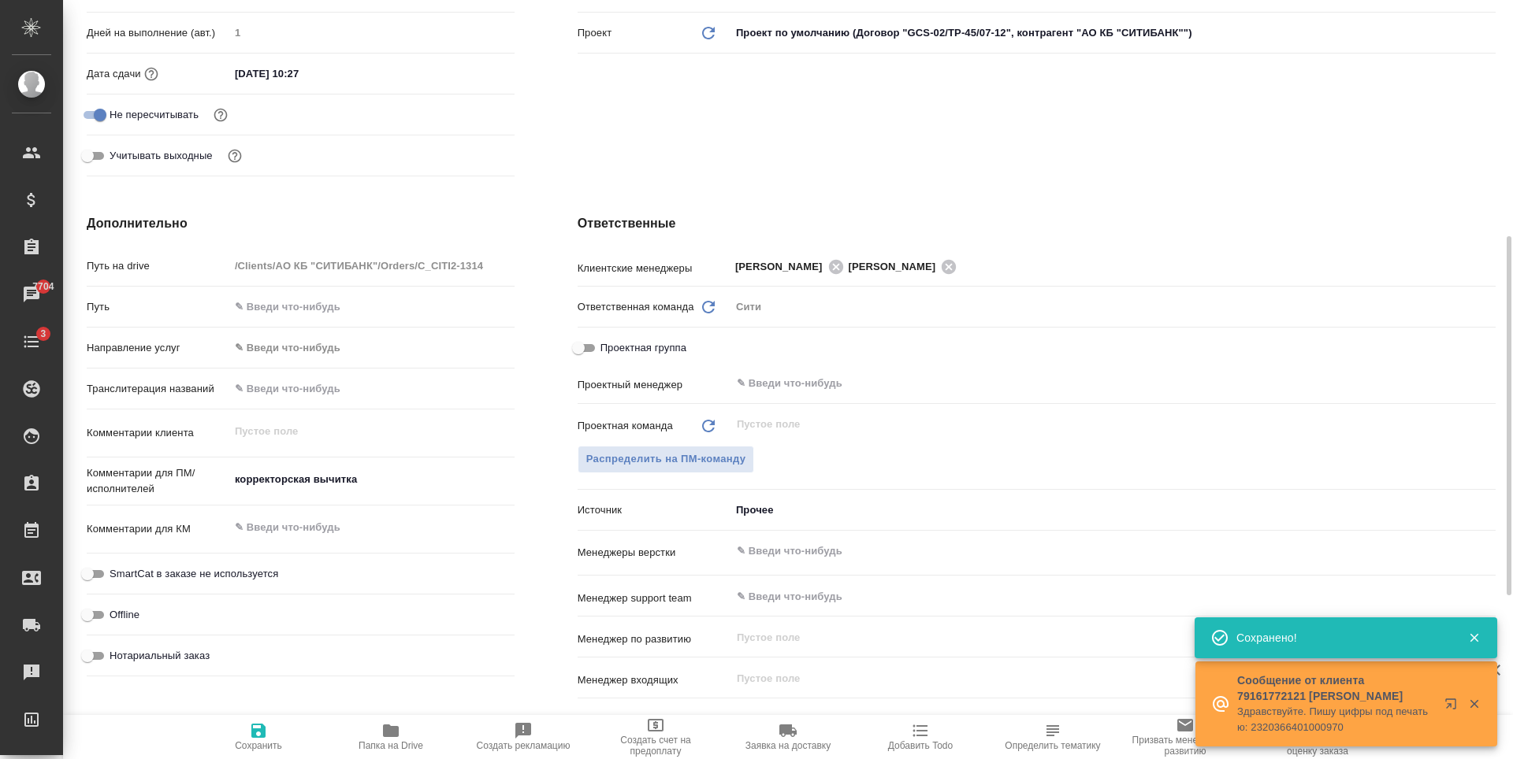
type textarea "x"
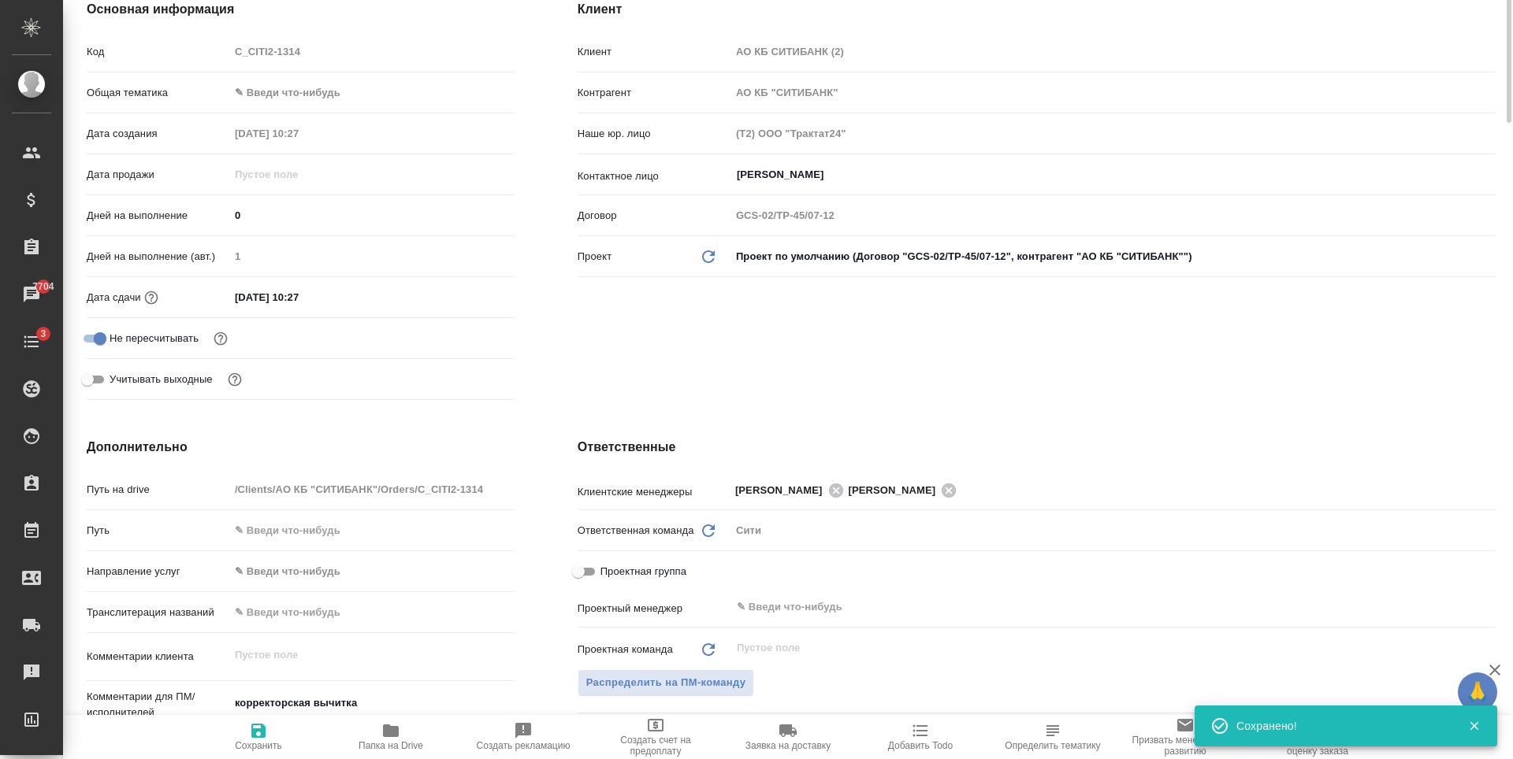
scroll to position [0, 0]
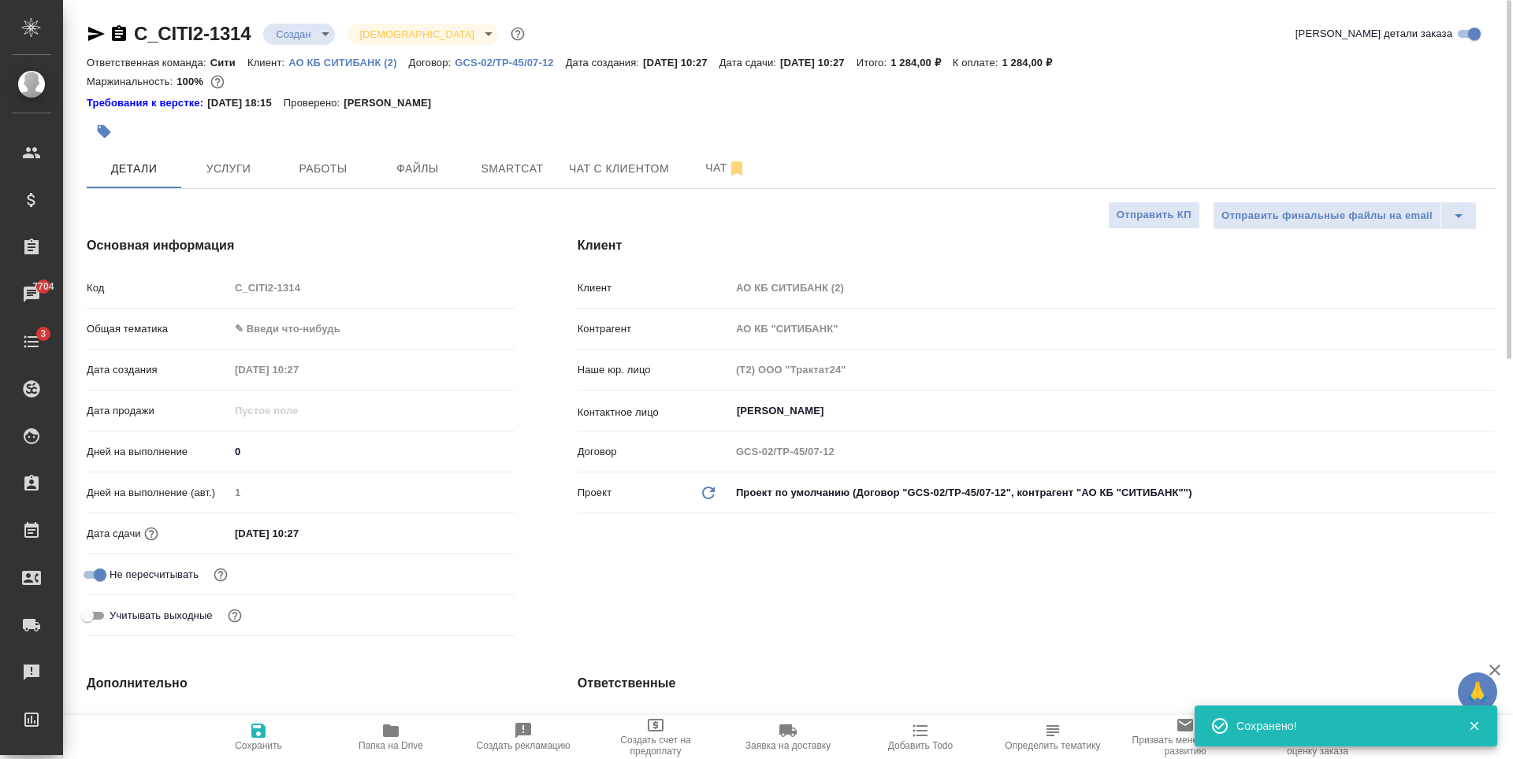
type textarea "x"
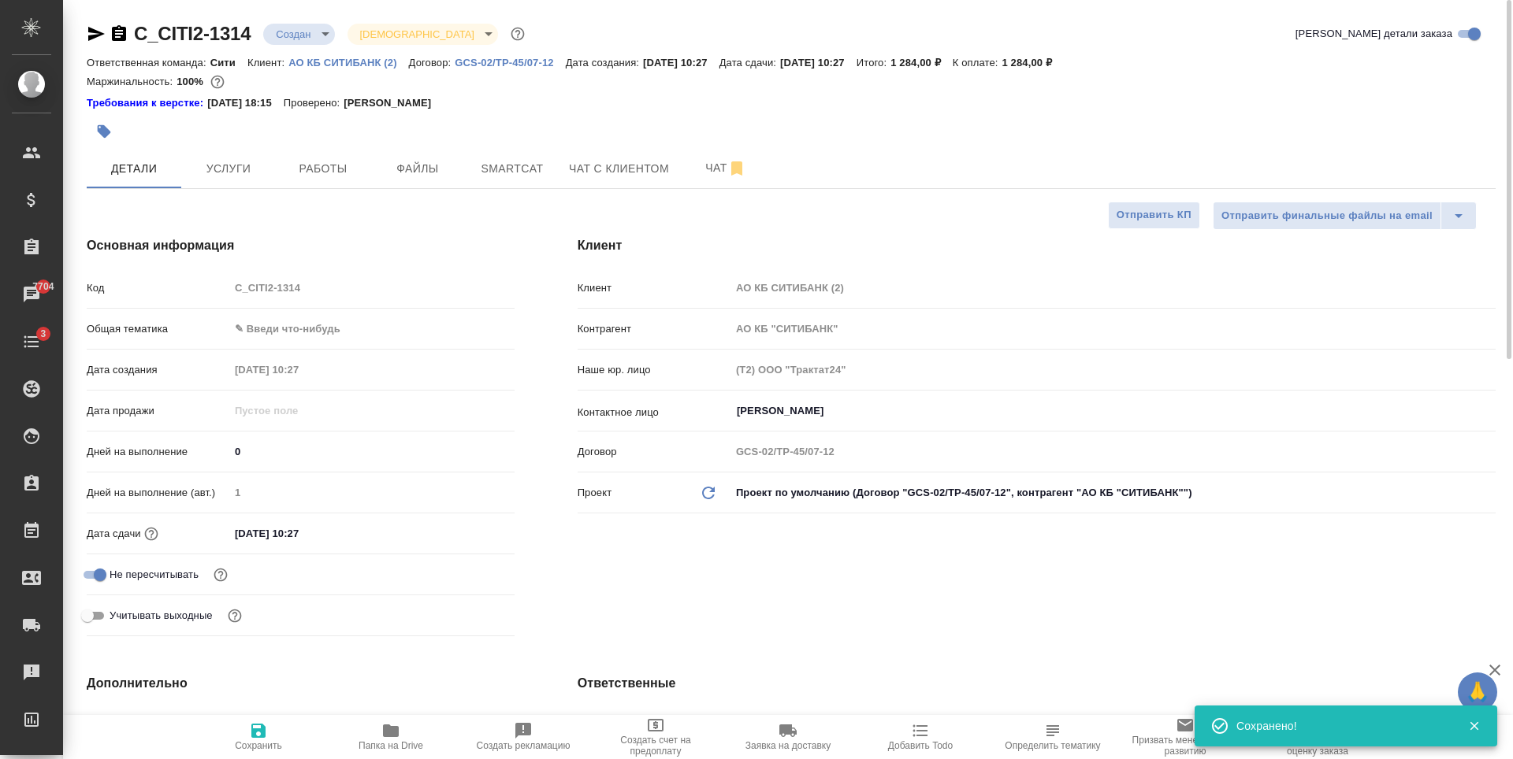
type textarea "x"
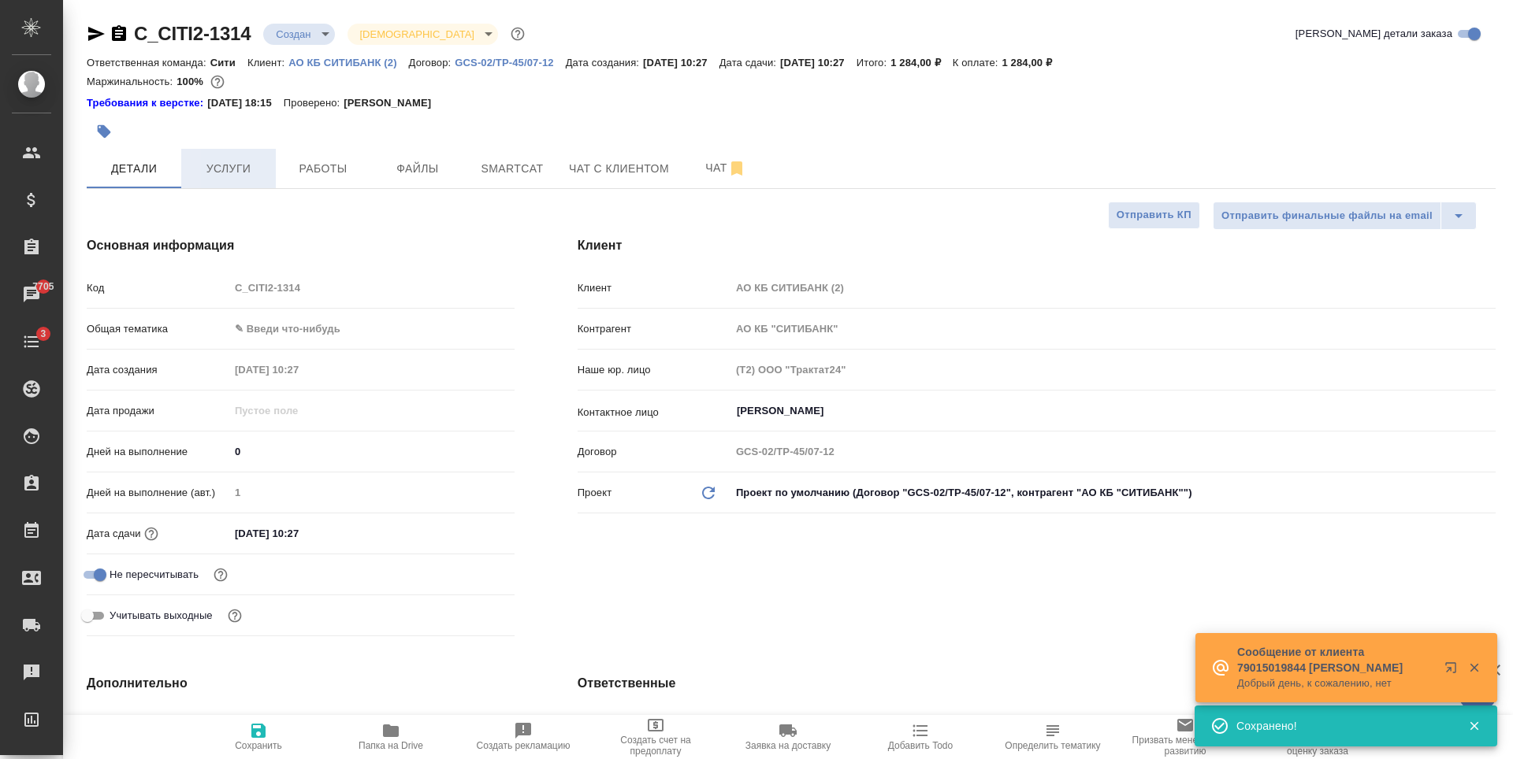
click at [221, 165] on span "Услуги" at bounding box center [229, 169] width 76 height 20
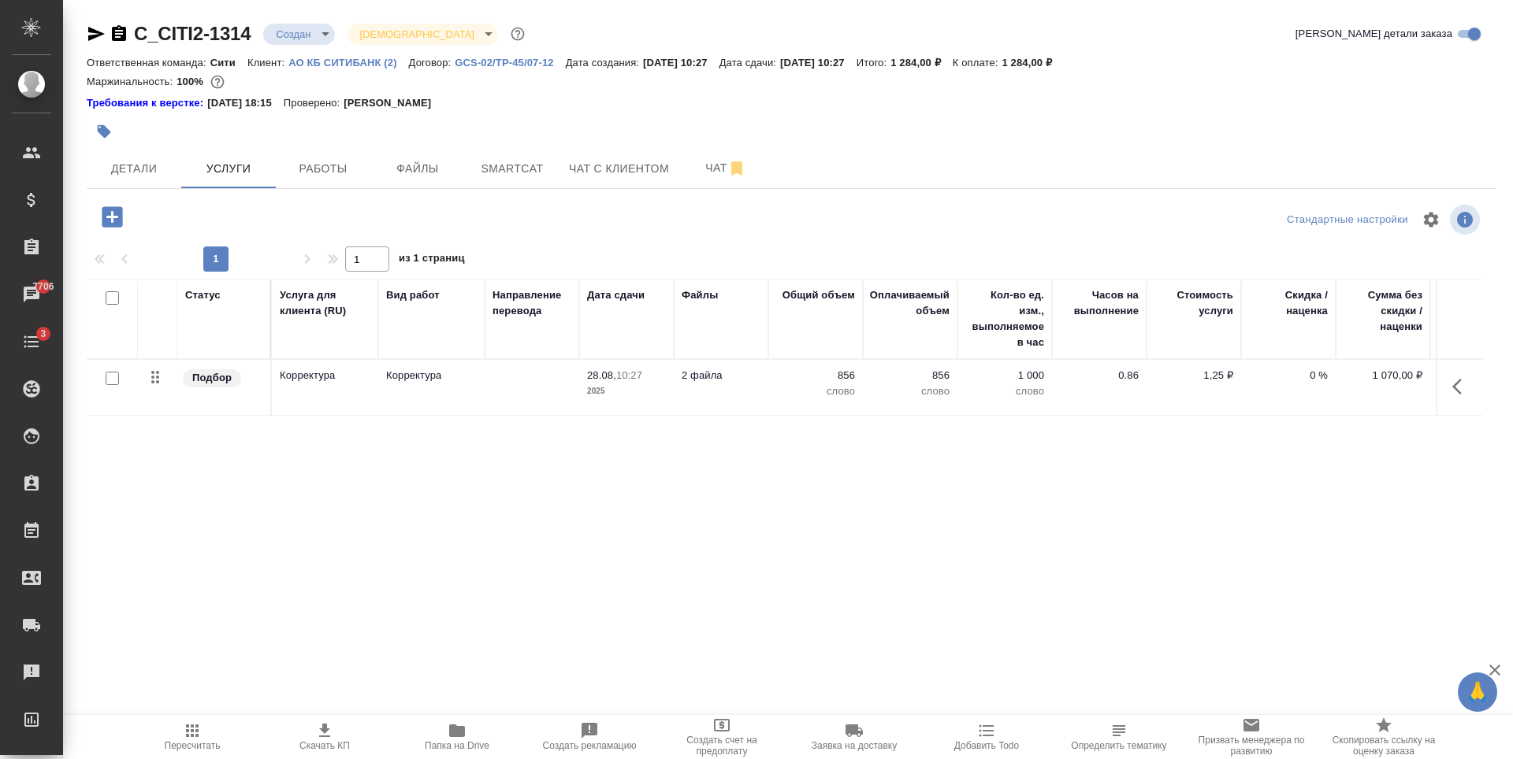
click at [339, 478] on div "Статус Услуга для клиента (RU) Вид работ Направление перевода Дата сдачи Файлы …" at bounding box center [785, 448] width 1396 height 339
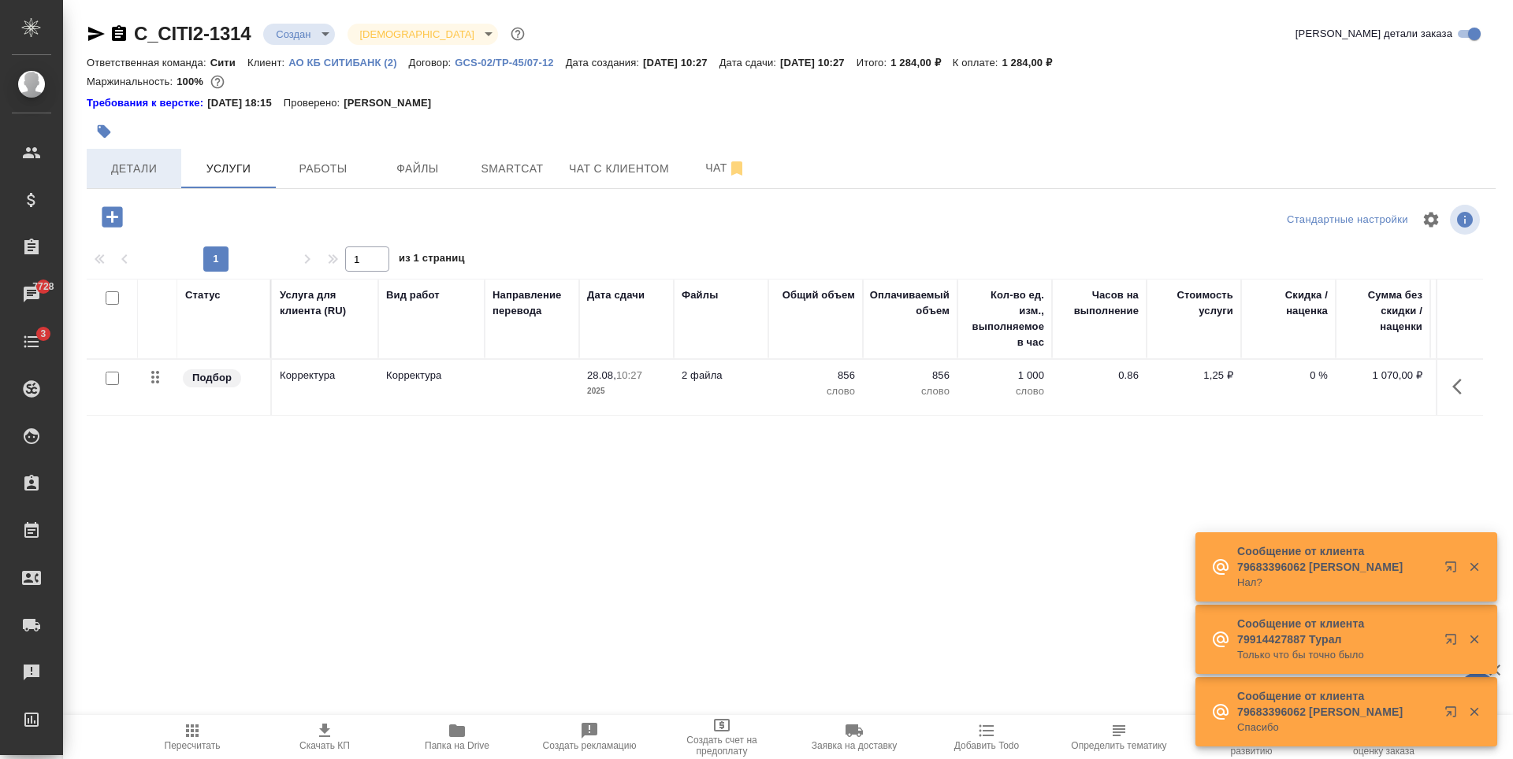
click at [150, 162] on span "Детали" at bounding box center [134, 169] width 76 height 20
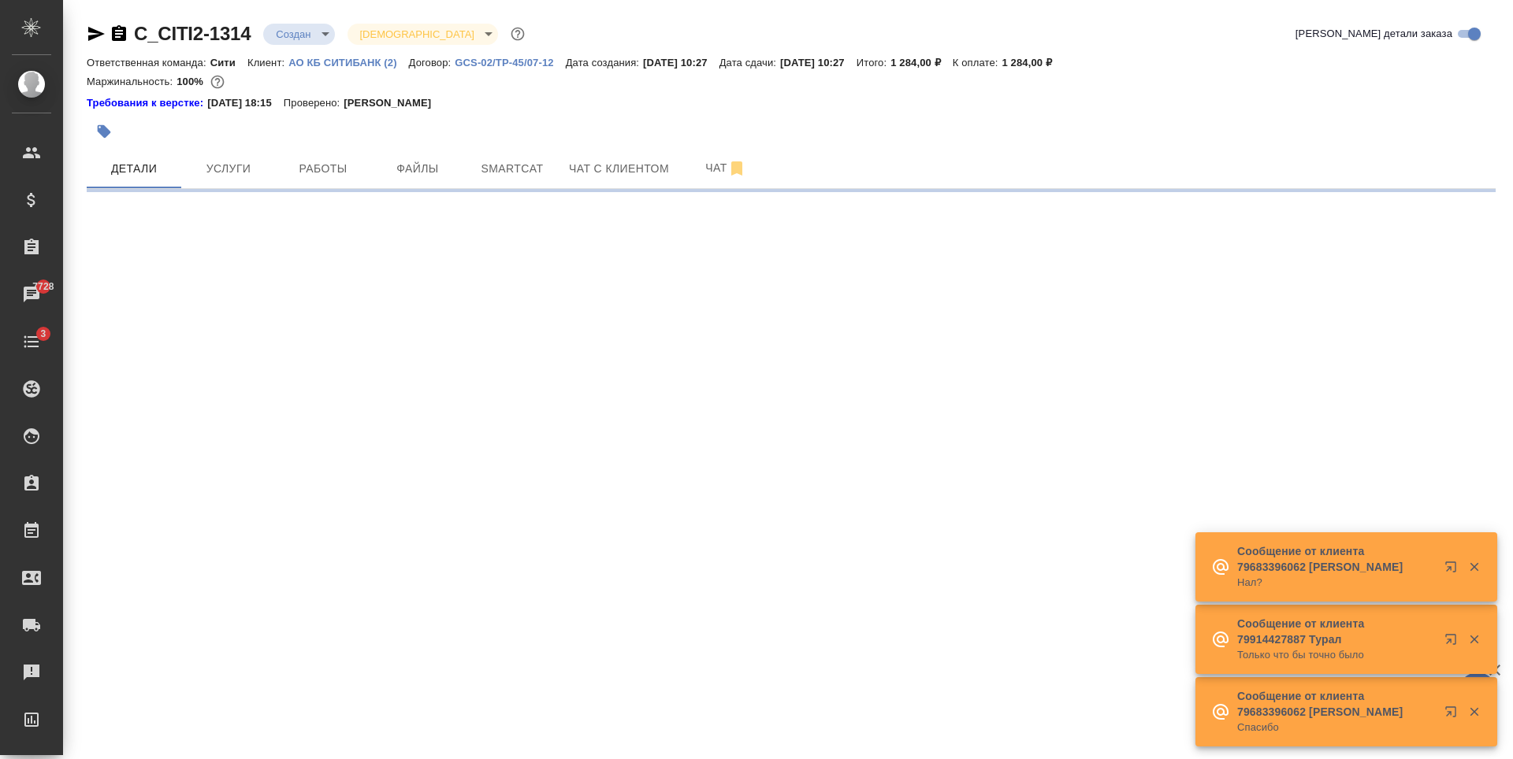
select select "RU"
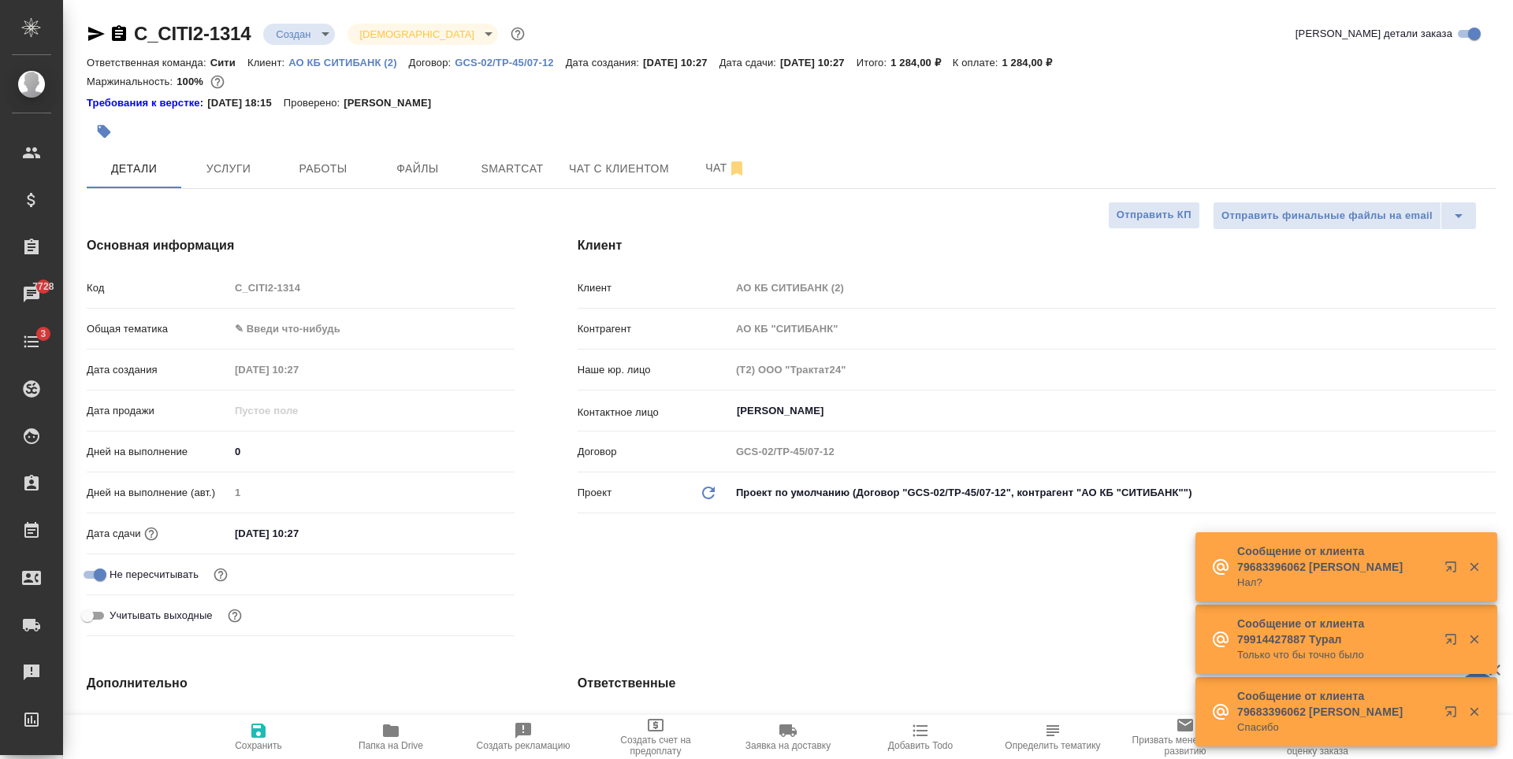
type textarea "x"
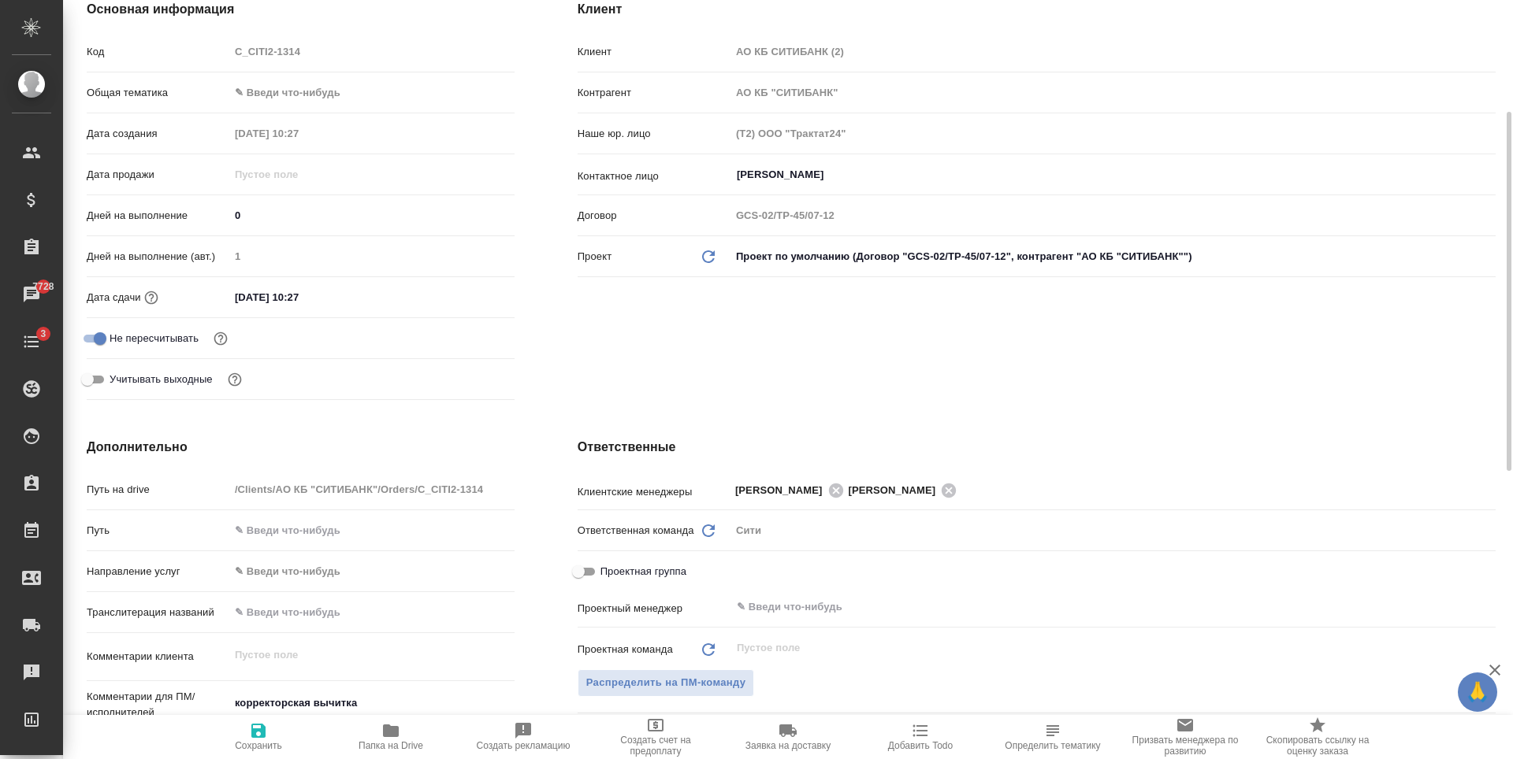
scroll to position [473, 0]
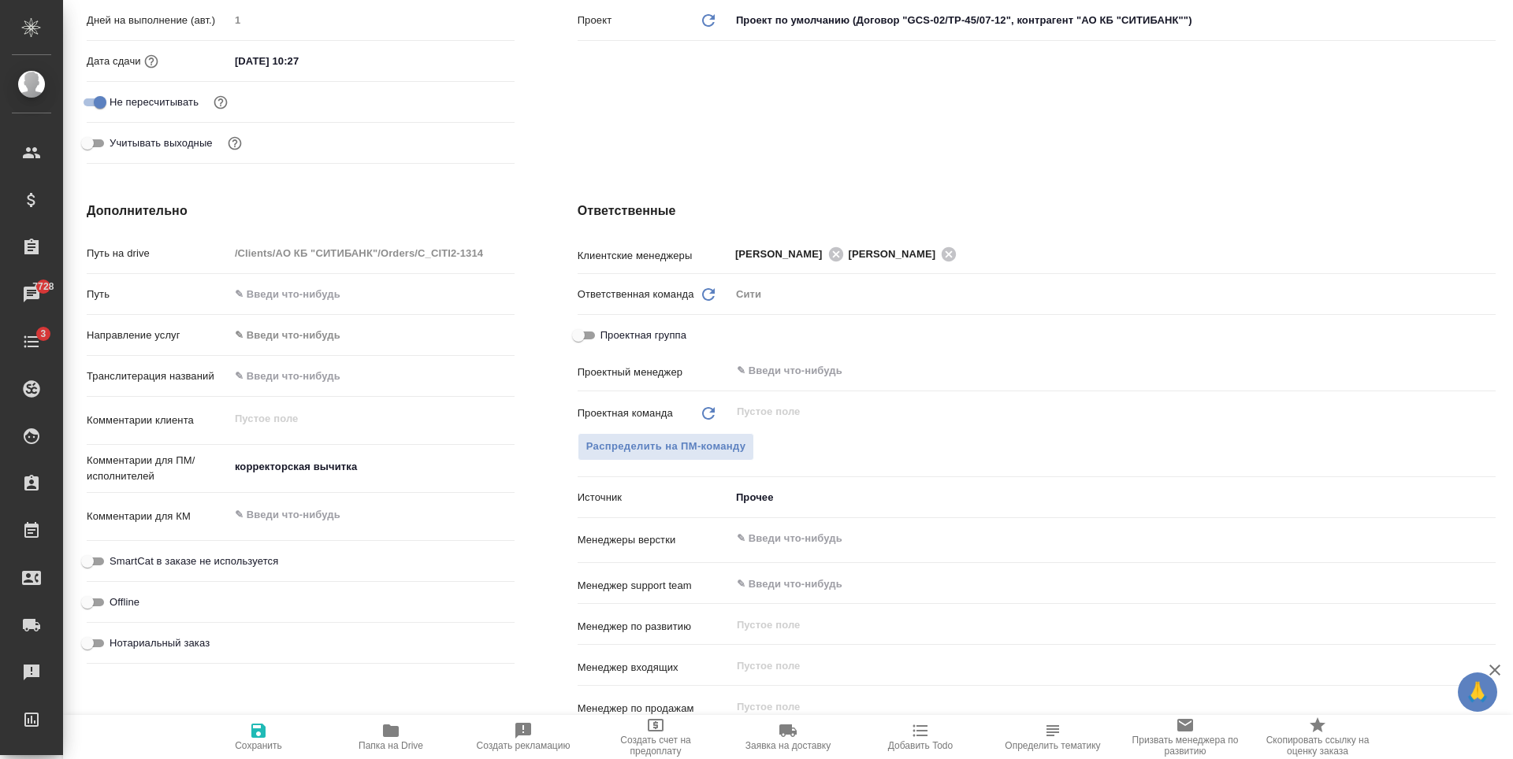
type textarea "x"
click at [366, 471] on textarea "корректорская вычитка" at bounding box center [372, 468] width 284 height 27
type textarea "корректорская вычитка"
type textarea "x"
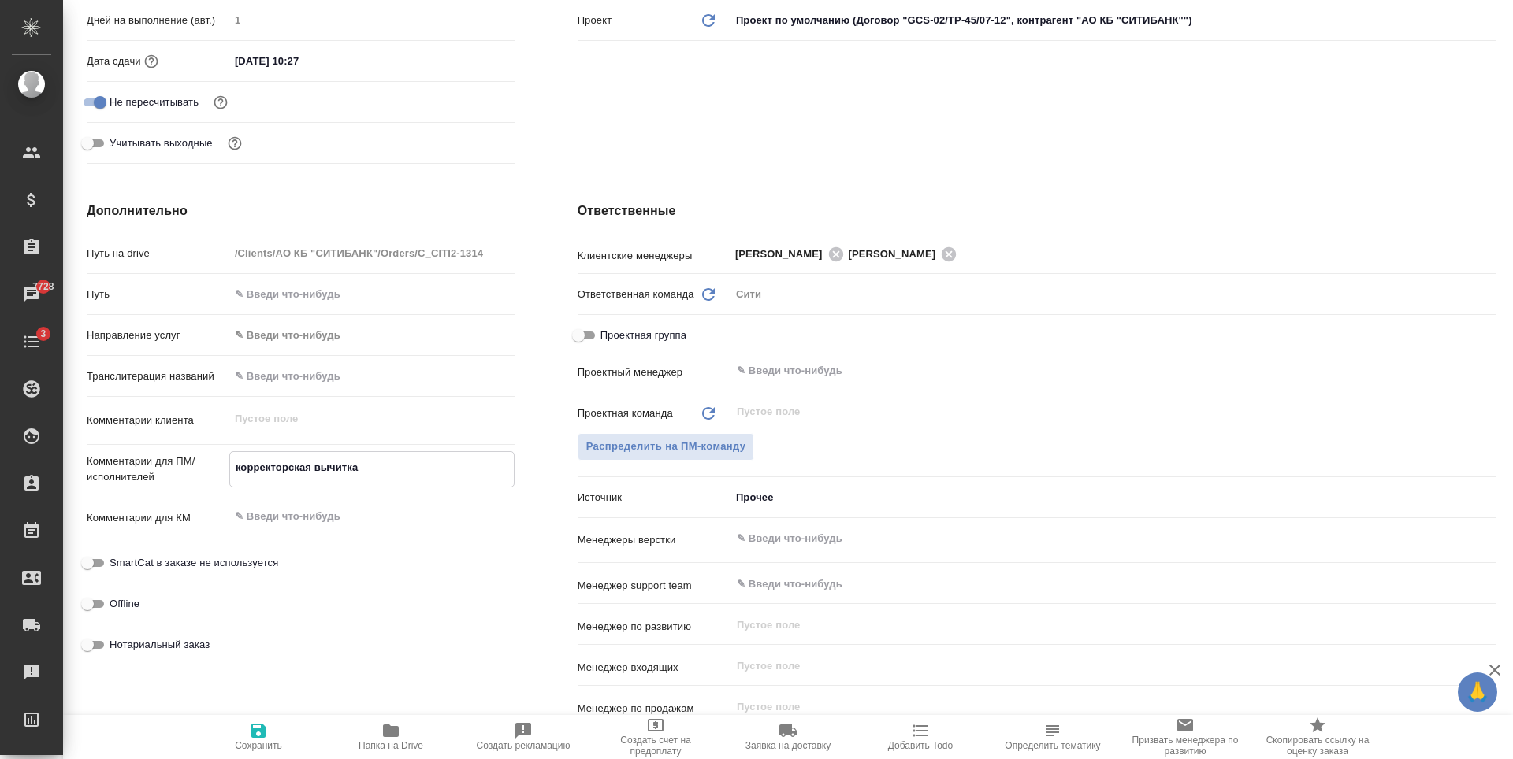
type textarea "x"
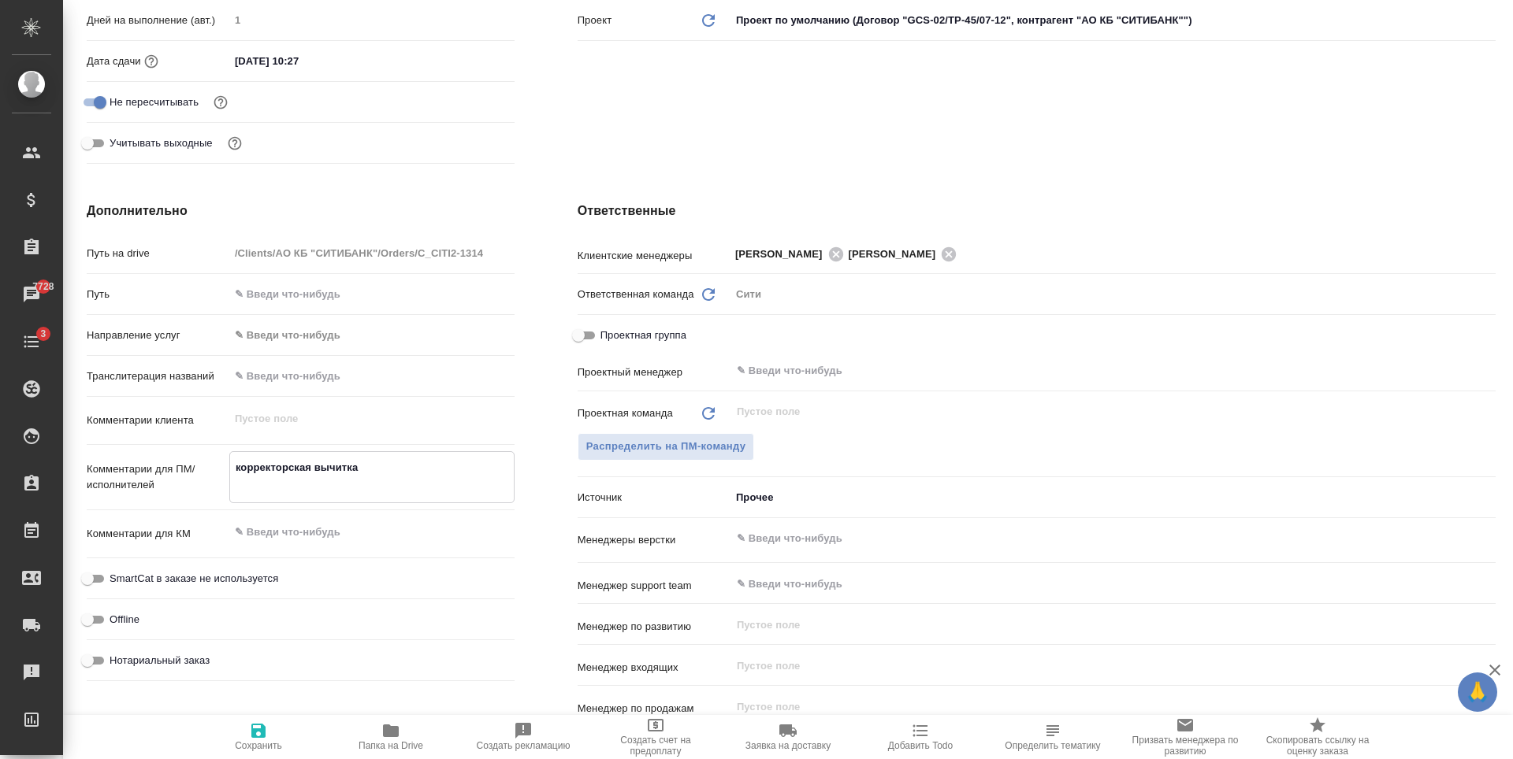
type textarea "корректорская вычитка"
type textarea "x"
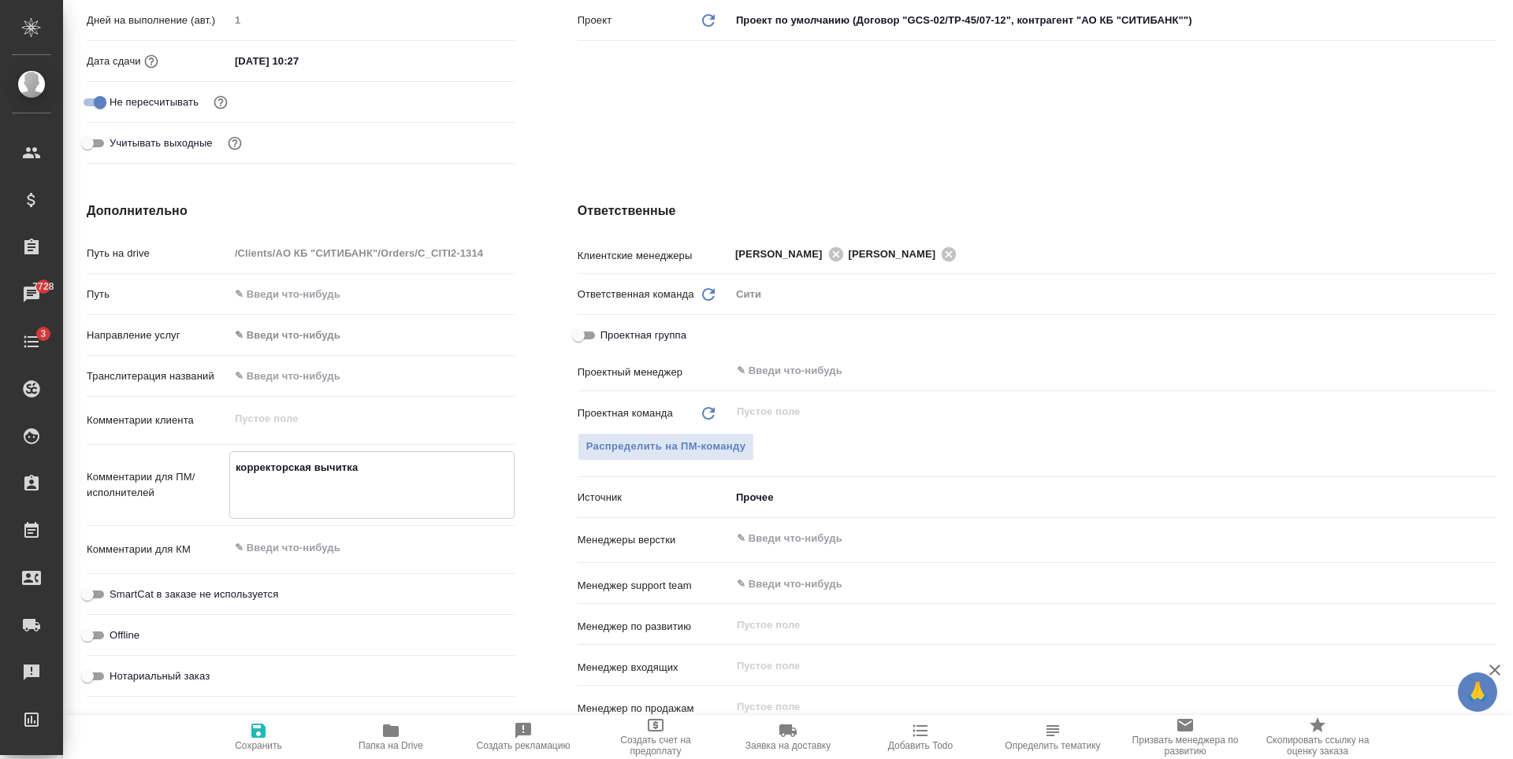
paste textarea "правки не принимаем, вносим свои только в таком же режиме"
type textarea "корректорская вычитка правки не принимаем, вносим свои только в таком же режиме"
type textarea "x"
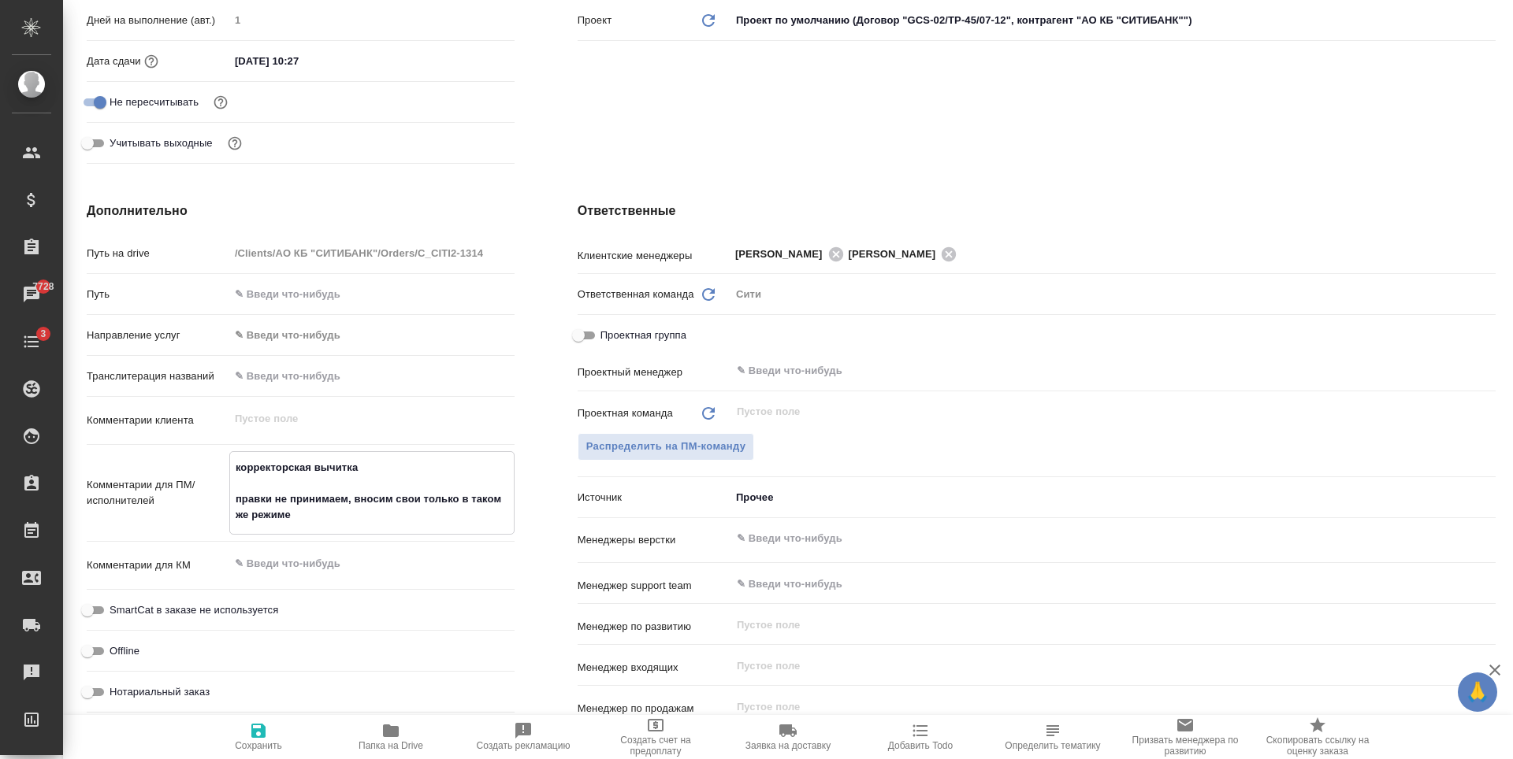
type textarea "корректорская вычитка правки не принимаем, вносим свои только в таком же режиме"
type textarea "x"
click at [263, 735] on icon "button" at bounding box center [258, 731] width 14 height 14
type textarea "x"
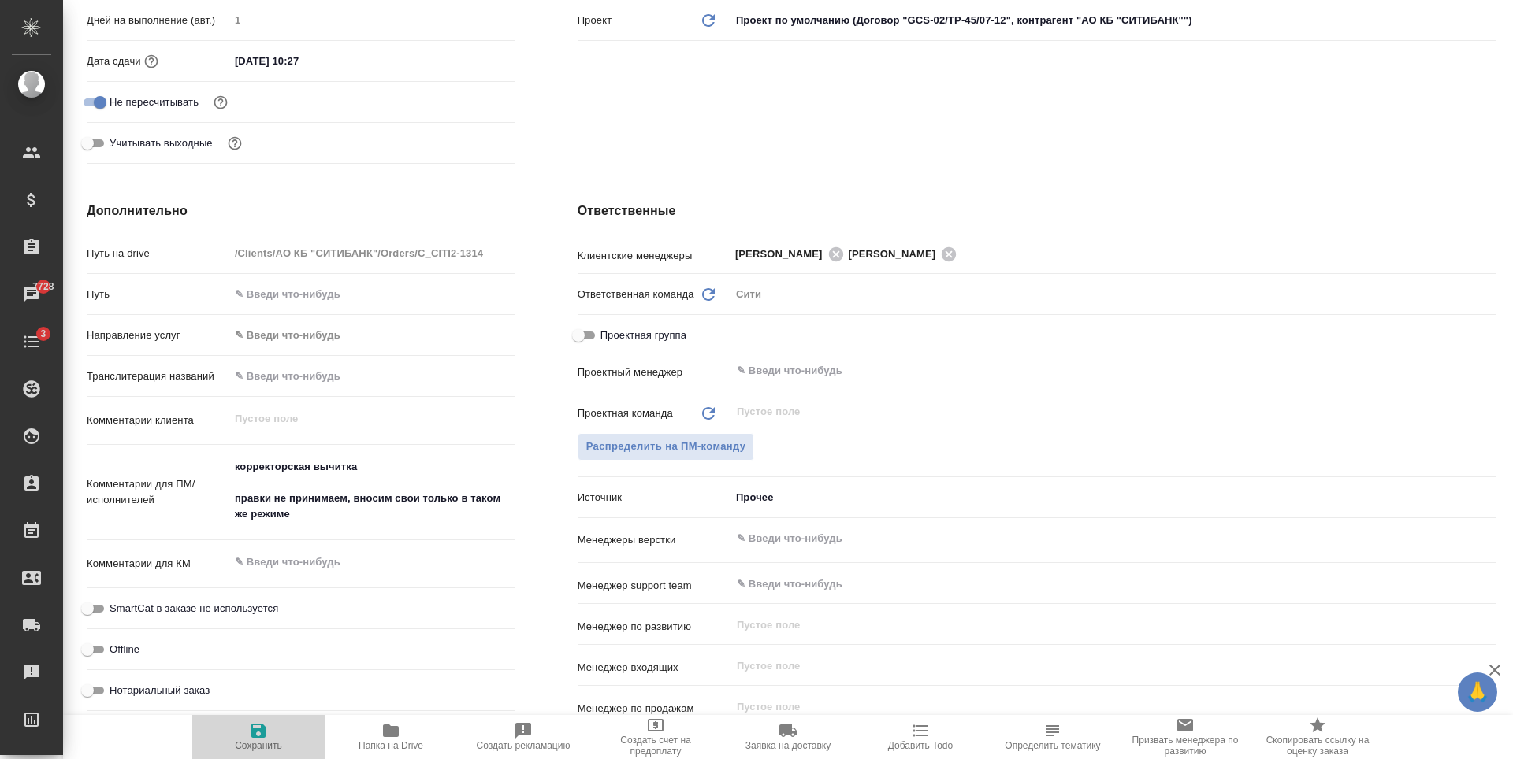
type textarea "x"
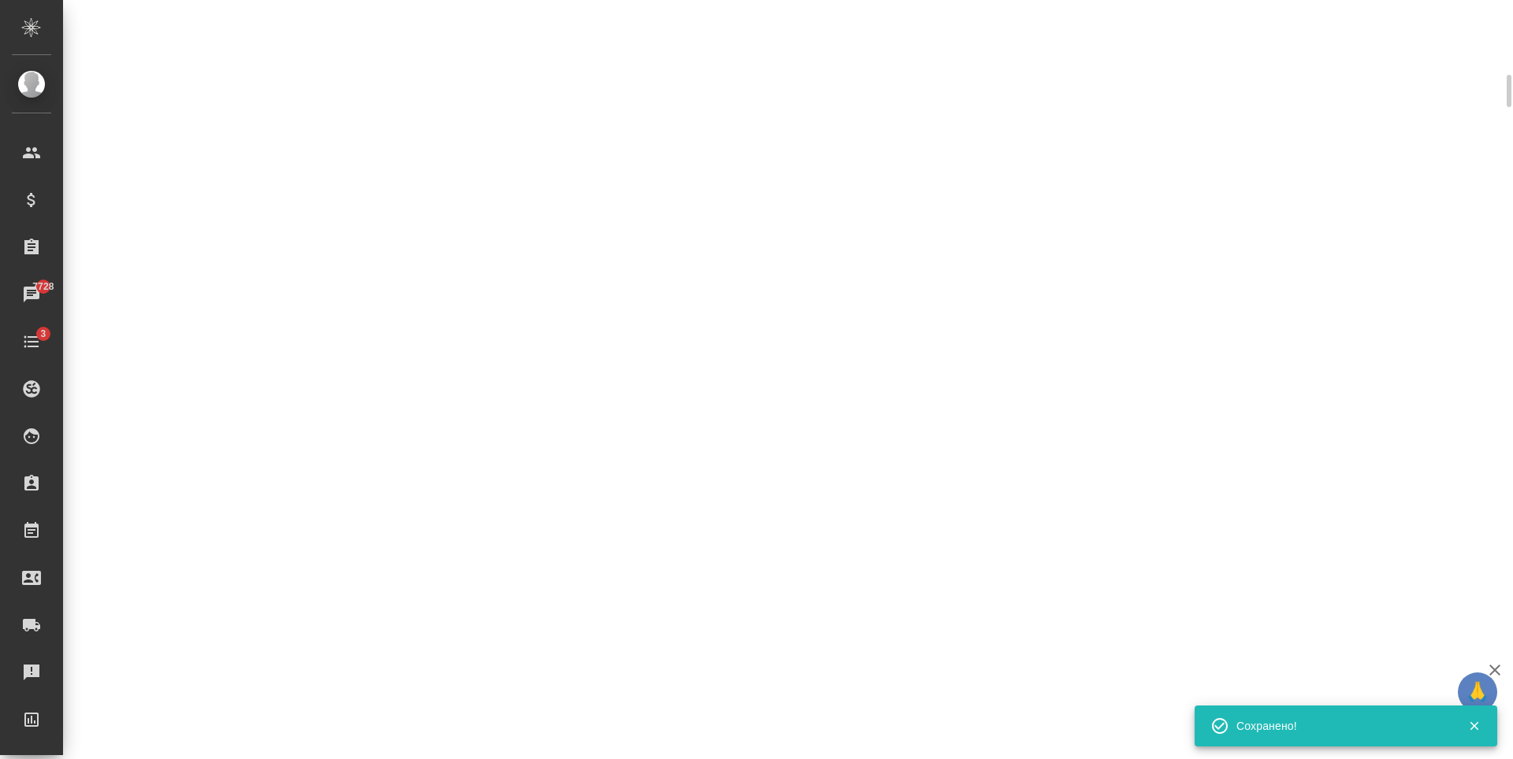
select select "RU"
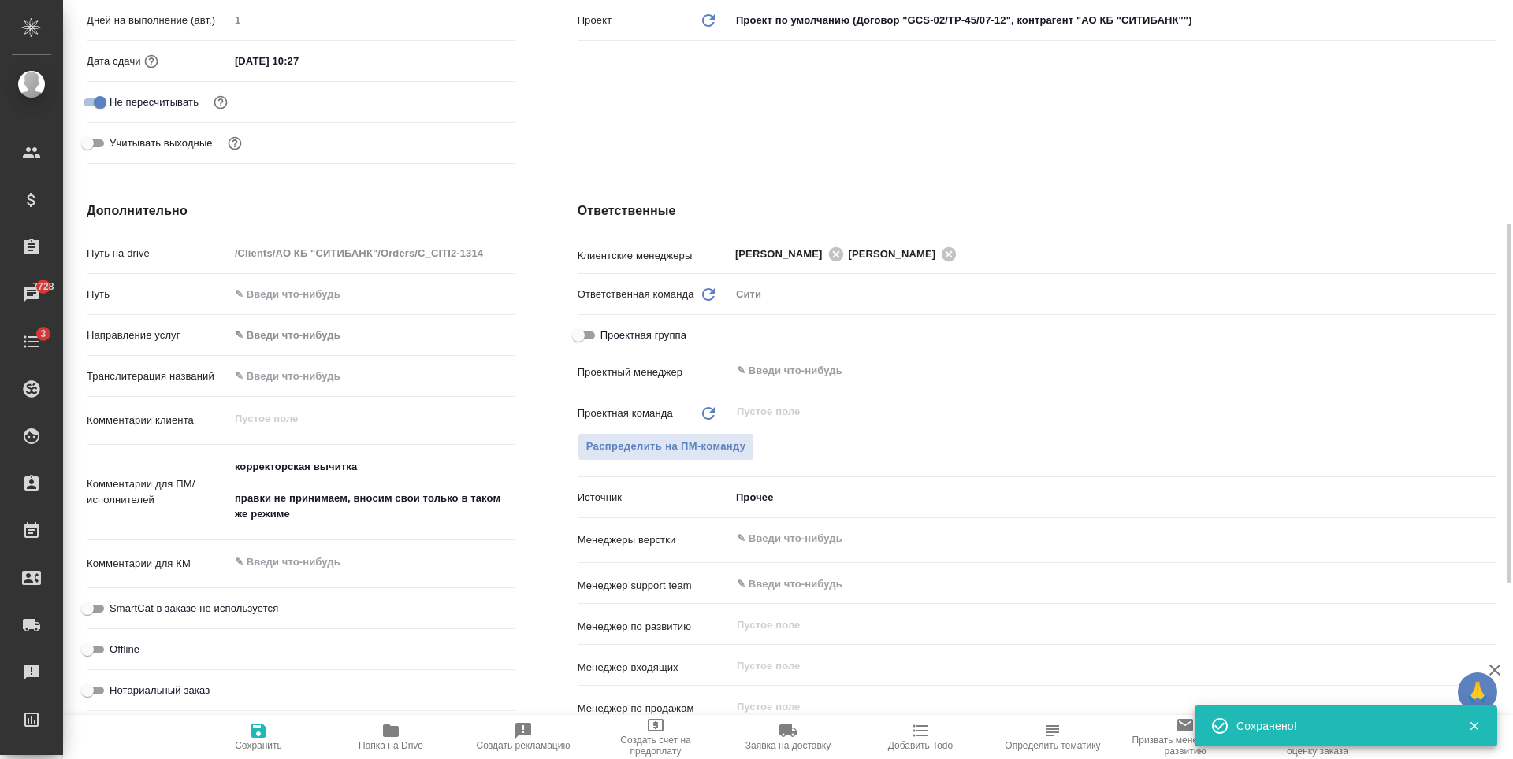
type textarea "x"
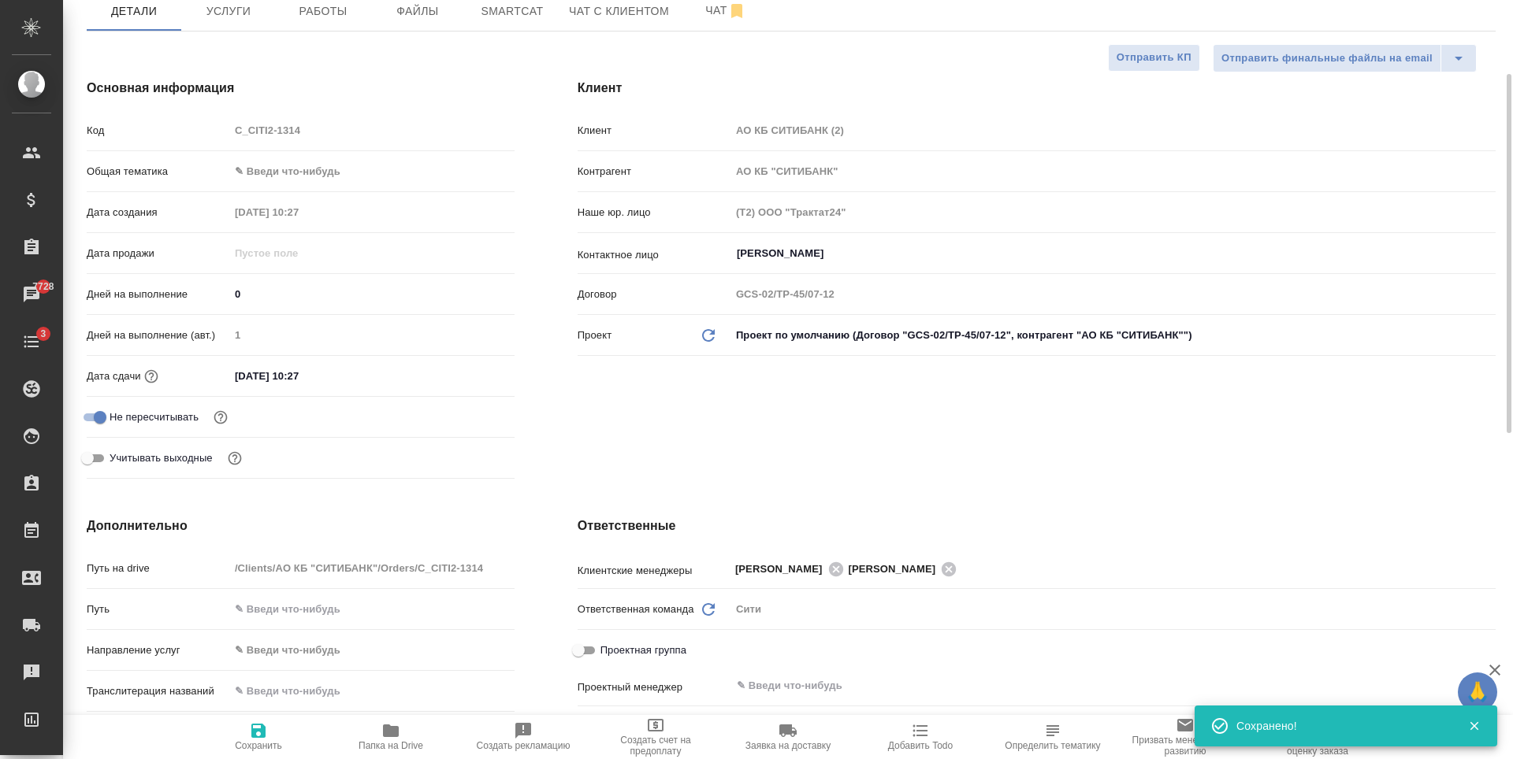
scroll to position [0, 0]
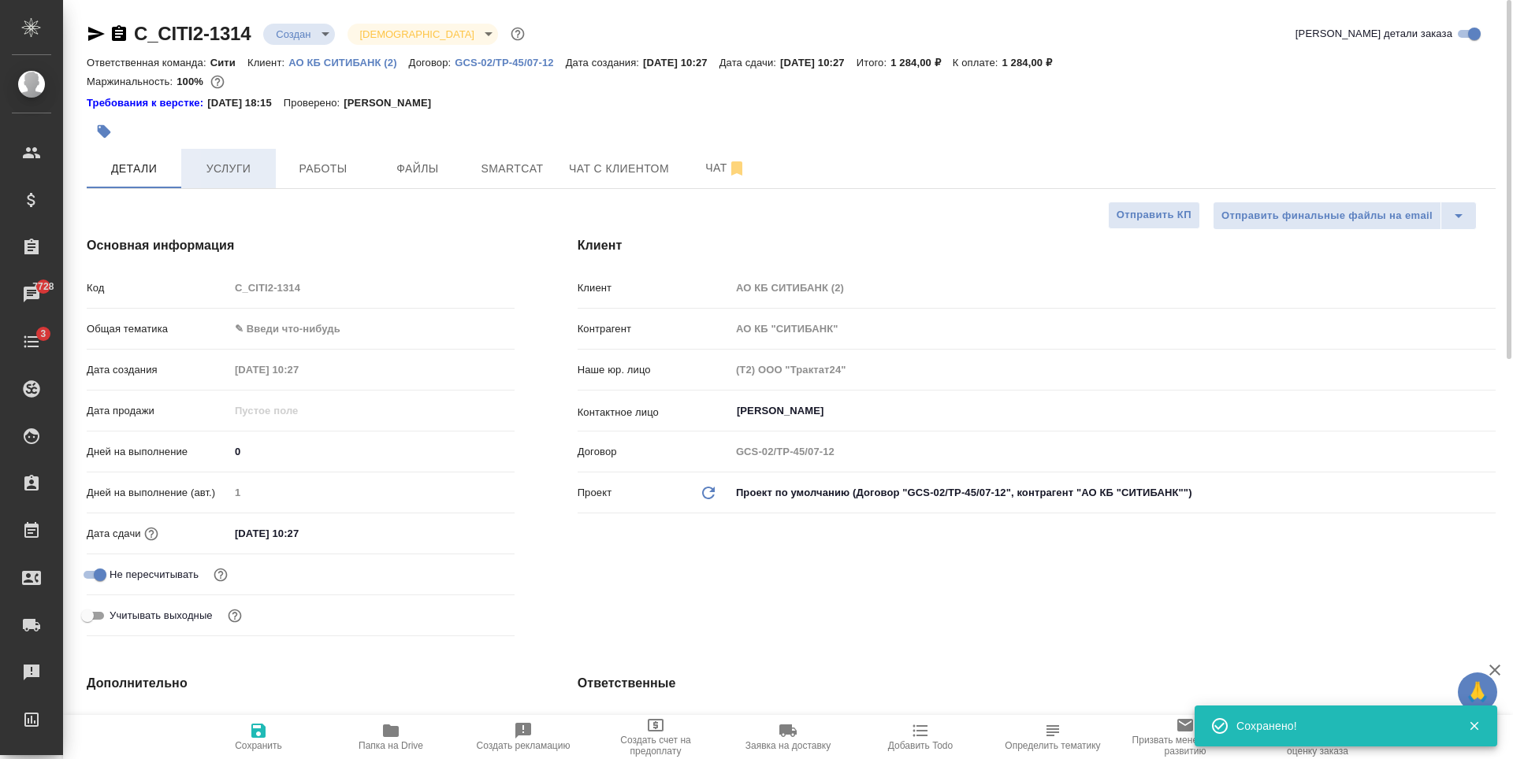
click at [243, 173] on span "Услуги" at bounding box center [229, 169] width 76 height 20
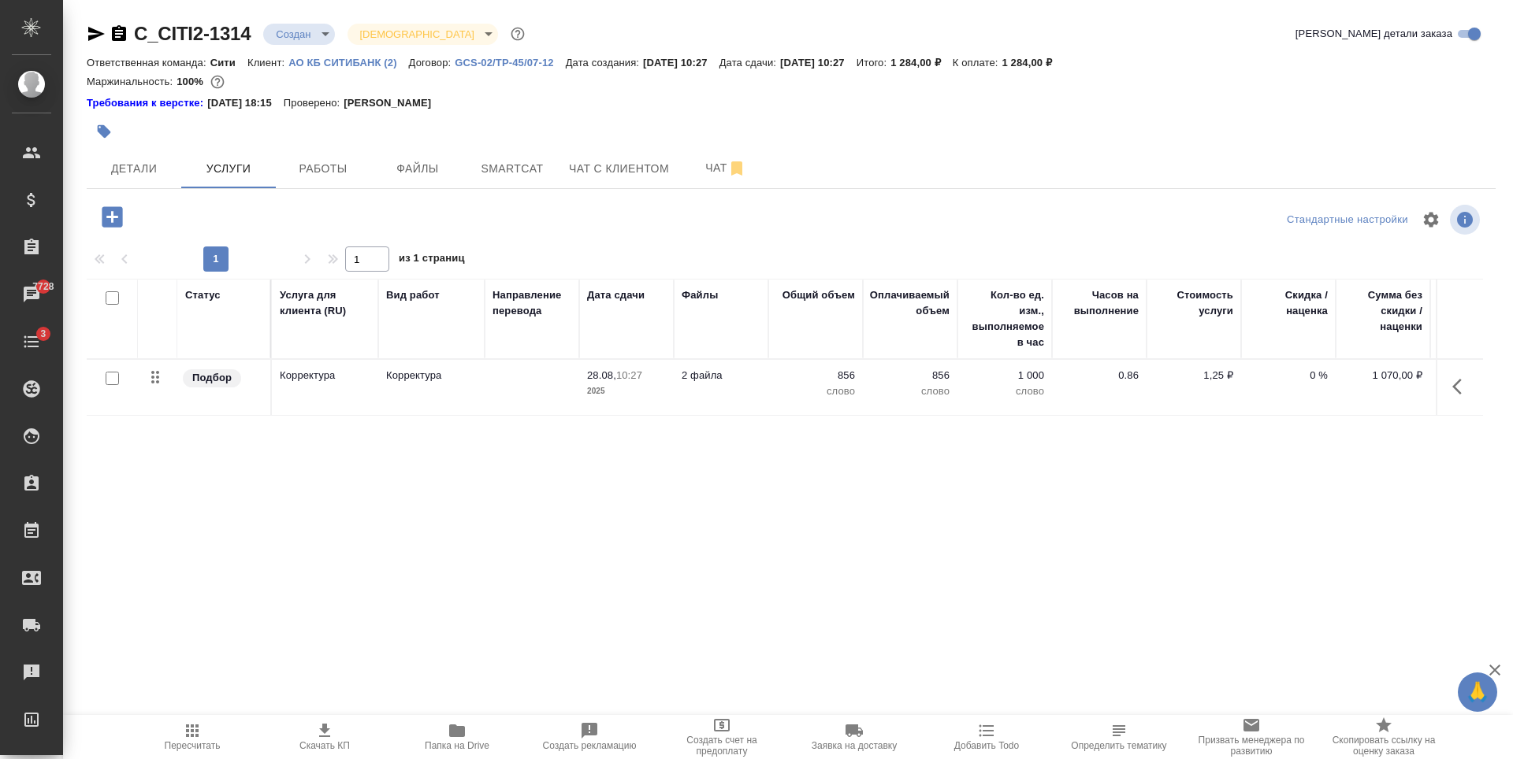
click at [482, 568] on div "Статус Услуга для клиента (RU) Вид работ Направление перевода Дата сдачи Файлы …" at bounding box center [785, 448] width 1396 height 339
click at [708, 176] on span "Чат" at bounding box center [726, 168] width 76 height 20
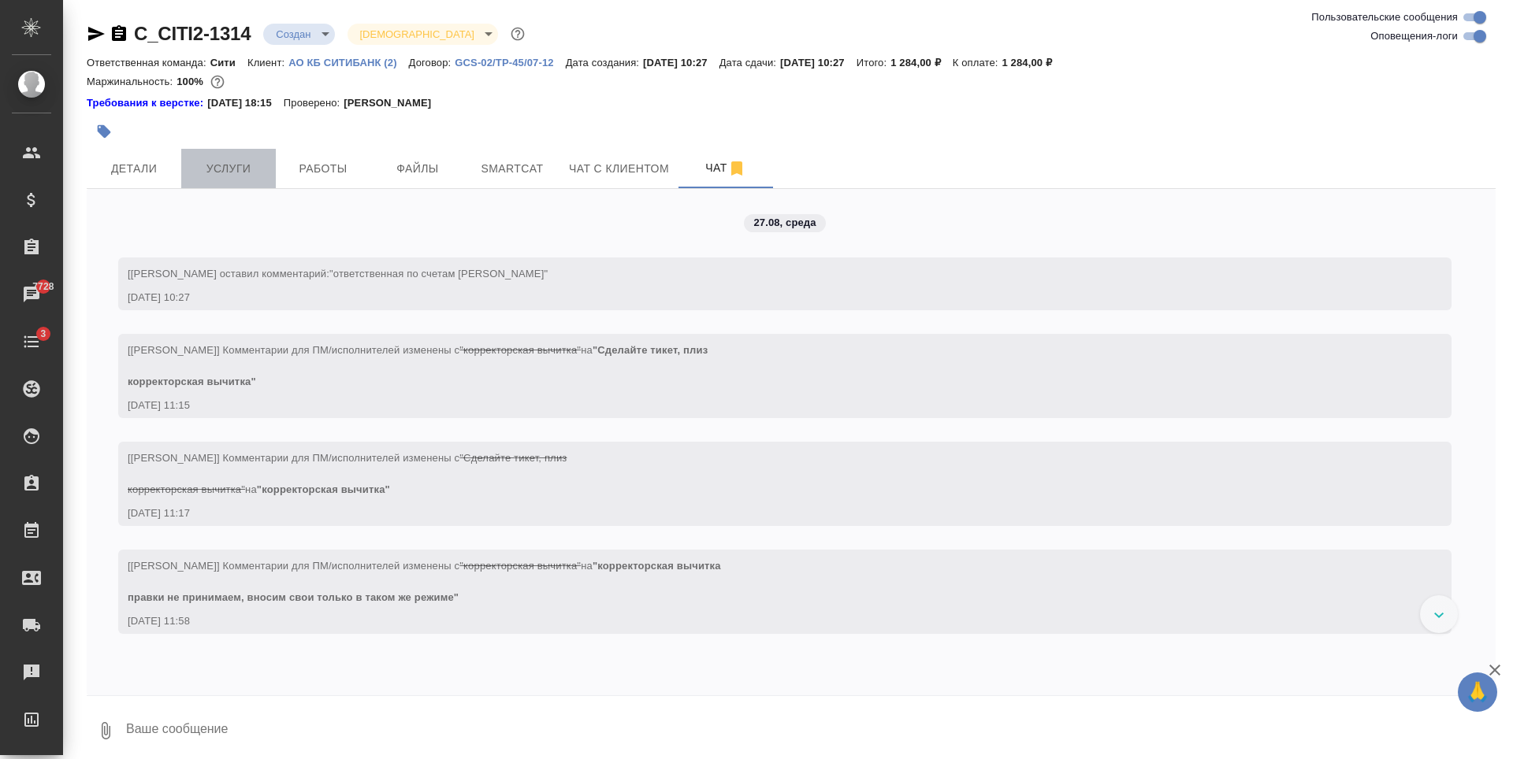
click at [236, 165] on span "Услуги" at bounding box center [229, 169] width 76 height 20
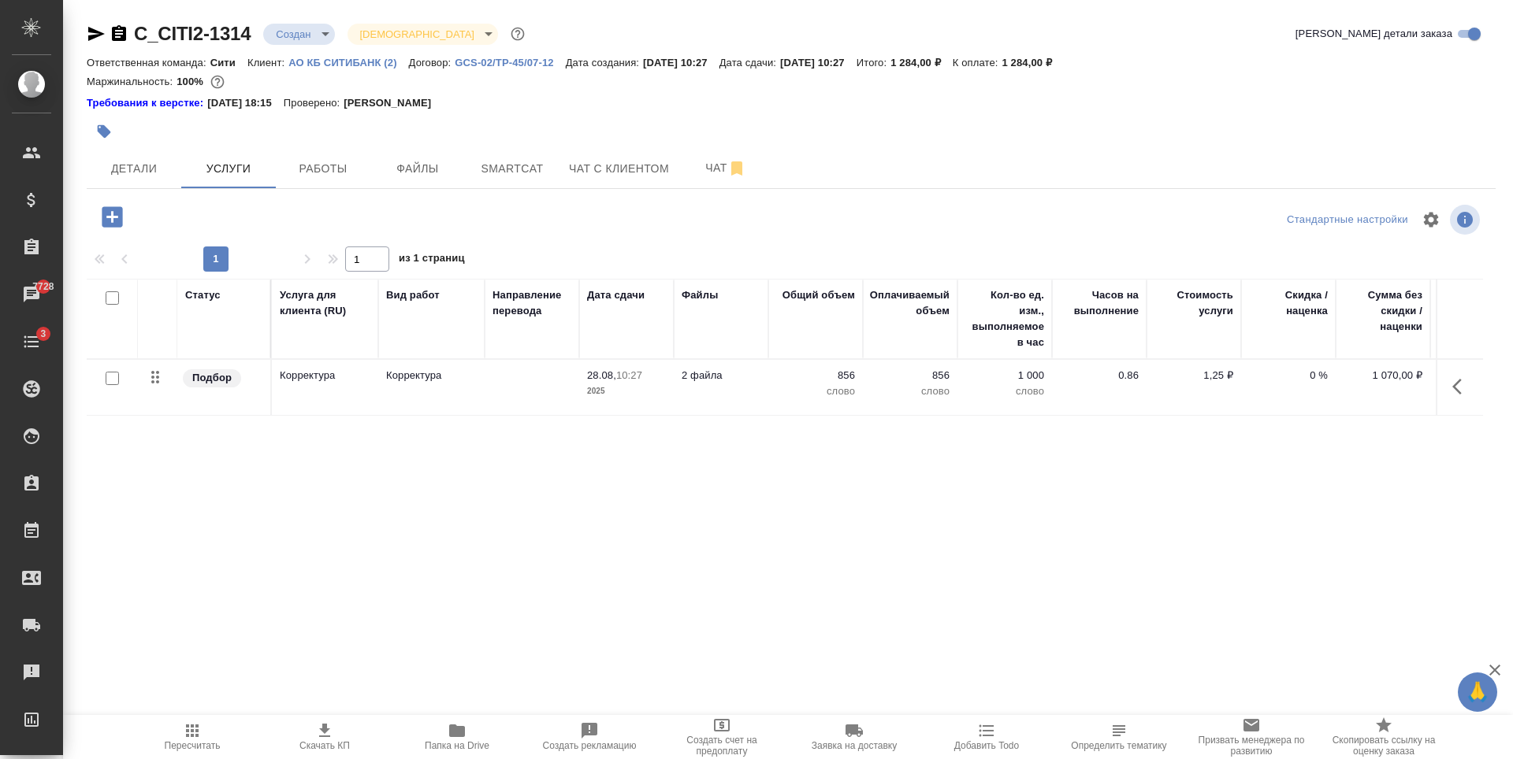
click at [1305, 376] on p "0 %" at bounding box center [1288, 376] width 79 height 16
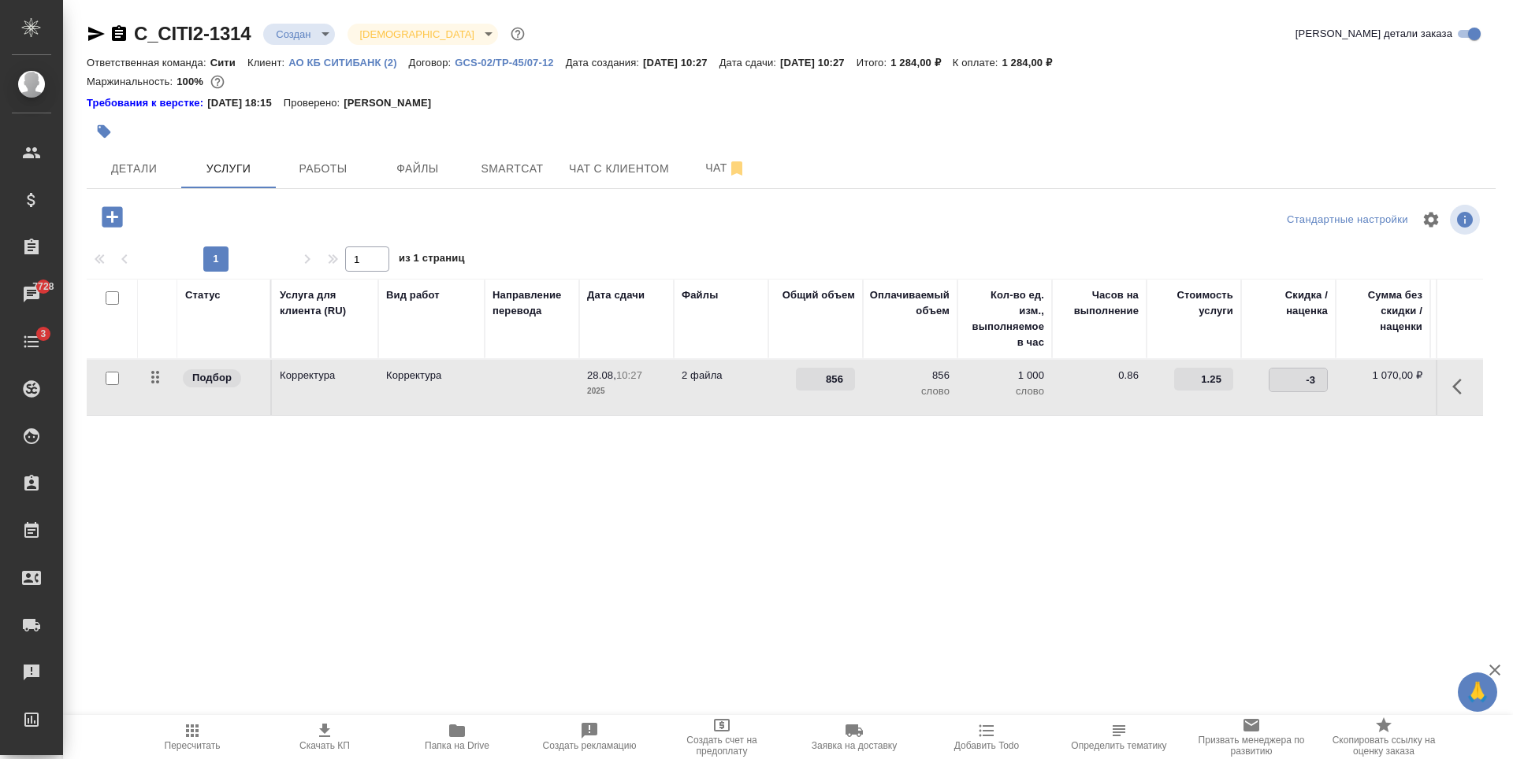
type input "-30"
click at [1190, 550] on div "Статус Услуга для клиента (RU) Вид работ Направление перевода Дата сдачи Файлы …" at bounding box center [785, 448] width 1396 height 339
click at [184, 740] on icon "button" at bounding box center [192, 731] width 19 height 19
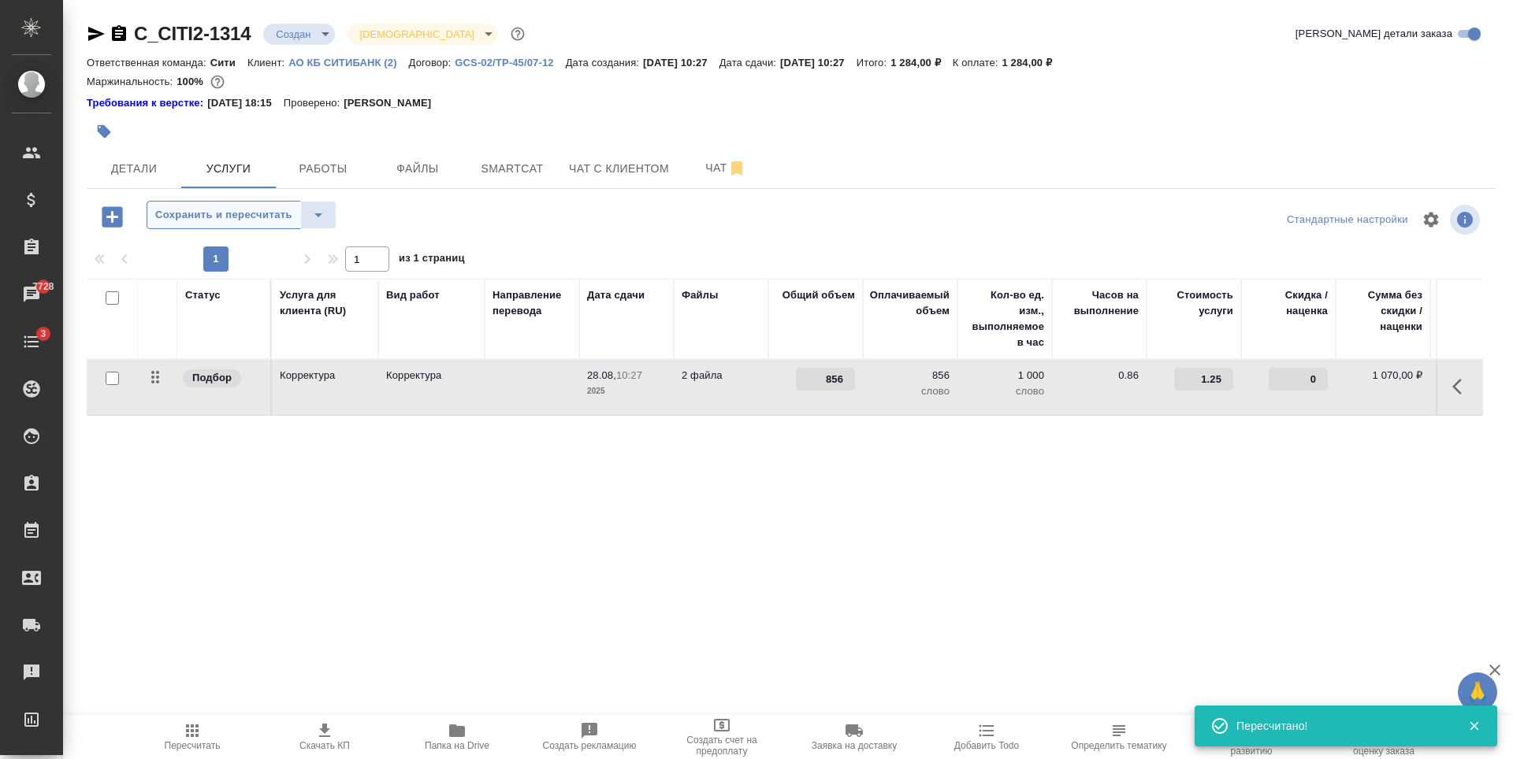
click at [214, 212] on span "Сохранить и пересчитать" at bounding box center [223, 215] width 137 height 18
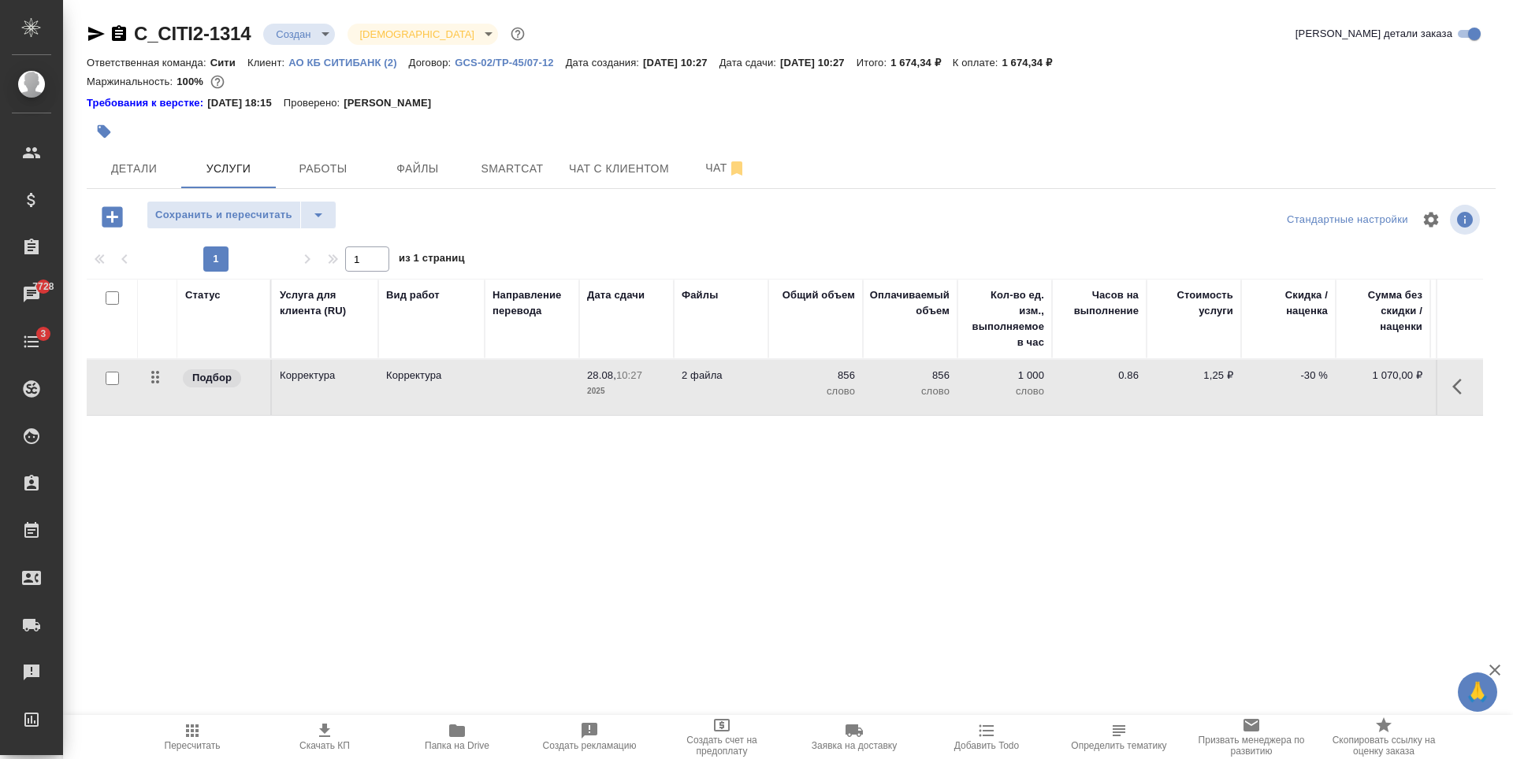
scroll to position [0, 89]
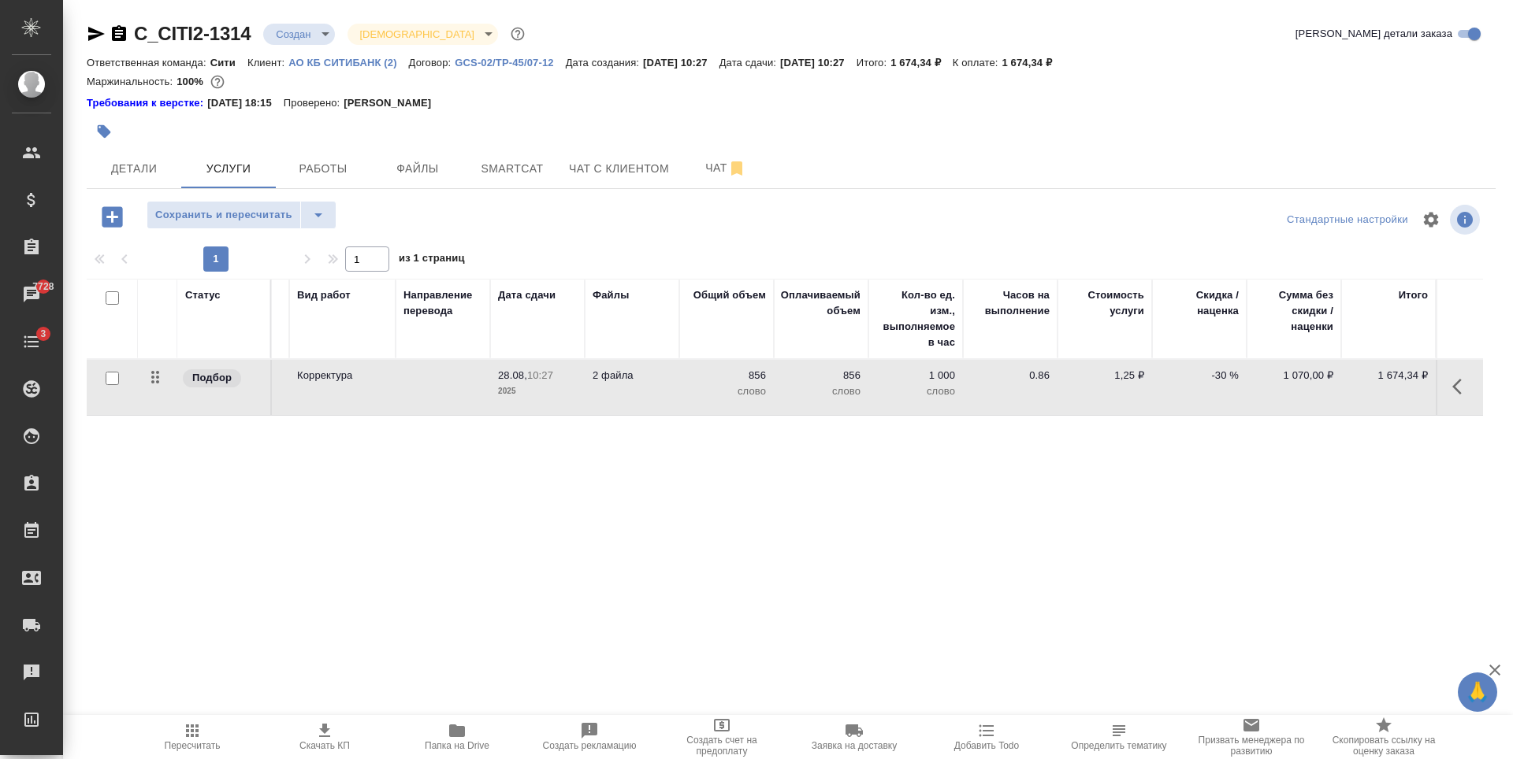
click at [1351, 552] on div "Статус Услуга для клиента (RU) Вид работ Направление перевода Дата сдачи Файлы …" at bounding box center [785, 448] width 1396 height 339
drag, startPoint x: 1042, startPoint y: 66, endPoint x: 1083, endPoint y: 64, distance: 41.0
click at [1064, 64] on p "1 674,34 ₽" at bounding box center [1033, 63] width 62 height 12
copy p "1 674,34"
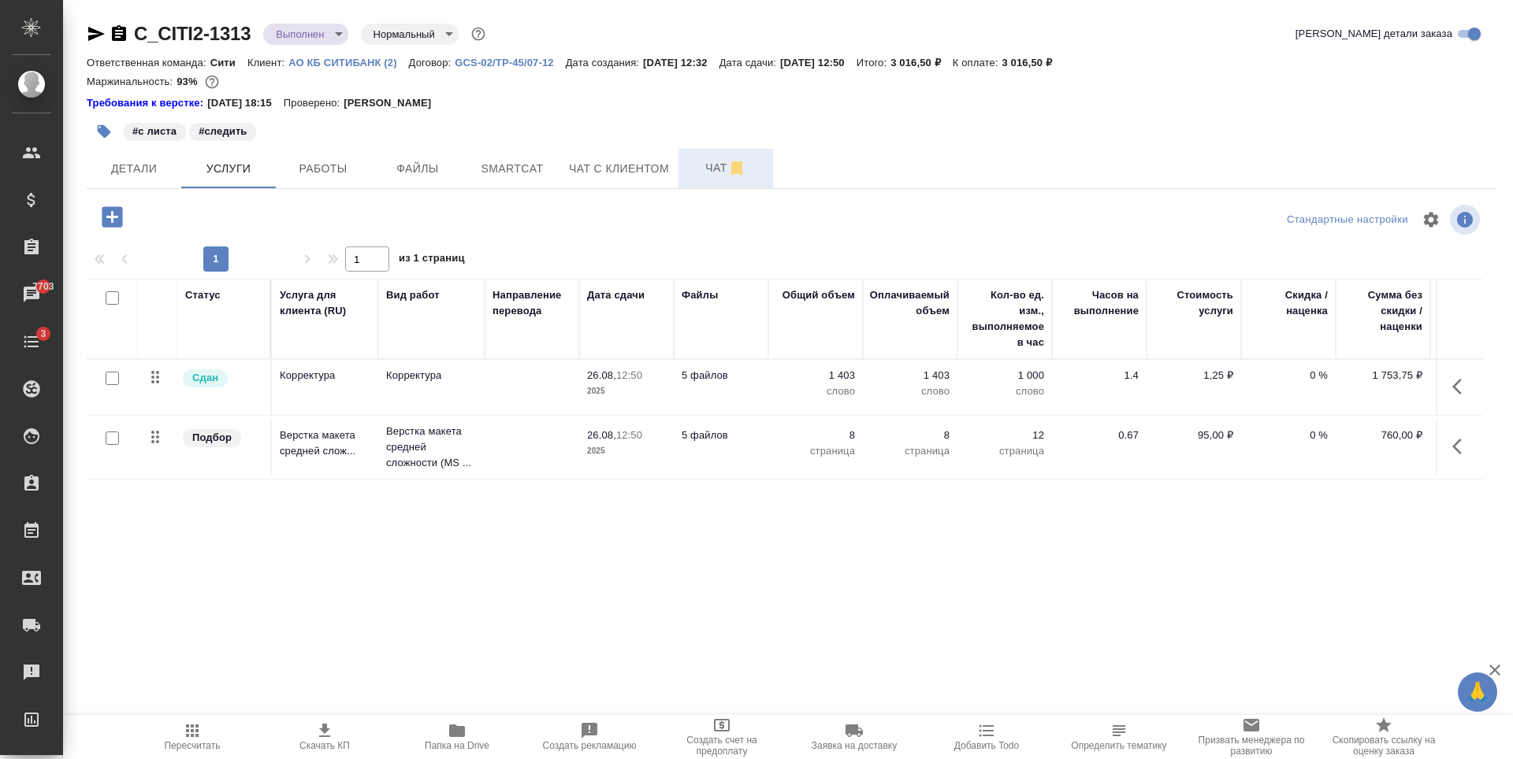
click at [699, 169] on span "Чат" at bounding box center [726, 168] width 76 height 20
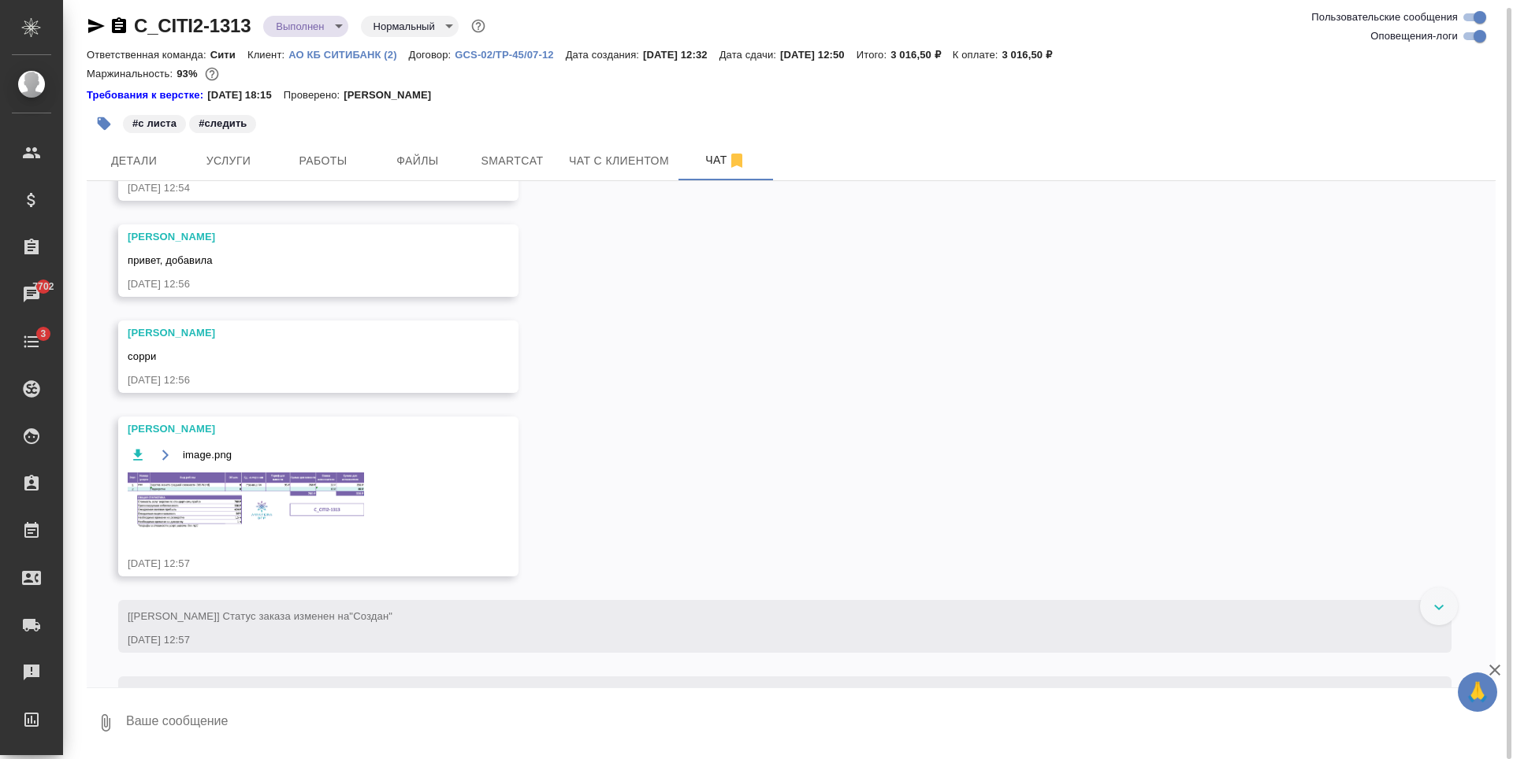
scroll to position [709, 0]
click at [187, 165] on button "Услуги" at bounding box center [228, 160] width 95 height 39
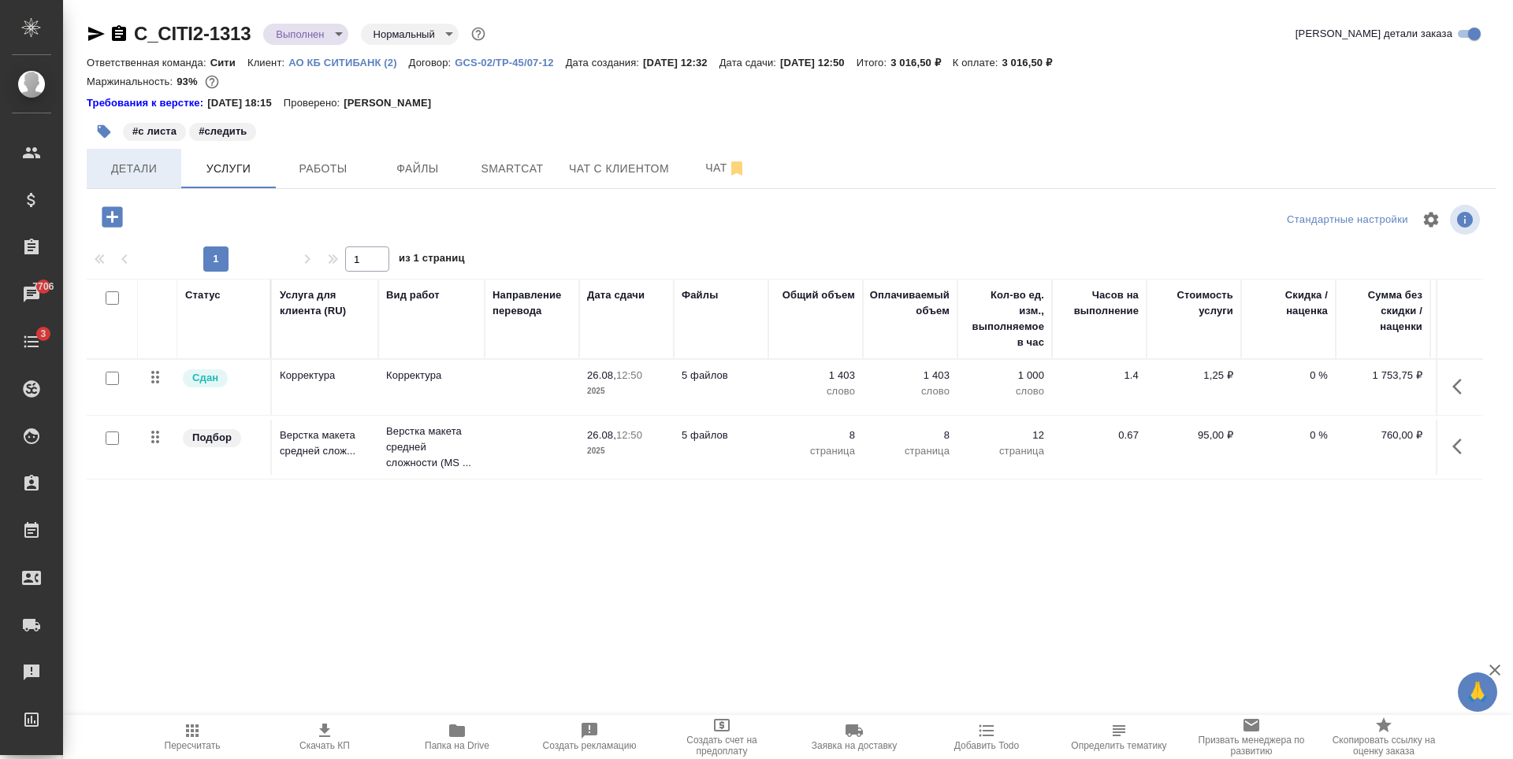
click at [144, 168] on span "Детали" at bounding box center [134, 169] width 76 height 20
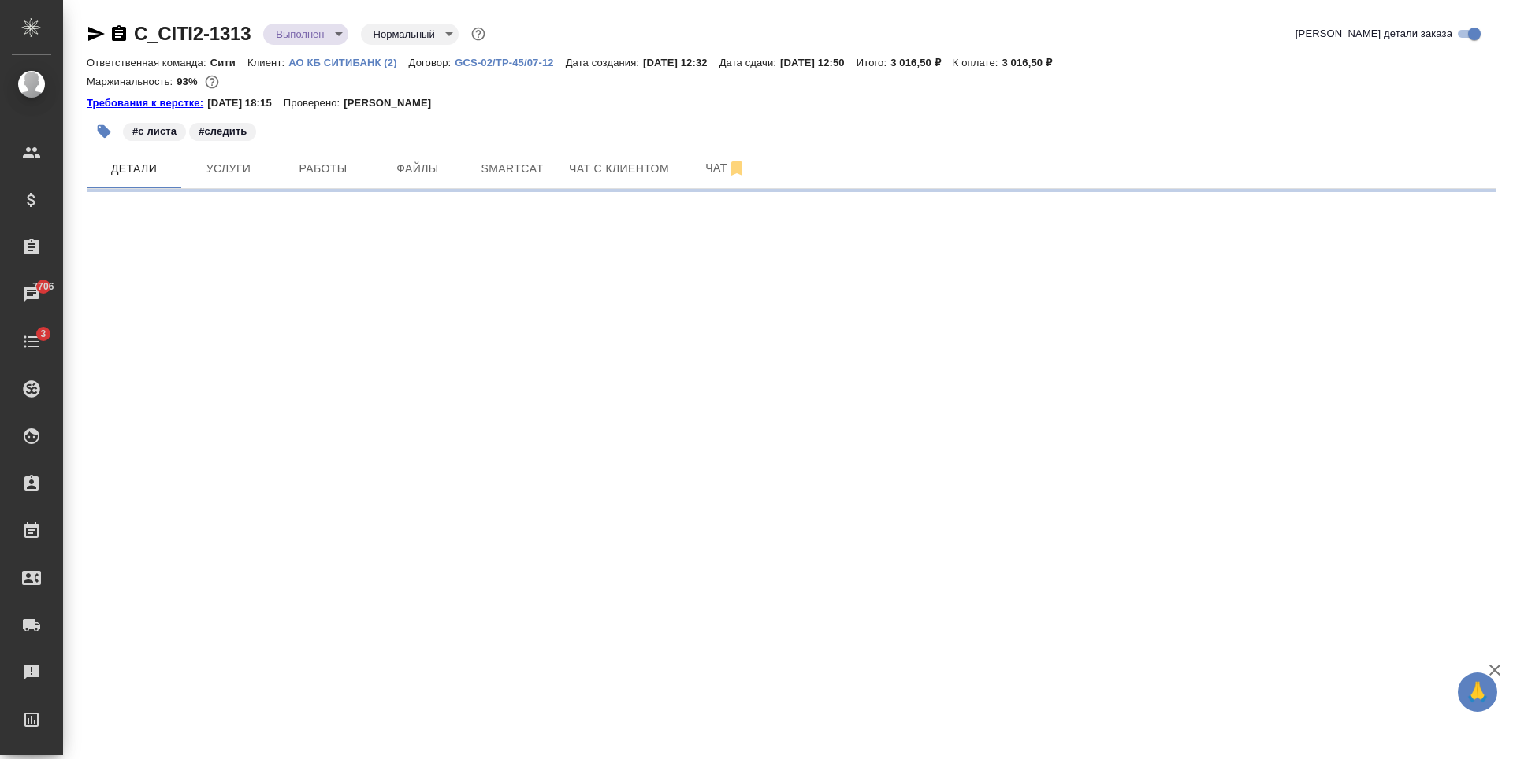
select select "RU"
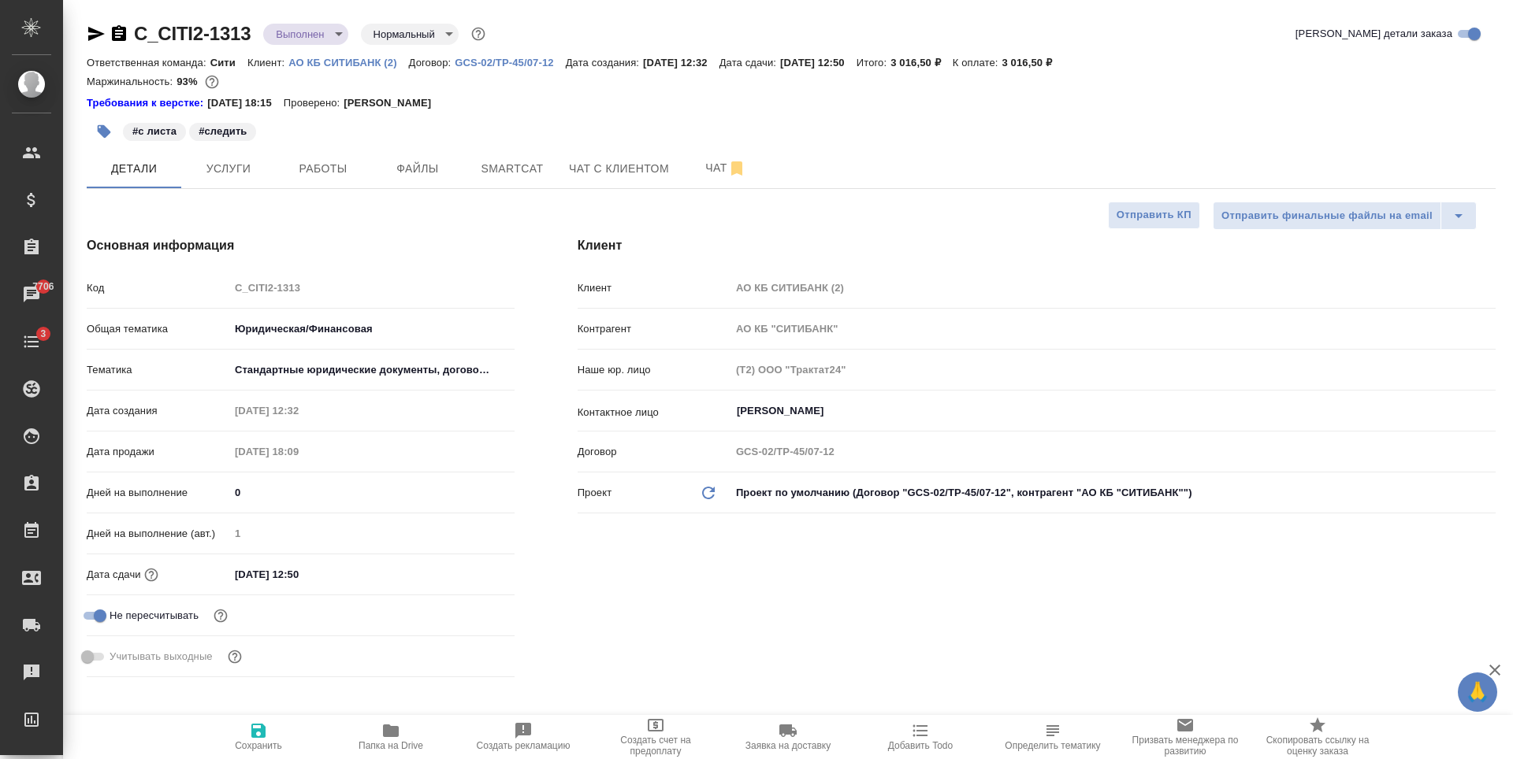
type textarea "x"
click at [251, 184] on button "Услуги" at bounding box center [228, 168] width 95 height 39
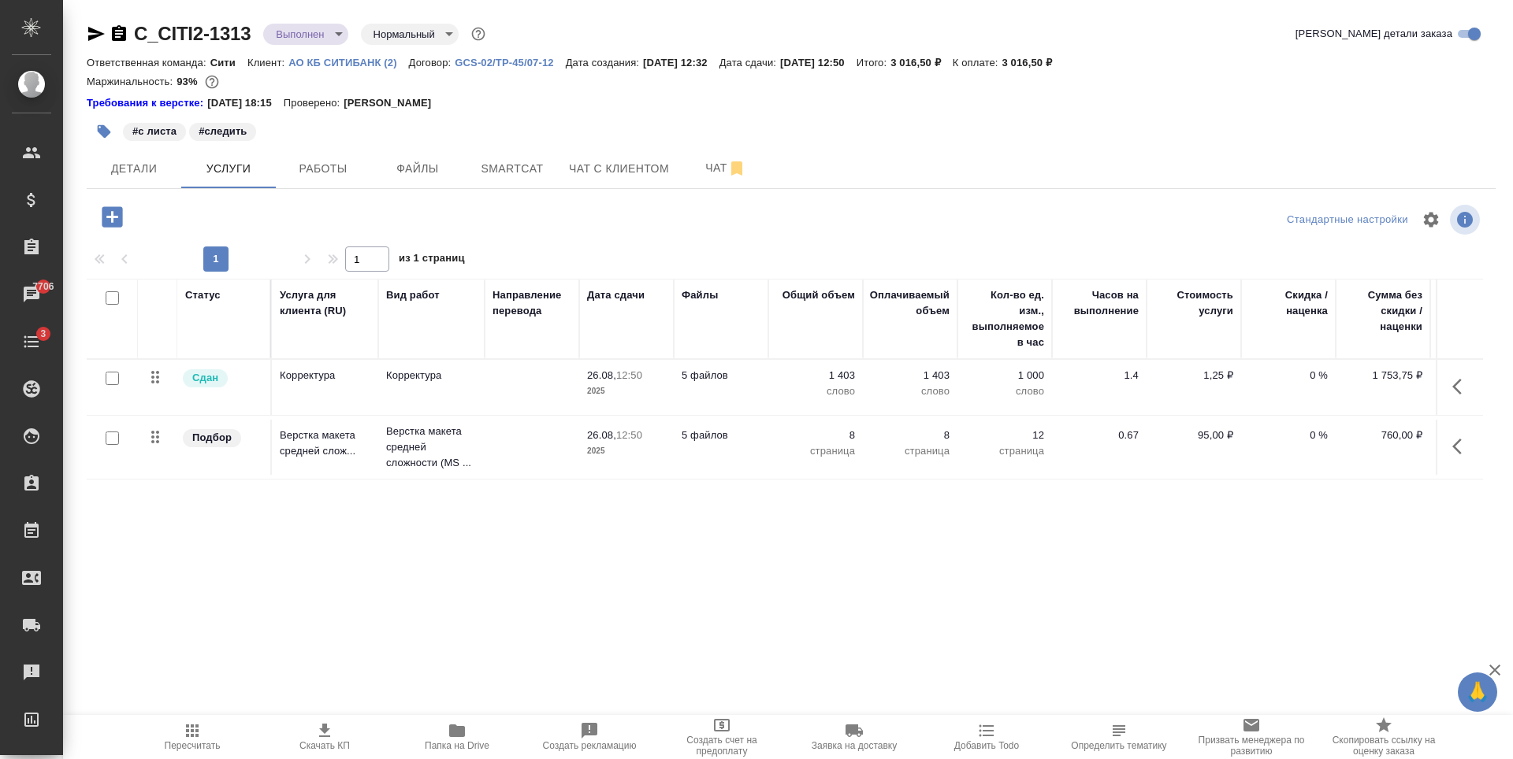
click at [465, 727] on icon "button" at bounding box center [456, 731] width 19 height 19
click at [691, 169] on span "Чат" at bounding box center [726, 168] width 76 height 20
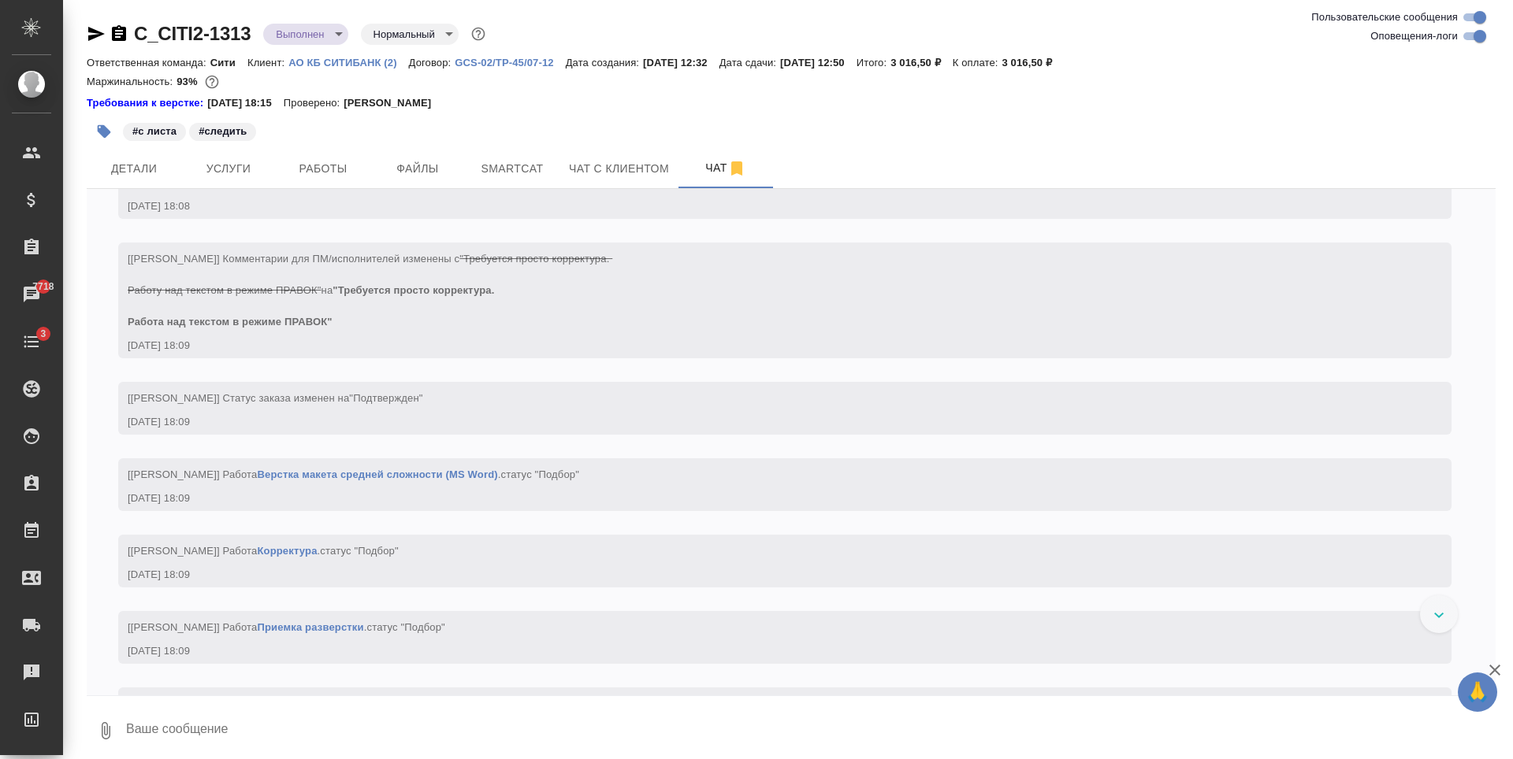
scroll to position [1338, 0]
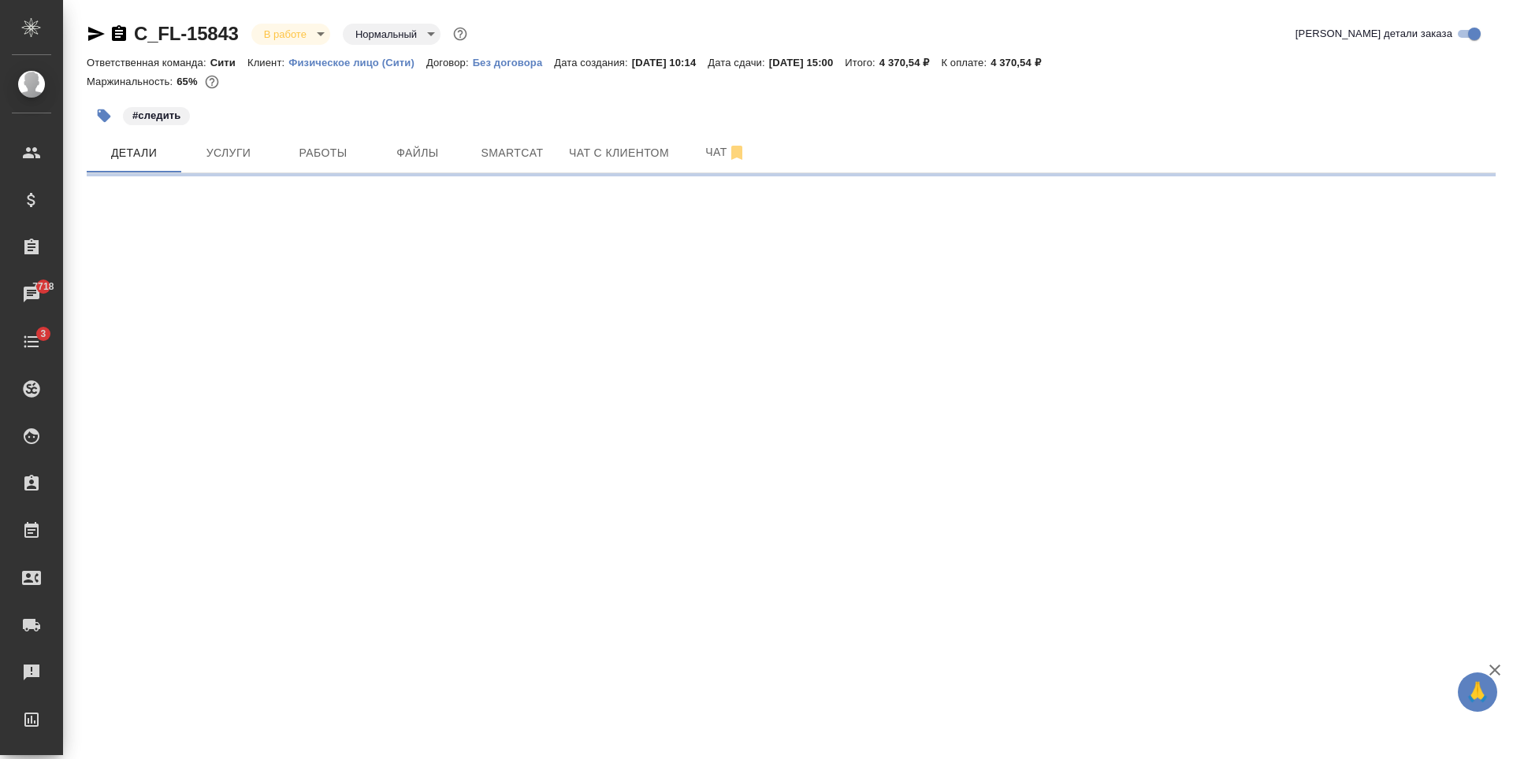
select select "RU"
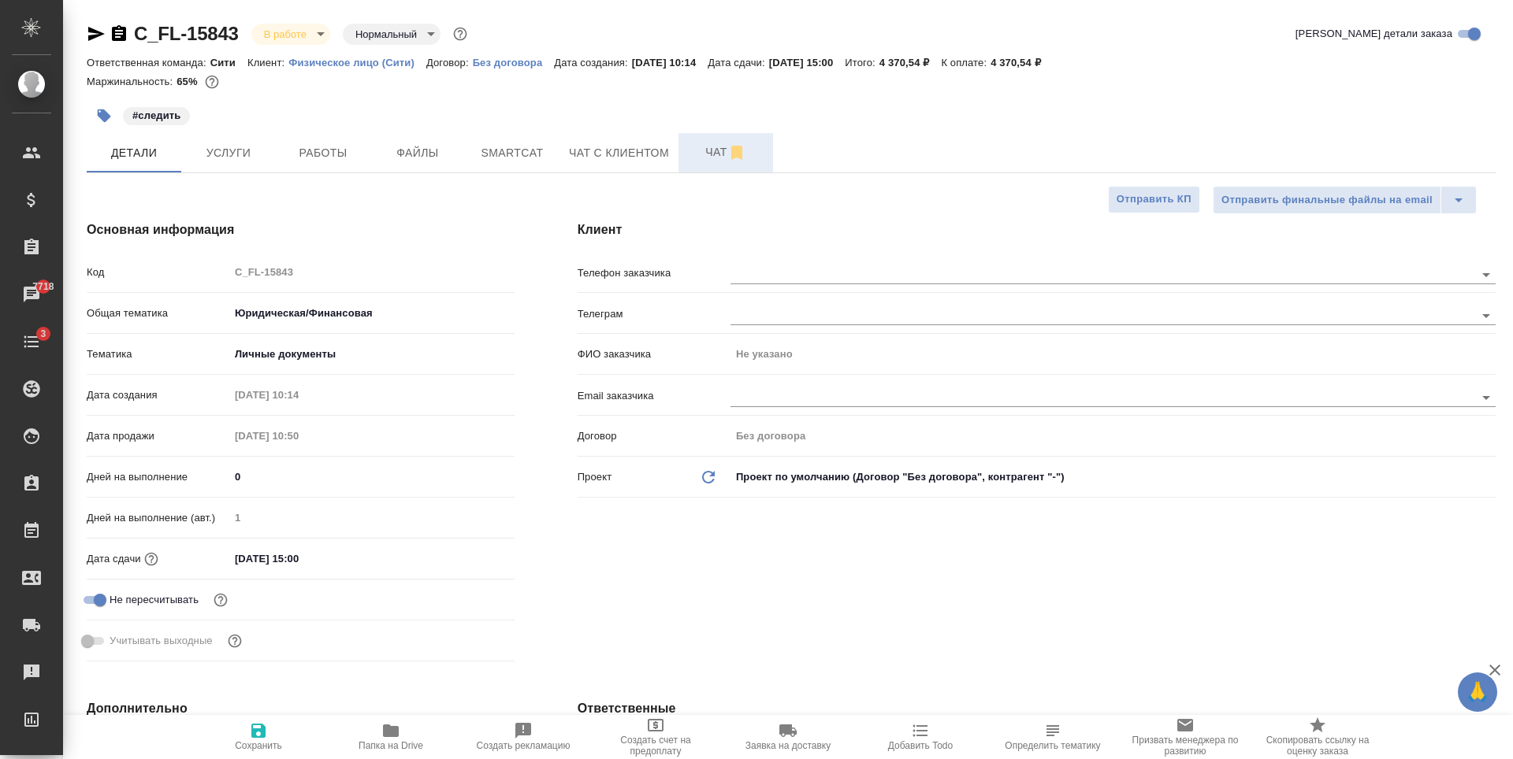
type textarea "x"
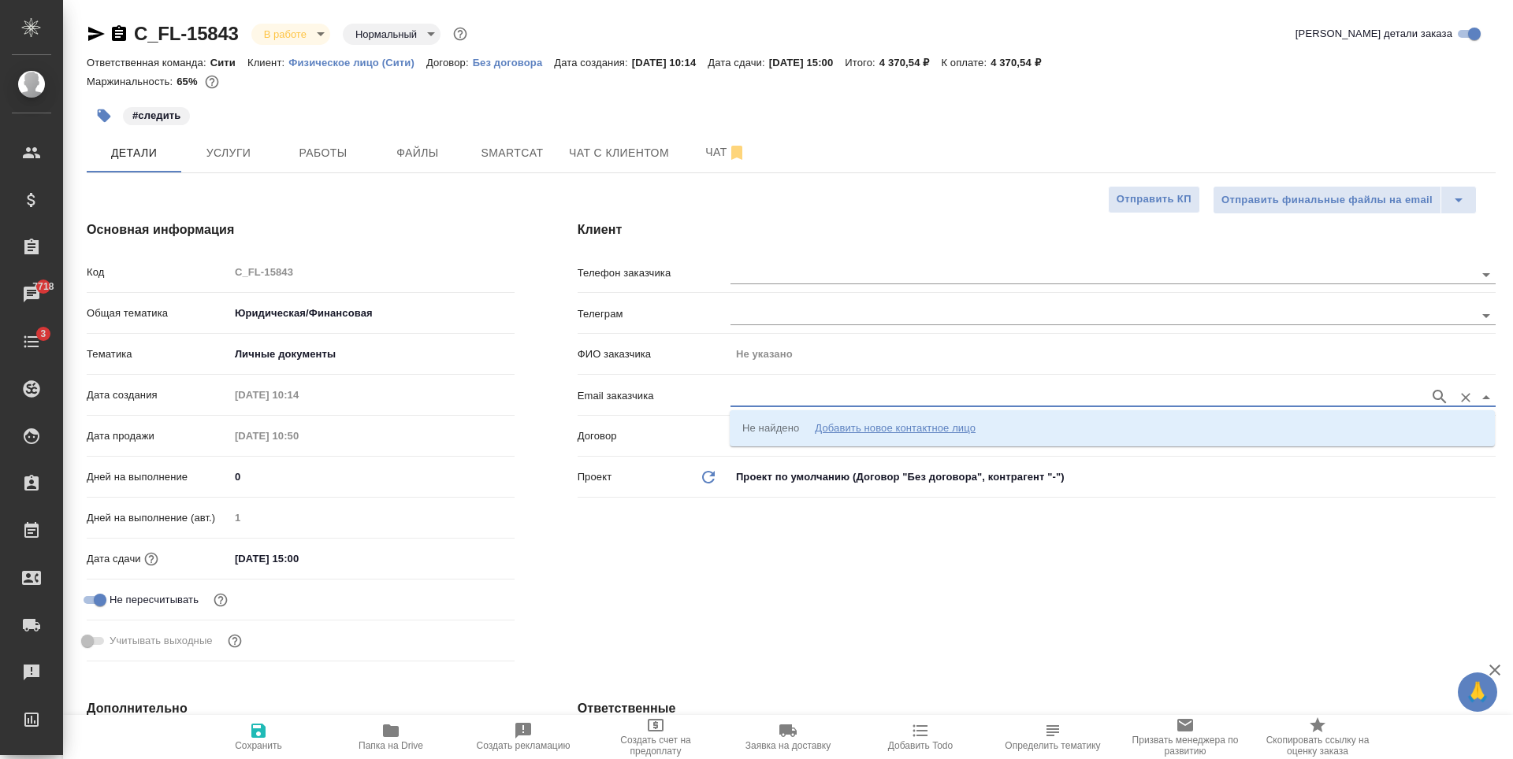
click at [764, 401] on input "text" at bounding box center [1075, 397] width 691 height 19
paste input "[EMAIL_ADDRESS][DOMAIN_NAME]"
type input "[EMAIL_ADDRESS][DOMAIN_NAME]"
click at [906, 425] on div "Добавить новое контактное лицо" at bounding box center [895, 429] width 161 height 16
type input "[EMAIL_ADDRESS][DOMAIN_NAME]"
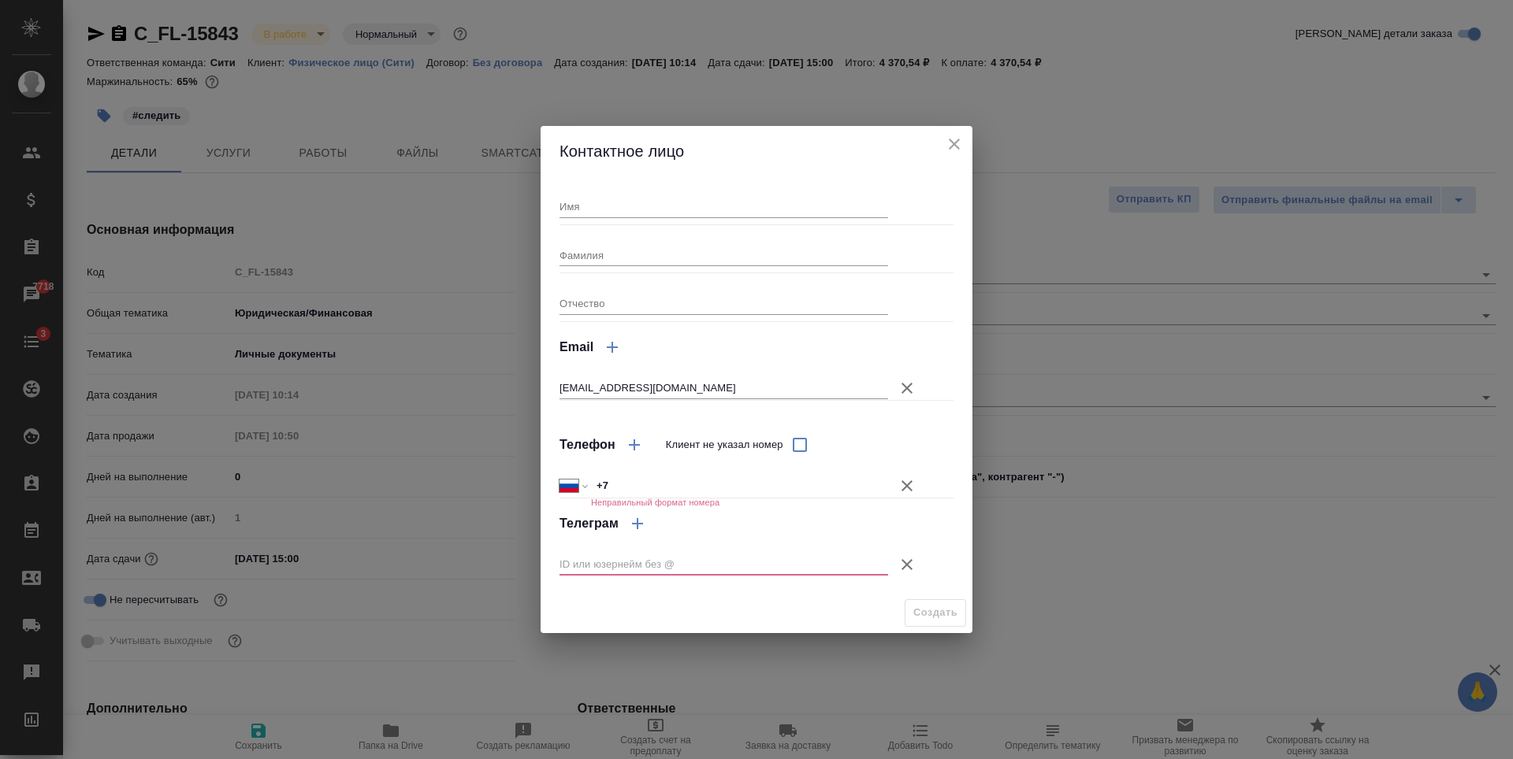
click at [915, 485] on icon "button" at bounding box center [906, 486] width 19 height 19
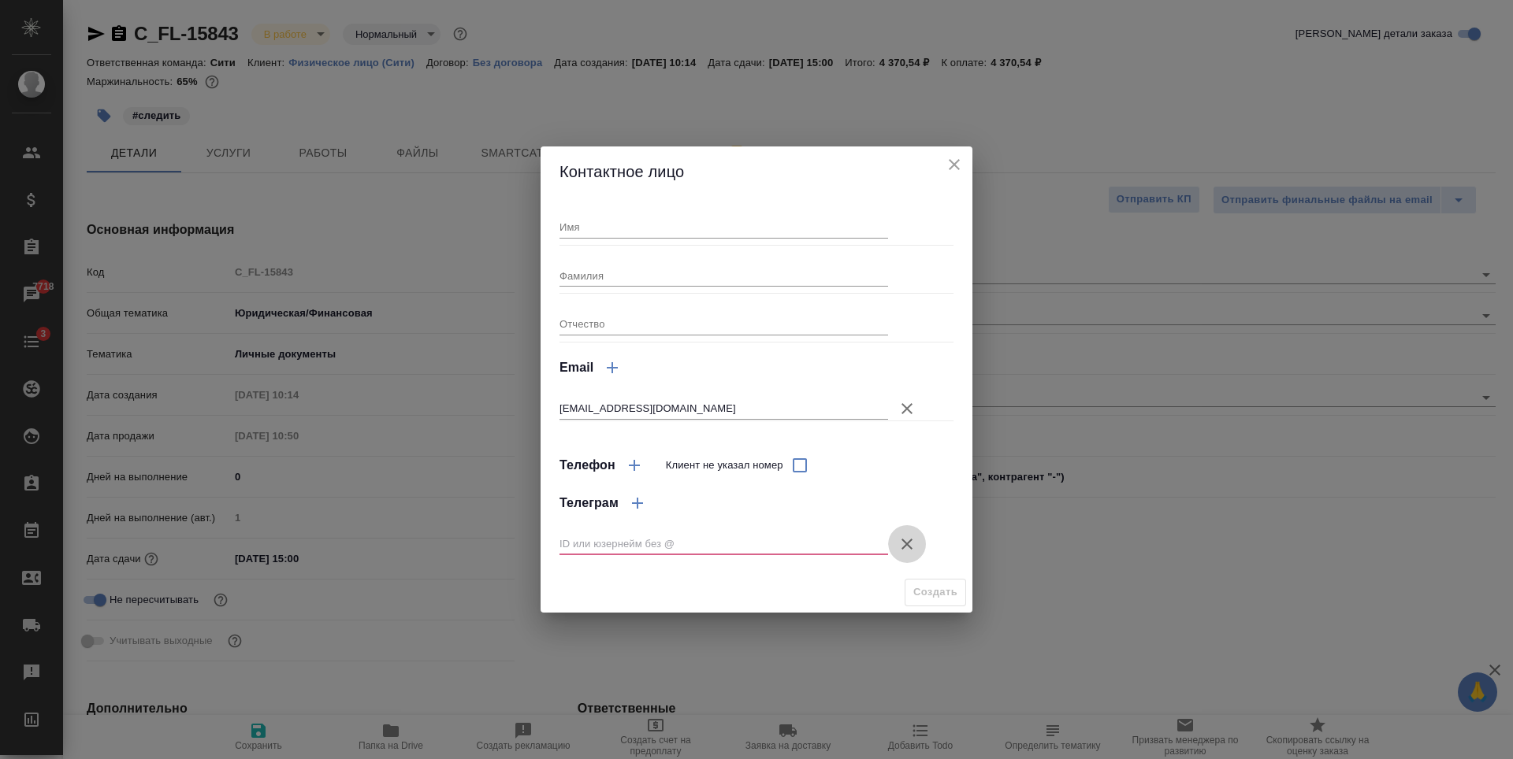
click at [902, 544] on icon "button" at bounding box center [906, 544] width 19 height 19
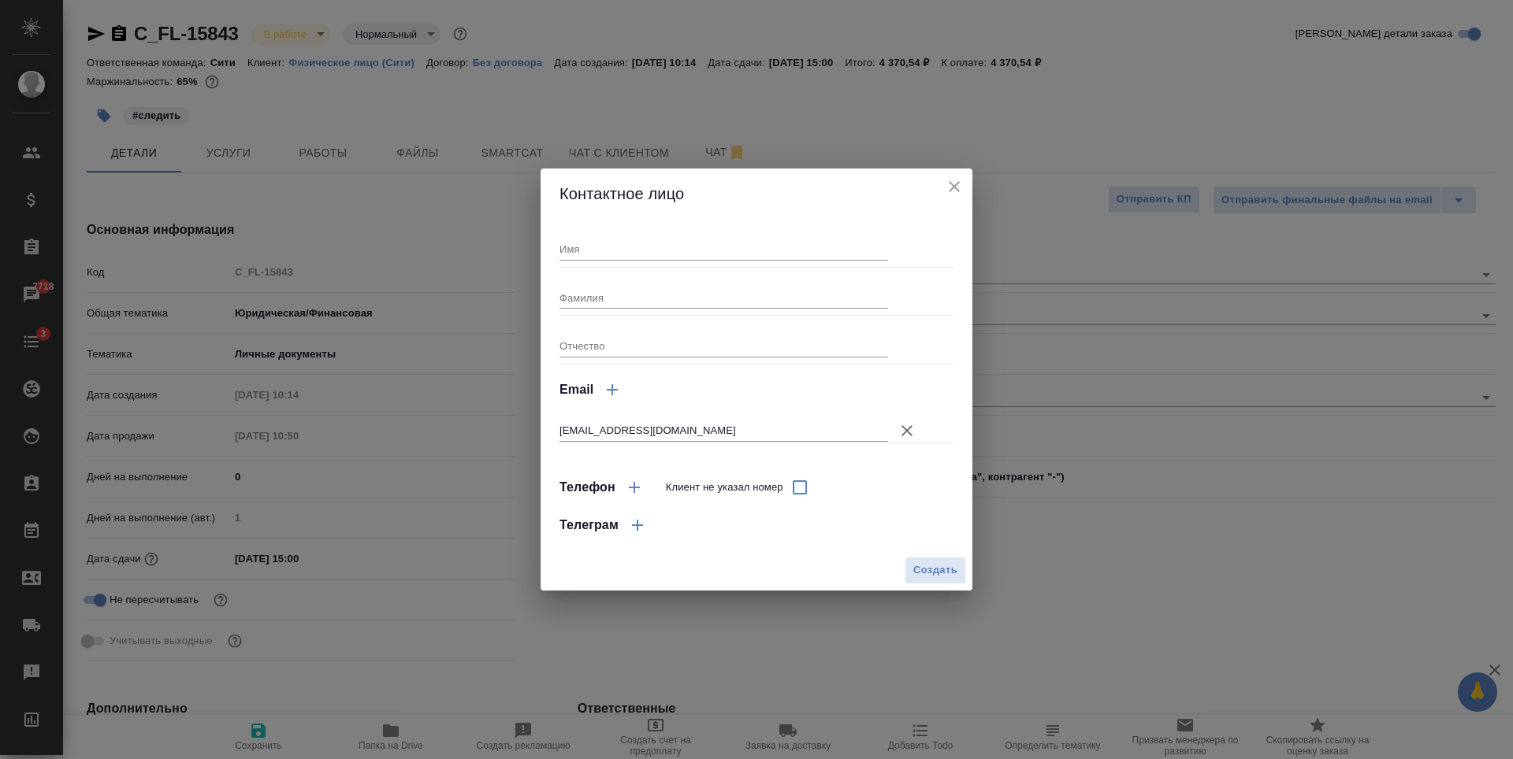
click at [638, 240] on input "Имя" at bounding box center [723, 249] width 329 height 22
paste input "sofia.taraeva@gmail.com"
drag, startPoint x: 583, startPoint y: 247, endPoint x: 715, endPoint y: 247, distance: 132.4
click at [715, 247] on input "sofia.taraeva@gmail.com" at bounding box center [723, 249] width 329 height 22
type input "sofia"
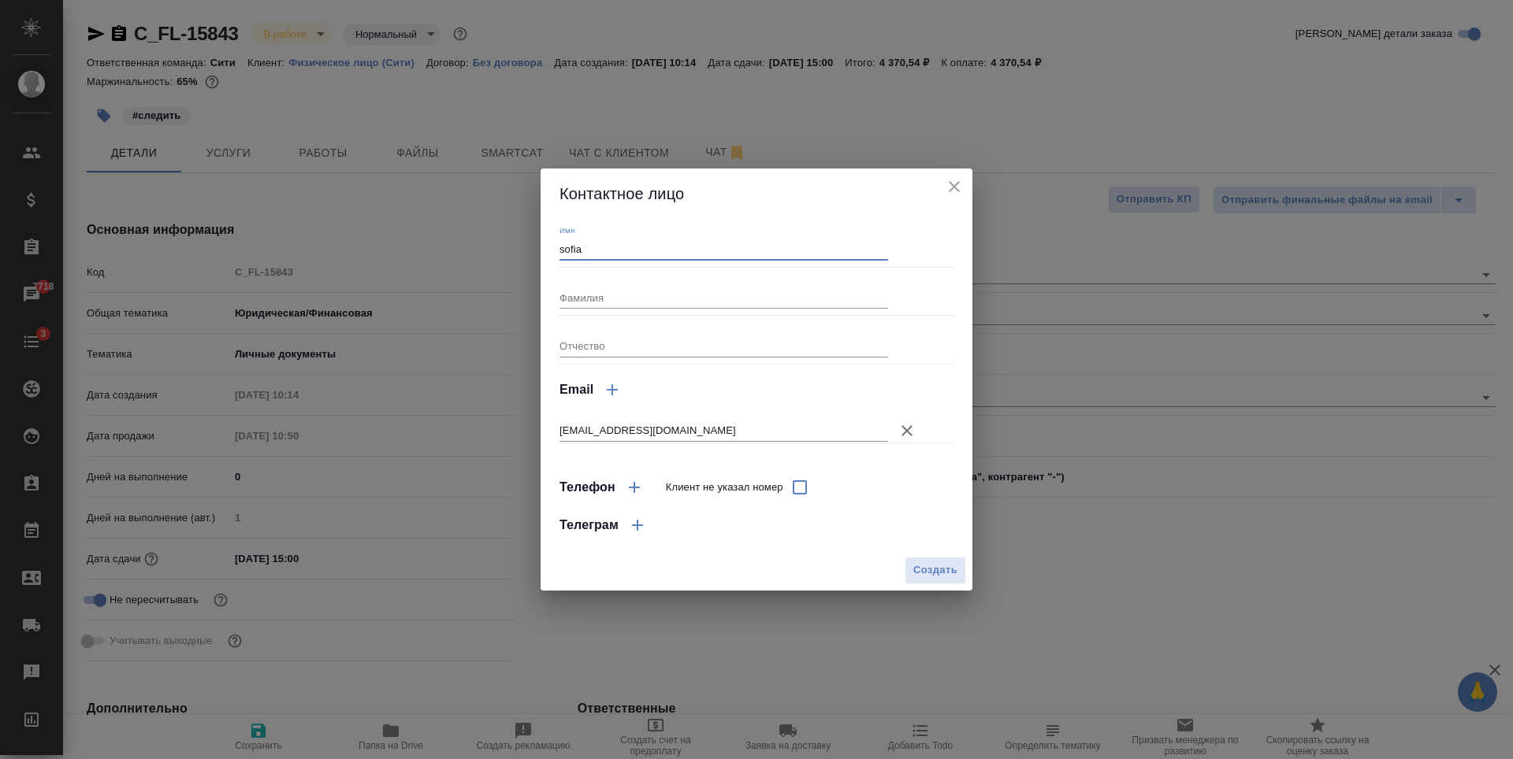
click at [644, 285] on div "Фамилия" at bounding box center [723, 291] width 329 height 35
click at [627, 302] on input "Фамилия" at bounding box center [723, 298] width 329 height 22
paste input "taraeva@gmail.com"
drag, startPoint x: 596, startPoint y: 296, endPoint x: 714, endPoint y: 288, distance: 118.5
click at [714, 288] on input "taraeva@gmail.com" at bounding box center [723, 298] width 329 height 22
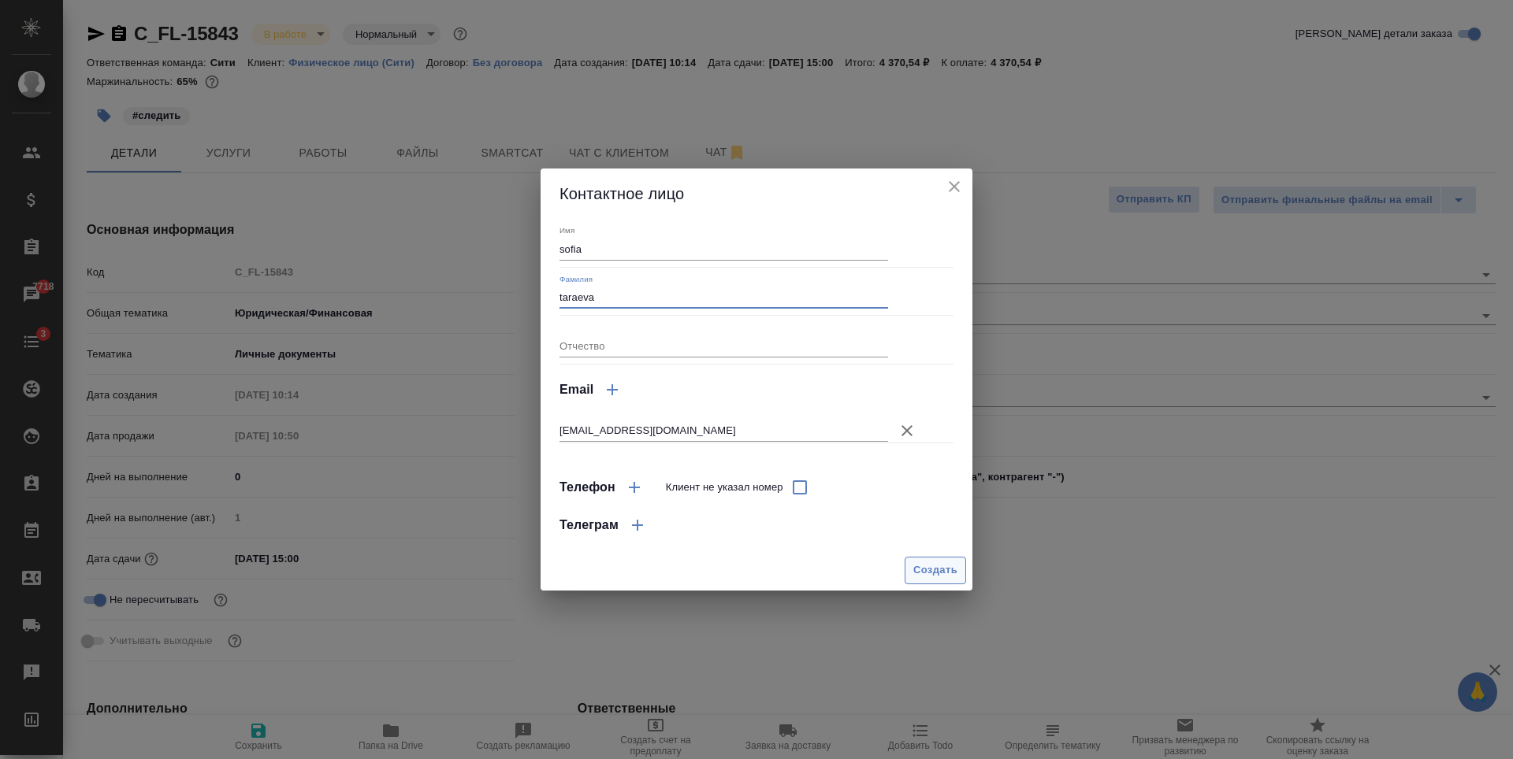
type input "taraeva"
click at [945, 570] on span "Создать" at bounding box center [935, 571] width 44 height 18
type input "taraeva sofia"
type textarea "x"
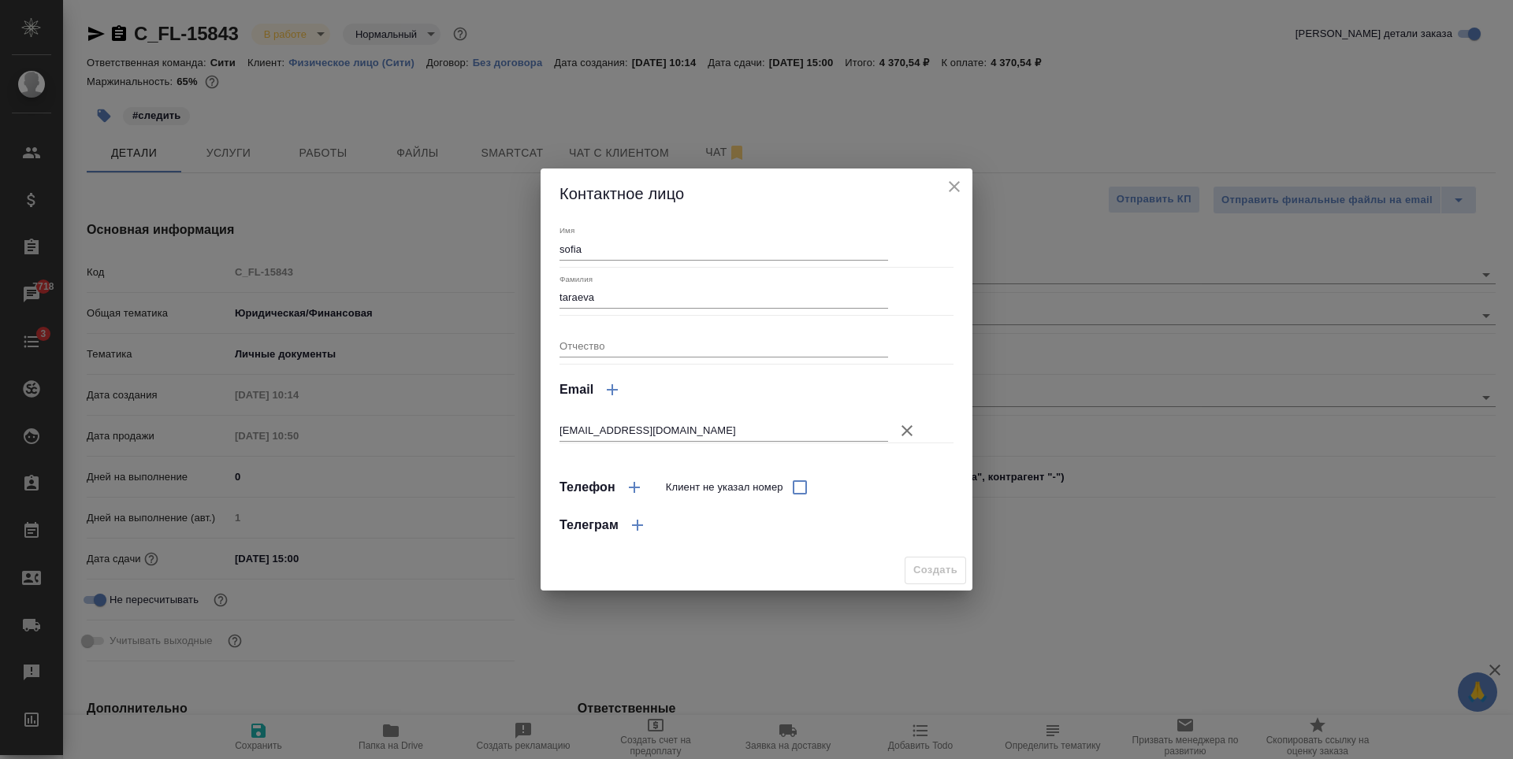
type textarea "x"
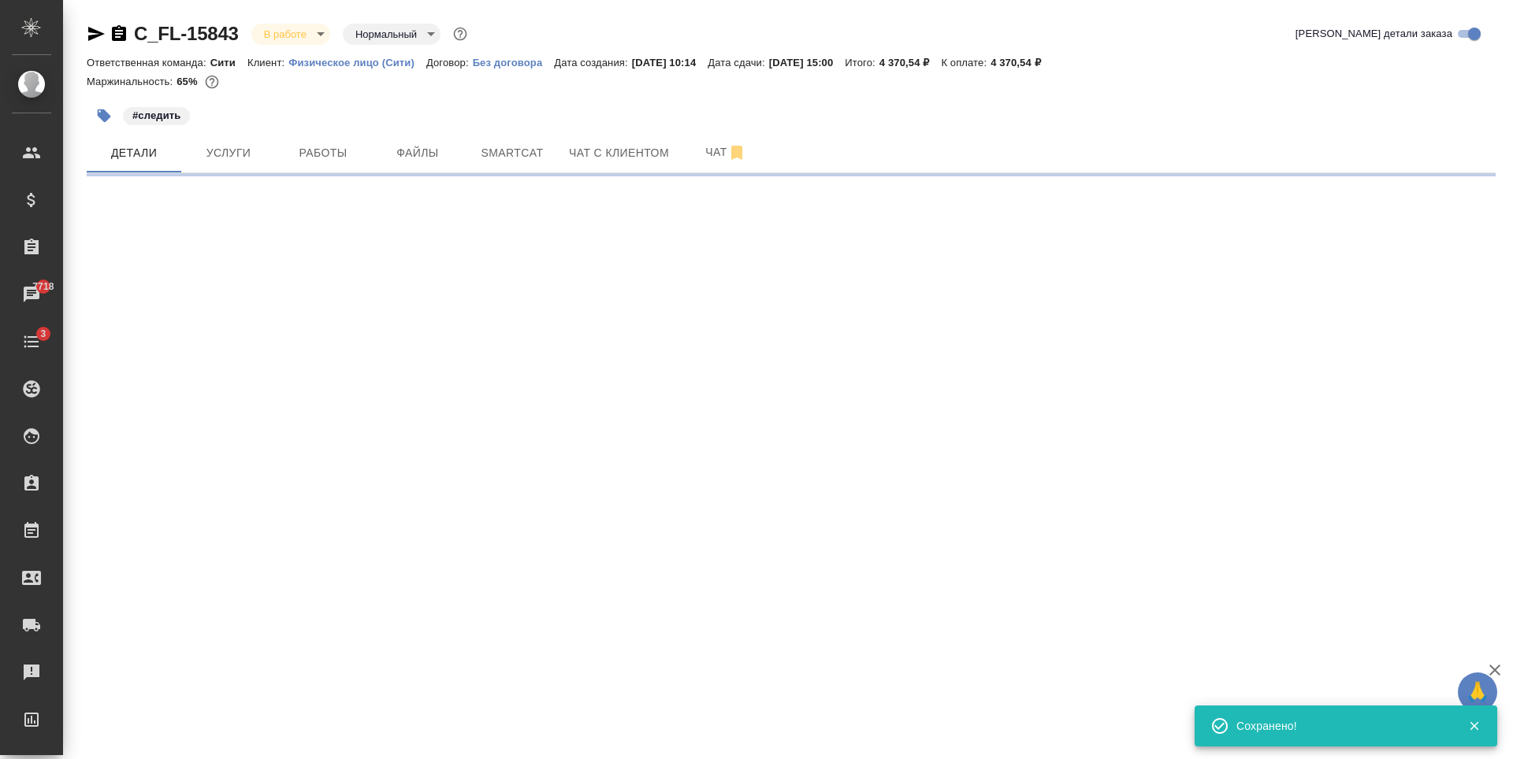
type input "holyTrinity"
select select "RU"
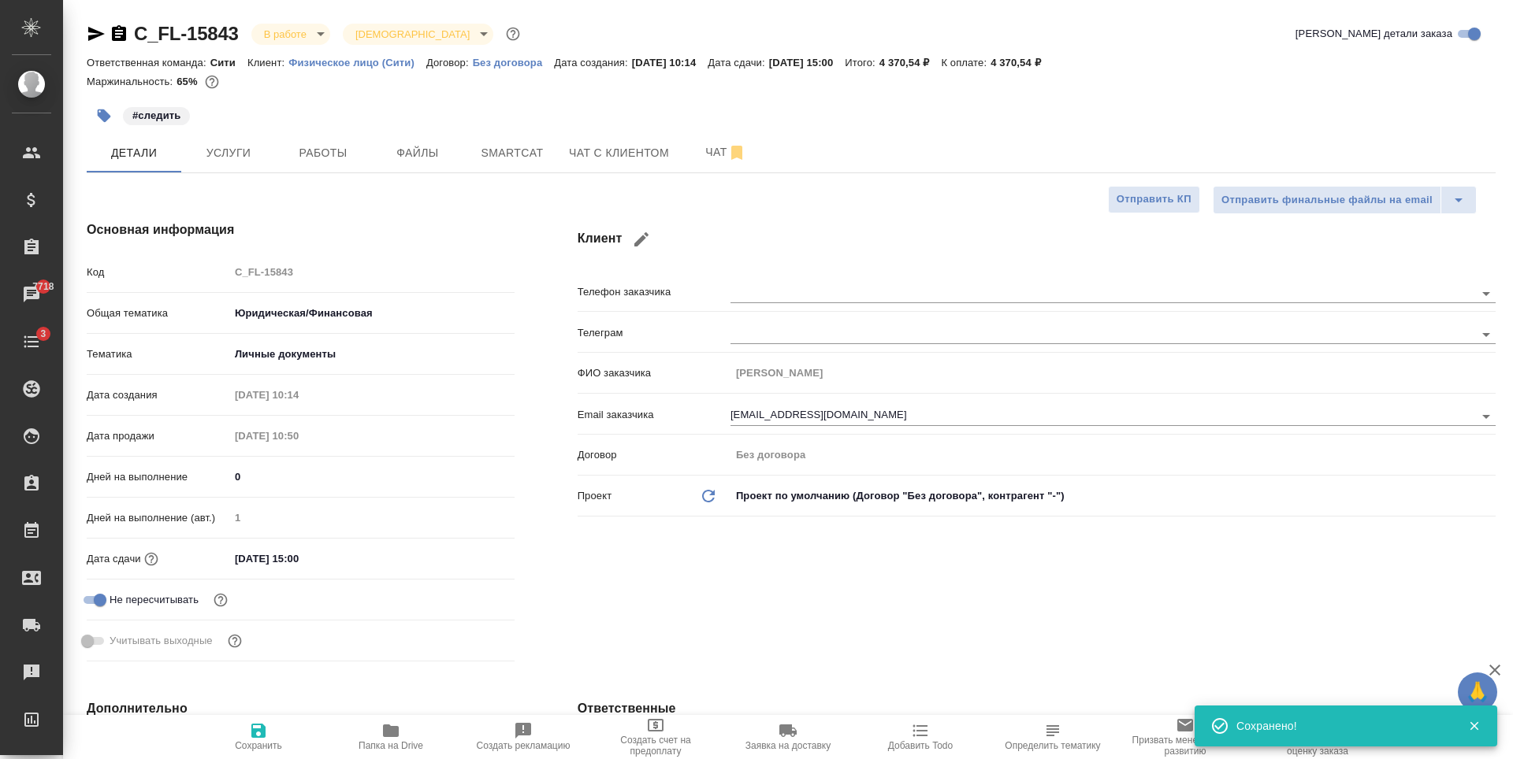
type textarea "x"
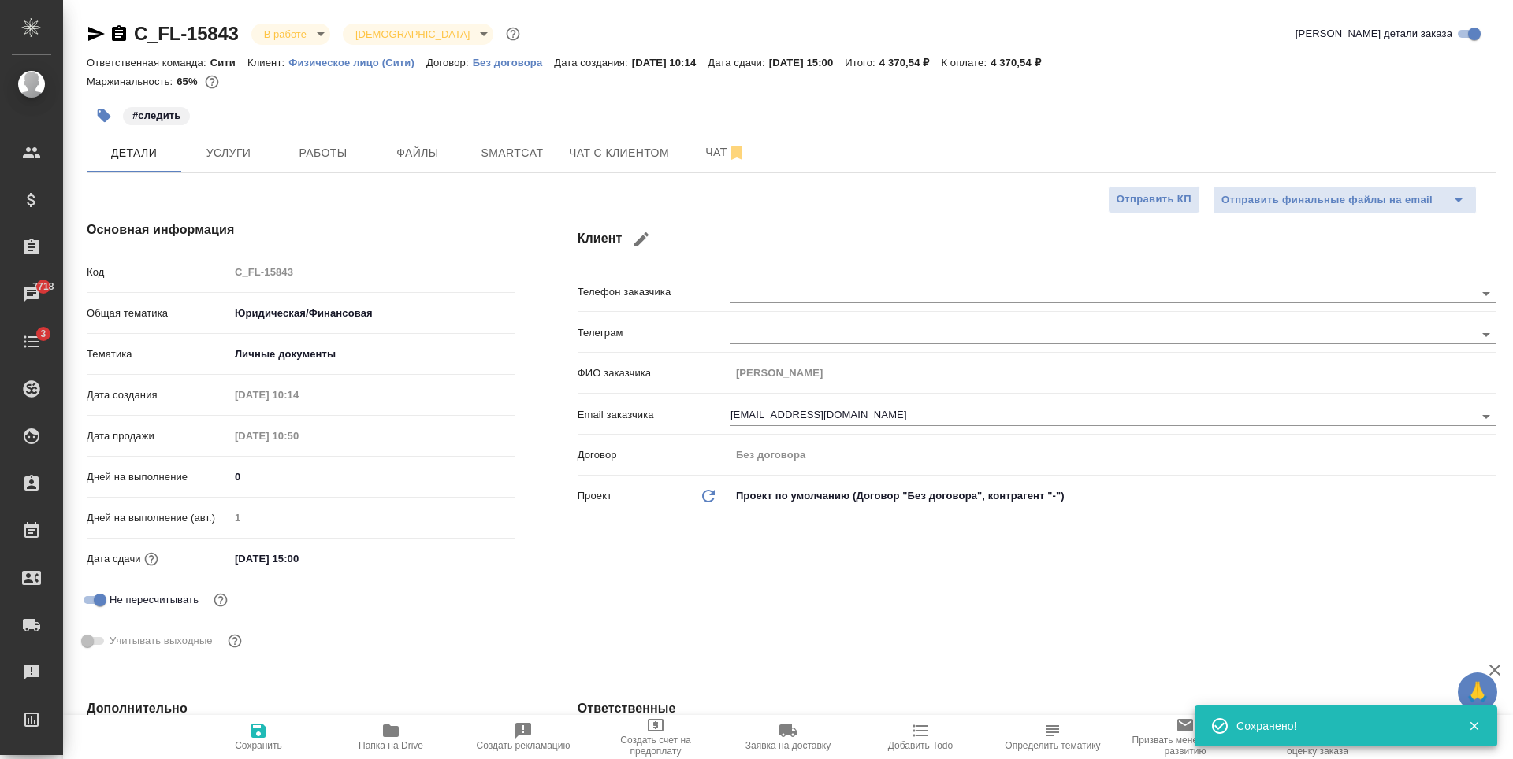
type textarea "x"
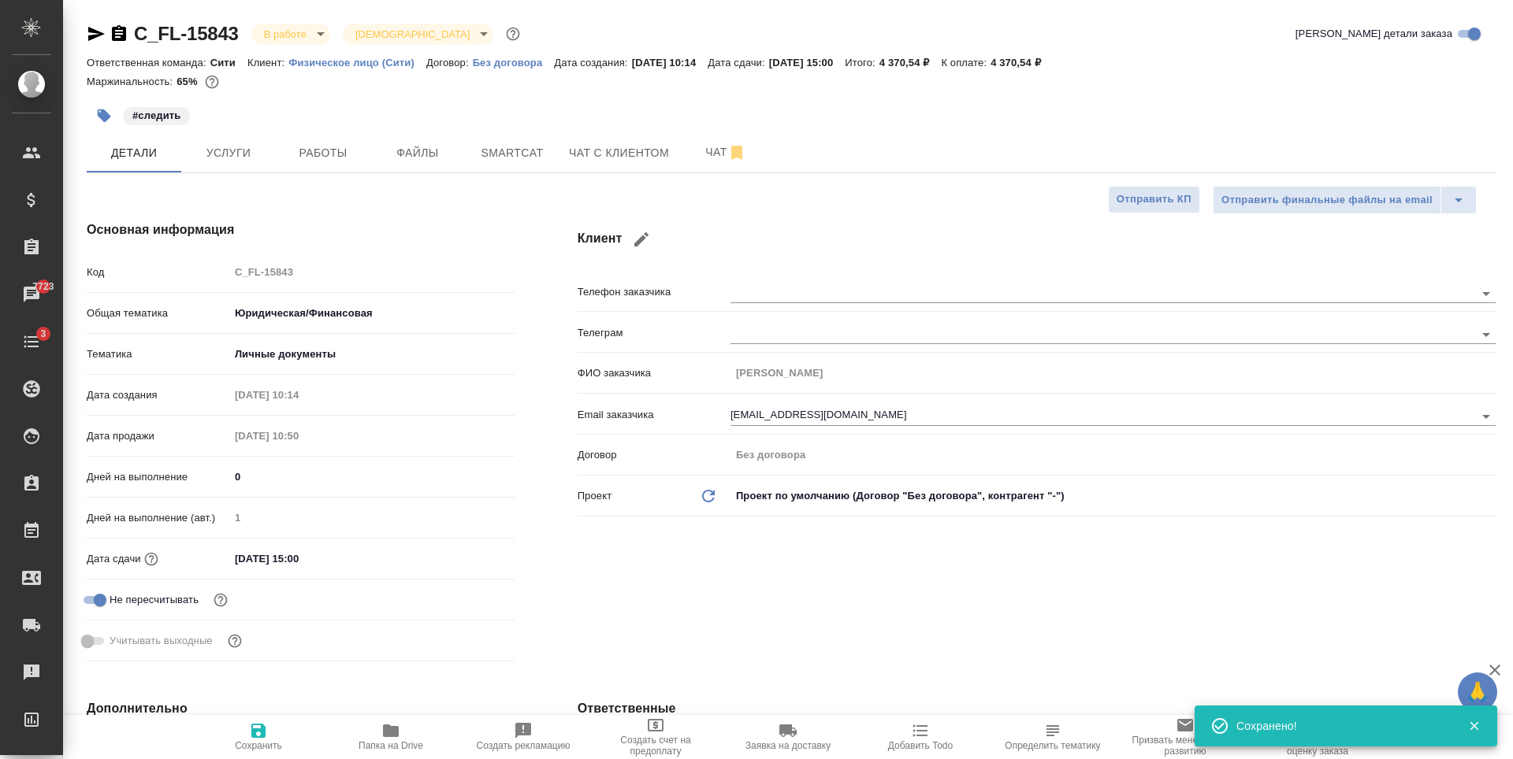
type textarea "x"
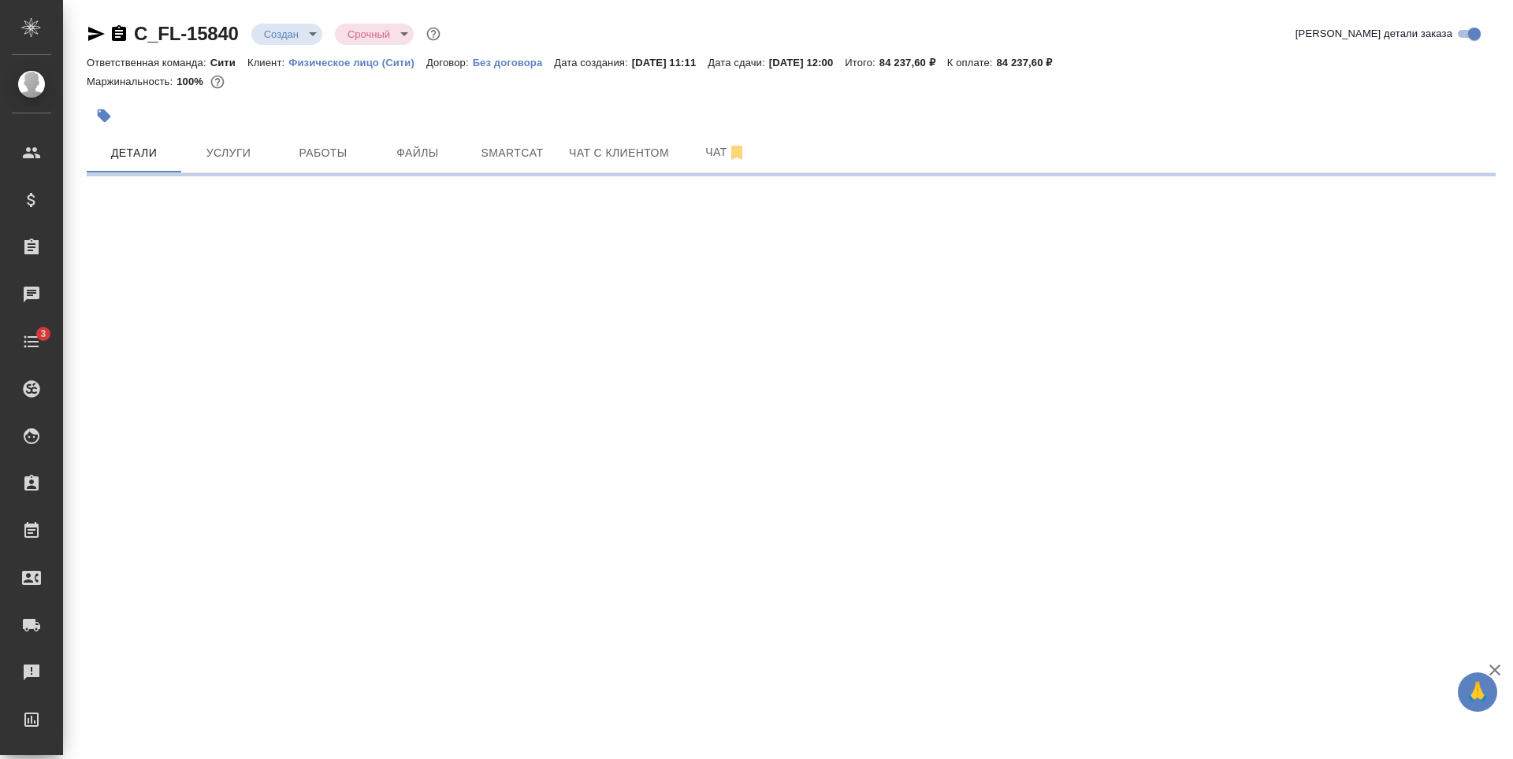
select select "RU"
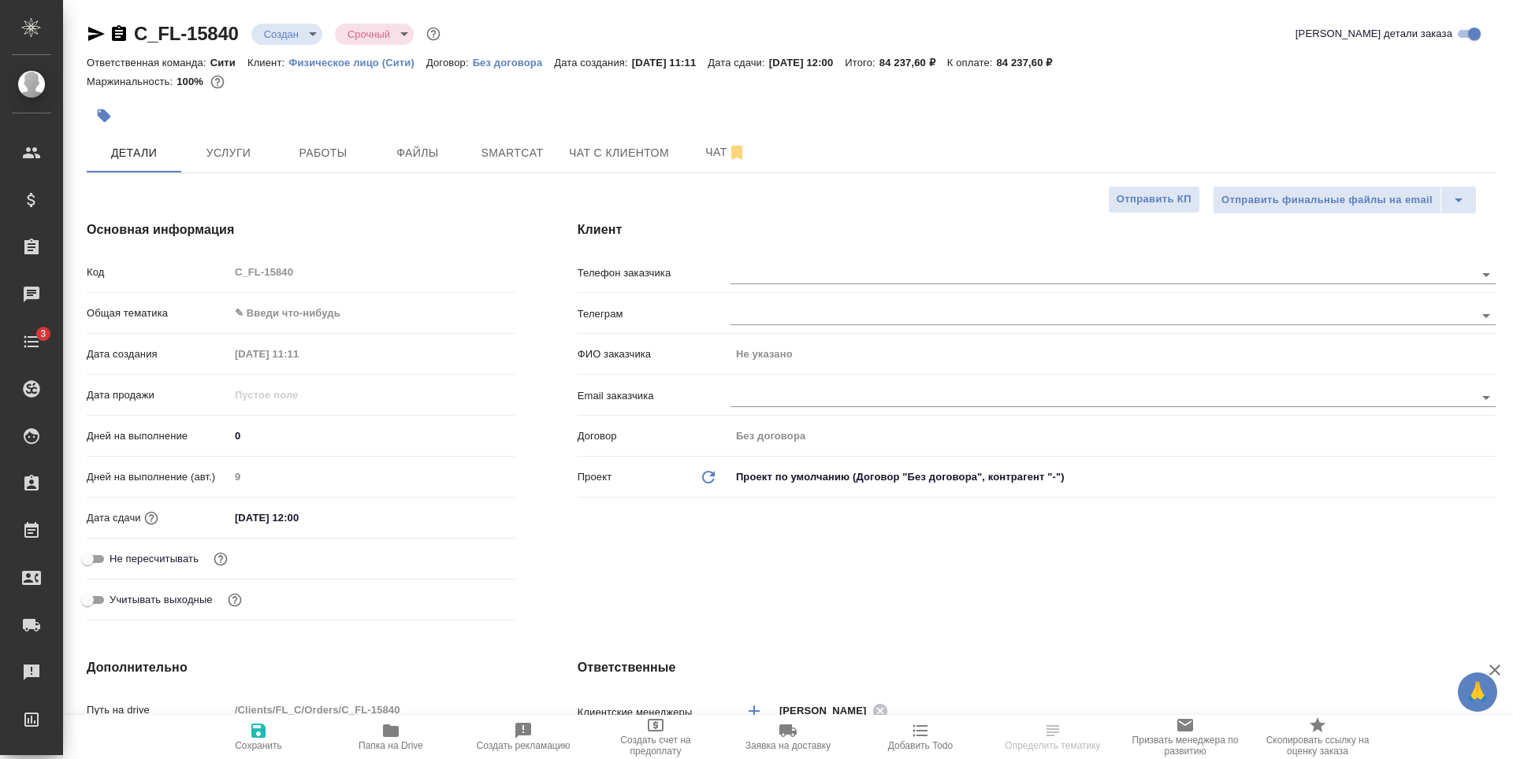
type textarea "x"
click at [756, 404] on input "text" at bounding box center [1075, 397] width 691 height 19
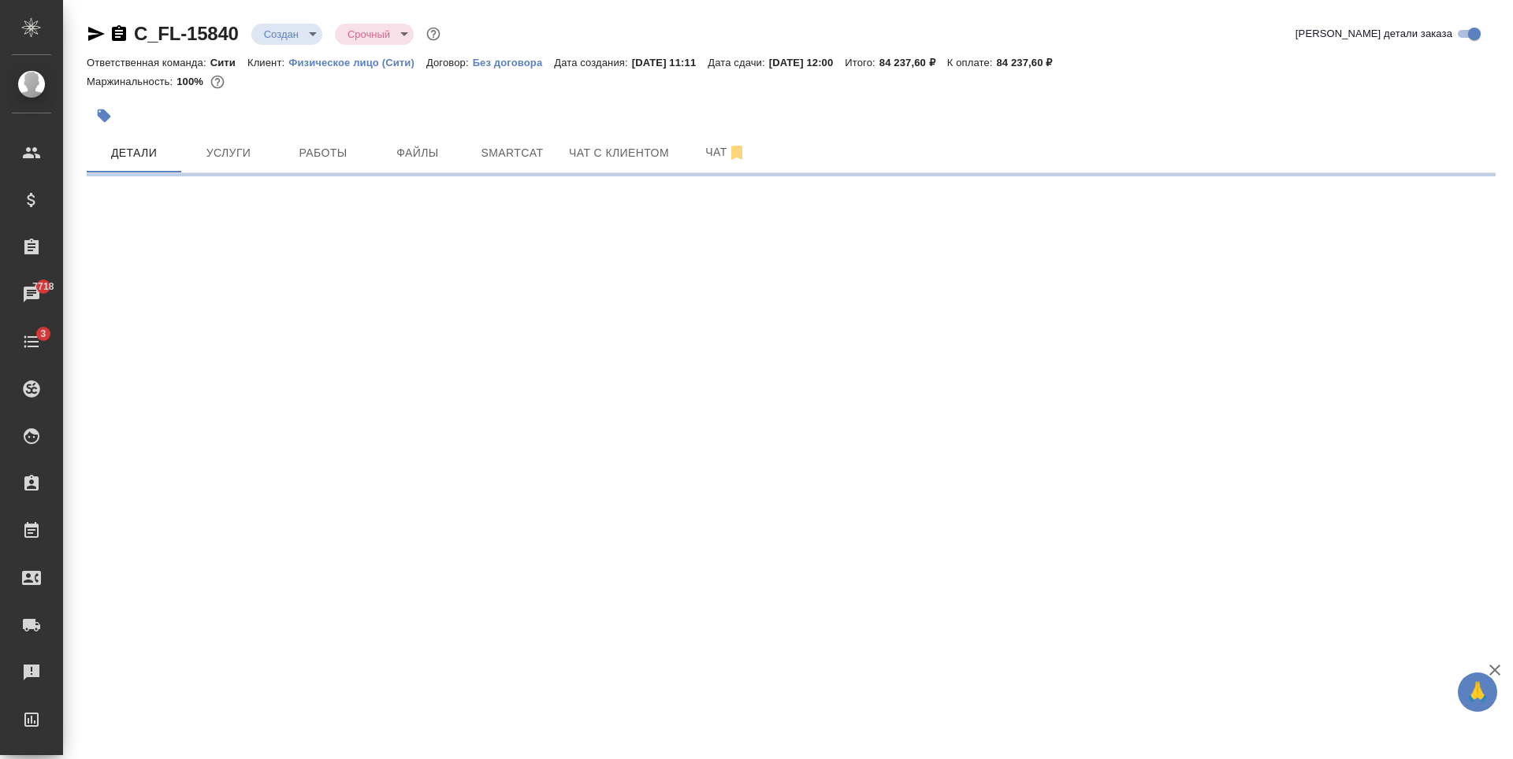
select select "RU"
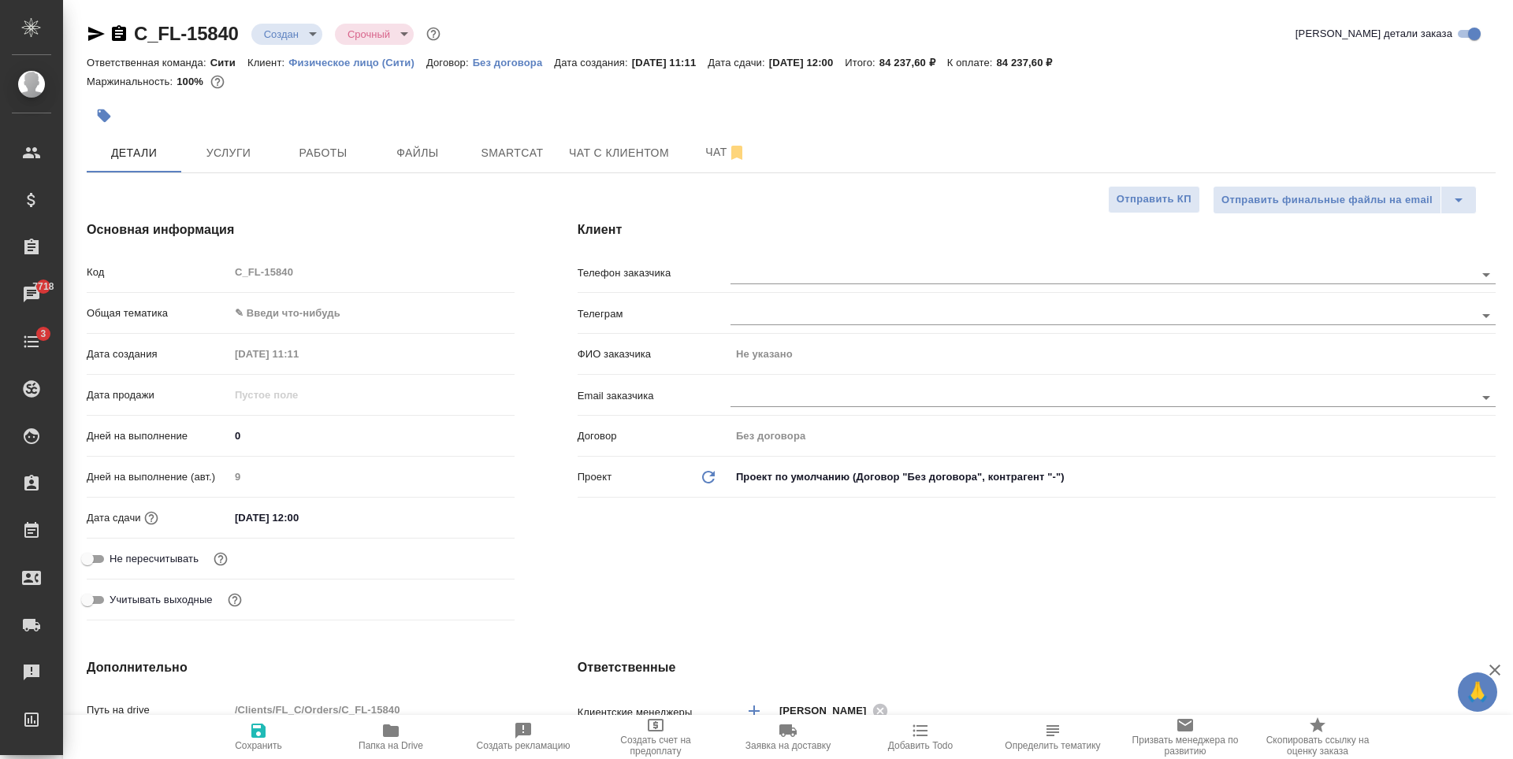
type textarea "x"
click at [767, 392] on input "text" at bounding box center [1075, 397] width 691 height 19
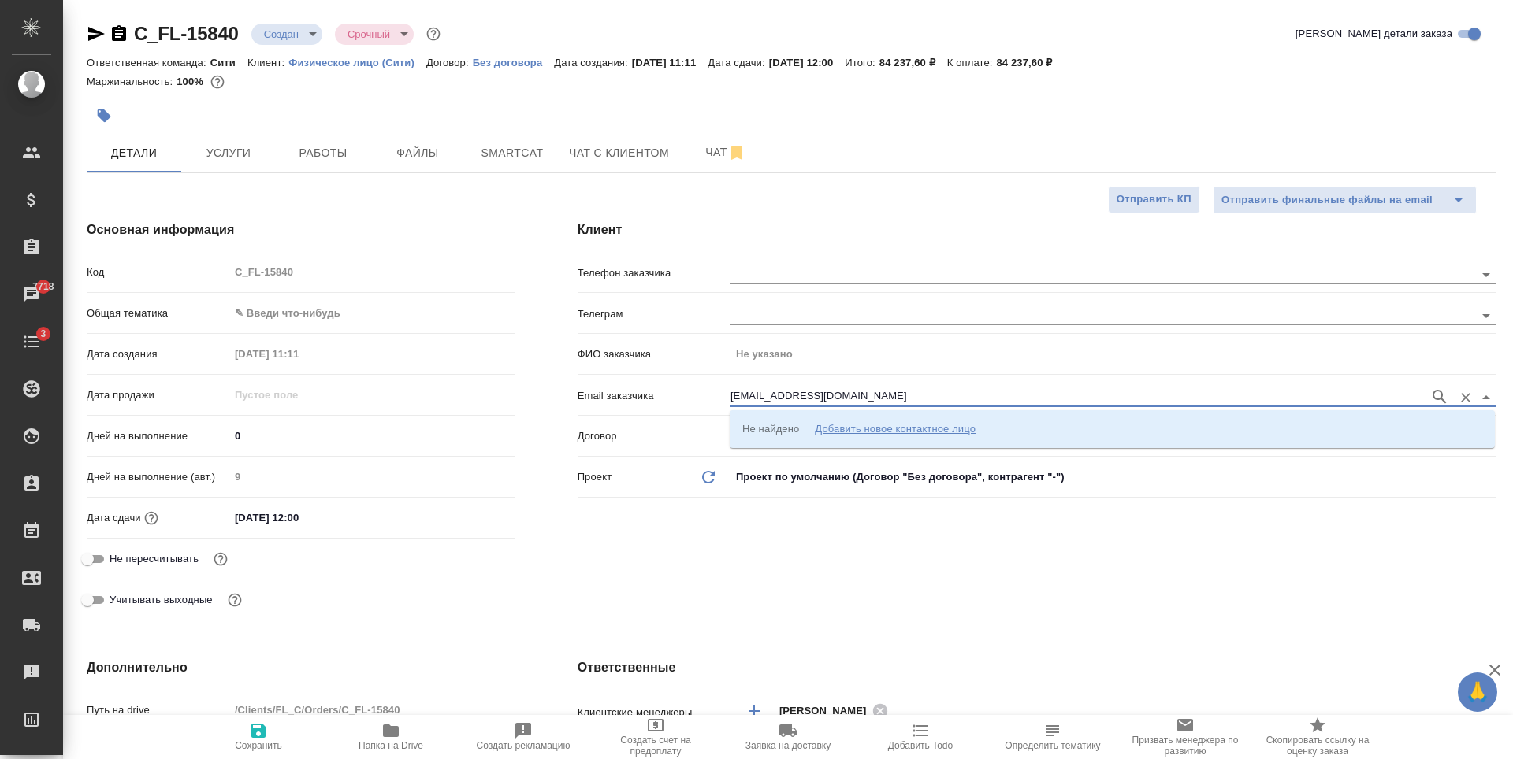
type input "radmir@mail.ru"
click at [847, 428] on div "Добавить новое контактное лицо" at bounding box center [895, 429] width 161 height 16
type input "radmir@mail.ru"
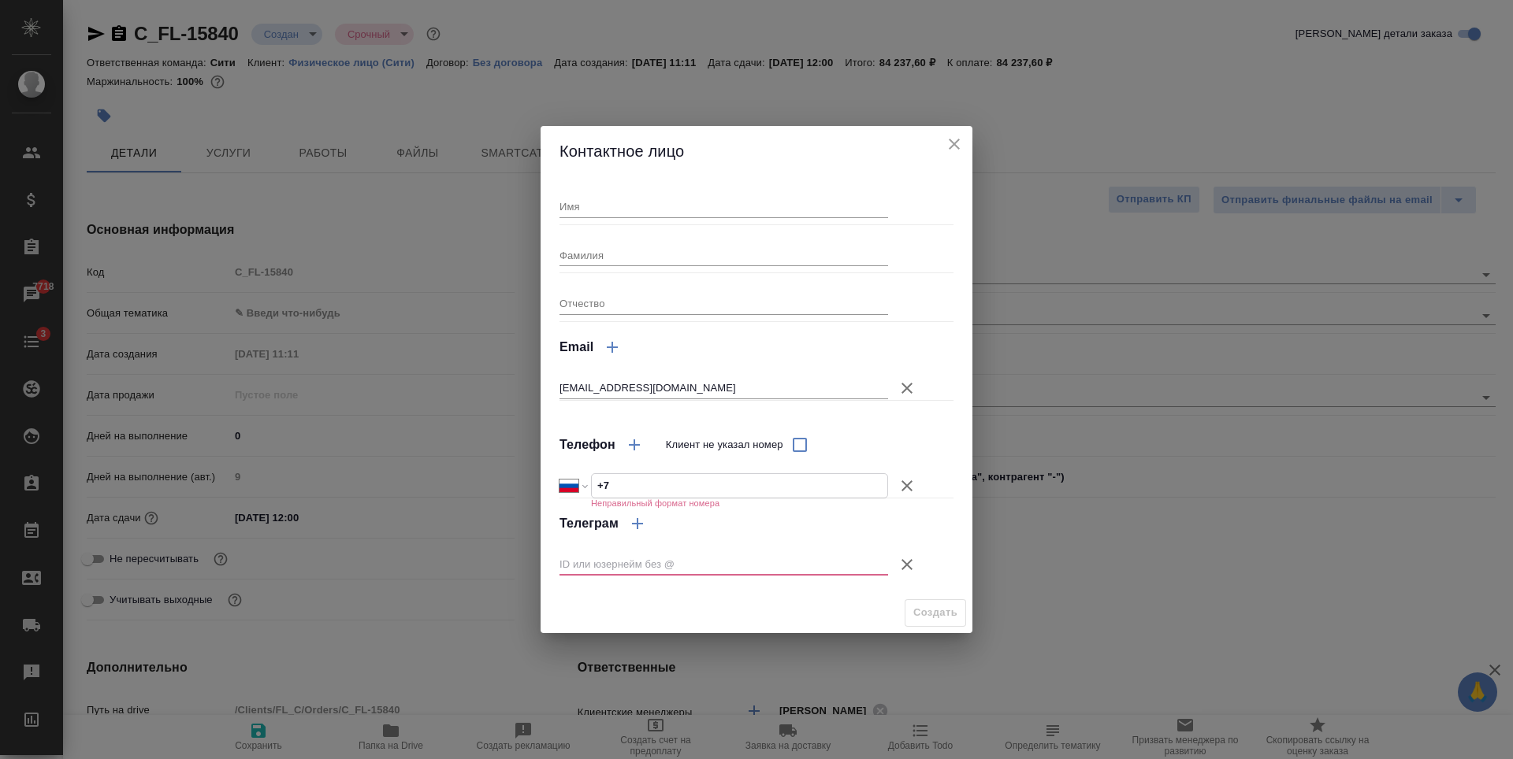
click at [755, 485] on input "+7" at bounding box center [739, 485] width 295 height 23
type input "+7 917 444 00 62"
click at [908, 563] on icon "button" at bounding box center [906, 564] width 19 height 19
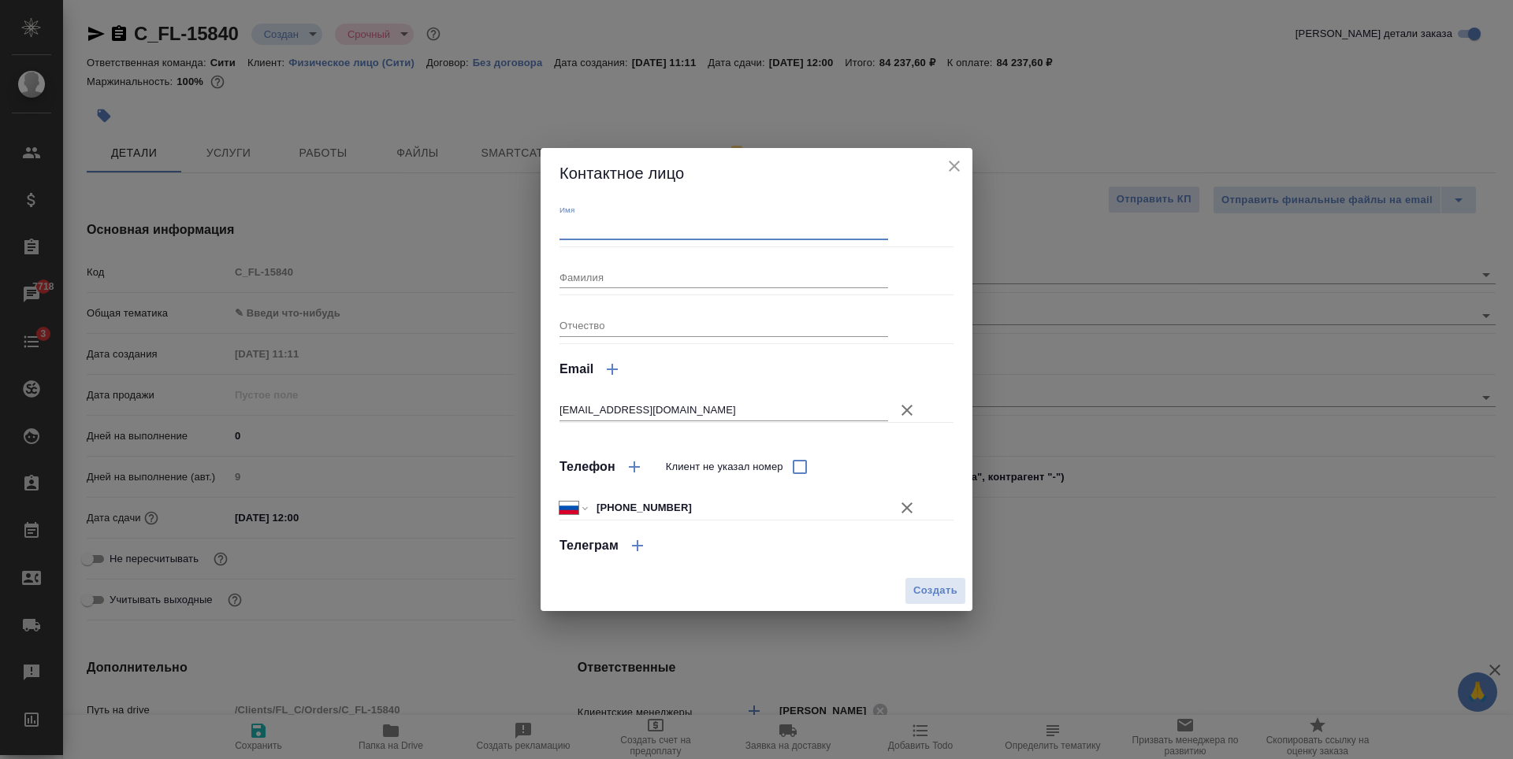
click at [617, 232] on input "Имя" at bounding box center [723, 228] width 329 height 22
type input "H"
type input "Радмир"
click at [939, 589] on span "Создать" at bounding box center [935, 591] width 44 height 18
type input "Радмир"
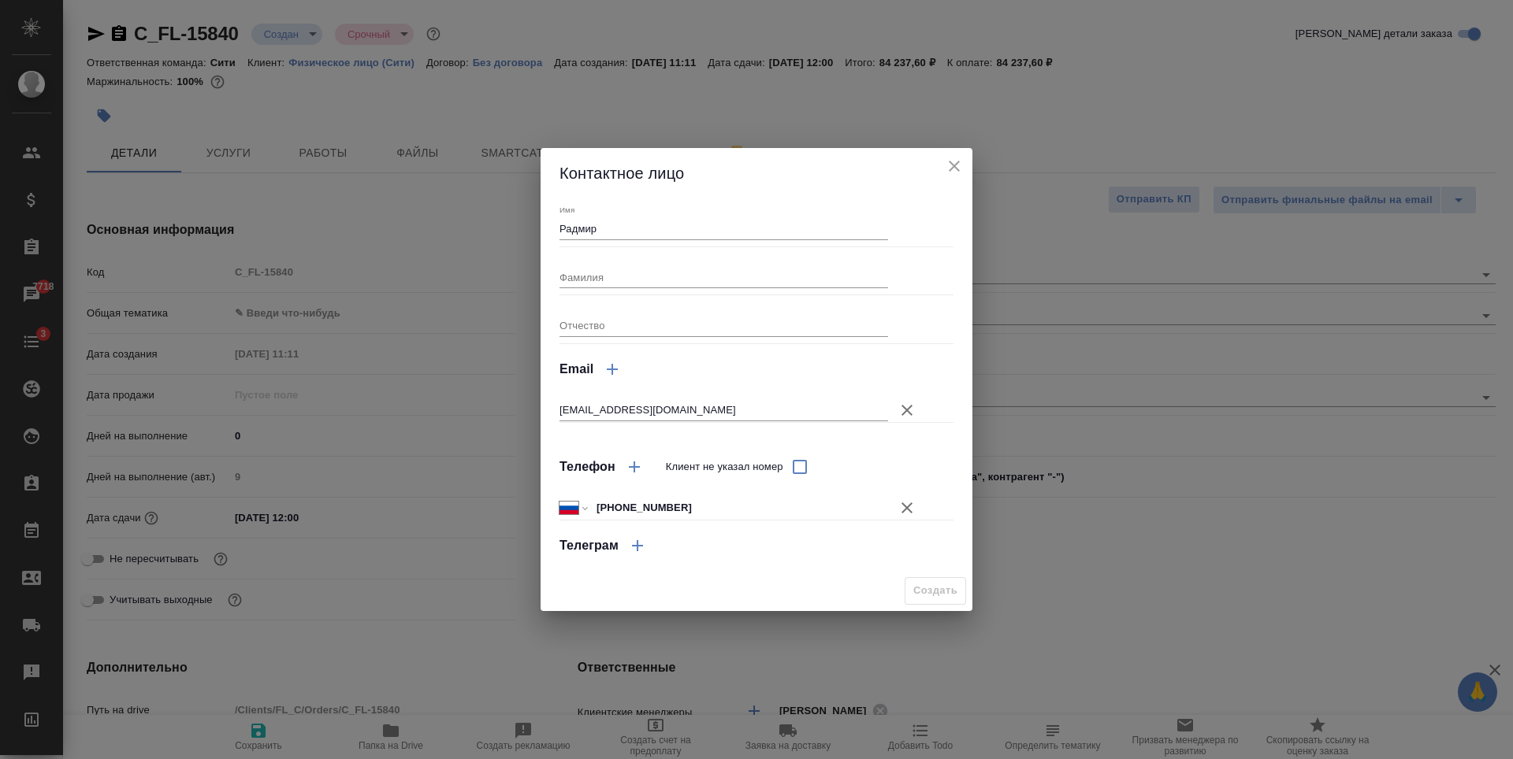
type textarea "x"
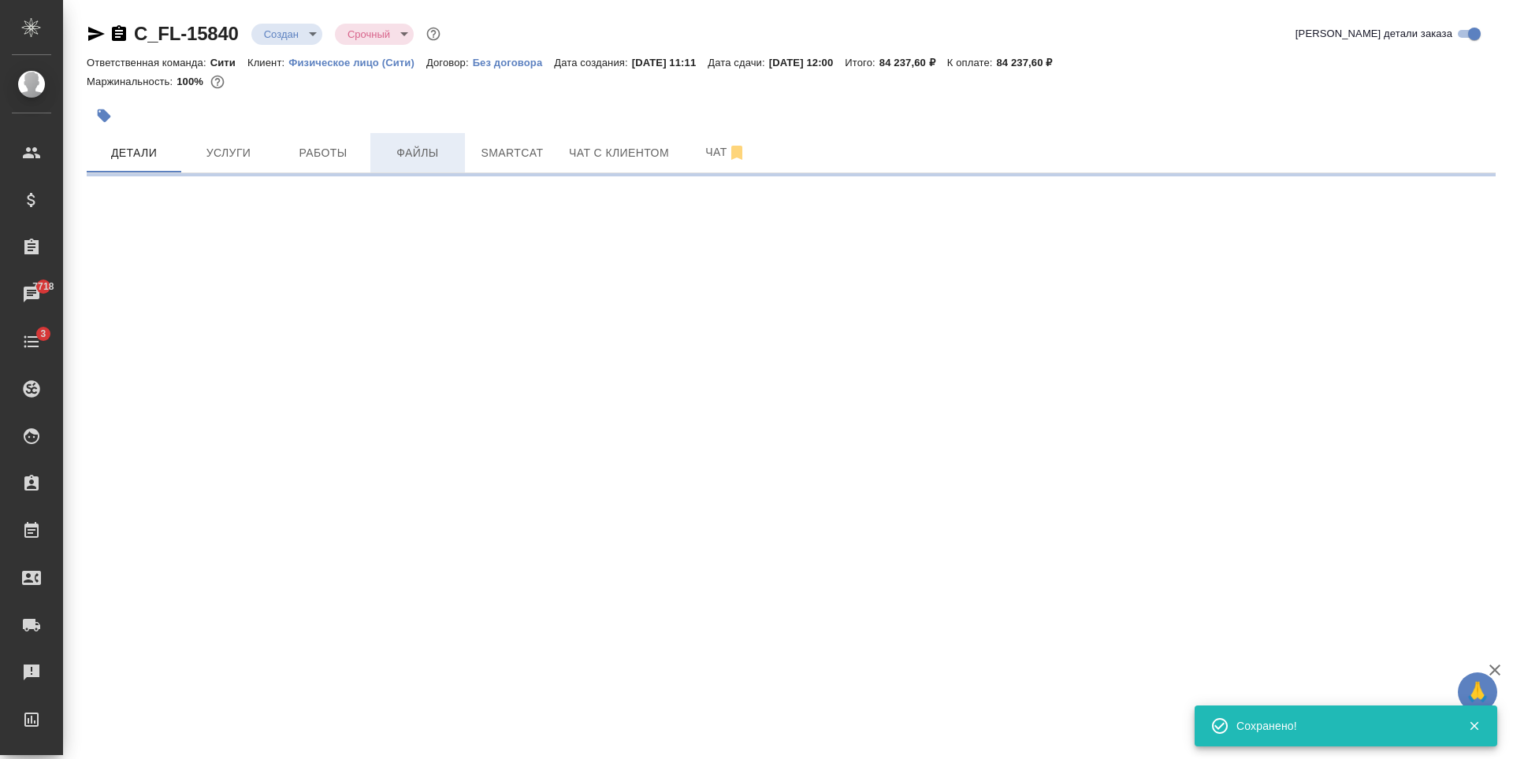
click at [400, 151] on span "Файлы" at bounding box center [418, 153] width 76 height 20
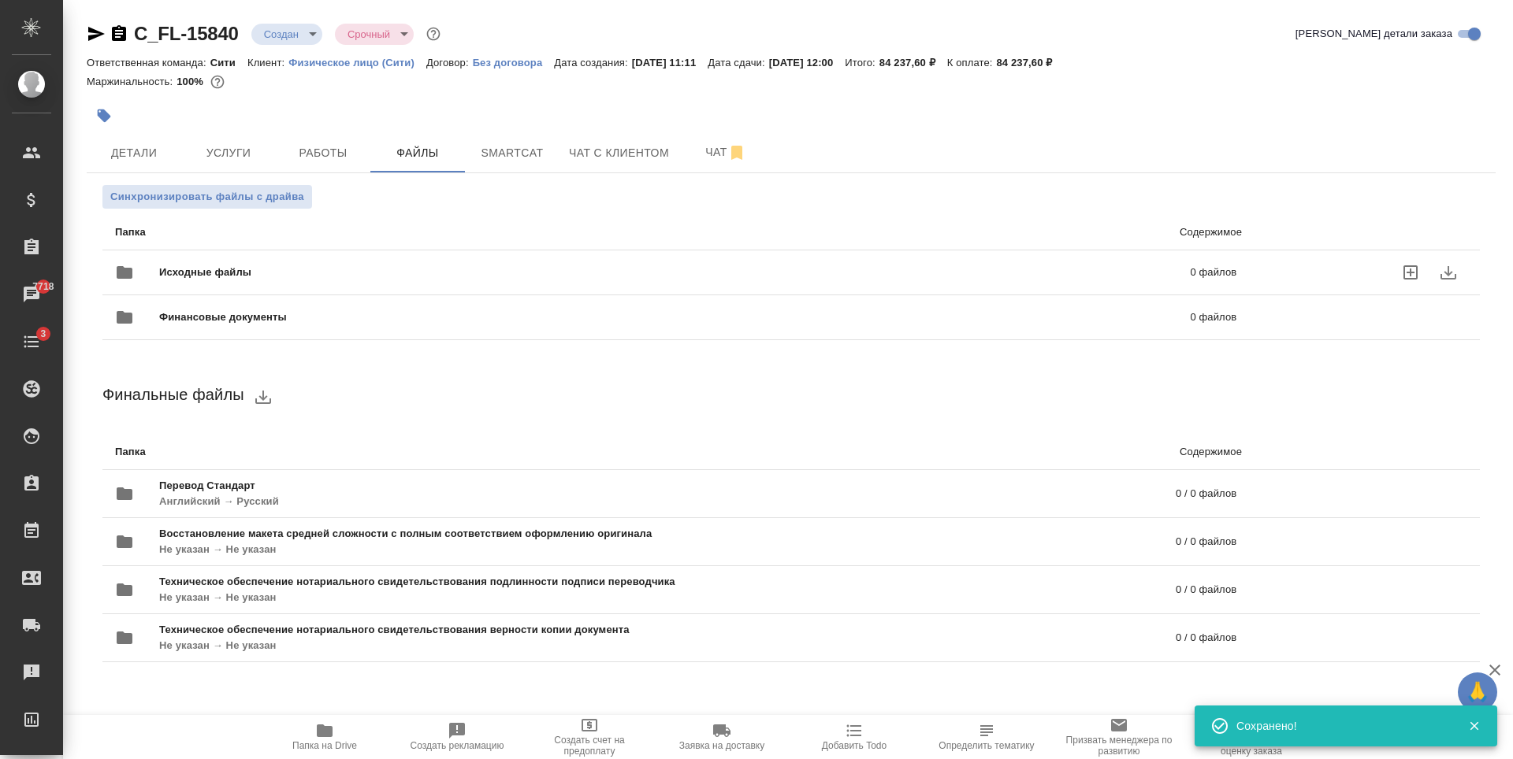
click at [1407, 271] on icon "uploadFiles" at bounding box center [1410, 272] width 19 height 19
click at [0, 0] on input "uploadFiles" at bounding box center [0, 0] width 0 height 0
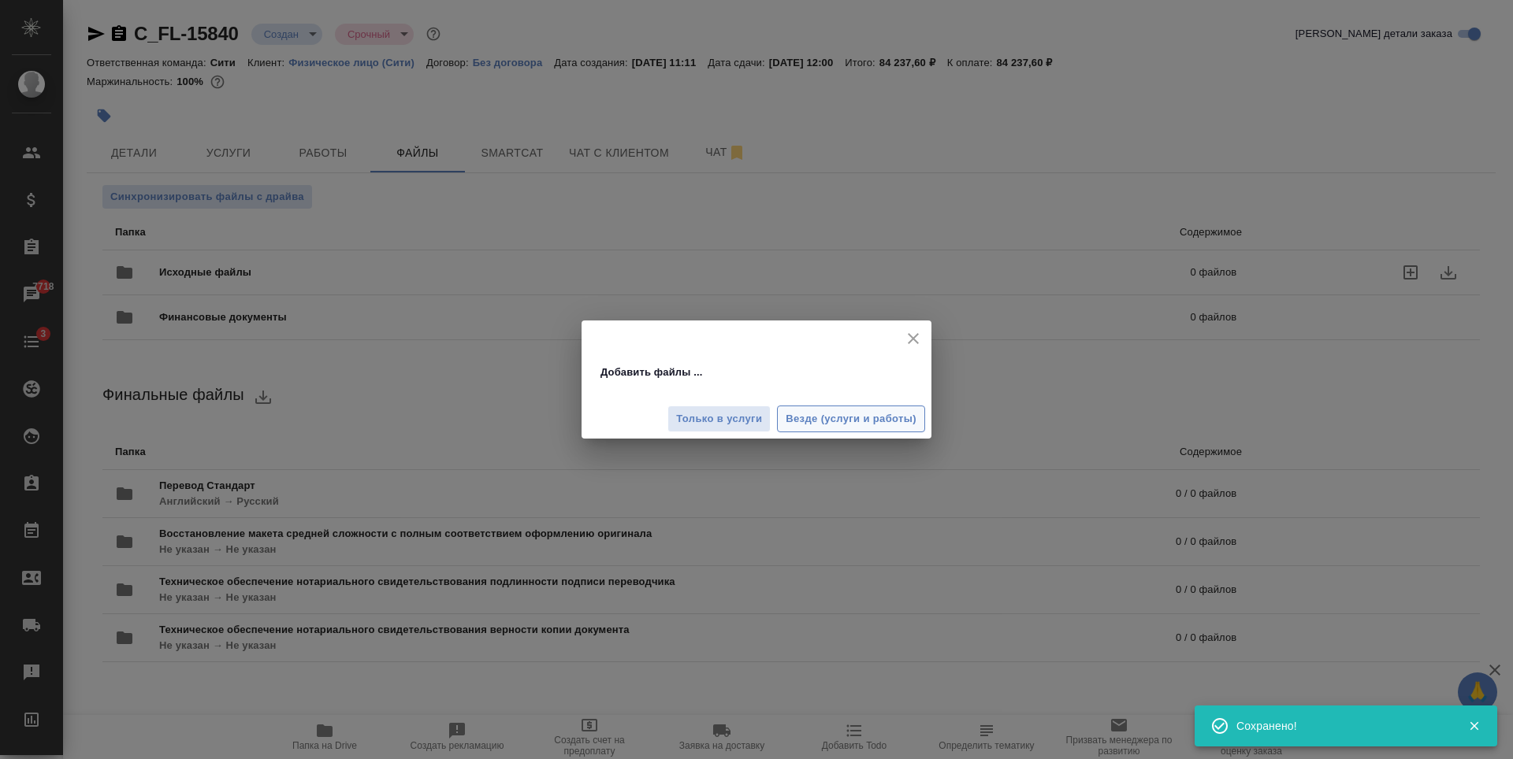
click at [871, 421] on span "Везде (услуги и работы)" at bounding box center [850, 419] width 131 height 18
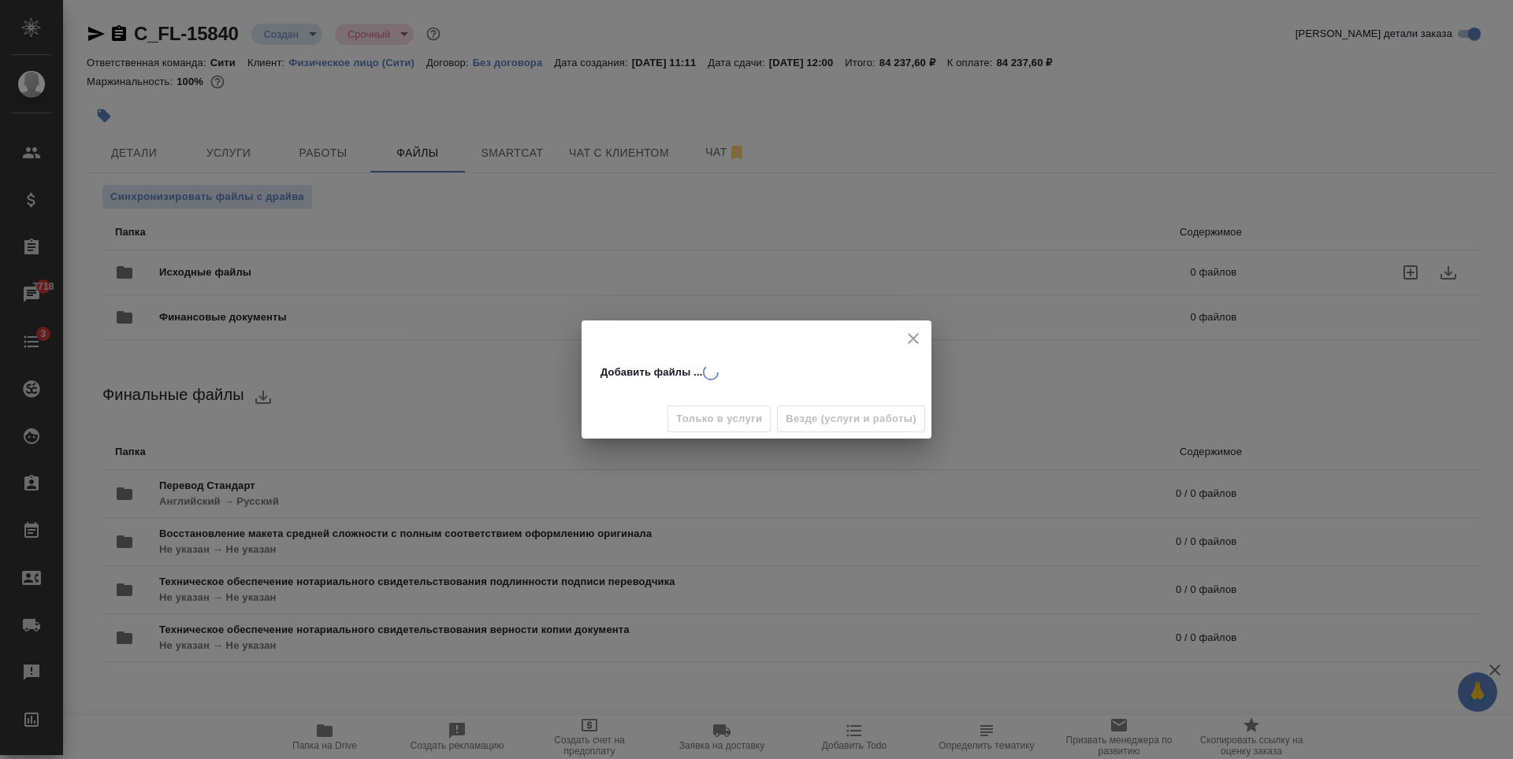
click at [704, 359] on div "Добавить файлы ..." at bounding box center [756, 366] width 350 height 41
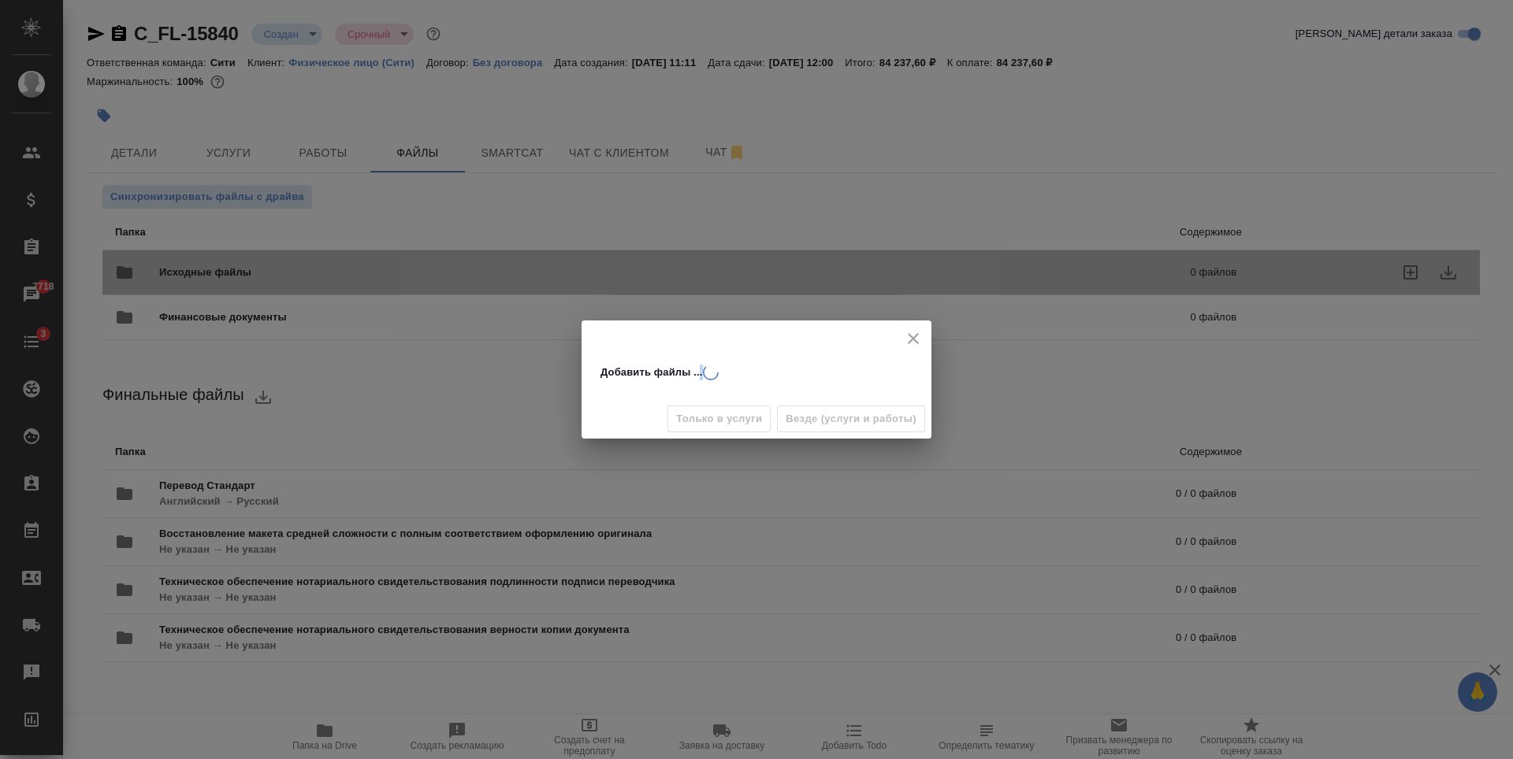
click at [704, 359] on div "Добавить файлы ..." at bounding box center [756, 366] width 350 height 41
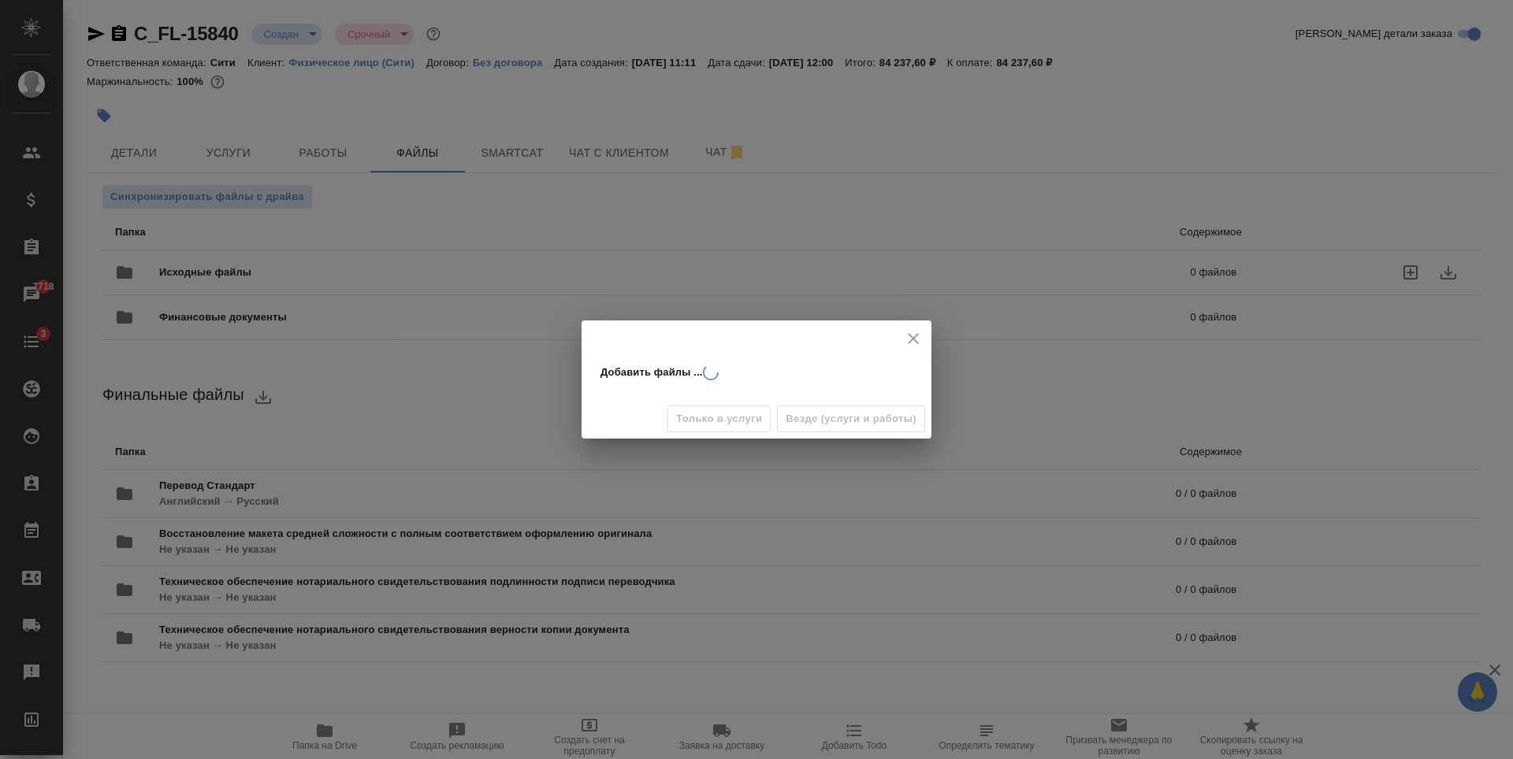
click at [704, 373] on circle at bounding box center [710, 372] width 14 height 14
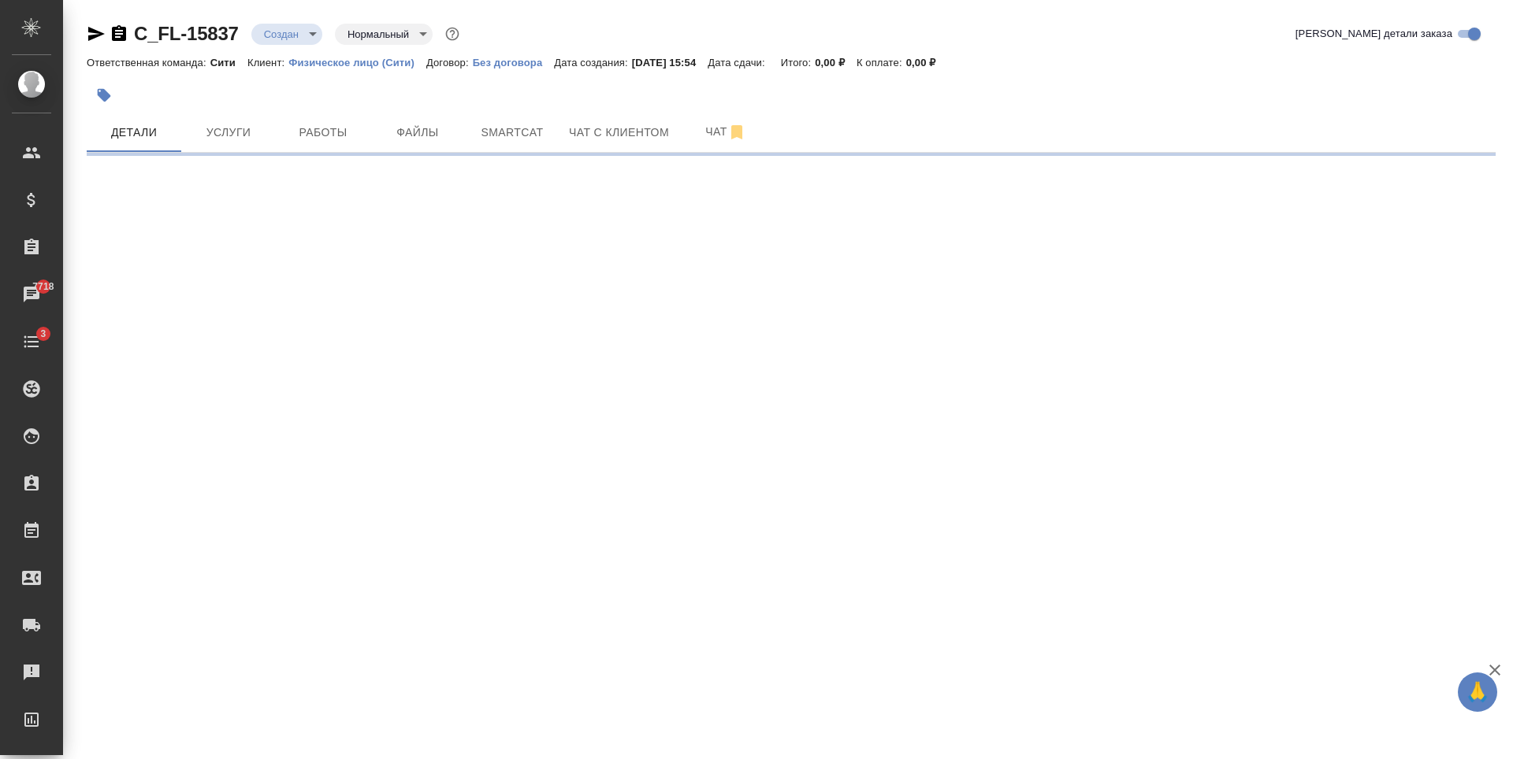
select select "RU"
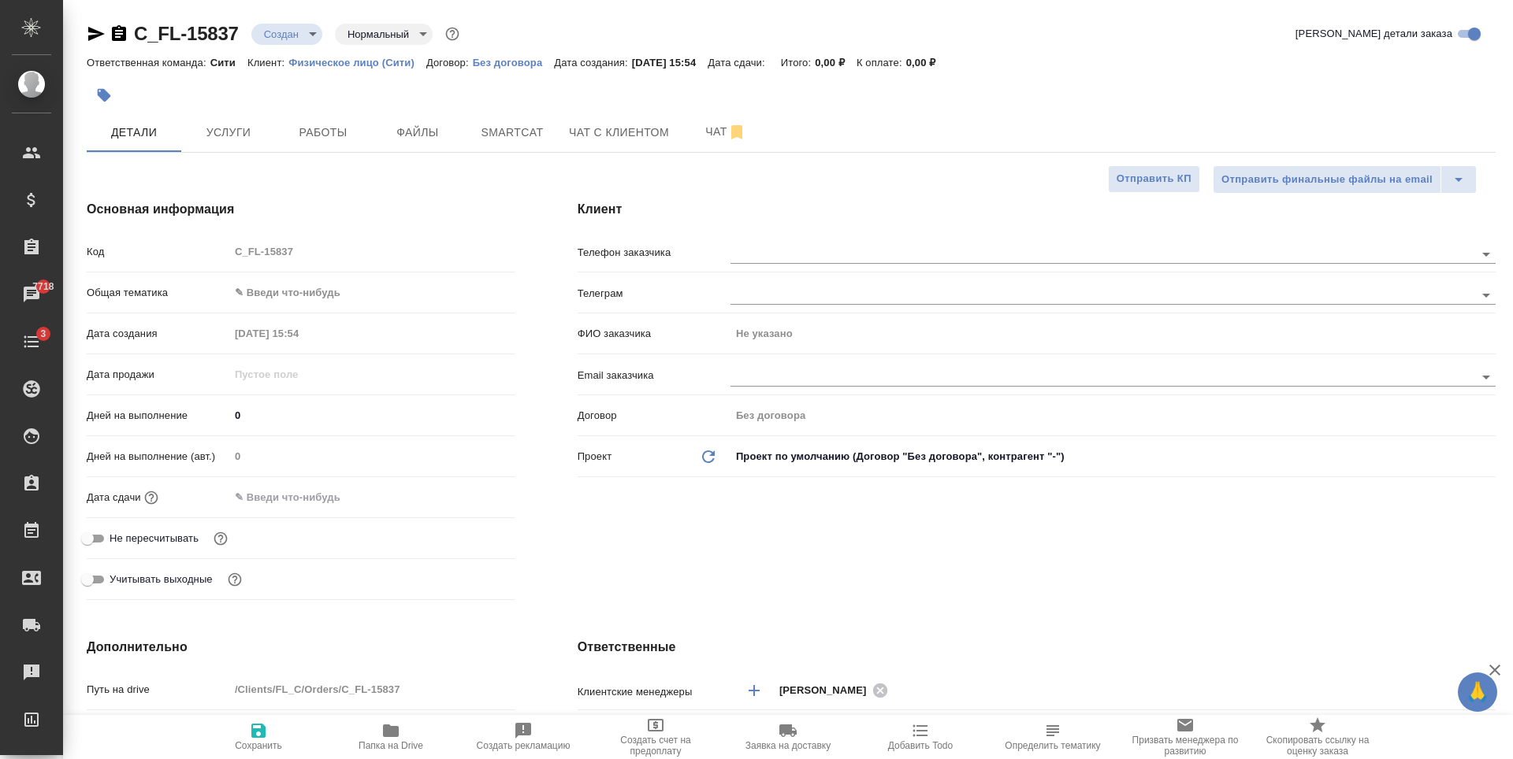
type textarea "x"
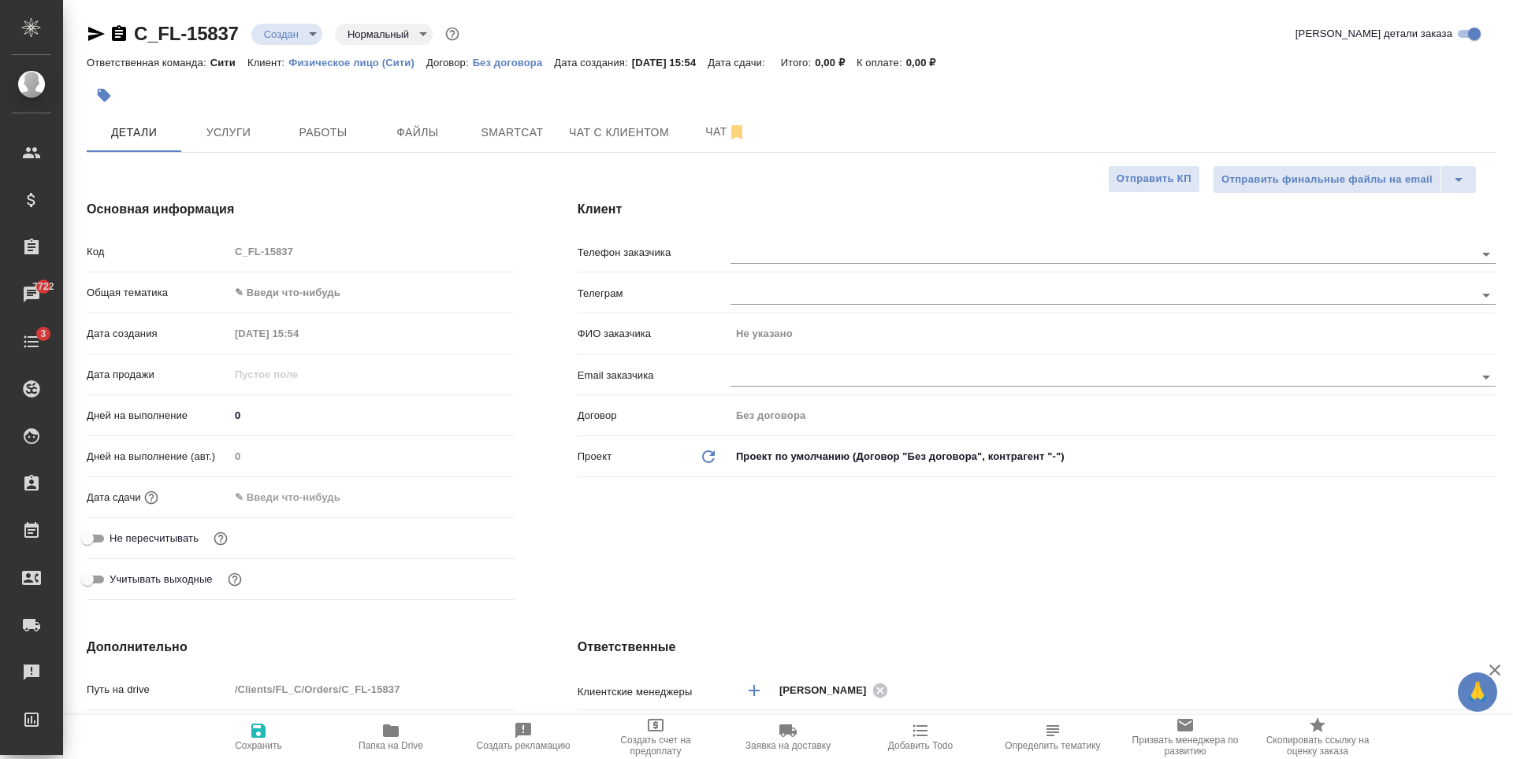
type textarea "x"
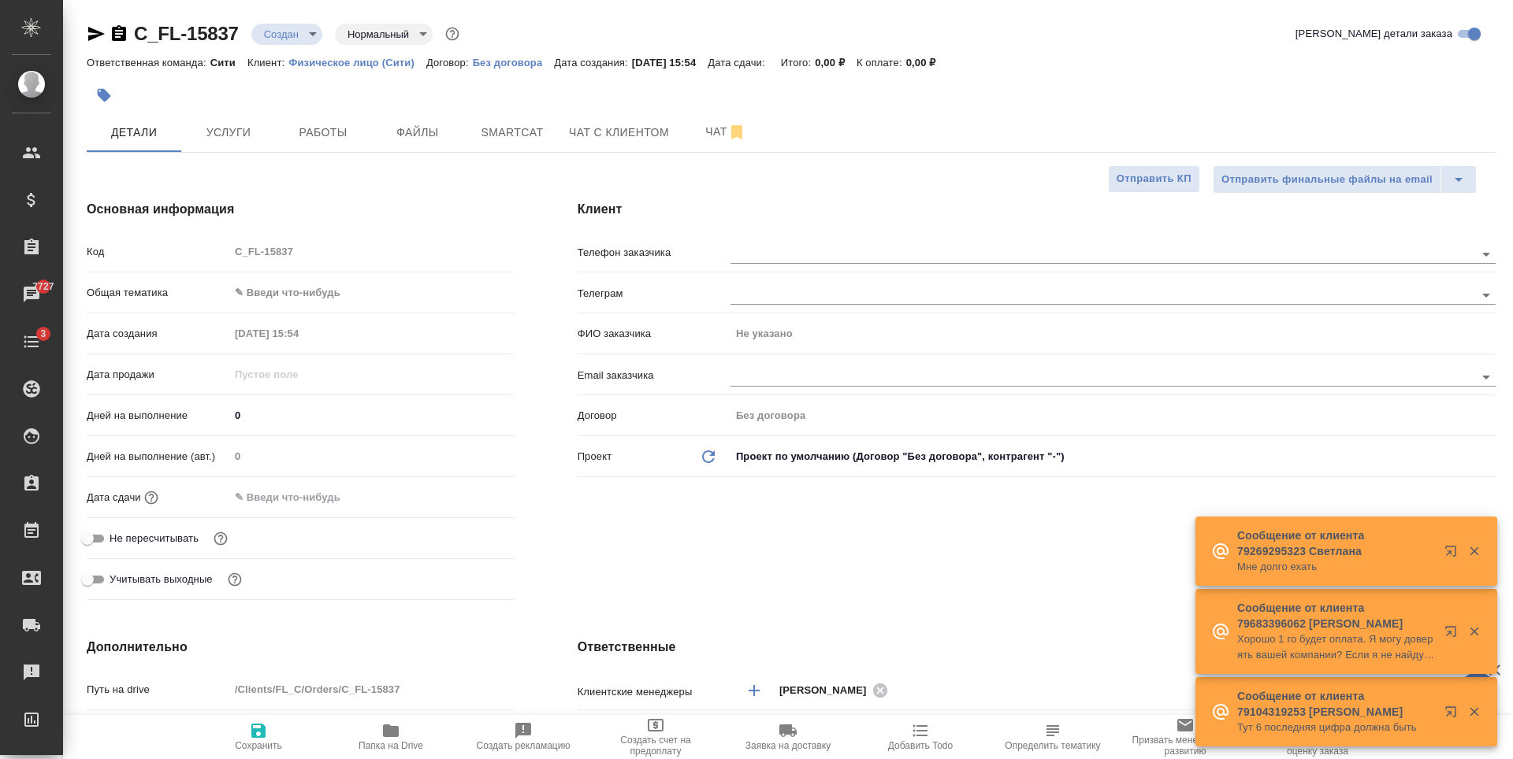
type textarea "x"
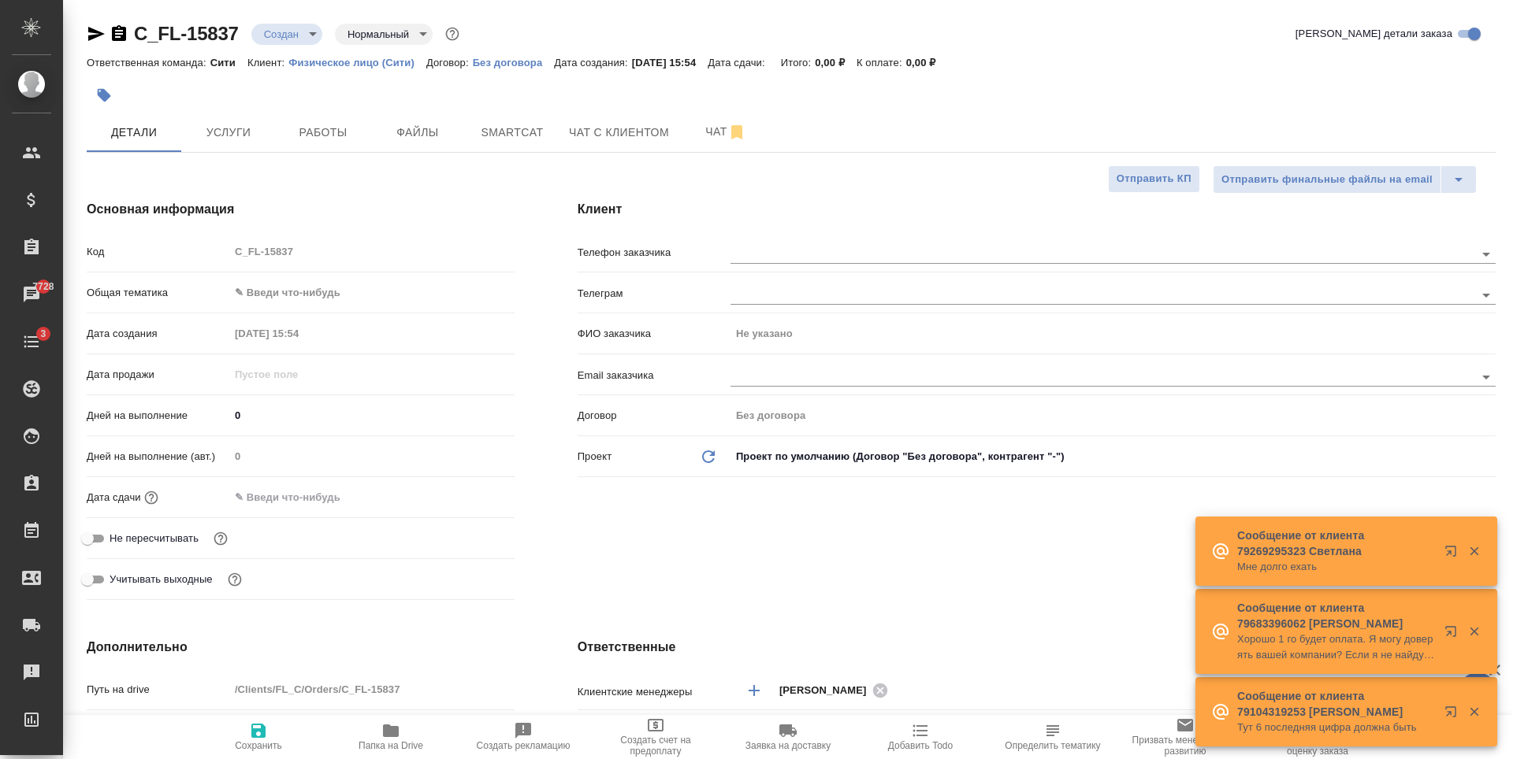
type textarea "x"
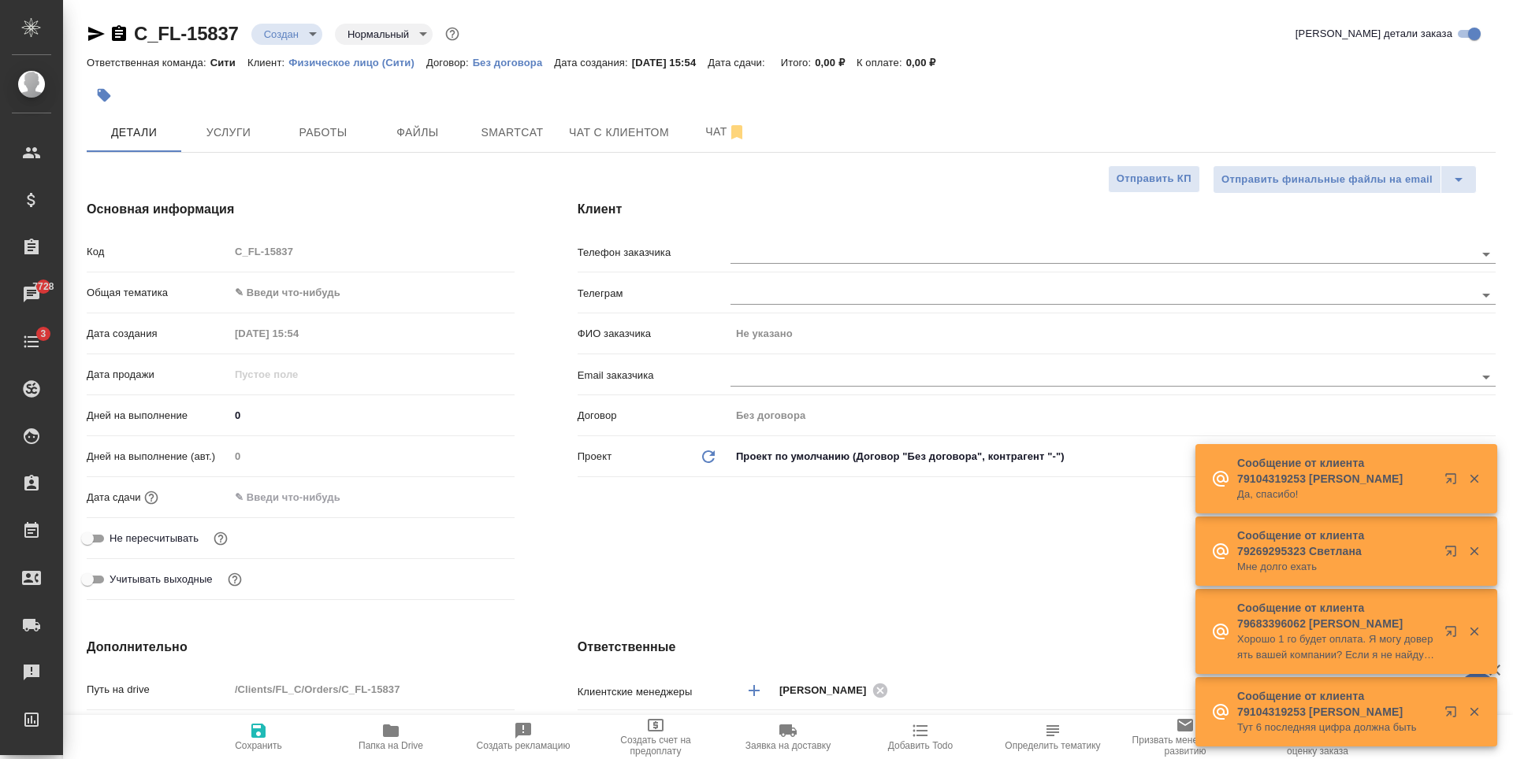
type textarea "x"
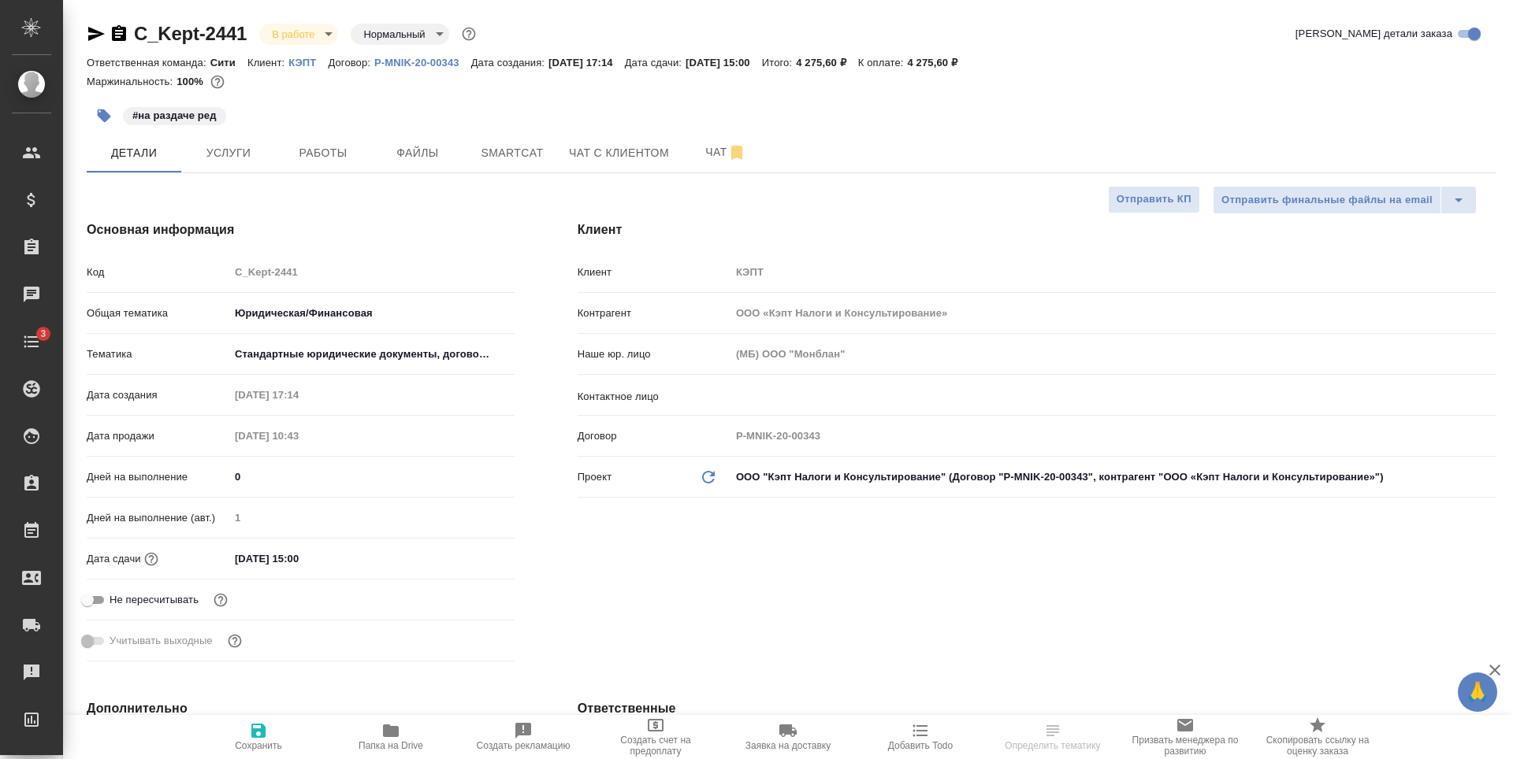
select select "RU"
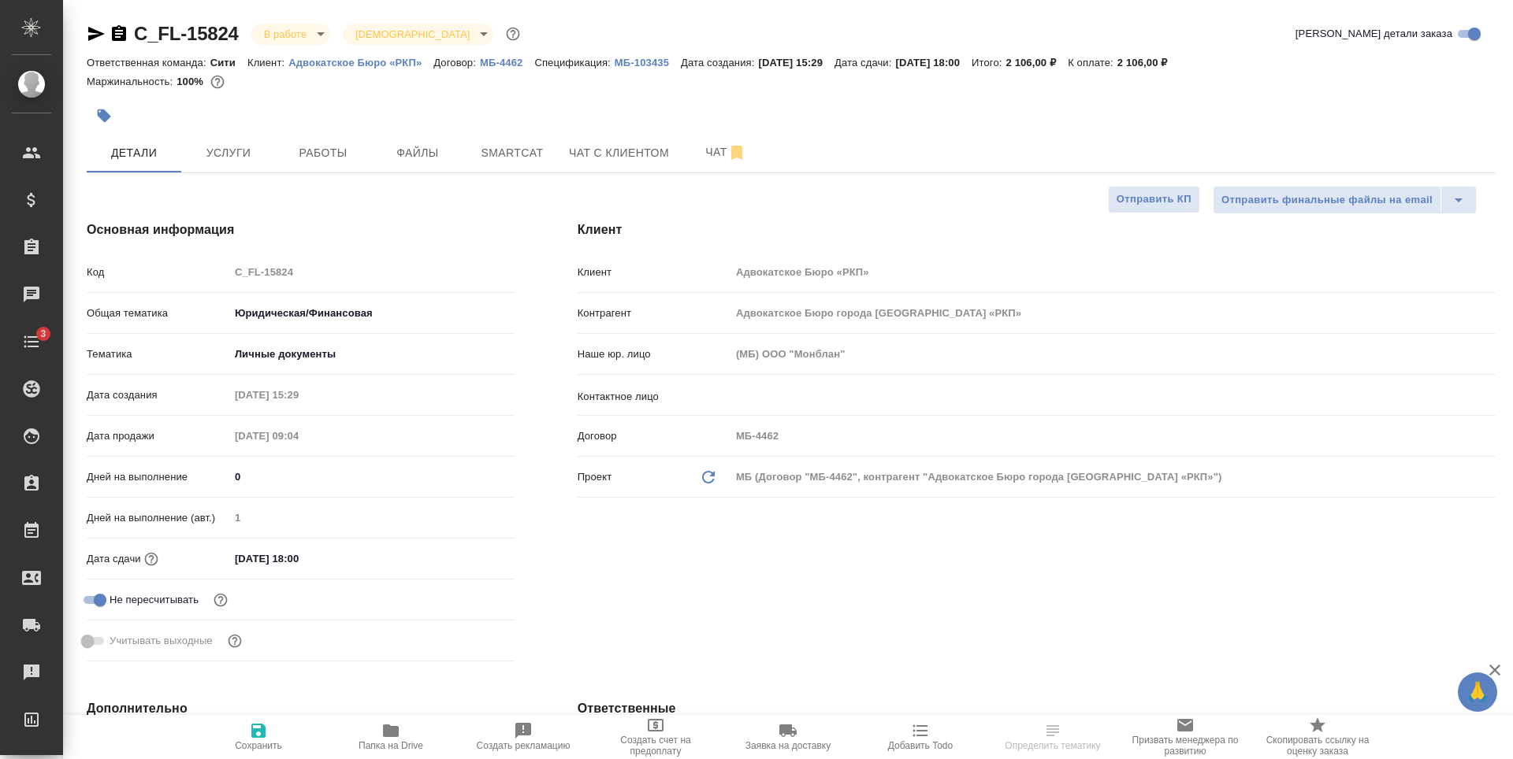
select select "RU"
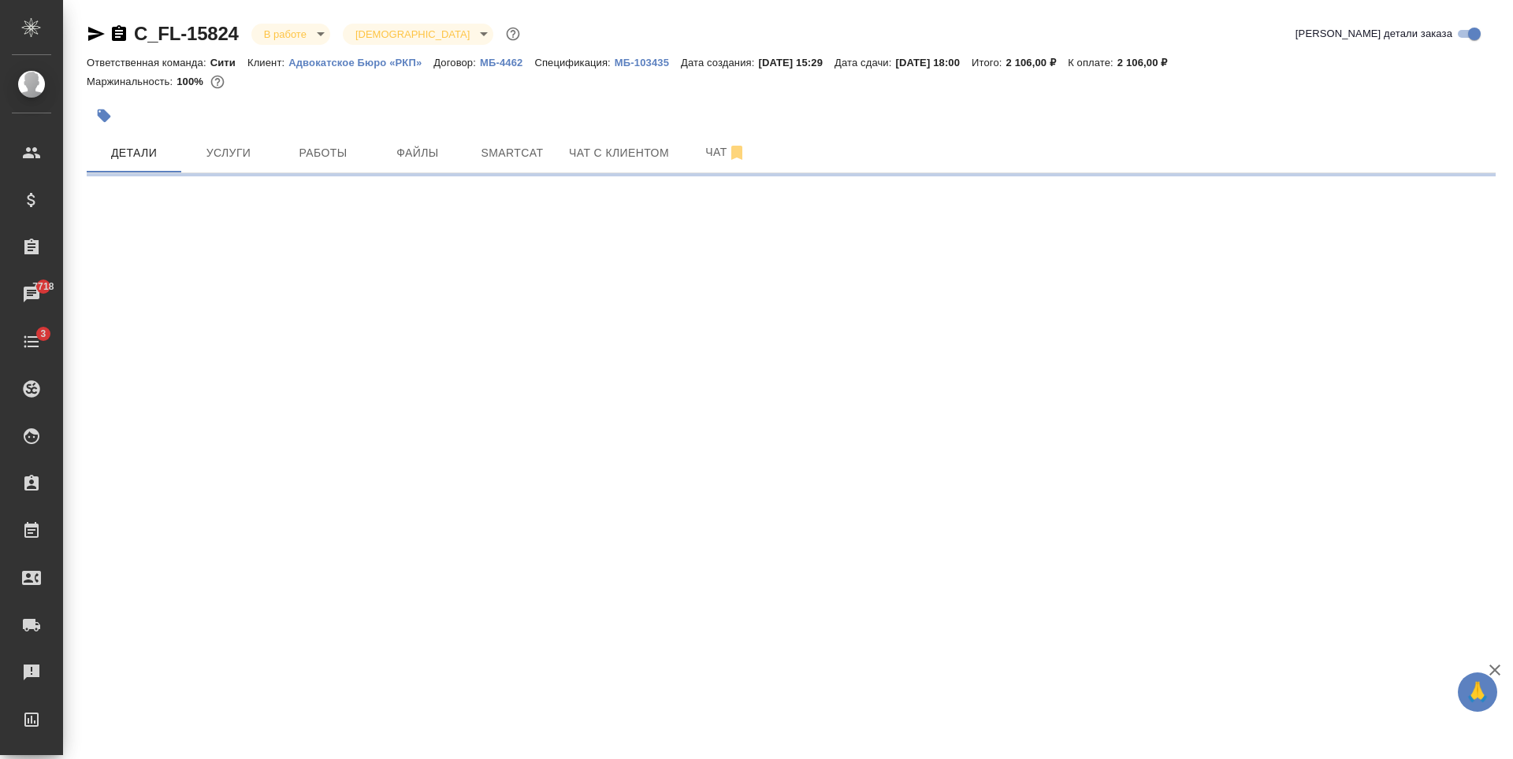
select select "RU"
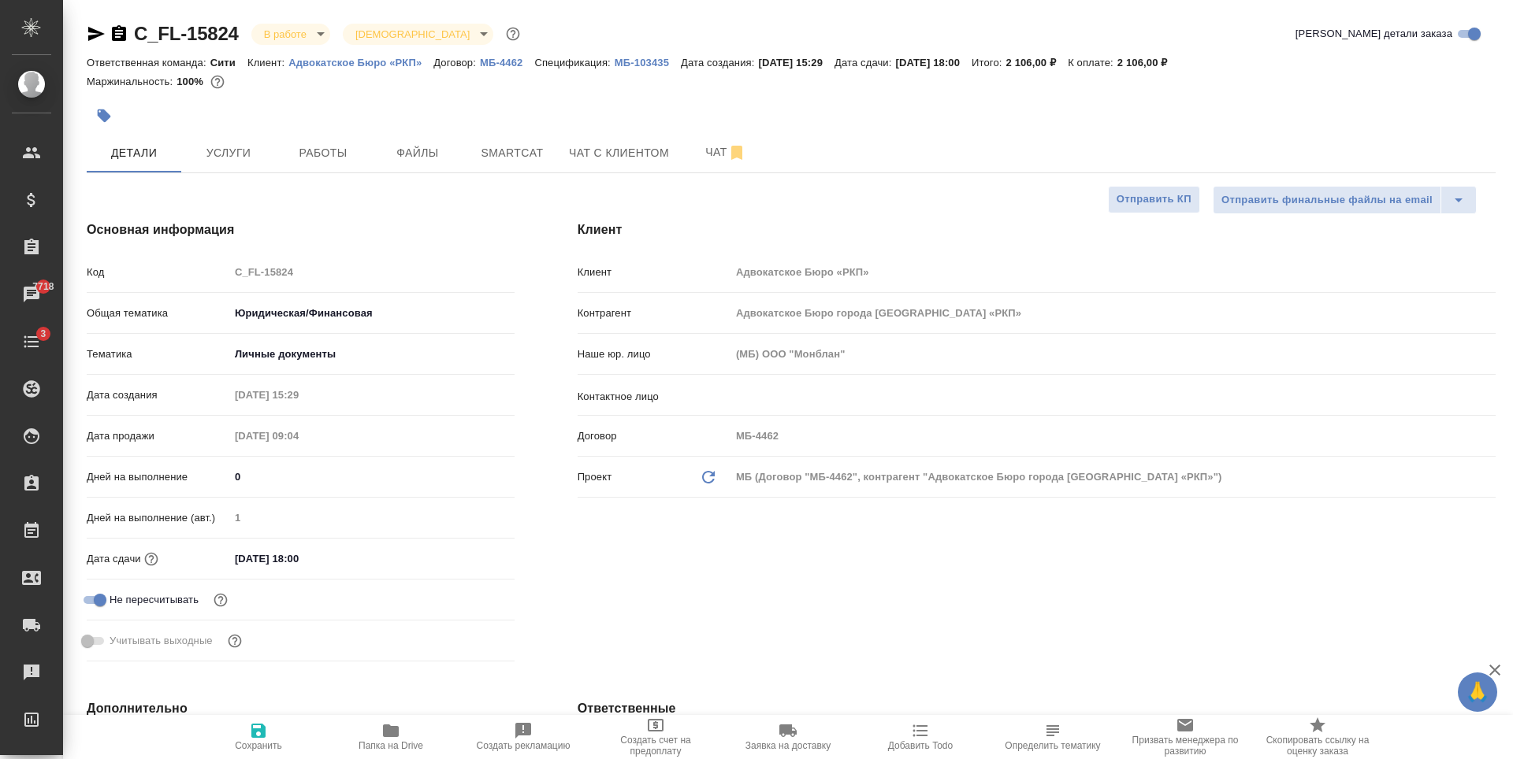
type textarea "x"
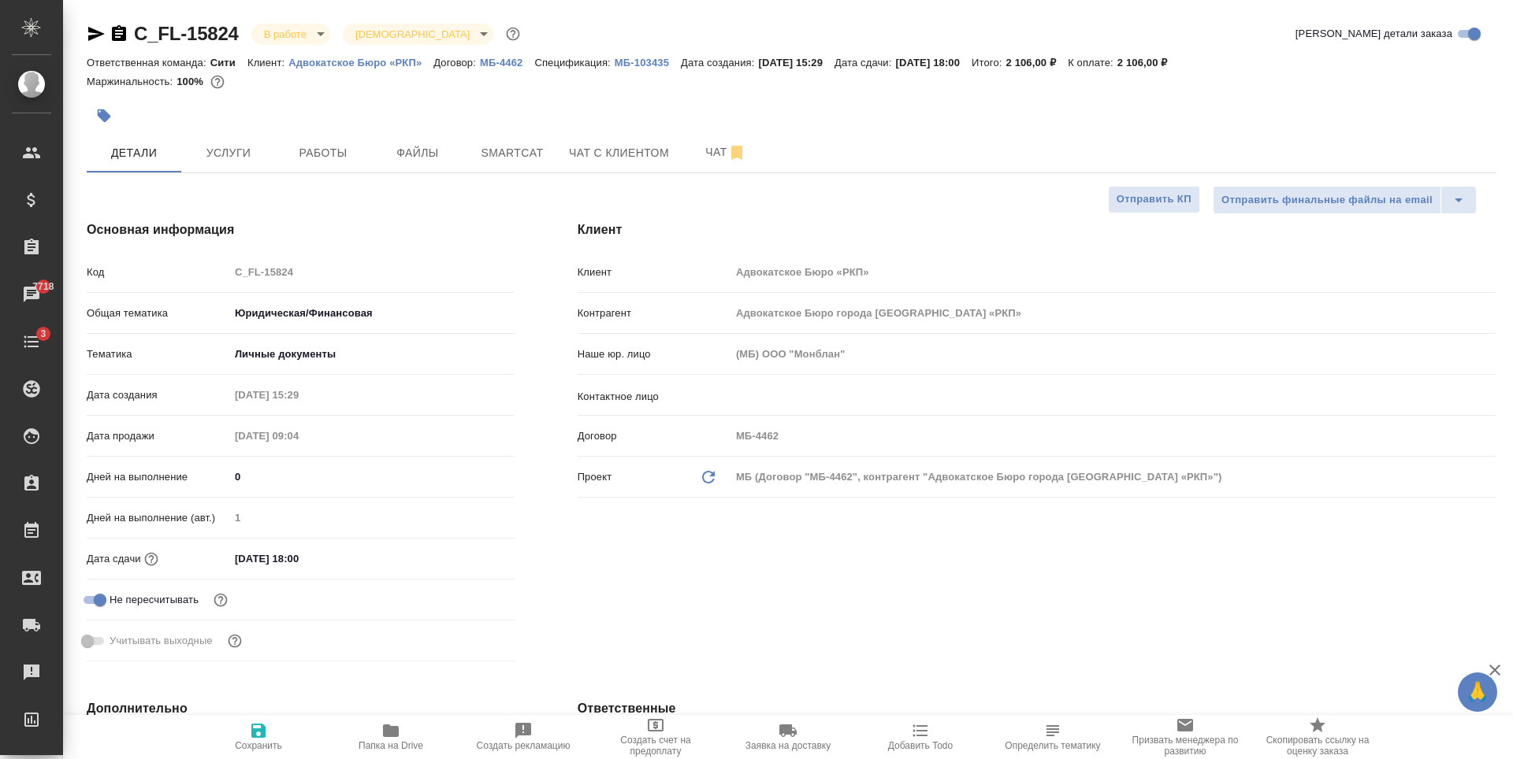
type textarea "x"
click at [215, 163] on button "Услуги" at bounding box center [228, 152] width 95 height 39
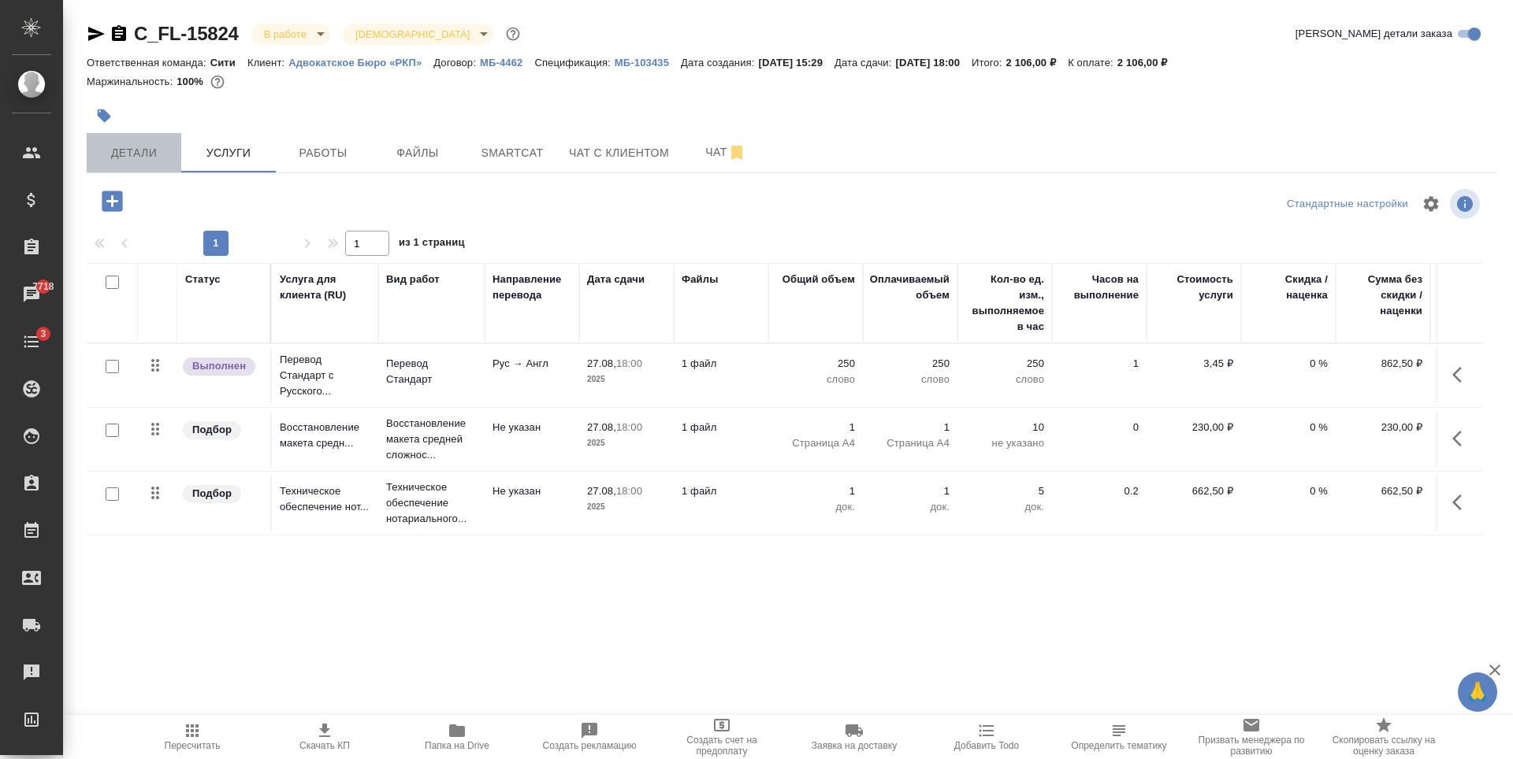
click at [139, 151] on span "Детали" at bounding box center [134, 153] width 76 height 20
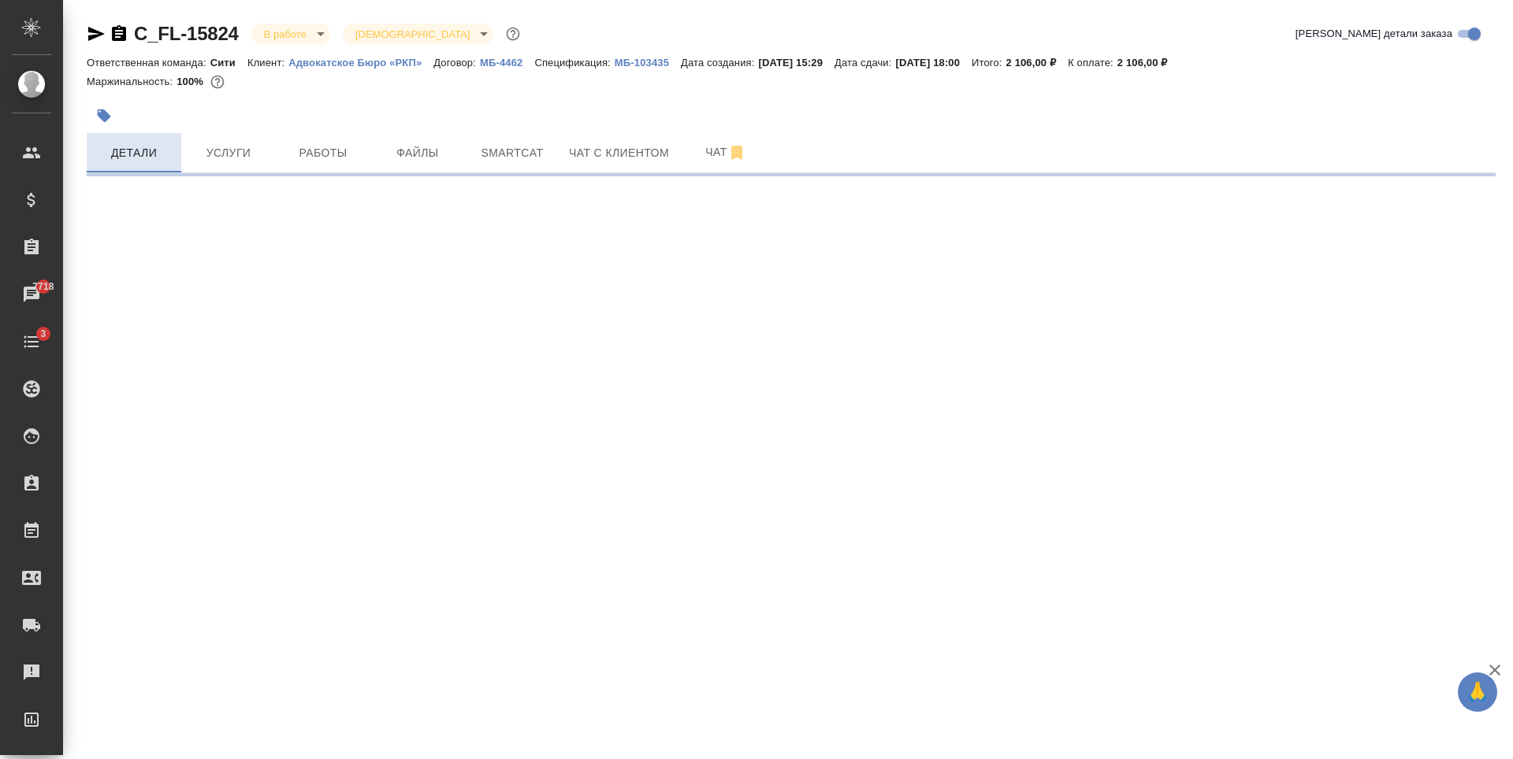
select select "RU"
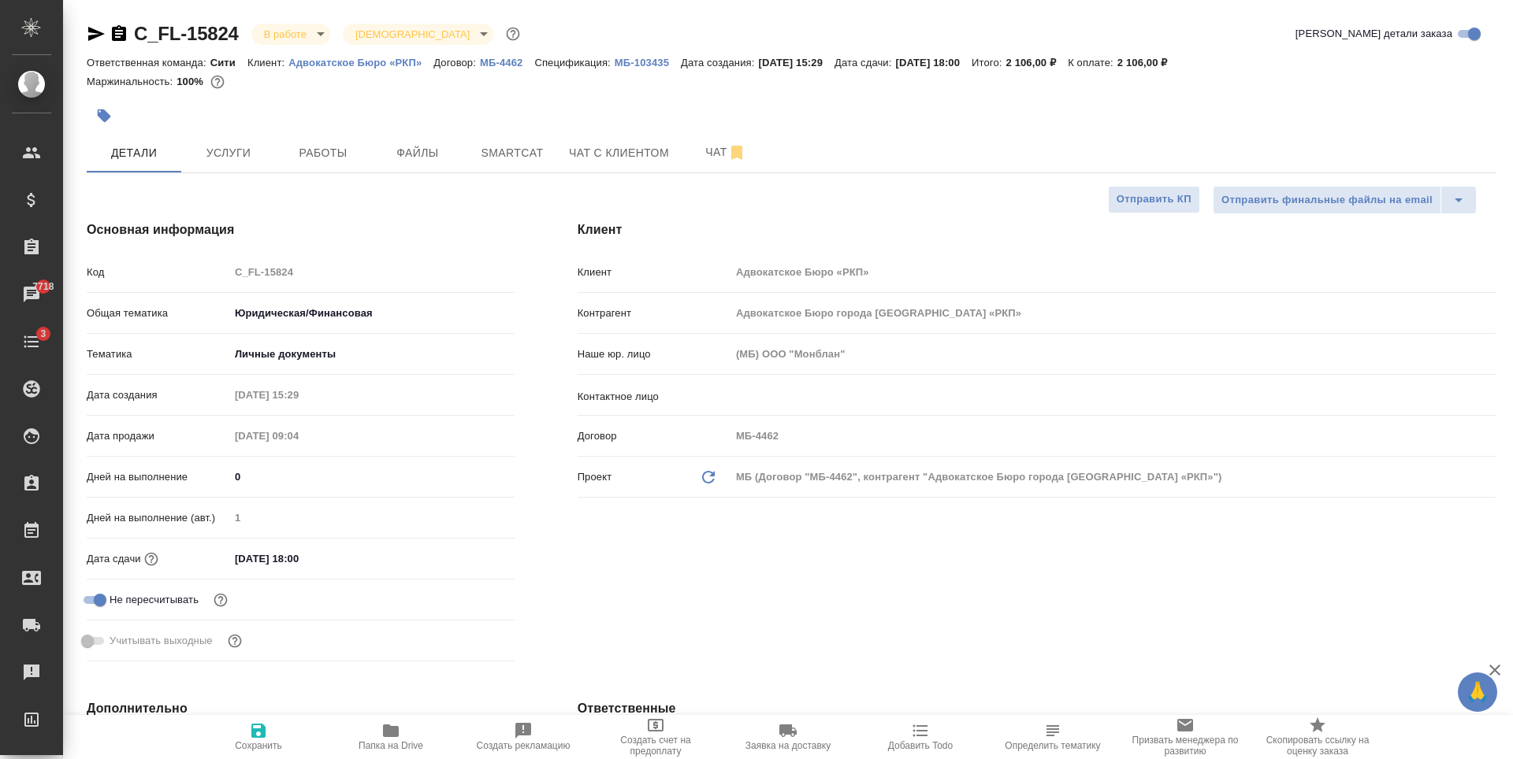
type textarea "x"
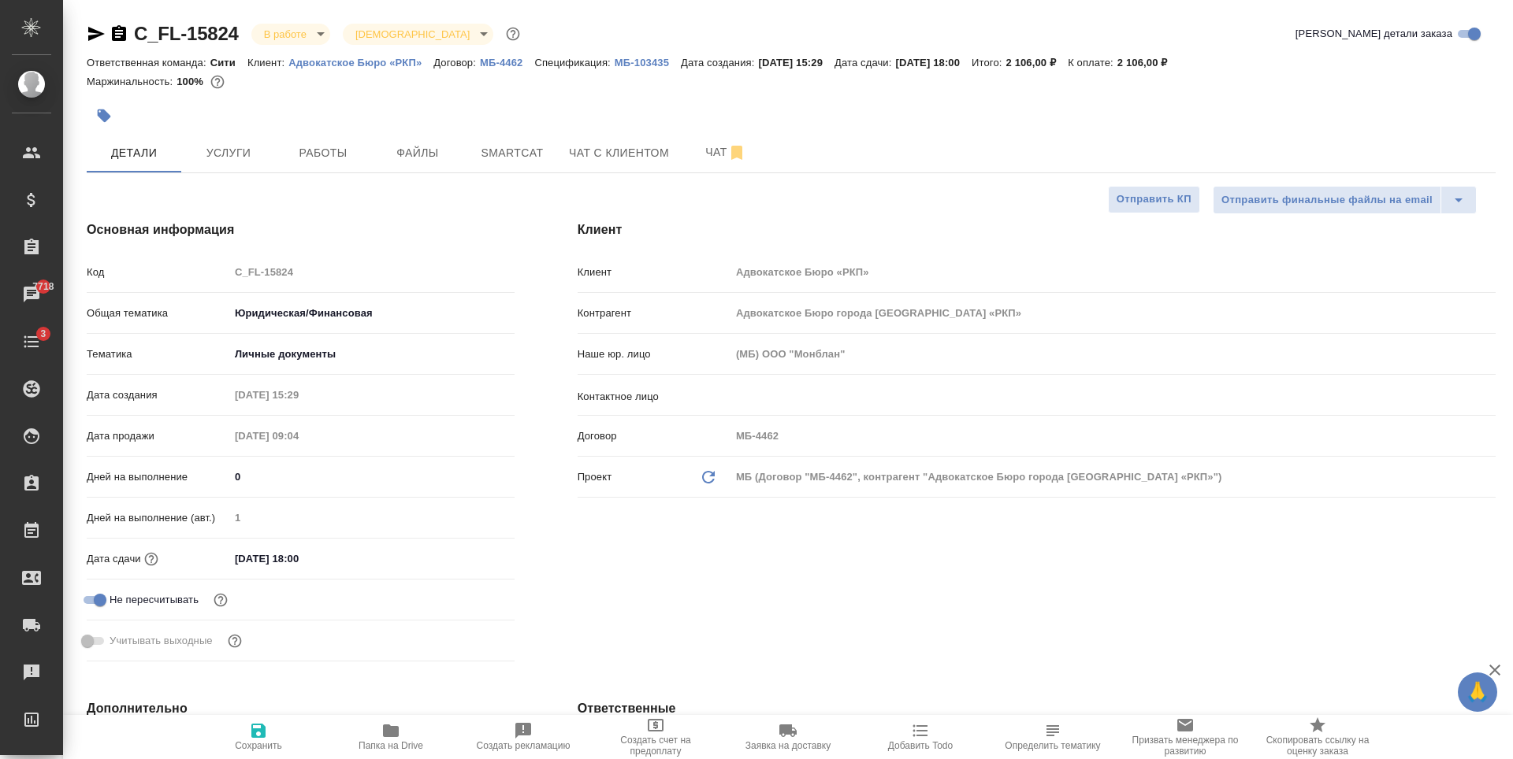
type textarea "x"
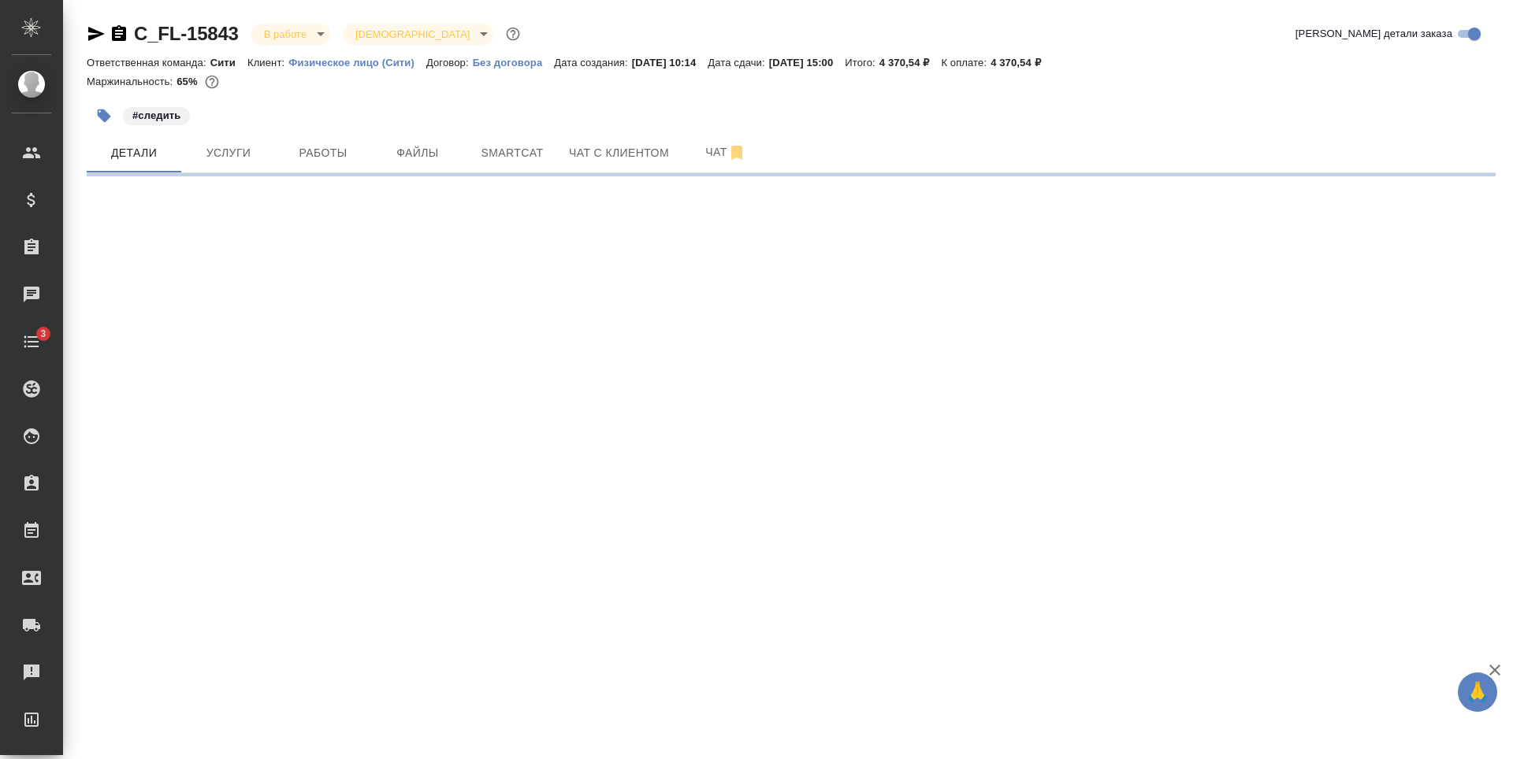
select select "RU"
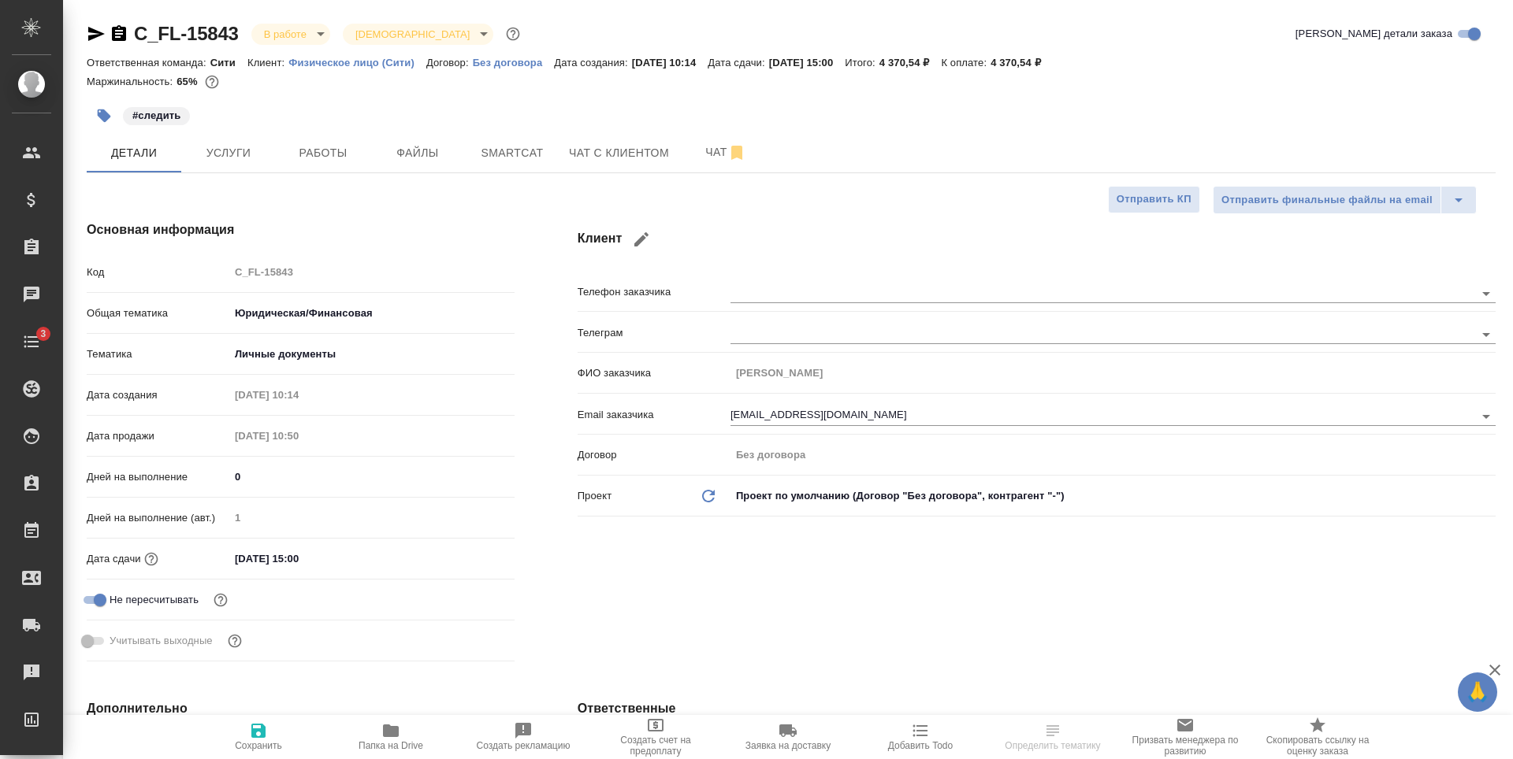
type textarea "x"
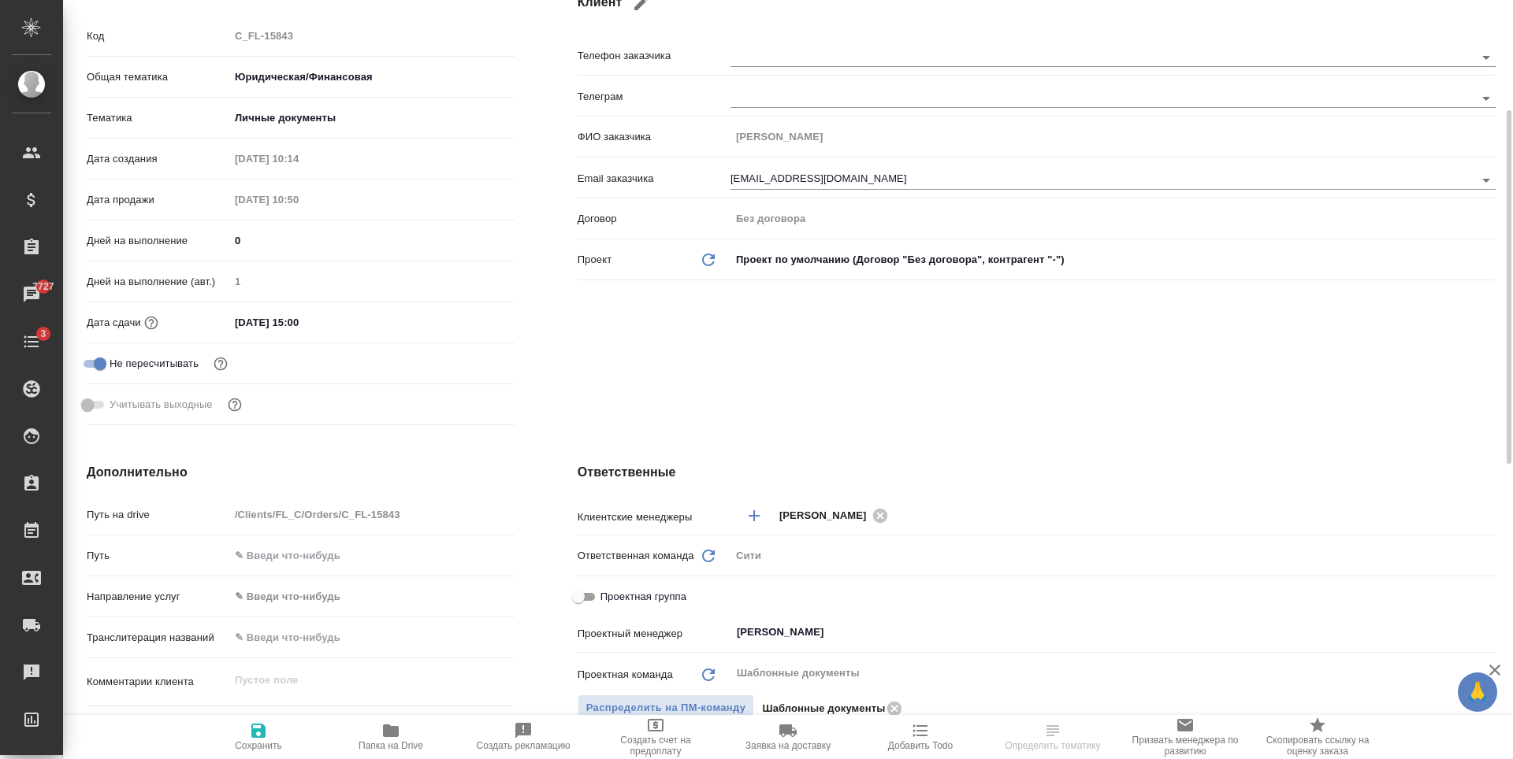
scroll to position [473, 0]
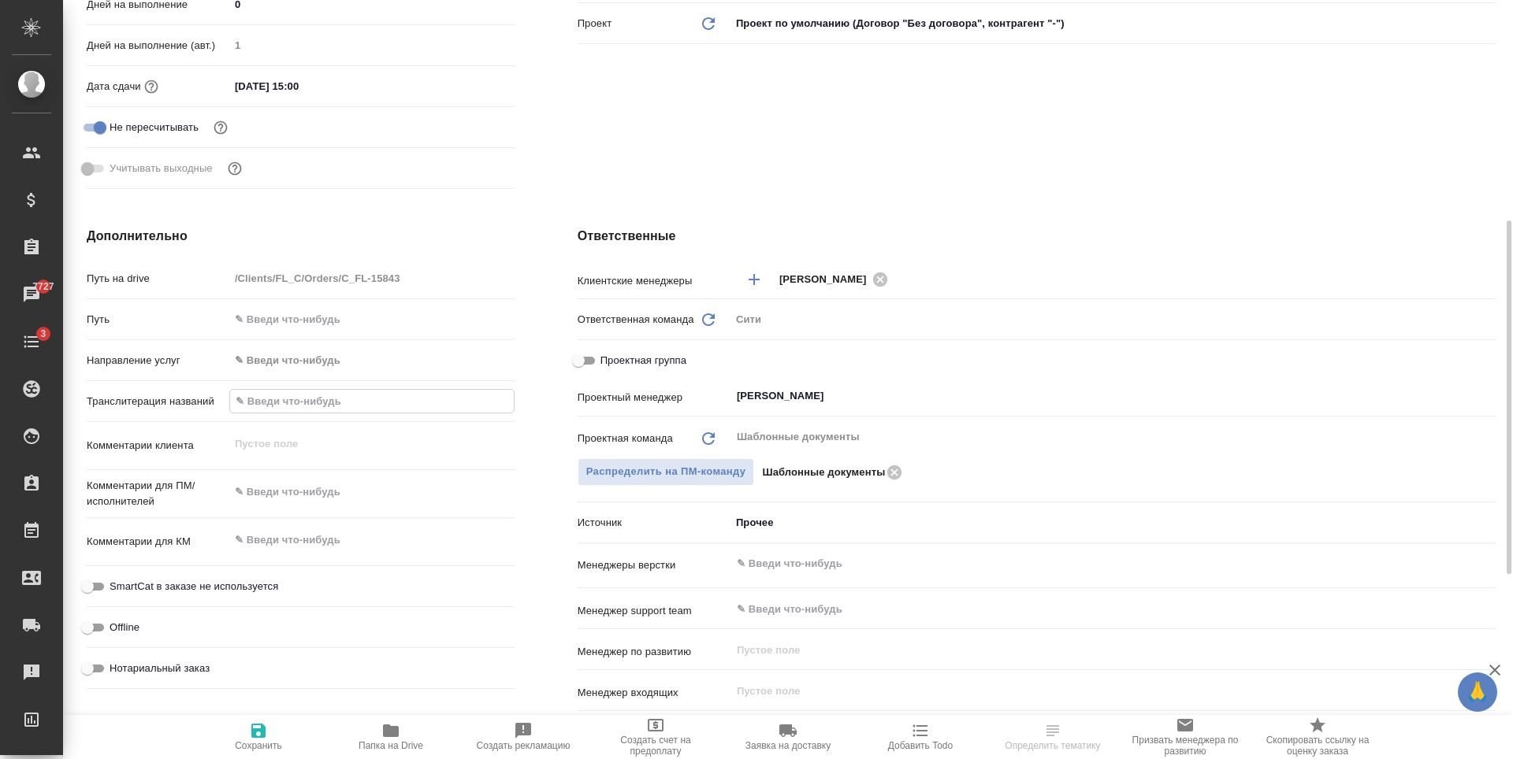
click at [284, 399] on input "text" at bounding box center [372, 401] width 284 height 23
paste input "[PERSON_NAME] [PERSON_NAME]"
type input "[PERSON_NAME] [PERSON_NAME]"
type textarea "x"
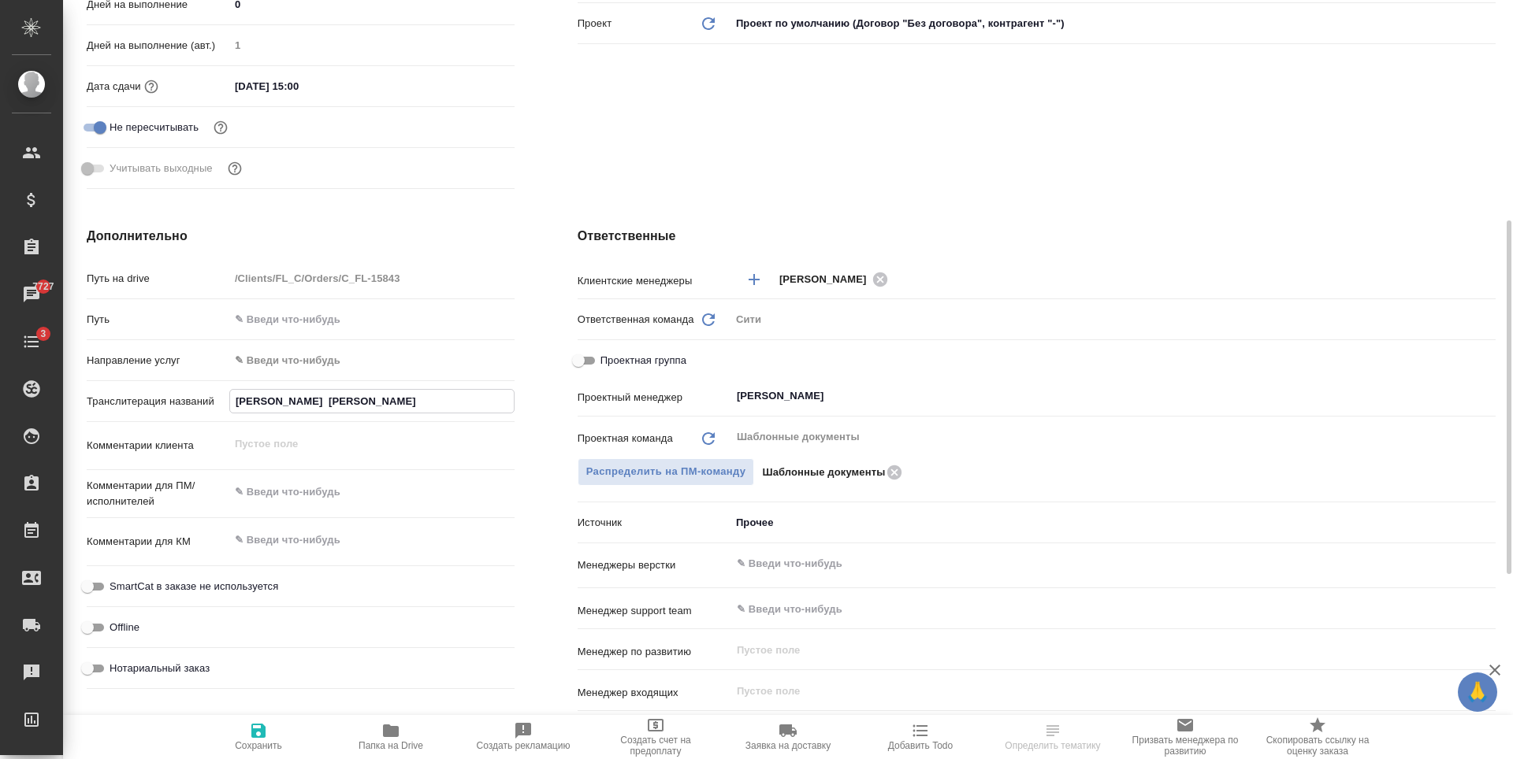
type textarea "x"
type input "Тараев Александр Анатольевич Тараева Софья Юрьевна"
click at [270, 737] on span "Сохранить" at bounding box center [258, 737] width 113 height 30
type textarea "x"
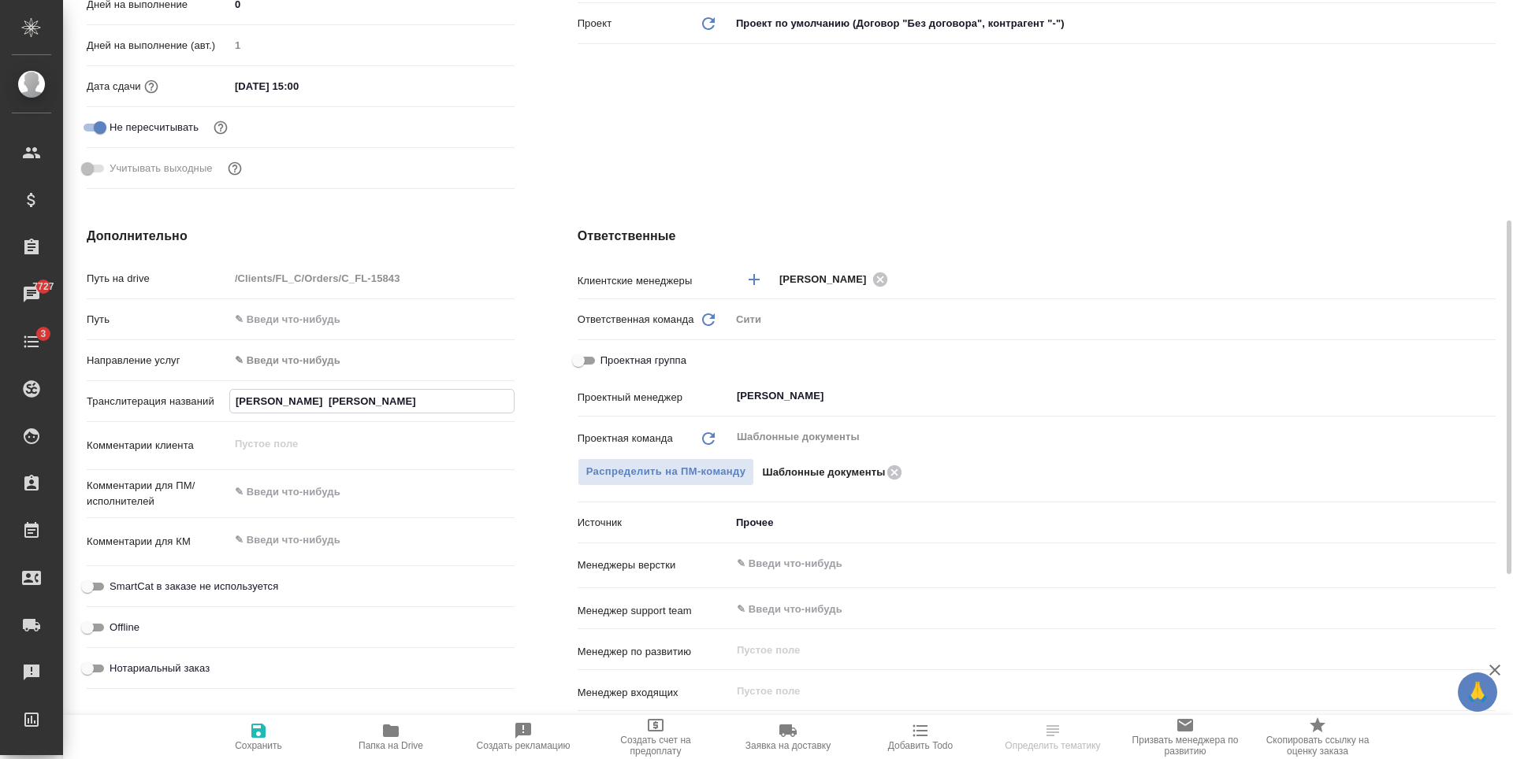
type textarea "x"
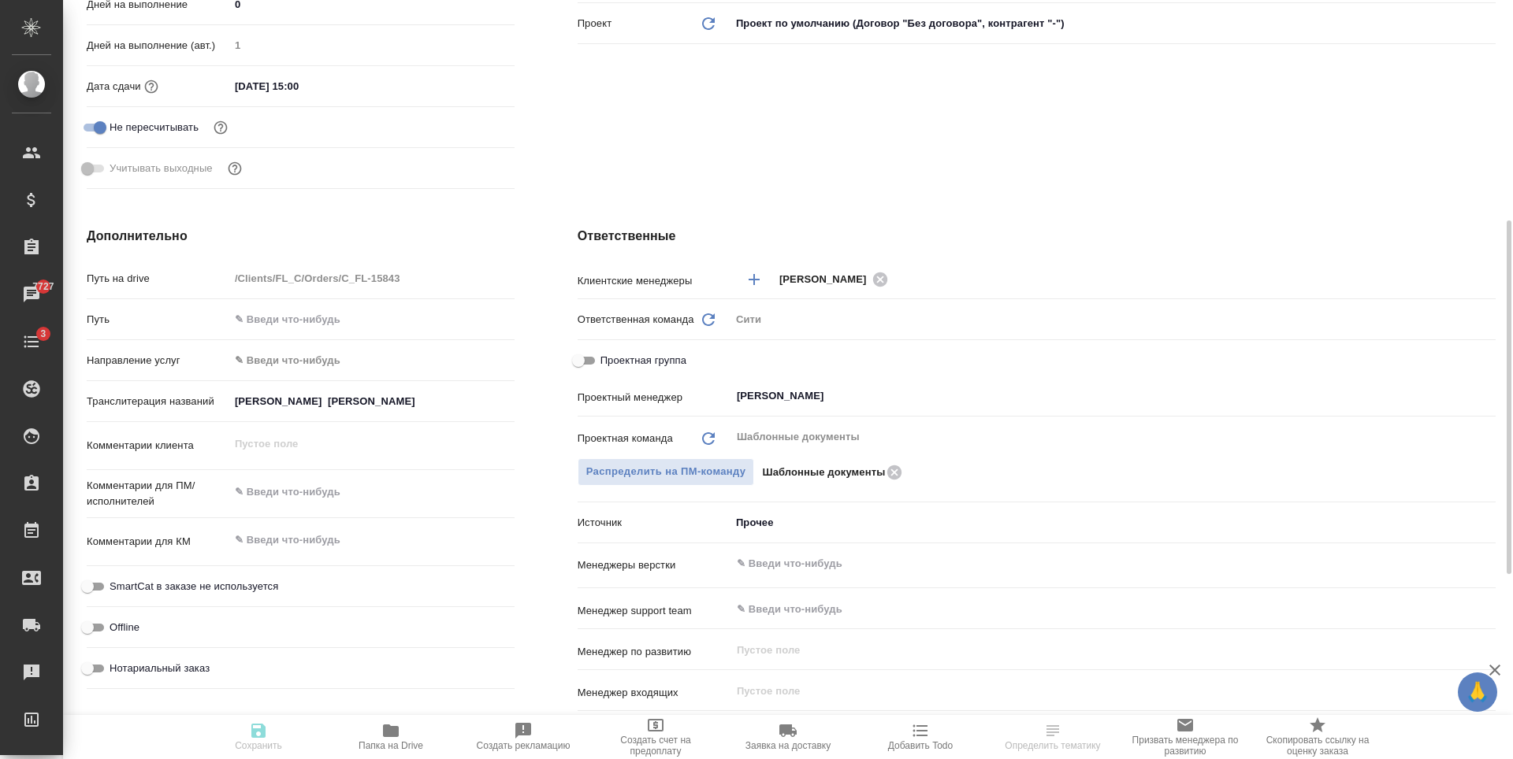
type textarea "x"
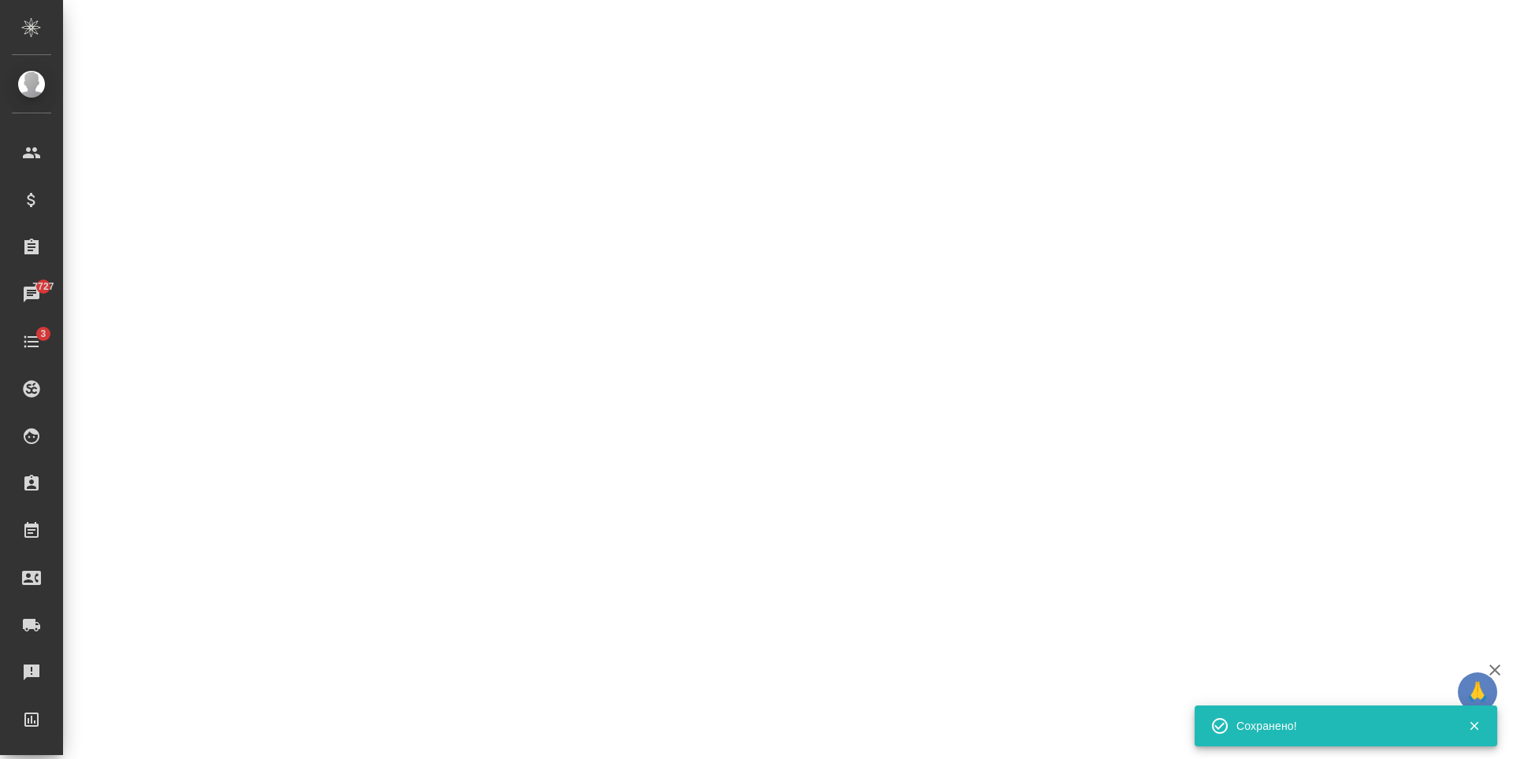
select select "RU"
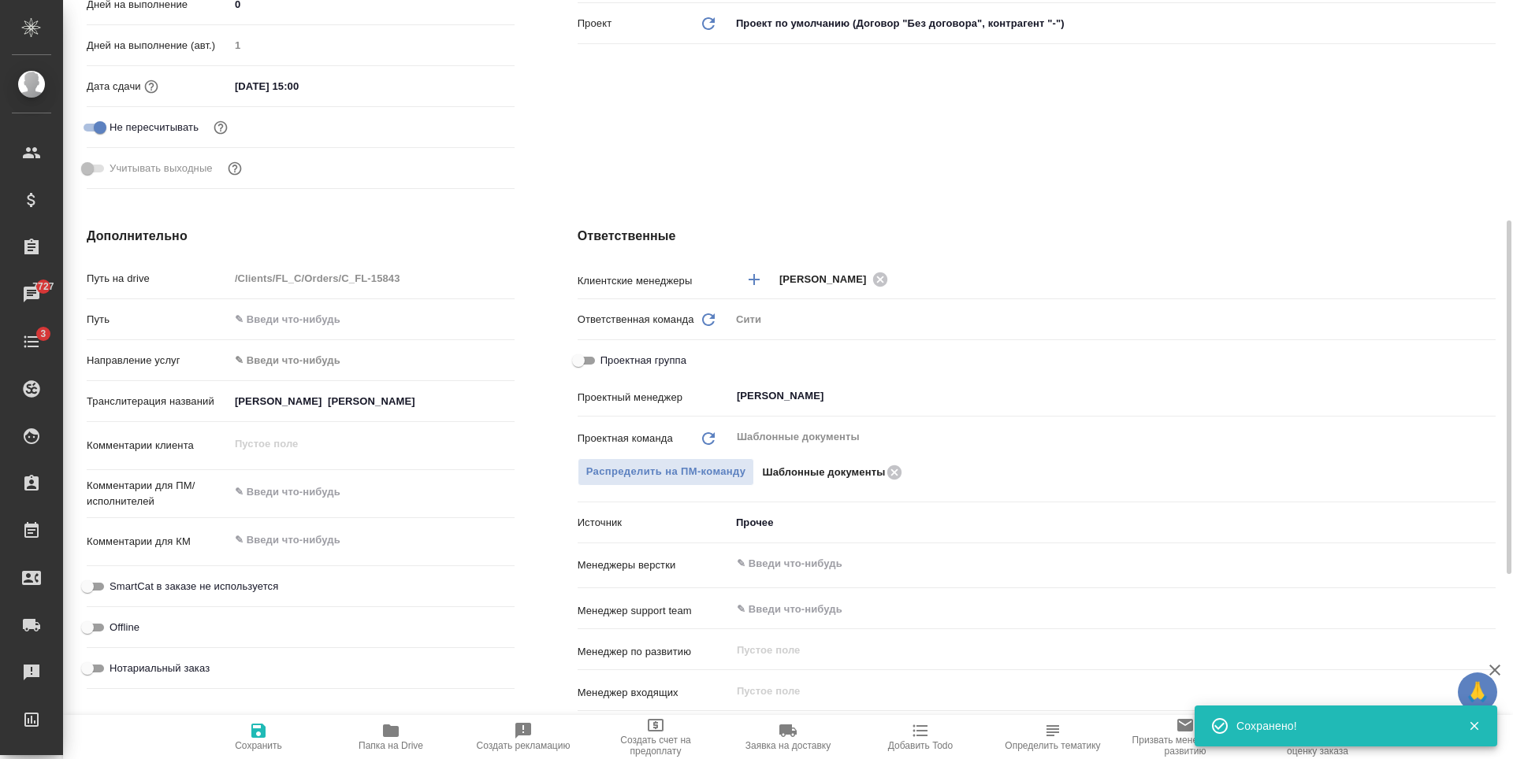
type textarea "x"
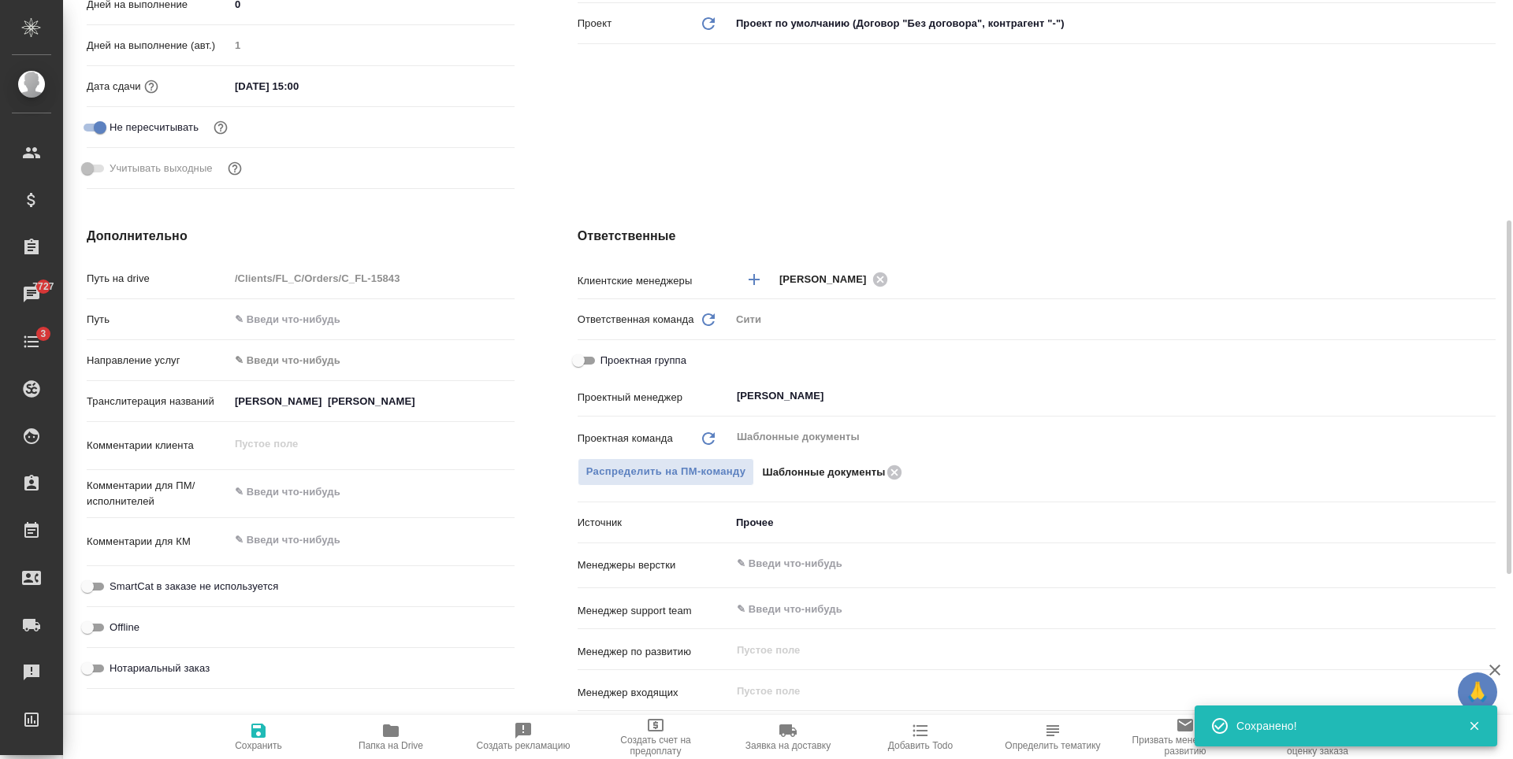
type textarea "x"
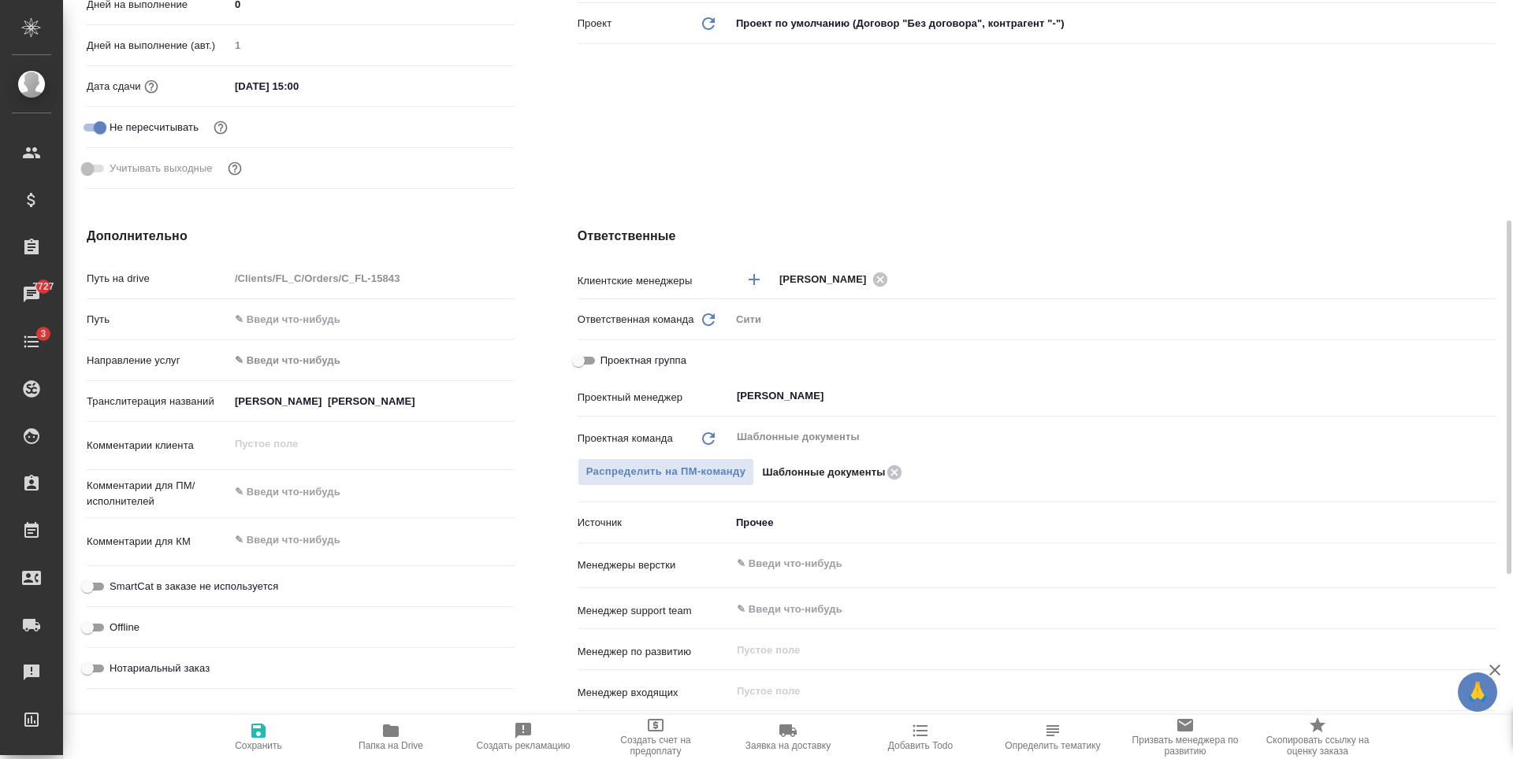
type textarea "x"
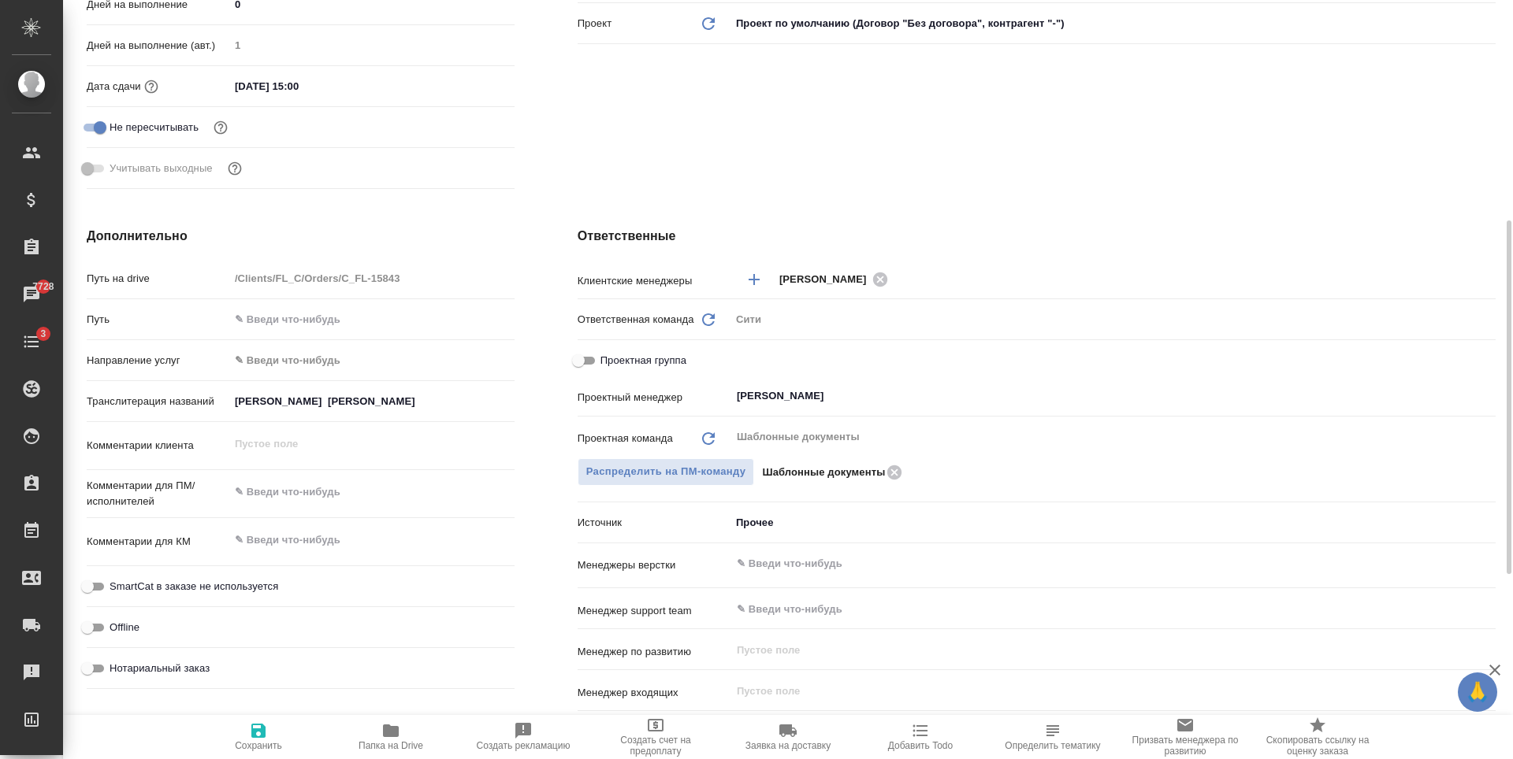
type textarea "x"
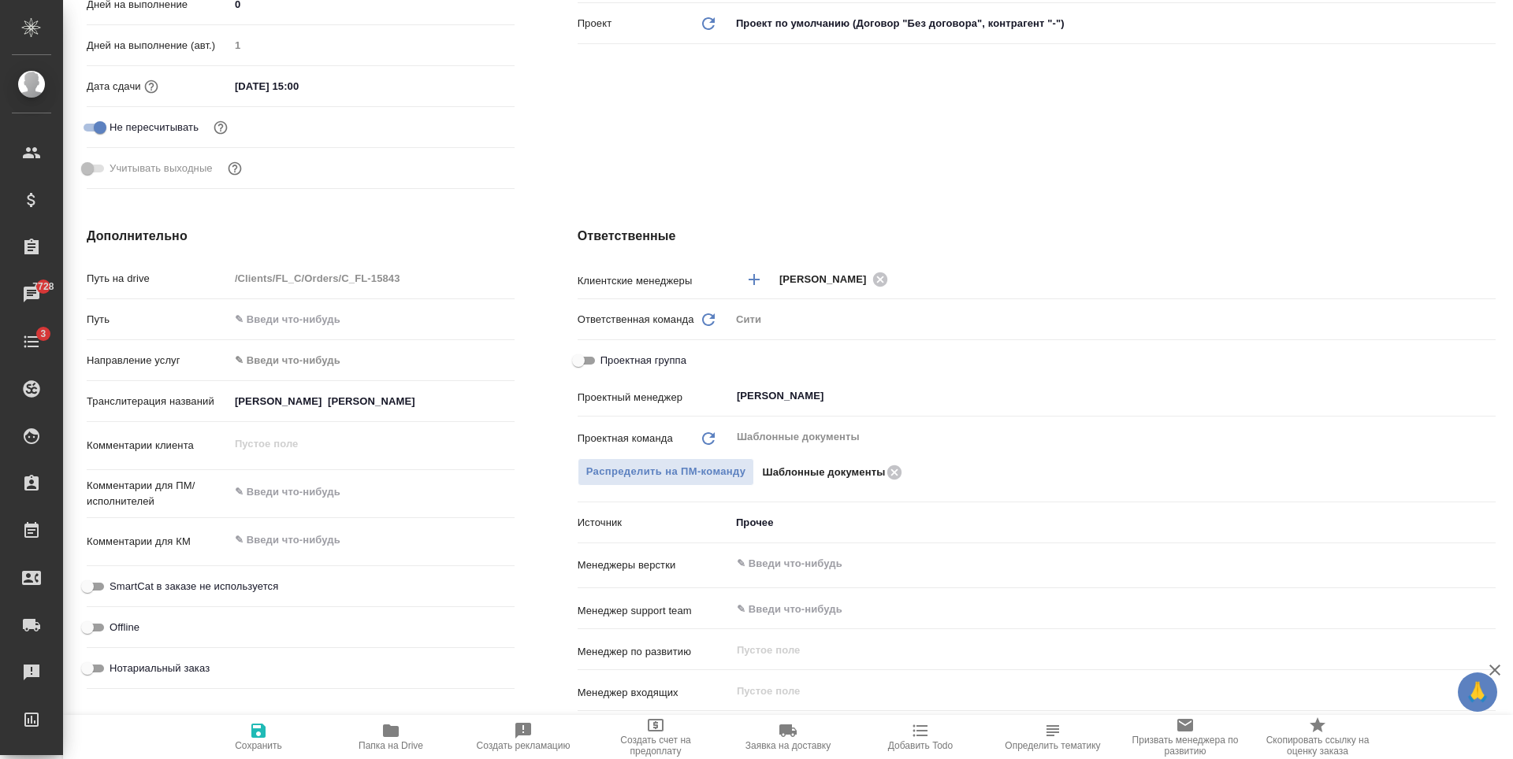
type textarea "x"
click at [264, 742] on span "Сохранить" at bounding box center [258, 746] width 47 height 11
type textarea "x"
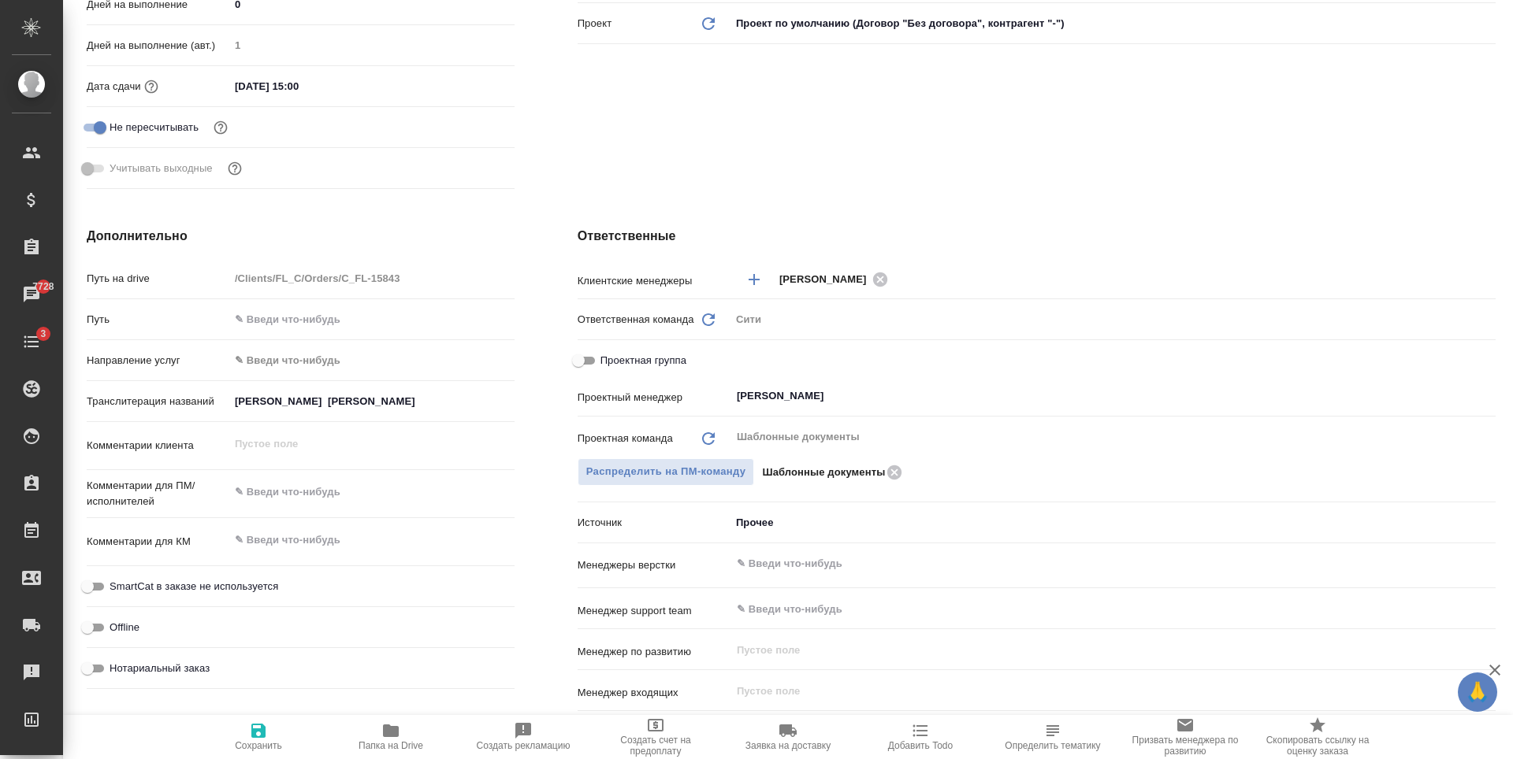
type textarea "x"
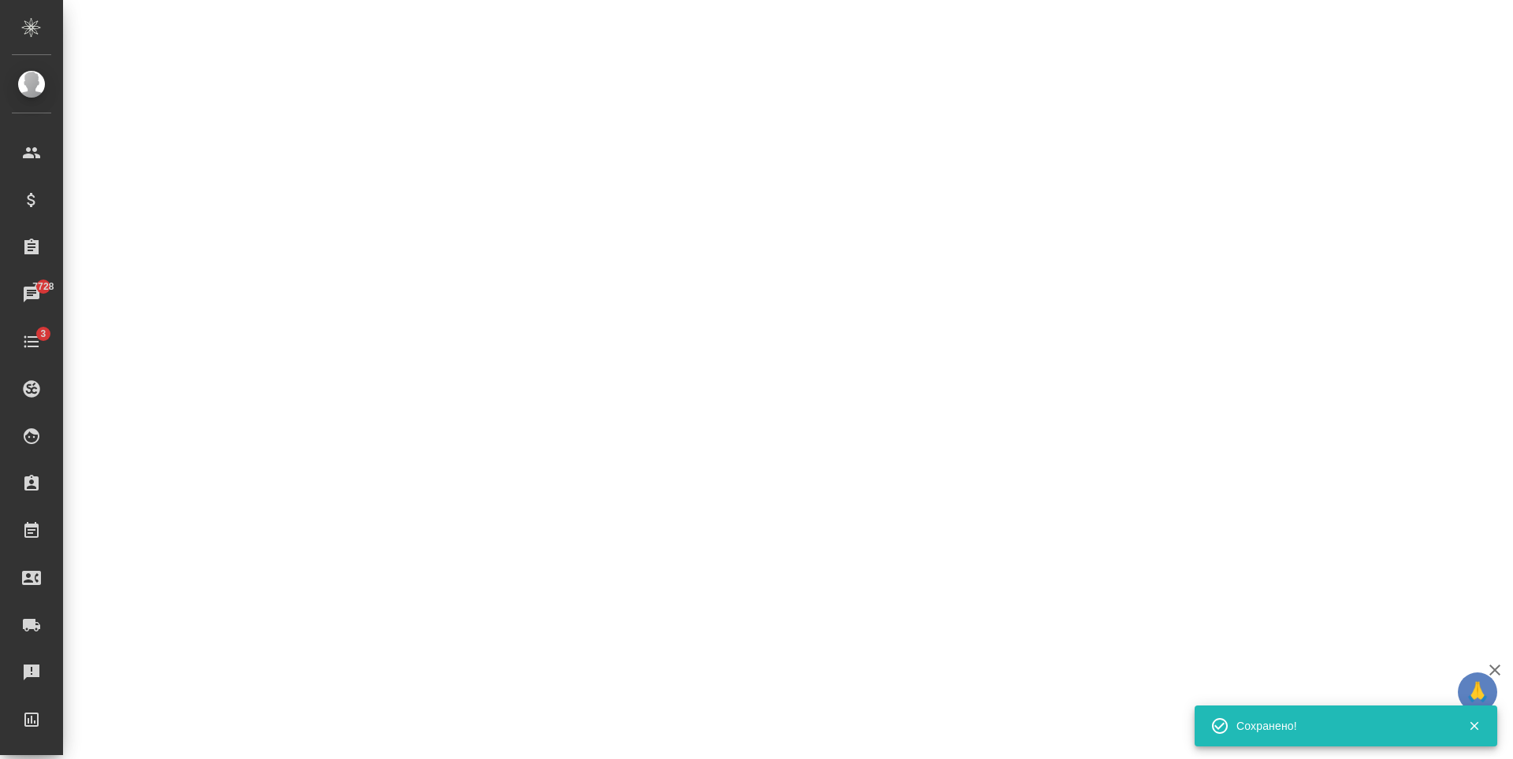
select select "RU"
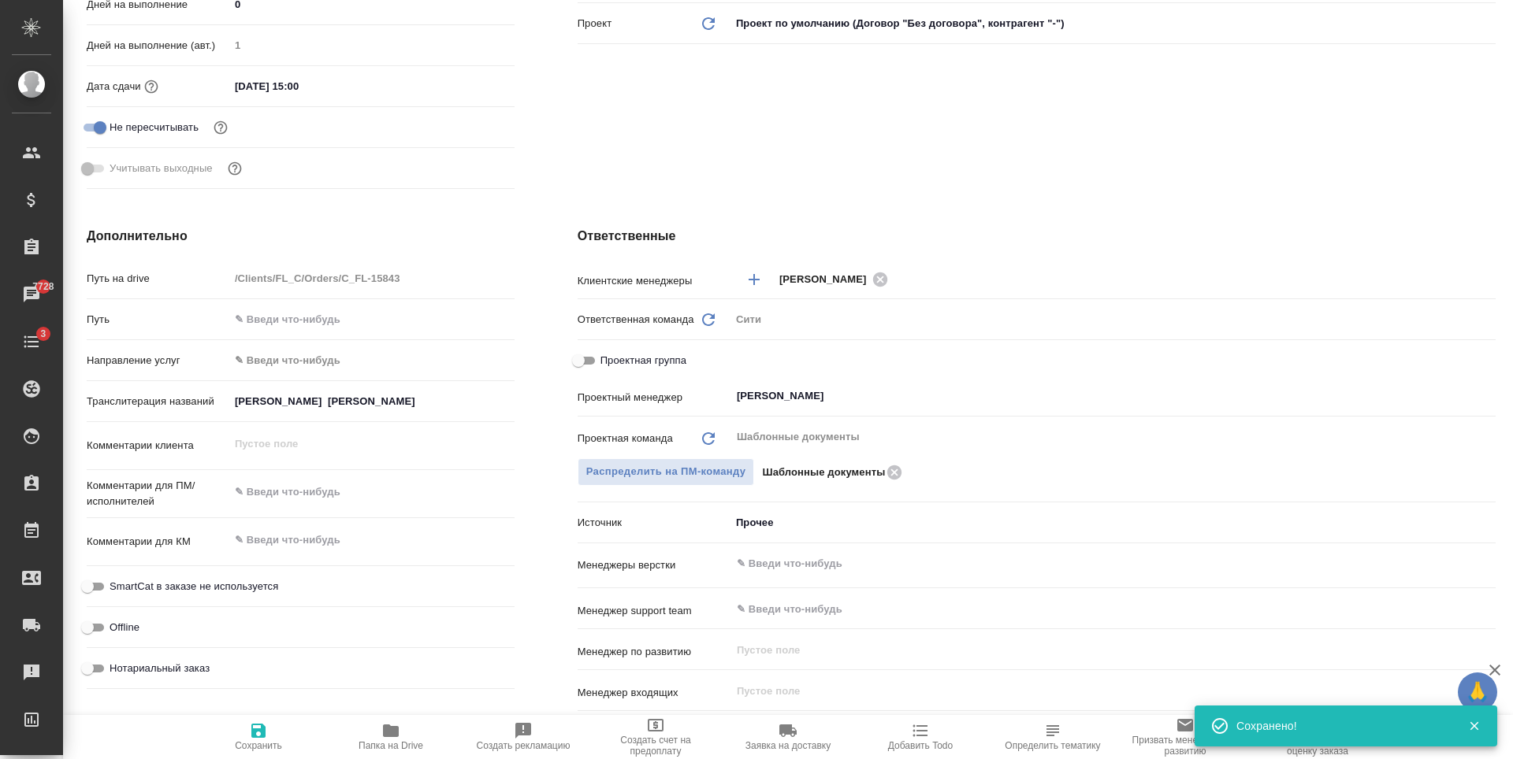
type textarea "x"
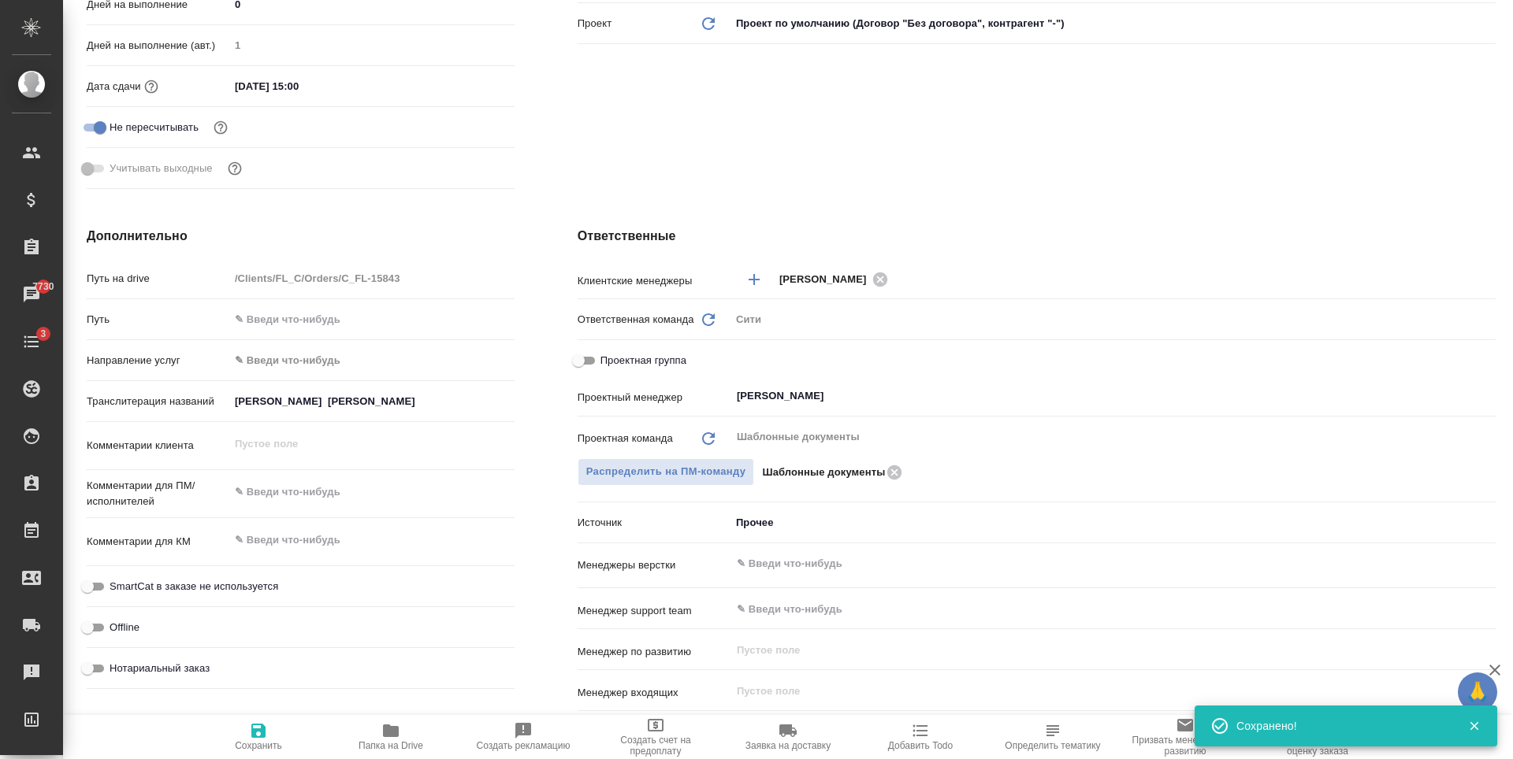
type textarea "x"
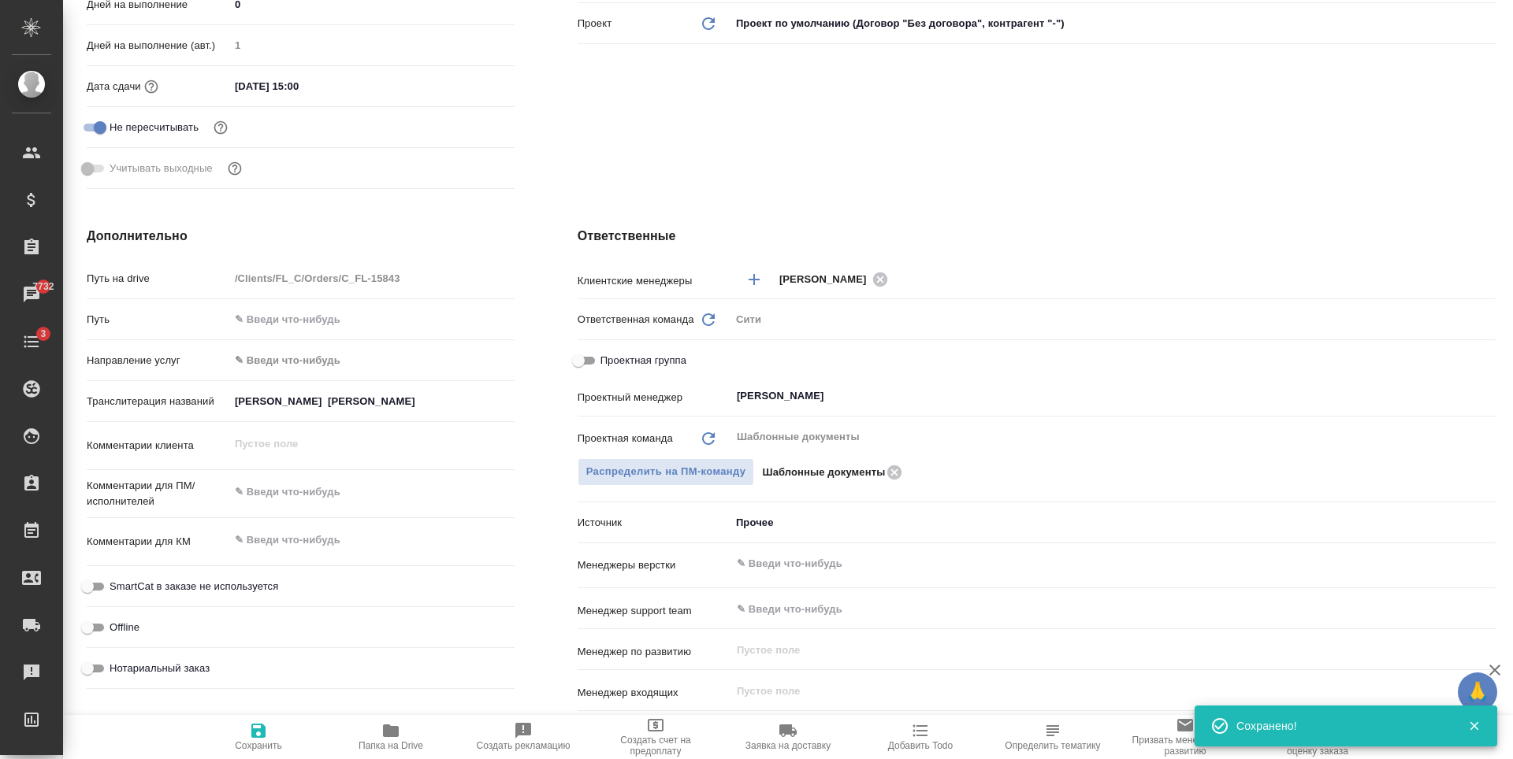
type textarea "x"
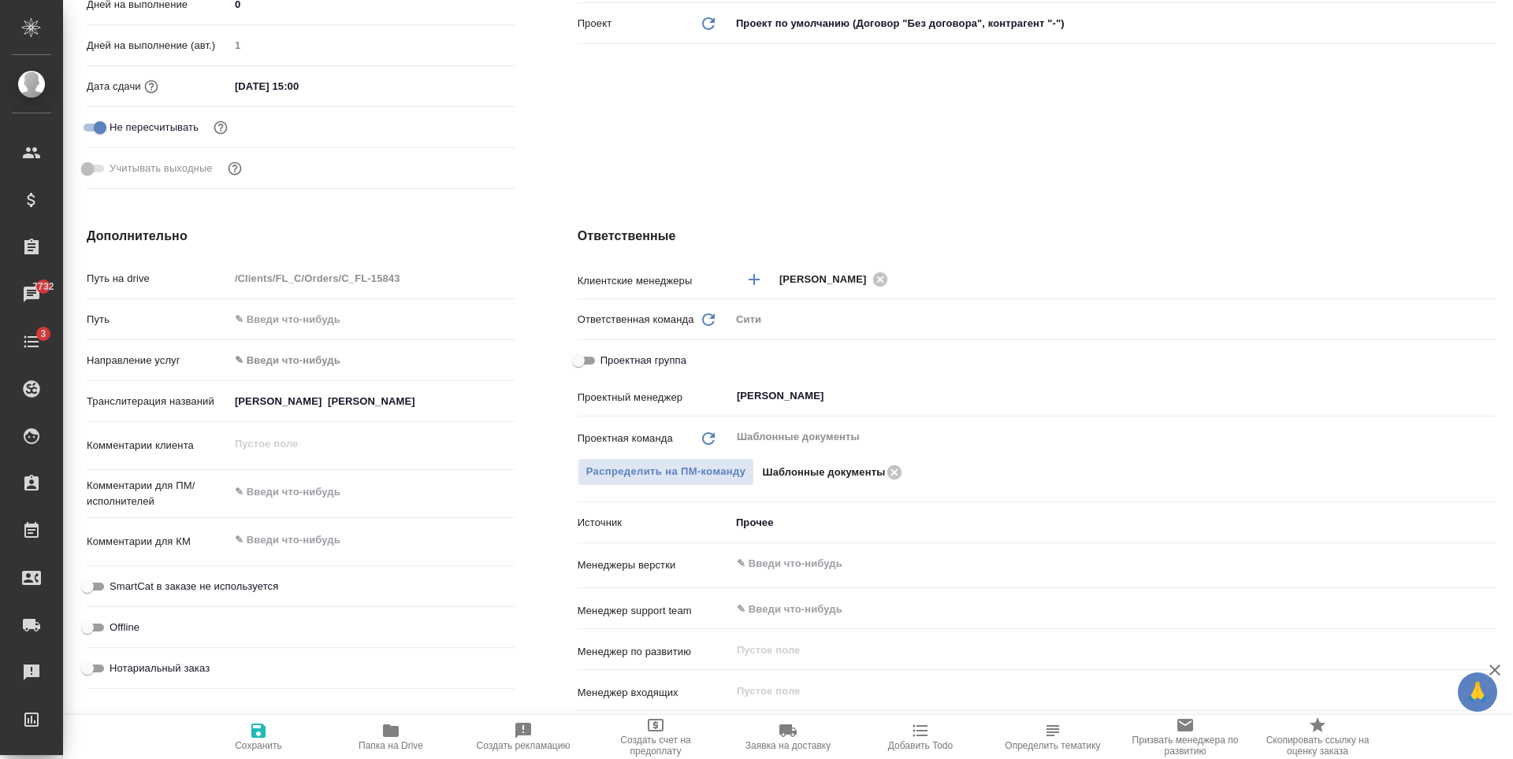
type textarea "x"
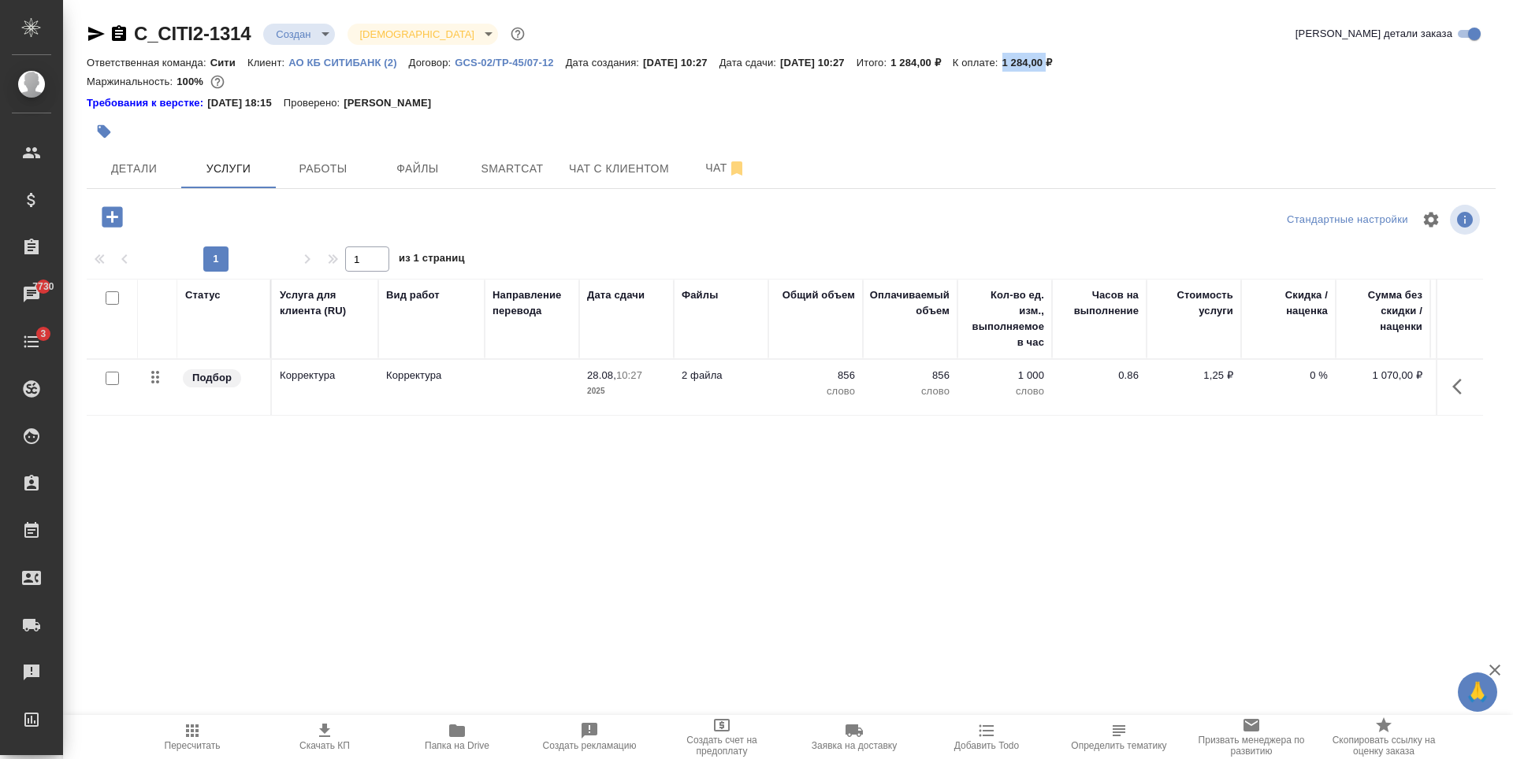
drag, startPoint x: 1042, startPoint y: 62, endPoint x: 1086, endPoint y: 64, distance: 44.1
click at [1086, 64] on div "Ответственная команда: Сити Клиент: АО КБ СИТИБАНК (2) Договор: GCS-02/TP-45/07…" at bounding box center [791, 62] width 1409 height 19
copy p "1 284,00"
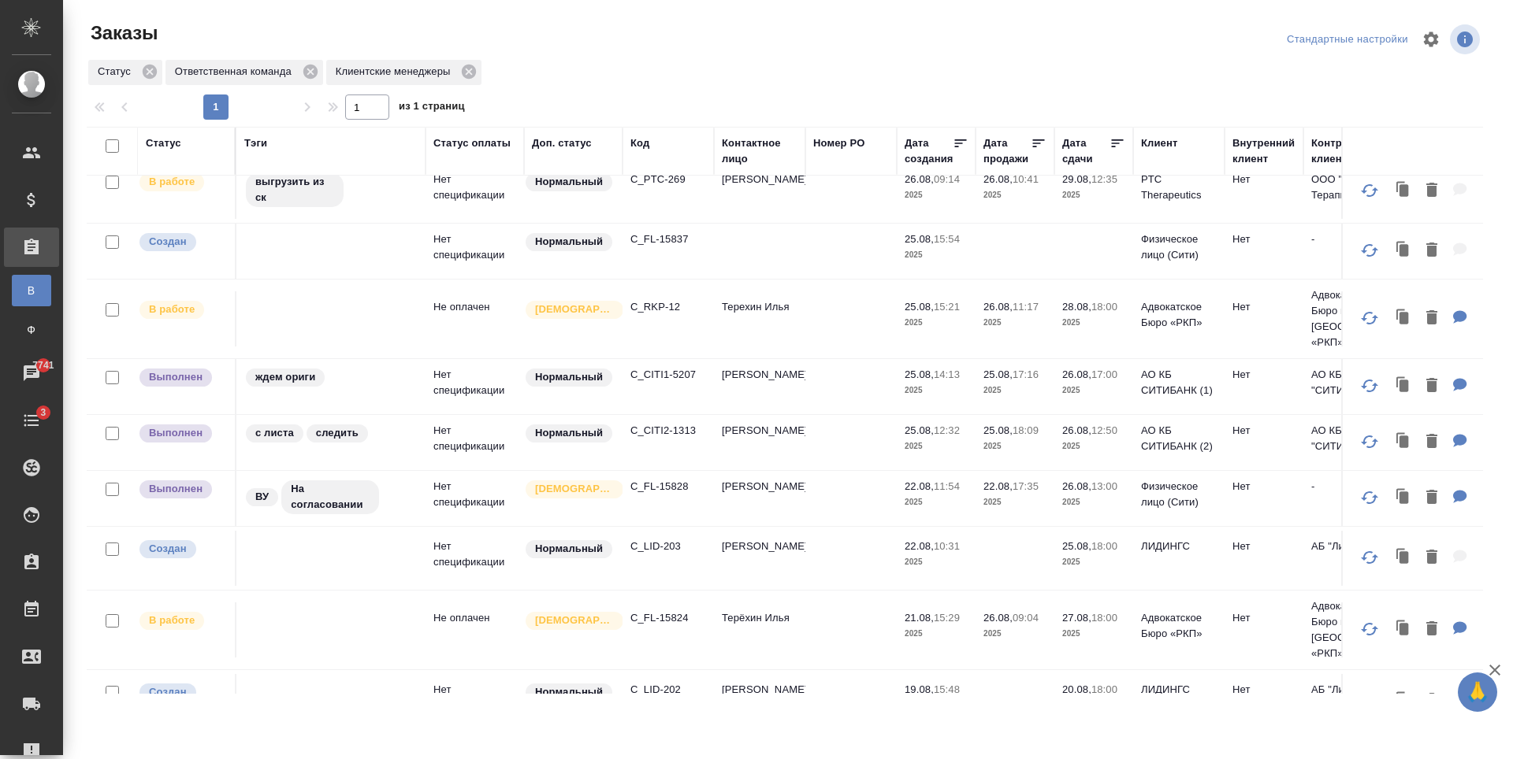
scroll to position [551, 0]
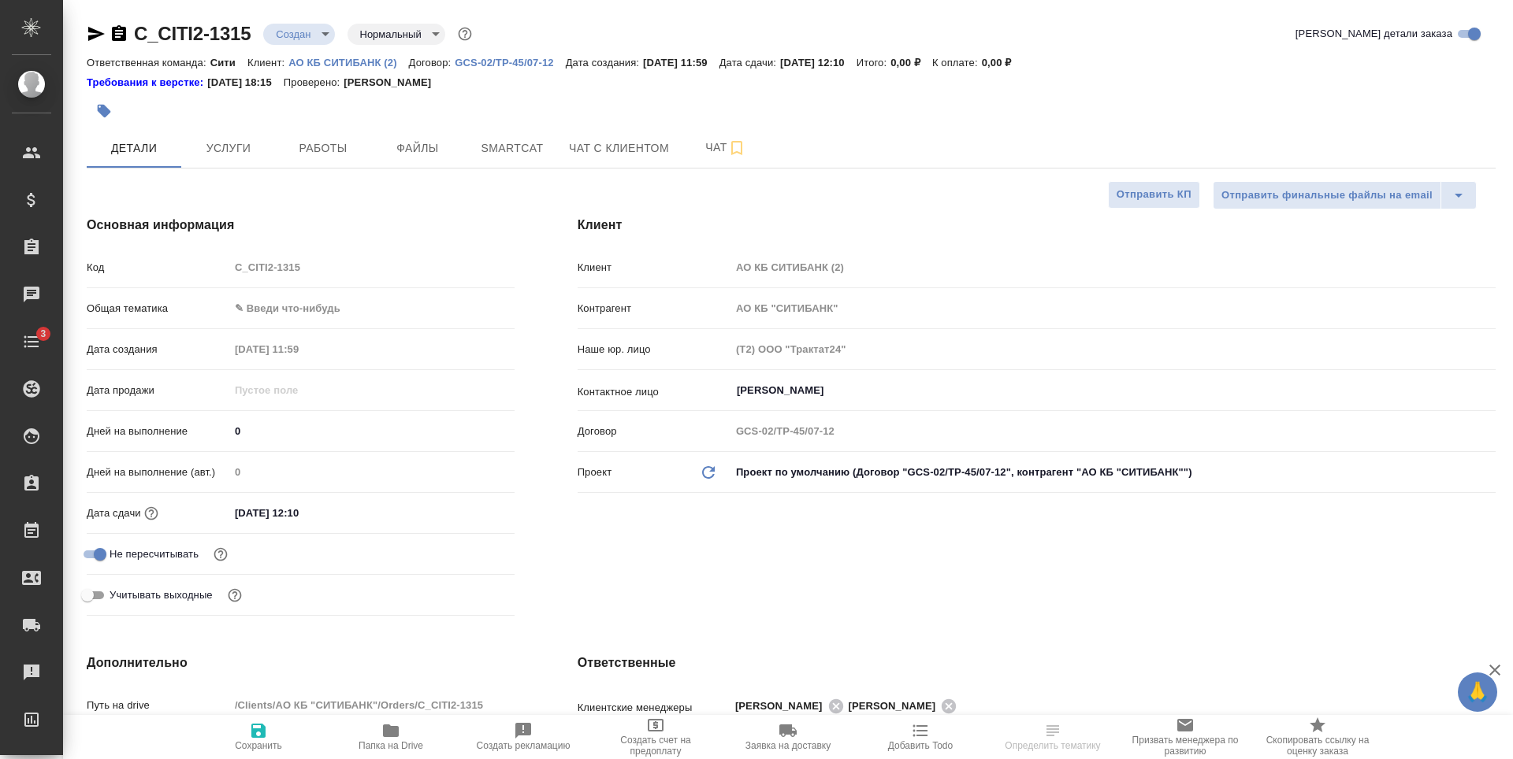
select select "RU"
type textarea "x"
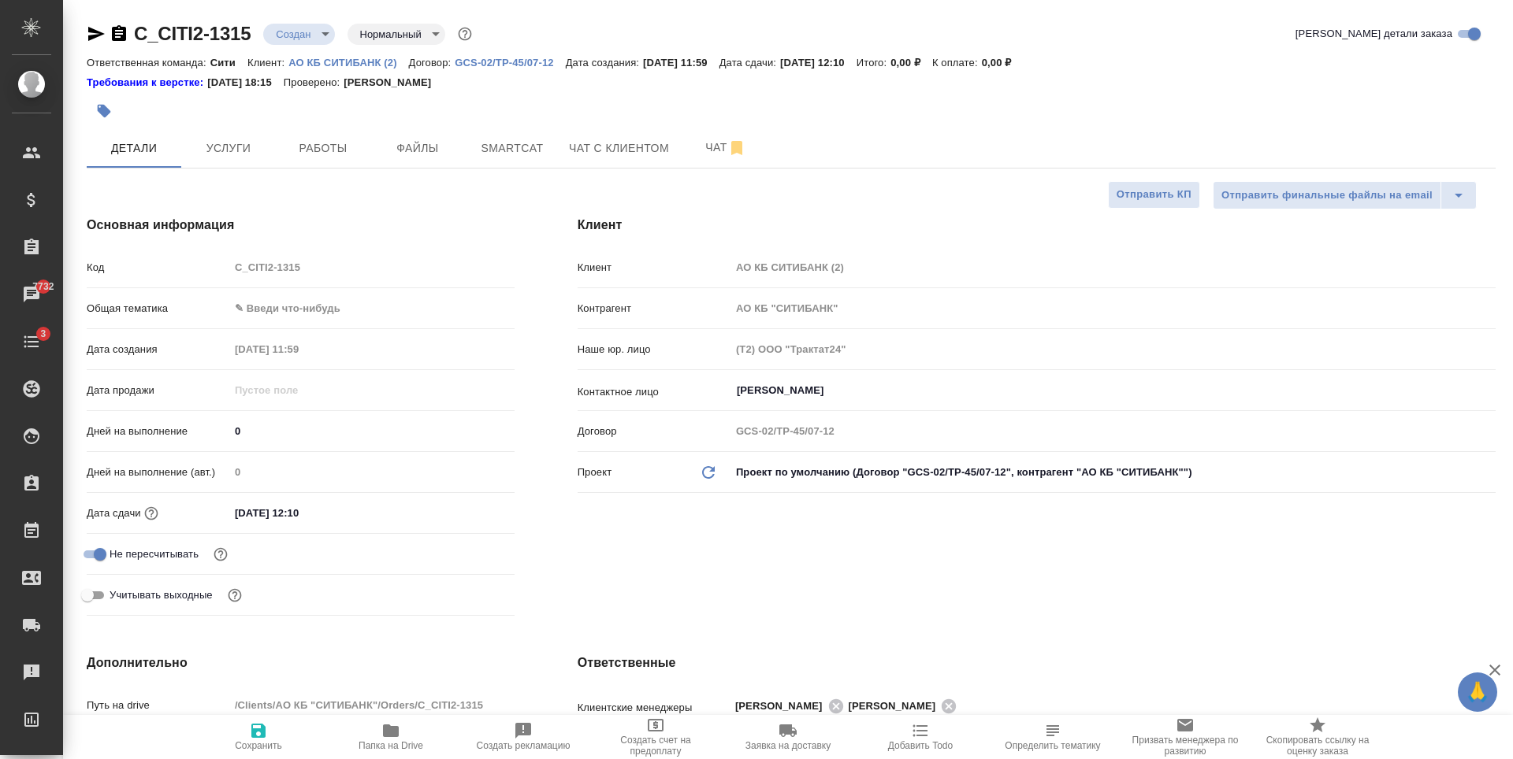
type textarea "x"
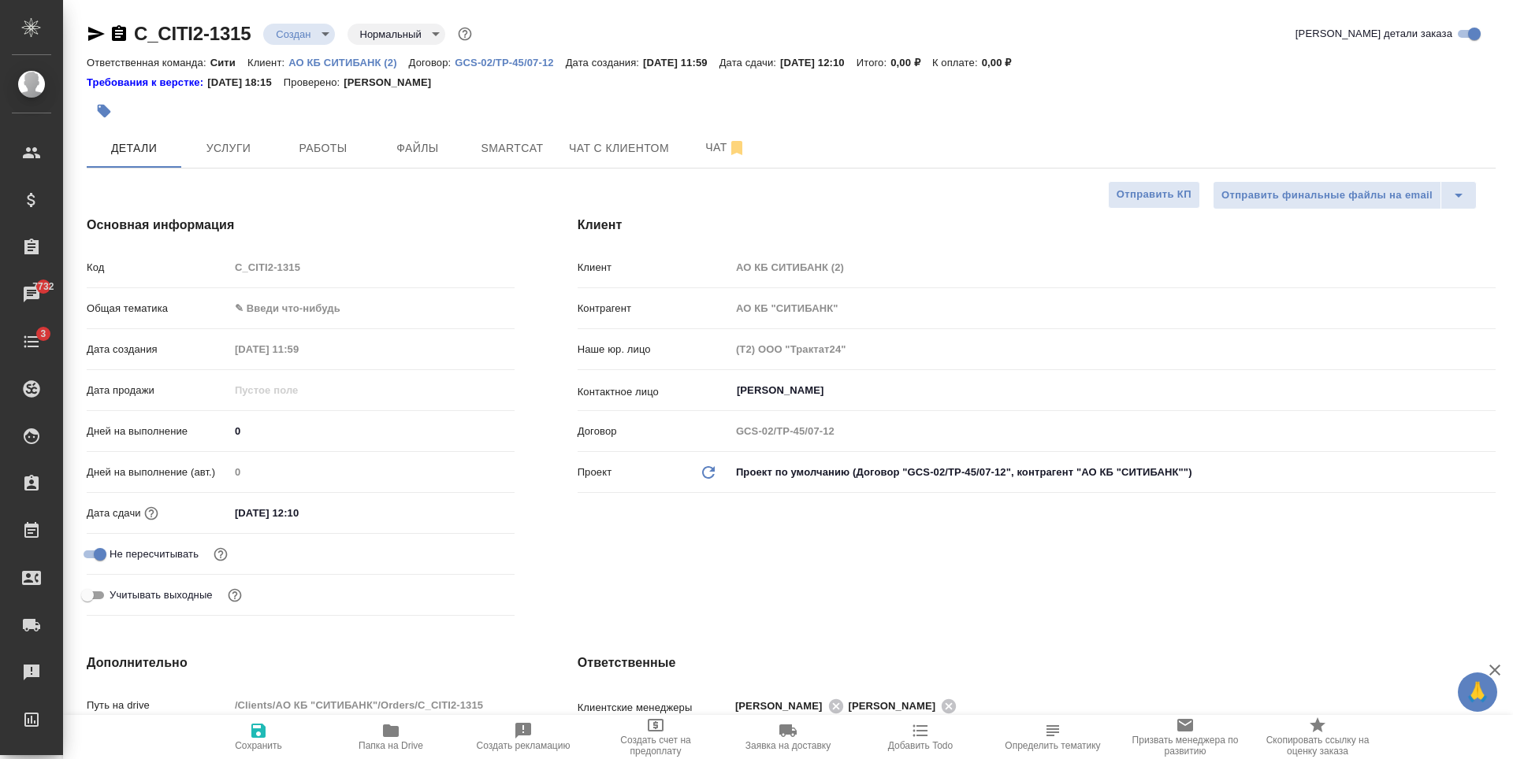
type textarea "x"
click at [711, 98] on div at bounding box center [556, 111] width 939 height 35
click at [407, 130] on button "Файлы" at bounding box center [417, 147] width 95 height 39
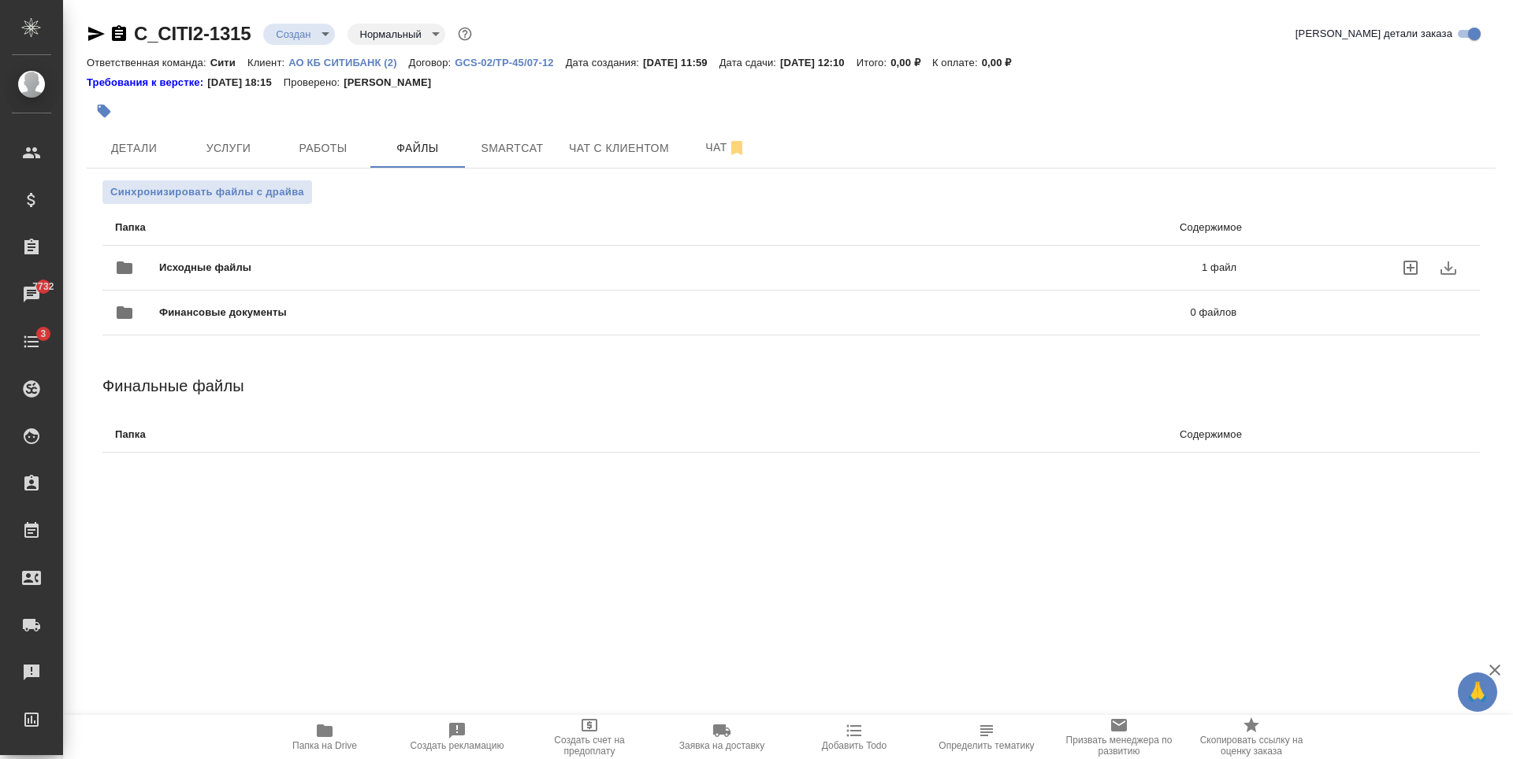
click at [1255, 262] on div at bounding box center [1367, 267] width 231 height 69
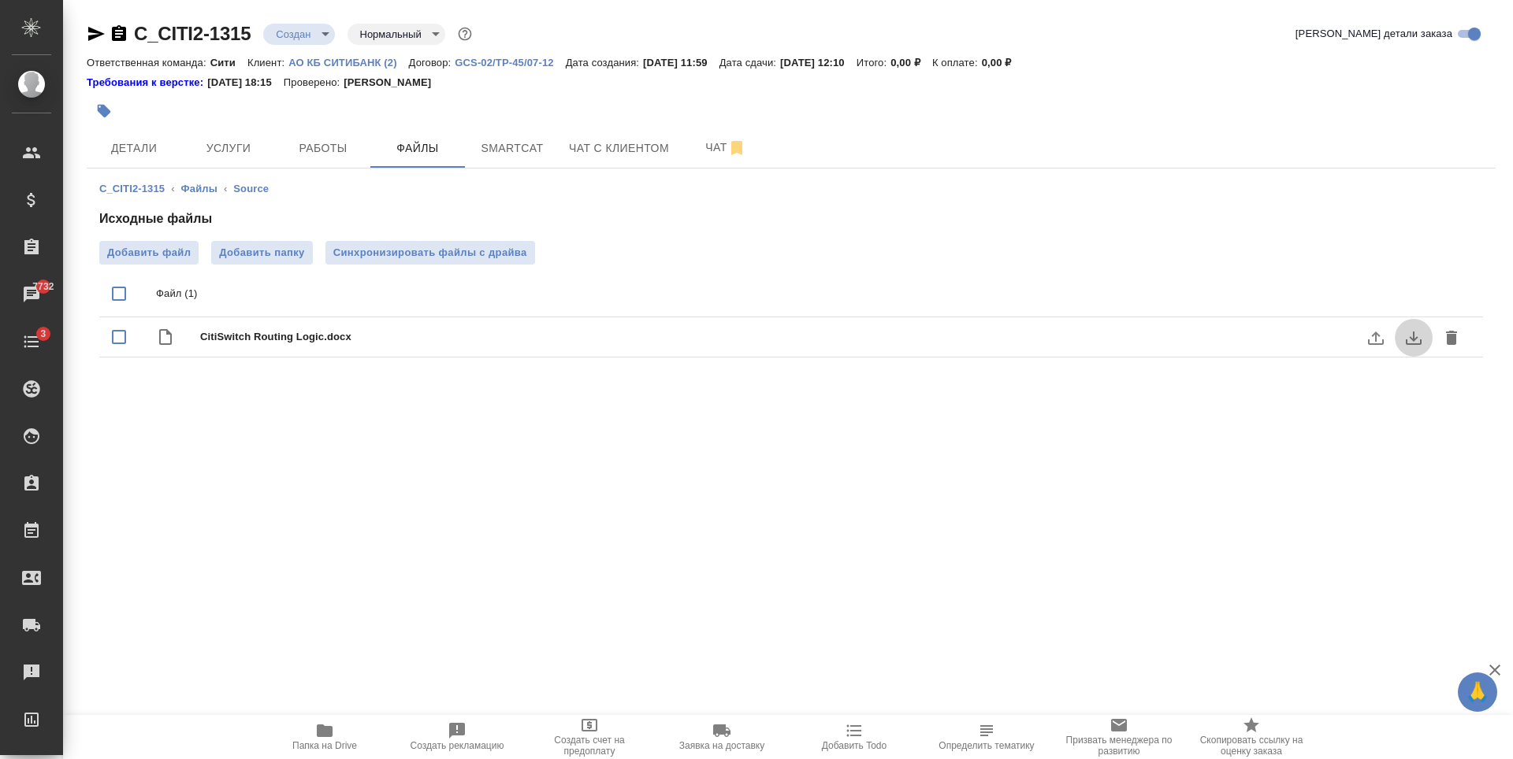
click at [1406, 338] on icon "download" at bounding box center [1413, 338] width 19 height 19
click at [149, 136] on button "Детали" at bounding box center [134, 147] width 95 height 39
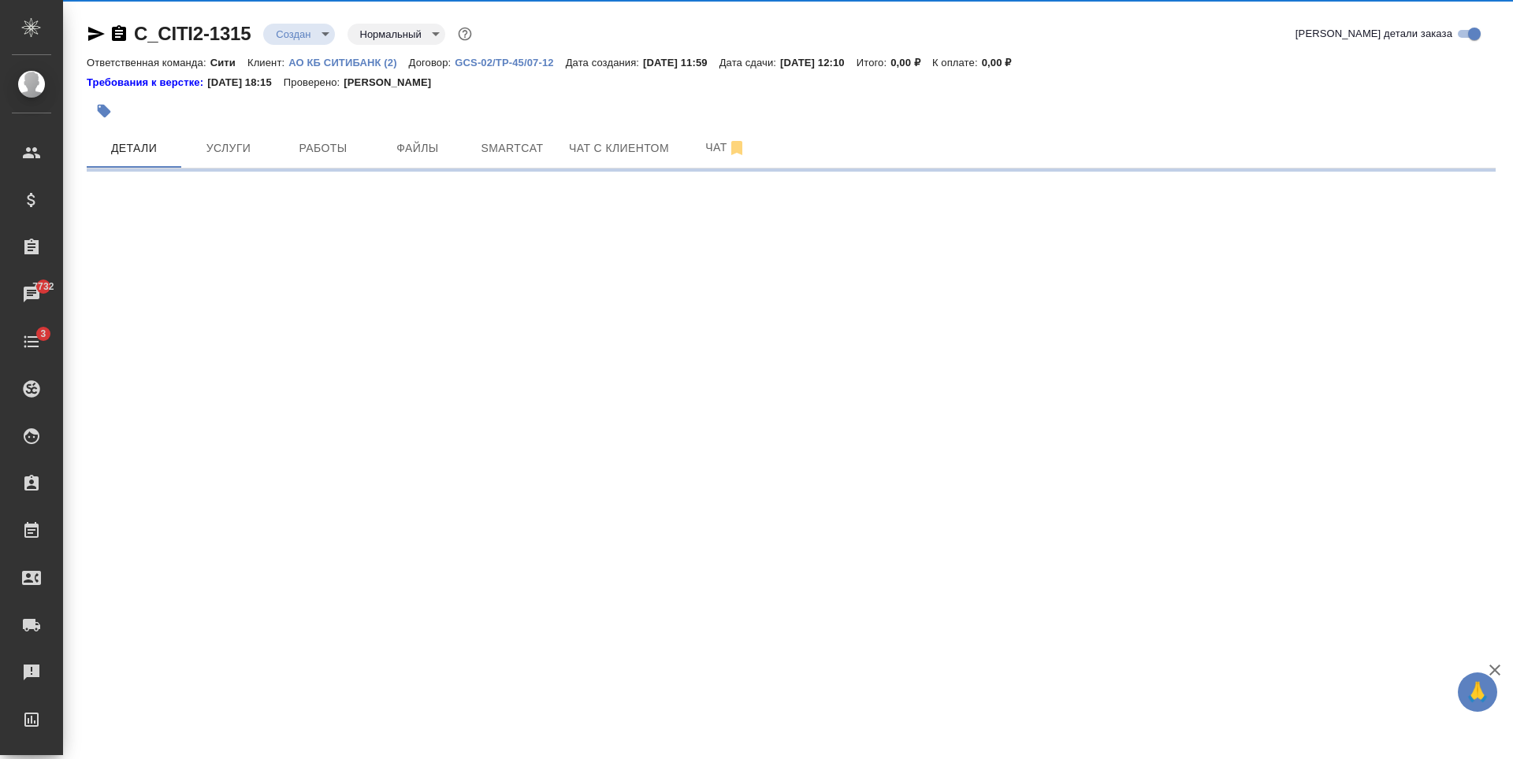
select select "RU"
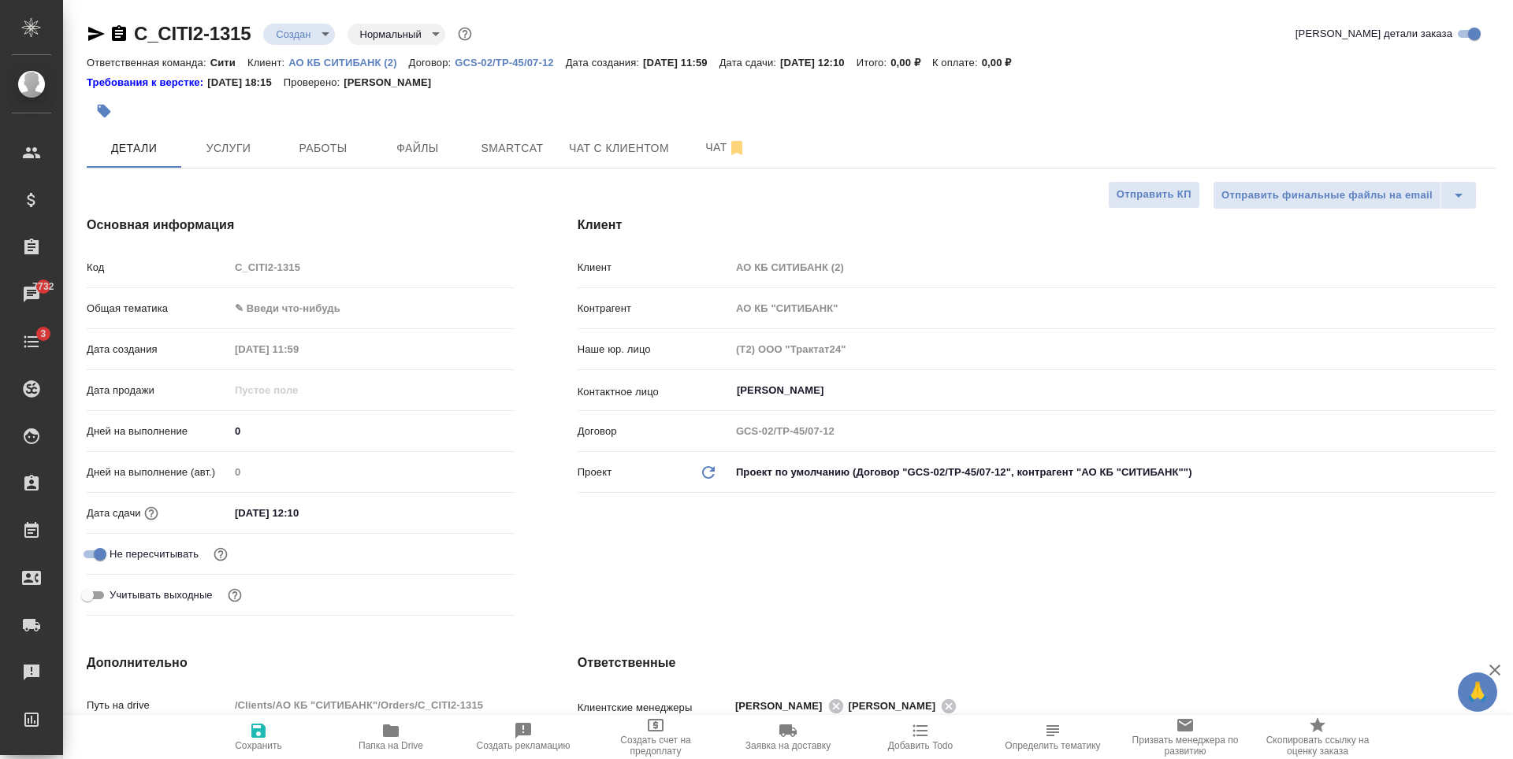
type textarea "x"
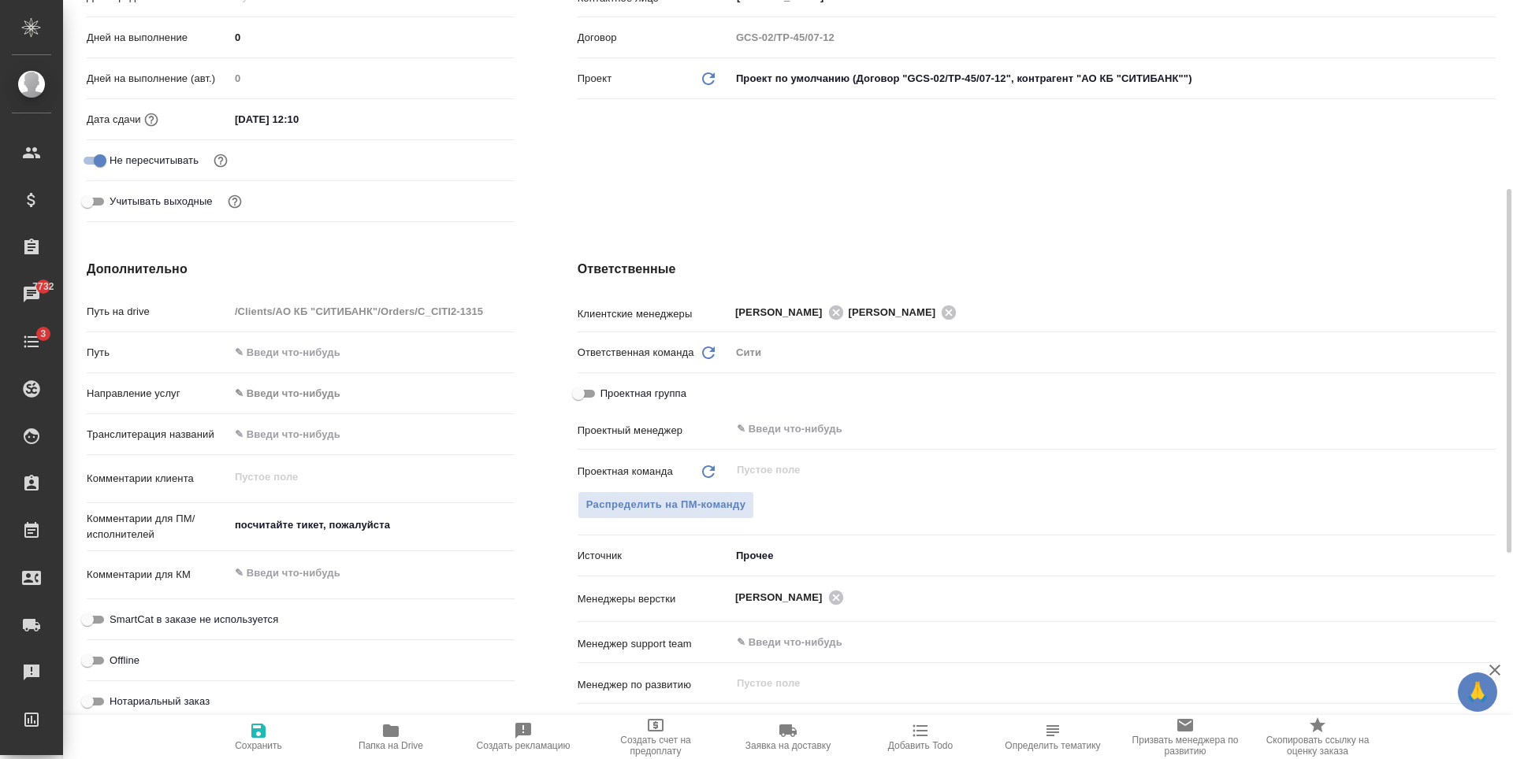
type textarea "x"
click at [265, 523] on textarea "посчитайте тикет, пожалуйста" at bounding box center [372, 526] width 284 height 27
paste textarea "ббревиатуры в тексте переводить не нужно."
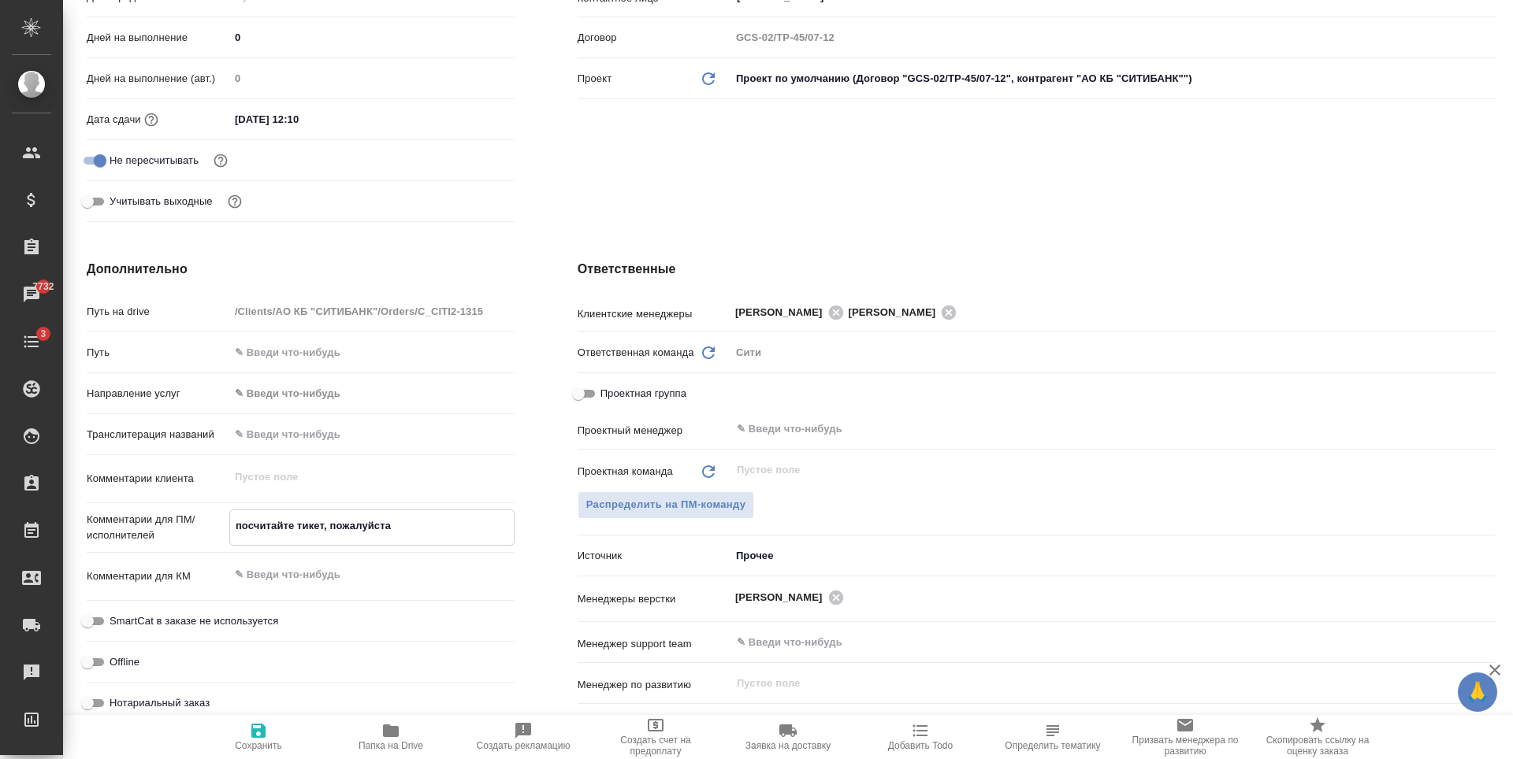
type textarea "Аббревиатуры в тексте переводить не нужно."
type textarea "x"
type textarea "Аббревиатуры в тексте переводить не нужно."
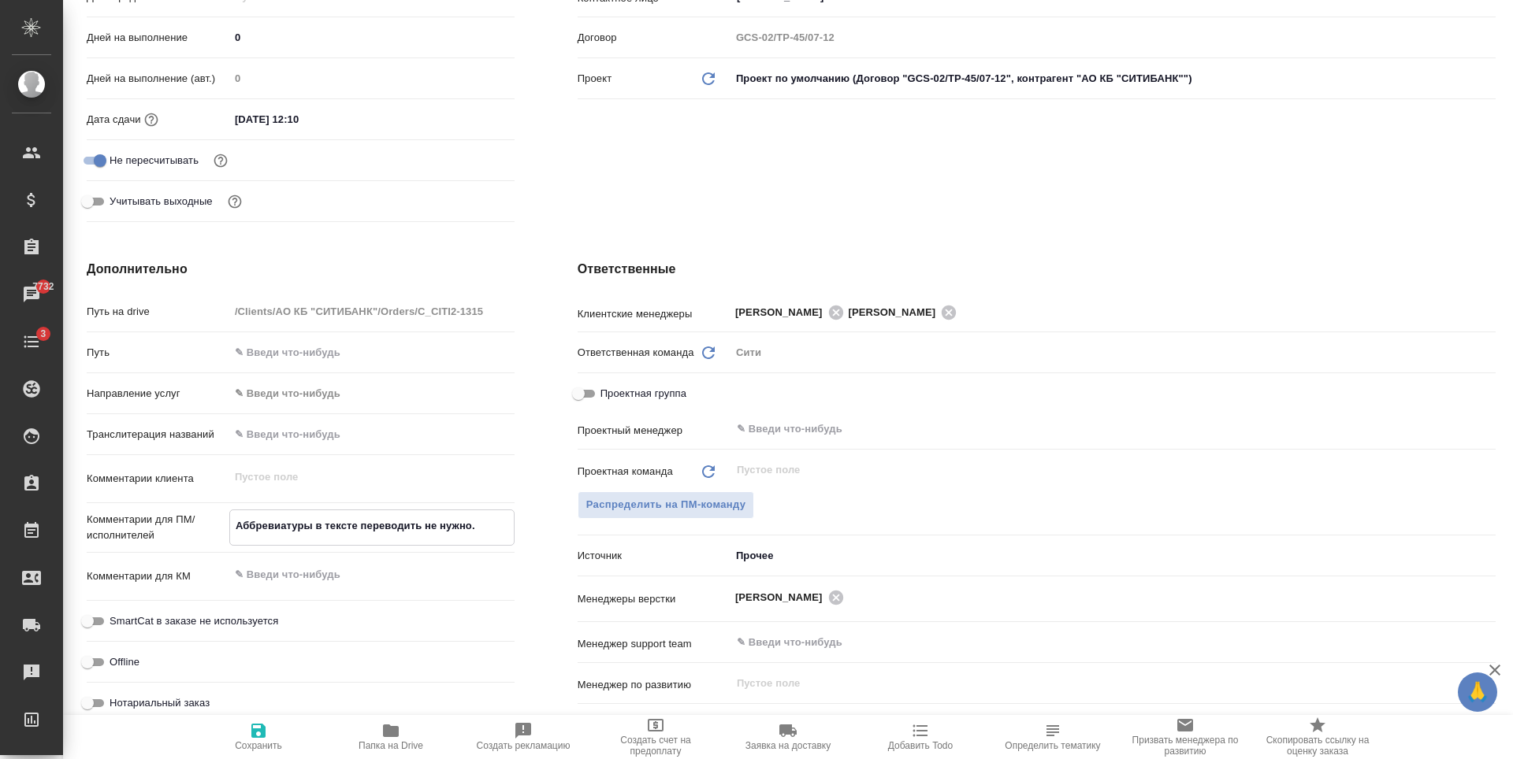
type textarea "x"
click at [269, 737] on span "Сохранить" at bounding box center [258, 737] width 113 height 30
type textarea "x"
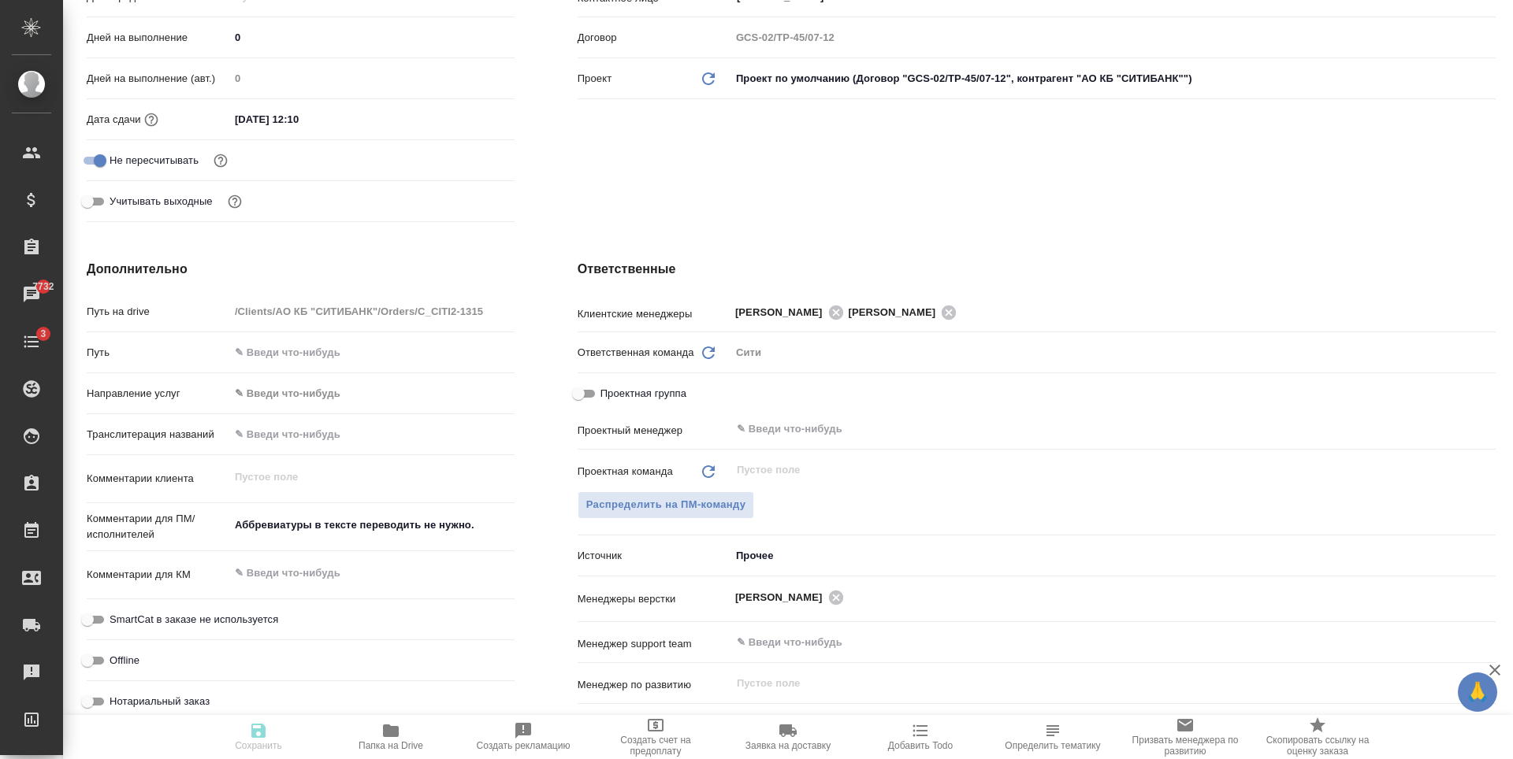
type textarea "x"
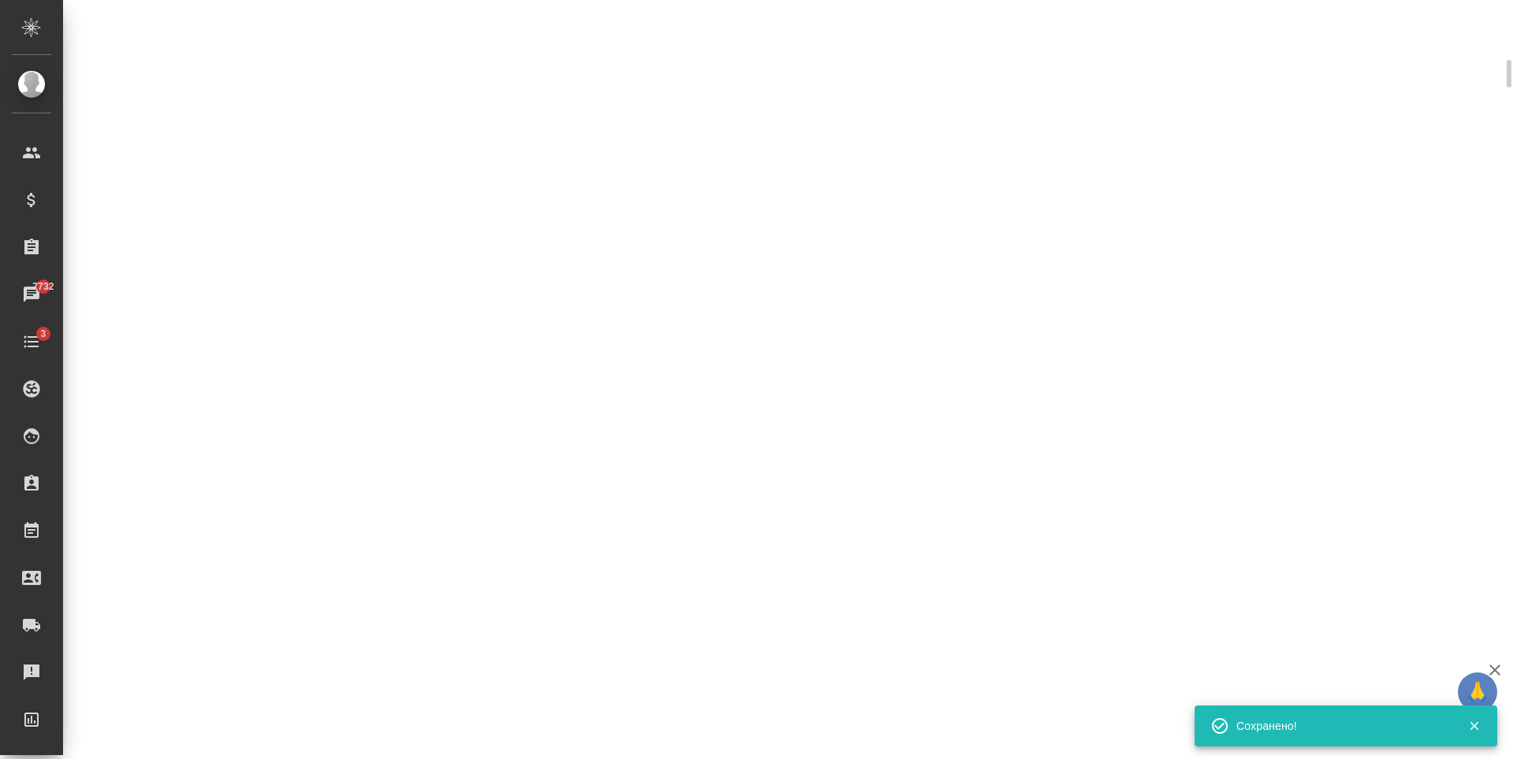
select select "RU"
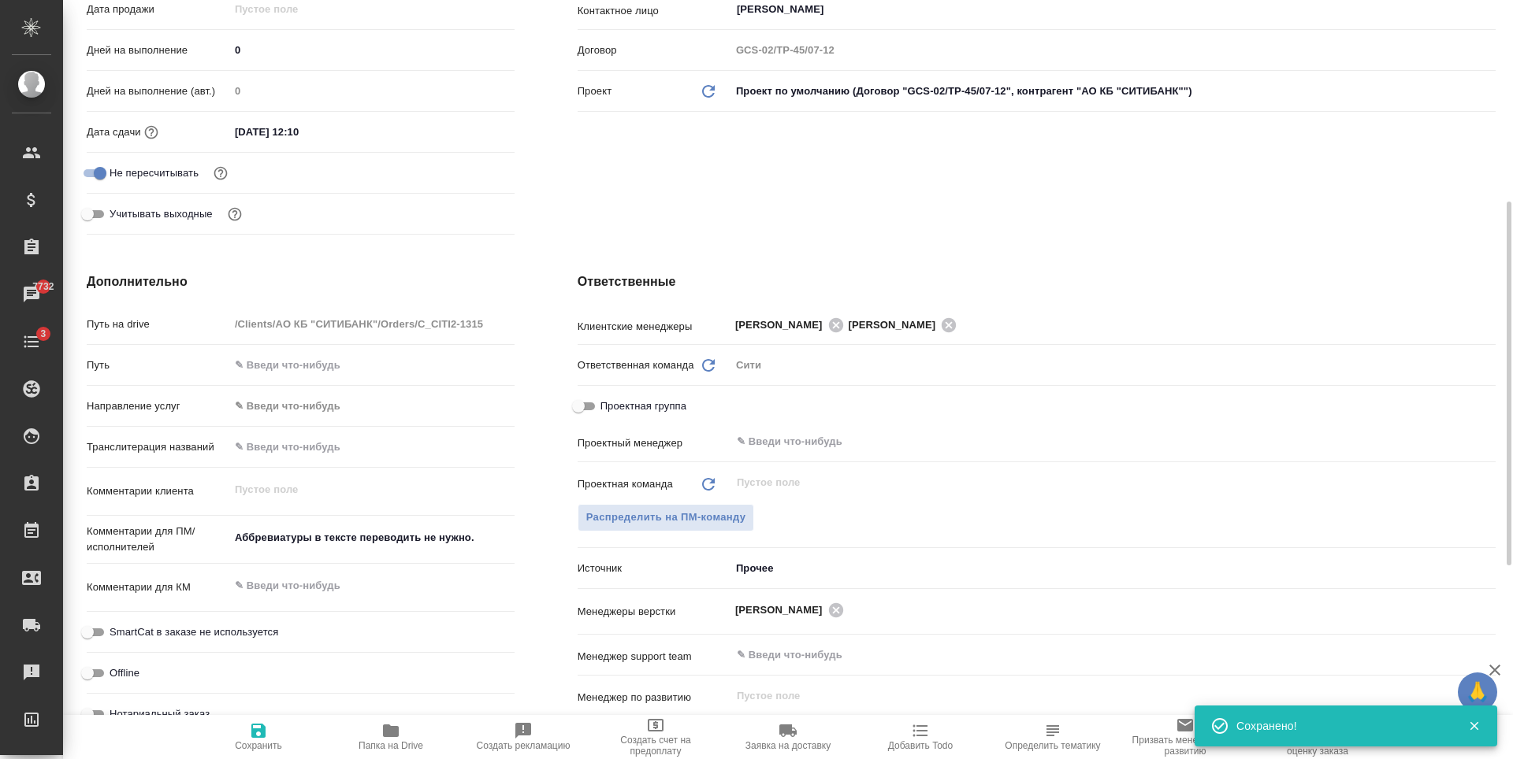
type textarea "x"
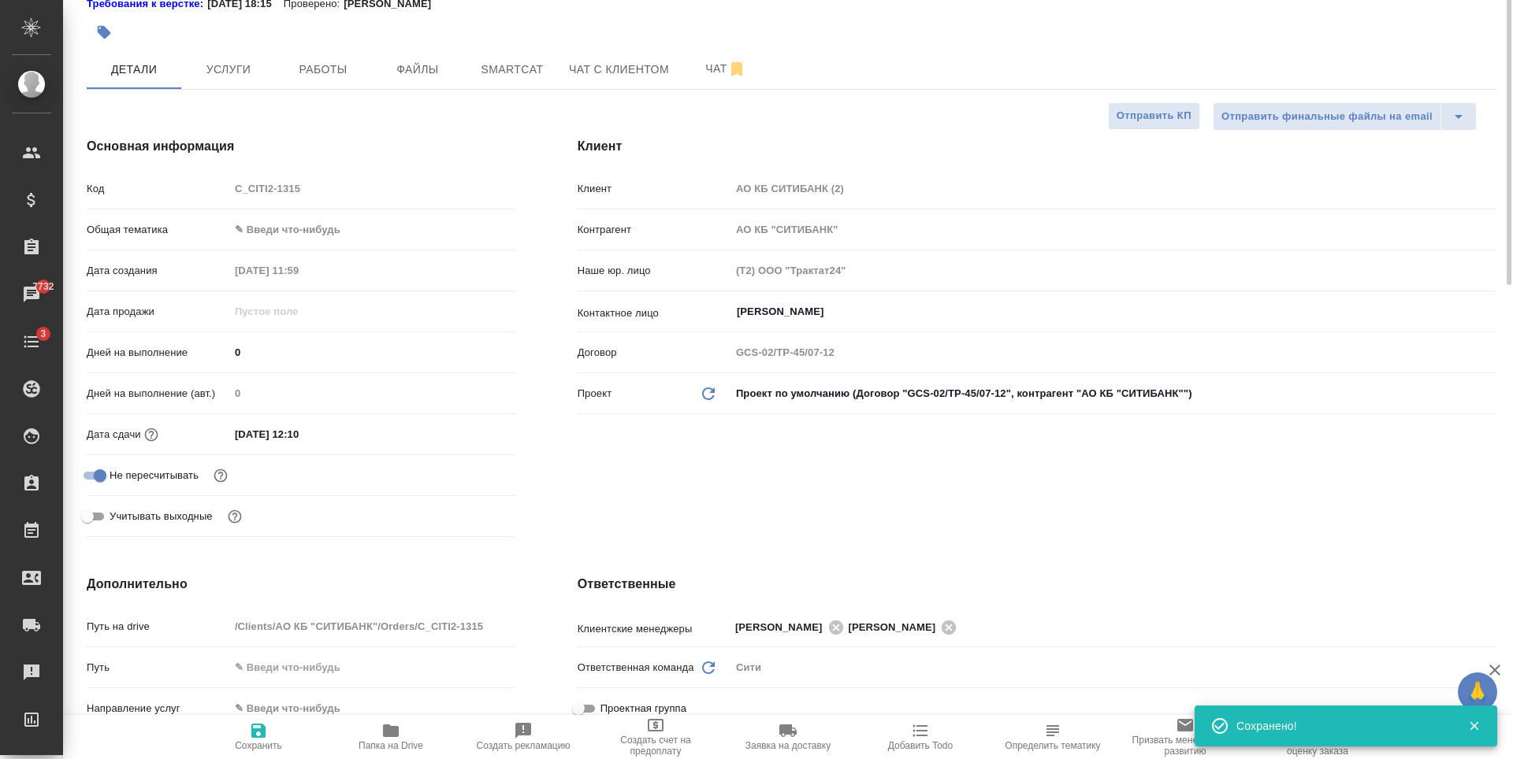
scroll to position [0, 0]
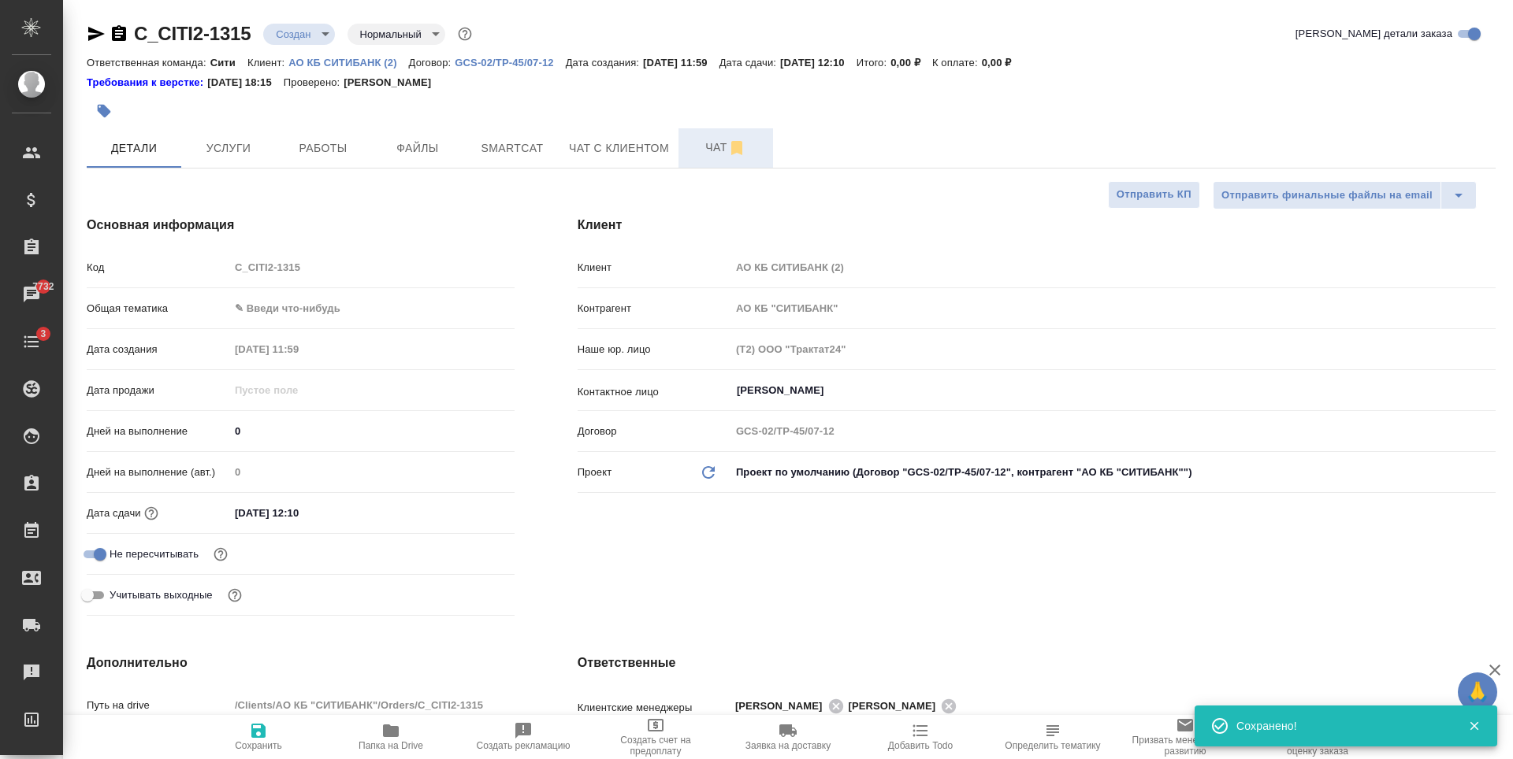
click at [717, 138] on span "Чат" at bounding box center [726, 148] width 76 height 20
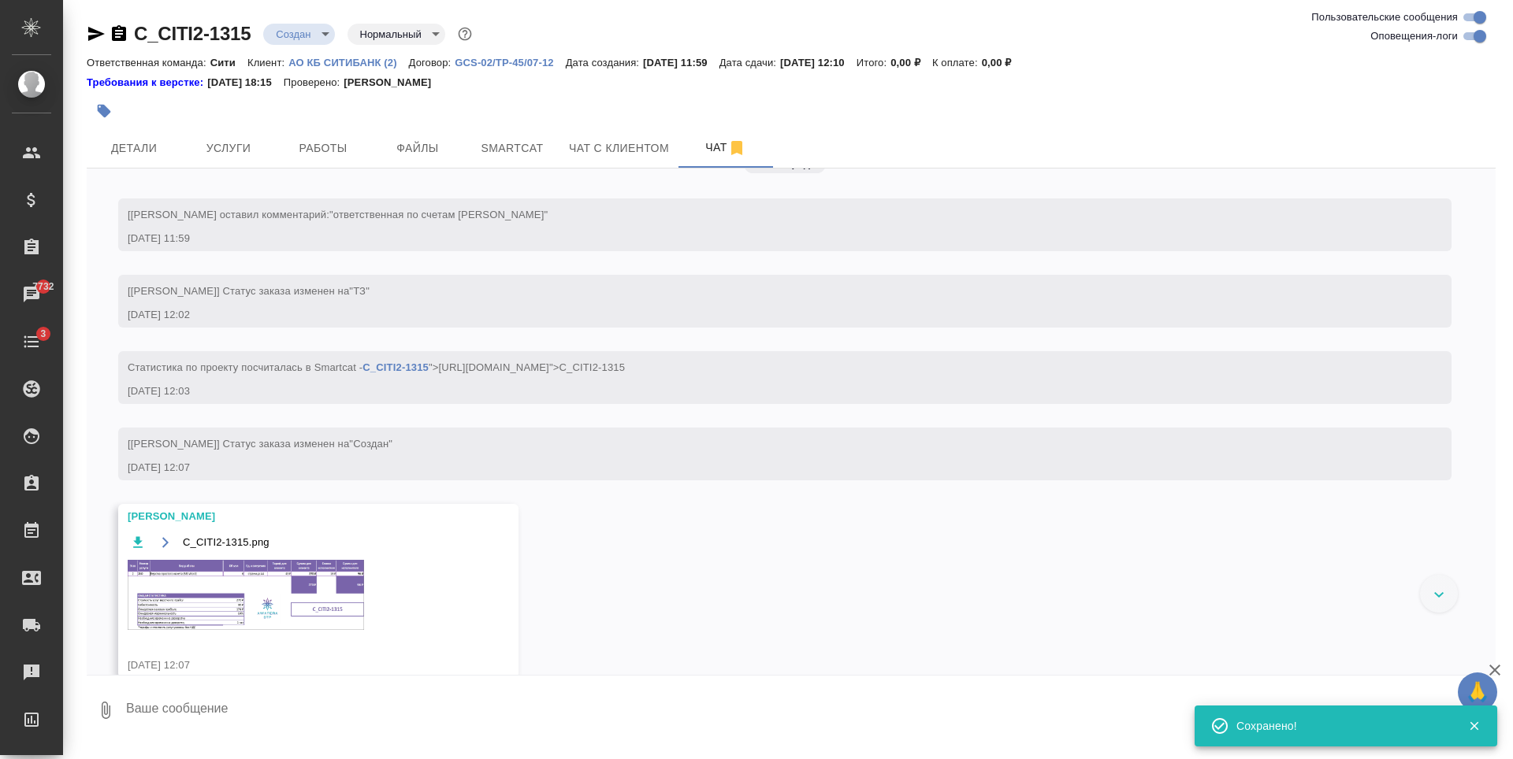
scroll to position [72, 0]
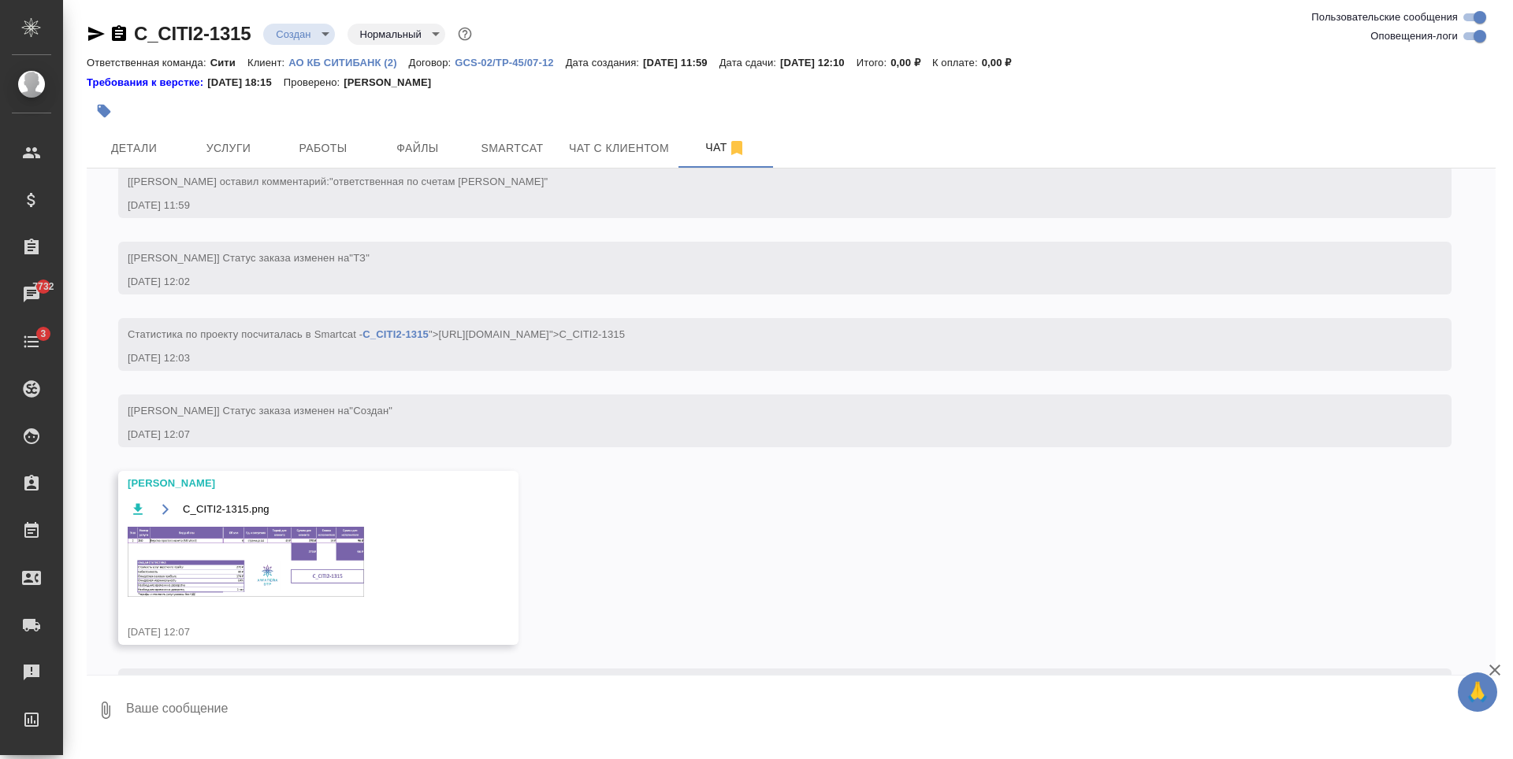
click at [212, 590] on img at bounding box center [246, 562] width 236 height 70
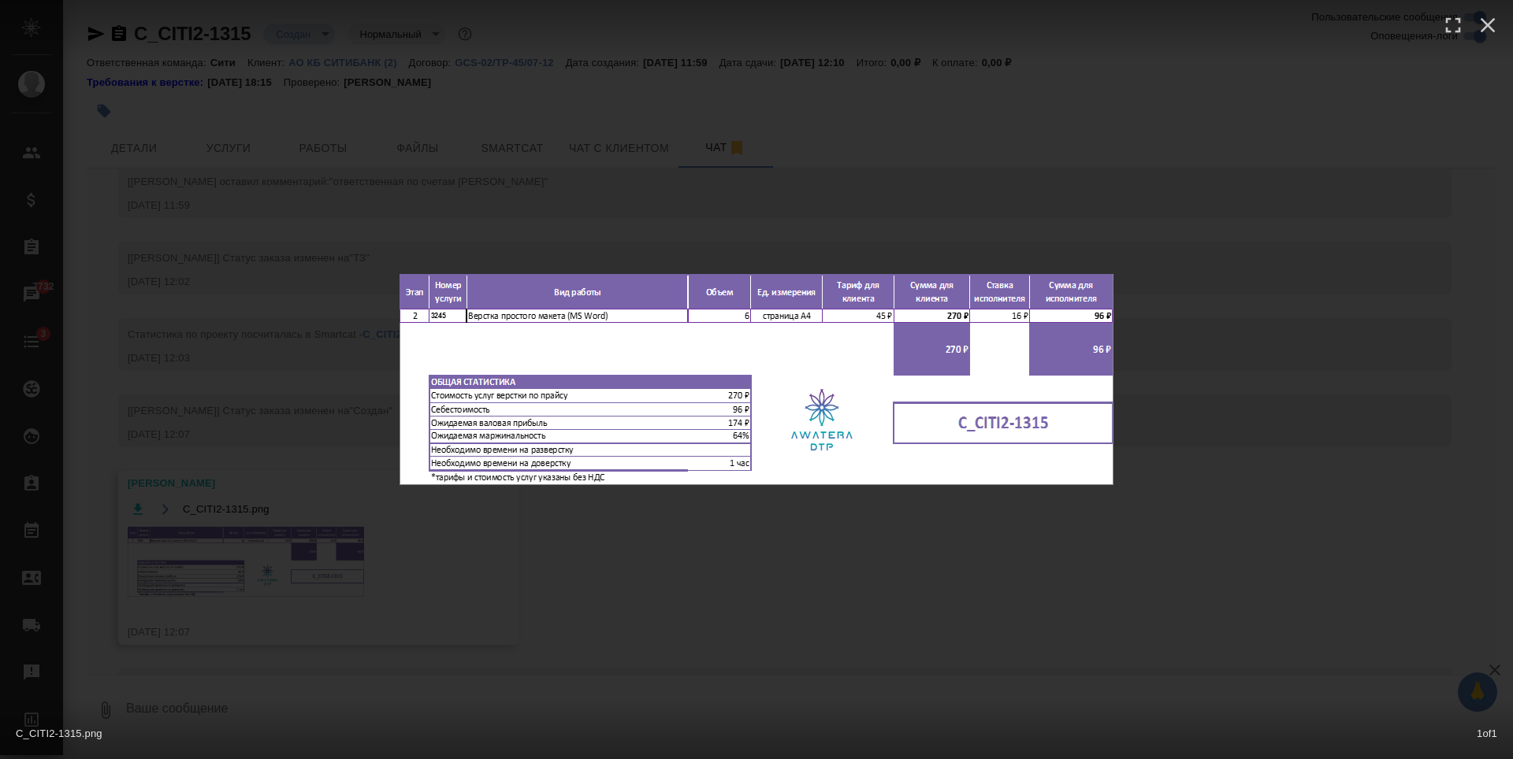
click at [474, 177] on div "C_CITI2-1315.png 1 of 1" at bounding box center [756, 379] width 1513 height 759
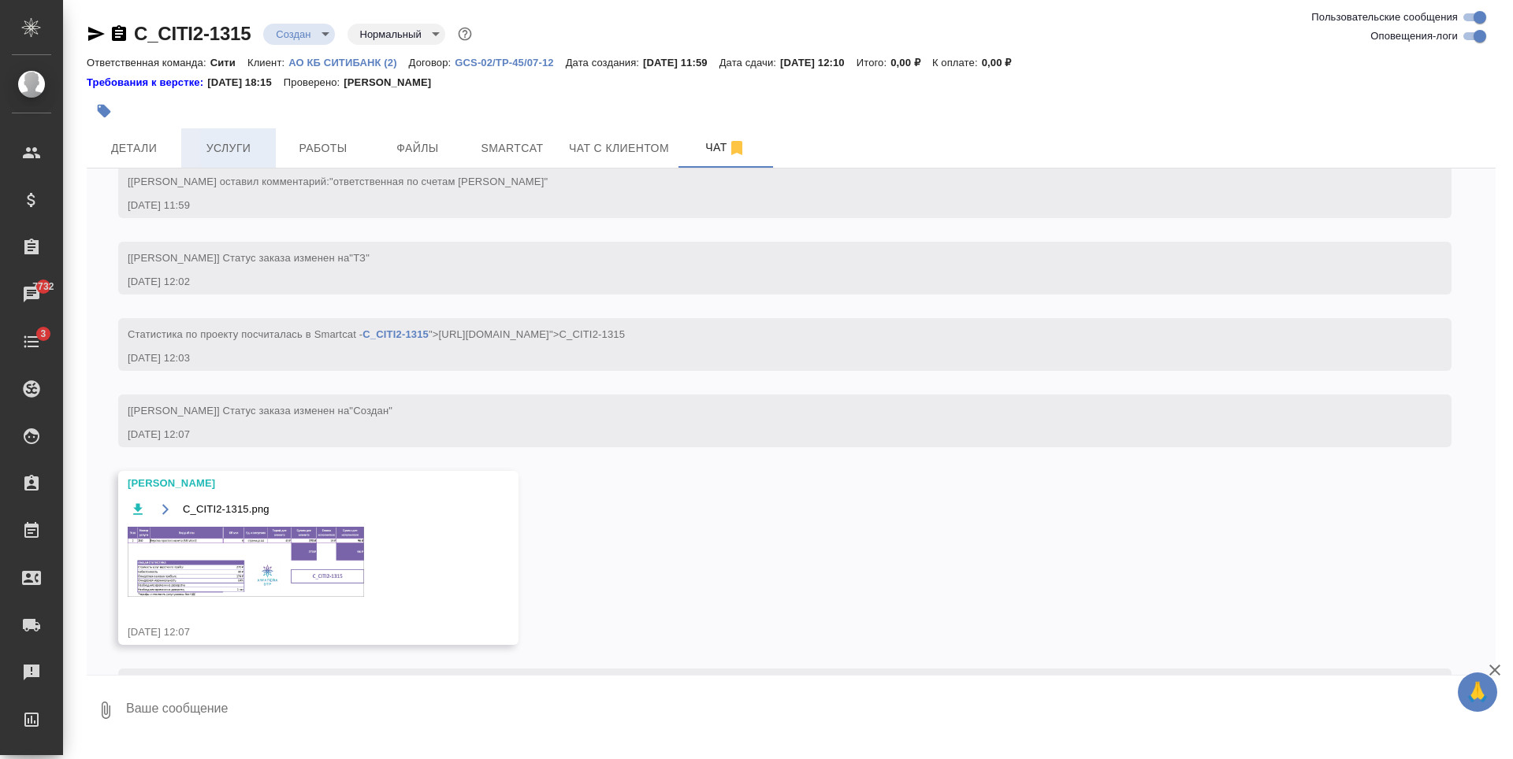
click at [232, 136] on button "Услуги" at bounding box center [228, 147] width 95 height 39
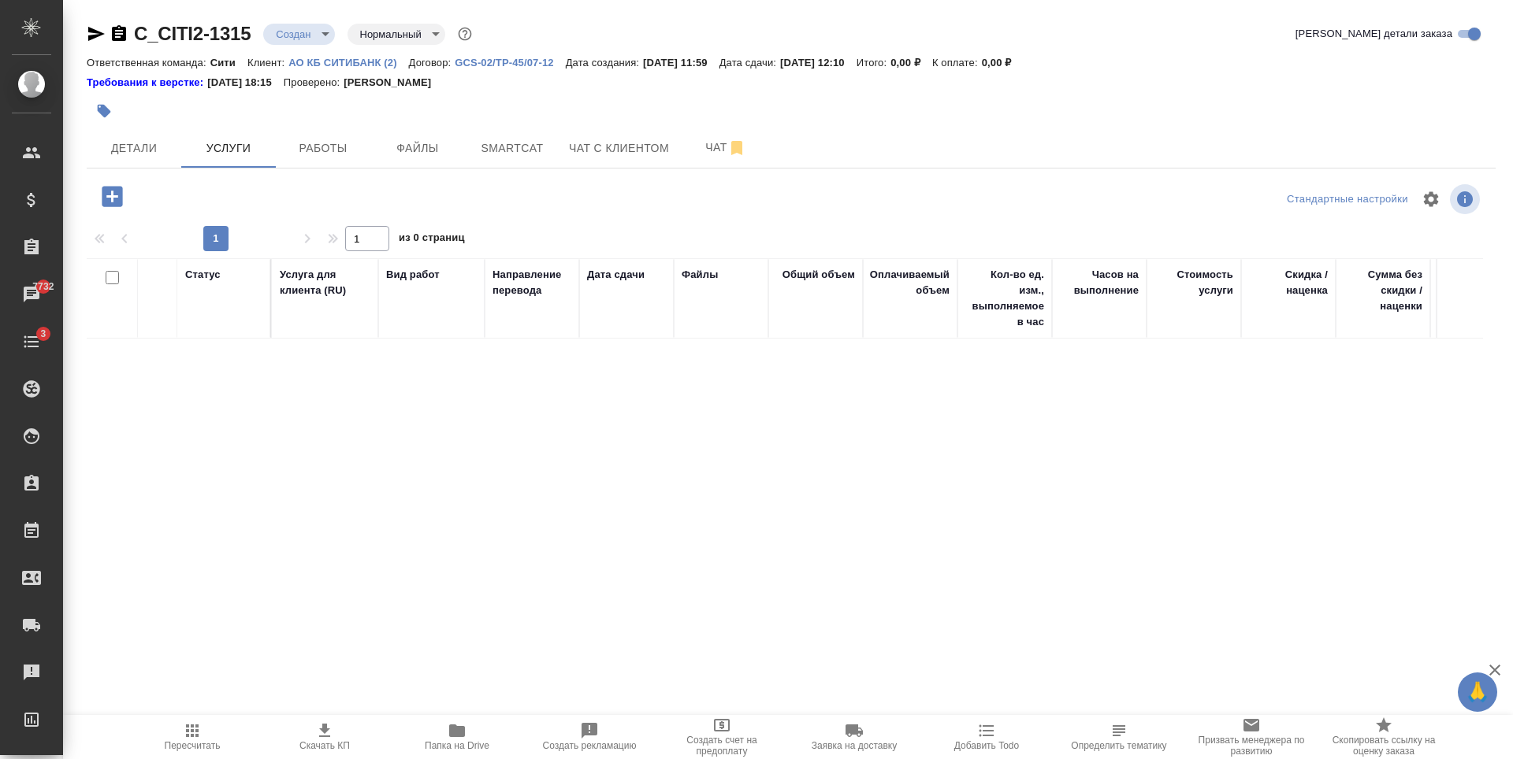
click at [114, 194] on icon "button" at bounding box center [112, 196] width 20 height 20
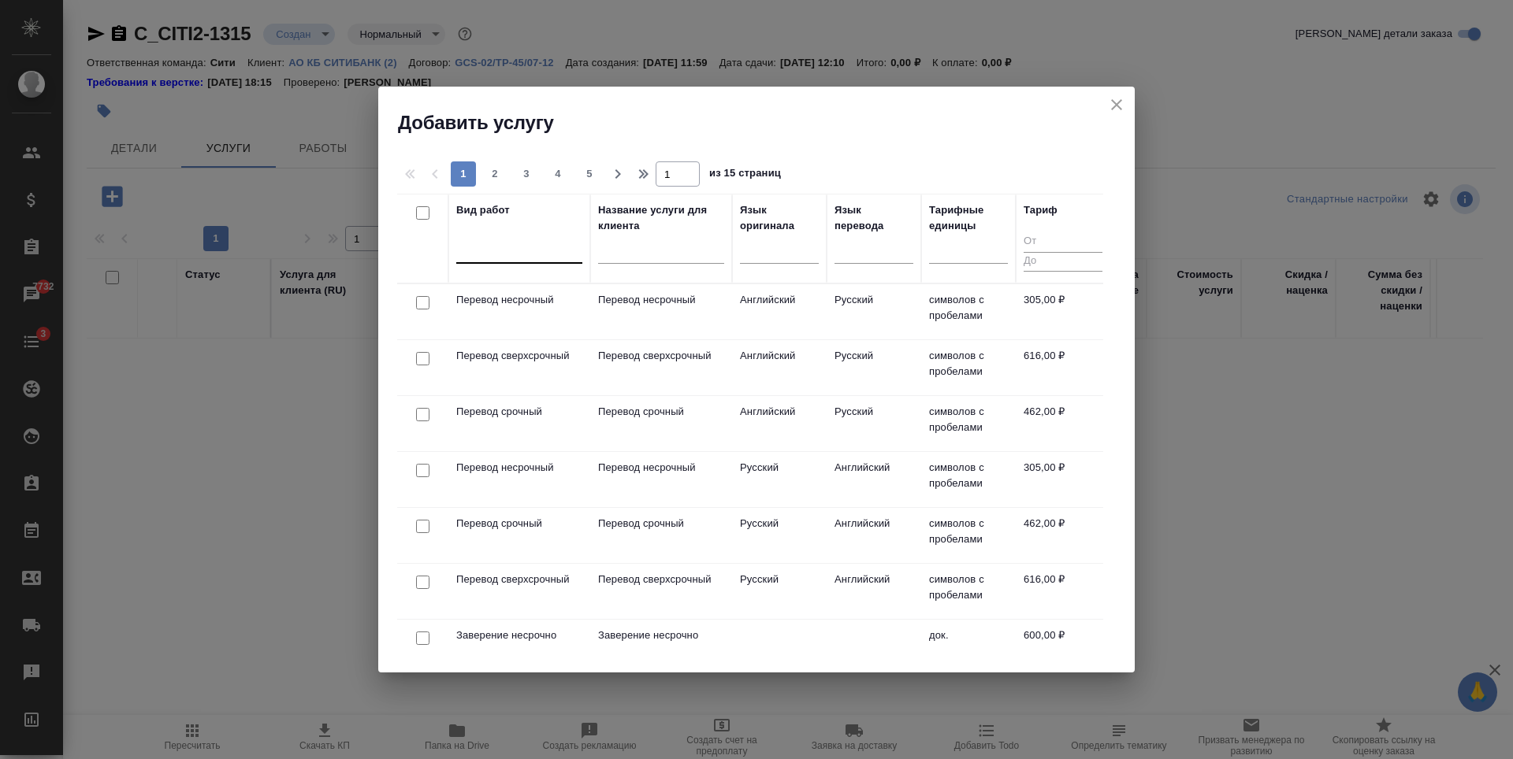
click at [477, 258] on div at bounding box center [519, 247] width 126 height 23
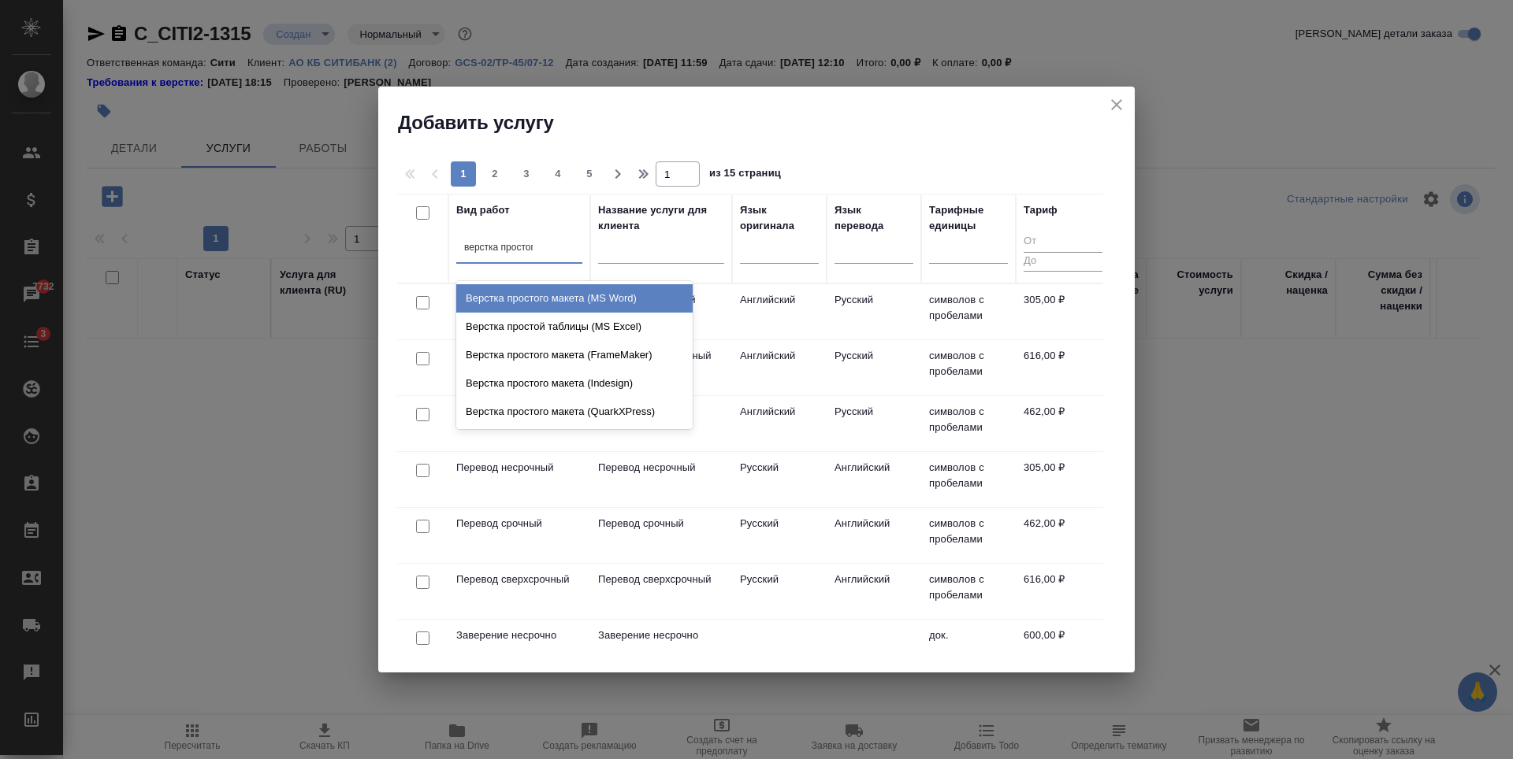
type input "верстка простого"
click at [557, 298] on div "Верстка простого макета (MS Word)" at bounding box center [574, 298] width 236 height 28
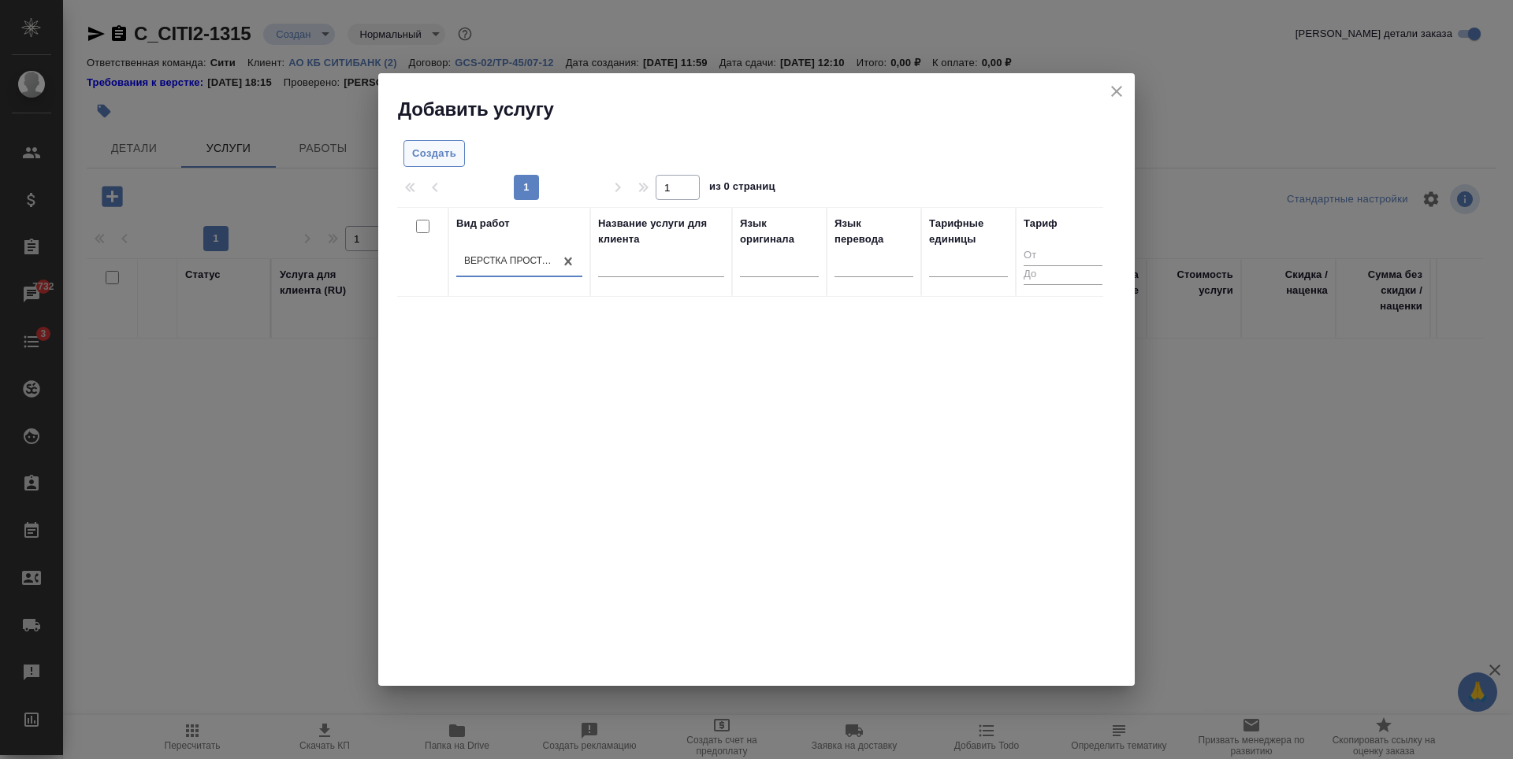
click at [450, 157] on span "Создать" at bounding box center [434, 154] width 44 height 18
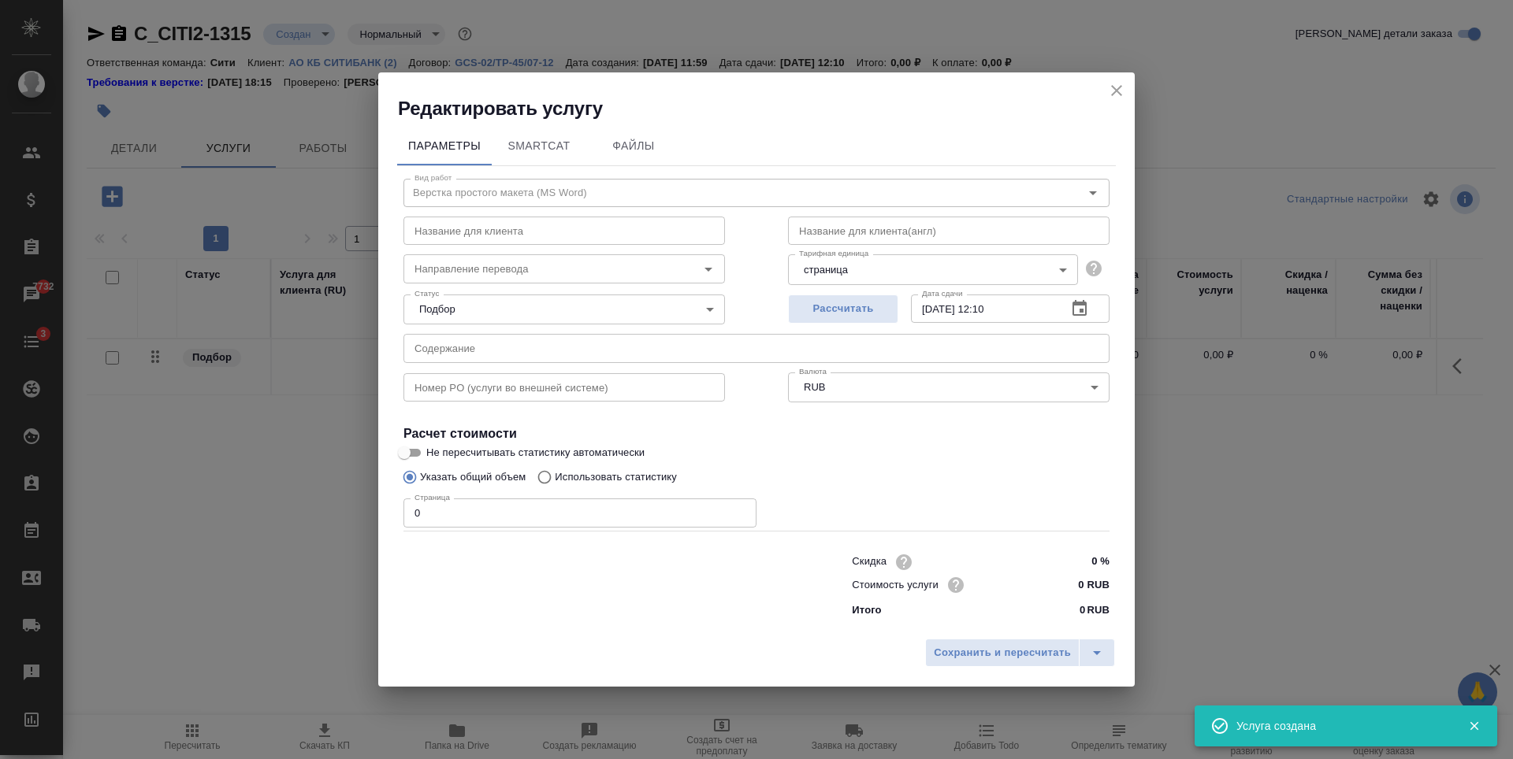
click at [532, 511] on input "0" at bounding box center [579, 513] width 353 height 28
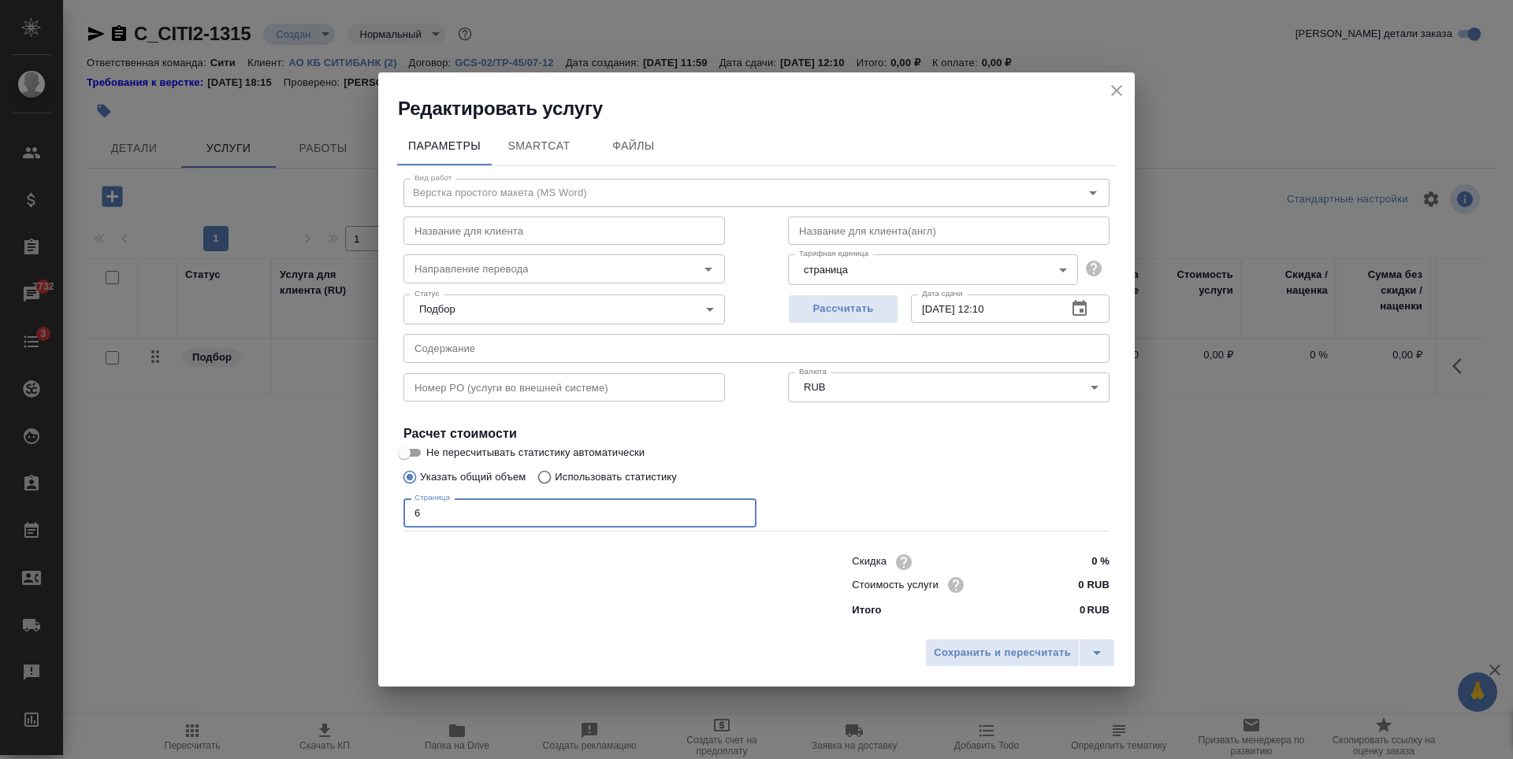
type input "6"
click at [1084, 584] on input "0 RUB" at bounding box center [1080, 585] width 58 height 23
type input "45 RUB"
click at [968, 647] on span "Сохранить и пересчитать" at bounding box center [1002, 654] width 137 height 18
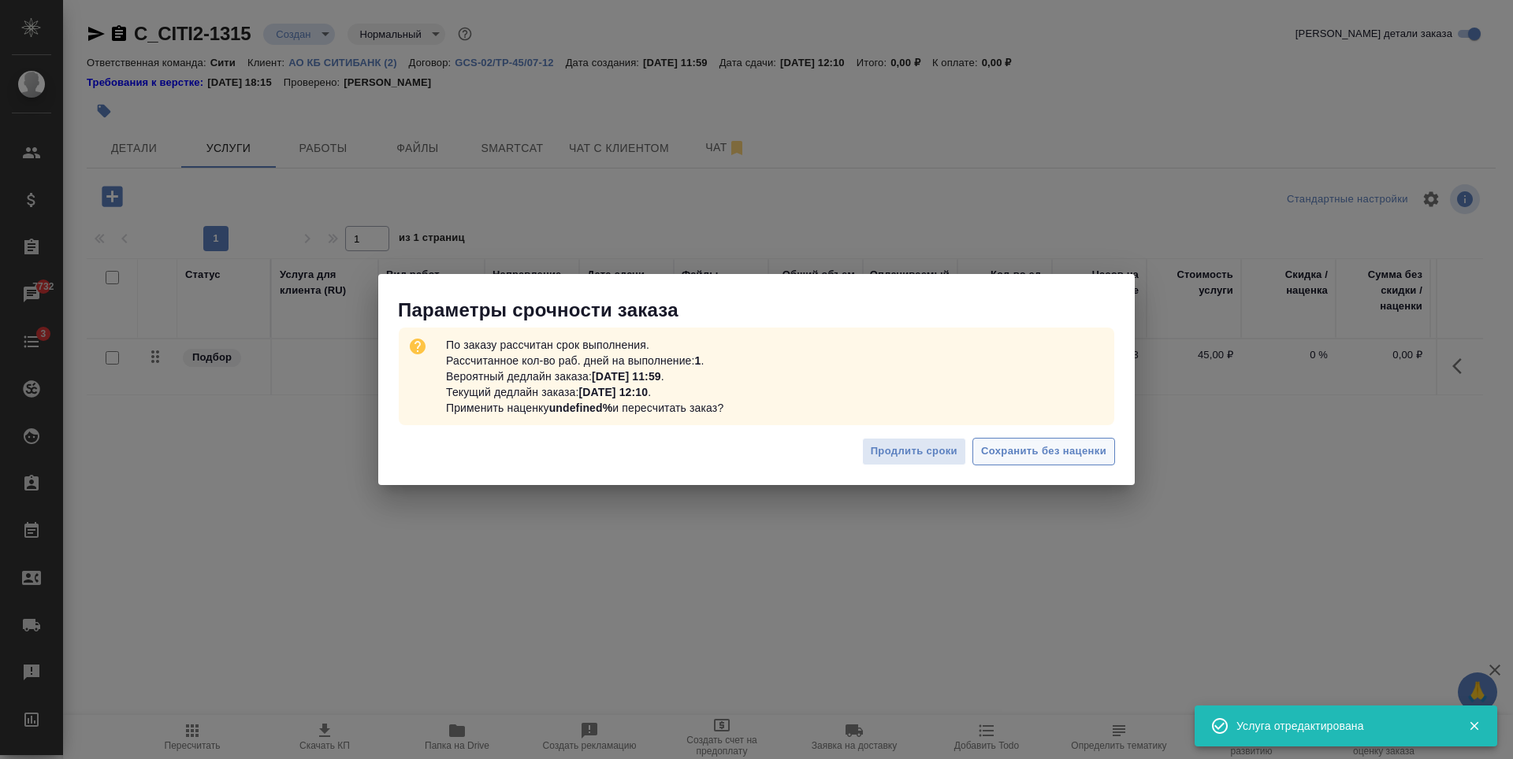
click at [1012, 444] on span "Сохранить без наценки" at bounding box center [1043, 452] width 125 height 18
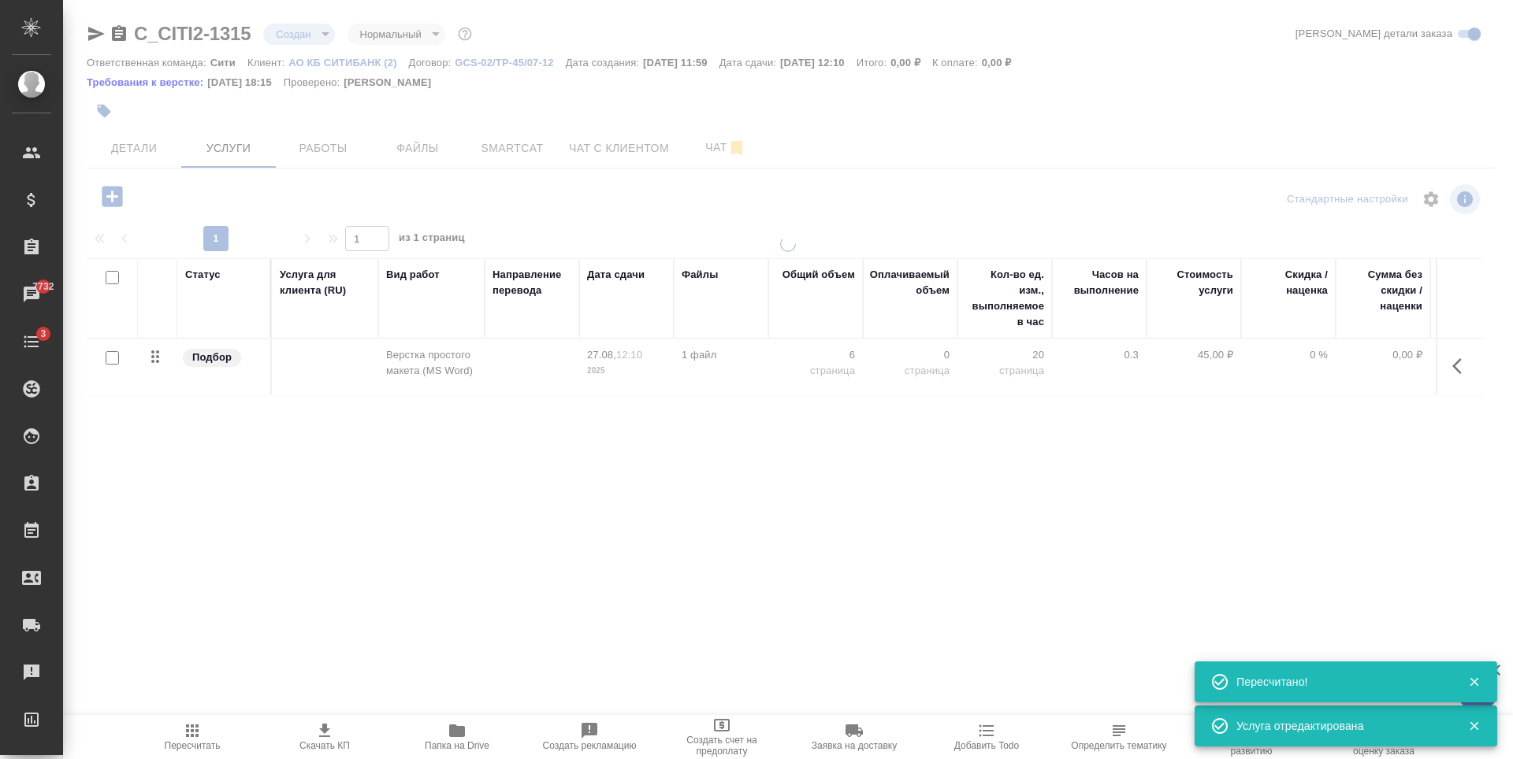
type input "urgent"
click at [154, 128] on div at bounding box center [556, 111] width 939 height 35
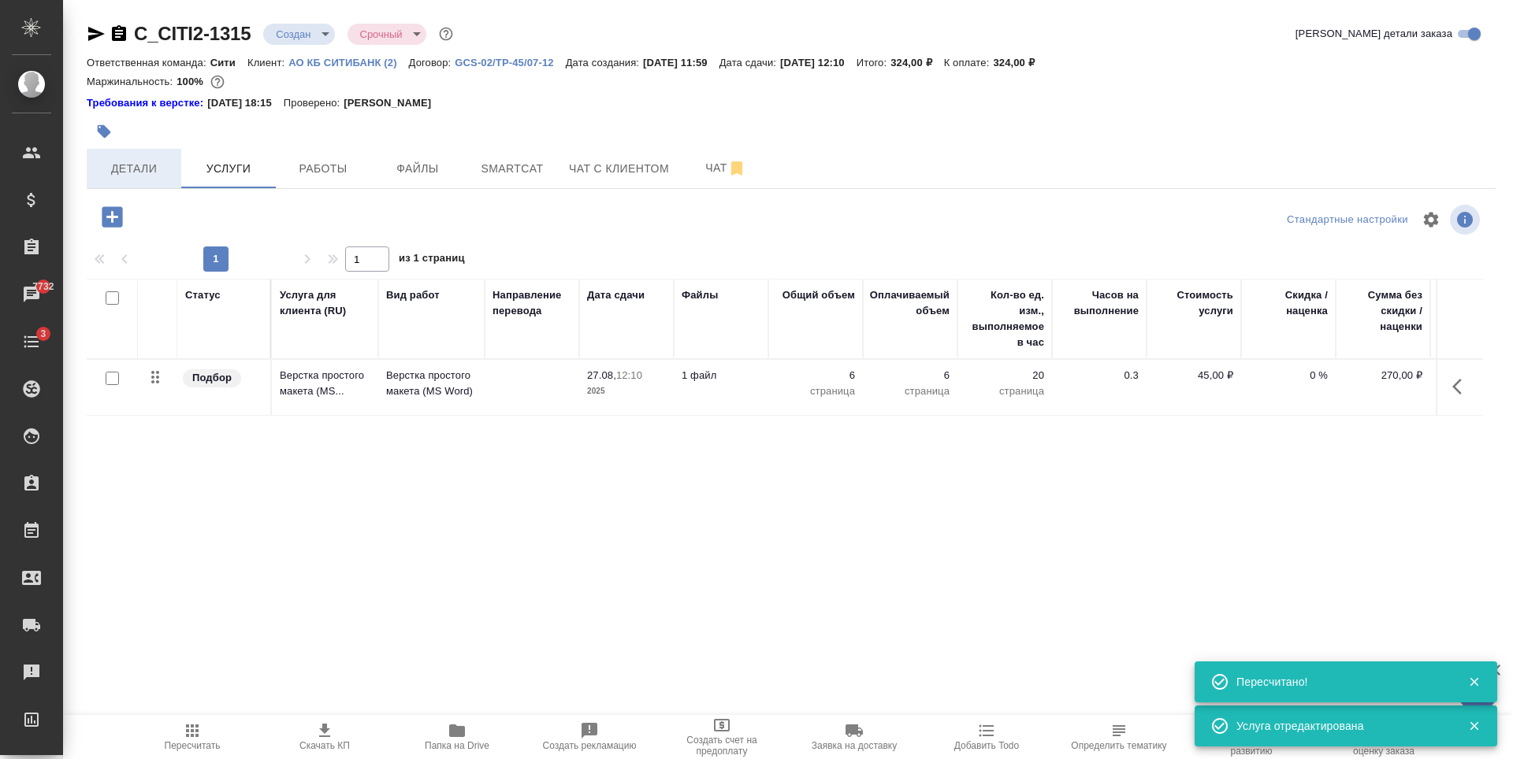
click at [150, 158] on button "Детали" at bounding box center [134, 168] width 95 height 39
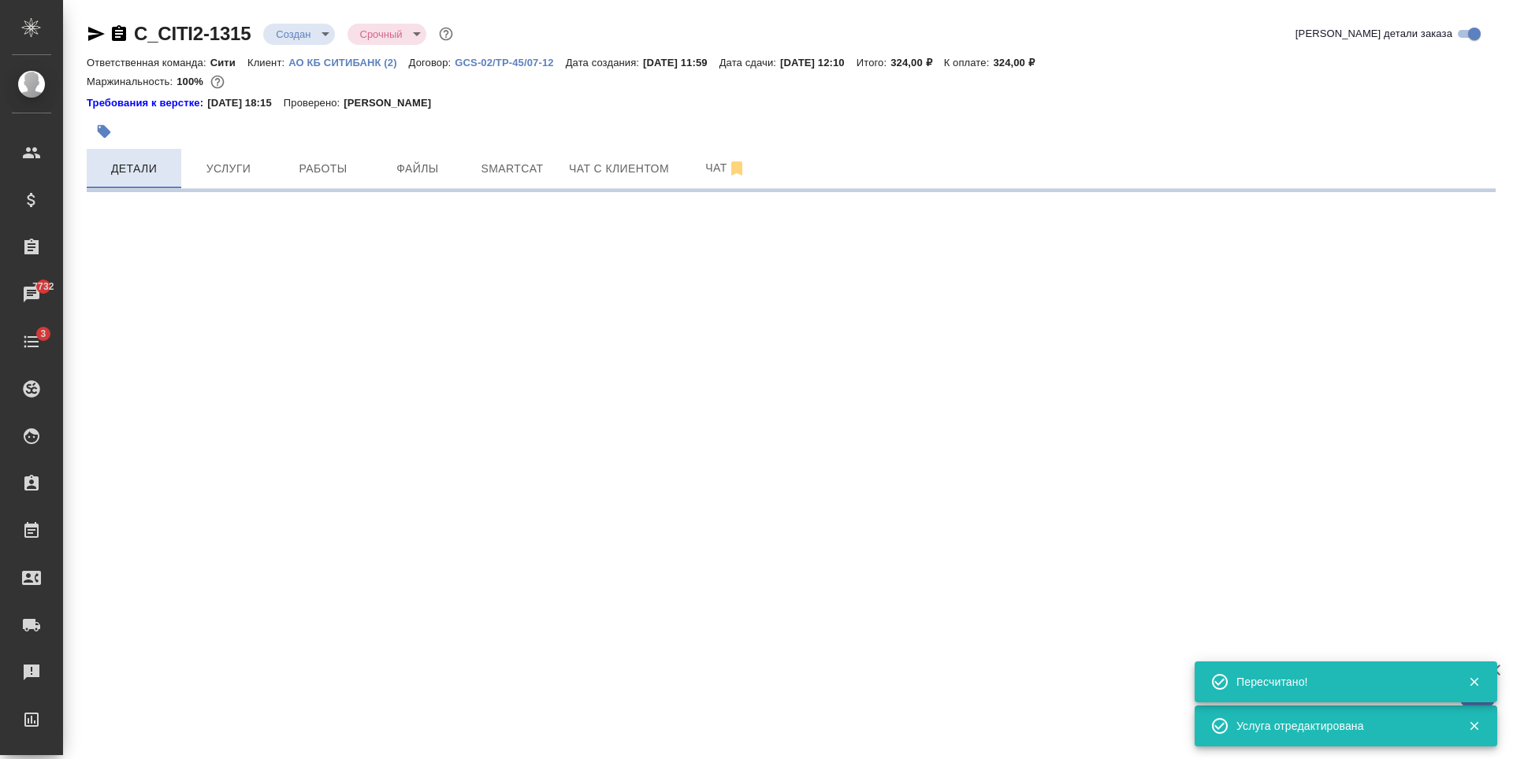
select select "RU"
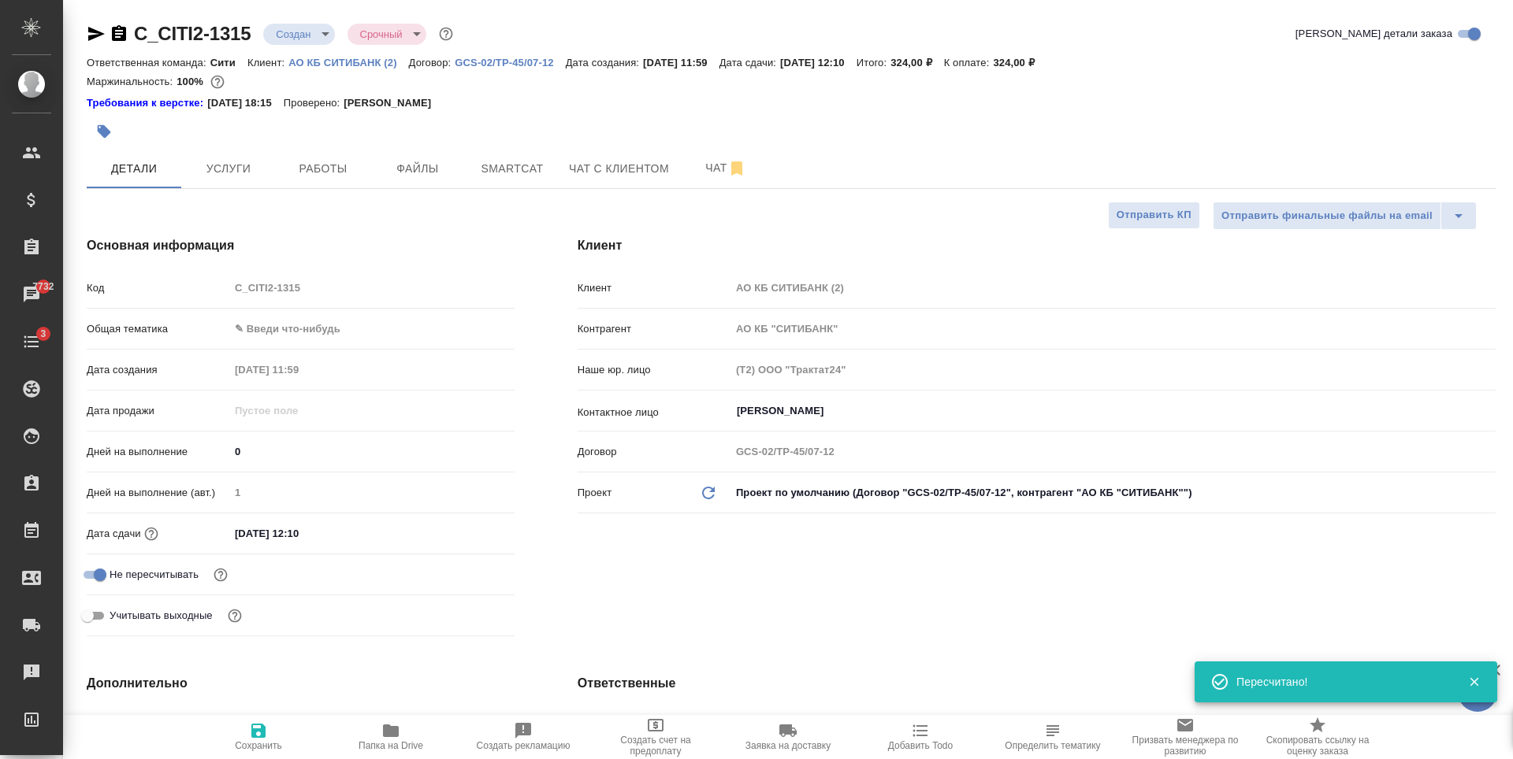
type textarea "x"
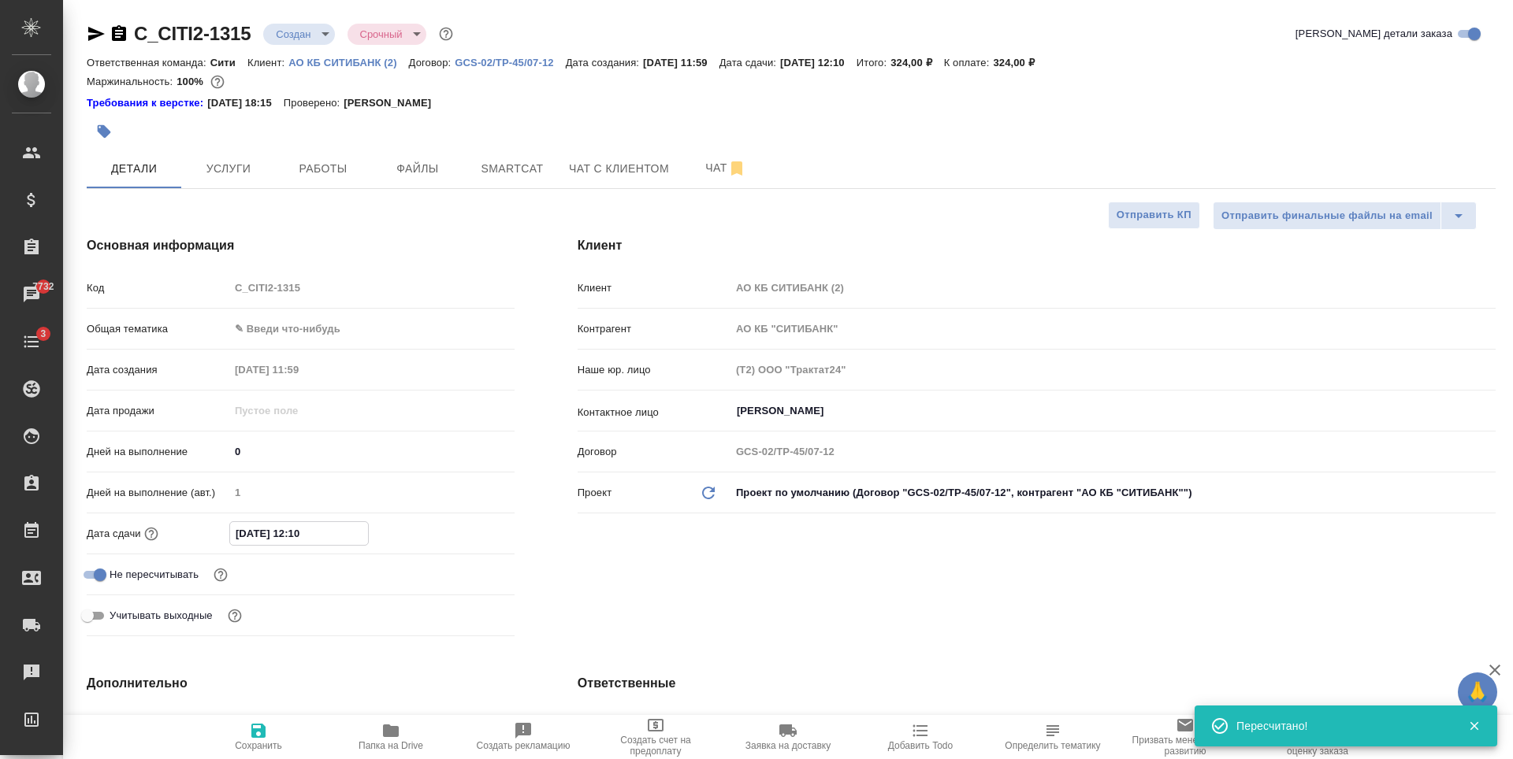
click at [283, 533] on input "27.08.2025 12:10" at bounding box center [299, 533] width 138 height 23
click at [464, 537] on icon "button" at bounding box center [468, 532] width 19 height 19
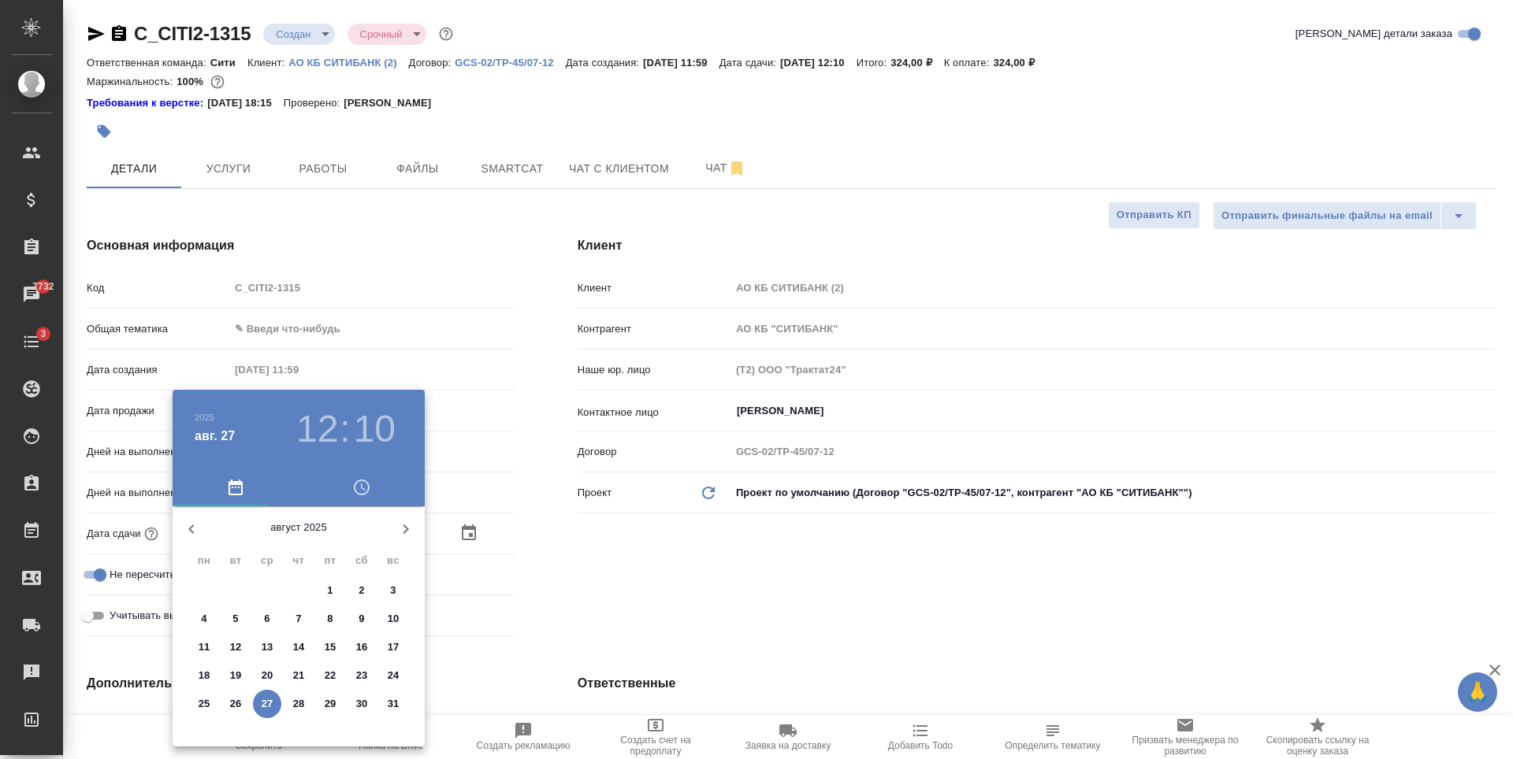
click at [292, 707] on span "28" at bounding box center [298, 704] width 28 height 16
type input "[DATE] 12:10"
type textarea "x"
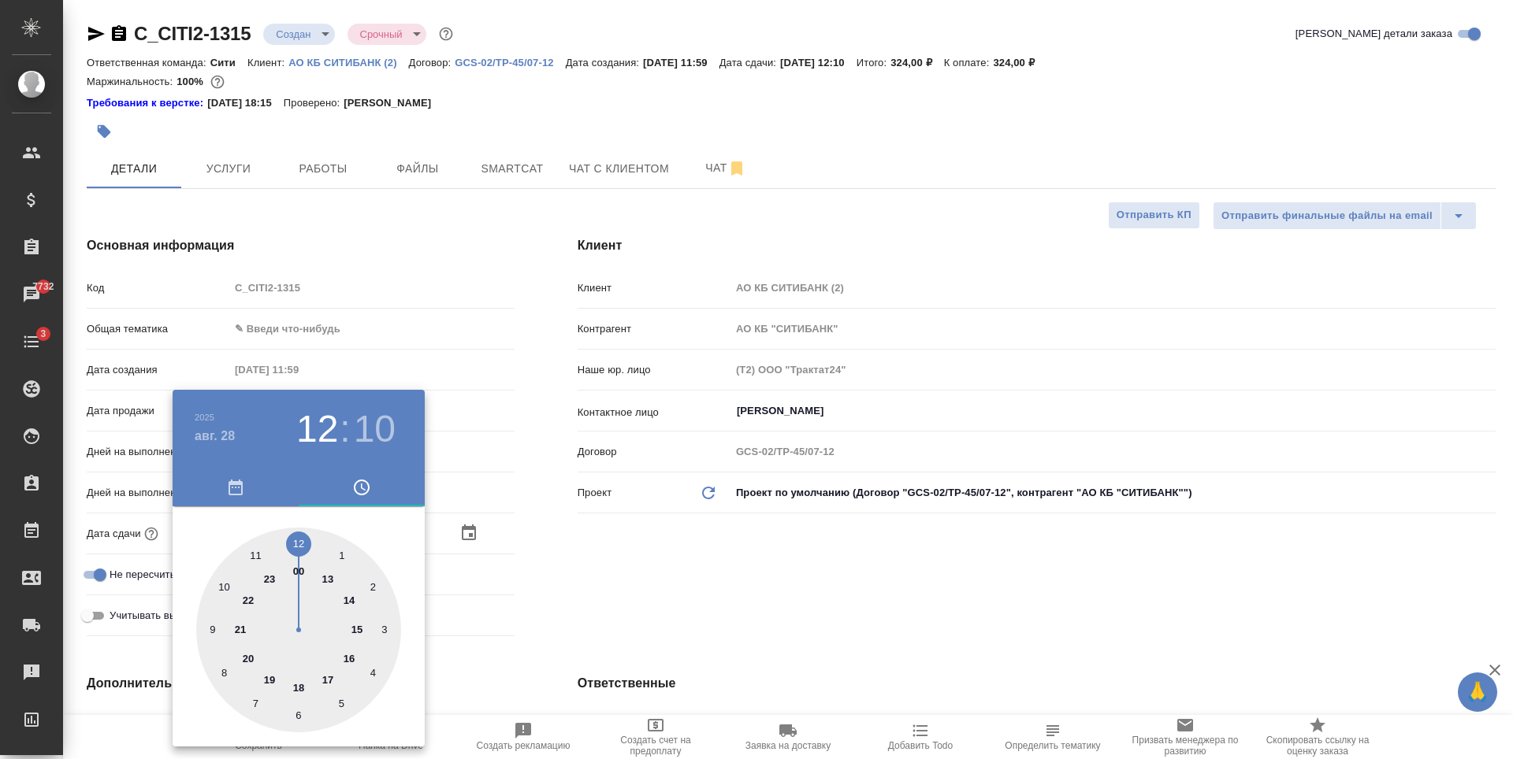
drag, startPoint x: 681, startPoint y: 624, endPoint x: 662, endPoint y: 622, distance: 19.0
click at [679, 623] on div at bounding box center [756, 379] width 1513 height 759
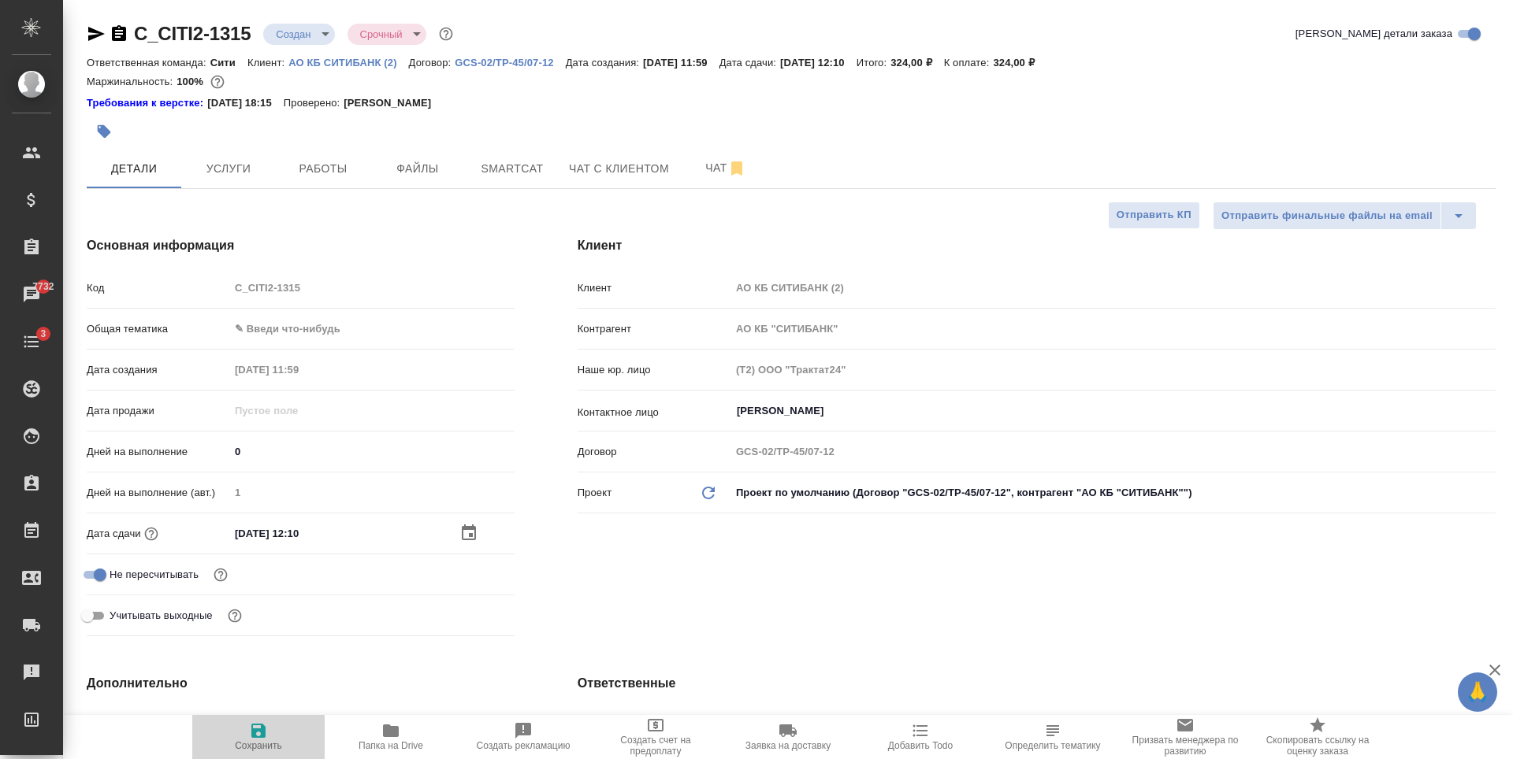
click at [257, 736] on icon "button" at bounding box center [258, 731] width 19 height 19
type textarea "x"
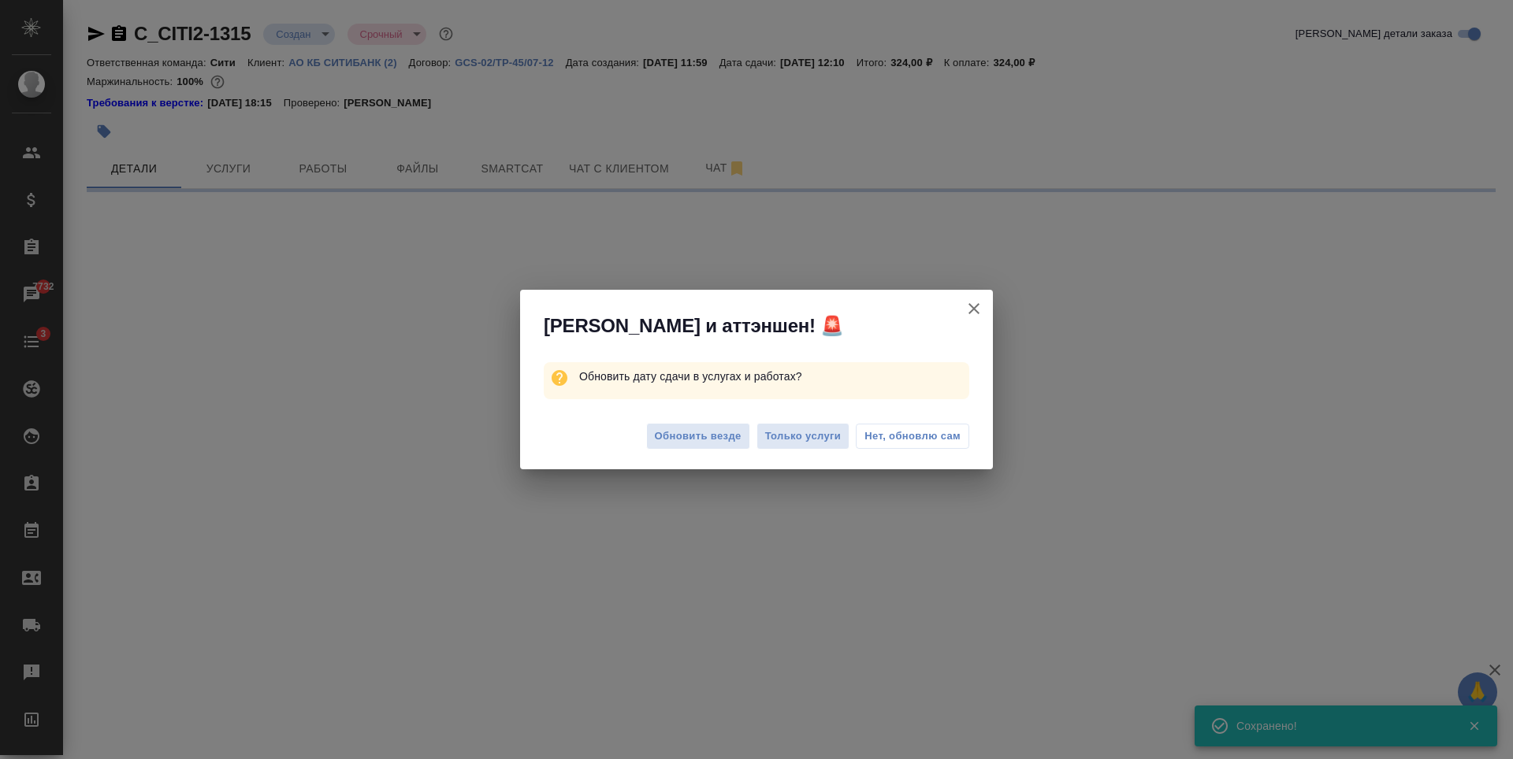
select select "RU"
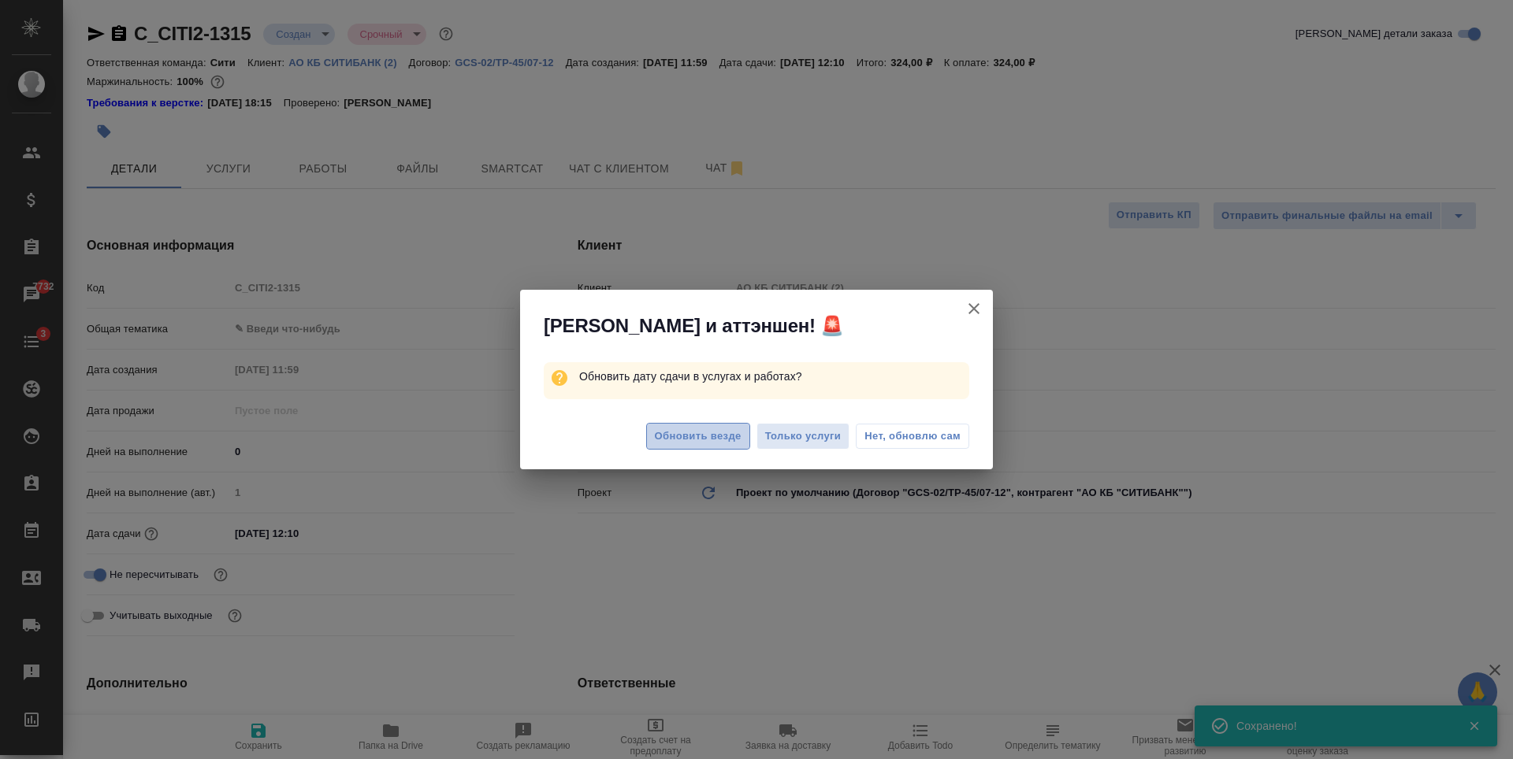
click at [681, 434] on span "Обновить везде" at bounding box center [698, 437] width 87 height 18
type textarea "x"
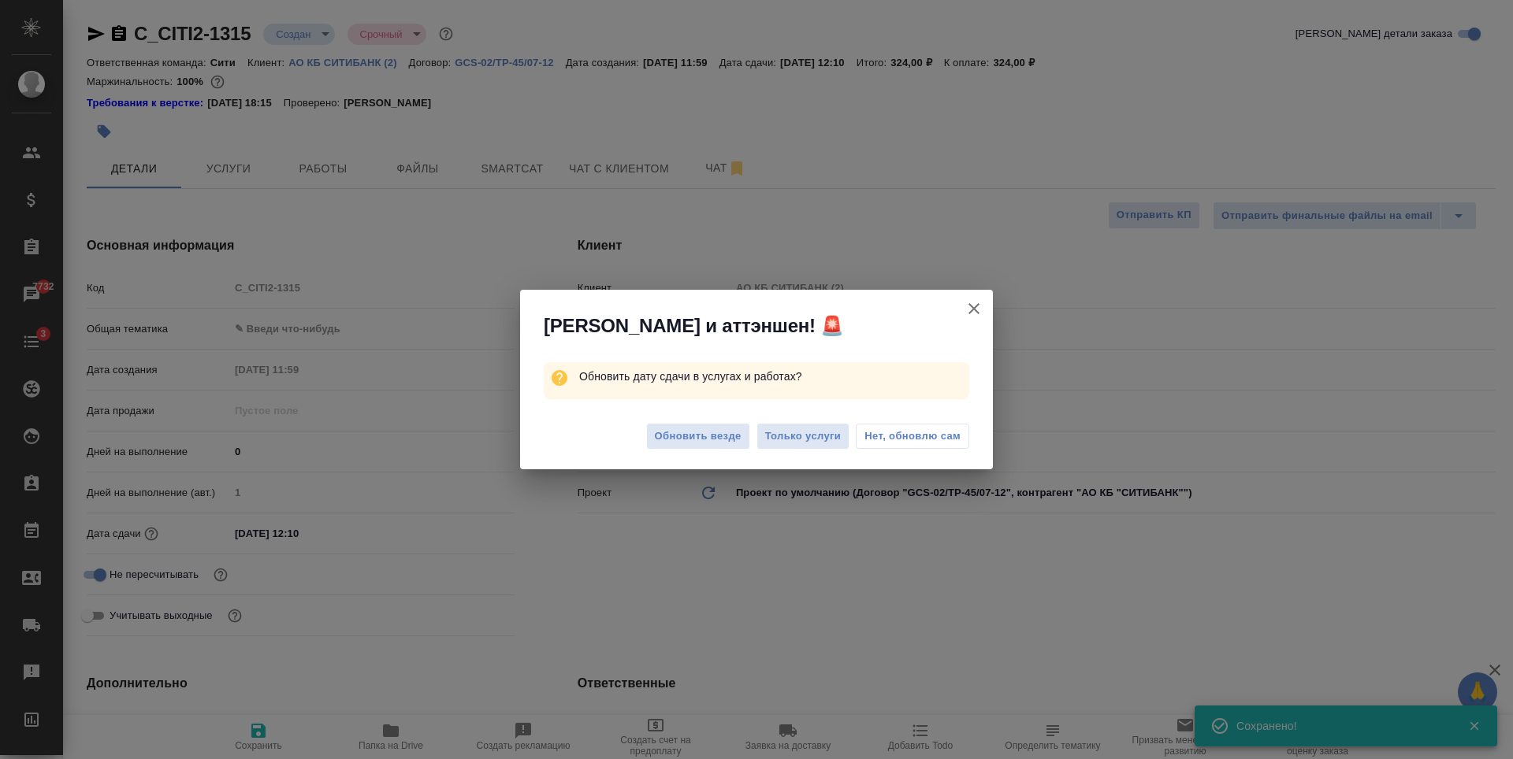
type textarea "x"
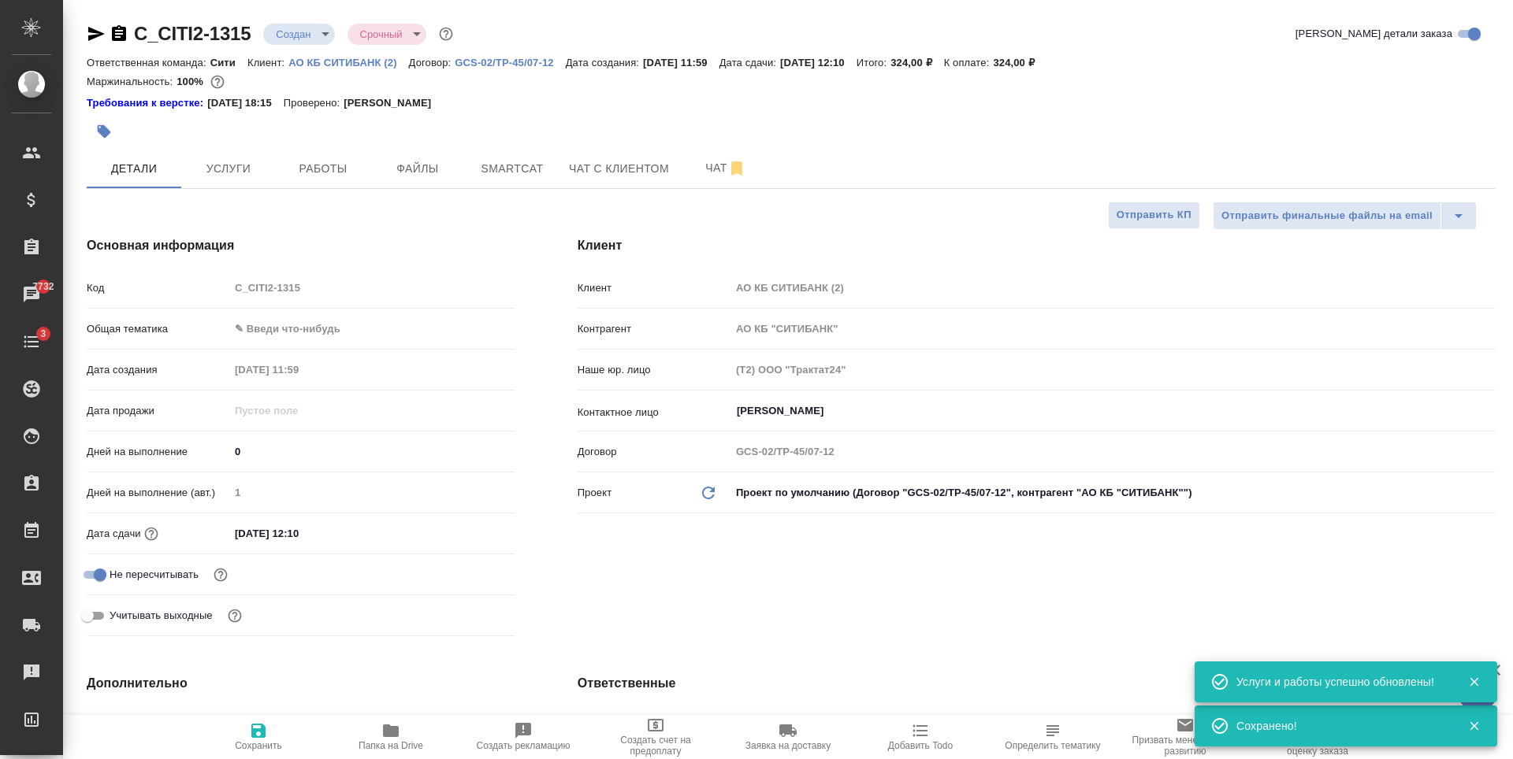
click at [236, 167] on span "Услуги" at bounding box center [229, 169] width 76 height 20
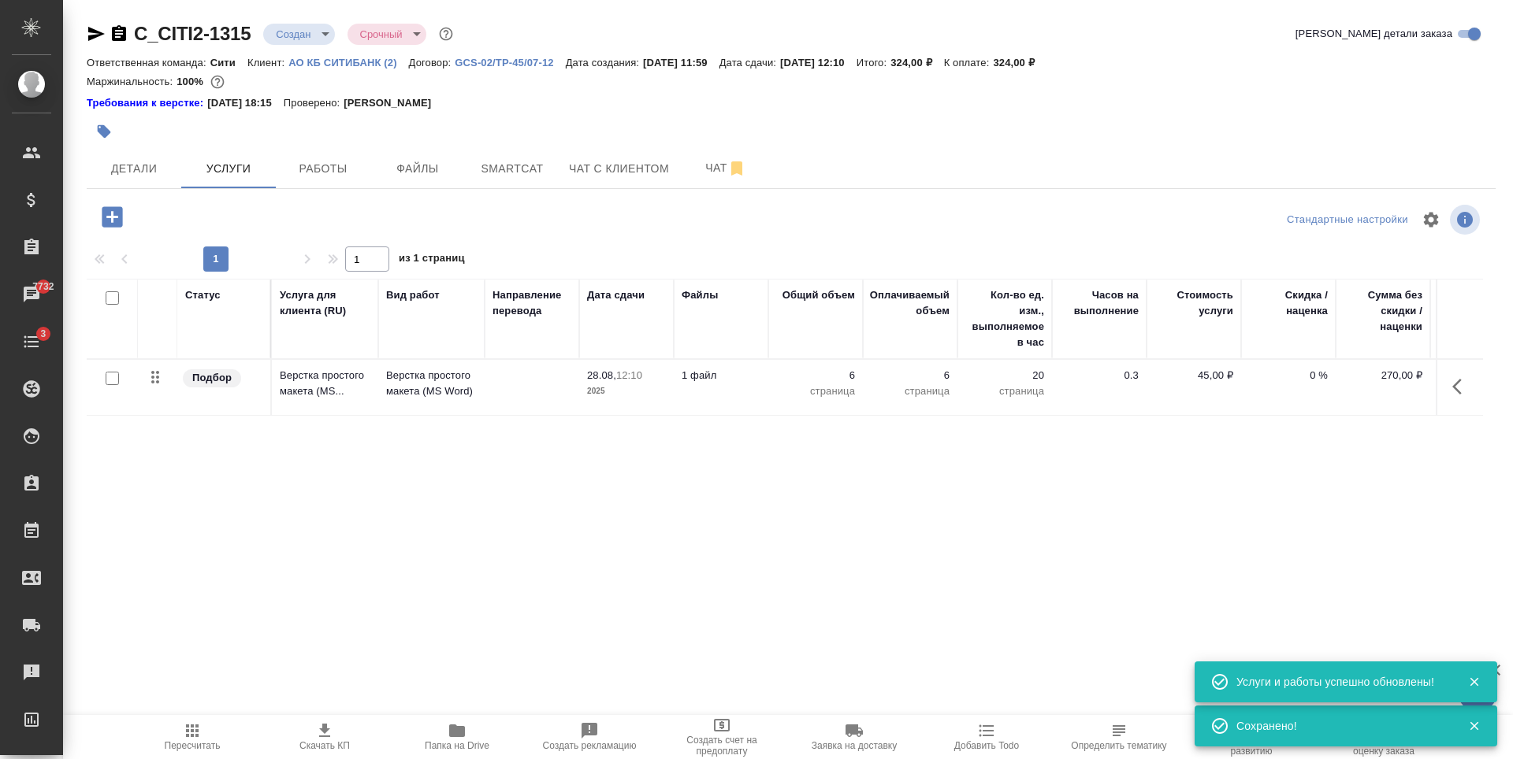
click at [110, 210] on icon "button" at bounding box center [112, 216] width 20 height 20
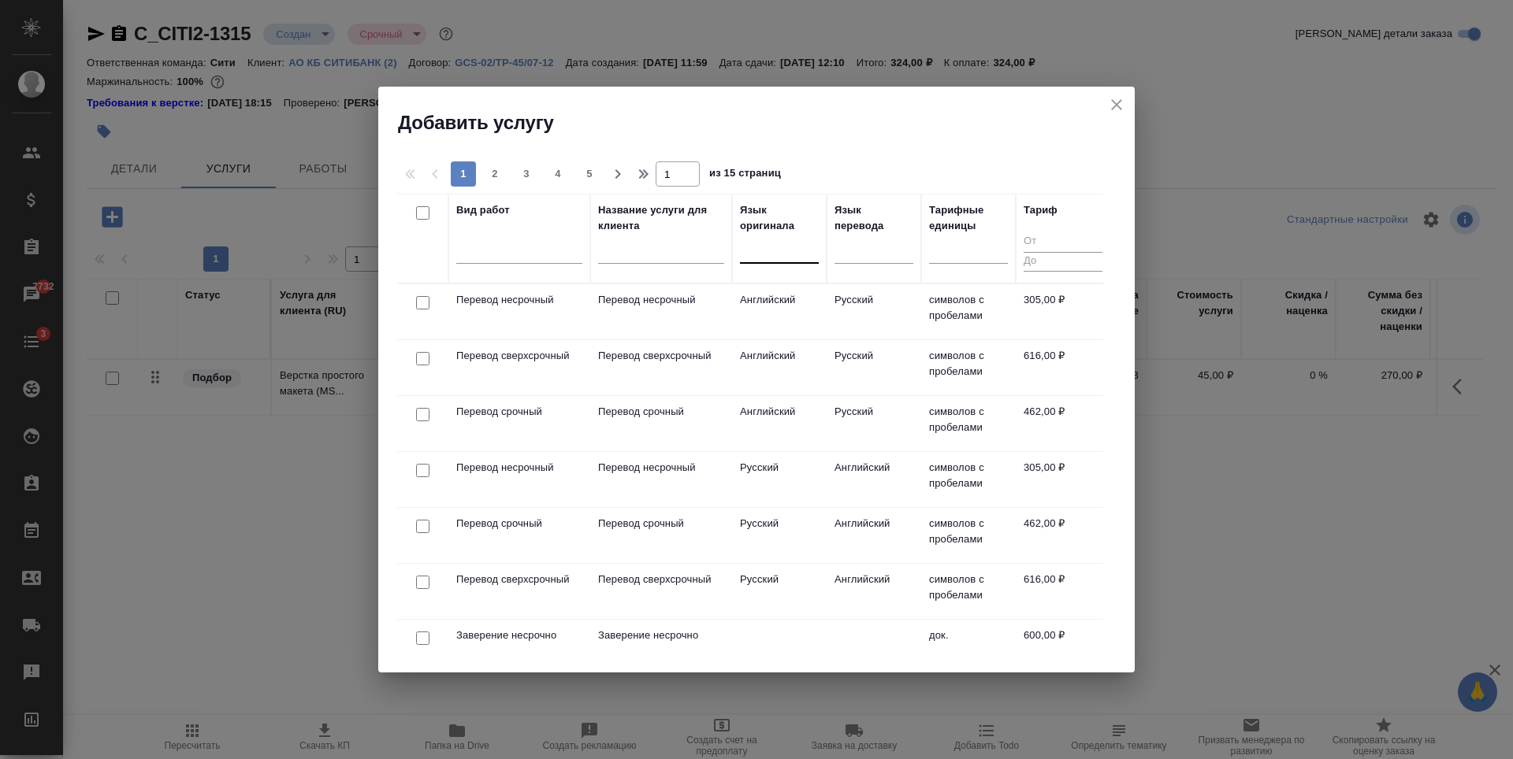
click at [802, 254] on div at bounding box center [779, 247] width 79 height 23
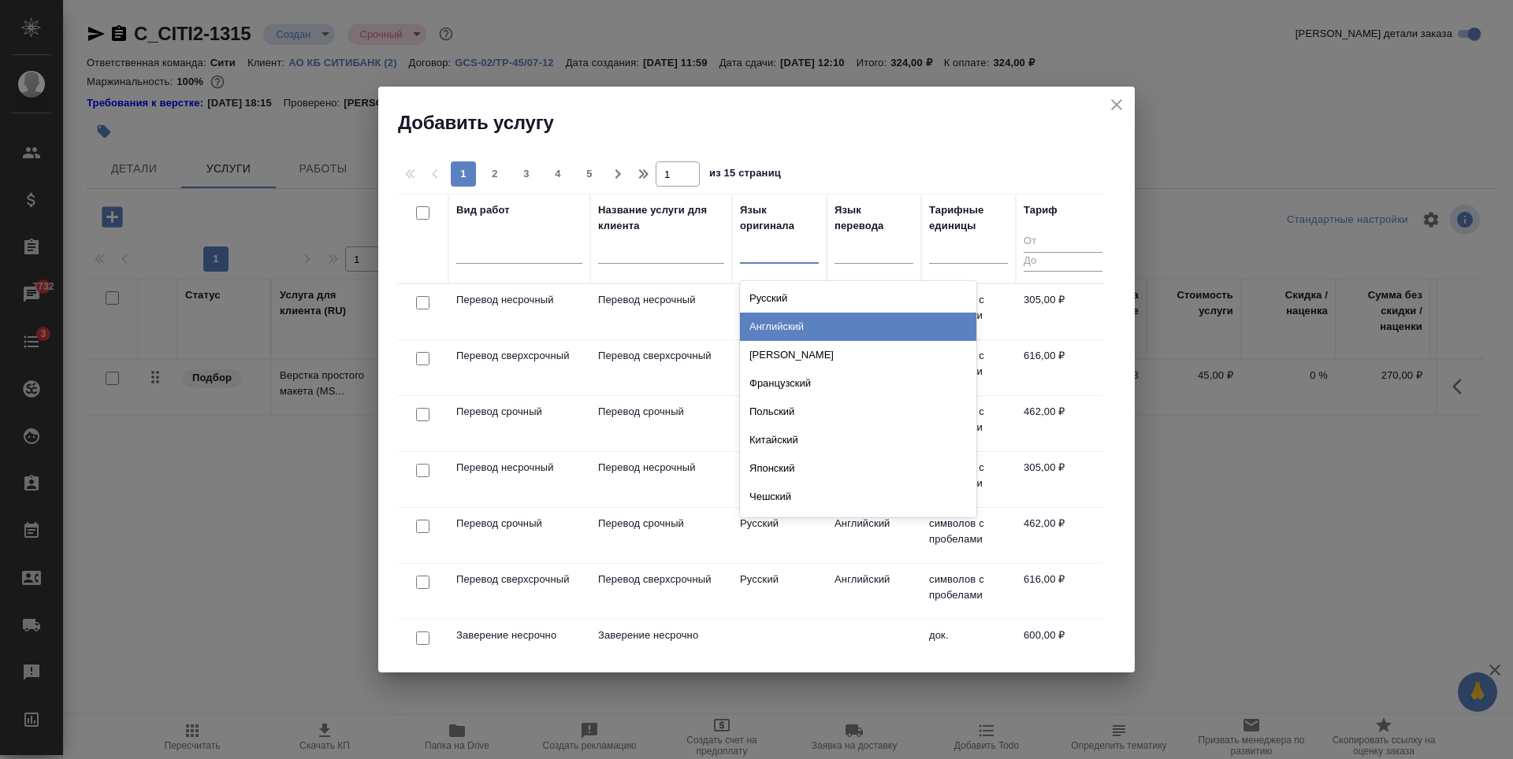
click at [784, 323] on div "Английский" at bounding box center [858, 327] width 236 height 28
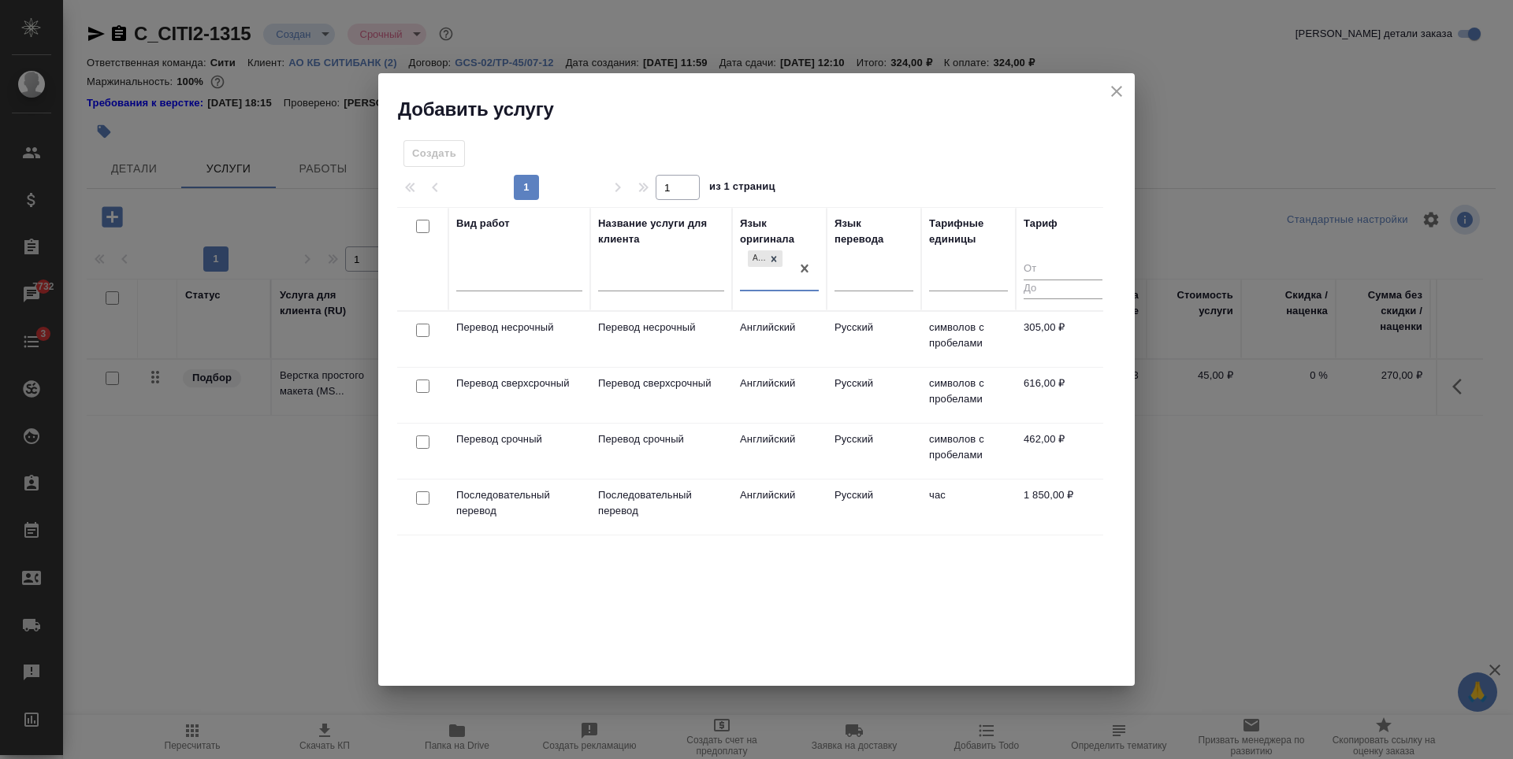
click at [424, 330] on input "checkbox" at bounding box center [422, 330] width 13 height 13
checkbox input "true"
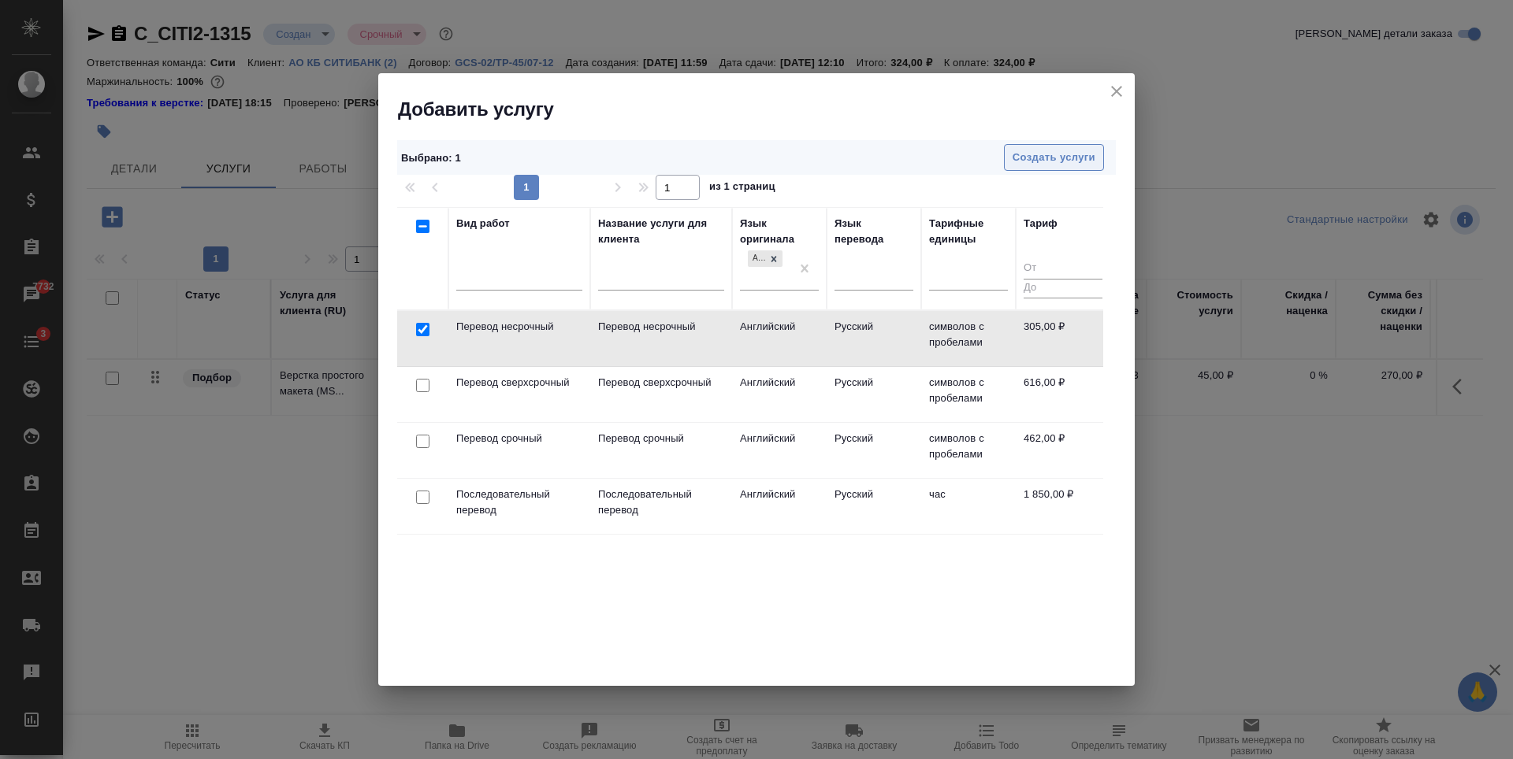
click at [1058, 150] on span "Создать услуги" at bounding box center [1053, 158] width 83 height 18
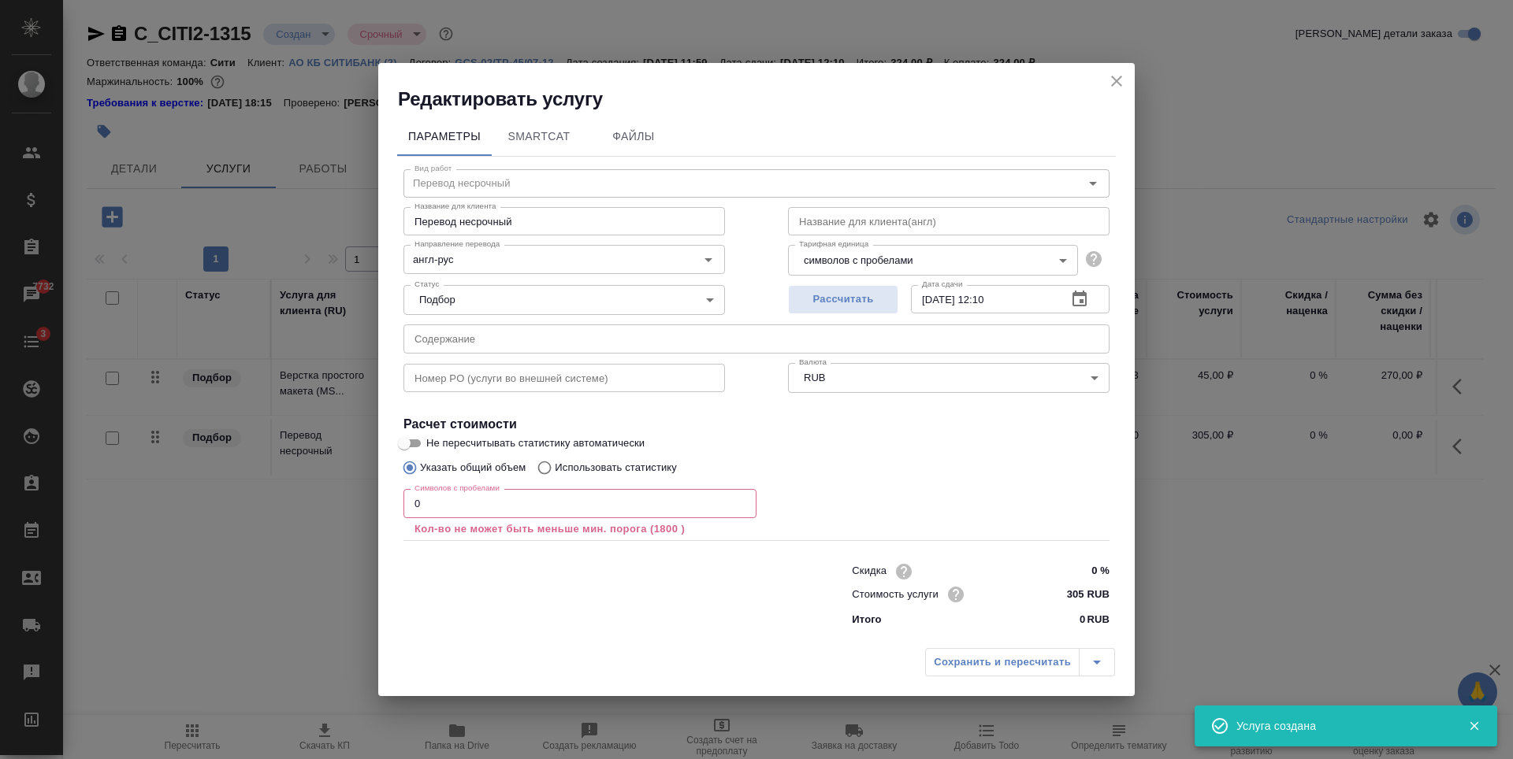
click at [522, 500] on input "0" at bounding box center [579, 503] width 353 height 28
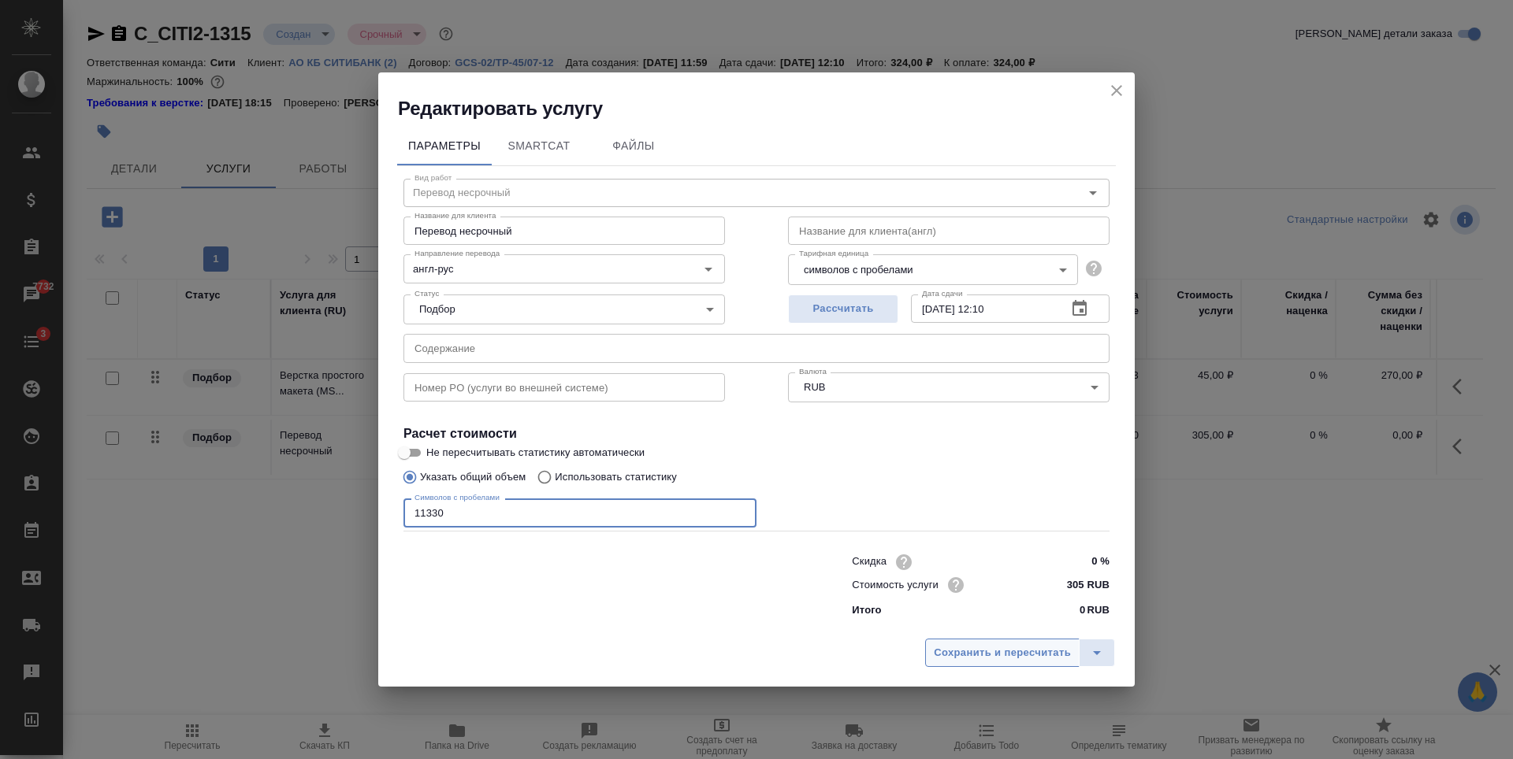
type input "11330"
click at [970, 658] on span "Сохранить и пересчитать" at bounding box center [1002, 653] width 137 height 18
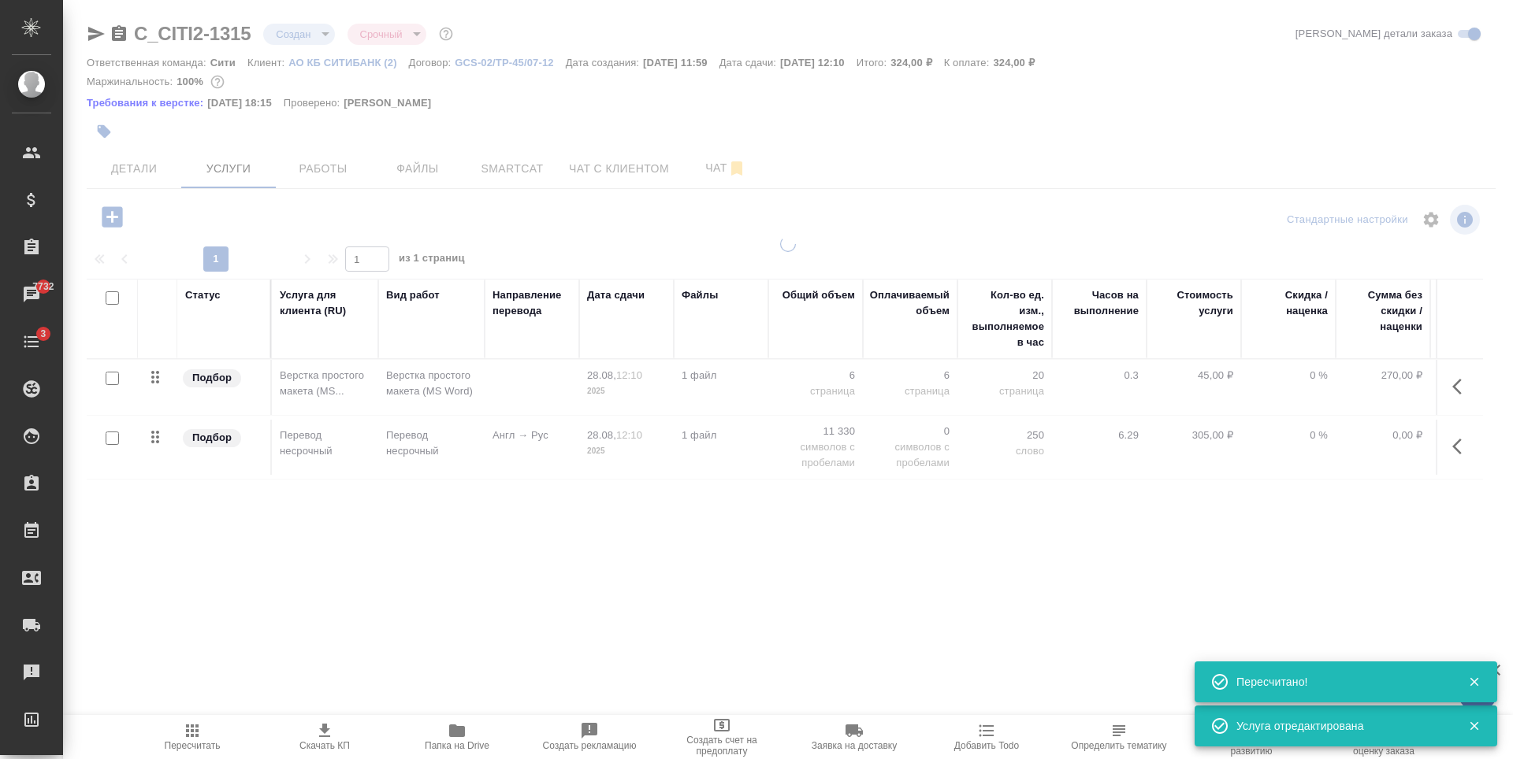
type input "normal"
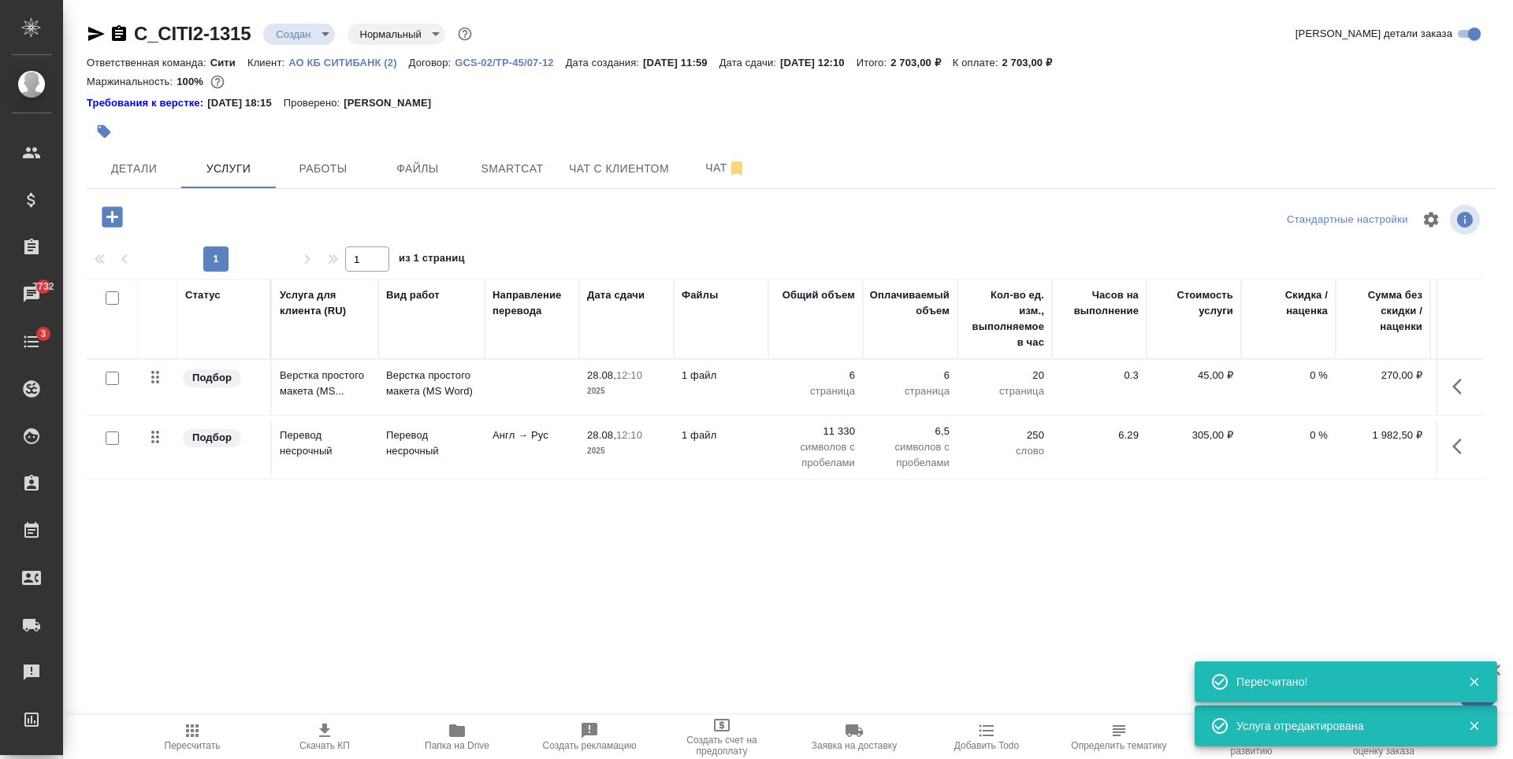
click at [691, 543] on div "Статус Услуга для клиента (RU) Вид работ Направление перевода Дата сдачи Файлы …" at bounding box center [785, 448] width 1396 height 339
click at [445, 524] on div "Статус Услуга для клиента (RU) Вид работ Направление перевода Дата сдачи Файлы …" at bounding box center [785, 448] width 1396 height 339
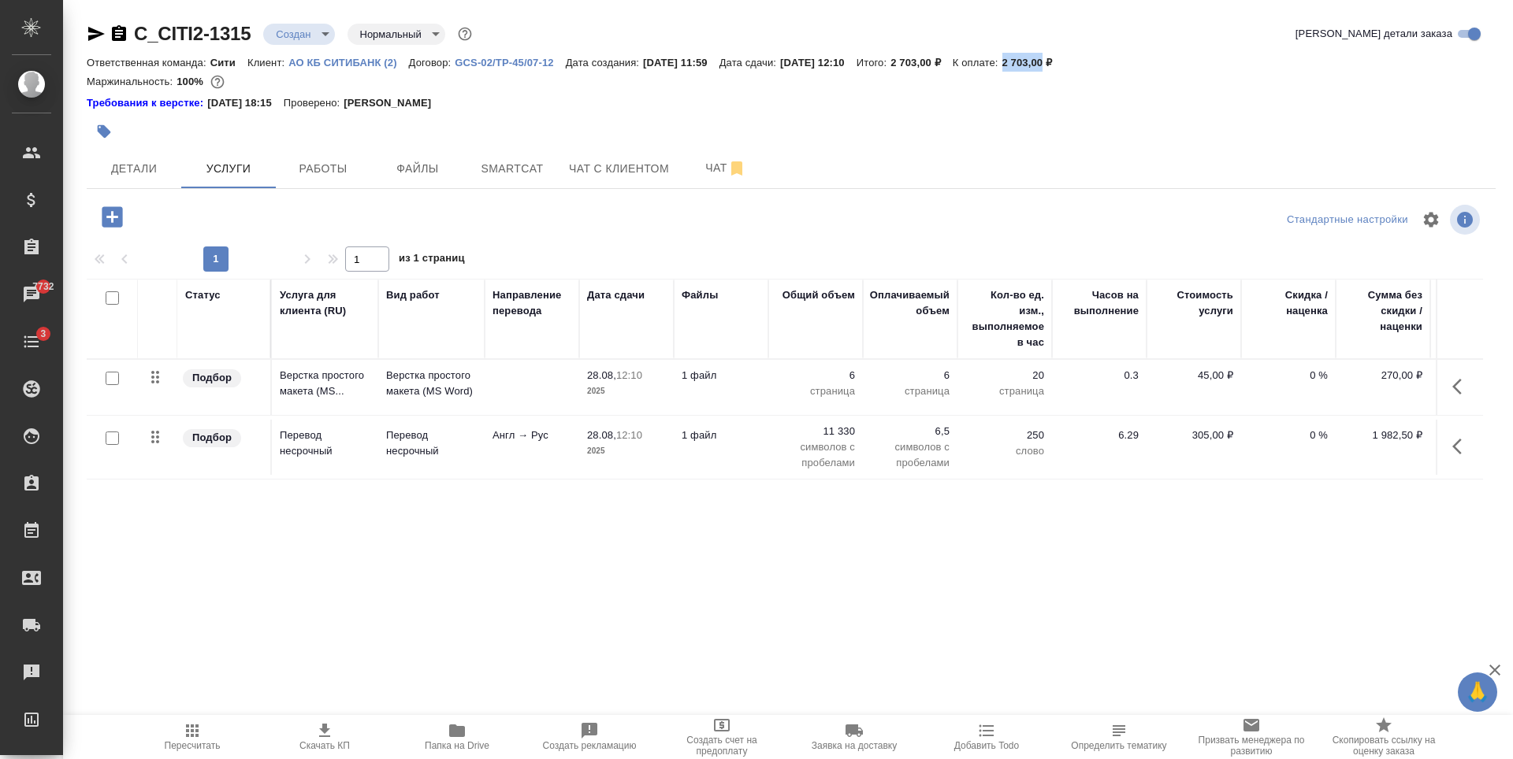
drag, startPoint x: 1040, startPoint y: 63, endPoint x: 1081, endPoint y: 58, distance: 41.3
click at [1081, 58] on div "Ответственная команда: Сити Клиент: АО КБ СИТИБАНК (2) Договор: GCS-02/TP-45/07…" at bounding box center [791, 62] width 1409 height 19
copy p "2 703,00"
click at [388, 510] on div "Статус Услуга для клиента (RU) Вид работ Направление перевода Дата сдачи Файлы …" at bounding box center [785, 448] width 1396 height 339
click at [113, 433] on input "checkbox" at bounding box center [112, 438] width 13 height 13
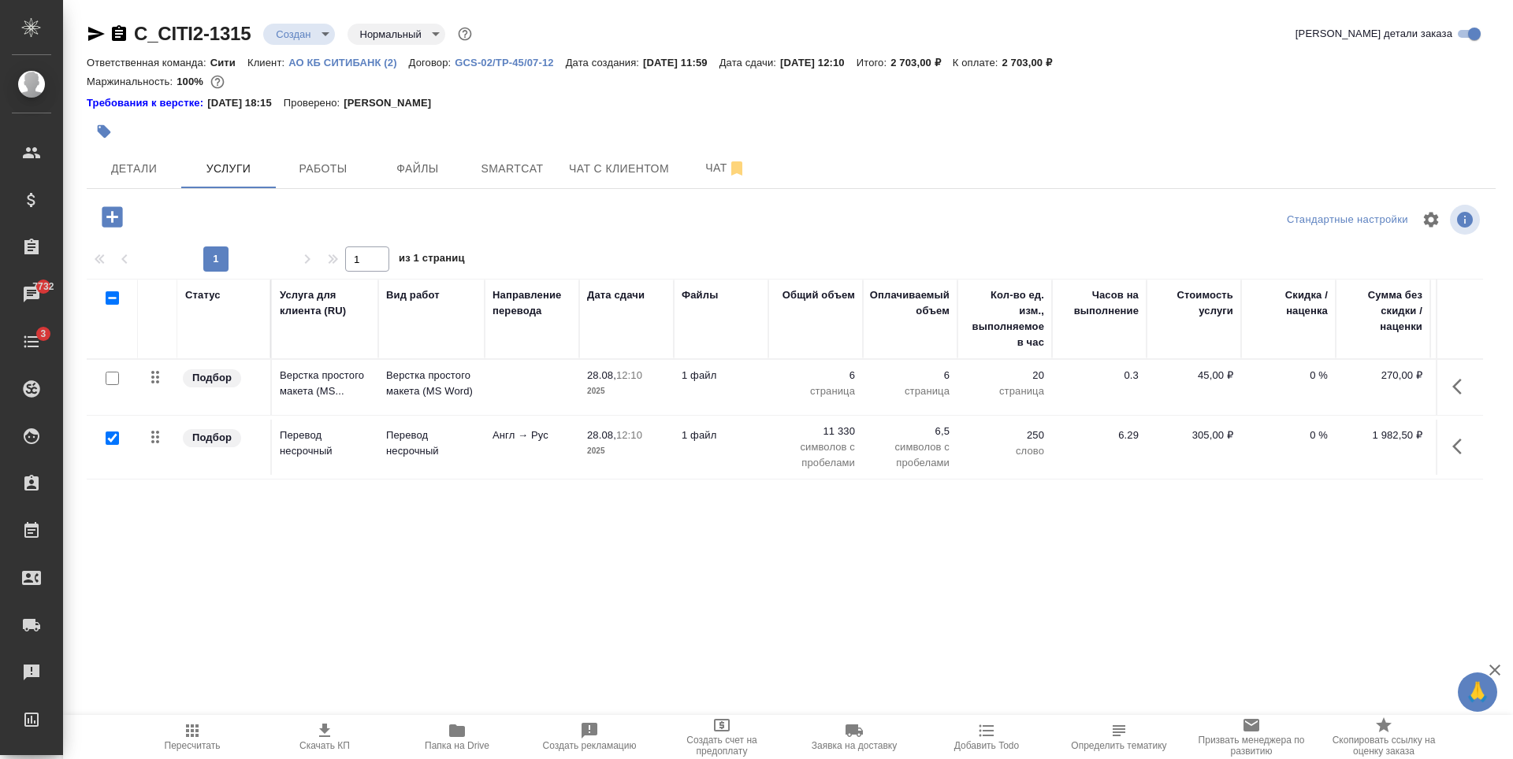
checkbox input "true"
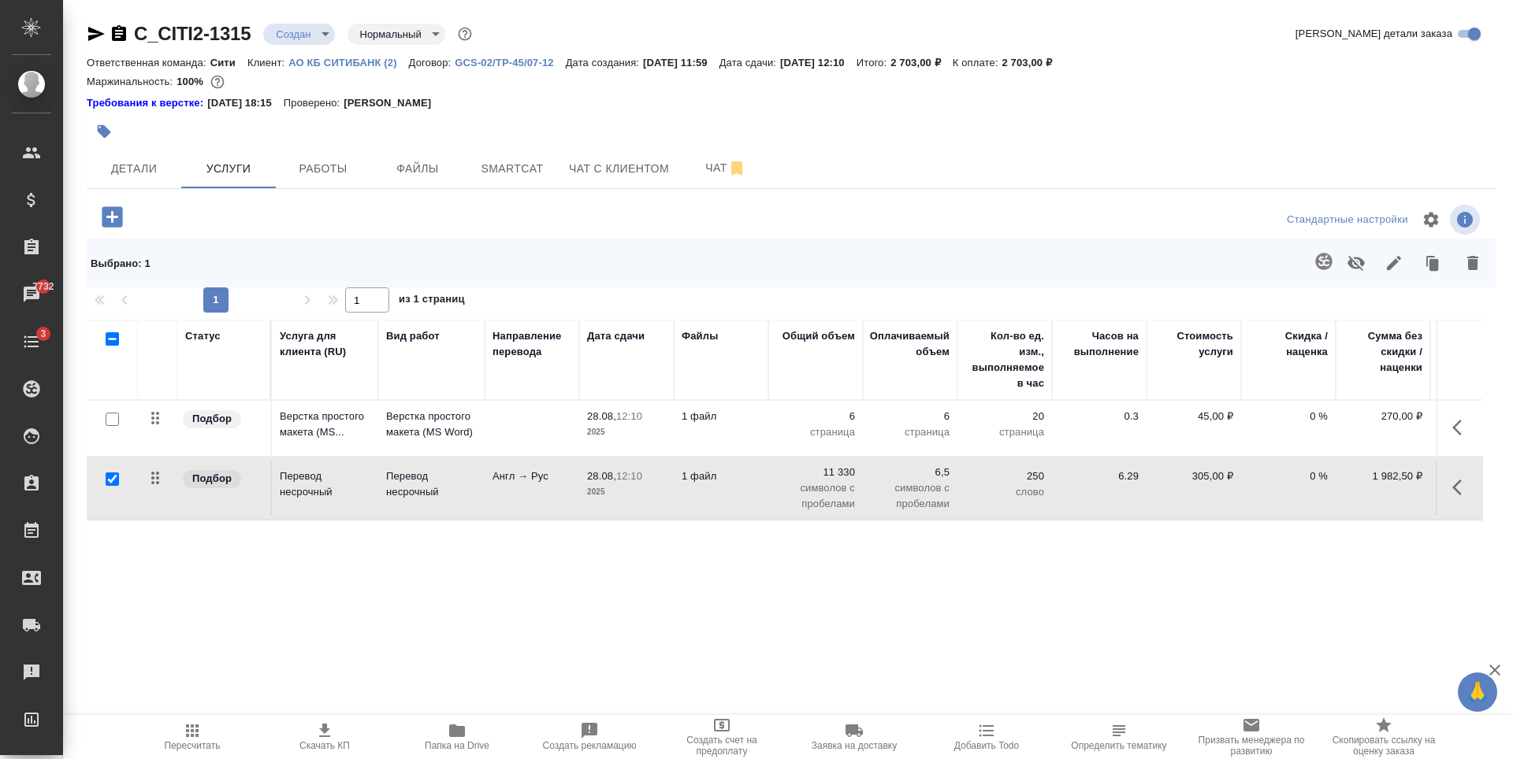
click at [1355, 258] on icon "button" at bounding box center [1355, 263] width 17 height 15
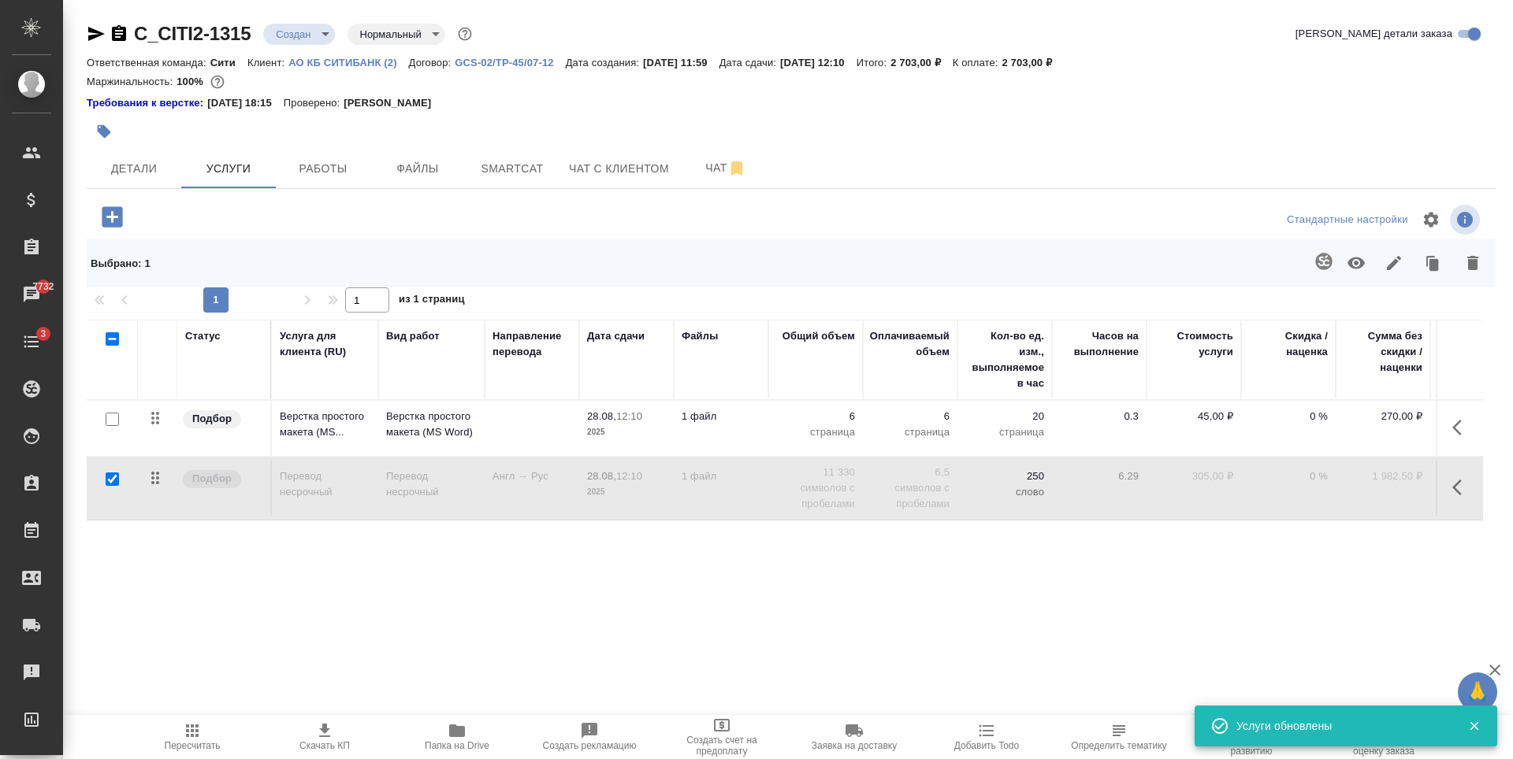
click at [117, 214] on icon "button" at bounding box center [112, 216] width 20 height 20
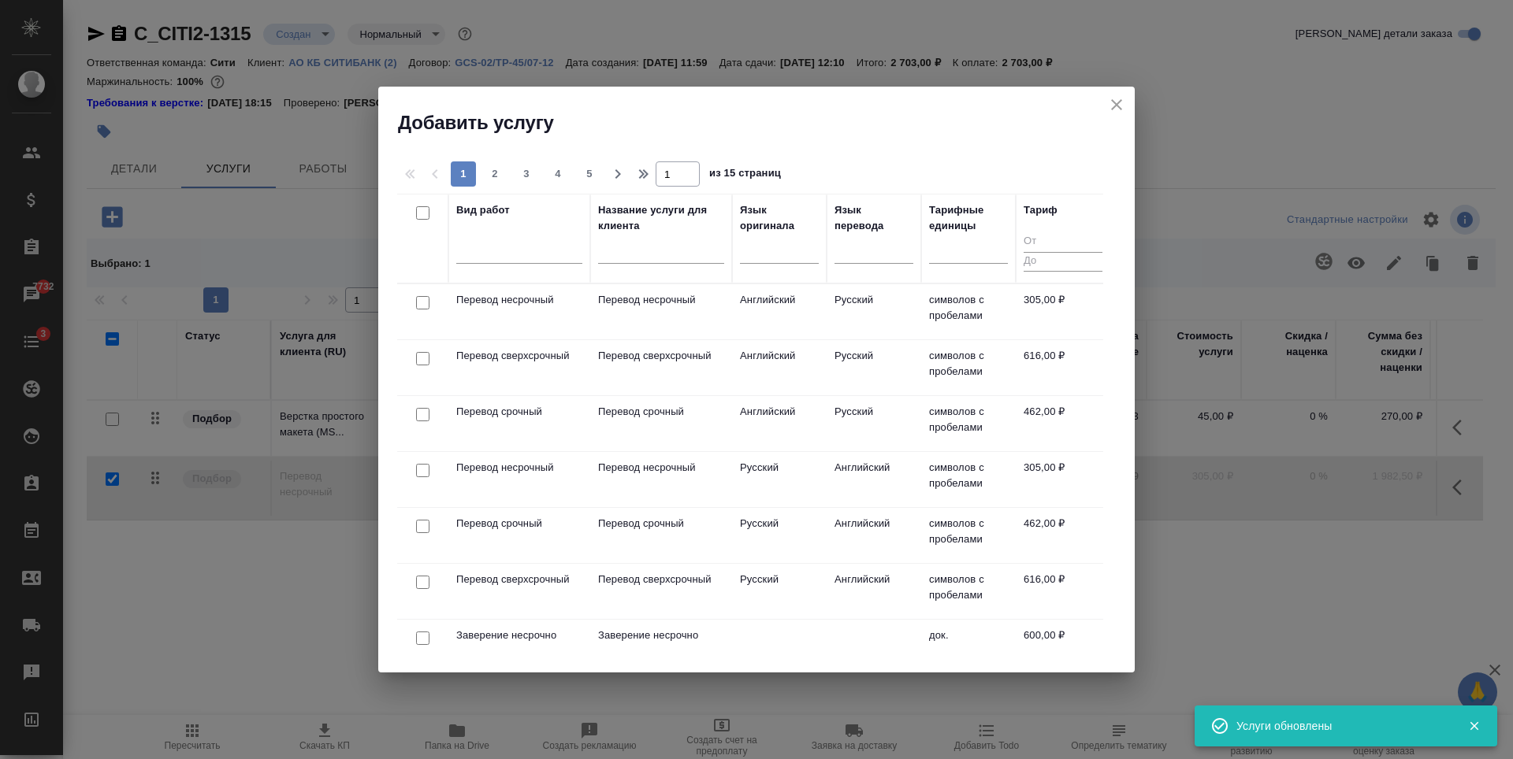
click at [812, 258] on div at bounding box center [779, 248] width 79 height 23
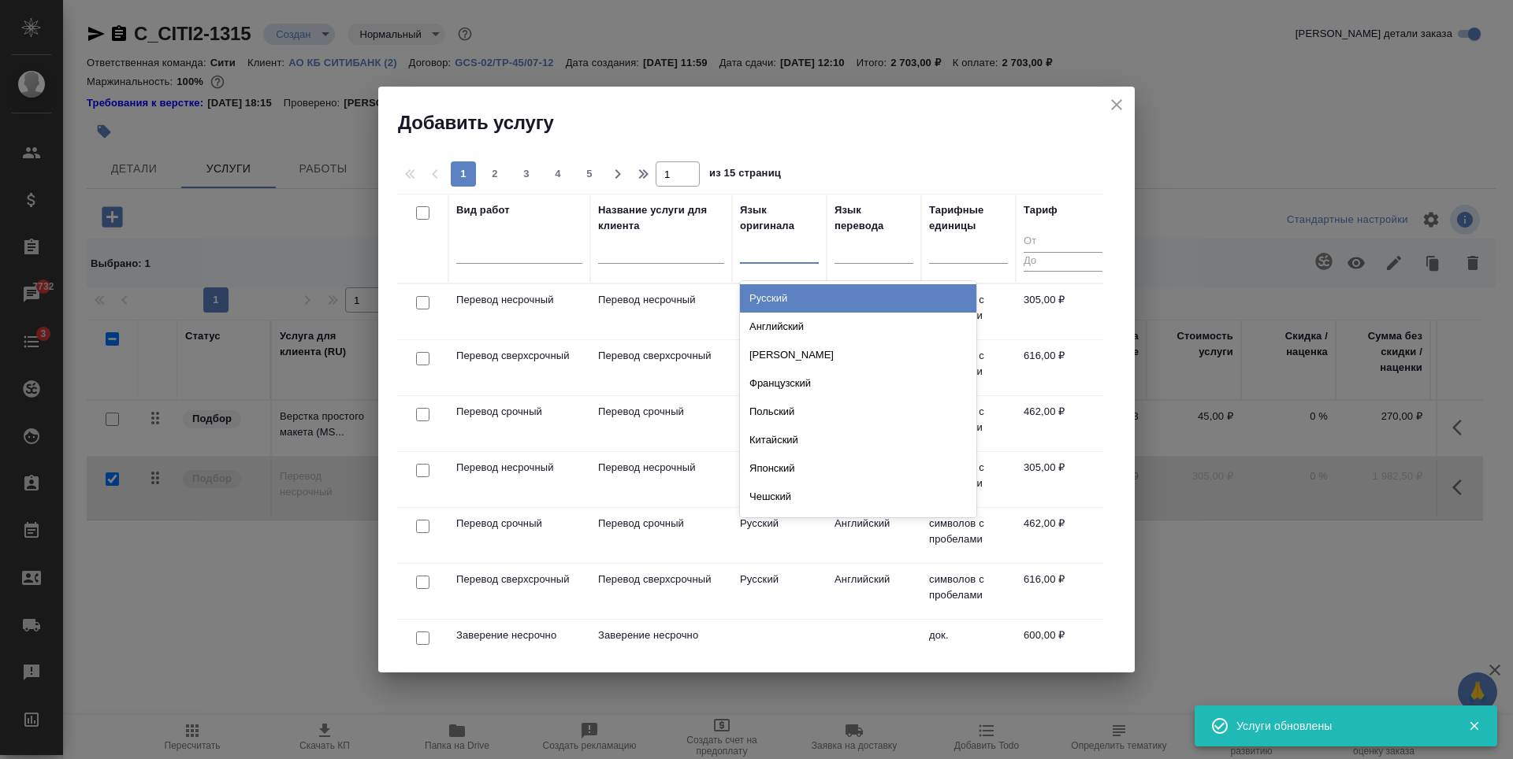
click at [785, 316] on div "Английский" at bounding box center [858, 327] width 236 height 28
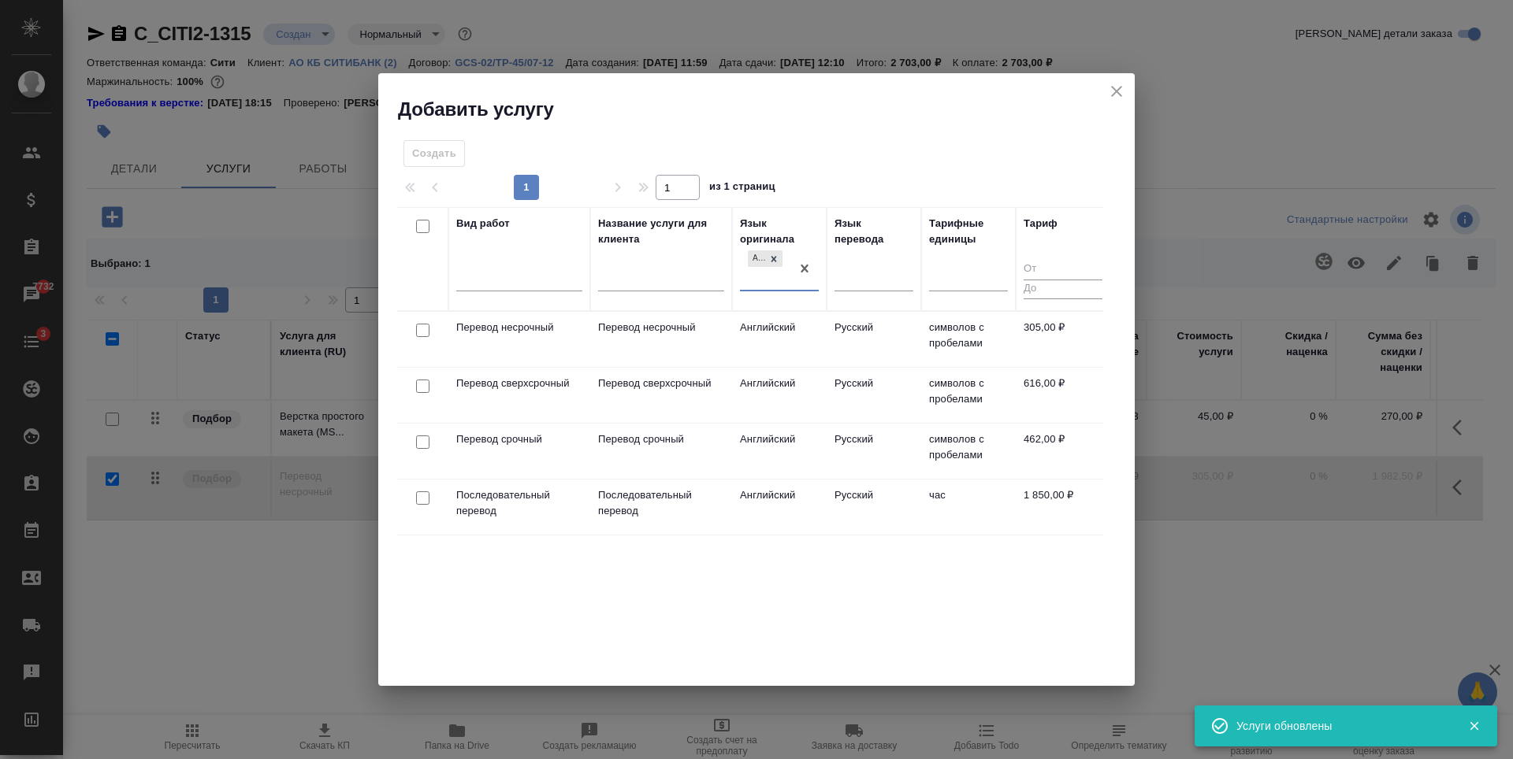
click at [421, 438] on input "checkbox" at bounding box center [422, 442] width 13 height 13
checkbox input "true"
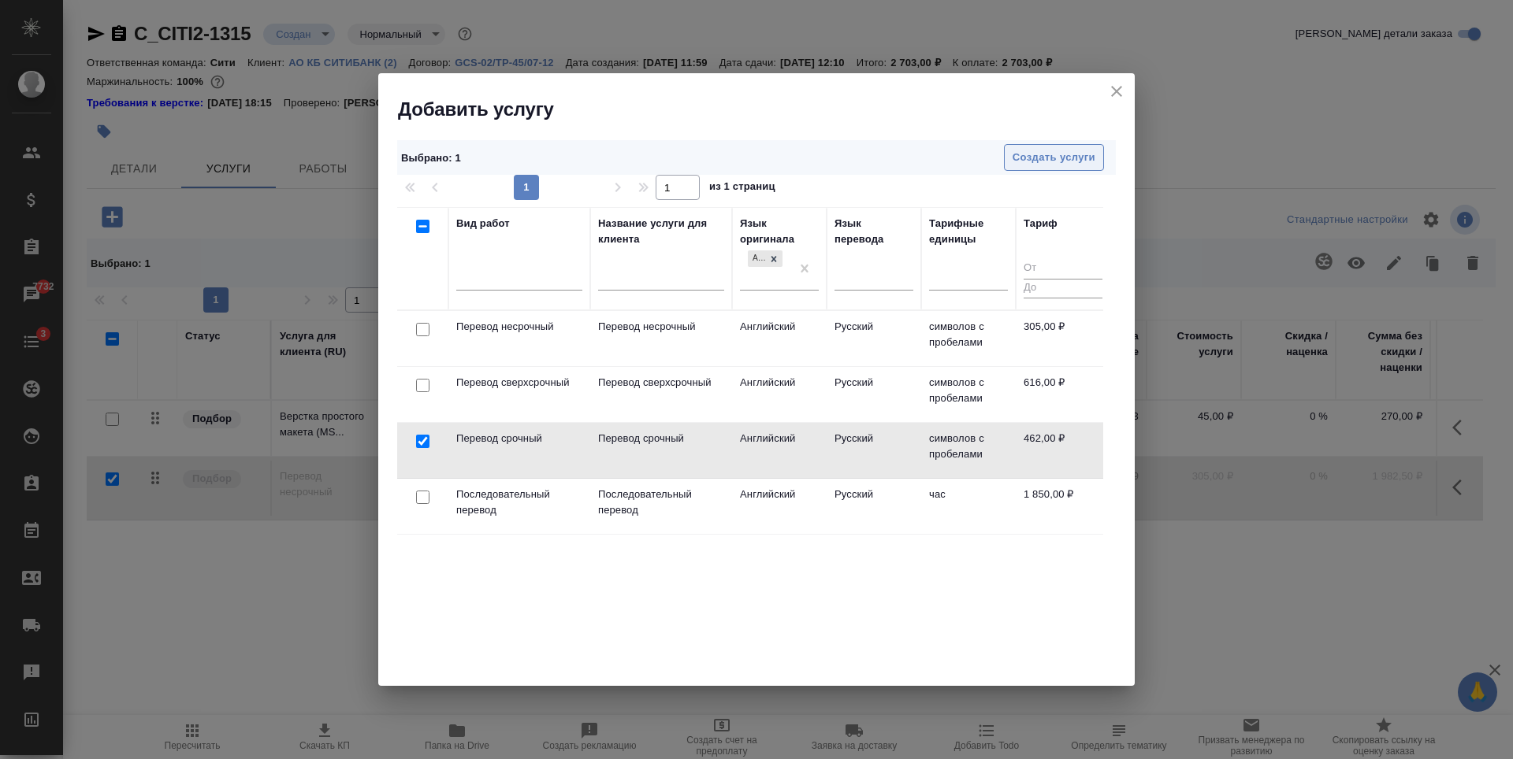
click at [1052, 161] on span "Создать услуги" at bounding box center [1053, 158] width 83 height 18
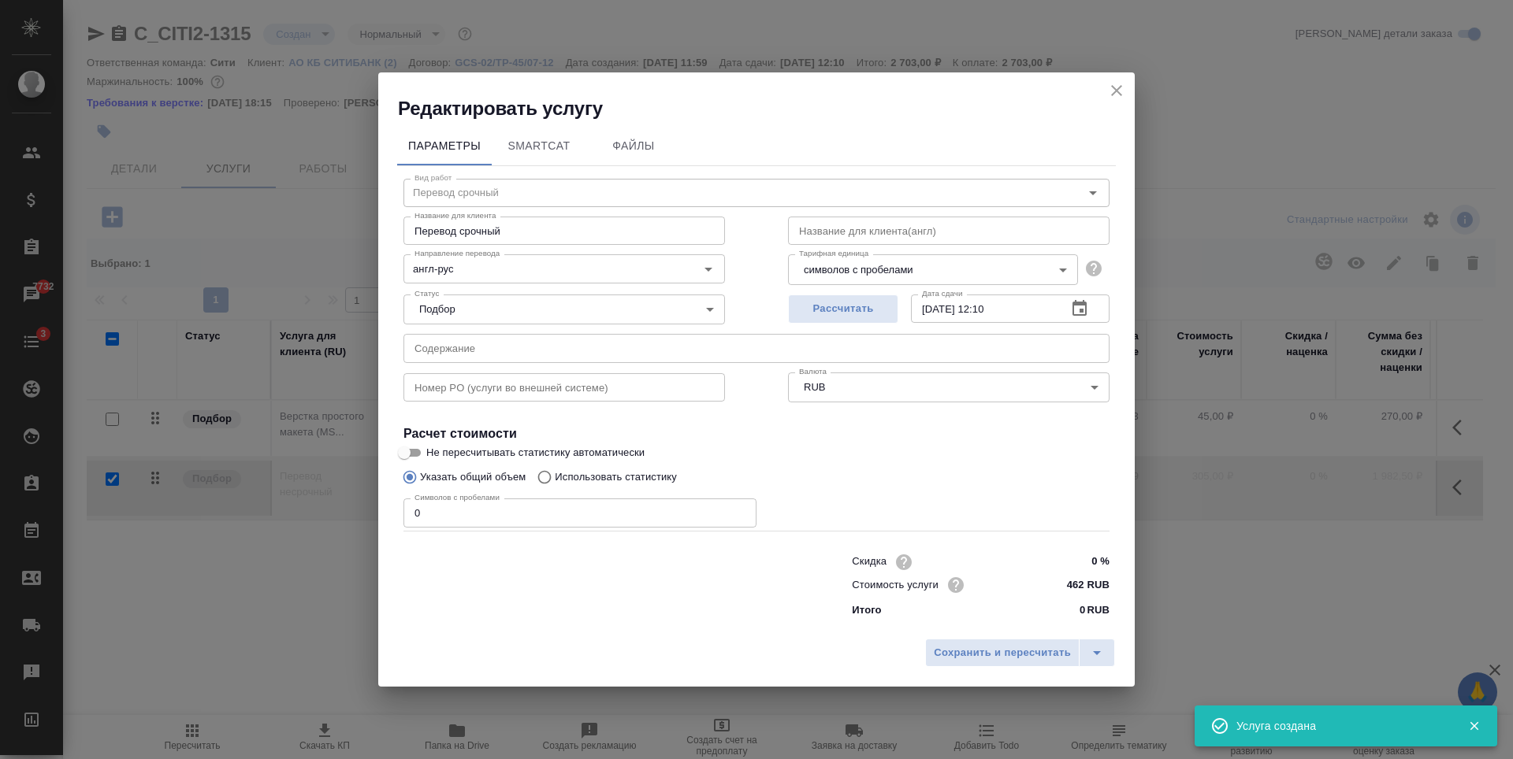
click at [475, 518] on input "0" at bounding box center [579, 513] width 353 height 28
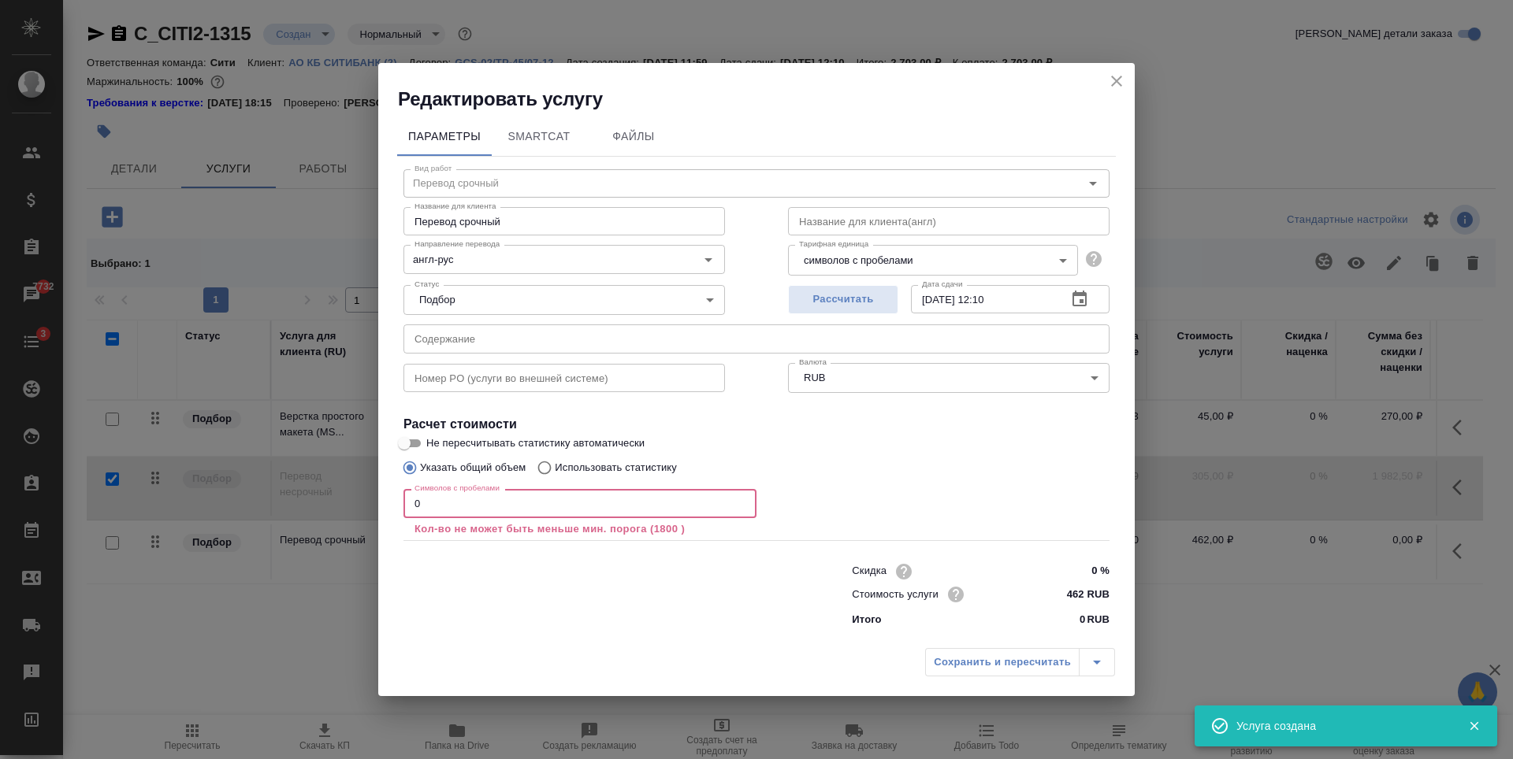
click at [473, 510] on input "0" at bounding box center [579, 503] width 353 height 28
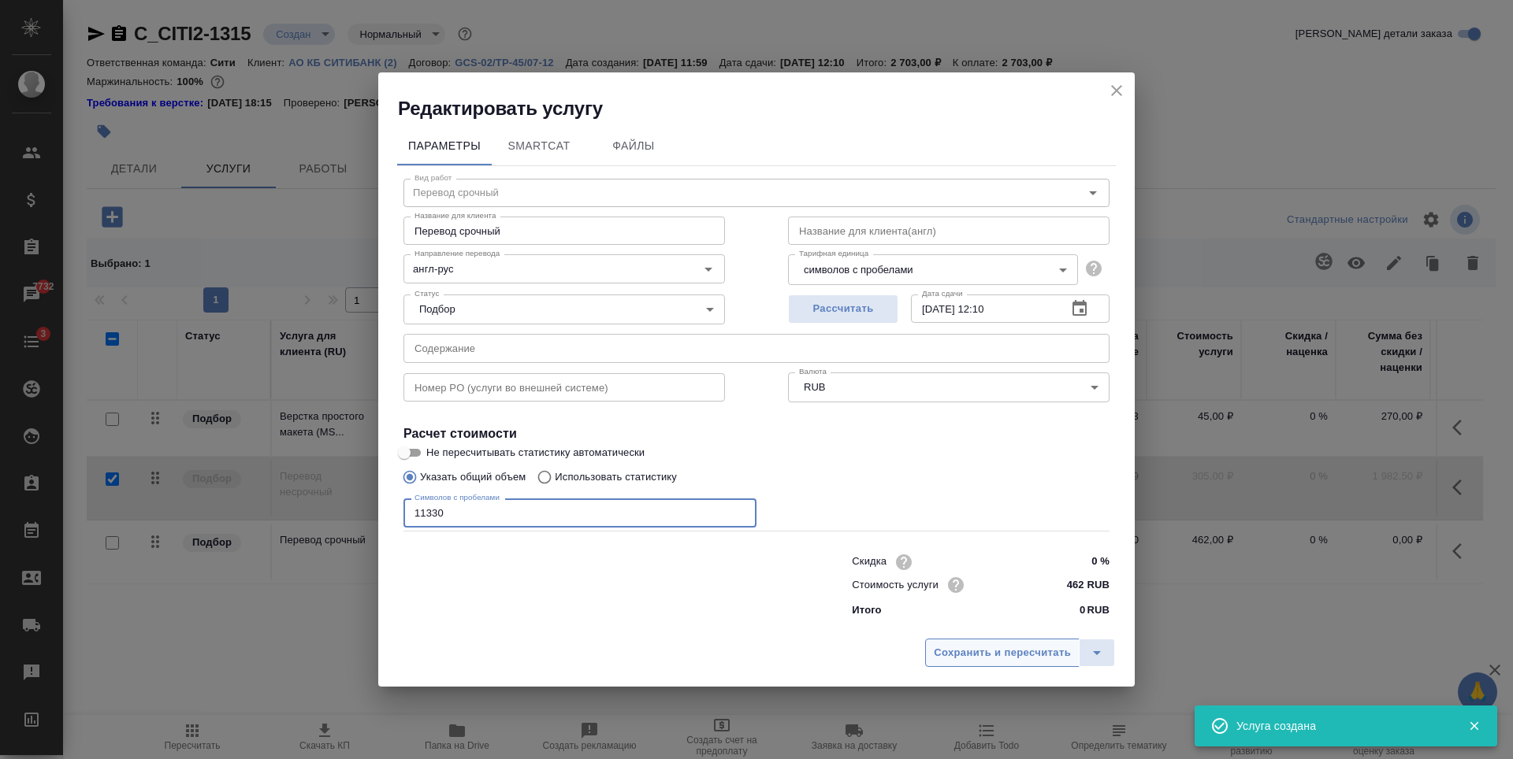
type input "11330"
click at [951, 653] on span "Сохранить и пересчитать" at bounding box center [1002, 653] width 137 height 18
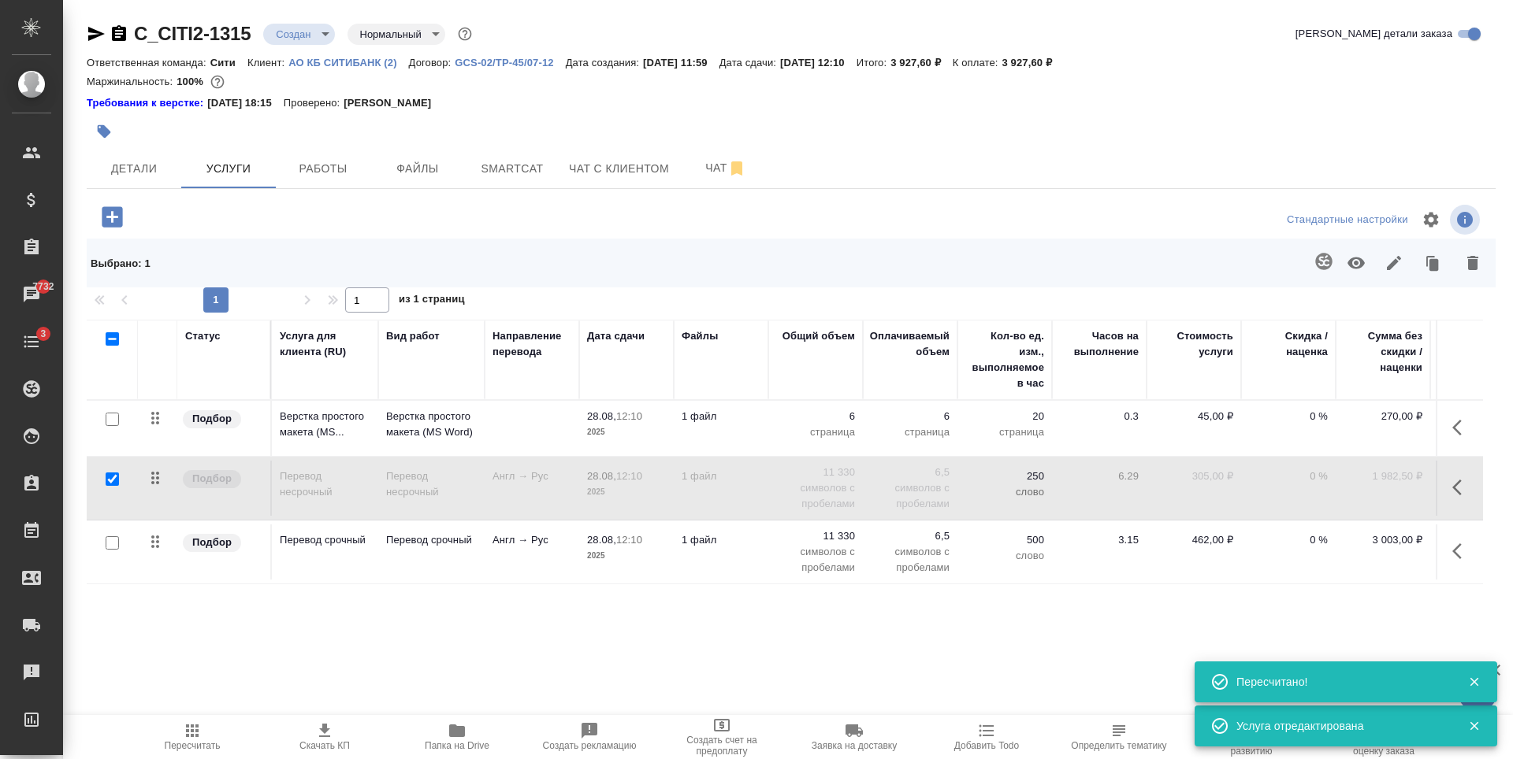
click at [343, 219] on div at bounding box center [322, 217] width 470 height 32
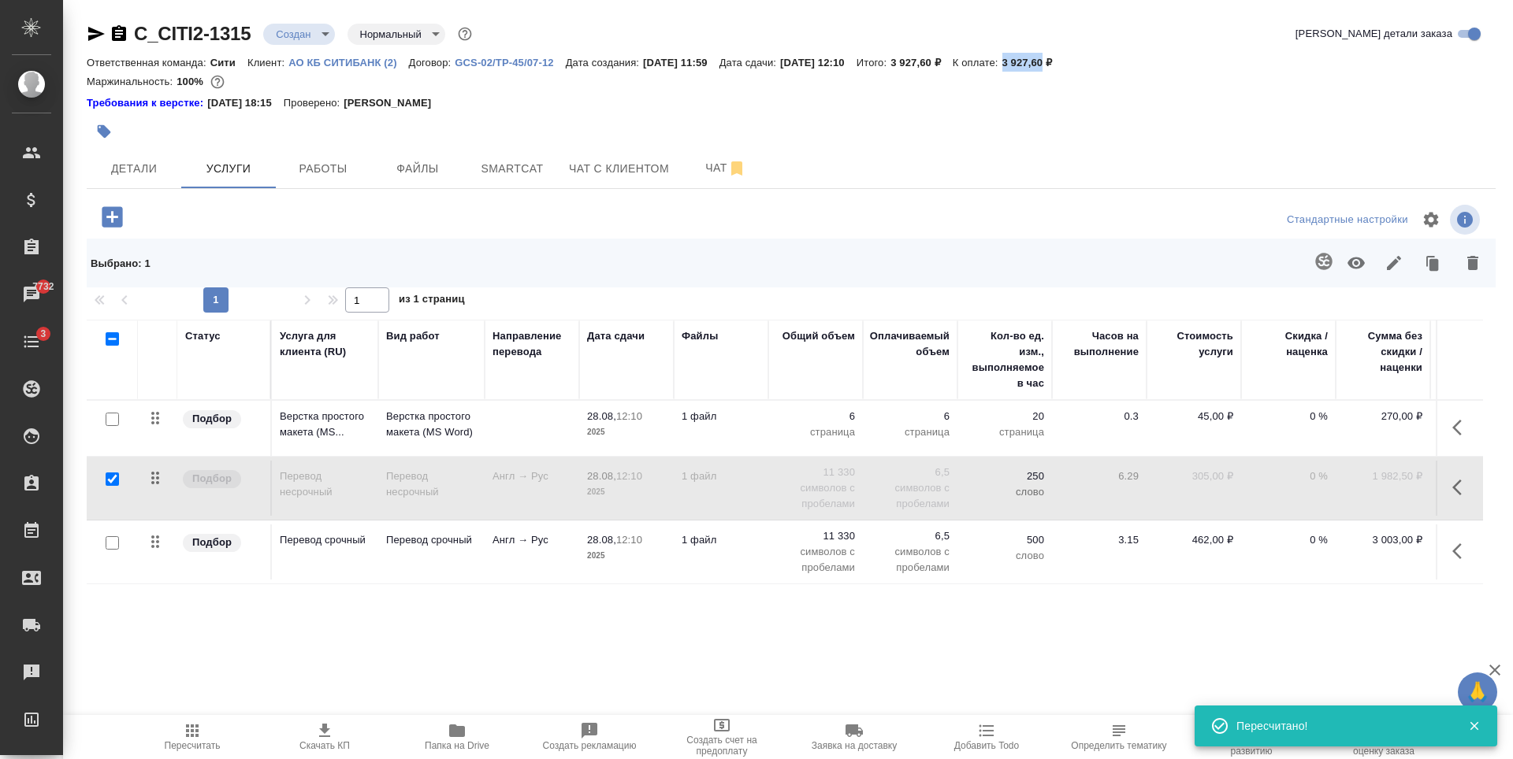
drag, startPoint x: 1039, startPoint y: 58, endPoint x: 1084, endPoint y: 63, distance: 45.2
click at [1084, 63] on div "Ответственная команда: Сити Клиент: АО КБ СИТИБАНК (2) Договор: GCS-02/TP-45/07…" at bounding box center [791, 62] width 1409 height 19
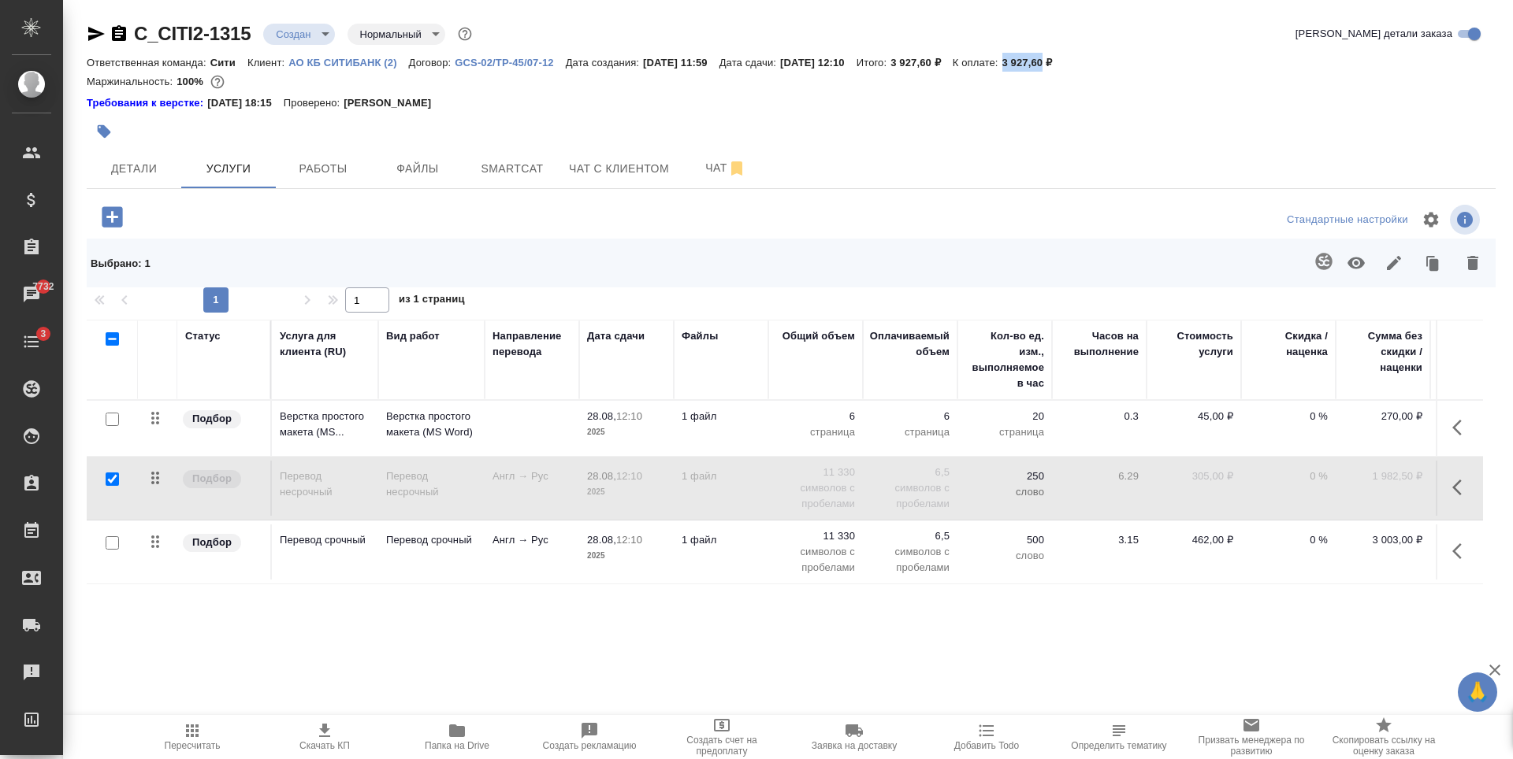
copy p "3 927,60"
click at [377, 218] on div at bounding box center [322, 217] width 470 height 32
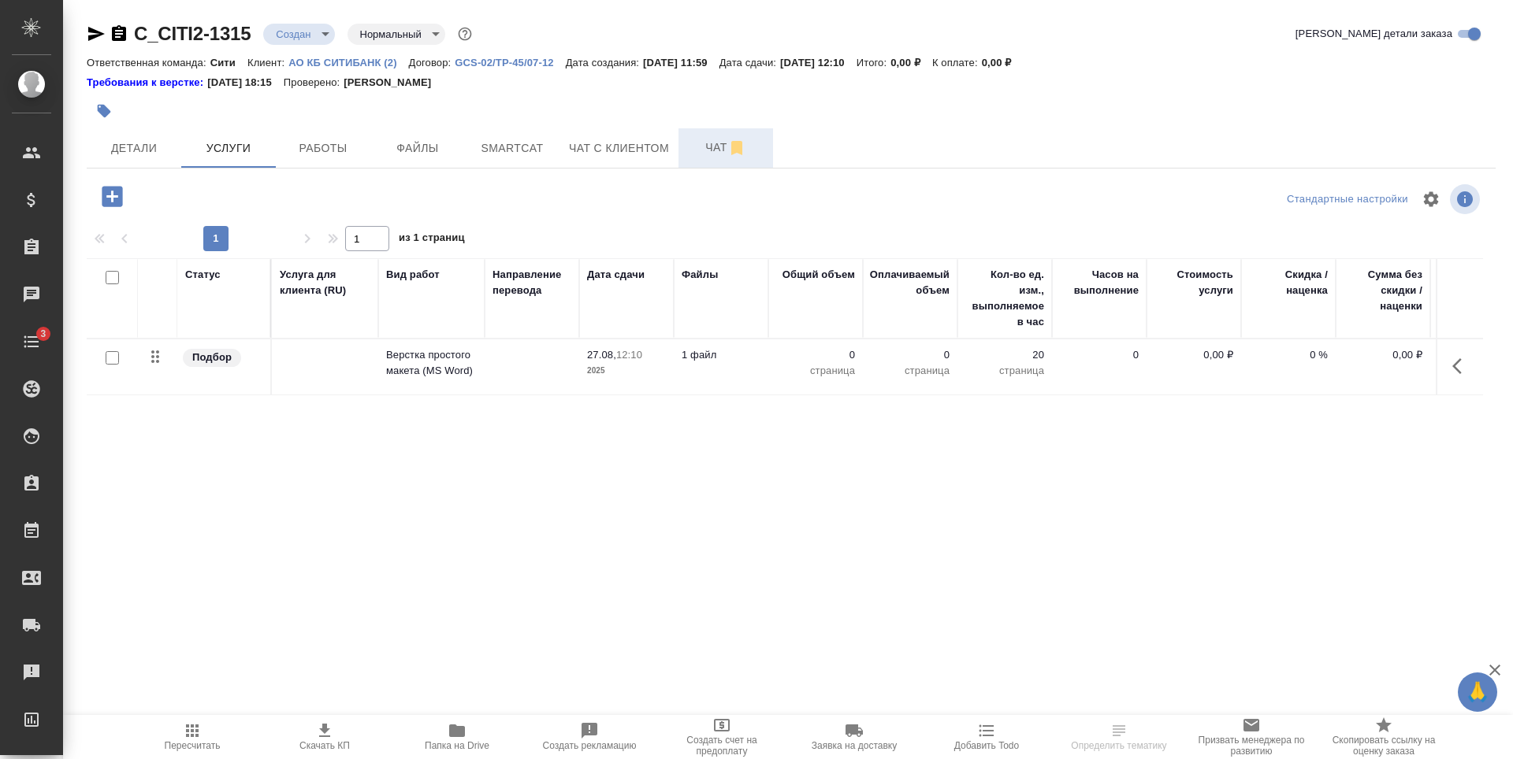
click at [694, 147] on span "Чат" at bounding box center [726, 148] width 76 height 20
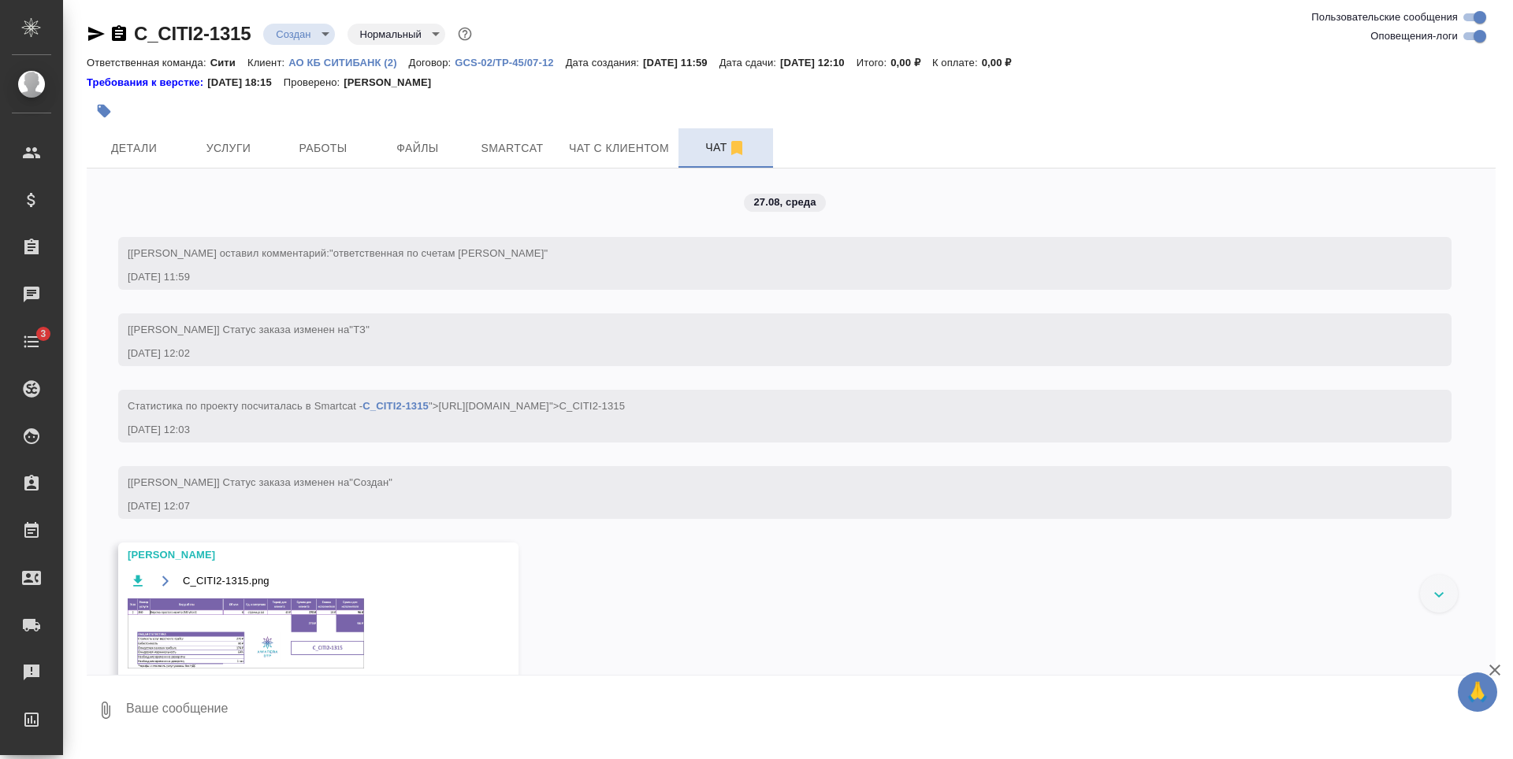
scroll to position [72, 0]
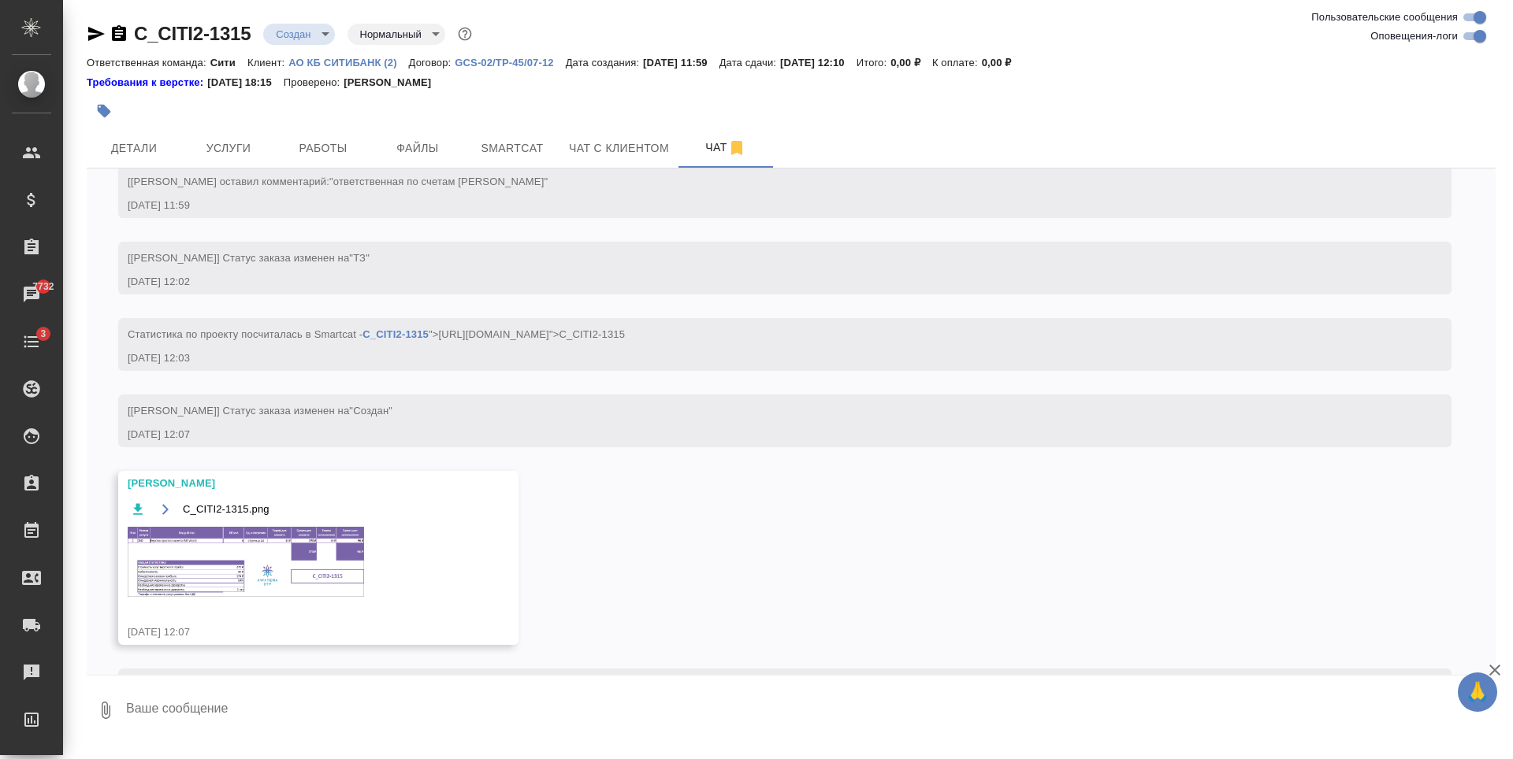
click at [260, 533] on img at bounding box center [246, 562] width 236 height 70
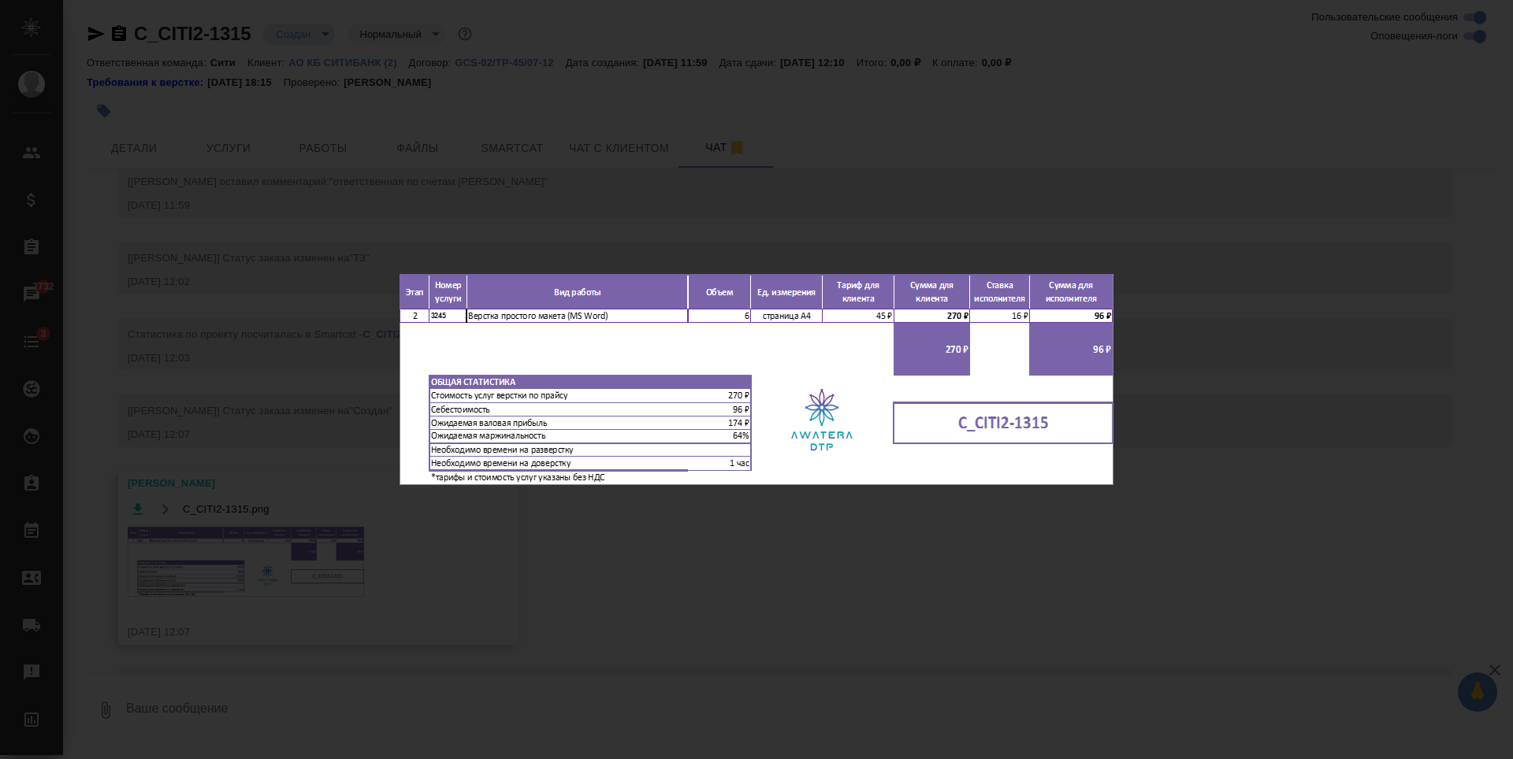
click at [741, 140] on div "C_CITI2-1315.png 1 of 1" at bounding box center [756, 379] width 1513 height 759
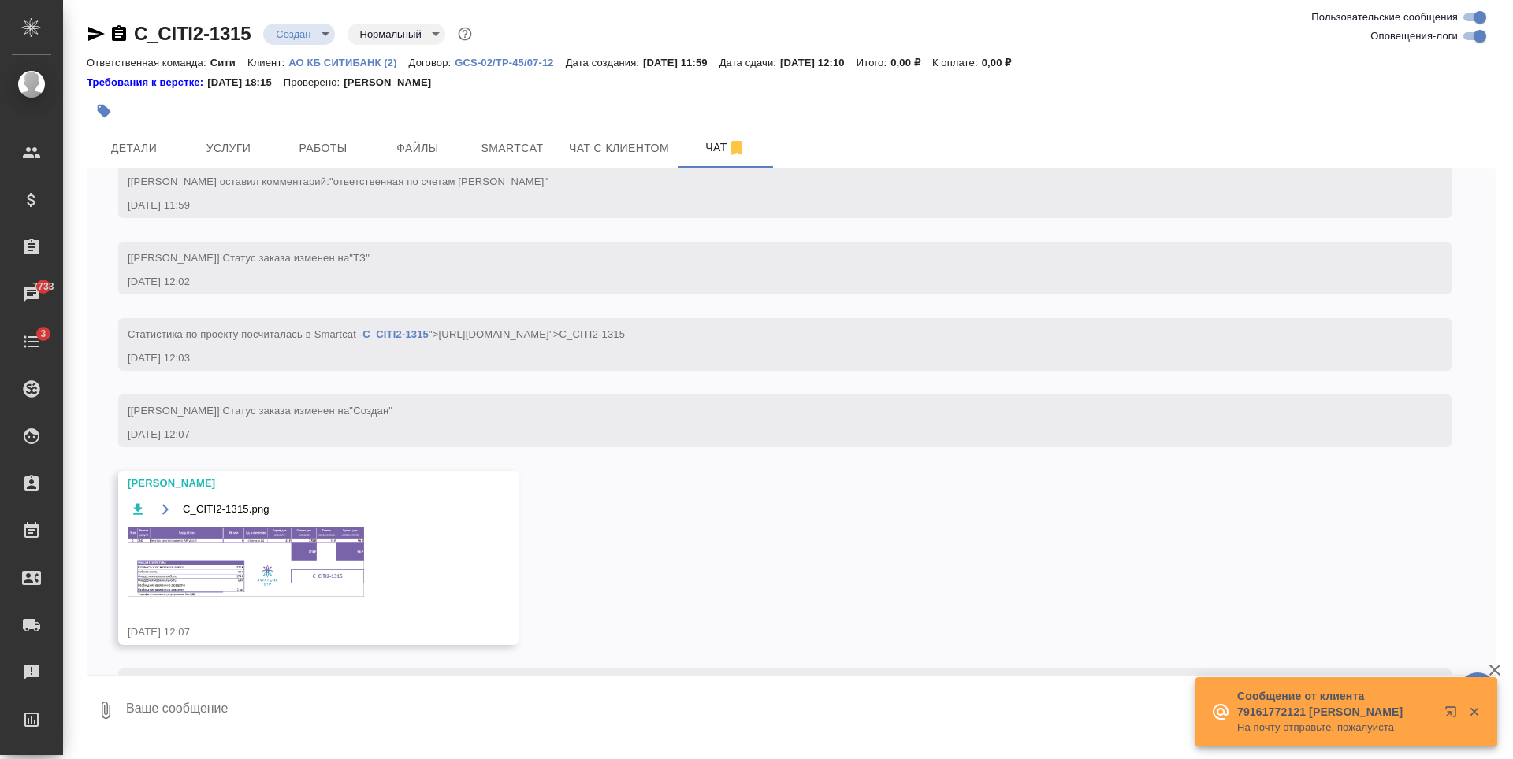
click at [560, 546] on div "27.08, [DATE] [[PERSON_NAME]] [PERSON_NAME] оставил комментарий: "ответственная…" at bounding box center [791, 422] width 1409 height 507
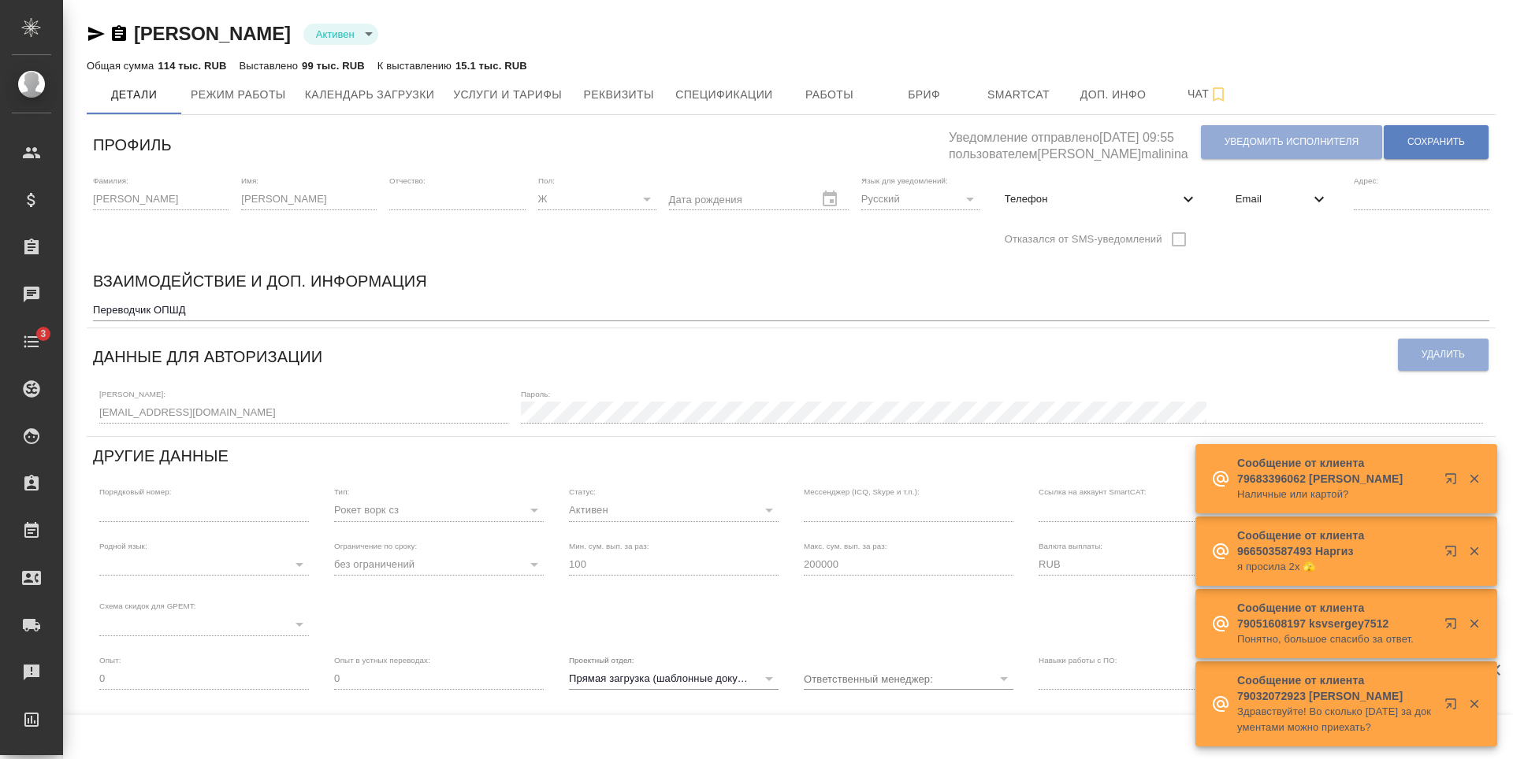
click at [365, 28] on body "🙏 .cls-1 fill:#fff; AWATERA [PERSON_NAME] Спецификации Заказы Чаты 3 Todo Проек…" at bounding box center [756, 379] width 1513 height 759
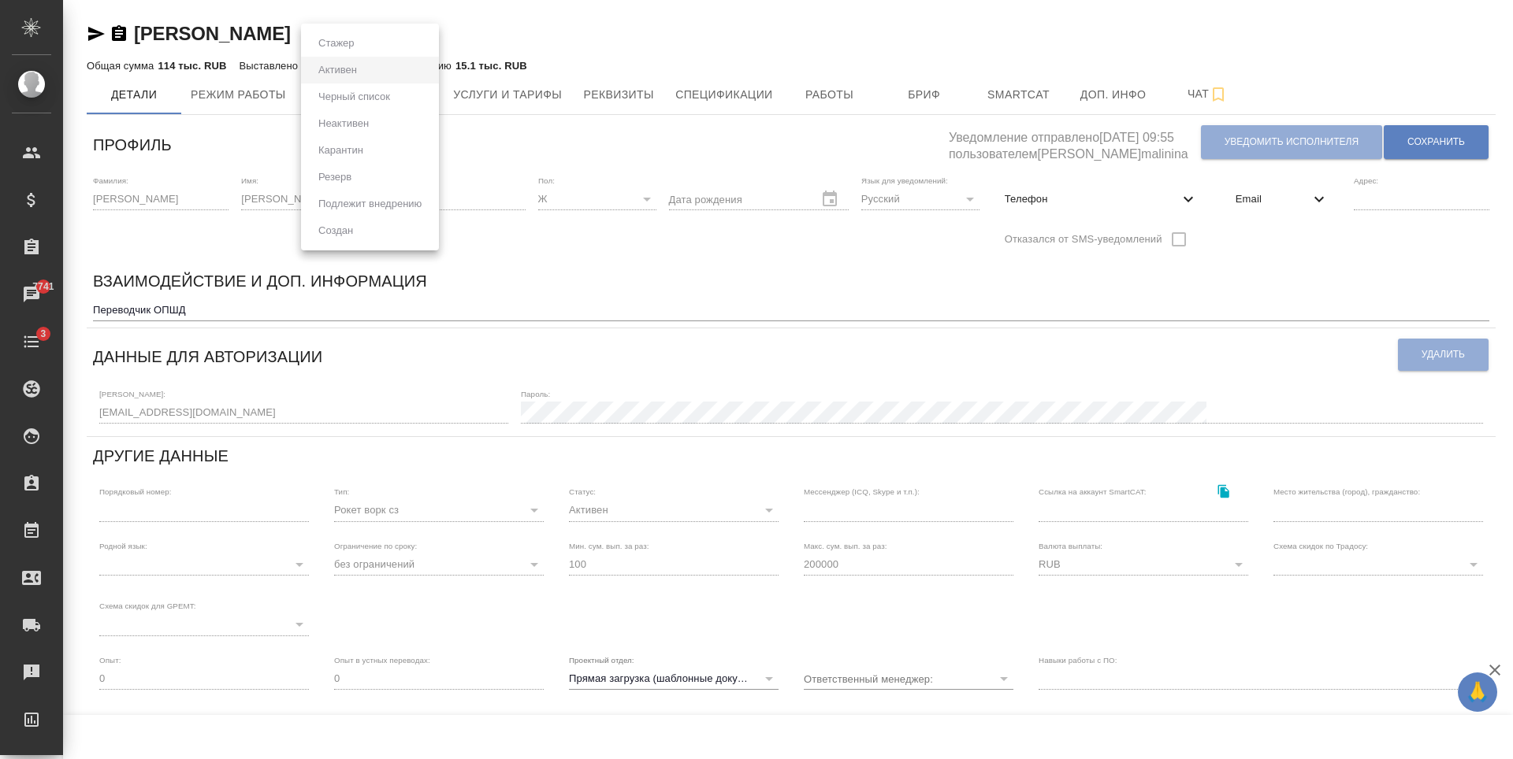
click at [365, 28] on ul "Стажер [PERSON_NAME] список Неактивен Карантин Резерв Подлежит внедрению Создан" at bounding box center [370, 137] width 138 height 227
click at [603, 30] on div at bounding box center [756, 379] width 1513 height 759
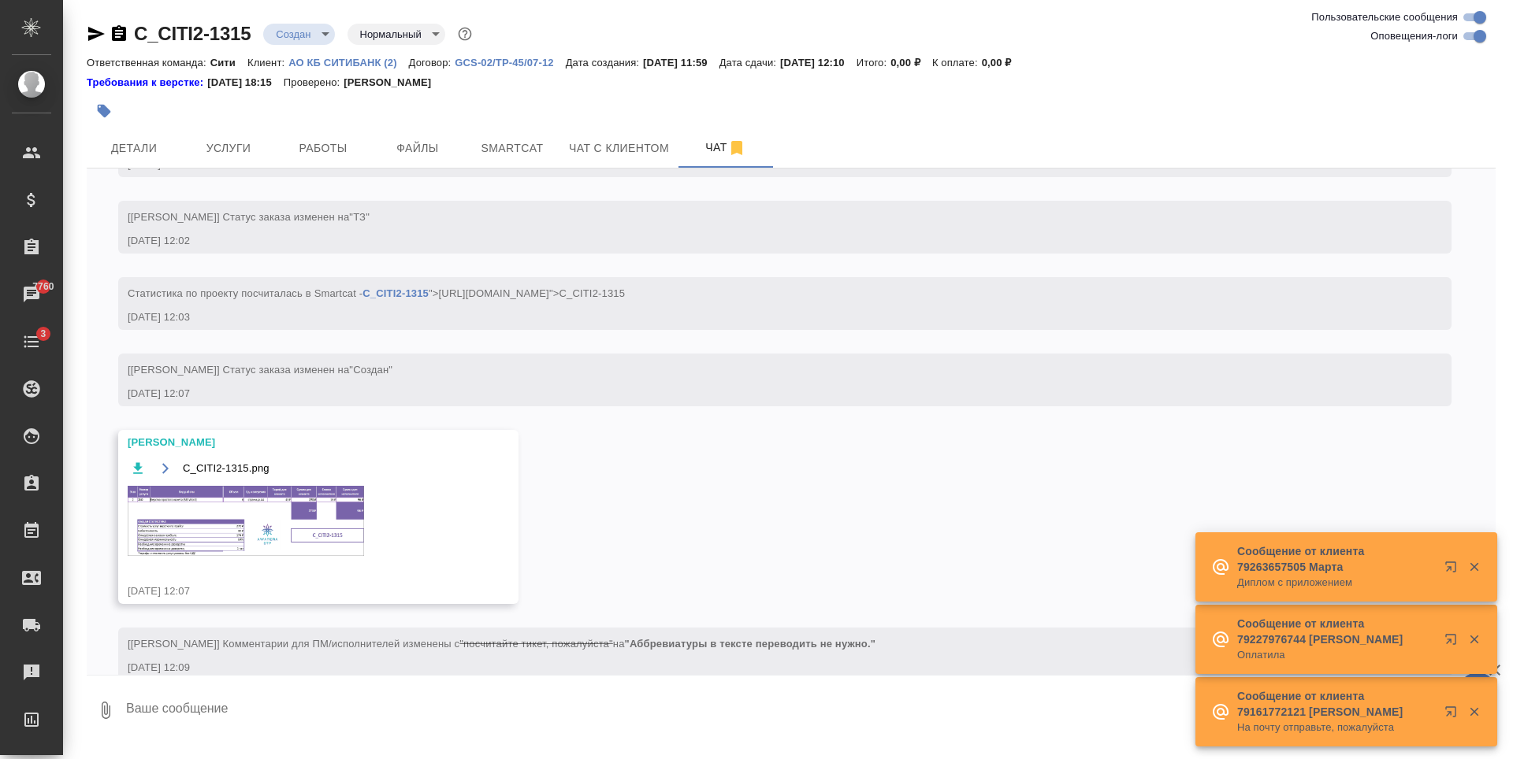
scroll to position [142, 0]
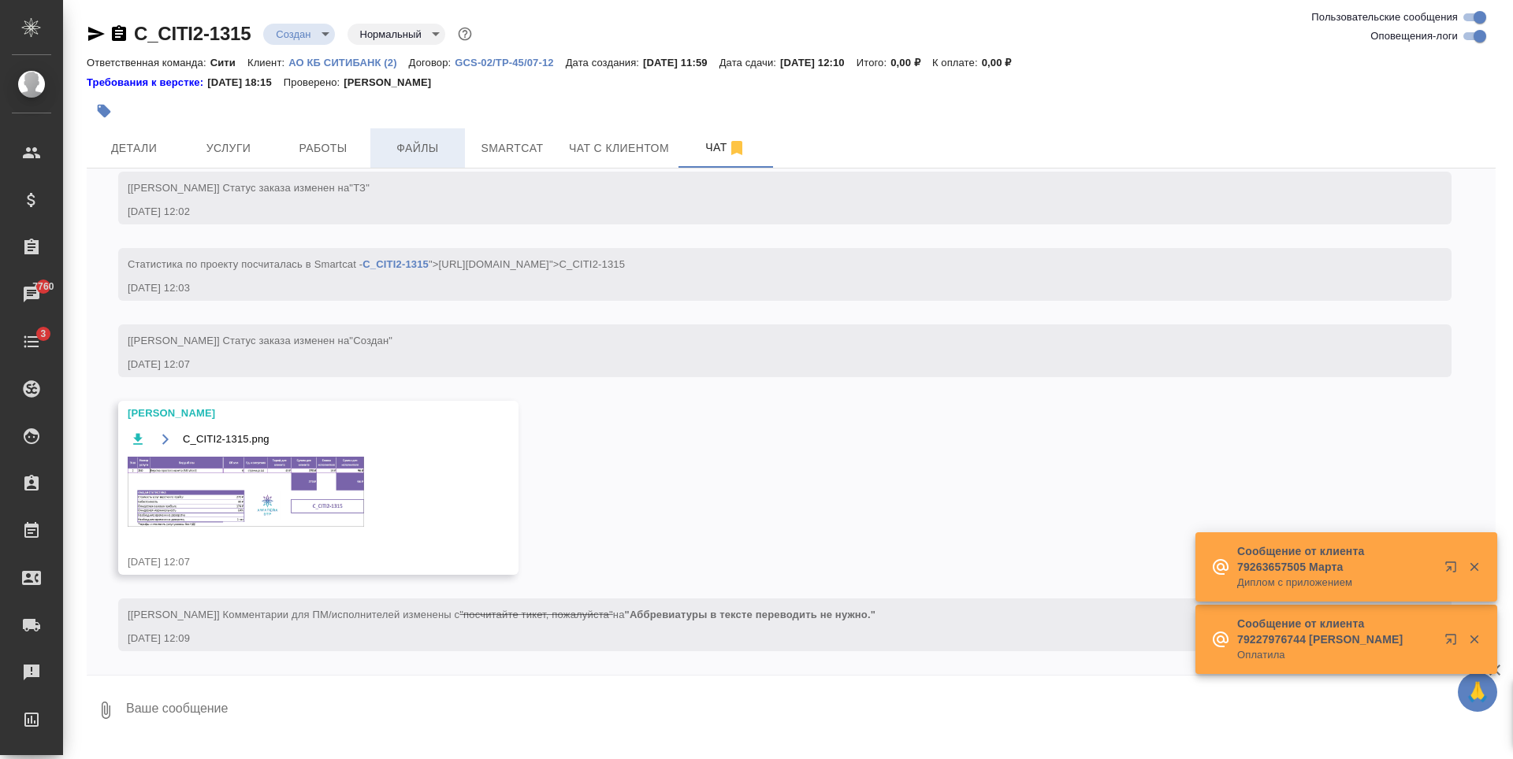
click at [397, 144] on span "Файлы" at bounding box center [418, 149] width 76 height 20
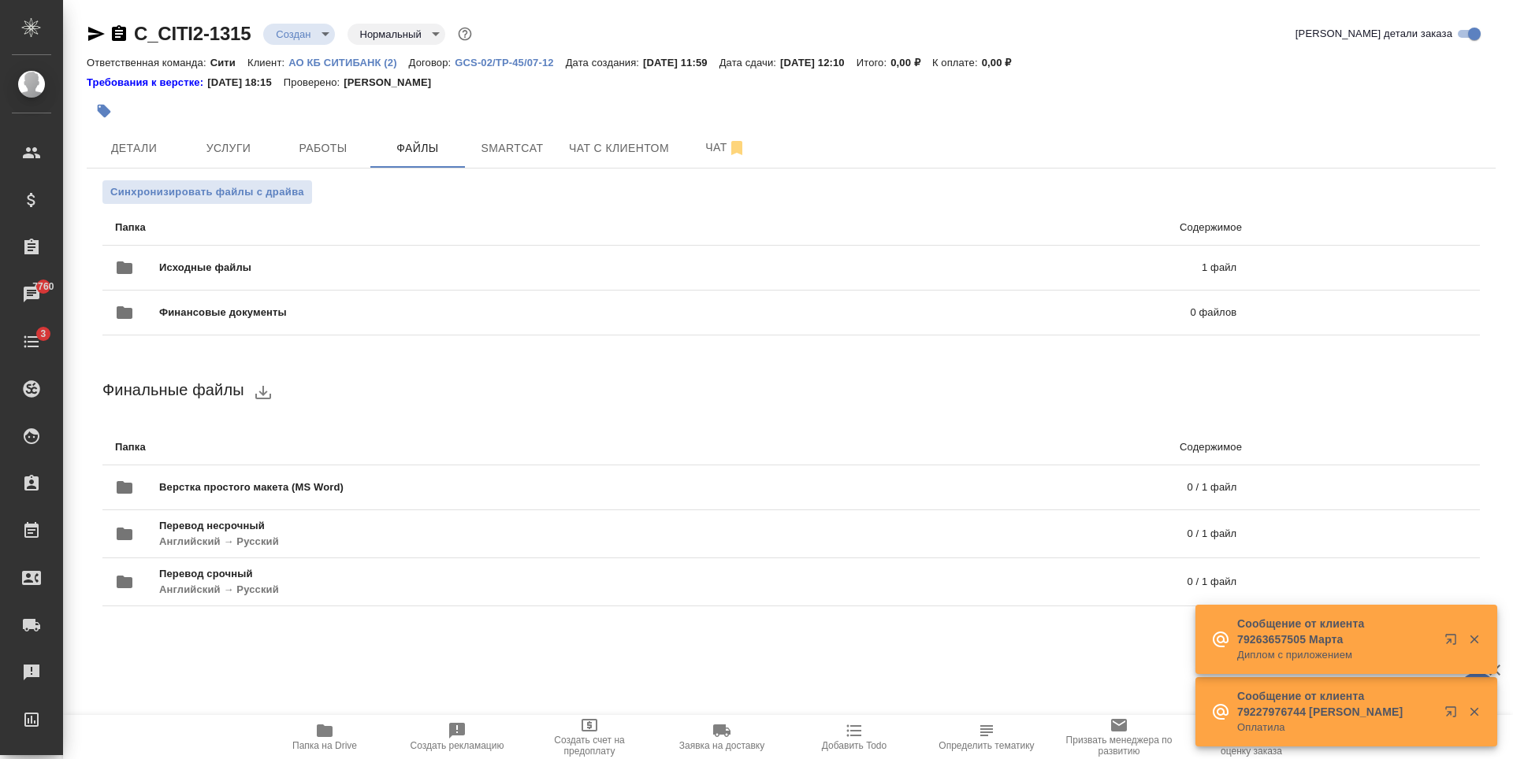
click at [197, 102] on div at bounding box center [556, 111] width 939 height 35
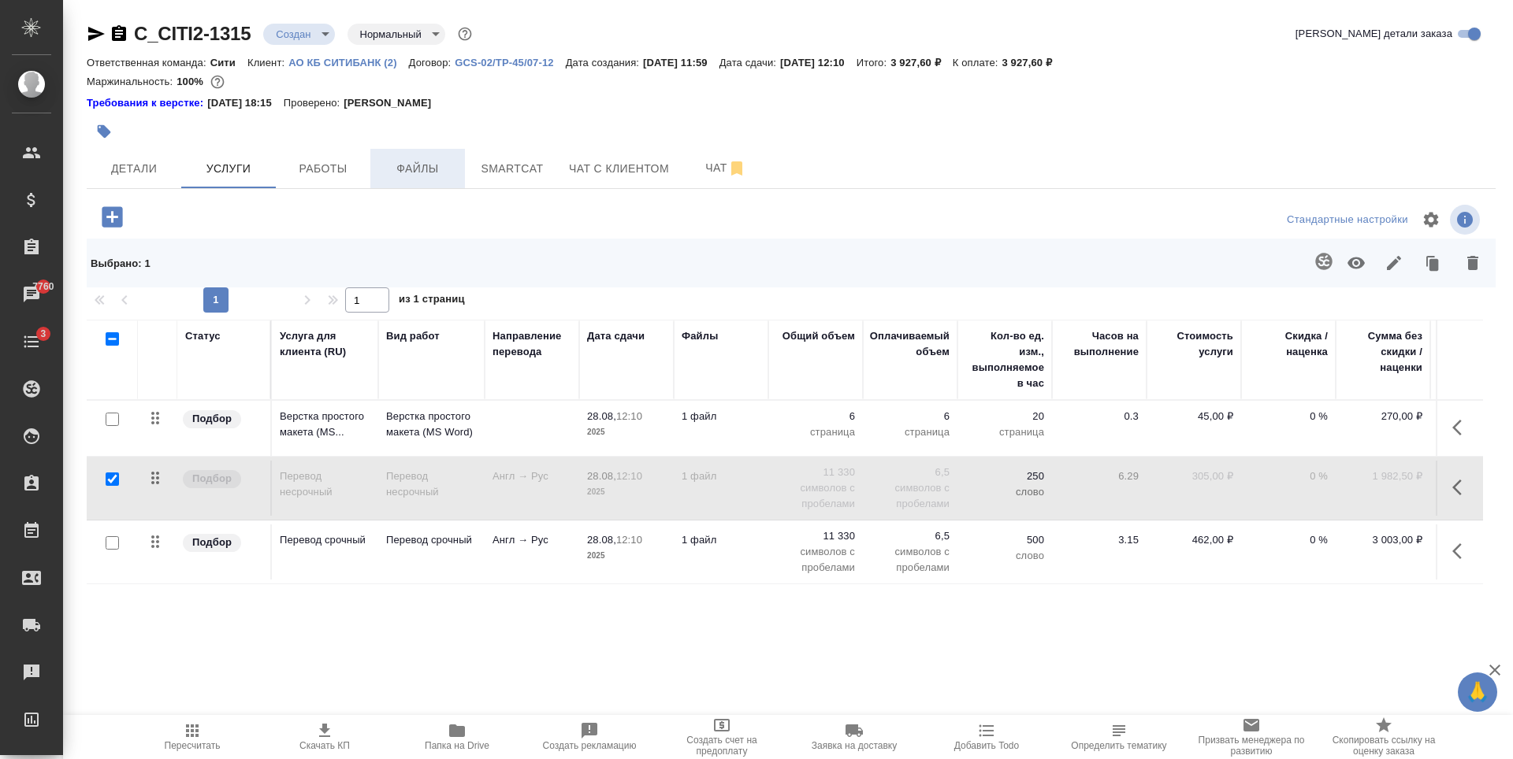
click at [425, 165] on span "Файлы" at bounding box center [418, 169] width 76 height 20
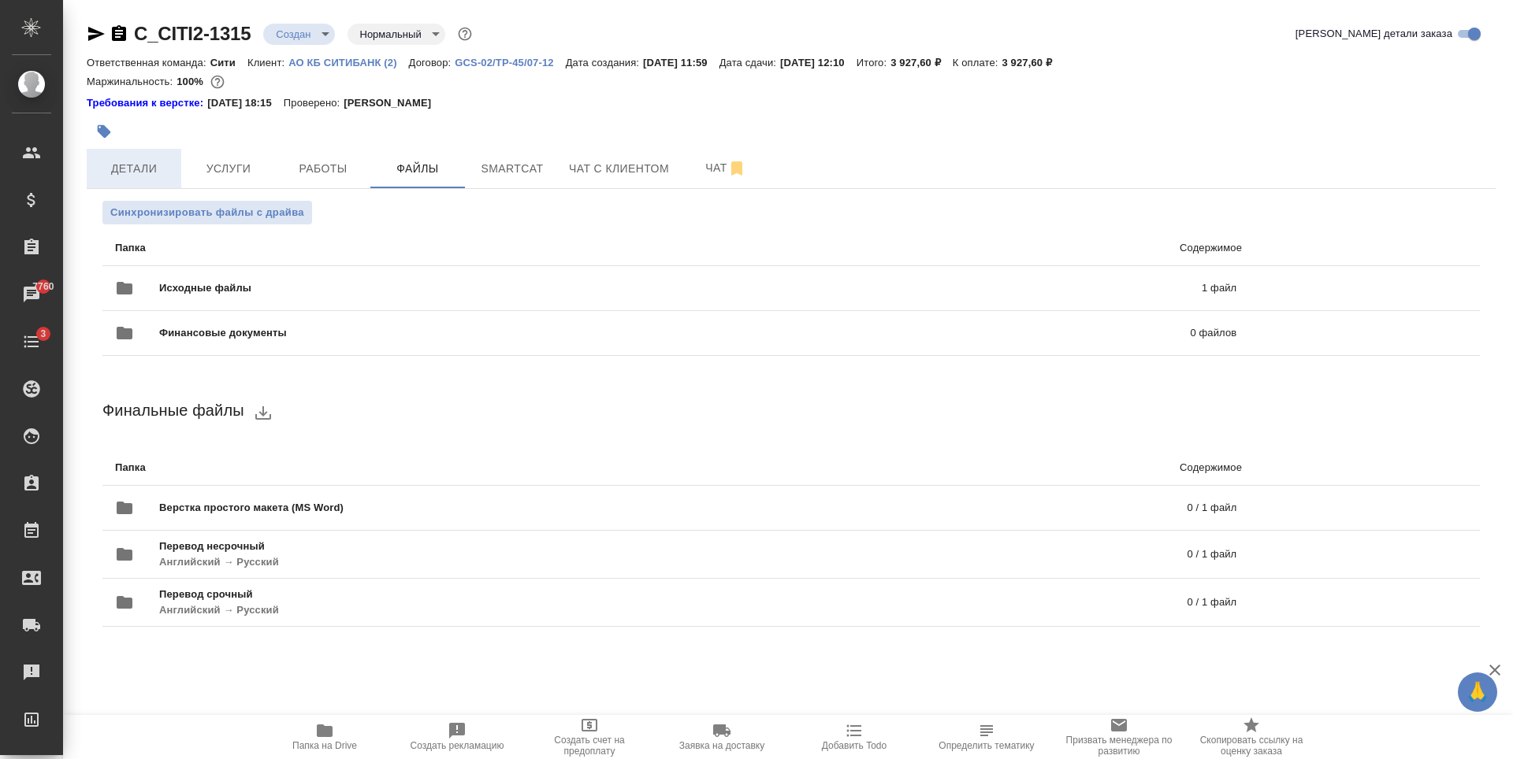
click at [136, 182] on button "Детали" at bounding box center [134, 168] width 95 height 39
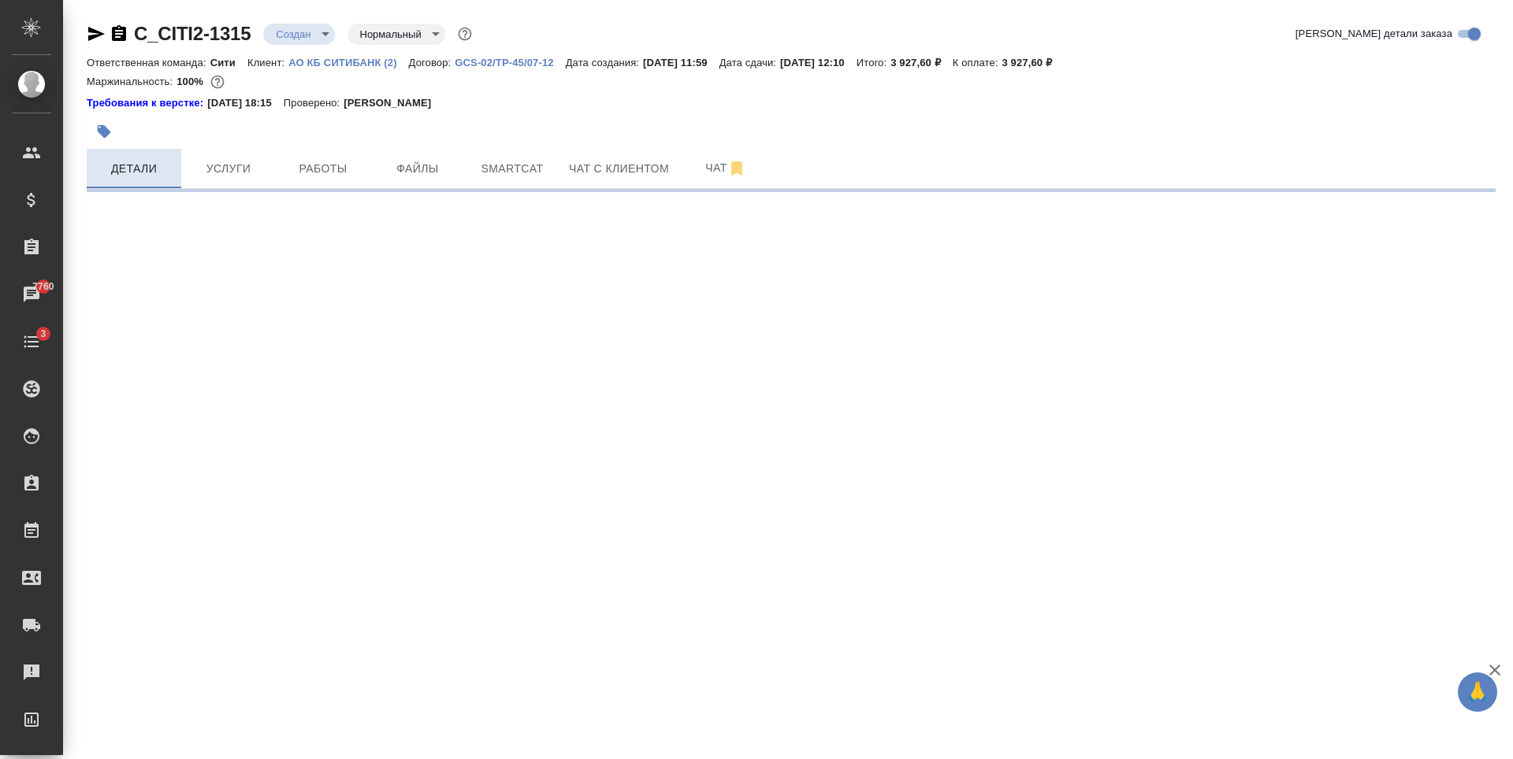
select select "RU"
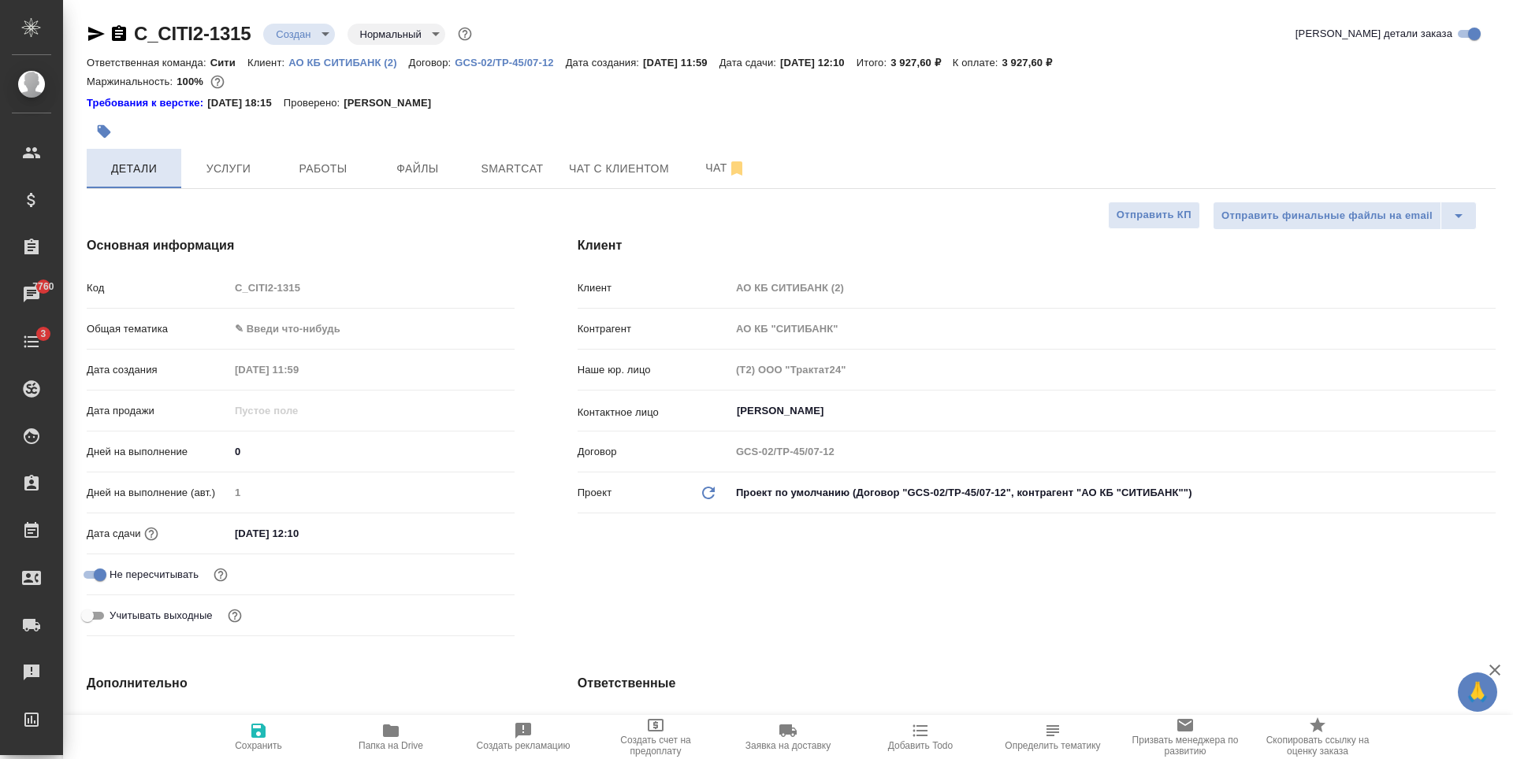
type textarea "x"
click at [202, 174] on span "Услуги" at bounding box center [229, 169] width 76 height 20
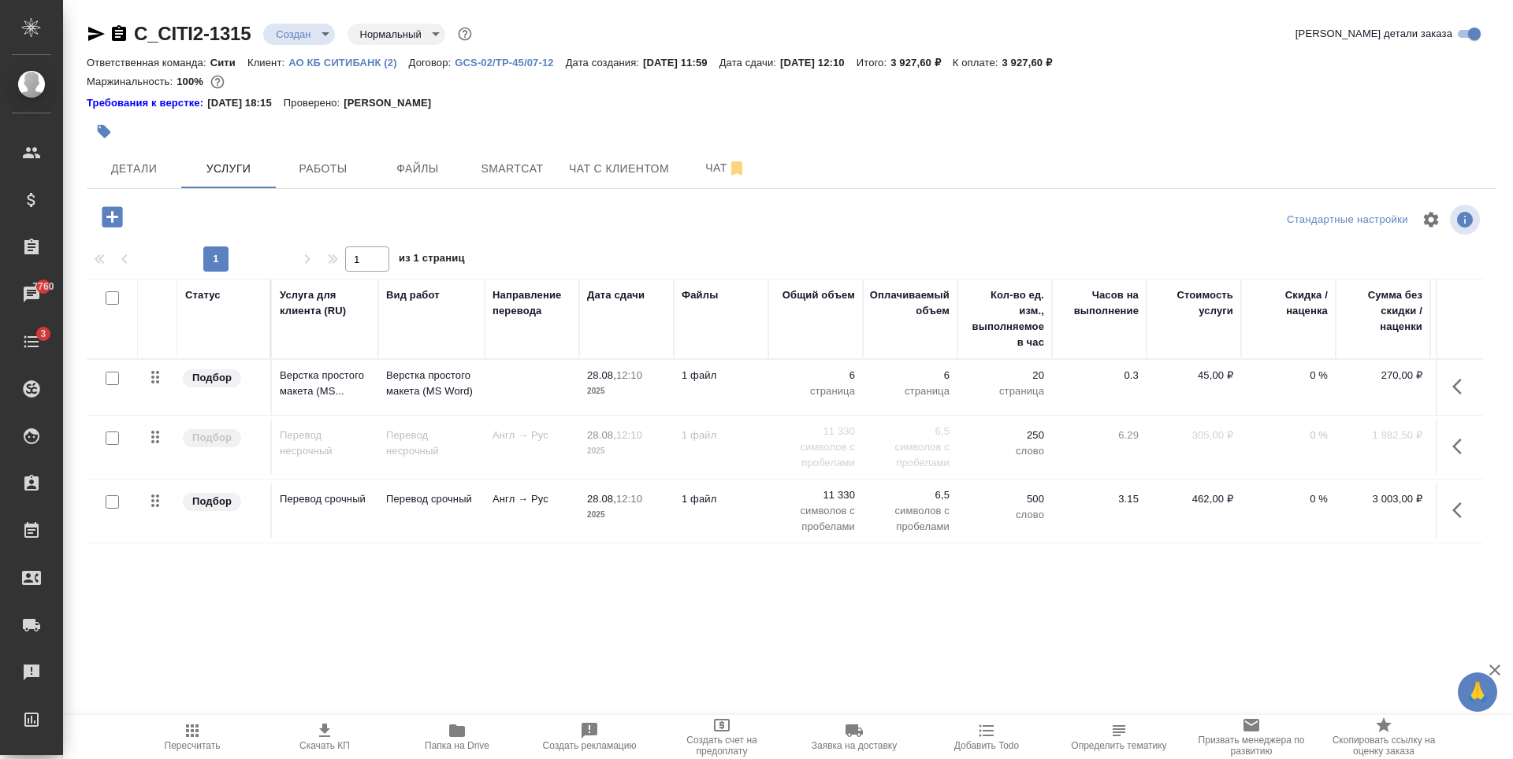
click at [620, 111] on div at bounding box center [791, 112] width 1409 height 3
click at [143, 177] on span "Детали" at bounding box center [134, 169] width 76 height 20
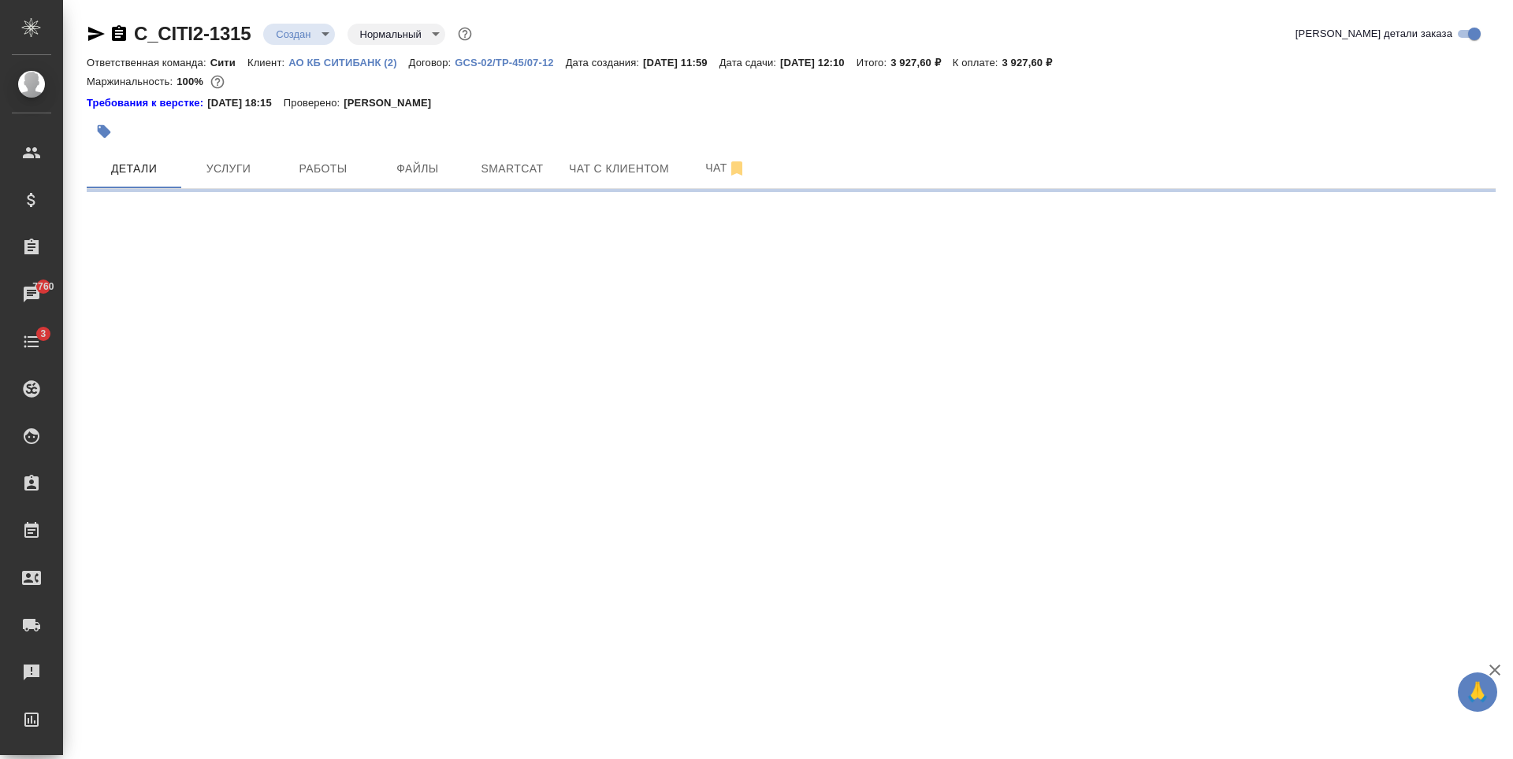
select select "RU"
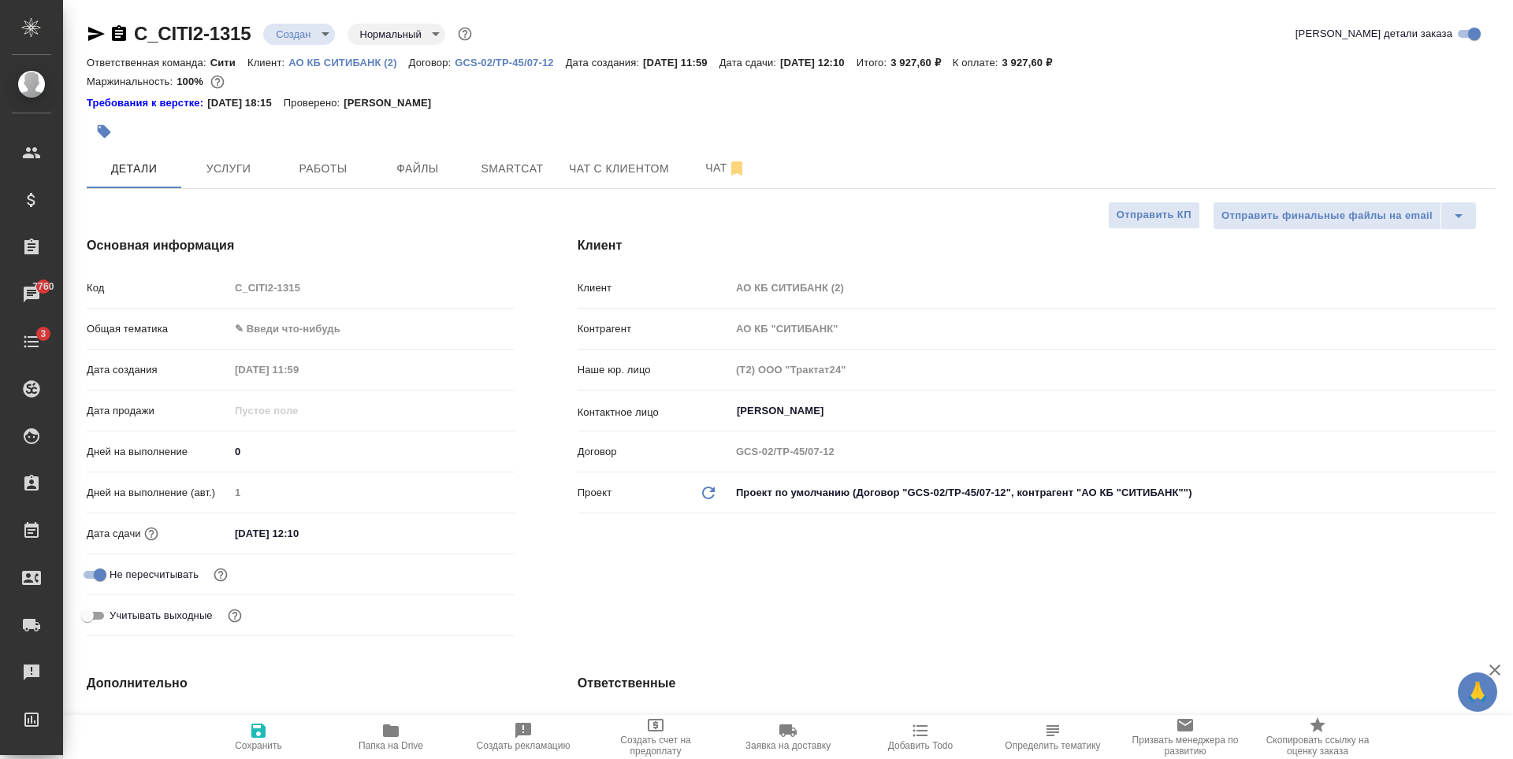
type textarea "x"
click at [355, 170] on span "Работы" at bounding box center [323, 169] width 76 height 20
click at [388, 168] on span "Файлы" at bounding box center [418, 169] width 76 height 20
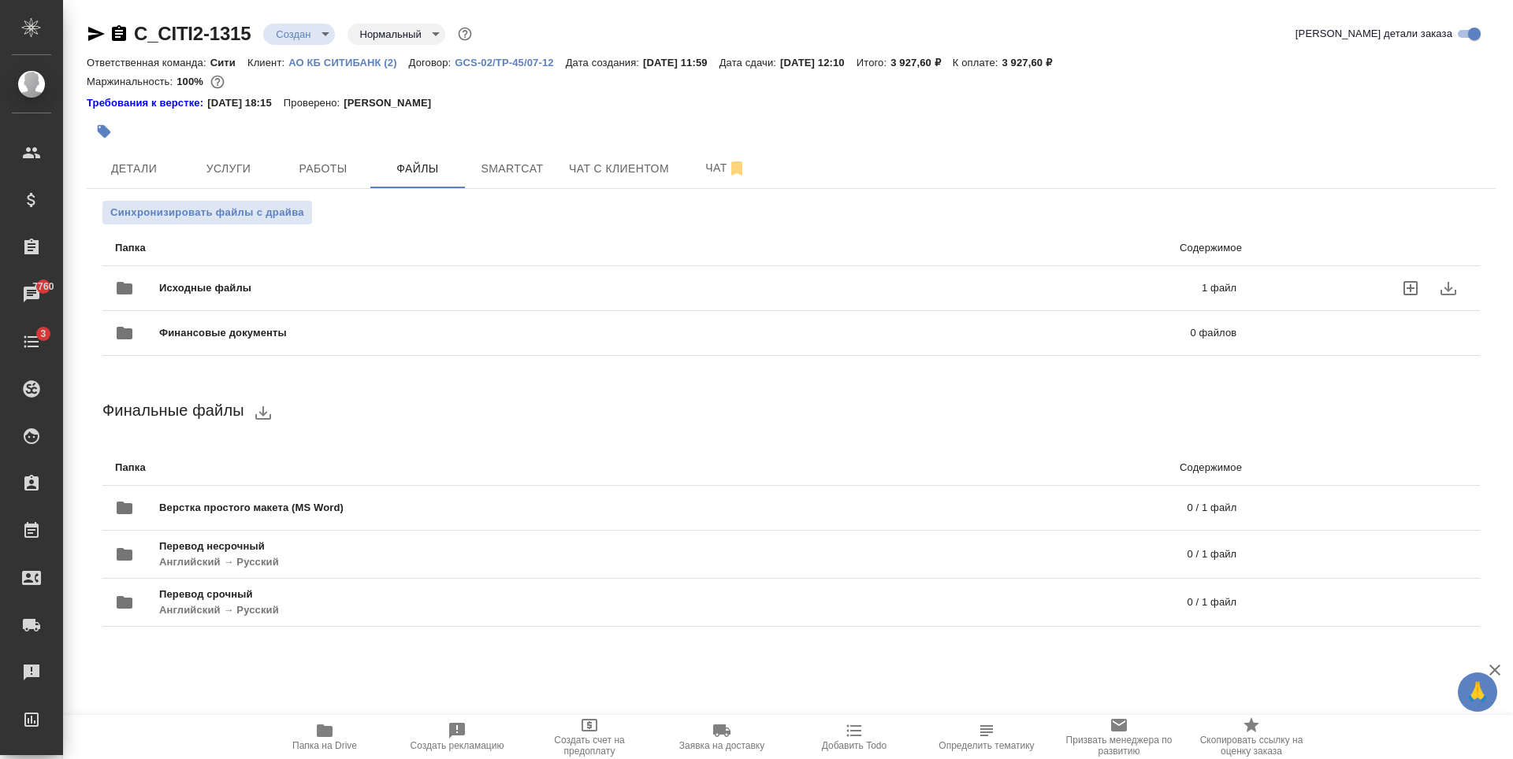
click at [349, 273] on div "Исходные файлы 1 файл" at bounding box center [675, 288] width 1121 height 38
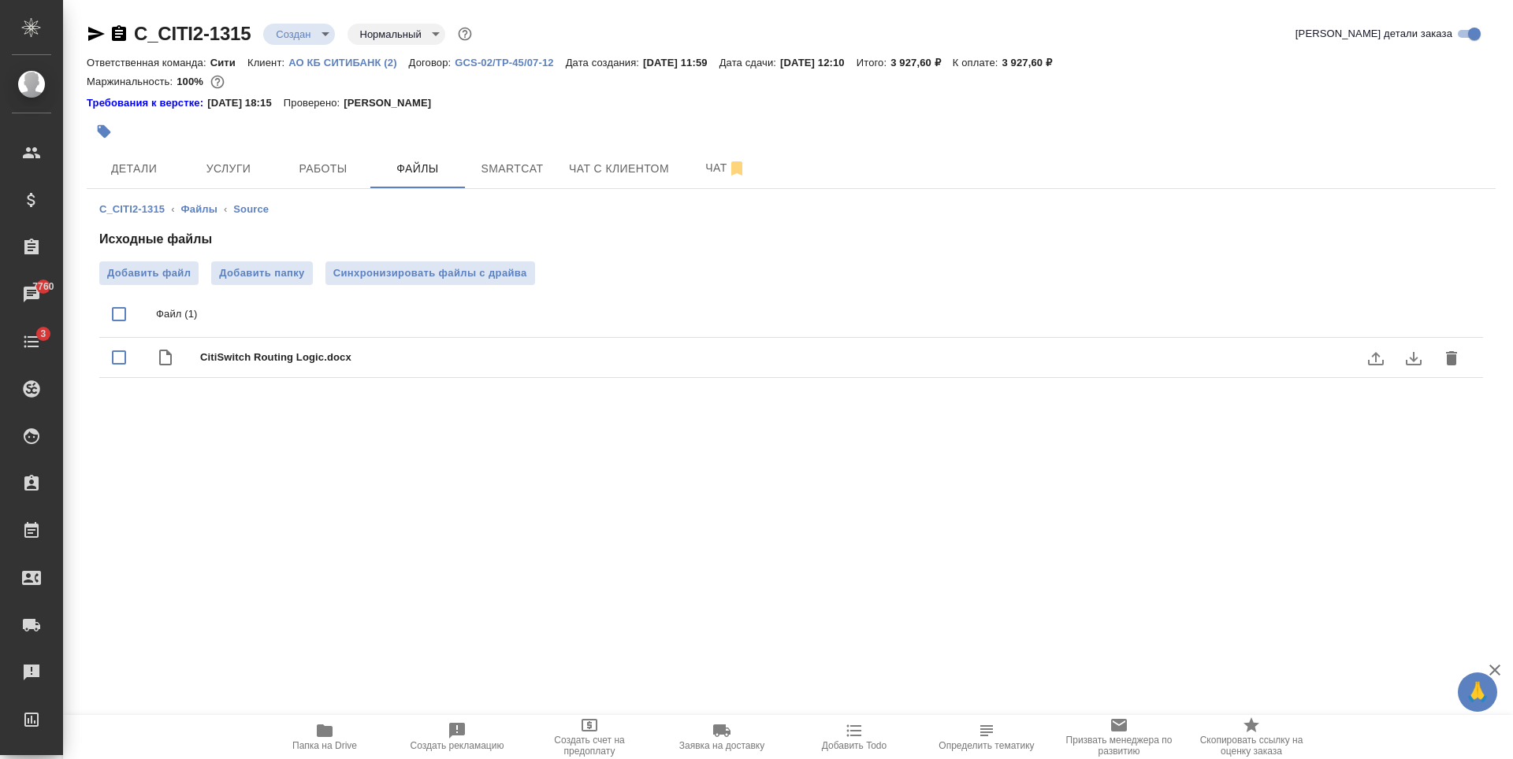
click at [428, 351] on span "CitiSwitch Routing Logic.docx" at bounding box center [822, 358] width 1245 height 16
checkbox input "true"
click at [1409, 360] on icon "download" at bounding box center [1413, 358] width 19 height 19
click at [146, 173] on span "Детали" at bounding box center [134, 169] width 76 height 20
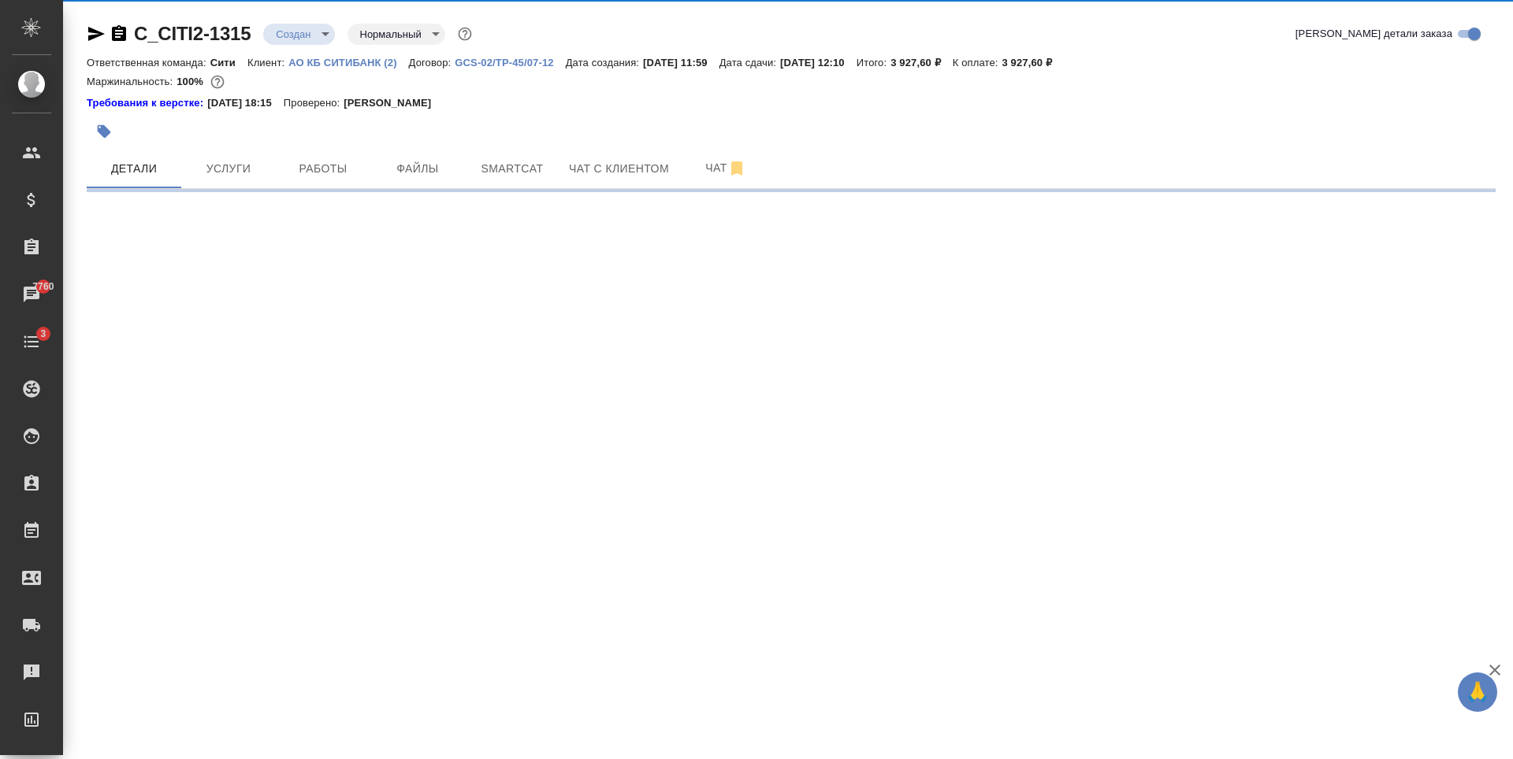
select select "RU"
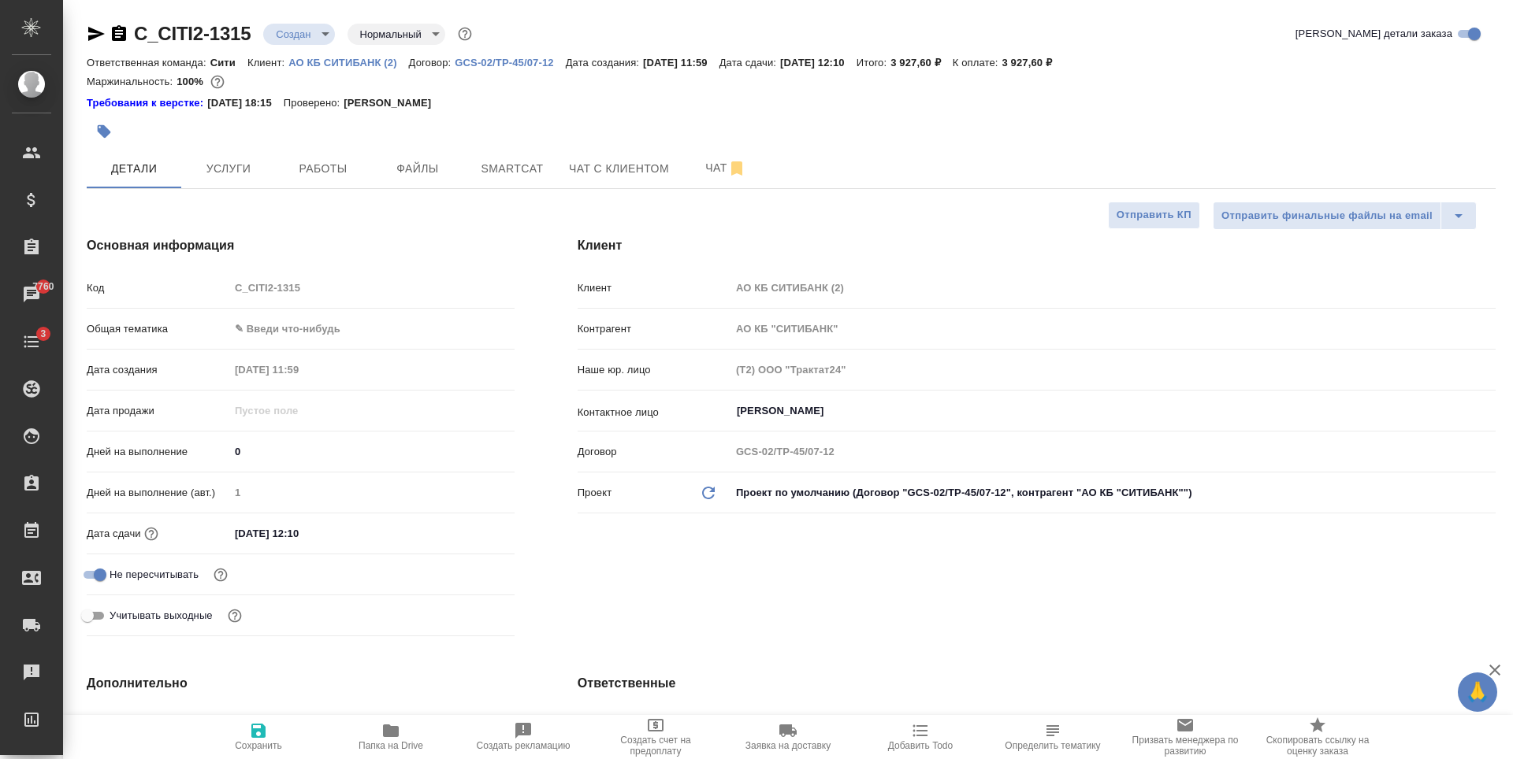
type textarea "x"
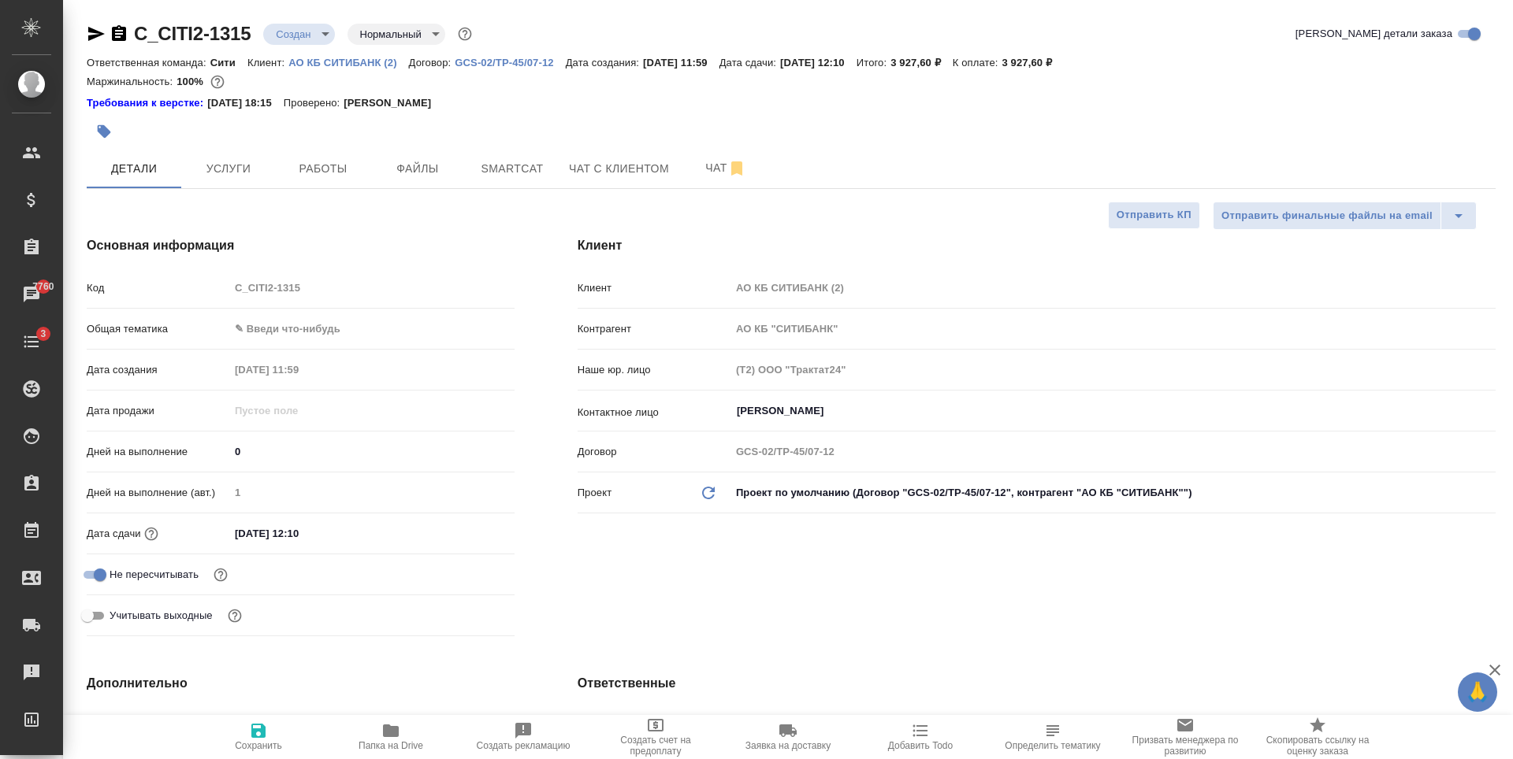
type textarea "x"
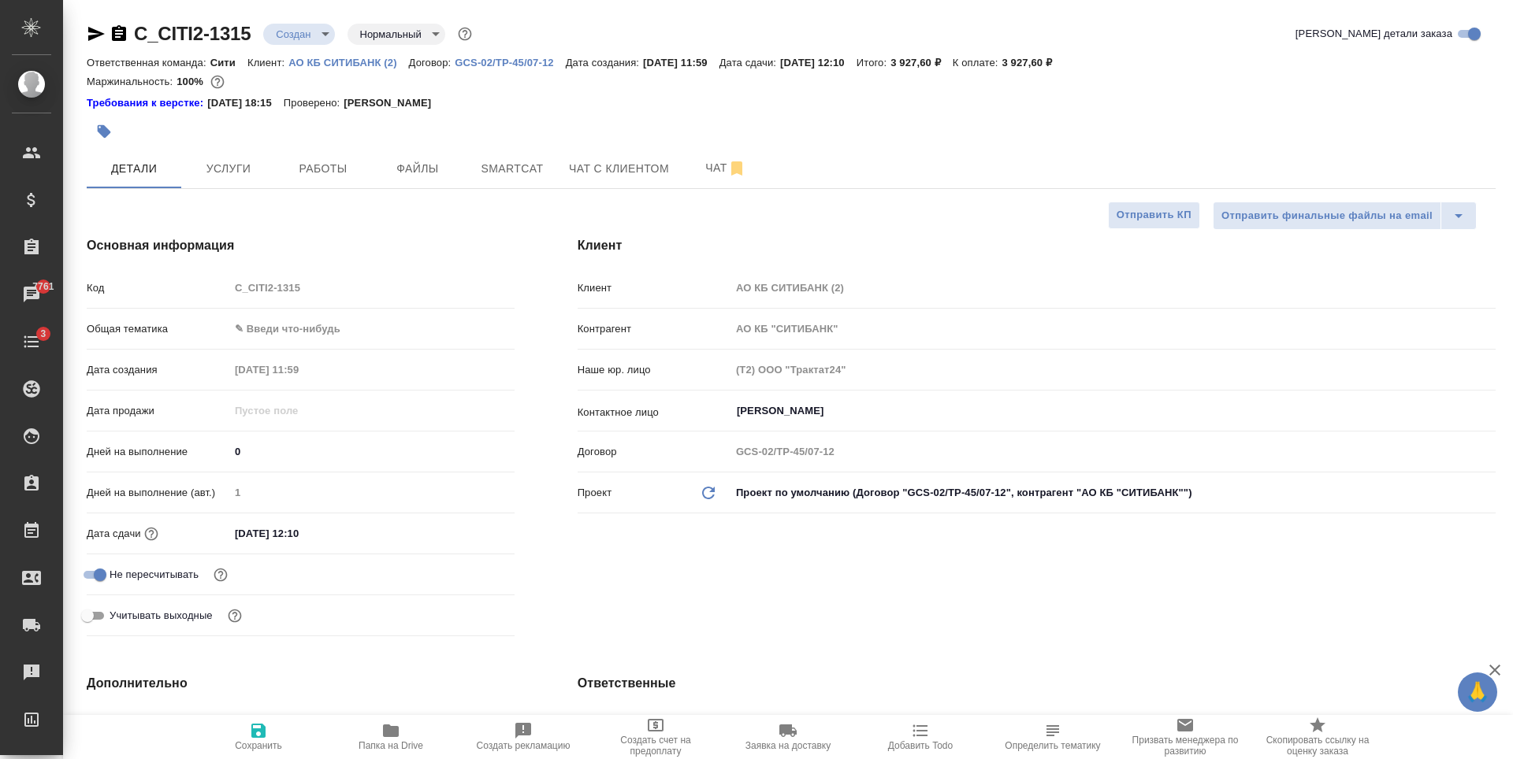
type textarea "x"
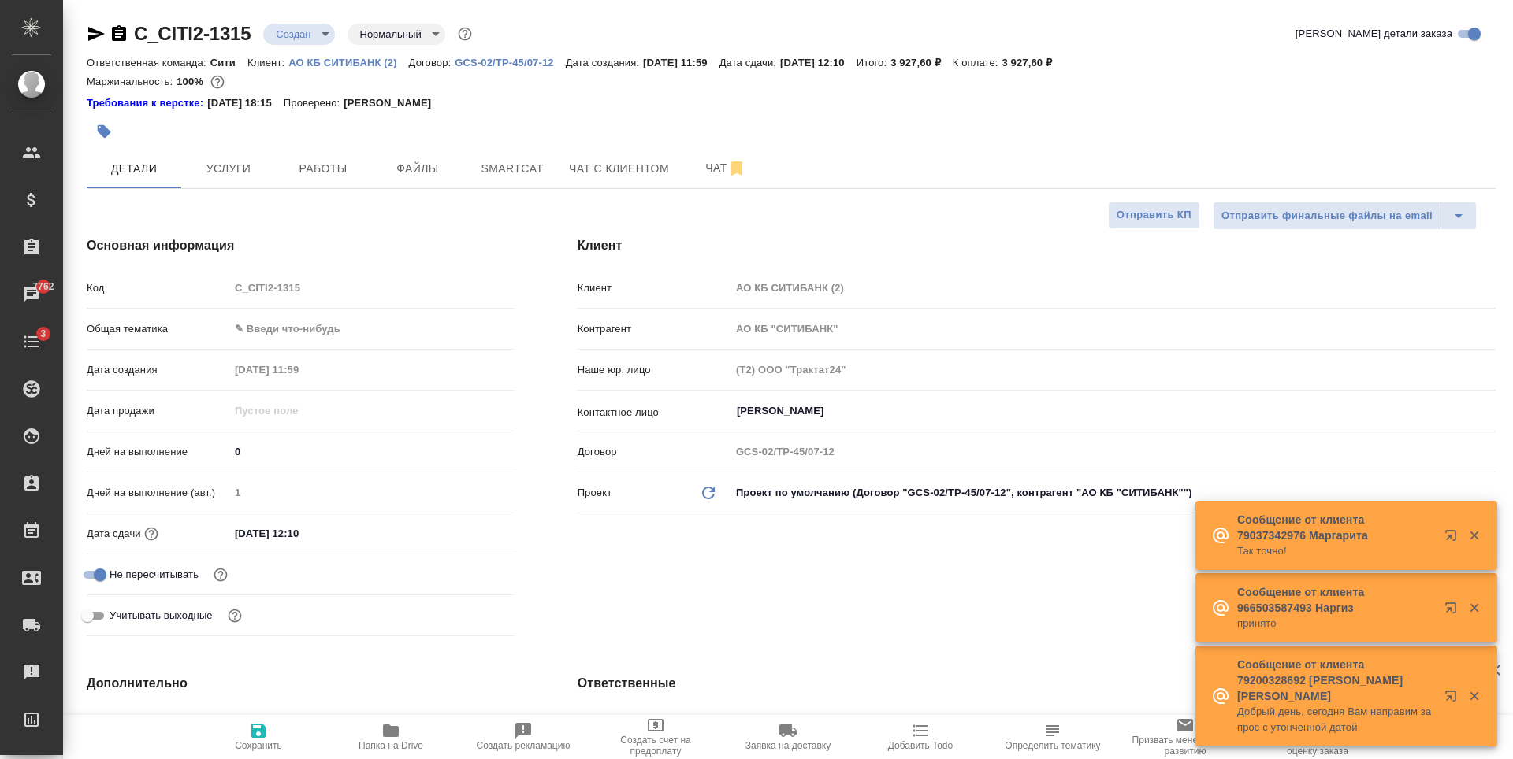
type textarea "x"
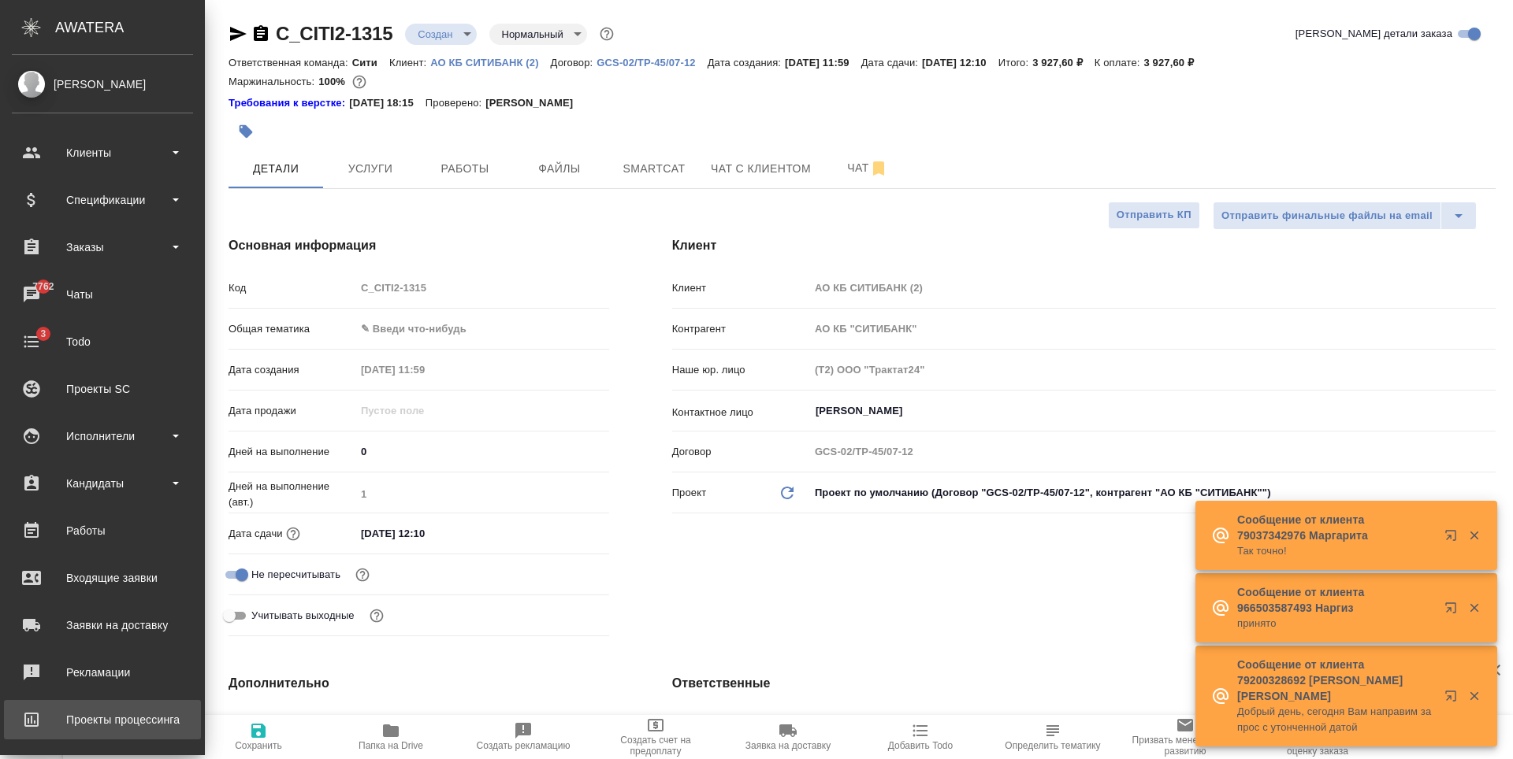
type textarea "x"
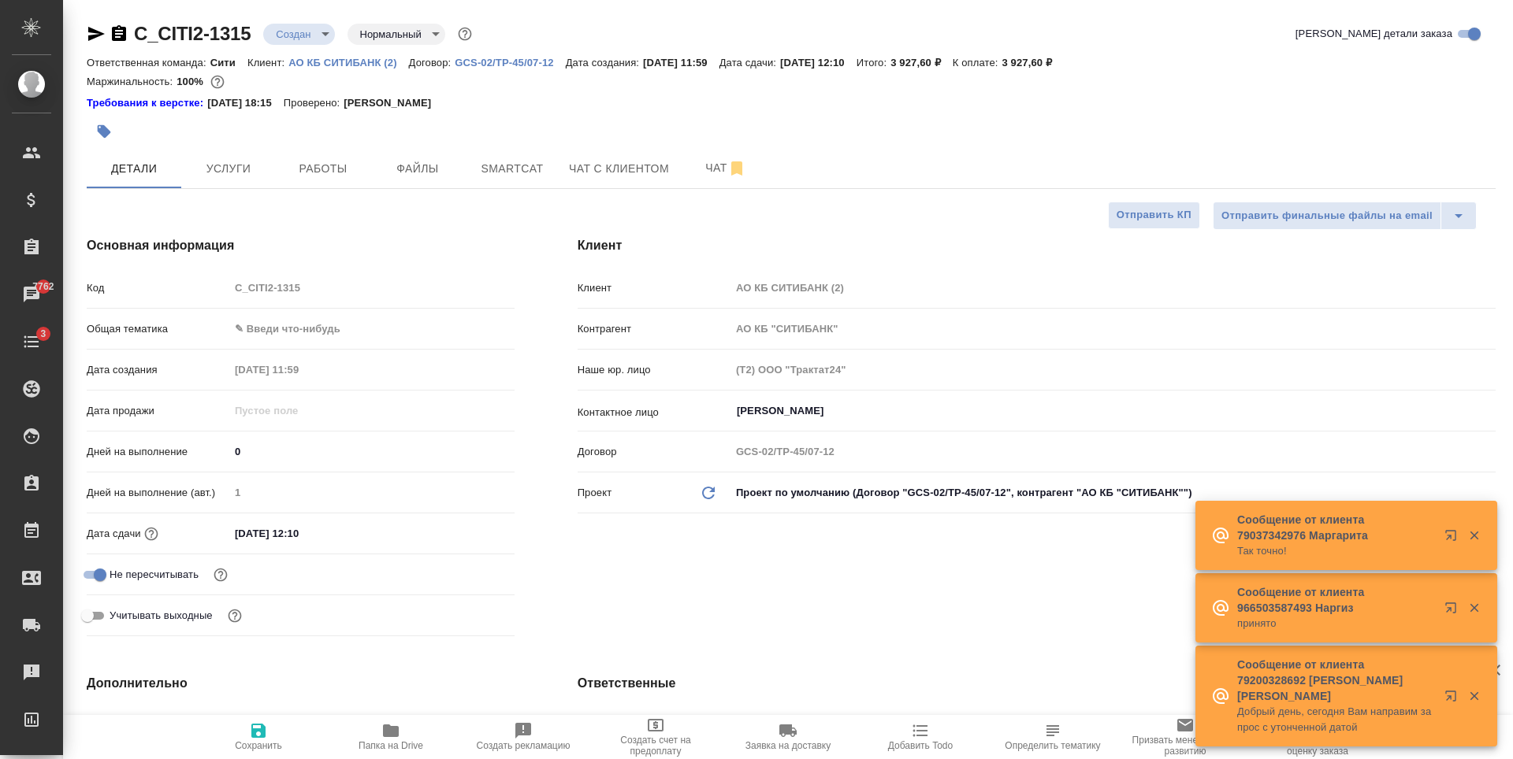
type textarea "x"
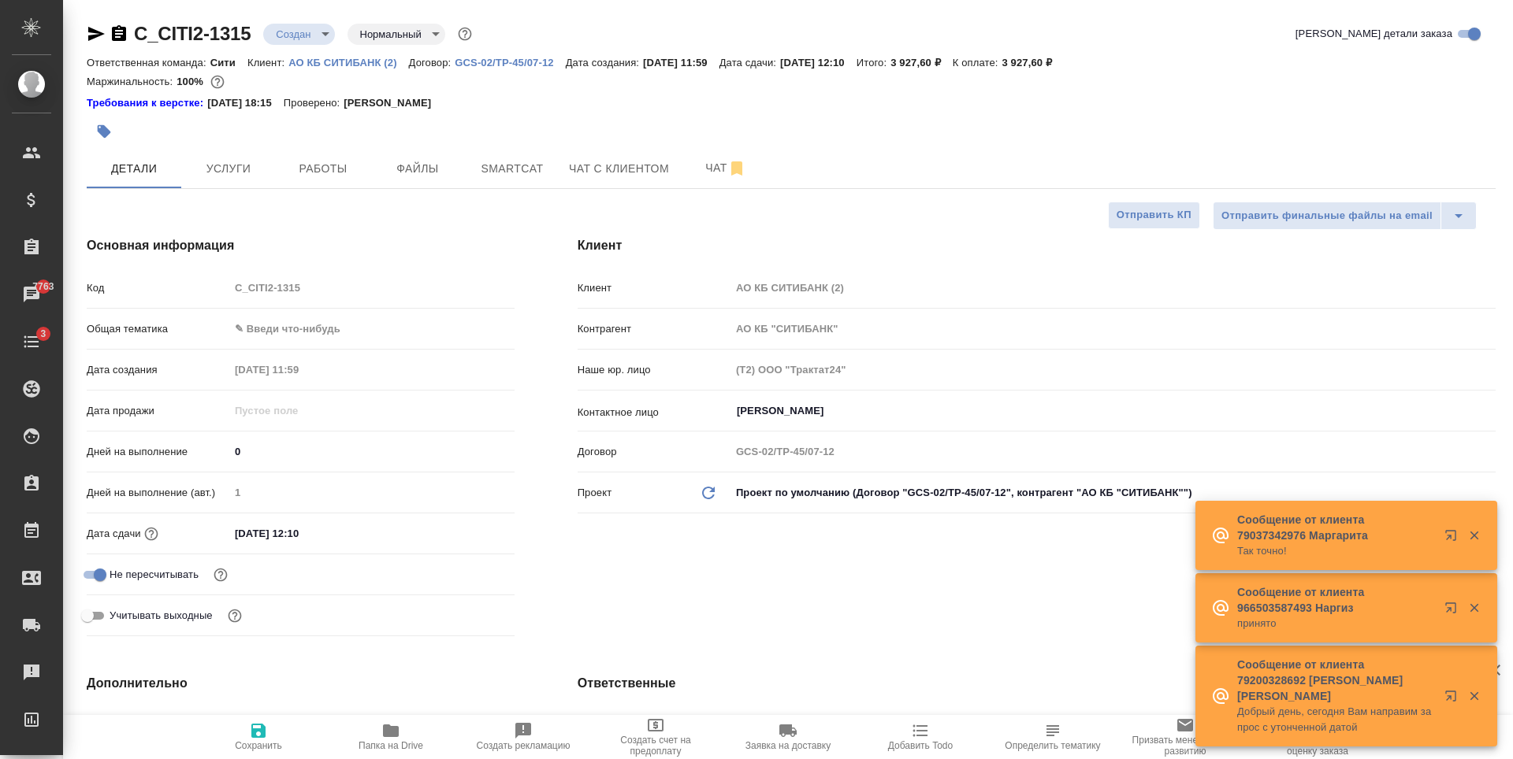
type textarea "x"
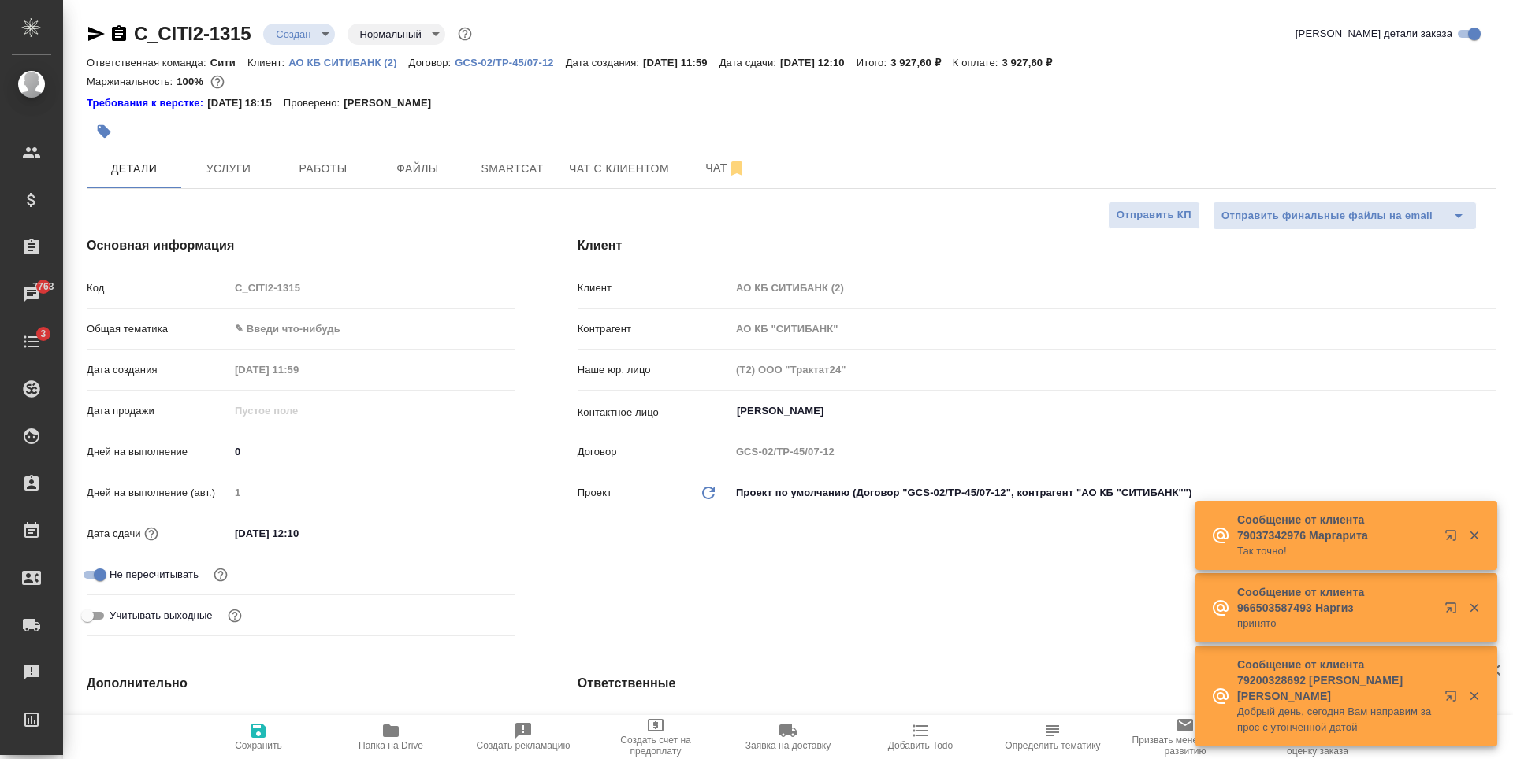
type textarea "x"
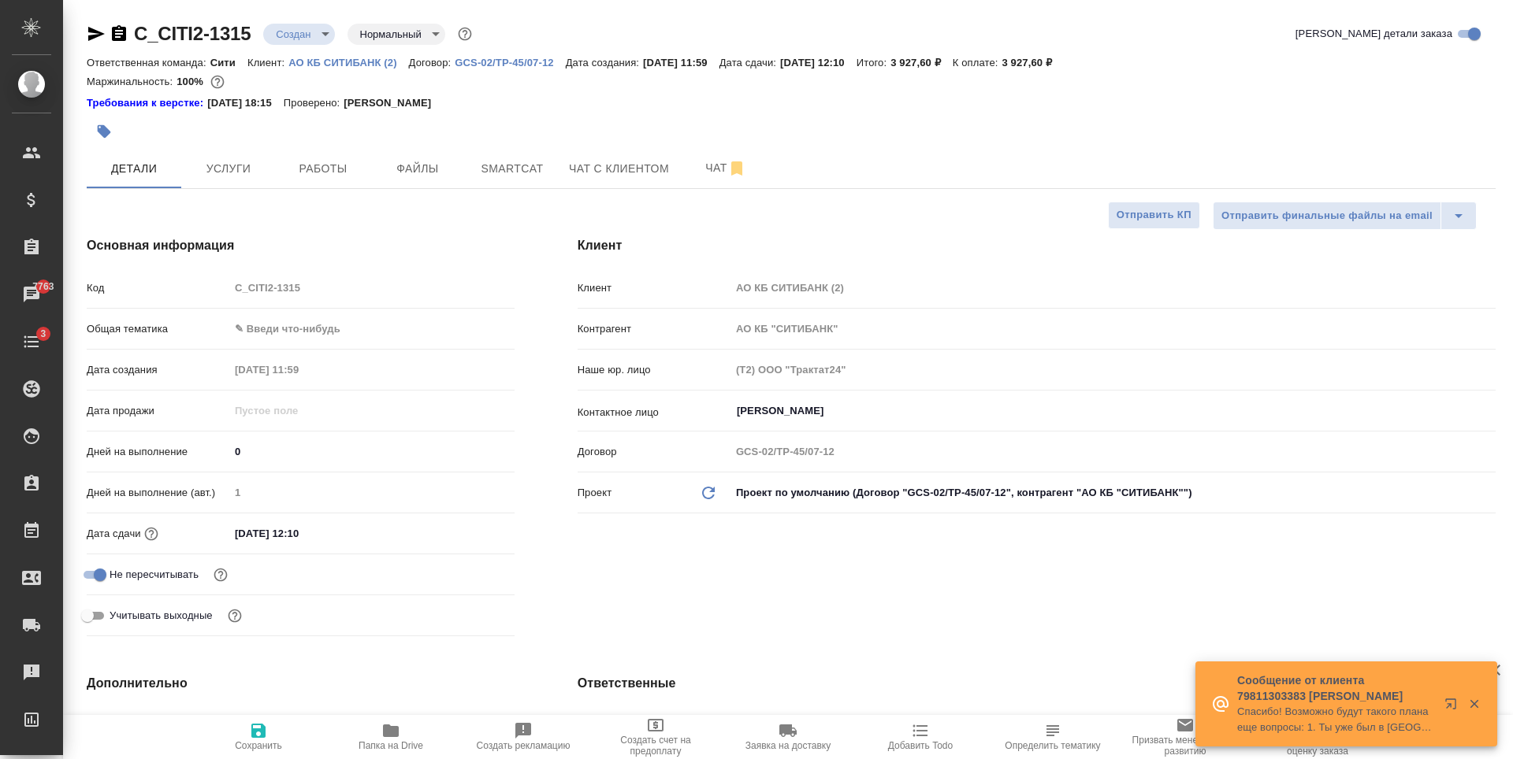
type textarea "x"
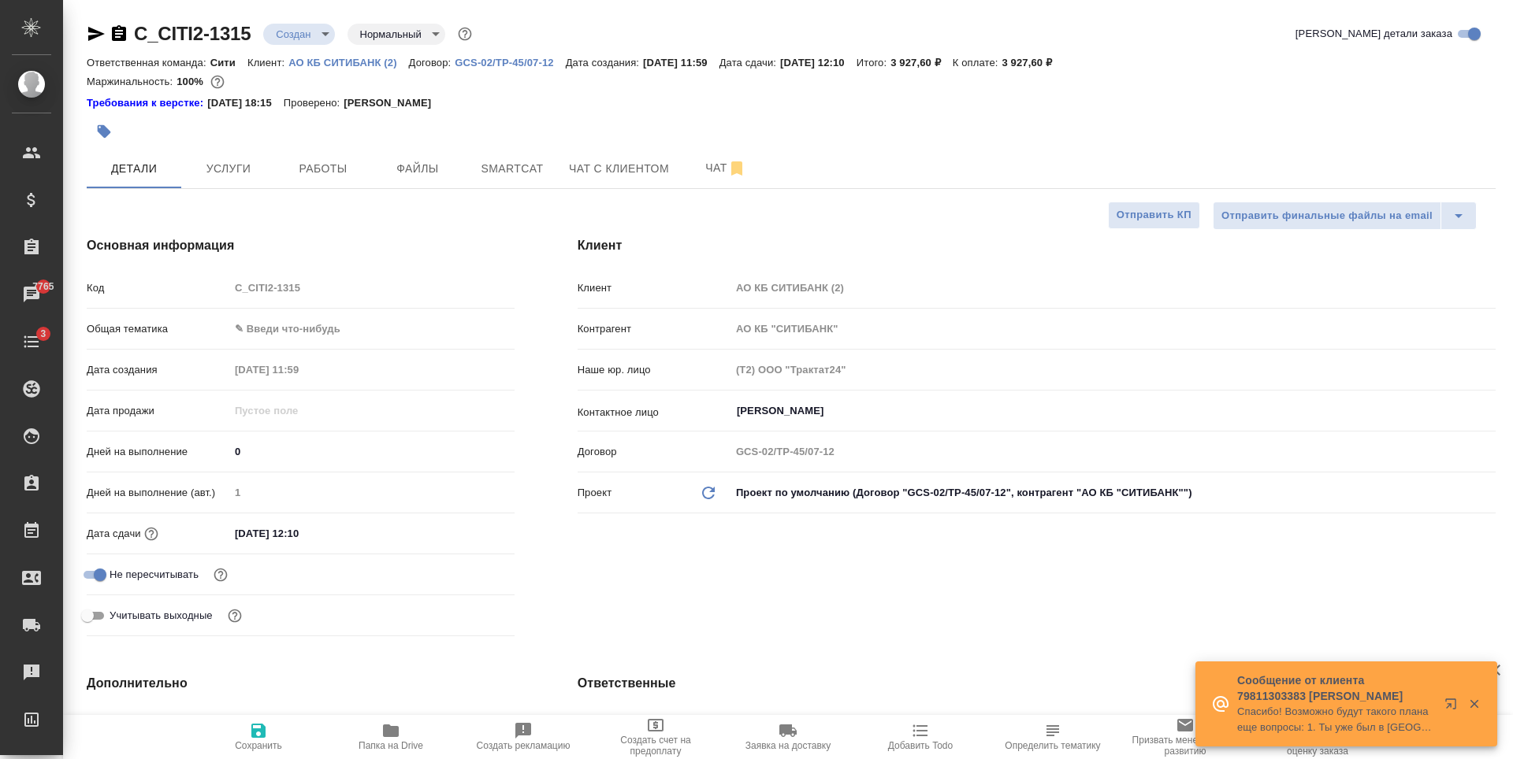
type textarea "x"
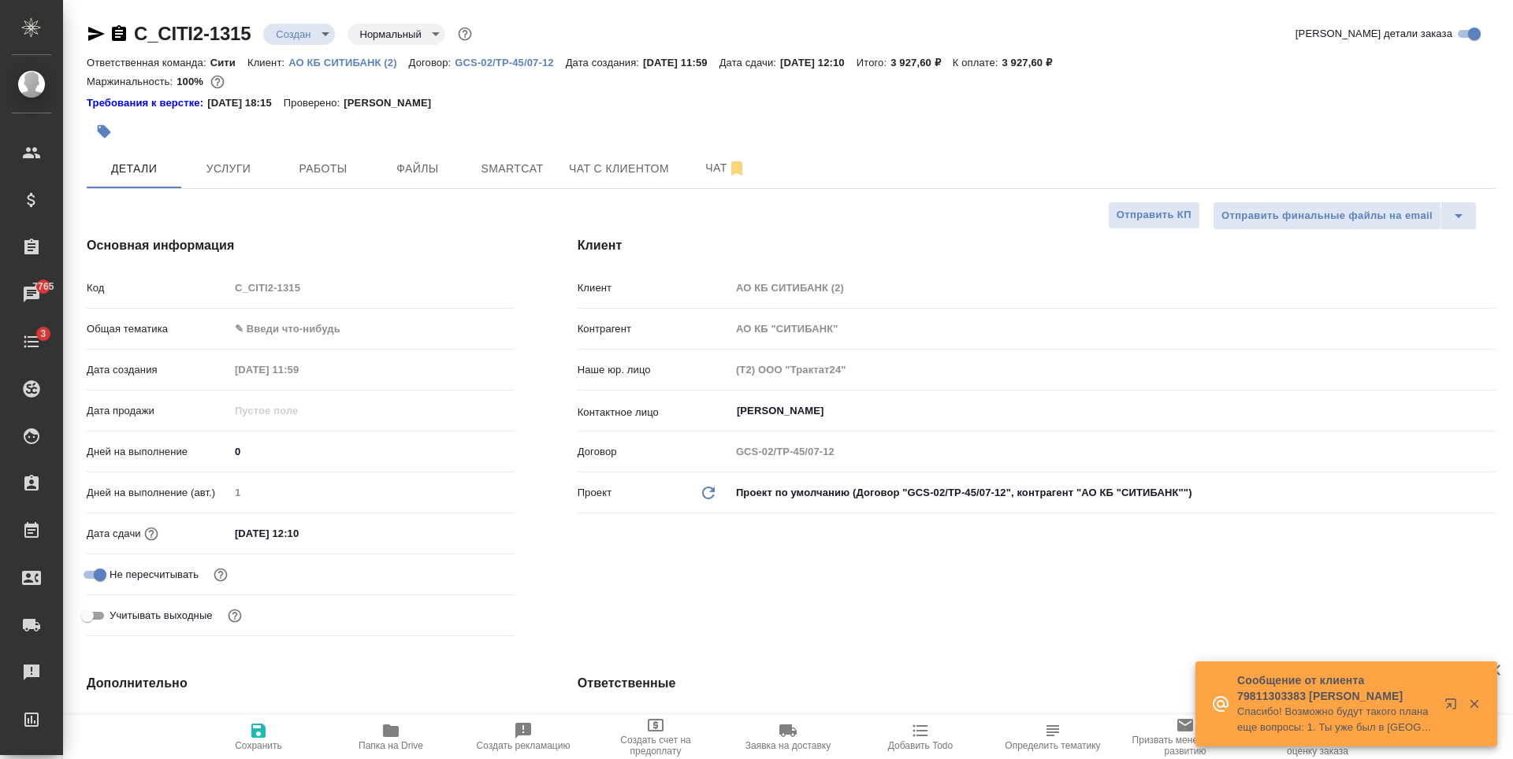
type textarea "x"
click at [755, 403] on input "Иващенко Алина" at bounding box center [1086, 411] width 703 height 19
click at [675, 112] on div at bounding box center [791, 112] width 1409 height 3
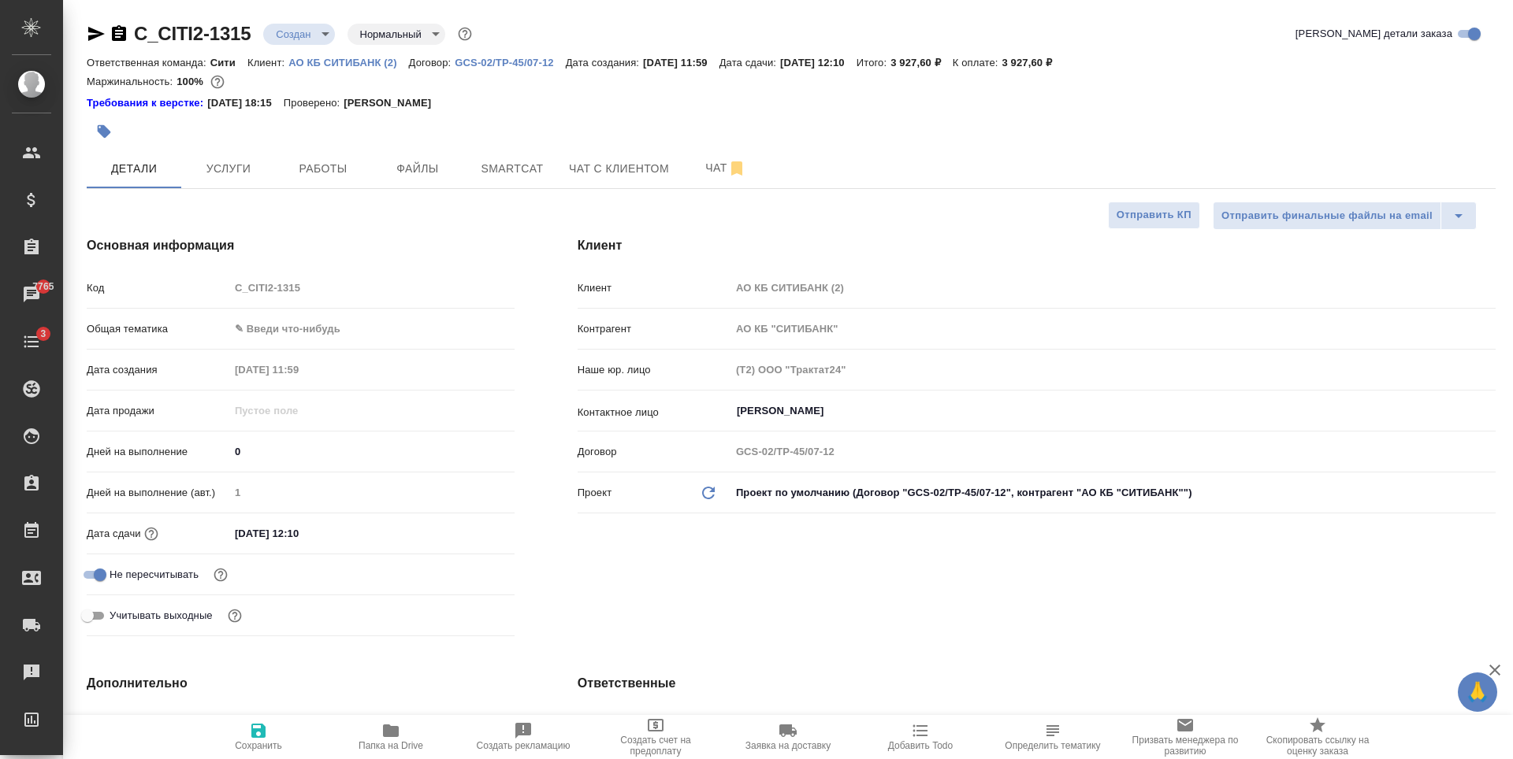
type textarea "x"
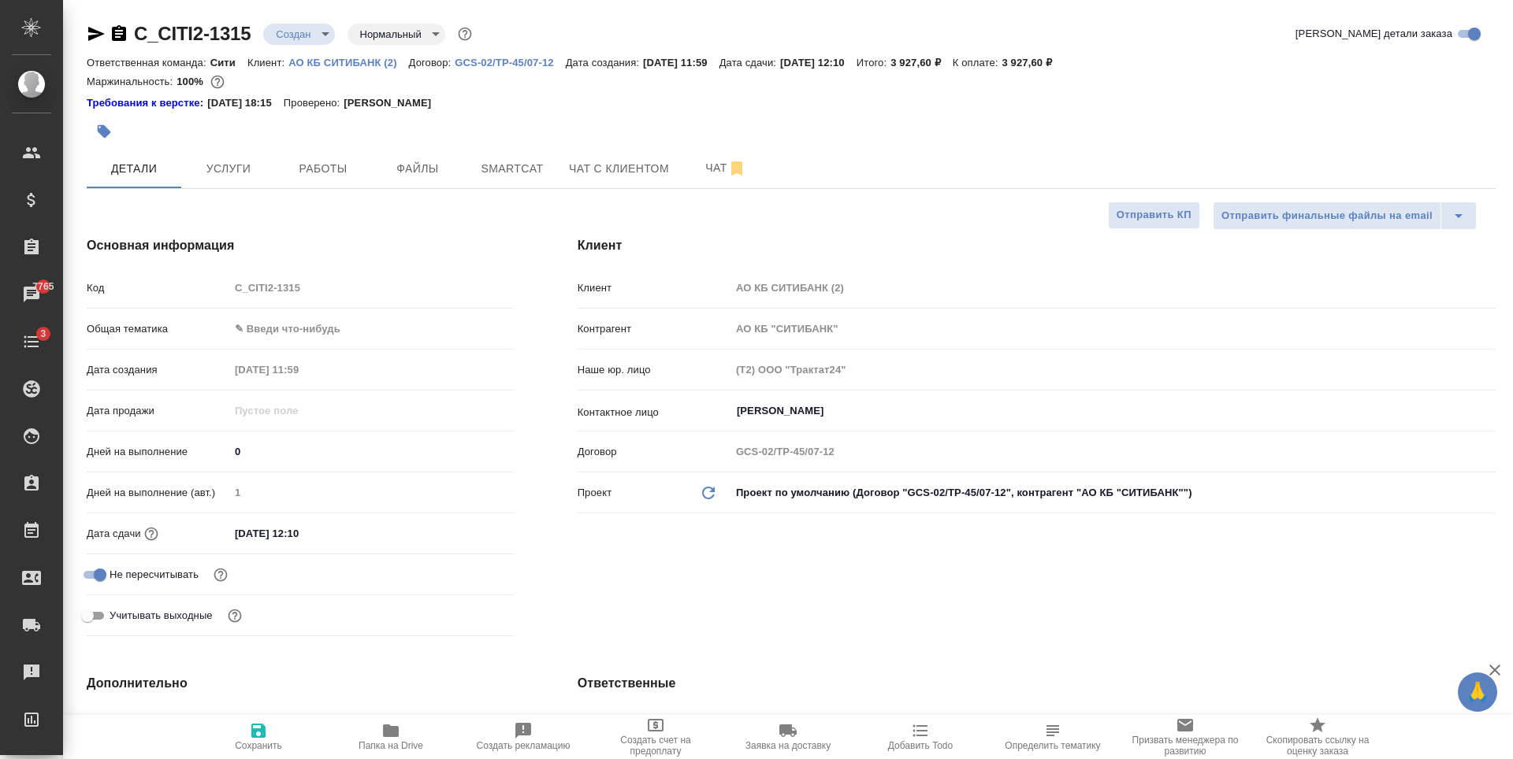
type textarea "x"
click at [511, 117] on div at bounding box center [556, 131] width 939 height 35
select select "RU"
type textarea "x"
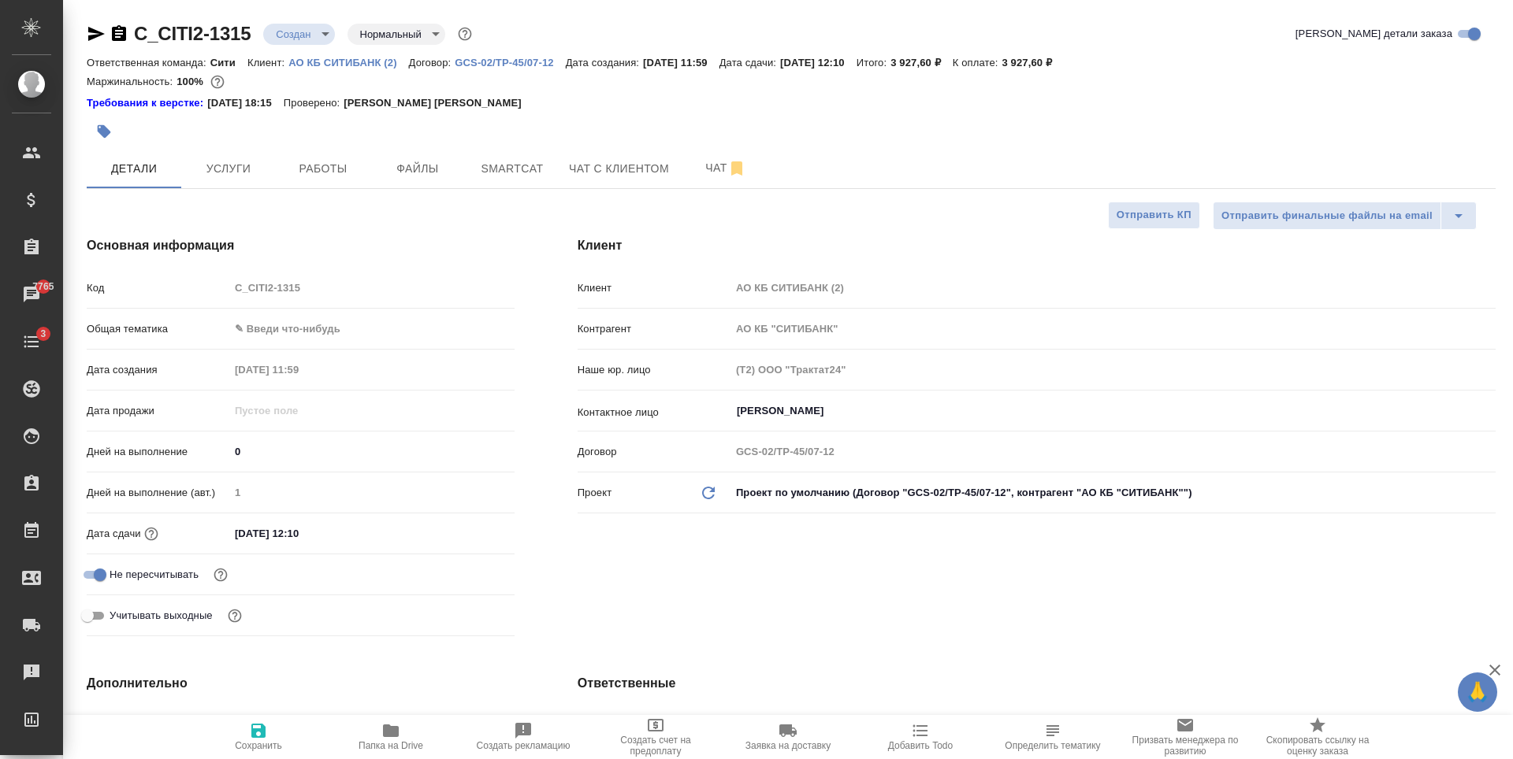
type textarea "x"
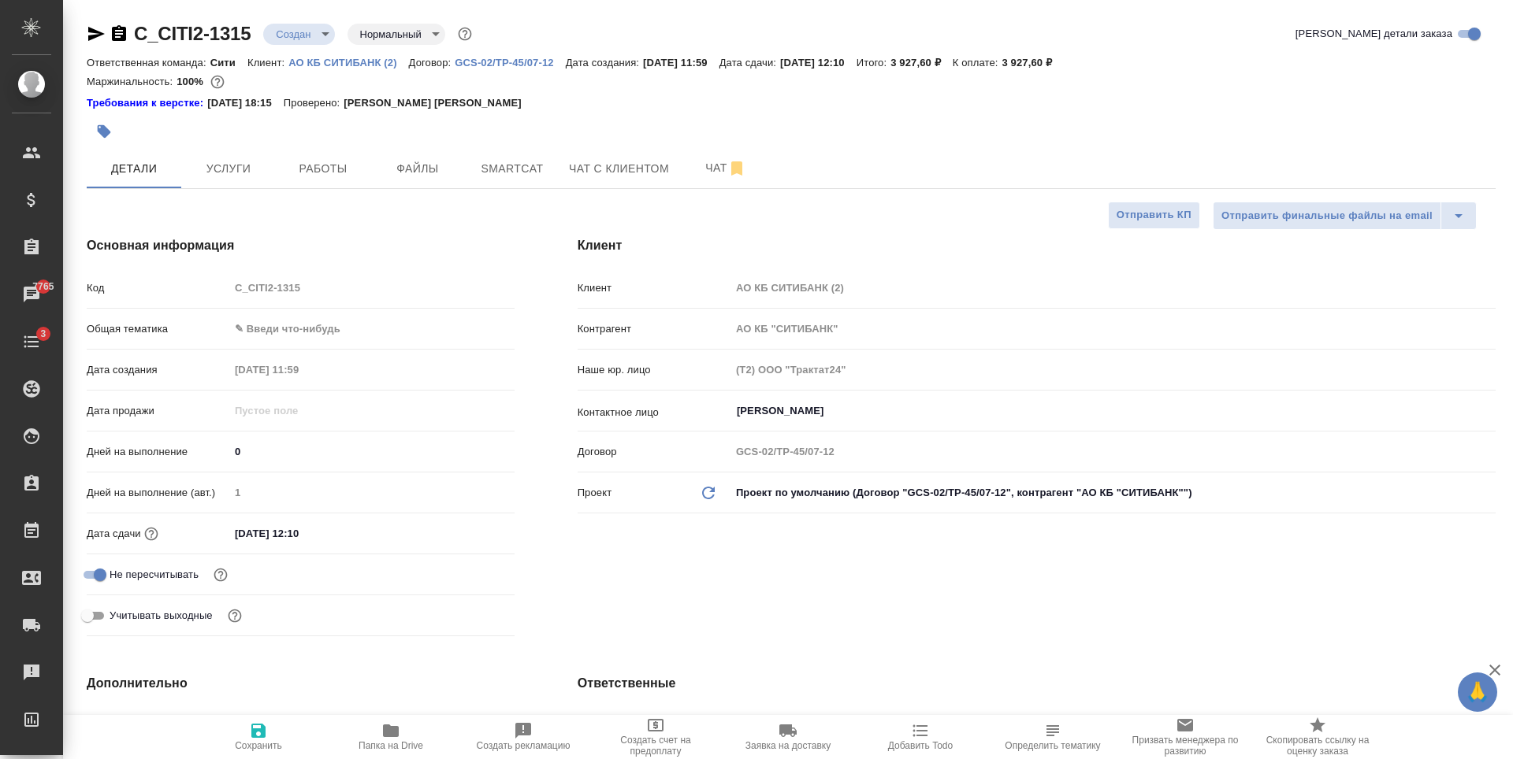
click at [400, 129] on div at bounding box center [556, 131] width 939 height 35
type textarea "x"
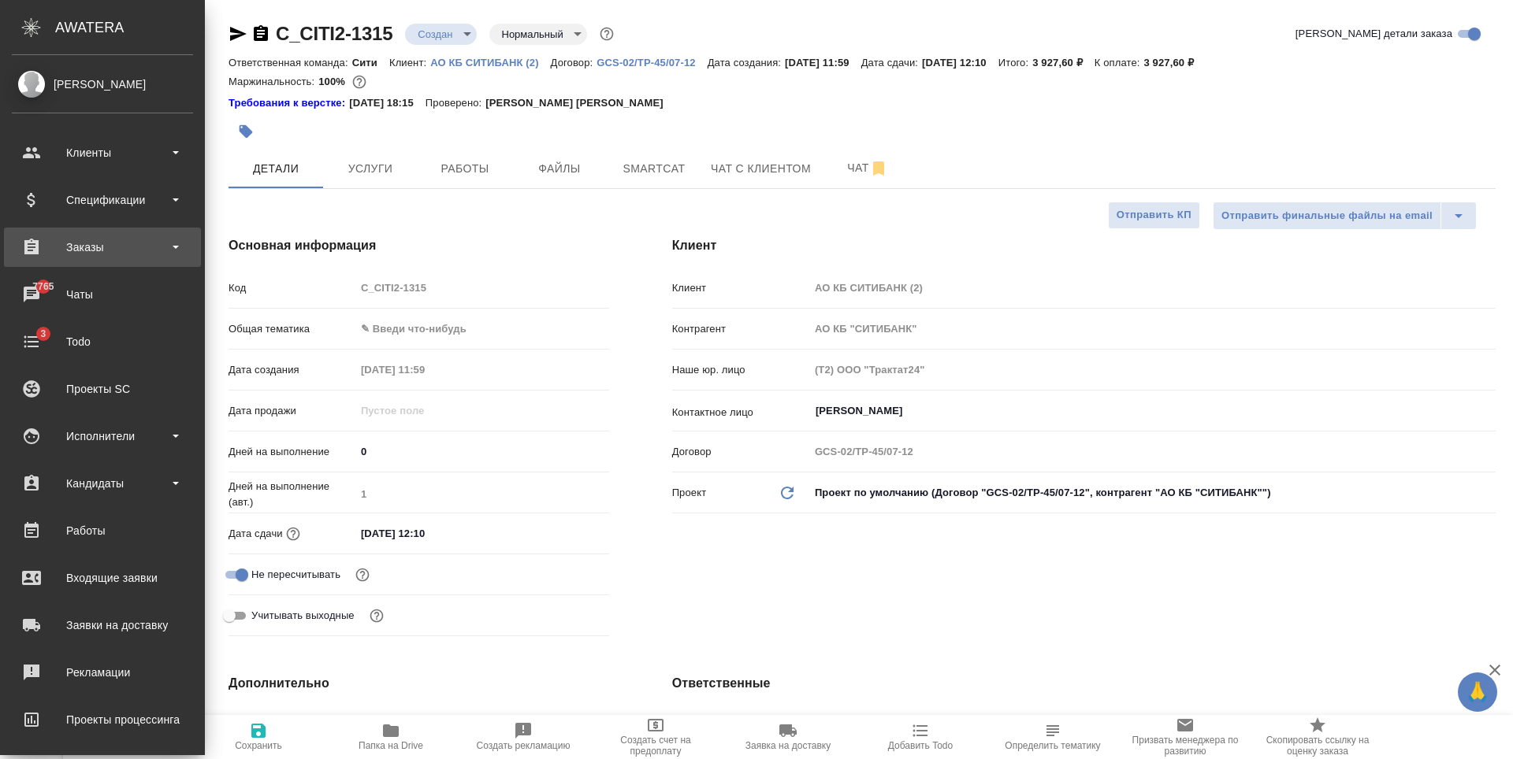
click at [115, 228] on div "Заказы" at bounding box center [102, 247] width 197 height 39
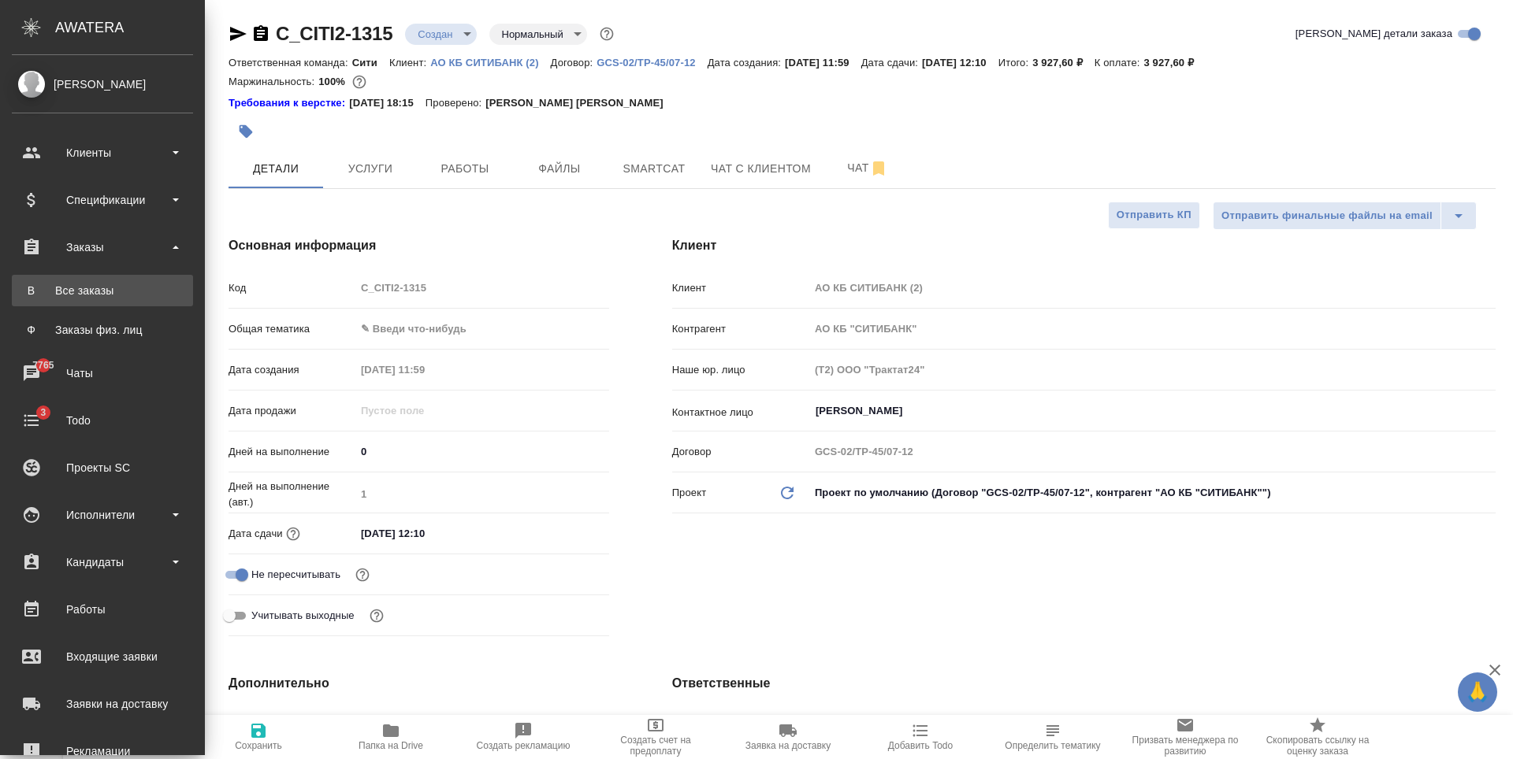
click at [124, 288] on div "Все заказы" at bounding box center [102, 291] width 165 height 16
type textarea "x"
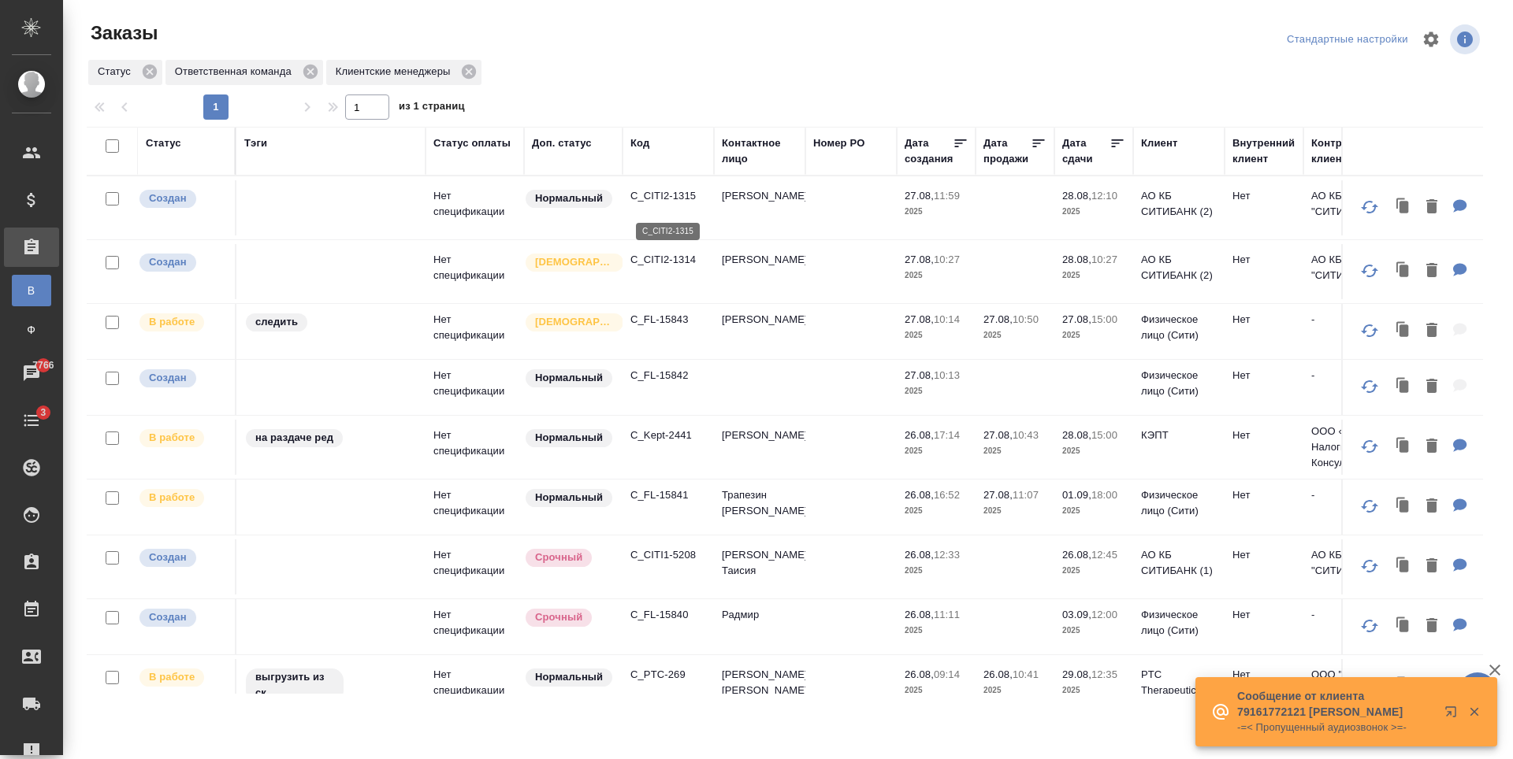
click at [675, 204] on p "C_CITI2-1315" at bounding box center [668, 196] width 76 height 16
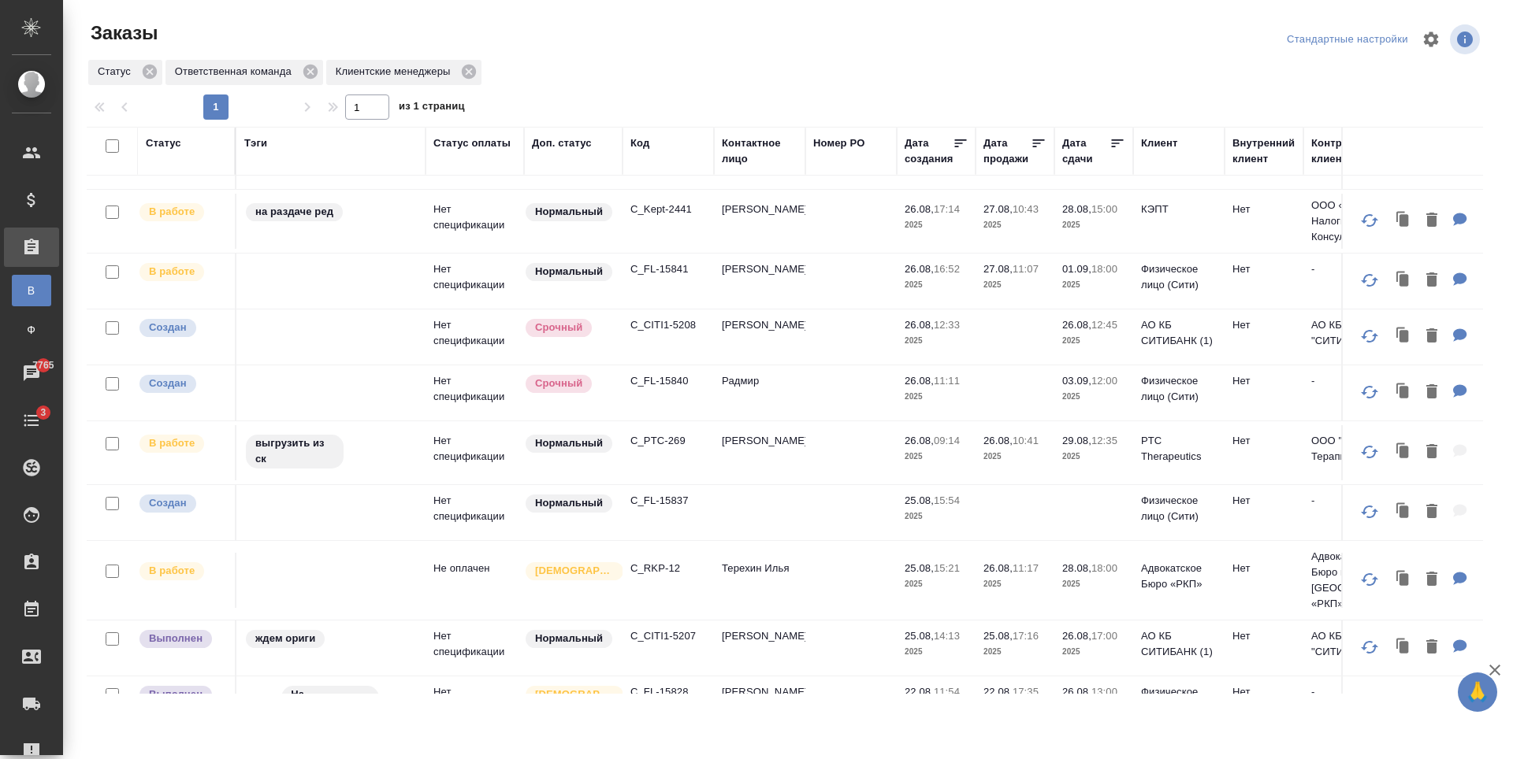
scroll to position [79, 0]
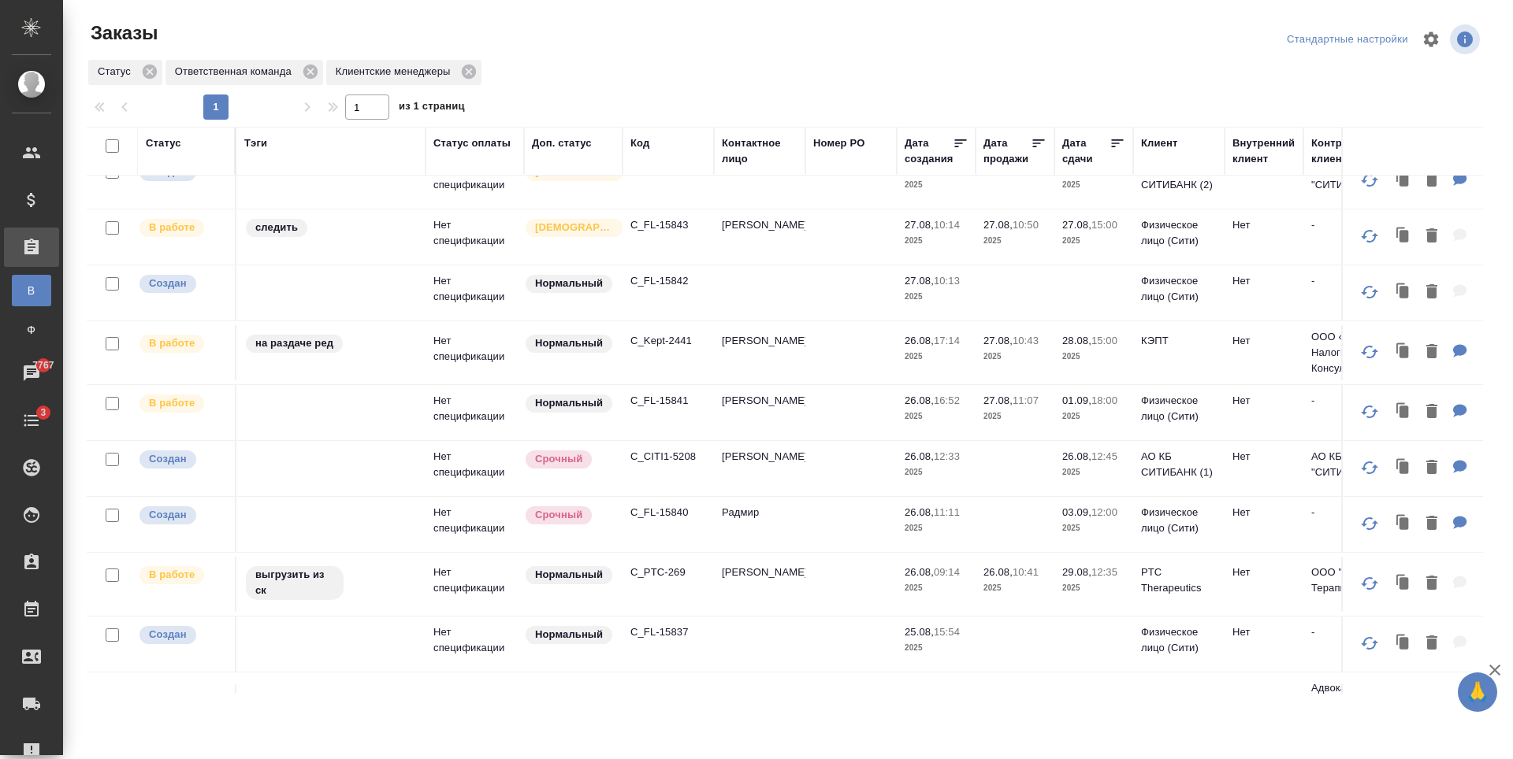
click at [581, 65] on div "Статус Ответственная команда Клиентские менеджеры" at bounding box center [785, 72] width 1396 height 28
click at [843, 22] on div at bounding box center [791, 39] width 470 height 38
click at [735, 24] on div at bounding box center [791, 39] width 470 height 38
click at [556, 31] on div at bounding box center [791, 39] width 470 height 38
click at [622, 54] on div at bounding box center [791, 39] width 470 height 38
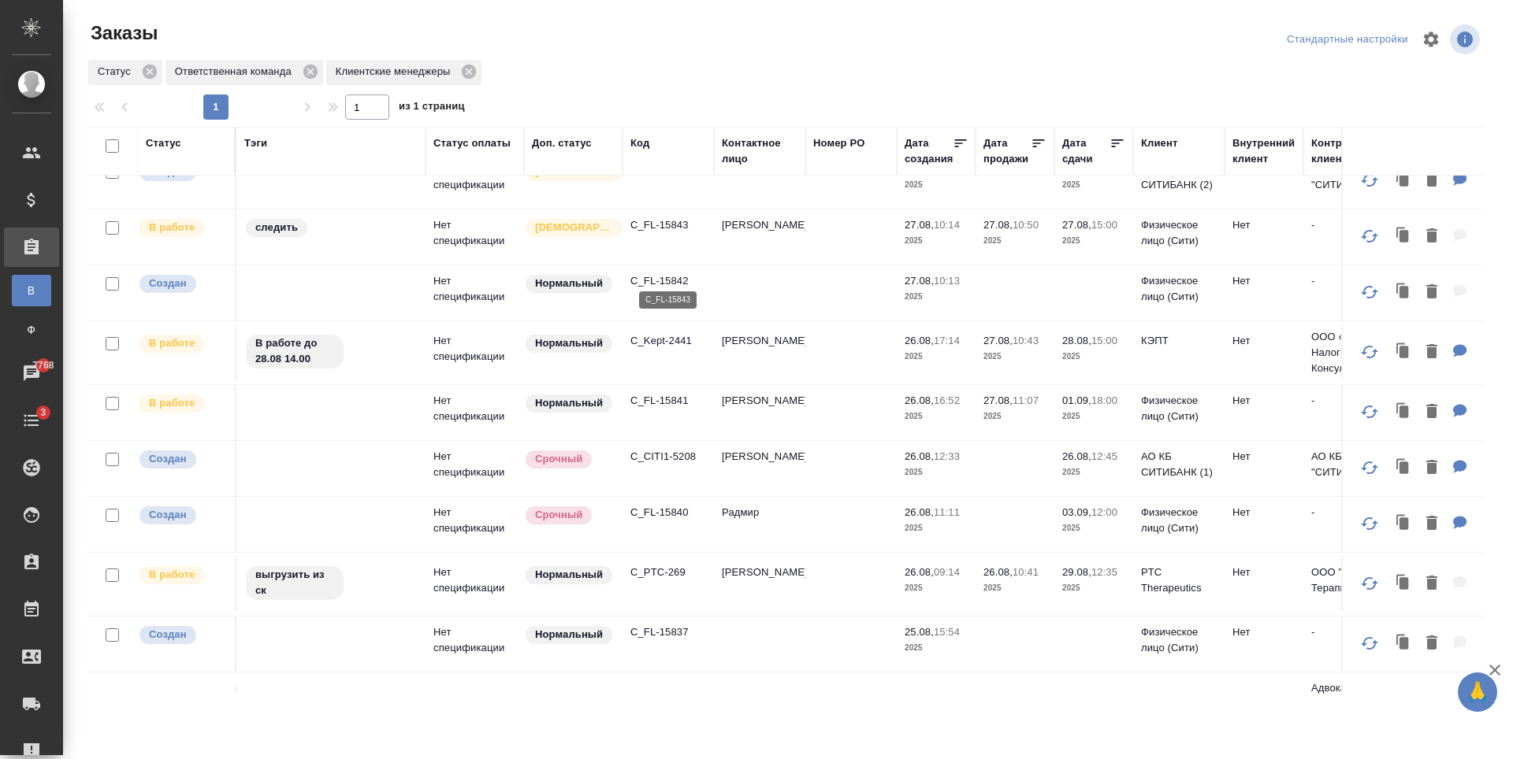
click at [667, 233] on p "C_FL-15843" at bounding box center [668, 225] width 76 height 16
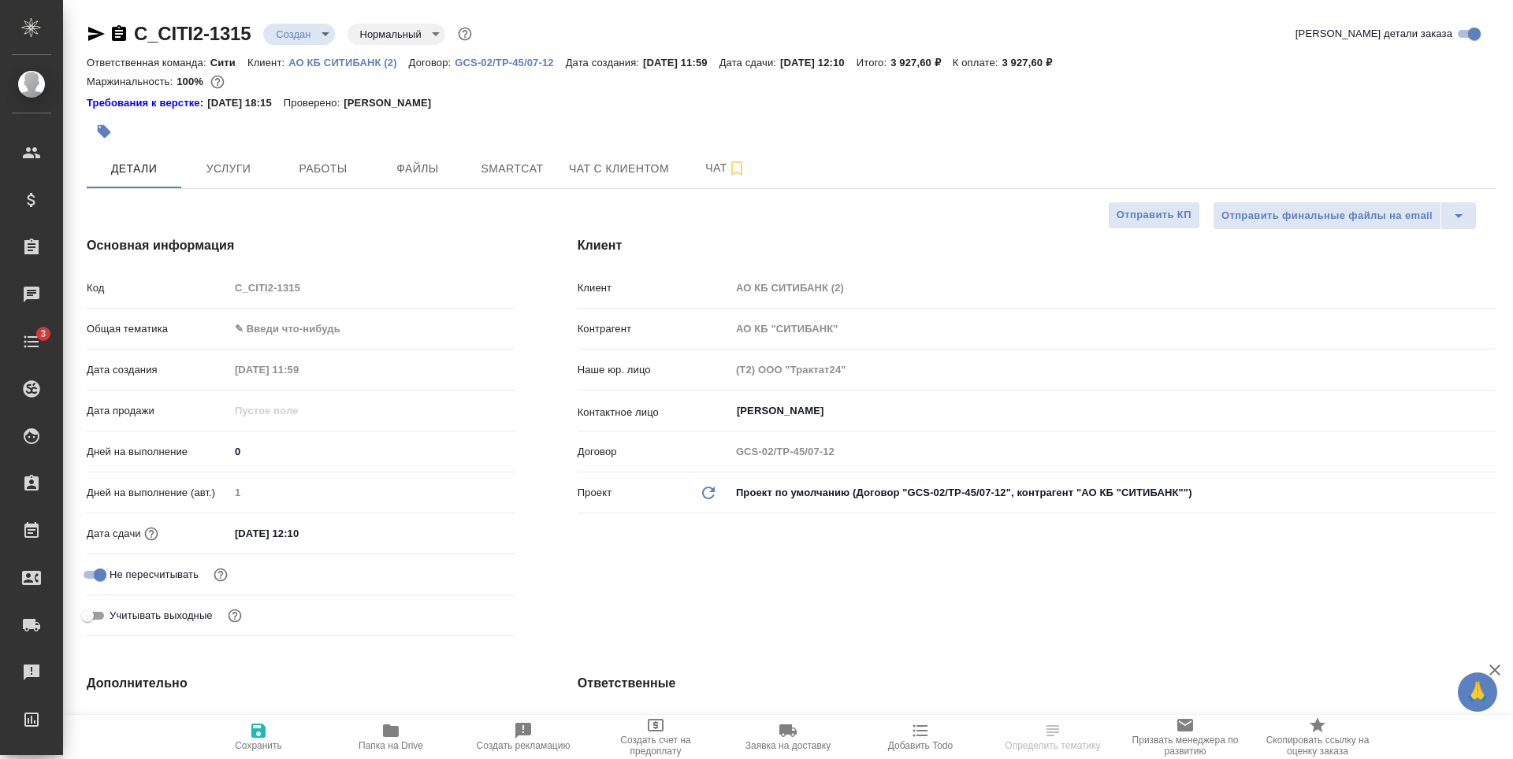
select select "RU"
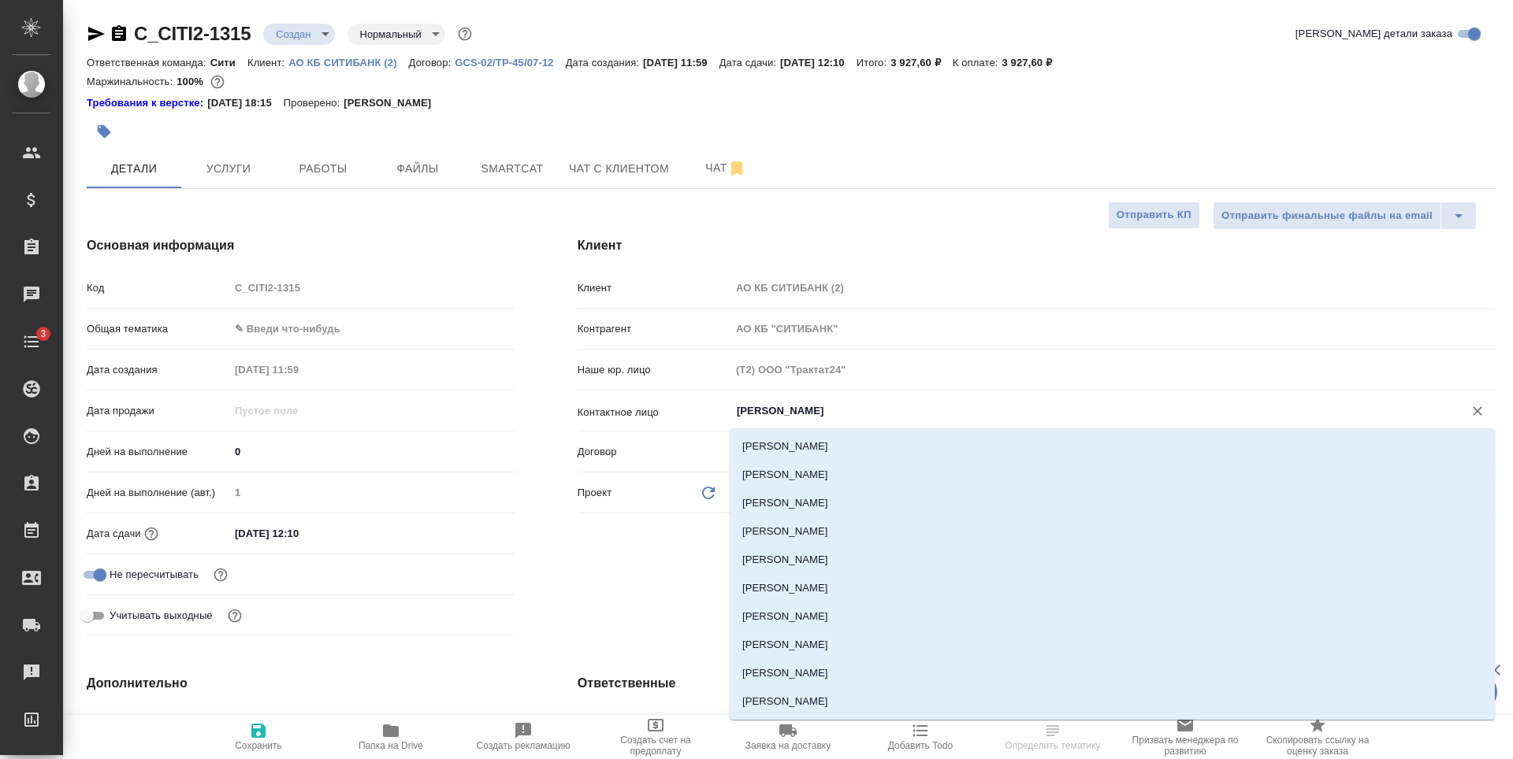
drag, startPoint x: 825, startPoint y: 408, endPoint x: 738, endPoint y: 410, distance: 86.7
click at [738, 410] on input "[PERSON_NAME]" at bounding box center [1086, 411] width 703 height 19
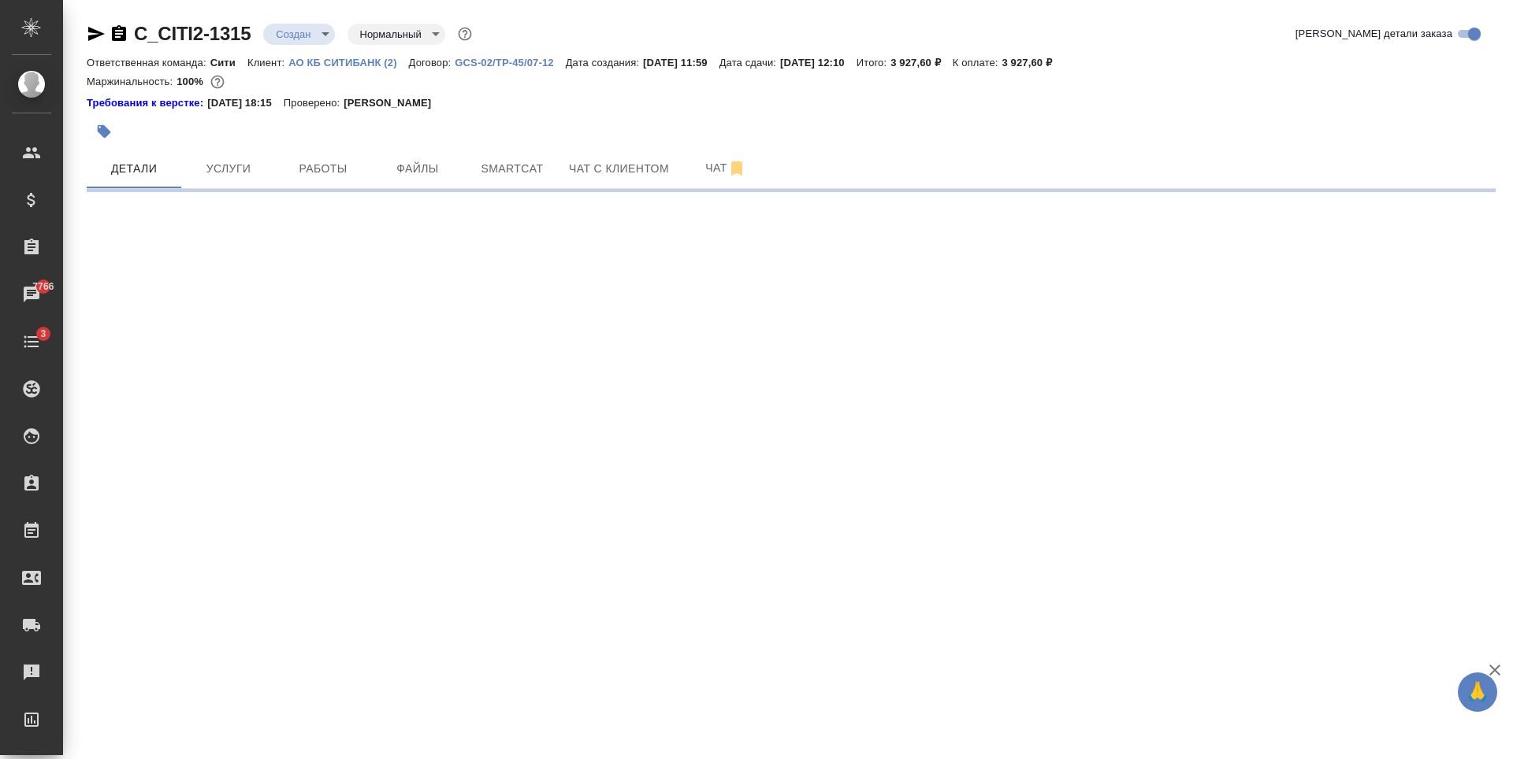
select select "RU"
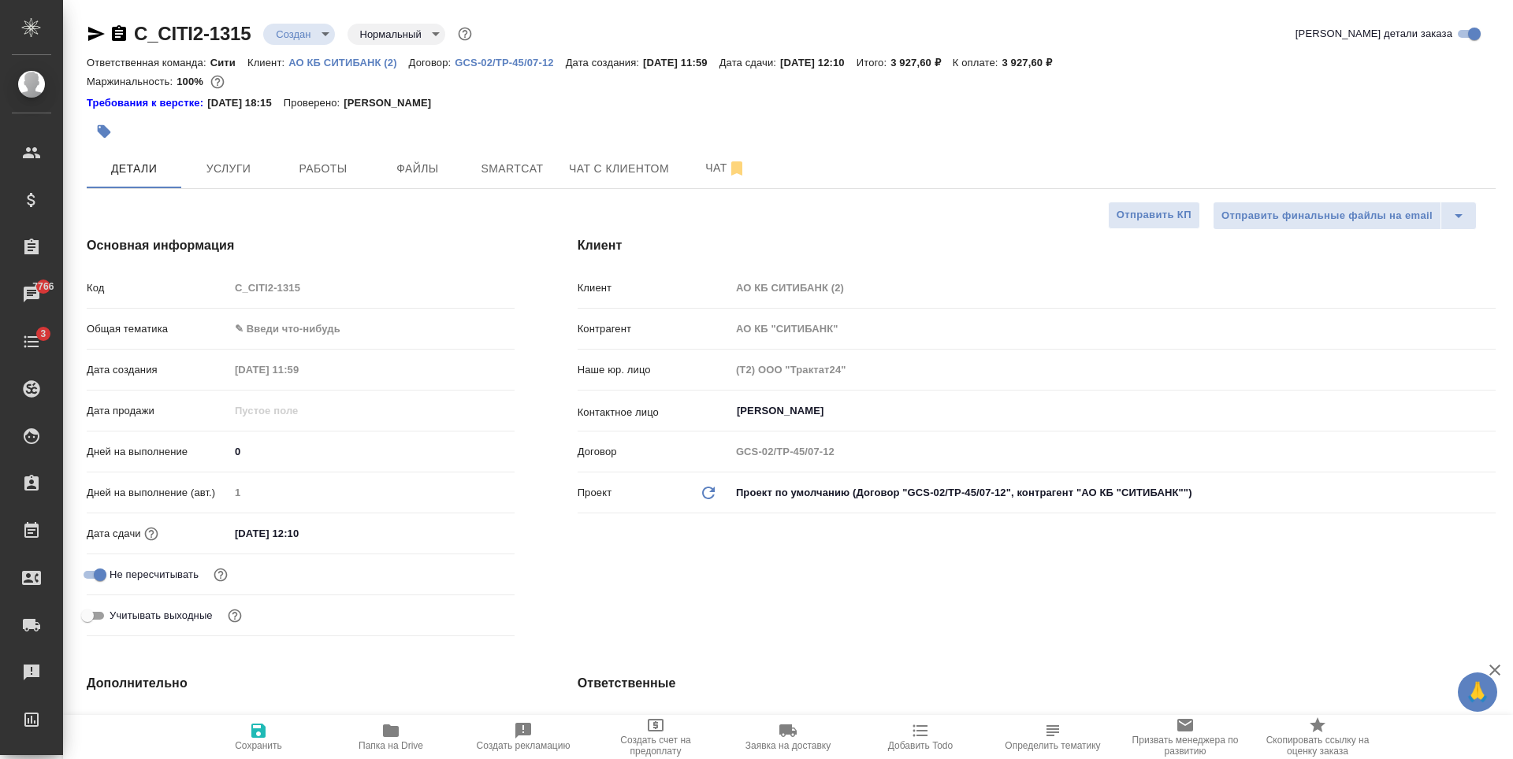
type textarea "x"
click at [232, 150] on button "Услуги" at bounding box center [228, 168] width 95 height 39
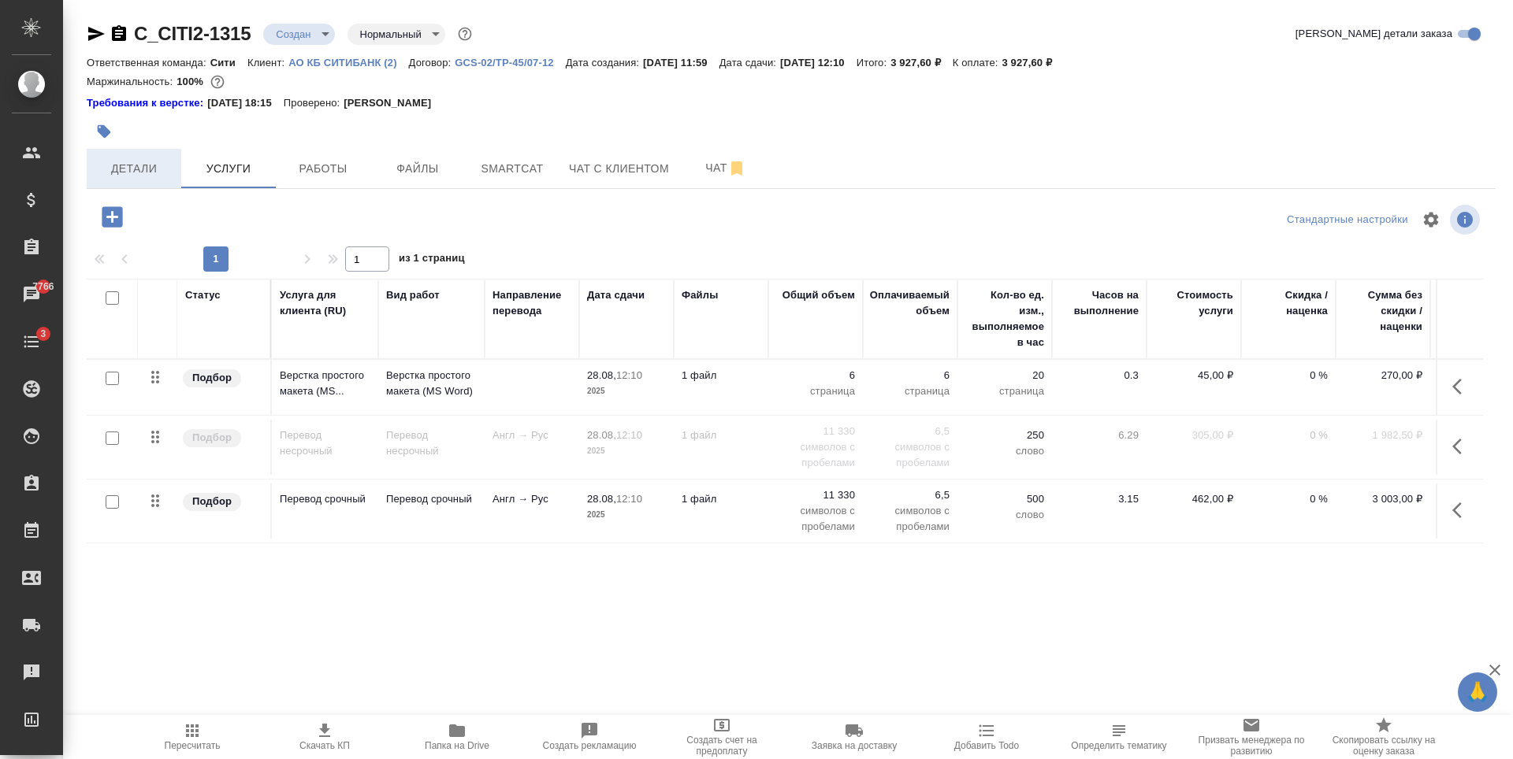
click at [152, 173] on span "Детали" at bounding box center [134, 169] width 76 height 20
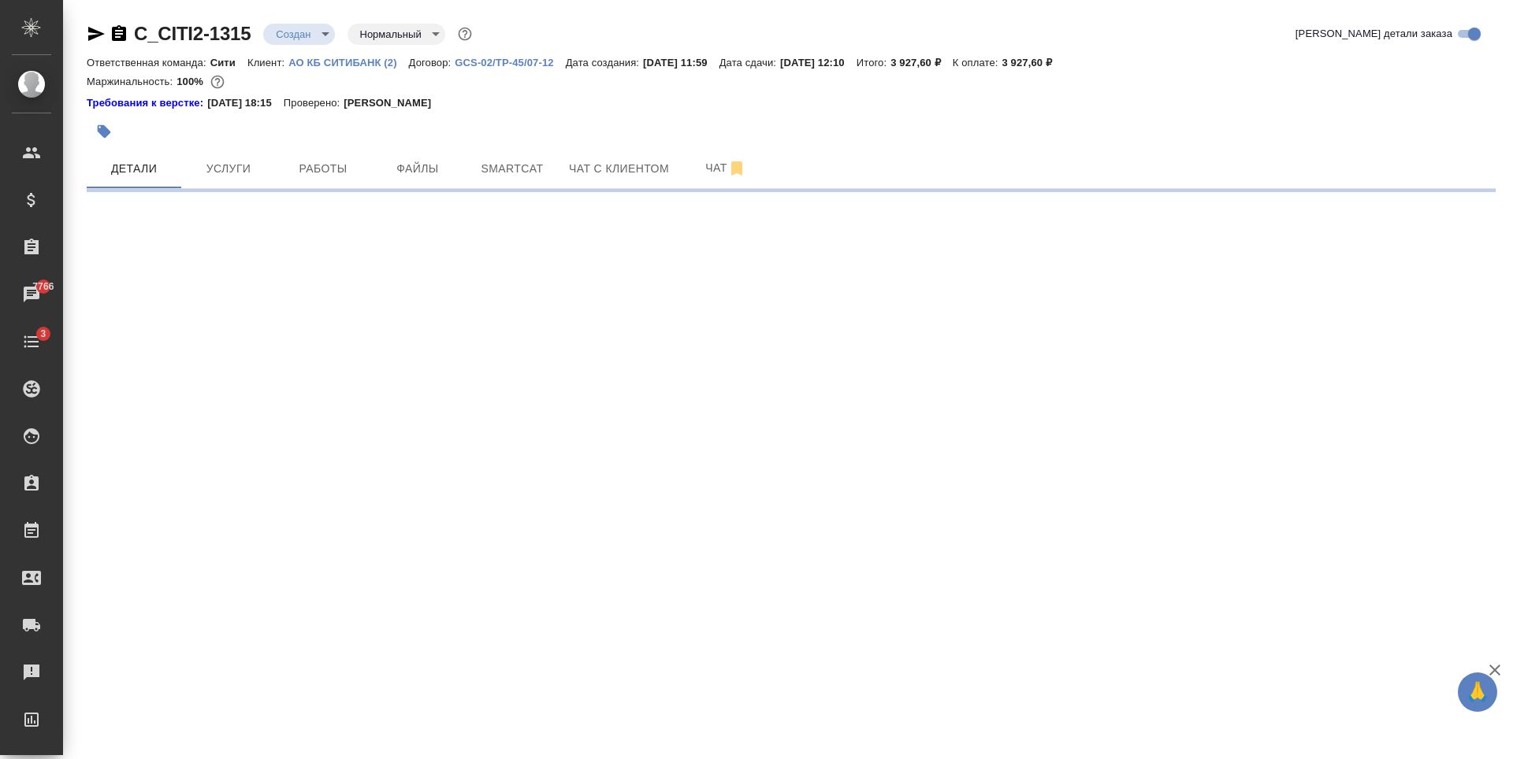
select select "RU"
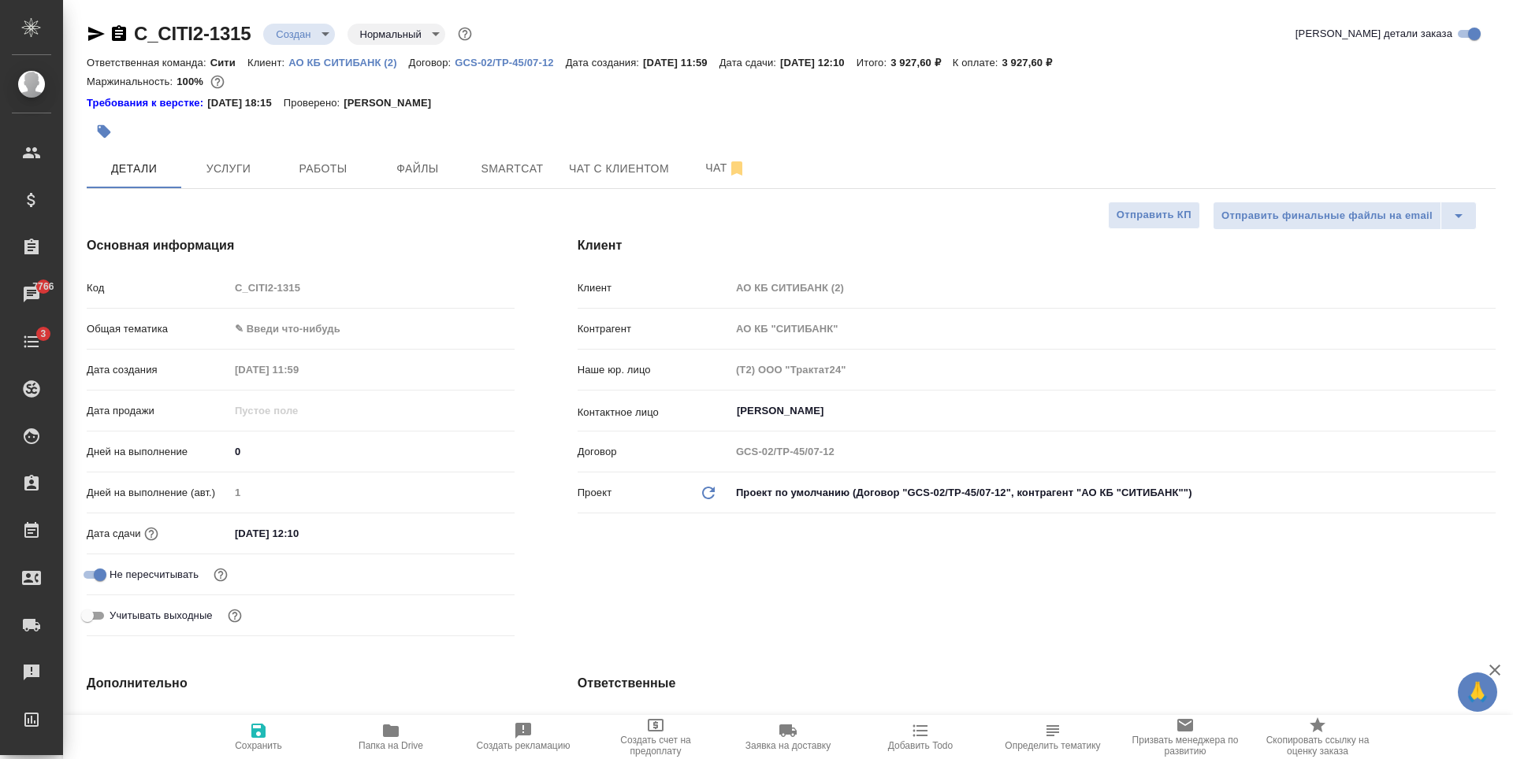
type textarea "x"
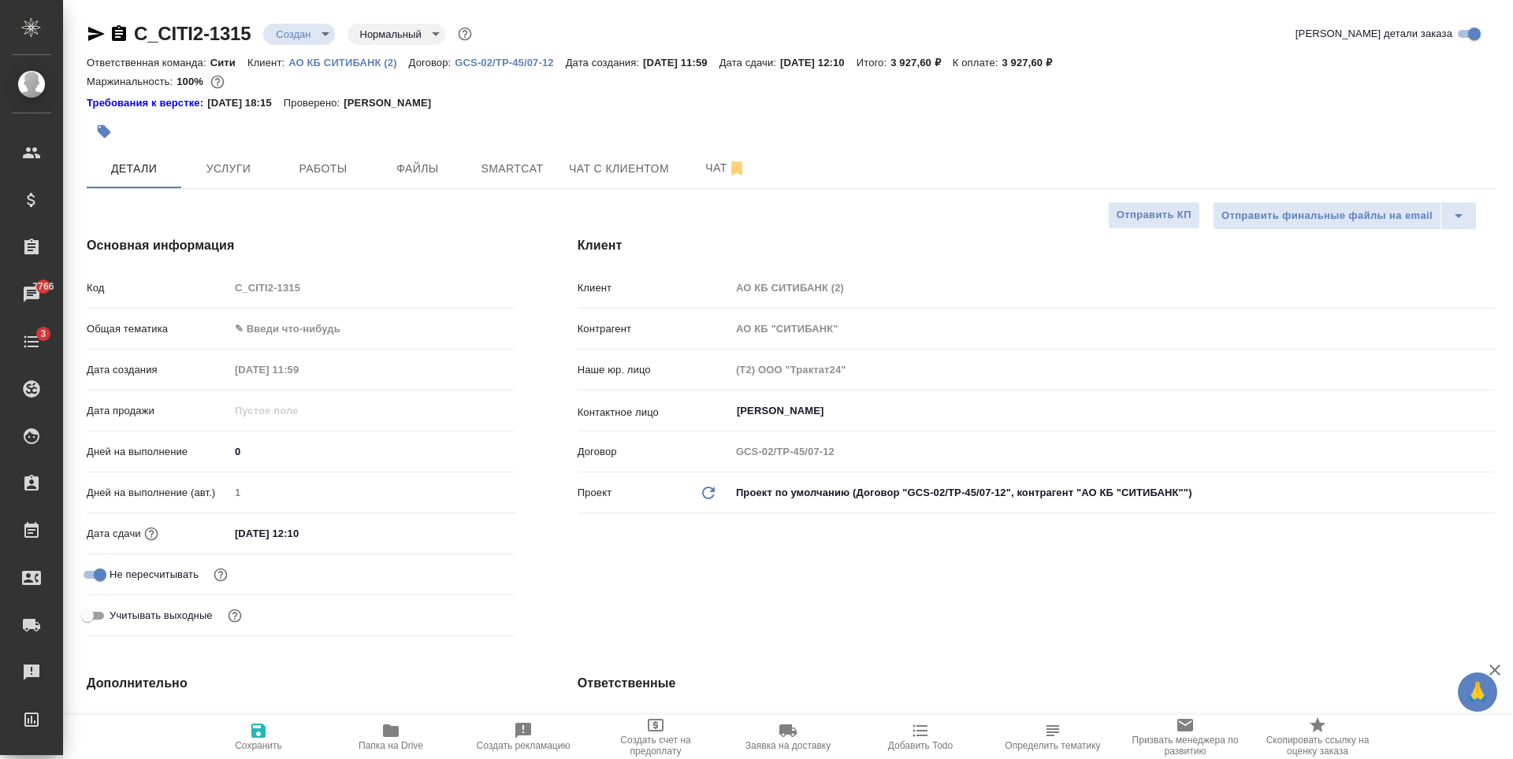
type textarea "x"
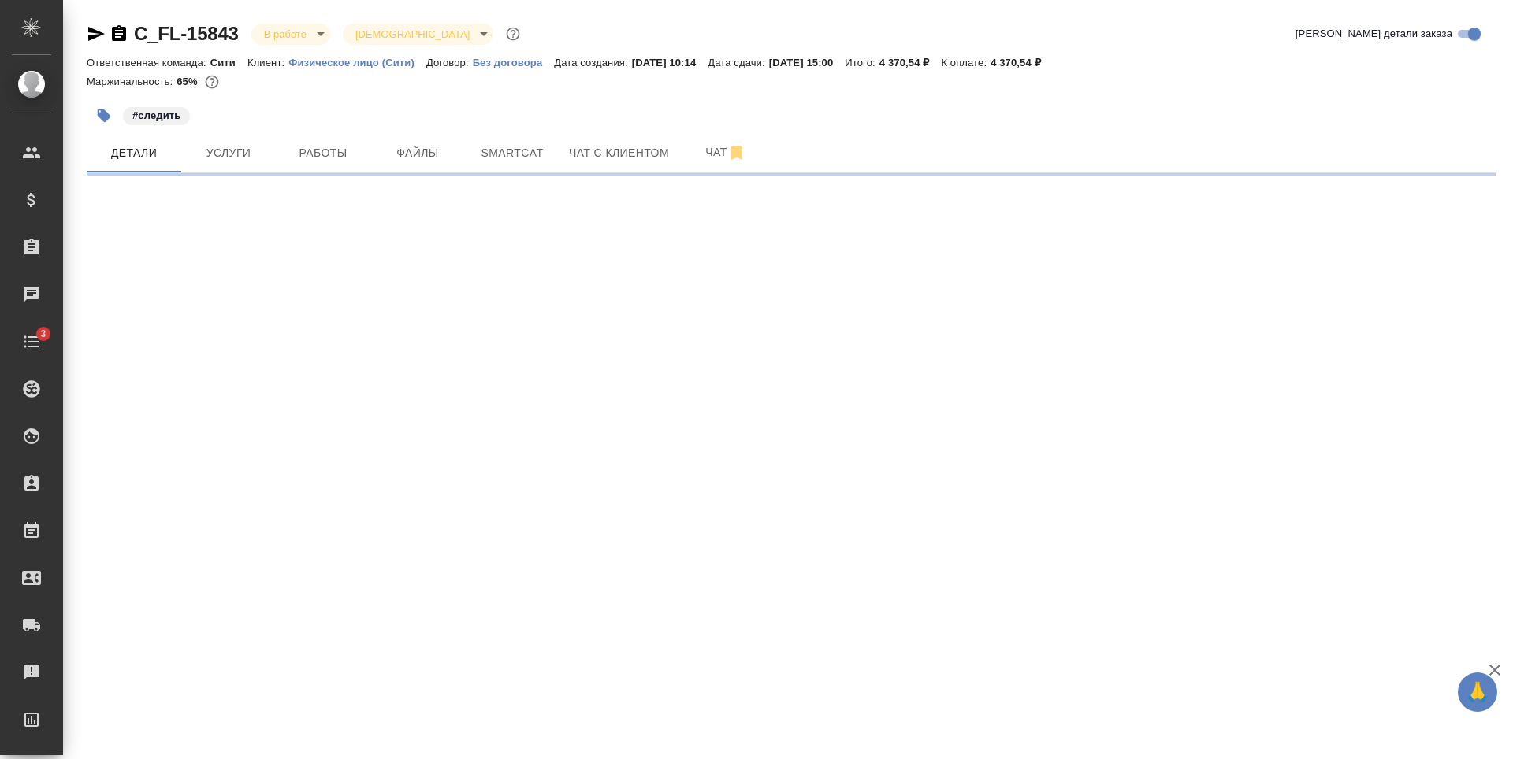
click at [403, 99] on div "#следить" at bounding box center [556, 115] width 939 height 35
select select "RU"
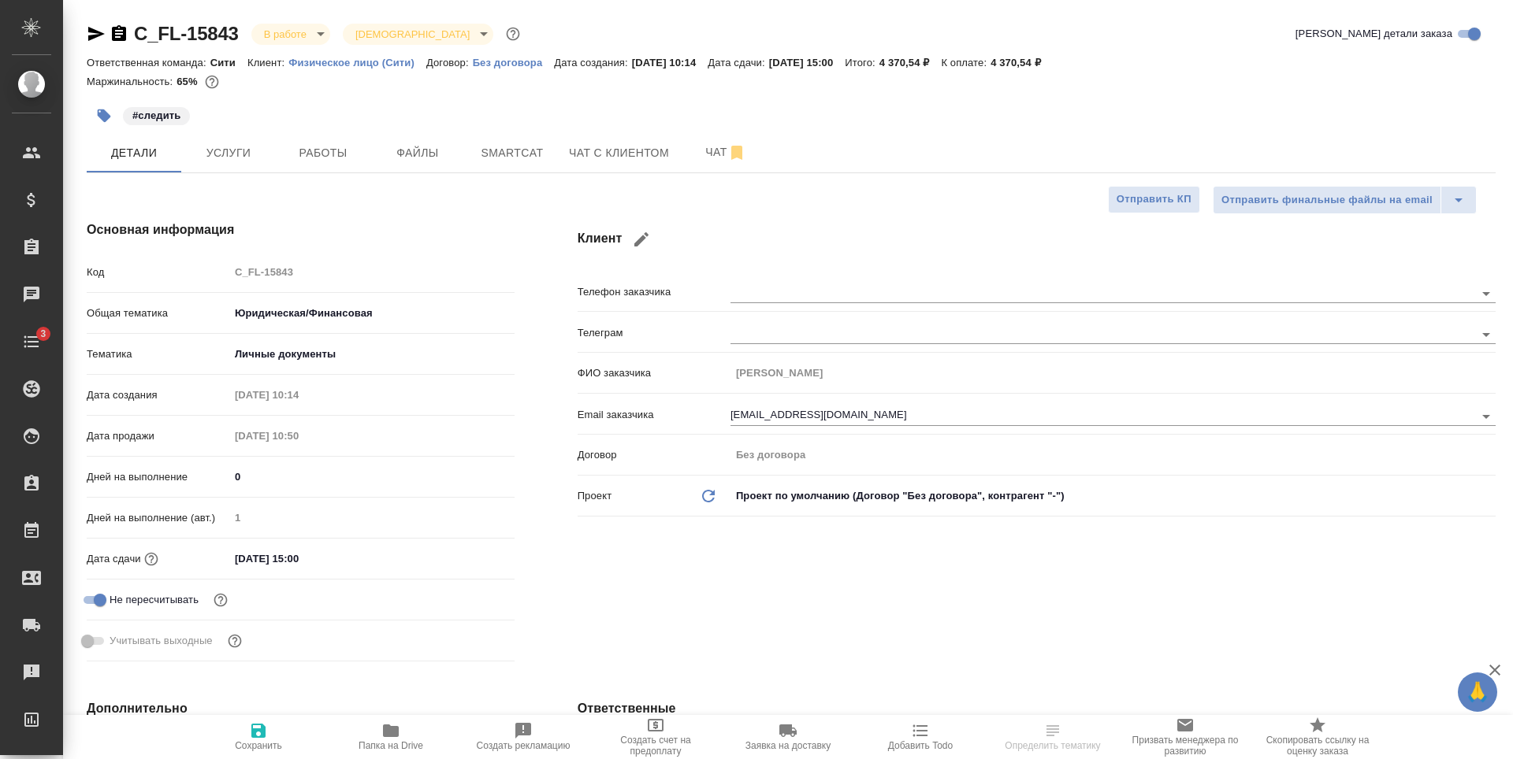
type textarea "x"
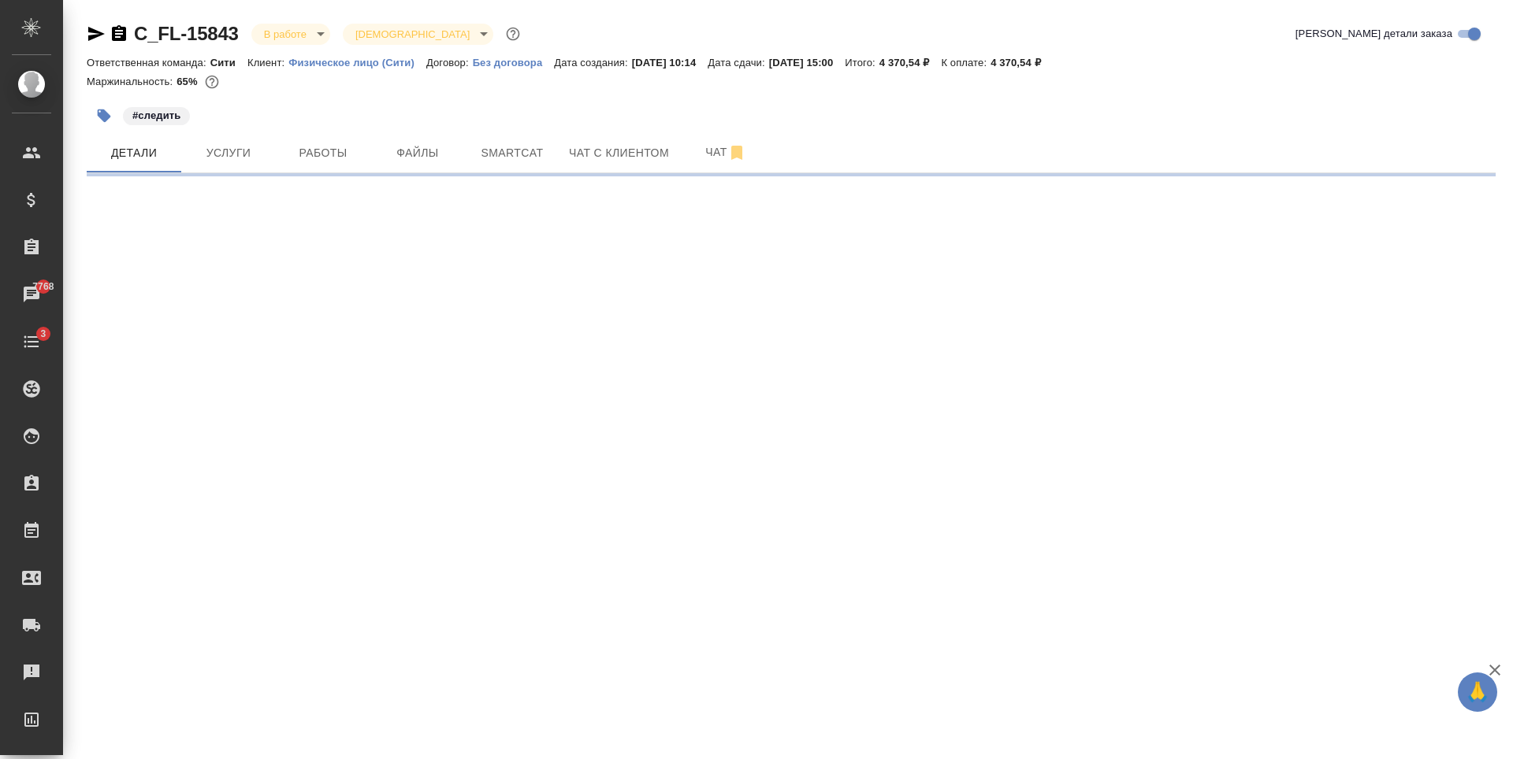
click at [633, 98] on div "#следить" at bounding box center [556, 115] width 939 height 35
select select "RU"
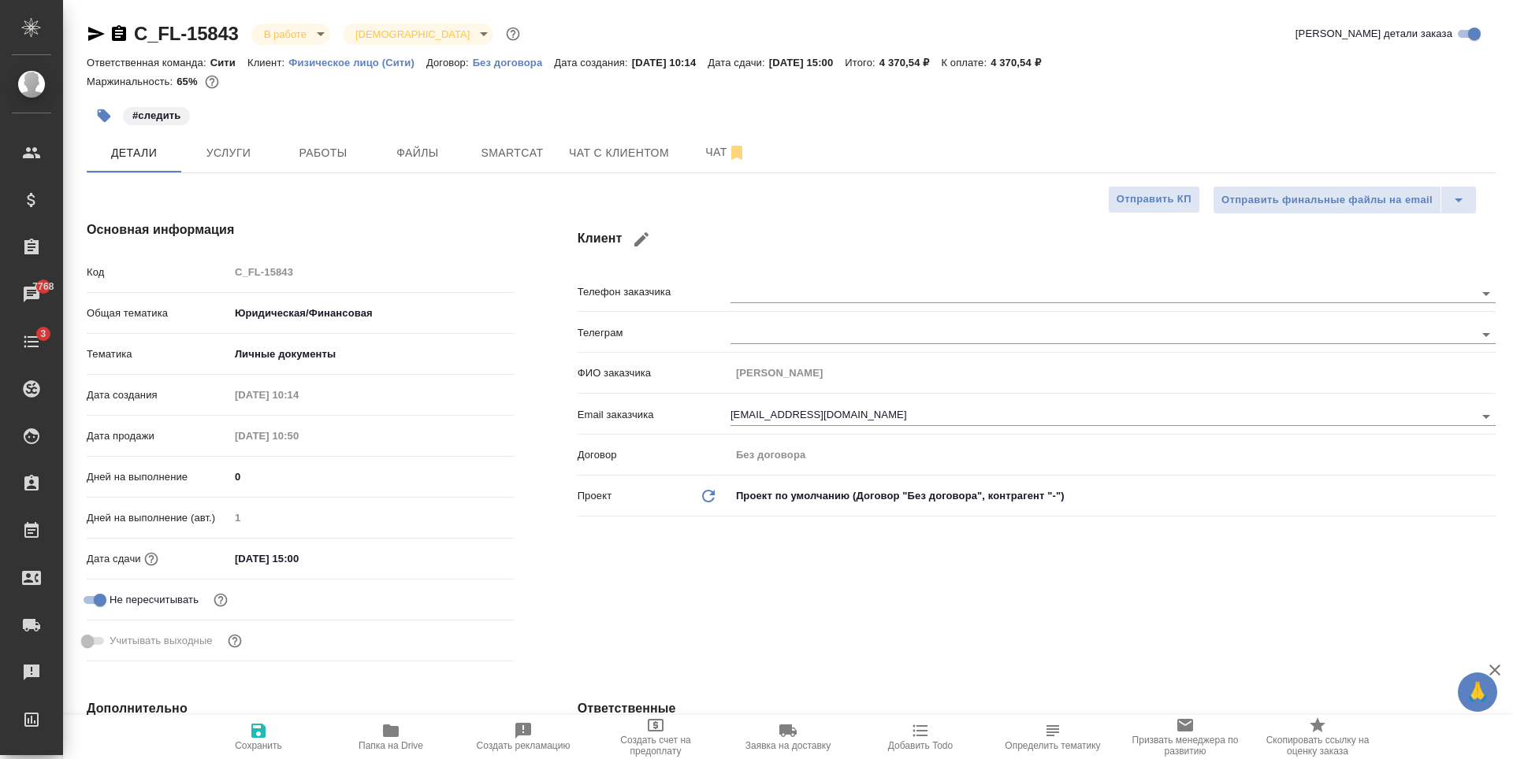
type textarea "x"
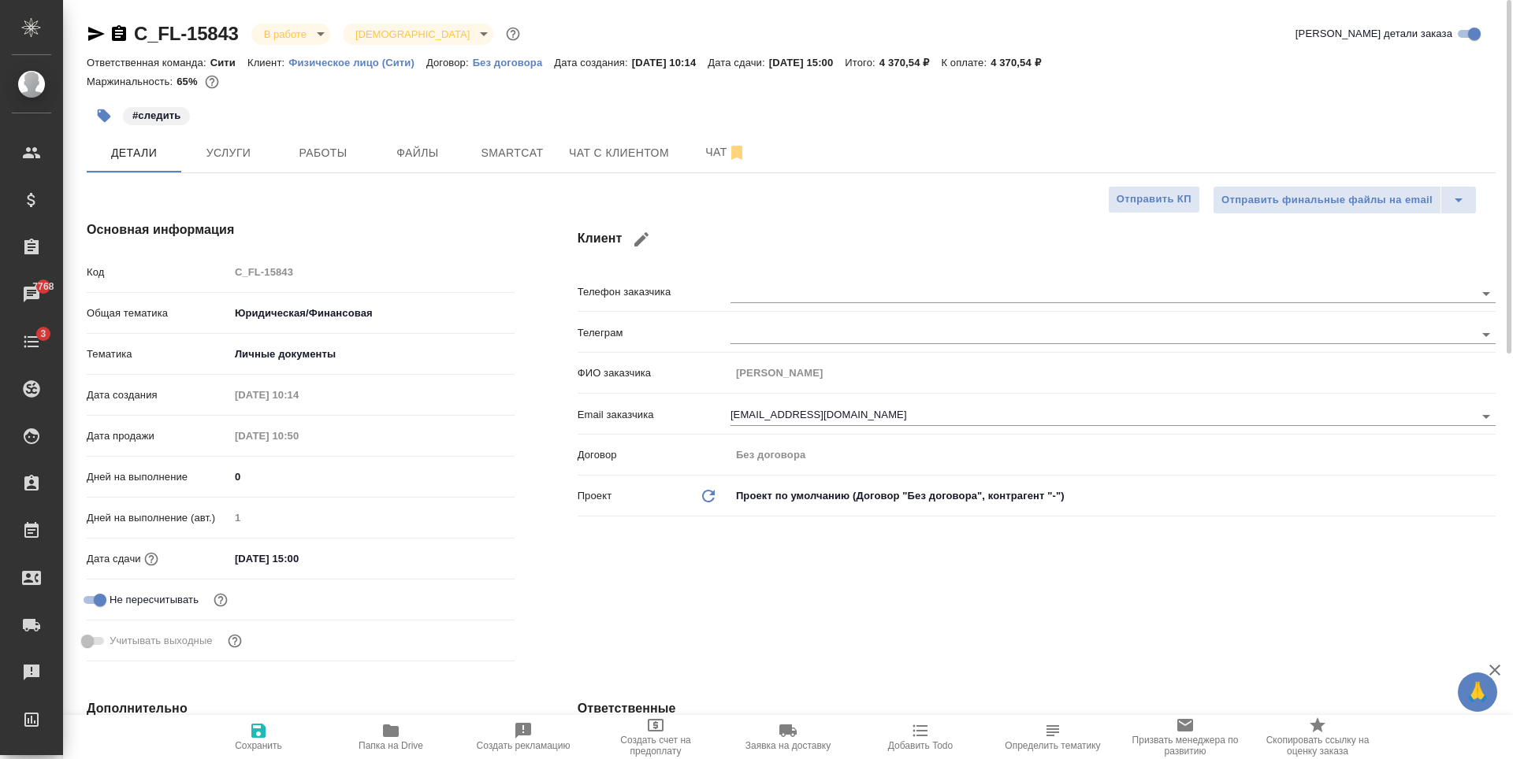
type textarea "x"
click at [318, 156] on span "Работы" at bounding box center [323, 153] width 76 height 20
